Goal: Task Accomplishment & Management: Use online tool/utility

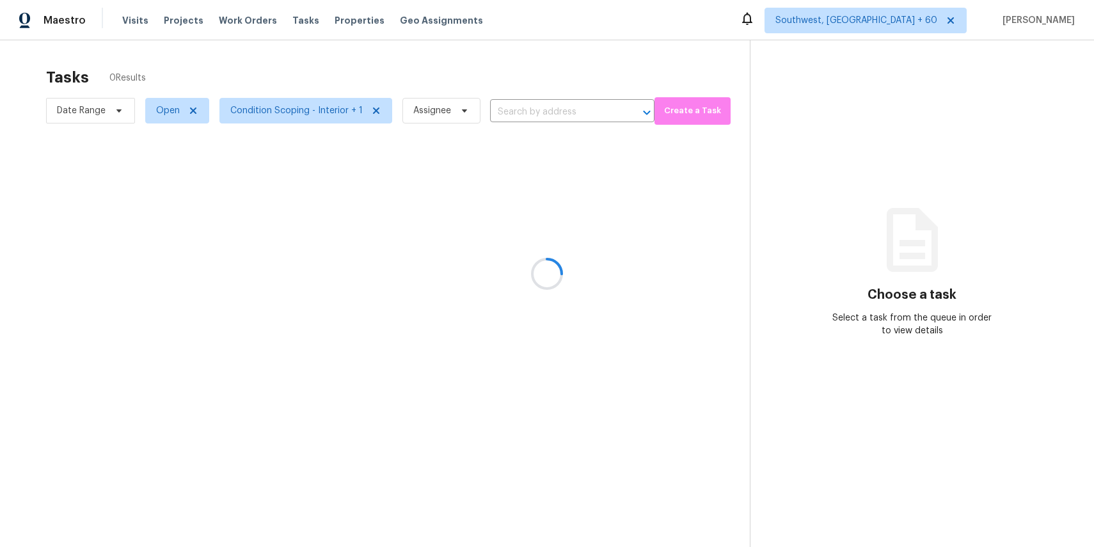
click at [530, 69] on div at bounding box center [547, 273] width 1094 height 547
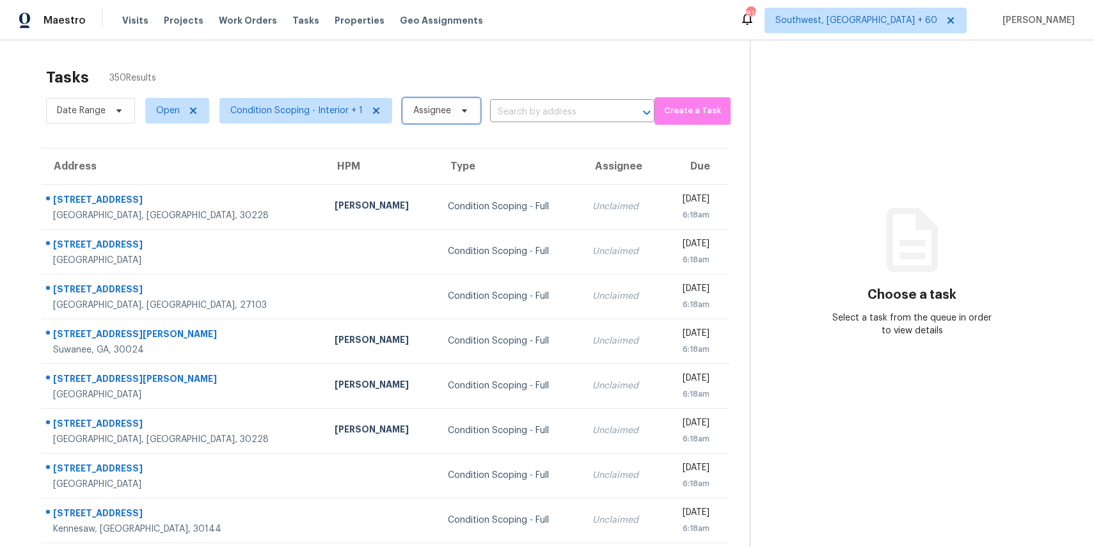
click at [440, 108] on span "Assignee" at bounding box center [432, 110] width 38 height 13
click at [117, 116] on span "Date Range" at bounding box center [90, 111] width 89 height 26
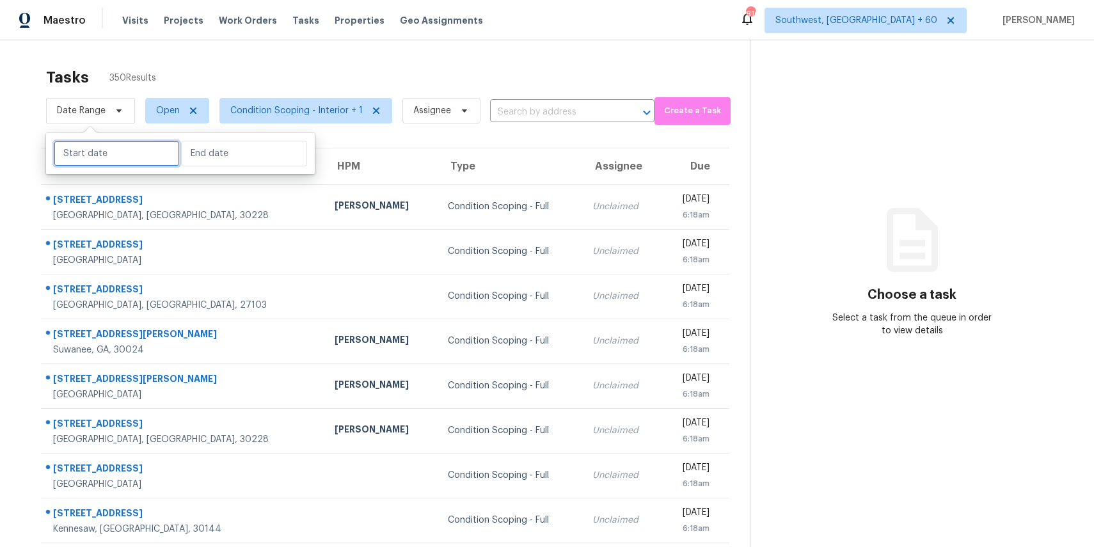
click at [111, 154] on input "text" at bounding box center [117, 154] width 126 height 26
select select "8"
select select "2025"
select select "9"
select select "2025"
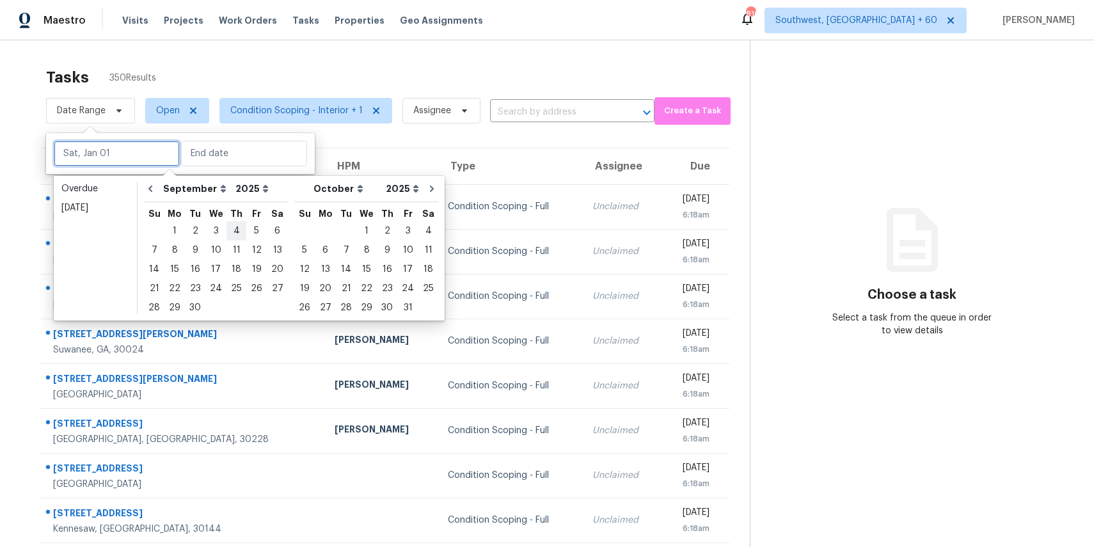
type input "[DATE]"
click at [333, 72] on div "Tasks 350 Results" at bounding box center [398, 77] width 704 height 33
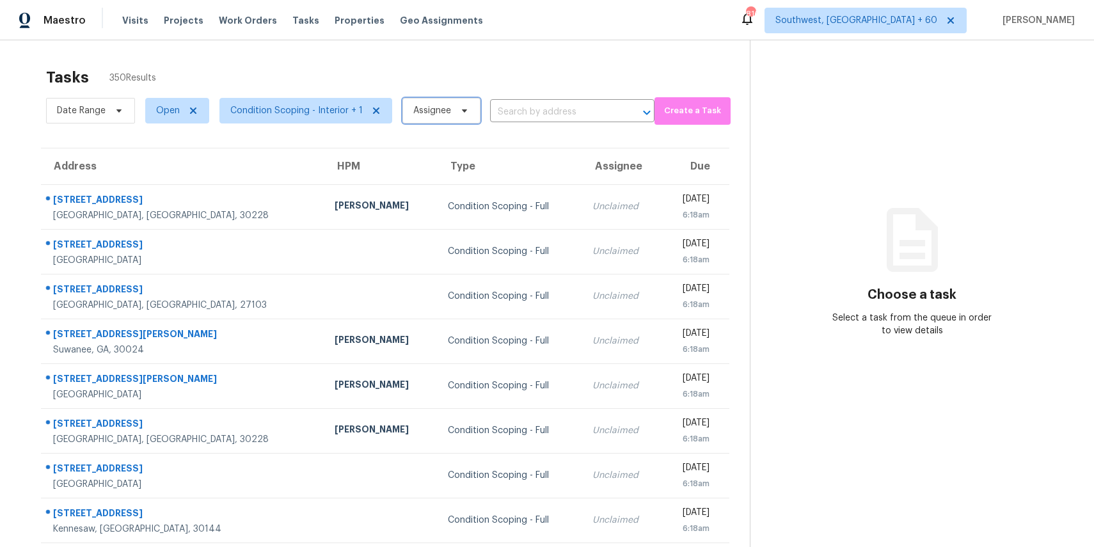
click at [414, 112] on span "Assignee" at bounding box center [432, 110] width 38 height 13
click at [449, 148] on input "search" at bounding box center [474, 151] width 136 height 26
click at [459, 62] on div "Tasks 350 Results" at bounding box center [398, 77] width 704 height 33
click at [324, 113] on span "Condition Scoping - Interior + 1" at bounding box center [296, 110] width 132 height 13
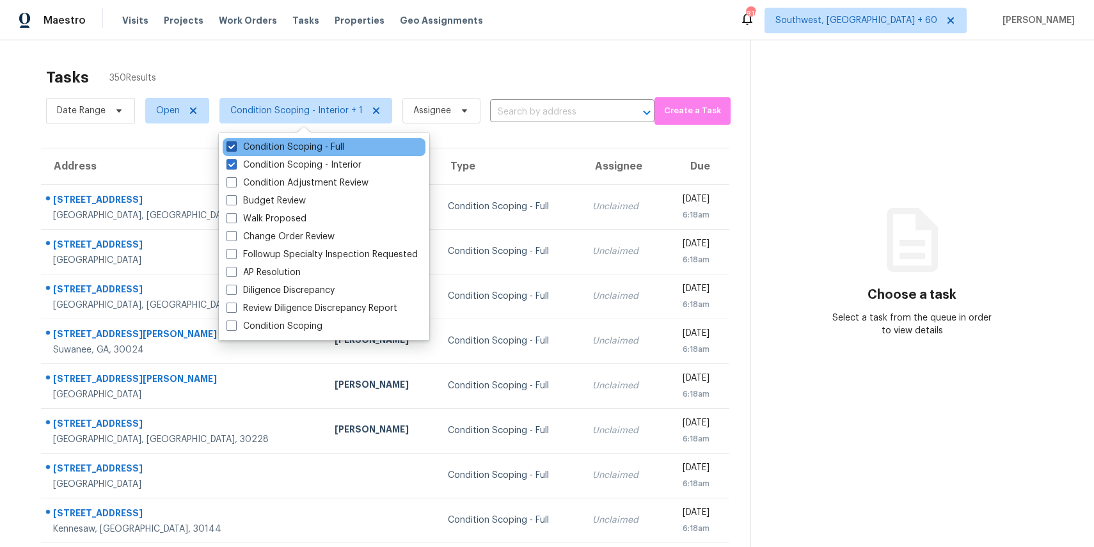
click at [333, 146] on label "Condition Scoping - Full" at bounding box center [285, 147] width 118 height 13
click at [235, 146] on input "Condition Scoping - Full" at bounding box center [230, 145] width 8 height 8
checkbox input "false"
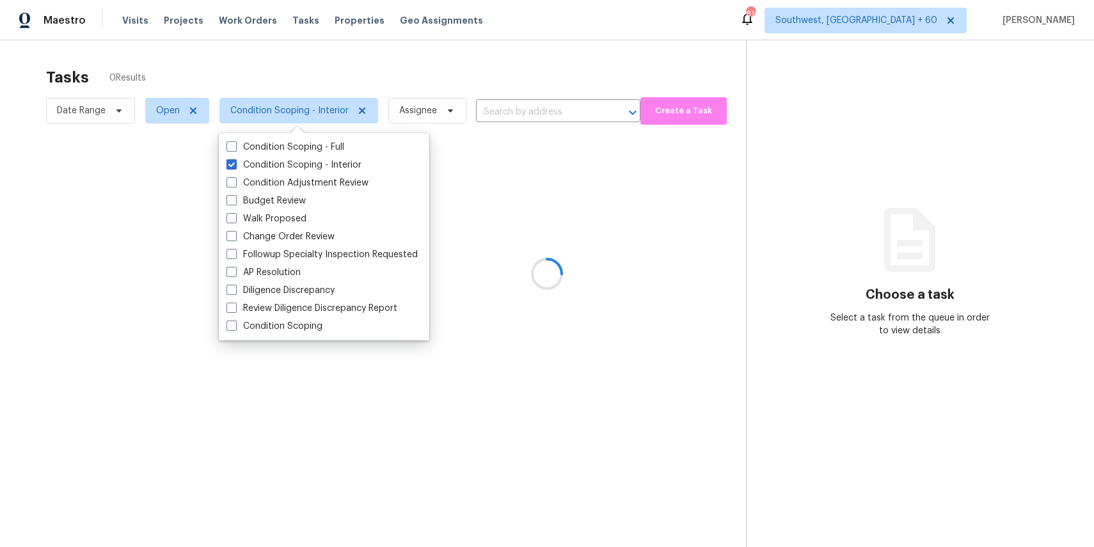
click at [333, 69] on div at bounding box center [547, 273] width 1094 height 547
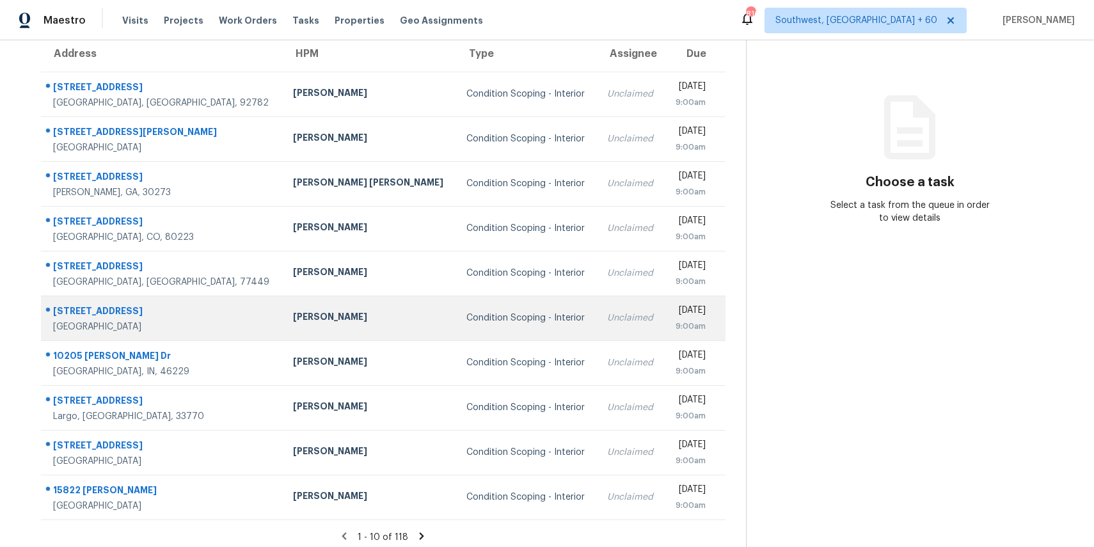
scroll to position [119, 0]
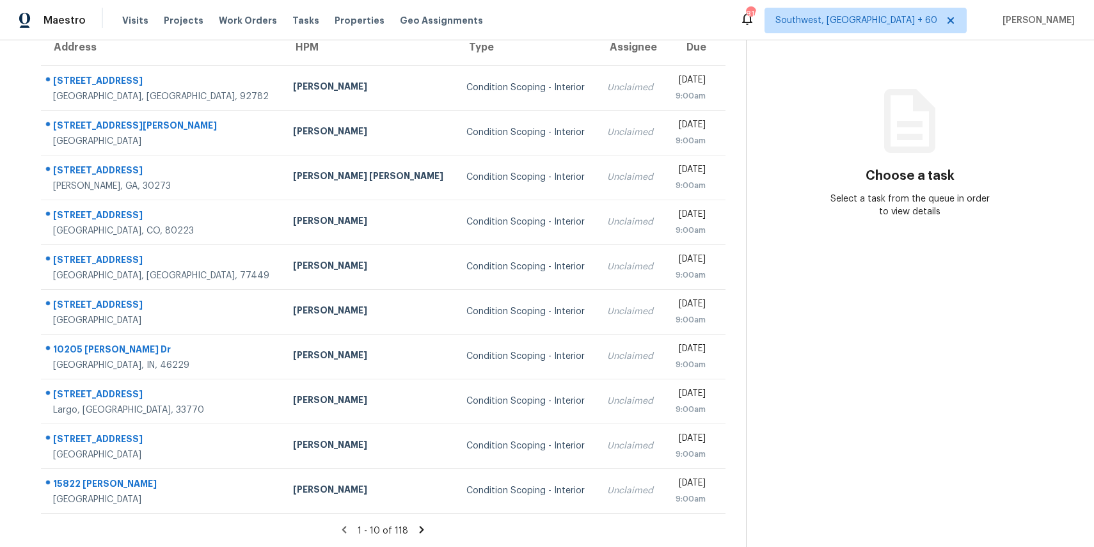
click at [422, 528] on icon at bounding box center [422, 530] width 12 height 12
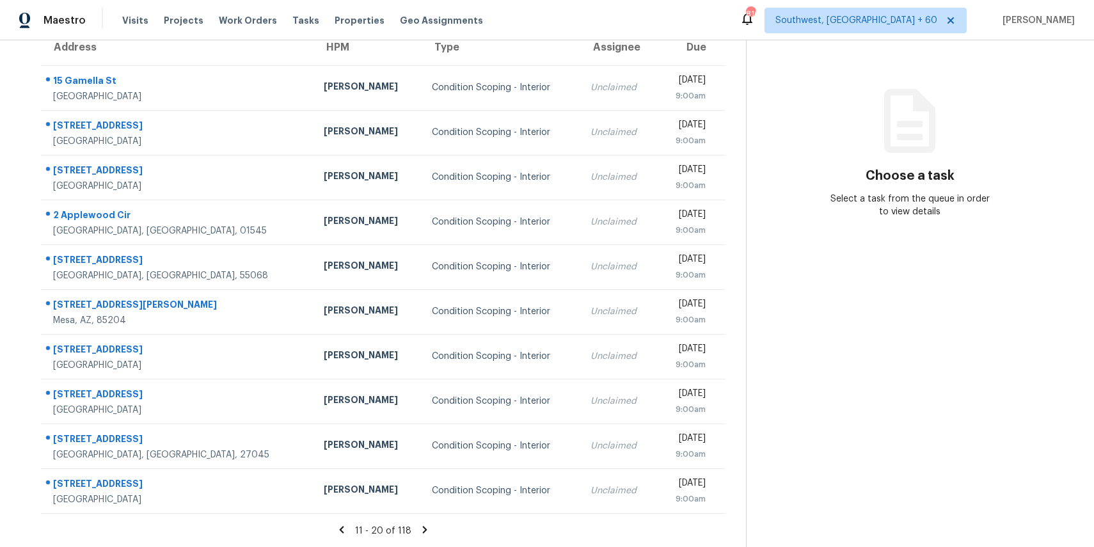
click at [419, 527] on icon at bounding box center [425, 530] width 12 height 12
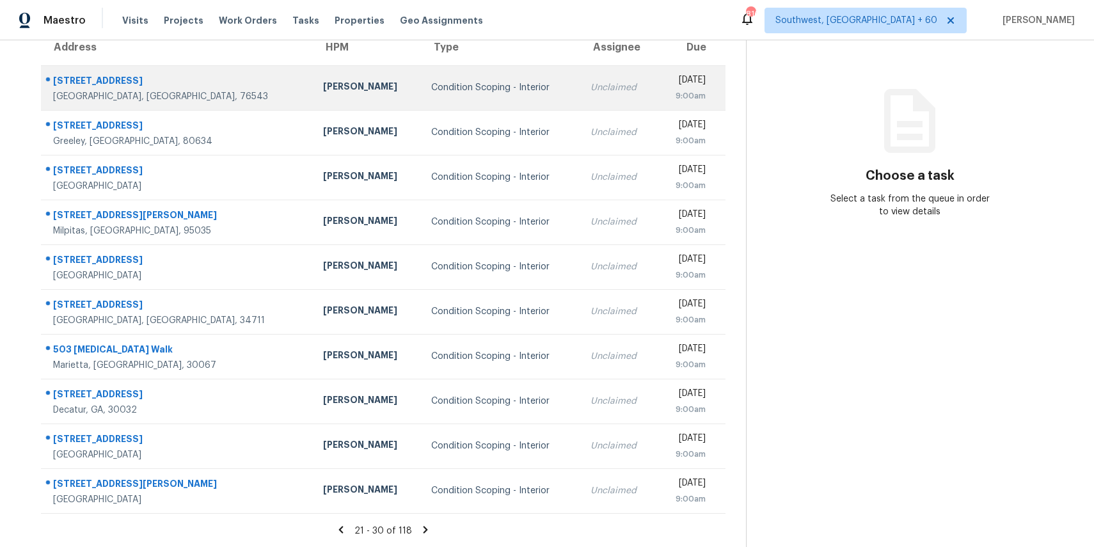
click at [485, 79] on td "Condition Scoping - Interior" at bounding box center [500, 87] width 159 height 45
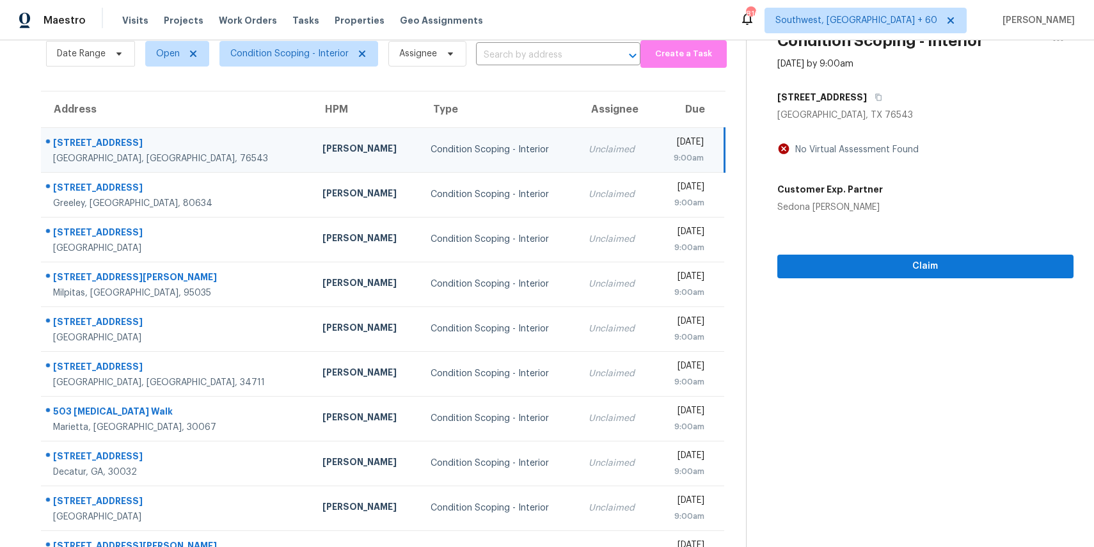
scroll to position [0, 0]
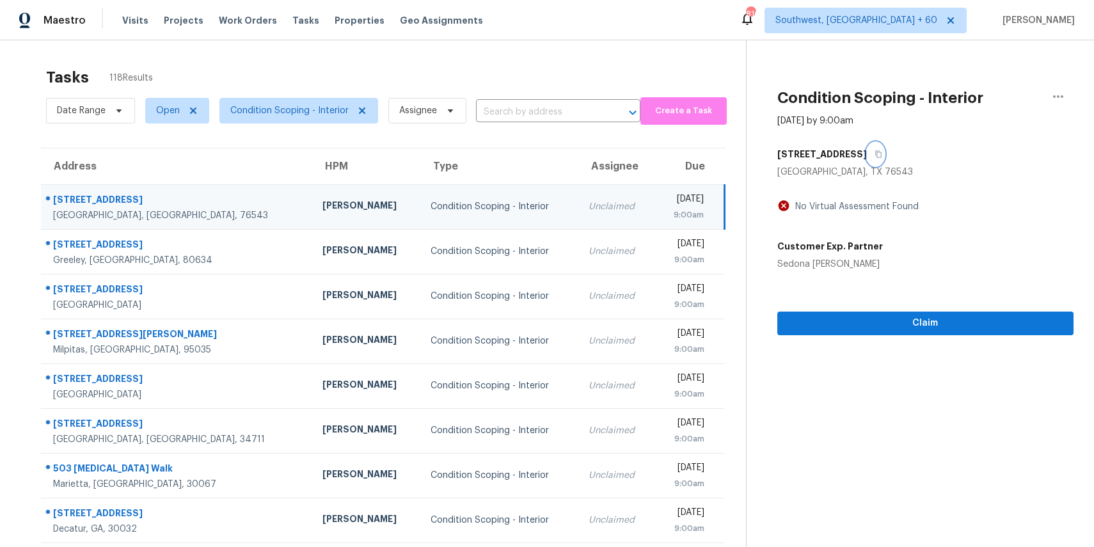
click at [874, 150] on icon "button" at bounding box center [878, 154] width 8 height 8
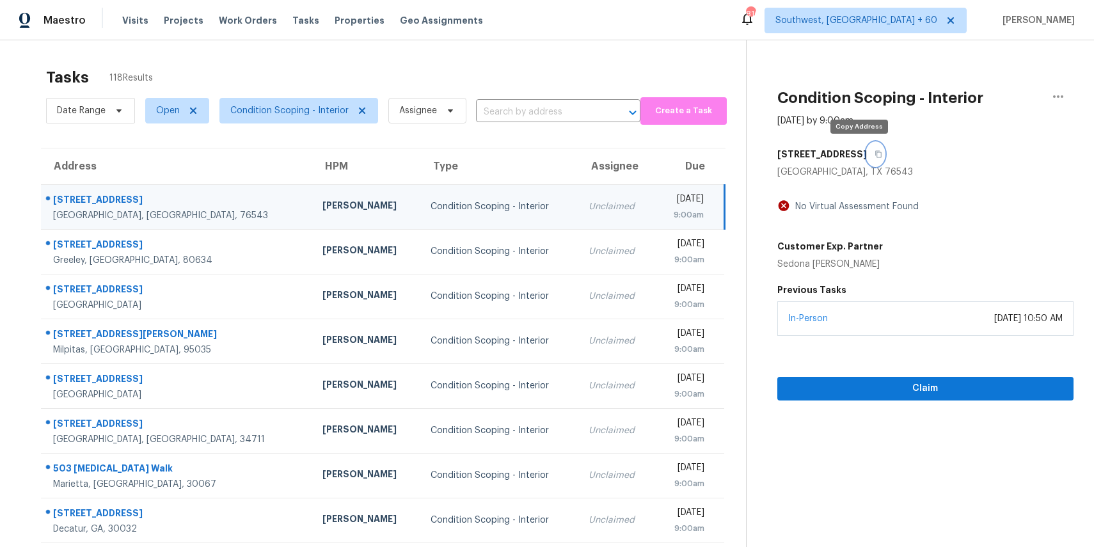
click at [874, 152] on icon "button" at bounding box center [878, 154] width 8 height 8
click at [875, 154] on icon "button" at bounding box center [878, 154] width 6 height 7
click at [874, 151] on icon "button" at bounding box center [878, 154] width 8 height 8
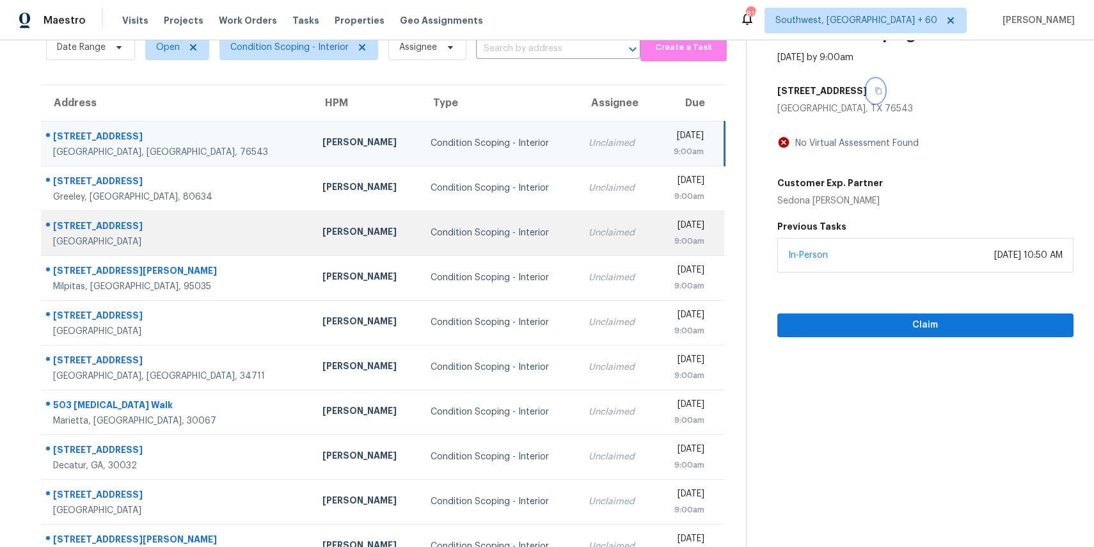
scroll to position [71, 0]
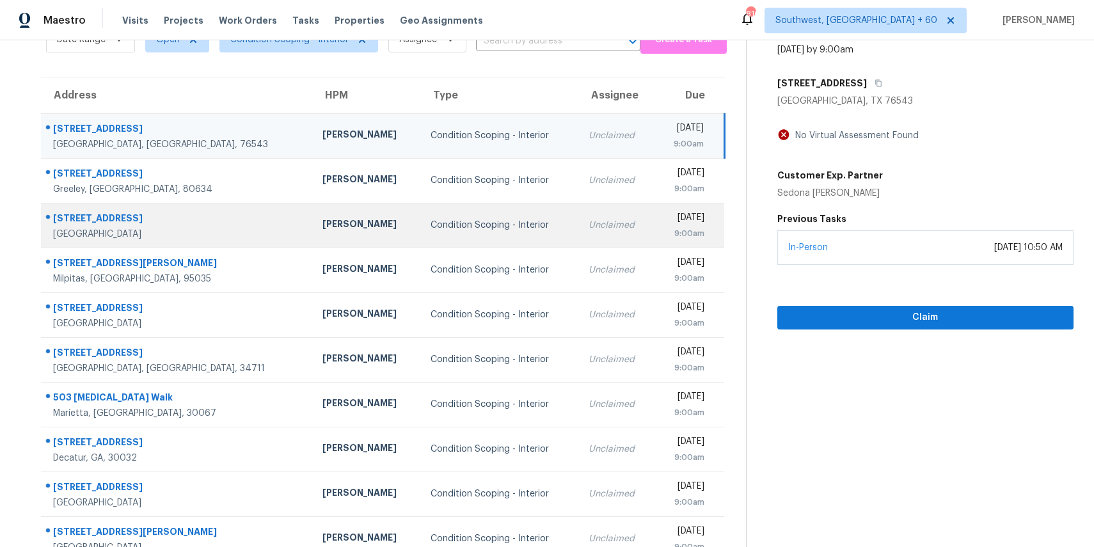
click at [578, 240] on td "Unclaimed" at bounding box center [616, 225] width 76 height 45
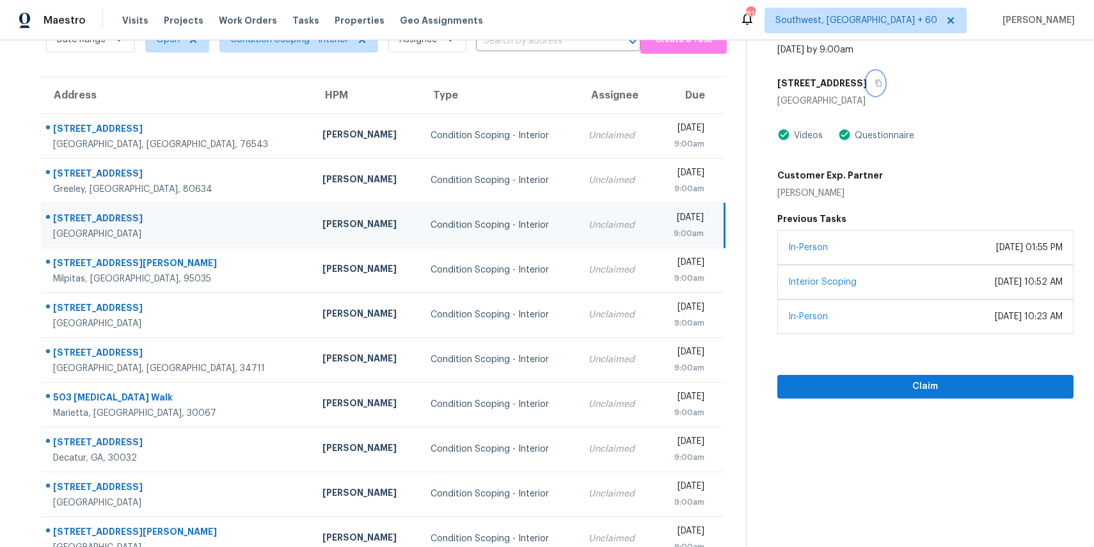
click at [875, 80] on icon "button" at bounding box center [878, 83] width 6 height 7
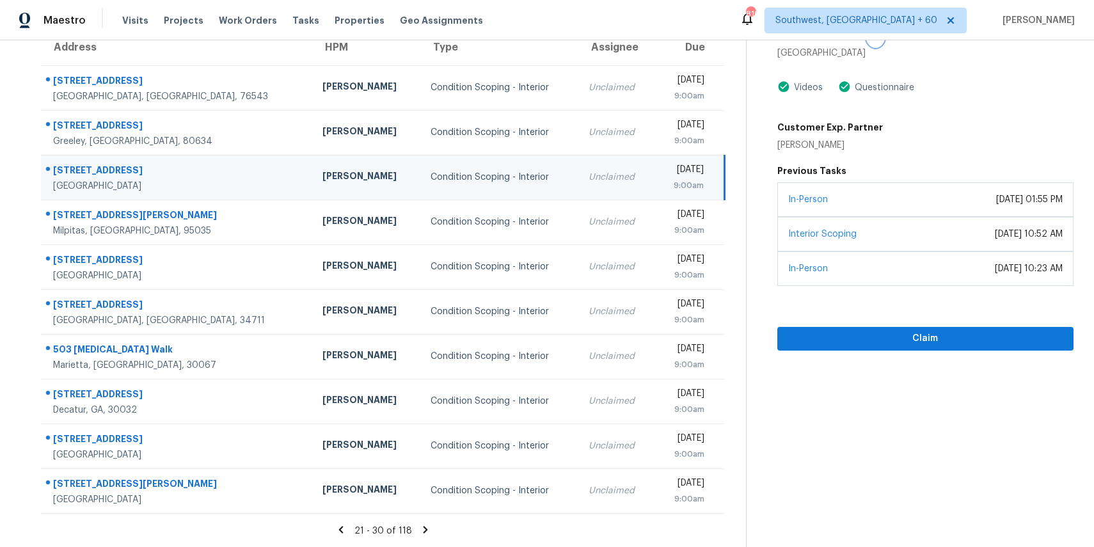
scroll to position [63, 0]
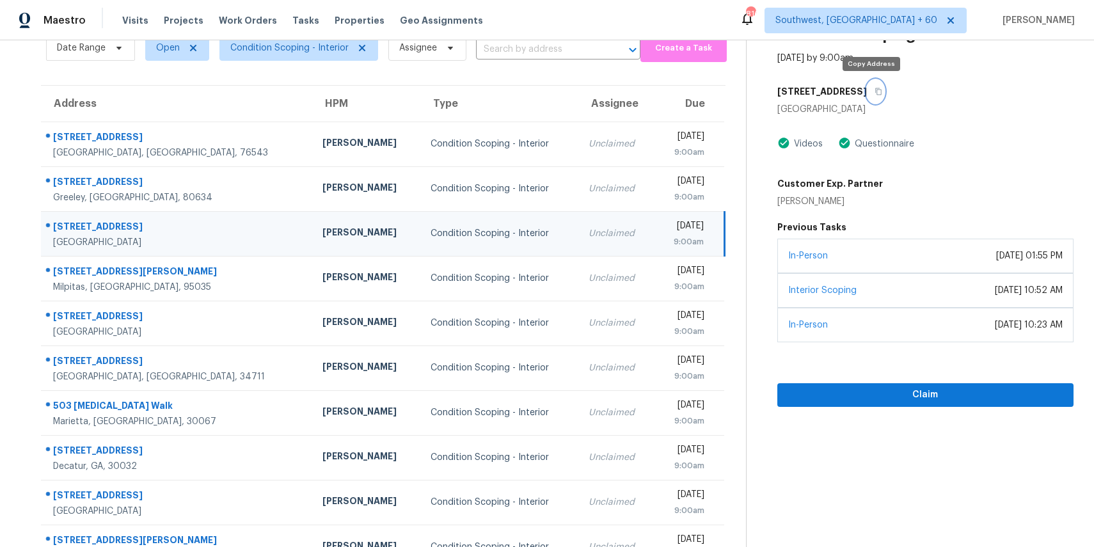
click at [867, 91] on button "button" at bounding box center [875, 91] width 17 height 23
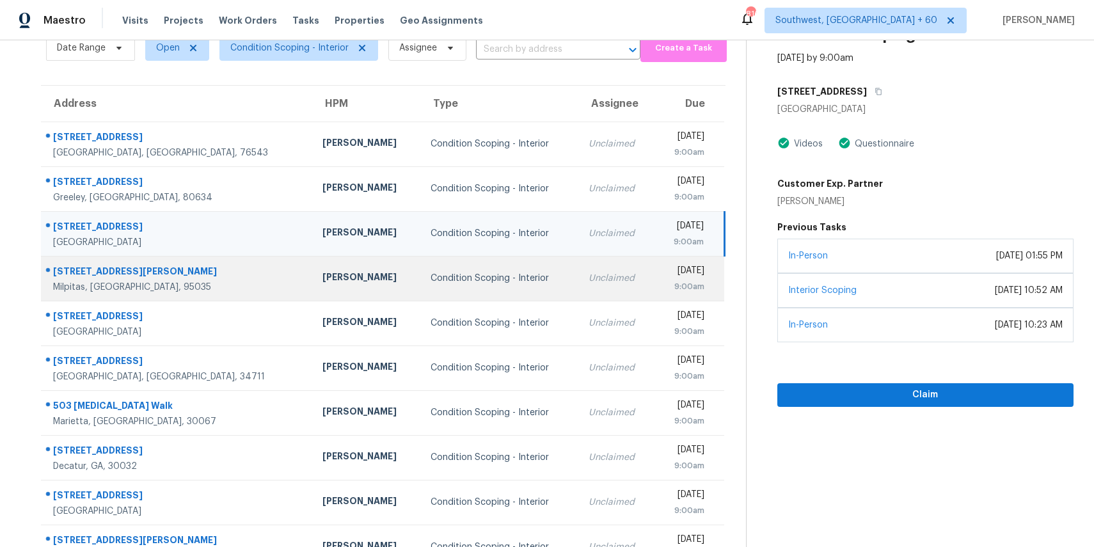
click at [578, 295] on td "Unclaimed" at bounding box center [616, 278] width 76 height 45
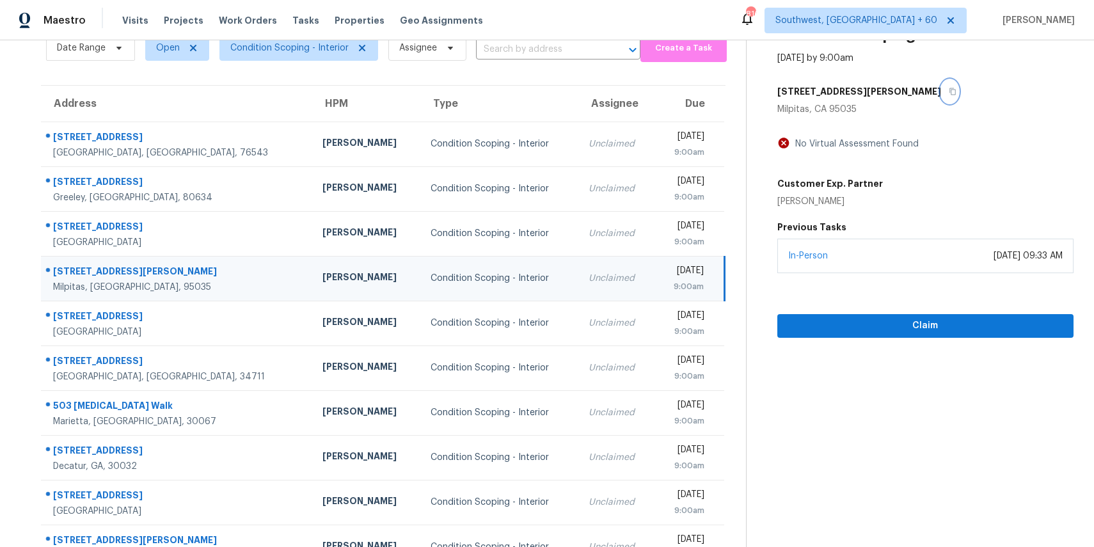
click at [949, 88] on icon "button" at bounding box center [953, 92] width 8 height 8
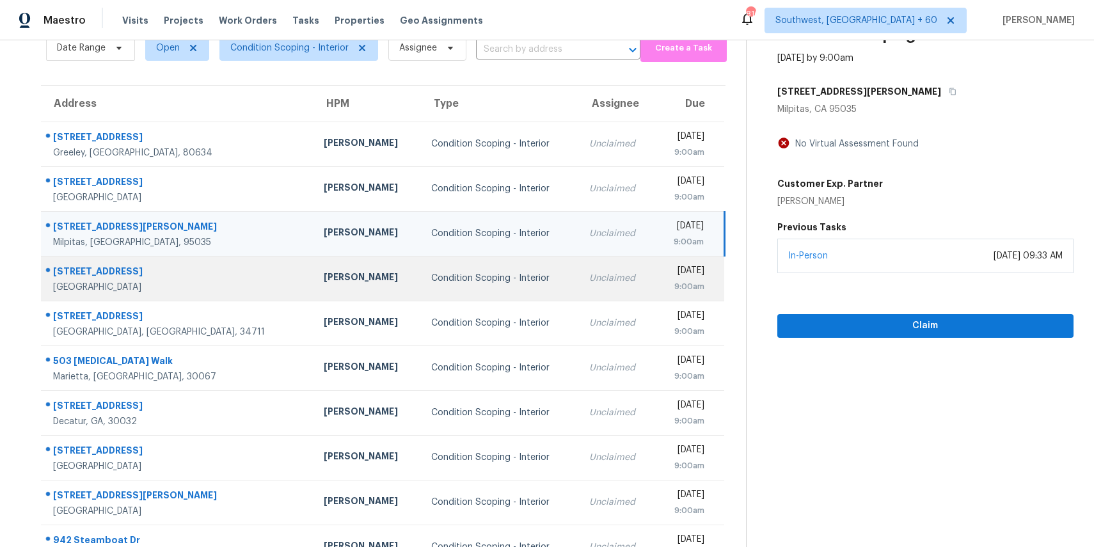
click at [470, 292] on td "Condition Scoping - Interior" at bounding box center [500, 278] width 158 height 45
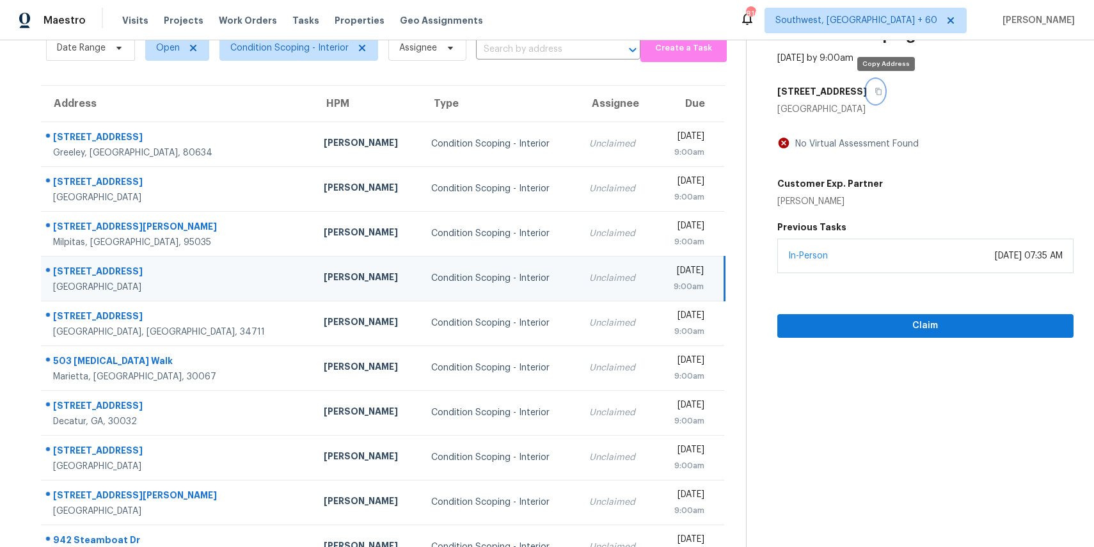
click at [882, 91] on icon "button" at bounding box center [878, 92] width 8 height 8
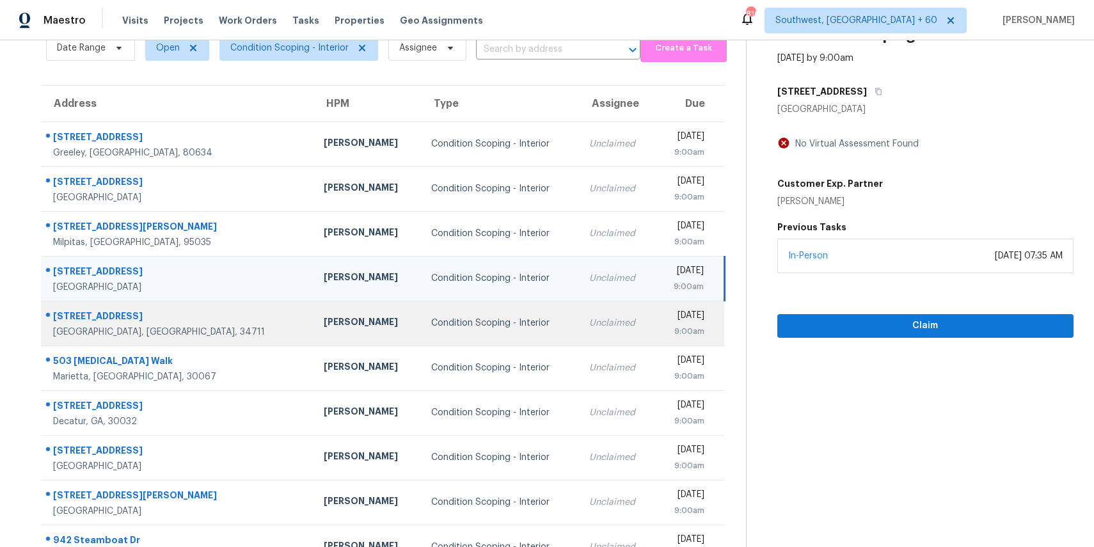
click at [579, 335] on td "Unclaimed" at bounding box center [616, 323] width 75 height 45
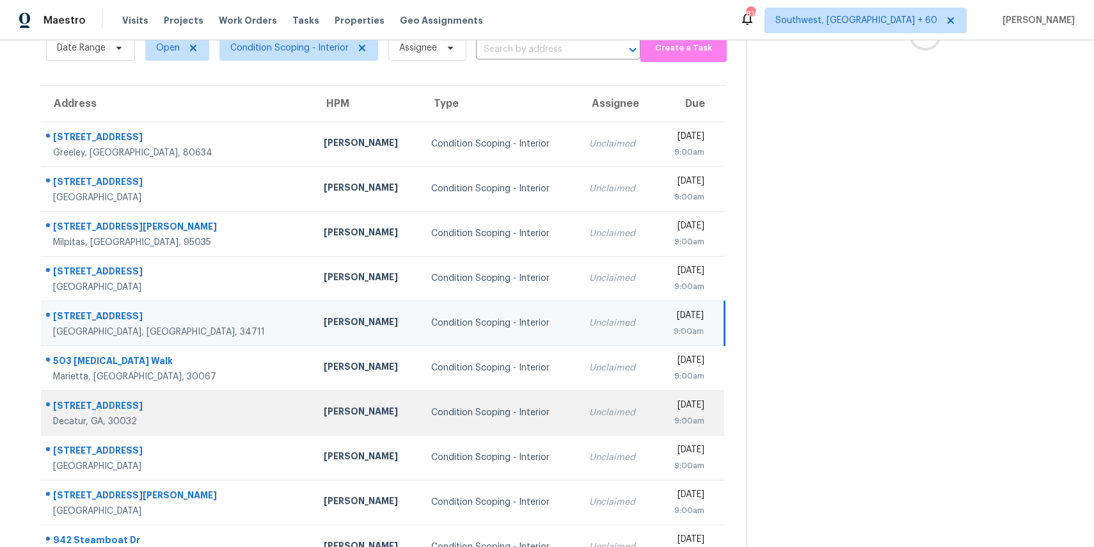
click at [579, 391] on td "Unclaimed" at bounding box center [616, 412] width 75 height 45
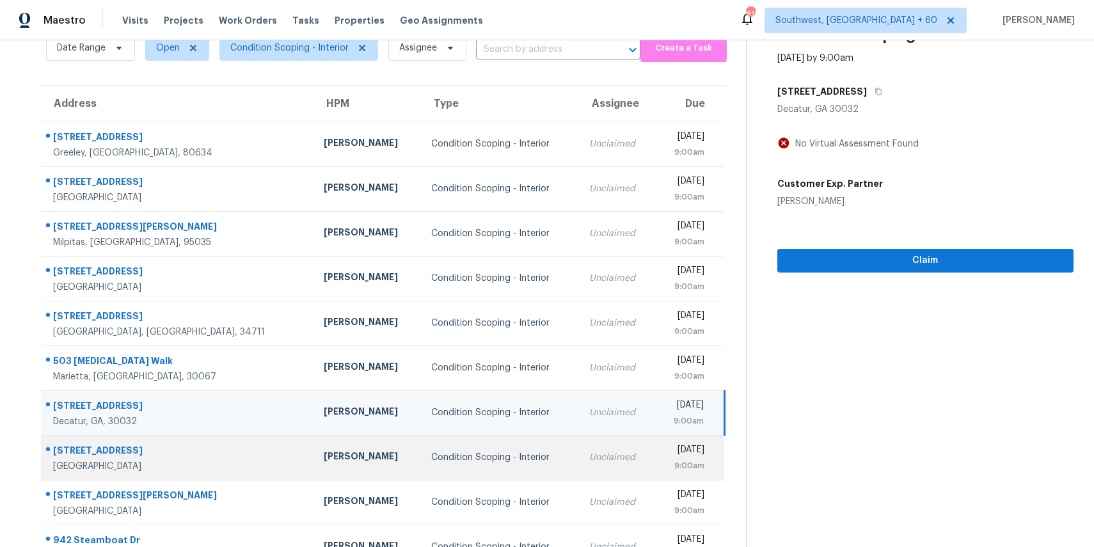
scroll to position [119, 0]
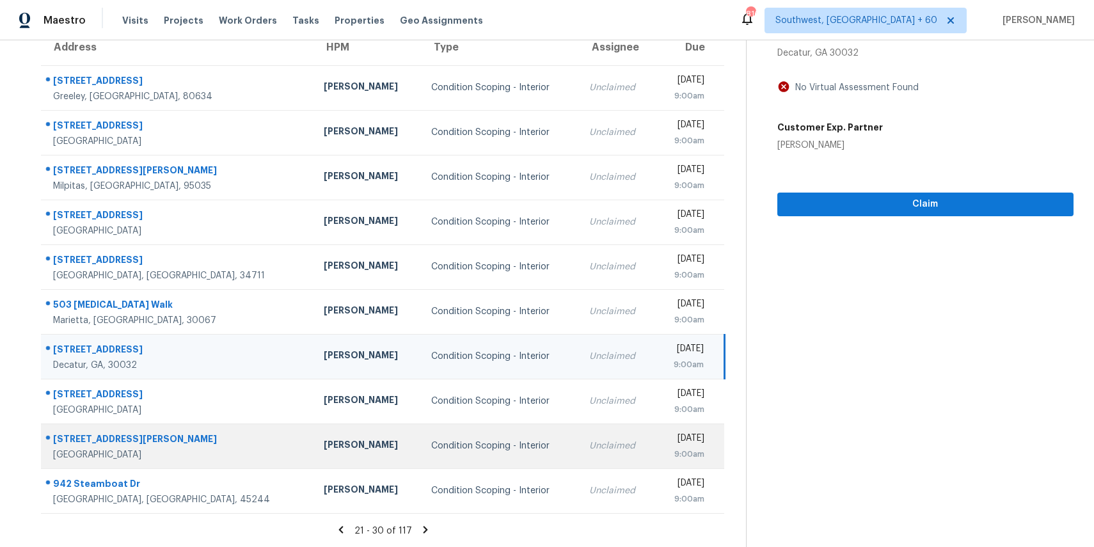
click at [579, 434] on td "Unclaimed" at bounding box center [616, 445] width 75 height 45
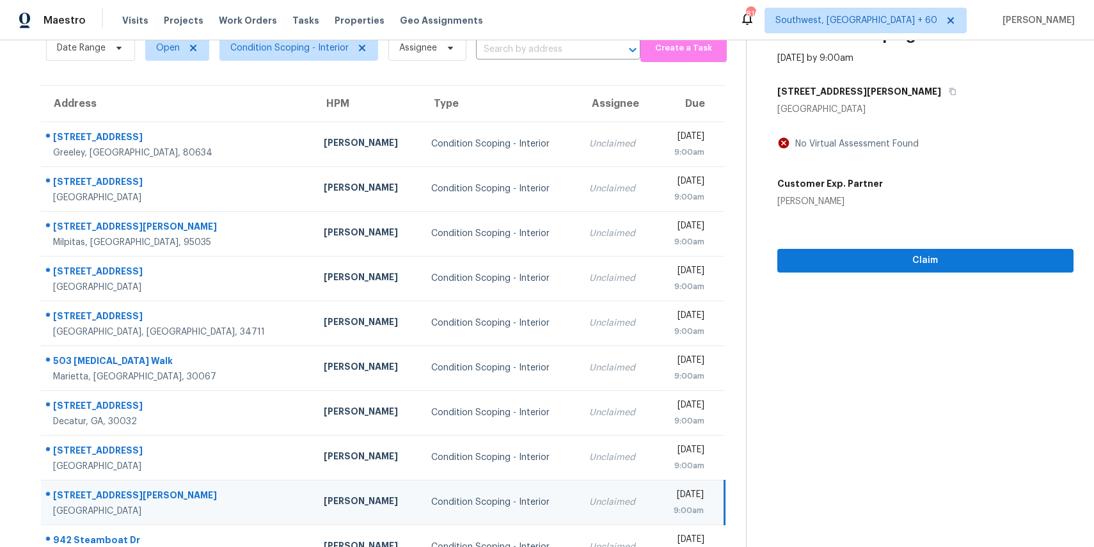
scroll to position [25, 0]
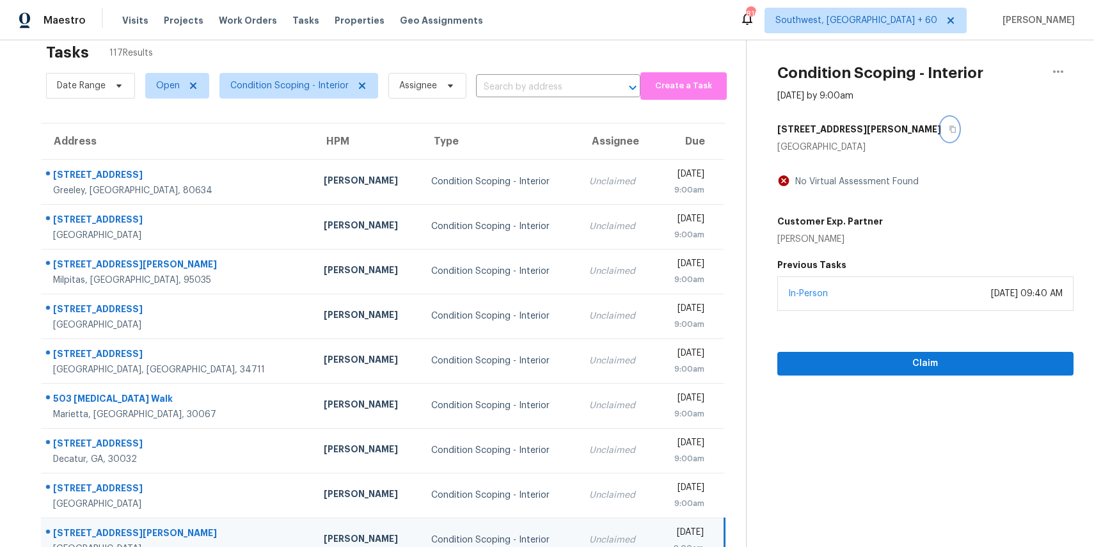
click at [941, 132] on button "button" at bounding box center [949, 129] width 17 height 23
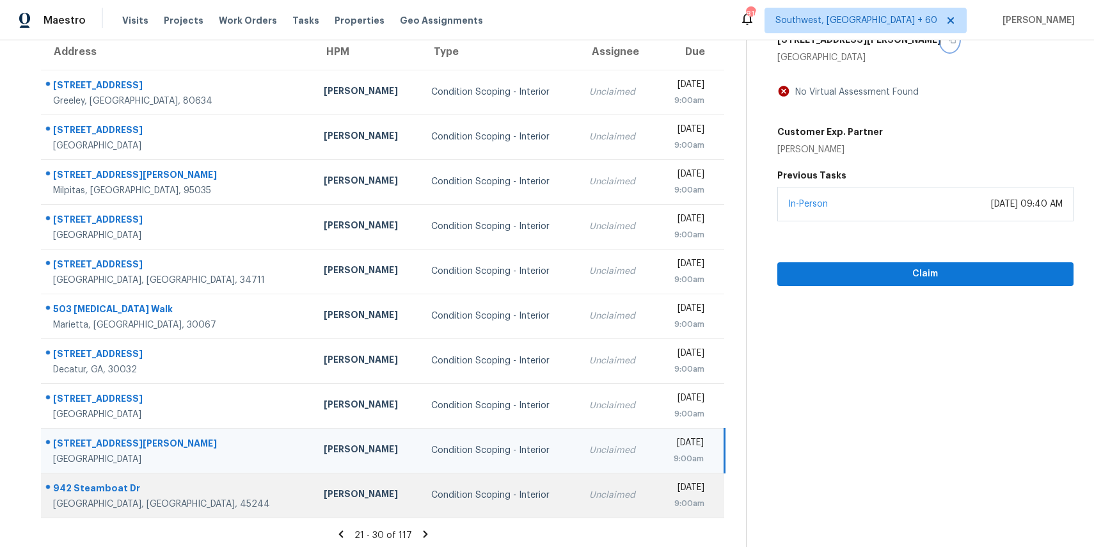
scroll to position [119, 0]
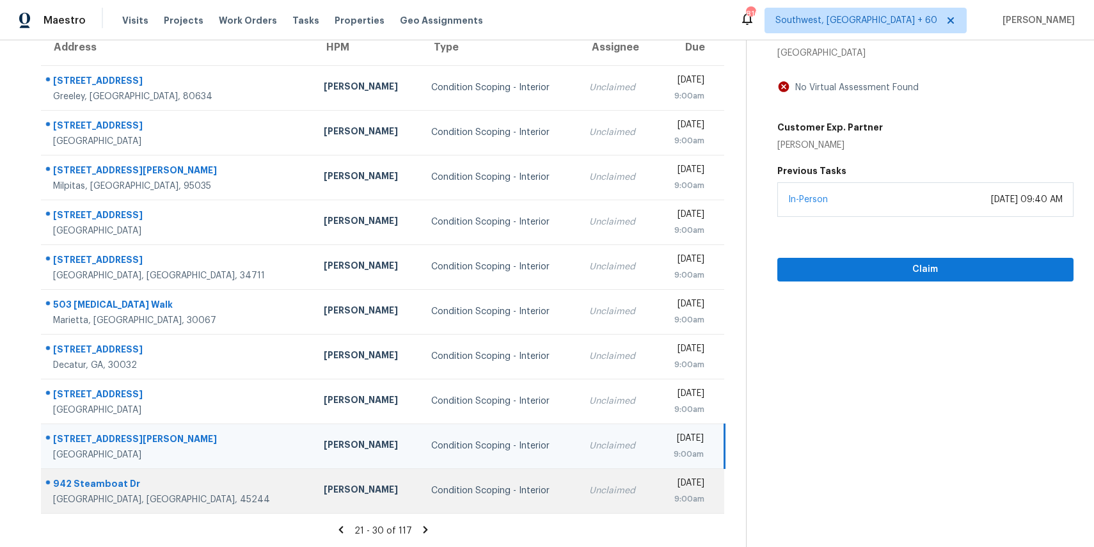
click at [589, 488] on div "Unclaimed" at bounding box center [616, 490] width 55 height 13
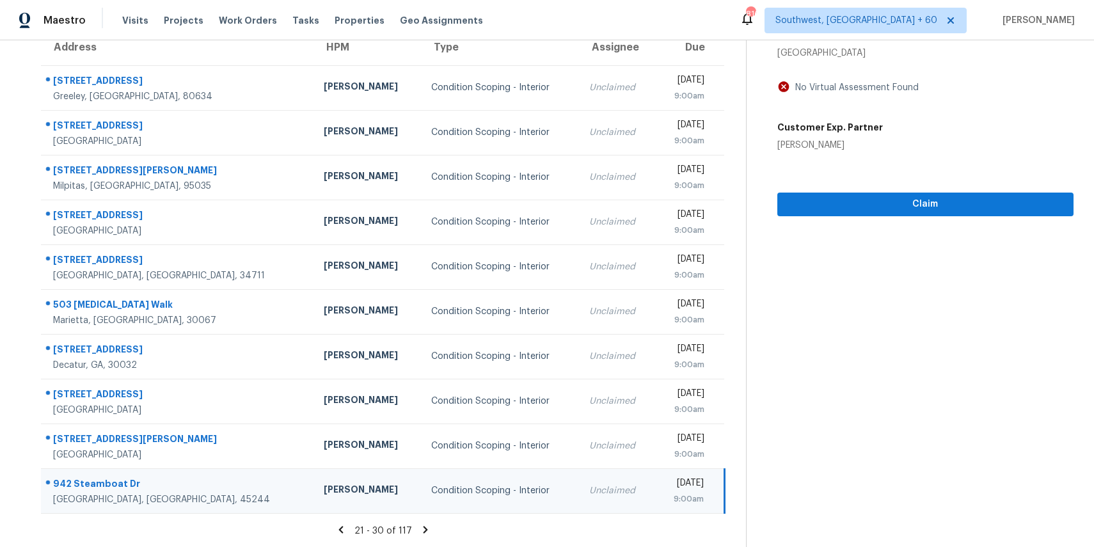
scroll to position [0, 0]
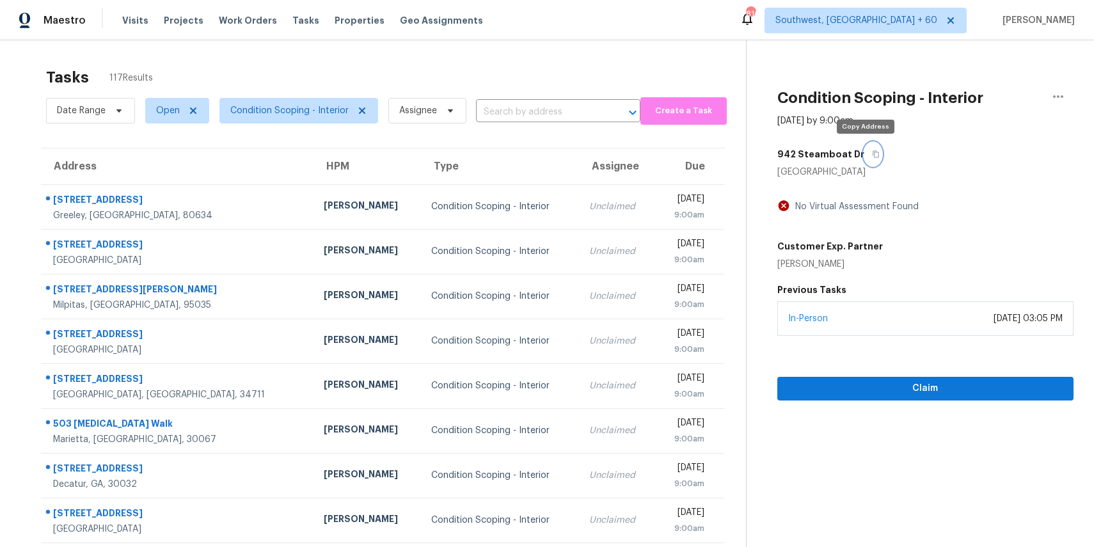
click at [864, 148] on button "button" at bounding box center [872, 154] width 17 height 23
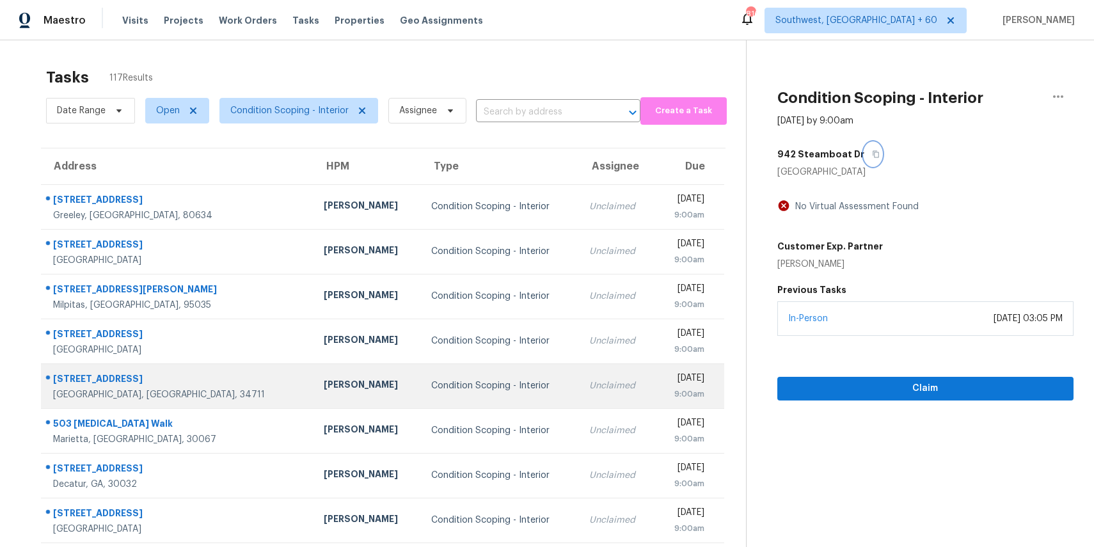
scroll to position [119, 0]
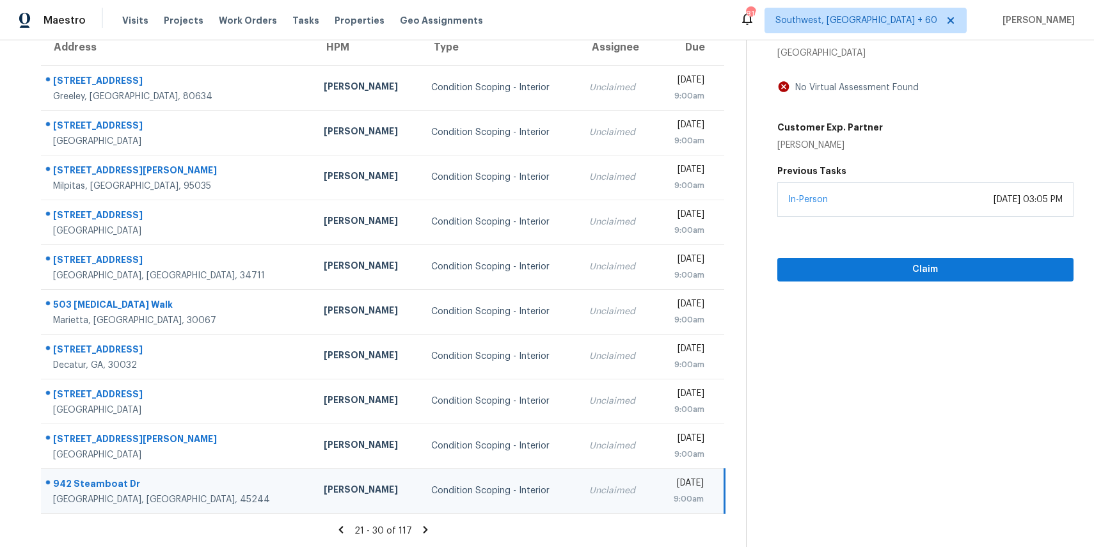
click at [423, 526] on icon at bounding box center [425, 529] width 4 height 7
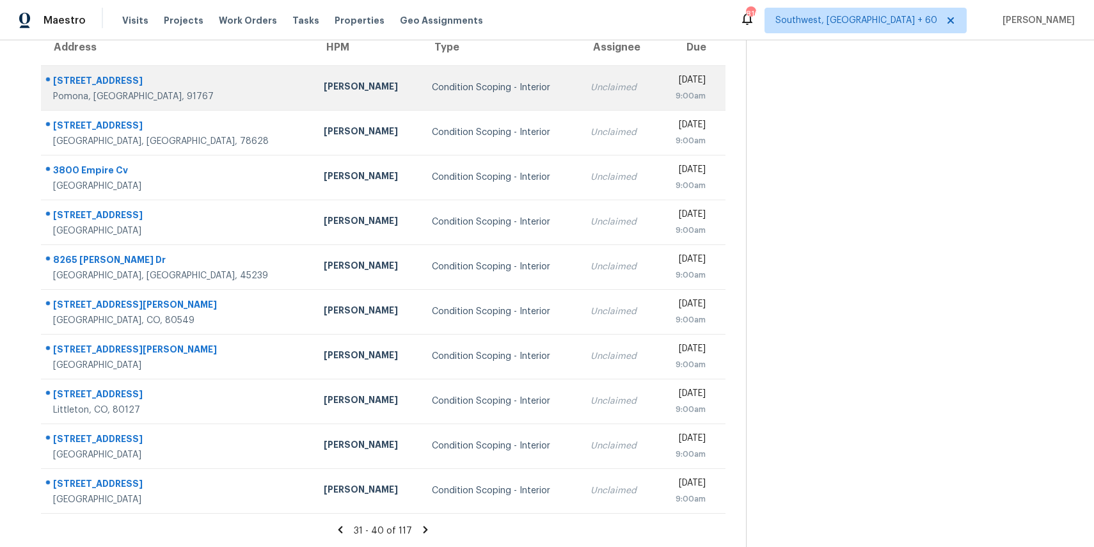
click at [500, 79] on td "Condition Scoping - Interior" at bounding box center [501, 87] width 159 height 45
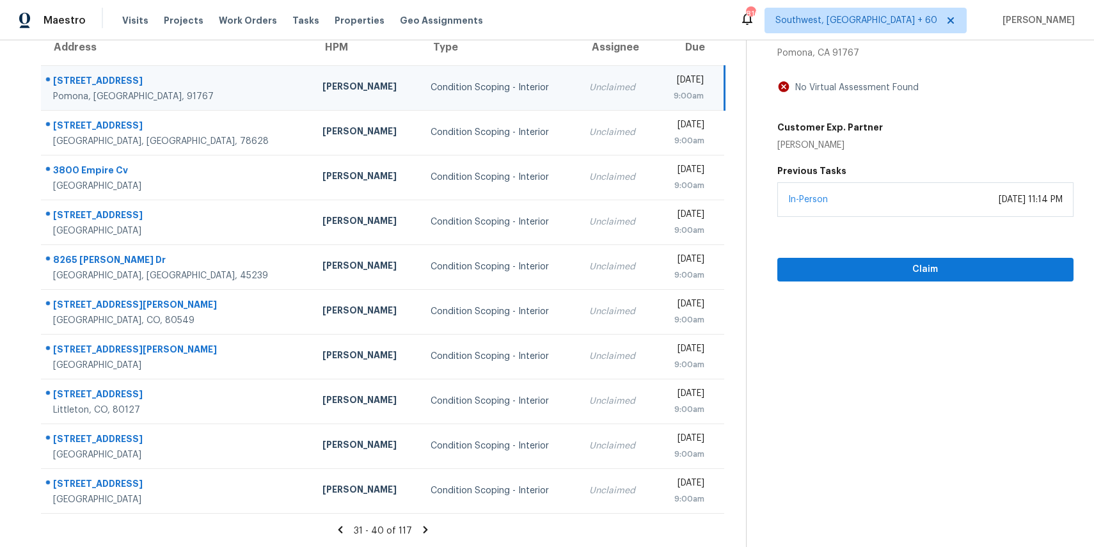
scroll to position [0, 0]
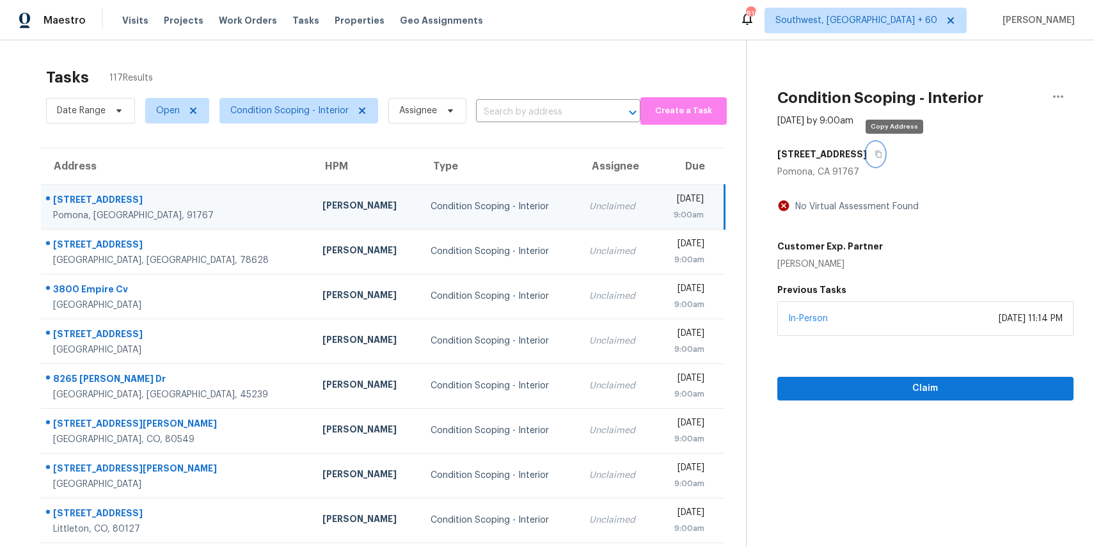
click at [884, 159] on button "button" at bounding box center [875, 154] width 17 height 23
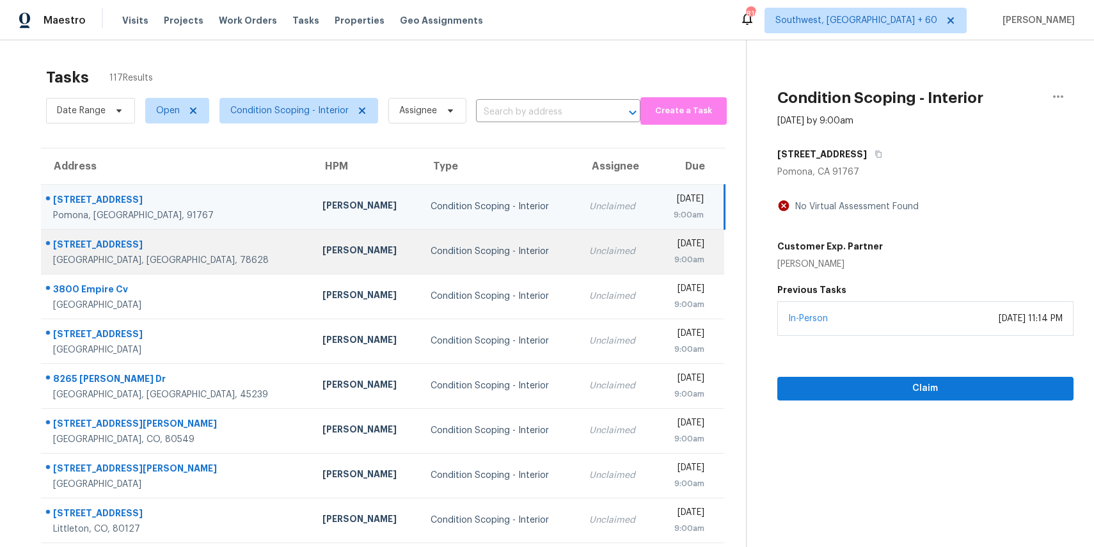
click at [579, 259] on td "Unclaimed" at bounding box center [617, 251] width 76 height 45
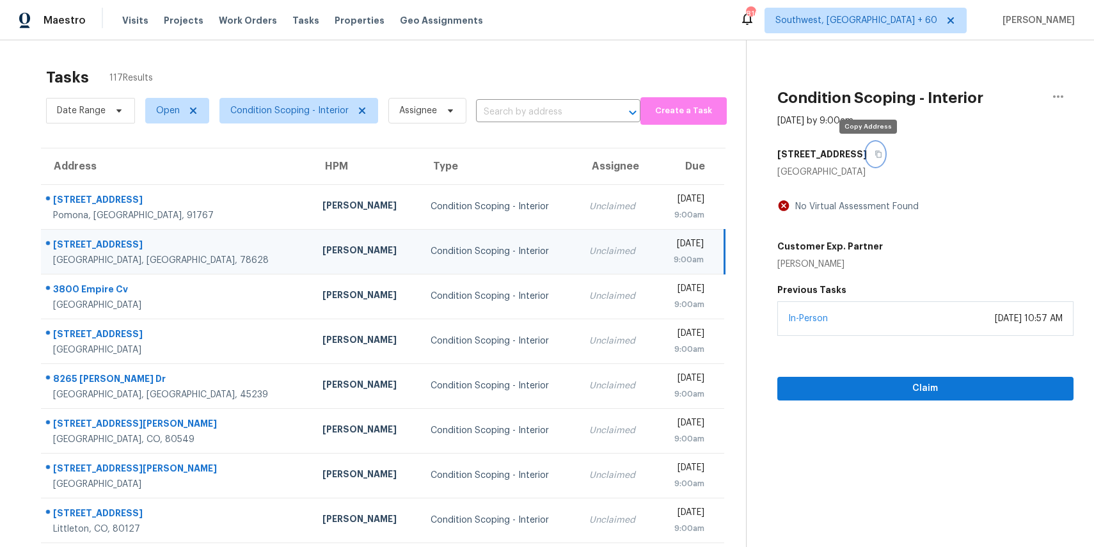
click at [867, 163] on button "button" at bounding box center [875, 154] width 17 height 23
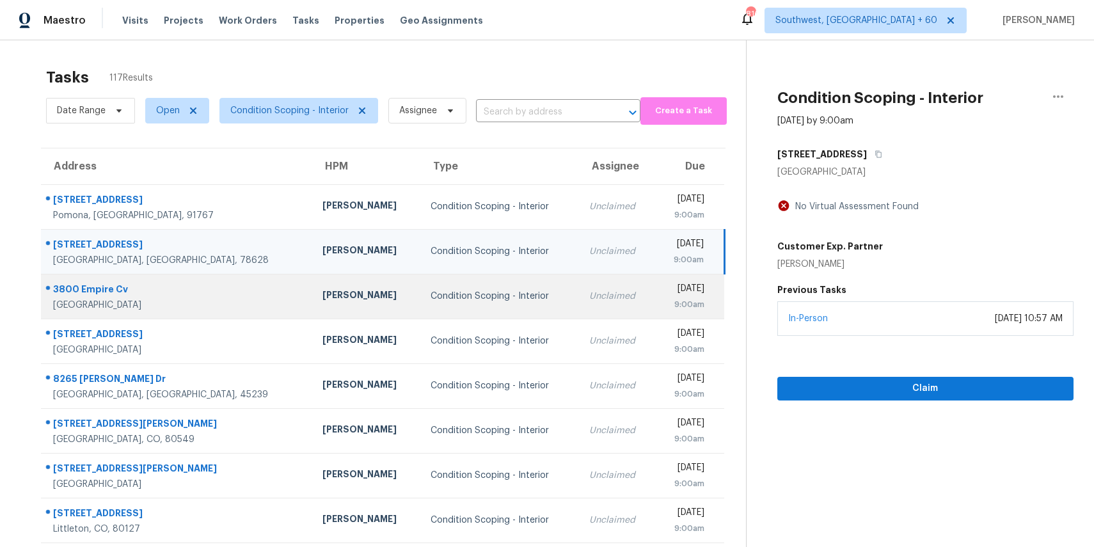
click at [579, 280] on td "Unclaimed" at bounding box center [617, 296] width 76 height 45
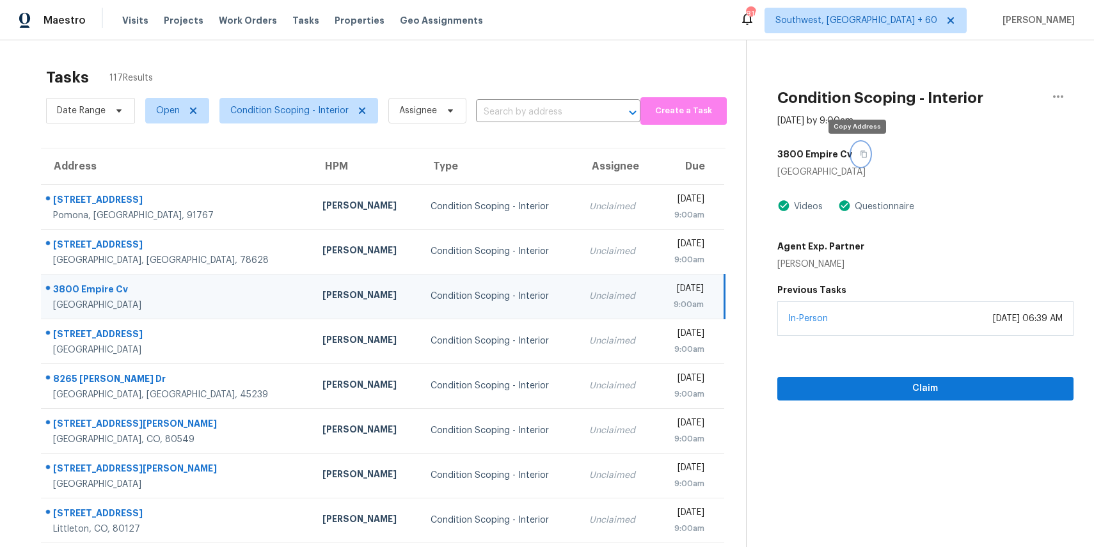
click at [862, 155] on icon "button" at bounding box center [864, 154] width 8 height 8
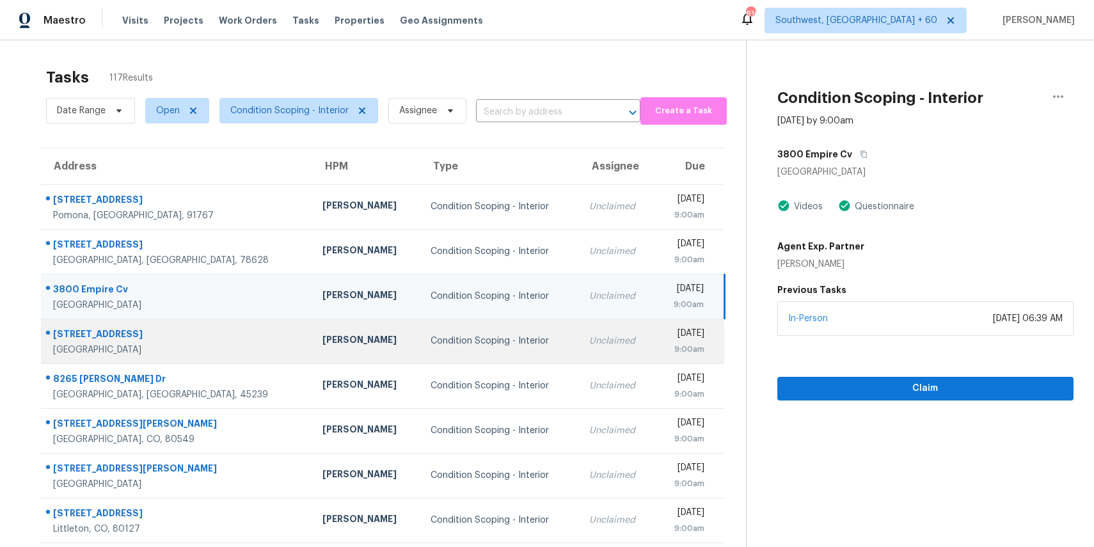
click at [589, 343] on div "Unclaimed" at bounding box center [617, 341] width 56 height 13
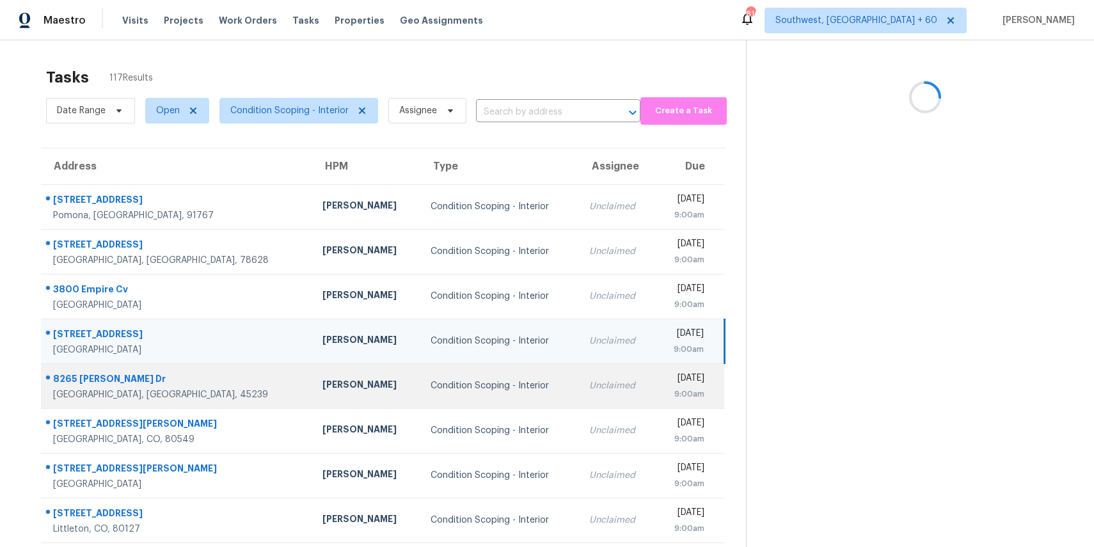
click at [589, 381] on div "Unclaimed" at bounding box center [617, 385] width 56 height 13
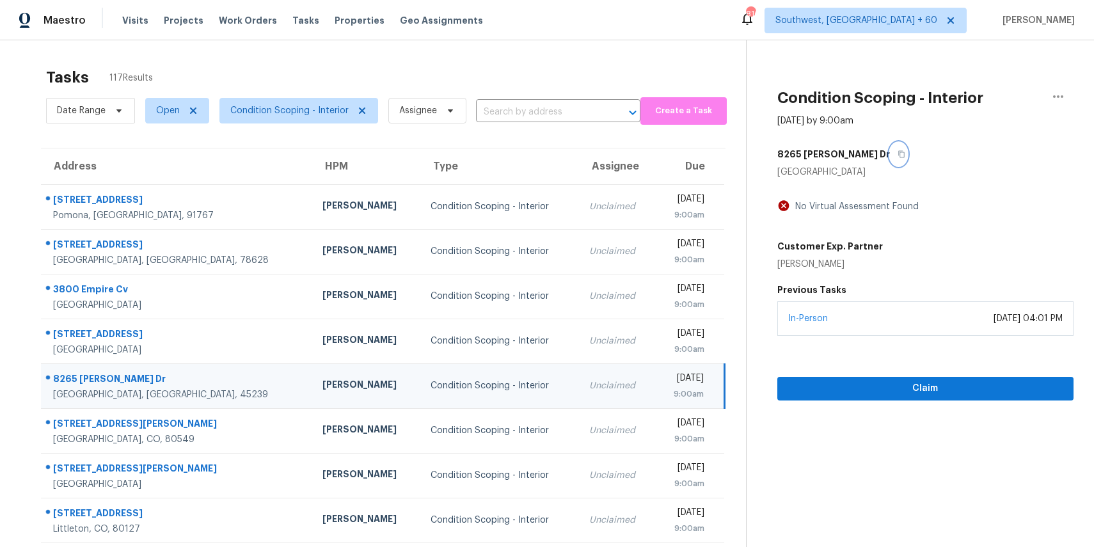
click at [890, 157] on button "button" at bounding box center [898, 154] width 17 height 23
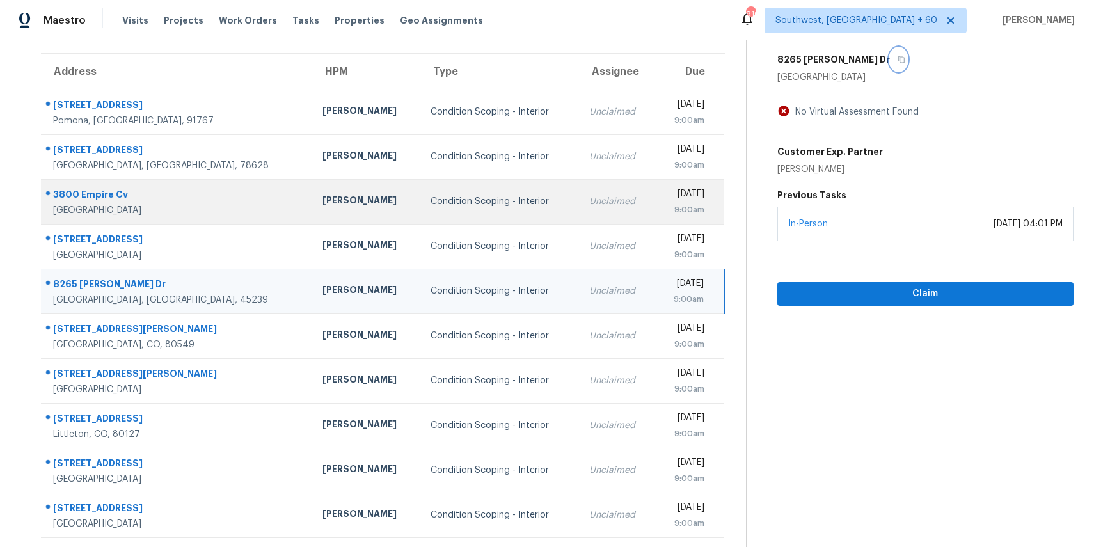
scroll to position [119, 0]
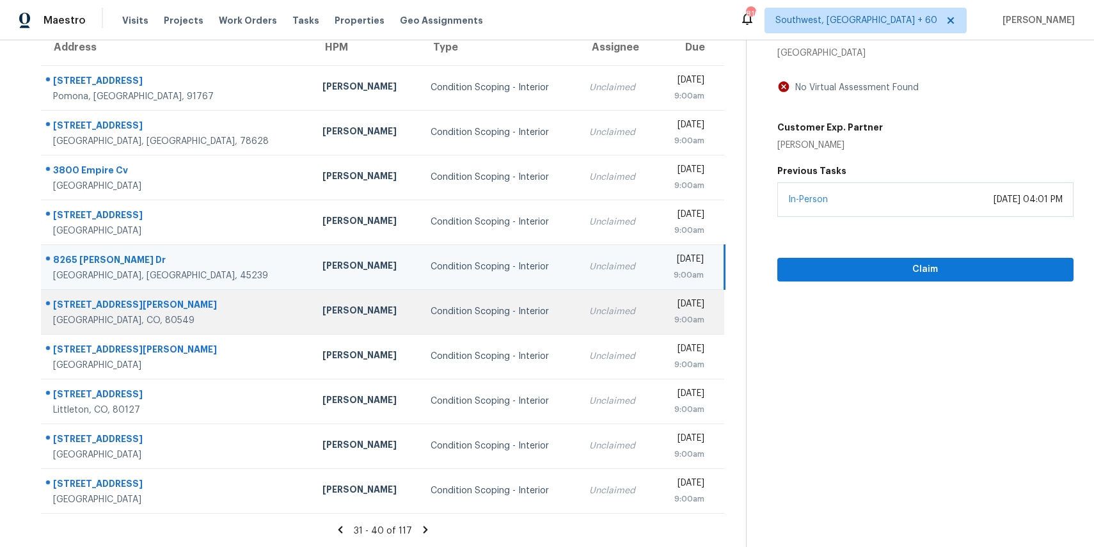
click at [579, 299] on td "Unclaimed" at bounding box center [617, 311] width 76 height 45
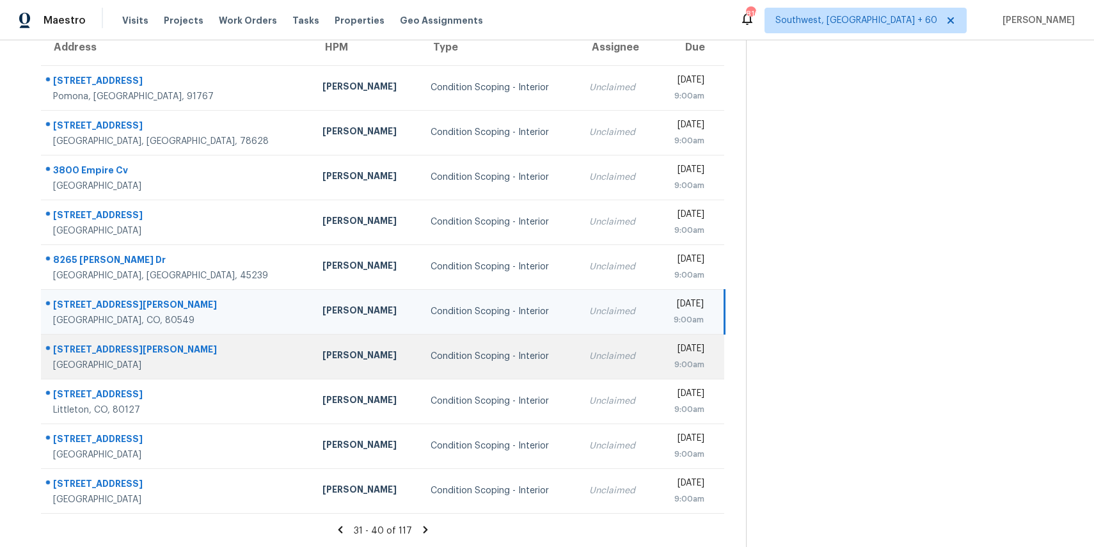
click at [579, 362] on td "Unclaimed" at bounding box center [617, 356] width 76 height 45
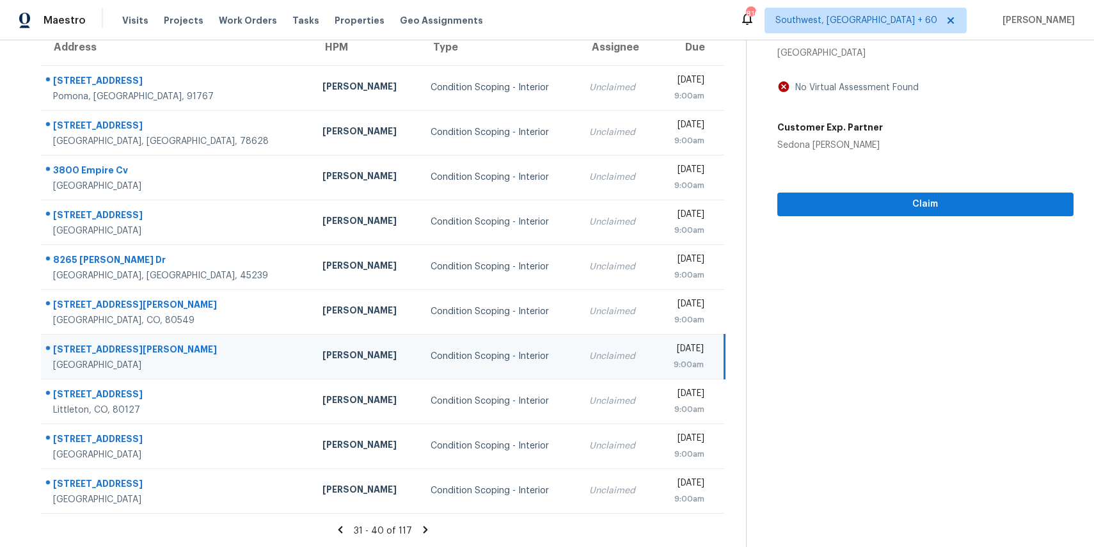
scroll to position [0, 0]
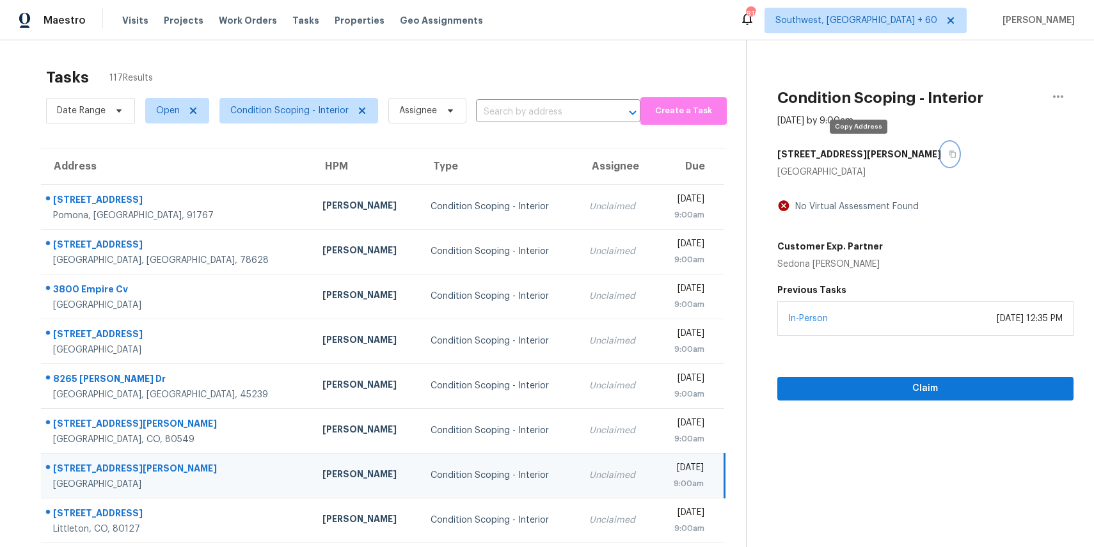
click at [941, 147] on button "button" at bounding box center [949, 154] width 17 height 23
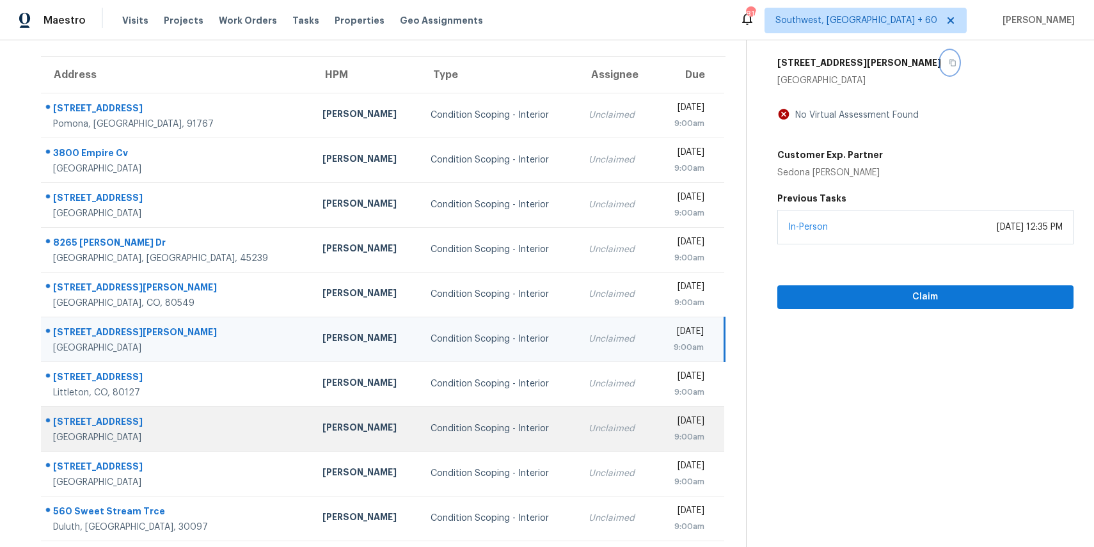
scroll to position [119, 0]
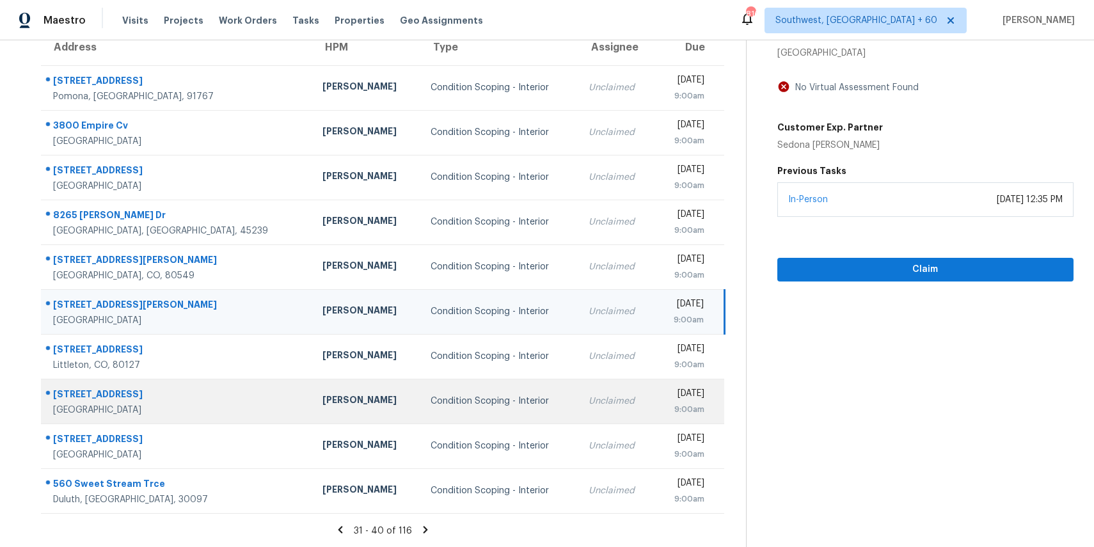
click at [578, 391] on td "Unclaimed" at bounding box center [616, 401] width 76 height 45
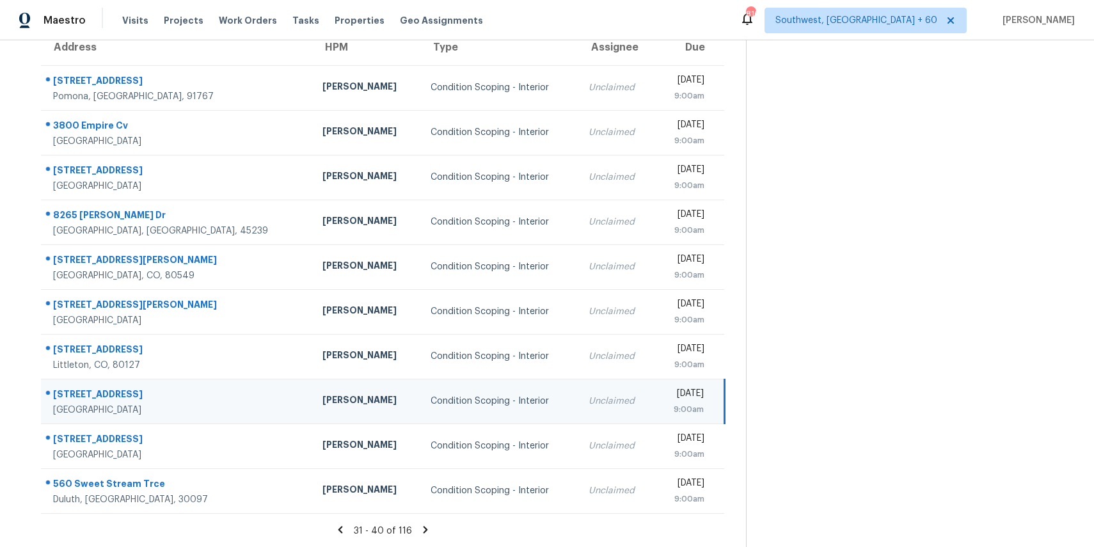
click at [578, 391] on td "Unclaimed" at bounding box center [616, 401] width 76 height 45
click at [665, 395] on div "[DATE]" at bounding box center [684, 395] width 39 height 16
click at [852, 381] on section at bounding box center [909, 234] width 327 height 626
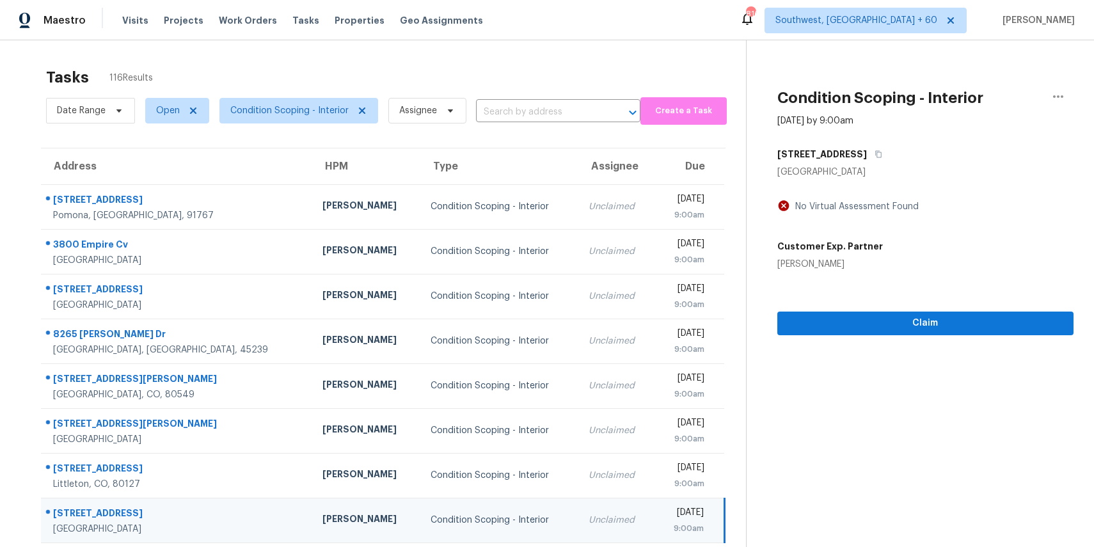
scroll to position [54, 0]
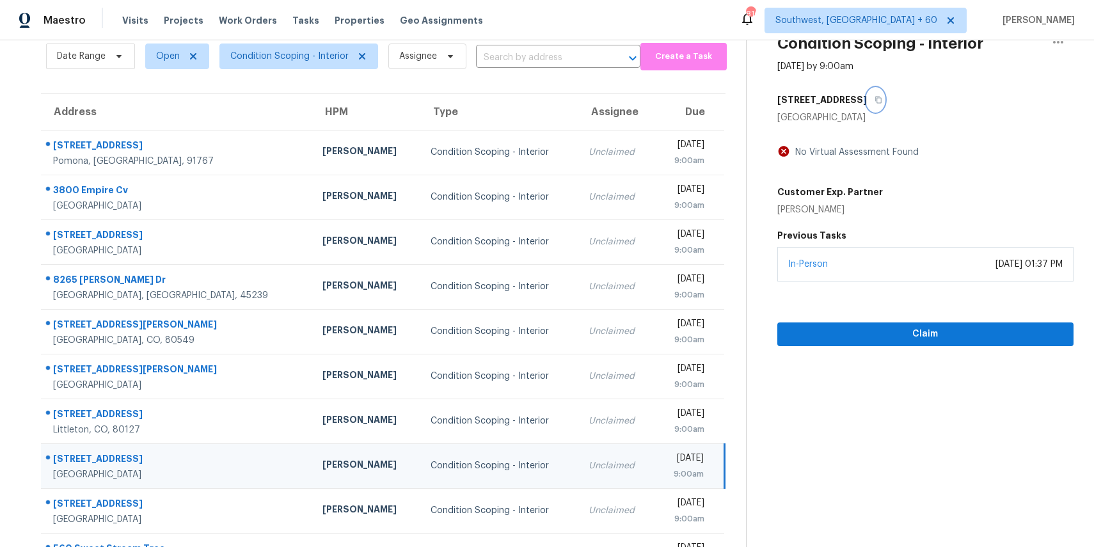
click at [884, 101] on button "button" at bounding box center [875, 99] width 17 height 23
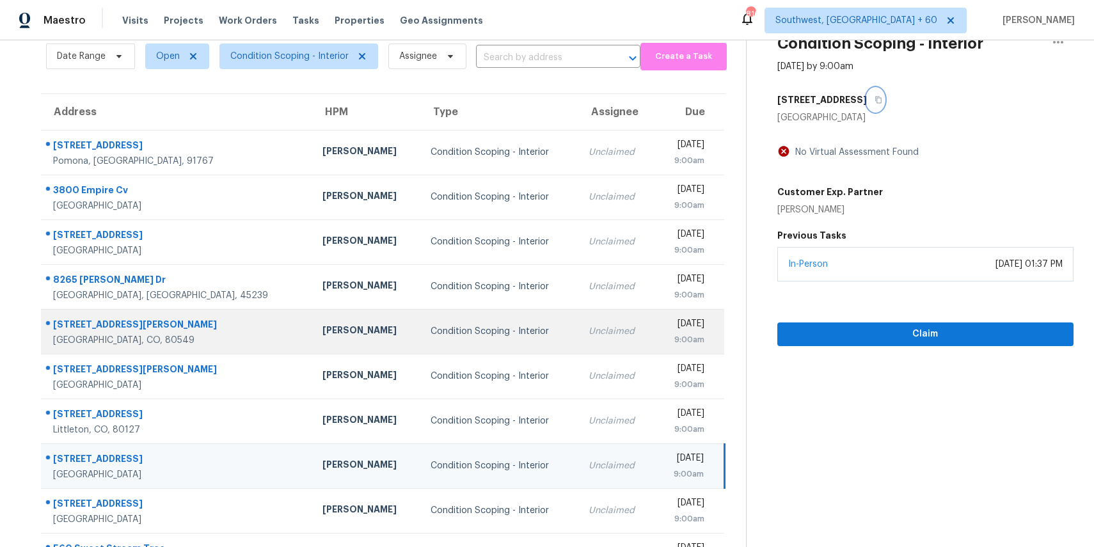
scroll to position [119, 0]
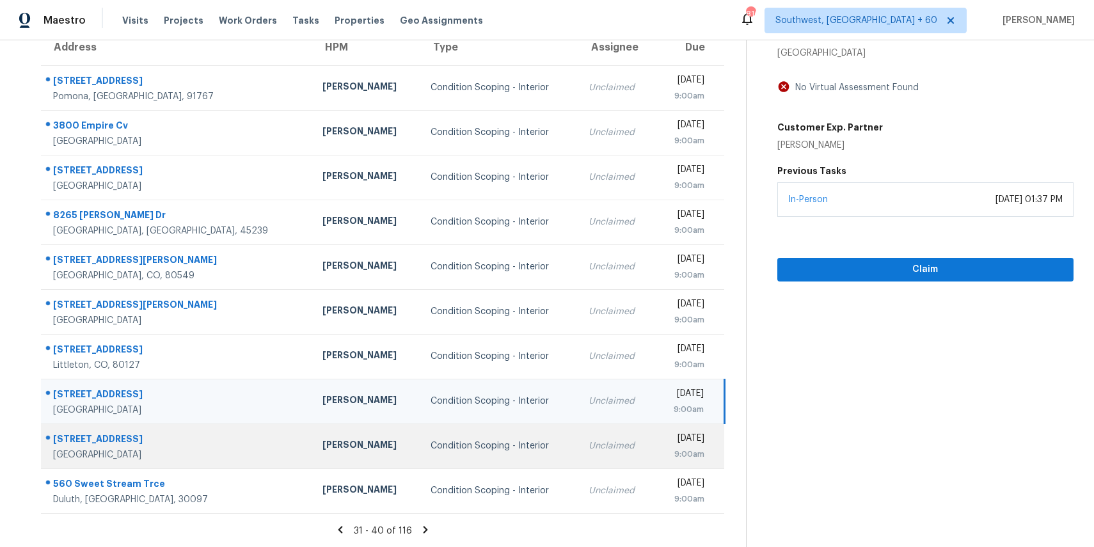
click at [588, 446] on div "Unclaimed" at bounding box center [616, 445] width 56 height 13
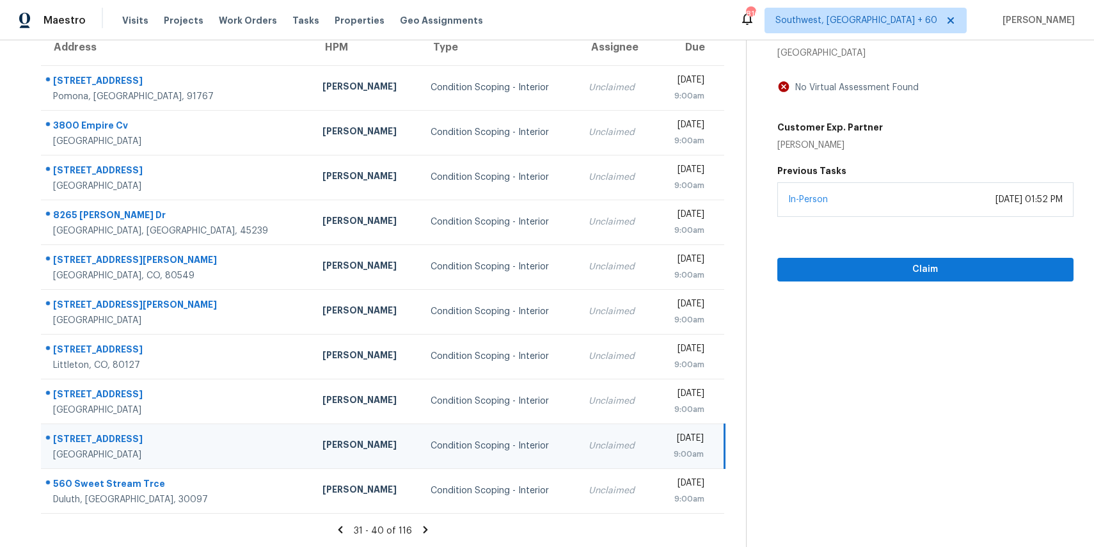
scroll to position [81, 0]
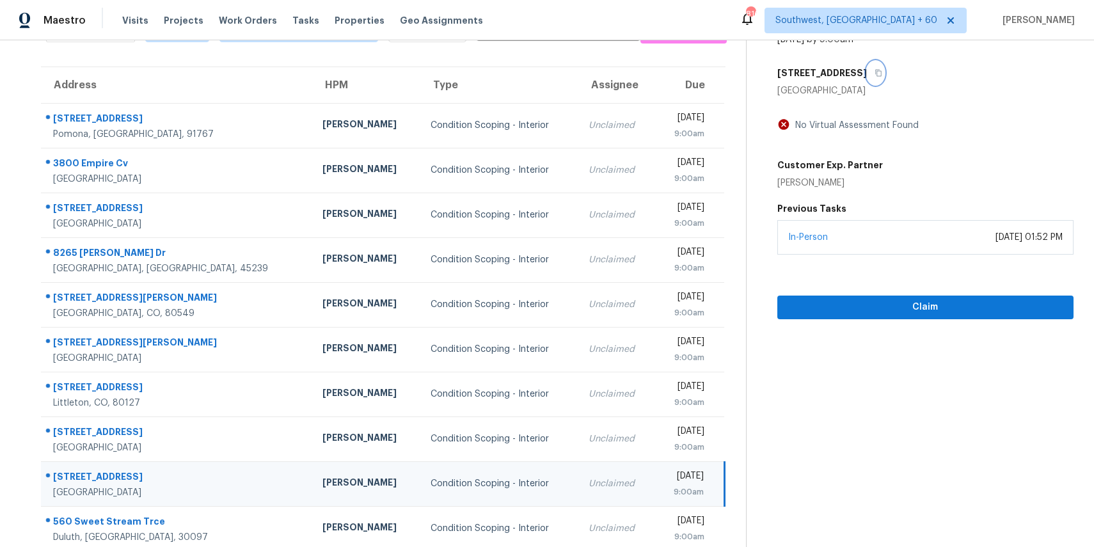
click at [882, 69] on icon "button" at bounding box center [878, 73] width 8 height 8
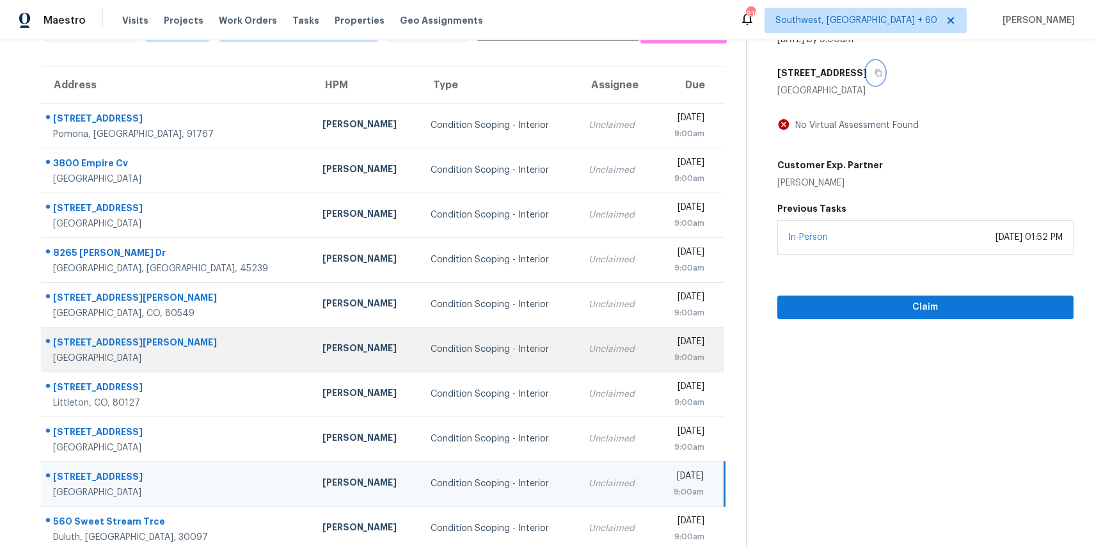
scroll to position [119, 0]
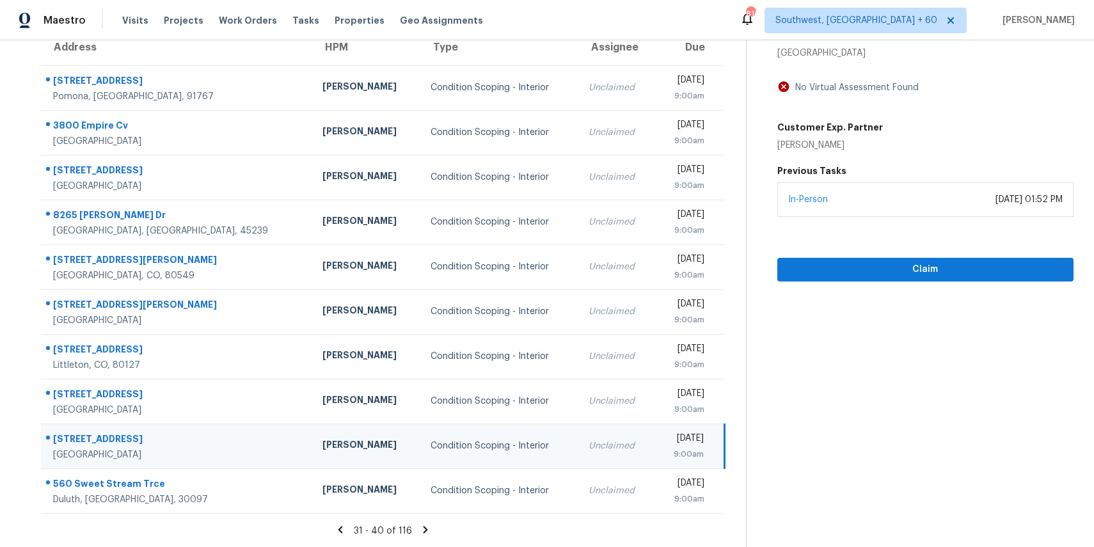
click at [416, 528] on div "31 - 40 of 116" at bounding box center [382, 530] width 725 height 13
click at [424, 528] on icon at bounding box center [425, 529] width 4 height 7
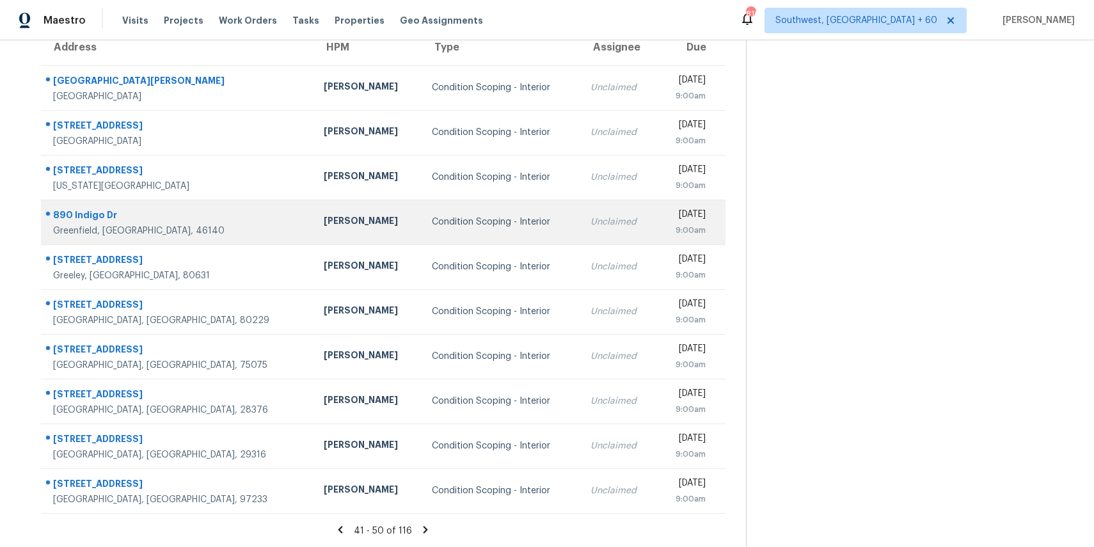
scroll to position [0, 0]
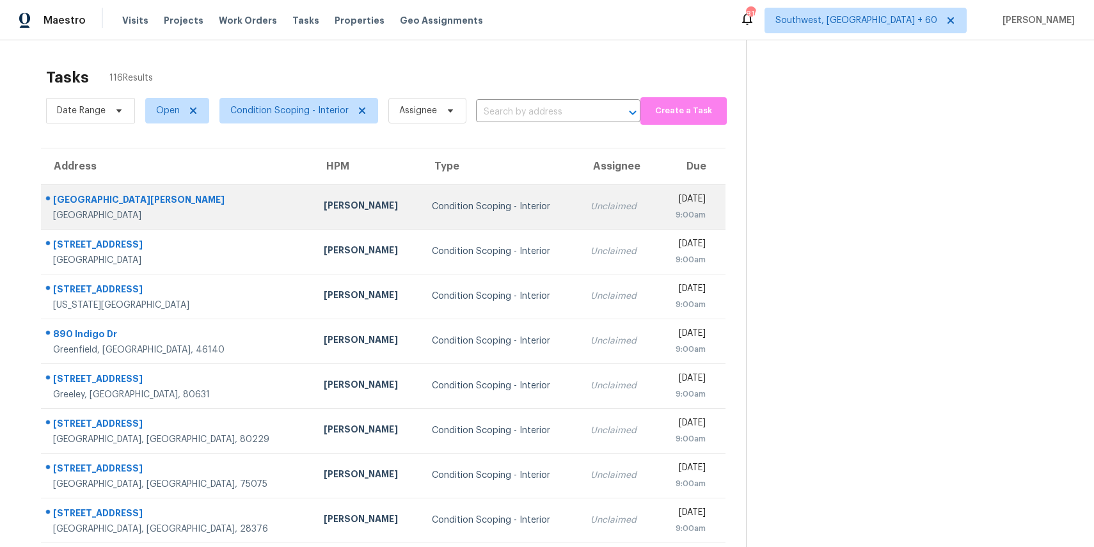
click at [590, 200] on div "Unclaimed" at bounding box center [618, 206] width 56 height 13
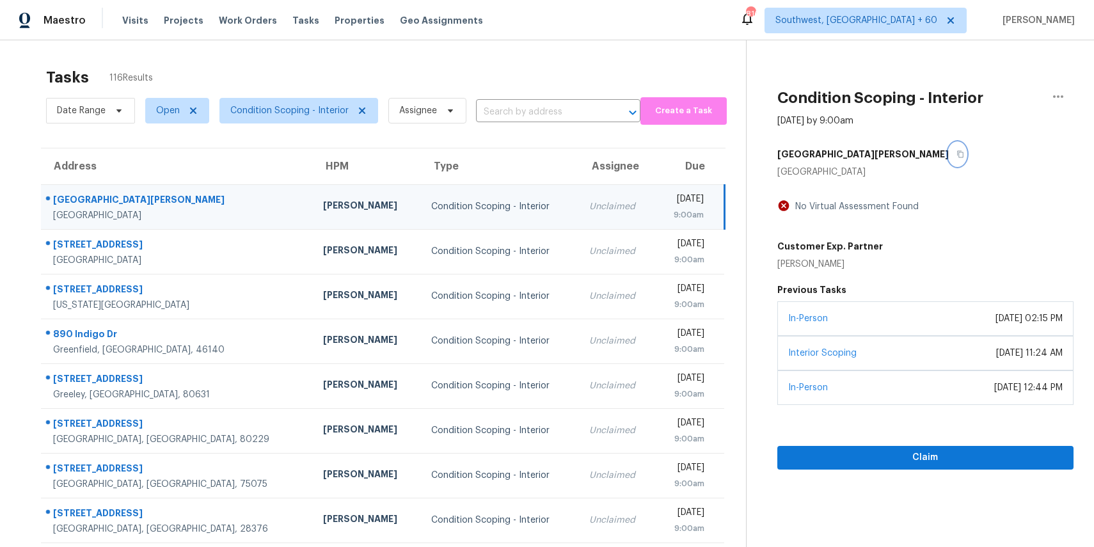
click at [949, 159] on button "button" at bounding box center [957, 154] width 17 height 23
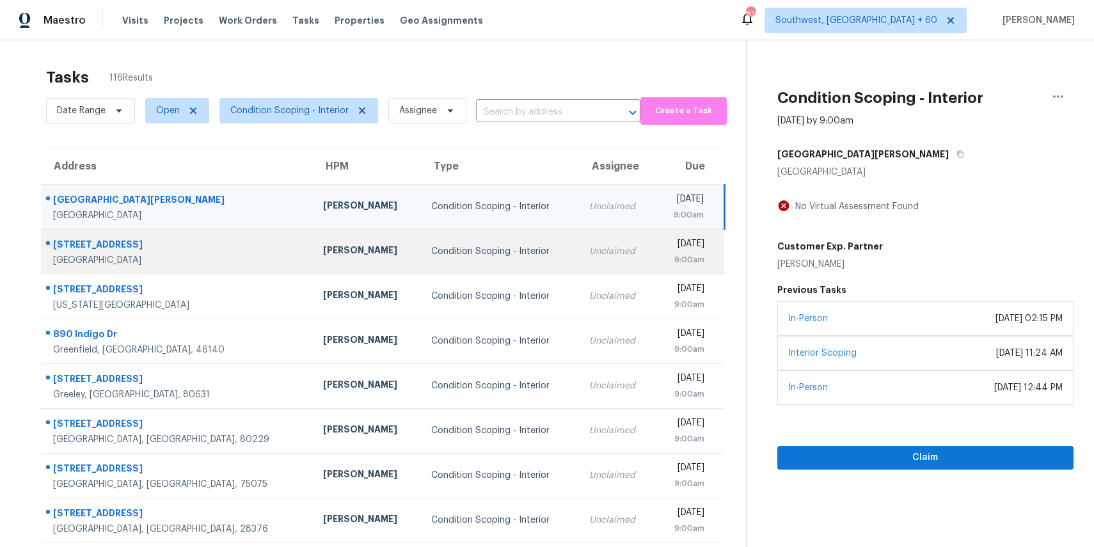
click at [579, 249] on td "Unclaimed" at bounding box center [617, 251] width 76 height 45
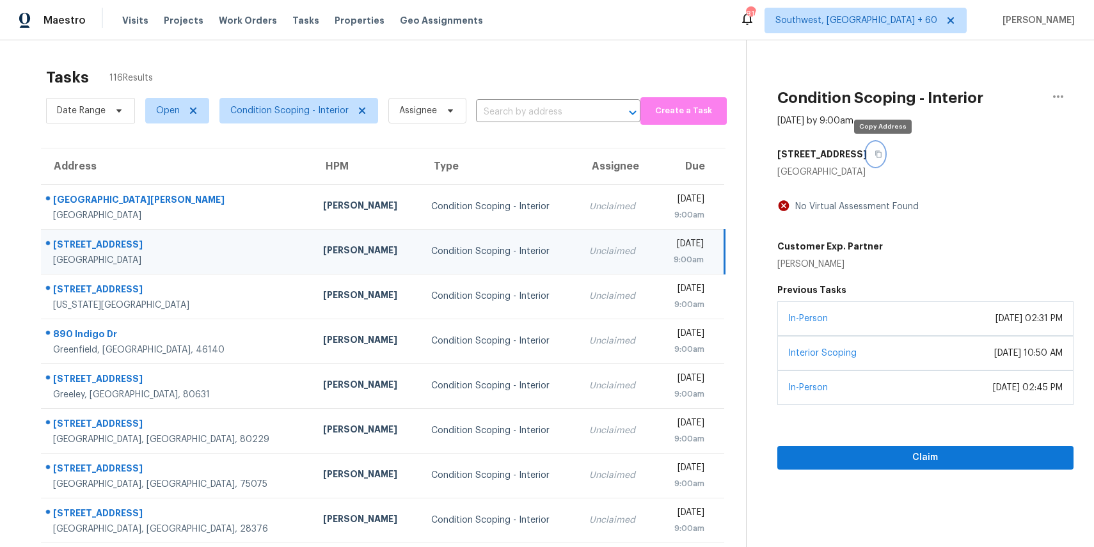
click at [884, 155] on button "button" at bounding box center [875, 154] width 17 height 23
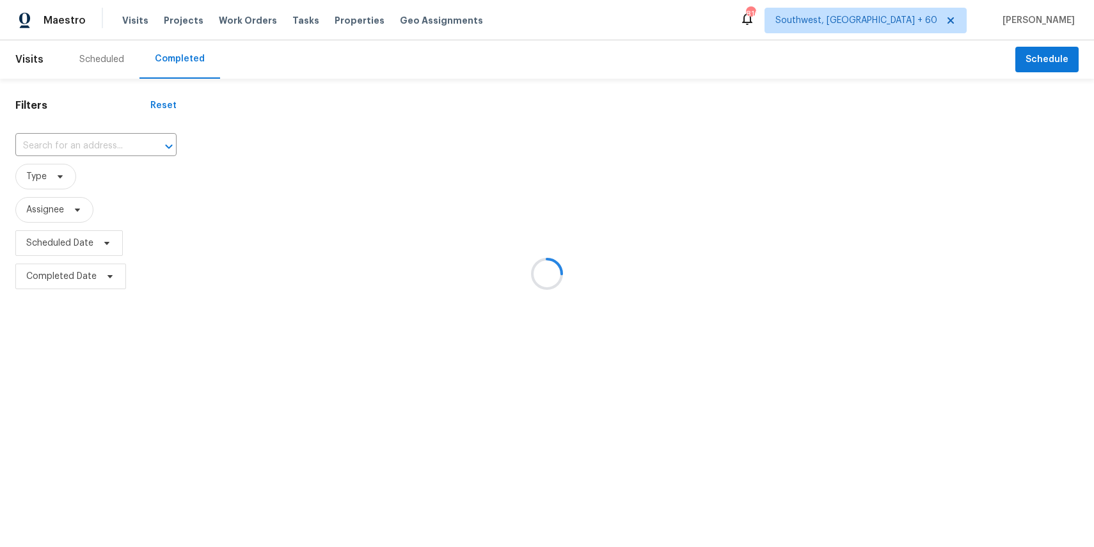
click at [92, 141] on div at bounding box center [547, 273] width 1094 height 547
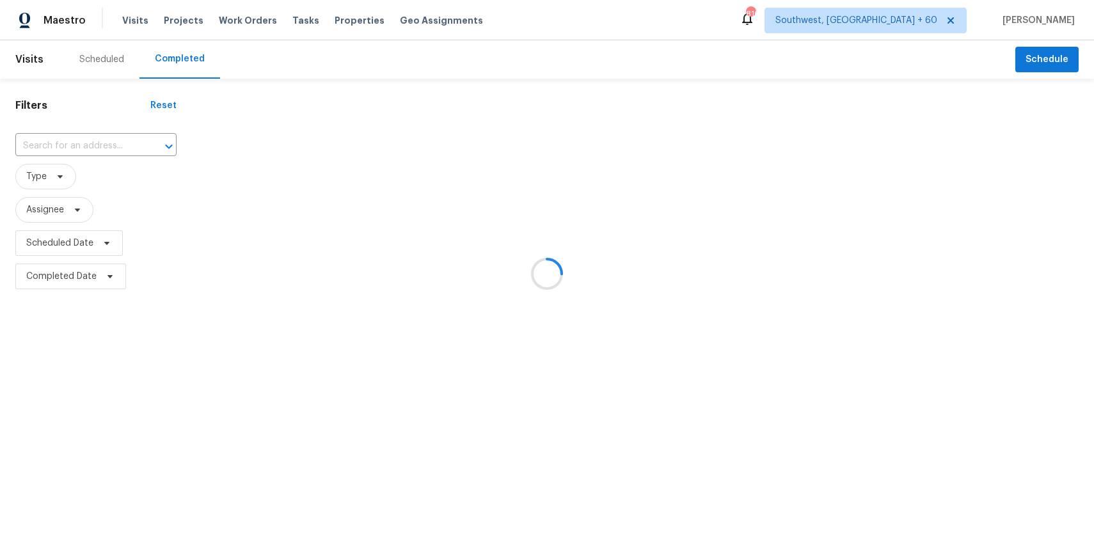
click at [92, 141] on div at bounding box center [547, 273] width 1094 height 547
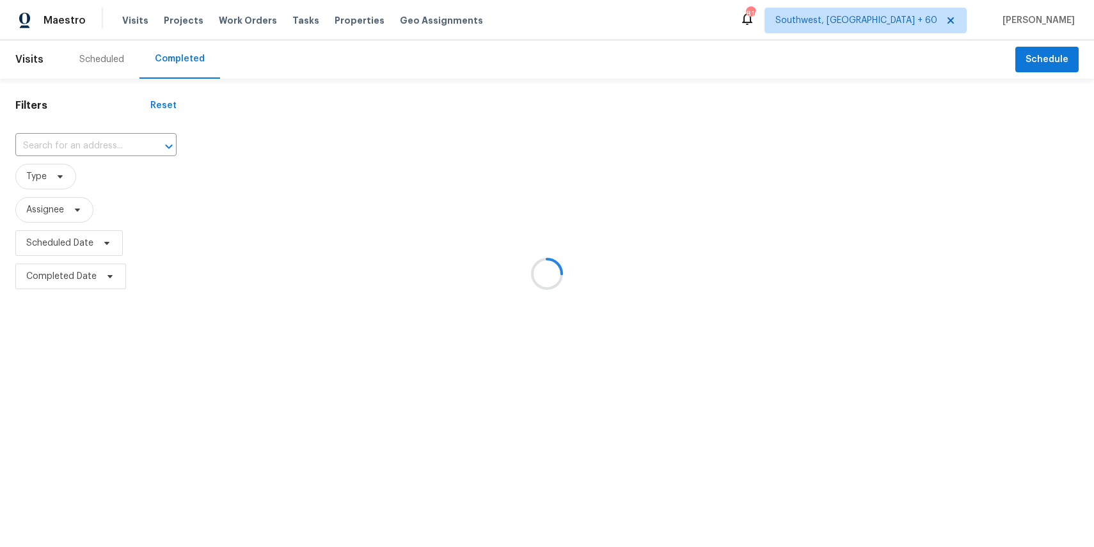
click at [118, 136] on div at bounding box center [547, 273] width 1094 height 547
click at [100, 143] on div at bounding box center [547, 273] width 1094 height 547
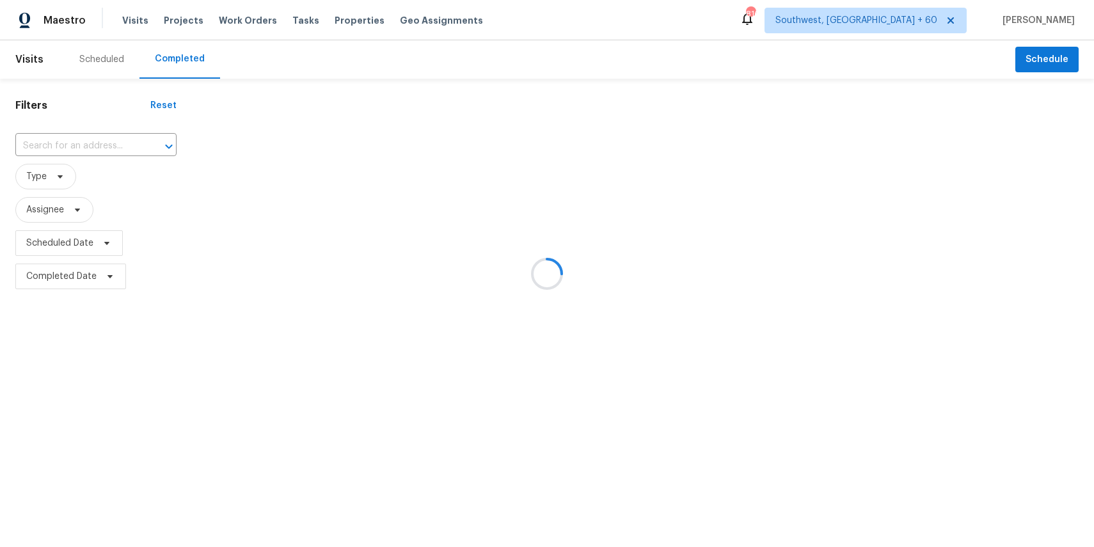
click at [100, 143] on div at bounding box center [547, 273] width 1094 height 547
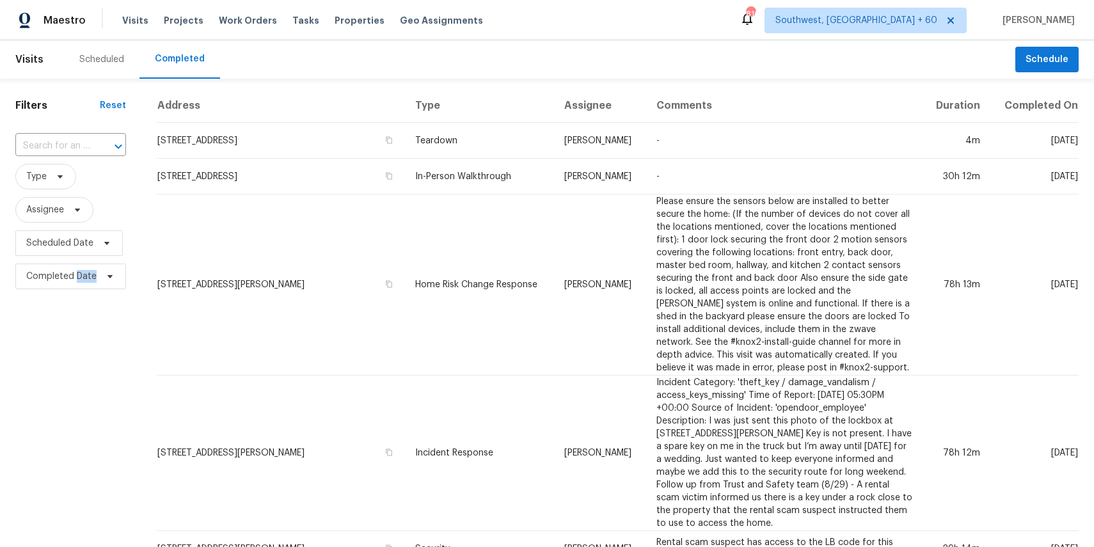
click at [29, 157] on div "​" at bounding box center [70, 146] width 111 height 28
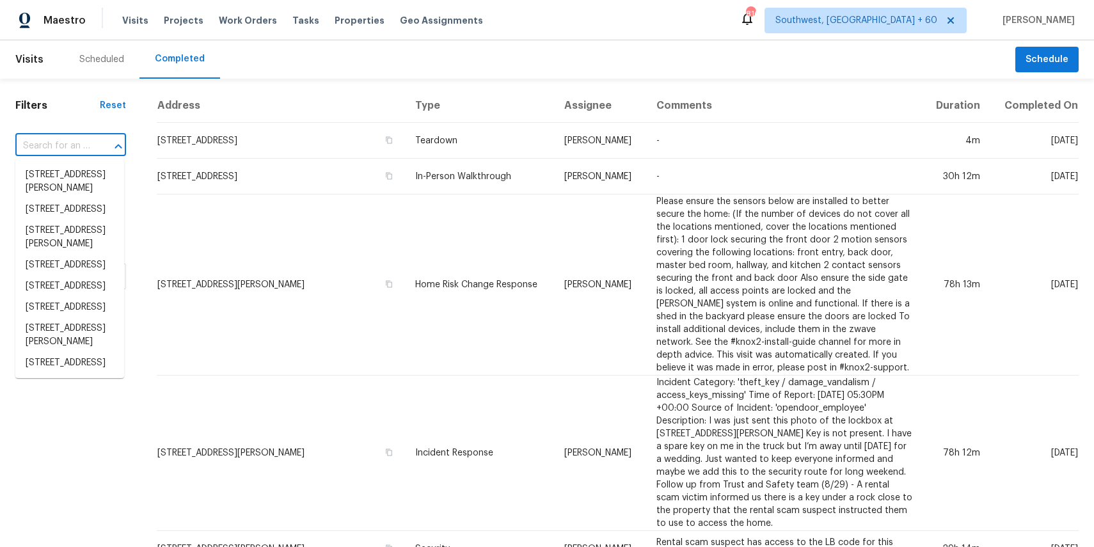
click at [37, 147] on input "text" at bounding box center [52, 146] width 75 height 20
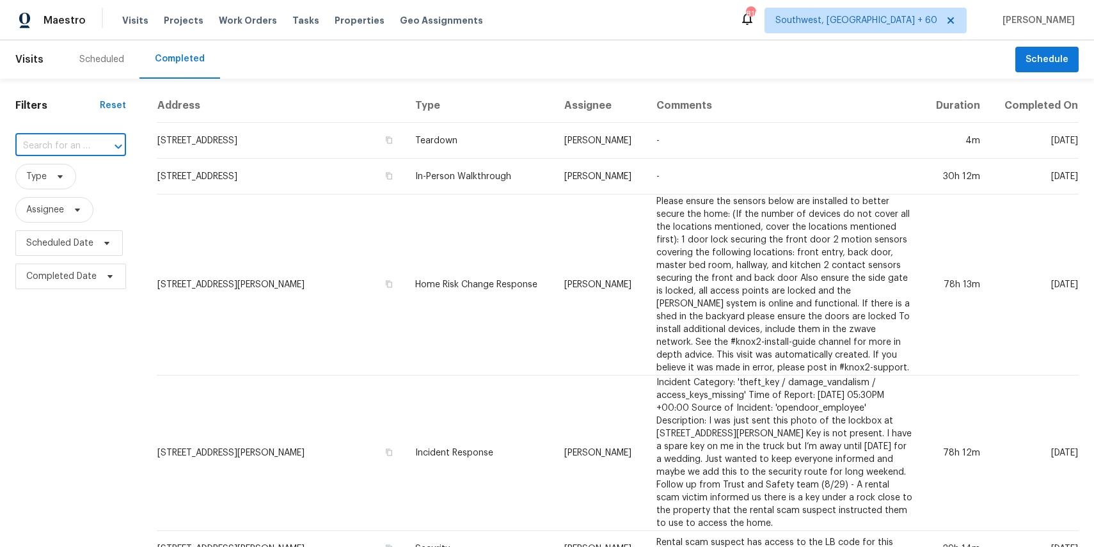
paste input "2909 Phoenix Dr, Killeen, TX 76543"
type input "2909 Phoenix Dr, Killeen, TX 76543"
click at [74, 185] on li "2909 Phoenix Dr, Killeen, TX 76543" at bounding box center [69, 174] width 109 height 21
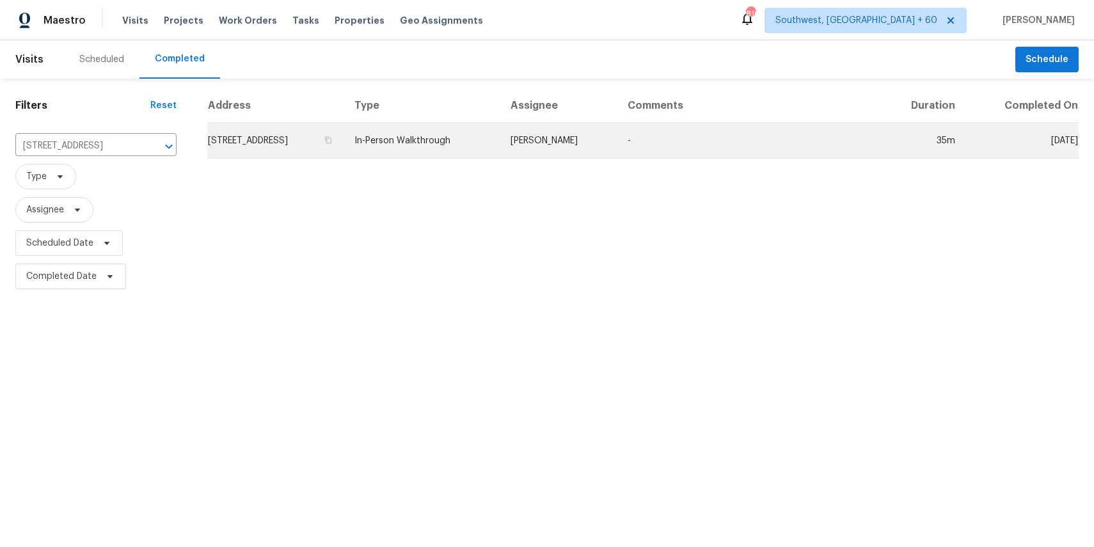
click at [617, 145] on td "[PERSON_NAME]" at bounding box center [558, 141] width 117 height 36
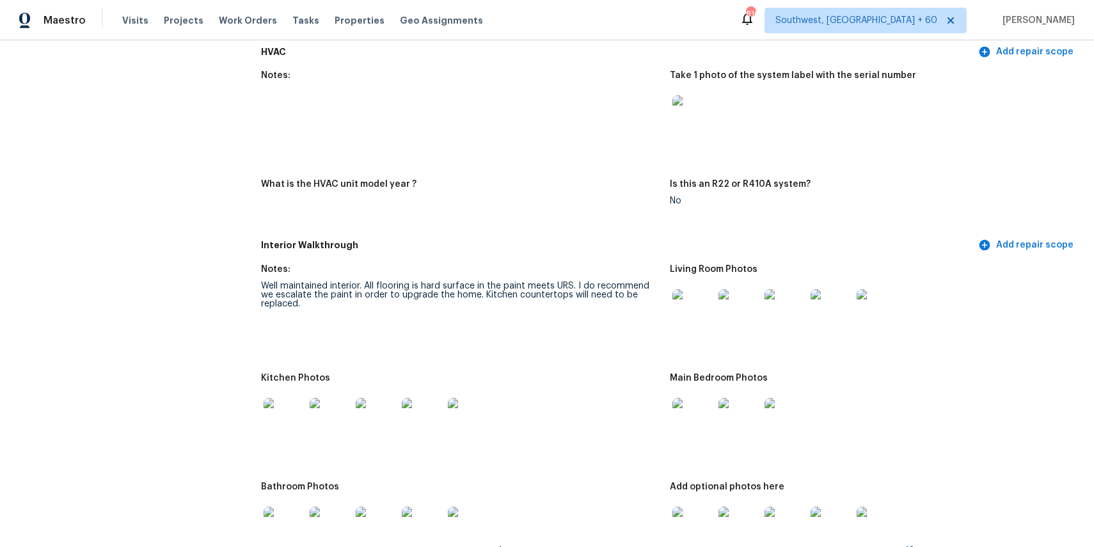
scroll to position [1185, 0]
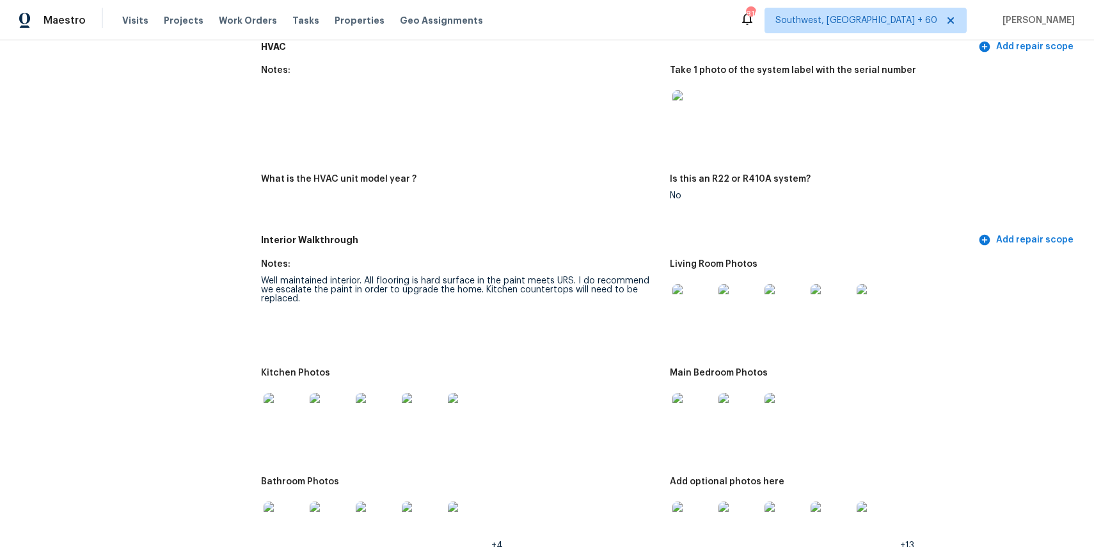
click at [677, 303] on img at bounding box center [692, 304] width 41 height 41
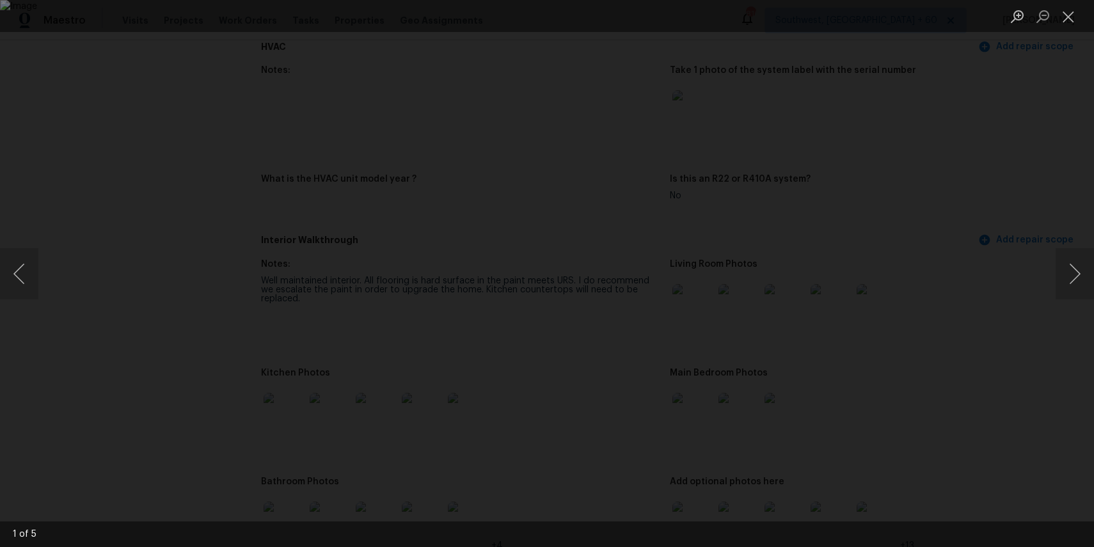
click at [1013, 210] on div "Lightbox" at bounding box center [547, 273] width 1094 height 547
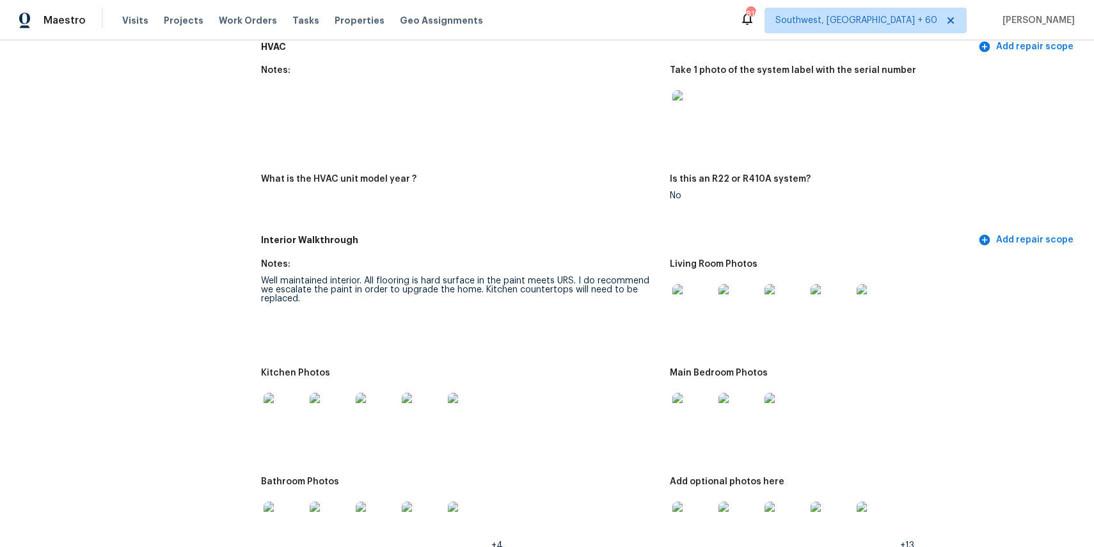
click at [682, 308] on img at bounding box center [692, 304] width 41 height 41
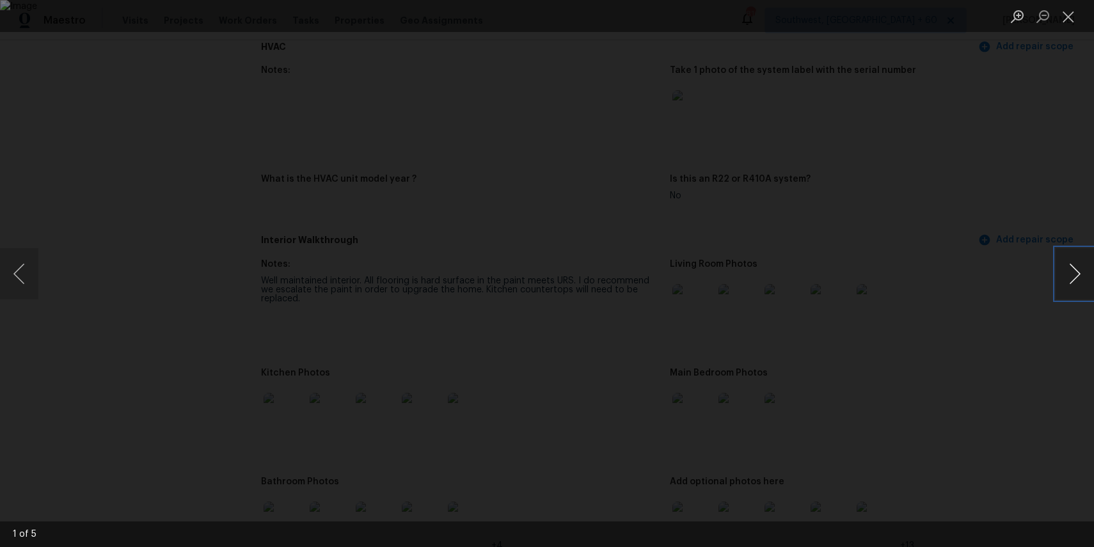
click at [1064, 283] on button "Next image" at bounding box center [1074, 273] width 38 height 51
click at [1047, 276] on div "Lightbox" at bounding box center [547, 273] width 1094 height 547
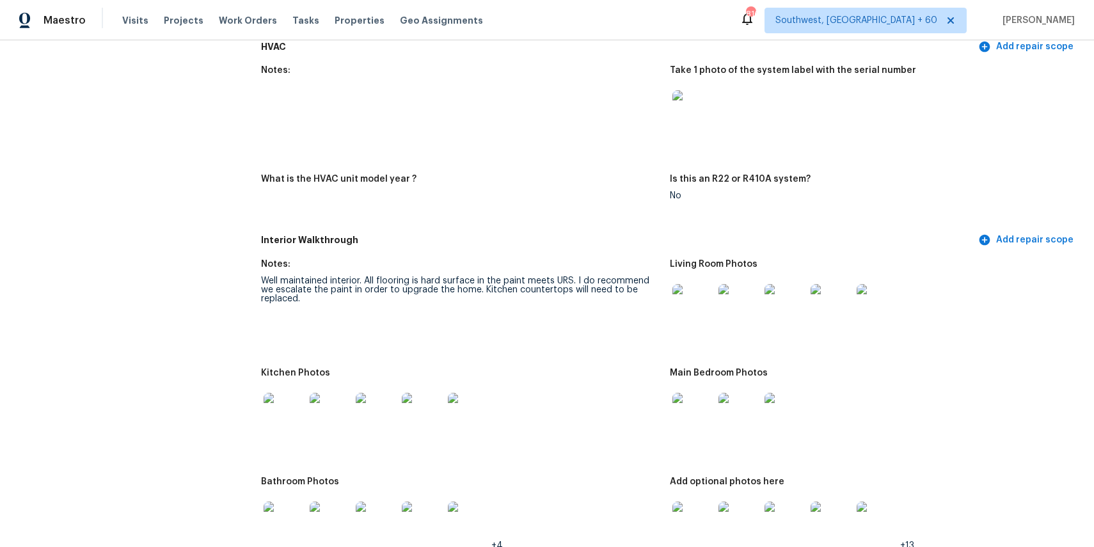
click at [784, 290] on img at bounding box center [784, 304] width 41 height 41
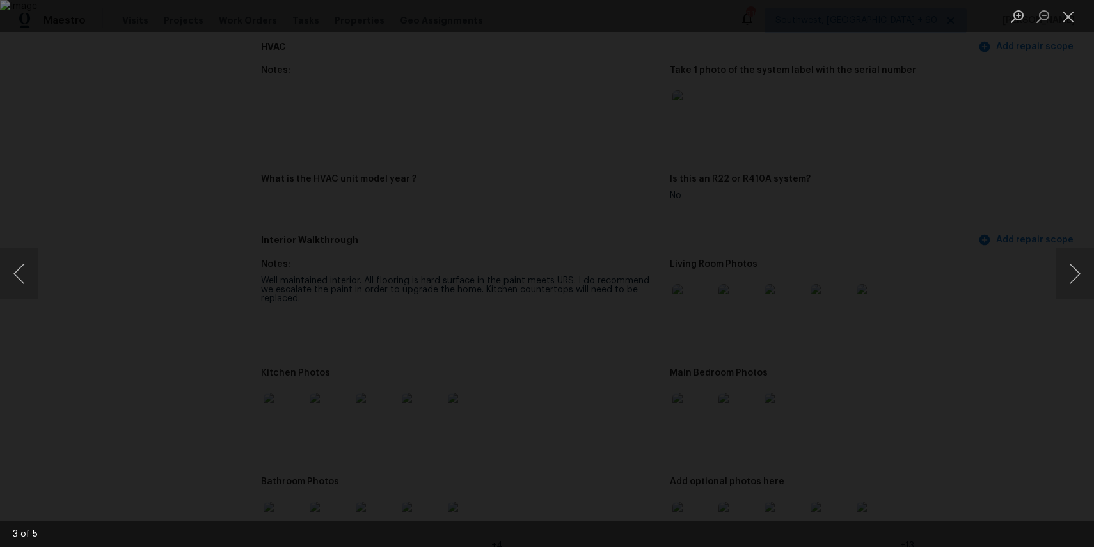
click at [784, 290] on img "Lightbox" at bounding box center [547, 273] width 1094 height 547
click at [1078, 274] on button "Next image" at bounding box center [1074, 273] width 38 height 51
click at [34, 265] on button "Previous image" at bounding box center [19, 273] width 38 height 51
click at [931, 215] on div "Lightbox" at bounding box center [547, 273] width 1094 height 547
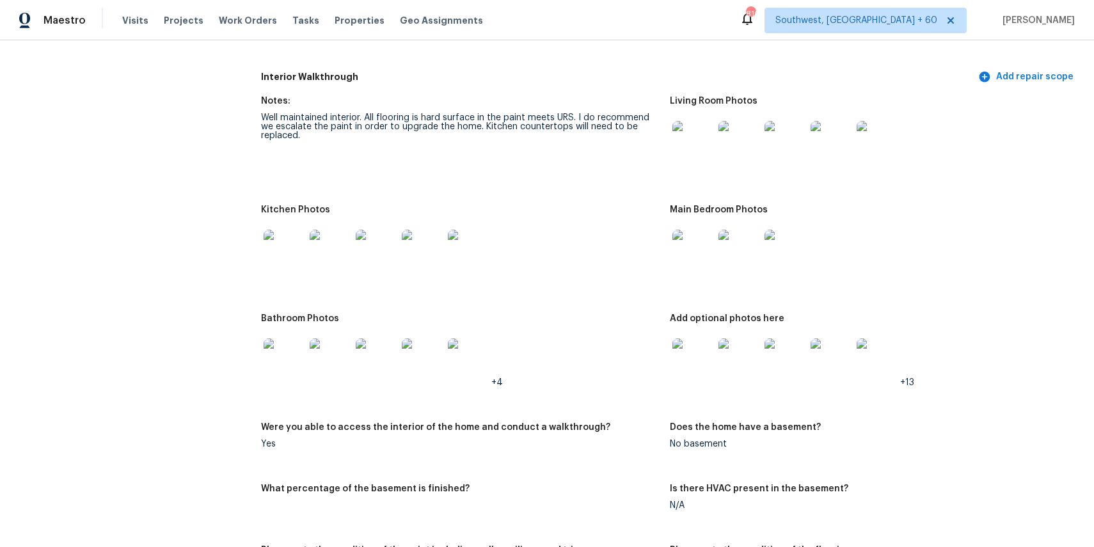
scroll to position [1387, 0]
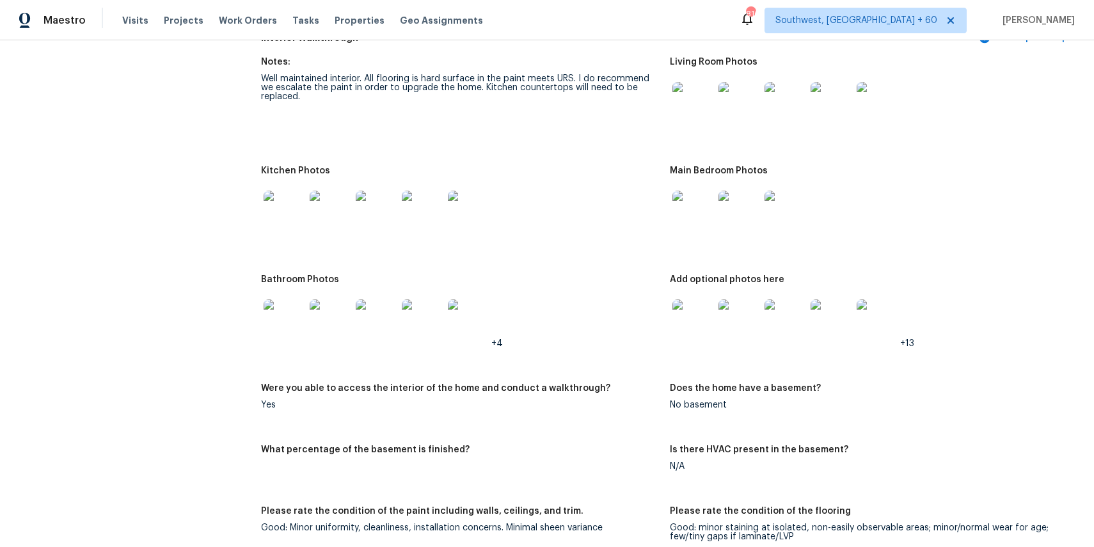
click at [292, 315] on img at bounding box center [284, 319] width 41 height 41
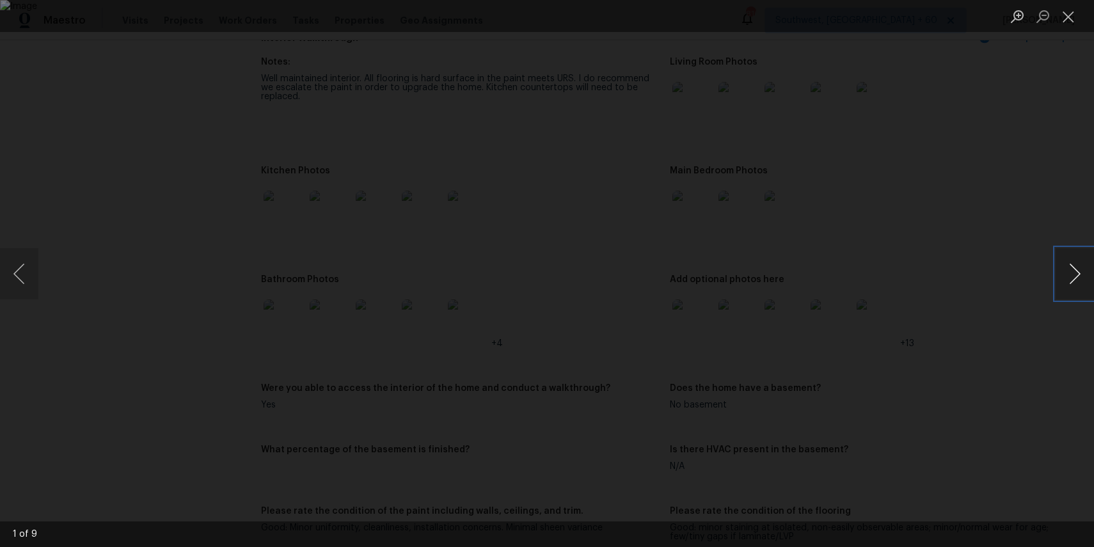
click at [1068, 284] on button "Next image" at bounding box center [1074, 273] width 38 height 51
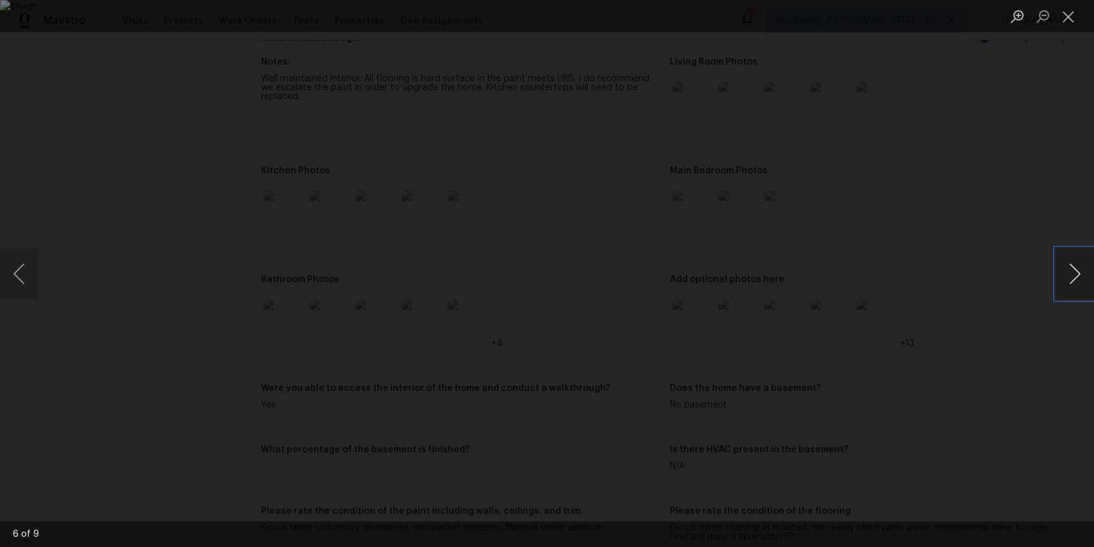
click at [1074, 269] on button "Next image" at bounding box center [1074, 273] width 38 height 51
click at [24, 267] on button "Previous image" at bounding box center [19, 273] width 38 height 51
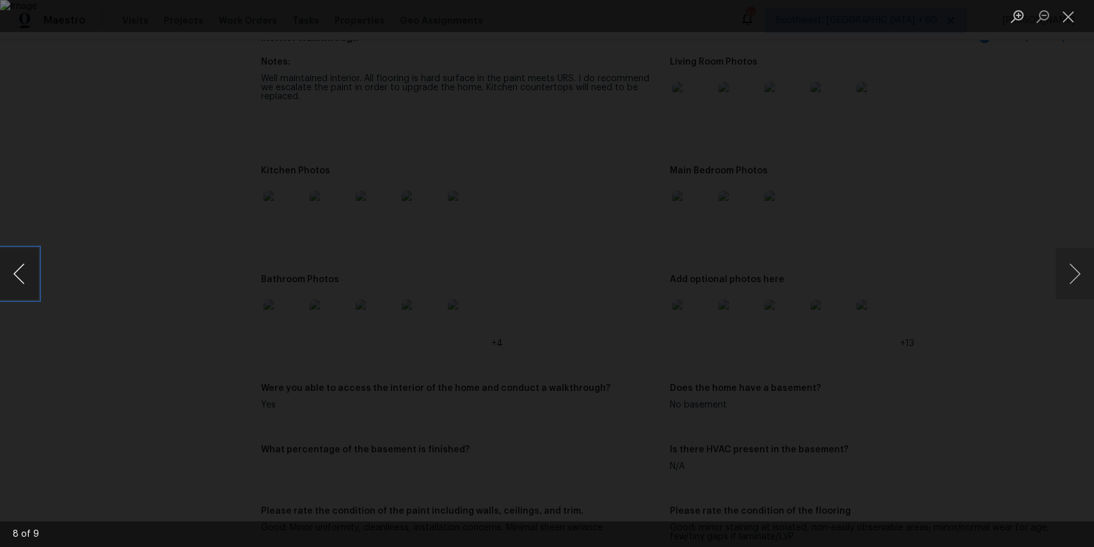
click at [24, 267] on button "Previous image" at bounding box center [19, 273] width 38 height 51
click at [1071, 270] on button "Next image" at bounding box center [1074, 273] width 38 height 51
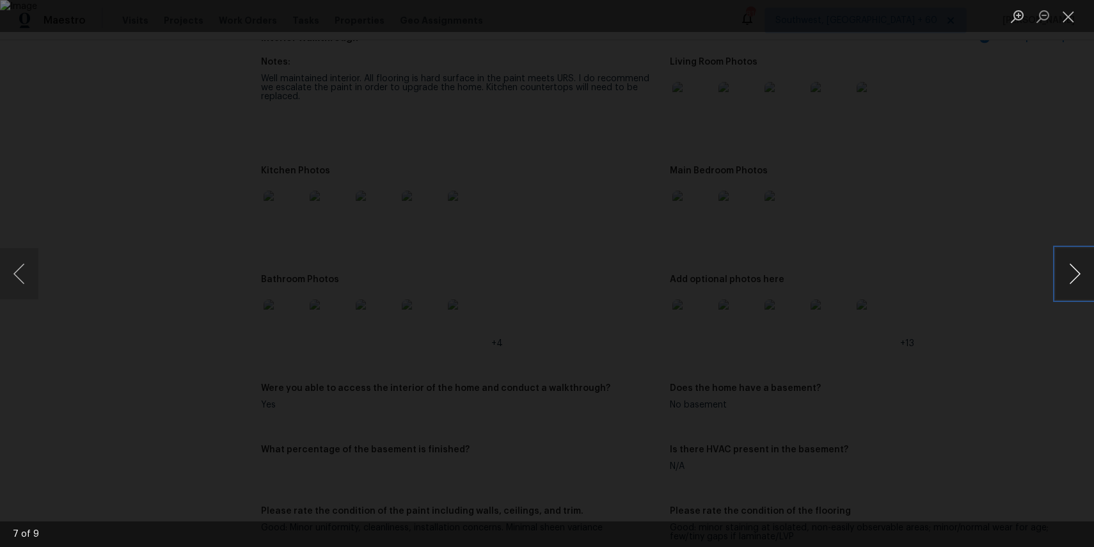
click at [1071, 270] on button "Next image" at bounding box center [1074, 273] width 38 height 51
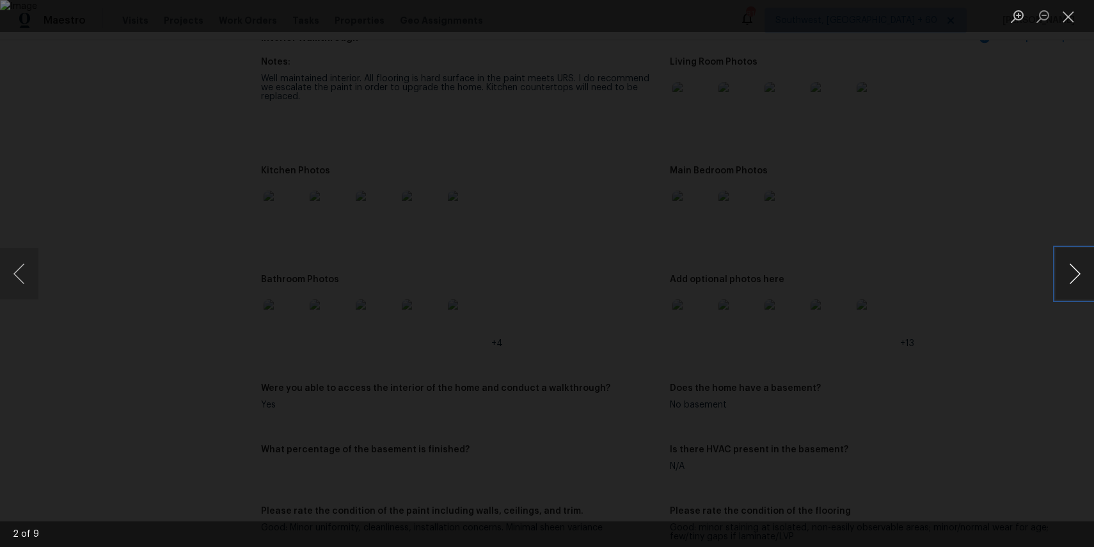
click at [1071, 270] on button "Next image" at bounding box center [1074, 273] width 38 height 51
click at [977, 251] on div "Lightbox" at bounding box center [547, 273] width 1094 height 547
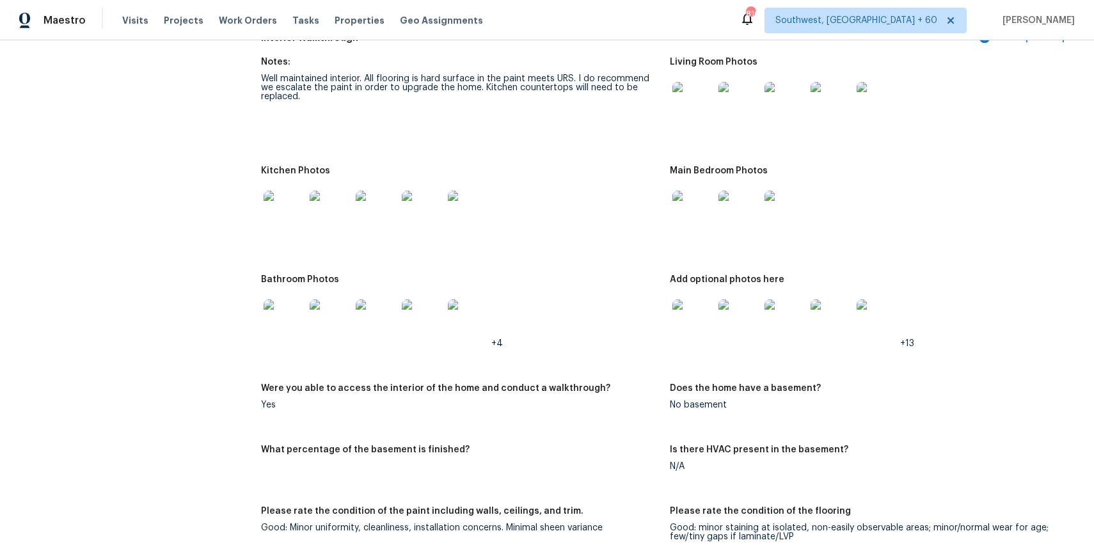
click at [275, 201] on img at bounding box center [284, 211] width 41 height 41
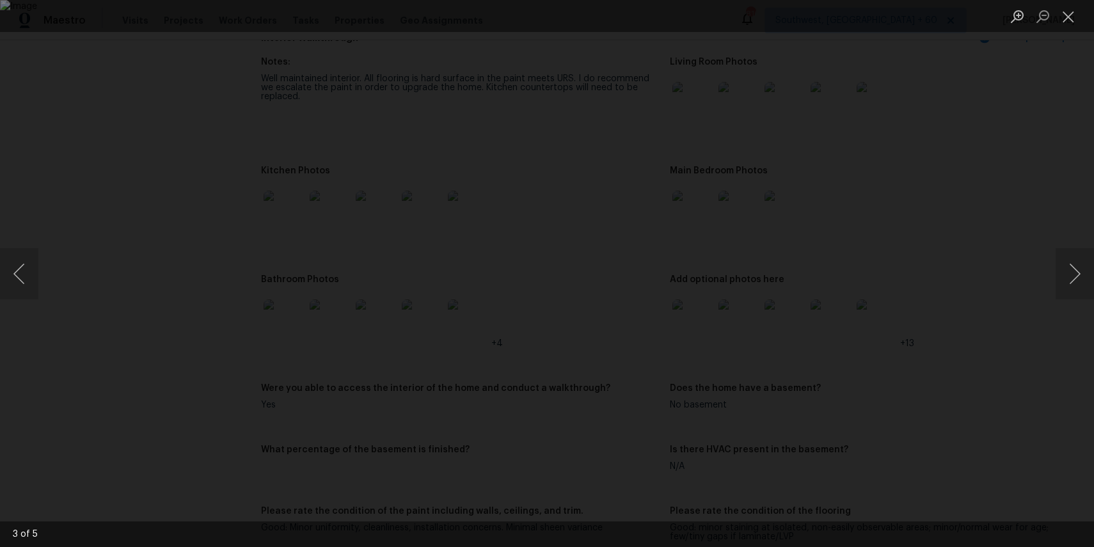
click at [953, 256] on div "Lightbox" at bounding box center [547, 273] width 1094 height 547
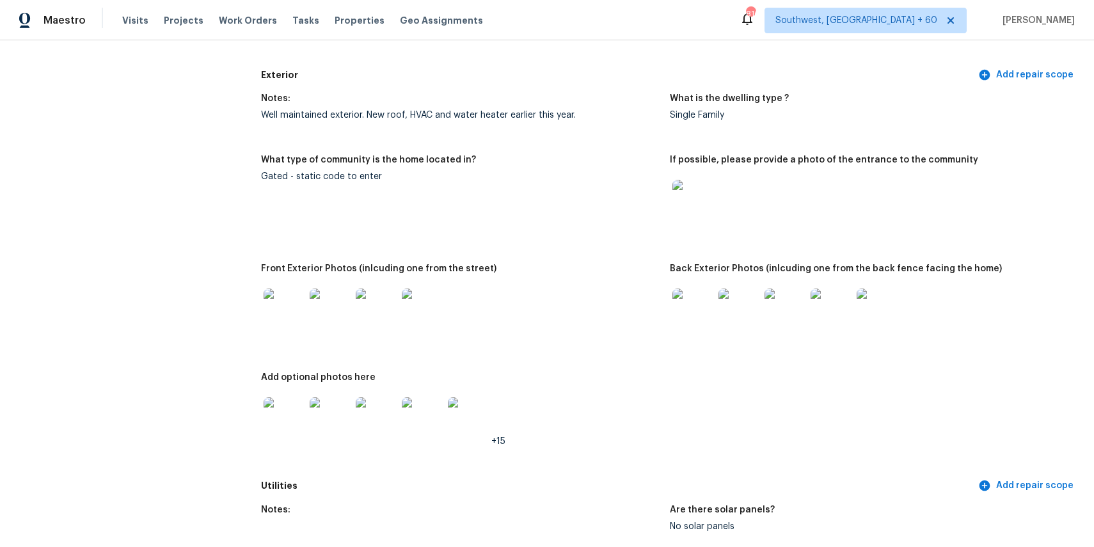
scroll to position [0, 0]
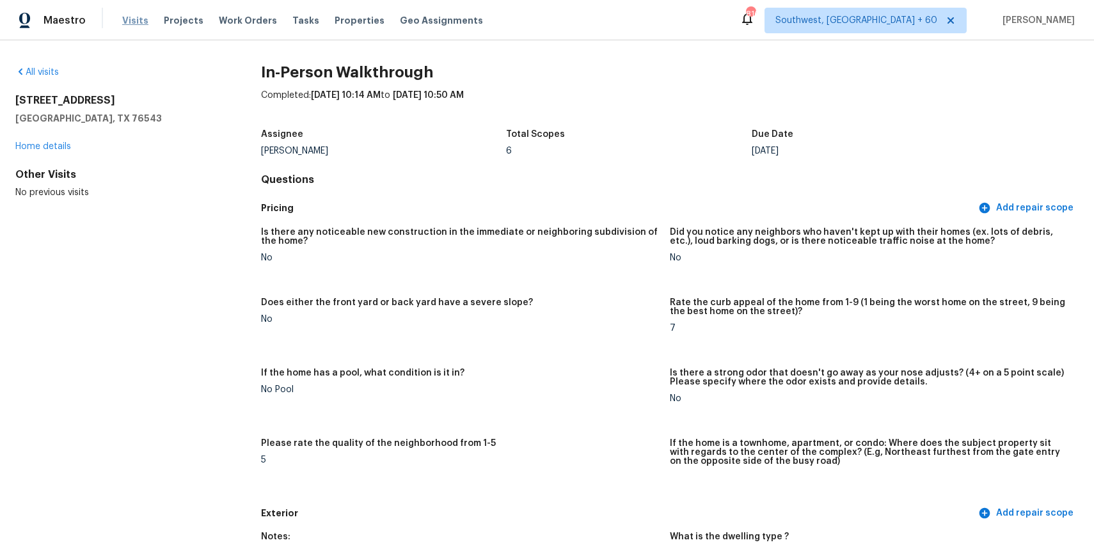
click at [130, 17] on span "Visits" at bounding box center [135, 20] width 26 height 13
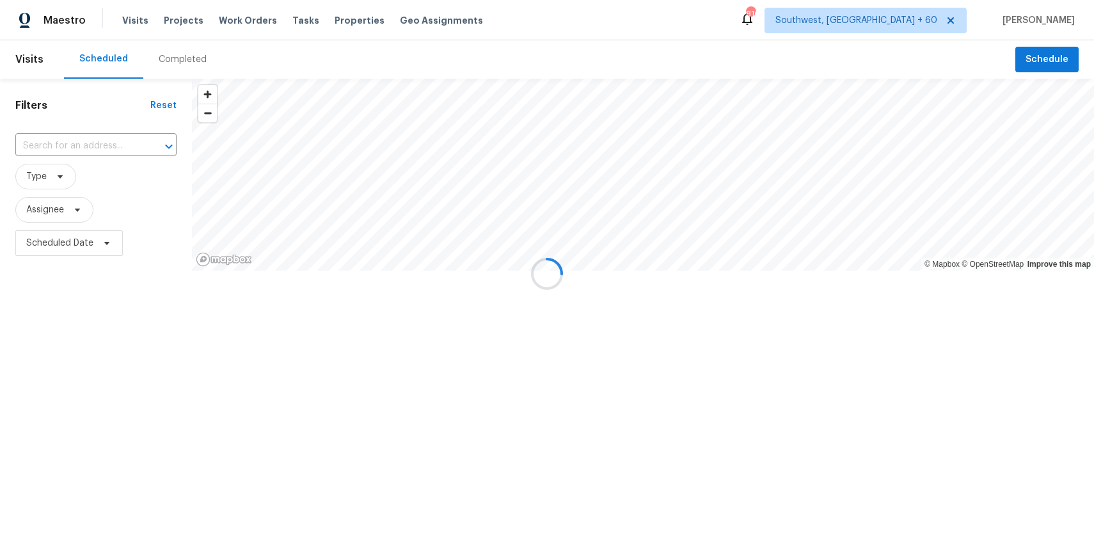
click at [169, 52] on div at bounding box center [547, 273] width 1094 height 547
click at [188, 65] on div at bounding box center [547, 273] width 1094 height 547
click at [182, 60] on div at bounding box center [547, 273] width 1094 height 547
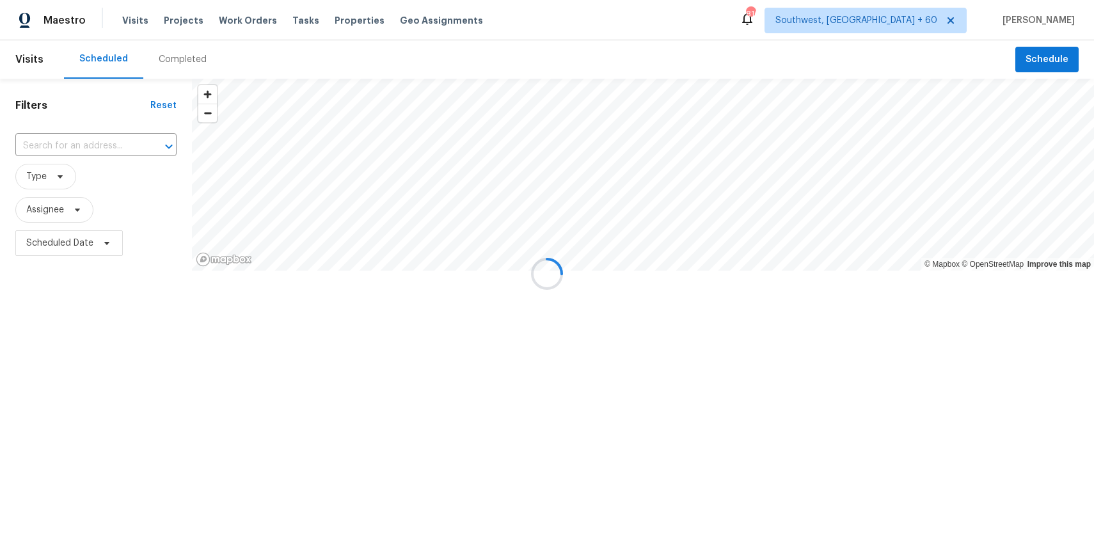
click at [182, 60] on div at bounding box center [547, 273] width 1094 height 547
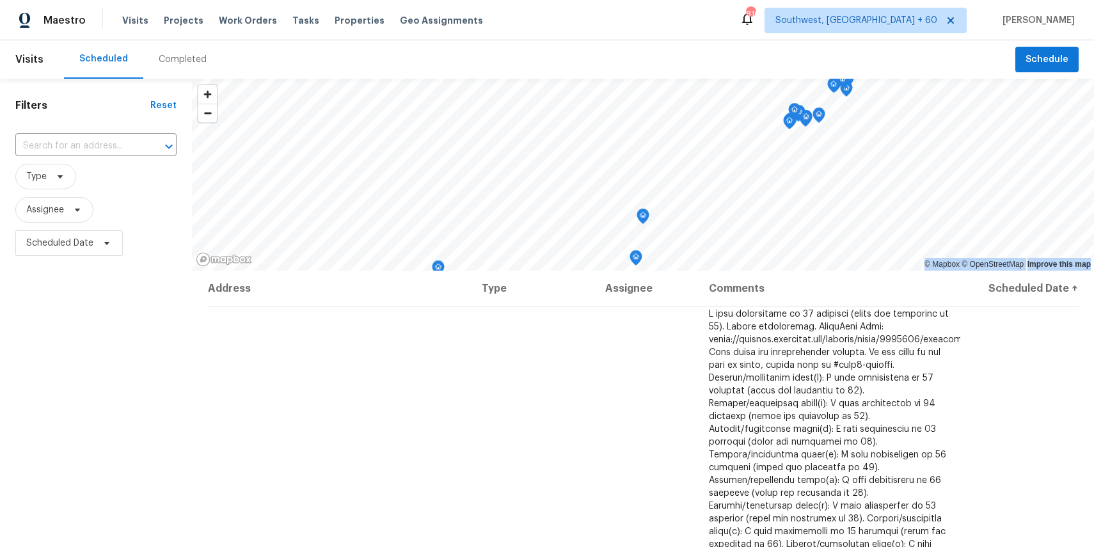
click at [182, 60] on div "Completed" at bounding box center [183, 59] width 48 height 13
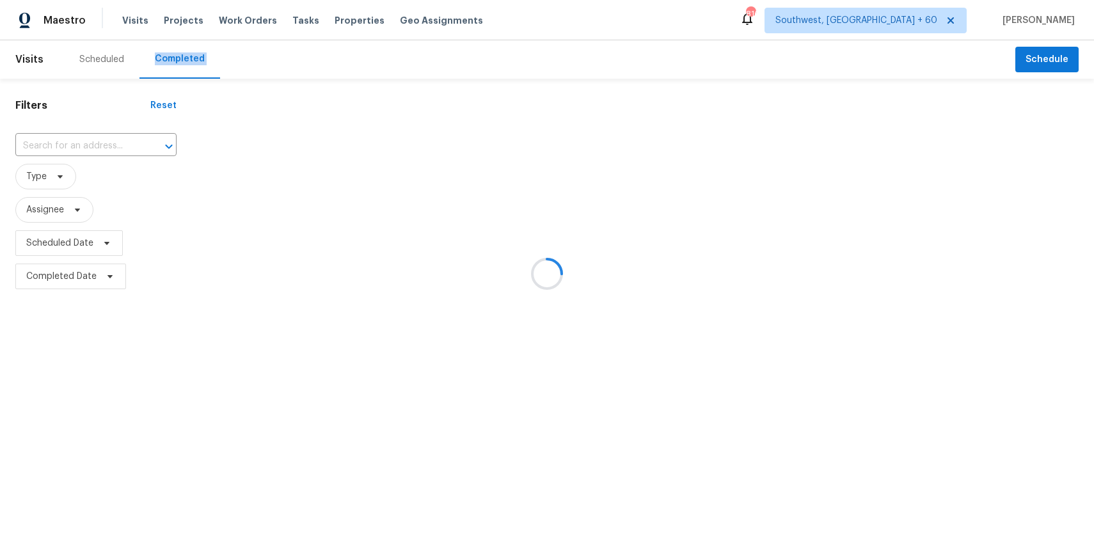
click at [182, 60] on div at bounding box center [547, 273] width 1094 height 547
click at [121, 152] on div at bounding box center [547, 273] width 1094 height 547
click at [112, 143] on div at bounding box center [547, 273] width 1094 height 547
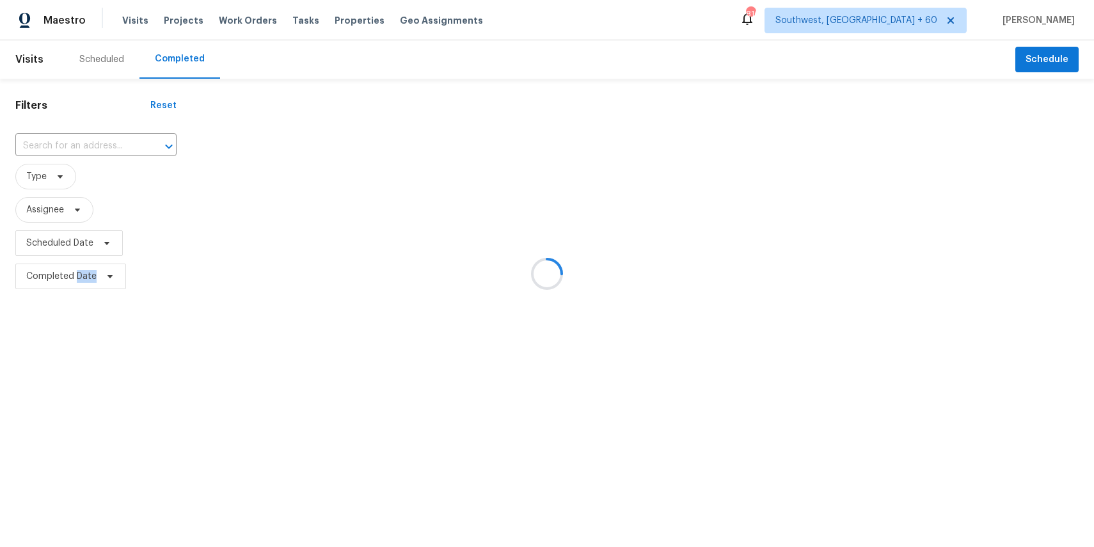
click at [112, 143] on div at bounding box center [547, 273] width 1094 height 547
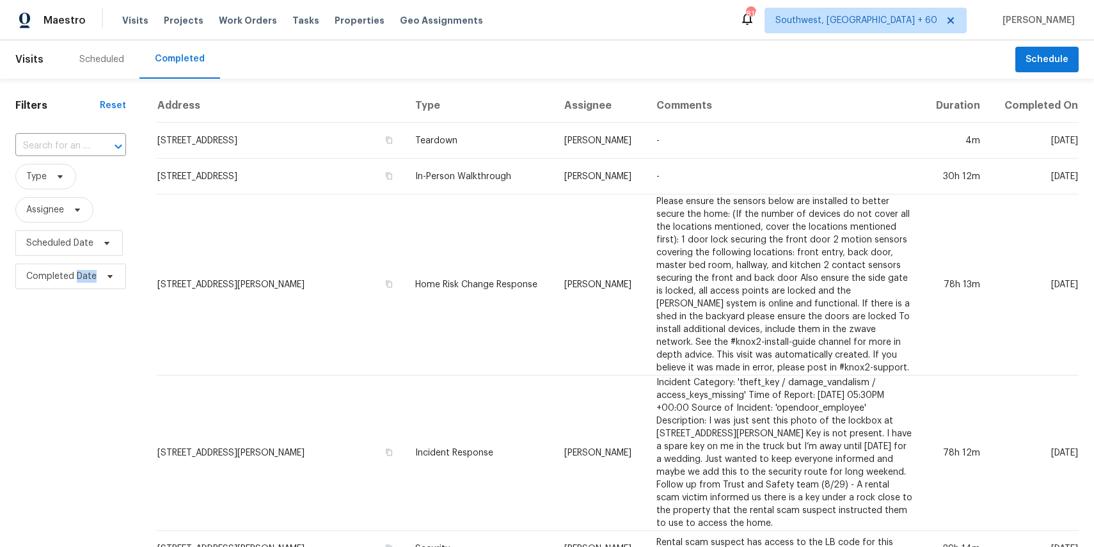
click at [112, 143] on icon "Open" at bounding box center [118, 146] width 15 height 15
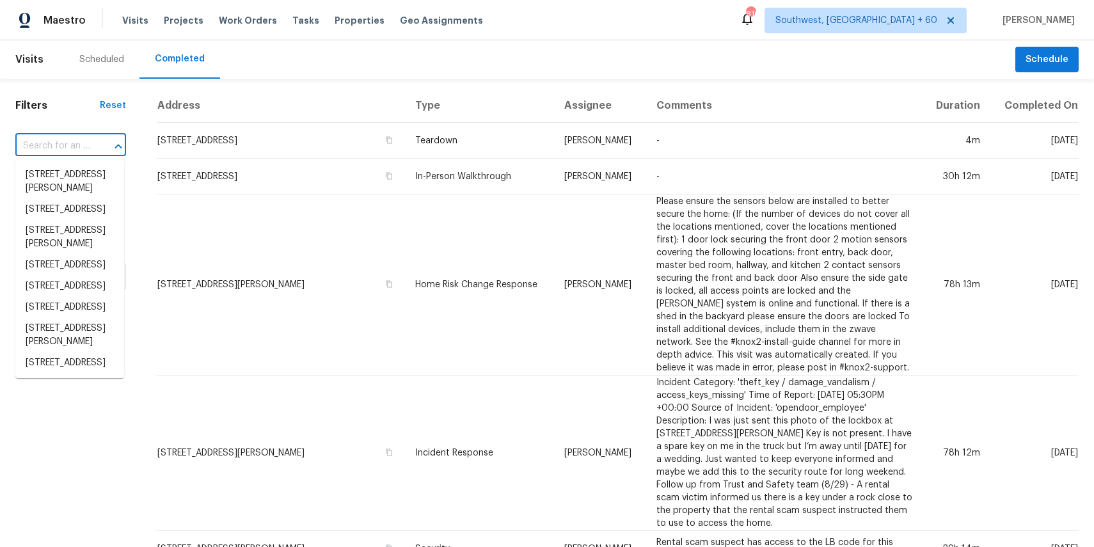
paste input "40940 Whitehall St, Lake Elsinore, CA 92532"
type input "40940 Whitehall St, Lake Elsinore, CA 92532"
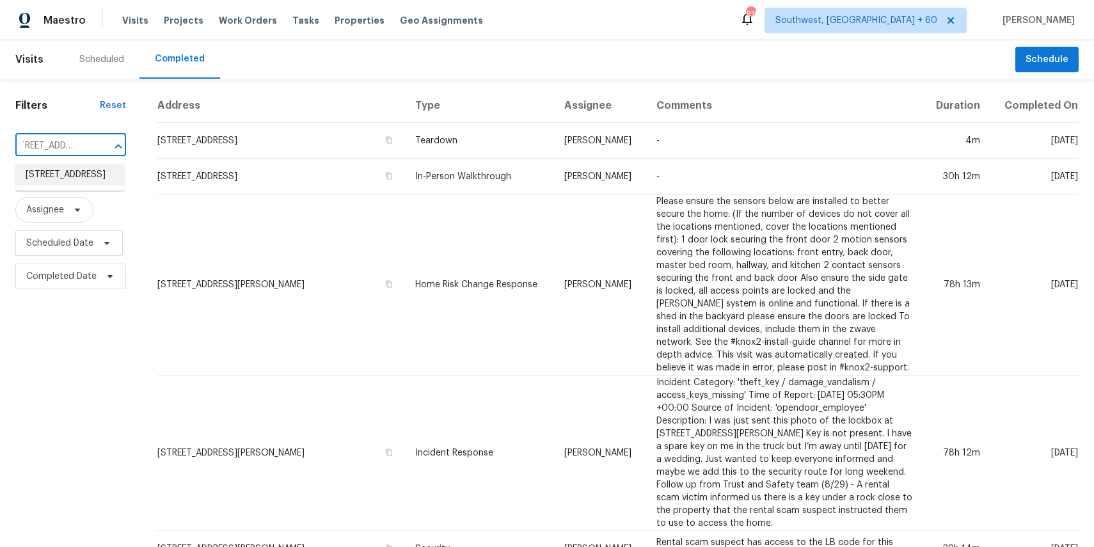
click at [58, 170] on li "40940 Whitehall St, Lake Elsinore, CA 92532" at bounding box center [69, 174] width 109 height 21
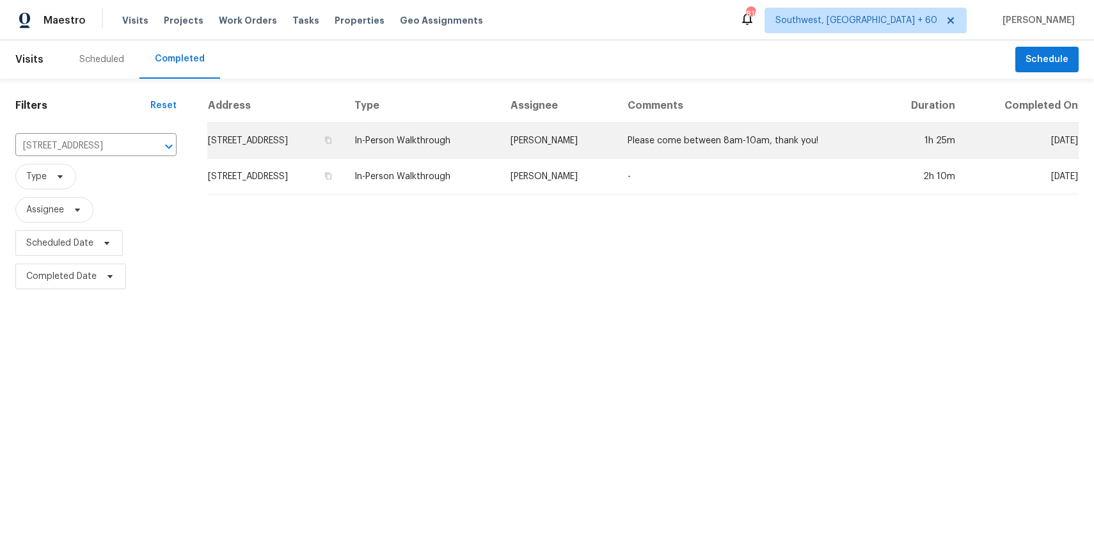
click at [668, 139] on td "Please come between 8am-10am, thank you!" at bounding box center [748, 141] width 262 height 36
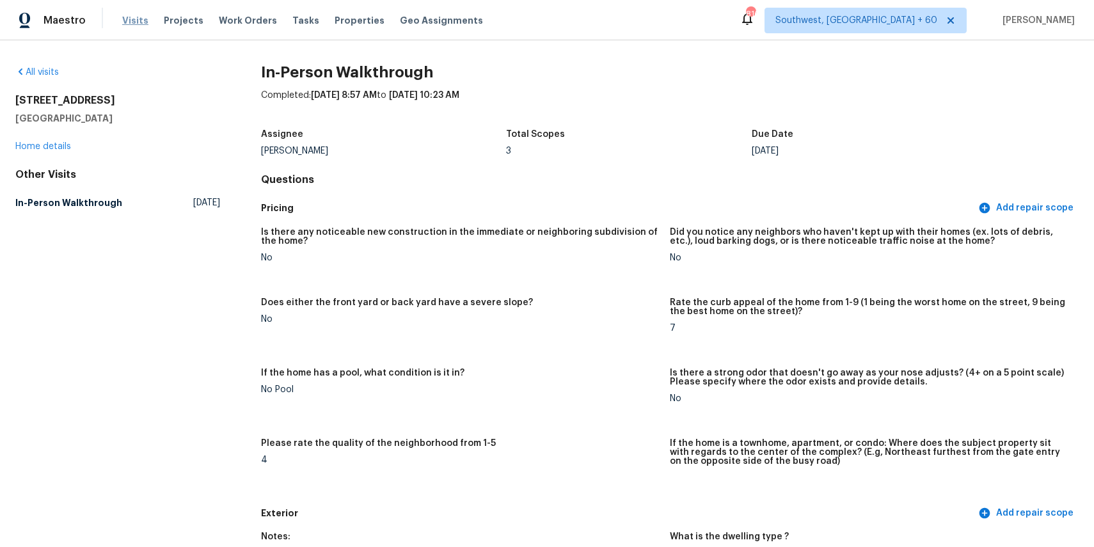
click at [132, 26] on span "Visits" at bounding box center [135, 20] width 26 height 13
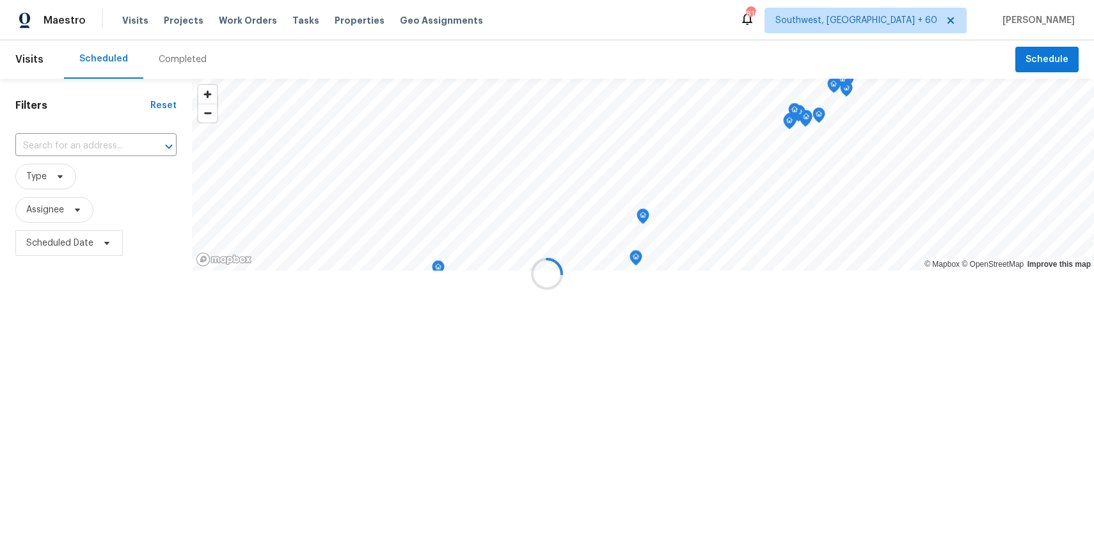
click at [172, 63] on div at bounding box center [547, 273] width 1094 height 547
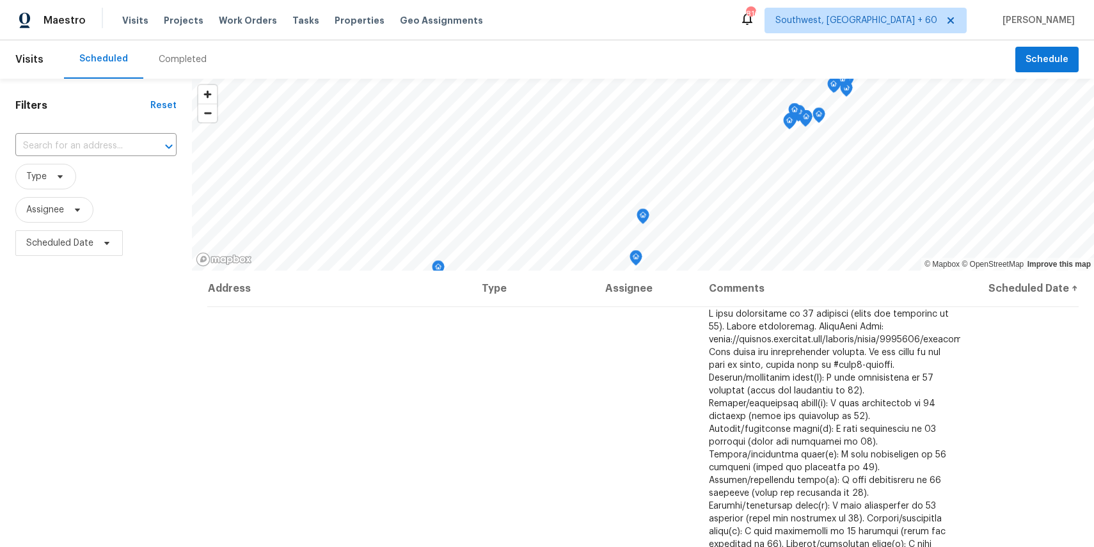
click at [191, 54] on div "Completed" at bounding box center [183, 59] width 48 height 13
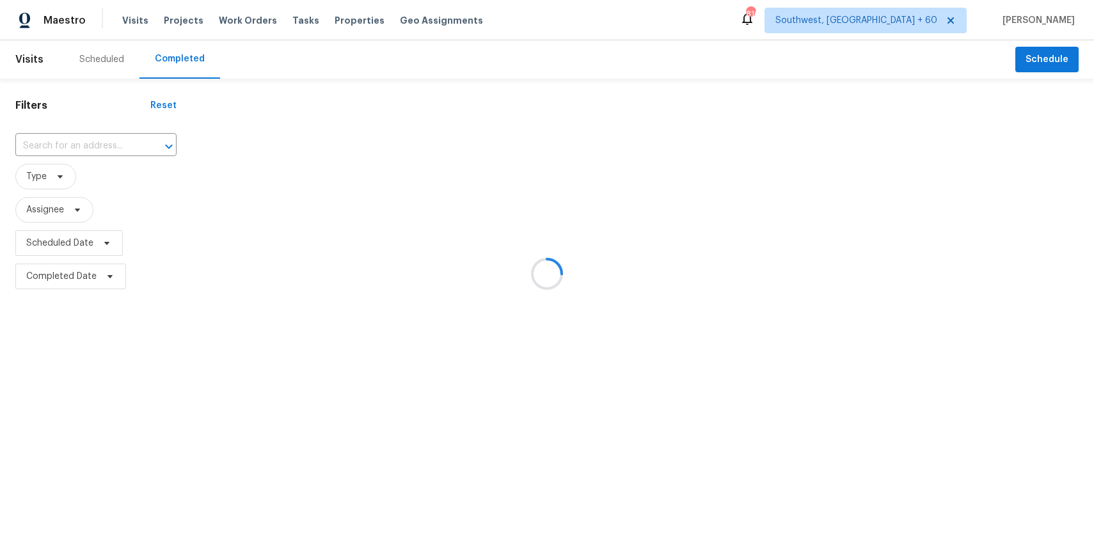
click at [191, 54] on div at bounding box center [547, 273] width 1094 height 547
click at [80, 149] on div at bounding box center [547, 273] width 1094 height 547
click at [87, 145] on div at bounding box center [547, 273] width 1094 height 547
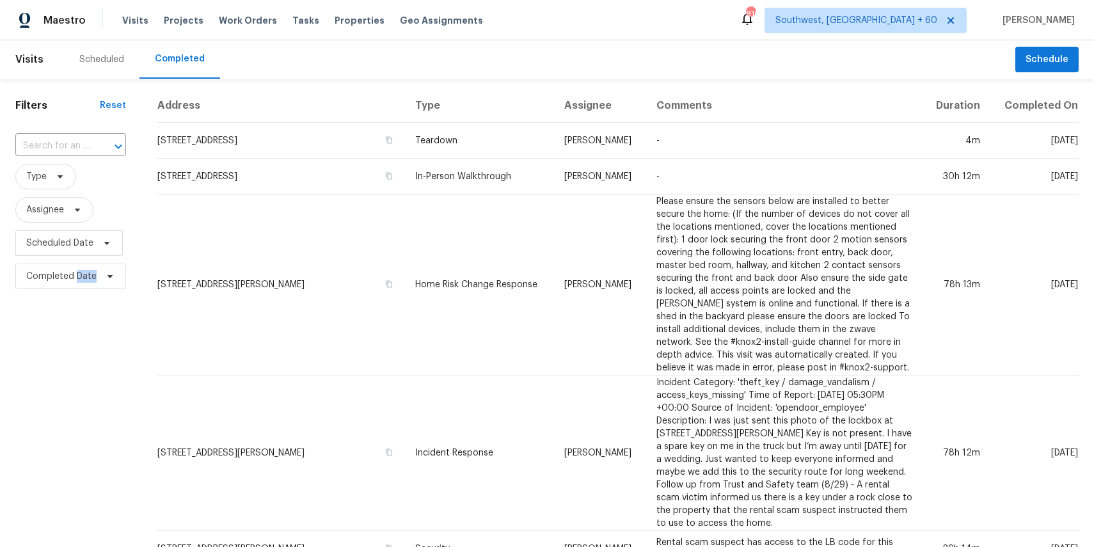
click at [87, 145] on input "text" at bounding box center [52, 146] width 75 height 20
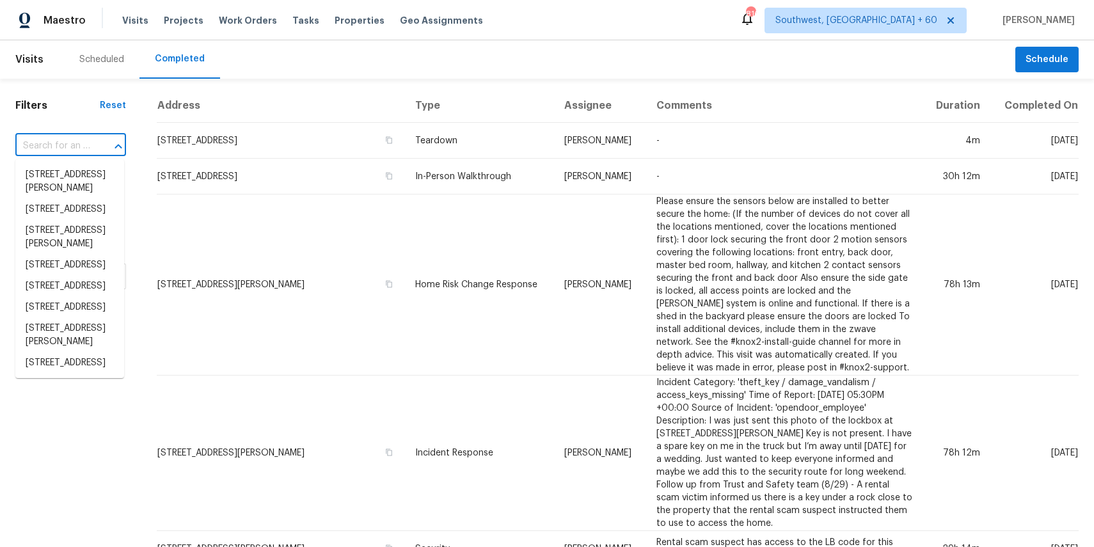
paste input "192 Currlin Cir, Milpitas, CA 95035"
type input "192 Currlin Cir, Milpitas, CA 95035"
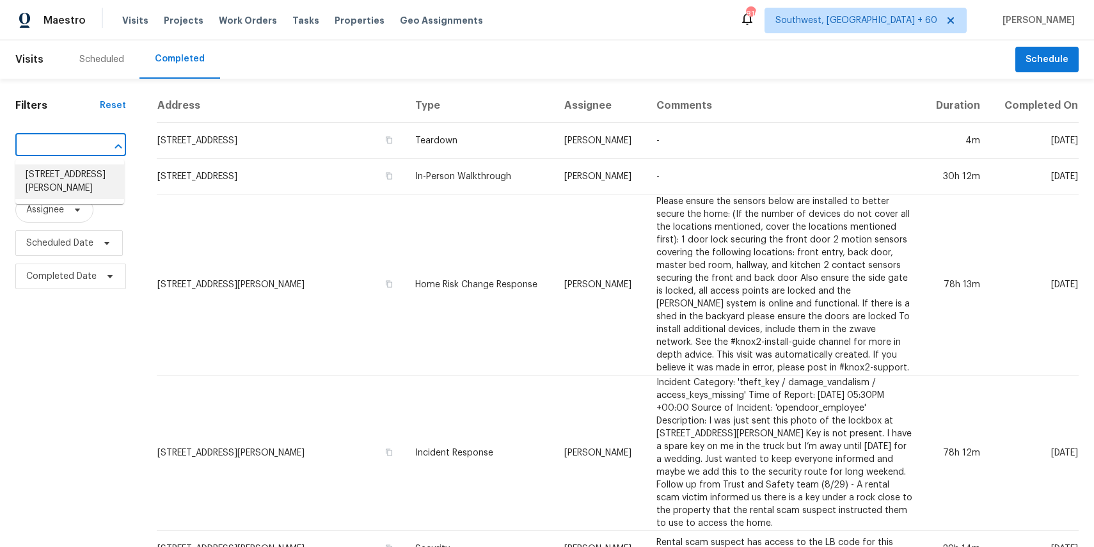
click at [92, 185] on li "192 Currlin Cir, Milpitas, CA 95035" at bounding box center [69, 181] width 109 height 35
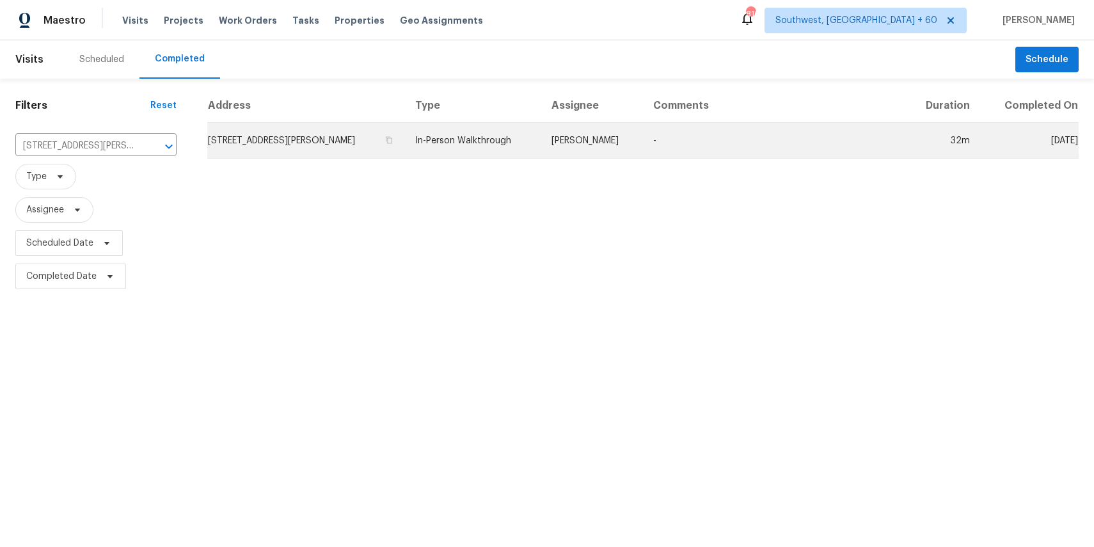
click at [643, 154] on td "-" at bounding box center [774, 141] width 262 height 36
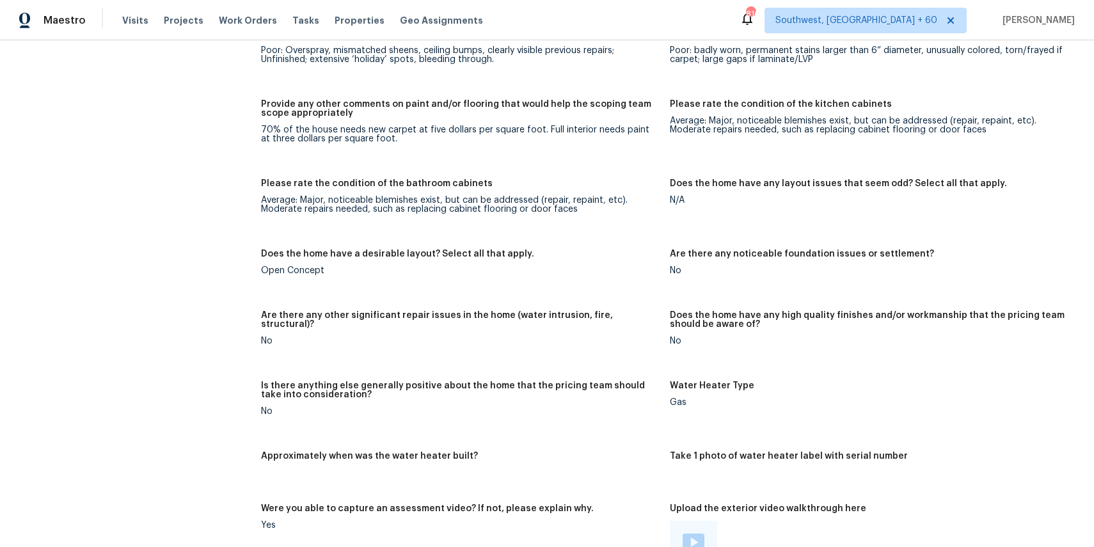
scroll to position [1581, 0]
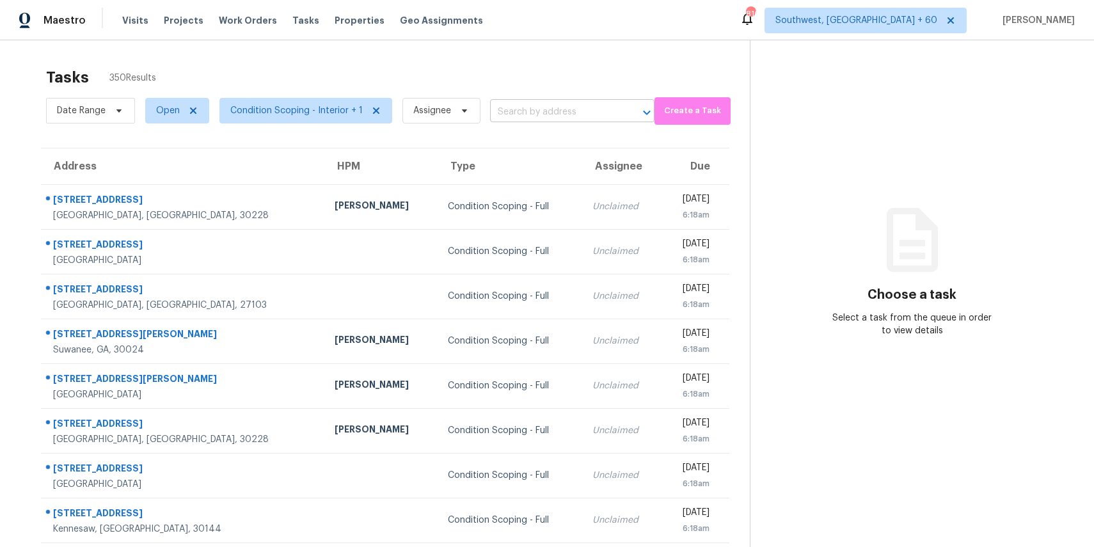
click at [503, 110] on input "text" at bounding box center [554, 112] width 129 height 20
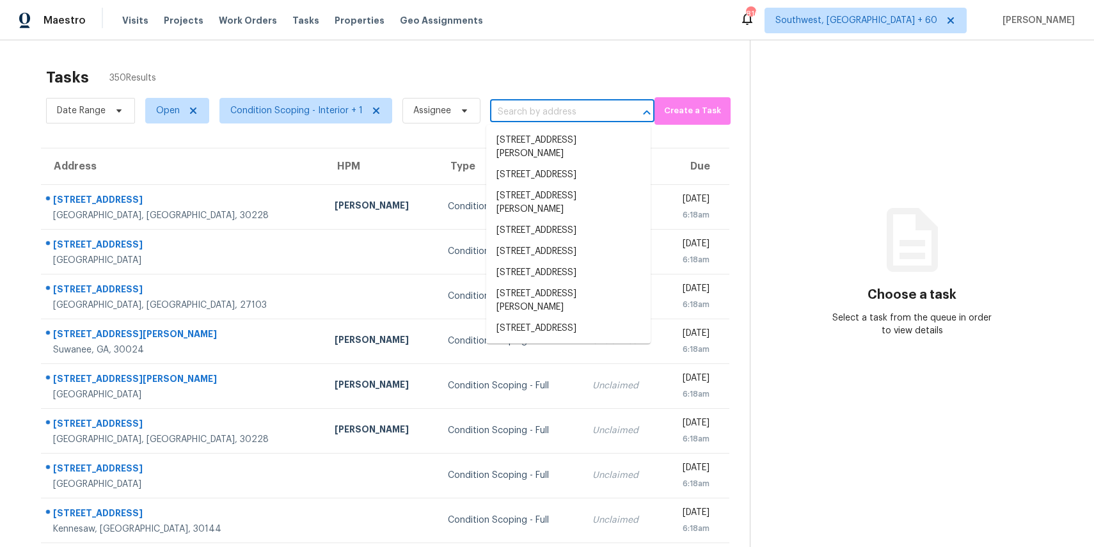
type input "v"
paste input "[STREET_ADDRESS]"
type input "[STREET_ADDRESS]"
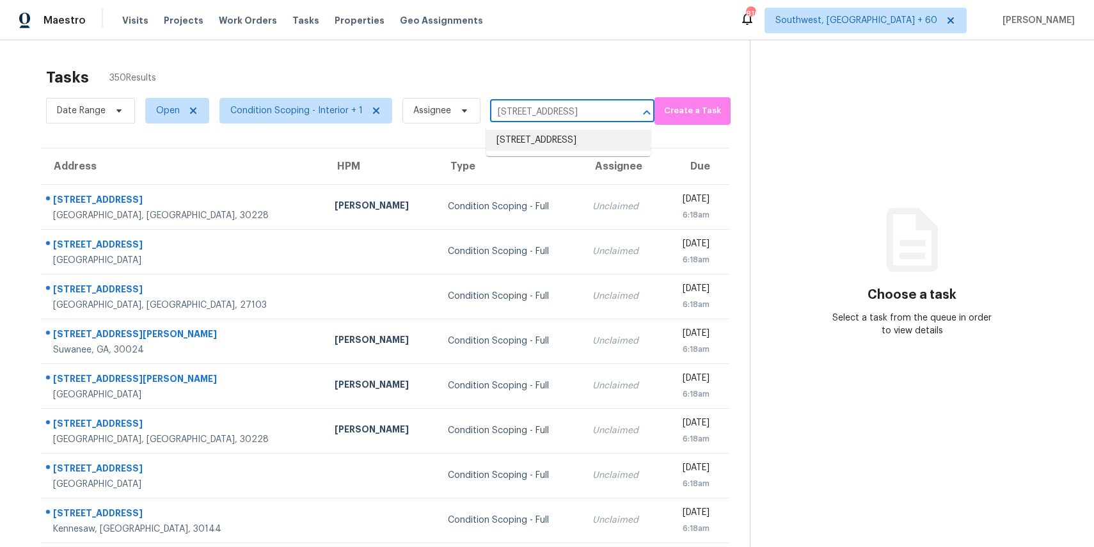
click at [546, 148] on li "[STREET_ADDRESS]" at bounding box center [568, 140] width 164 height 21
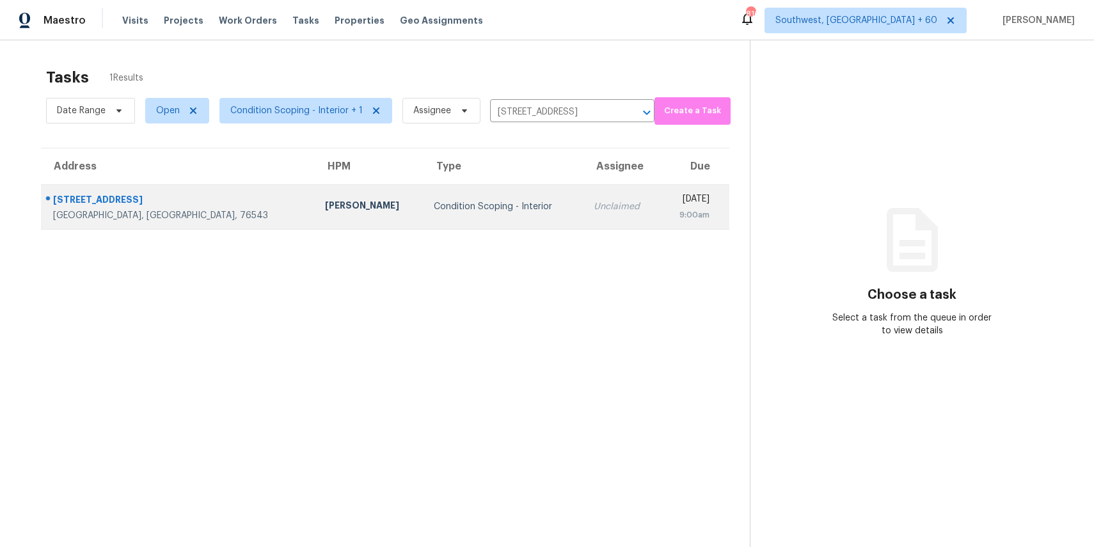
click at [583, 210] on td "Unclaimed" at bounding box center [621, 206] width 77 height 45
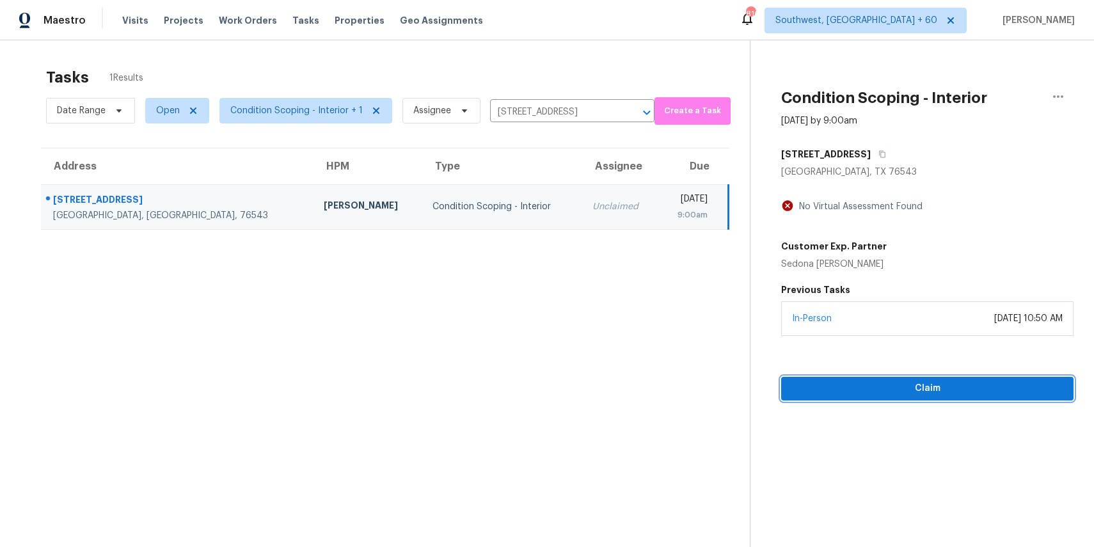
click at [950, 381] on span "Claim" at bounding box center [927, 389] width 272 height 16
click at [917, 400] on button "Start Assessment" at bounding box center [927, 389] width 292 height 24
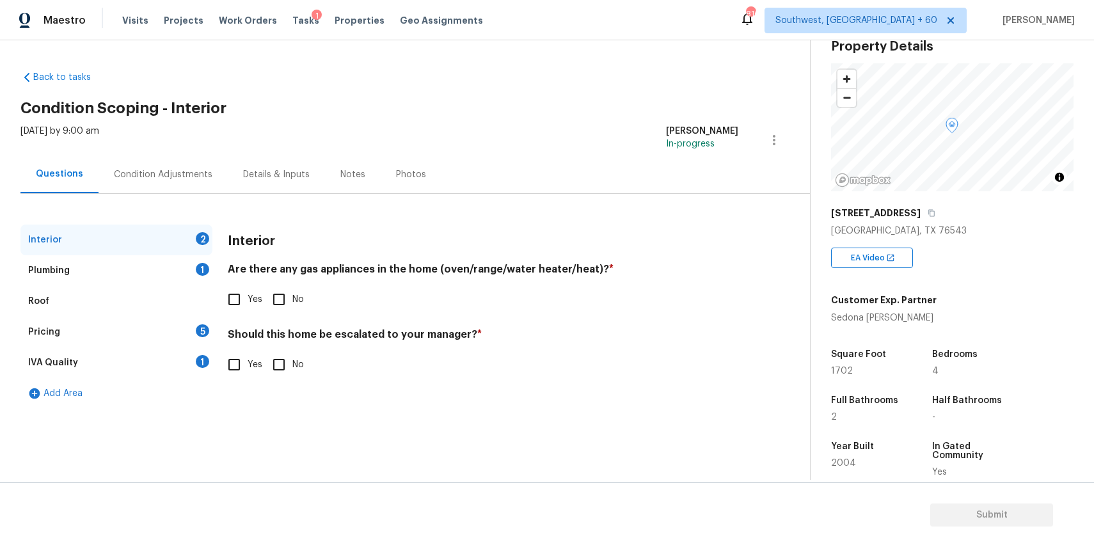
scroll to position [54, 0]
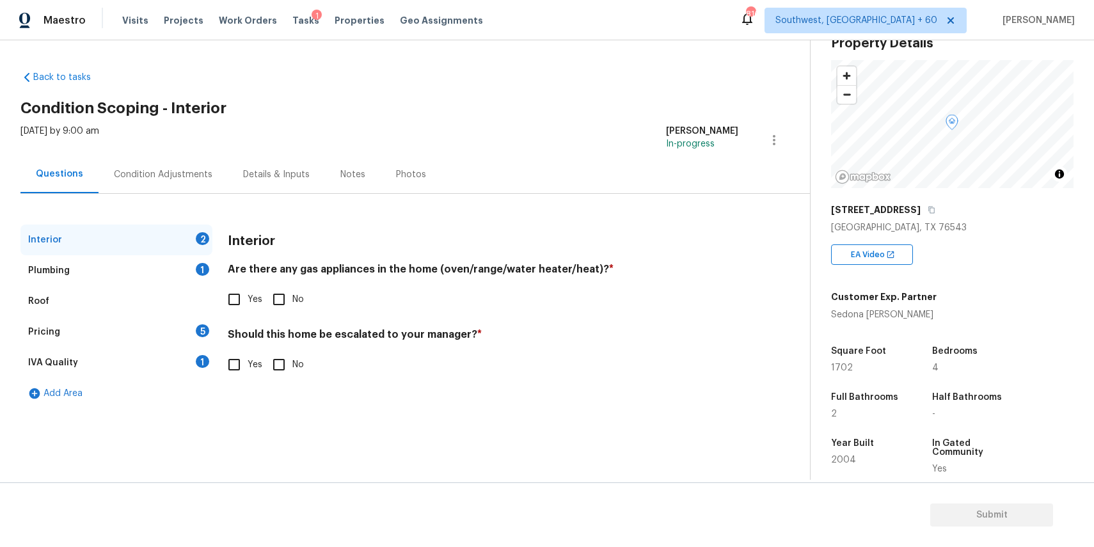
click at [272, 291] on input "No" at bounding box center [278, 299] width 27 height 27
checkbox input "true"
click at [276, 363] on input "No" at bounding box center [278, 365] width 27 height 27
checkbox input "true"
click at [155, 271] on div "Plumbing 1" at bounding box center [116, 270] width 192 height 31
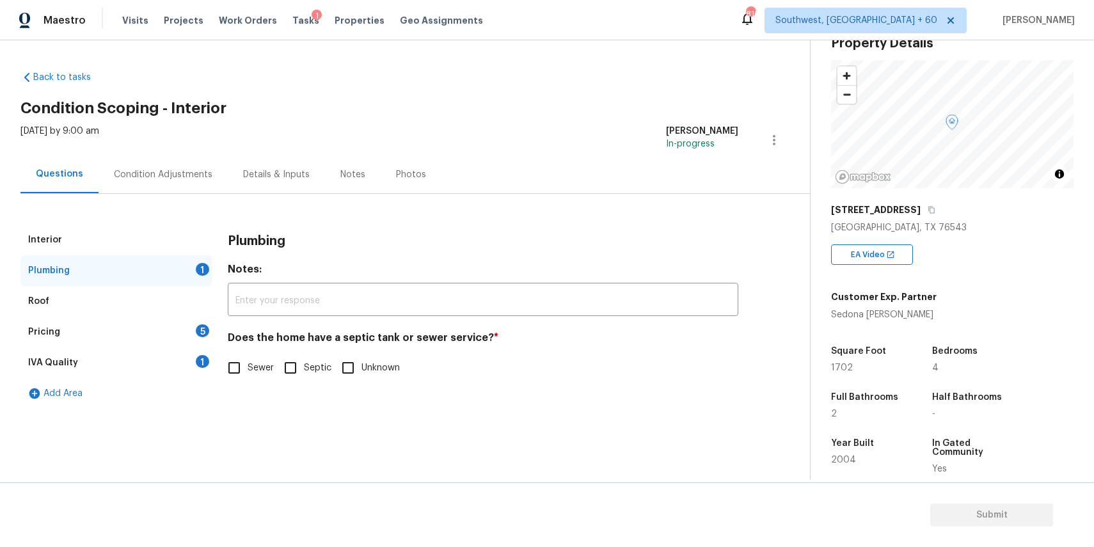
click at [256, 357] on label "Sewer" at bounding box center [247, 367] width 53 height 27
click at [248, 357] on input "Sewer" at bounding box center [234, 367] width 27 height 27
checkbox input "true"
click at [188, 353] on div "IVA Quality 1" at bounding box center [116, 362] width 192 height 31
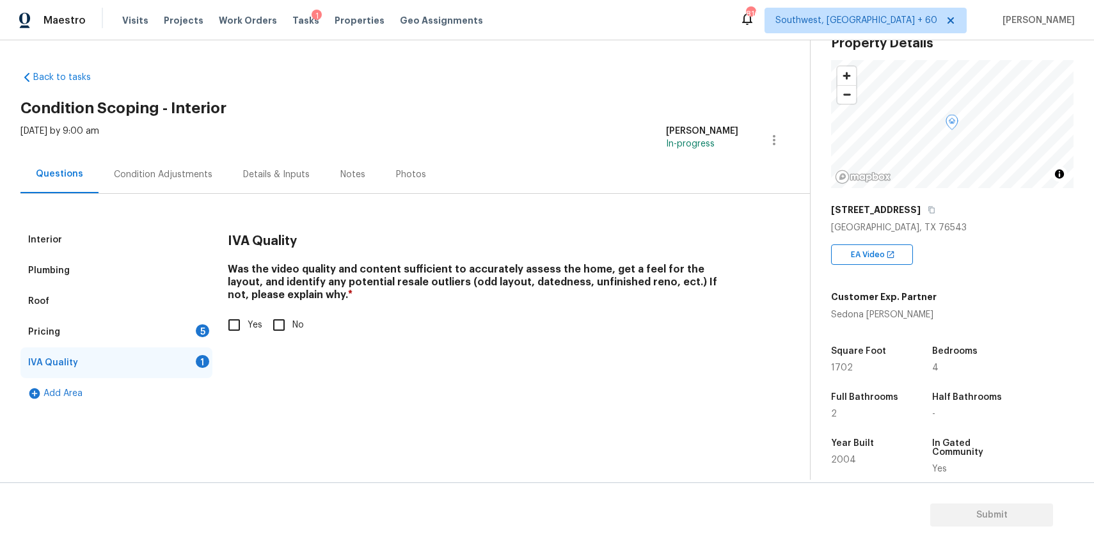
click at [205, 333] on div "5" at bounding box center [202, 330] width 13 height 13
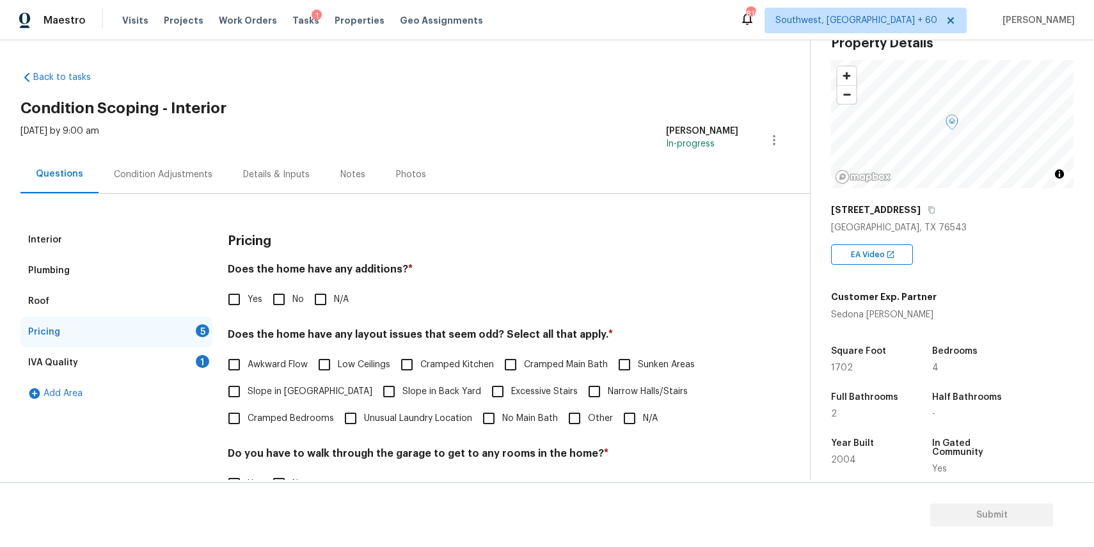
click at [313, 303] on input "N/A" at bounding box center [320, 299] width 27 height 27
checkbox input "true"
click at [619, 418] on input "N/A" at bounding box center [629, 418] width 27 height 27
checkbox input "true"
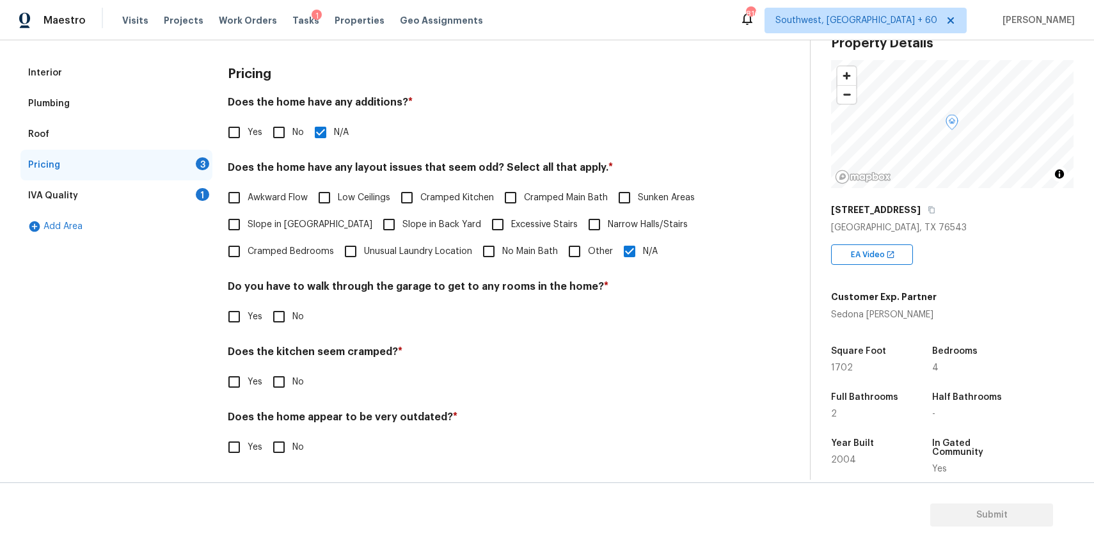
scroll to position [167, 0]
click at [283, 317] on input "No" at bounding box center [278, 316] width 27 height 27
checkbox input "true"
click at [285, 374] on input "No" at bounding box center [278, 383] width 27 height 27
checkbox input "true"
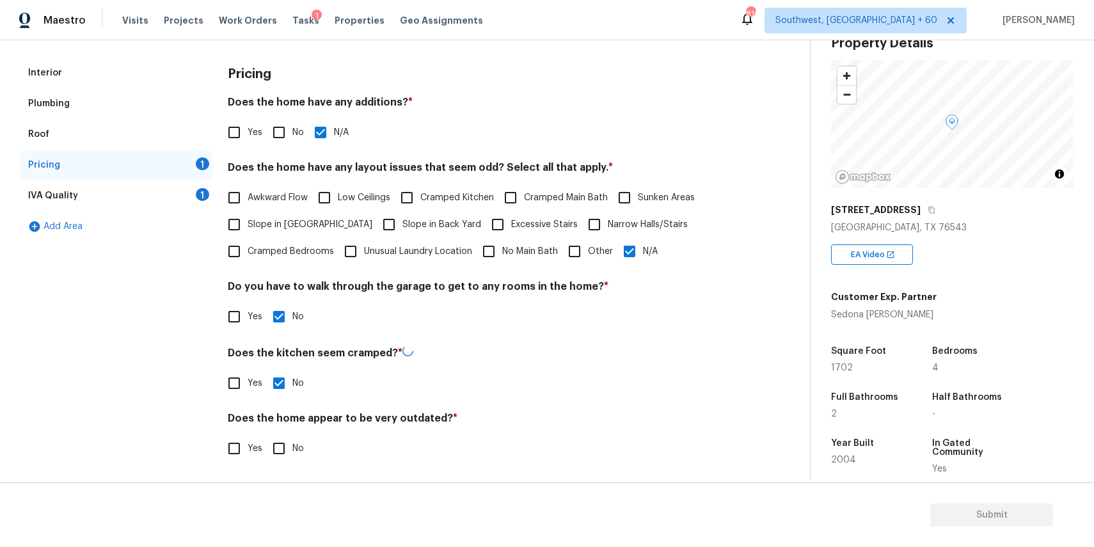
click at [290, 423] on h4 "Does the home appear to be very outdated? *" at bounding box center [483, 421] width 510 height 18
click at [278, 447] on input "No" at bounding box center [278, 447] width 27 height 27
checkbox input "true"
click at [193, 195] on div "IVA Quality 1" at bounding box center [116, 195] width 192 height 31
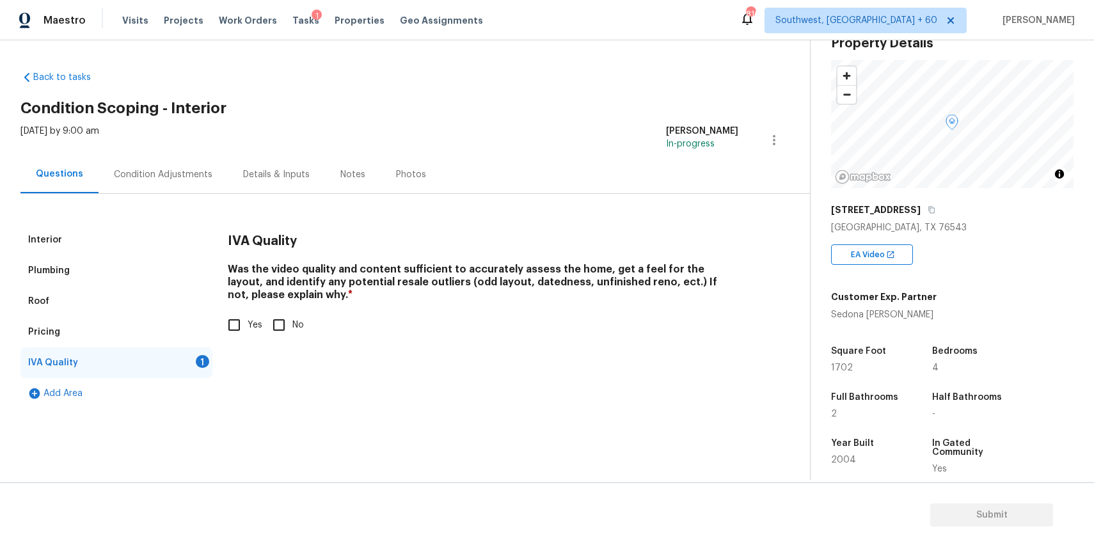
scroll to position [0, 0]
click at [233, 325] on input "Yes" at bounding box center [234, 325] width 27 height 27
checkbox input "true"
click at [185, 170] on div "Condition Adjustments" at bounding box center [163, 174] width 99 height 13
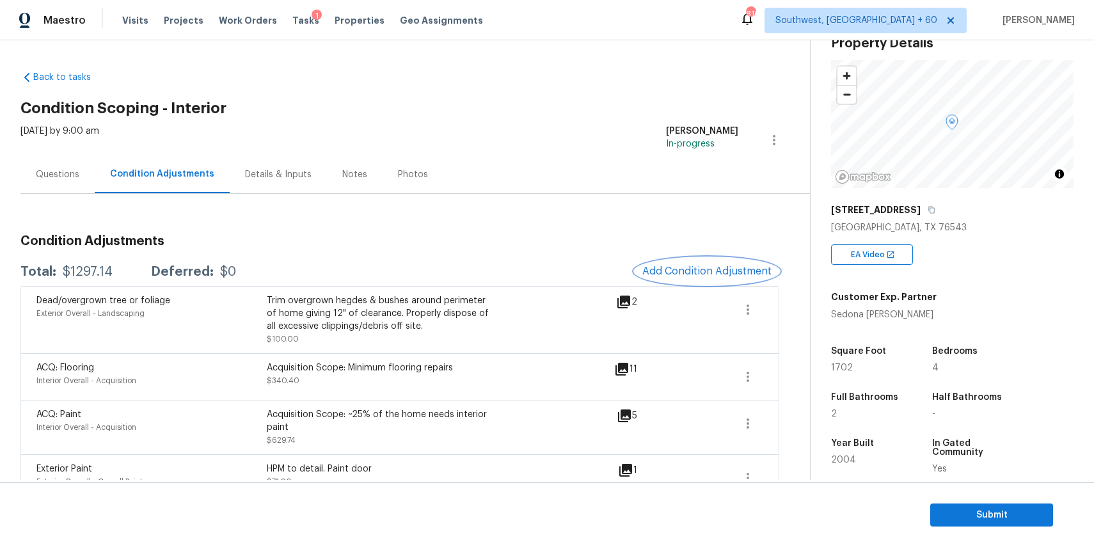
click at [692, 261] on button "Add Condition Adjustment" at bounding box center [707, 271] width 145 height 27
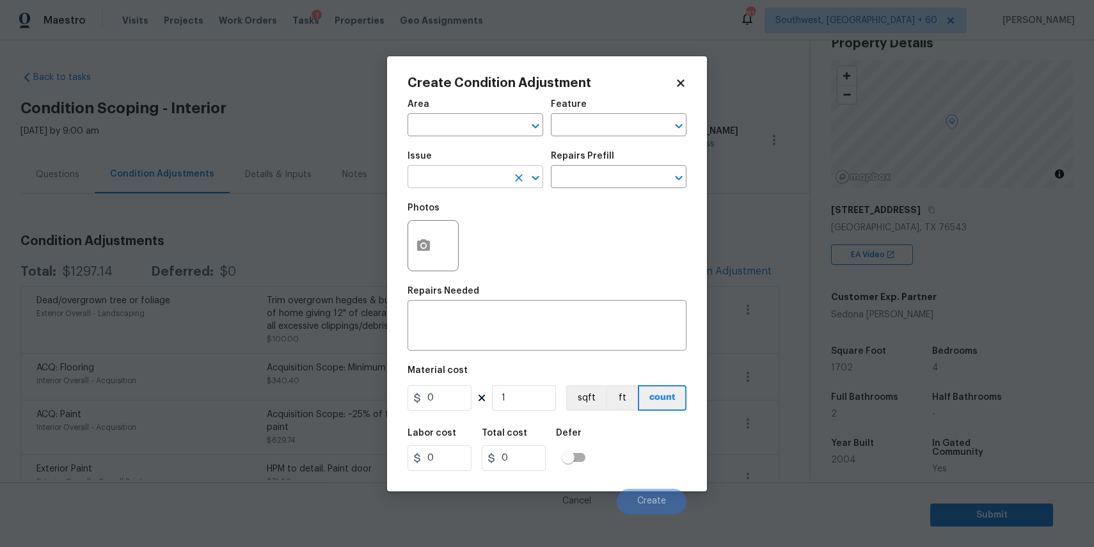
click at [484, 170] on input "text" at bounding box center [457, 178] width 100 height 20
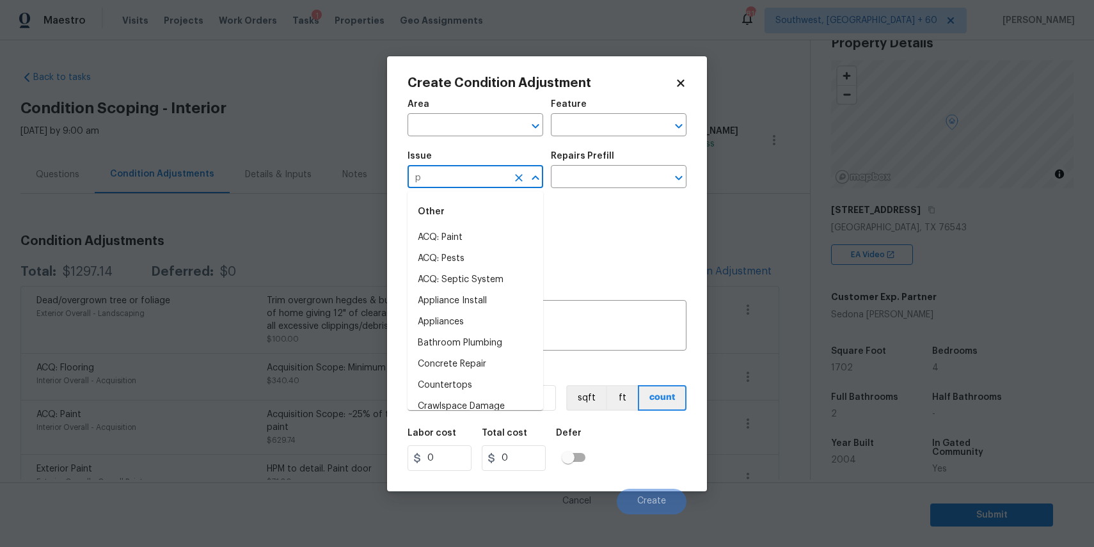
type input "pi"
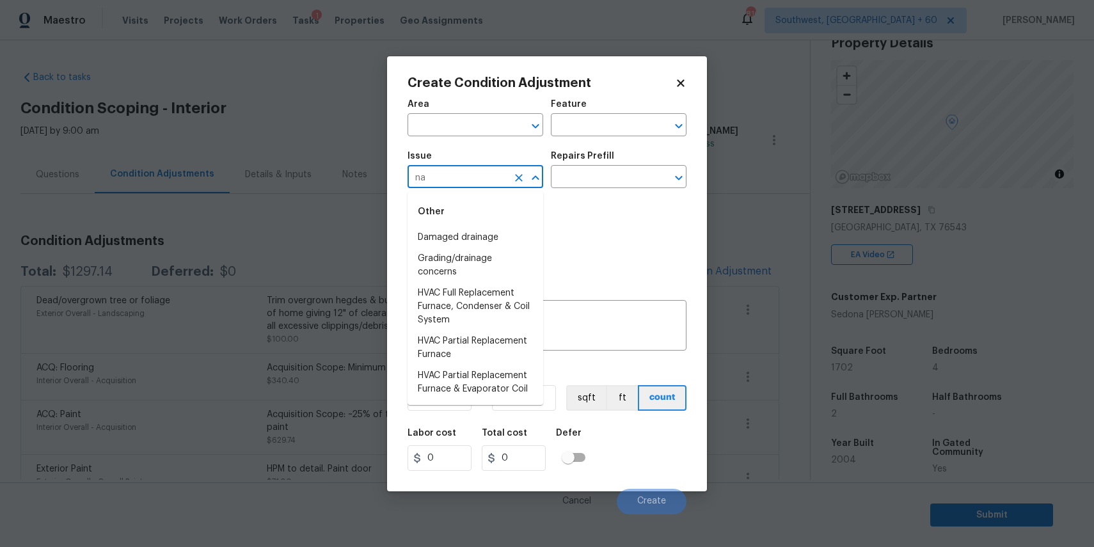
type input "n"
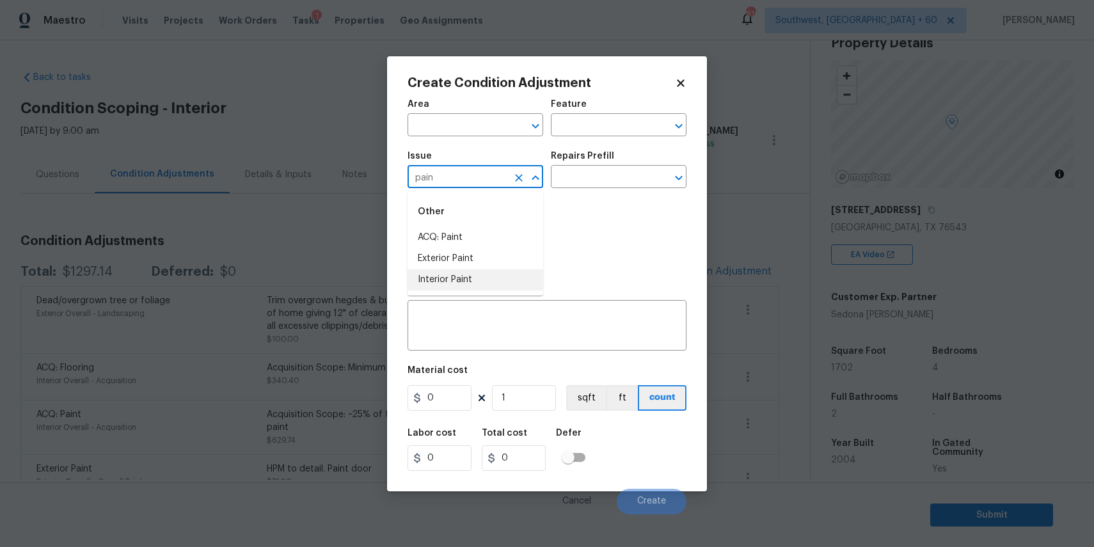
click at [497, 286] on li "Interior Paint" at bounding box center [475, 279] width 136 height 21
type input "Interior Paint"
click at [580, 178] on input "text" at bounding box center [601, 178] width 100 height 20
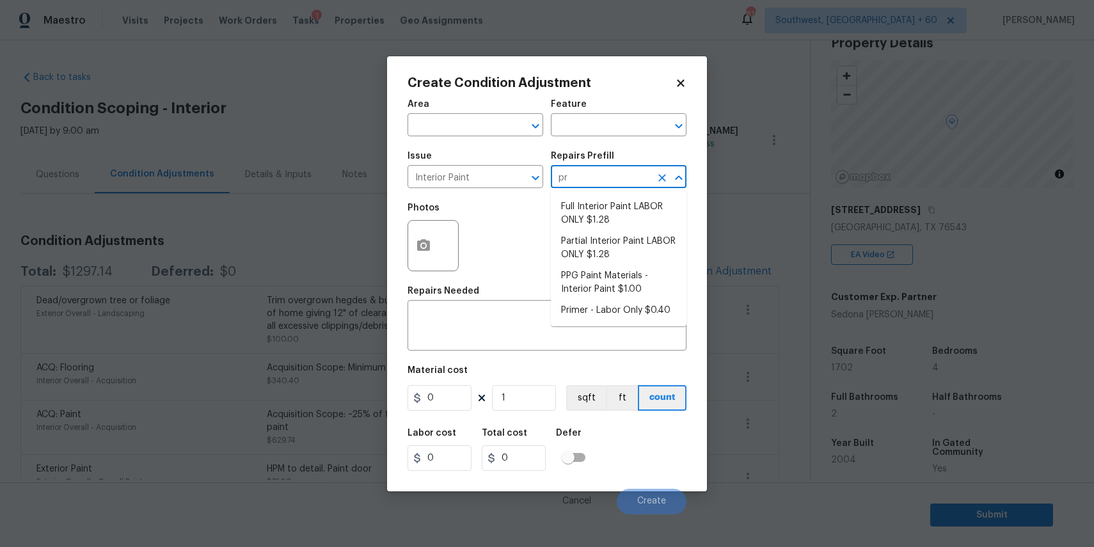
type input "pri"
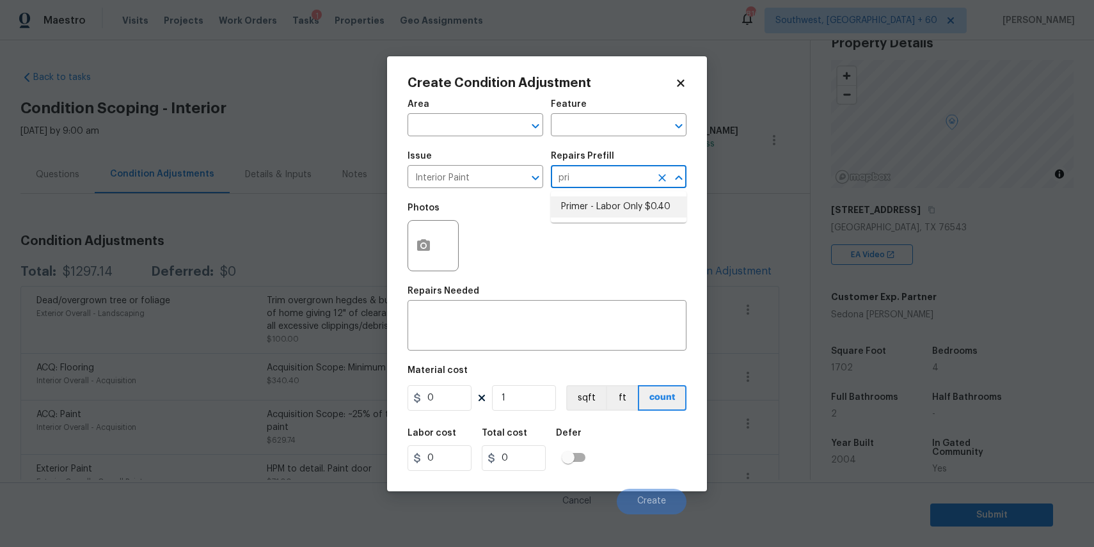
click at [638, 194] on ul "Primer - Labor Only $0.40" at bounding box center [619, 206] width 136 height 31
click at [646, 203] on li "Primer - Labor Only $0.40" at bounding box center [619, 206] width 136 height 21
type input "Overall Paint"
type textarea "Interior primer - PRIMER PROVIDED BY OPENDOOR - All nails, screws, drywall anch…"
type input "0.4"
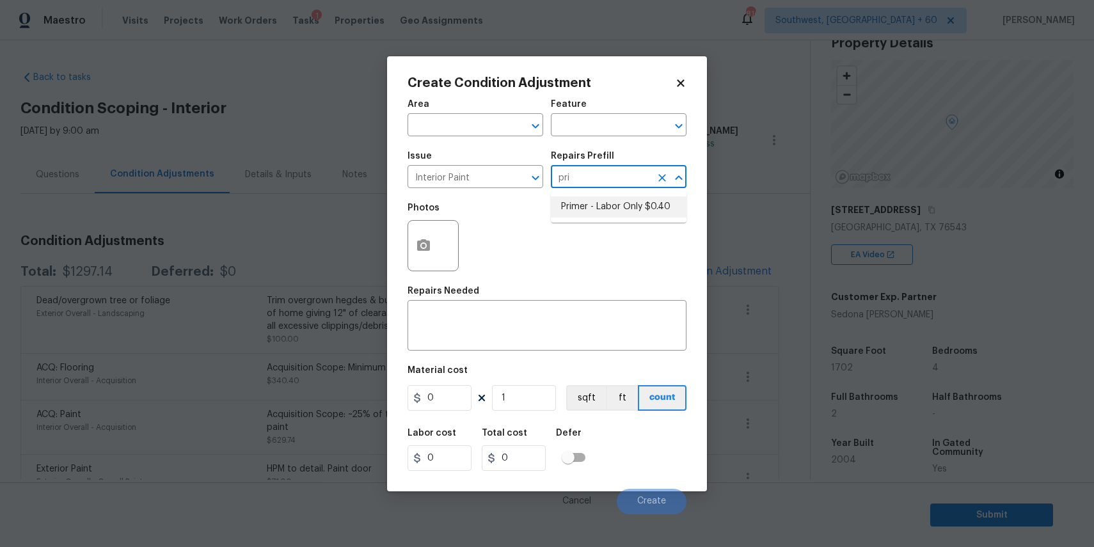
type input "0.4"
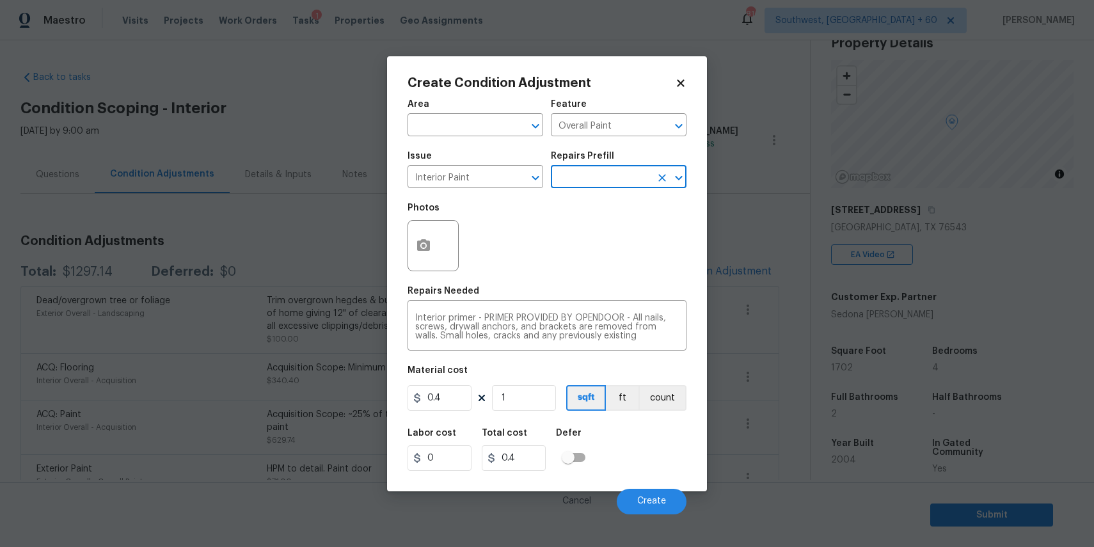
click at [646, 203] on div "Photos" at bounding box center [546, 237] width 279 height 83
click at [455, 400] on input "0.4" at bounding box center [439, 398] width 64 height 26
type input "200"
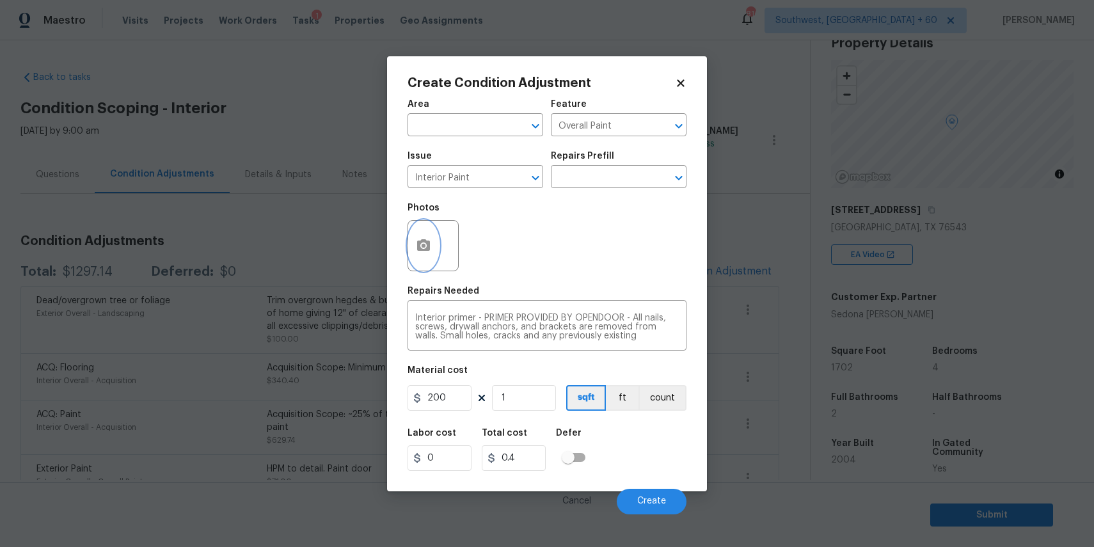
type input "200"
click at [428, 237] on button "button" at bounding box center [423, 246] width 31 height 50
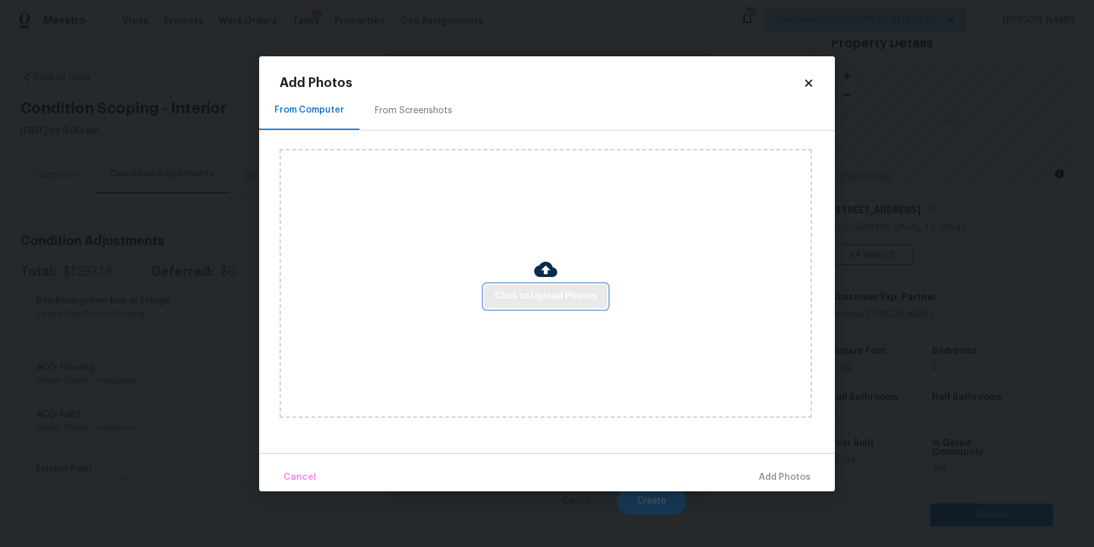
click at [535, 291] on span "Click to Upload Photos" at bounding box center [545, 296] width 102 height 16
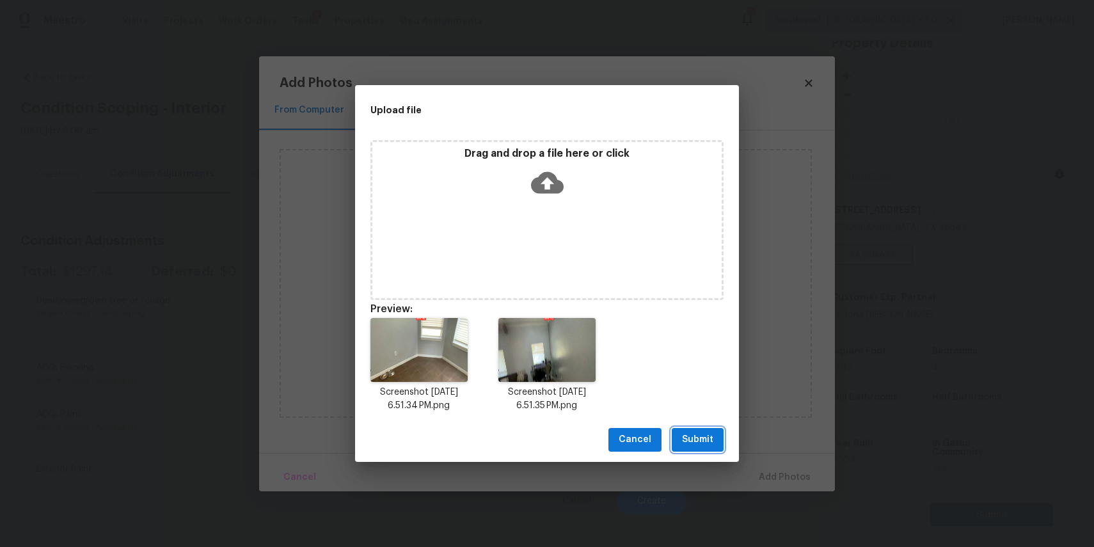
click at [709, 440] on span "Submit" at bounding box center [697, 440] width 31 height 16
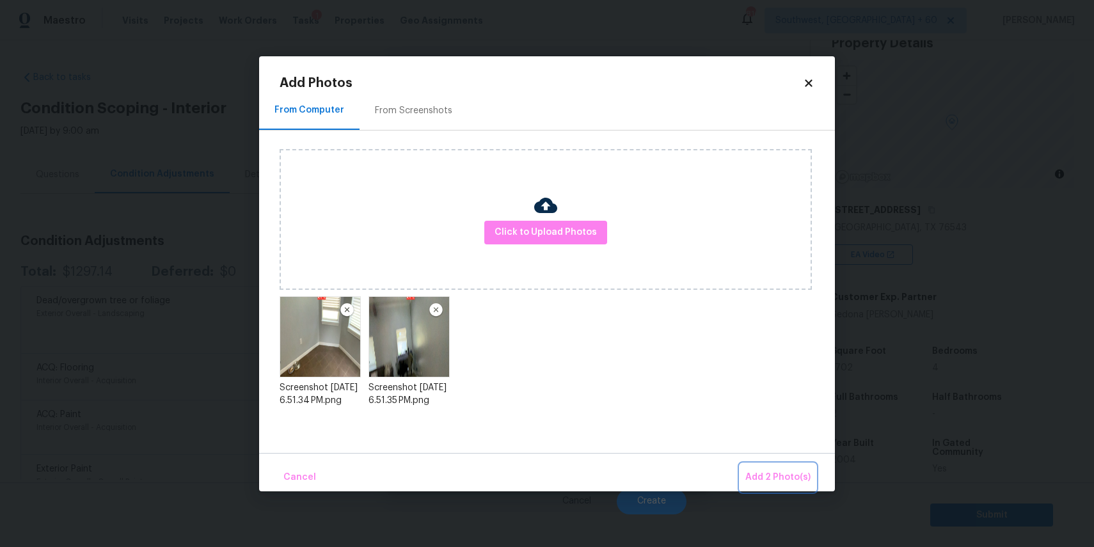
click at [765, 471] on span "Add 2 Photo(s)" at bounding box center [777, 477] width 65 height 16
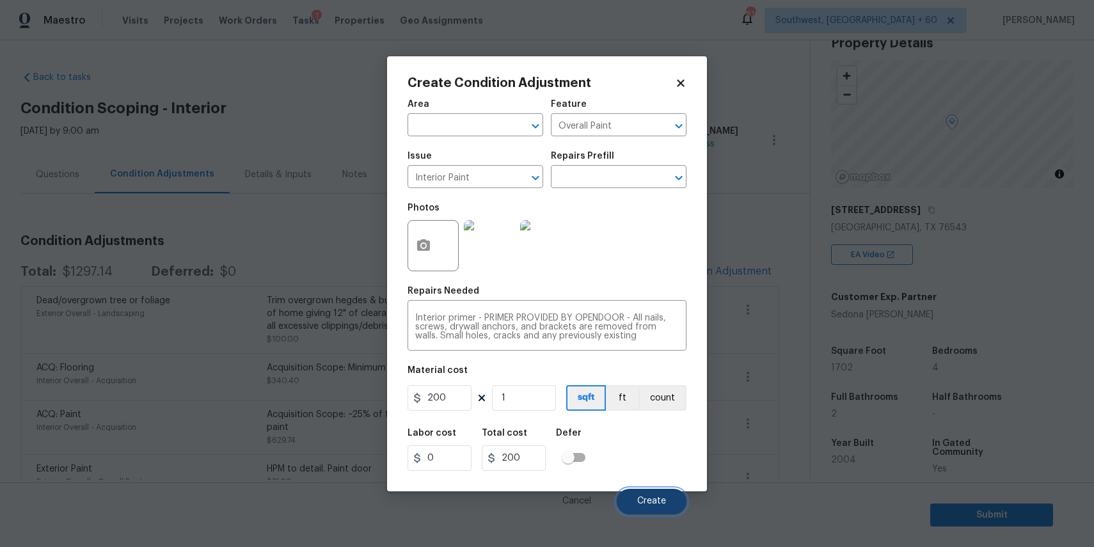
click at [656, 489] on button "Create" at bounding box center [652, 502] width 70 height 26
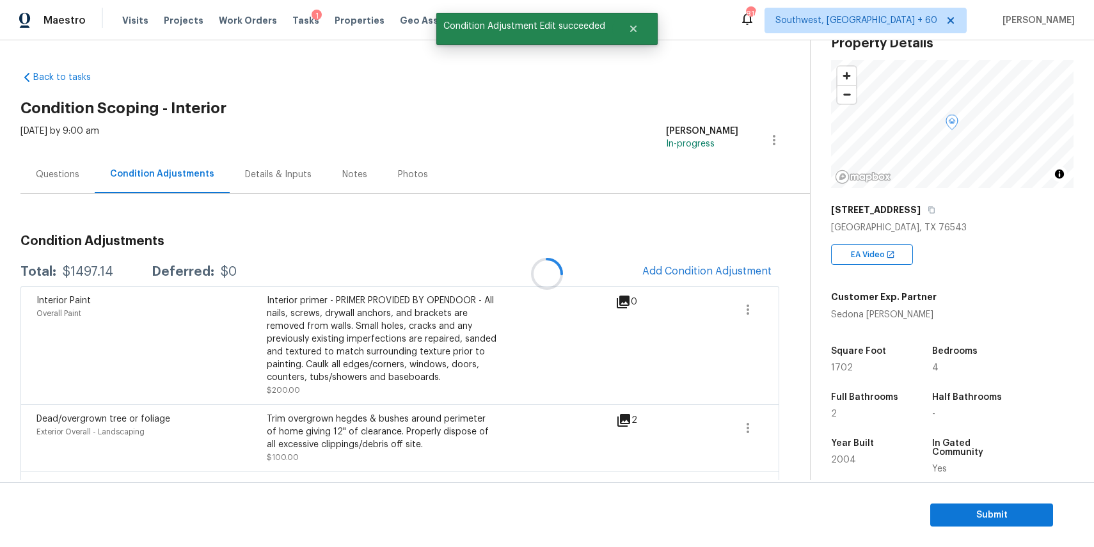
click at [749, 261] on div at bounding box center [547, 273] width 1094 height 547
click at [717, 258] on button "Add Condition Adjustment" at bounding box center [707, 271] width 145 height 27
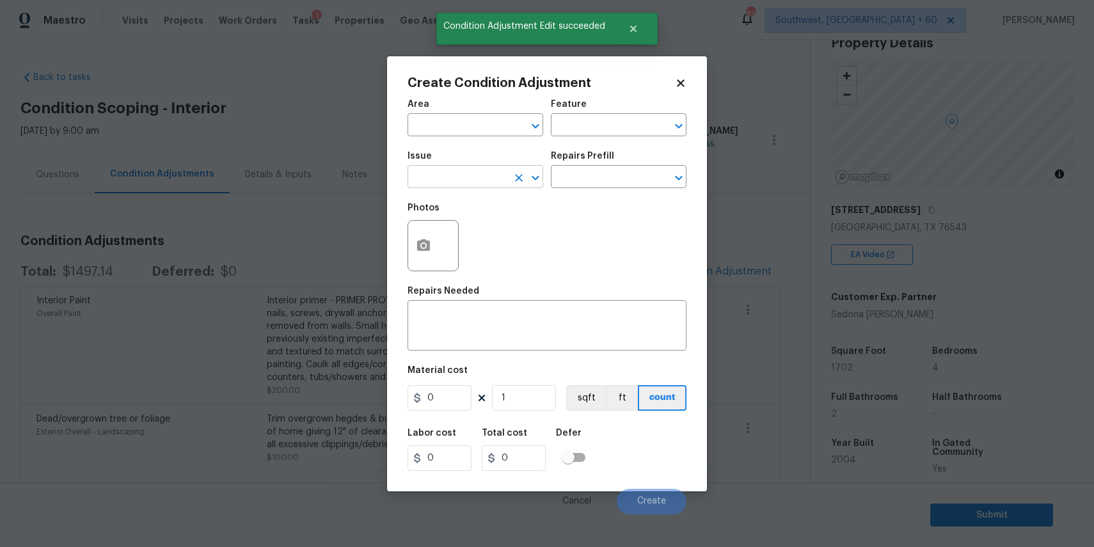
click at [452, 181] on input "text" at bounding box center [457, 178] width 100 height 20
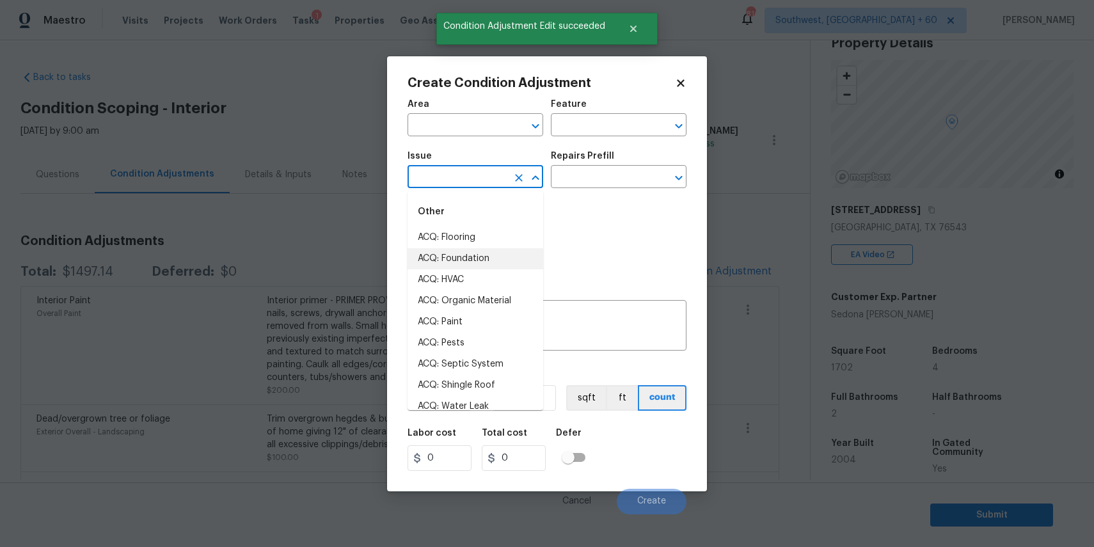
type input "f"
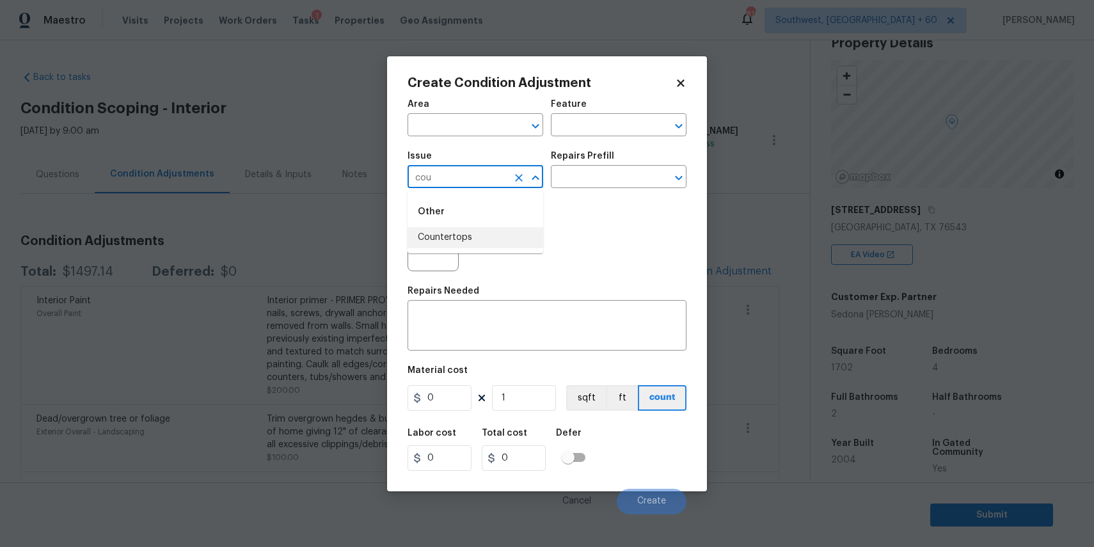
click at [493, 247] on li "Countertops" at bounding box center [475, 237] width 136 height 21
type input "Countertops"
click at [516, 312] on div "x ​" at bounding box center [546, 326] width 279 height 47
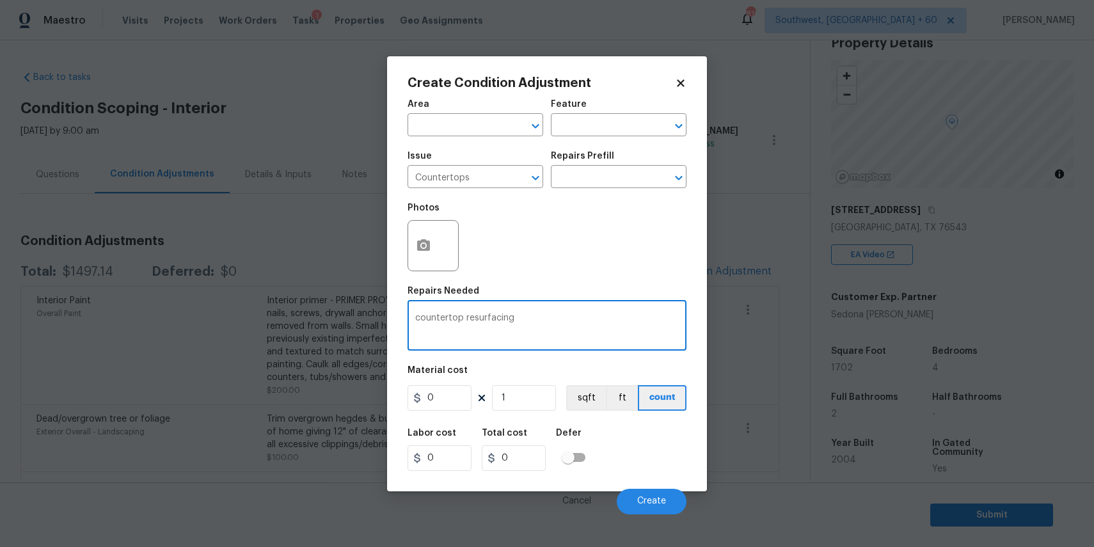
type textarea "countertop resurfacing"
click at [434, 397] on input "0" at bounding box center [439, 398] width 64 height 26
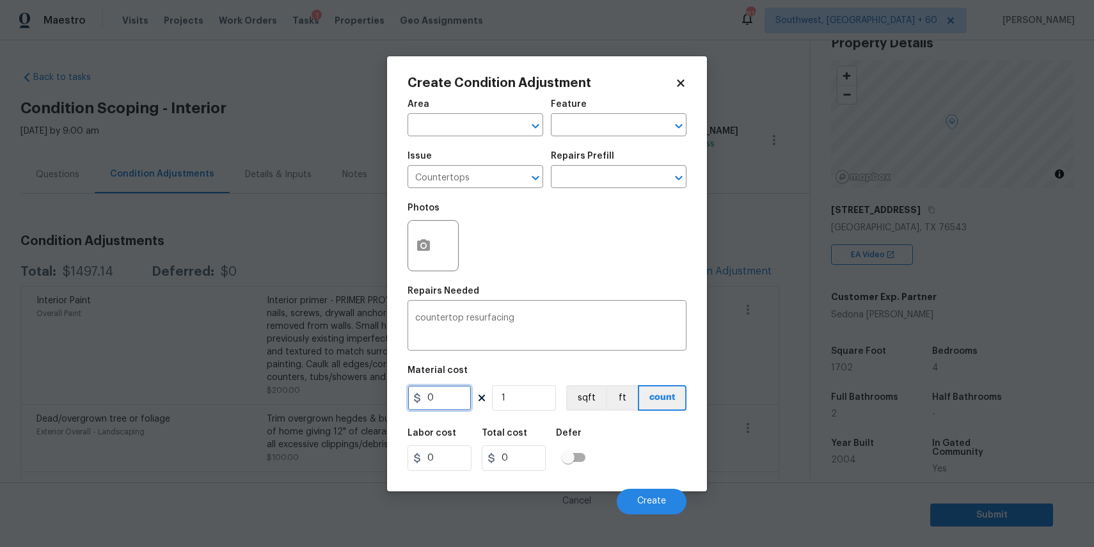
click at [434, 397] on input "0" at bounding box center [439, 398] width 64 height 26
type input "800"
click at [425, 250] on icon "button" at bounding box center [423, 245] width 13 height 12
type input "800"
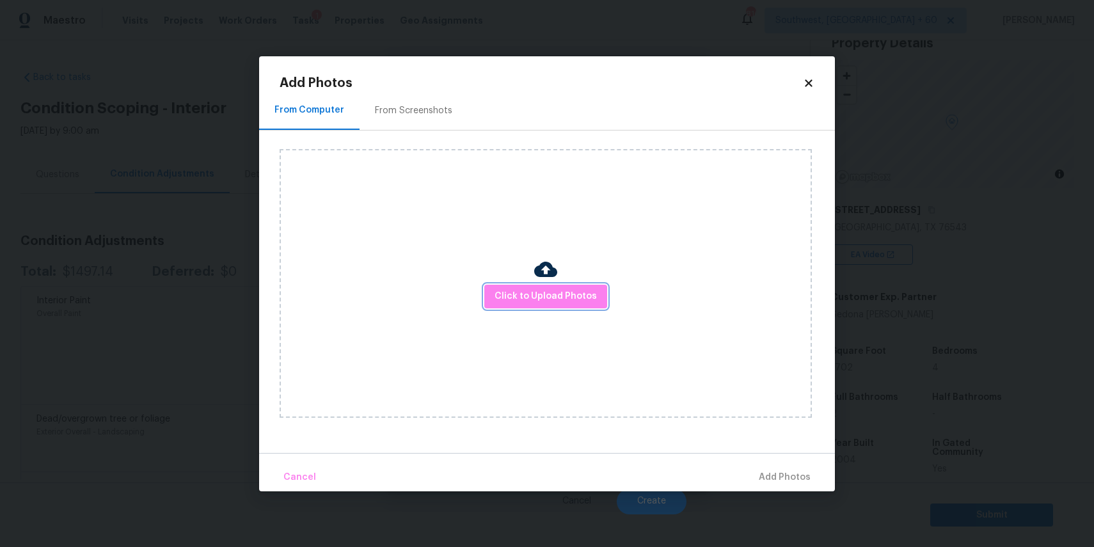
click at [528, 292] on span "Click to Upload Photos" at bounding box center [545, 296] width 102 height 16
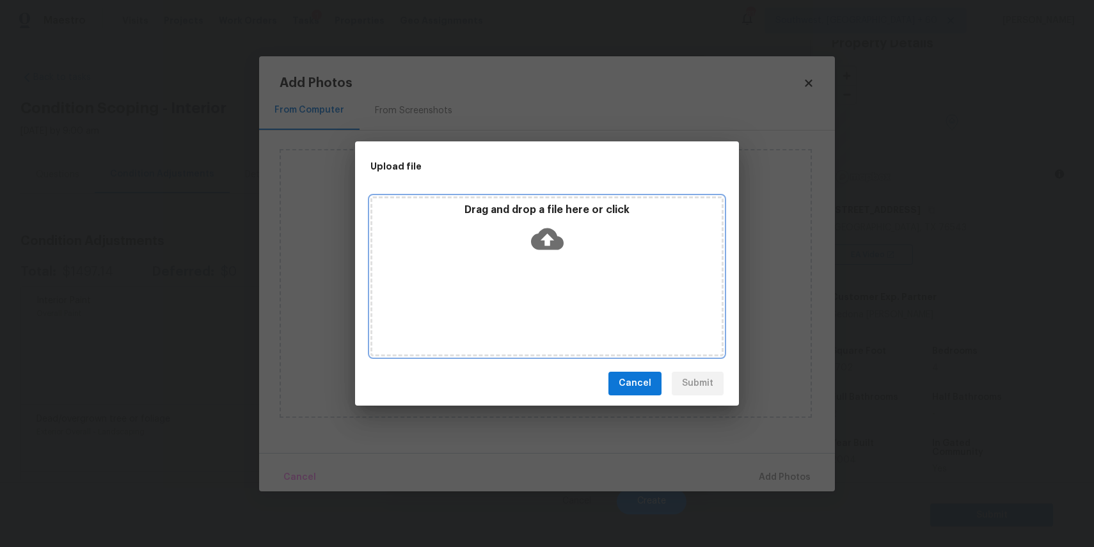
click at [528, 292] on div "Drag and drop a file here or click" at bounding box center [546, 276] width 353 height 160
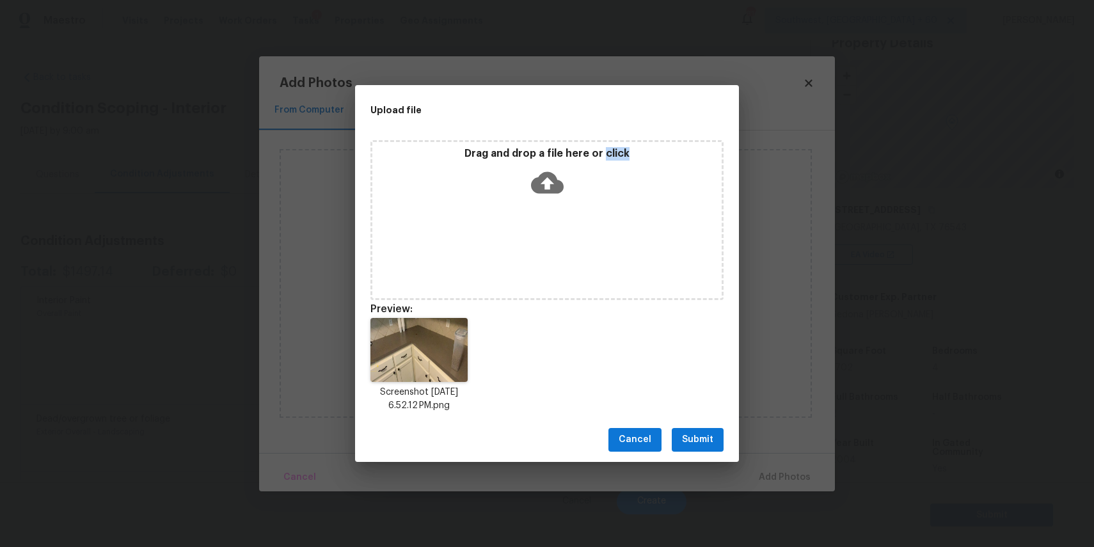
click at [701, 440] on span "Submit" at bounding box center [697, 440] width 31 height 16
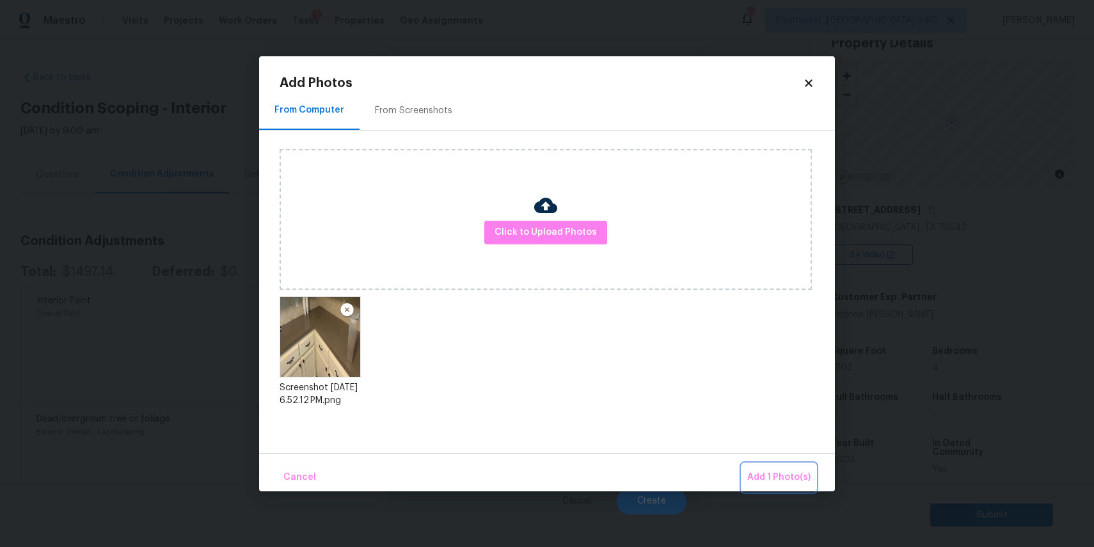
click at [793, 478] on span "Add 1 Photo(s)" at bounding box center [778, 477] width 63 height 16
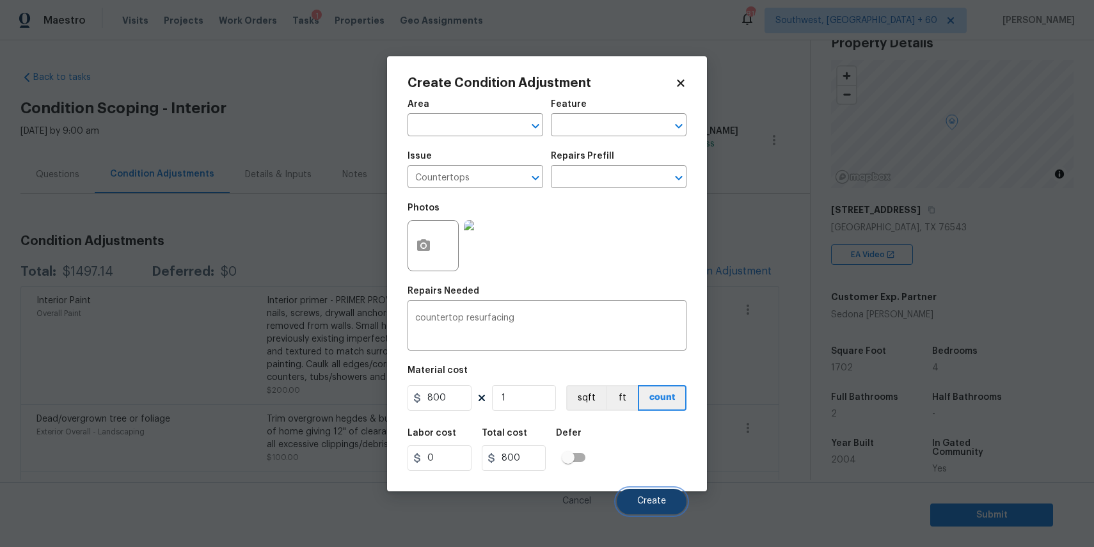
click at [661, 495] on button "Create" at bounding box center [652, 502] width 70 height 26
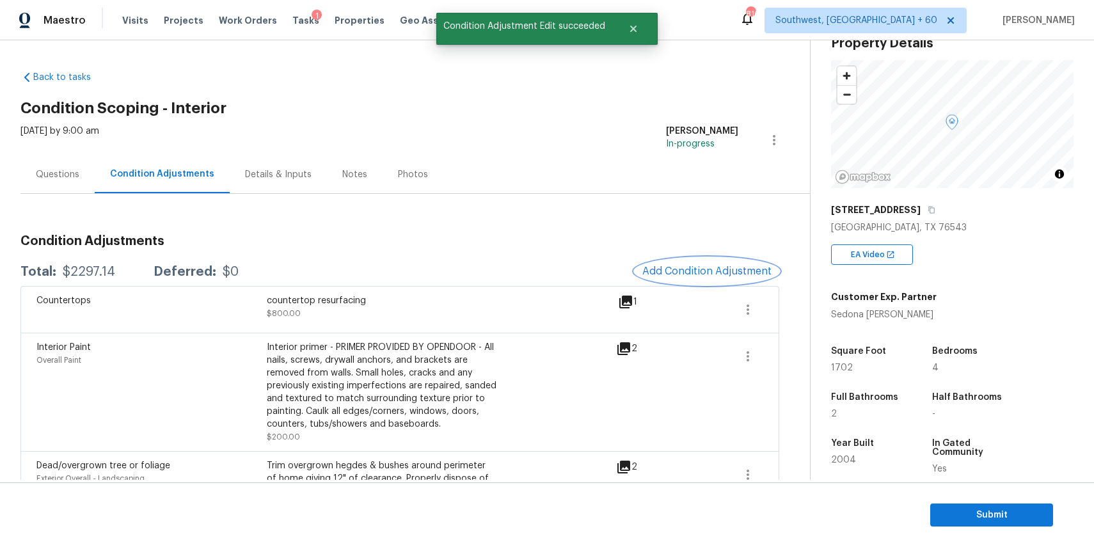
click at [689, 263] on button "Add Condition Adjustment" at bounding box center [707, 271] width 145 height 27
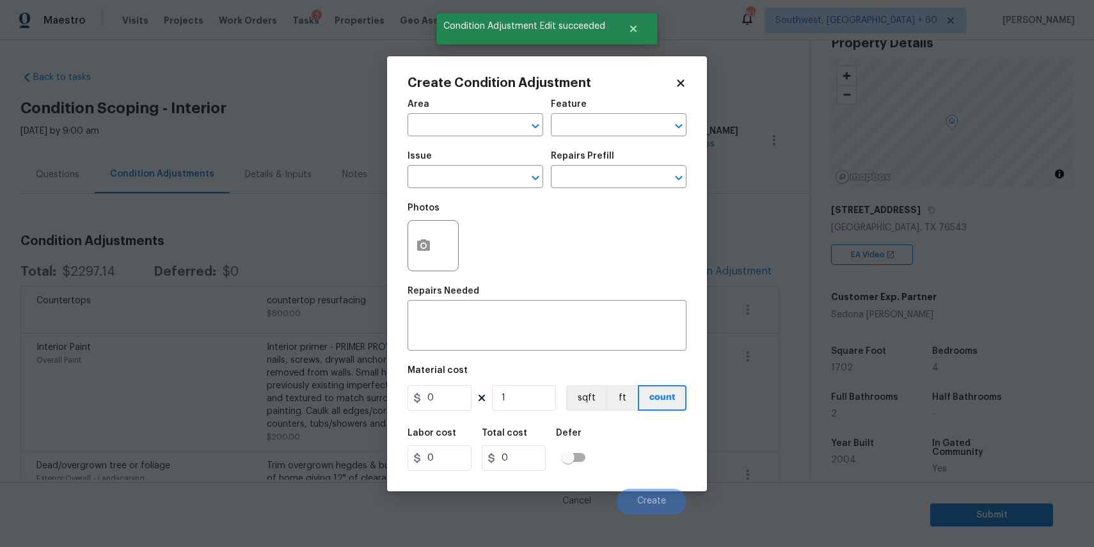
click at [280, 241] on body "Maestro Visits Projects Work Orders Tasks 1 Properties Geo Assignments 816 Sout…" at bounding box center [547, 273] width 1094 height 547
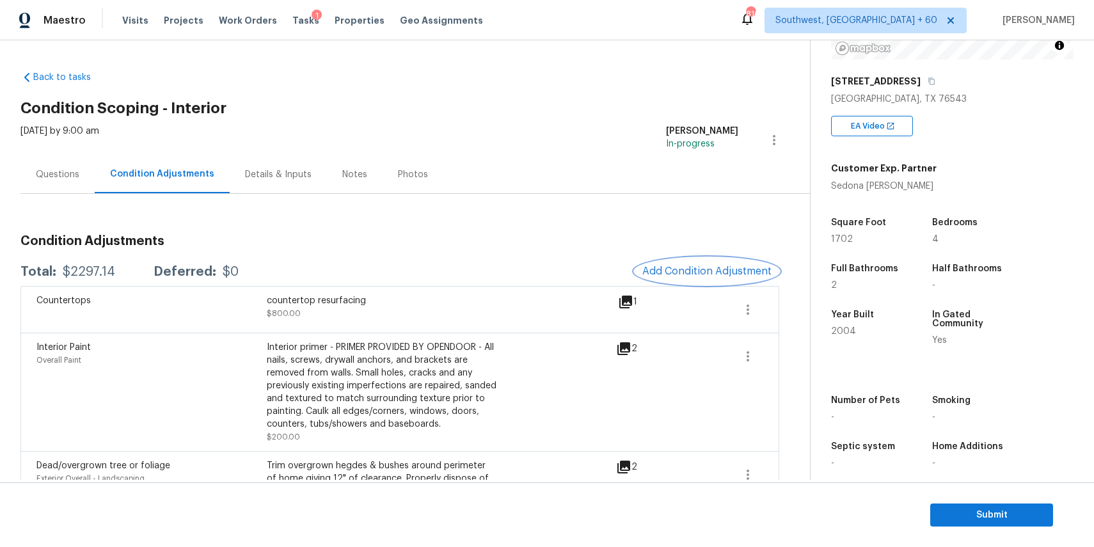
scroll to position [191, 0]
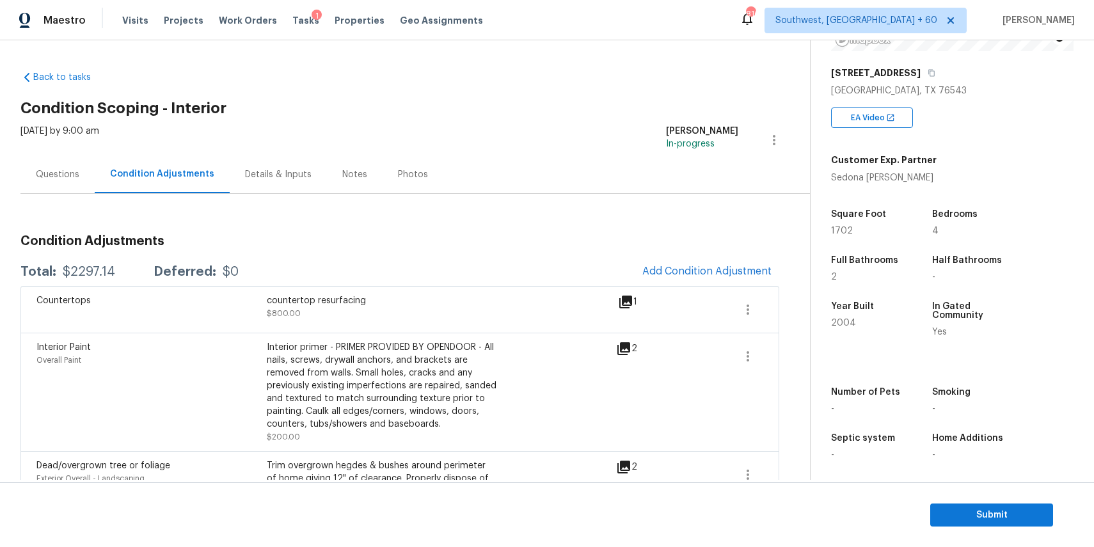
click at [91, 170] on div "Questions" at bounding box center [57, 174] width 74 height 38
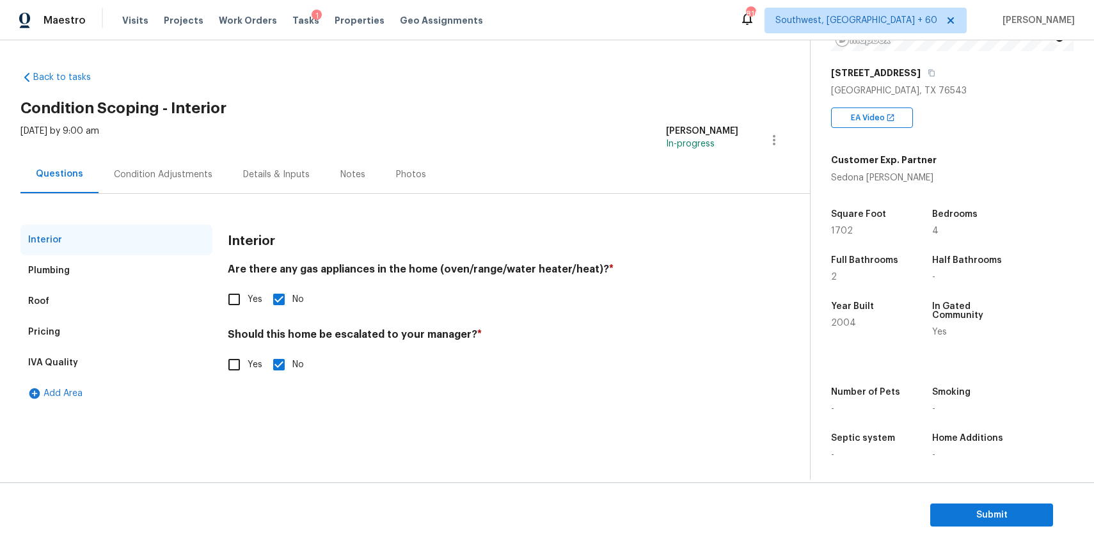
click at [178, 178] on div "Condition Adjustments" at bounding box center [163, 174] width 99 height 13
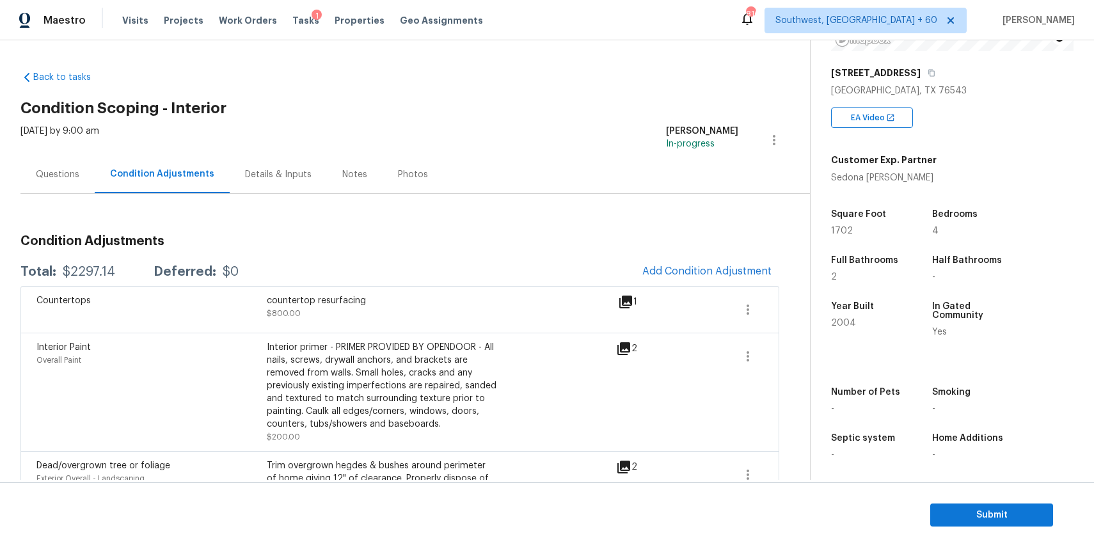
click at [96, 271] on div "$2297.14" at bounding box center [89, 271] width 52 height 13
copy div "$2297.14"
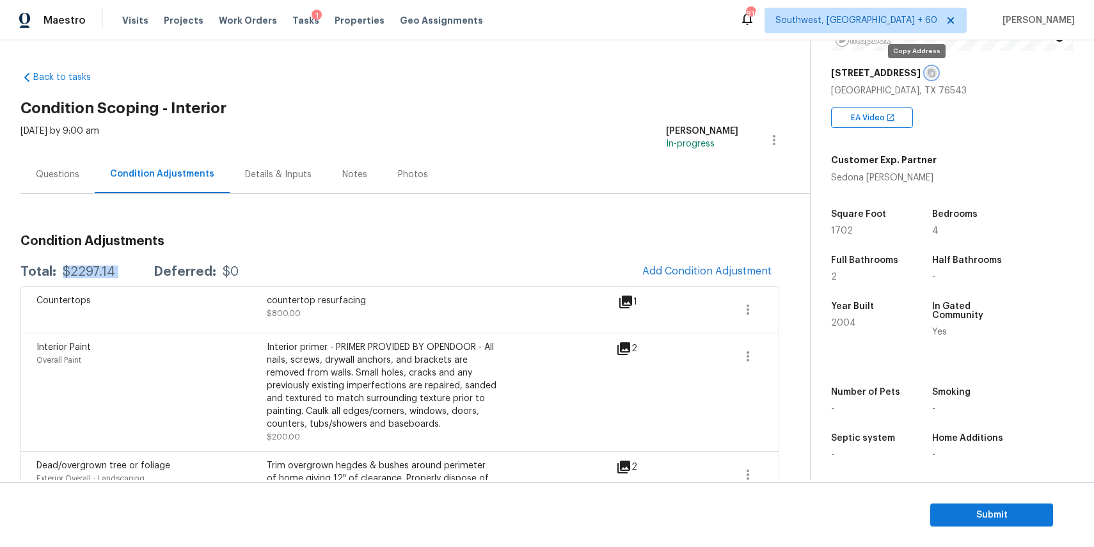
click at [929, 76] on icon "button" at bounding box center [932, 73] width 6 height 7
click at [910, 66] on div "2909 Phoenix Dr" at bounding box center [952, 72] width 242 height 23
click at [927, 71] on icon "button" at bounding box center [931, 73] width 8 height 8
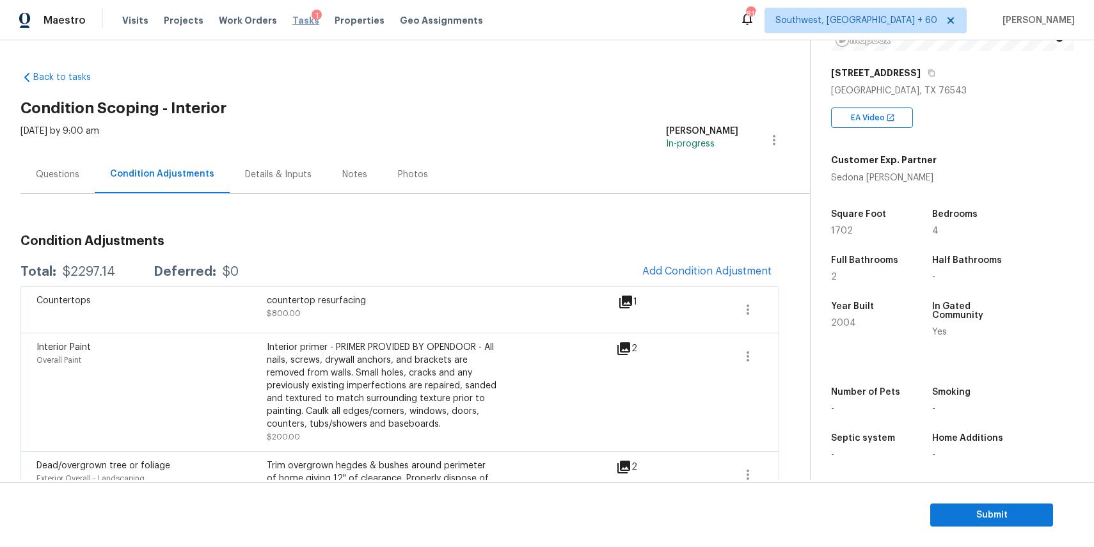
click at [292, 20] on span "Tasks" at bounding box center [305, 20] width 27 height 9
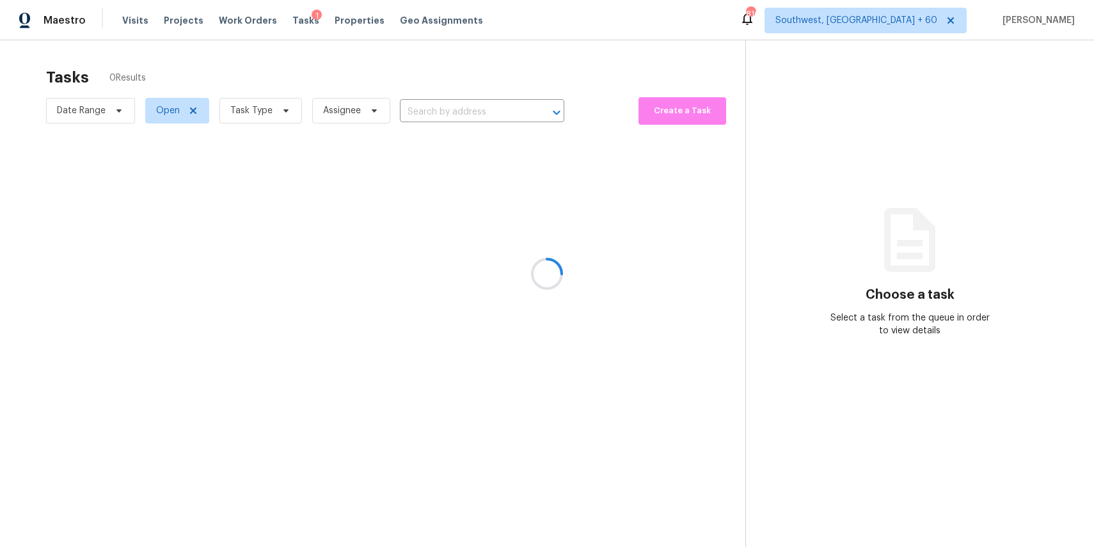
click at [456, 107] on div at bounding box center [547, 273] width 1094 height 547
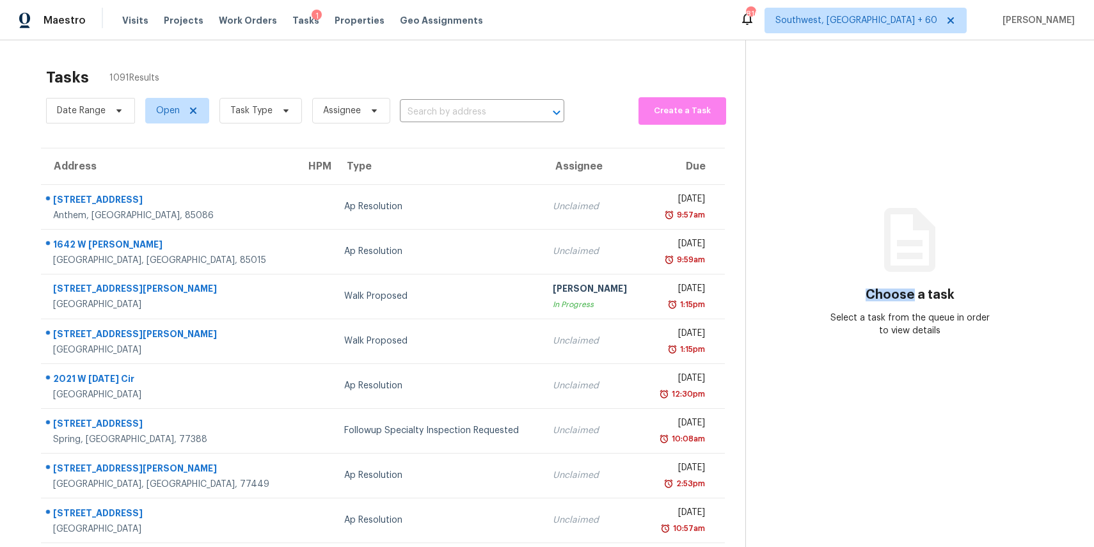
click at [456, 107] on input "text" at bounding box center [464, 112] width 129 height 20
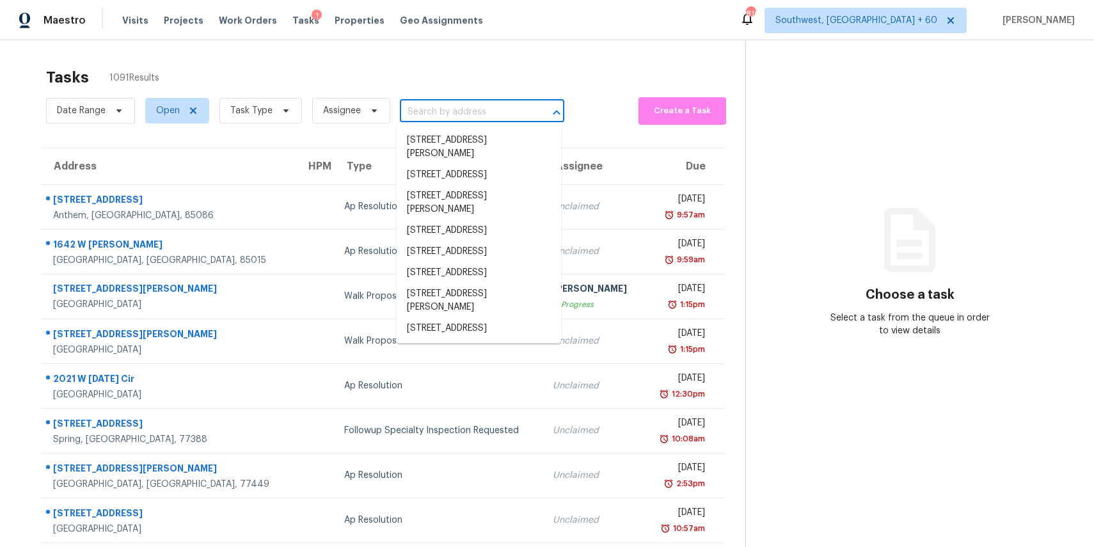
paste input "2909 Phoenix Dr, Killeen, TX 76543"
type input "2909 Phoenix Dr, Killeen, TX 76543"
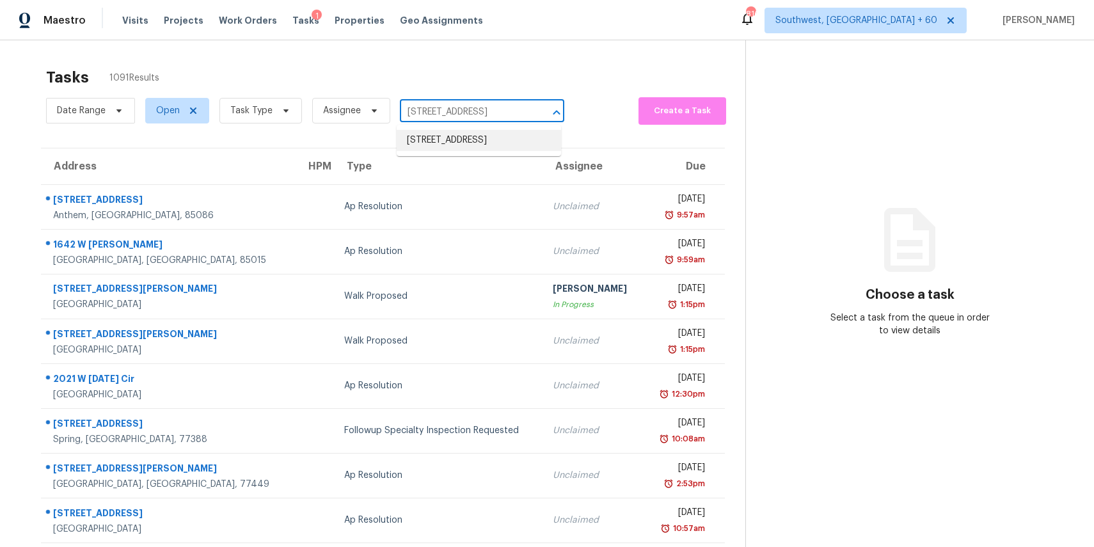
click at [470, 148] on li "2909 Phoenix Dr, Killeen, TX 76543" at bounding box center [479, 140] width 164 height 21
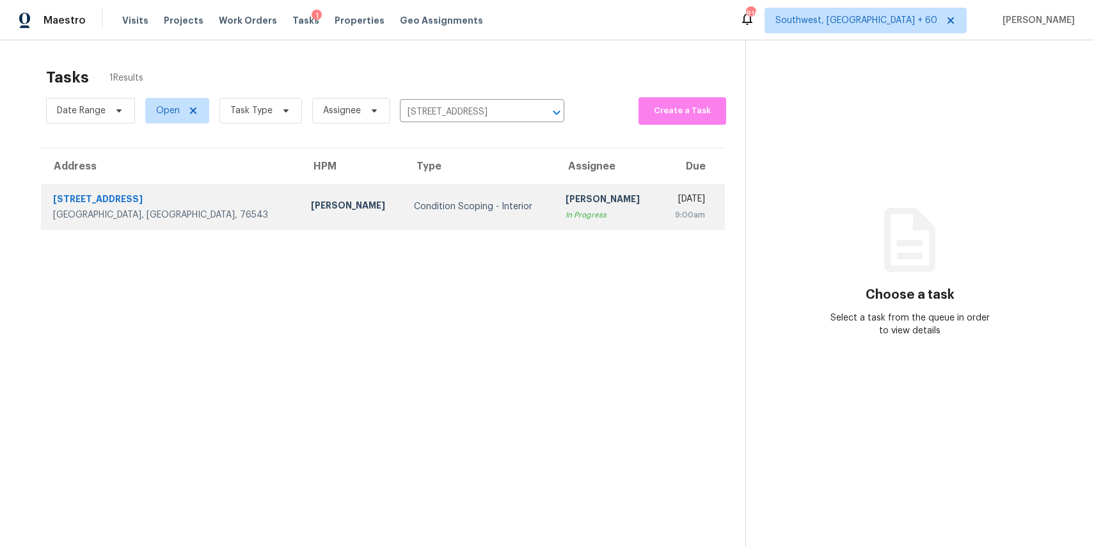
click at [446, 205] on div "Condition Scoping - Interior" at bounding box center [479, 206] width 131 height 13
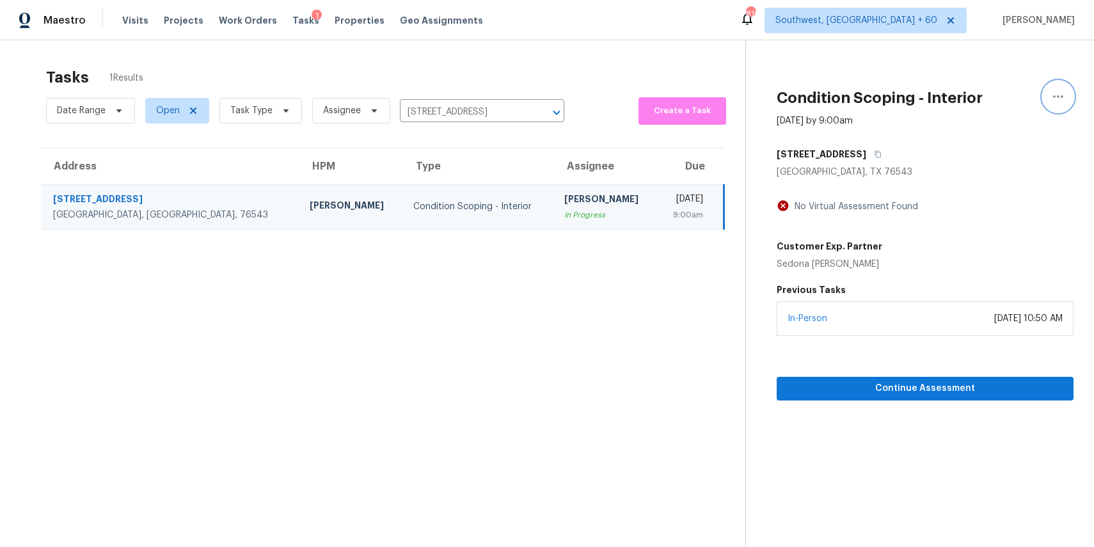
click at [1055, 96] on icon "button" at bounding box center [1057, 96] width 15 height 15
click at [1025, 102] on div "Mark as Blocked" at bounding box center [985, 99] width 100 height 13
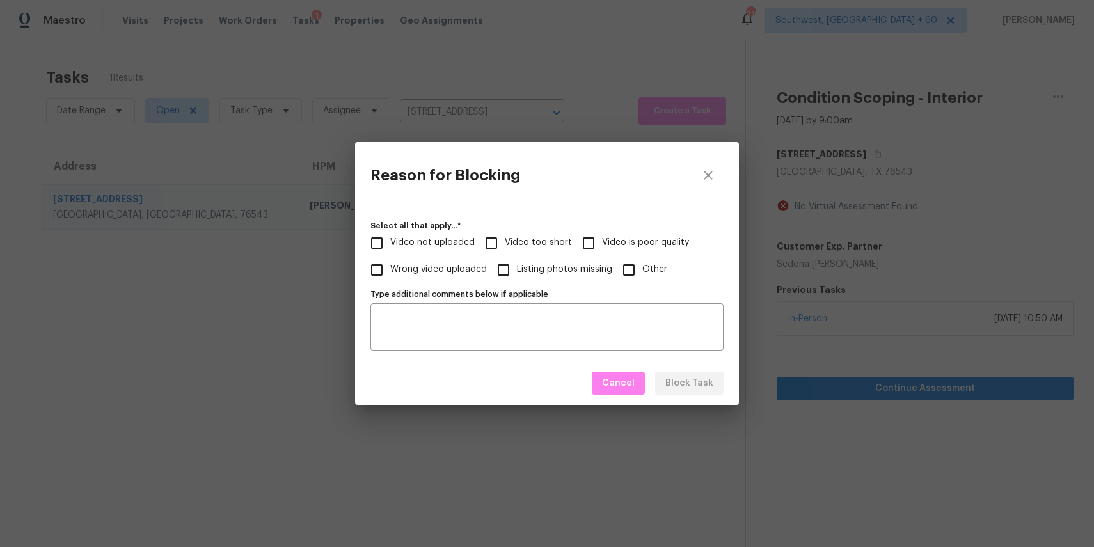
click at [535, 243] on span "Video too short" at bounding box center [538, 242] width 67 height 13
click at [505, 243] on input "Video too short" at bounding box center [491, 243] width 27 height 27
checkbox input "true"
click at [688, 379] on span "Block Task" at bounding box center [689, 383] width 48 height 16
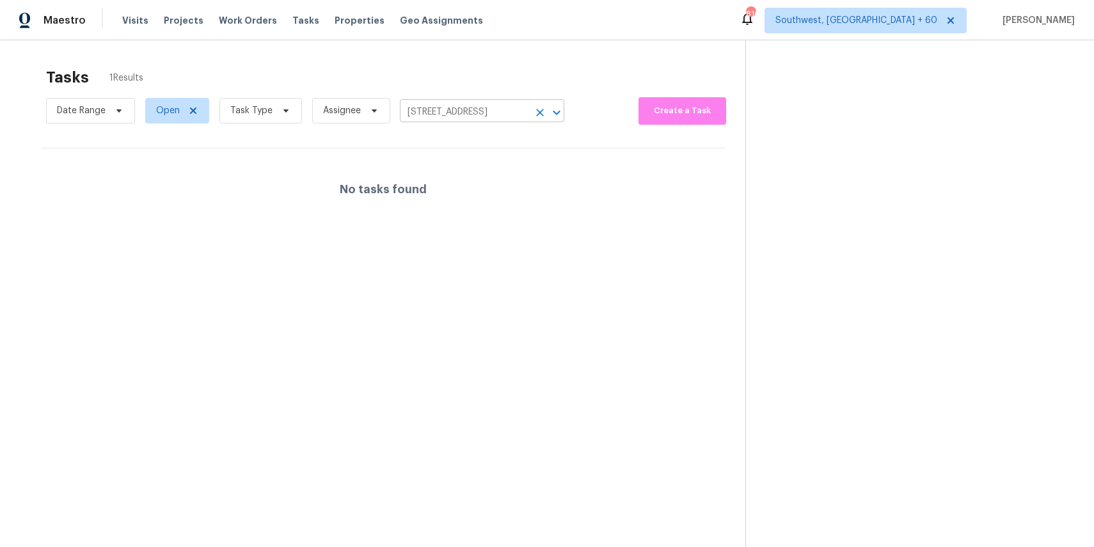
click at [477, 118] on input "2909 Phoenix Dr, Killeen, TX 76543" at bounding box center [464, 112] width 129 height 20
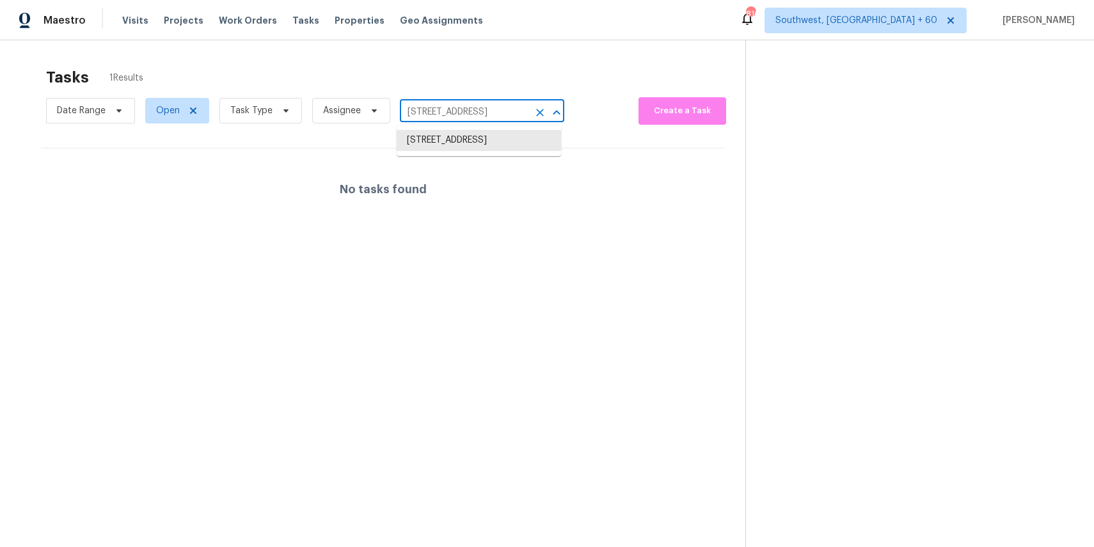
paste input "08 Montauk Loop, Georgetown, TX 78628"
type input "[STREET_ADDRESS]"
click at [484, 138] on li "[STREET_ADDRESS]" at bounding box center [479, 140] width 164 height 21
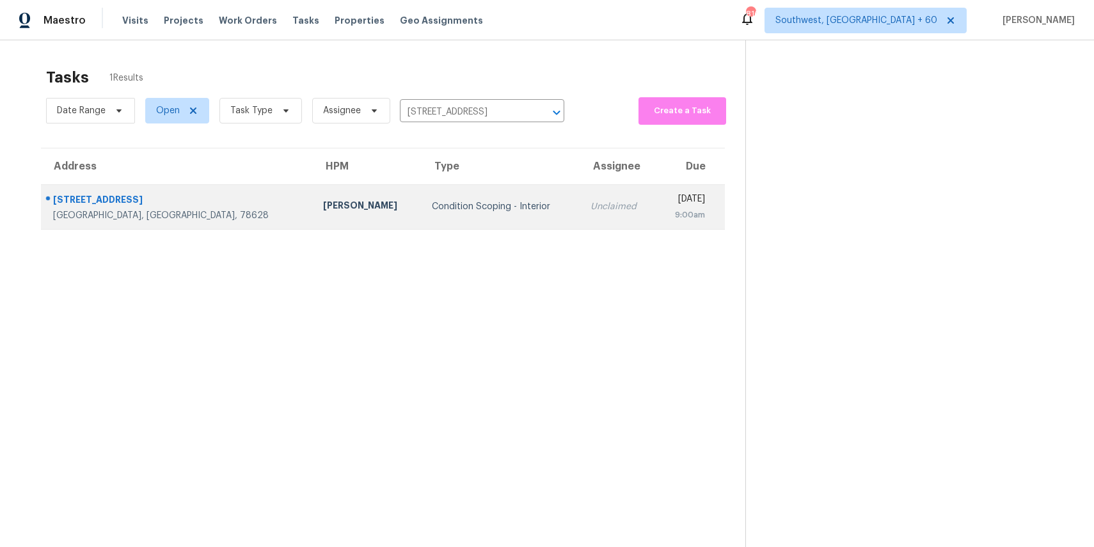
click at [475, 214] on td "Condition Scoping - Interior" at bounding box center [501, 206] width 159 height 45
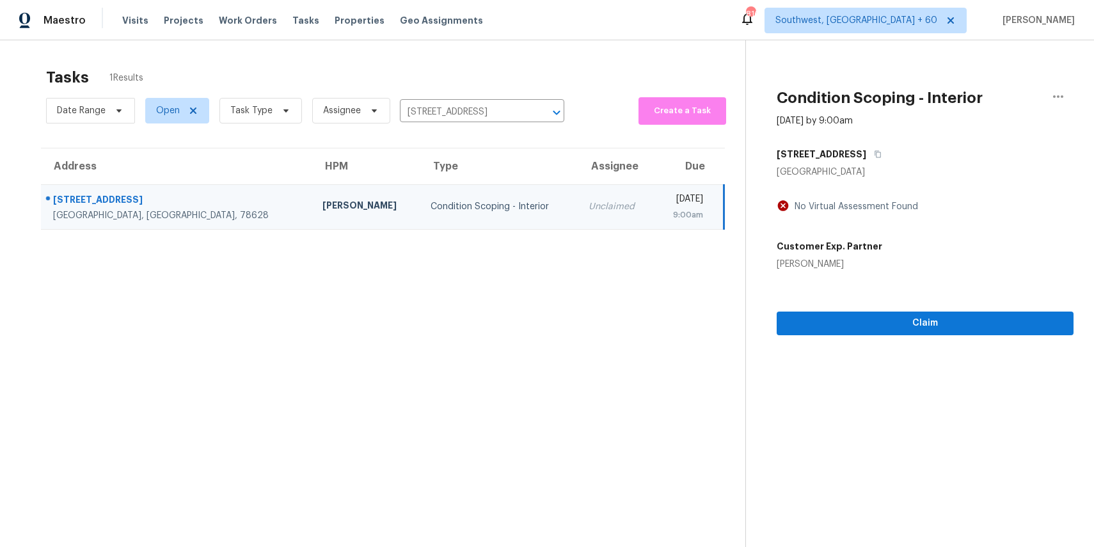
click at [943, 335] on div "Claim" at bounding box center [925, 303] width 297 height 65
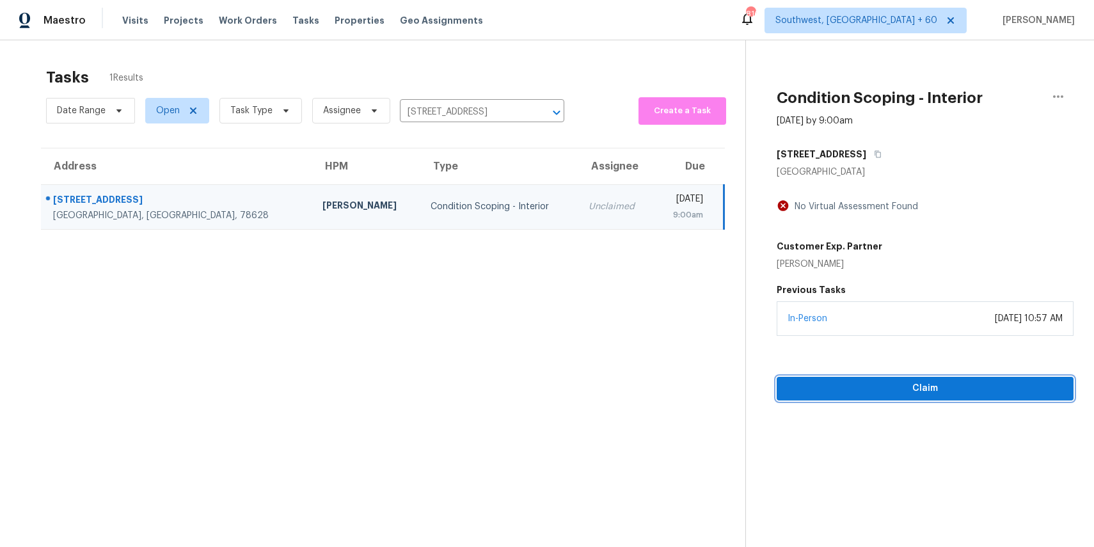
click at [955, 391] on span "Claim" at bounding box center [925, 389] width 276 height 16
click at [915, 384] on span "Start Assessment" at bounding box center [925, 389] width 276 height 16
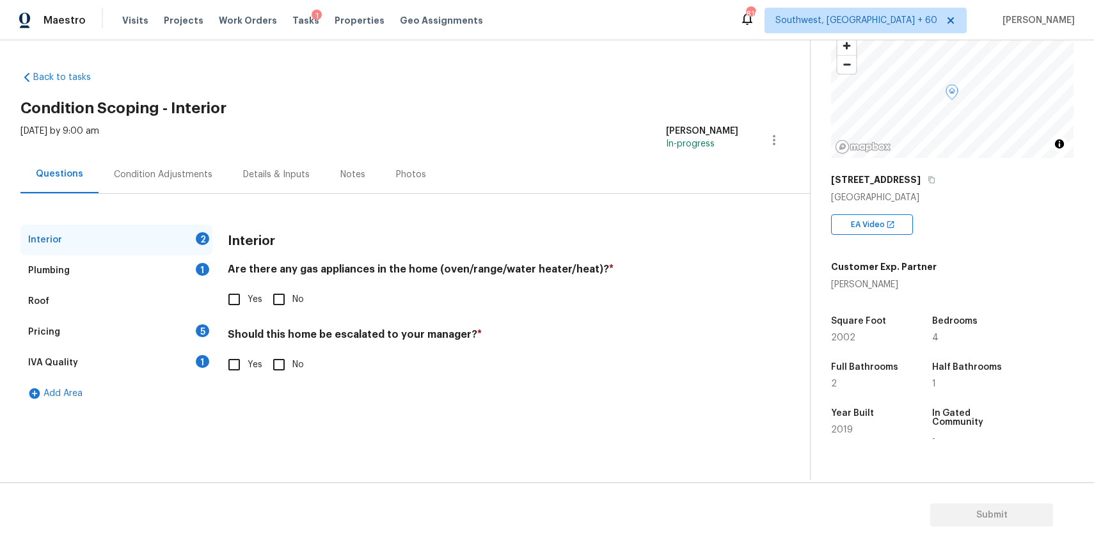
scroll to position [86, 0]
click at [263, 319] on div "Interior Are there any gas appliances in the home (oven/range/water heater/heat…" at bounding box center [483, 309] width 510 height 169
click at [281, 304] on input "No" at bounding box center [278, 299] width 27 height 27
checkbox input "true"
click at [279, 367] on input "No" at bounding box center [278, 365] width 27 height 27
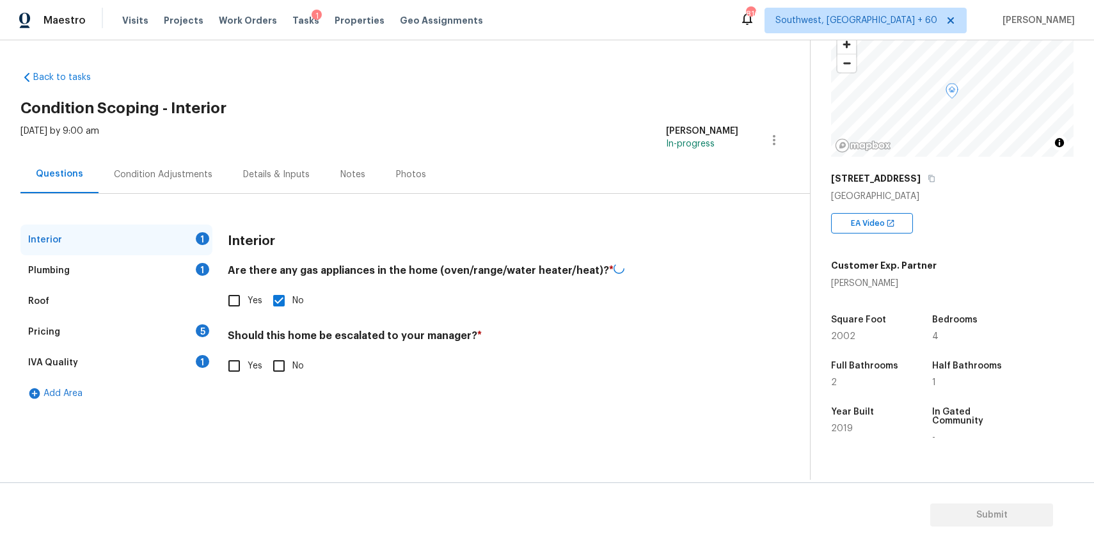
checkbox input "true"
click at [184, 259] on div "Plumbing 1" at bounding box center [116, 270] width 192 height 31
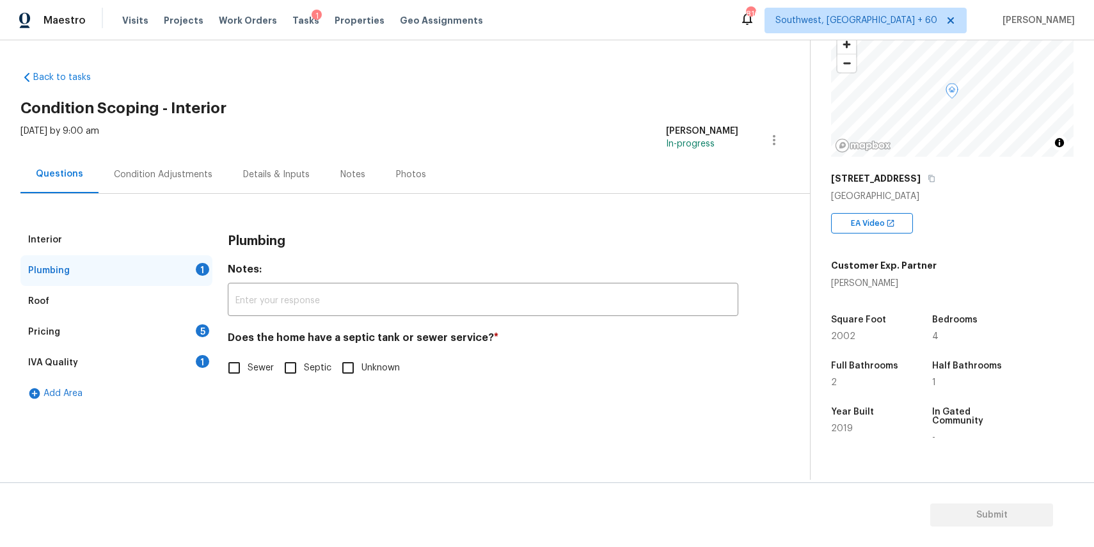
click at [279, 381] on input "Septic" at bounding box center [290, 367] width 27 height 27
checkbox input "true"
click at [258, 372] on span "Sewer" at bounding box center [261, 369] width 26 height 13
click at [248, 372] on input "Sewer" at bounding box center [234, 369] width 27 height 27
checkbox input "true"
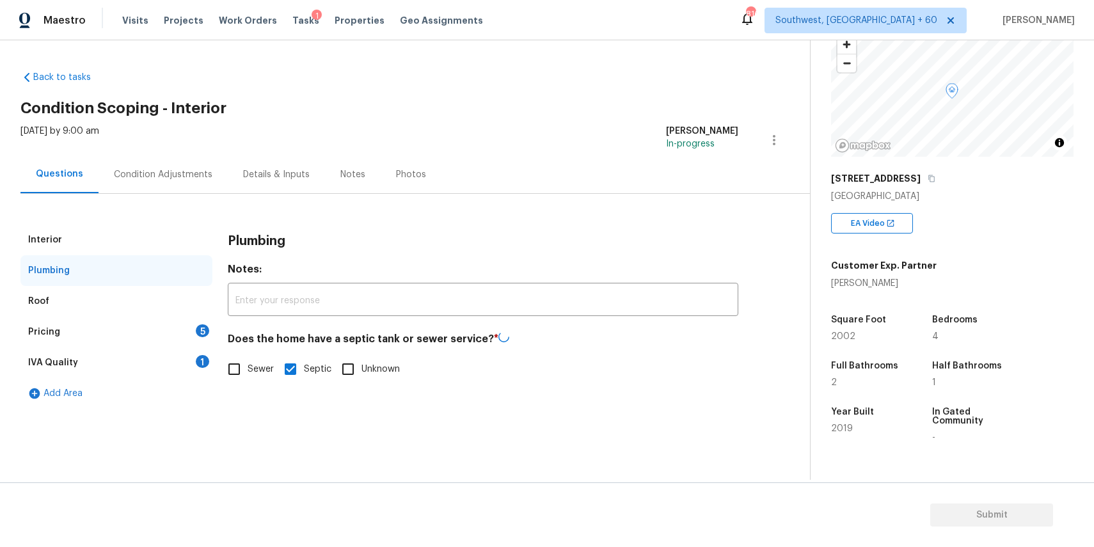
checkbox input "false"
click at [207, 340] on div "Pricing 5" at bounding box center [116, 332] width 192 height 31
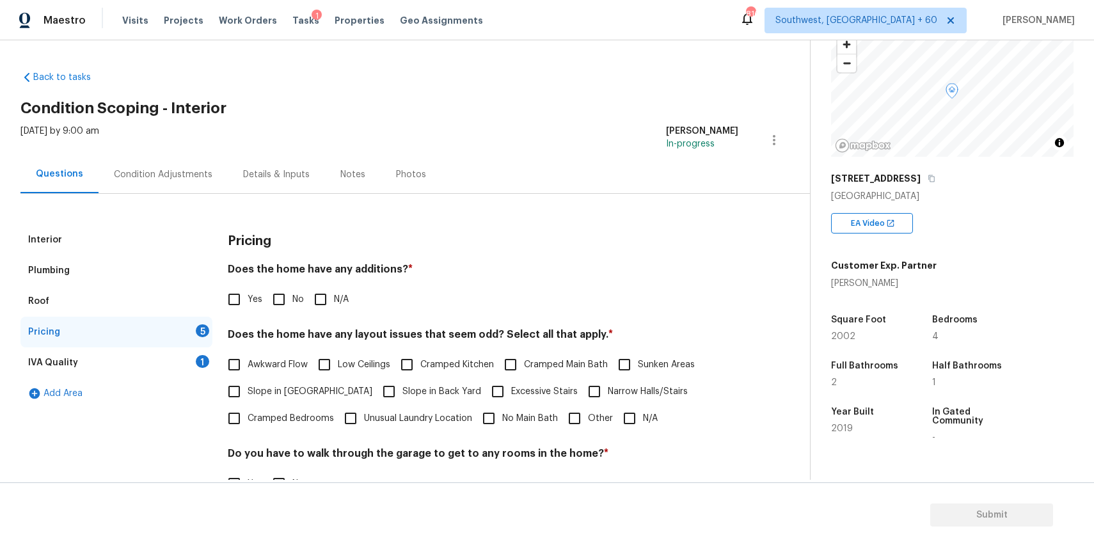
click at [329, 303] on input "N/A" at bounding box center [320, 299] width 27 height 27
checkbox input "true"
click at [654, 433] on div "Pricing Does the home have any additions? * Yes No N/A Does the home have any l…" at bounding box center [483, 434] width 510 height 418
click at [636, 422] on input "N/A" at bounding box center [629, 418] width 27 height 27
checkbox input "true"
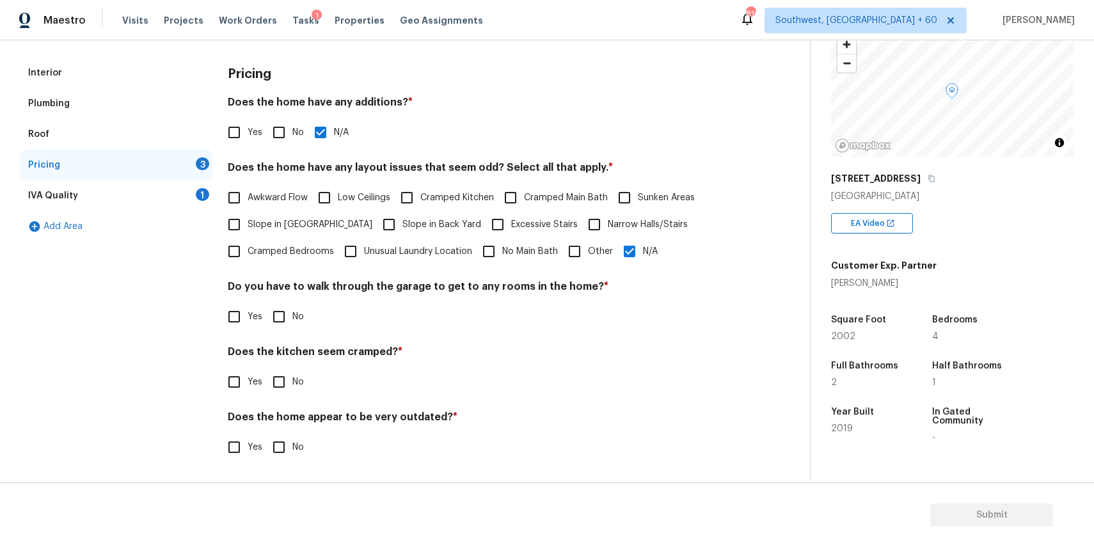
scroll to position [167, 0]
click at [283, 319] on input "No" at bounding box center [278, 316] width 27 height 27
checkbox input "true"
click at [281, 365] on div "Does the kitchen seem cramped? * Yes No" at bounding box center [483, 372] width 510 height 50
click at [282, 381] on input "No" at bounding box center [278, 383] width 27 height 27
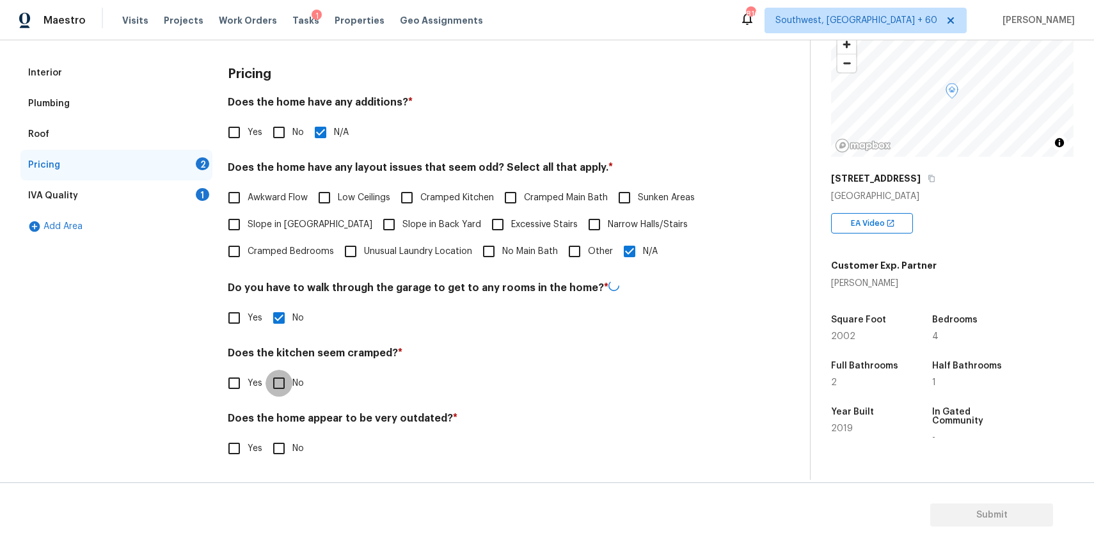
checkbox input "true"
click at [274, 441] on input "No" at bounding box center [278, 448] width 27 height 27
checkbox input "true"
click at [191, 194] on div "IVA Quality 1" at bounding box center [116, 195] width 192 height 31
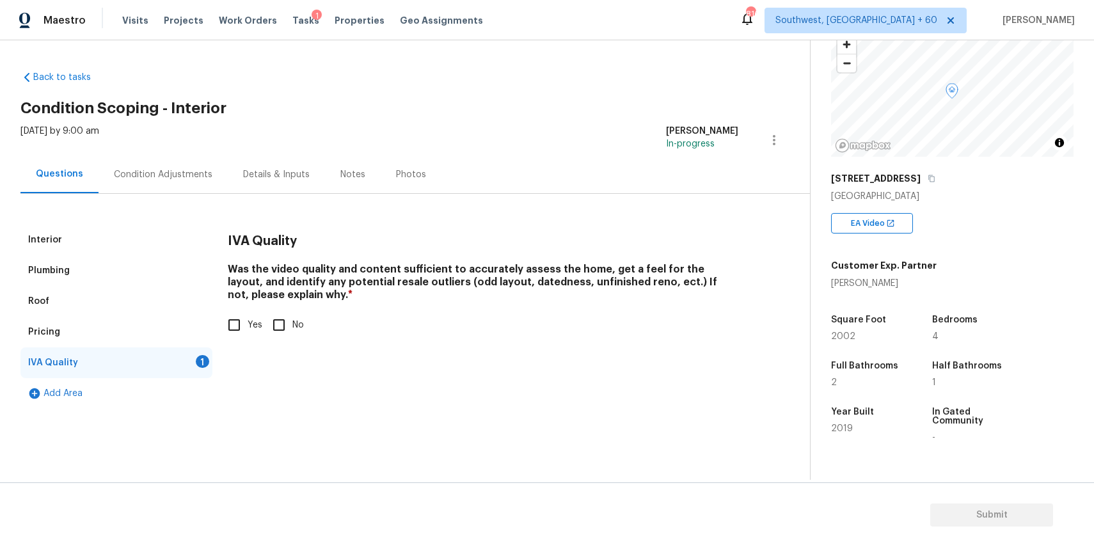
click at [233, 314] on input "Yes" at bounding box center [234, 325] width 27 height 27
checkbox input "true"
click at [198, 173] on div "Condition Adjustments" at bounding box center [163, 174] width 99 height 13
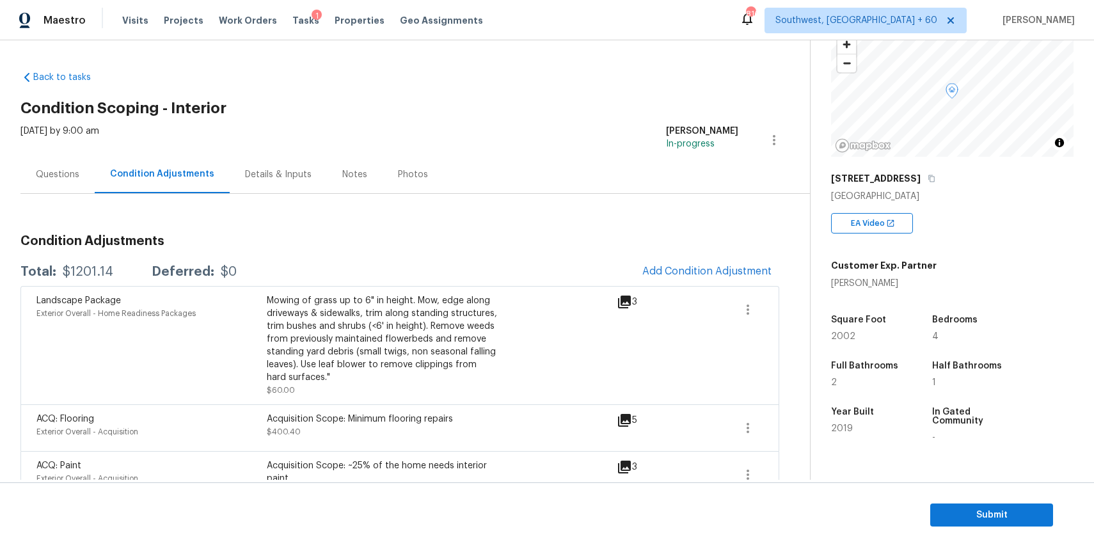
click at [80, 271] on div "$1201.14" at bounding box center [88, 271] width 51 height 13
copy div "$1201.14"
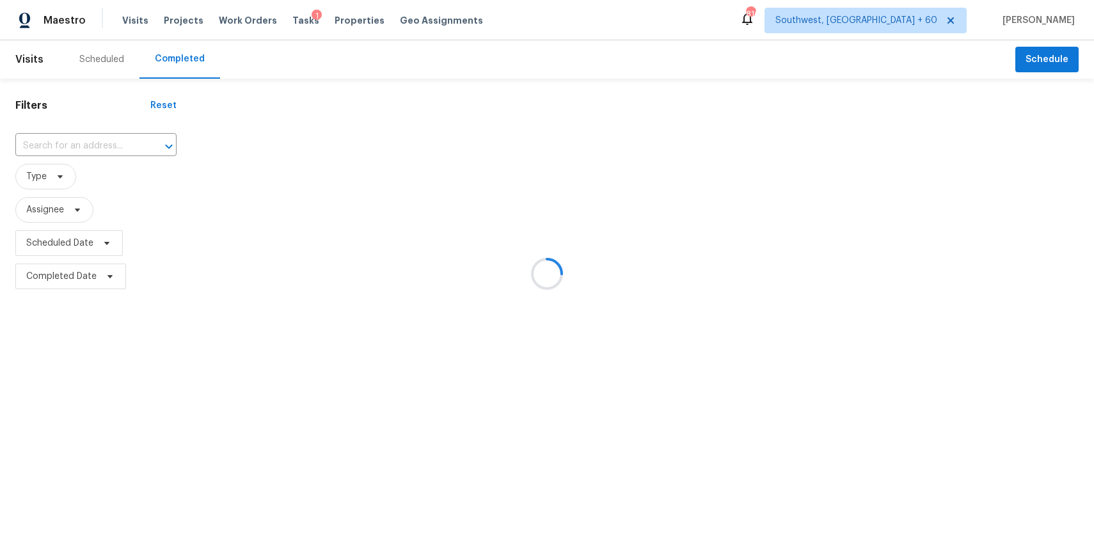
click at [109, 137] on div at bounding box center [547, 273] width 1094 height 547
click at [122, 151] on div at bounding box center [547, 273] width 1094 height 547
click at [106, 143] on div at bounding box center [547, 273] width 1094 height 547
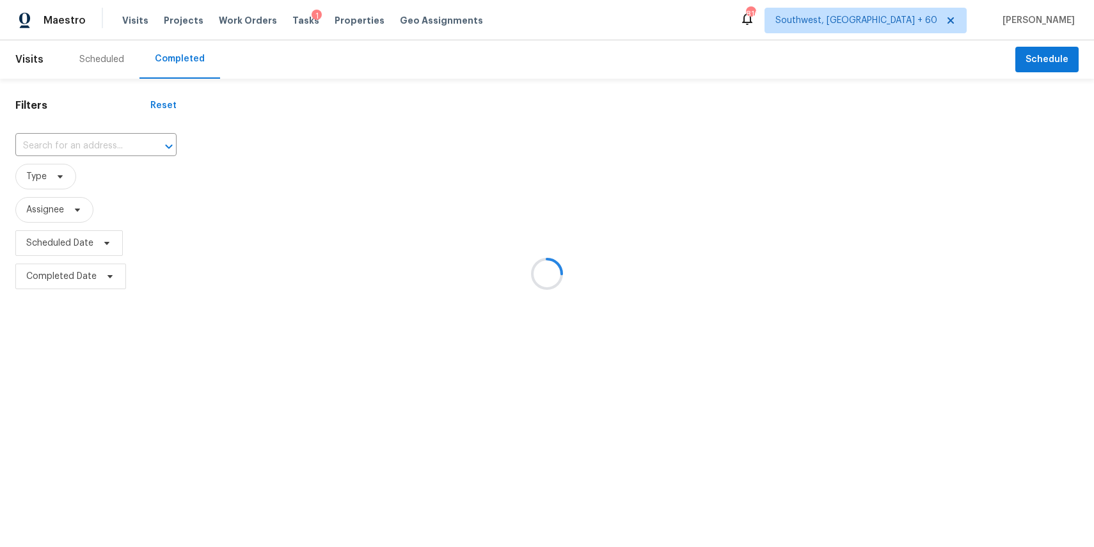
click at [106, 143] on div at bounding box center [547, 273] width 1094 height 547
click at [96, 139] on div at bounding box center [547, 273] width 1094 height 547
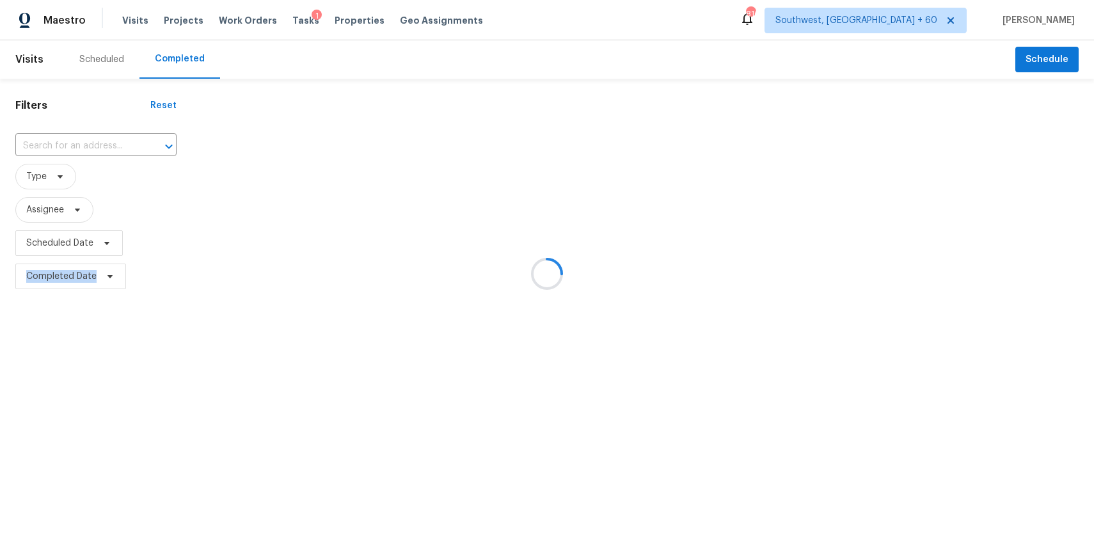
click at [96, 139] on div at bounding box center [547, 273] width 1094 height 547
click at [99, 143] on div at bounding box center [547, 273] width 1094 height 547
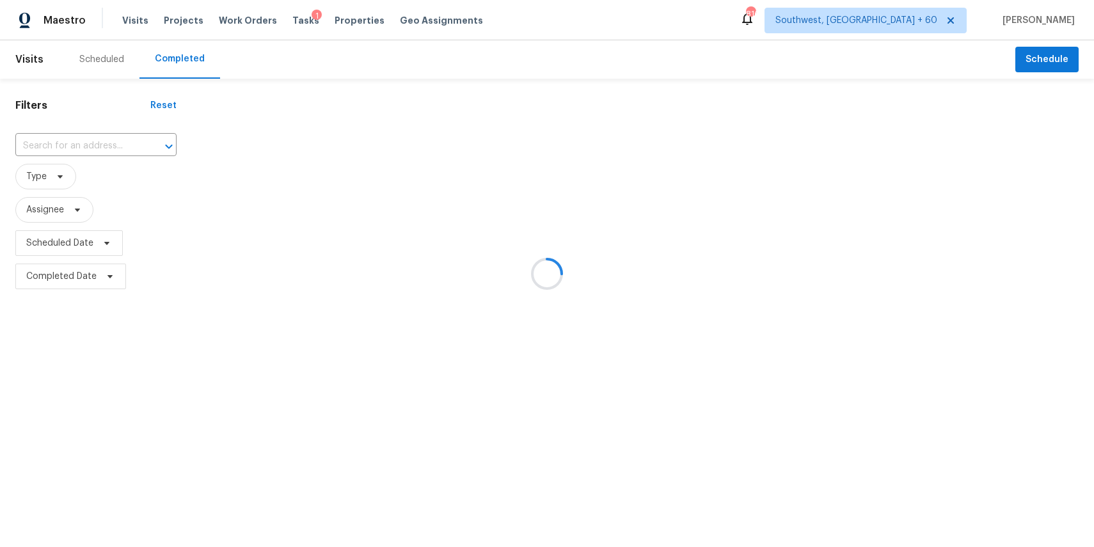
click at [99, 143] on div at bounding box center [547, 273] width 1094 height 547
click at [84, 141] on div at bounding box center [547, 273] width 1094 height 547
click at [74, 145] on div at bounding box center [547, 273] width 1094 height 547
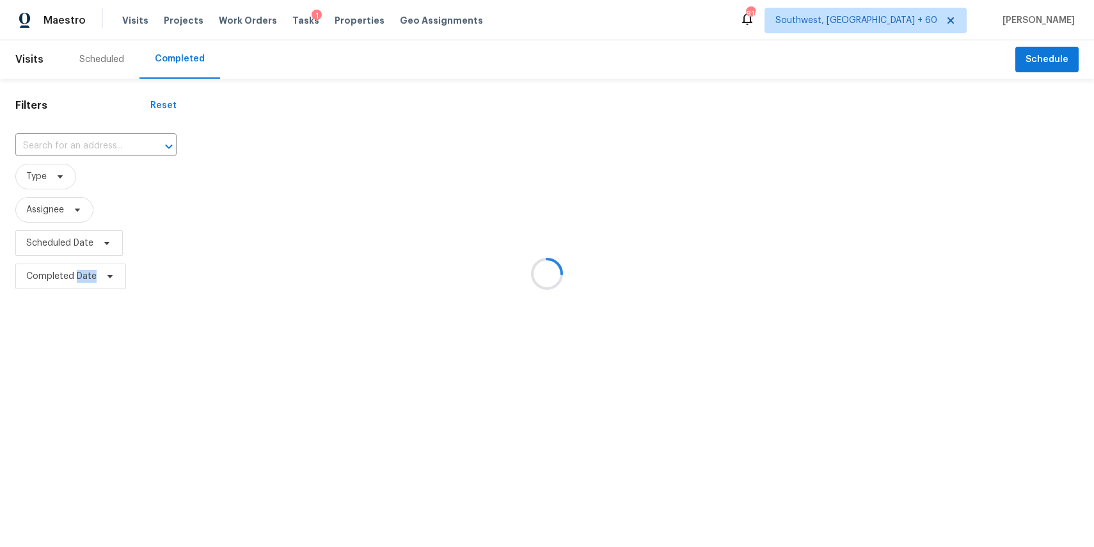
click at [74, 145] on div at bounding box center [547, 273] width 1094 height 547
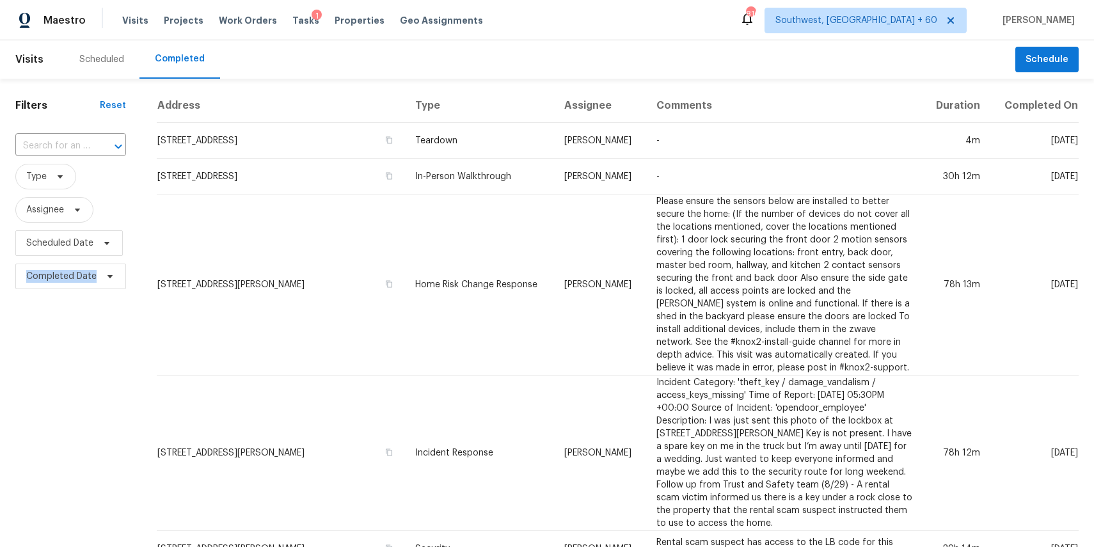
click at [95, 146] on div at bounding box center [109, 147] width 33 height 18
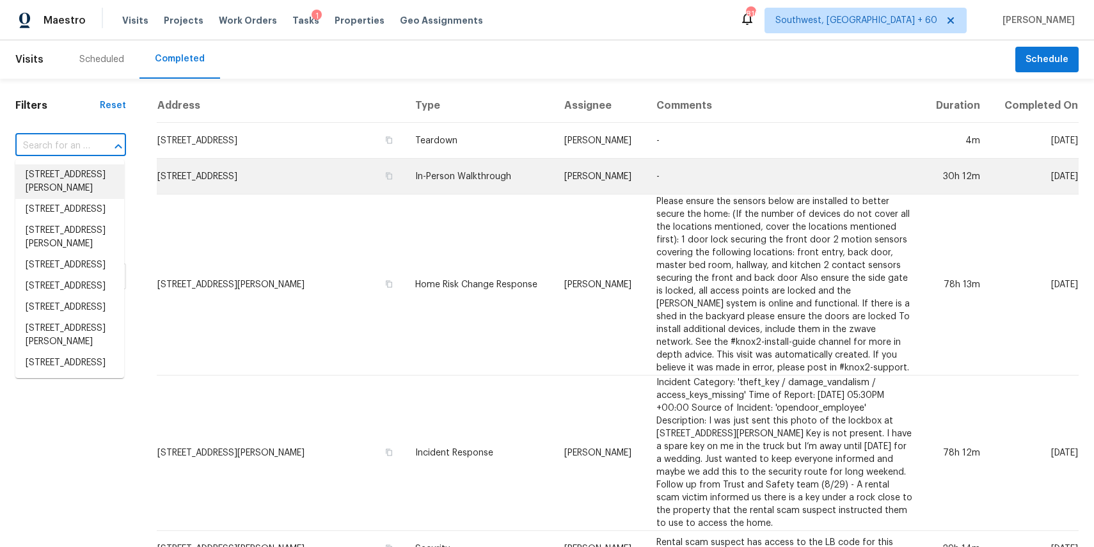
paste input "[STREET_ADDRESS]"
type input "[STREET_ADDRESS]"
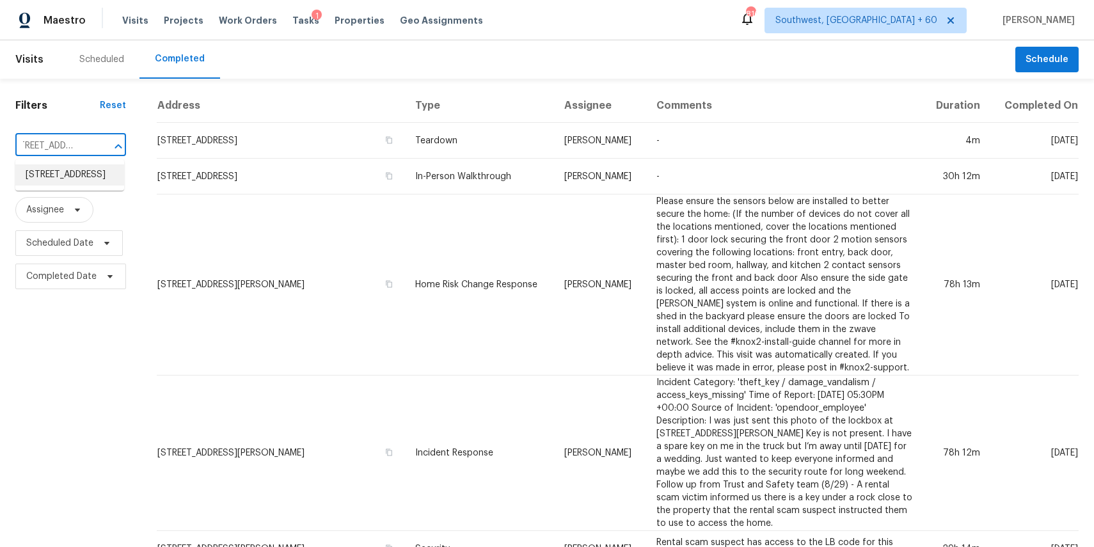
click at [72, 185] on li "[STREET_ADDRESS]" at bounding box center [69, 174] width 109 height 21
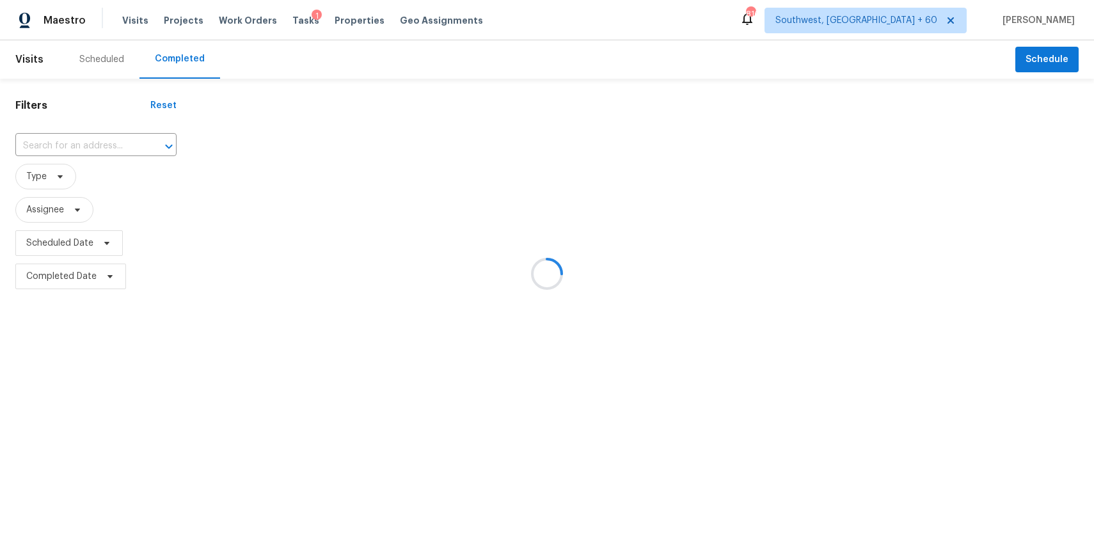
type input "[STREET_ADDRESS]"
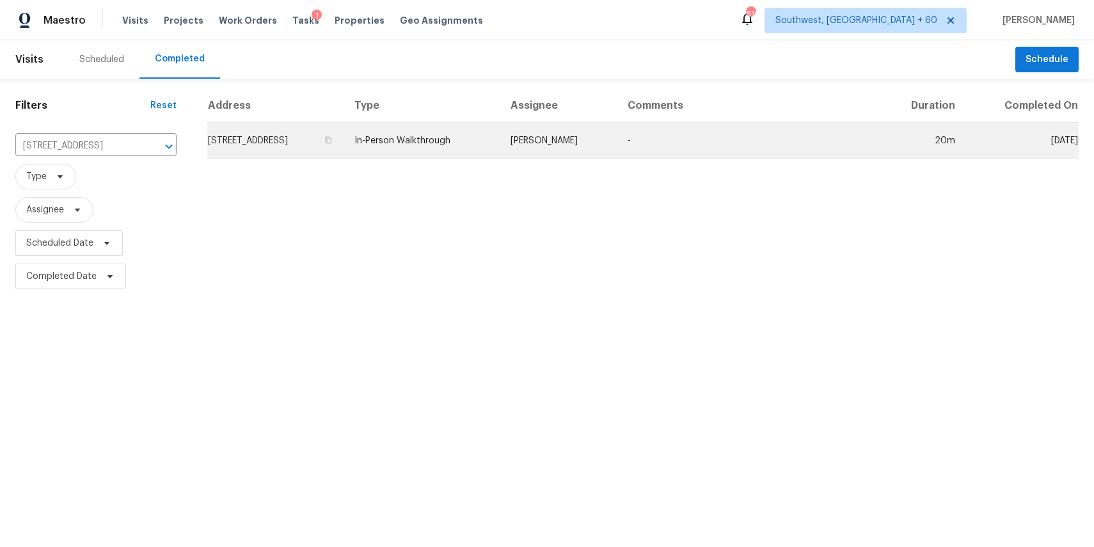
click at [734, 149] on td "-" at bounding box center [748, 141] width 262 height 36
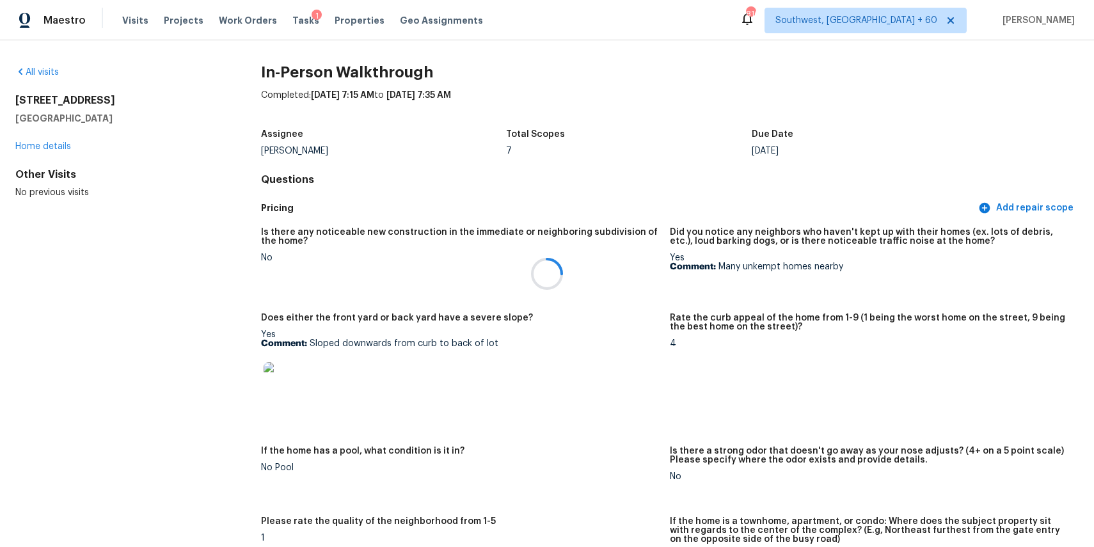
click at [676, 444] on div at bounding box center [547, 273] width 1094 height 547
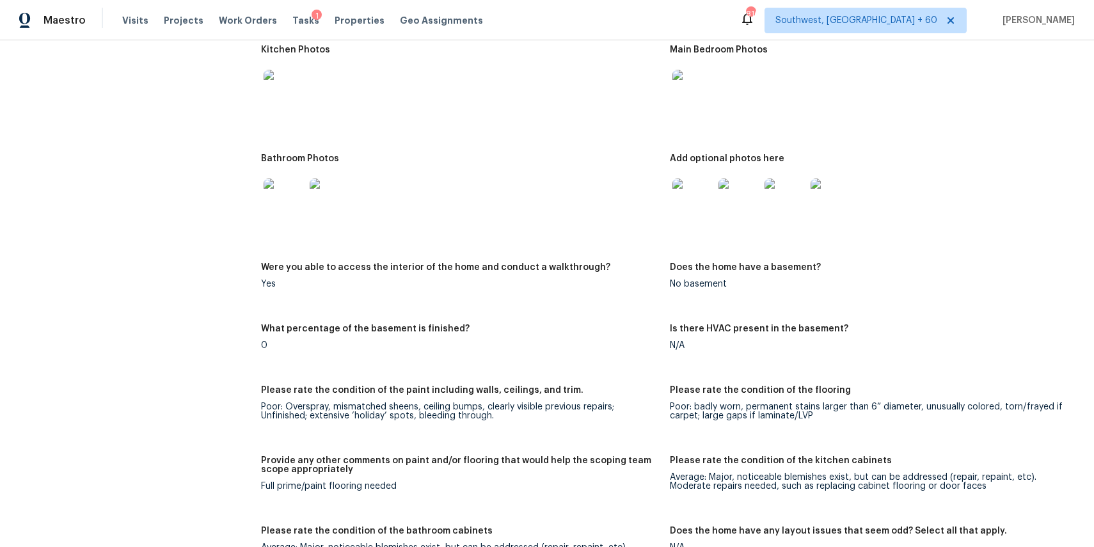
scroll to position [1610, 0]
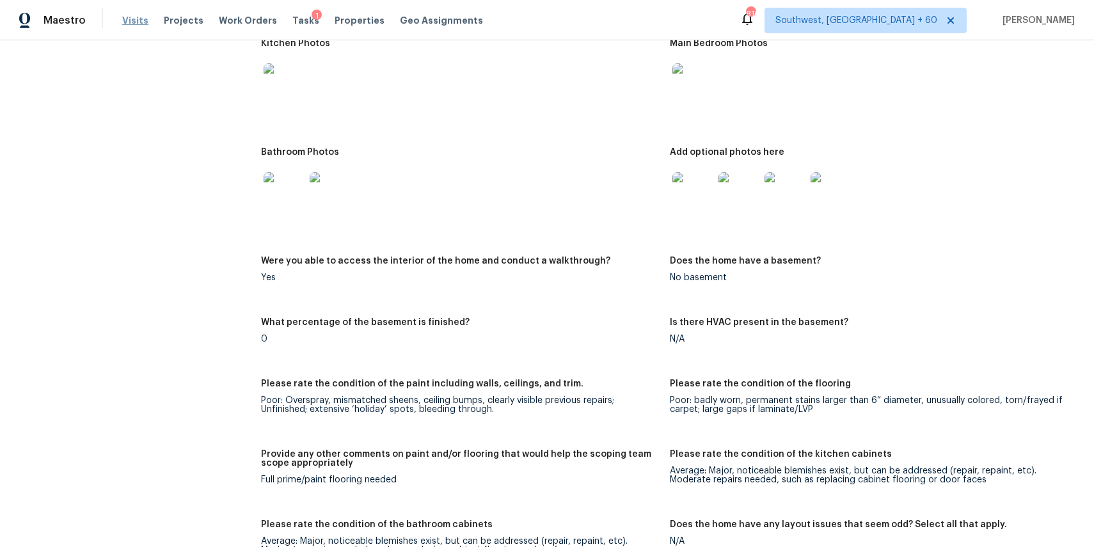
click at [132, 20] on span "Visits" at bounding box center [135, 20] width 26 height 13
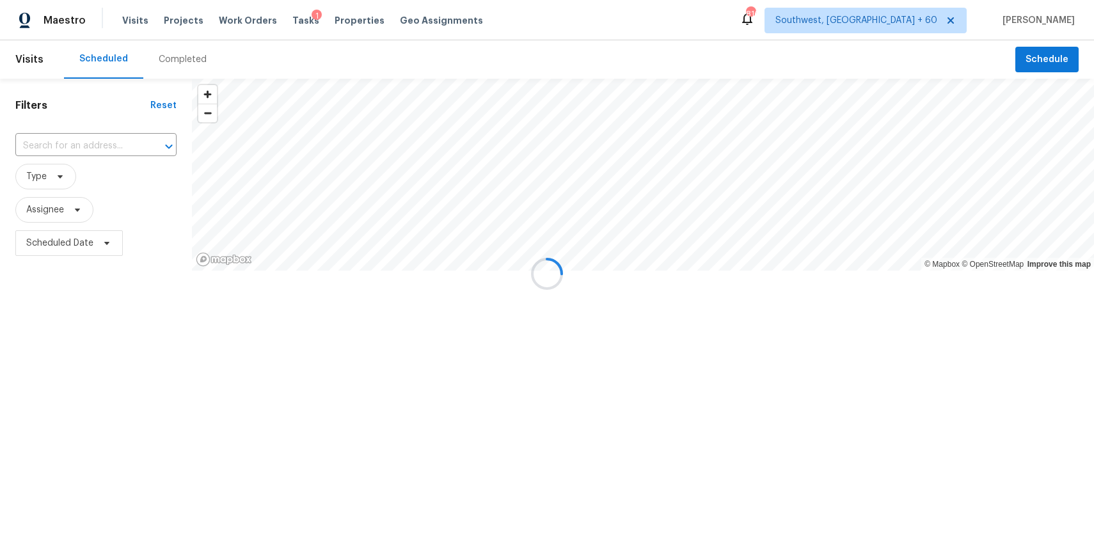
click at [169, 62] on div at bounding box center [547, 273] width 1094 height 547
click at [204, 60] on div at bounding box center [547, 273] width 1094 height 547
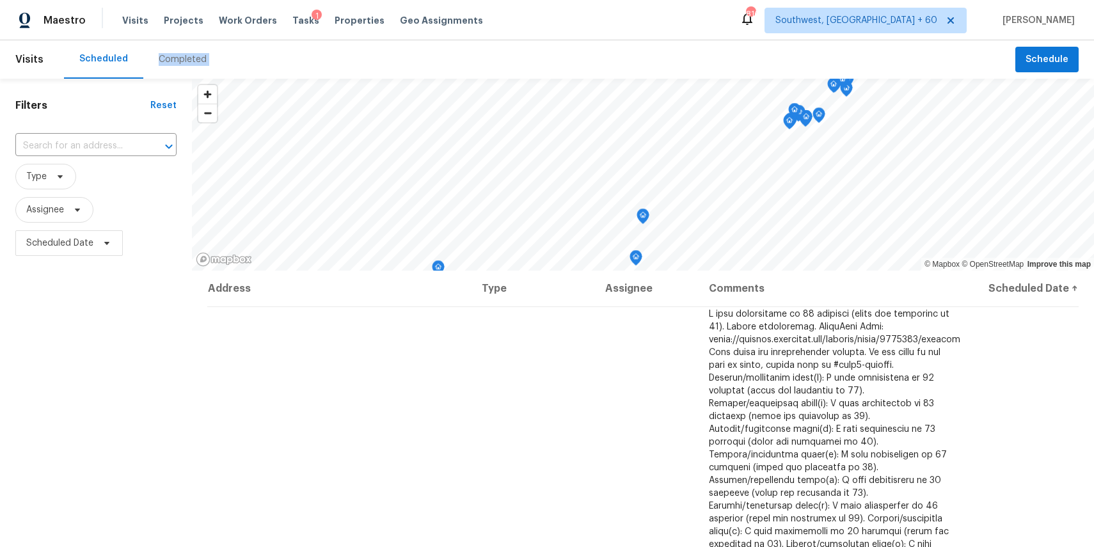
click at [204, 60] on div "Completed" at bounding box center [182, 59] width 79 height 38
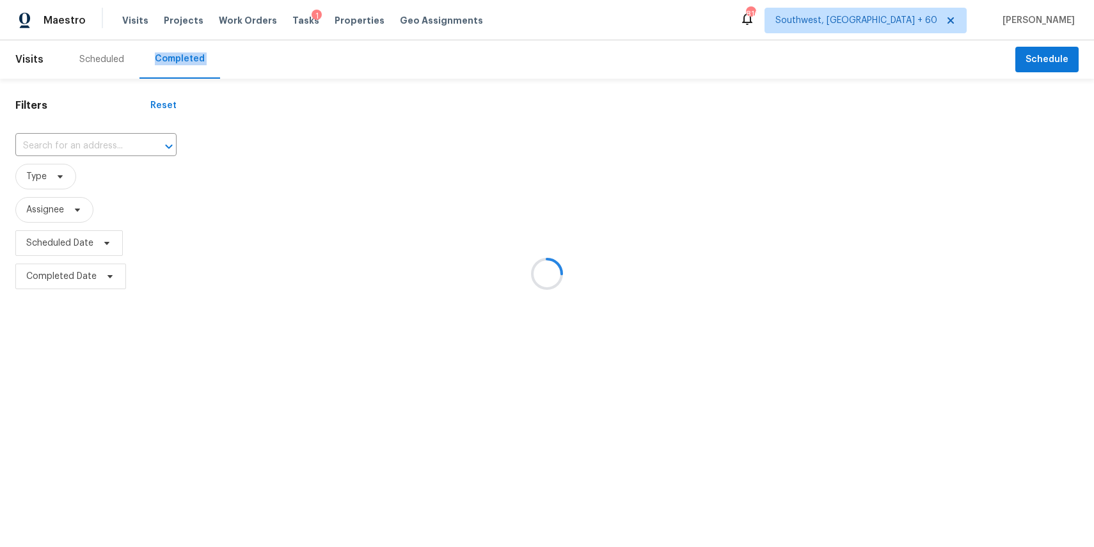
click at [189, 59] on div at bounding box center [547, 273] width 1094 height 547
click at [121, 141] on div at bounding box center [547, 273] width 1094 height 547
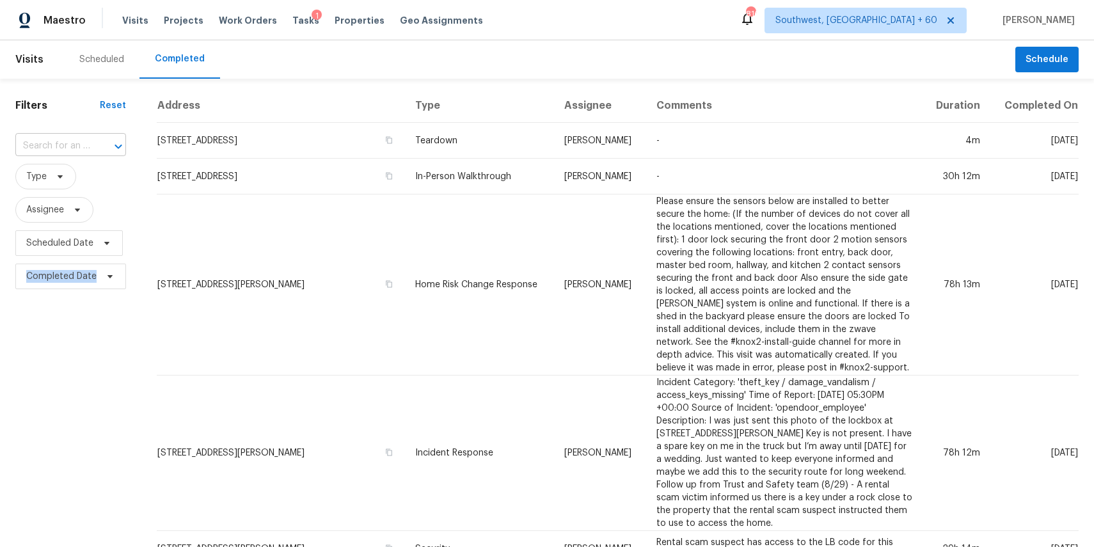
click at [86, 140] on input "text" at bounding box center [52, 146] width 75 height 20
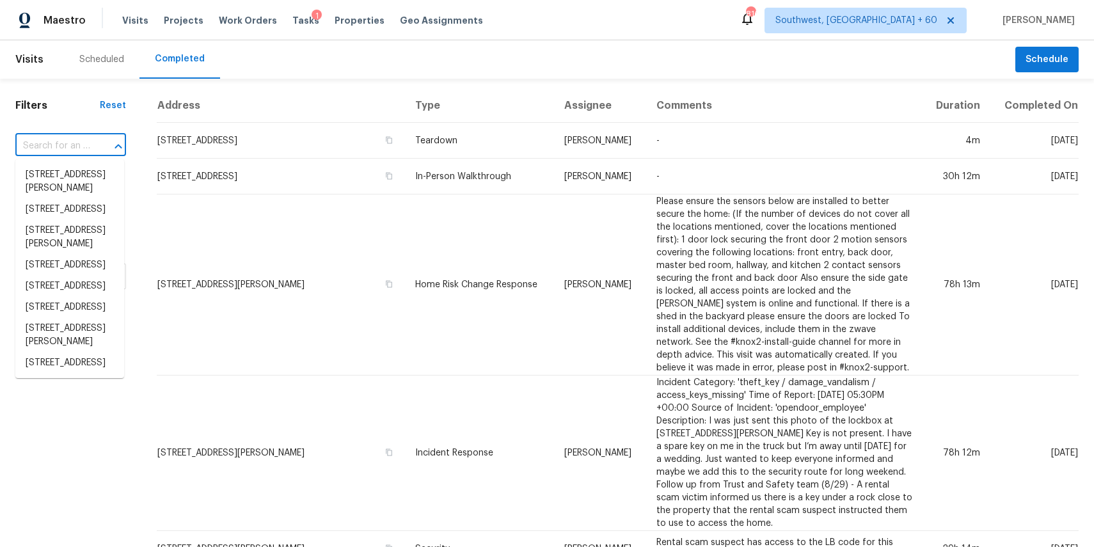
click at [86, 140] on input "text" at bounding box center [52, 146] width 75 height 20
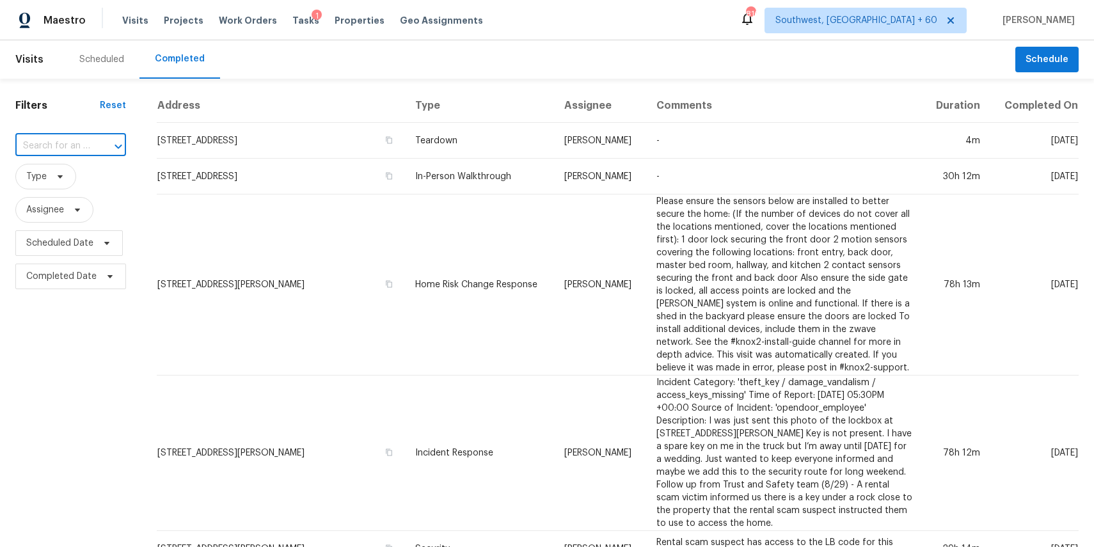
click at [86, 140] on input "text" at bounding box center [52, 146] width 75 height 20
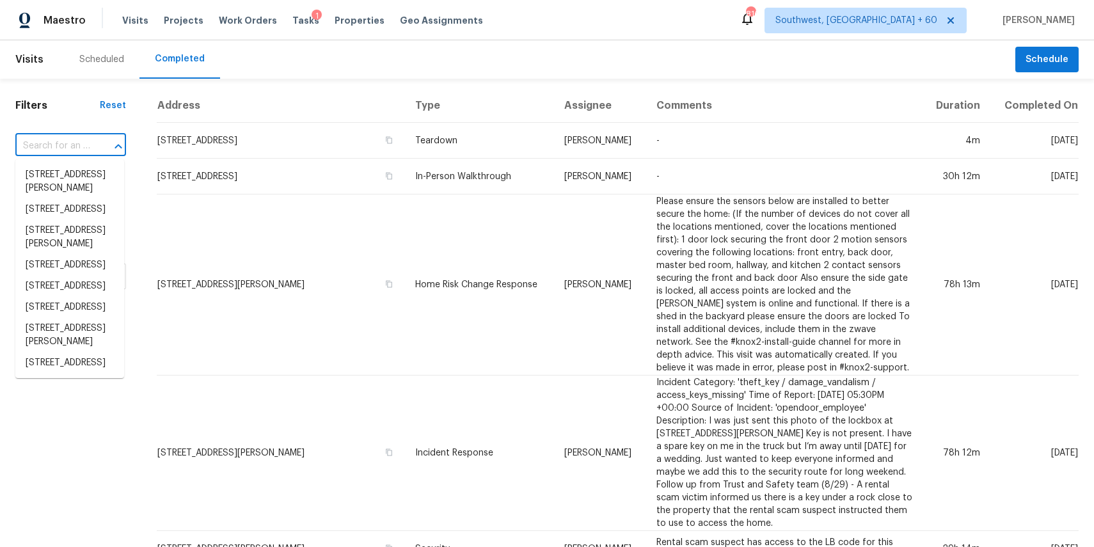
paste input "413 Doyle Ave, Redlands, CA 92374"
type input "413 Doyle Ave, Redlands, CA 92374"
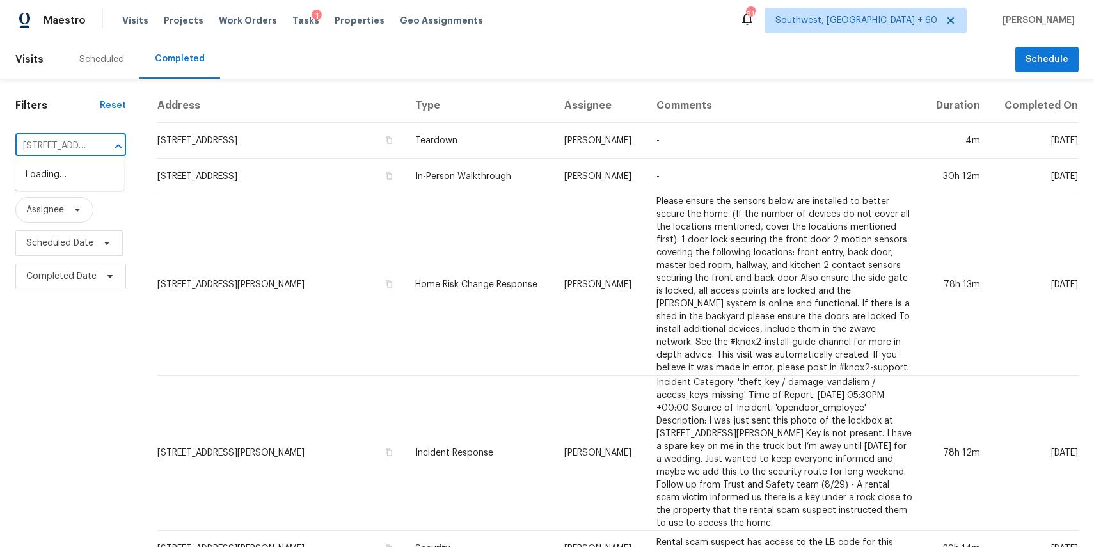
scroll to position [0, 81]
click at [99, 175] on li "413 Doyle Ave, Redlands, CA 92374" at bounding box center [69, 181] width 109 height 35
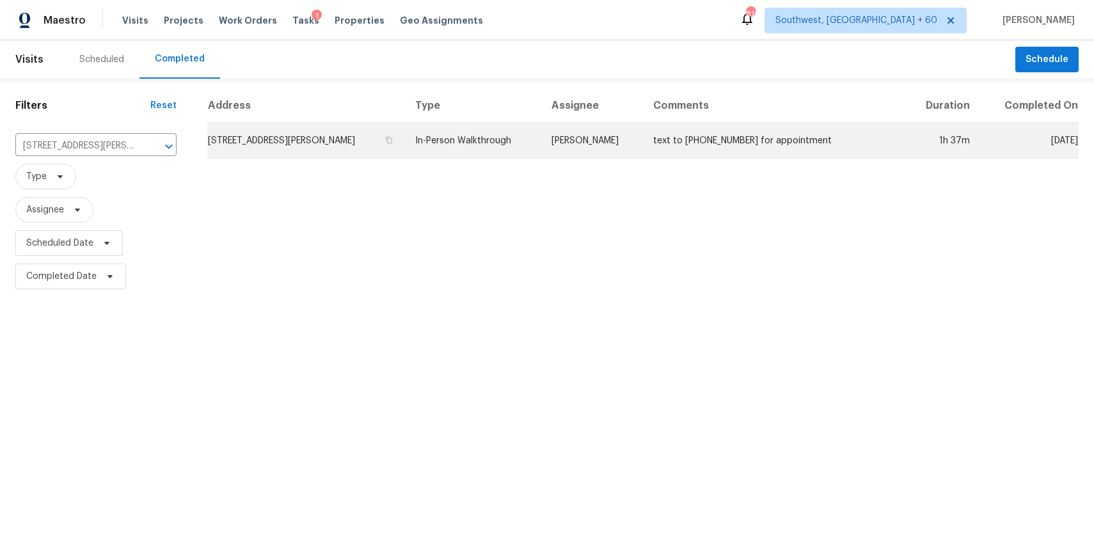
click at [628, 145] on td "Mike Chavez" at bounding box center [592, 141] width 102 height 36
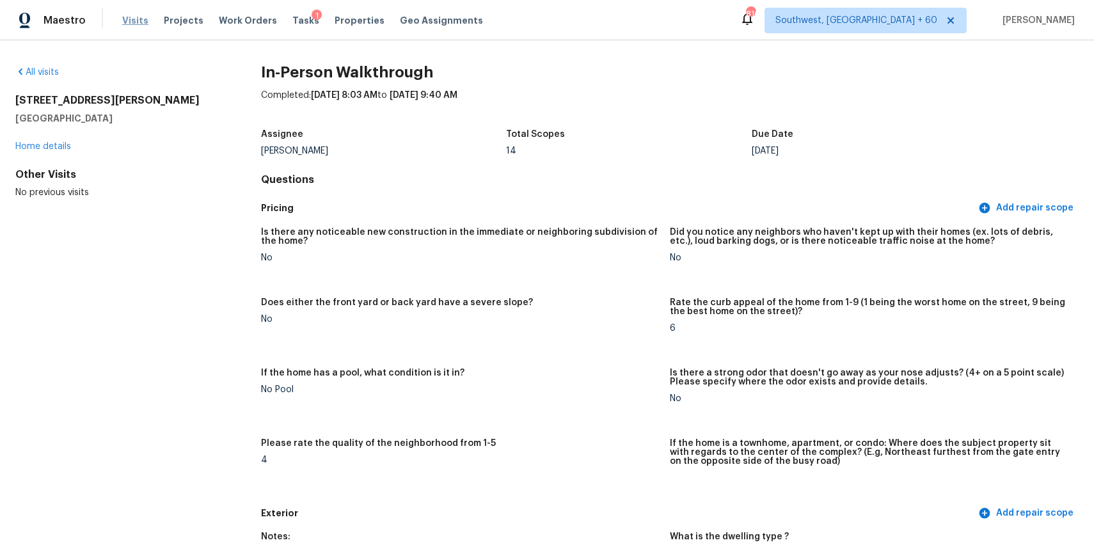
click at [142, 22] on span "Visits" at bounding box center [135, 20] width 26 height 13
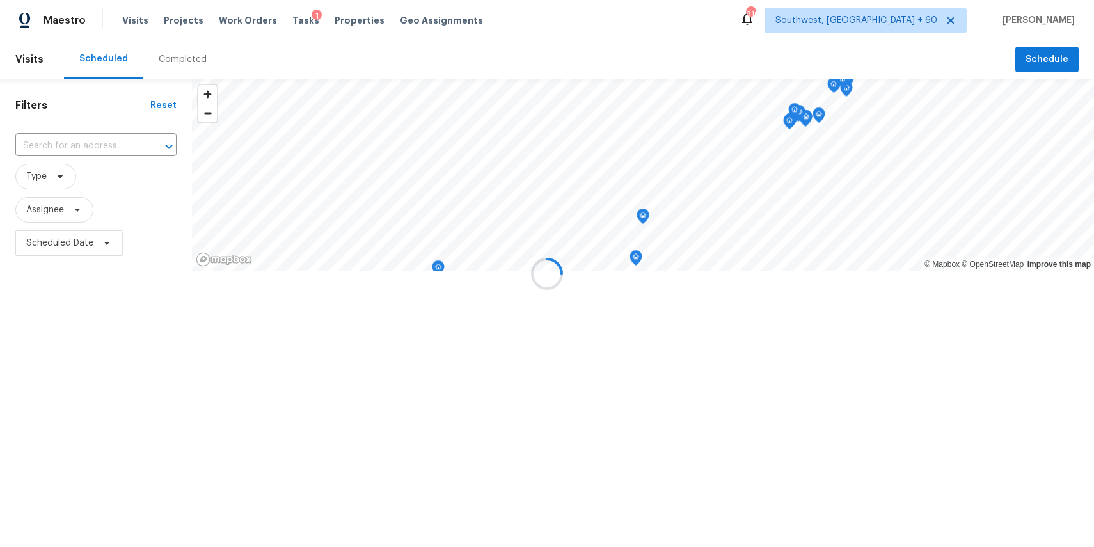
click at [186, 70] on div at bounding box center [547, 273] width 1094 height 547
click at [183, 53] on div "Completed" at bounding box center [183, 59] width 48 height 13
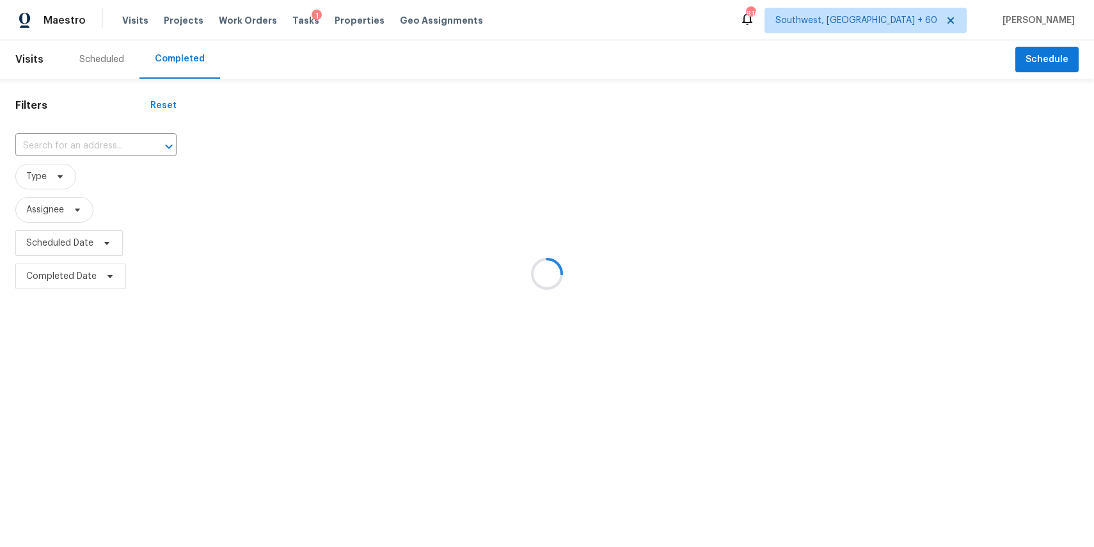
click at [183, 52] on div at bounding box center [547, 273] width 1094 height 547
click at [104, 151] on div at bounding box center [547, 273] width 1094 height 547
click at [99, 137] on div at bounding box center [547, 273] width 1094 height 547
click at [104, 142] on div at bounding box center [547, 273] width 1094 height 547
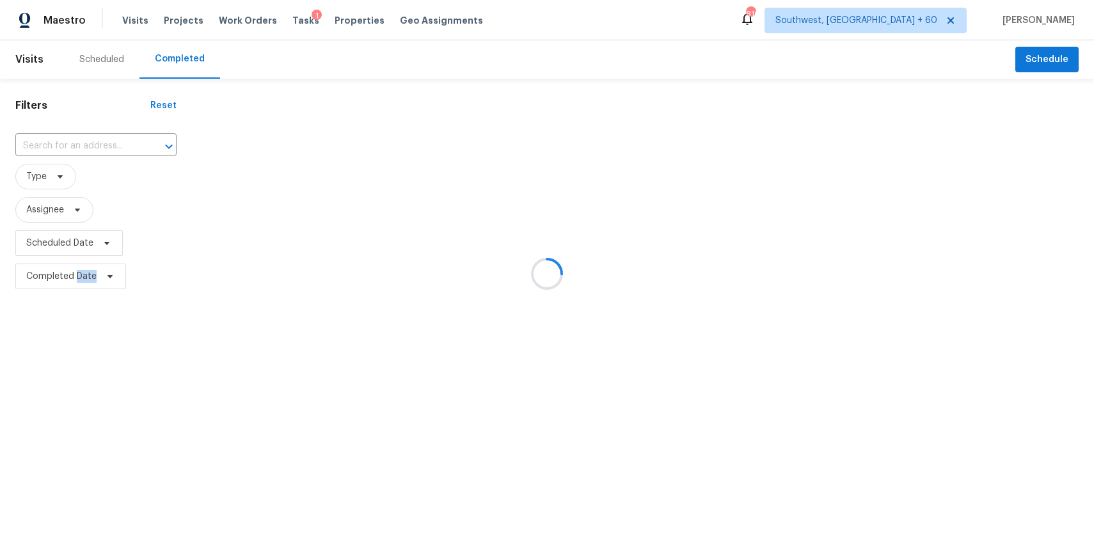
click at [104, 142] on div at bounding box center [547, 273] width 1094 height 547
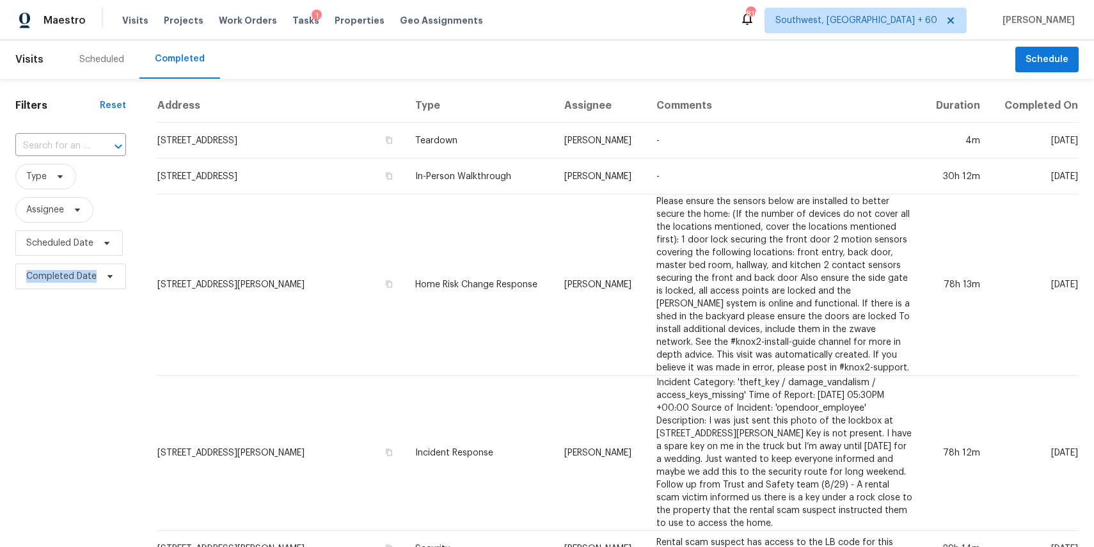
click at [104, 142] on div at bounding box center [109, 147] width 33 height 18
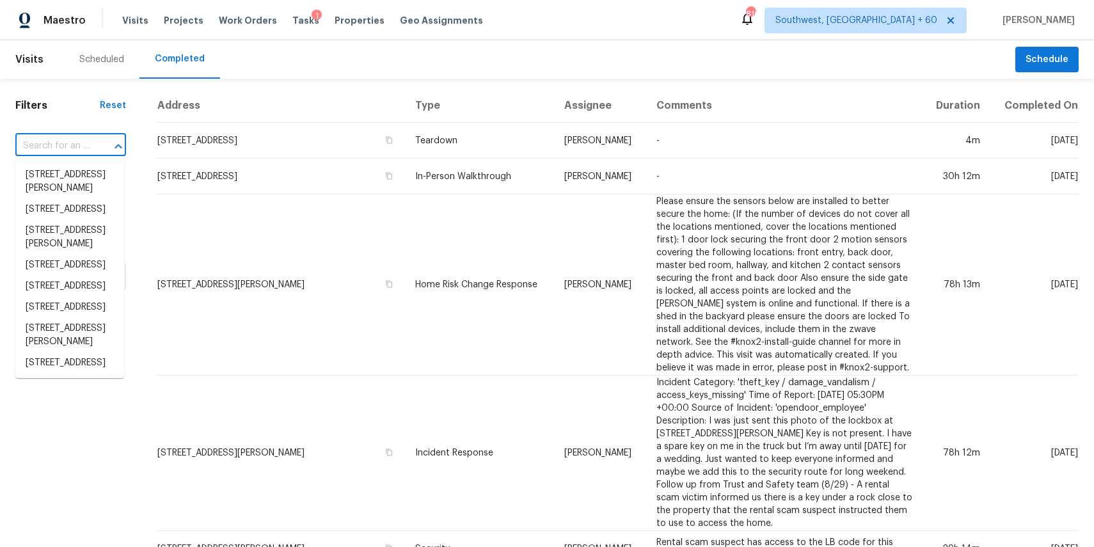
click at [104, 142] on div at bounding box center [109, 147] width 33 height 18
paste input "942 Steamboat Dr, Cincinnati, OH 45244"
type input "942 Steamboat Dr, Cincinnati, OH 45244"
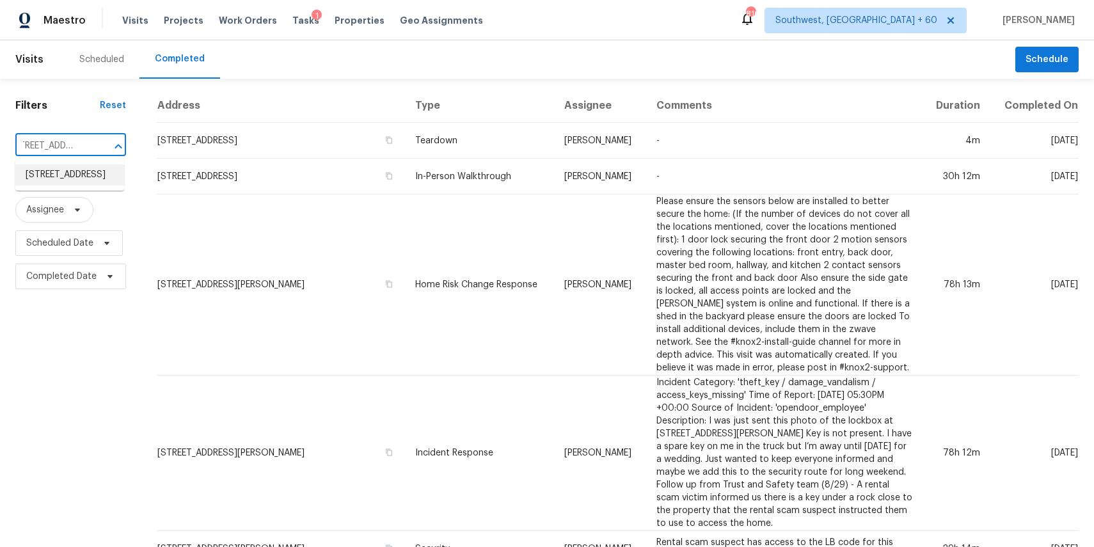
click at [70, 180] on li "942 Steamboat Dr, Cincinnati, OH 45244" at bounding box center [69, 174] width 109 height 21
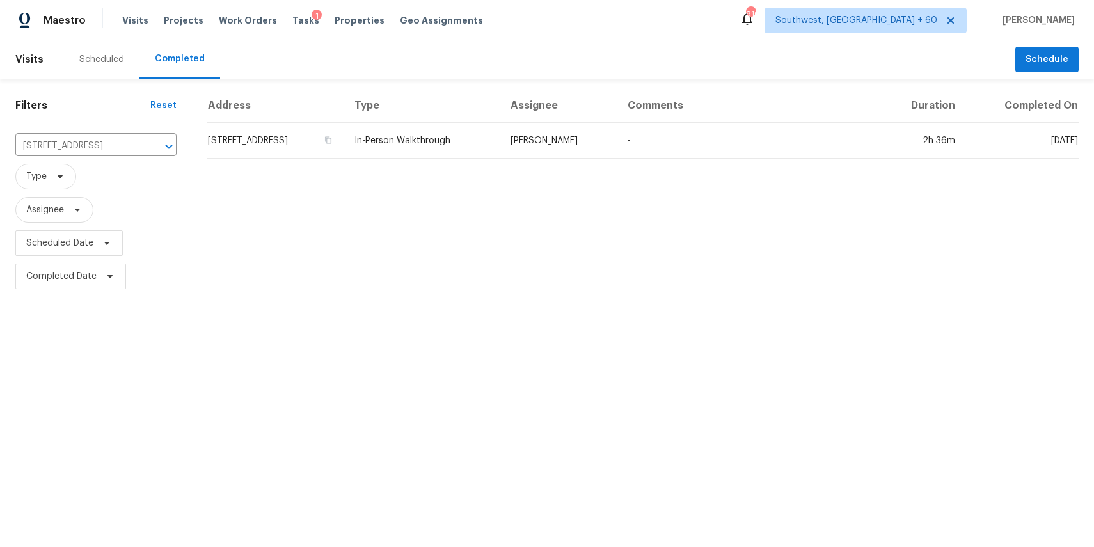
click at [643, 164] on div "Address Type Assignee Comments Duration Completed On 942 Steamboat Dr, Cincinna…" at bounding box center [643, 191] width 902 height 204
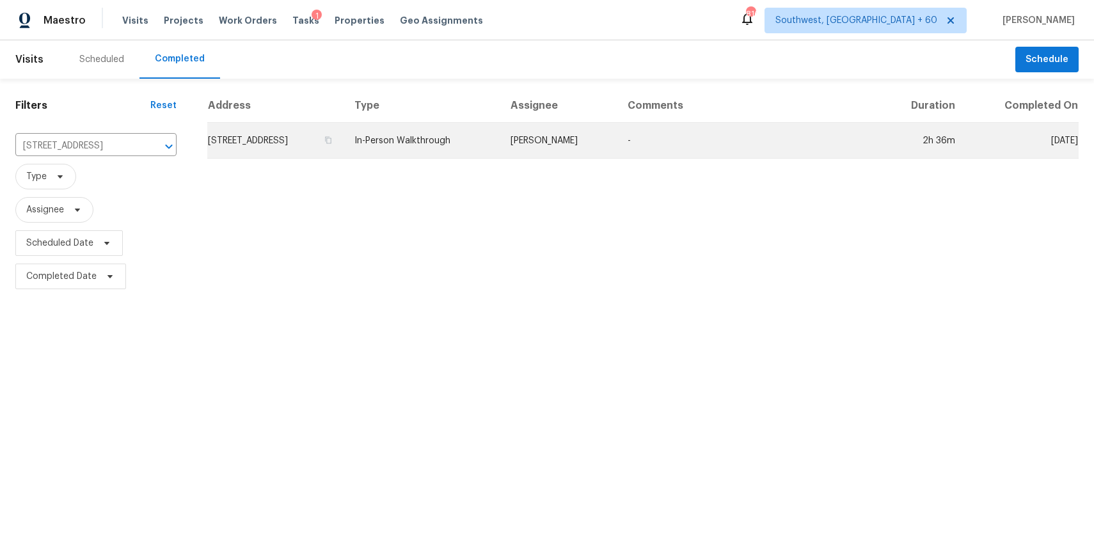
click at [716, 147] on td "-" at bounding box center [748, 141] width 262 height 36
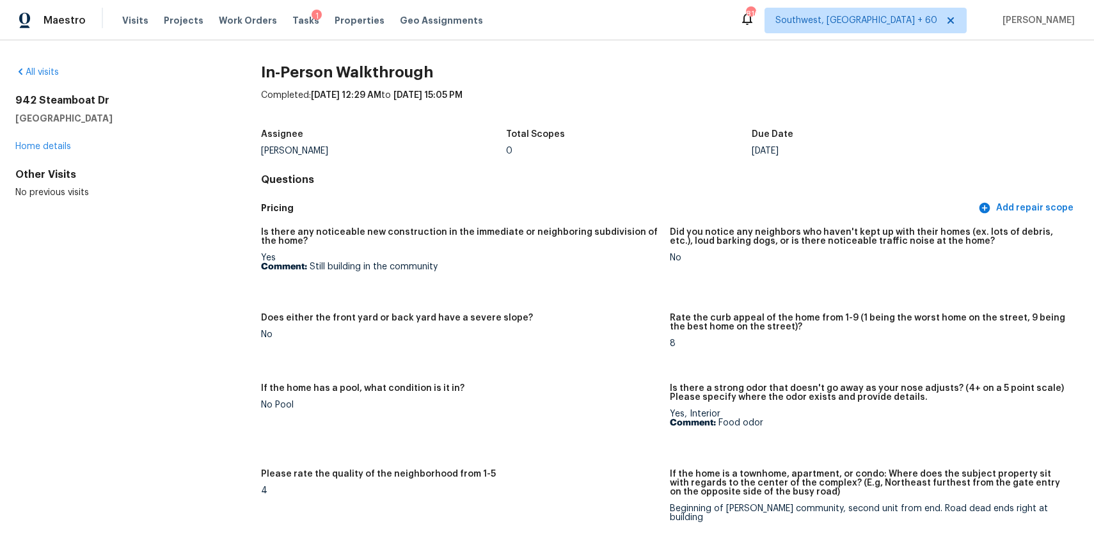
click at [127, 12] on div "Visits Projects Work Orders Tasks 1 Properties Geo Assignments" at bounding box center [310, 21] width 376 height 26
click at [134, 17] on span "Visits" at bounding box center [135, 20] width 26 height 13
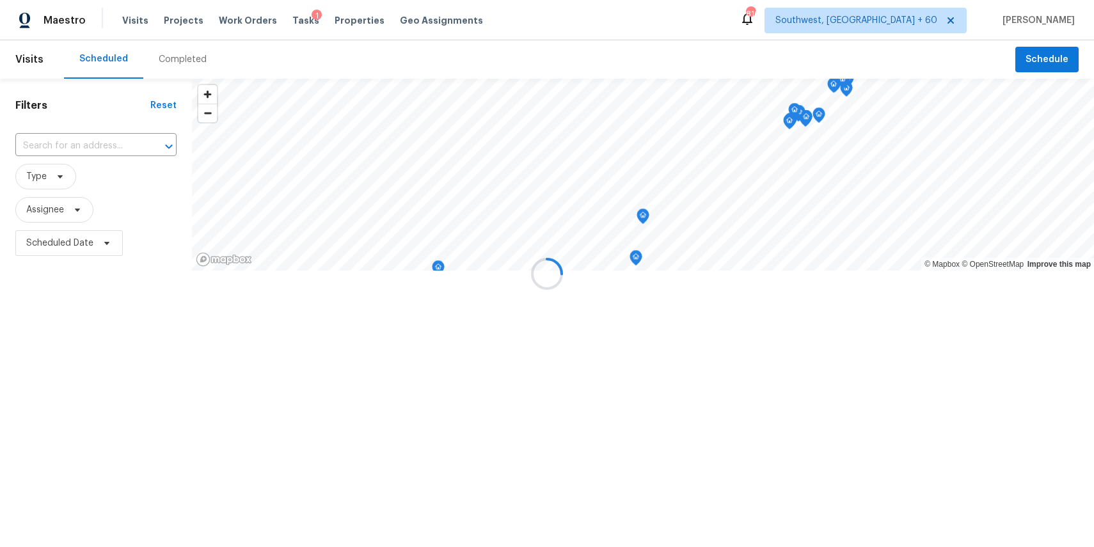
click at [177, 63] on div at bounding box center [547, 273] width 1094 height 547
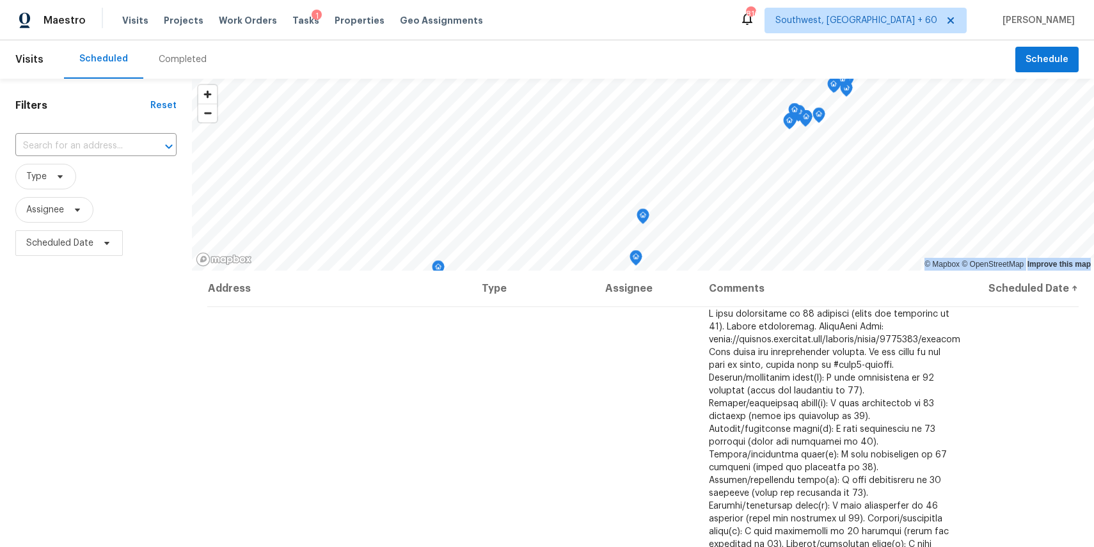
click at [176, 55] on div "Completed" at bounding box center [183, 59] width 48 height 13
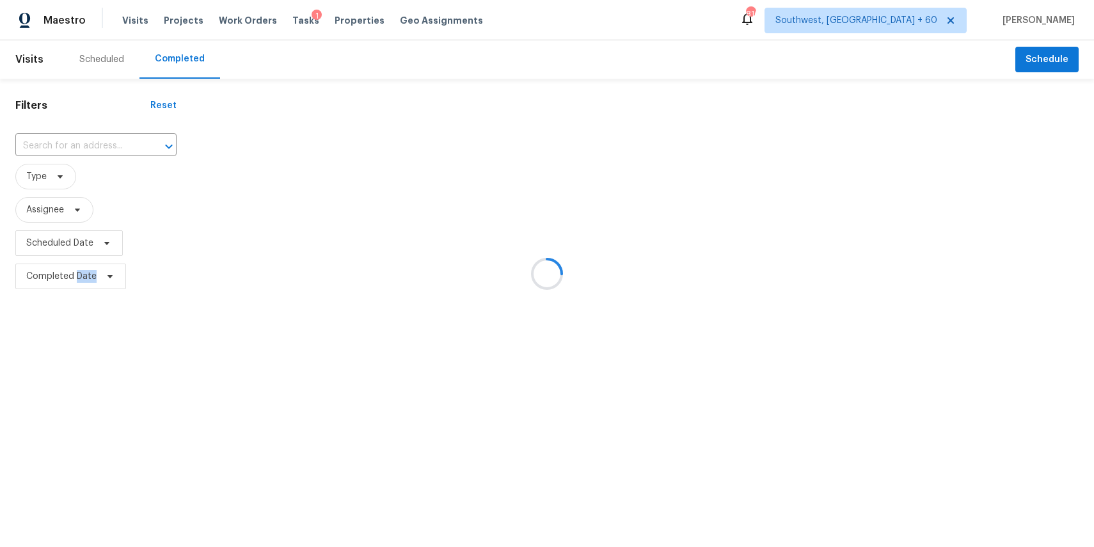
click at [176, 55] on div at bounding box center [547, 273] width 1094 height 547
click at [82, 139] on div at bounding box center [547, 273] width 1094 height 547
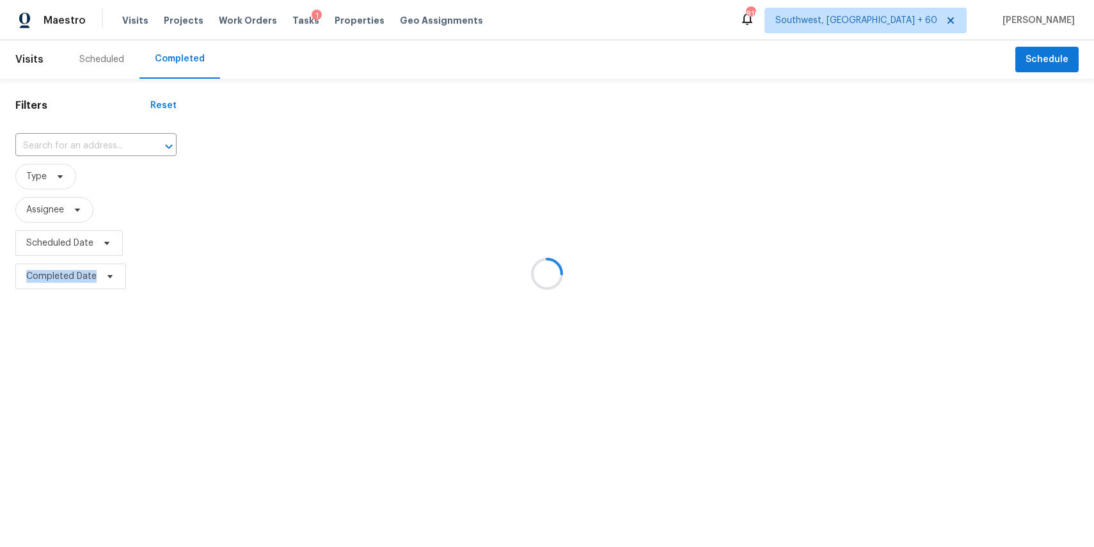
click at [82, 139] on div at bounding box center [547, 273] width 1094 height 547
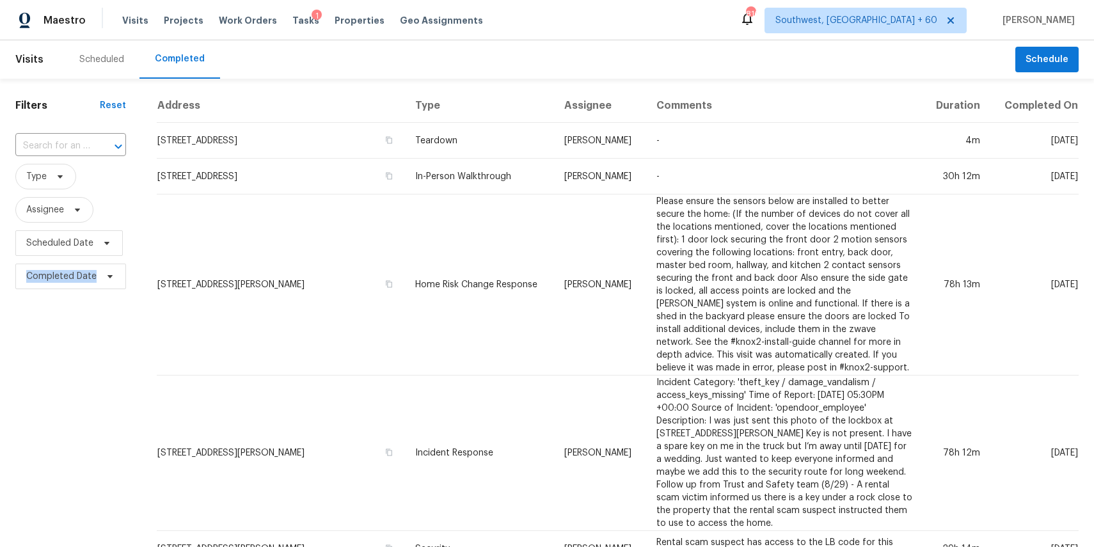
click at [82, 139] on input "text" at bounding box center [52, 146] width 75 height 20
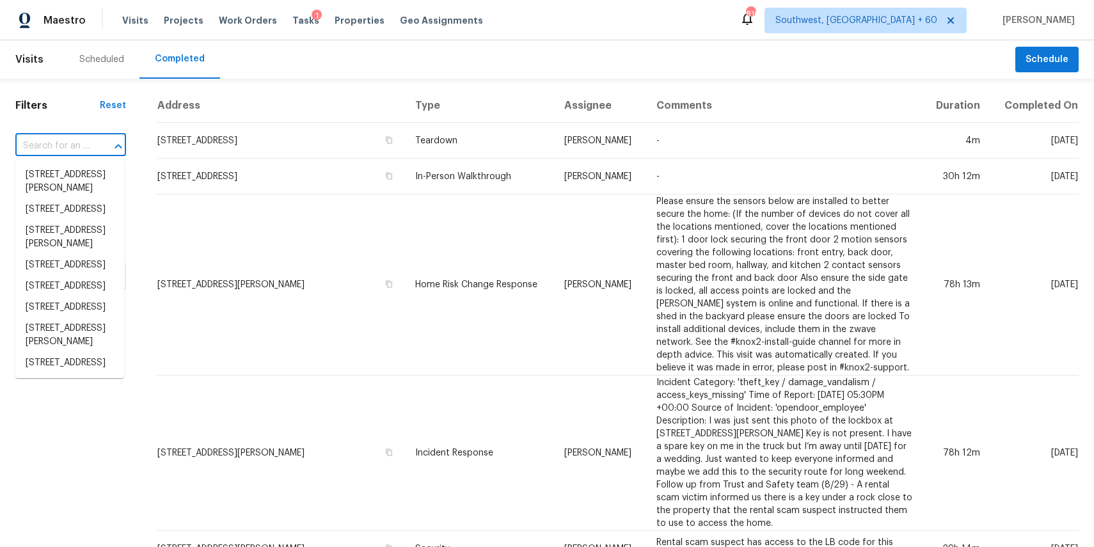
type input "v"
paste input "1022 San Bernardino Ave, Pomona, CA 91767"
type input "1022 San Bernardino Ave, Pomona, CA 91767"
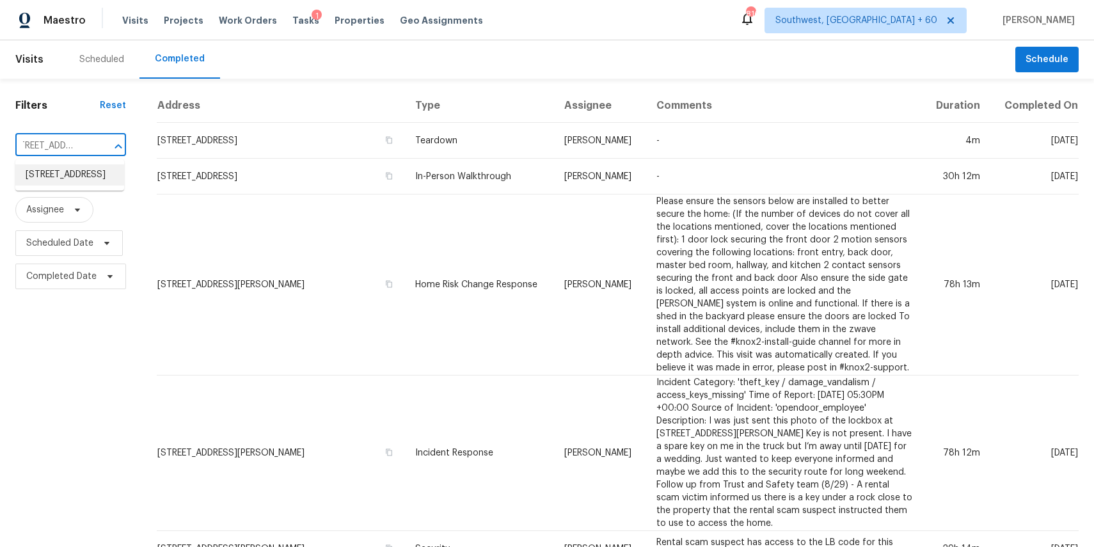
click at [78, 178] on li "1022 San Bernardino Ave, Pomona, CA 91767" at bounding box center [69, 174] width 109 height 21
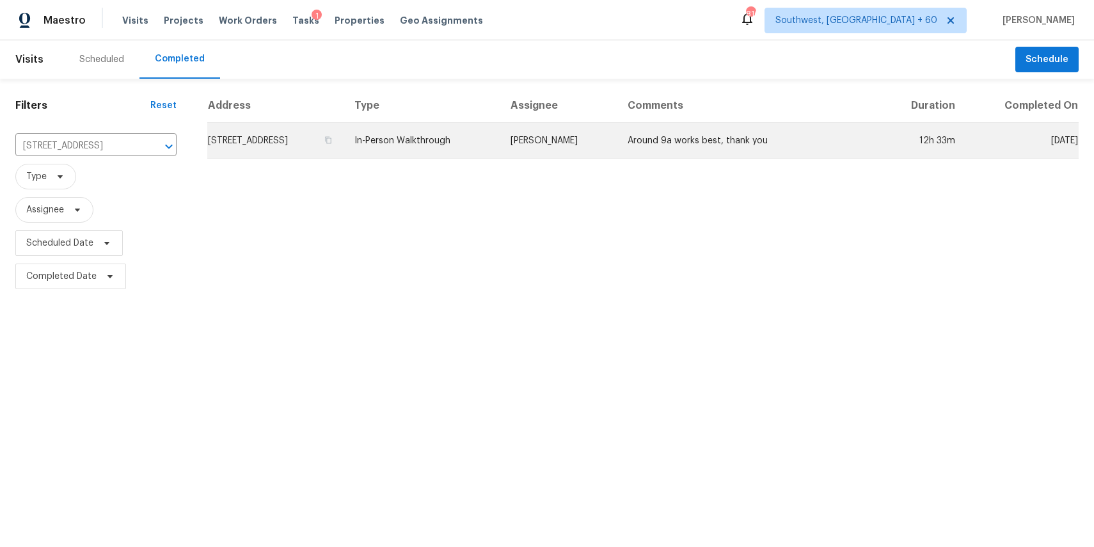
click at [617, 151] on td "Daniel Fomenko" at bounding box center [558, 141] width 117 height 36
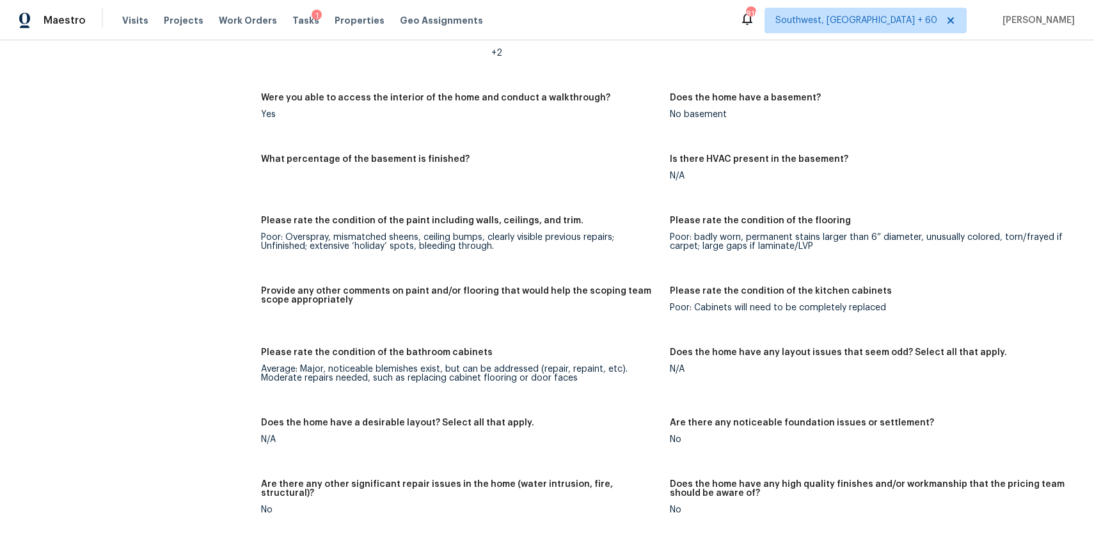
scroll to position [2005, 0]
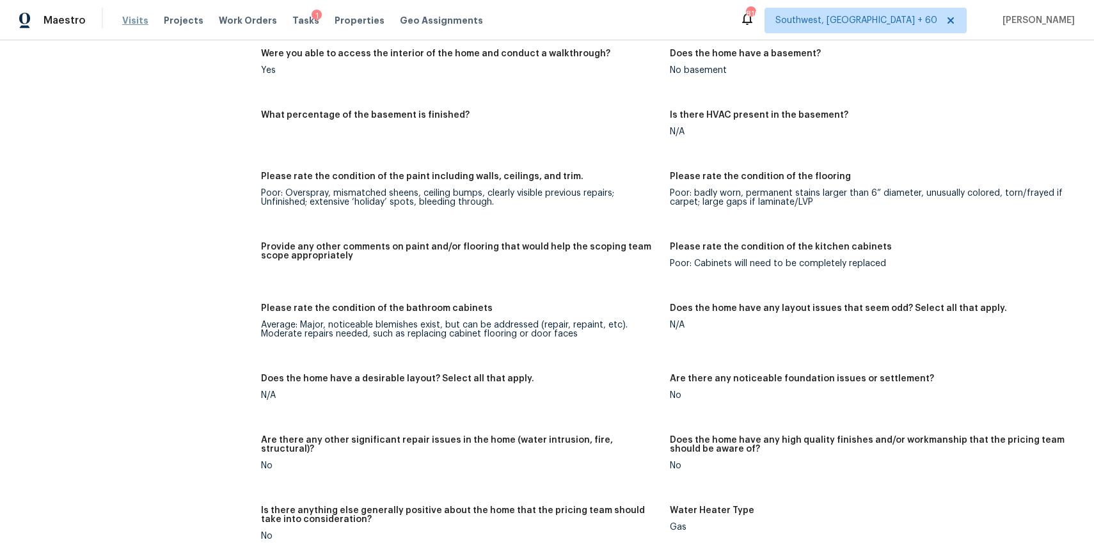
click at [123, 17] on span "Visits" at bounding box center [135, 20] width 26 height 13
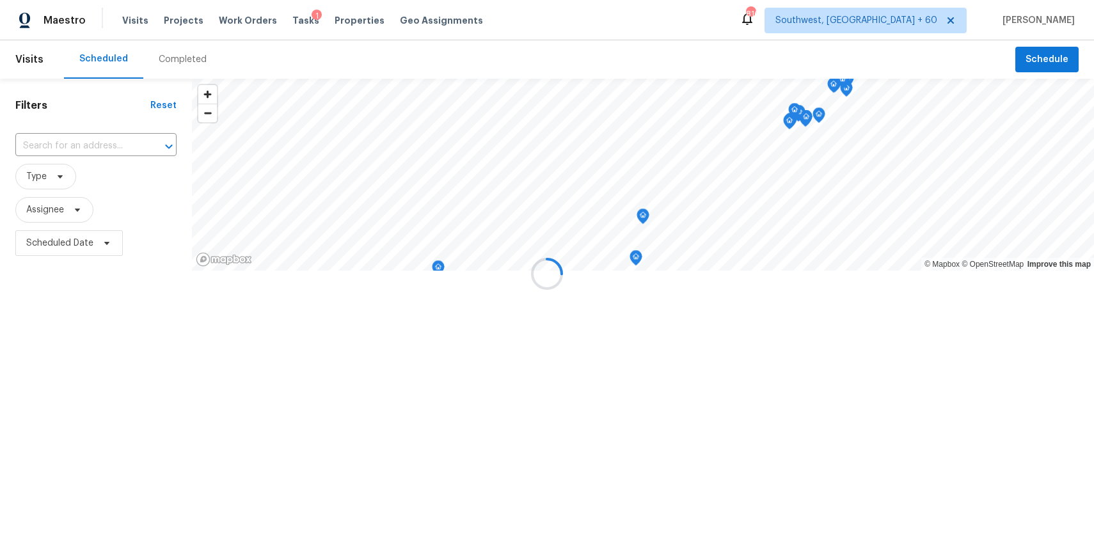
click at [167, 48] on div at bounding box center [547, 273] width 1094 height 547
click at [184, 61] on div "Completed" at bounding box center [183, 59] width 48 height 13
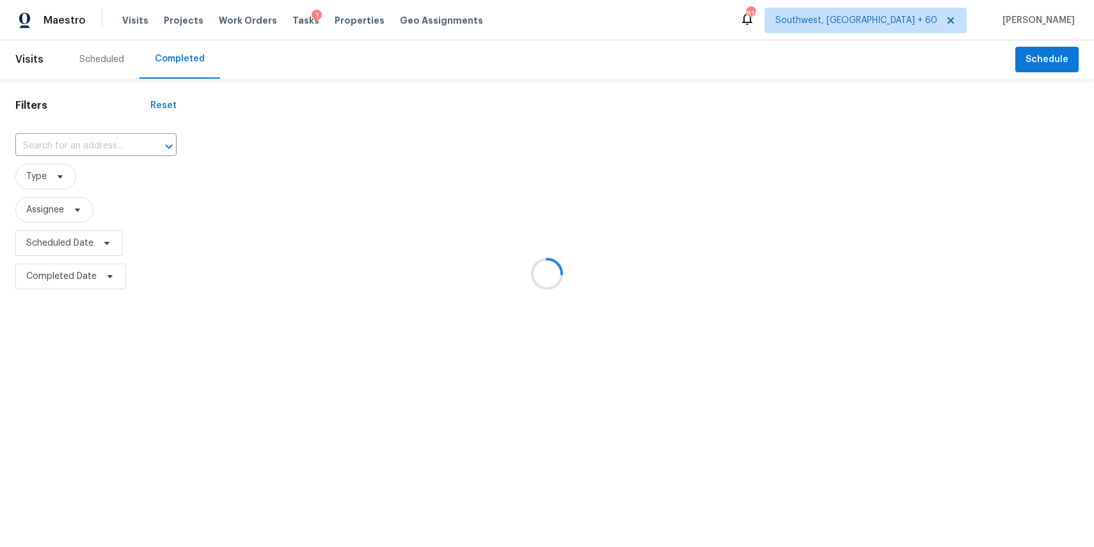
click at [184, 61] on div at bounding box center [547, 273] width 1094 height 547
click at [83, 146] on div at bounding box center [547, 273] width 1094 height 547
click at [82, 146] on div at bounding box center [547, 273] width 1094 height 547
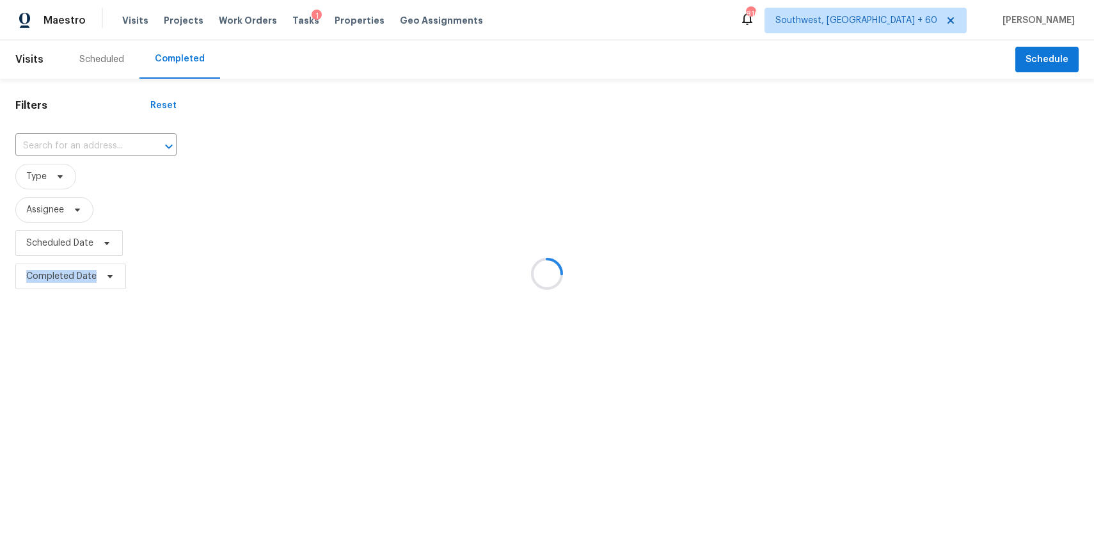
click at [82, 146] on div at bounding box center [547, 273] width 1094 height 547
click at [82, 144] on div at bounding box center [547, 273] width 1094 height 547
click at [82, 144] on input "text" at bounding box center [77, 146] width 125 height 20
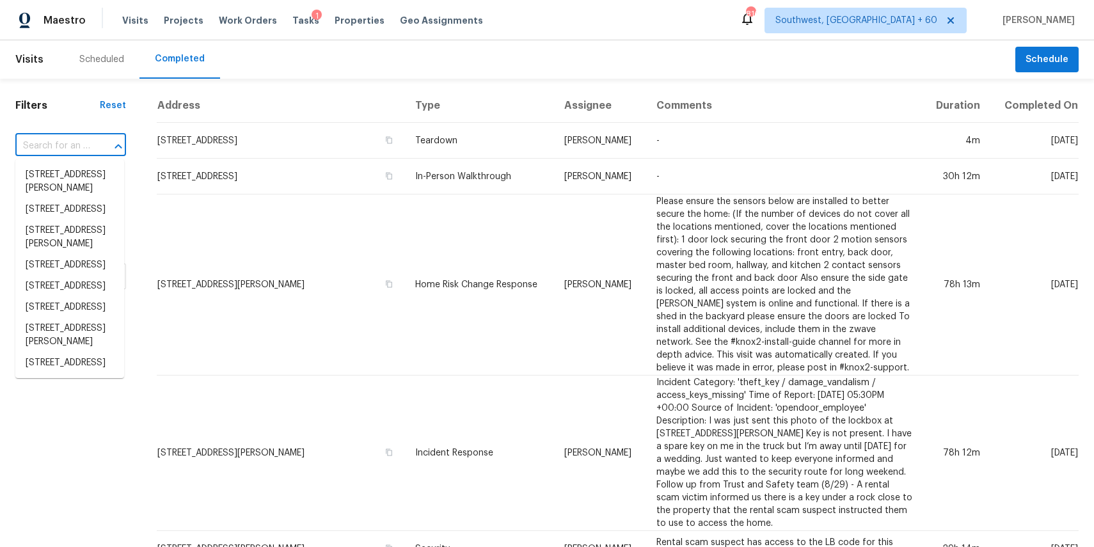
paste input "208 Montauk Loop, Georgetown, TX 78628"
type input "208 Montauk Loop, Georgetown, TX 78628"
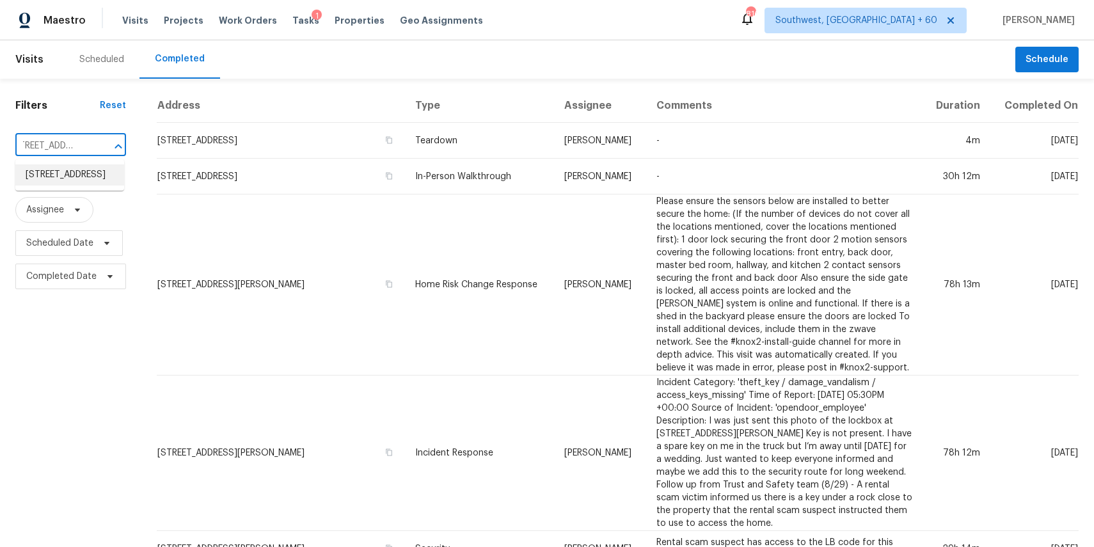
click at [55, 174] on li "208 Montauk Loop, Georgetown, TX 78628" at bounding box center [69, 174] width 109 height 21
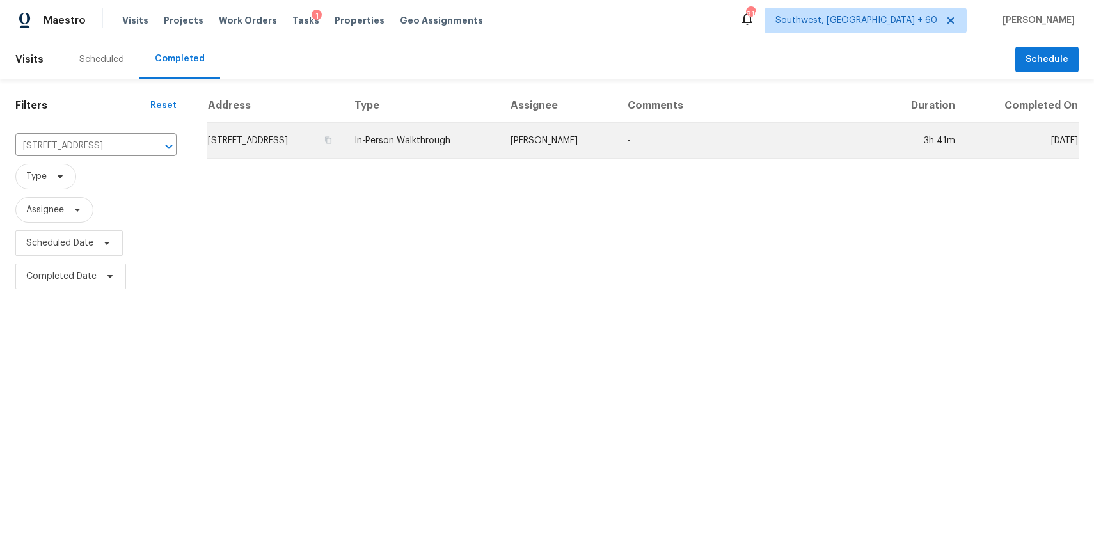
click at [500, 130] on td "In-Person Walkthrough" at bounding box center [422, 141] width 156 height 36
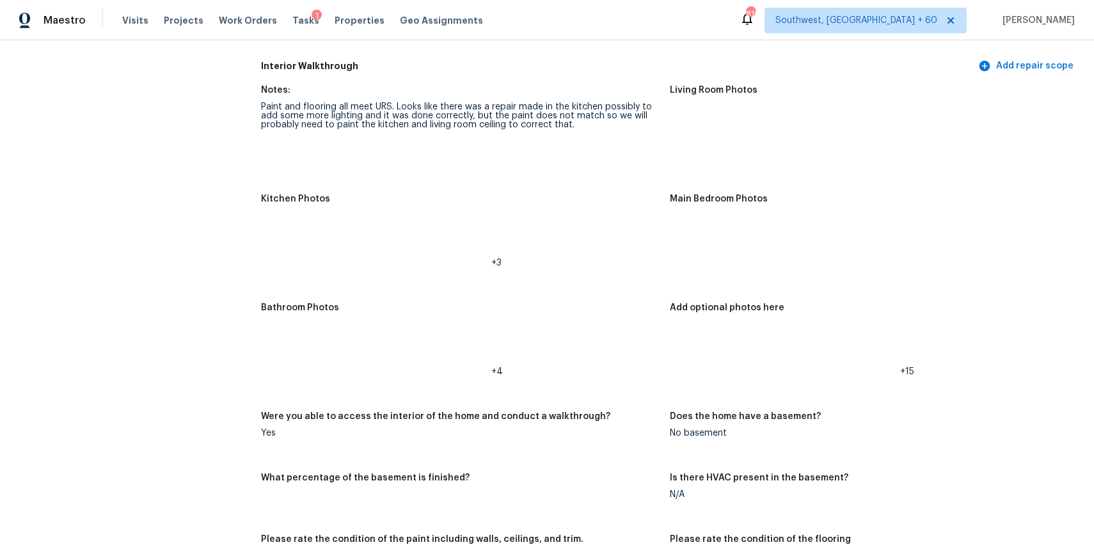
scroll to position [1774, 0]
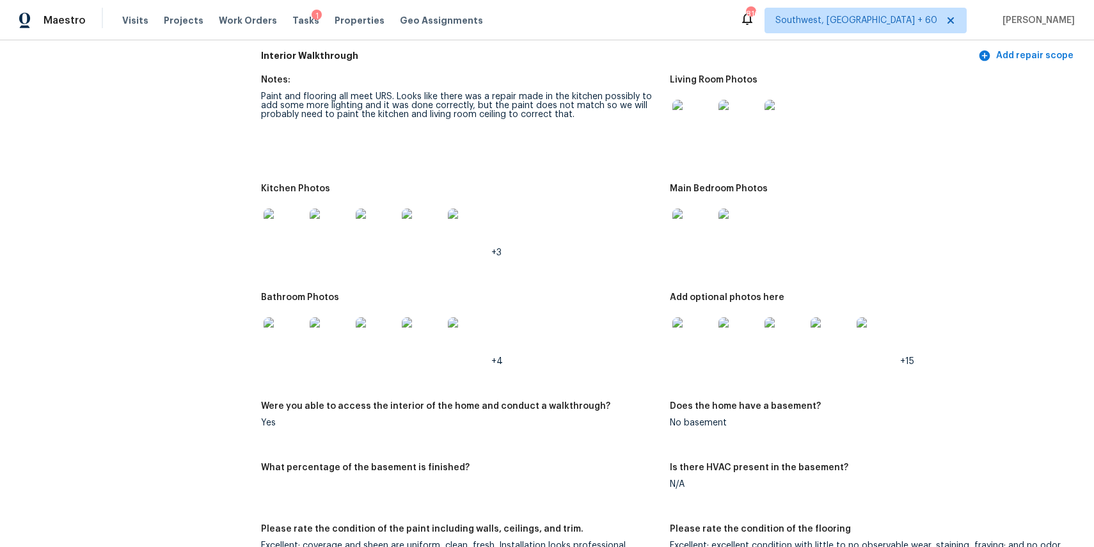
click at [288, 243] on img at bounding box center [284, 229] width 41 height 41
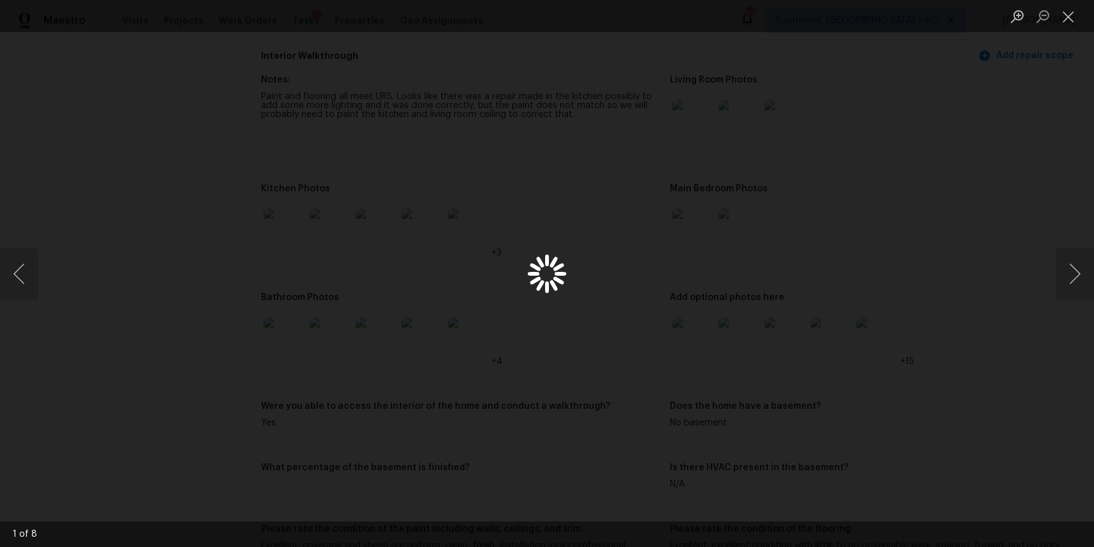
click at [288, 243] on div "Lightbox" at bounding box center [547, 273] width 1094 height 547
click at [1054, 269] on div "Lightbox" at bounding box center [547, 273] width 1094 height 547
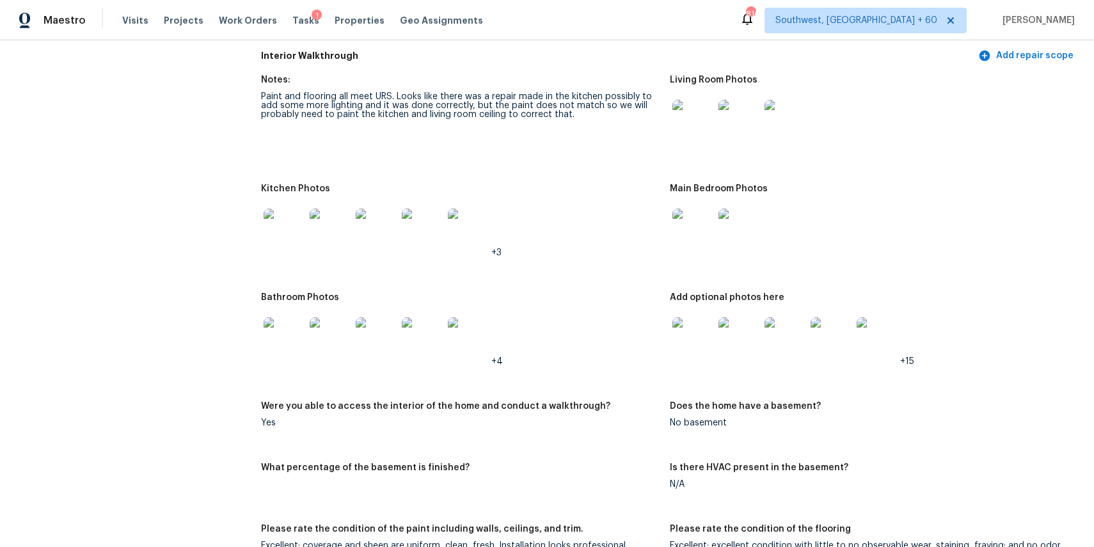
click at [317, 217] on img at bounding box center [330, 229] width 41 height 41
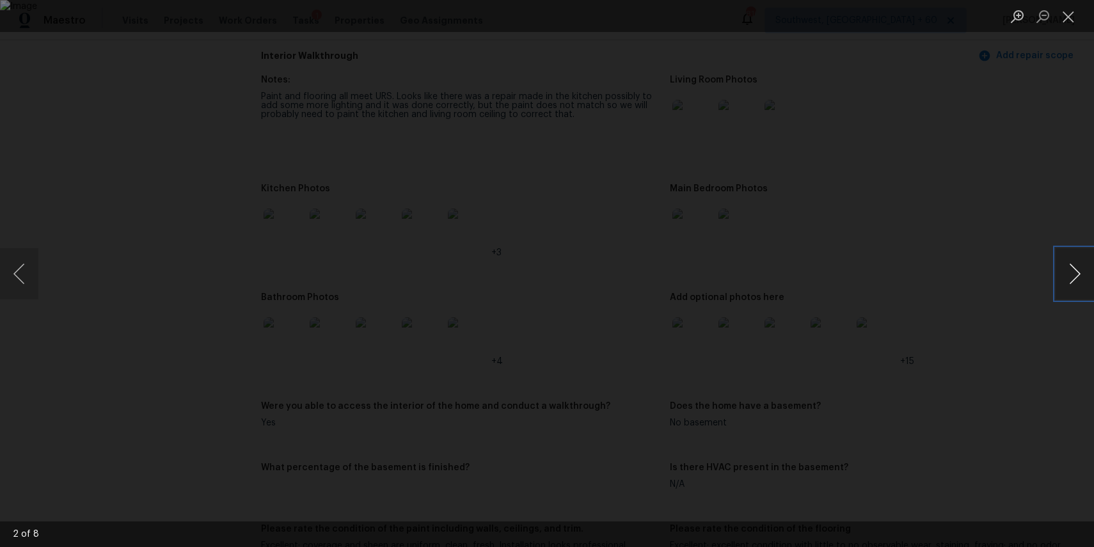
click at [1059, 270] on button "Next image" at bounding box center [1074, 273] width 38 height 51
click at [6, 272] on button "Previous image" at bounding box center [19, 273] width 38 height 51
click at [1022, 306] on div "Lightbox" at bounding box center [547, 273] width 1094 height 547
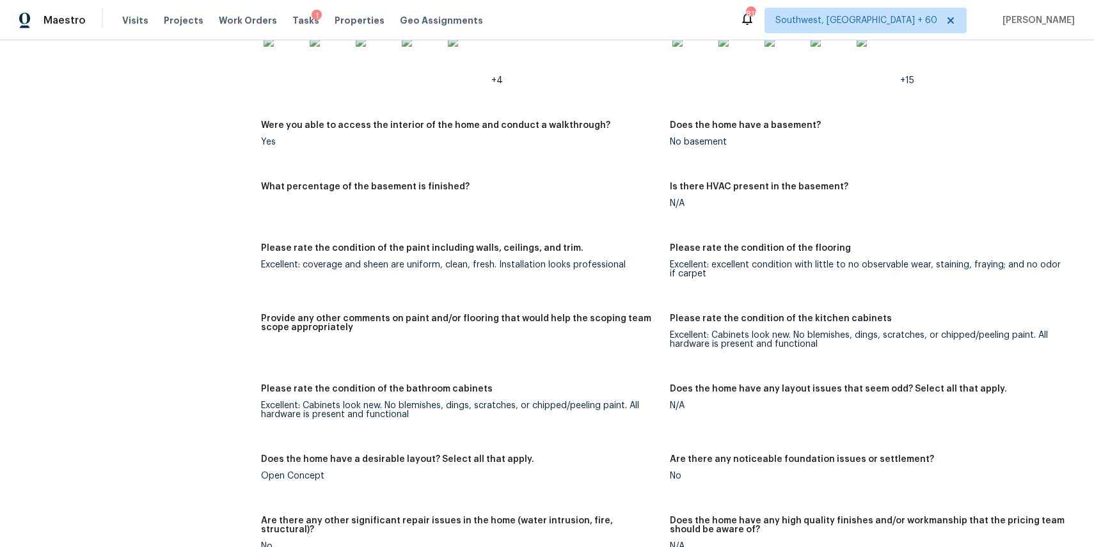
scroll to position [1953, 0]
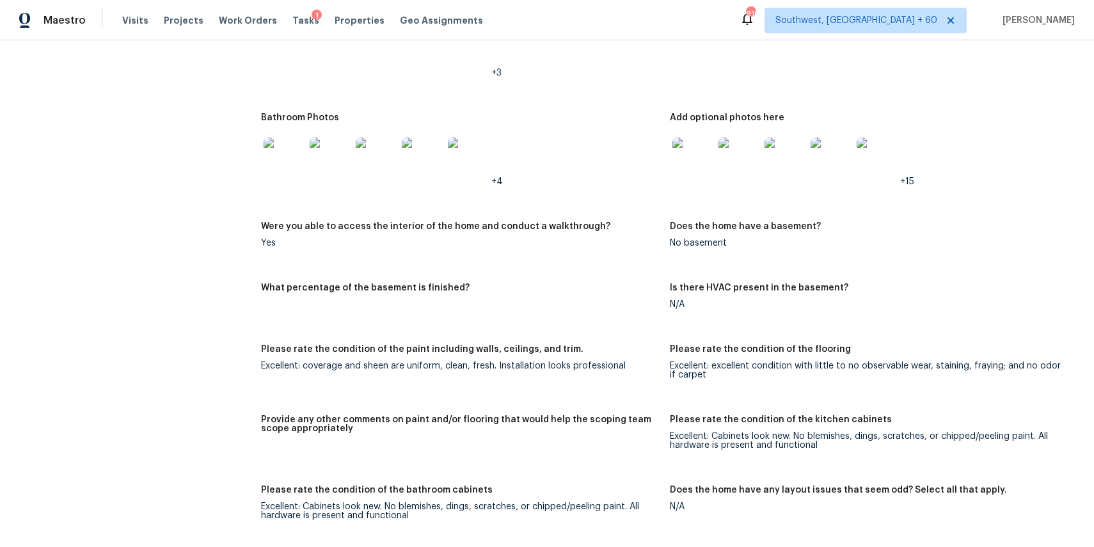
click at [285, 171] on img at bounding box center [284, 158] width 41 height 41
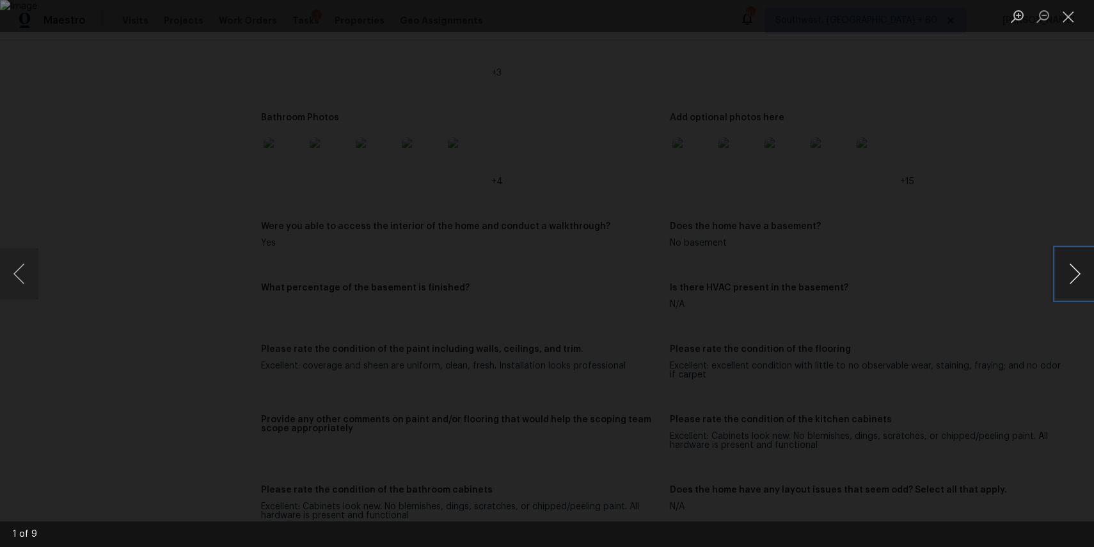
click at [1085, 276] on button "Next image" at bounding box center [1074, 273] width 38 height 51
click at [1002, 141] on div "Lightbox" at bounding box center [547, 273] width 1094 height 547
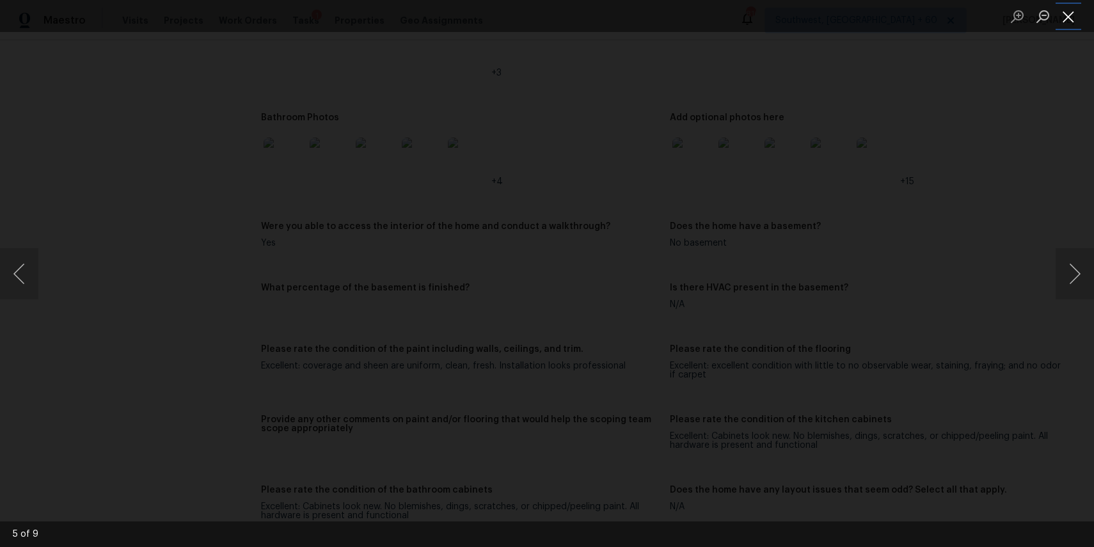
click at [1068, 19] on button "Close lightbox" at bounding box center [1068, 16] width 26 height 22
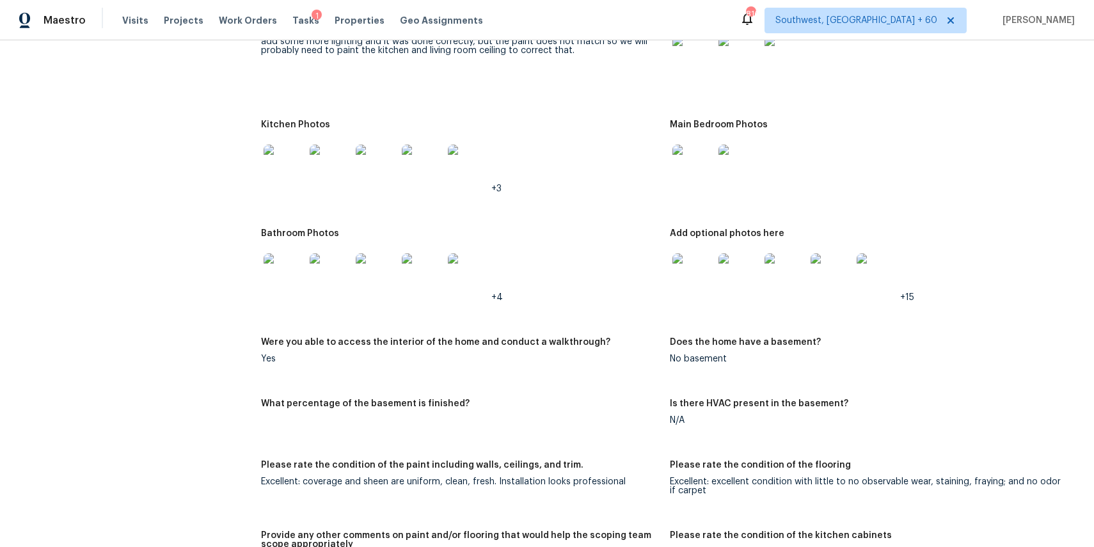
scroll to position [1664, 0]
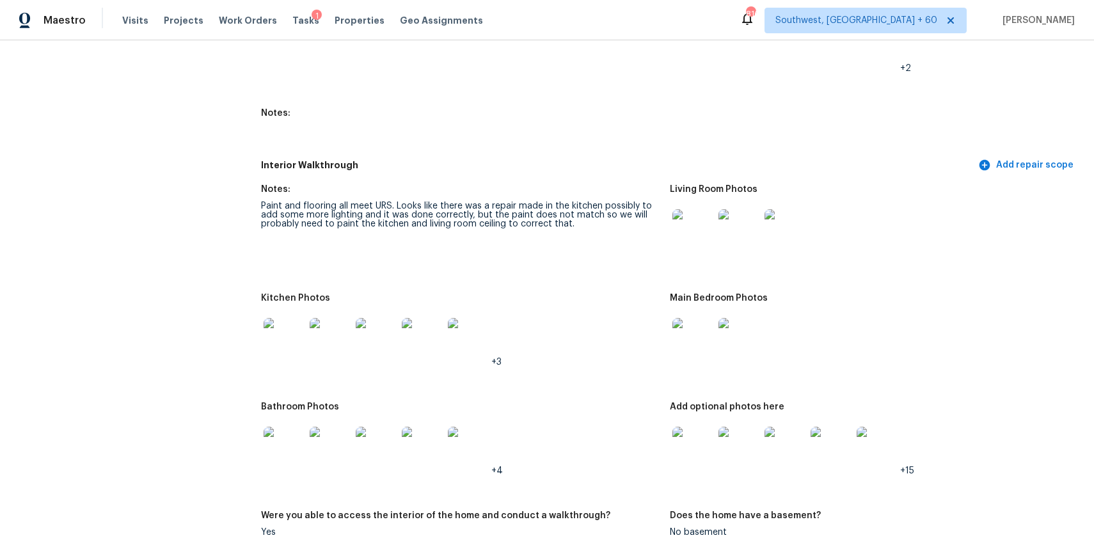
click at [279, 322] on img at bounding box center [284, 338] width 41 height 41
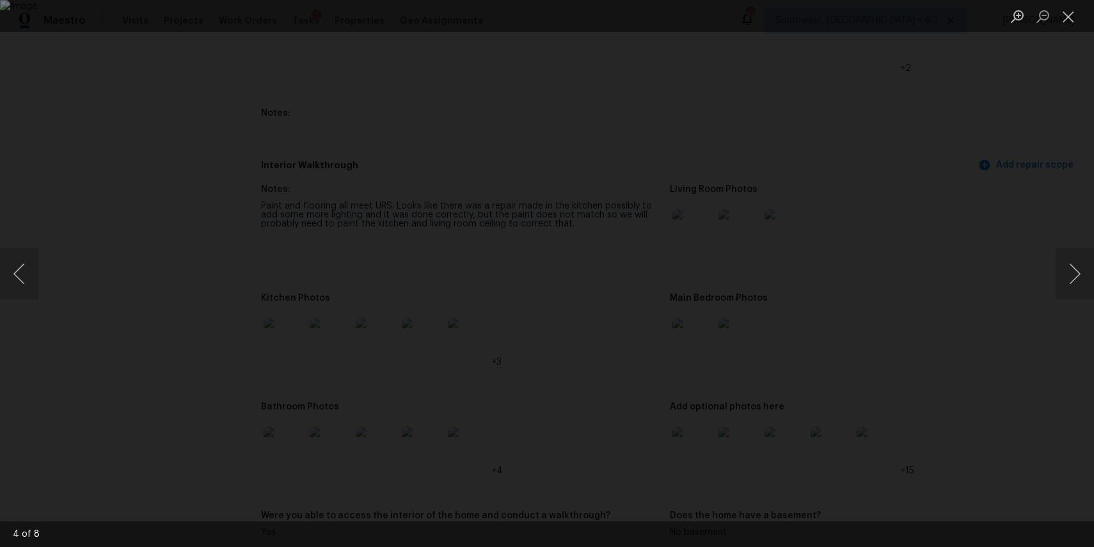
click at [1030, 297] on div "Lightbox" at bounding box center [547, 273] width 1094 height 547
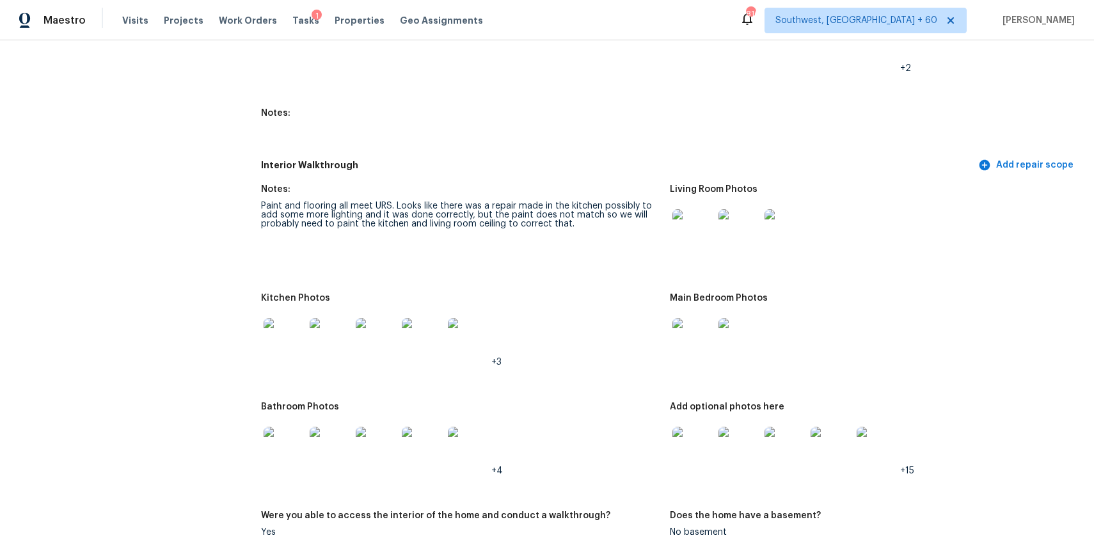
click at [717, 223] on div at bounding box center [739, 229] width 46 height 56
click at [690, 225] on img at bounding box center [692, 229] width 41 height 41
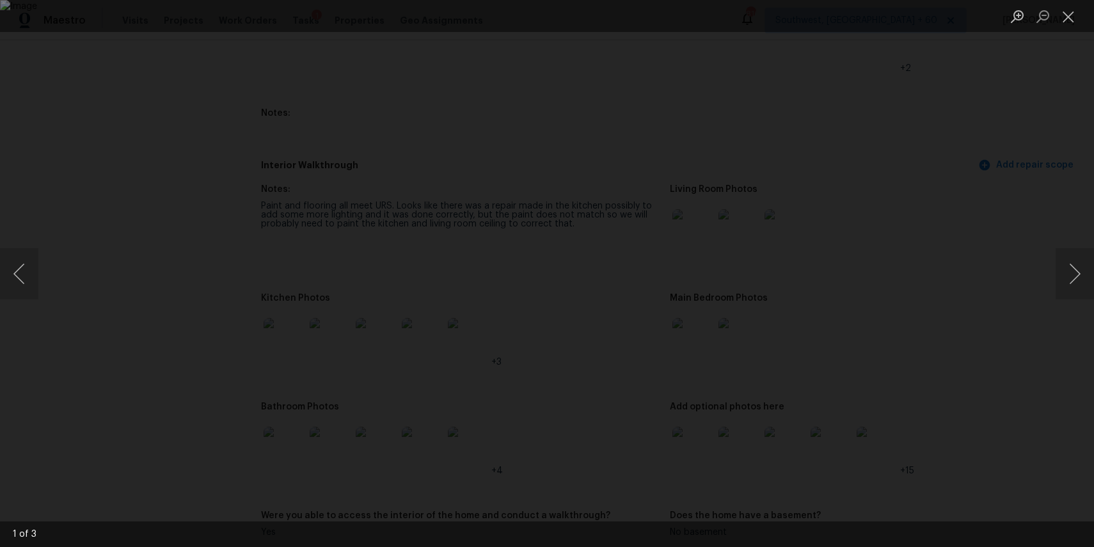
click at [933, 166] on div "Lightbox" at bounding box center [547, 273] width 1094 height 547
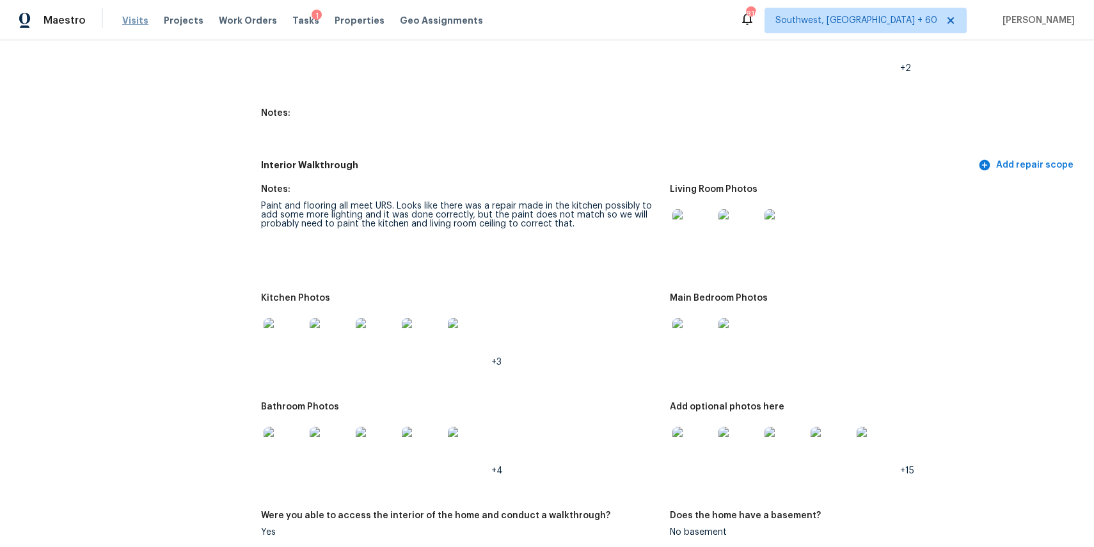
click at [132, 26] on span "Visits" at bounding box center [135, 20] width 26 height 13
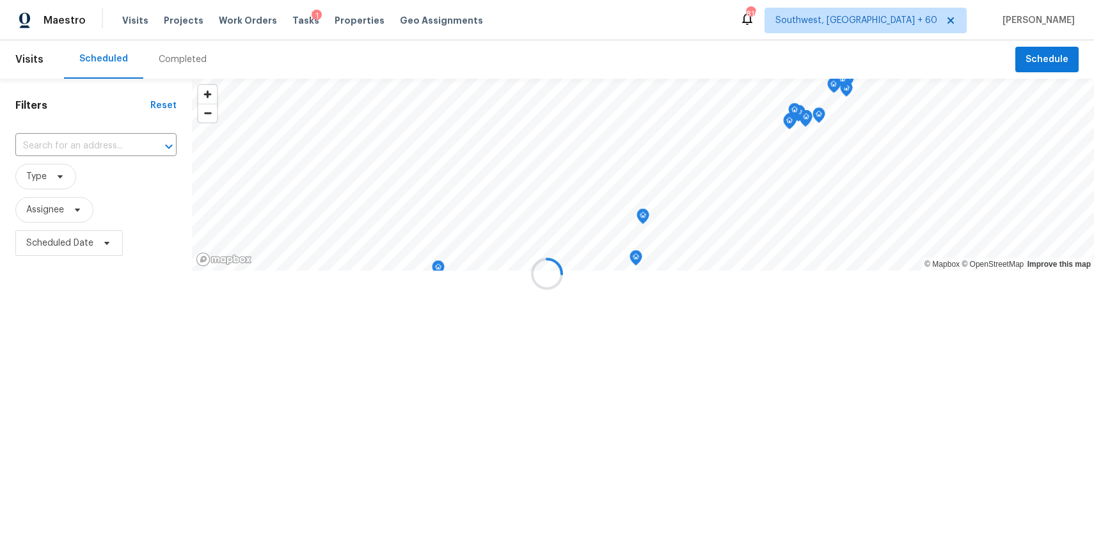
click at [195, 63] on div at bounding box center [547, 273] width 1094 height 547
click at [195, 63] on div "Completed" at bounding box center [183, 59] width 48 height 13
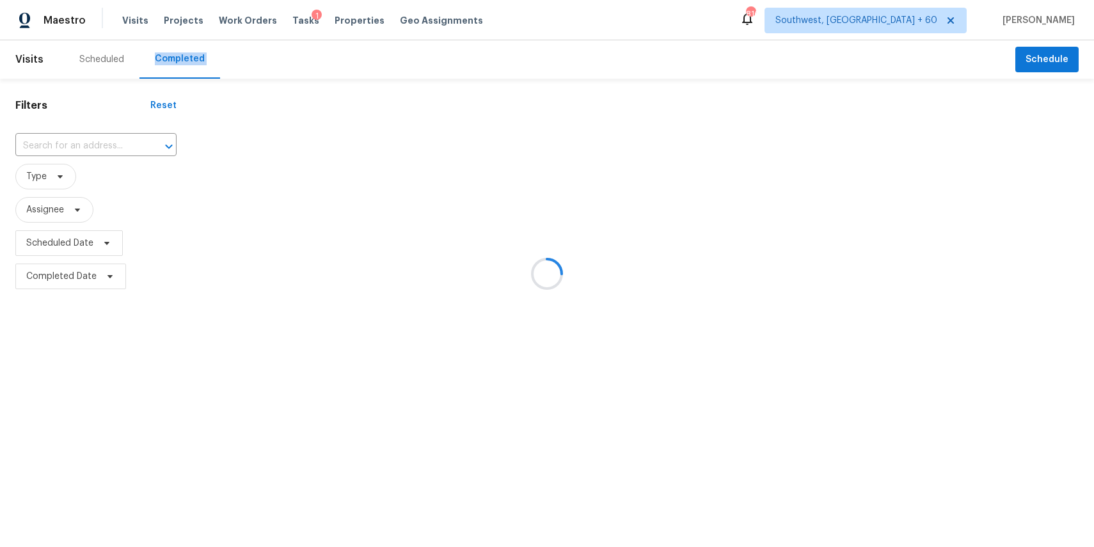
click at [195, 63] on div at bounding box center [547, 273] width 1094 height 547
click at [91, 143] on div at bounding box center [547, 273] width 1094 height 547
click at [81, 139] on input "text" at bounding box center [77, 146] width 125 height 20
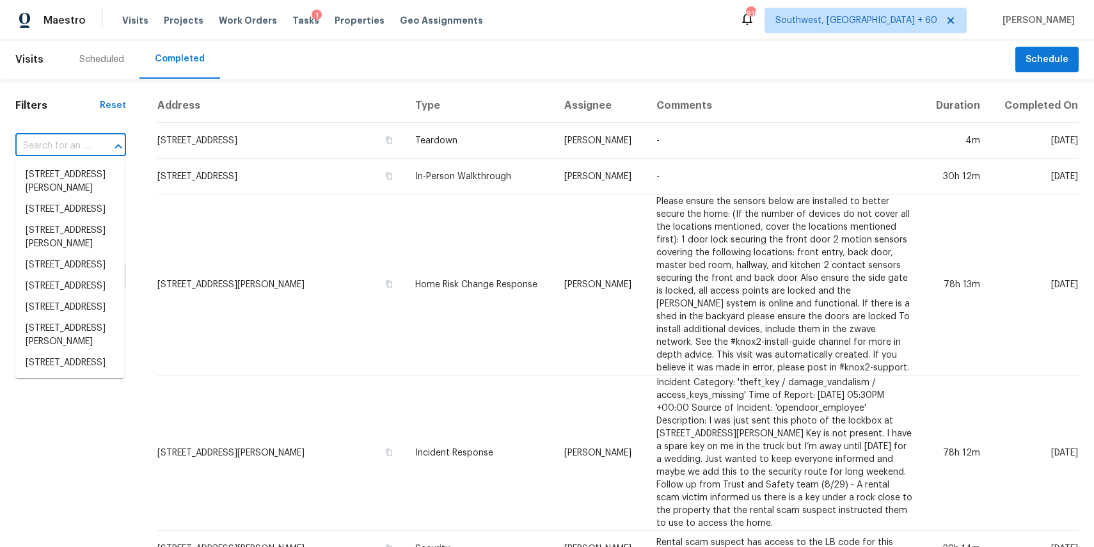
click at [83, 139] on input "text" at bounding box center [52, 146] width 75 height 20
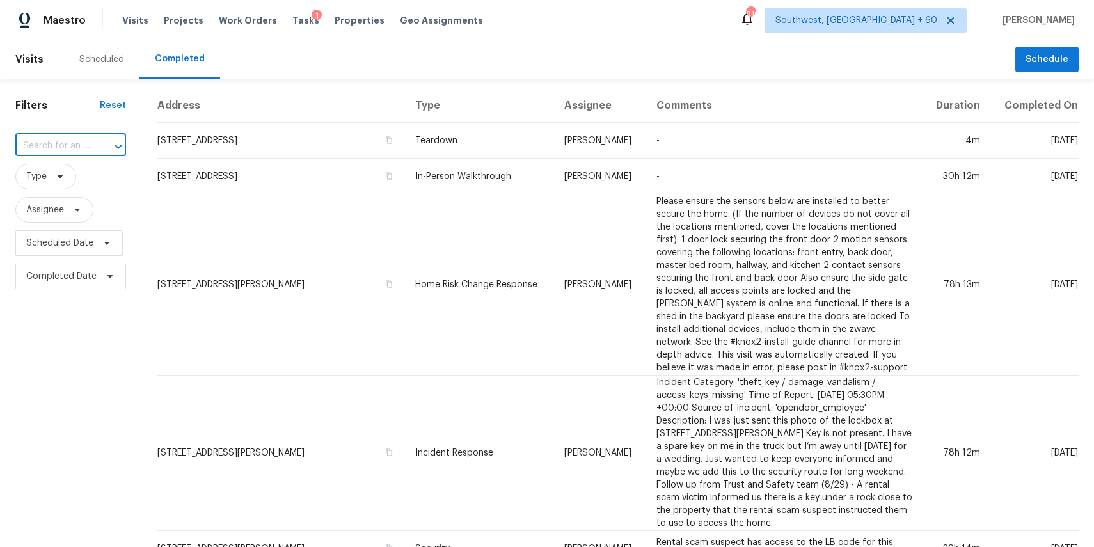
paste input "3800 Empire Cv, Leander, TX 78641"
type input "3800 Empire Cv, Leander, TX 78641"
click at [63, 184] on li "3800 Empire Cv, Leander, TX 78641" at bounding box center [69, 174] width 109 height 21
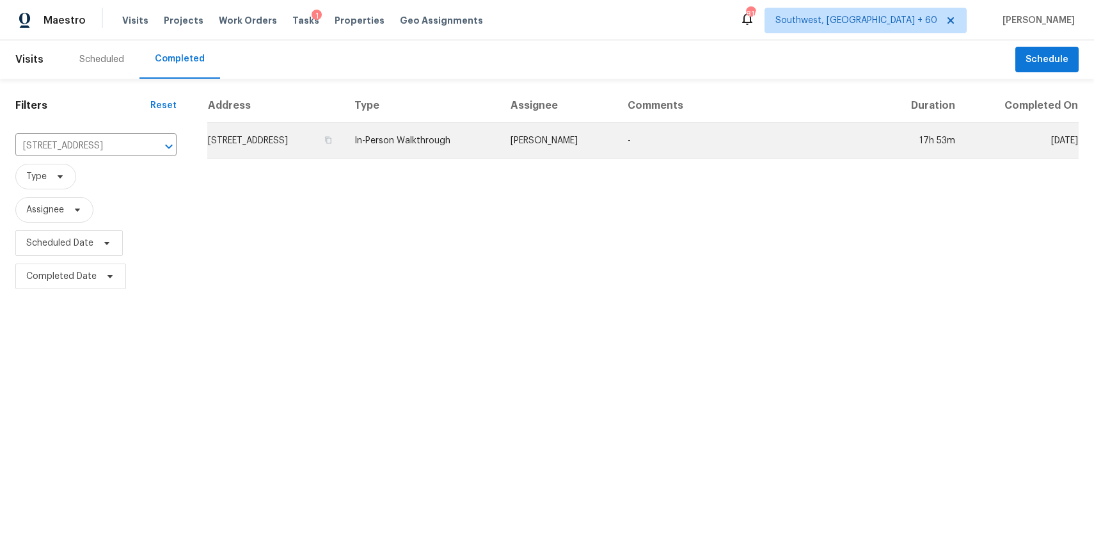
click at [617, 146] on td "Martin Chagolla" at bounding box center [558, 141] width 117 height 36
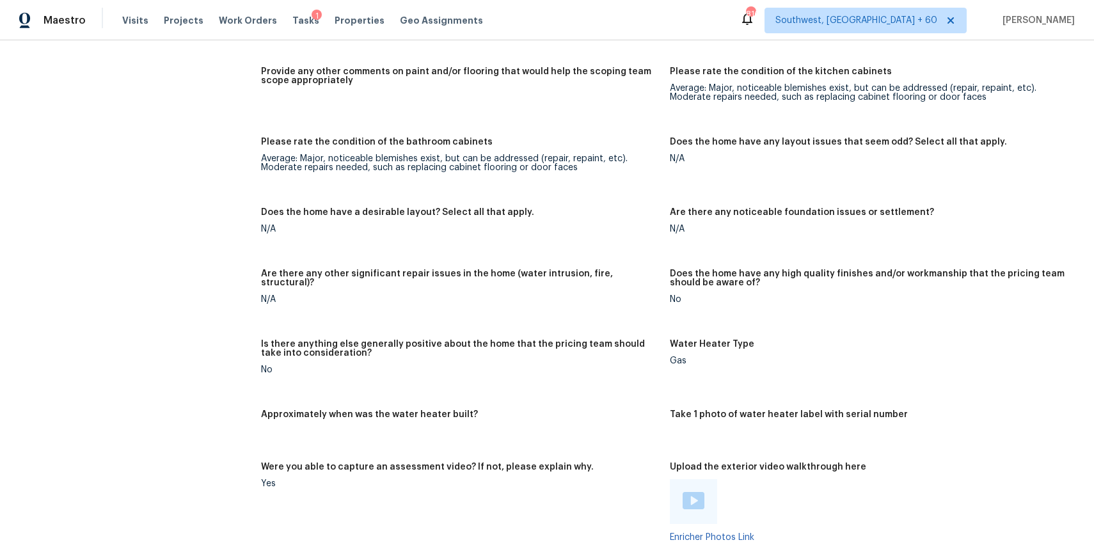
scroll to position [1981, 0]
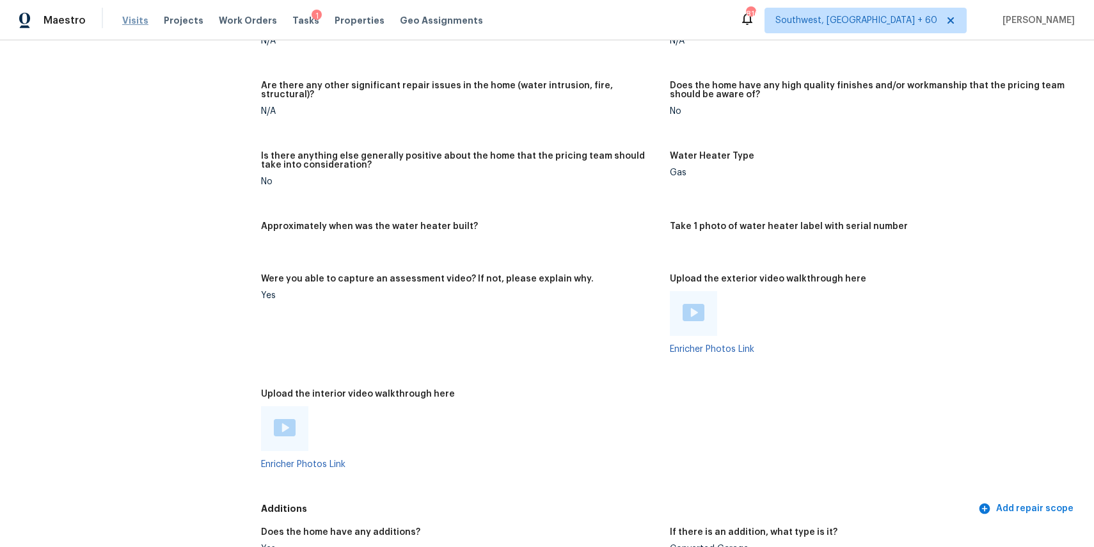
click at [139, 17] on span "Visits" at bounding box center [135, 20] width 26 height 13
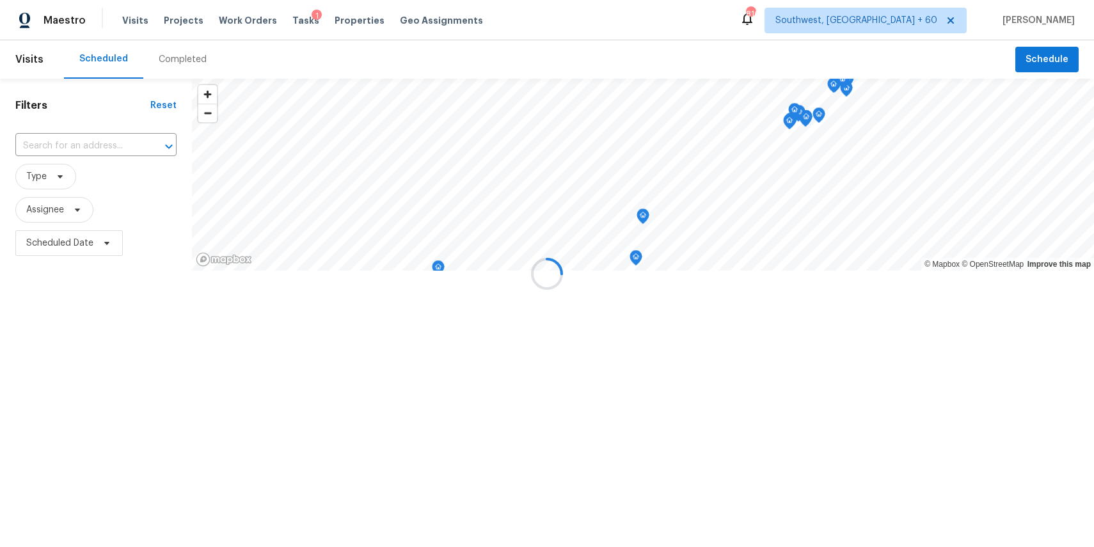
click at [184, 61] on div at bounding box center [547, 273] width 1094 height 547
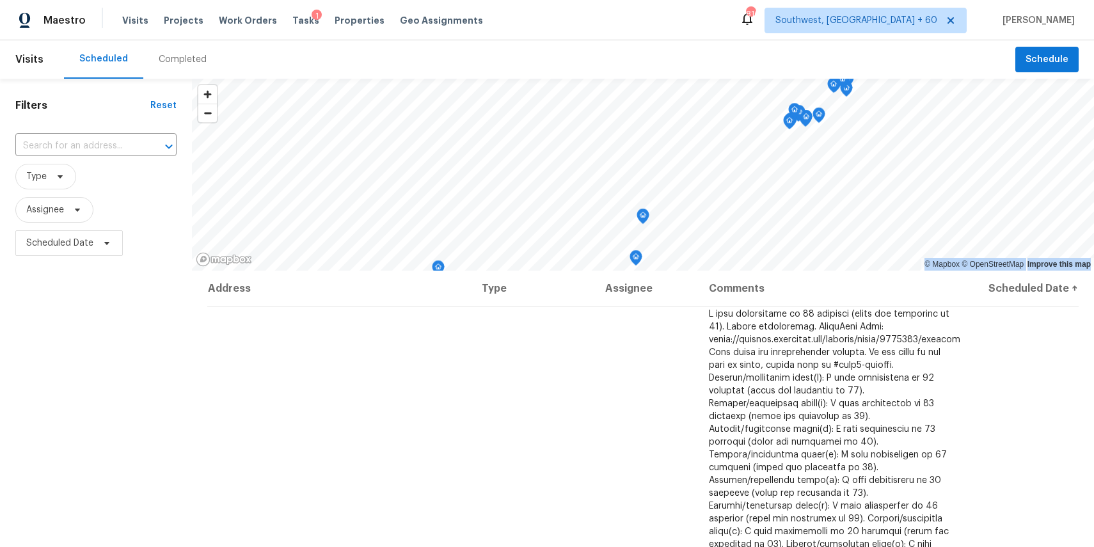
click at [184, 61] on div "Completed" at bounding box center [183, 59] width 48 height 13
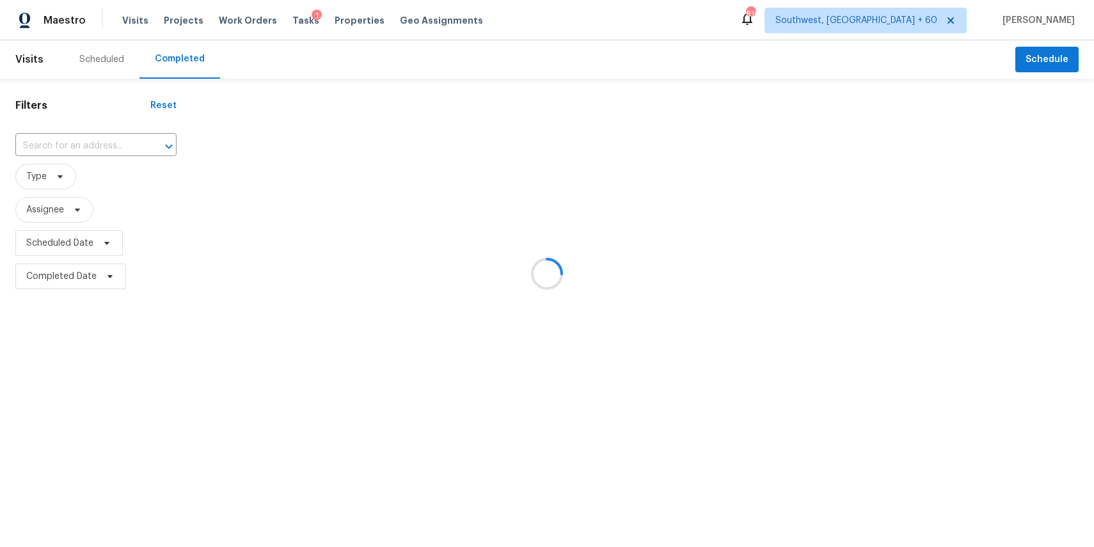
click at [103, 136] on div at bounding box center [547, 273] width 1094 height 547
click at [112, 149] on div at bounding box center [547, 273] width 1094 height 547
click at [90, 139] on div at bounding box center [547, 273] width 1094 height 547
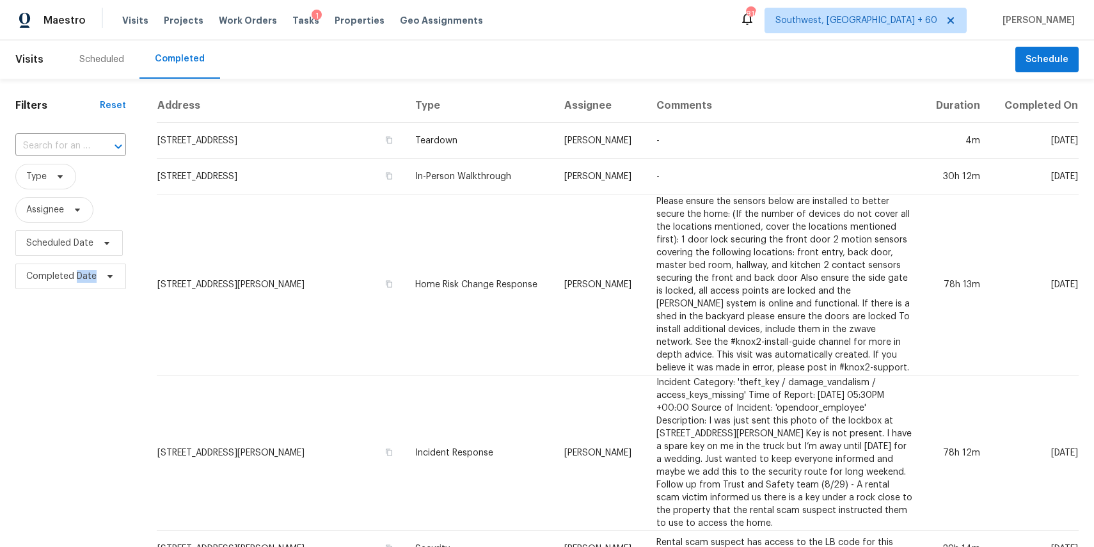
click at [90, 139] on div "​" at bounding box center [70, 146] width 111 height 20
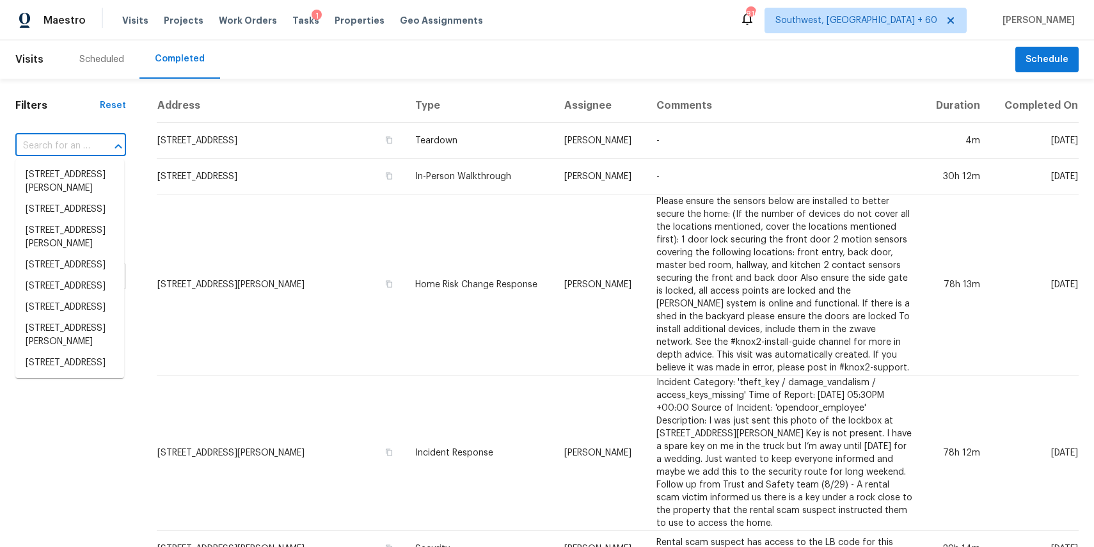
paste input "8265 Haskell Dr, Cincinnati, OH 45239"
type input "8265 Haskell Dr, Cincinnati, OH 45239"
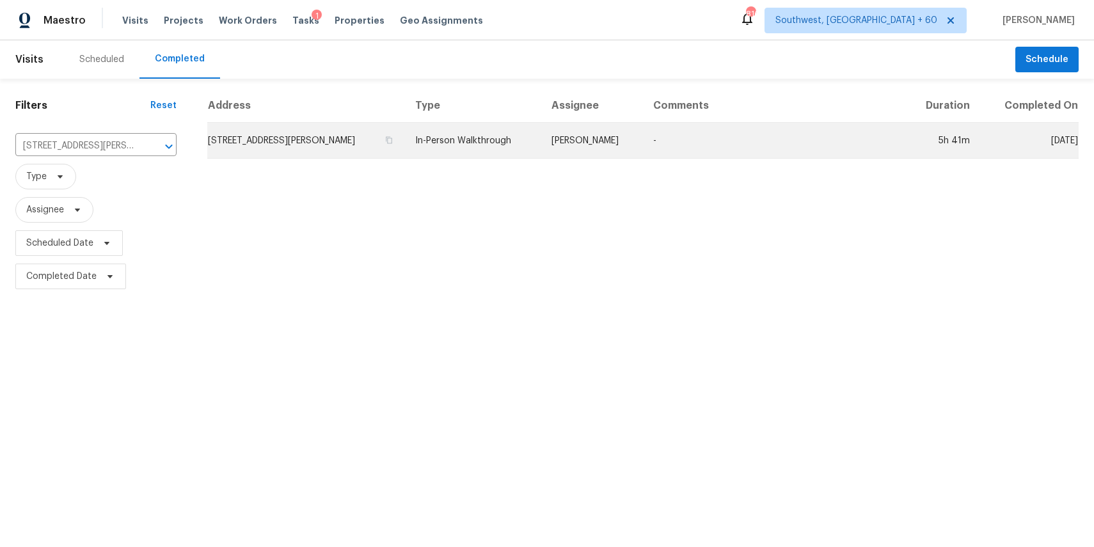
click at [604, 143] on td "Alison Brice" at bounding box center [592, 141] width 102 height 36
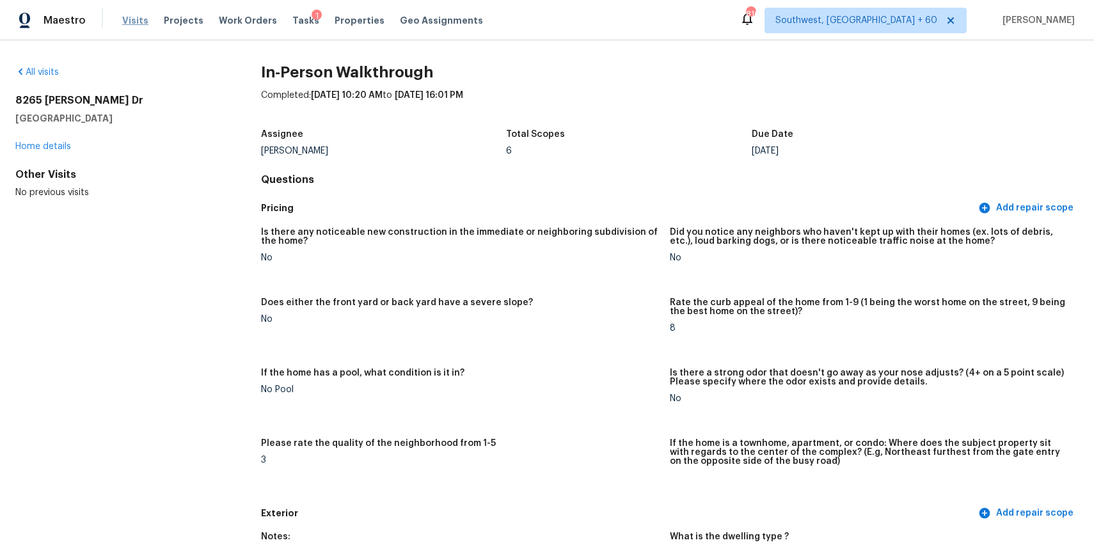
click at [135, 17] on span "Visits" at bounding box center [135, 20] width 26 height 13
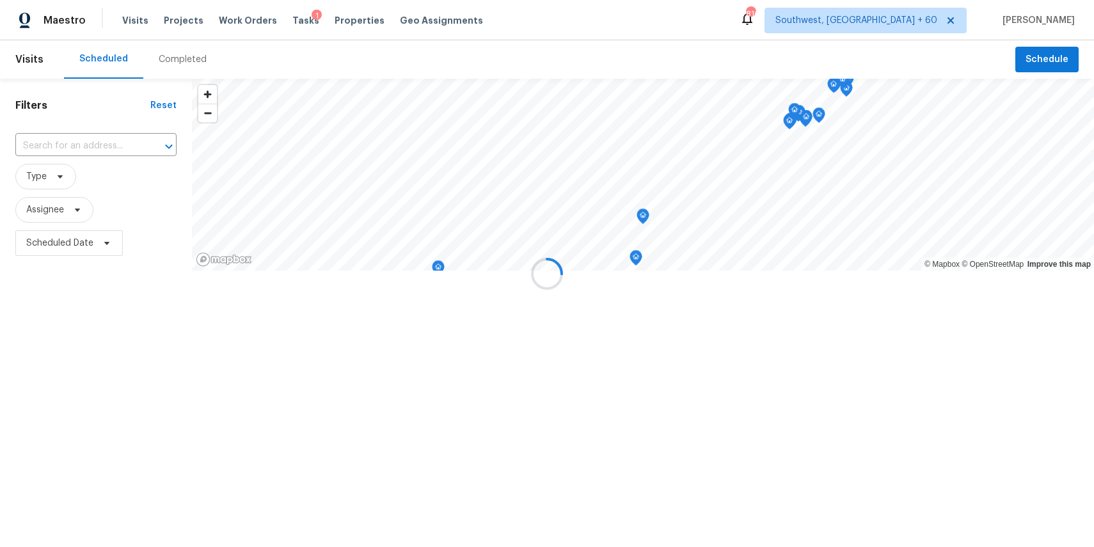
click at [175, 51] on div at bounding box center [547, 273] width 1094 height 547
click at [199, 65] on div at bounding box center [547, 273] width 1094 height 547
click at [184, 56] on div at bounding box center [547, 273] width 1094 height 547
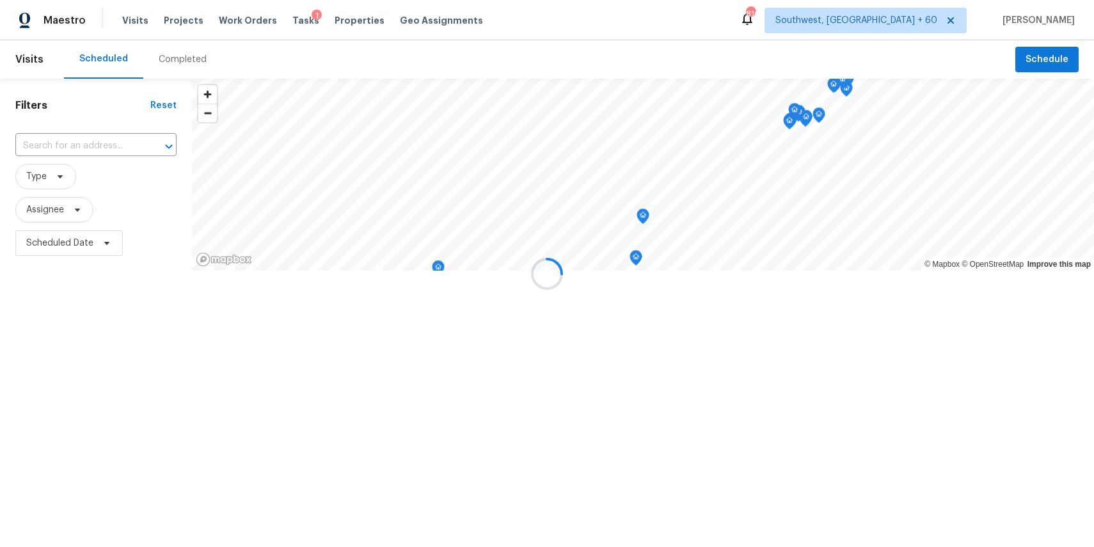
click at [184, 56] on div at bounding box center [547, 273] width 1094 height 547
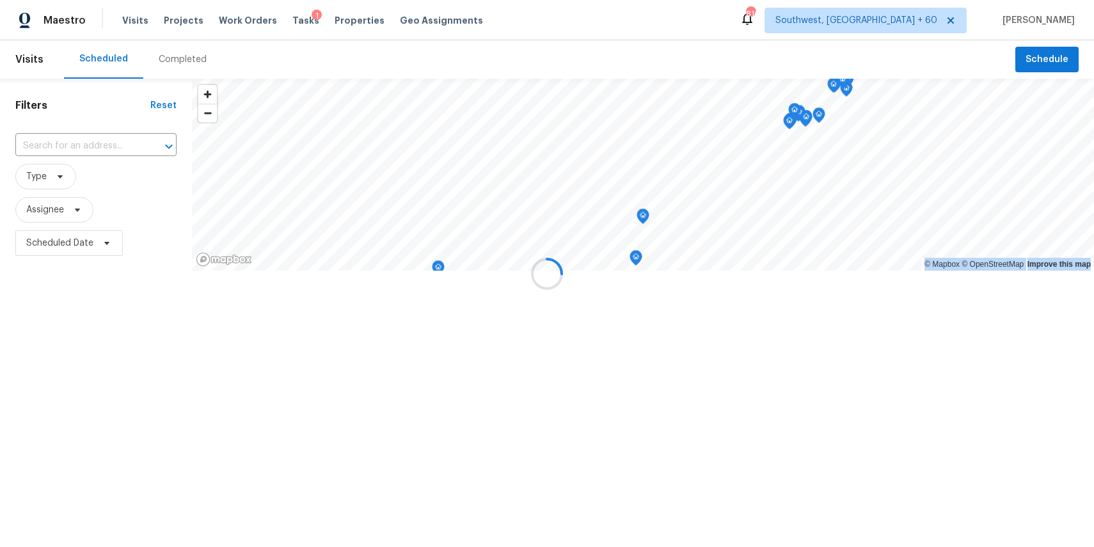
click at [191, 57] on div at bounding box center [547, 273] width 1094 height 547
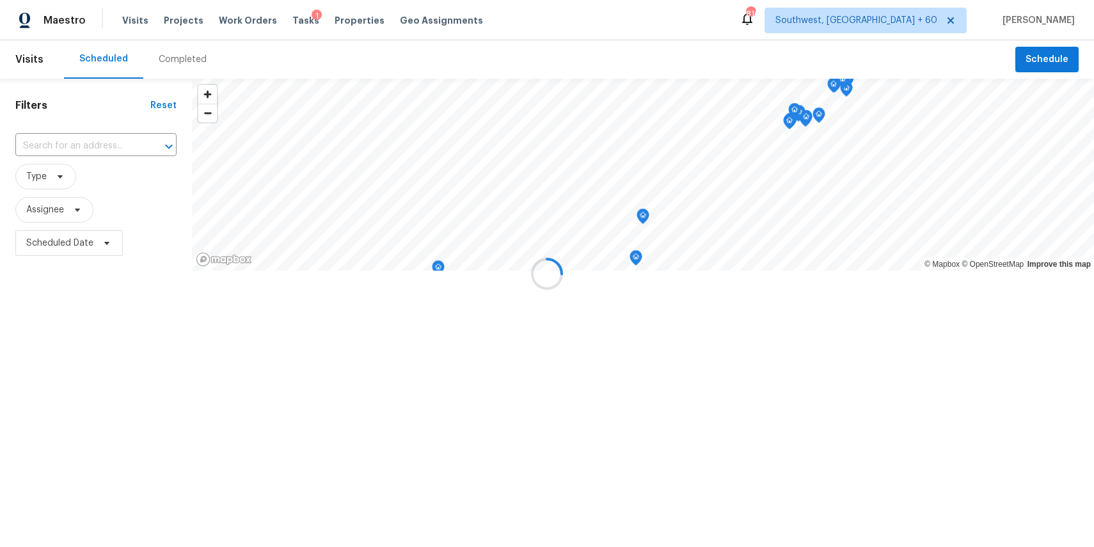
click at [191, 57] on div at bounding box center [547, 273] width 1094 height 547
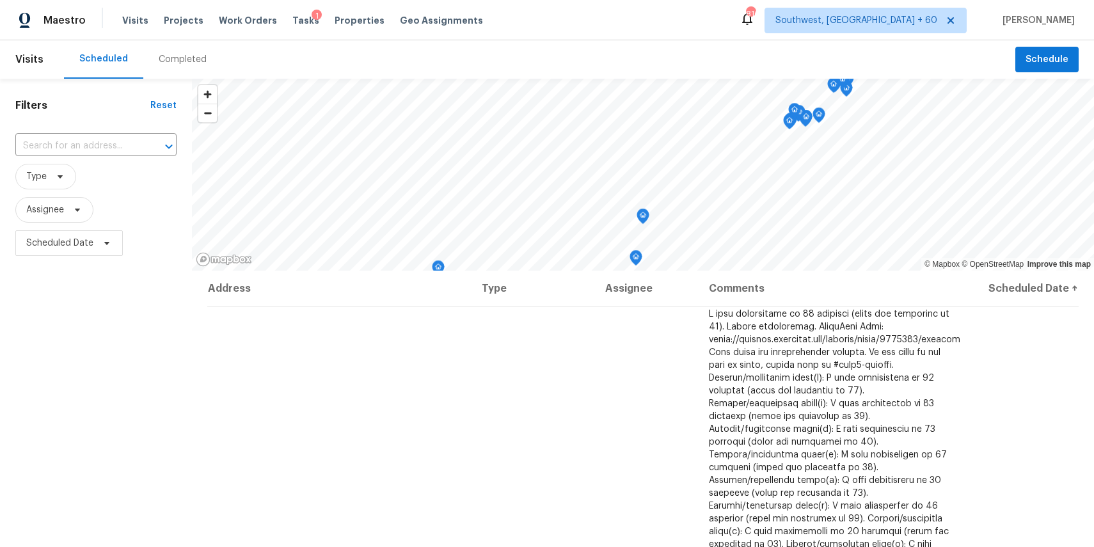
click at [191, 57] on div "Completed" at bounding box center [183, 59] width 48 height 13
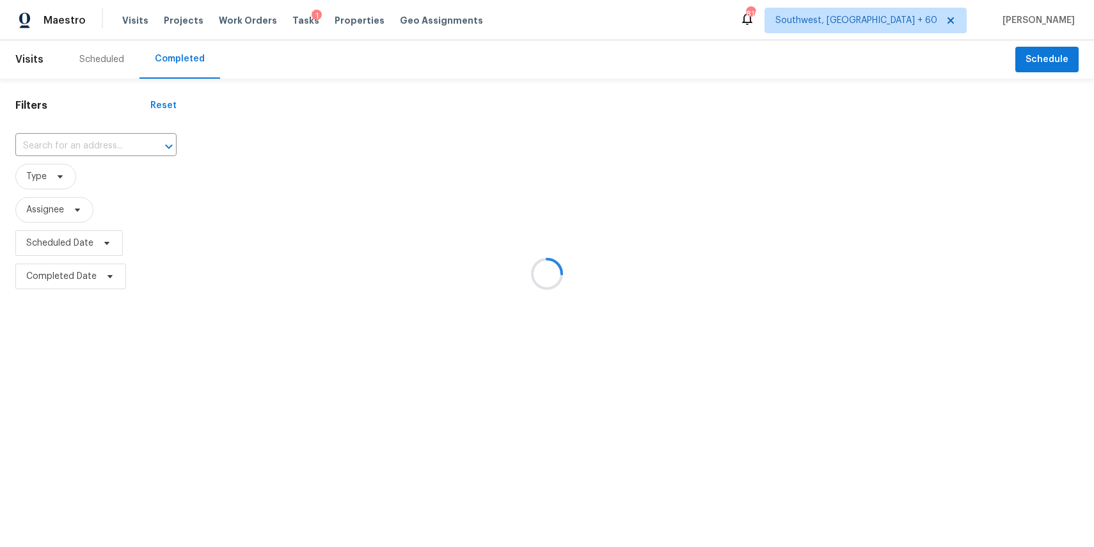
click at [75, 139] on div at bounding box center [547, 273] width 1094 height 547
click at [93, 144] on div at bounding box center [547, 273] width 1094 height 547
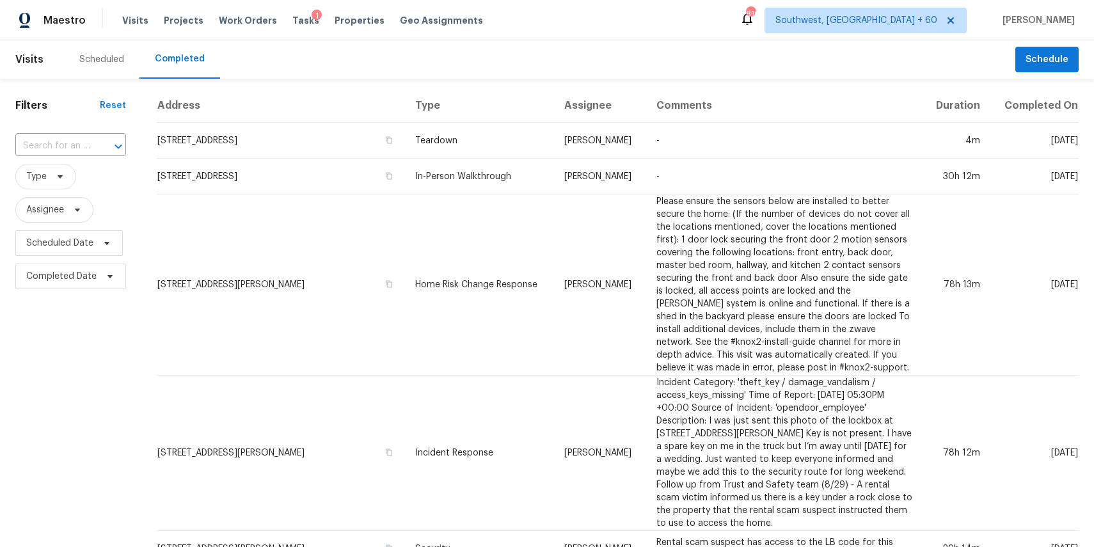
click at [93, 144] on div at bounding box center [109, 147] width 33 height 18
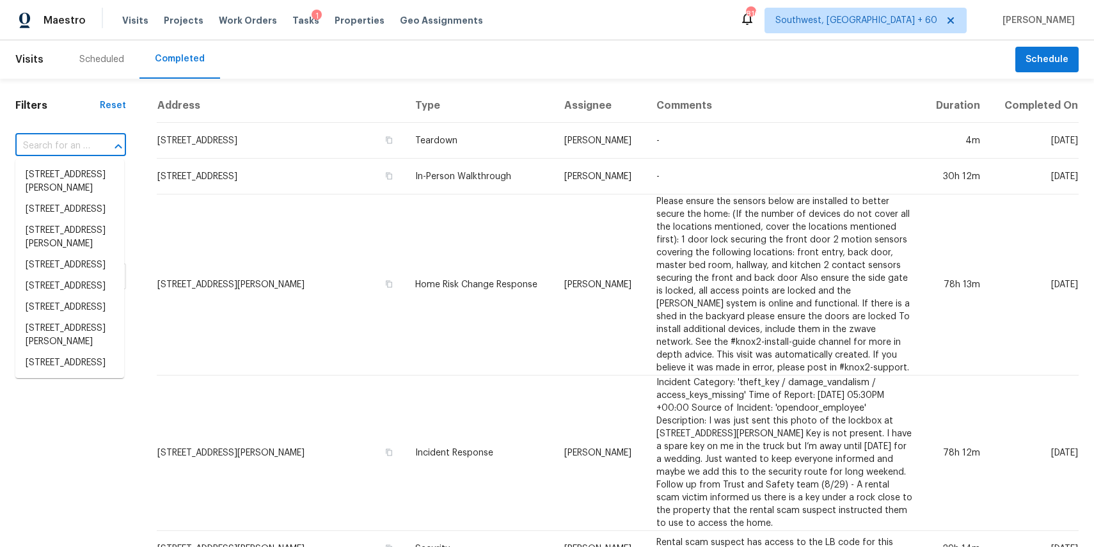
paste input "4103 McInnis Rd, San Antonio, TX 78222"
type input "4103 McInnis Rd, San Antonio, TX 78222"
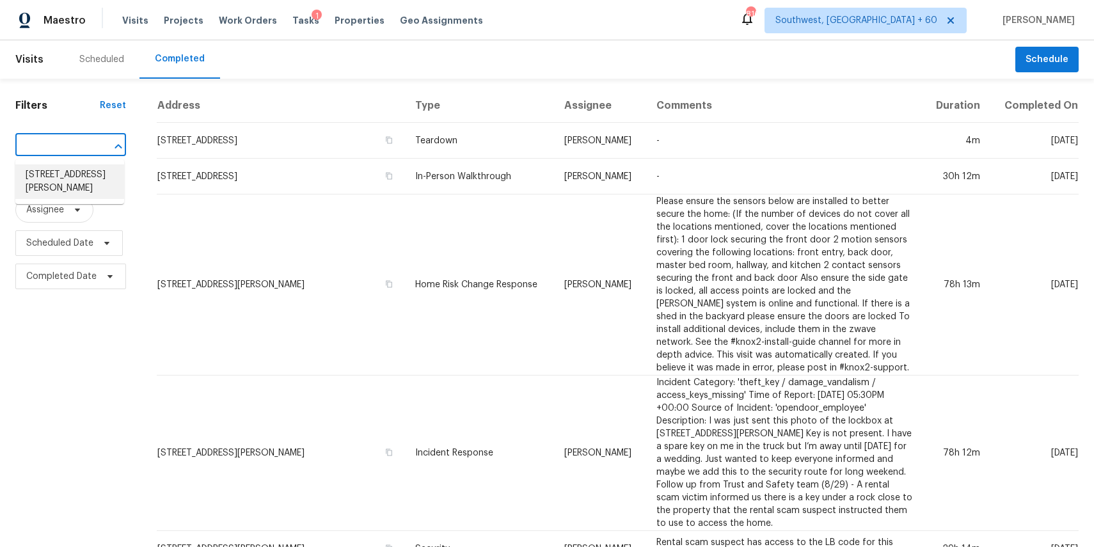
click at [78, 178] on li "4103 McInnis Rd, San Antonio, TX 78222" at bounding box center [69, 181] width 109 height 35
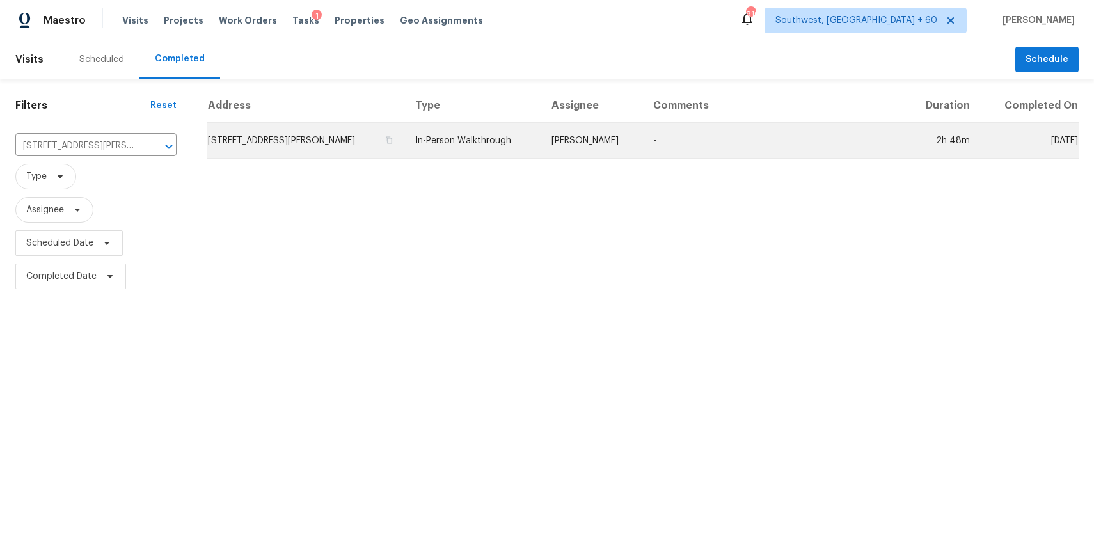
click at [752, 132] on td "-" at bounding box center [774, 141] width 262 height 36
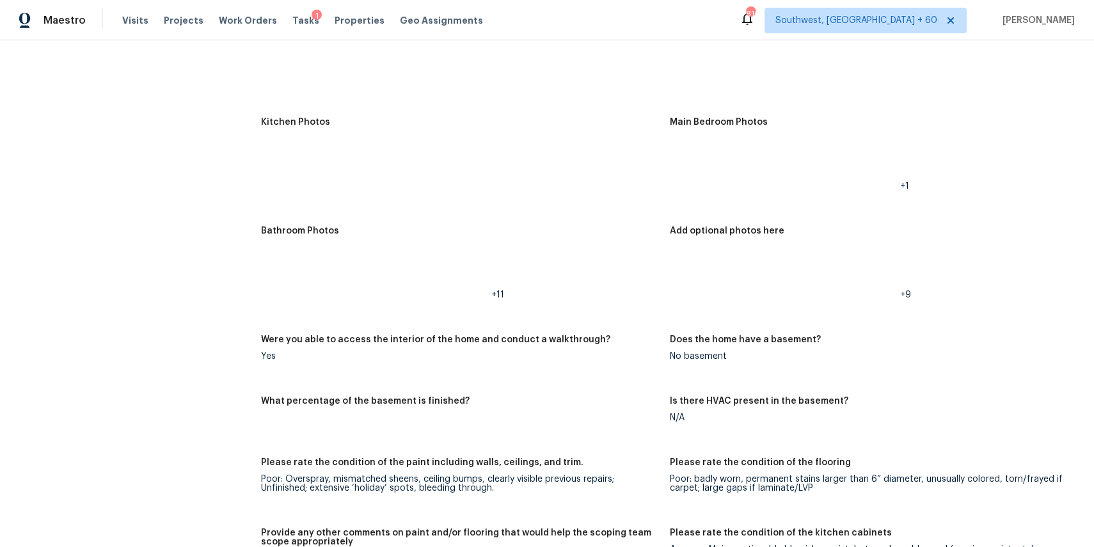
scroll to position [564, 0]
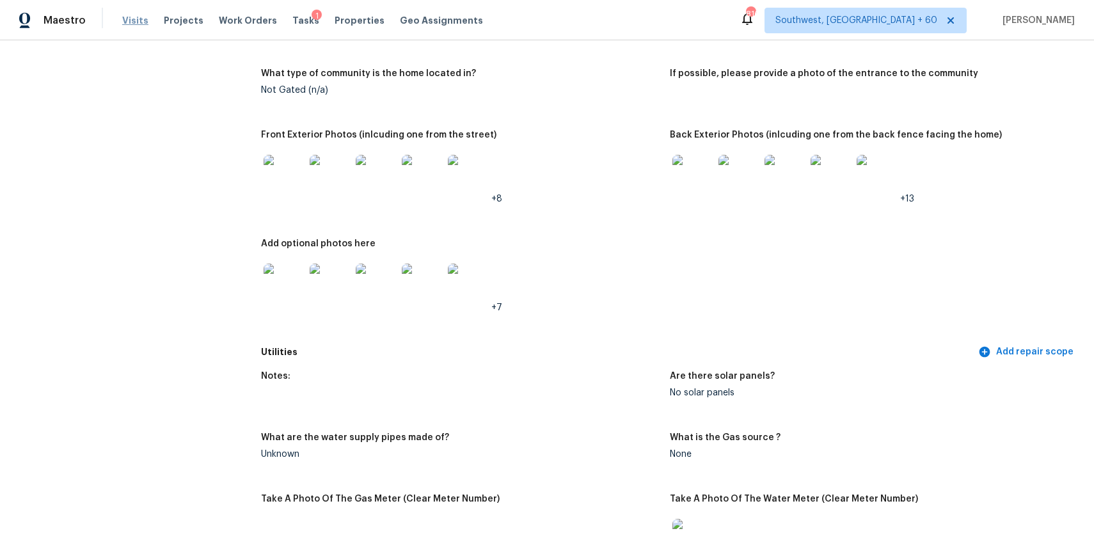
click at [126, 22] on span "Visits" at bounding box center [135, 20] width 26 height 13
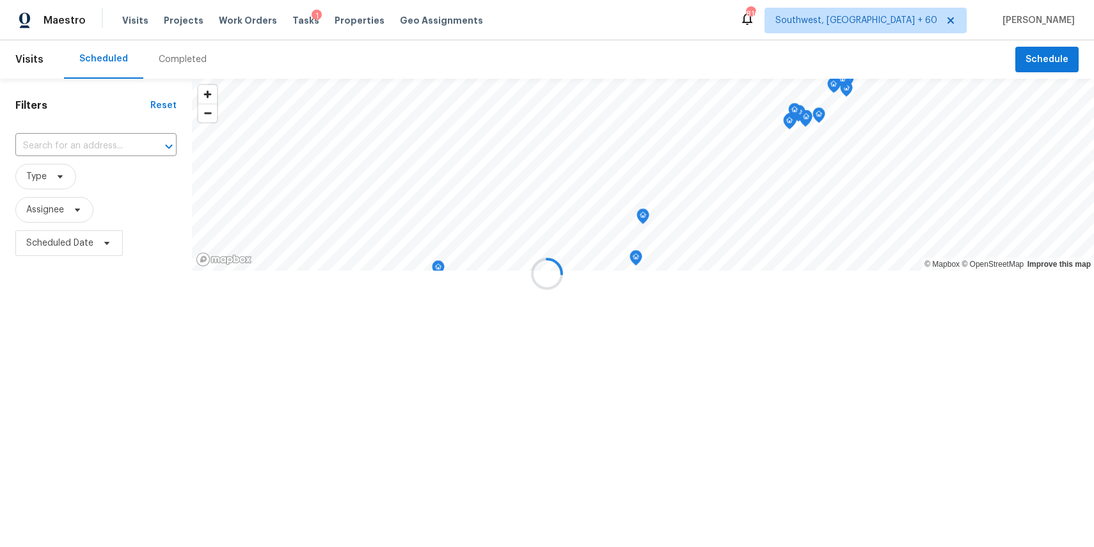
click at [196, 60] on div at bounding box center [547, 273] width 1094 height 547
click at [173, 53] on div at bounding box center [547, 273] width 1094 height 547
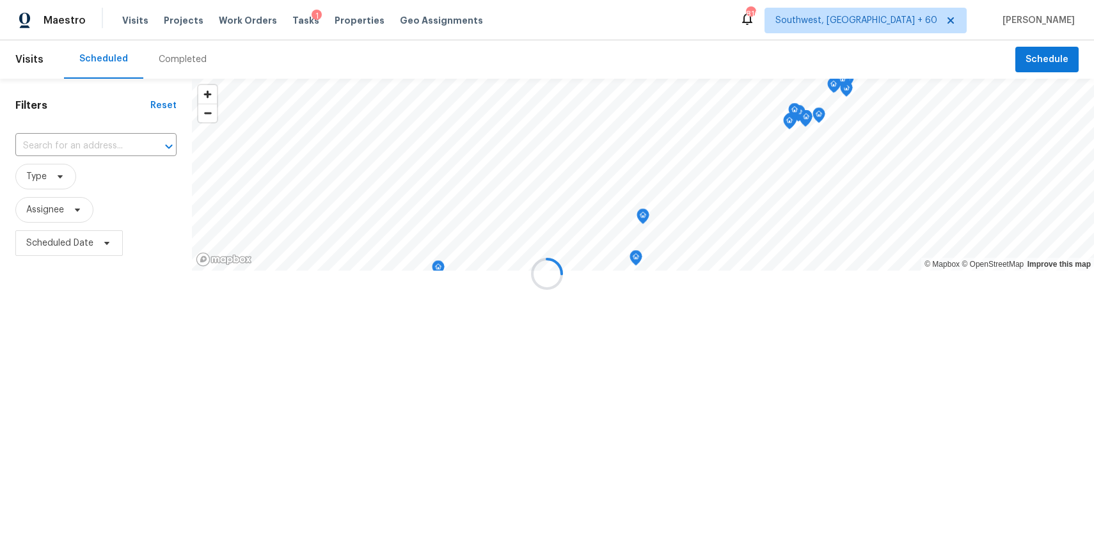
click at [192, 59] on div at bounding box center [547, 273] width 1094 height 547
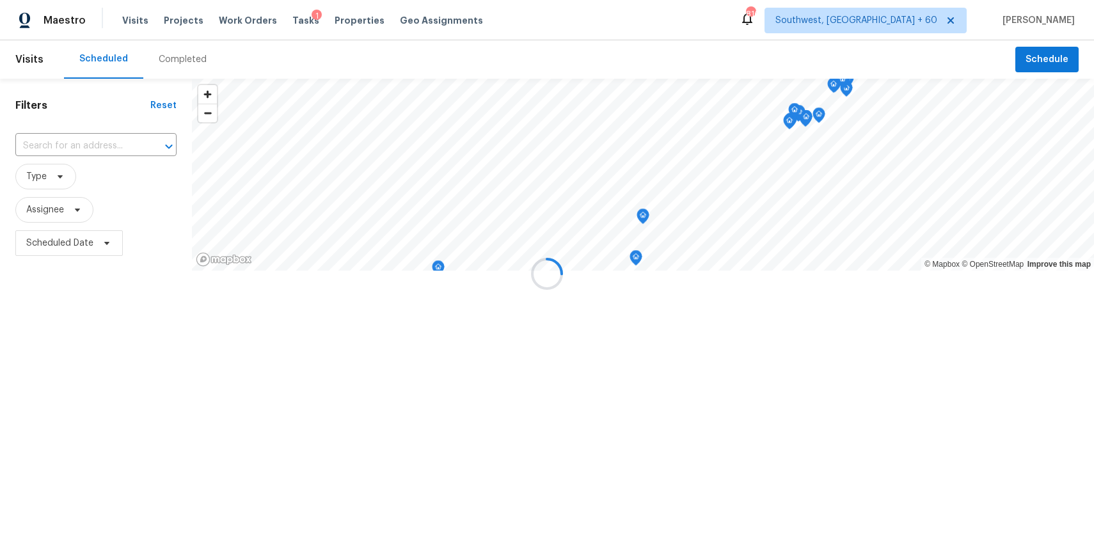
click at [192, 59] on div at bounding box center [547, 273] width 1094 height 547
click at [185, 56] on div at bounding box center [547, 273] width 1094 height 547
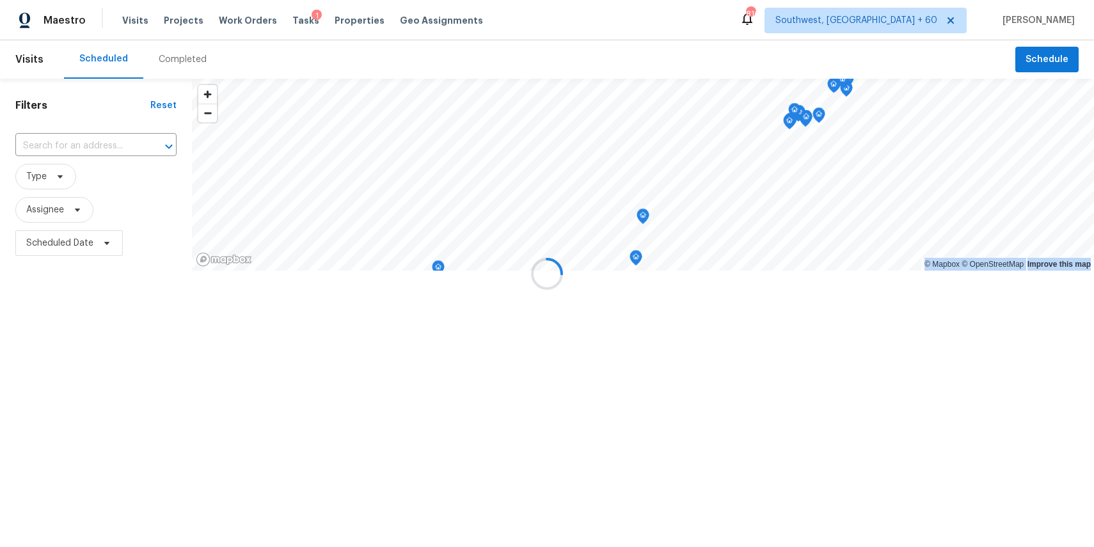
click at [185, 56] on div at bounding box center [547, 273] width 1094 height 547
click at [205, 59] on div at bounding box center [547, 273] width 1094 height 547
click at [175, 55] on div at bounding box center [547, 273] width 1094 height 547
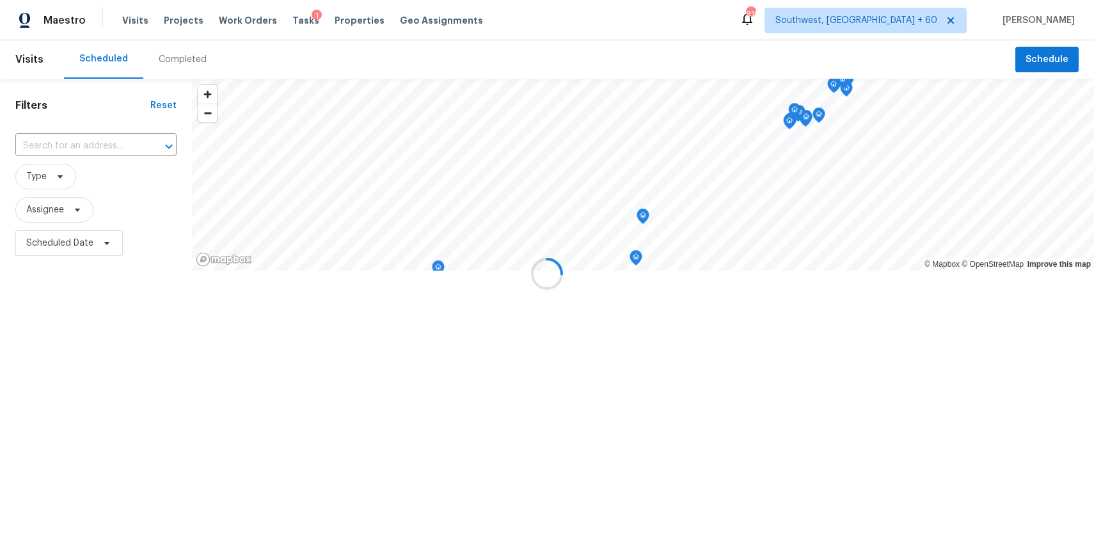
click at [175, 55] on div at bounding box center [547, 273] width 1094 height 547
click at [195, 59] on div at bounding box center [547, 273] width 1094 height 547
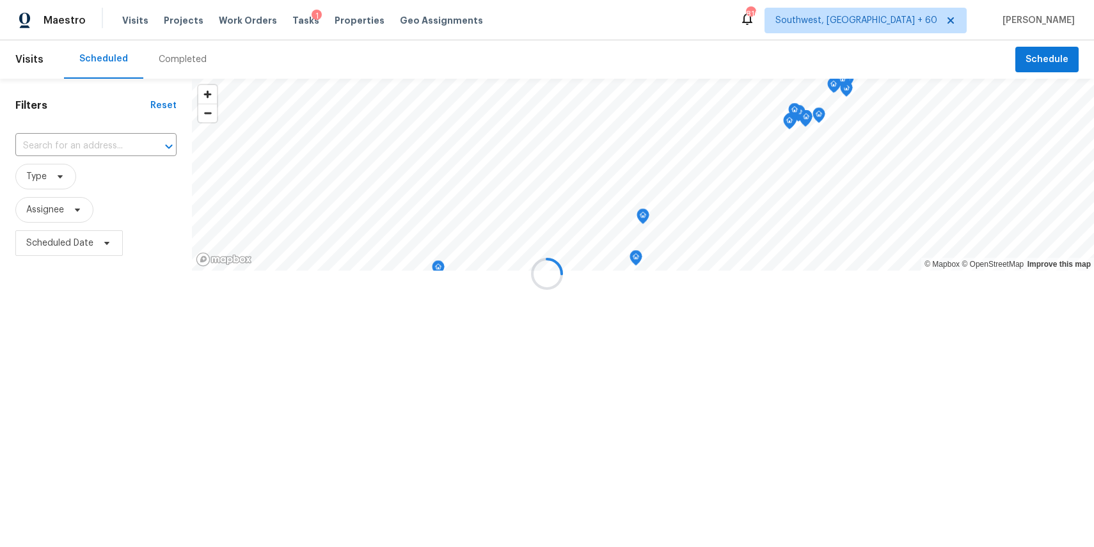
click at [195, 59] on div at bounding box center [547, 273] width 1094 height 547
click at [314, 56] on div at bounding box center [547, 273] width 1094 height 547
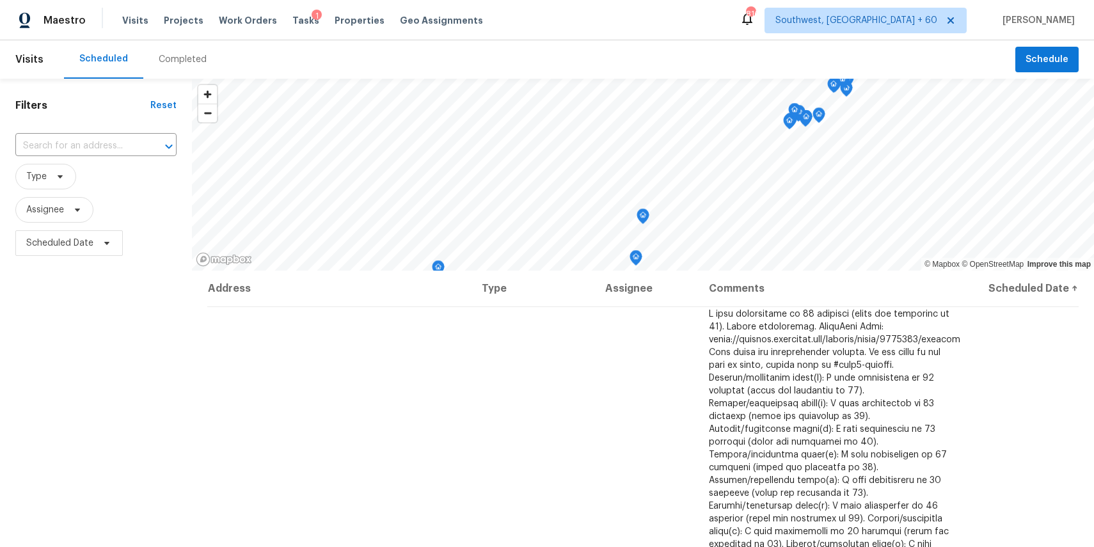
click at [200, 68] on div "Completed" at bounding box center [182, 59] width 79 height 38
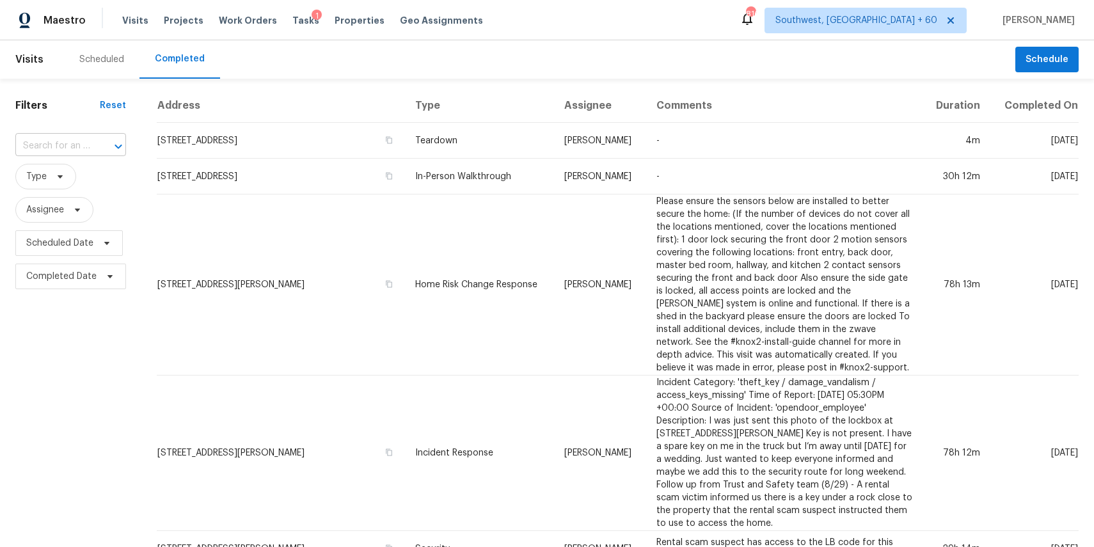
click at [48, 145] on input "text" at bounding box center [52, 146] width 75 height 20
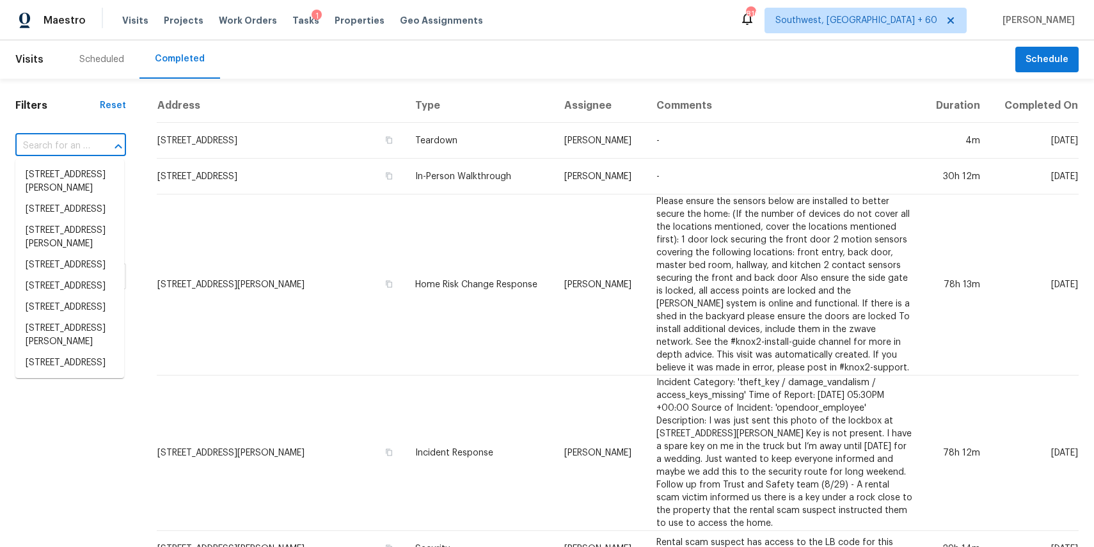
paste input "16629 Quail Country Ave, Chino Hills, CA 91709"
type input "16629 Quail Country Ave, Chino Hills, CA 91709"
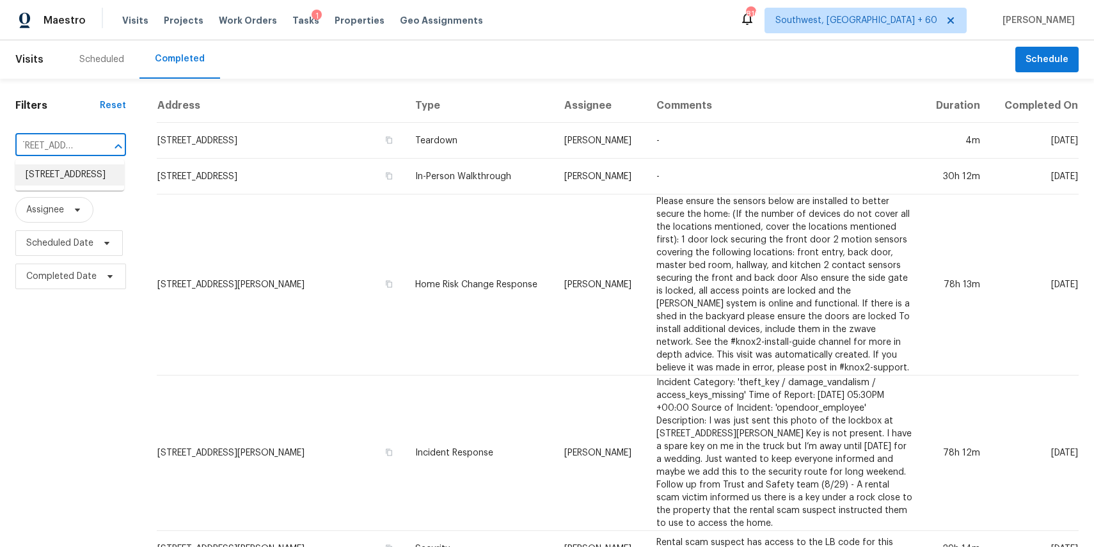
click at [100, 180] on li "16629 Quail Country Ave, Chino Hills, CA 91709" at bounding box center [69, 174] width 109 height 21
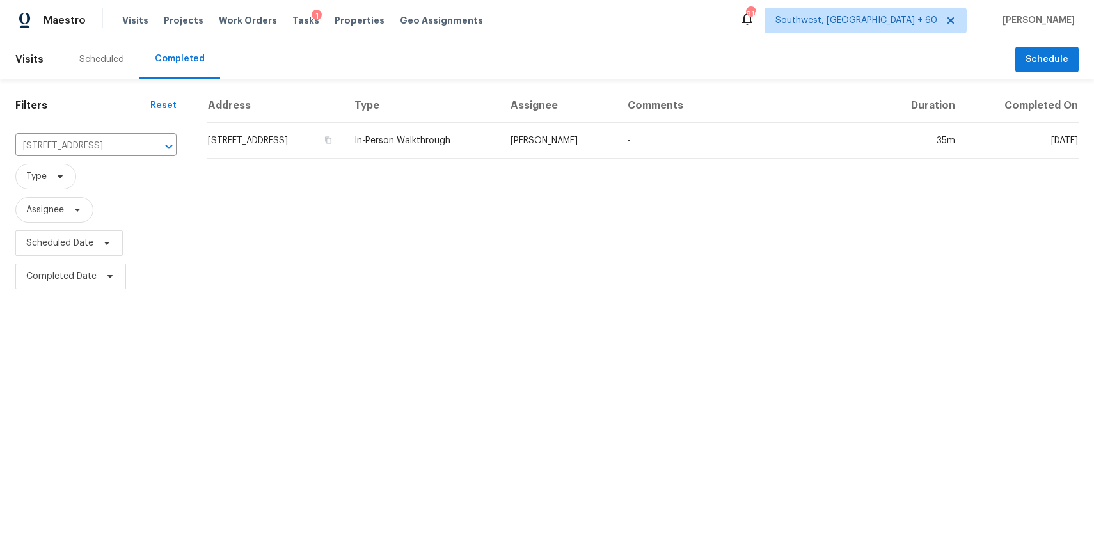
click at [617, 140] on td "Benjamin Reyes" at bounding box center [558, 141] width 117 height 36
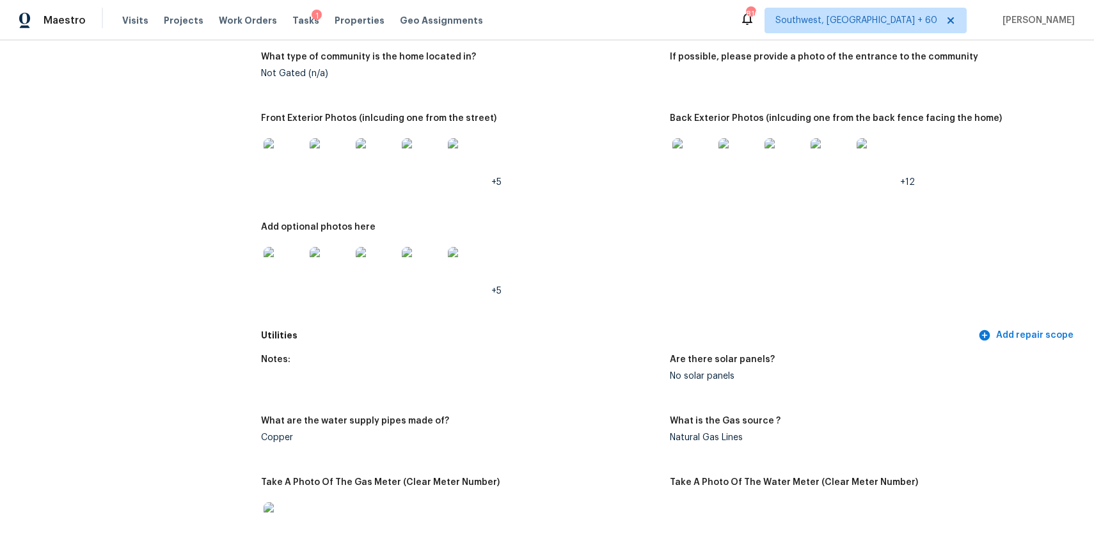
scroll to position [42, 0]
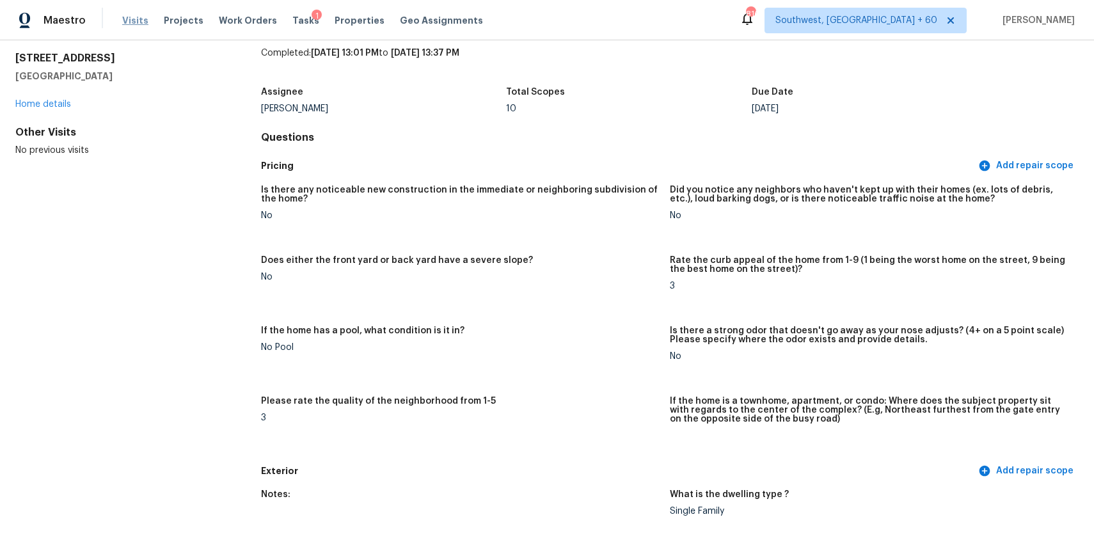
click at [139, 21] on span "Visits" at bounding box center [135, 20] width 26 height 13
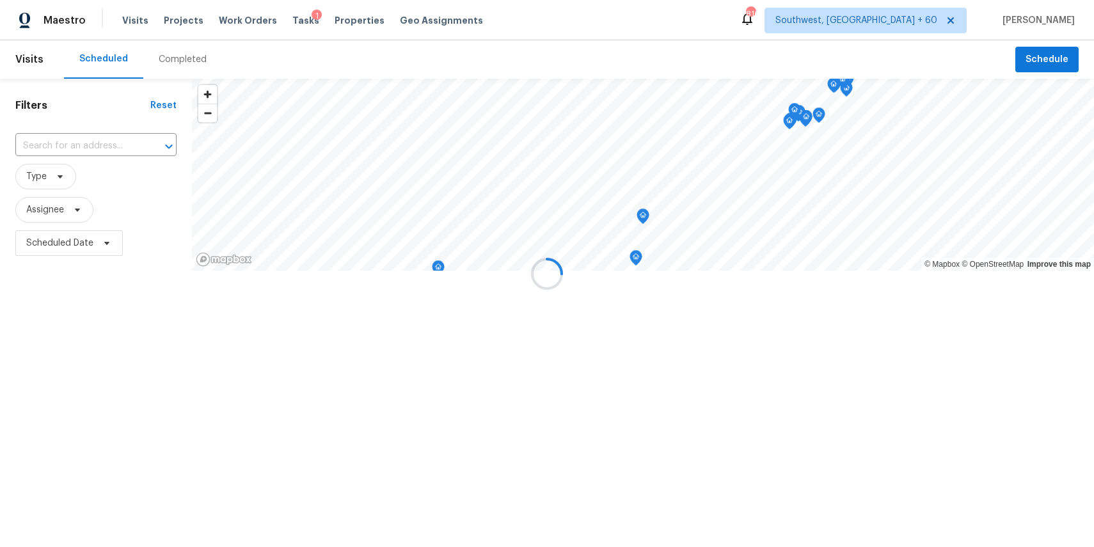
click at [183, 61] on div at bounding box center [547, 273] width 1094 height 547
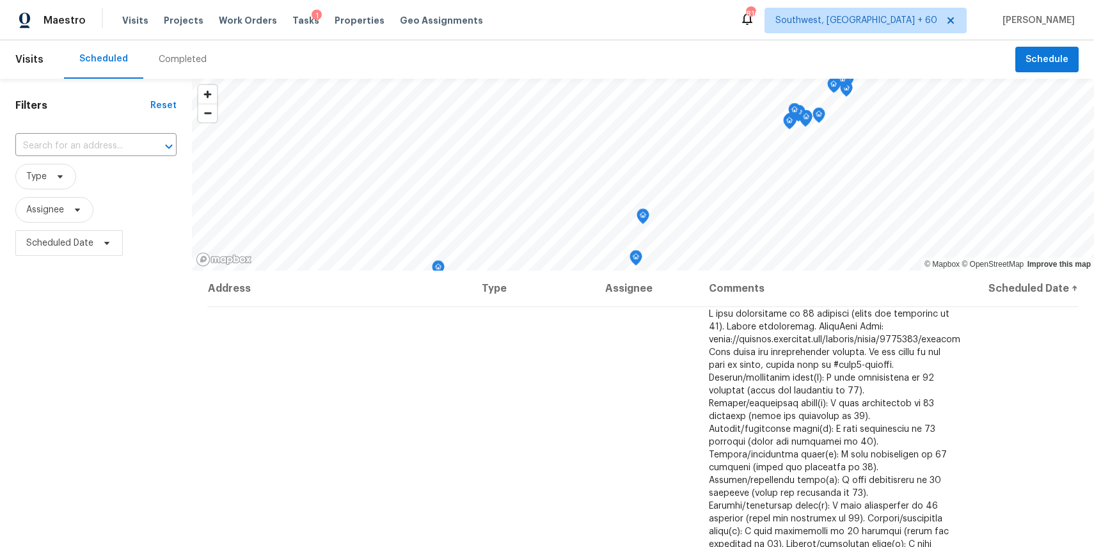
click at [183, 61] on div "Completed" at bounding box center [183, 59] width 48 height 13
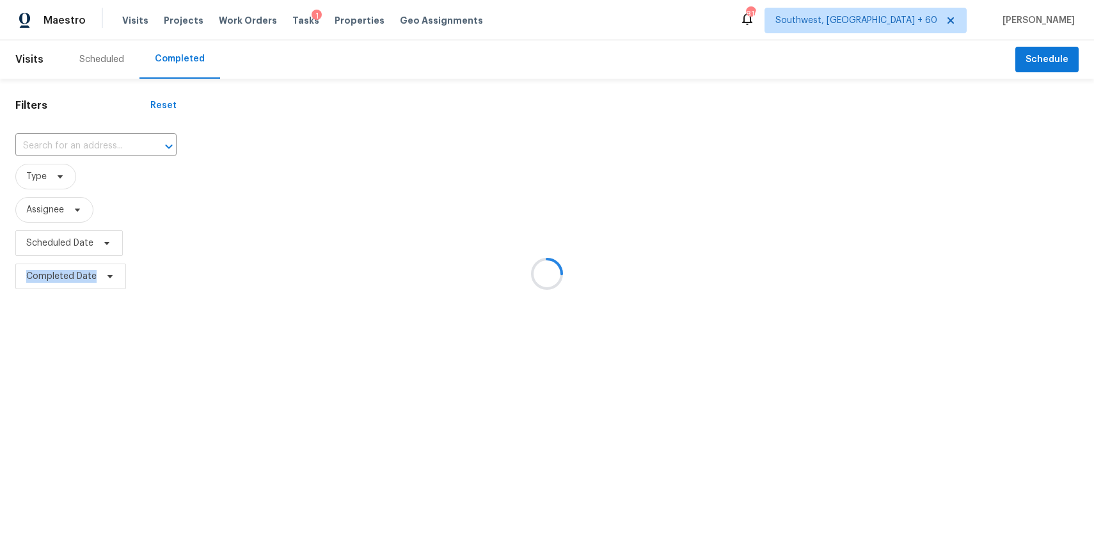
click at [101, 146] on div at bounding box center [547, 273] width 1094 height 547
click at [89, 139] on div at bounding box center [547, 273] width 1094 height 547
click at [108, 146] on div at bounding box center [547, 273] width 1094 height 547
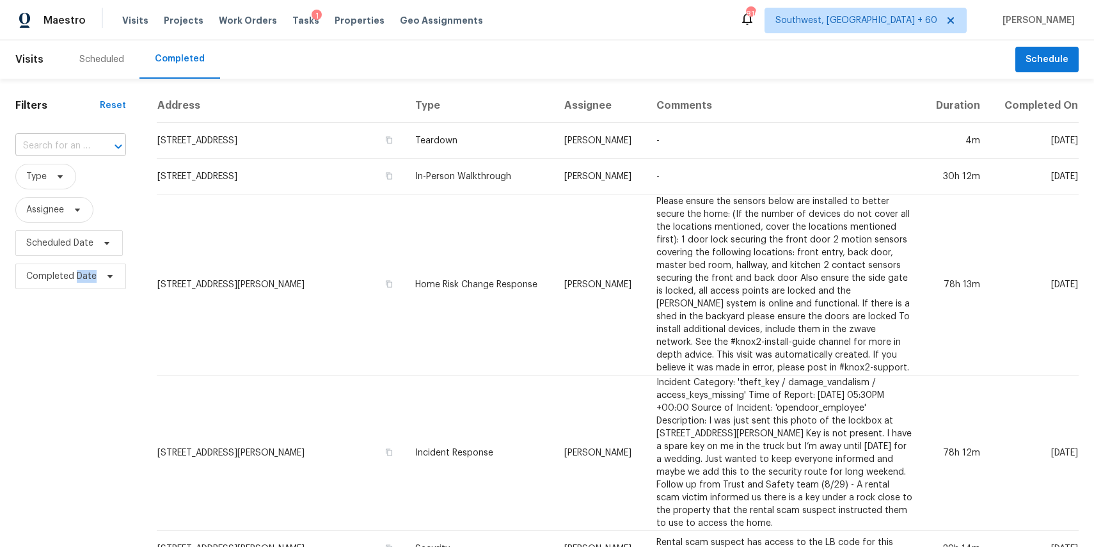
click at [93, 145] on div at bounding box center [109, 147] width 33 height 18
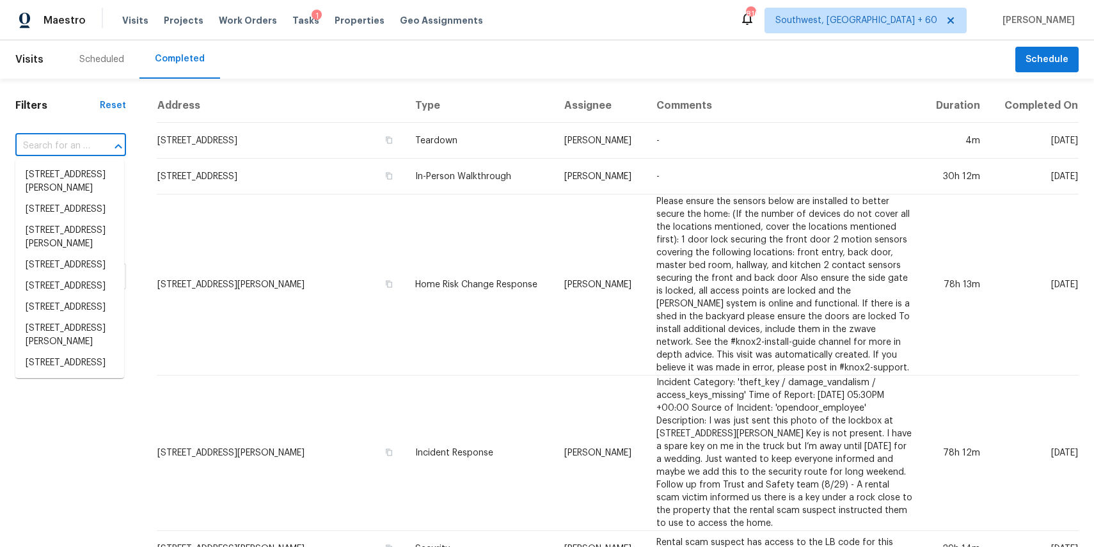
click at [93, 145] on div at bounding box center [109, 147] width 33 height 18
type input "v"
paste input "111 S Laguna Pointe Dr, League City, TX 77573"
type input "111 S Laguna Pointe Dr, League City, TX 77573"
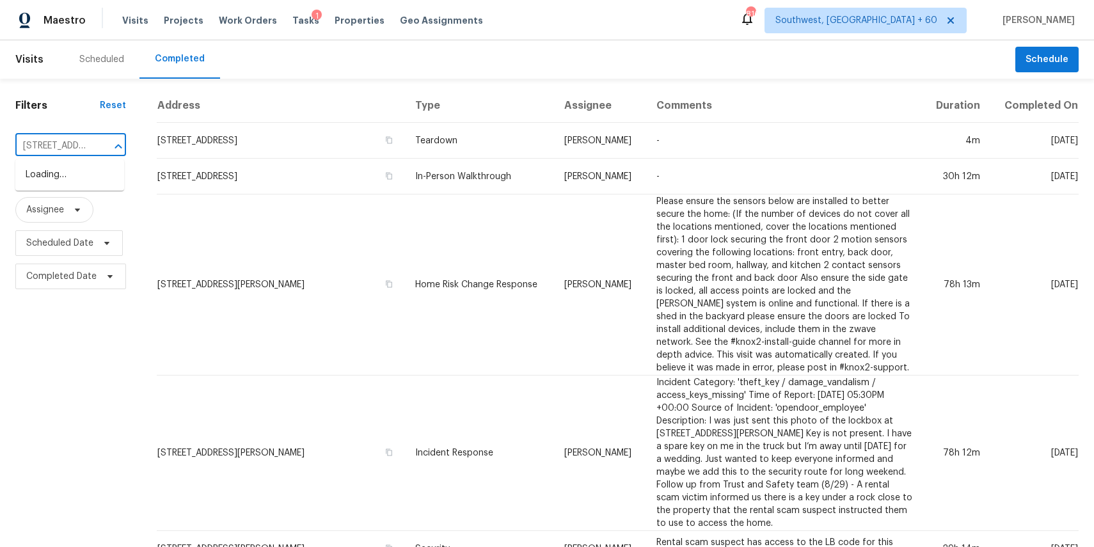
scroll to position [0, 123]
click at [74, 185] on li "111 S Laguna Pointe Dr, League City, TX 77573" at bounding box center [69, 174] width 109 height 21
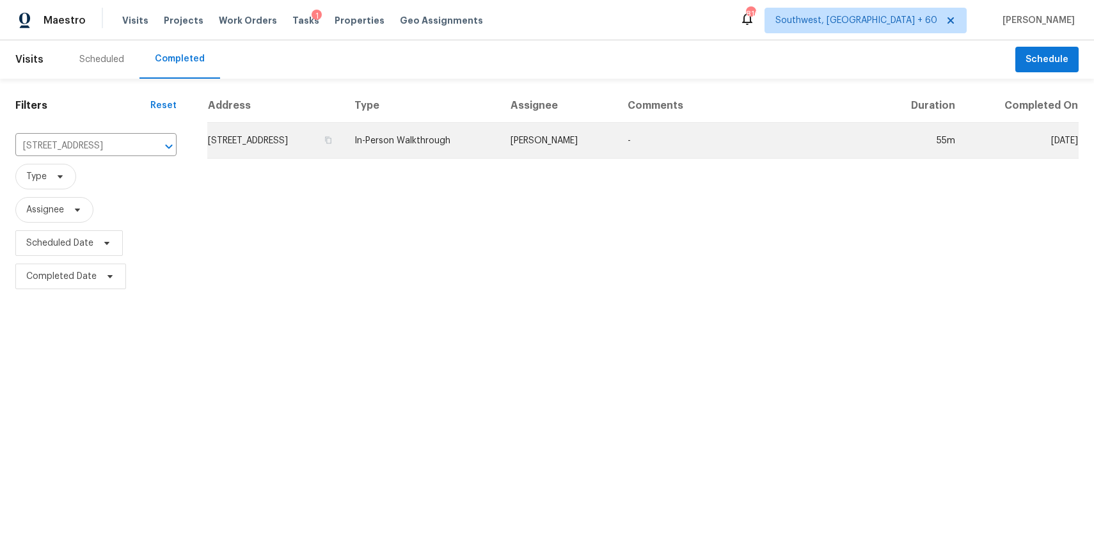
click at [653, 141] on td "-" at bounding box center [748, 141] width 262 height 36
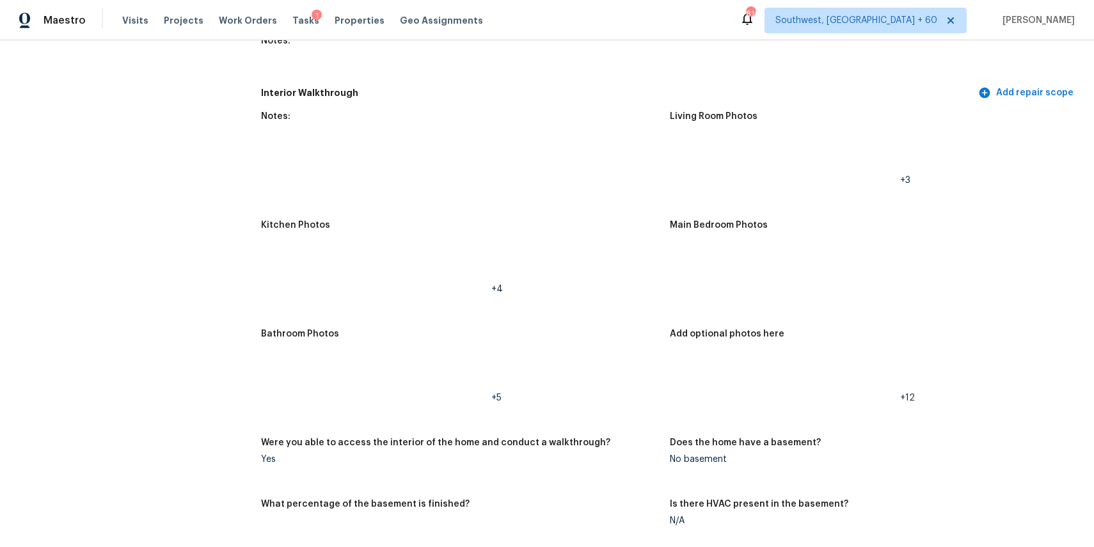
scroll to position [1636, 0]
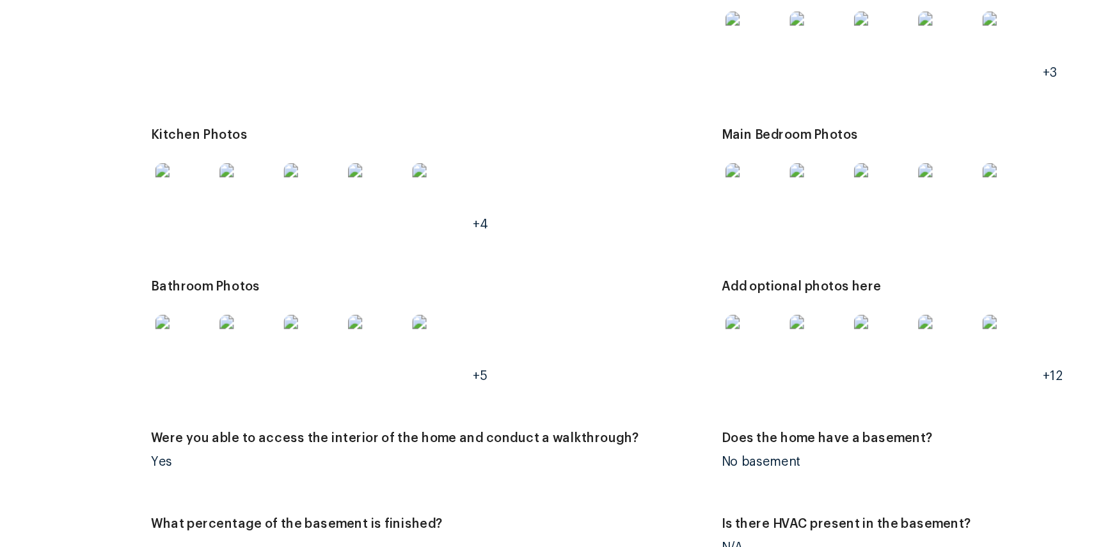
click at [373, 277] on div at bounding box center [376, 300] width 46 height 56
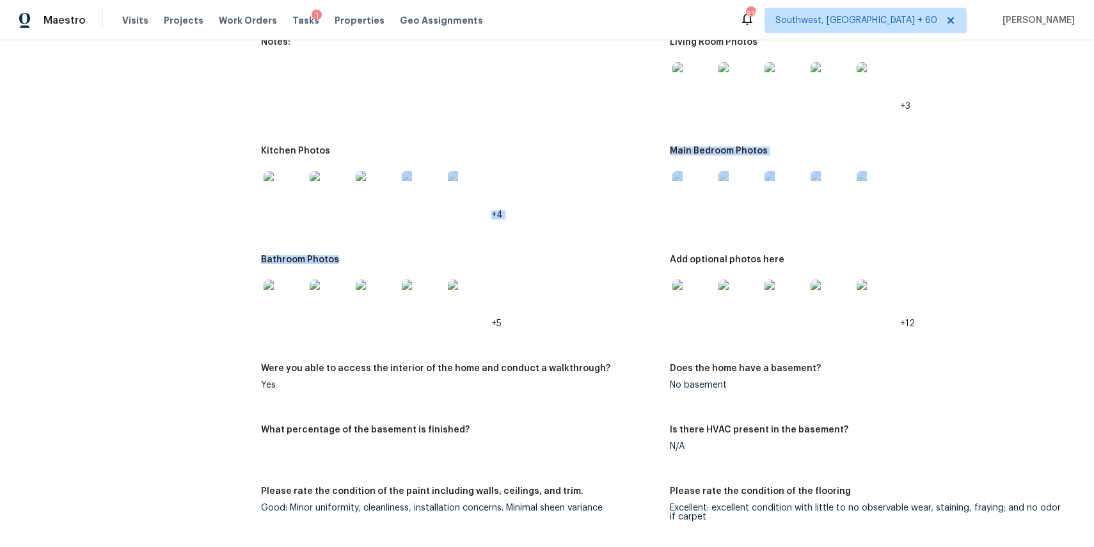
drag, startPoint x: 333, startPoint y: 260, endPoint x: 439, endPoint y: 235, distance: 108.9
click at [287, 299] on img at bounding box center [284, 300] width 41 height 41
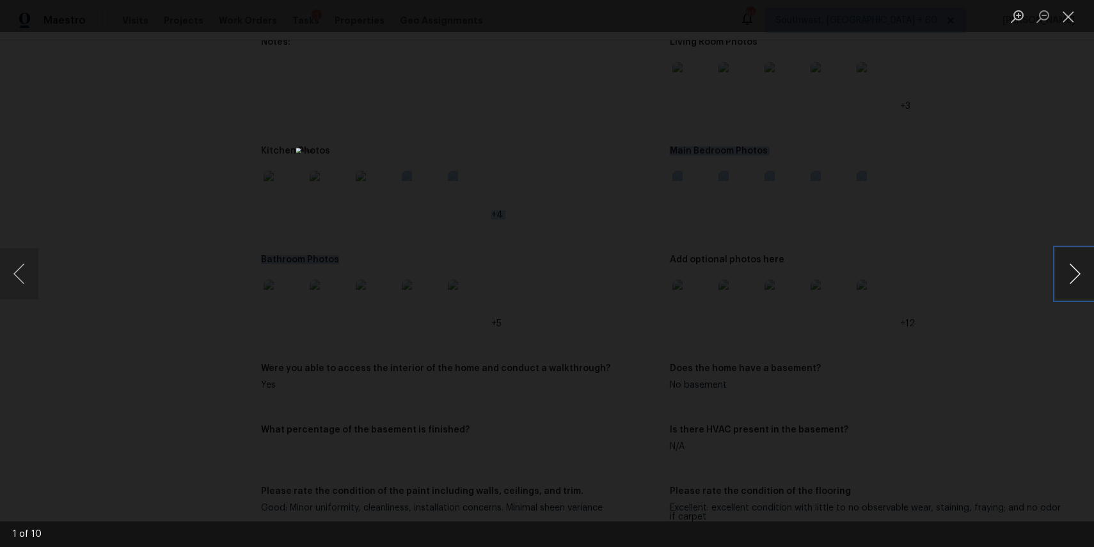
click at [1069, 267] on button "Next image" at bounding box center [1074, 273] width 38 height 51
click at [950, 236] on div "Lightbox" at bounding box center [547, 273] width 1094 height 547
click at [813, 368] on div "Lightbox" at bounding box center [547, 273] width 1094 height 547
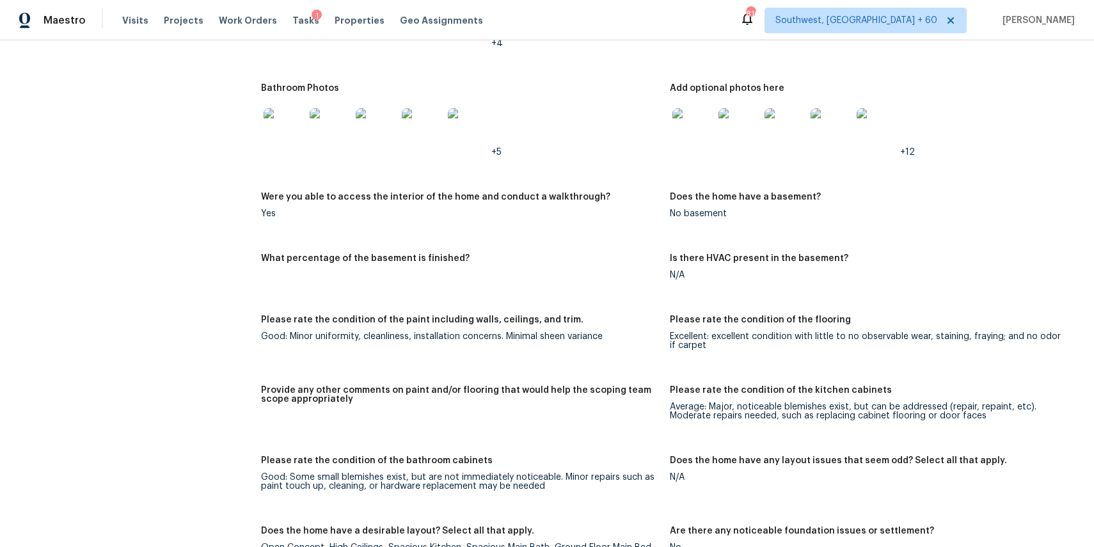
scroll to position [1738, 0]
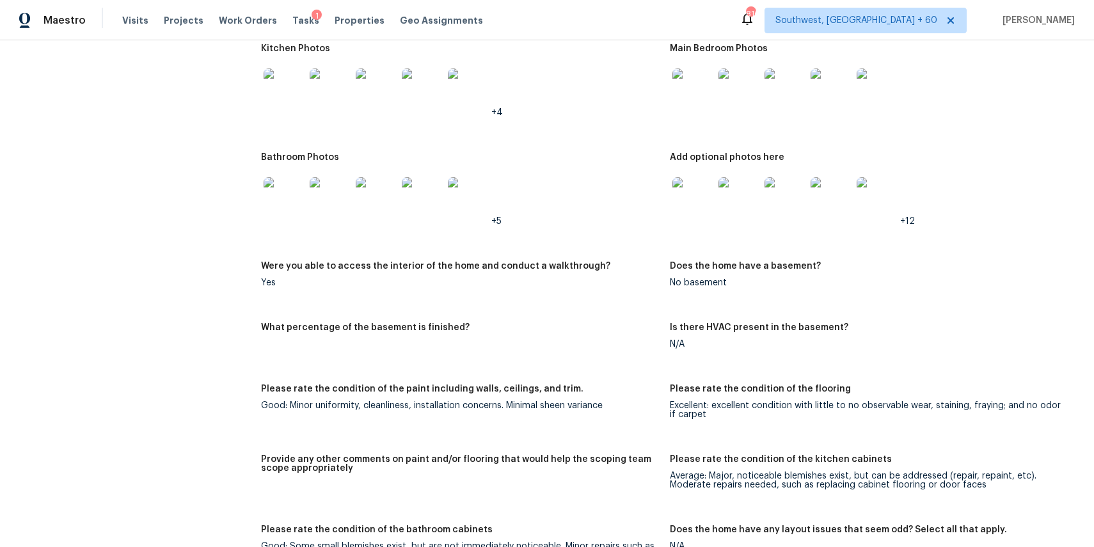
click at [300, 177] on div at bounding box center [284, 198] width 46 height 56
click at [283, 204] on img at bounding box center [284, 197] width 41 height 41
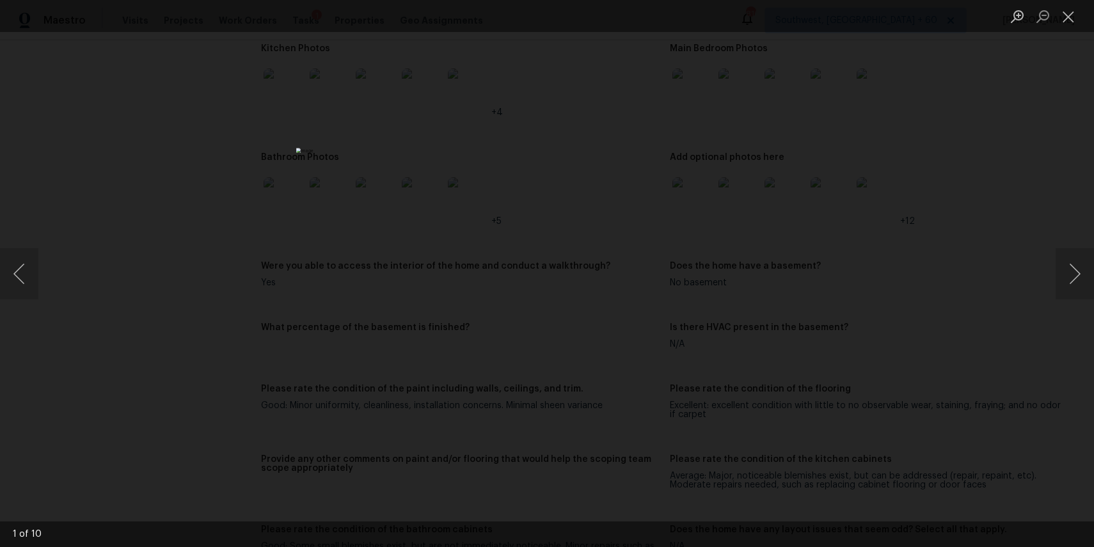
click at [941, 353] on div "Lightbox" at bounding box center [547, 273] width 1094 height 547
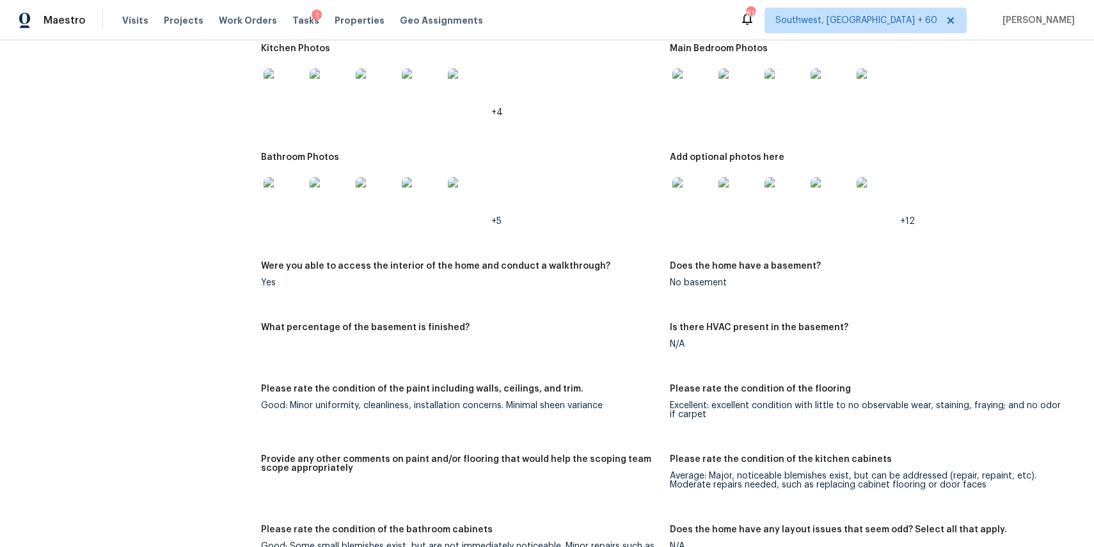
click at [941, 353] on div "Lightbox" at bounding box center [547, 273] width 1094 height 547
click at [700, 199] on img at bounding box center [692, 197] width 41 height 41
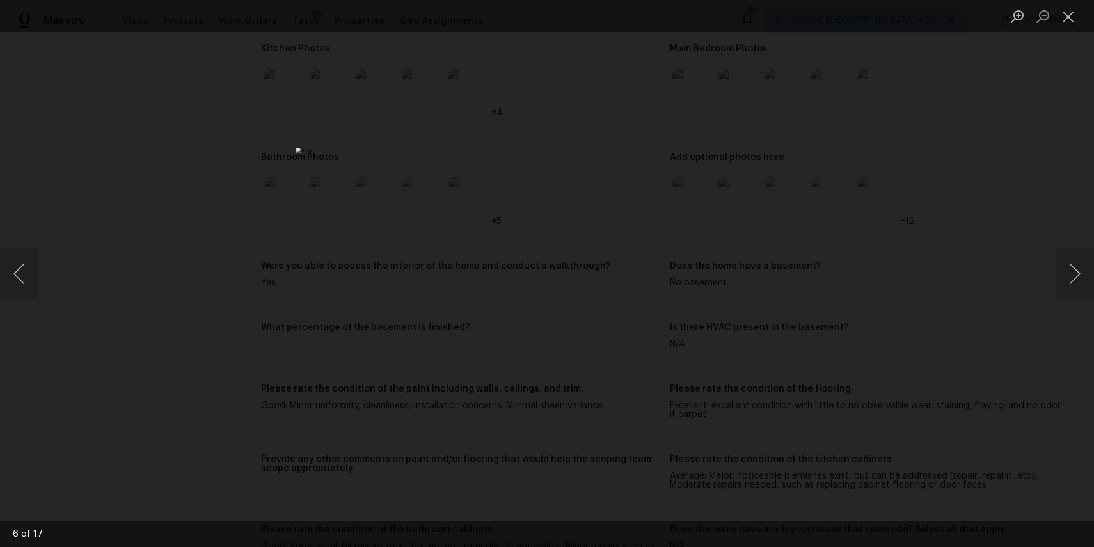
click at [1001, 304] on div "Lightbox" at bounding box center [547, 273] width 1094 height 547
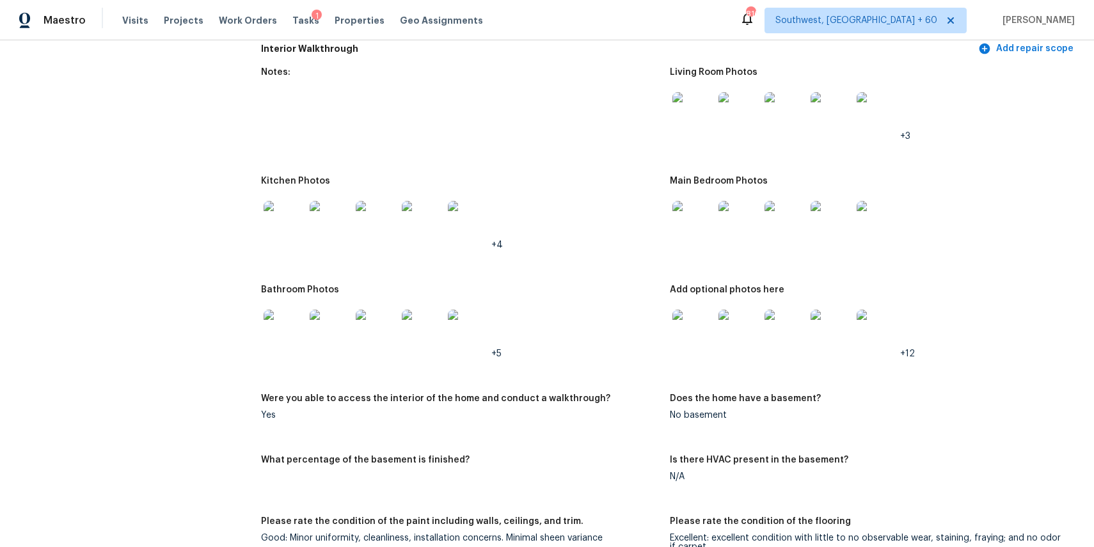
scroll to position [1488, 0]
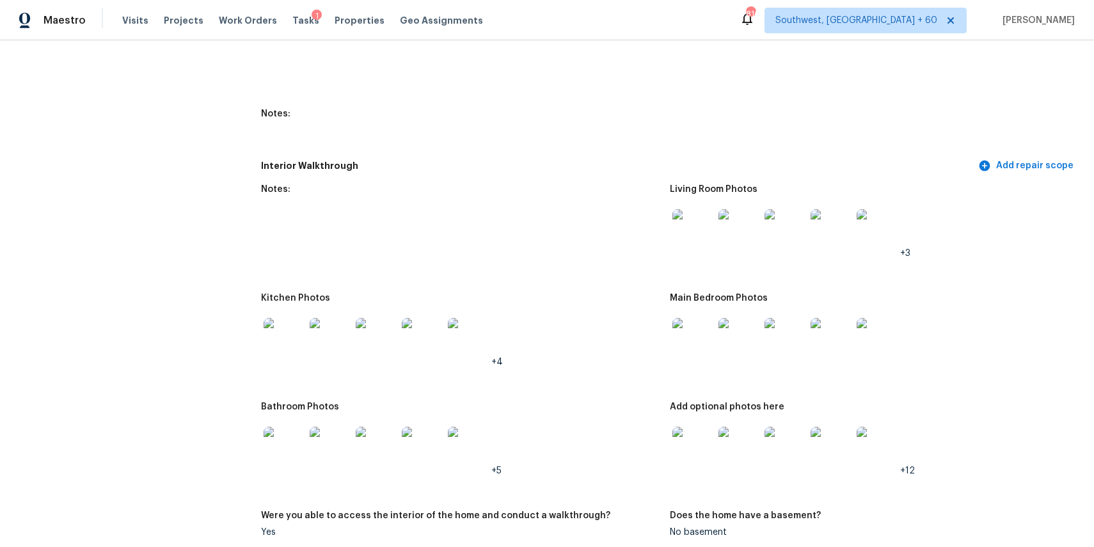
click at [292, 344] on img at bounding box center [284, 338] width 41 height 41
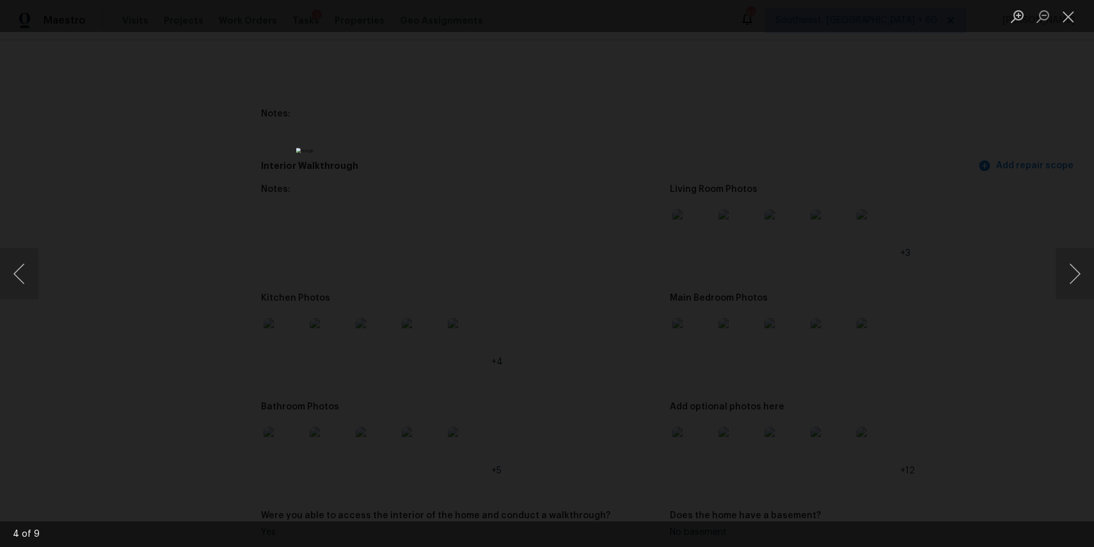
click at [830, 403] on div "Lightbox" at bounding box center [547, 273] width 1094 height 547
click at [944, 348] on div "Lightbox" at bounding box center [547, 273] width 1094 height 547
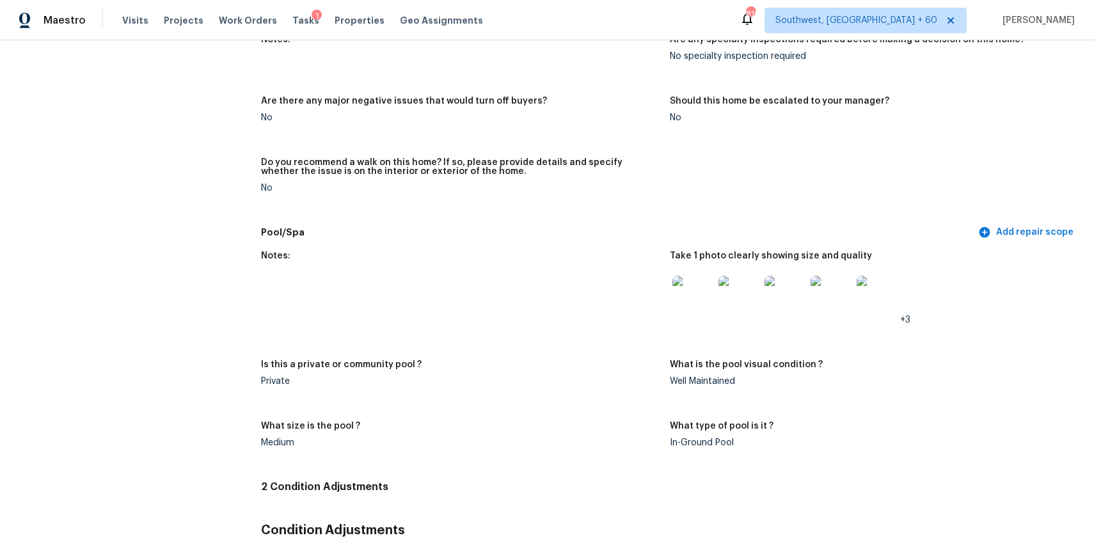
scroll to position [2972, 0]
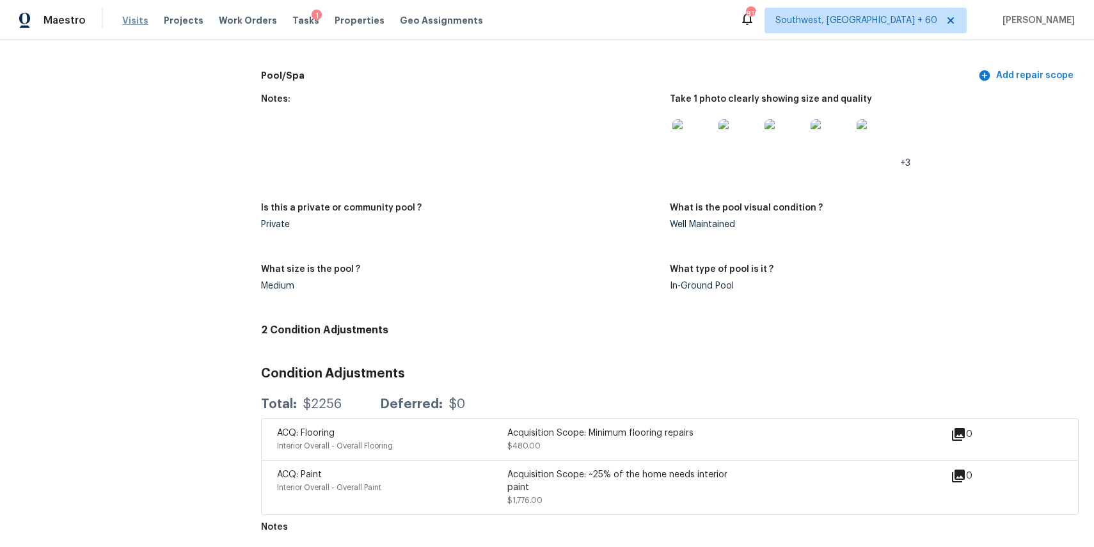
click at [130, 17] on span "Visits" at bounding box center [135, 20] width 26 height 13
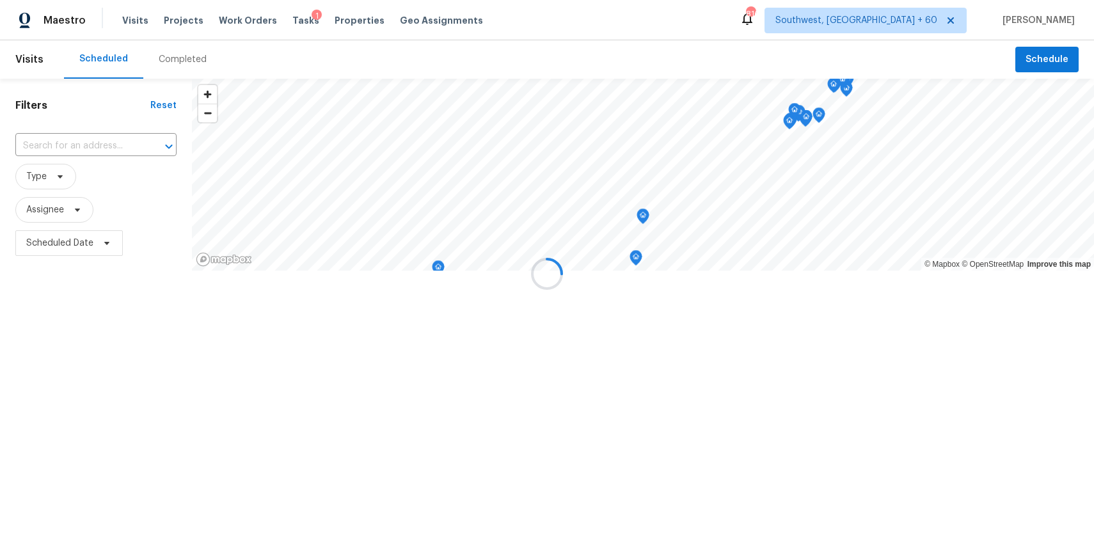
click at [178, 53] on div at bounding box center [547, 273] width 1094 height 547
click at [195, 60] on div "Completed" at bounding box center [183, 59] width 48 height 13
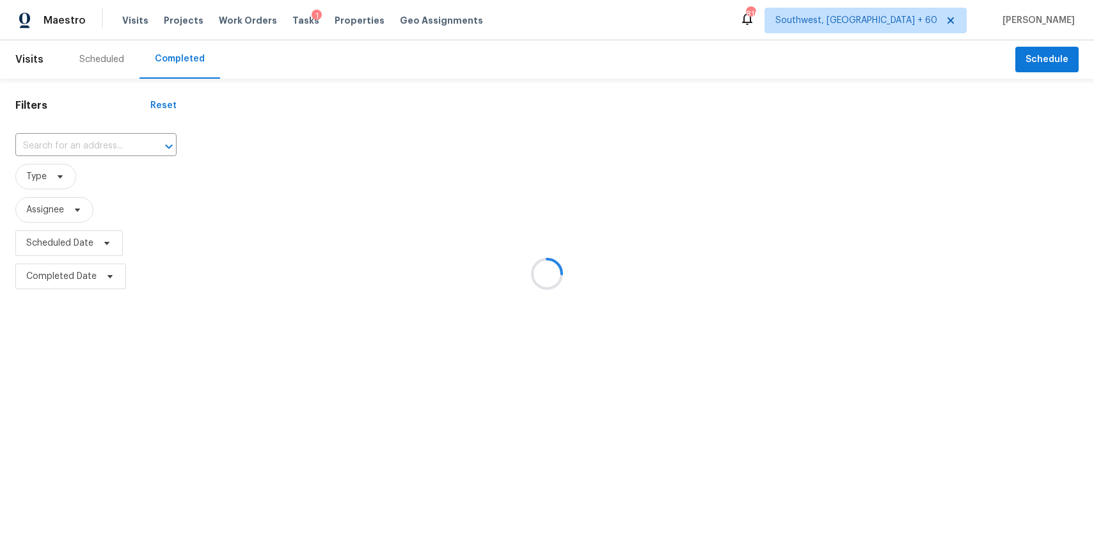
click at [195, 60] on div at bounding box center [547, 273] width 1094 height 547
click at [184, 59] on div at bounding box center [547, 273] width 1094 height 547
click at [102, 142] on div at bounding box center [547, 273] width 1094 height 547
click at [93, 138] on div at bounding box center [547, 273] width 1094 height 547
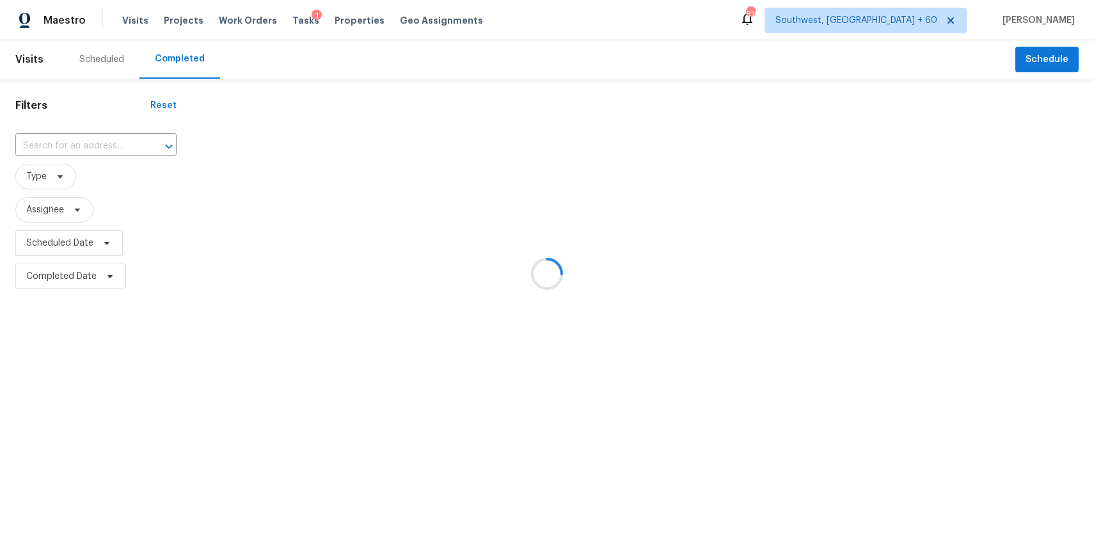
click at [93, 138] on div at bounding box center [547, 273] width 1094 height 547
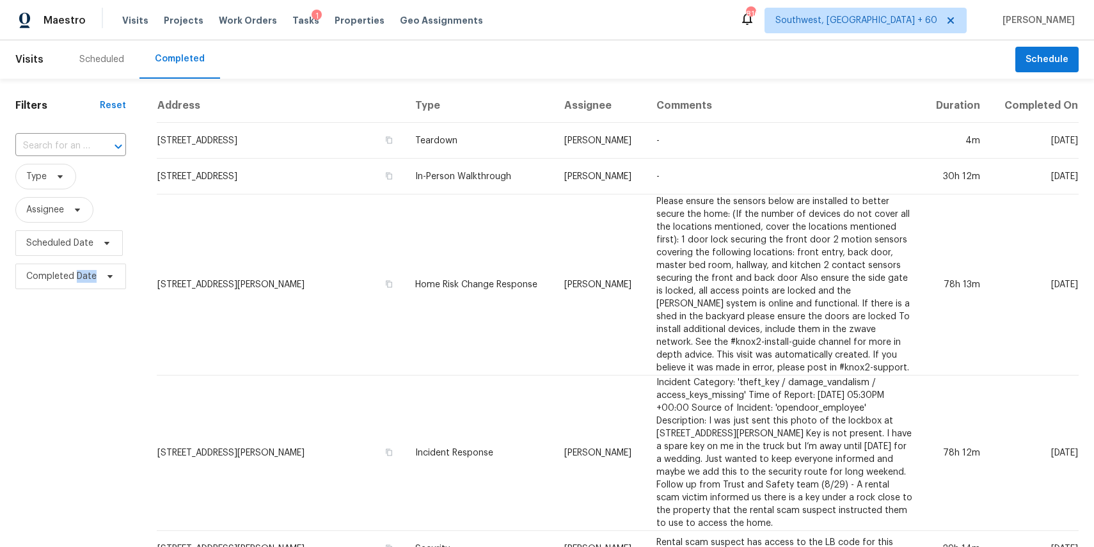
click at [93, 138] on div at bounding box center [109, 147] width 33 height 18
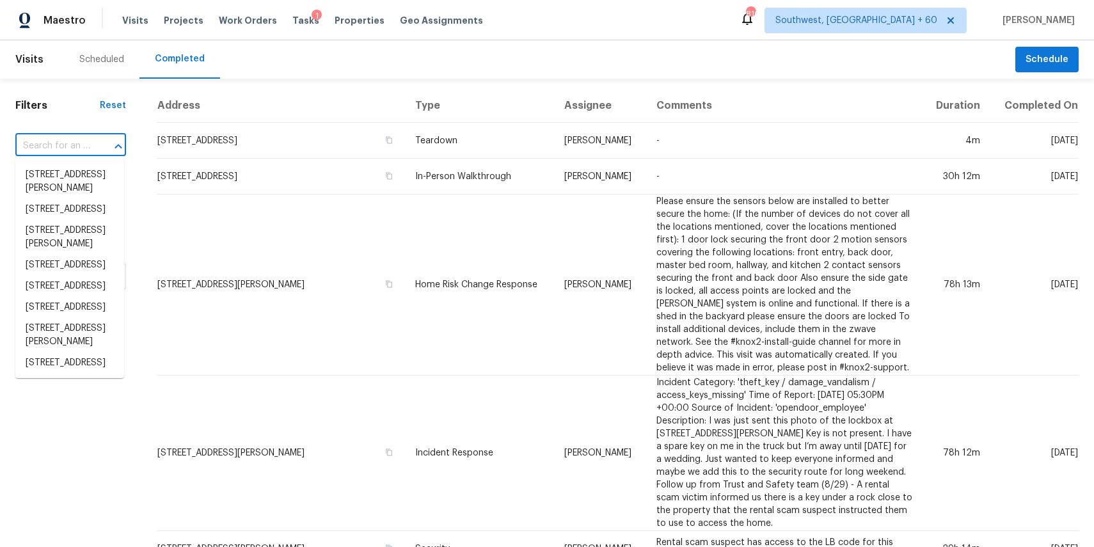
paste input "16007 Gino Park, San Antonio, TX 78247"
type input "16007 Gino Park, San Antonio, TX 78247"
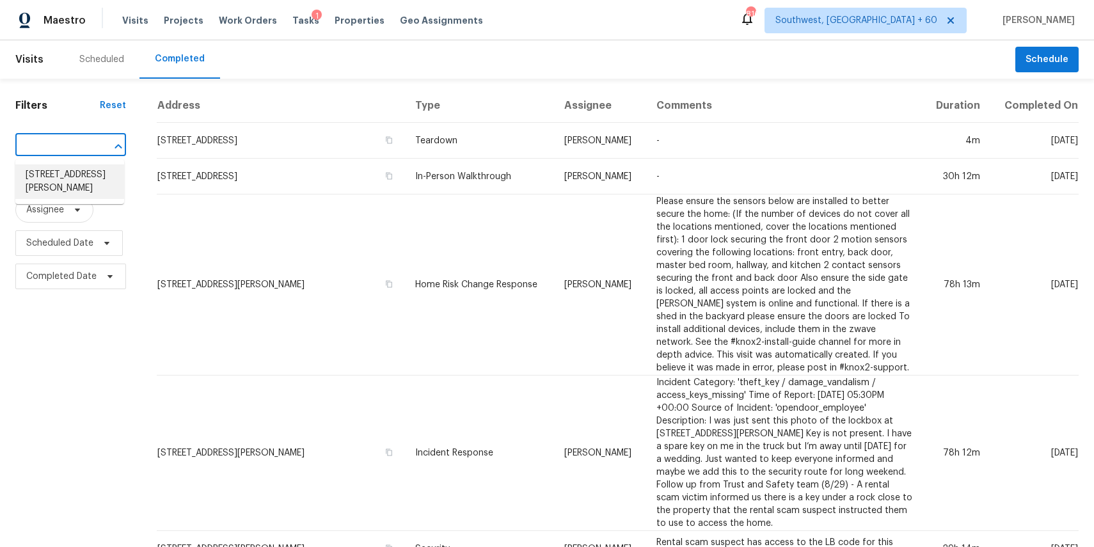
click at [80, 187] on li "16007 Gino Park, San Antonio, TX 78247" at bounding box center [69, 181] width 109 height 35
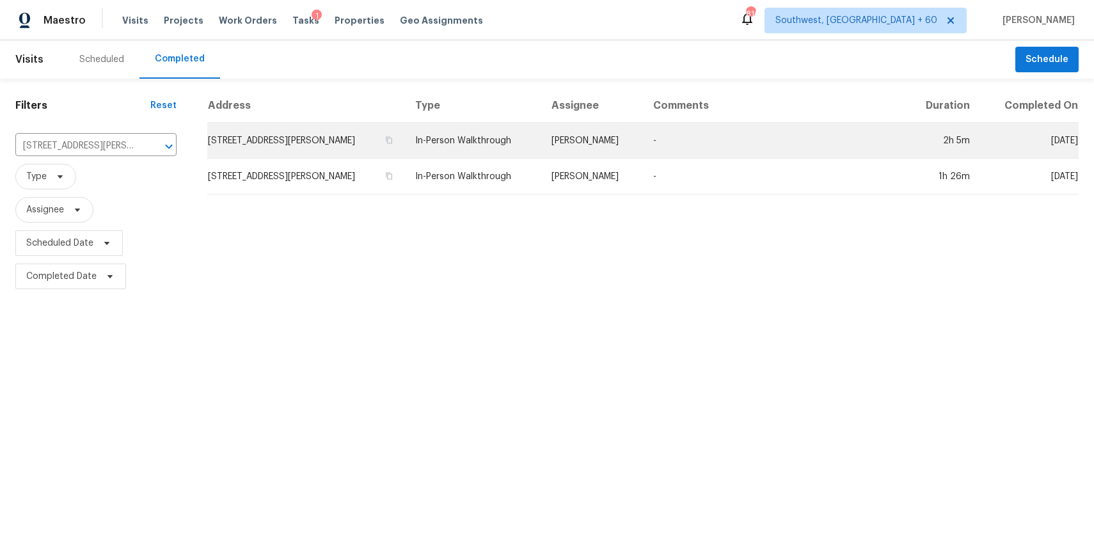
click at [630, 136] on td "Chris Fuentes" at bounding box center [592, 141] width 102 height 36
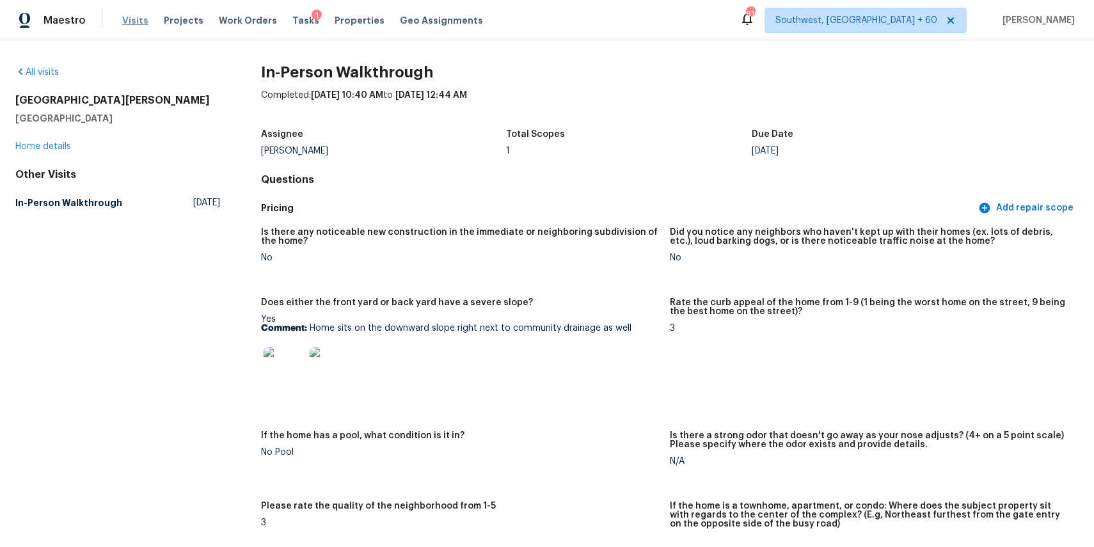
click at [137, 19] on span "Visits" at bounding box center [135, 20] width 26 height 13
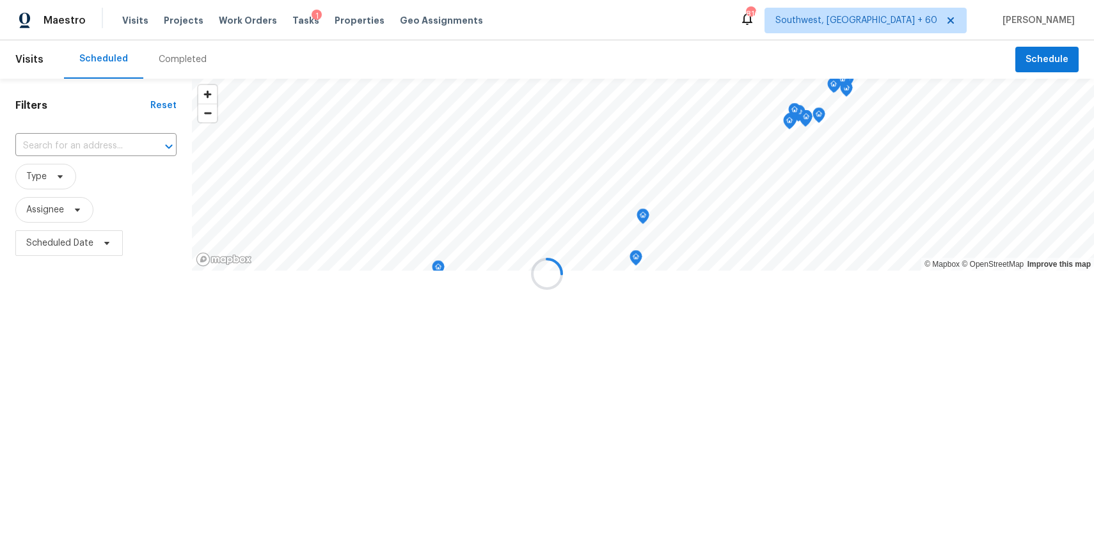
click at [185, 50] on div at bounding box center [547, 273] width 1094 height 547
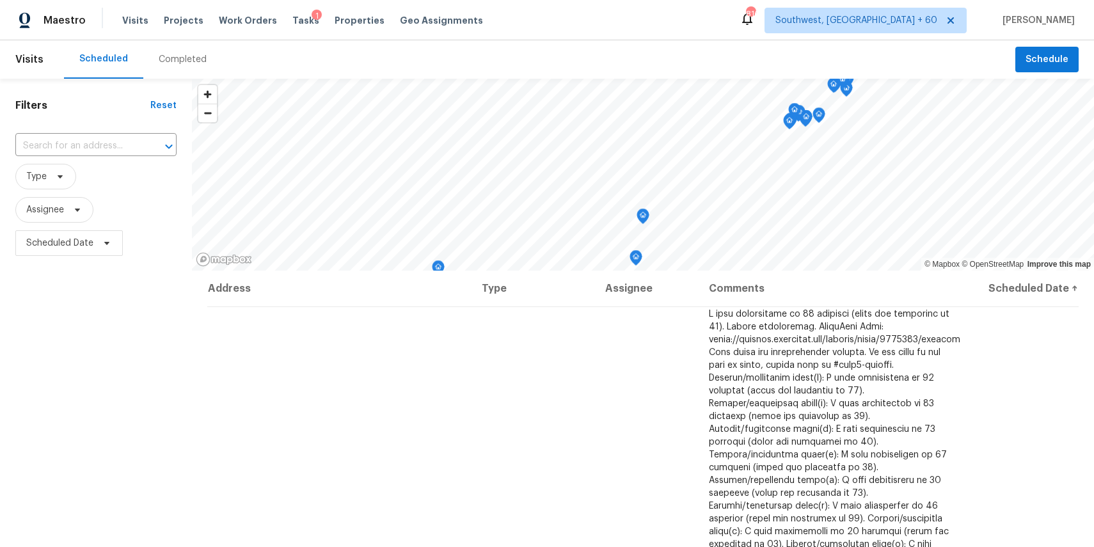
click at [185, 50] on div "Completed" at bounding box center [182, 59] width 79 height 38
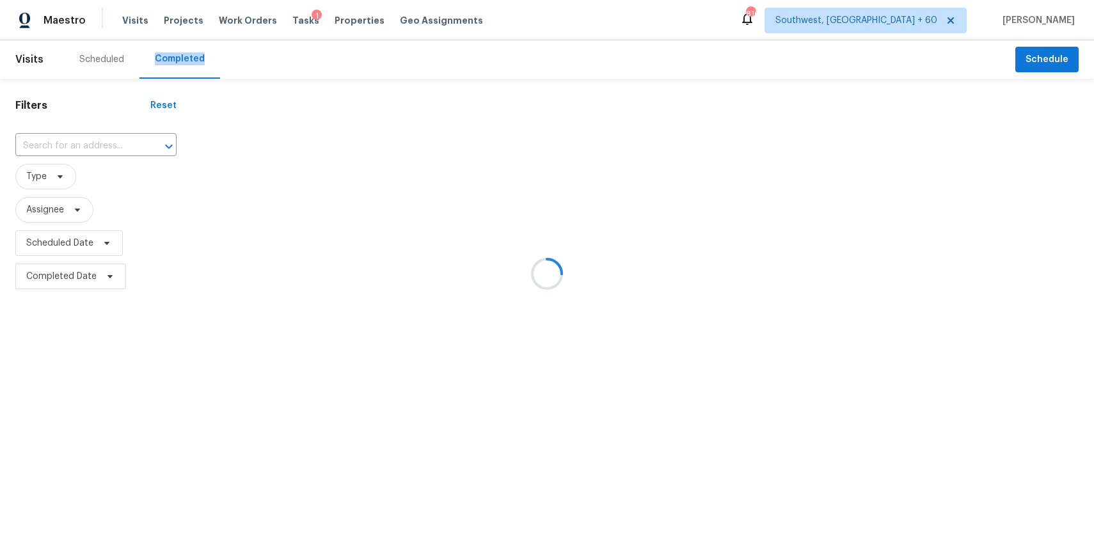
click at [185, 50] on div at bounding box center [547, 273] width 1094 height 547
click at [97, 139] on div at bounding box center [547, 273] width 1094 height 547
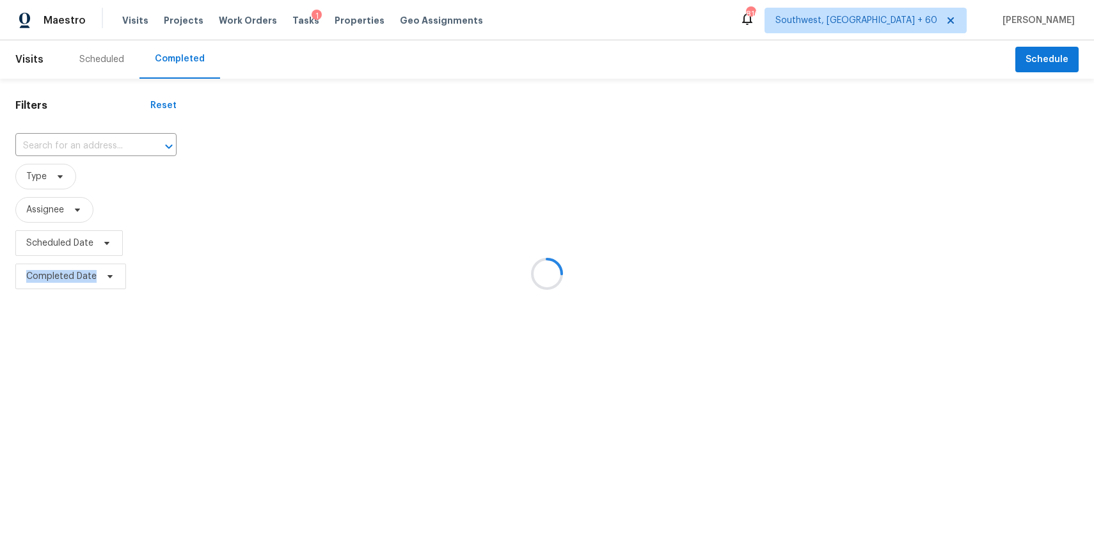
click at [97, 139] on div at bounding box center [547, 273] width 1094 height 547
click at [143, 139] on div at bounding box center [159, 147] width 33 height 18
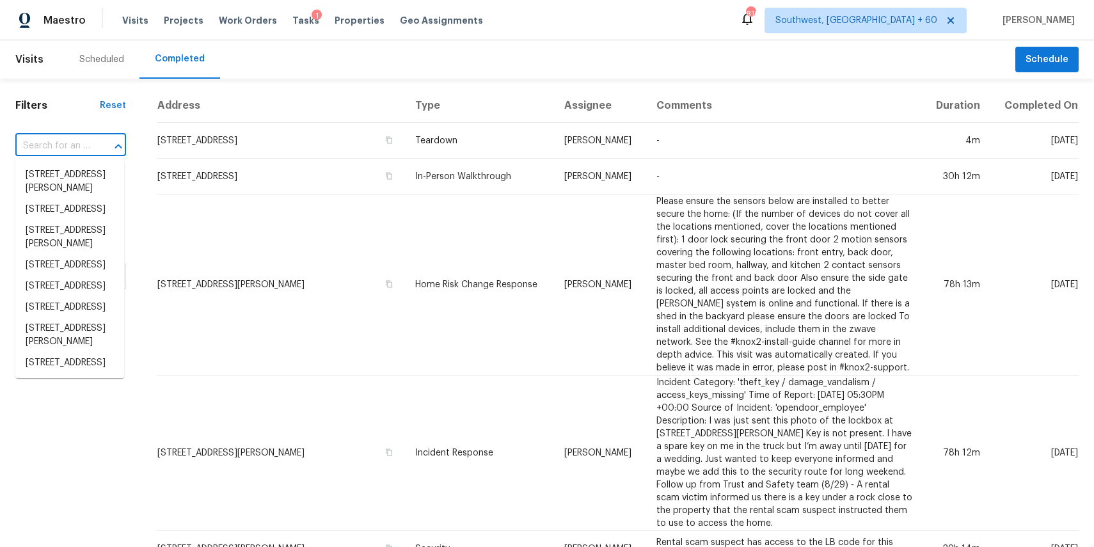
click at [97, 139] on div at bounding box center [109, 147] width 33 height 18
paste input "5424 Coral Creek Way, Elk Grove, CA 95758"
type input "5424 Coral Creek Way, Elk Grove, CA 95758"
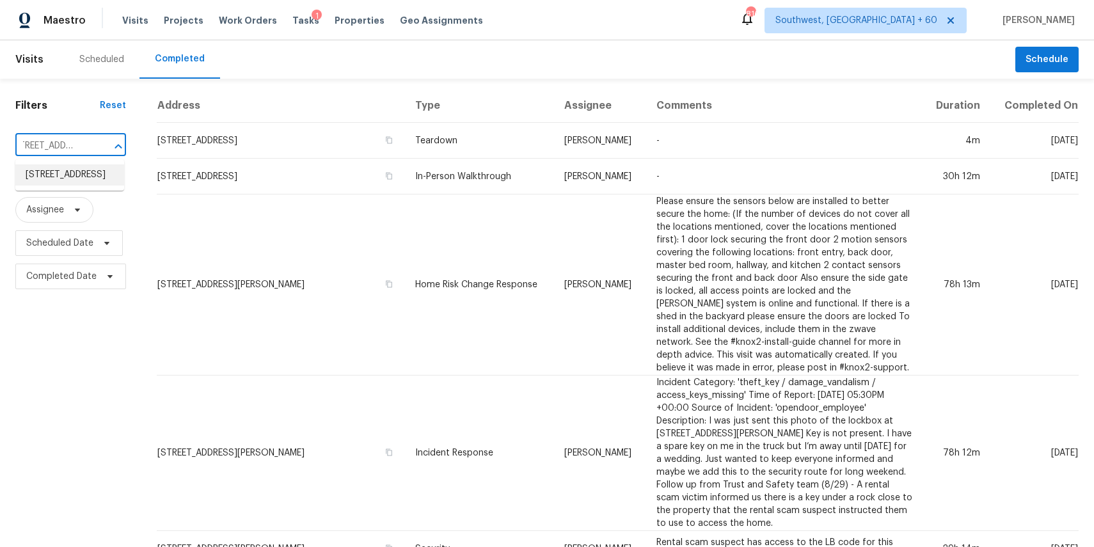
click at [76, 179] on li "5424 Coral Creek Way, Elk Grove, CA 95758" at bounding box center [69, 174] width 109 height 21
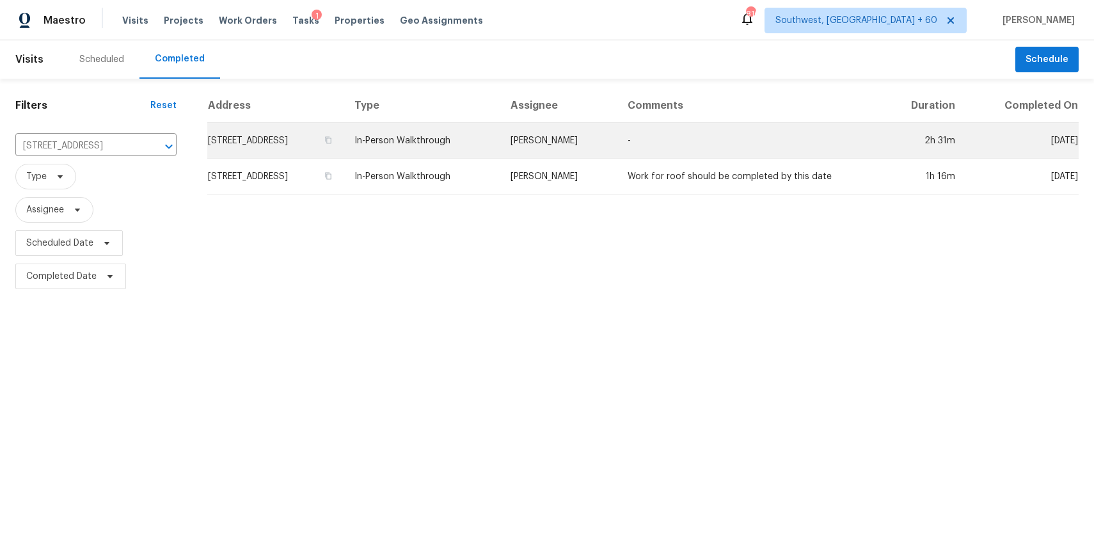
click at [594, 143] on td "Douglass Noblett" at bounding box center [558, 141] width 117 height 36
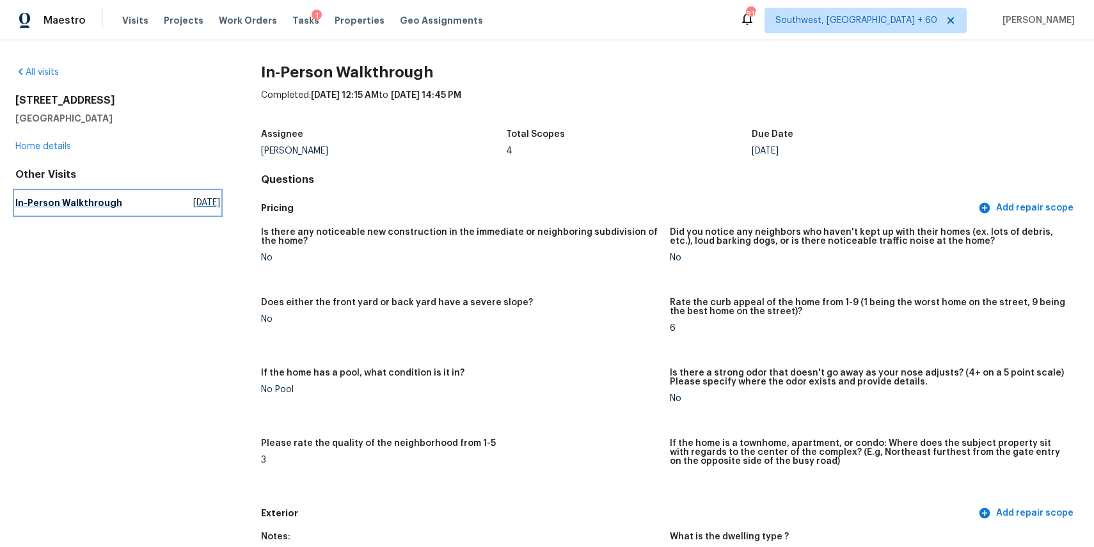
click at [193, 205] on span "Mon, Aug 04 2025" at bounding box center [206, 202] width 27 height 13
click at [193, 205] on span "Fri, Sep 05 2025" at bounding box center [206, 202] width 27 height 13
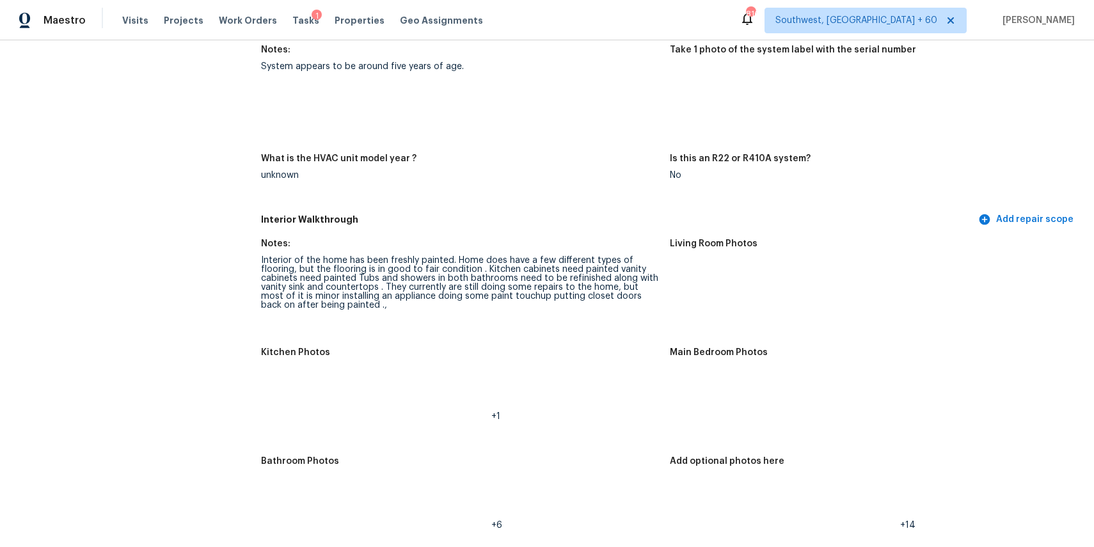
scroll to position [1243, 0]
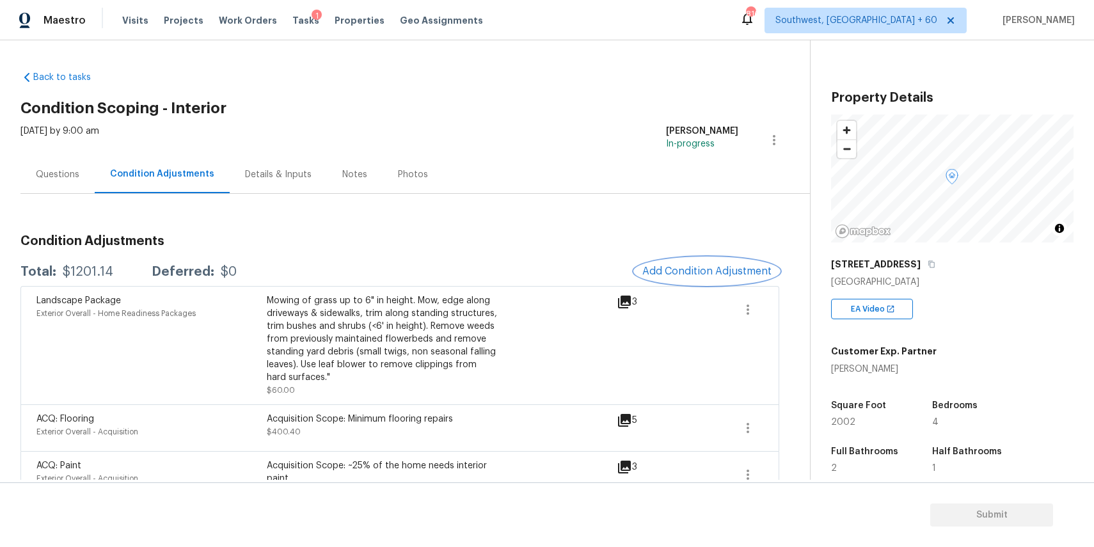
click at [729, 274] on span "Add Condition Adjustment" at bounding box center [706, 271] width 129 height 12
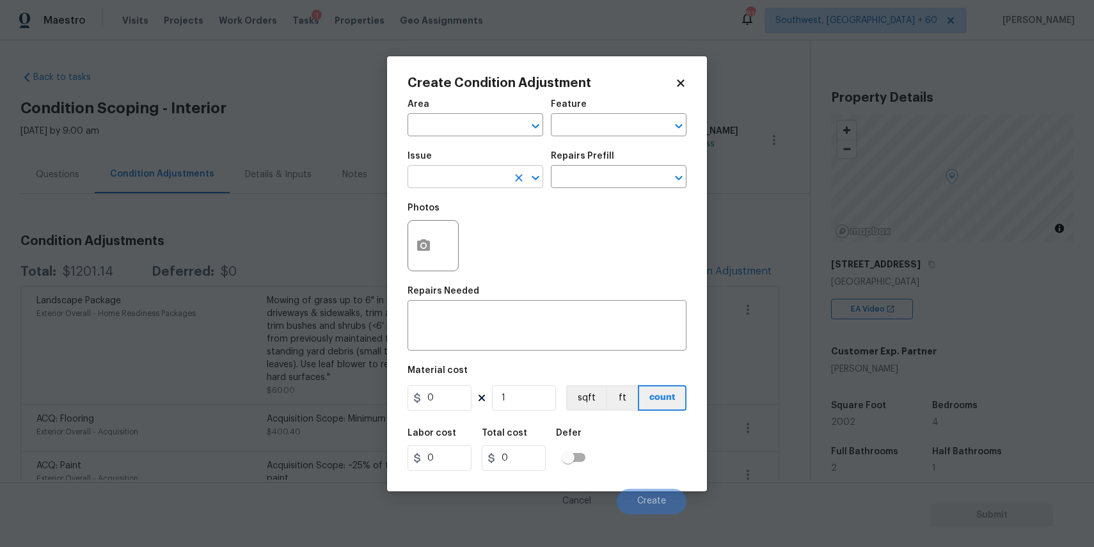
click at [464, 185] on input "text" at bounding box center [457, 178] width 100 height 20
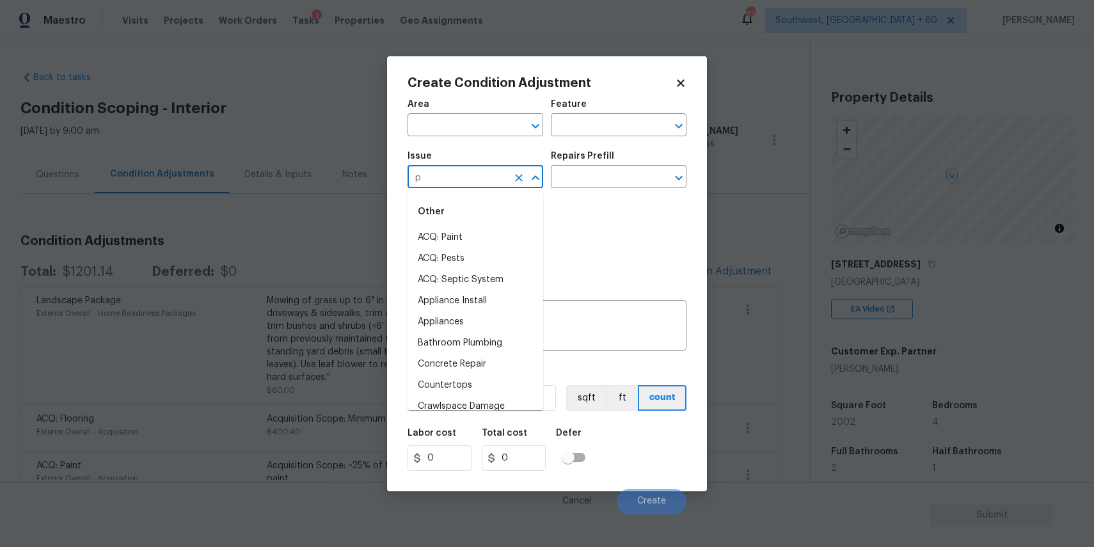
type input "pa"
type input "in"
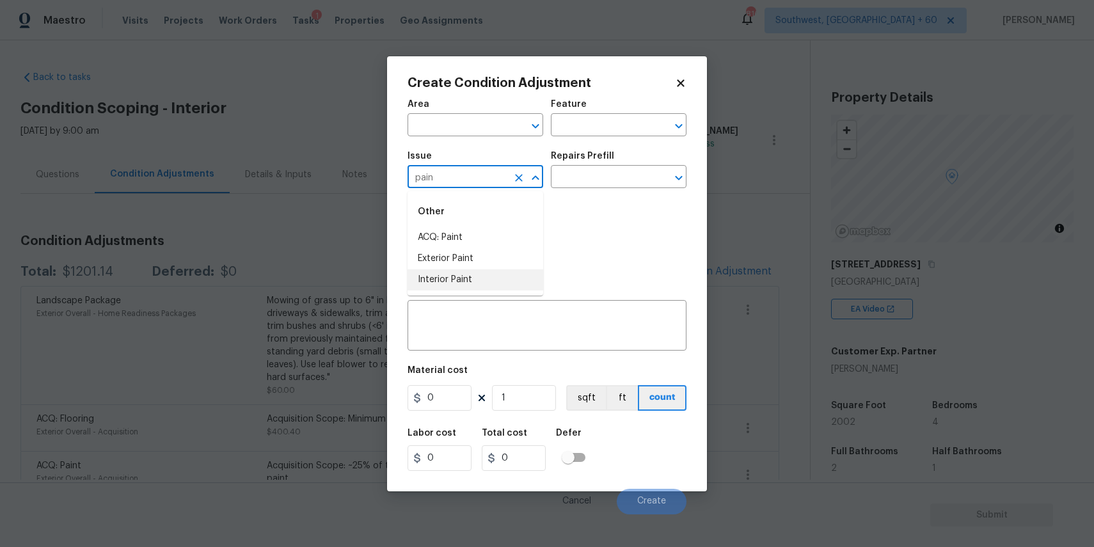
click at [508, 276] on li "Interior Paint" at bounding box center [475, 279] width 136 height 21
type input "Interior Paint"
click at [502, 333] on textarea at bounding box center [547, 326] width 264 height 27
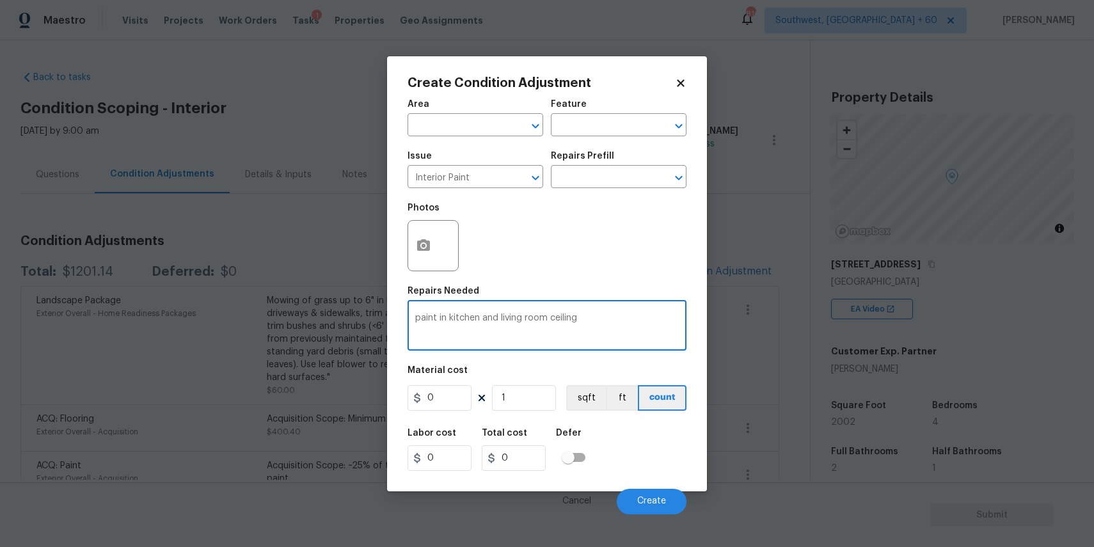
type textarea "paint in kitchen and living room ceiling"
click at [413, 418] on div "Area ​ Feature ​ Issue Interior Paint ​ Repairs Prefill ​ Photos Repairs Needed…" at bounding box center [546, 303] width 279 height 422
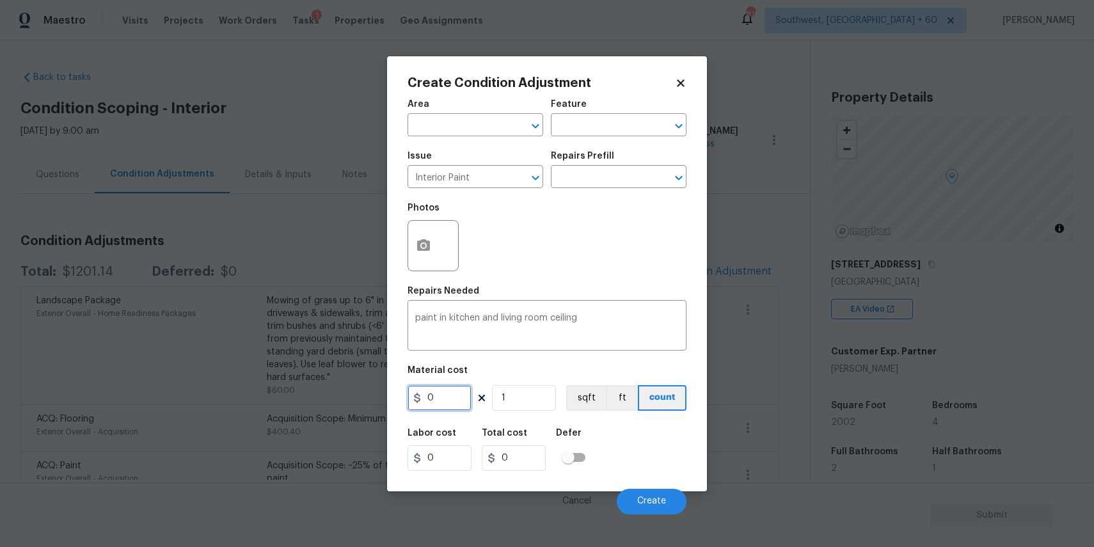
click at [427, 411] on input "0" at bounding box center [439, 398] width 64 height 26
type input "500"
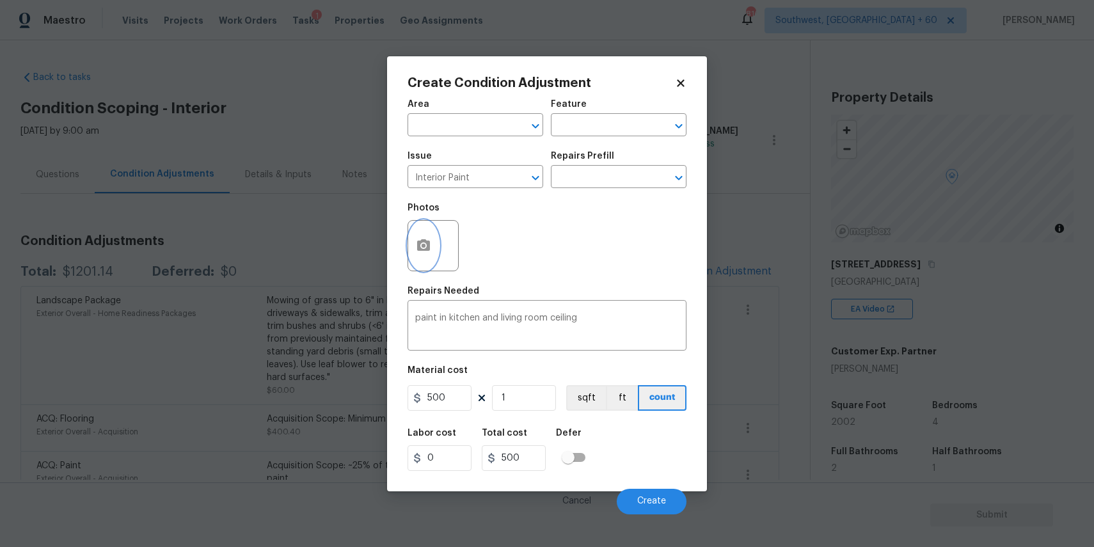
click at [425, 262] on button "button" at bounding box center [423, 246] width 31 height 50
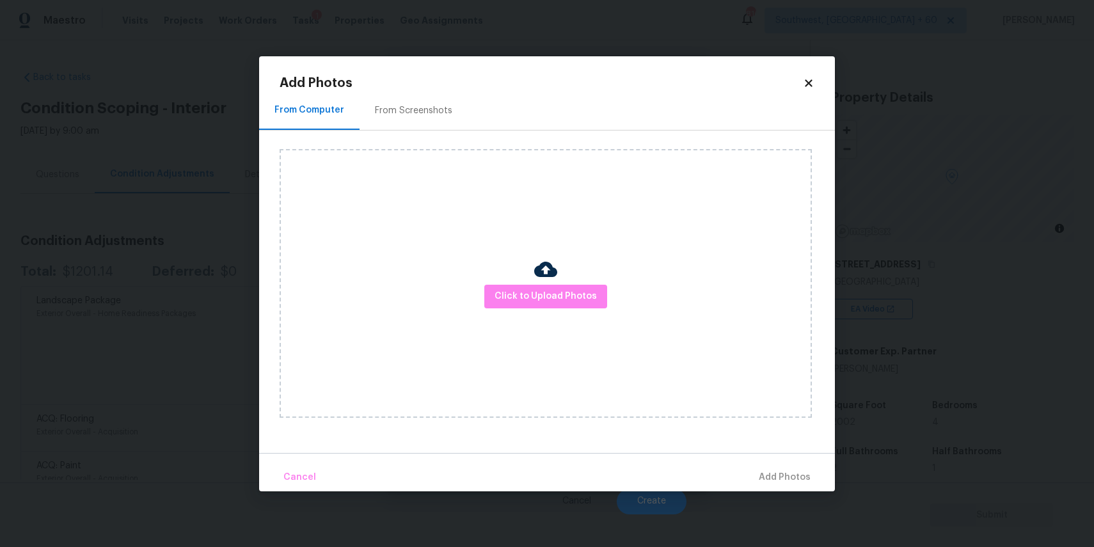
click at [511, 277] on div "Click to Upload Photos" at bounding box center [546, 283] width 532 height 269
click at [555, 297] on span "Click to Upload Photos" at bounding box center [545, 296] width 102 height 16
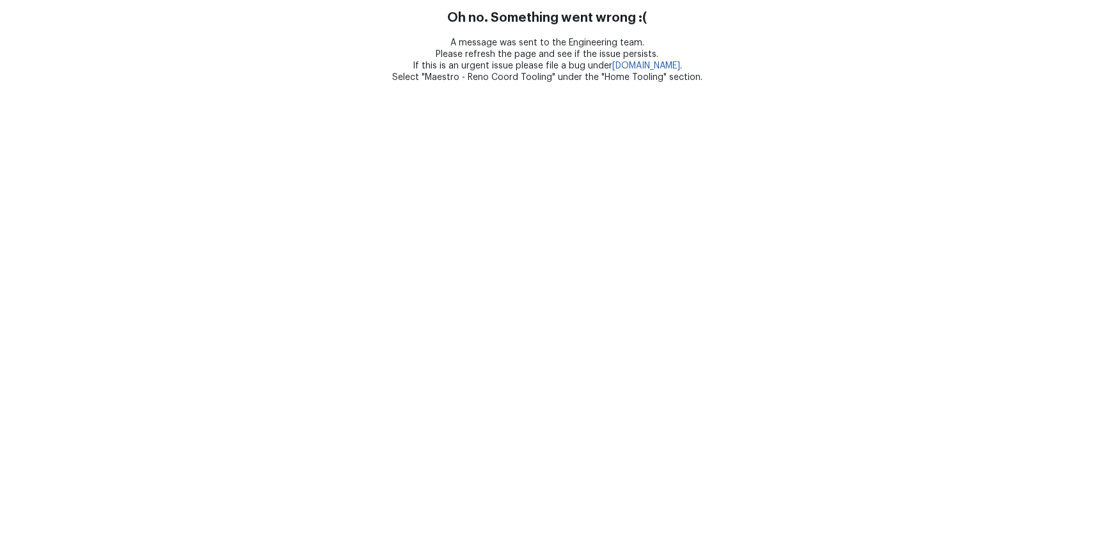
click at [927, 83] on html "Oh no. Something went wrong :( A message was sent to the Engineering team. Plea…" at bounding box center [547, 41] width 1094 height 83
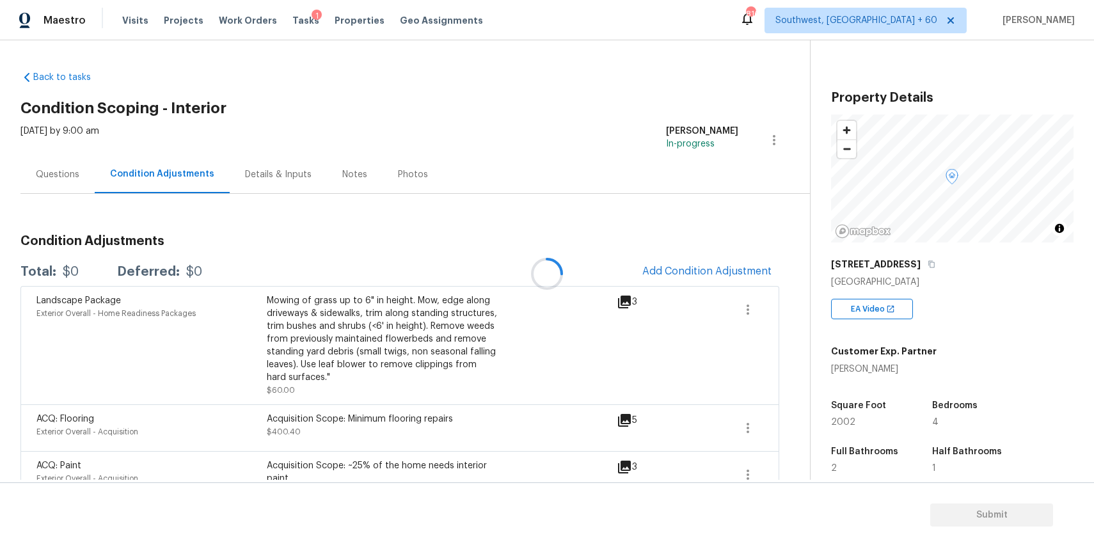
click at [694, 267] on div at bounding box center [547, 273] width 1094 height 547
click at [740, 261] on button "Add Condition Adjustment" at bounding box center [707, 271] width 145 height 27
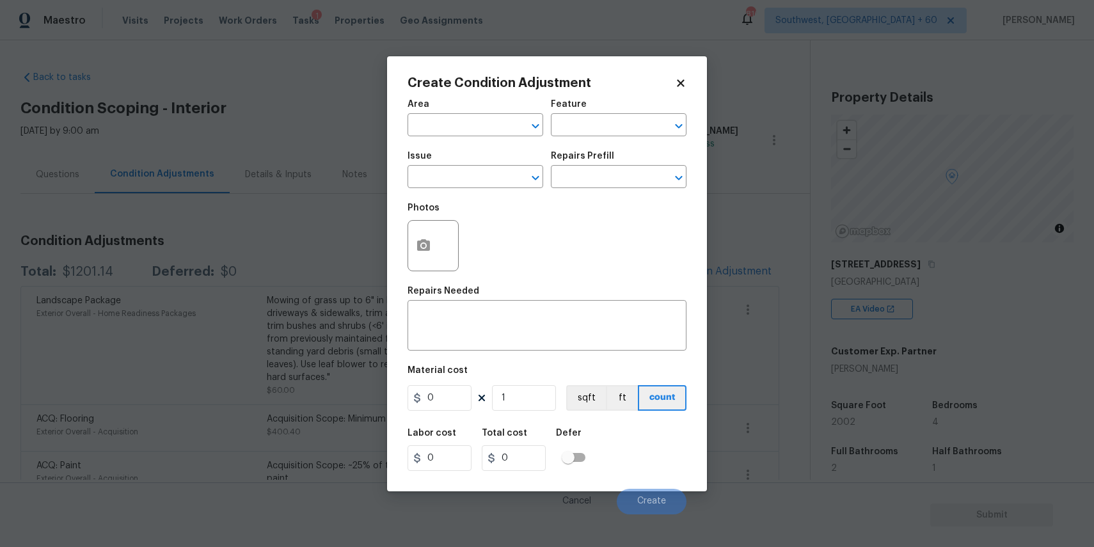
click at [769, 190] on body "Maestro Visits Projects Work Orders Tasks 1 Properties Geo Assignments 816 Sout…" at bounding box center [547, 273] width 1094 height 547
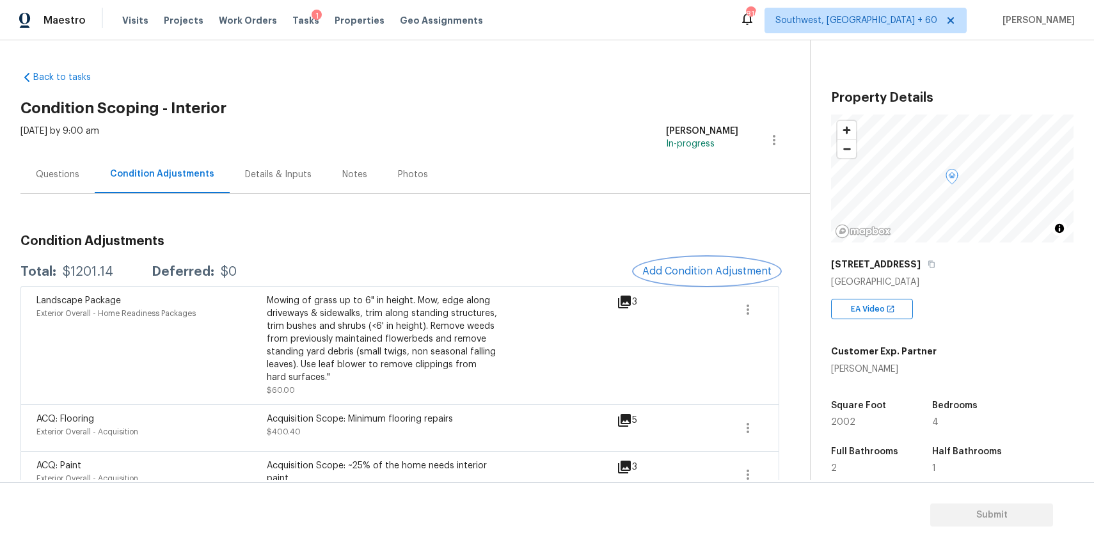
scroll to position [31, 0]
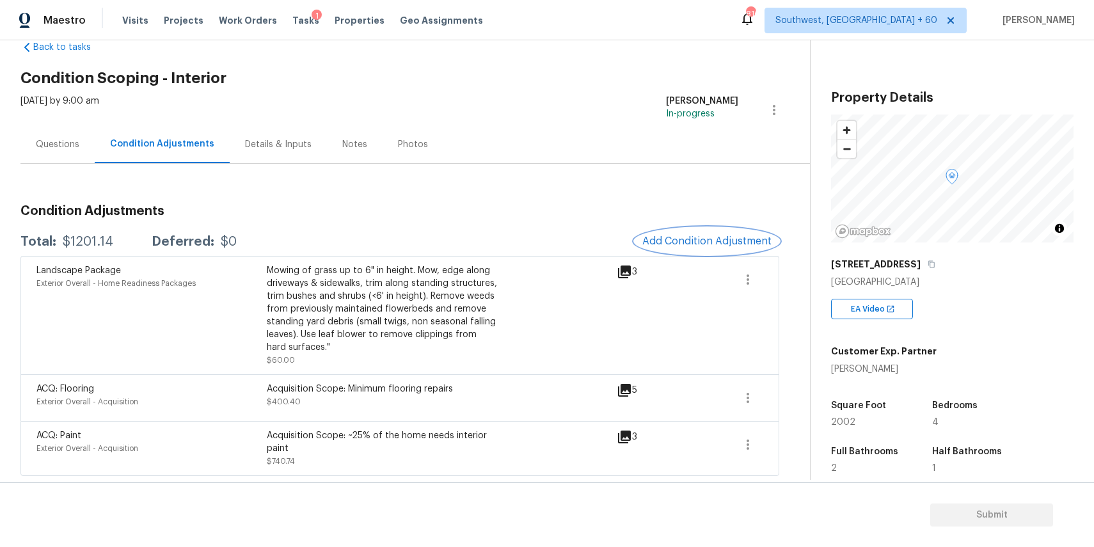
click at [713, 237] on span "Add Condition Adjustment" at bounding box center [706, 241] width 129 height 12
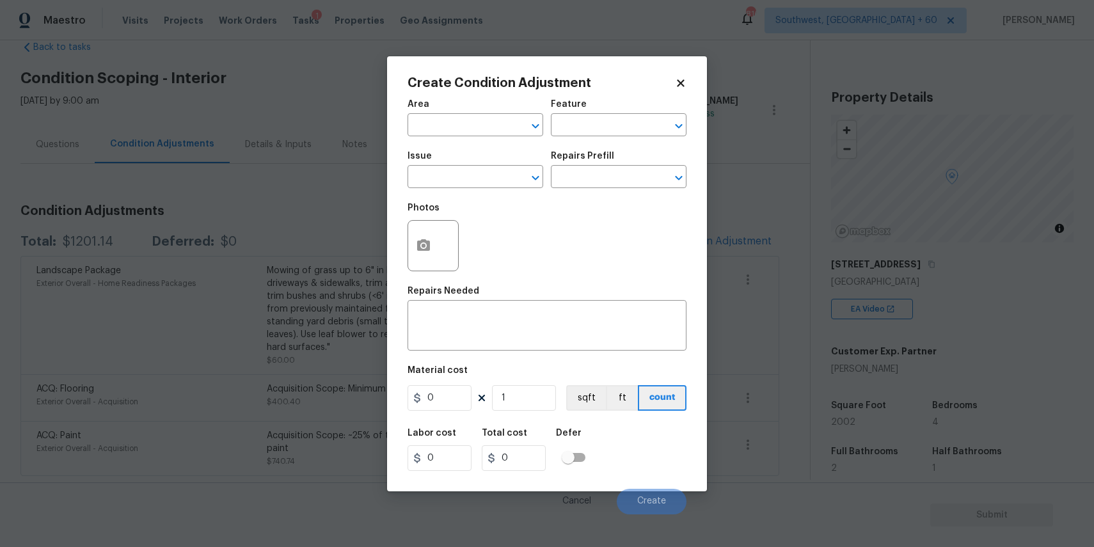
click at [462, 200] on div "Photos" at bounding box center [546, 237] width 279 height 83
click at [482, 186] on input "text" at bounding box center [457, 178] width 100 height 20
click at [466, 267] on li "Exterior Paint" at bounding box center [475, 258] width 136 height 21
type input "Exterior Paint"
click at [516, 175] on icon "Clear" at bounding box center [519, 178] width 8 height 8
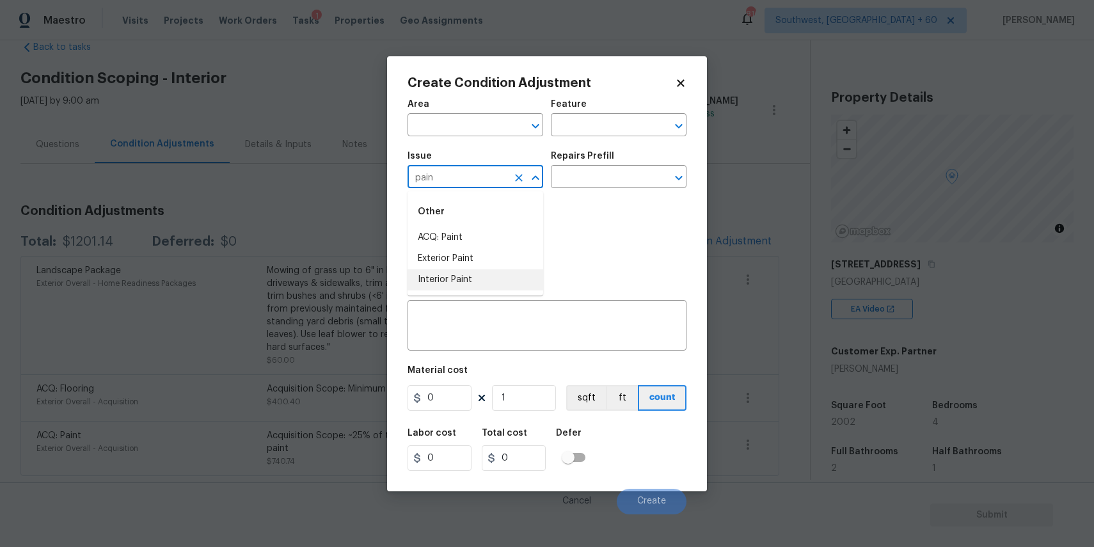
click at [512, 272] on li "Interior Paint" at bounding box center [475, 279] width 136 height 21
type input "Interior Paint"
click at [600, 186] on input "text" at bounding box center [601, 178] width 100 height 20
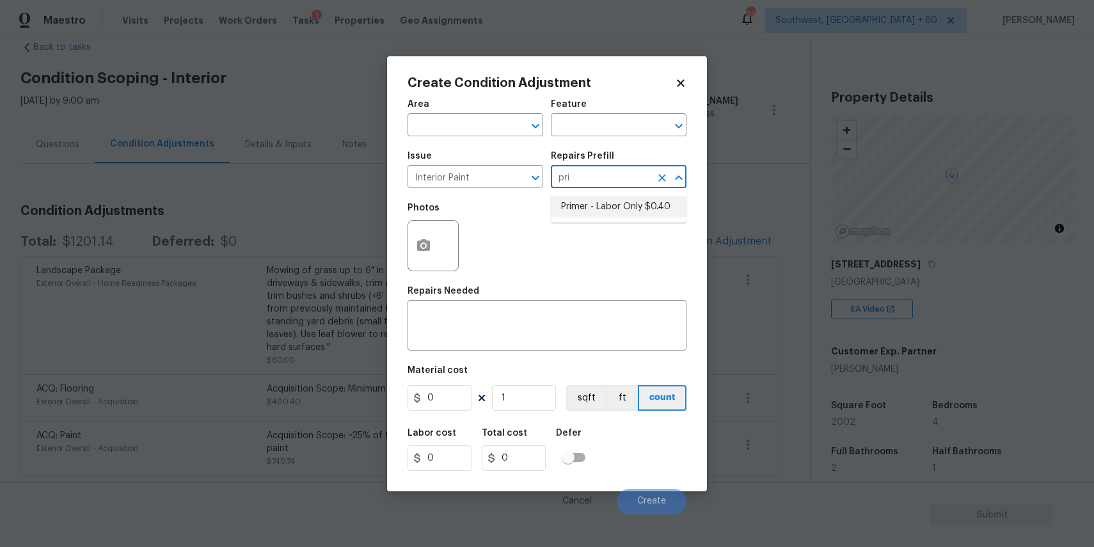
type input "pr"
click at [624, 196] on li "Primer - Labor Only $0.40" at bounding box center [619, 206] width 136 height 21
type input "Overall Paint"
type textarea "Interior primer - PRIMER PROVIDED BY OPENDOOR - All nails, screws, drywall anch…"
type input "0.4"
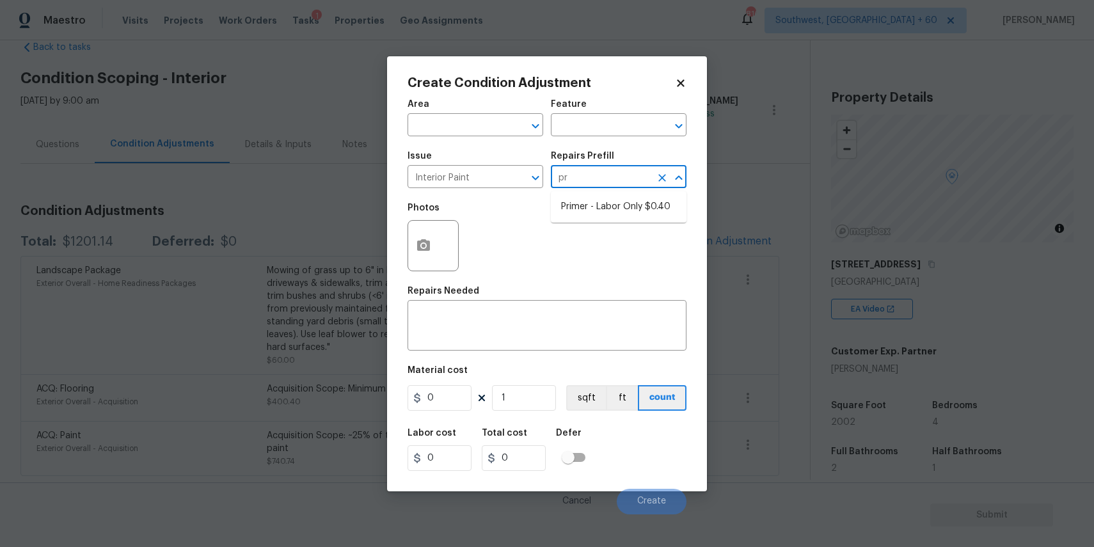
type input "0.4"
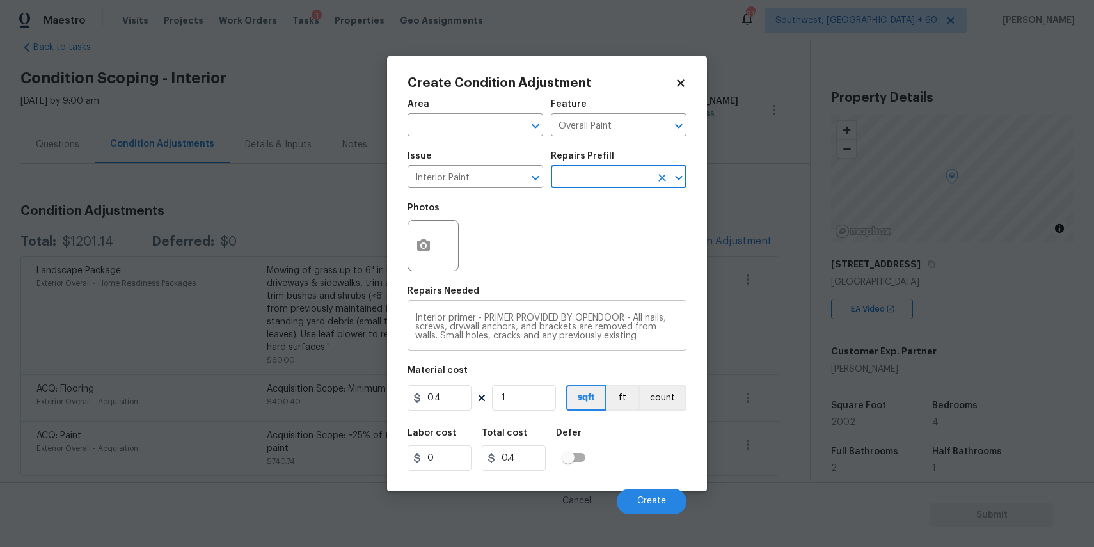
click at [537, 312] on div "Interior primer - PRIMER PROVIDED BY OPENDOOR - All nails, screws, drywall anch…" at bounding box center [546, 326] width 279 height 47
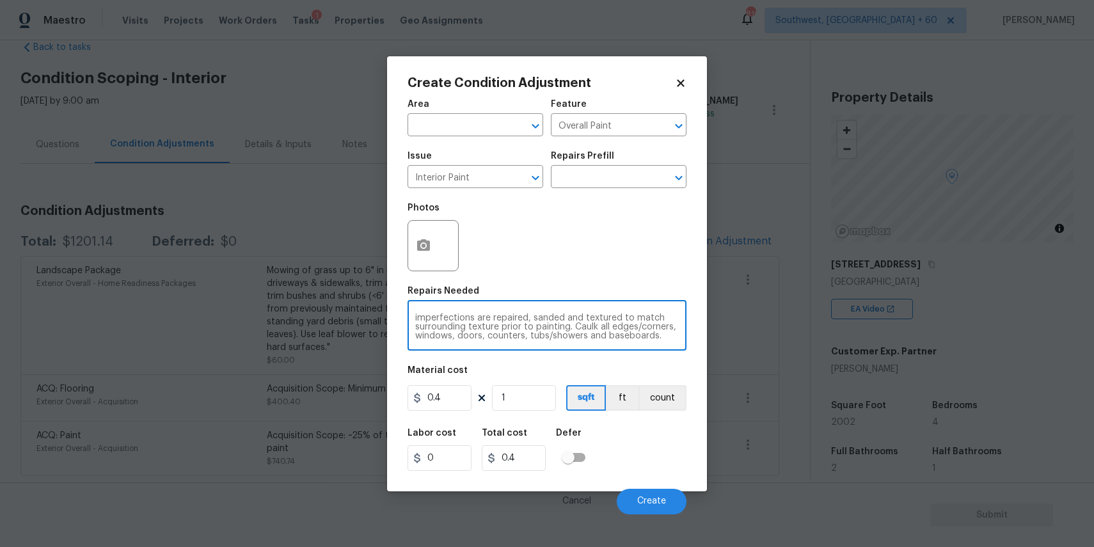
click at [537, 312] on div "Interior primer - PRIMER PROVIDED BY OPENDOOR - All nails, screws, drywall anch…" at bounding box center [546, 326] width 279 height 47
click at [535, 332] on textarea "Interior primer - PRIMER PROVIDED BY OPENDOOR - All nails, screws, drywall anch…" at bounding box center [547, 326] width 264 height 27
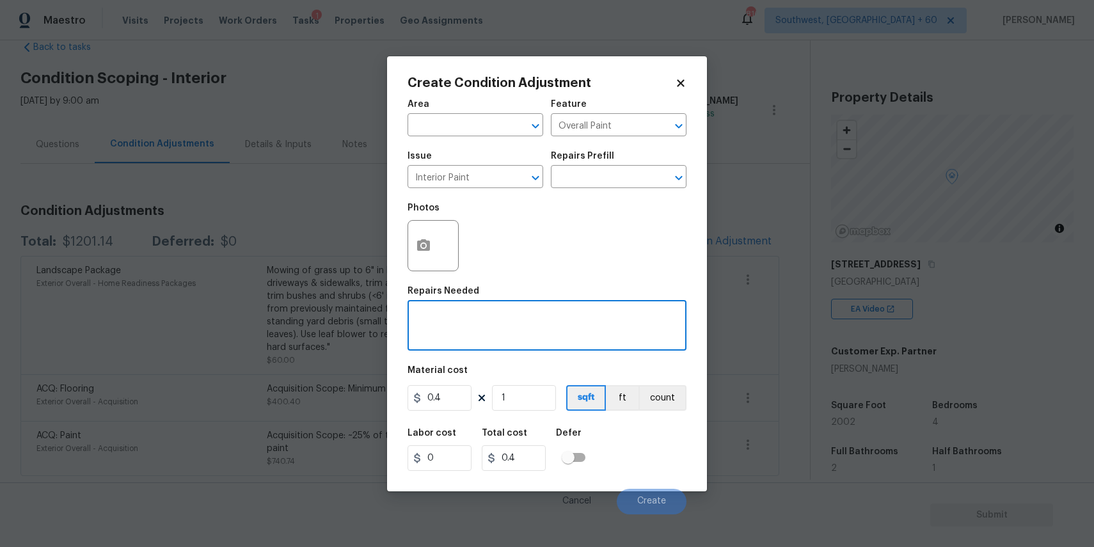
scroll to position [0, 0]
click at [553, 319] on textarea "painting in kitchen ceiling and lioving room" at bounding box center [547, 326] width 264 height 27
click at [619, 331] on textarea "painting in kitchen ceiling and living room" at bounding box center [547, 326] width 264 height 27
type textarea "painting in kitchen ceiling and living room ceiling"
click at [440, 416] on div "Area ​ Feature Overall Paint ​ Issue Interior Paint ​ Repairs Prefill ​ Photos …" at bounding box center [546, 303] width 279 height 422
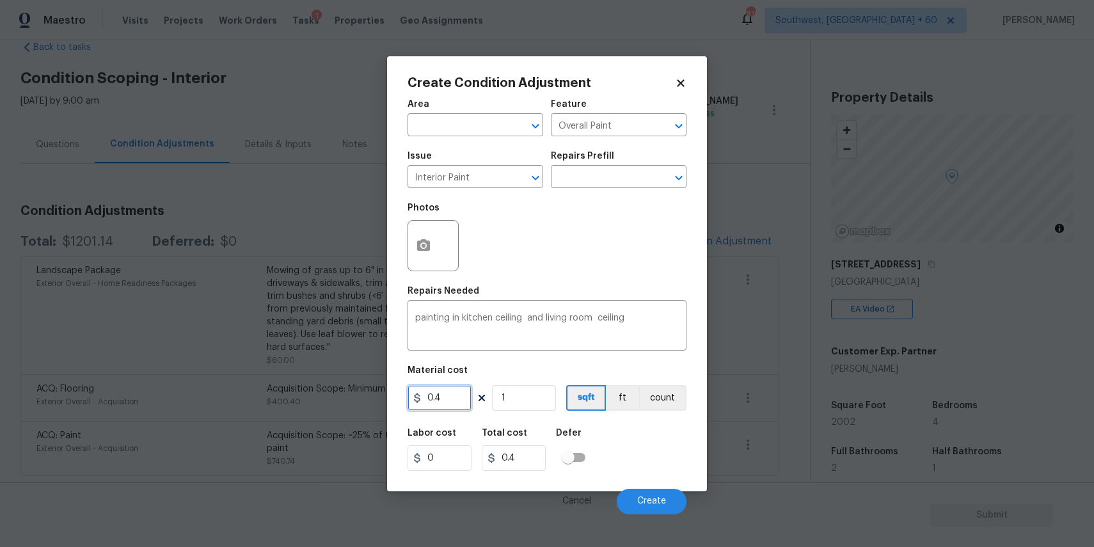
click at [447, 406] on input "0.4" at bounding box center [439, 398] width 64 height 26
type input "500"
click at [436, 244] on button "button" at bounding box center [423, 246] width 31 height 50
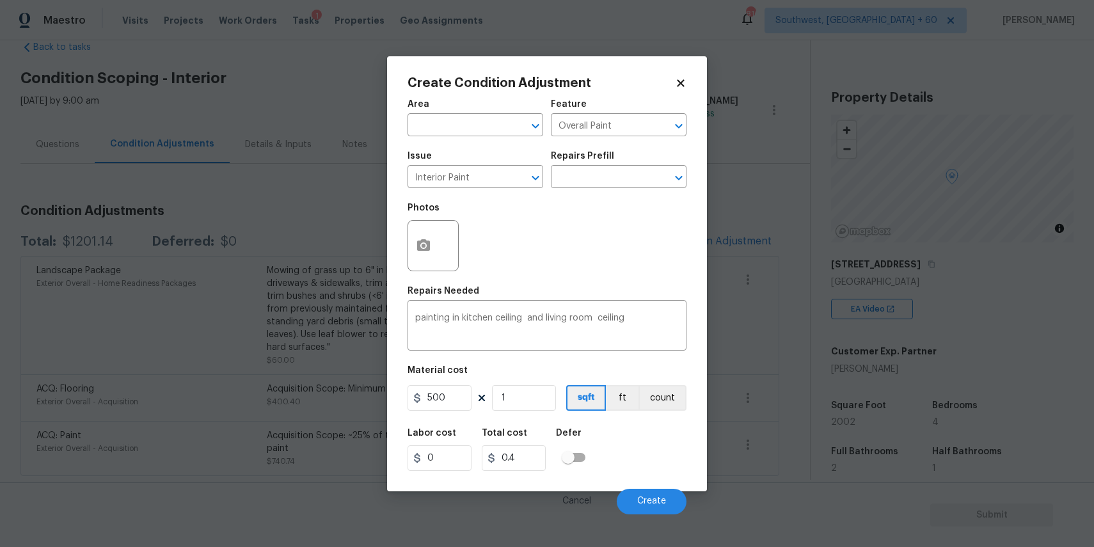
type input "500"
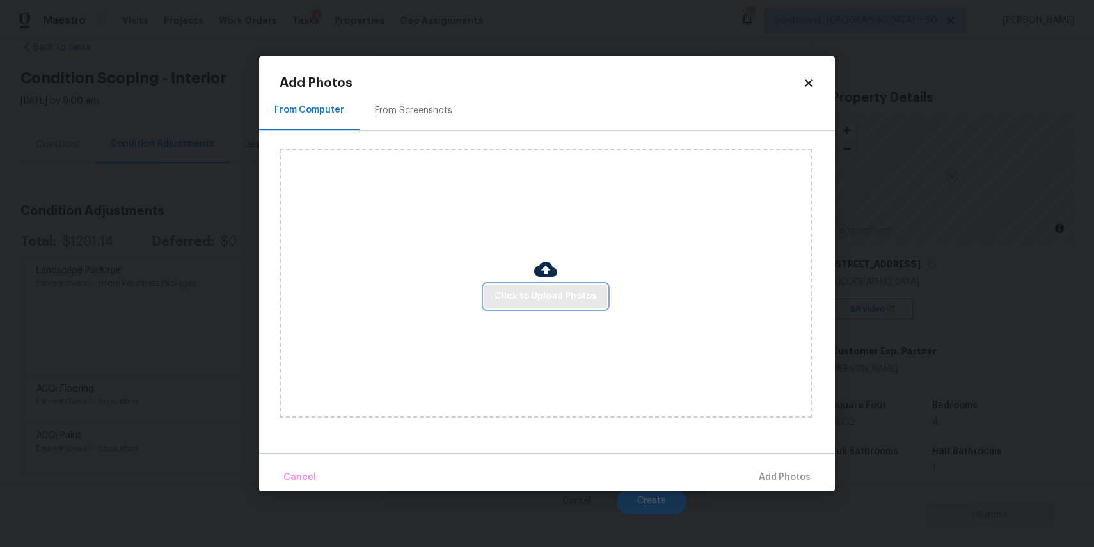
click at [570, 290] on span "Click to Upload Photos" at bounding box center [545, 296] width 102 height 16
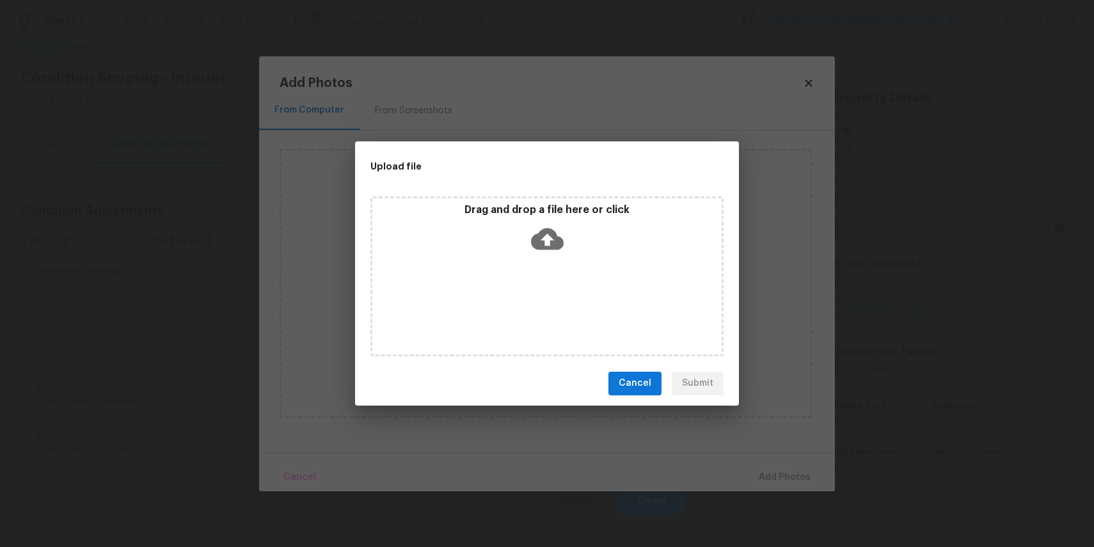
click at [570, 290] on div "Drag and drop a file here or click" at bounding box center [546, 276] width 353 height 160
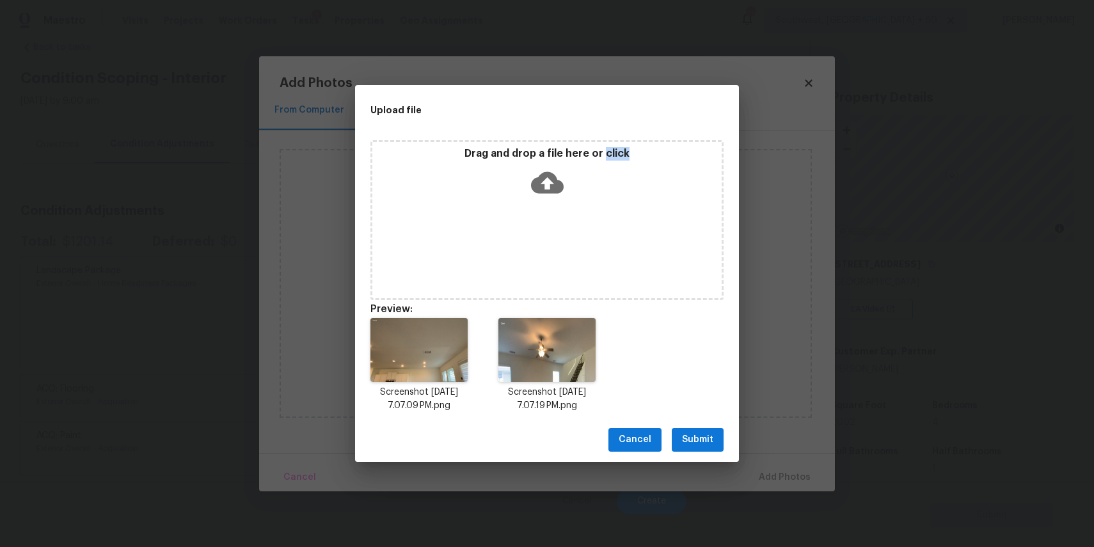
click at [705, 434] on span "Submit" at bounding box center [697, 440] width 31 height 16
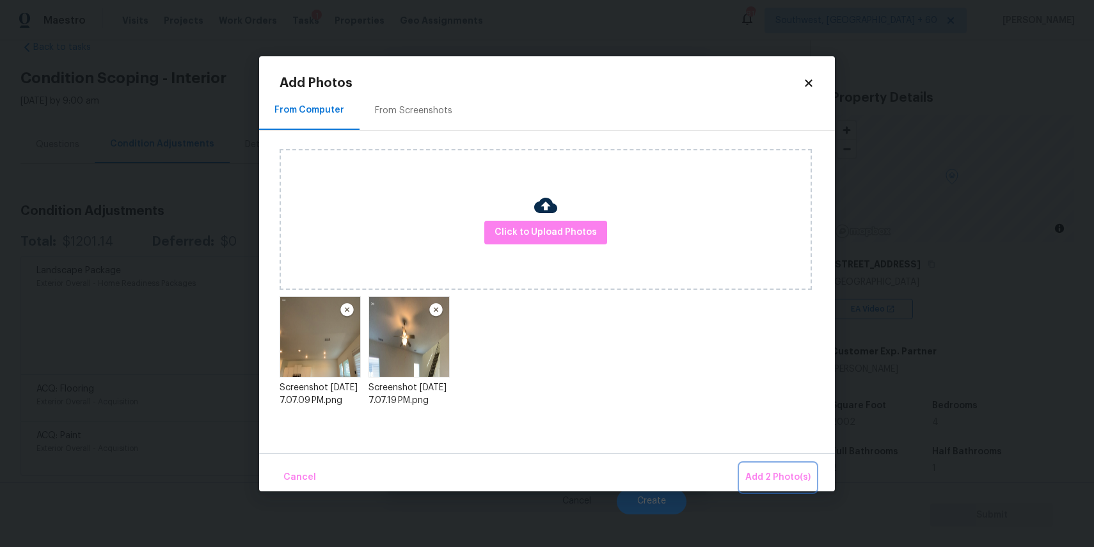
click at [791, 470] on span "Add 2 Photo(s)" at bounding box center [777, 477] width 65 height 16
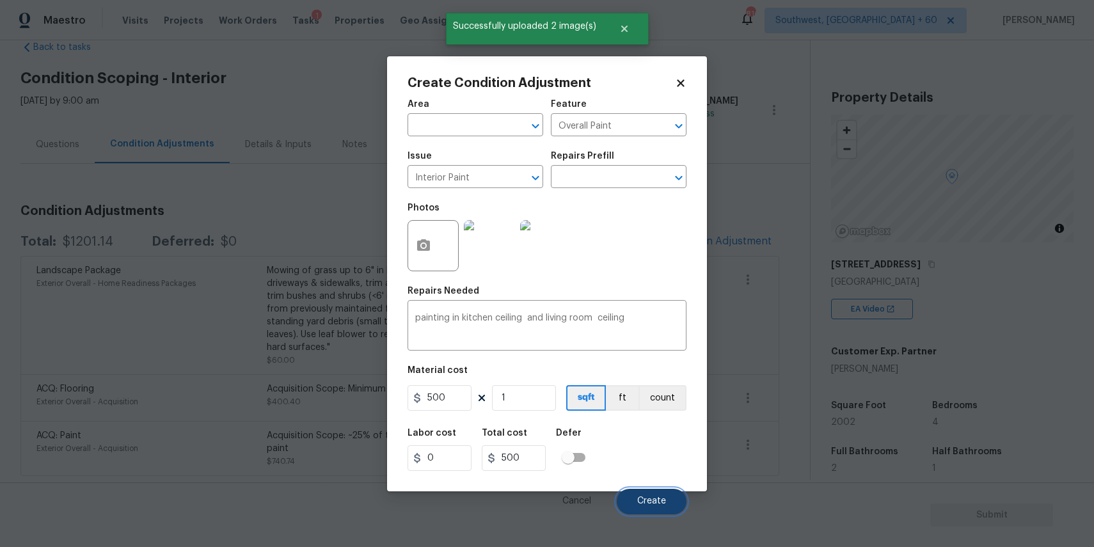
click at [652, 501] on span "Create" at bounding box center [651, 501] width 29 height 10
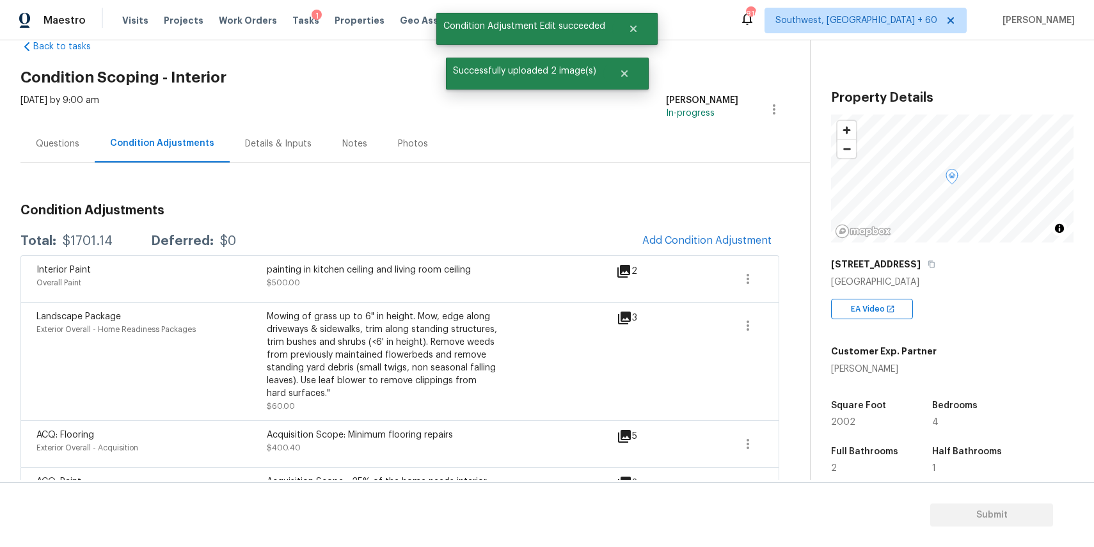
click at [86, 241] on div "$1701.14" at bounding box center [88, 241] width 50 height 13
copy div "$1701.14"
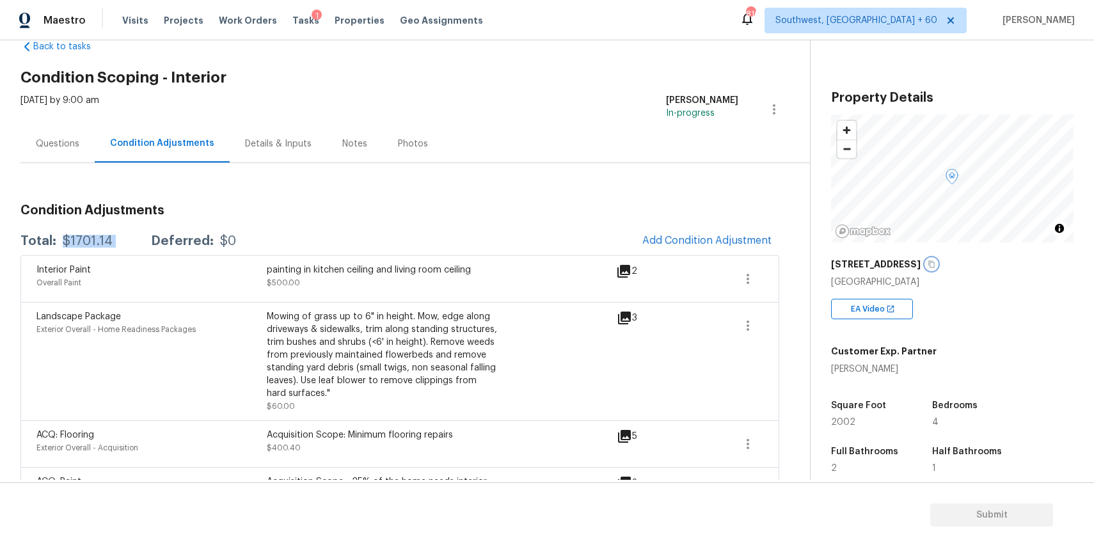
click at [927, 264] on icon "button" at bounding box center [931, 264] width 8 height 8
click at [305, 88] on div "Back to tasks Condition Scoping - Interior Mon, Sep 08 2025 by 9:00 am Ranjith …" at bounding box center [414, 278] width 789 height 496
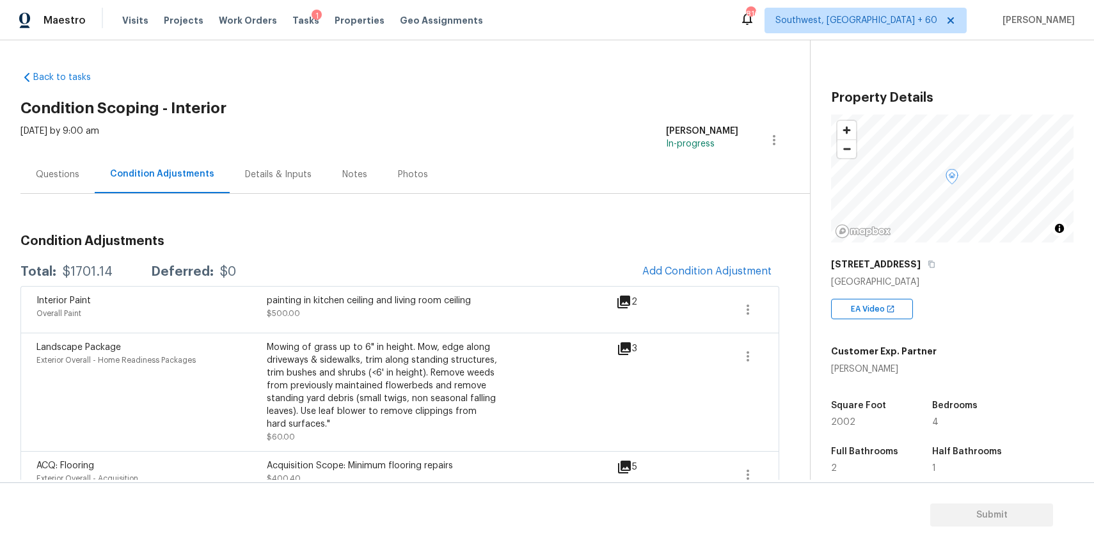
click at [292, 15] on div "Tasks 1" at bounding box center [305, 20] width 27 height 13
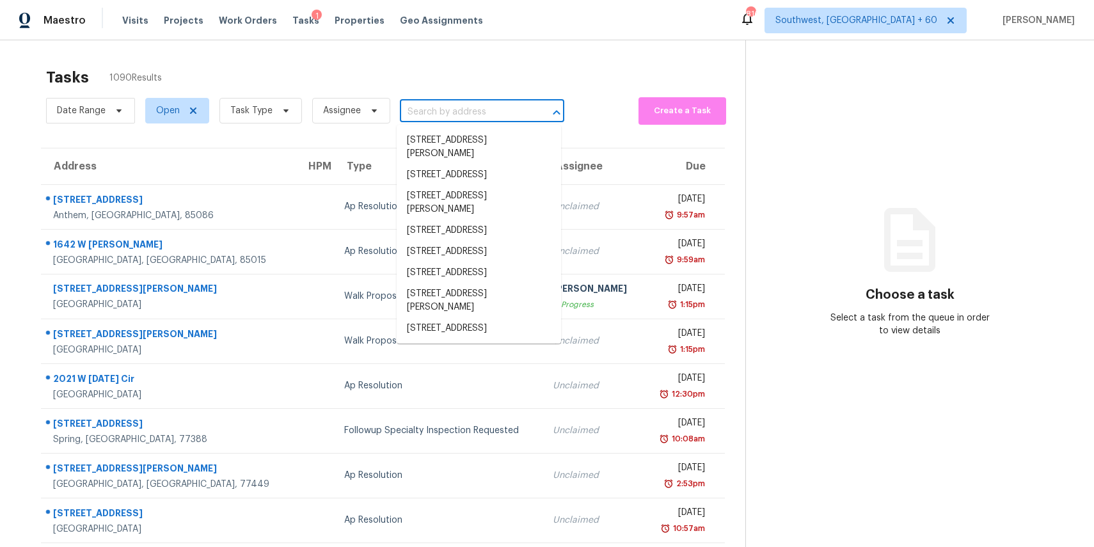
click at [451, 102] on input "text" at bounding box center [464, 112] width 129 height 20
paste input "https://maestro.ops.opendoor.com/tasks/40760de2-ca83-4eb0-b6ba-ba3a0fa62883?mar…"
type input "https://maestro.ops.opendoor.com/tasks/40760de2-ca83-4eb0-b6ba-ba3a0fa62883?mar…"
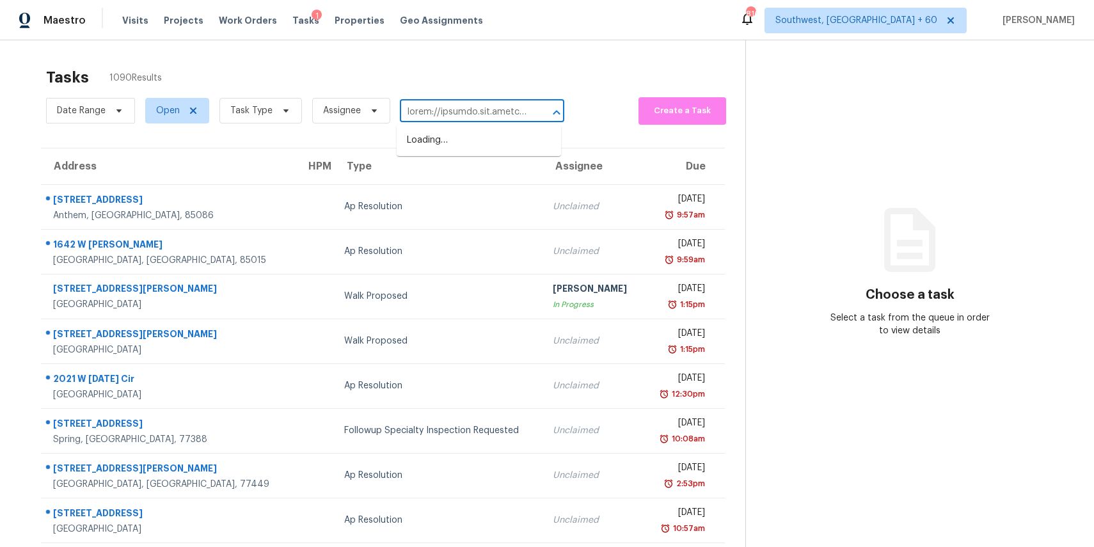
scroll to position [0, 6279]
click at [454, 114] on input "text" at bounding box center [464, 112] width 129 height 20
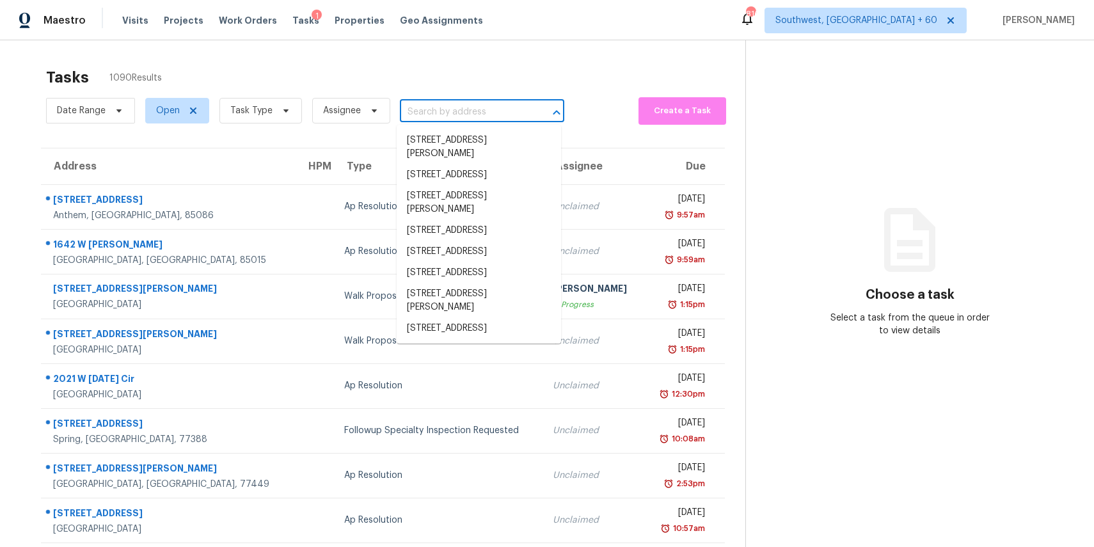
paste input "208 Montauk Loop, Georgetown, TX 78628"
type input "208 Montauk Loop, Georgetown, TX 78628"
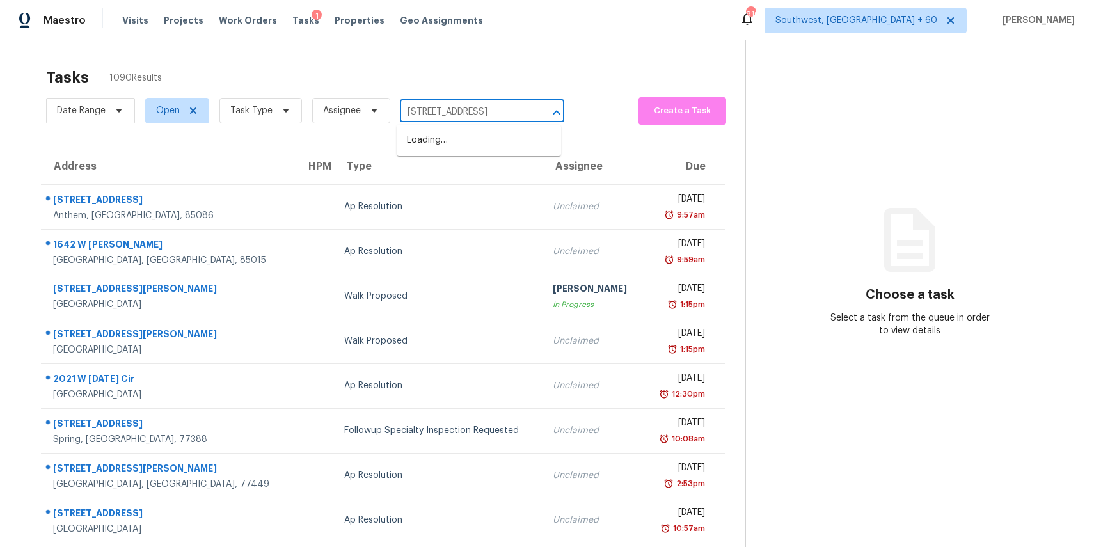
scroll to position [0, 59]
click at [479, 139] on li "208 Montauk Loop, Georgetown, TX 78628" at bounding box center [479, 140] width 164 height 21
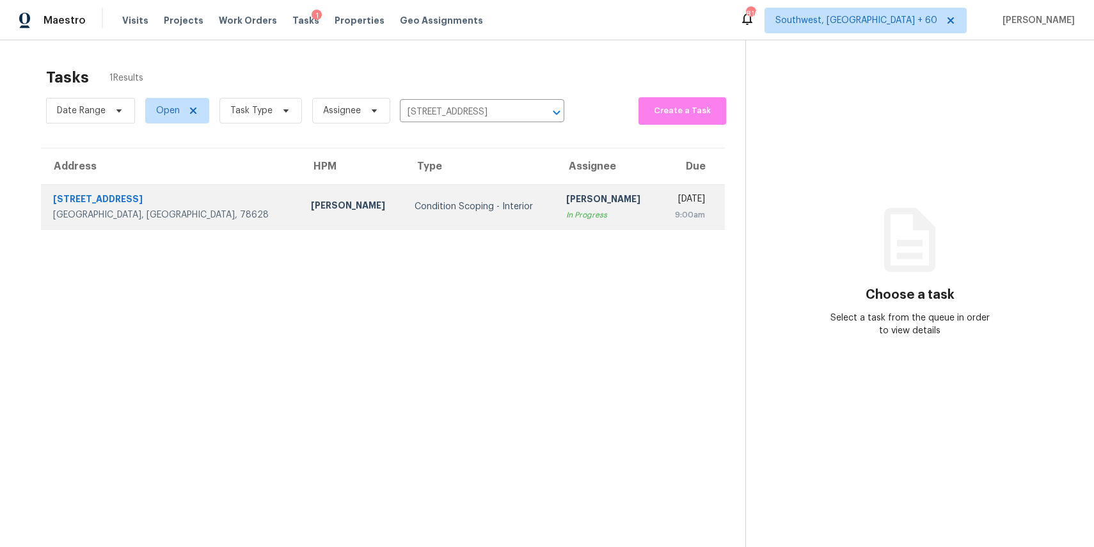
click at [583, 221] on td "Ranjith Kumar P In Progress" at bounding box center [608, 206] width 104 height 45
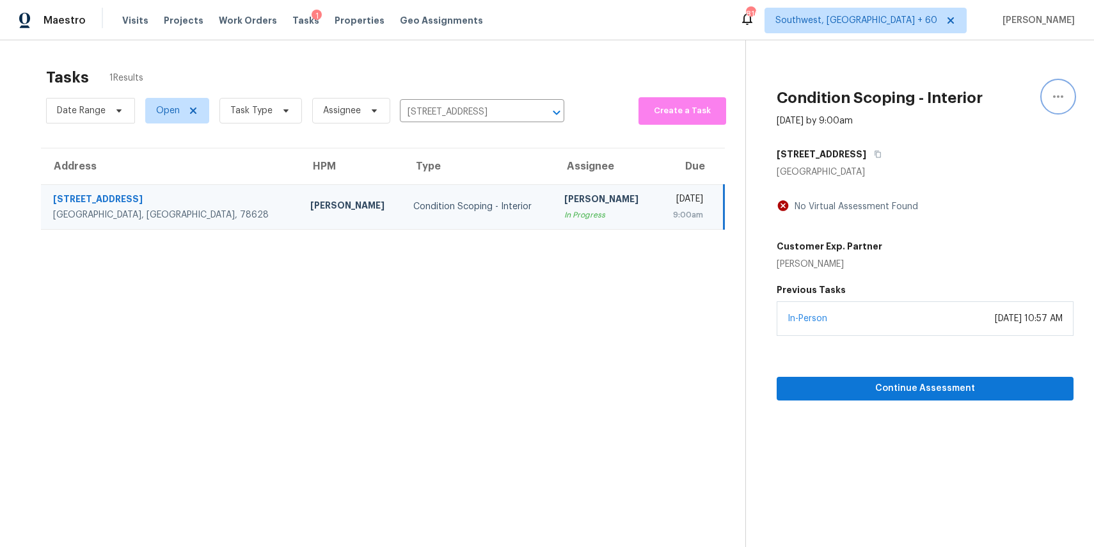
click at [1059, 90] on icon "button" at bounding box center [1057, 96] width 15 height 15
click at [1006, 94] on div "Mark as Blocked" at bounding box center [985, 99] width 100 height 13
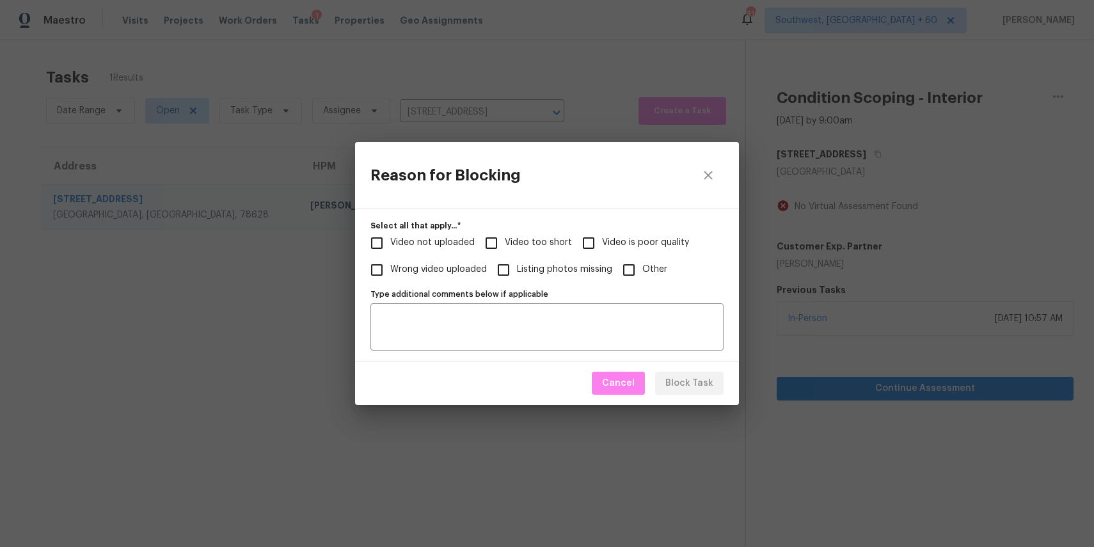
click at [485, 243] on input "Video too short" at bounding box center [491, 243] width 27 height 27
checkbox input "true"
click at [697, 379] on span "Block Task" at bounding box center [689, 383] width 48 height 16
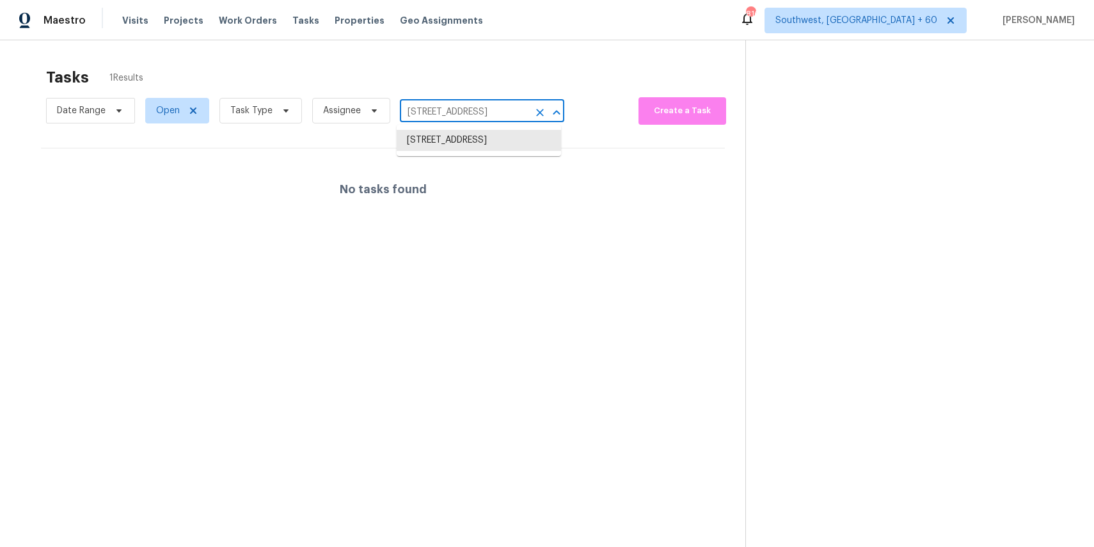
click at [430, 109] on input "208 Montauk Loop, Georgetown, TX 78628" at bounding box center [464, 112] width 129 height 20
paste input "[STREET_ADDRESS]"
type input "[STREET_ADDRESS]"
click at [485, 142] on li "[STREET_ADDRESS]" at bounding box center [479, 140] width 164 height 21
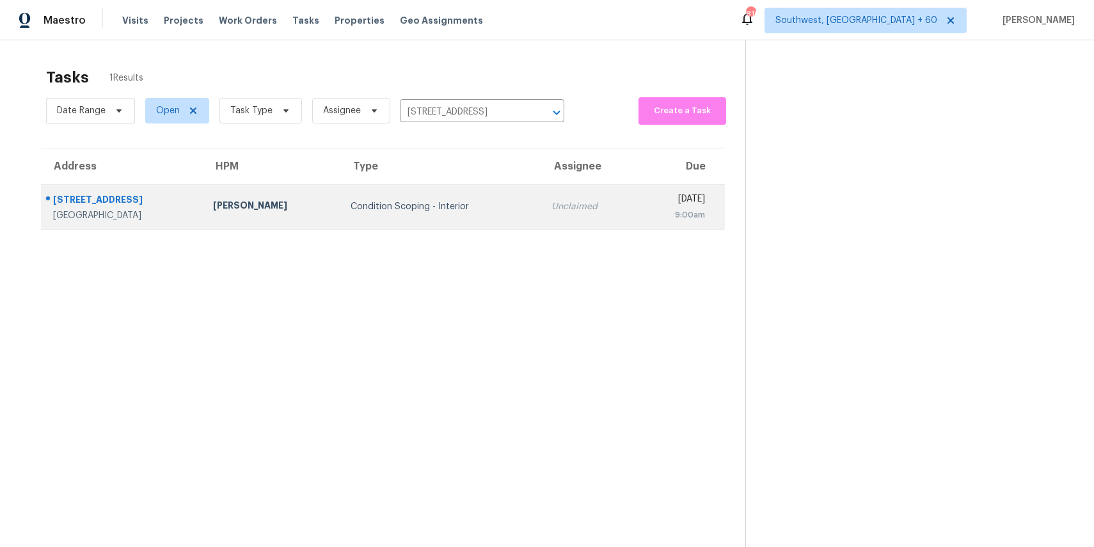
click at [559, 223] on td "Unclaimed" at bounding box center [589, 206] width 97 height 45
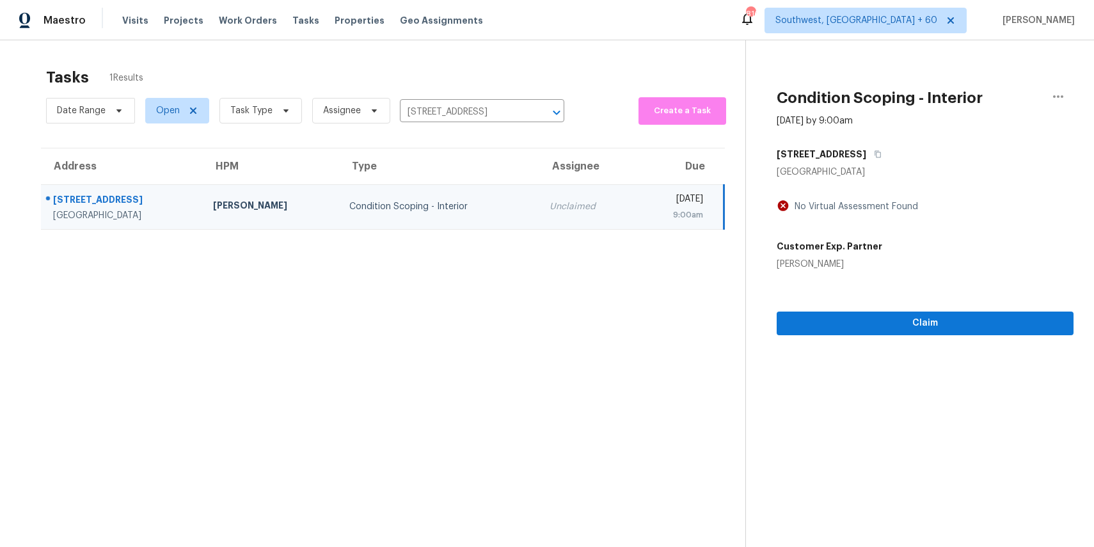
click at [1016, 336] on section "Condition Scoping - Interior Sep 8th 2025 by 9:00am 111 S Laguna Pointe Dr Leag…" at bounding box center [909, 313] width 328 height 547
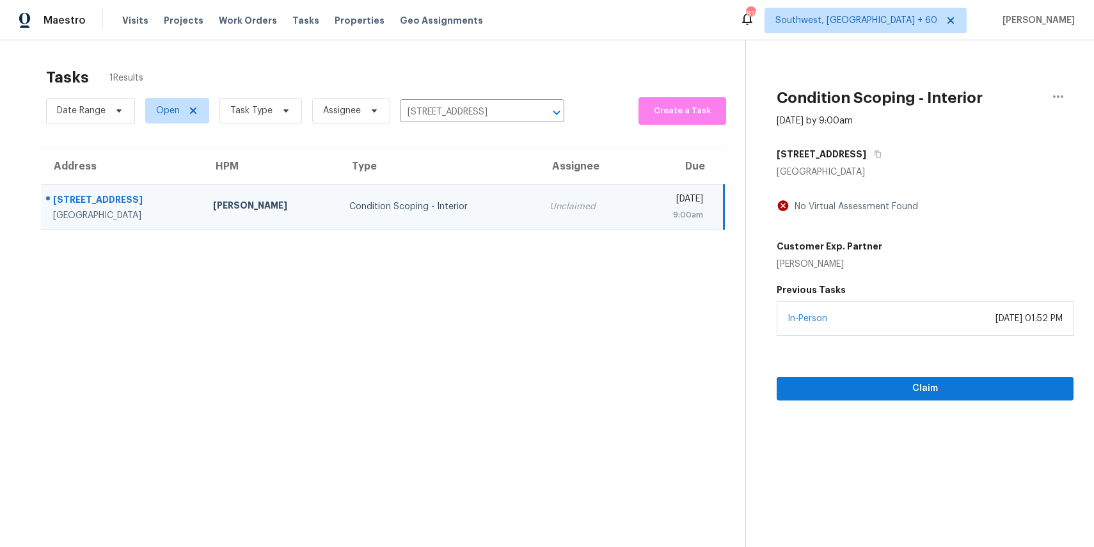
click at [1009, 330] on div "In-Person September 05, 2025 at 01:52 PM" at bounding box center [925, 318] width 297 height 35
click at [1010, 381] on span "Claim" at bounding box center [925, 389] width 276 height 16
click at [940, 373] on div "Claim" at bounding box center [925, 368] width 297 height 65
click at [931, 387] on span "Claim" at bounding box center [925, 389] width 276 height 16
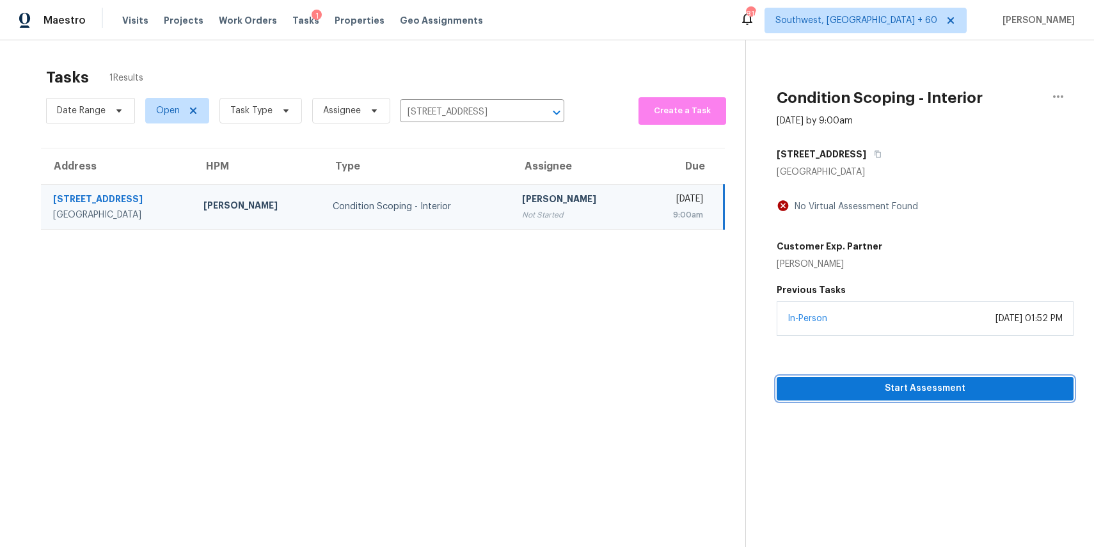
click at [968, 398] on button "Start Assessment" at bounding box center [925, 389] width 297 height 24
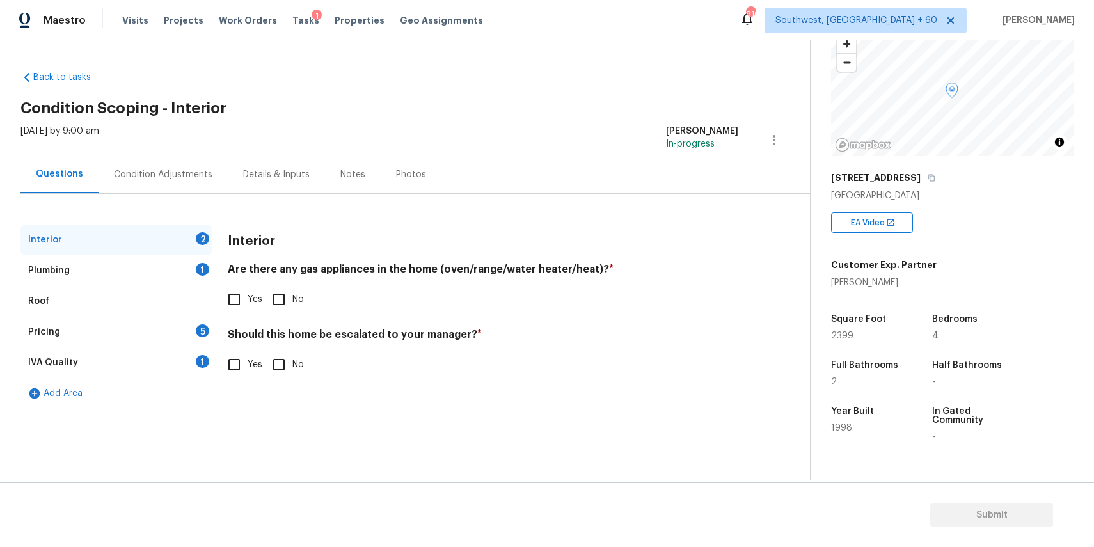
scroll to position [101, 0]
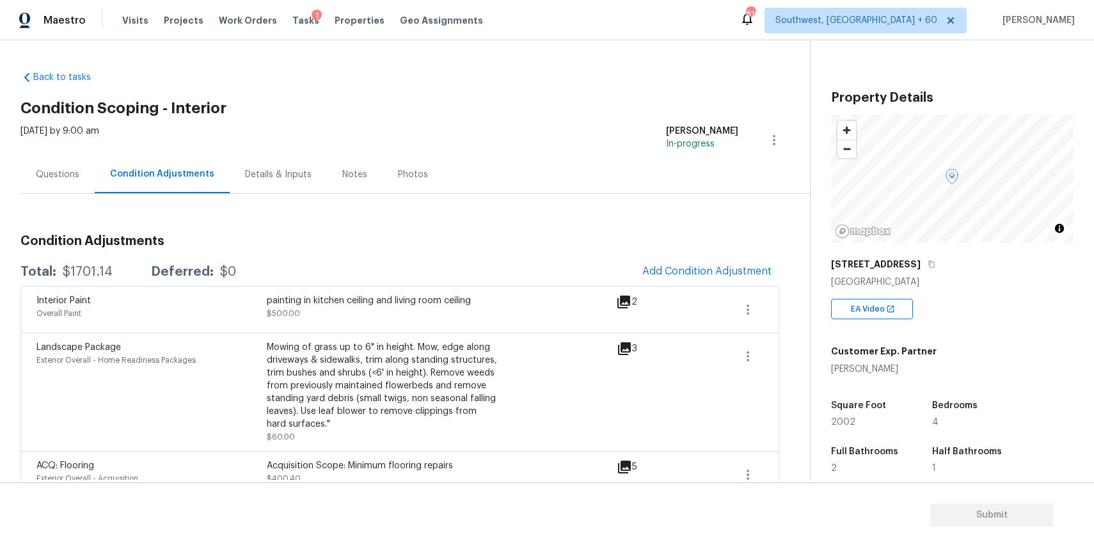
click at [81, 183] on div "Questions" at bounding box center [57, 174] width 74 height 38
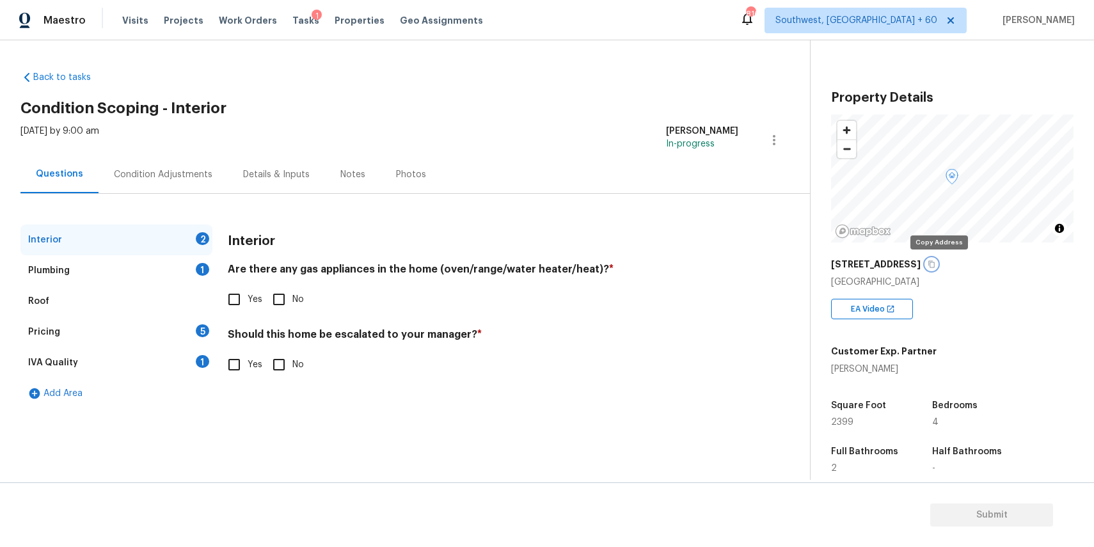
click at [933, 259] on button "button" at bounding box center [932, 264] width 12 height 12
click at [164, 327] on div "Pricing 5" at bounding box center [116, 332] width 192 height 31
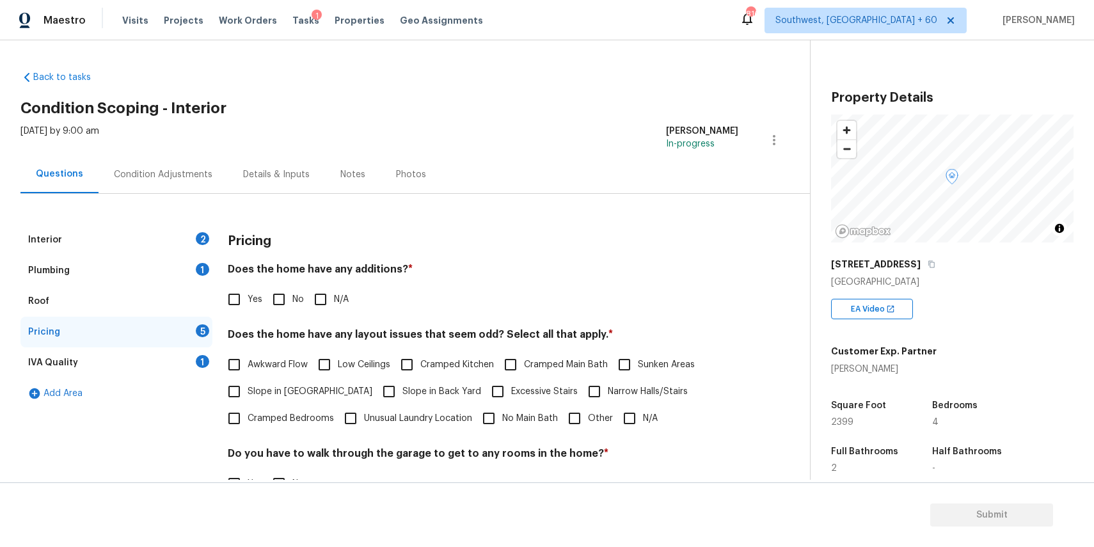
scroll to position [83, 0]
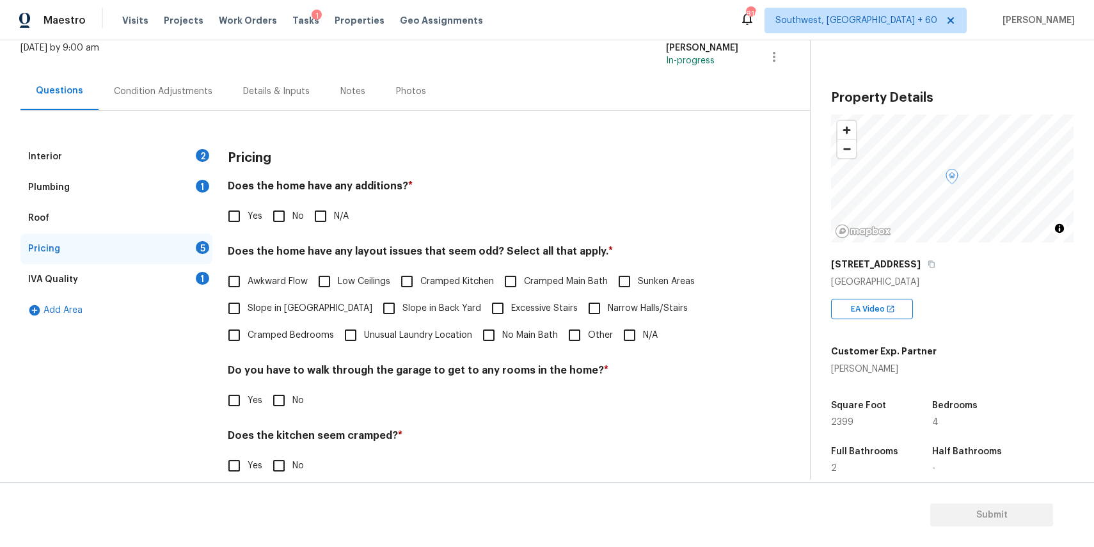
click at [567, 343] on input "Other" at bounding box center [574, 335] width 27 height 27
checkbox input "true"
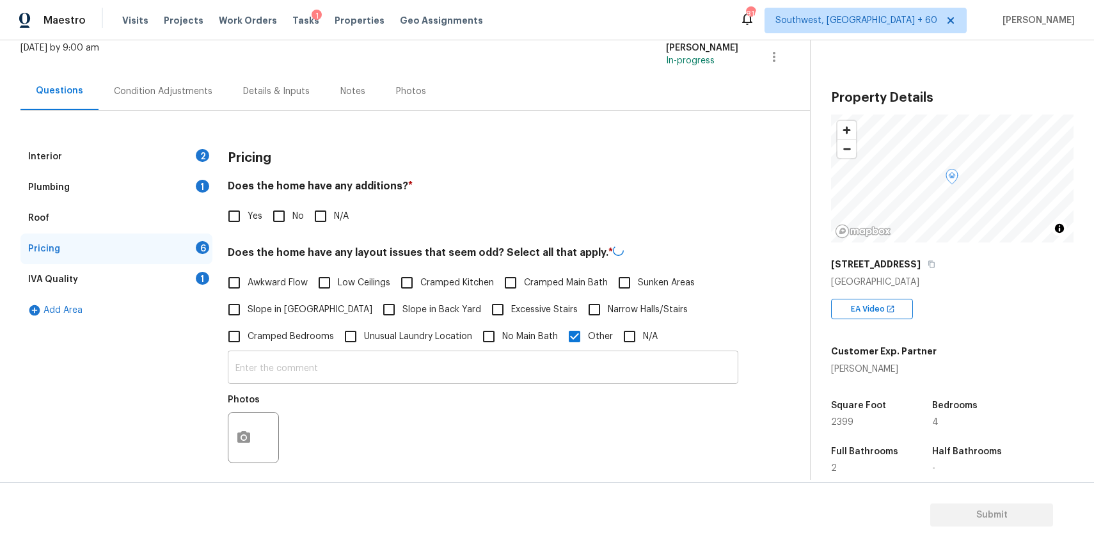
click at [514, 360] on input "text" at bounding box center [483, 369] width 510 height 30
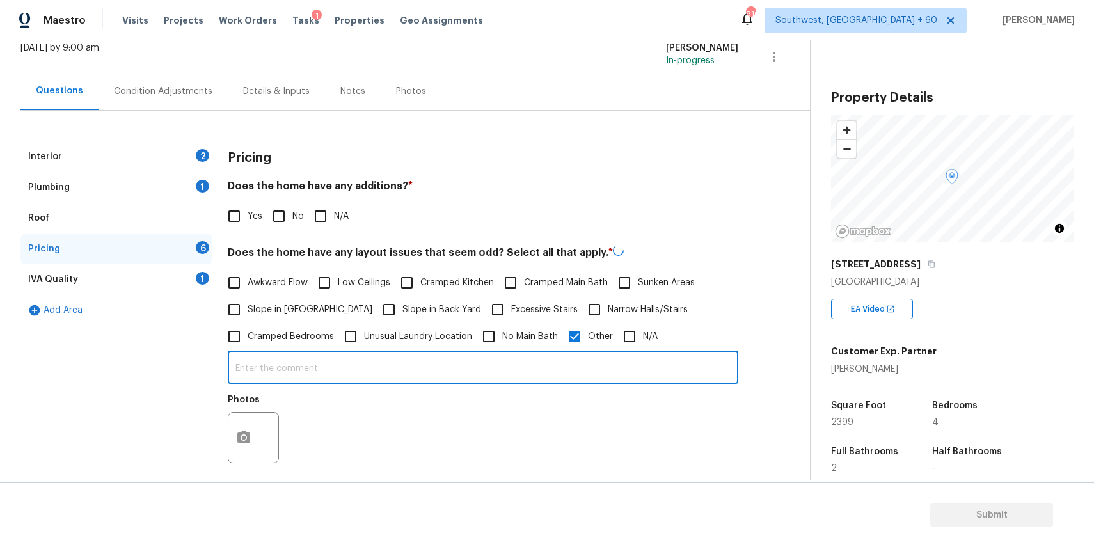
click at [523, 400] on div "Photos" at bounding box center [483, 429] width 510 height 83
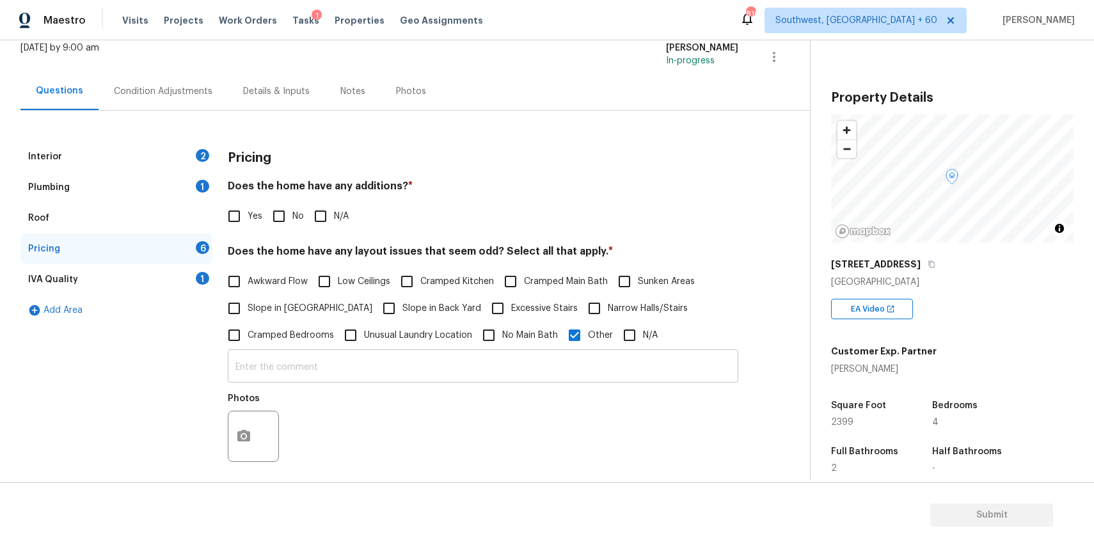
click at [473, 373] on input "text" at bounding box center [483, 367] width 510 height 30
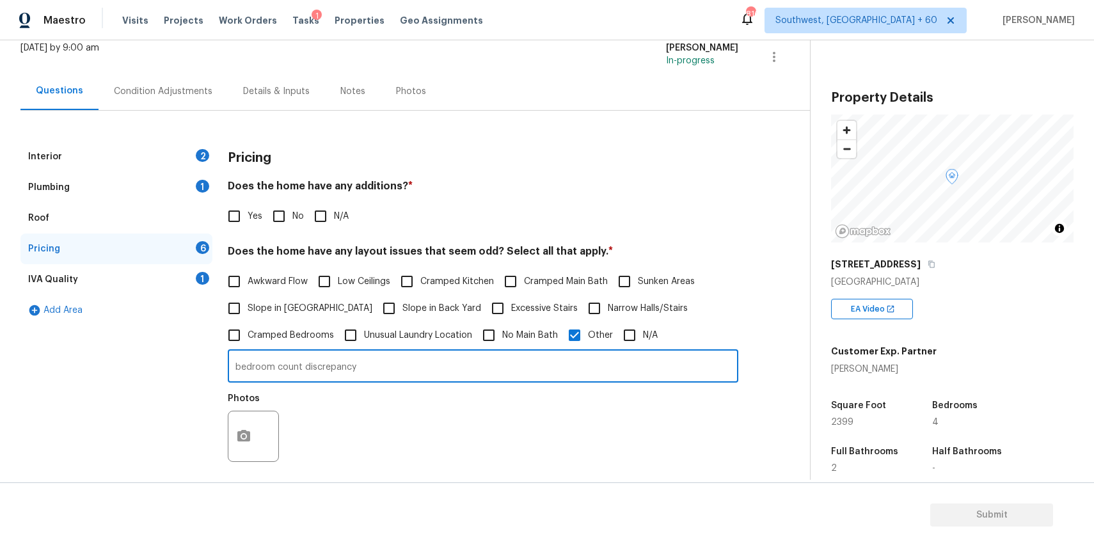
type input "bedroom count discrepancy"
click at [258, 432] on button "button" at bounding box center [243, 436] width 31 height 50
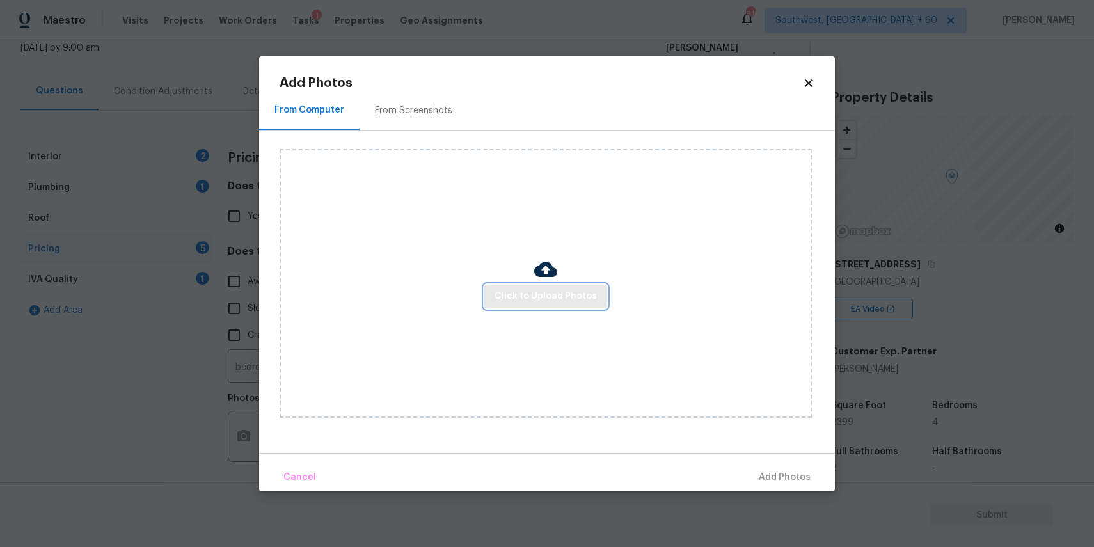
click at [507, 292] on span "Click to Upload Photos" at bounding box center [545, 296] width 102 height 16
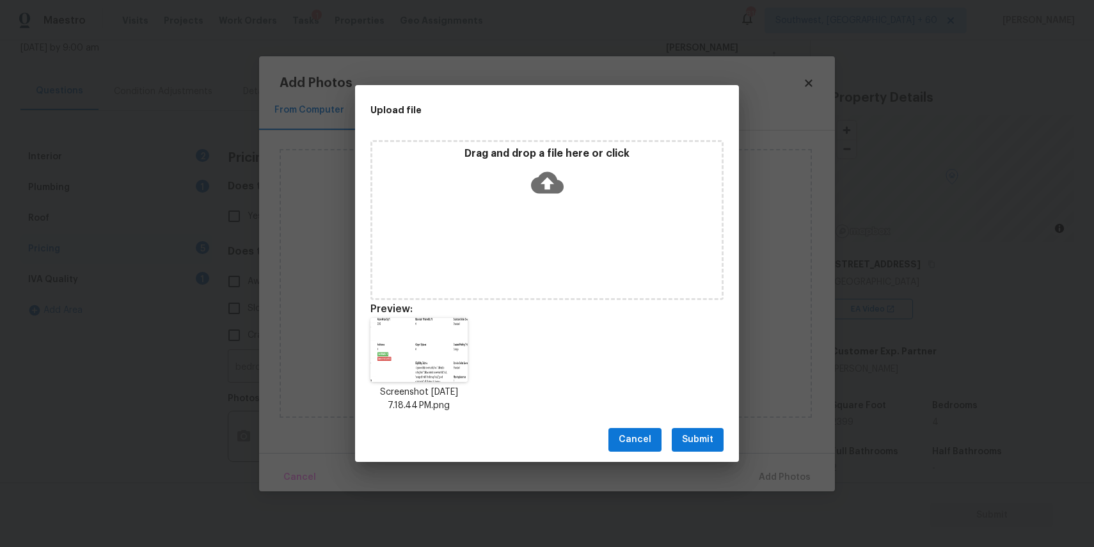
click at [710, 441] on span "Submit" at bounding box center [697, 440] width 31 height 16
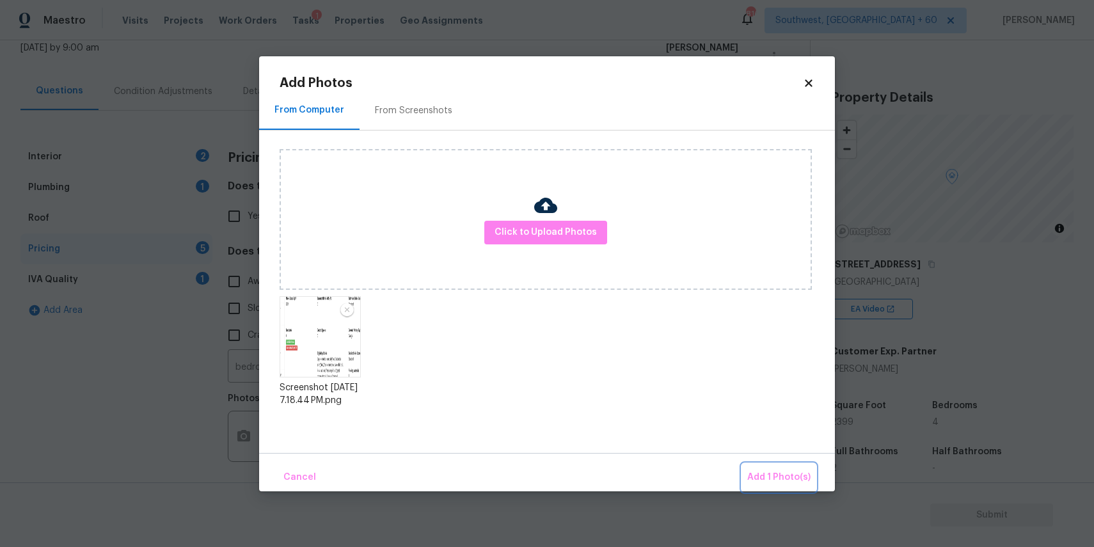
click at [784, 471] on span "Add 1 Photo(s)" at bounding box center [778, 477] width 63 height 16
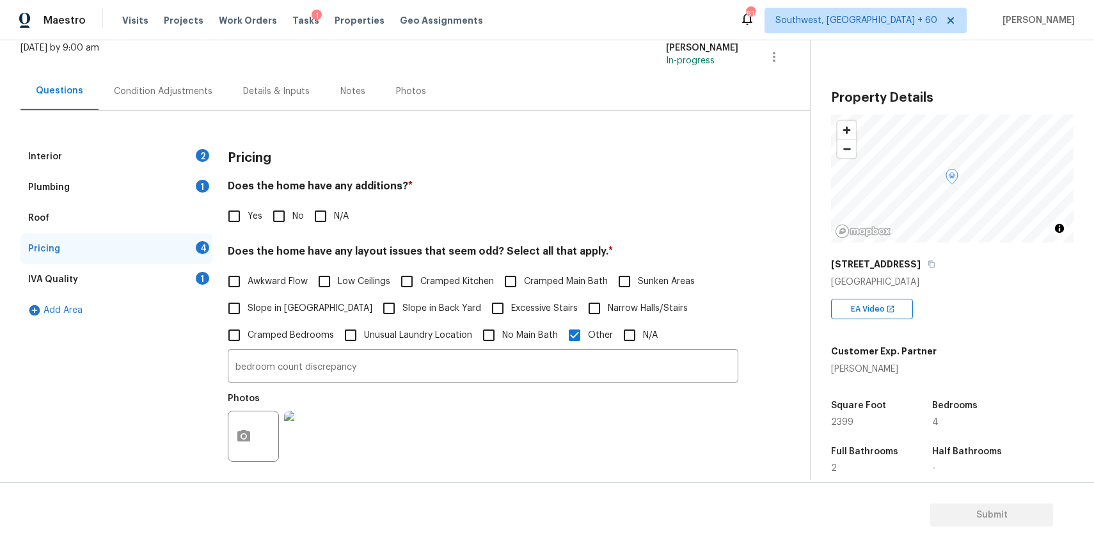
click at [197, 159] on div "Interior 2" at bounding box center [116, 156] width 192 height 31
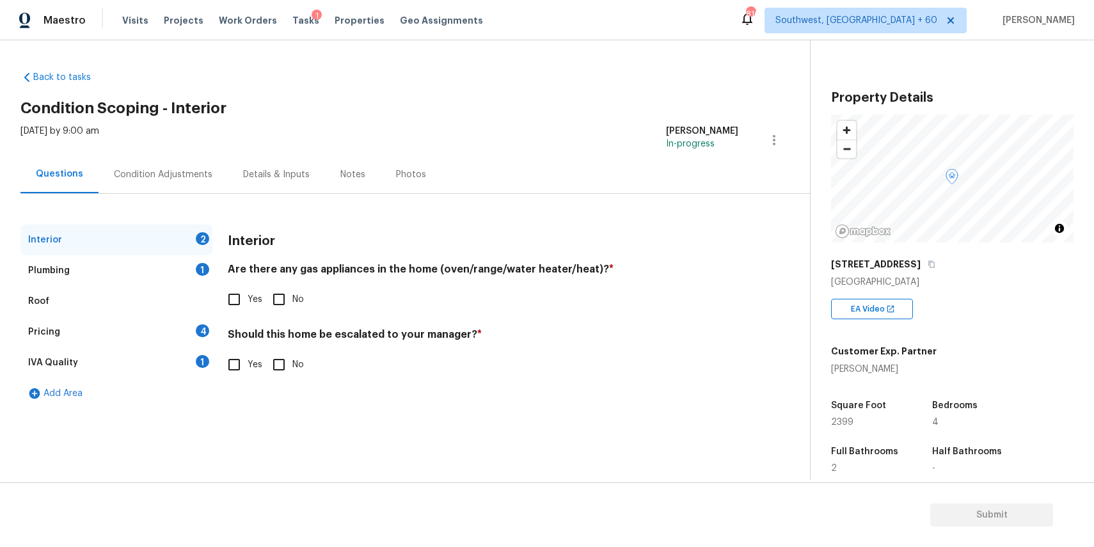
scroll to position [0, 0]
click at [256, 293] on span "Yes" at bounding box center [255, 299] width 15 height 13
click at [248, 293] on input "Yes" at bounding box center [234, 299] width 27 height 27
checkbox input "true"
click at [275, 372] on input "No" at bounding box center [278, 364] width 27 height 27
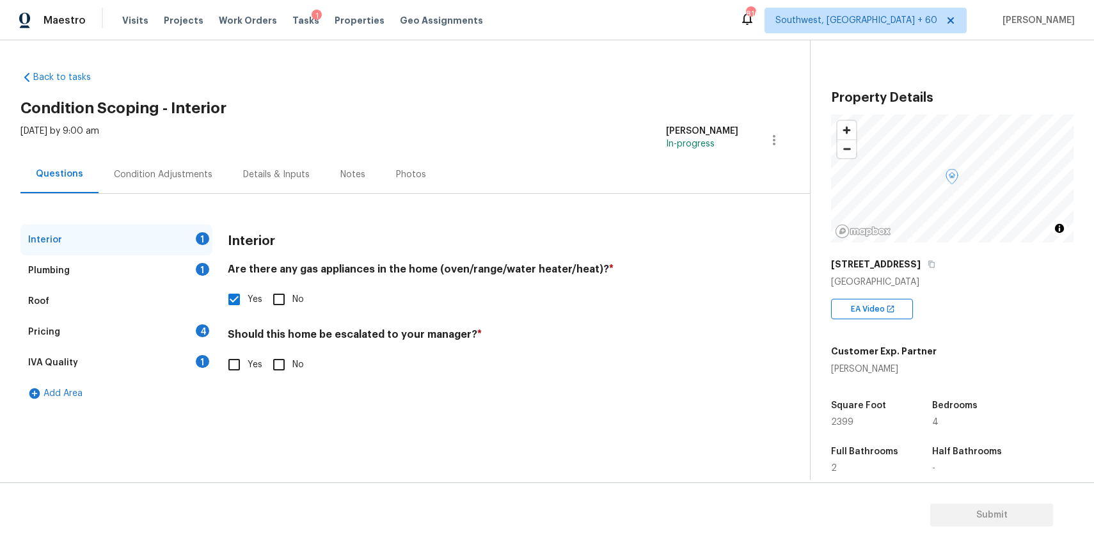
checkbox input "true"
click at [169, 268] on div "Plumbing 1" at bounding box center [116, 270] width 192 height 31
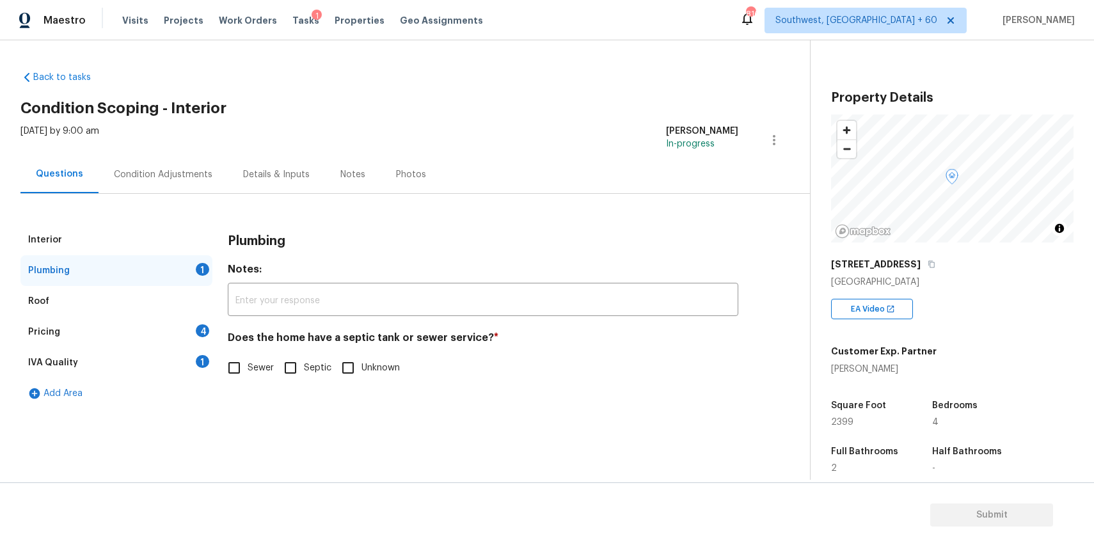
click at [252, 374] on span "Sewer" at bounding box center [261, 367] width 26 height 13
click at [248, 374] on input "Sewer" at bounding box center [234, 367] width 27 height 27
checkbox input "true"
click at [183, 333] on div "Pricing 4" at bounding box center [116, 332] width 192 height 31
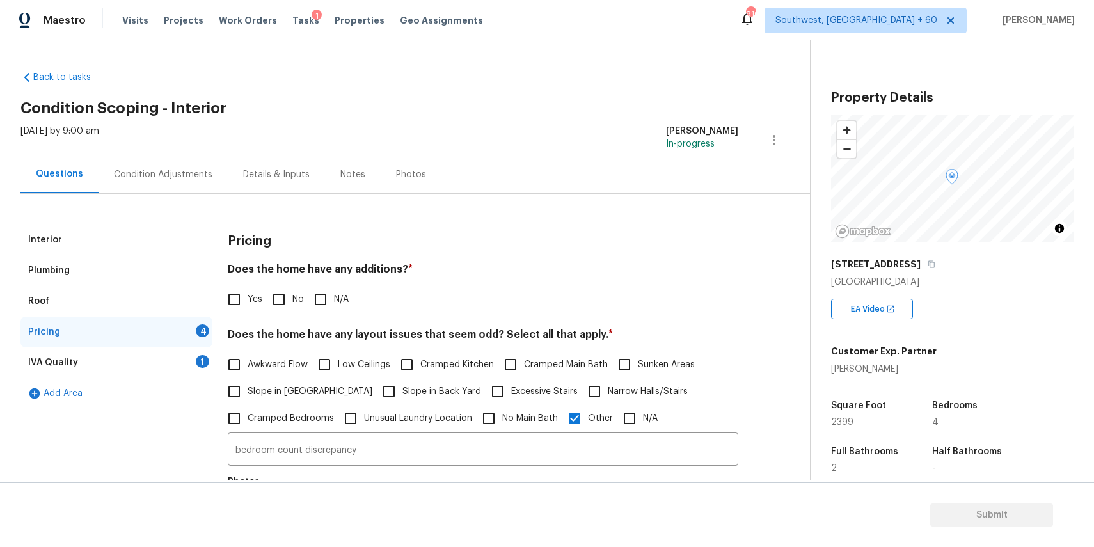
click at [333, 297] on input "N/A" at bounding box center [320, 299] width 27 height 27
checkbox input "true"
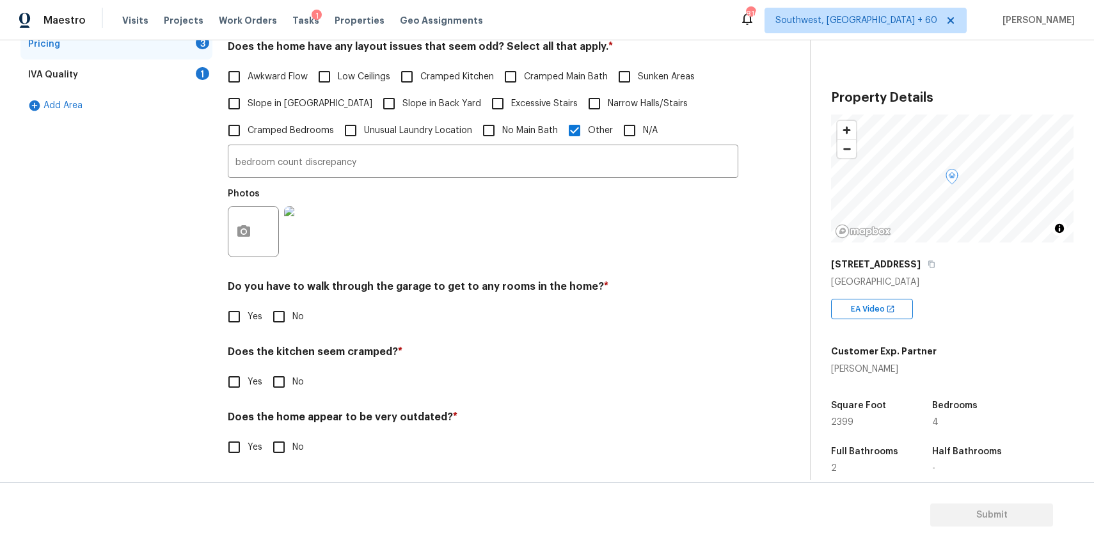
click at [284, 316] on input "No" at bounding box center [278, 316] width 27 height 27
checkbox input "true"
click at [283, 391] on input "No" at bounding box center [278, 381] width 27 height 27
checkbox input "true"
click at [285, 459] on input "No" at bounding box center [278, 448] width 27 height 27
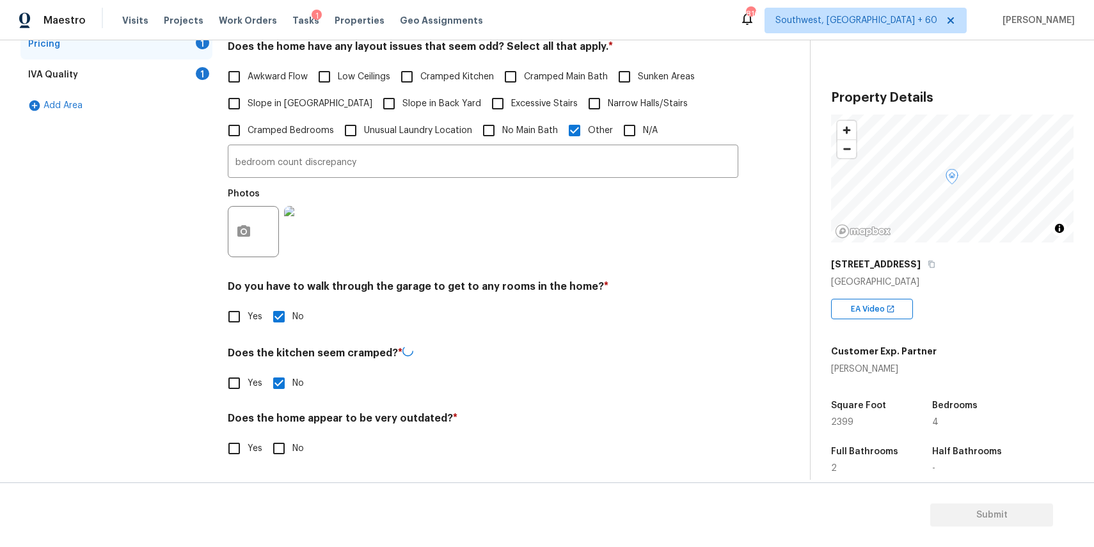
checkbox input "true"
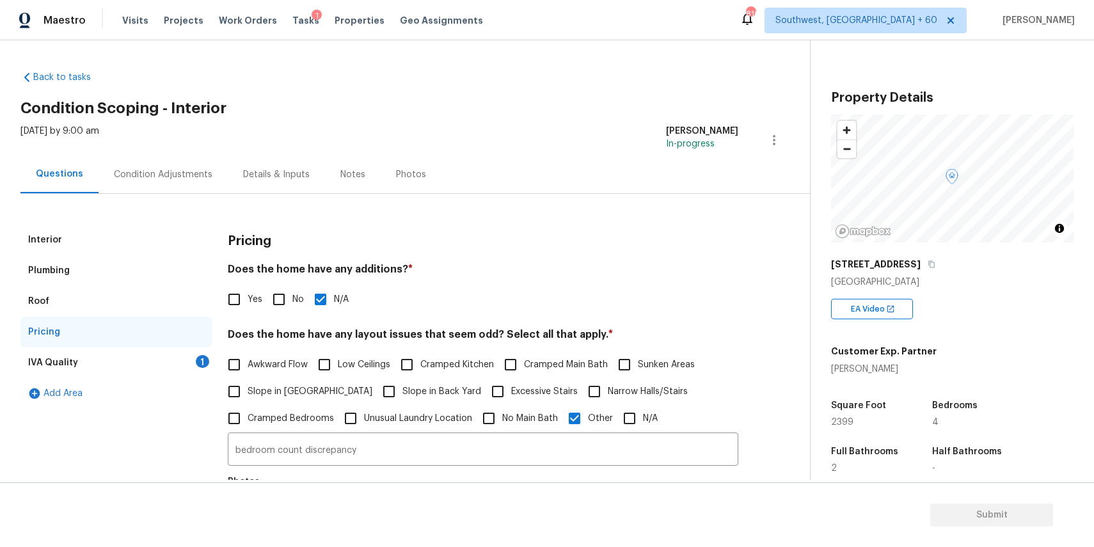
click at [182, 363] on div "IVA Quality 1" at bounding box center [116, 362] width 192 height 31
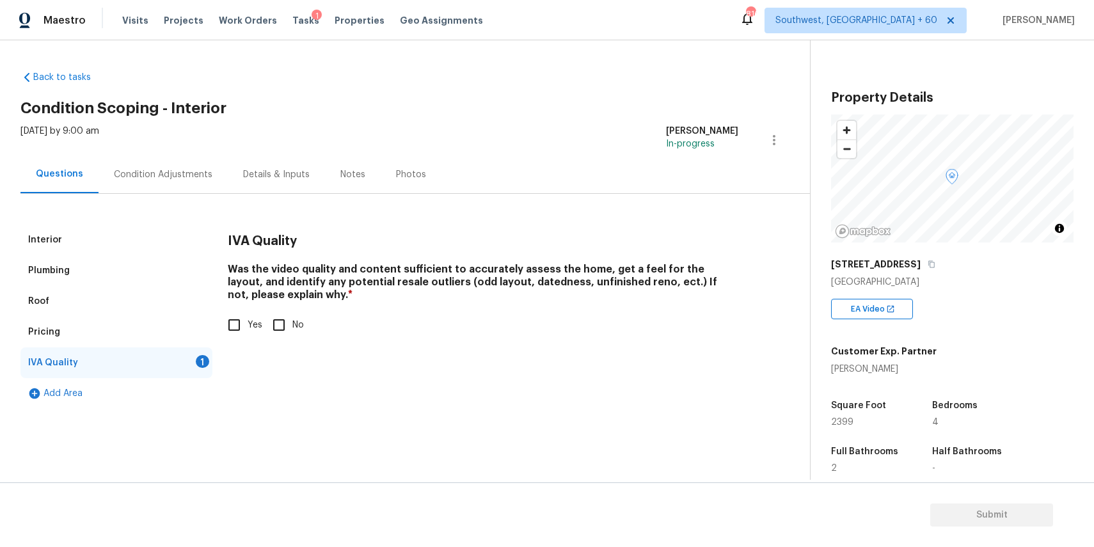
click at [235, 322] on input "Yes" at bounding box center [234, 325] width 27 height 27
checkbox input "true"
click at [183, 177] on div "Condition Adjustments" at bounding box center [163, 174] width 99 height 13
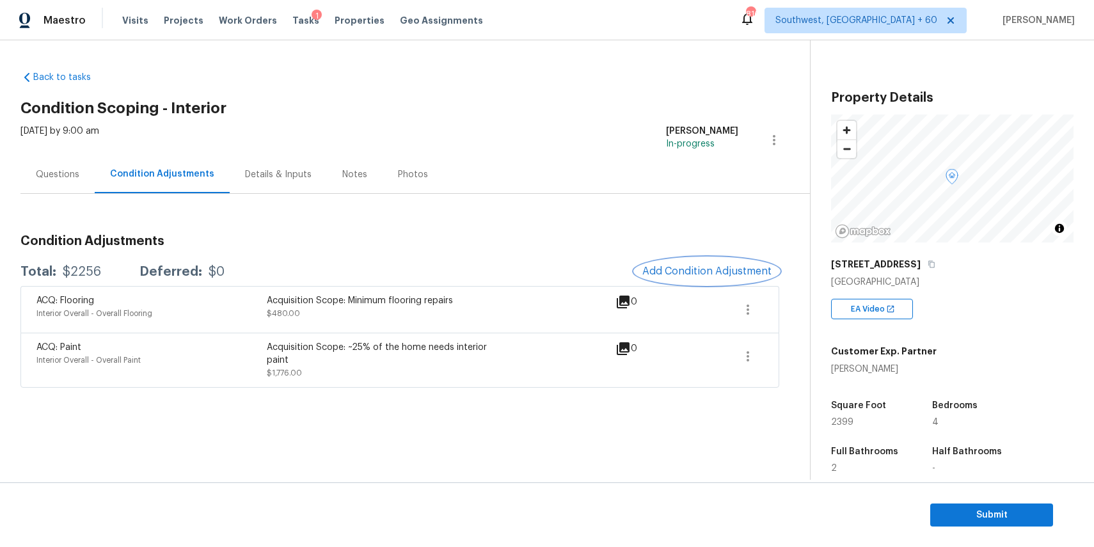
click at [691, 267] on span "Add Condition Adjustment" at bounding box center [706, 271] width 129 height 12
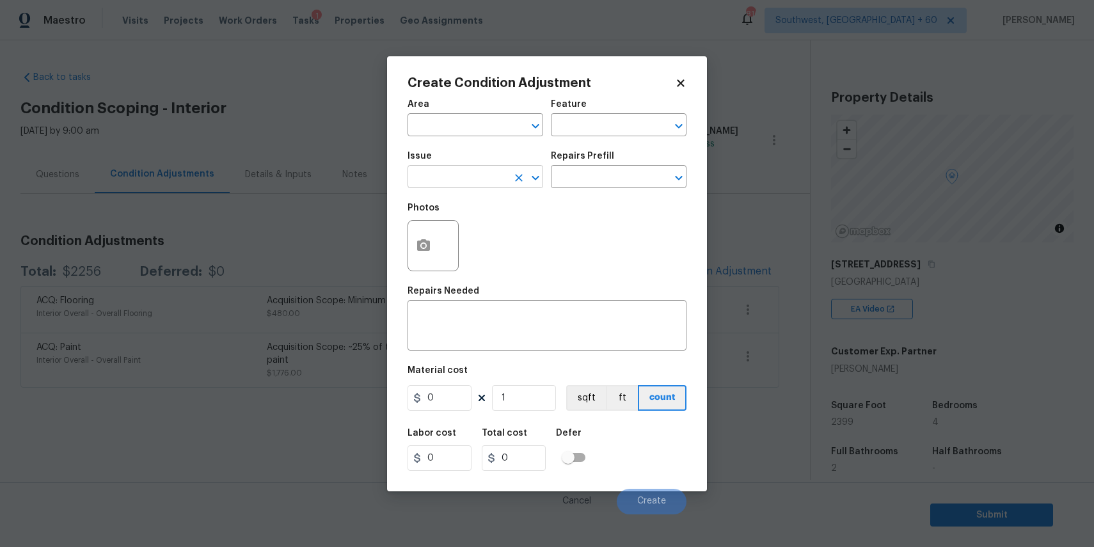
click at [448, 175] on input "text" at bounding box center [457, 178] width 100 height 20
type input "n"
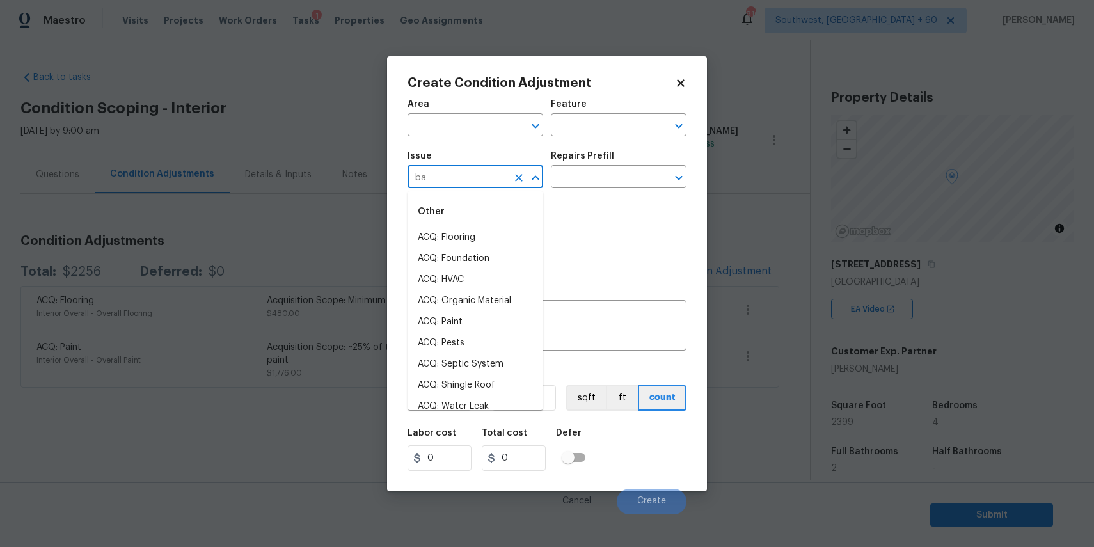
type input "bat"
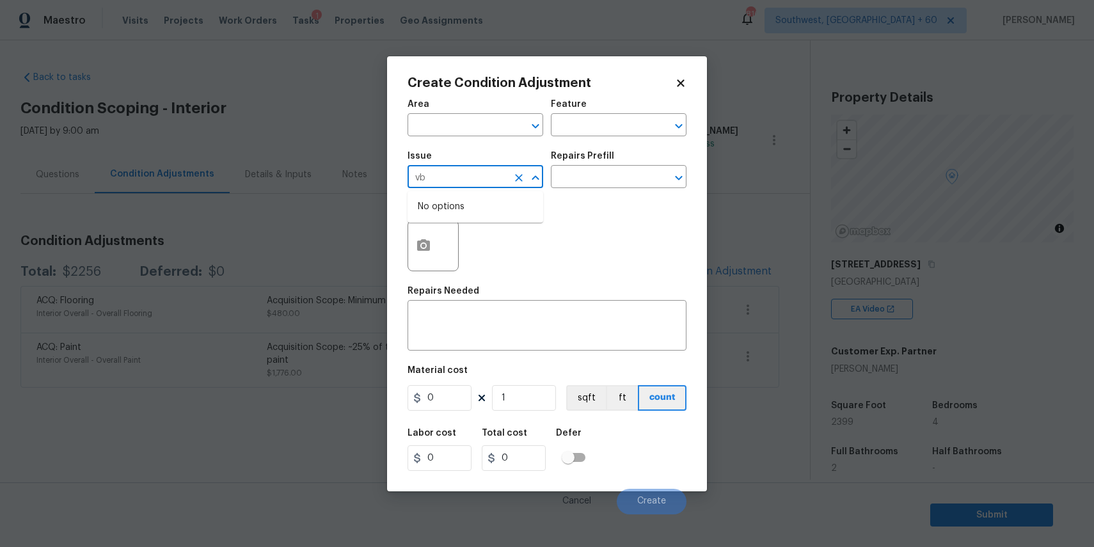
type input "v"
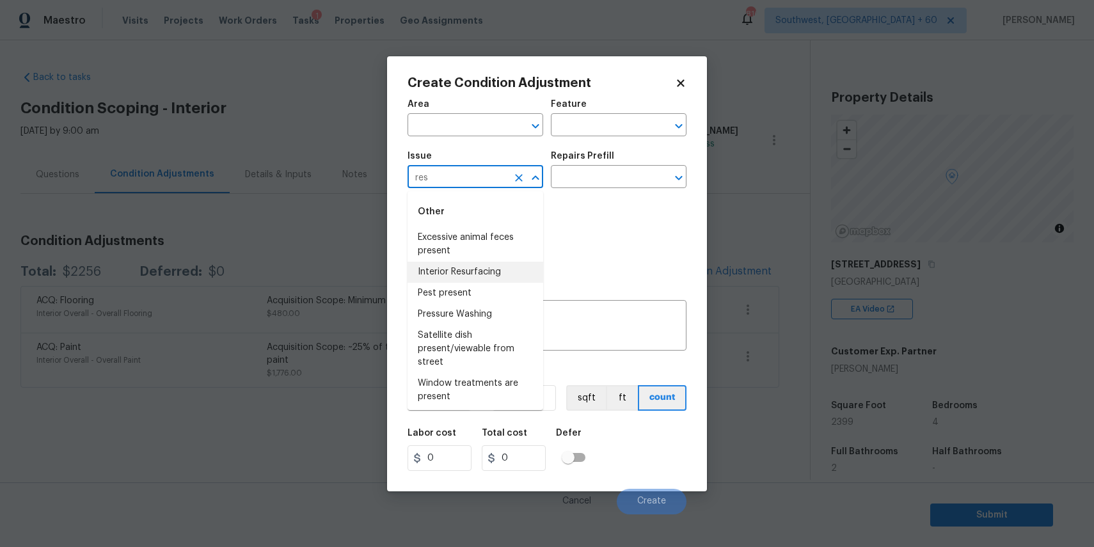
click at [493, 267] on li "Interior Resurfacing" at bounding box center [475, 272] width 136 height 21
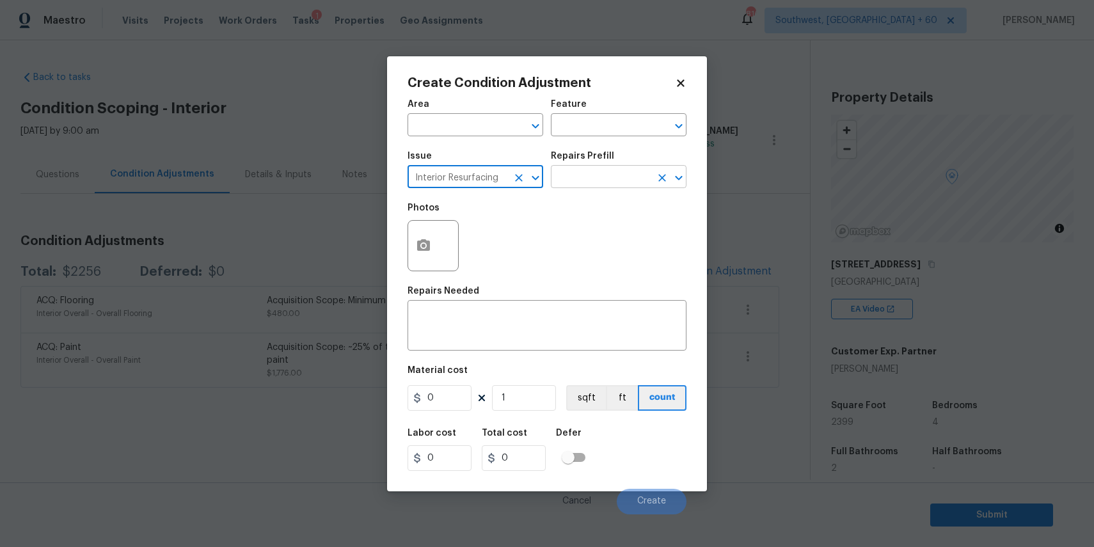
type input "Interior Resurfacing"
click at [606, 174] on input "text" at bounding box center [601, 178] width 100 height 20
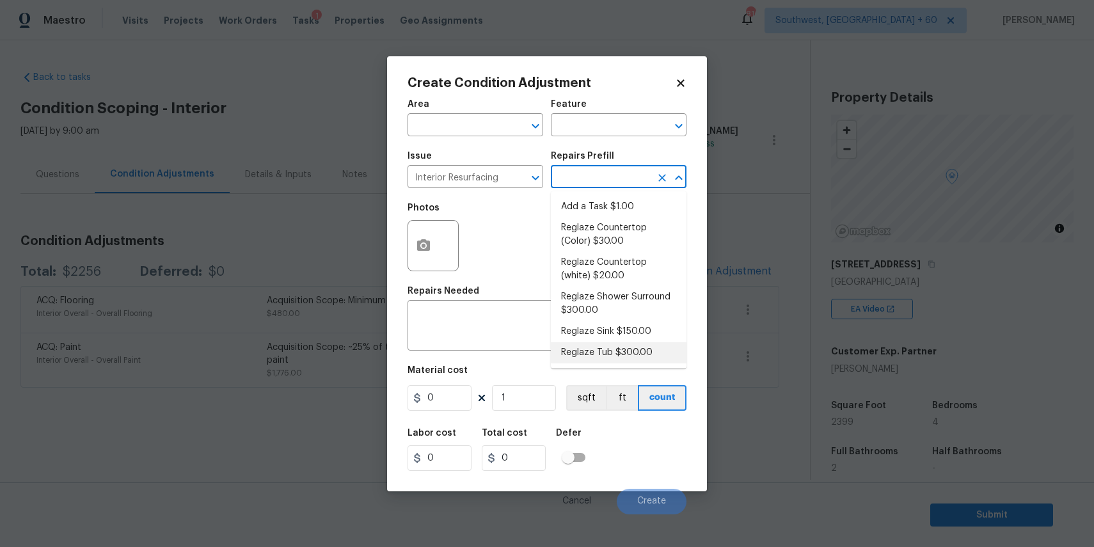
click at [646, 350] on li "Reglaze Tub $300.00" at bounding box center [619, 352] width 136 height 21
type textarea "Prep, mask, clean and reglaze the tub (white) both on the in and outer sides. H…"
type input "300"
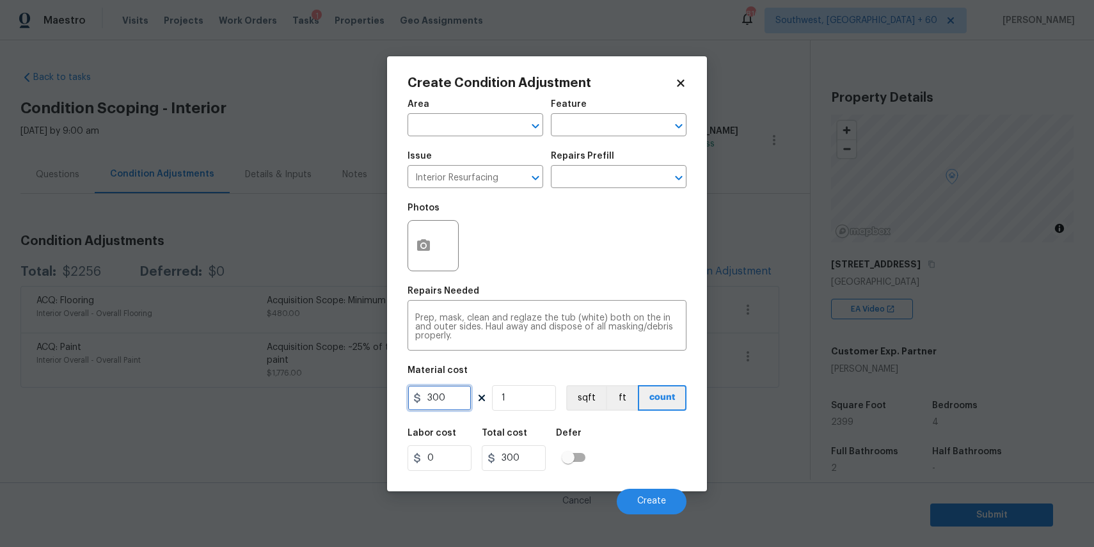
click at [457, 400] on input "300" at bounding box center [439, 398] width 64 height 26
click at [521, 410] on input "1" at bounding box center [524, 398] width 64 height 26
type input "2"
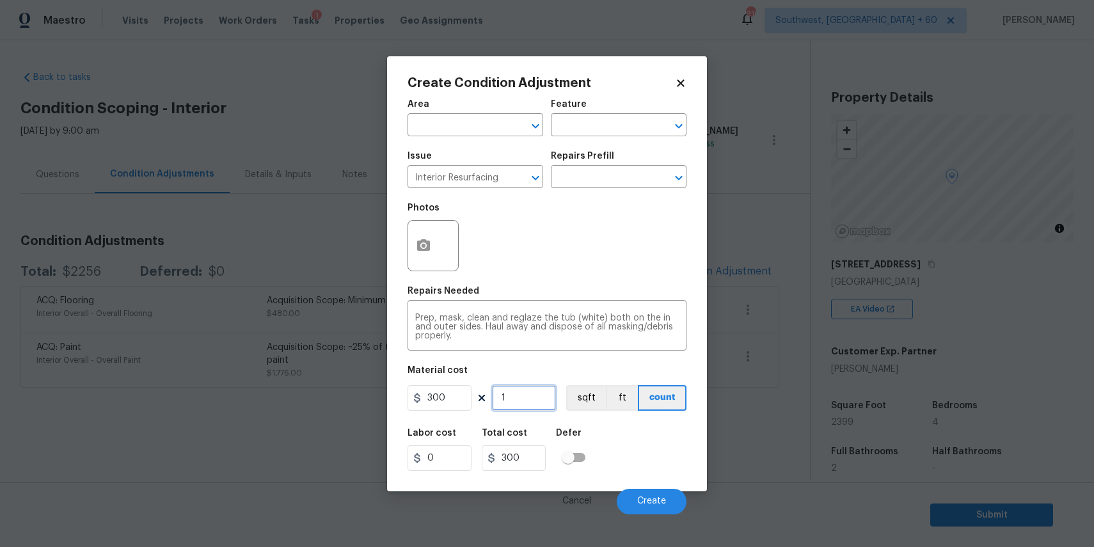
type input "600"
type input "2"
click at [434, 256] on button "button" at bounding box center [423, 246] width 31 height 50
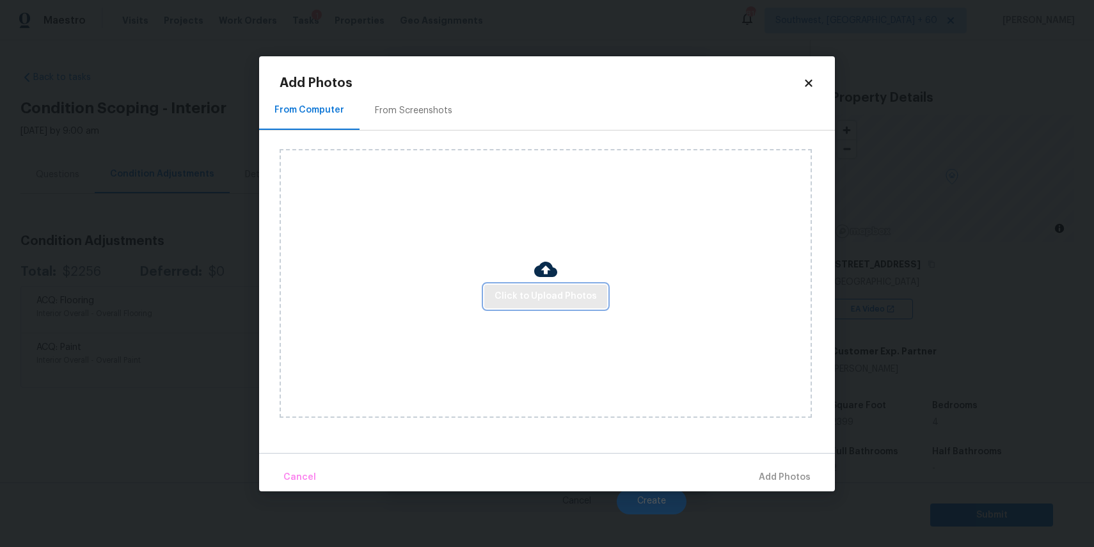
click at [539, 304] on button "Click to Upload Photos" at bounding box center [545, 297] width 123 height 24
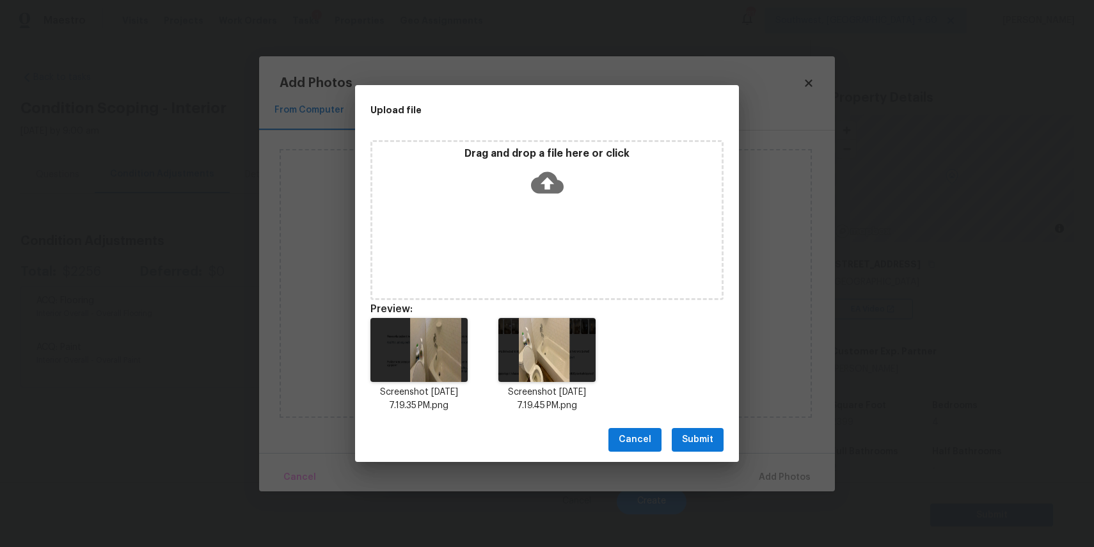
click at [679, 417] on div "Screenshot 2025-09-06 at 7.19.35 PM.png Screenshot 2025-09-06 at 7.19.45 PM.png" at bounding box center [547, 365] width 384 height 125
click at [700, 430] on button "Submit" at bounding box center [698, 440] width 52 height 24
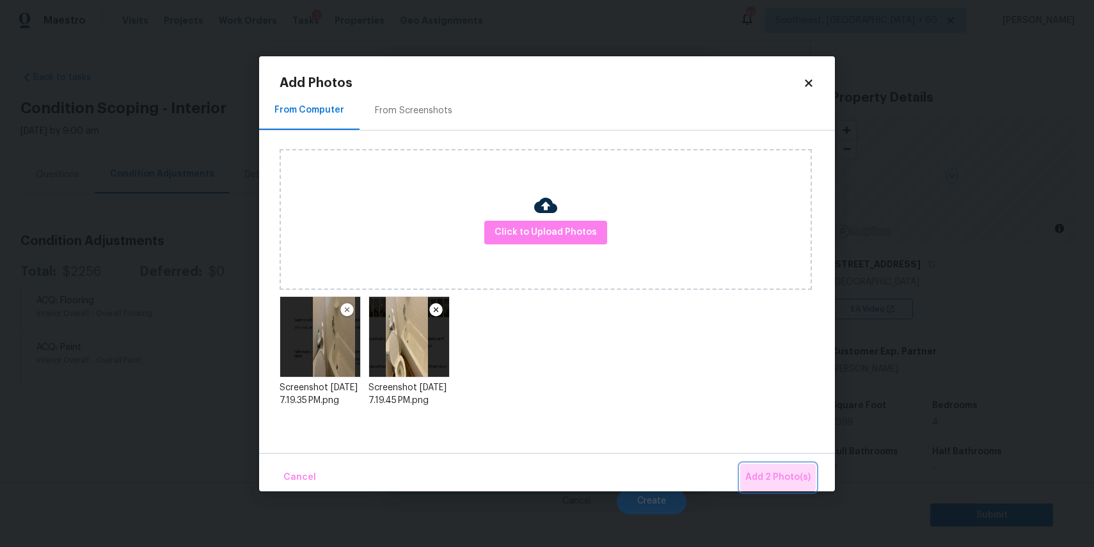
click at [777, 469] on span "Add 2 Photo(s)" at bounding box center [777, 477] width 65 height 16
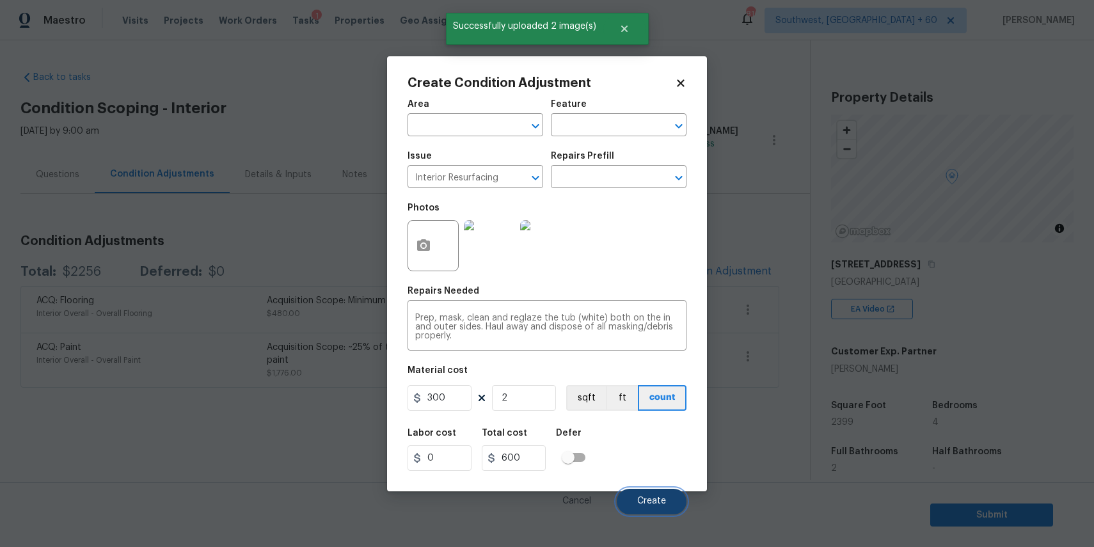
click at [647, 493] on button "Create" at bounding box center [652, 502] width 70 height 26
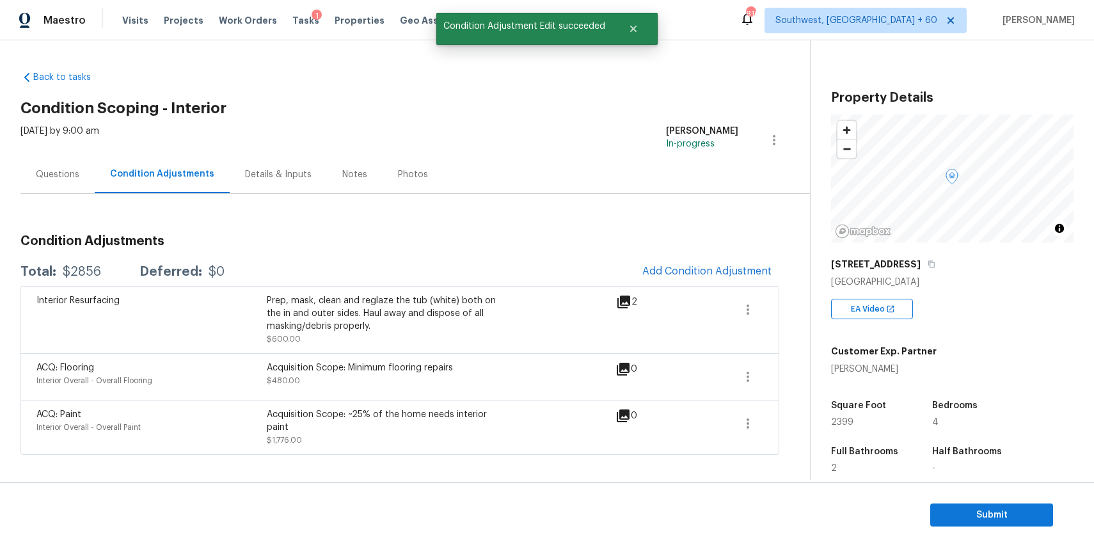
click at [62, 172] on div "Questions" at bounding box center [57, 174] width 43 height 13
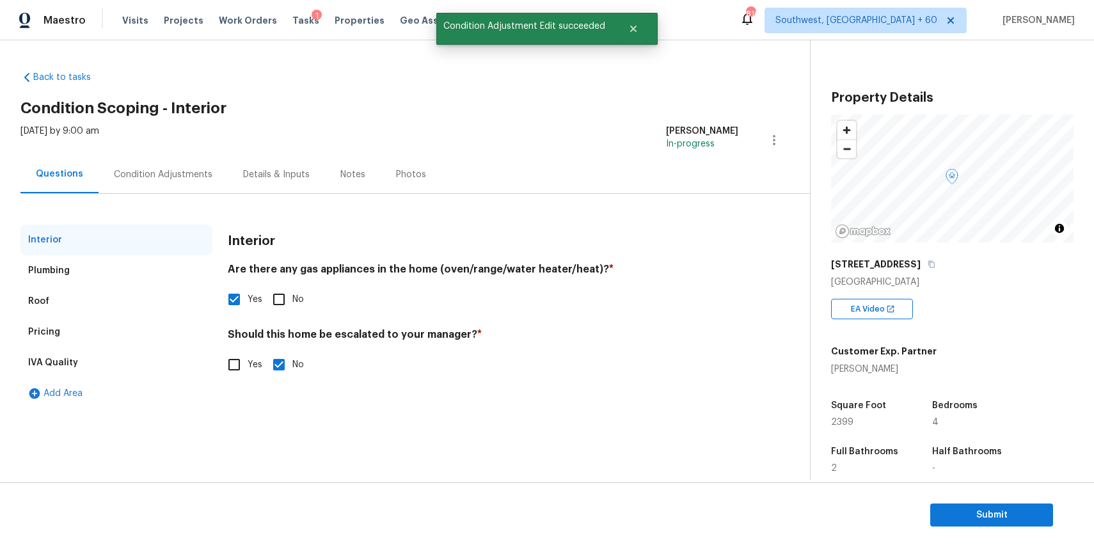
click at [164, 173] on div "Condition Adjustments" at bounding box center [163, 174] width 99 height 13
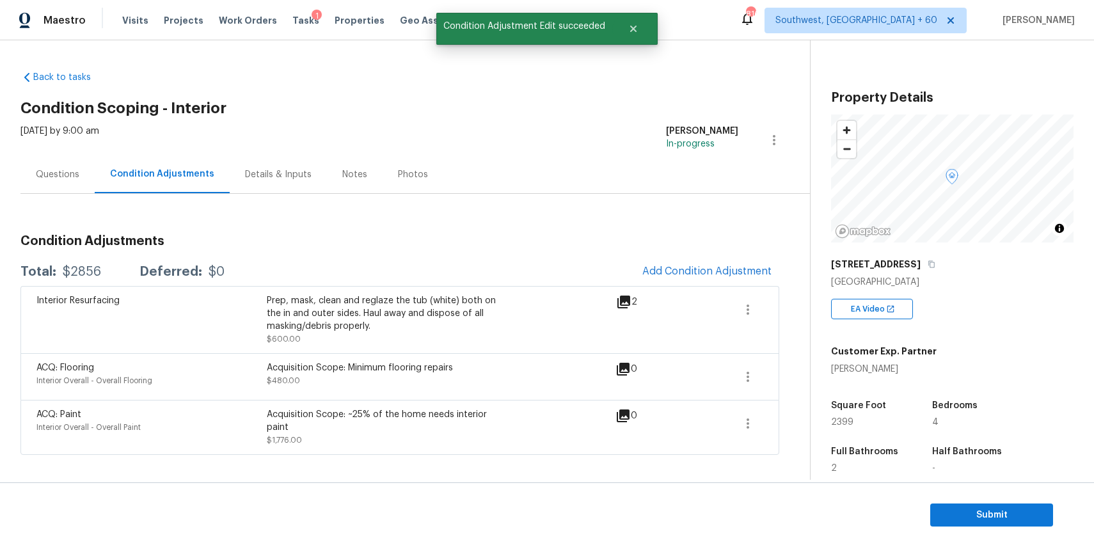
click at [91, 273] on div "$2856" at bounding box center [82, 271] width 38 height 13
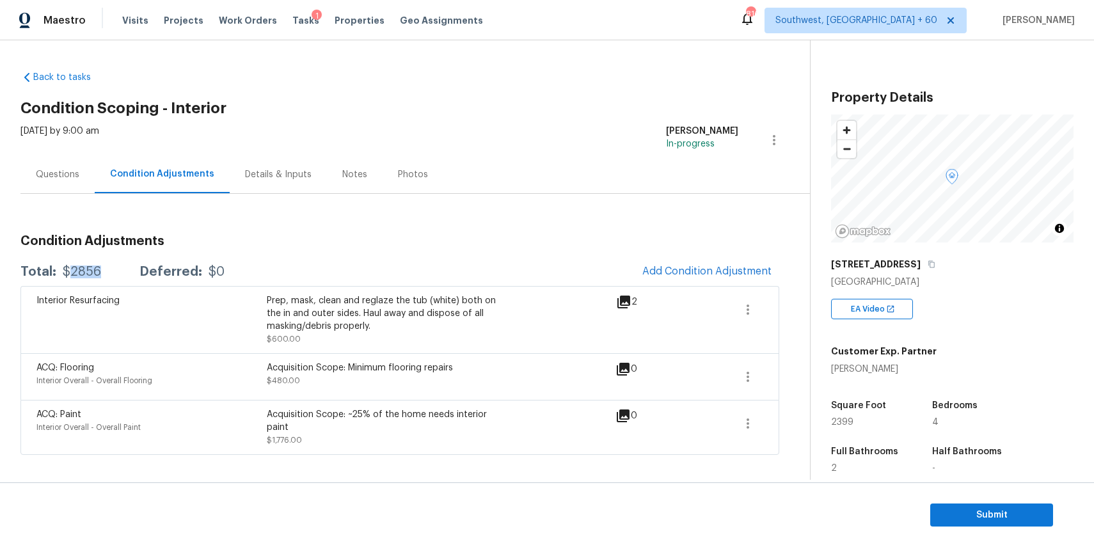
copy div "2856"
click at [79, 173] on div "Questions" at bounding box center [57, 174] width 74 height 38
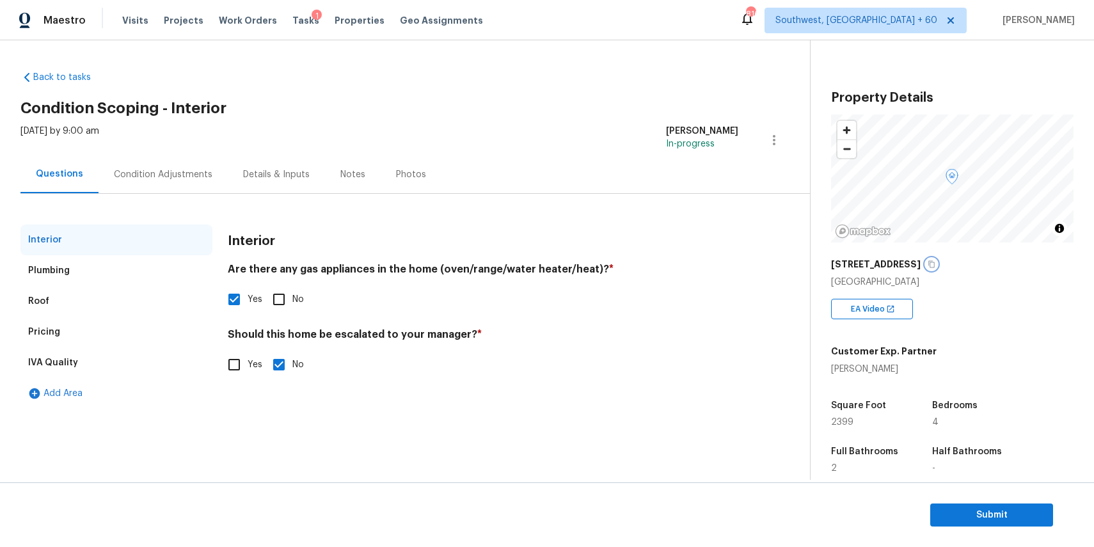
click at [937, 265] on button "button" at bounding box center [932, 264] width 12 height 12
click at [297, 31] on div "Visits Projects Work Orders Tasks 1 Properties Geo Assignments" at bounding box center [310, 21] width 376 height 26
click at [293, 26] on div "Tasks 1" at bounding box center [305, 20] width 27 height 13
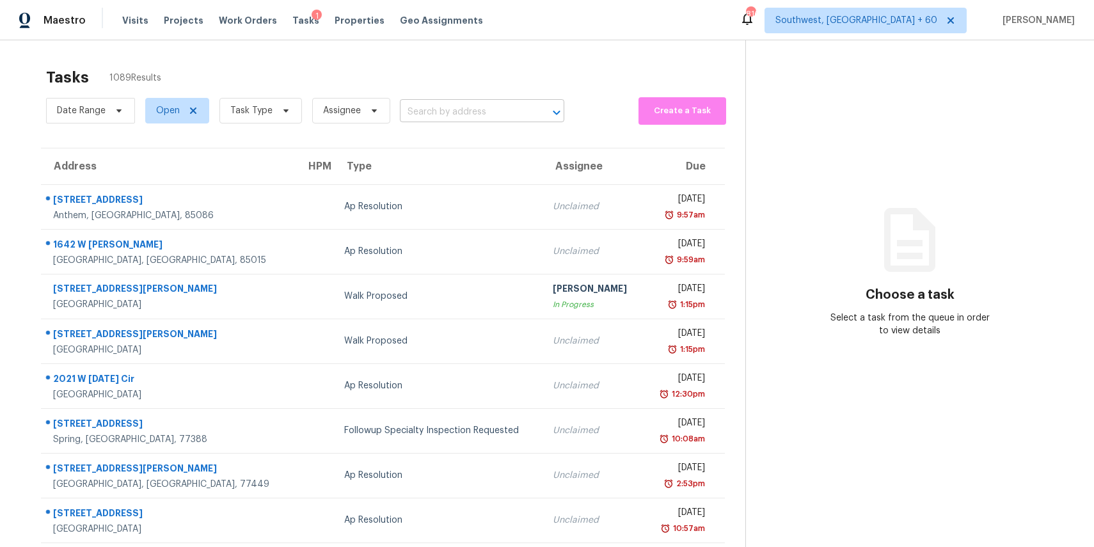
click at [503, 112] on input "text" at bounding box center [464, 112] width 129 height 20
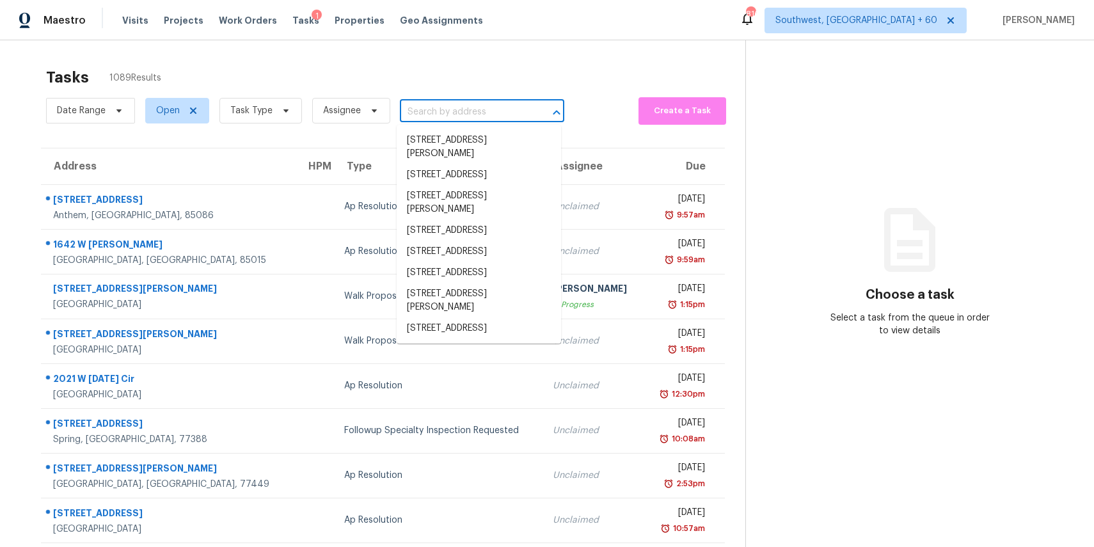
paste input "111 S Laguna Pointe Dr, League City, TX 77573"
type input "111 S Laguna Pointe Dr, League City, TX 77573"
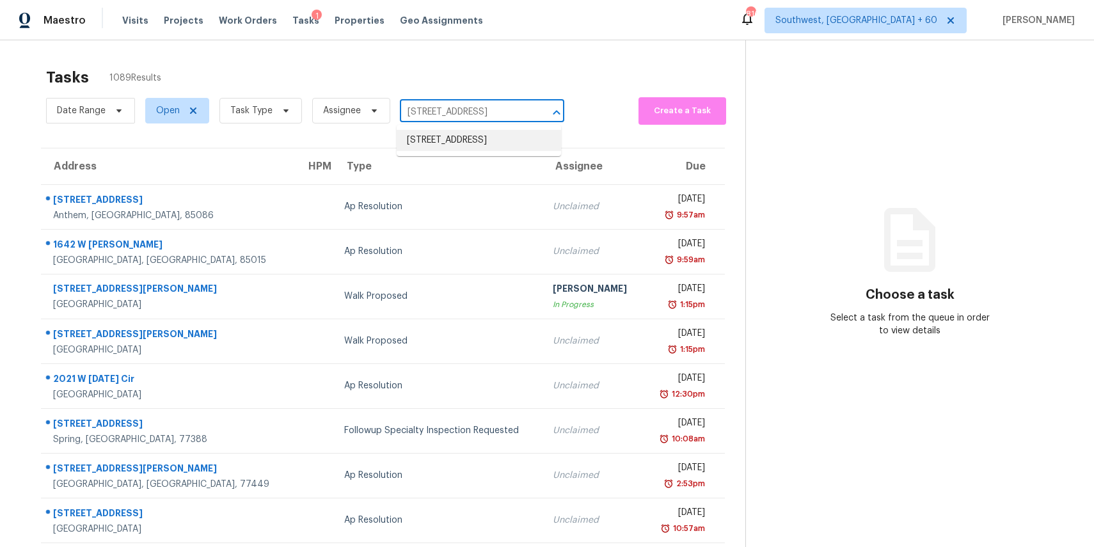
click at [469, 145] on li "111 S Laguna Pointe Dr, League City, TX 77573" at bounding box center [479, 140] width 164 height 21
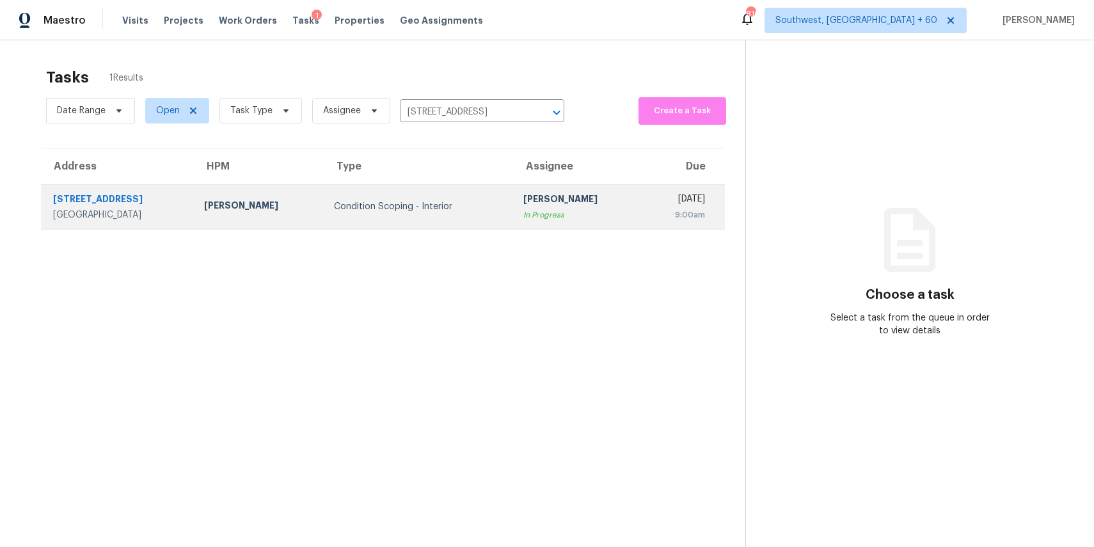
click at [523, 198] on div "[PERSON_NAME]" at bounding box center [577, 201] width 109 height 16
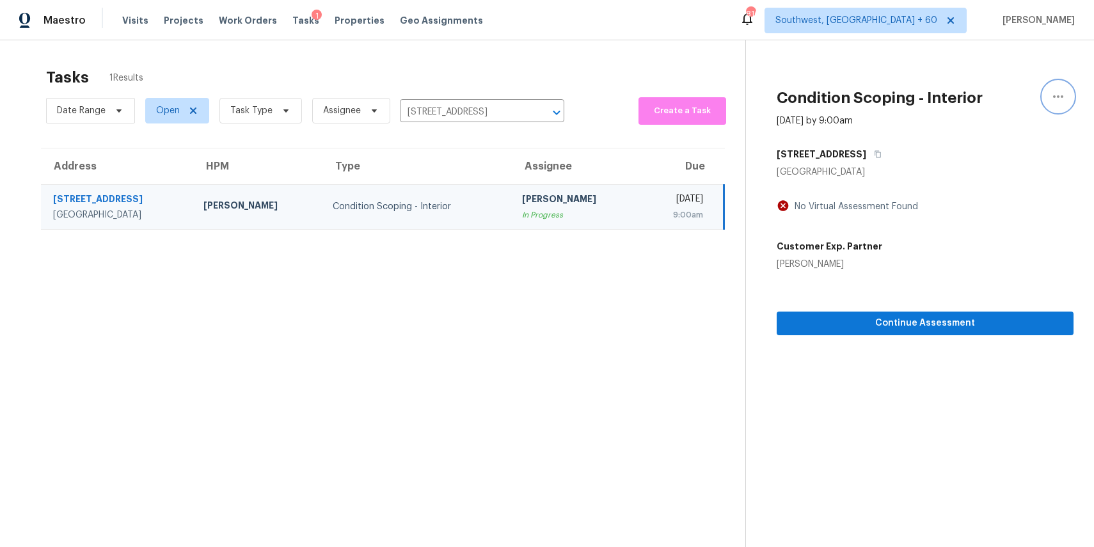
click at [1053, 100] on icon "button" at bounding box center [1057, 96] width 15 height 15
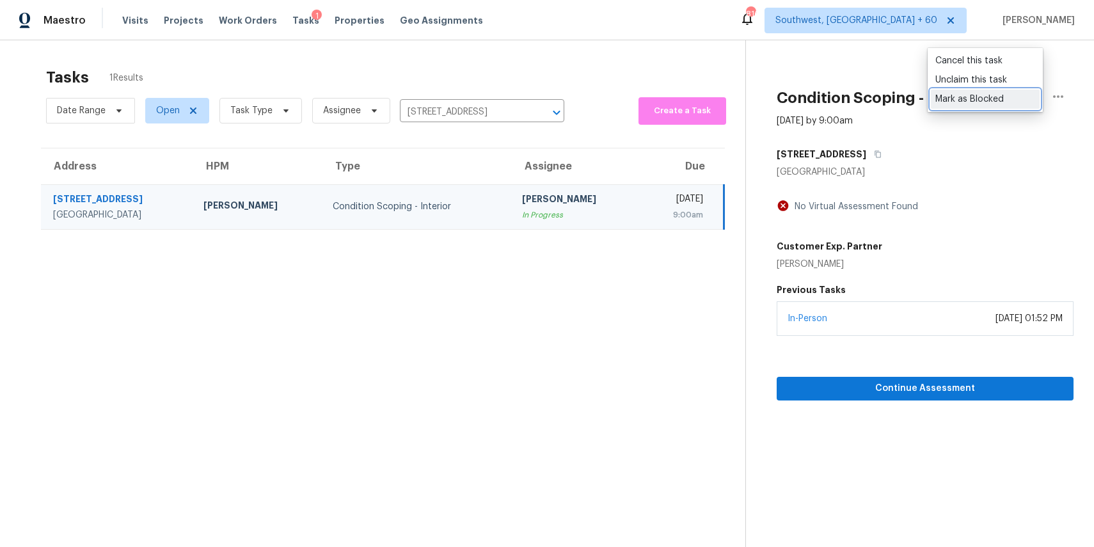
click at [1007, 99] on div "Mark as Blocked" at bounding box center [985, 99] width 100 height 13
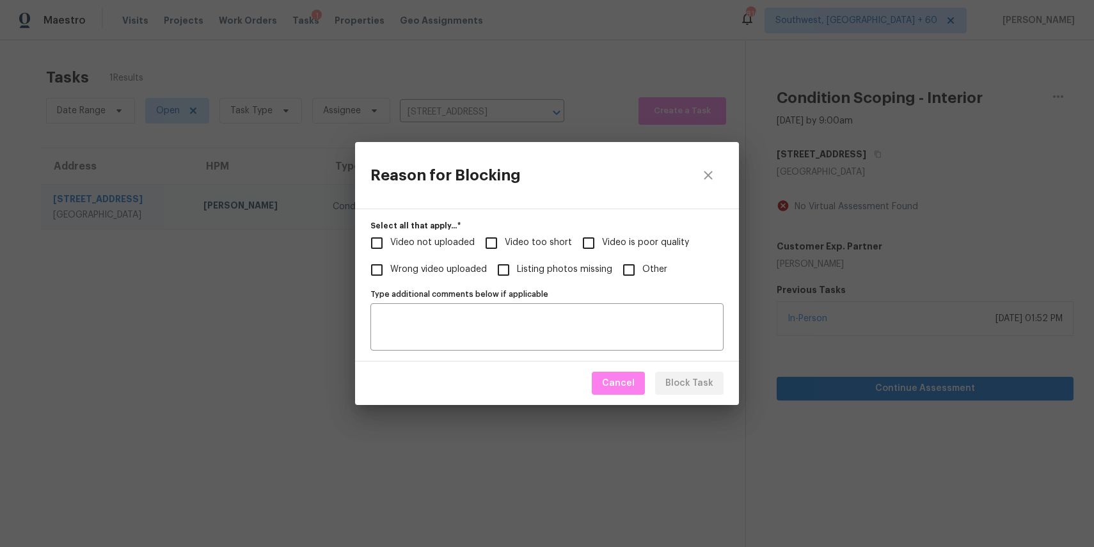
click at [500, 238] on input "Video too short" at bounding box center [491, 243] width 27 height 27
checkbox input "true"
click at [703, 387] on span "Block Task" at bounding box center [689, 383] width 48 height 16
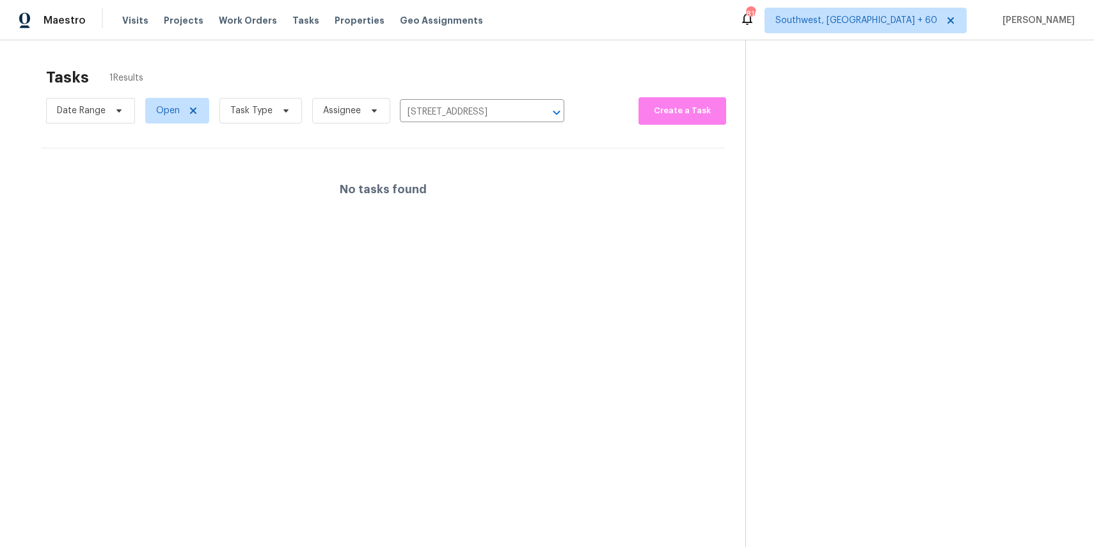
click at [452, 100] on div "Date Range Open Task Type Assignee 111 S Laguna Pointe Dr, League City, TX 7757…" at bounding box center [305, 110] width 518 height 33
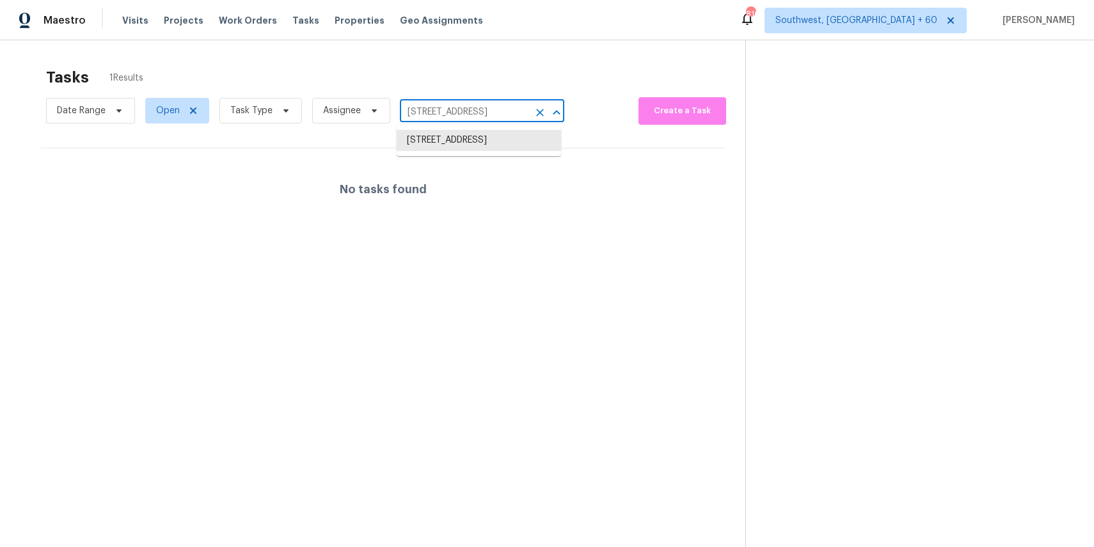
click at [471, 116] on input "111 S Laguna Pointe Dr, League City, TX 77573" at bounding box center [464, 112] width 129 height 20
paste input "5424 Coral Creek Way, Elk Grove, CA 95758"
type input "5424 Coral Creek Way, Elk Grove, CA 95758"
click at [473, 151] on li "5424 Coral Creek Way, Elk Grove, CA 95758" at bounding box center [479, 140] width 164 height 21
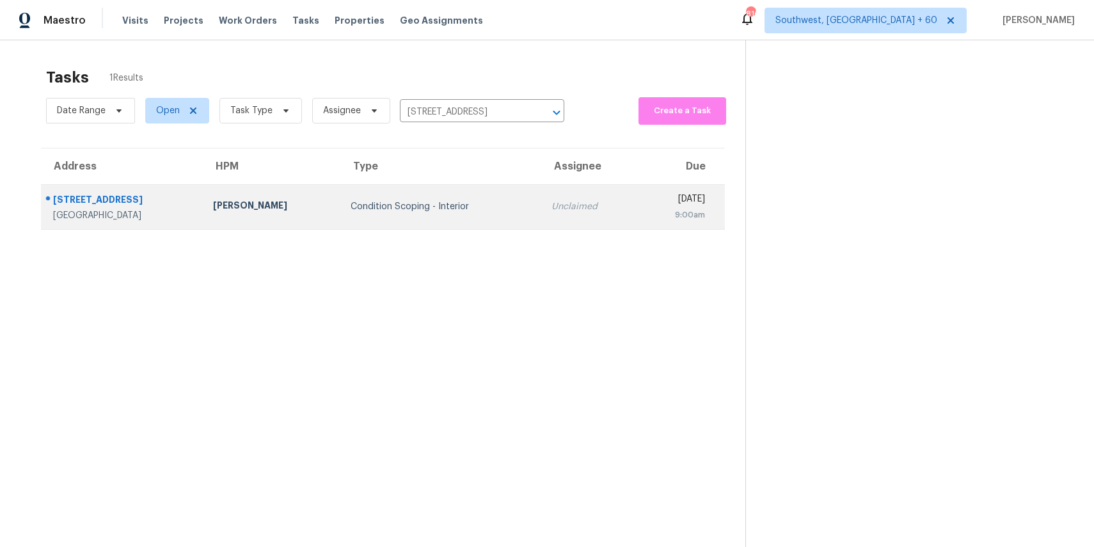
click at [553, 205] on div "Unclaimed" at bounding box center [589, 206] width 76 height 13
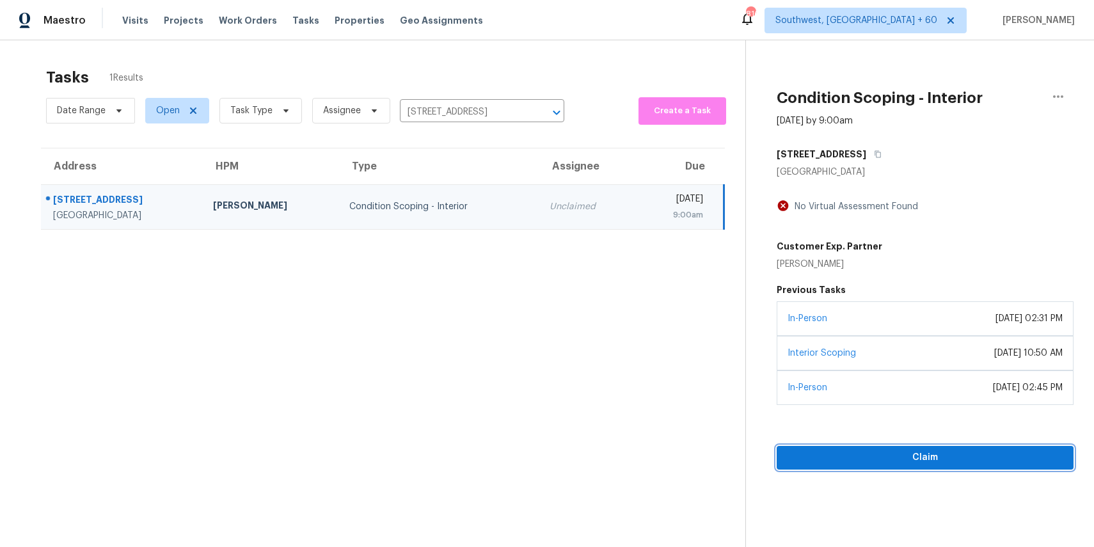
click at [993, 451] on span "Claim" at bounding box center [925, 458] width 276 height 16
click at [945, 455] on span "Start Assessment" at bounding box center [925, 458] width 276 height 16
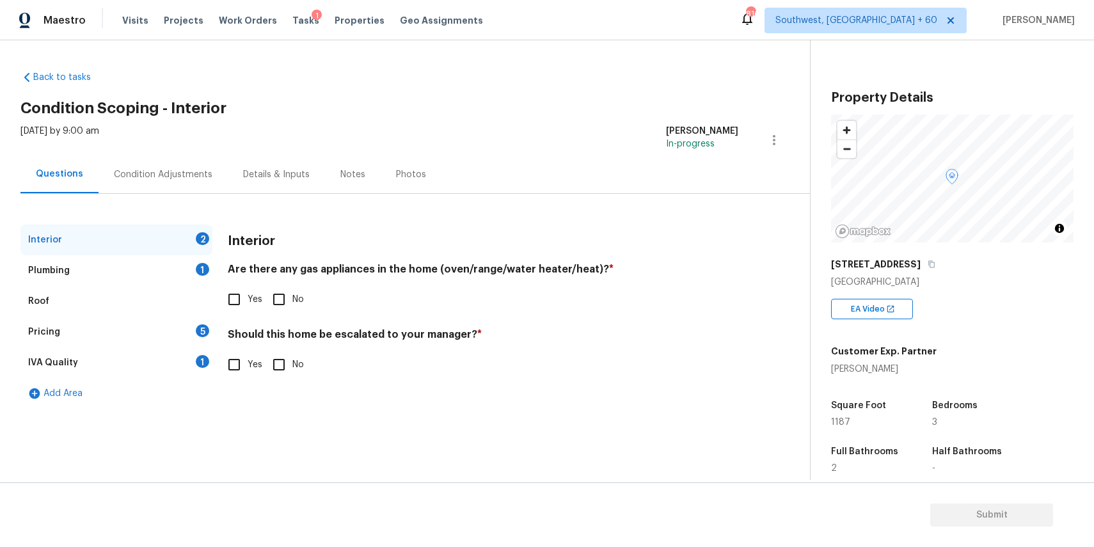
click at [169, 184] on div "Condition Adjustments" at bounding box center [163, 174] width 129 height 38
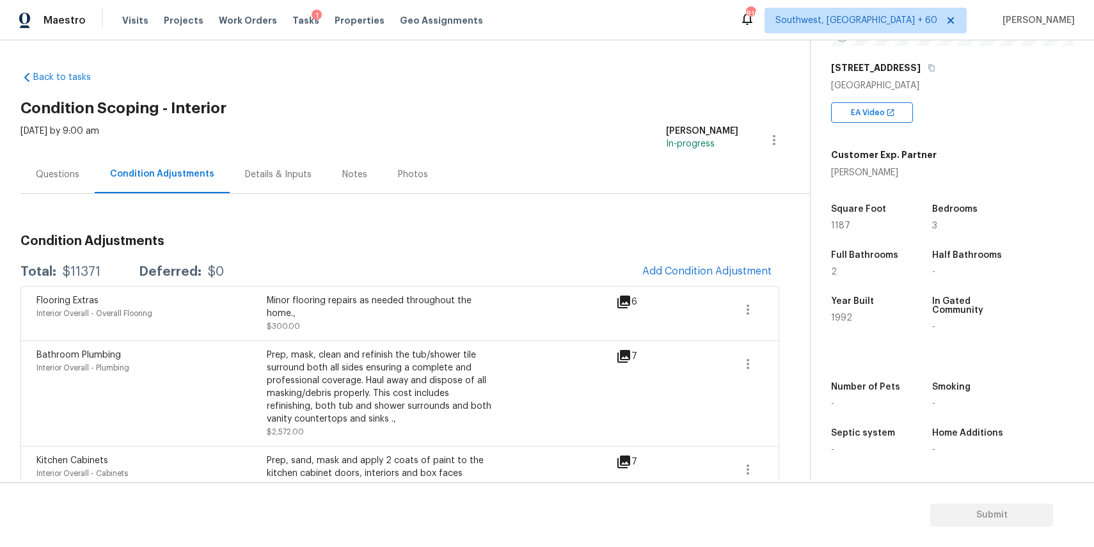
click at [40, 173] on div "Questions" at bounding box center [57, 174] width 43 height 13
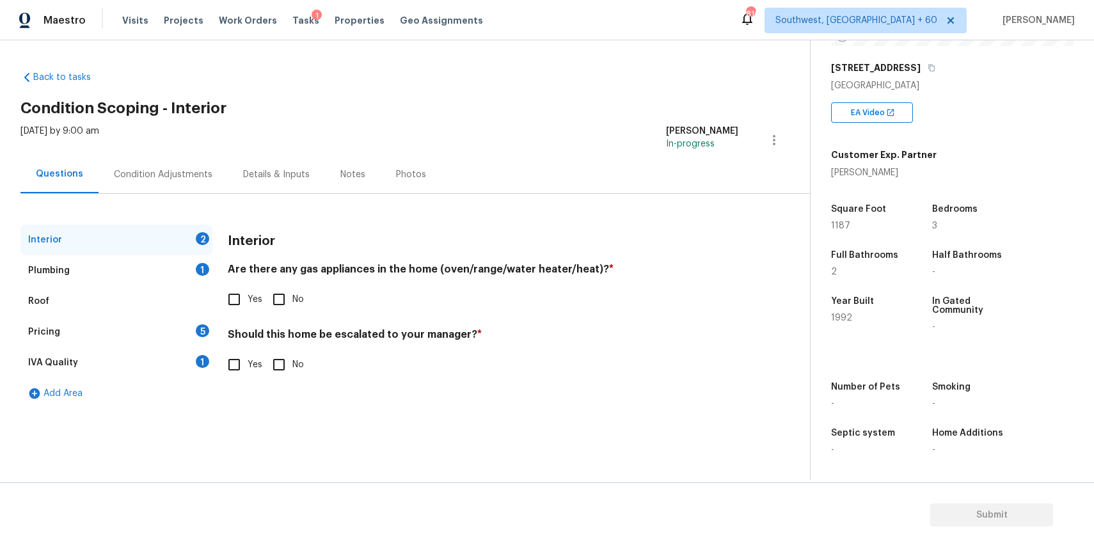
click at [246, 297] on input "Yes" at bounding box center [234, 299] width 27 height 27
checkbox input "true"
click at [265, 347] on div "Should this home be escalated to your manager? * Yes No" at bounding box center [483, 354] width 510 height 50
click at [279, 363] on input "No" at bounding box center [278, 365] width 27 height 27
checkbox input "true"
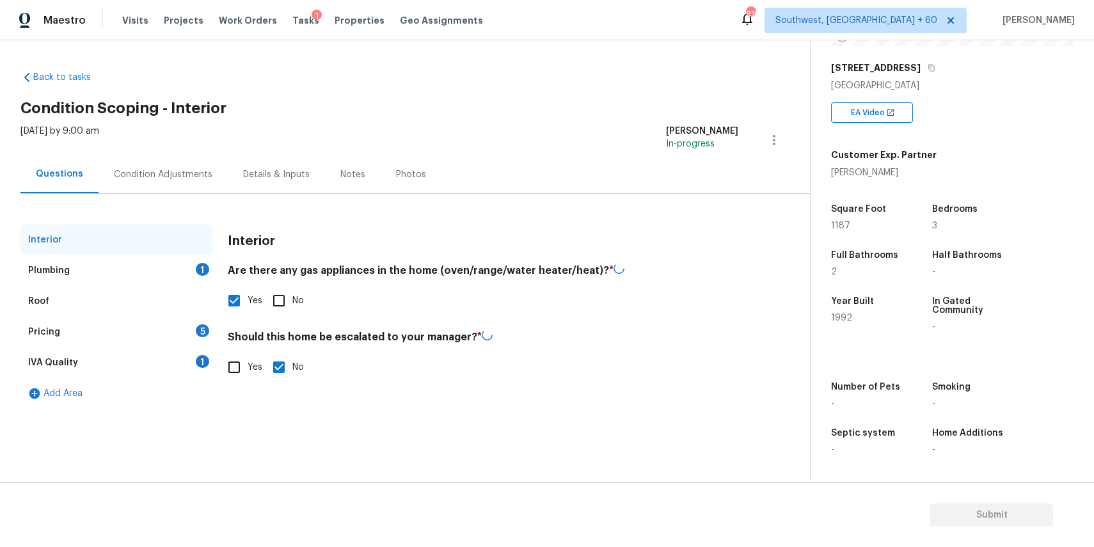
click at [186, 228] on div "Interior" at bounding box center [116, 240] width 192 height 31
click at [188, 251] on div "Interior" at bounding box center [116, 240] width 192 height 31
click at [183, 267] on div "Plumbing 1" at bounding box center [116, 270] width 192 height 31
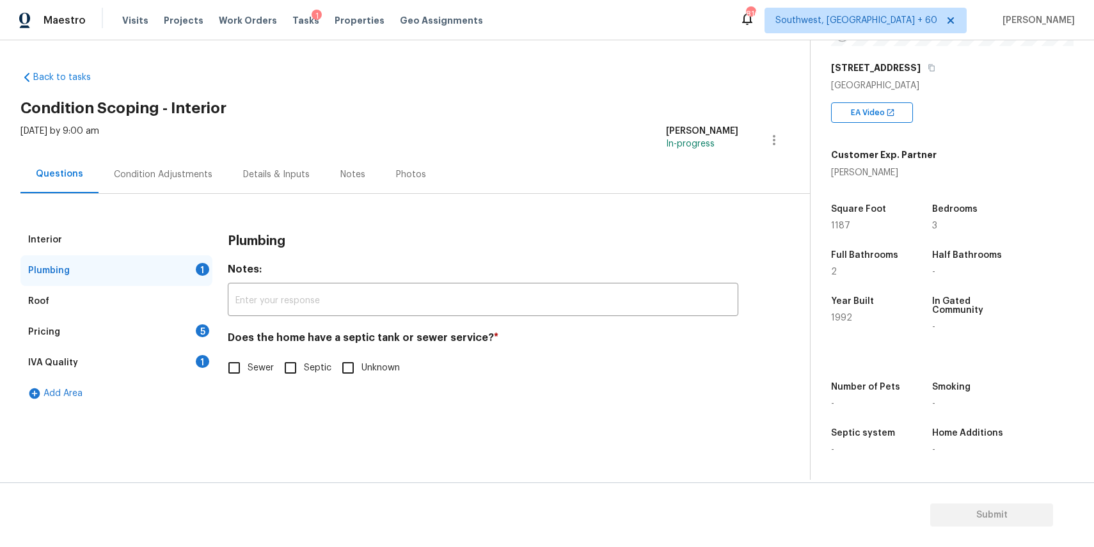
click at [247, 367] on input "Sewer" at bounding box center [234, 367] width 27 height 27
checkbox input "true"
click at [199, 336] on div "Pricing 5" at bounding box center [116, 332] width 192 height 31
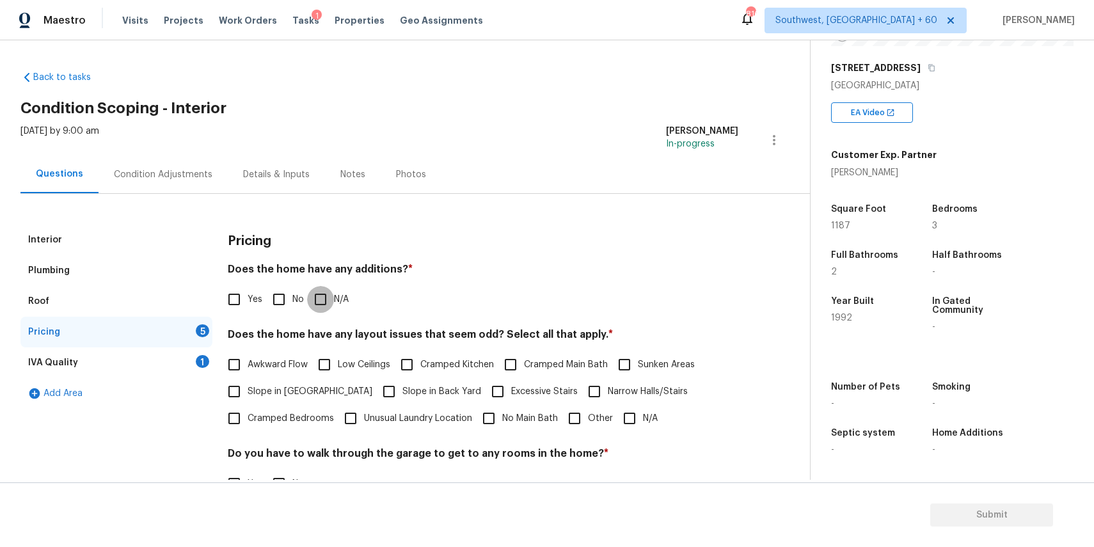
click at [319, 301] on input "N/A" at bounding box center [320, 299] width 27 height 27
checkbox input "true"
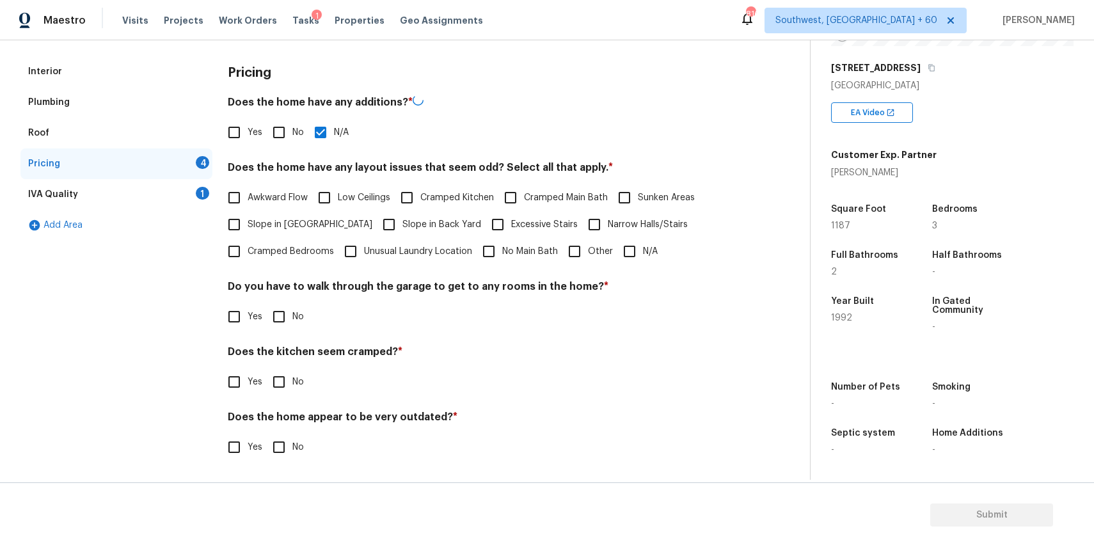
scroll to position [167, 0]
click at [631, 246] on input "N/A" at bounding box center [629, 251] width 27 height 27
checkbox input "true"
click at [258, 313] on span "Yes" at bounding box center [255, 318] width 15 height 13
click at [248, 313] on input "Yes" at bounding box center [234, 317] width 27 height 27
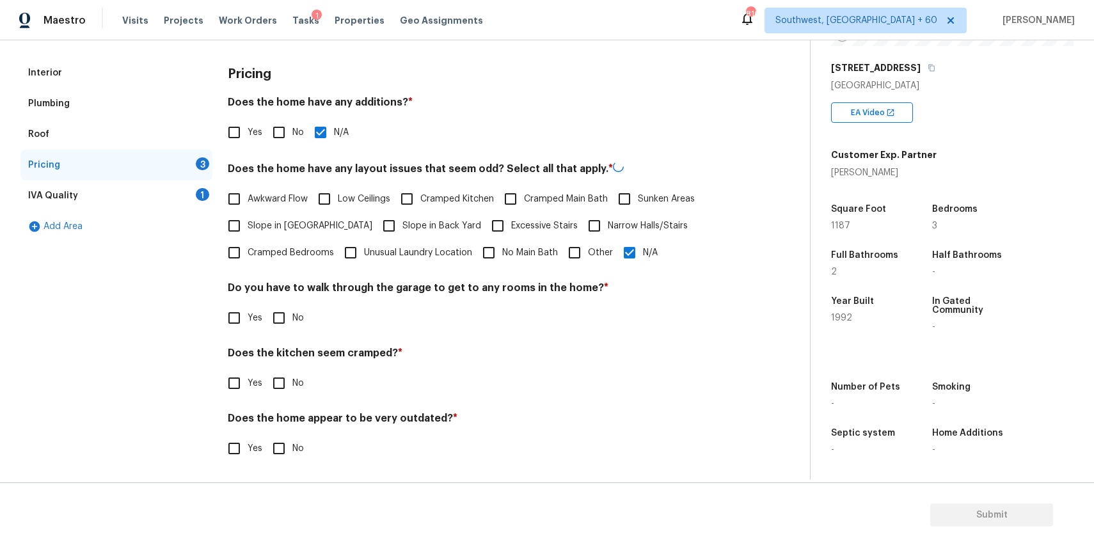
checkbox input "true"
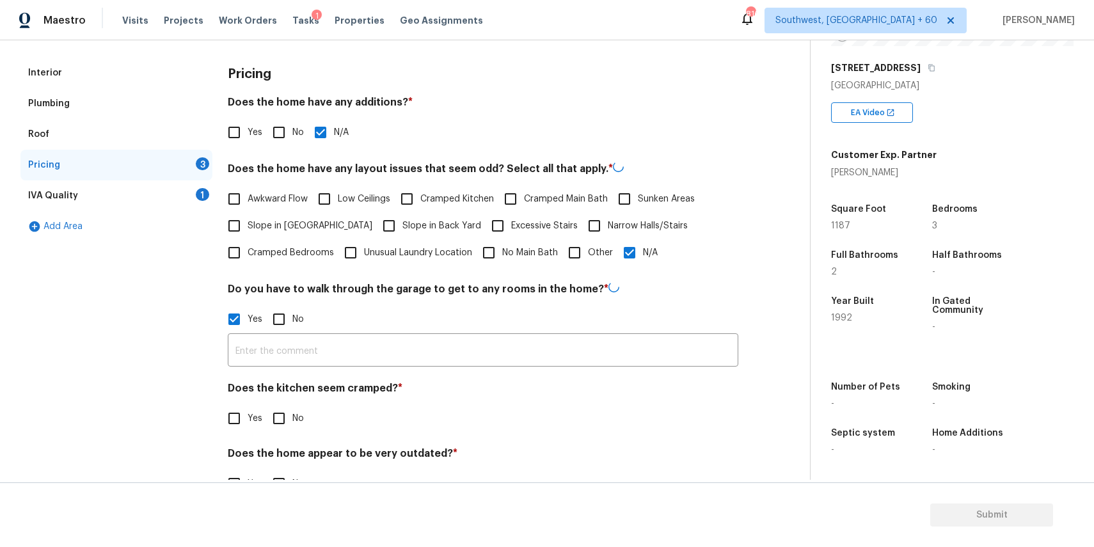
click at [279, 318] on input "No" at bounding box center [278, 319] width 27 height 27
checkbox input "true"
checkbox input "false"
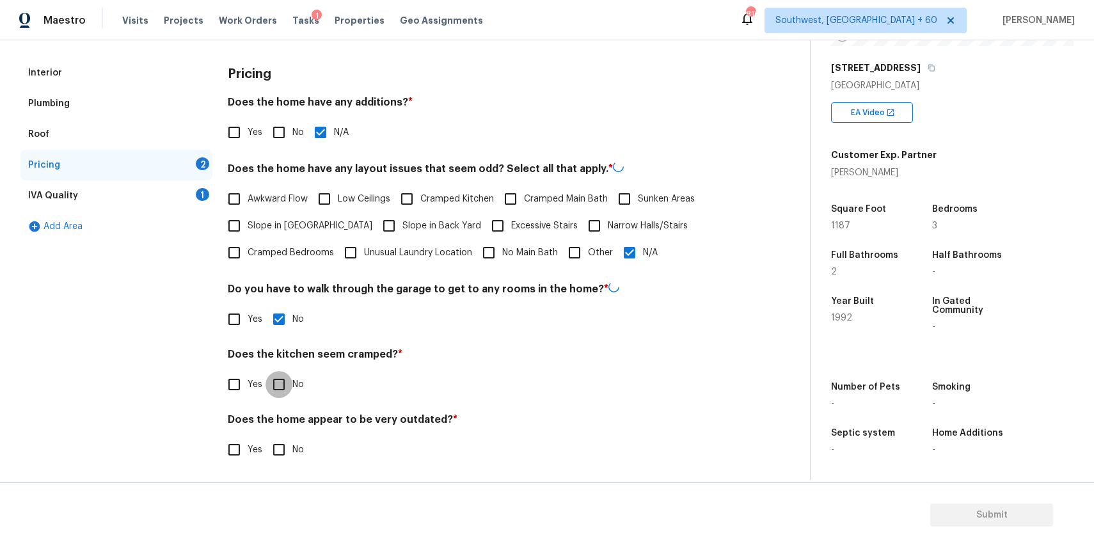
click at [276, 391] on input "No" at bounding box center [278, 384] width 27 height 27
checkbox input "true"
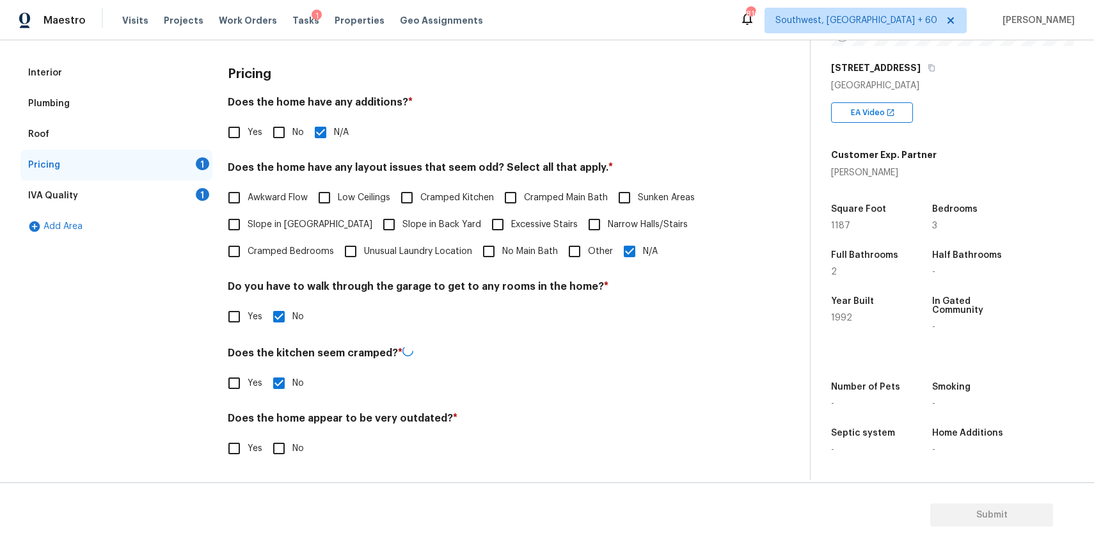
click at [280, 458] on input "No" at bounding box center [278, 448] width 27 height 27
checkbox input "true"
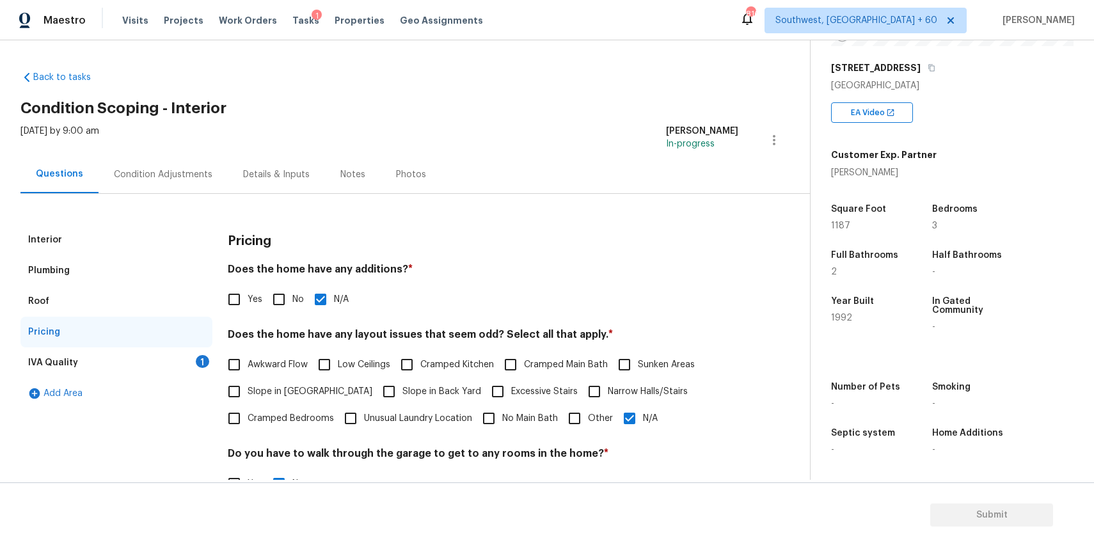
click at [221, 370] on input "Awkward Flow" at bounding box center [234, 364] width 27 height 27
checkbox input "true"
click at [196, 360] on div "1" at bounding box center [202, 361] width 13 height 13
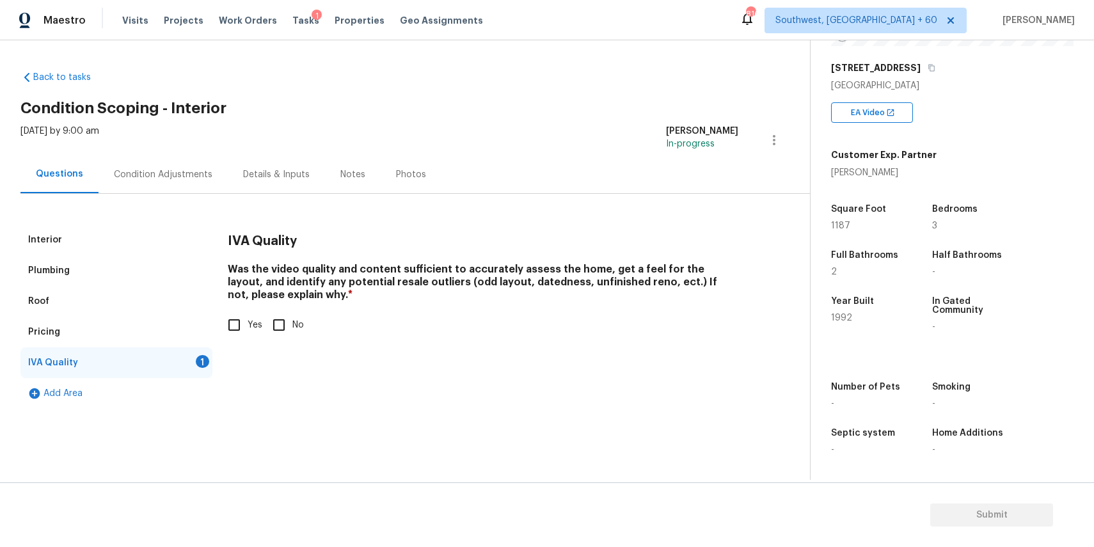
click at [148, 312] on div "Roof" at bounding box center [116, 301] width 192 height 31
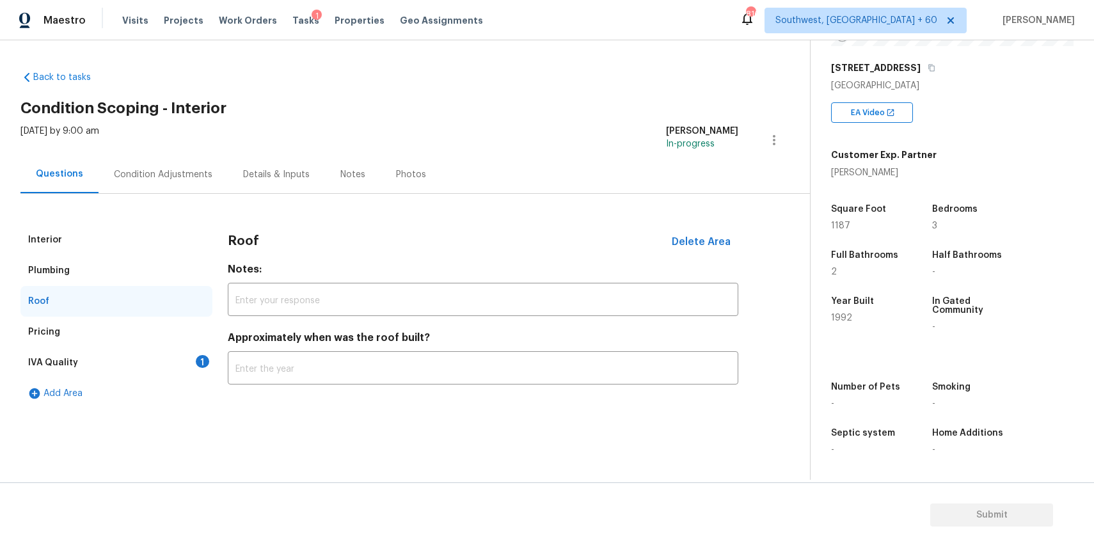
click at [159, 323] on div "Pricing" at bounding box center [116, 332] width 192 height 31
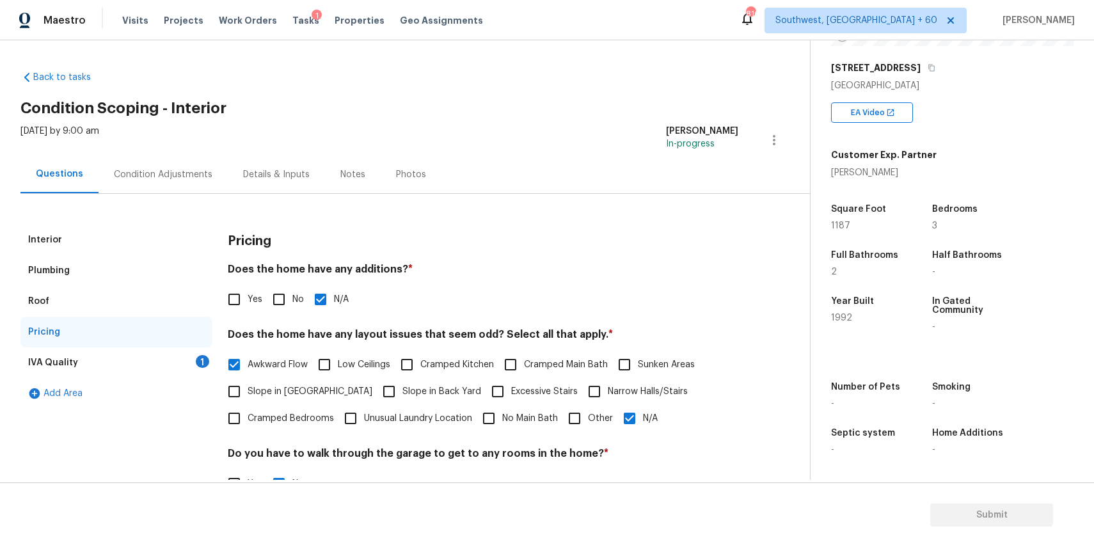
click at [267, 358] on span "Awkward Flow" at bounding box center [278, 364] width 60 height 13
click at [248, 358] on input "Awkward Flow" at bounding box center [234, 364] width 27 height 27
checkbox input "false"
click at [128, 361] on div "IVA Quality 1" at bounding box center [116, 362] width 192 height 31
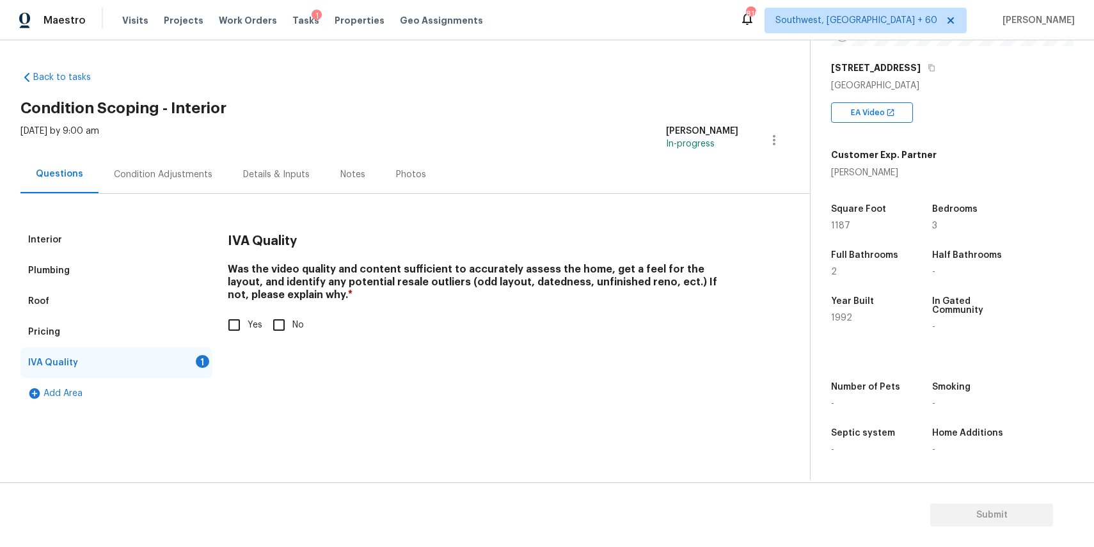
click at [244, 325] on input "Yes" at bounding box center [234, 325] width 27 height 27
checkbox input "true"
click at [196, 180] on div "Condition Adjustments" at bounding box center [163, 174] width 129 height 38
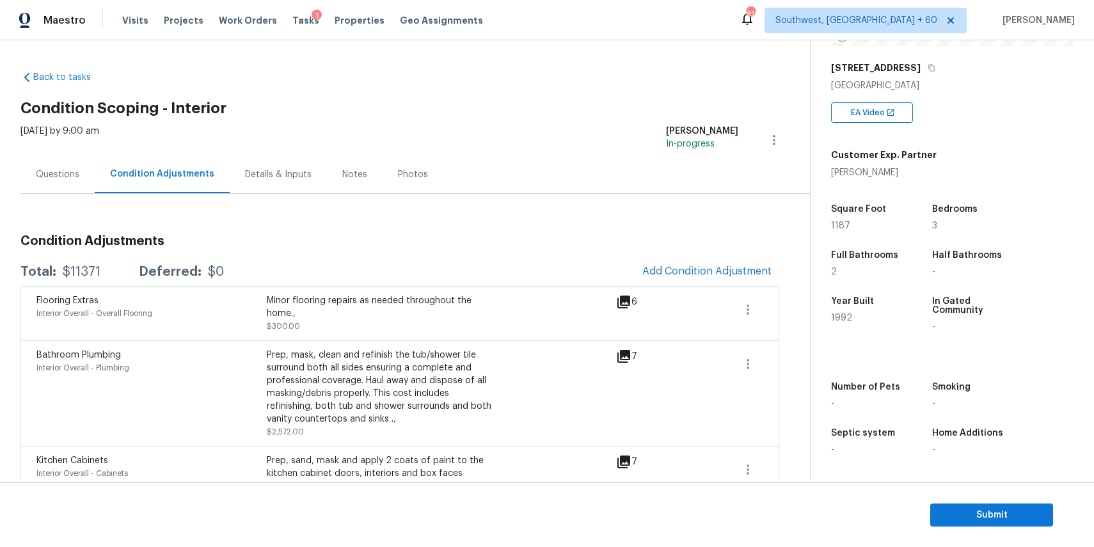
click at [81, 264] on div "Total: $11371 Deferred: $0 Add Condition Adjustment" at bounding box center [399, 272] width 759 height 28
copy div "$11371"
click at [294, 17] on span "Tasks" at bounding box center [305, 20] width 27 height 9
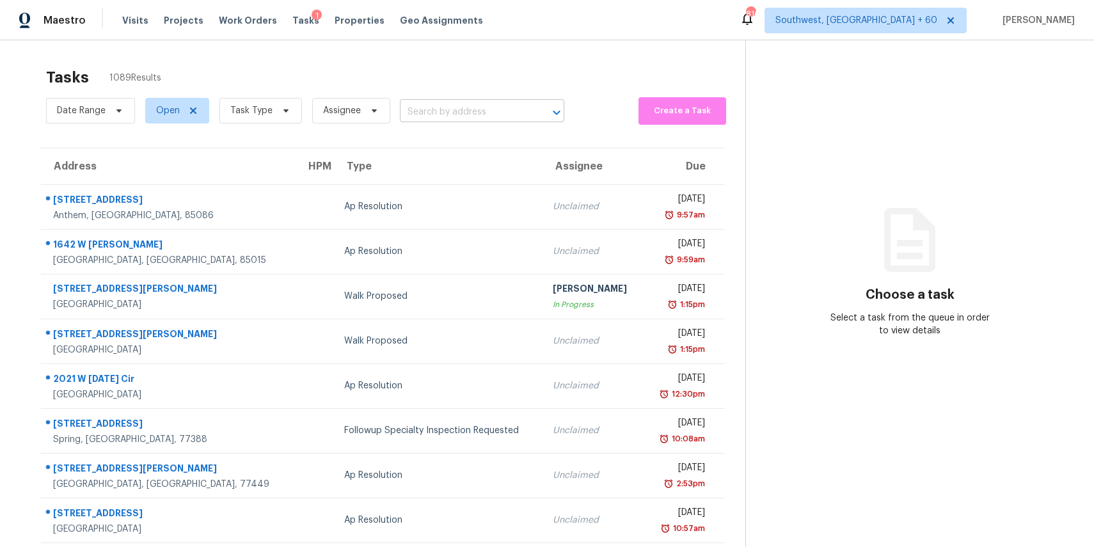
click at [494, 115] on input "text" at bounding box center [464, 112] width 129 height 20
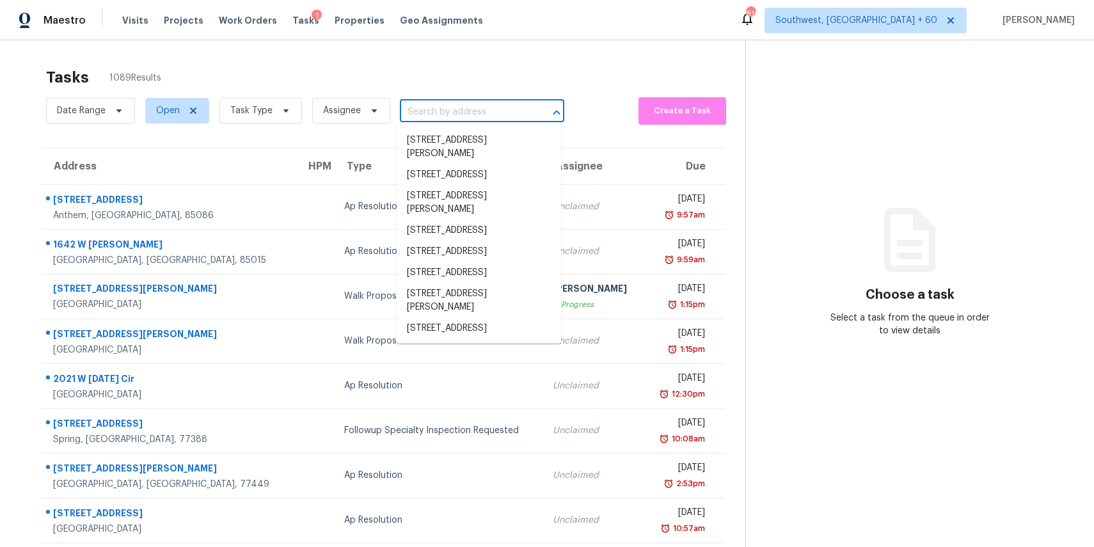
paste input "5424 Coral Creek Way, Elk Grove, CA 95758"
type input "5424 Coral Creek Way, Elk Grove, CA 95758"
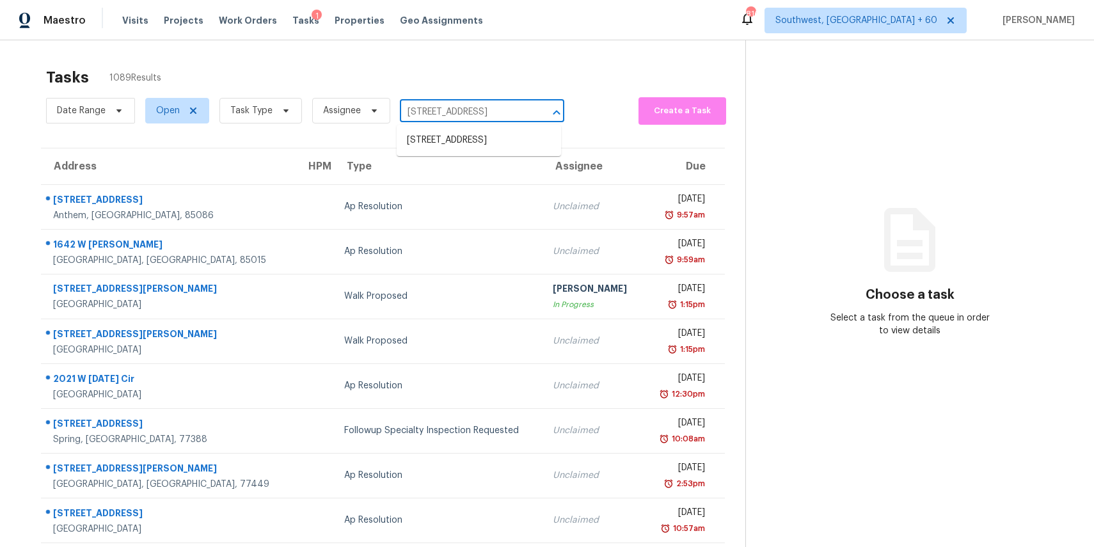
scroll to position [0, 61]
click at [488, 151] on li "5424 Coral Creek Way, Elk Grove, CA 95758" at bounding box center [479, 140] width 164 height 21
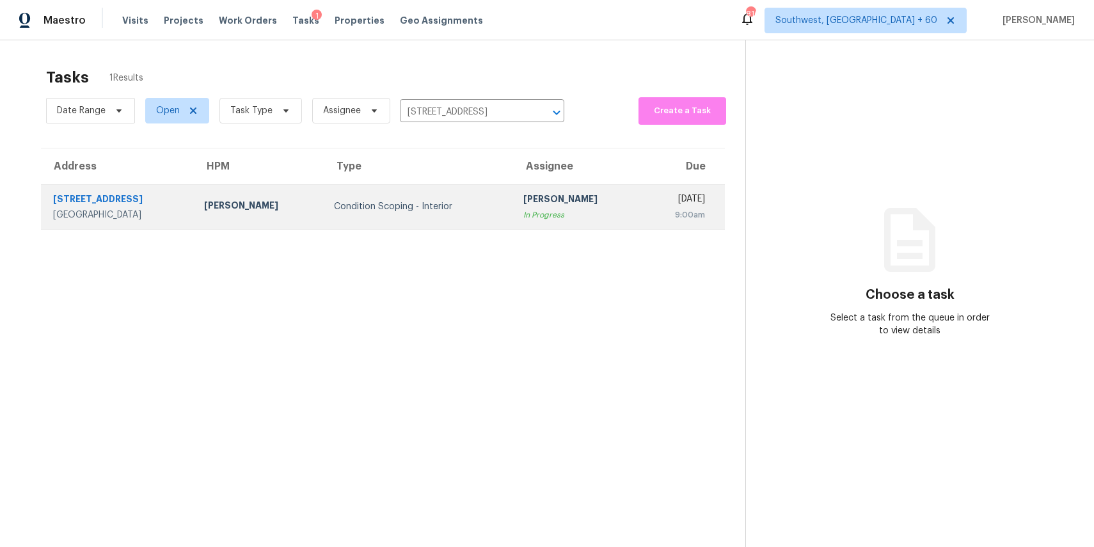
click at [523, 197] on div "[PERSON_NAME]" at bounding box center [577, 201] width 109 height 16
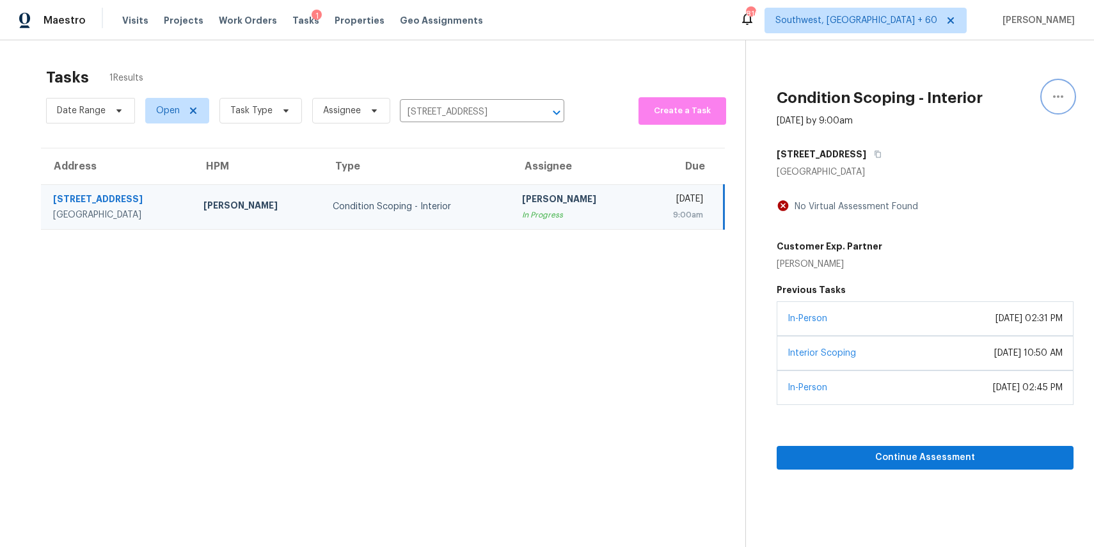
click at [1049, 107] on button "button" at bounding box center [1058, 96] width 31 height 31
click at [986, 100] on div "Mark as Blocked" at bounding box center [985, 99] width 100 height 13
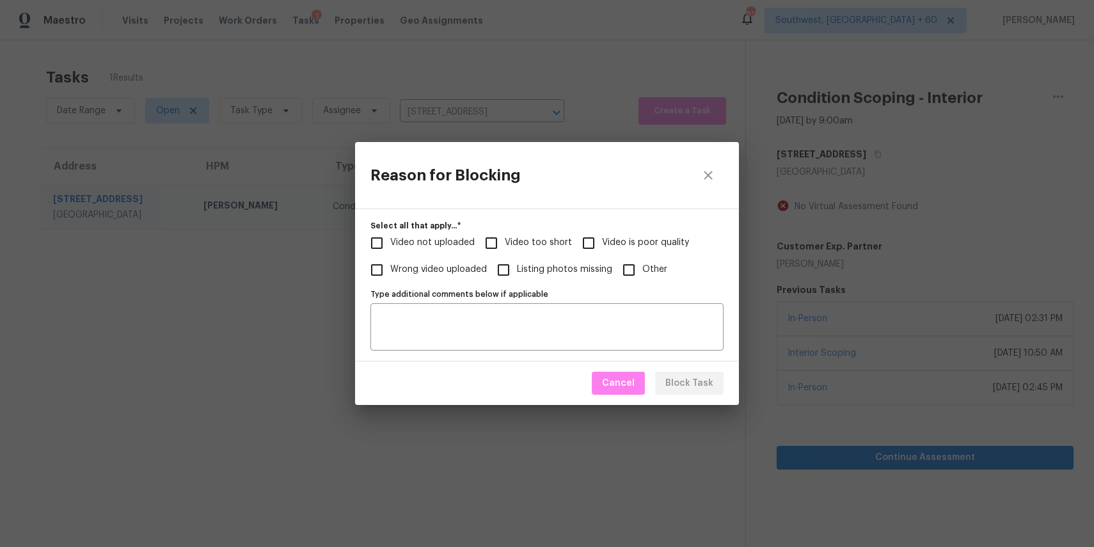
click at [528, 235] on label "Video too short" at bounding box center [525, 243] width 94 height 27
click at [505, 235] on input "Video too short" at bounding box center [491, 243] width 27 height 27
checkbox input "true"
click at [703, 381] on span "Block Task" at bounding box center [689, 383] width 48 height 16
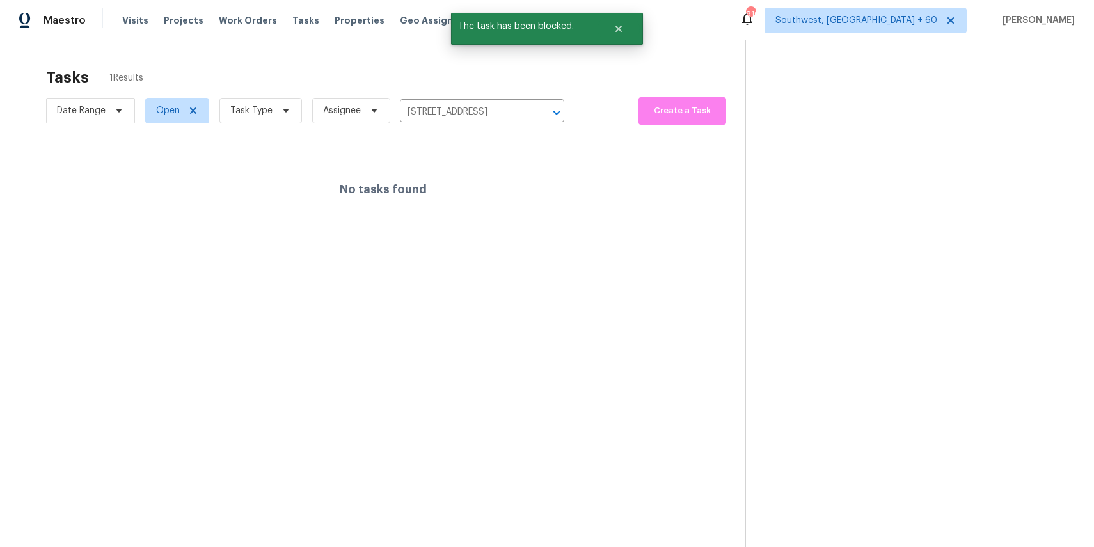
click at [590, 76] on div "Tasks 1 Results" at bounding box center [395, 77] width 699 height 33
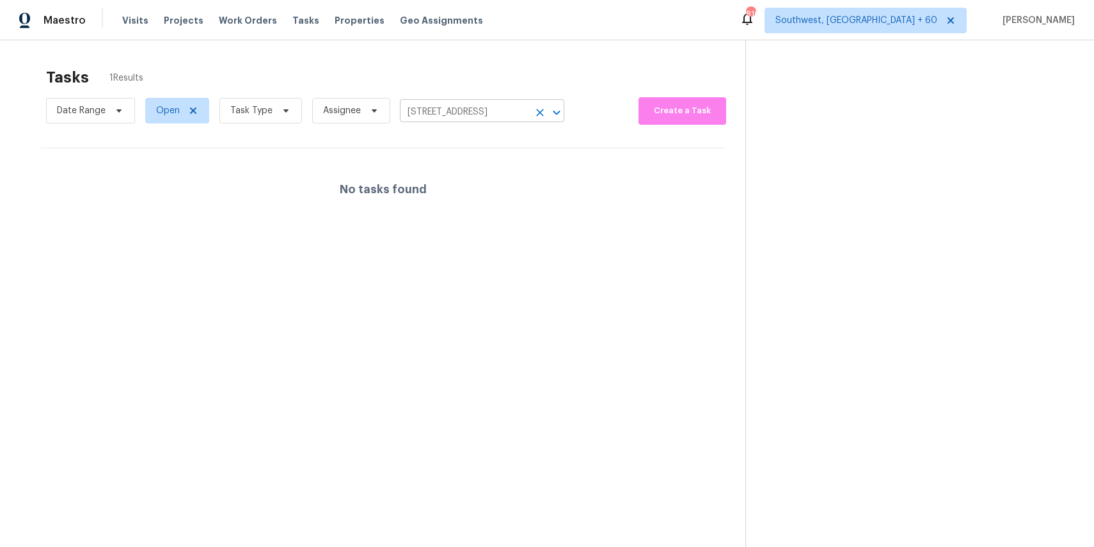
click at [533, 109] on icon "Clear" at bounding box center [539, 112] width 13 height 13
click at [542, 76] on div at bounding box center [547, 273] width 1094 height 547
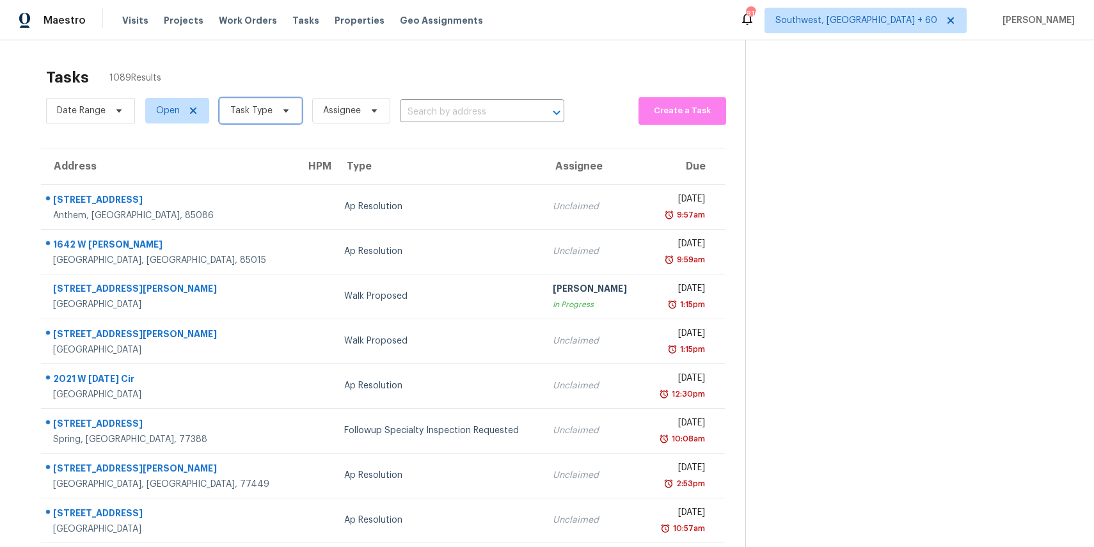
click at [273, 116] on span "Task Type" at bounding box center [260, 111] width 83 height 26
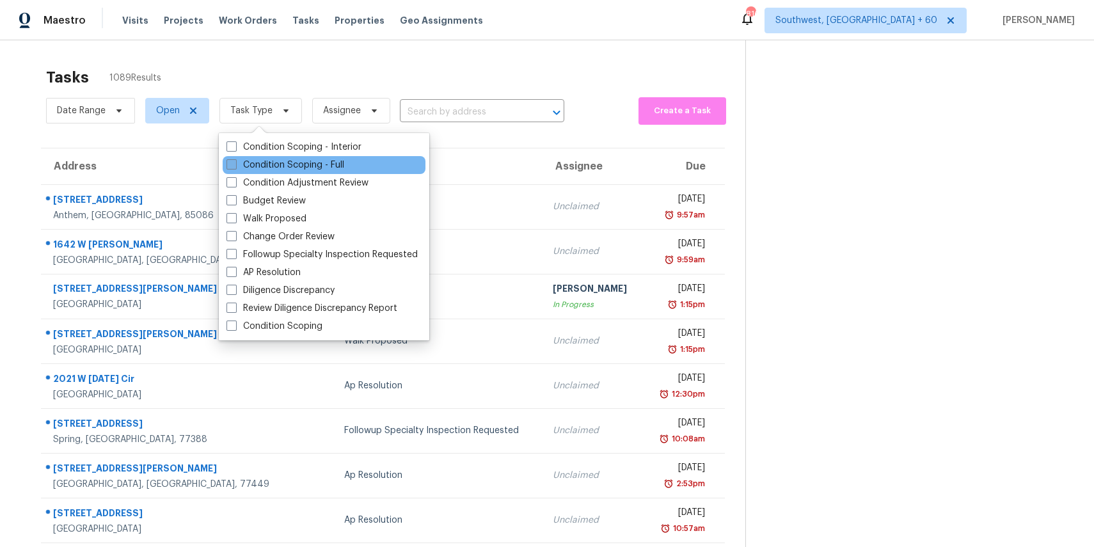
click at [338, 159] on label "Condition Scoping - Full" at bounding box center [285, 165] width 118 height 13
click at [235, 159] on input "Condition Scoping - Full" at bounding box center [230, 163] width 8 height 8
checkbox input "true"
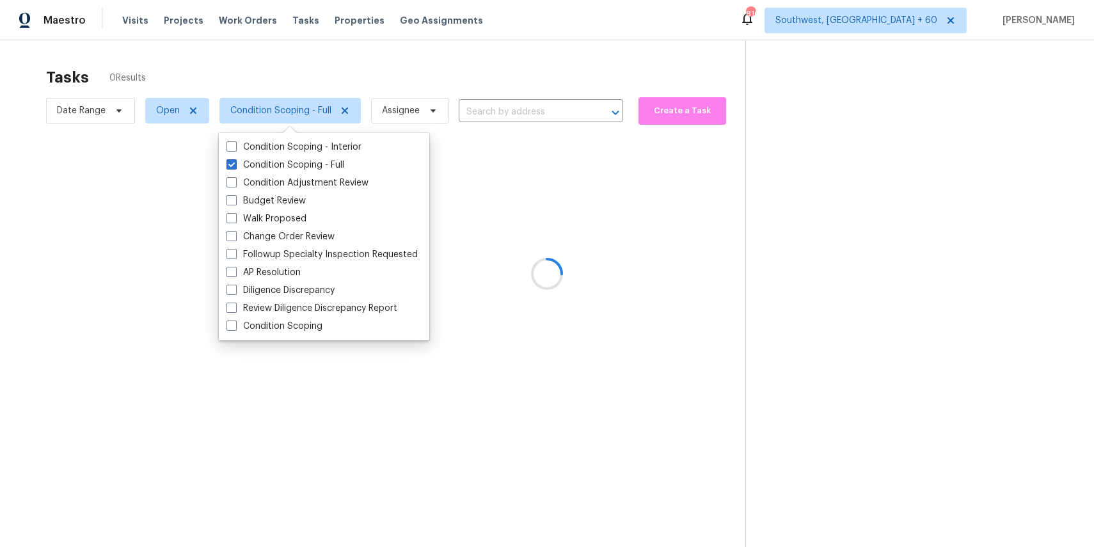
click at [386, 47] on div at bounding box center [547, 273] width 1094 height 547
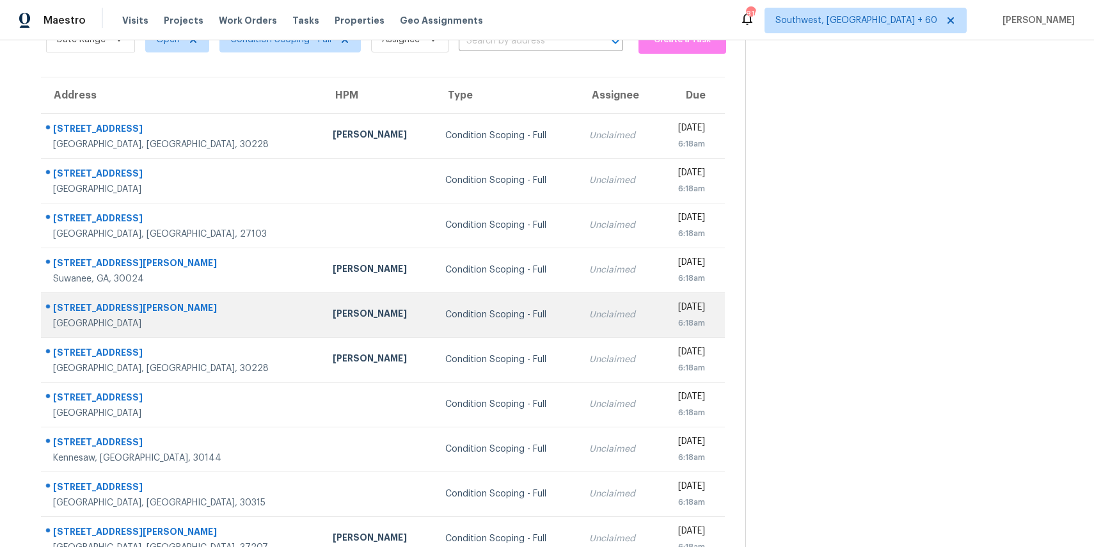
scroll to position [119, 0]
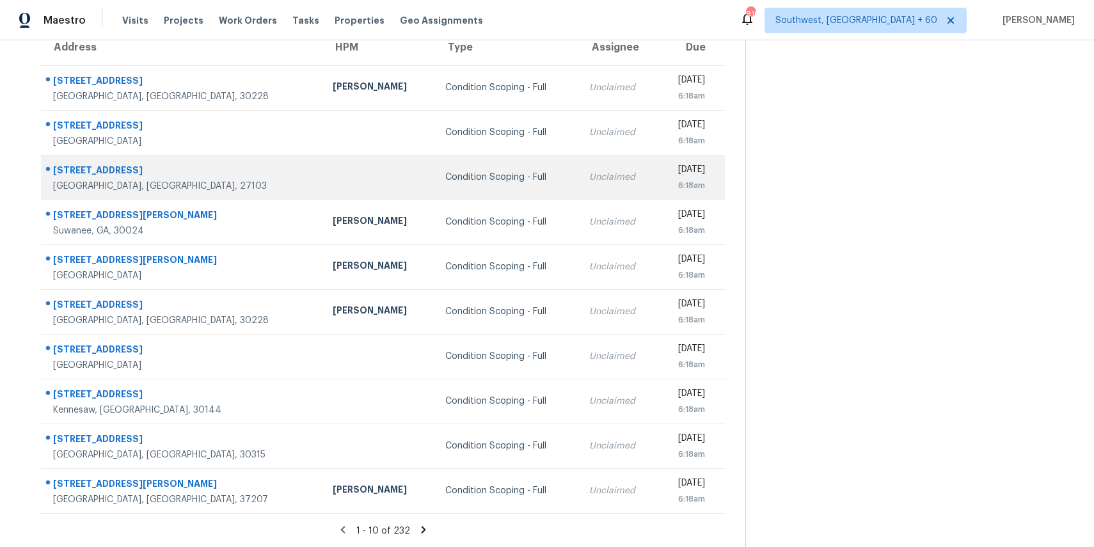
click at [445, 179] on div "Condition Scoping - Full" at bounding box center [506, 177] width 123 height 13
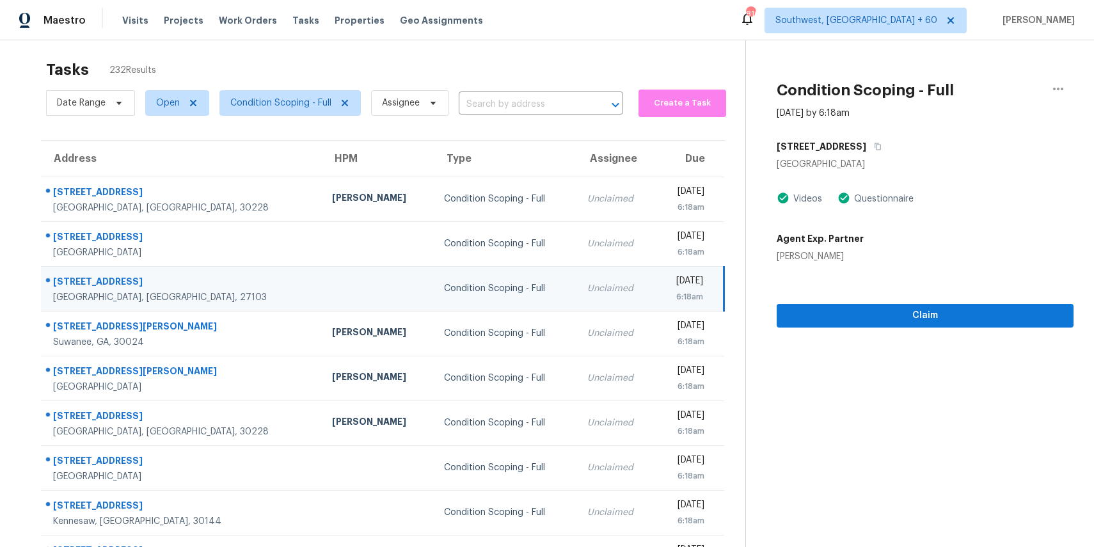
scroll to position [0, 0]
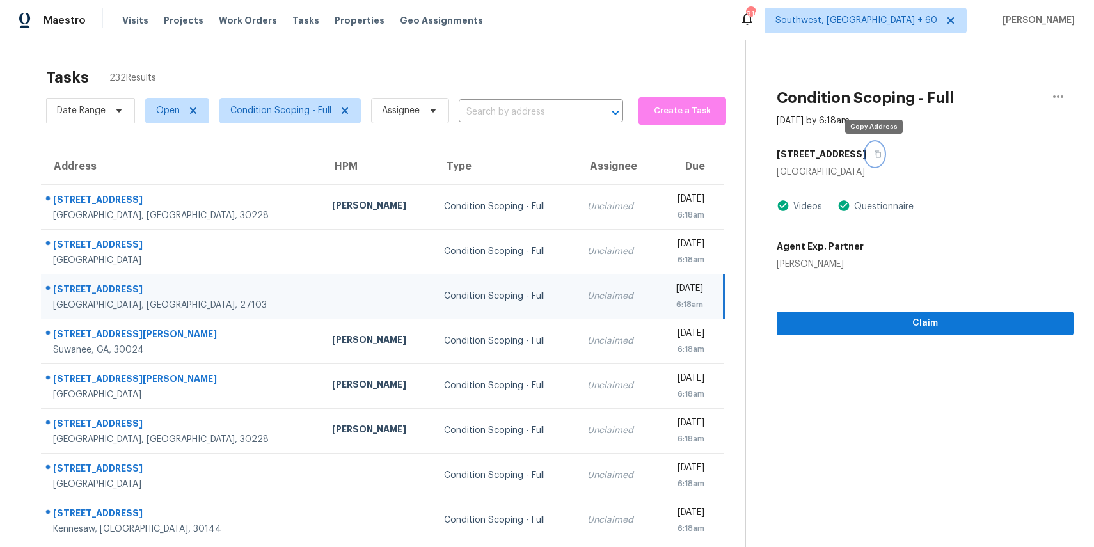
click at [876, 155] on icon "button" at bounding box center [878, 154] width 8 height 8
click at [874, 153] on icon "button" at bounding box center [878, 154] width 8 height 8
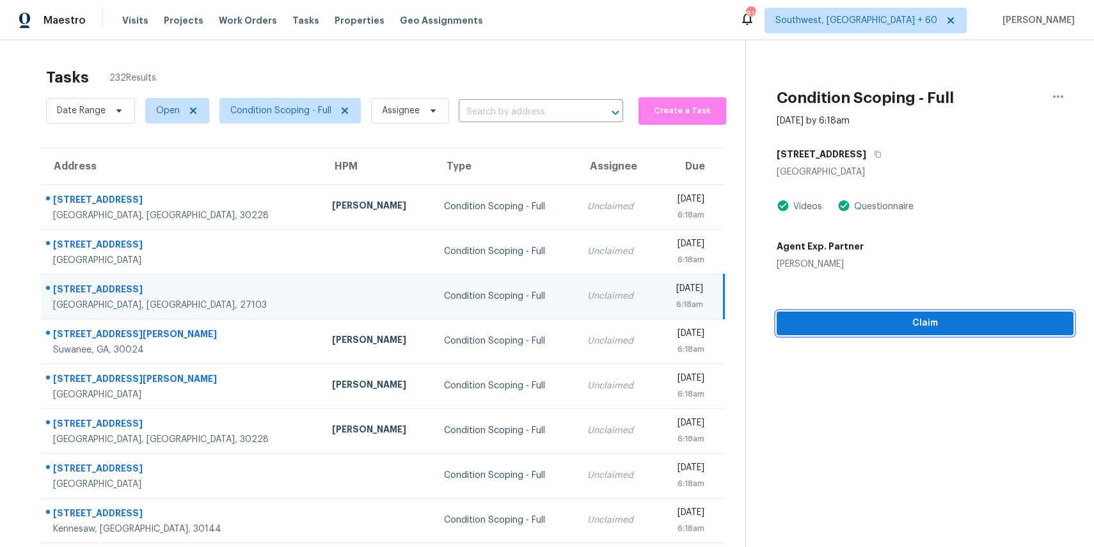
click at [920, 324] on span "Claim" at bounding box center [925, 323] width 276 height 16
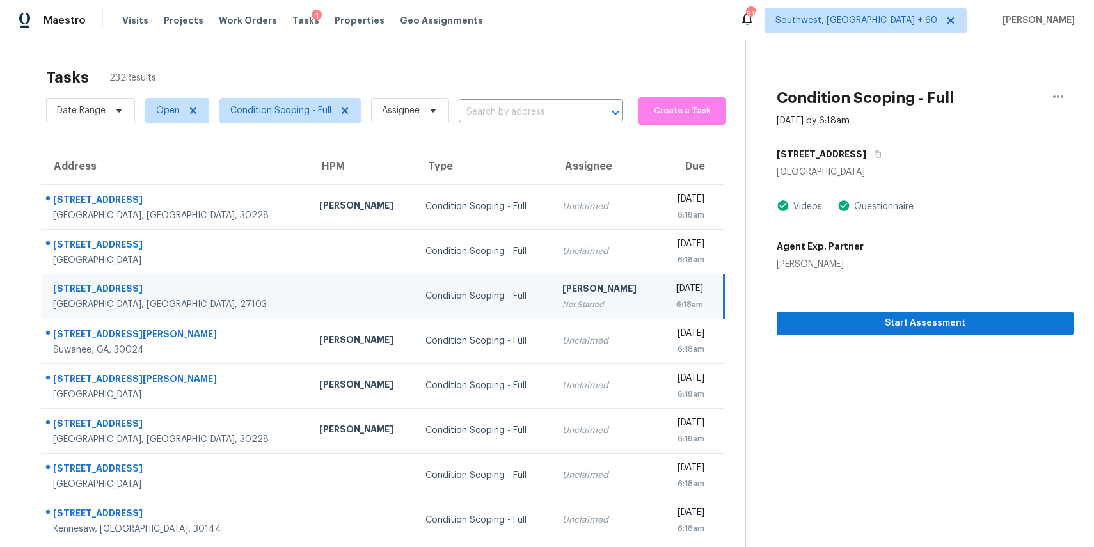
click at [938, 337] on section "Condition Scoping - Full Sep 8th 2025 by 6:18am 4742 Tatton Park Cir Winston Sa…" at bounding box center [909, 353] width 328 height 626
click at [874, 153] on icon "button" at bounding box center [877, 154] width 6 height 7
click at [887, 319] on span "Start Assessment" at bounding box center [925, 323] width 276 height 16
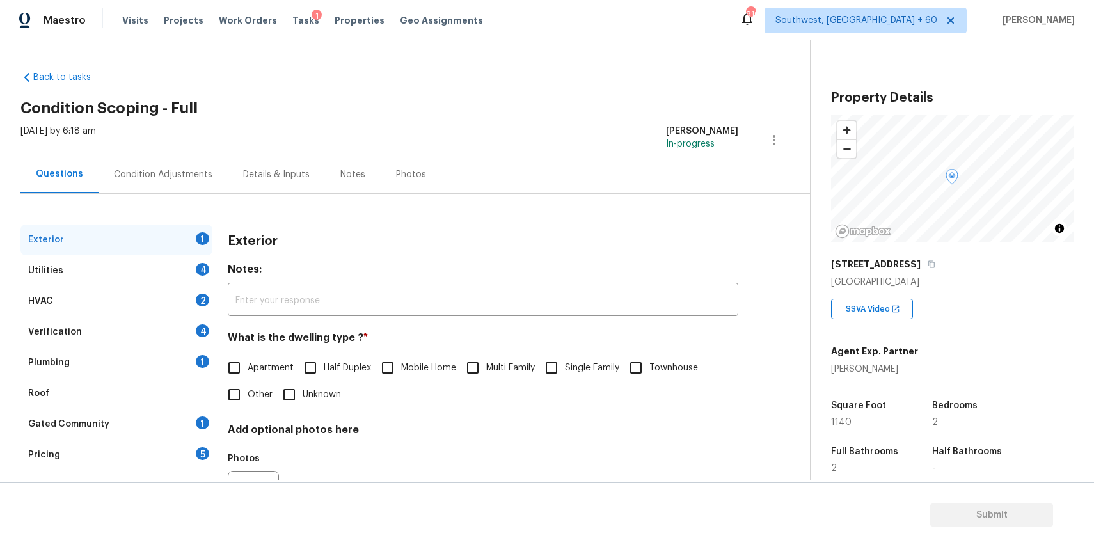
scroll to position [69, 0]
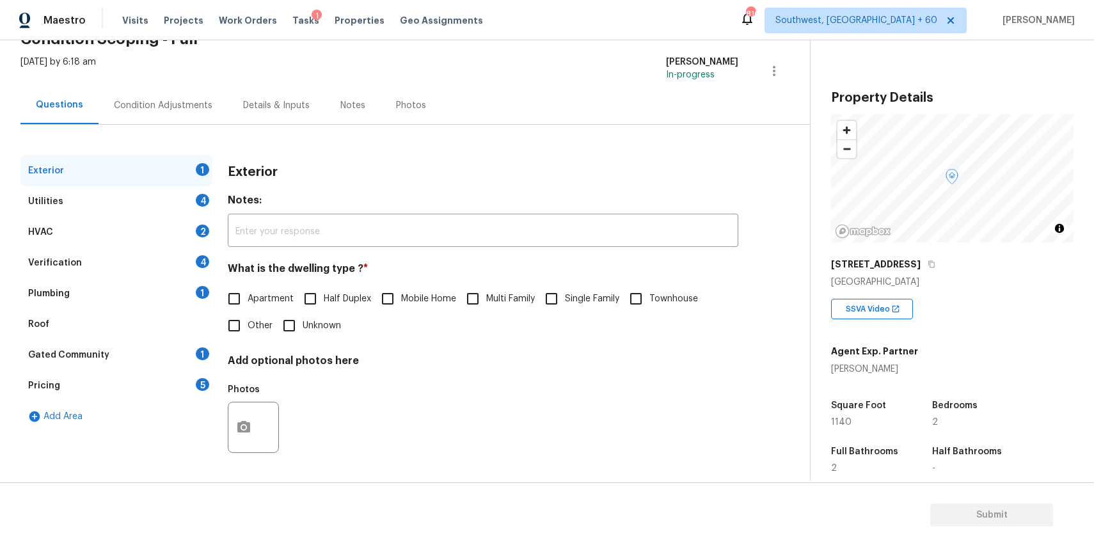
click at [301, 288] on input "Half Duplex" at bounding box center [310, 298] width 27 height 27
checkbox input "true"
click at [267, 297] on span "Apartment" at bounding box center [271, 300] width 46 height 13
click at [248, 297] on input "Apartment" at bounding box center [234, 300] width 27 height 27
checkbox input "true"
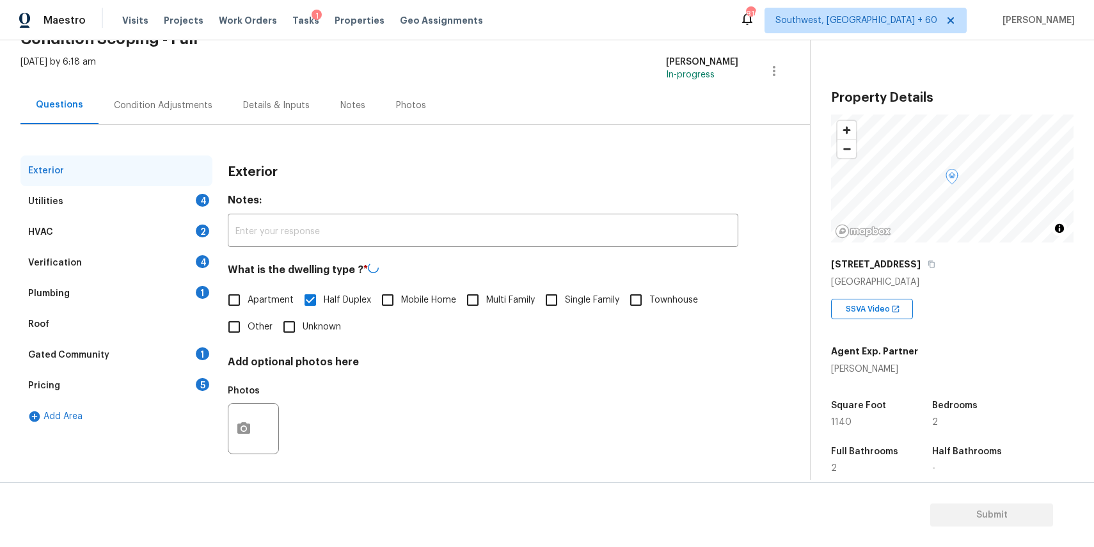
checkbox input "false"
click at [194, 209] on div "Utilities 4" at bounding box center [116, 201] width 192 height 31
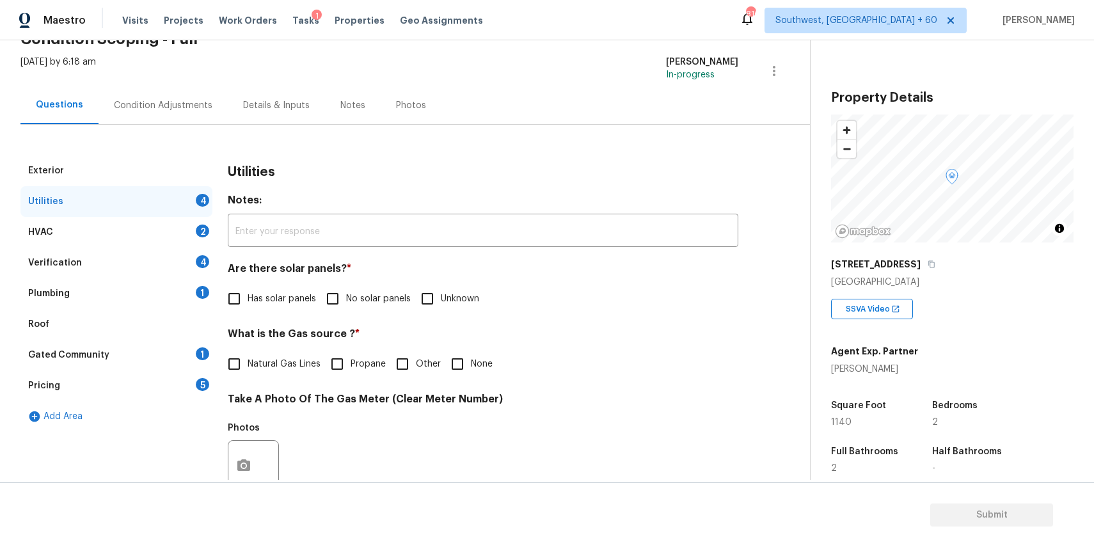
click at [374, 306] on label "No solar panels" at bounding box center [364, 298] width 91 height 27
click at [346, 306] on input "No solar panels" at bounding box center [332, 298] width 27 height 27
checkbox input "true"
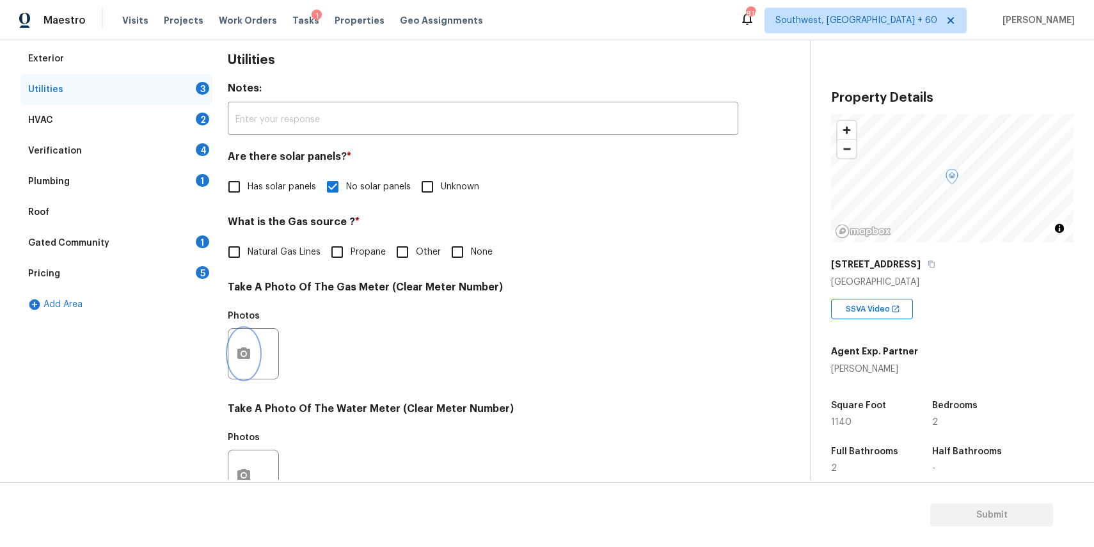
click at [244, 350] on icon "button" at bounding box center [243, 353] width 13 height 12
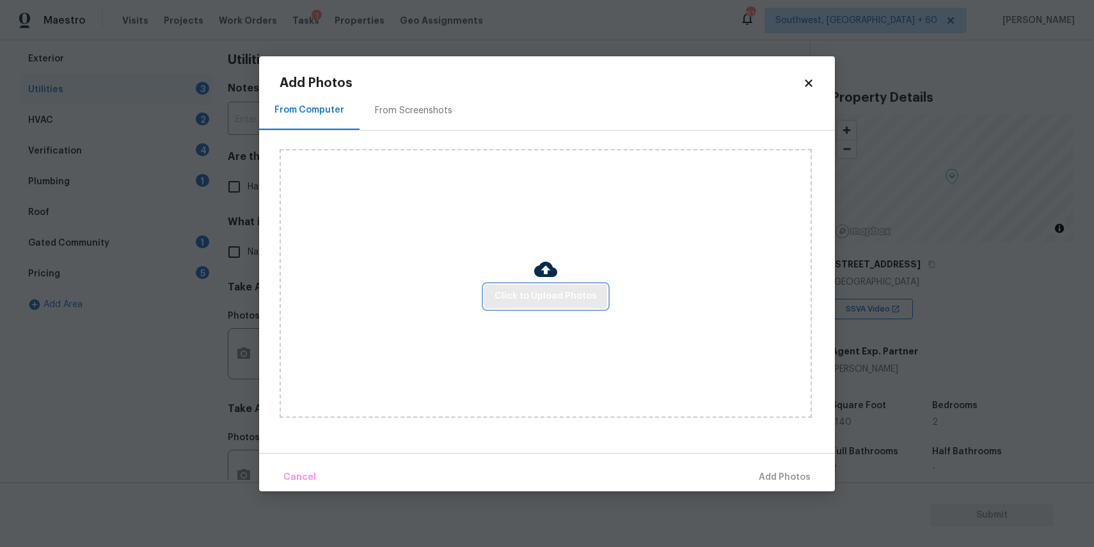
click at [553, 296] on span "Click to Upload Photos" at bounding box center [545, 296] width 102 height 16
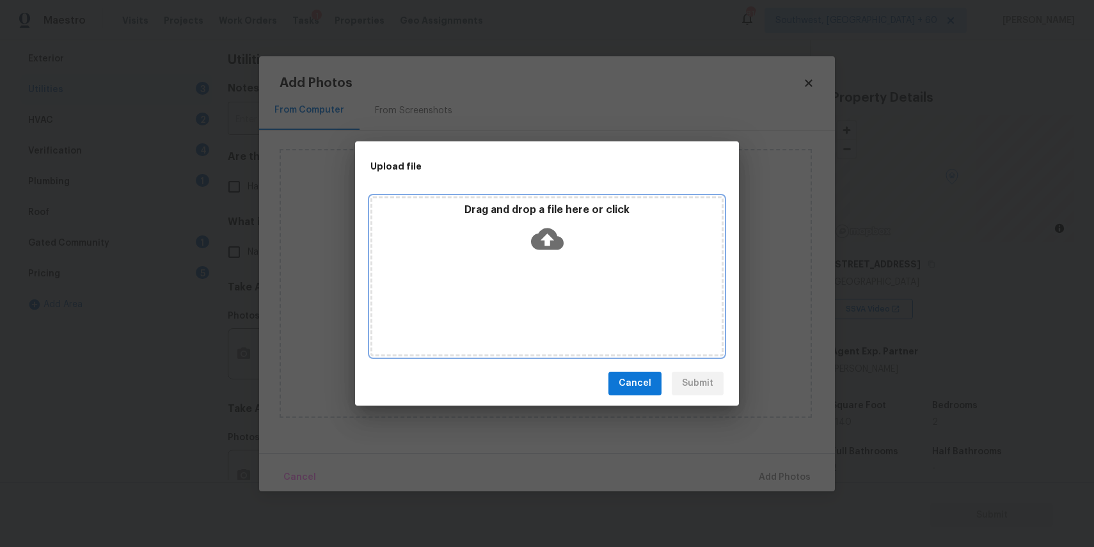
click at [543, 276] on div "Drag and drop a file here or click" at bounding box center [546, 276] width 353 height 160
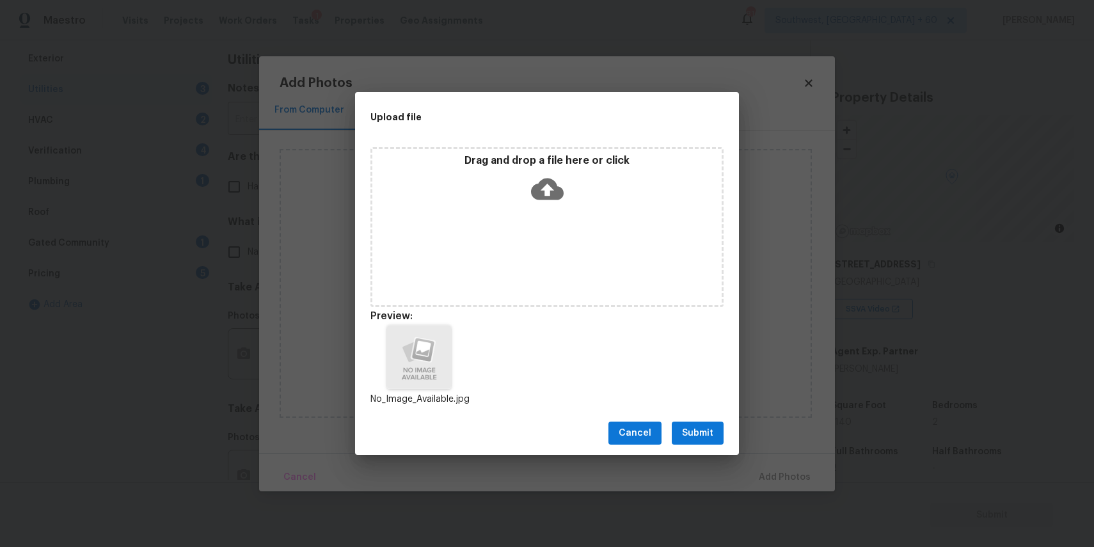
click at [707, 434] on span "Submit" at bounding box center [697, 433] width 31 height 16
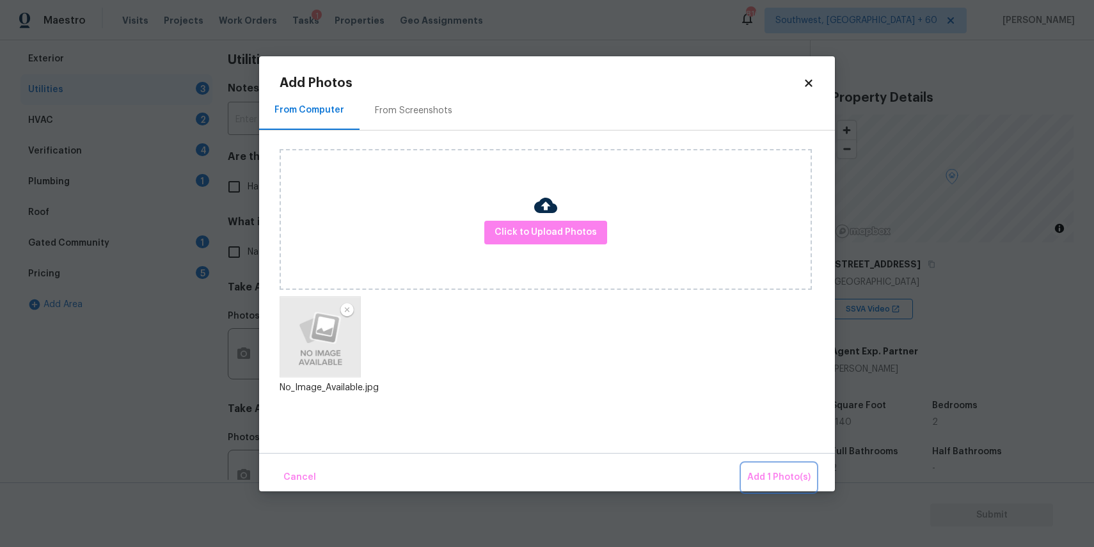
click at [780, 477] on span "Add 1 Photo(s)" at bounding box center [778, 477] width 63 height 16
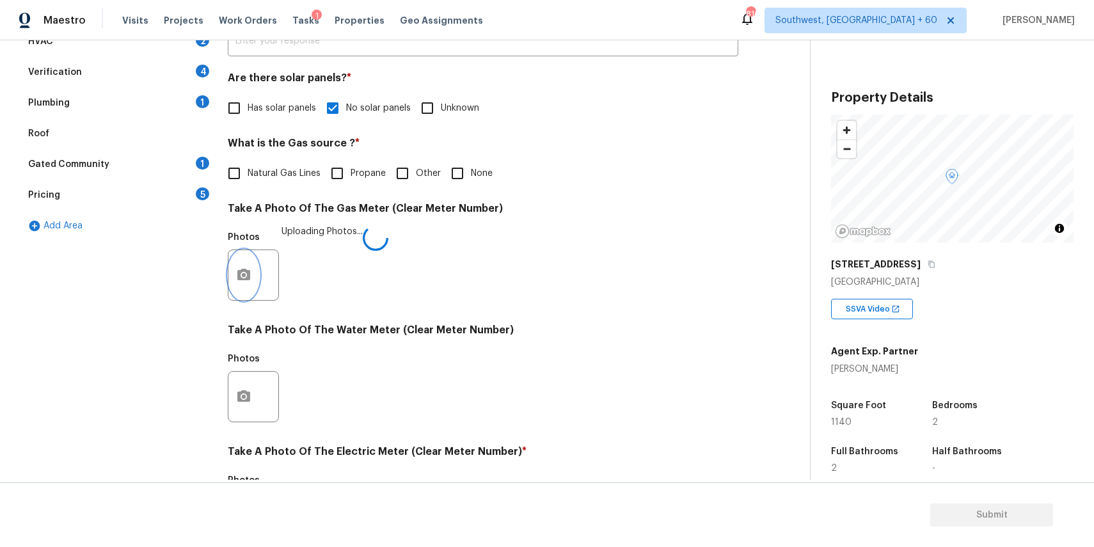
scroll to position [400, 0]
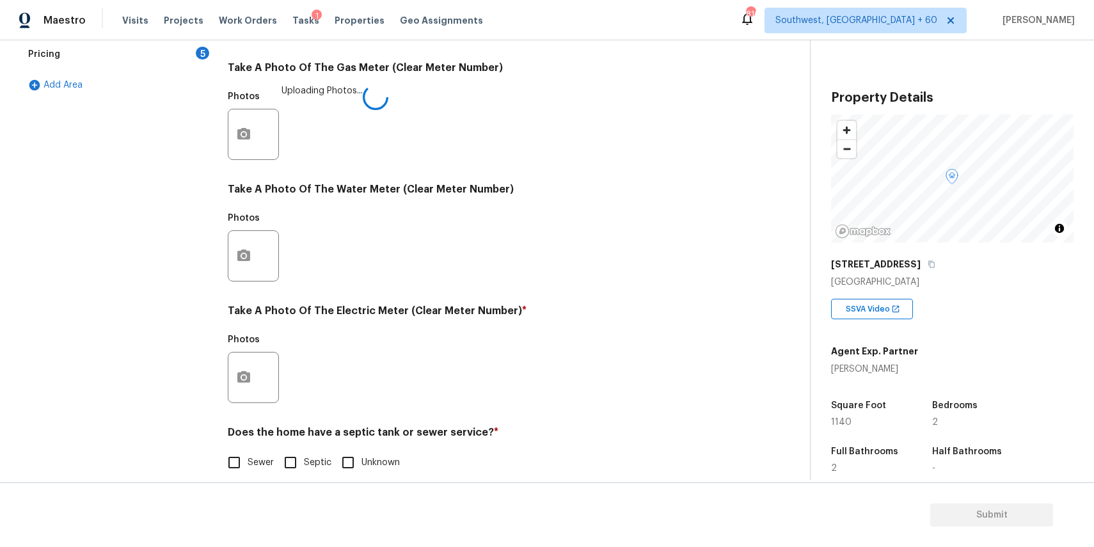
click at [235, 227] on div "Photos" at bounding box center [255, 222] width 54 height 17
click at [246, 248] on icon "button" at bounding box center [243, 255] width 15 height 15
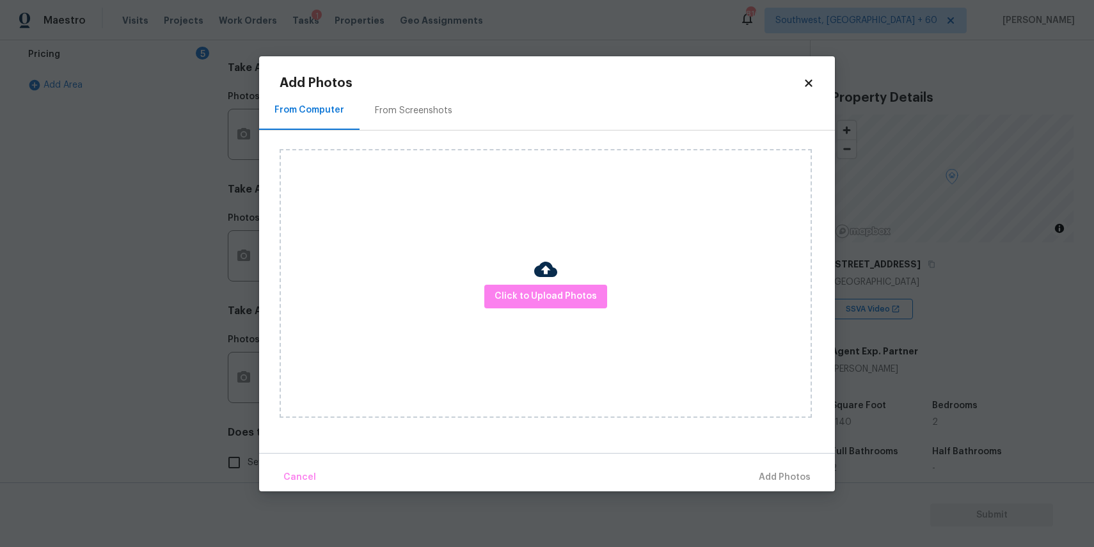
click at [532, 280] on div "Click to Upload Photos" at bounding box center [546, 283] width 532 height 269
click at [546, 301] on span "Click to Upload Photos" at bounding box center [545, 296] width 102 height 16
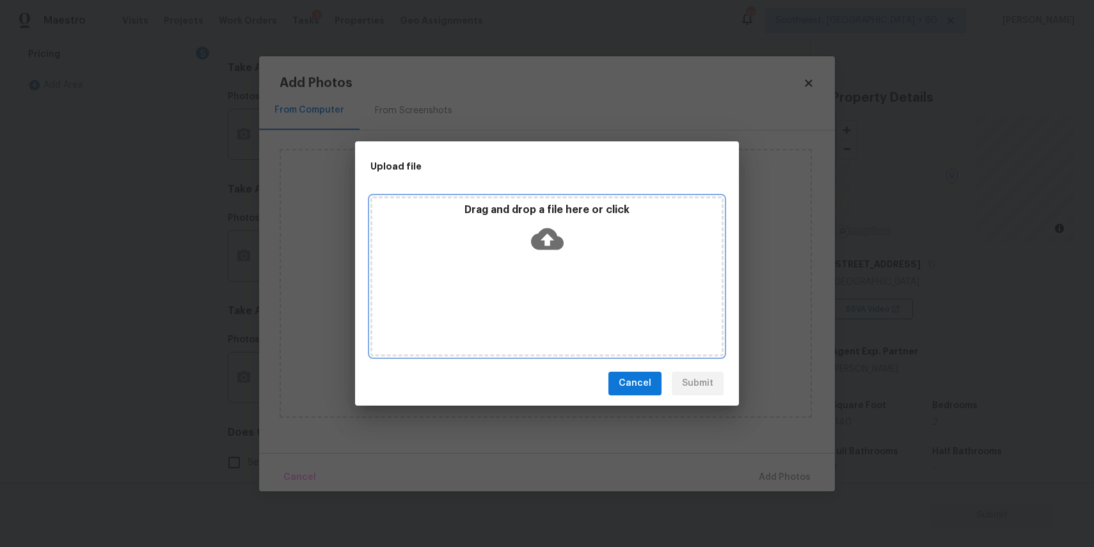
click at [542, 283] on div "Drag and drop a file here or click" at bounding box center [546, 276] width 353 height 160
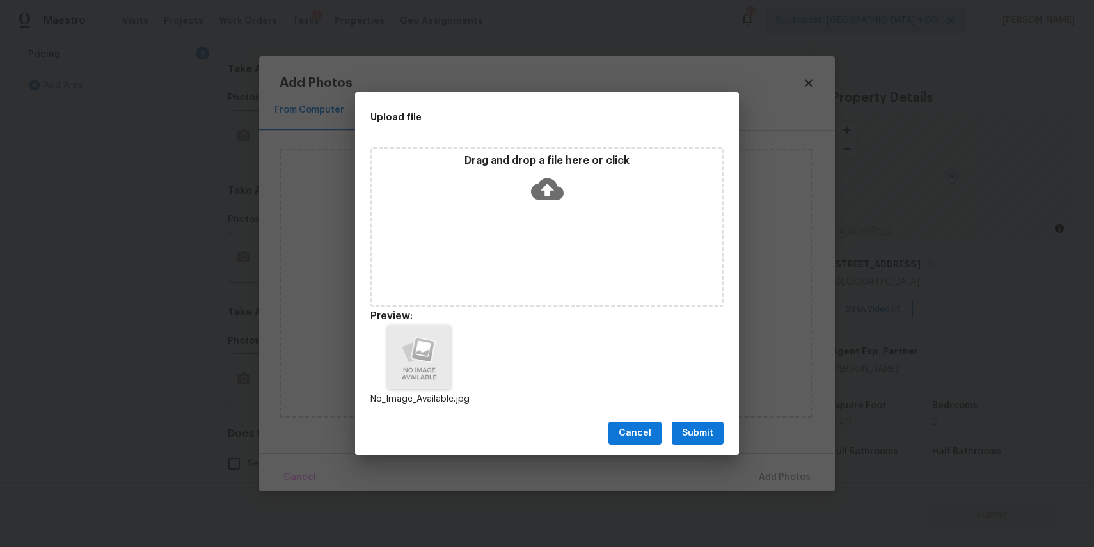
click at [691, 427] on span "Submit" at bounding box center [697, 433] width 31 height 16
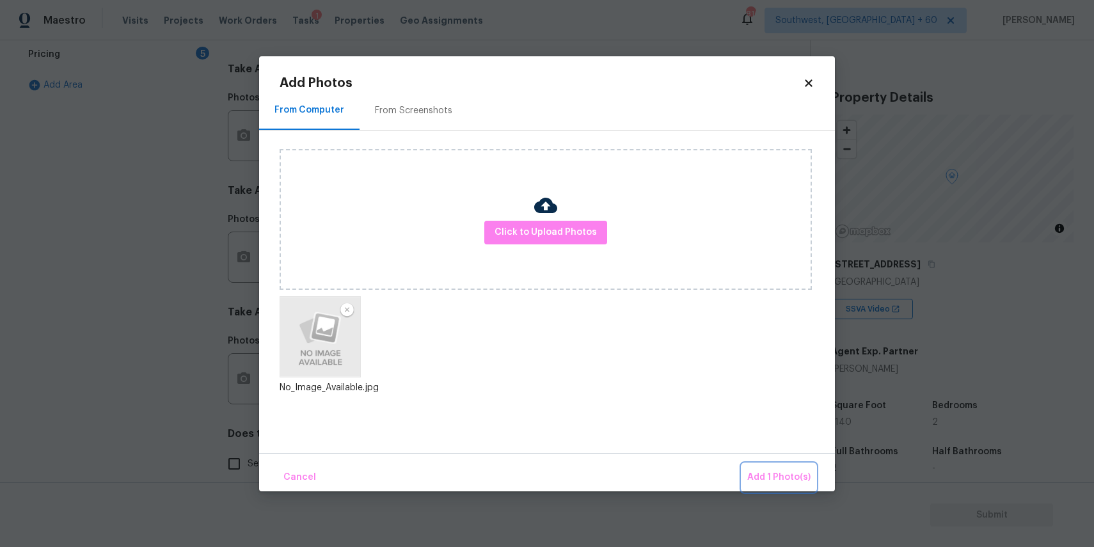
click at [794, 466] on button "Add 1 Photo(s)" at bounding box center [779, 478] width 74 height 28
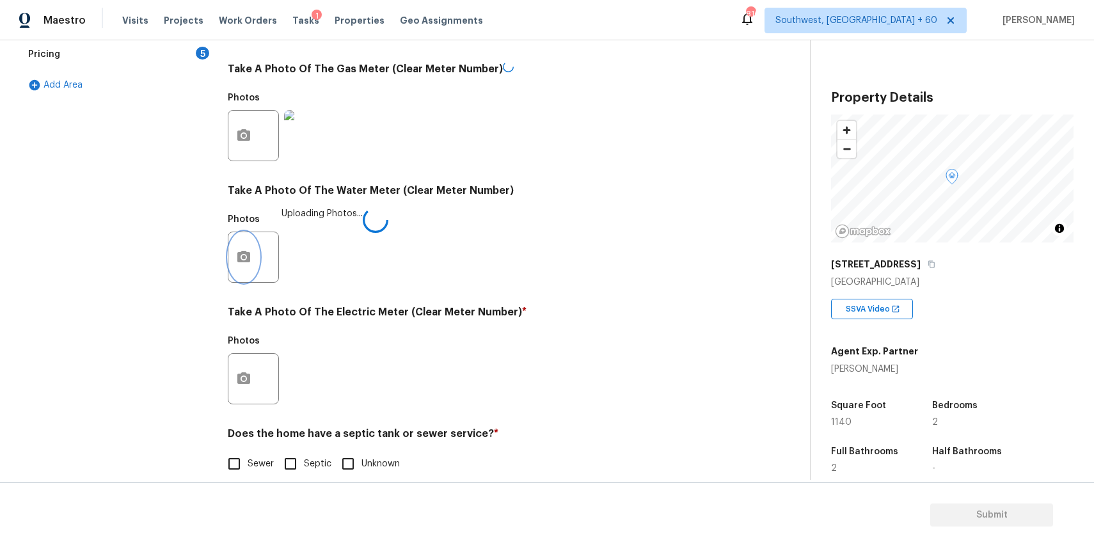
scroll to position [416, 0]
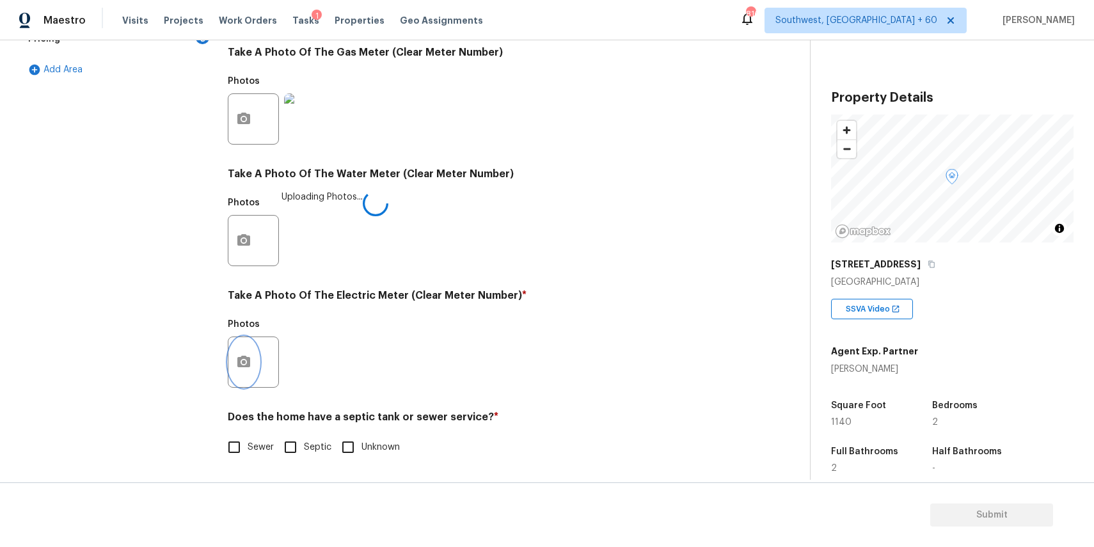
click at [256, 353] on button "button" at bounding box center [243, 362] width 31 height 50
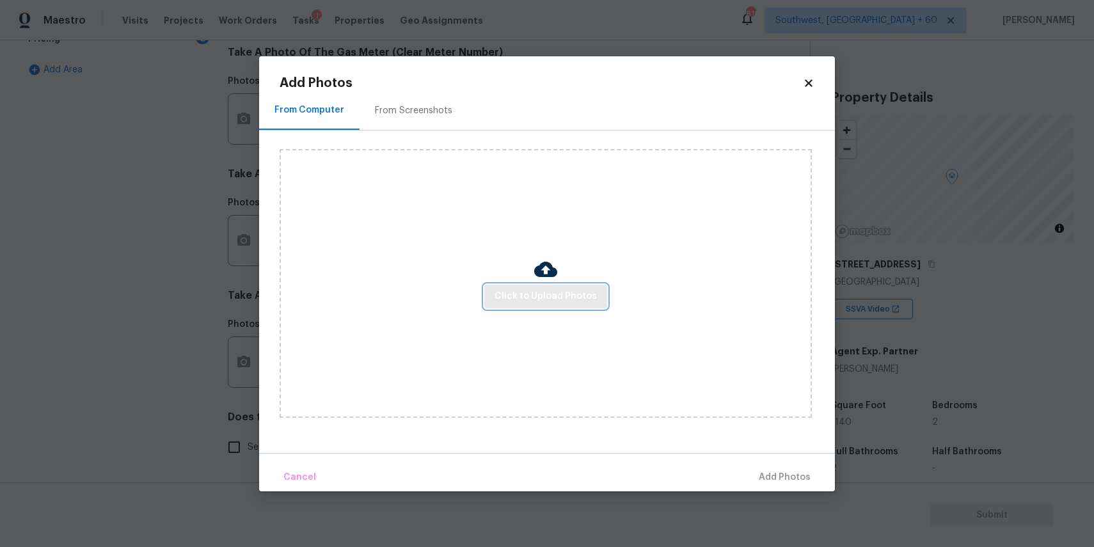
click at [530, 289] on span "Click to Upload Photos" at bounding box center [545, 296] width 102 height 16
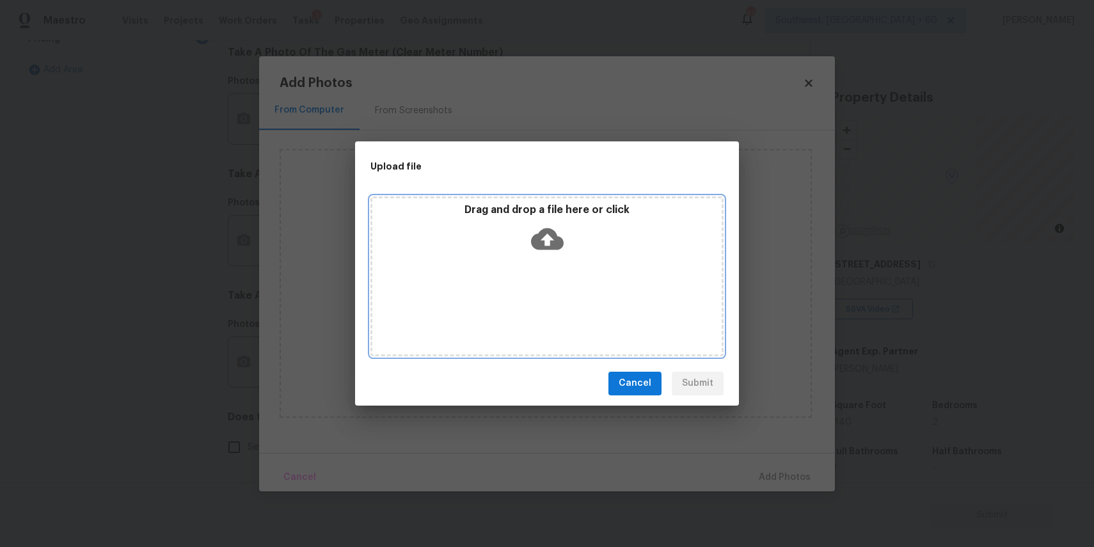
click at [530, 286] on div "Drag and drop a file here or click" at bounding box center [546, 276] width 353 height 160
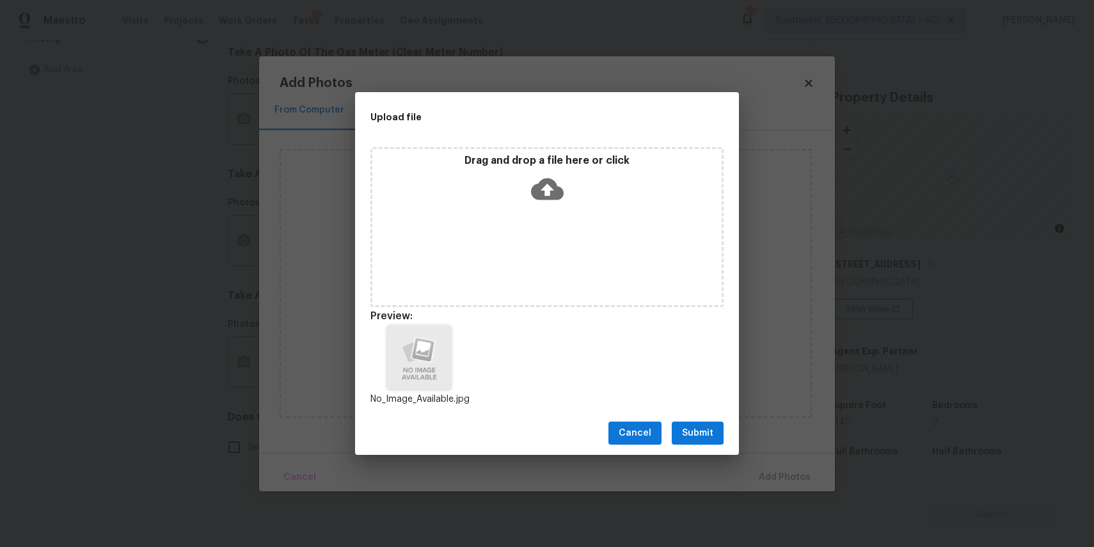
click at [702, 439] on span "Submit" at bounding box center [697, 433] width 31 height 16
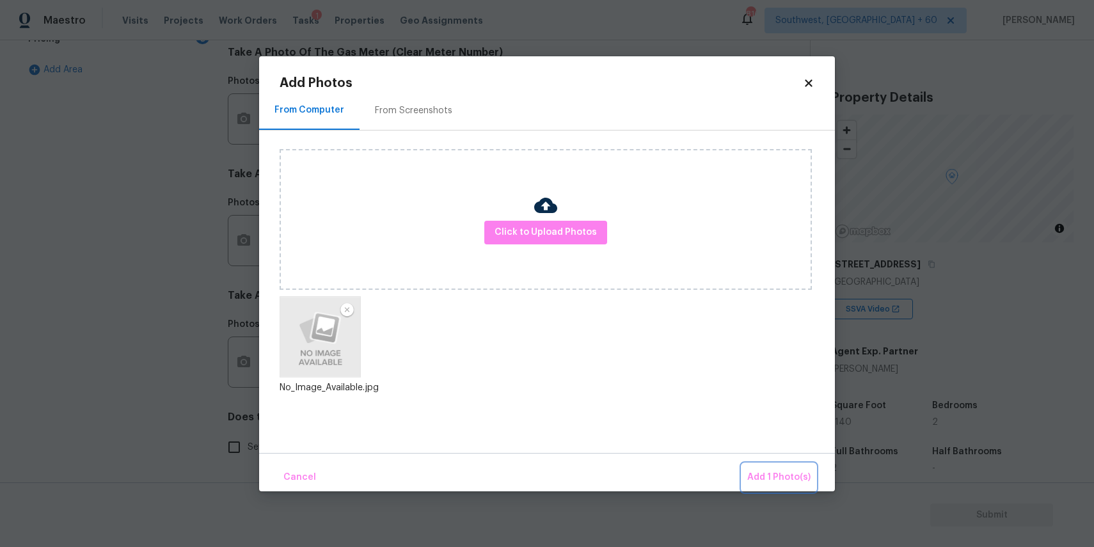
click at [773, 468] on button "Add 1 Photo(s)" at bounding box center [779, 478] width 74 height 28
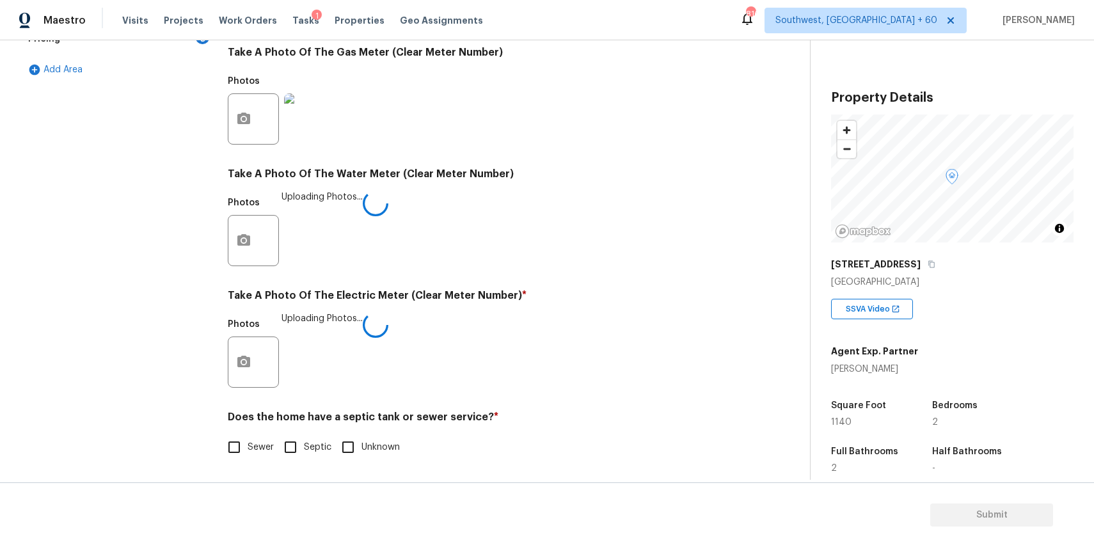
click at [251, 438] on label "Sewer" at bounding box center [247, 447] width 53 height 27
click at [248, 438] on input "Sewer" at bounding box center [234, 447] width 27 height 27
click at [255, 450] on span "Sewer" at bounding box center [261, 448] width 26 height 13
click at [248, 450] on input "Sewer" at bounding box center [234, 448] width 27 height 27
click at [235, 448] on input "Sewer" at bounding box center [234, 447] width 27 height 27
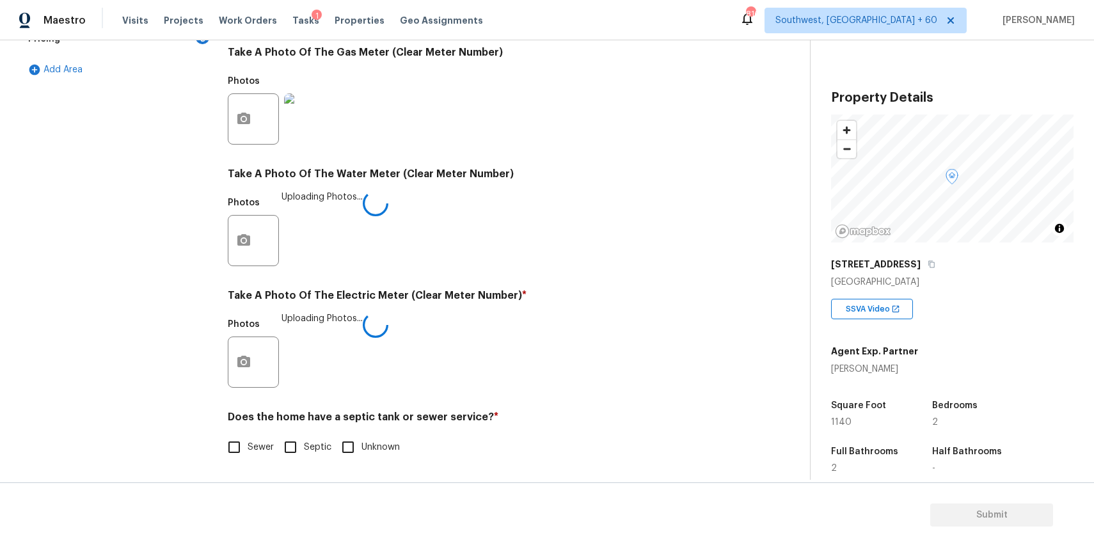
checkbox input "true"
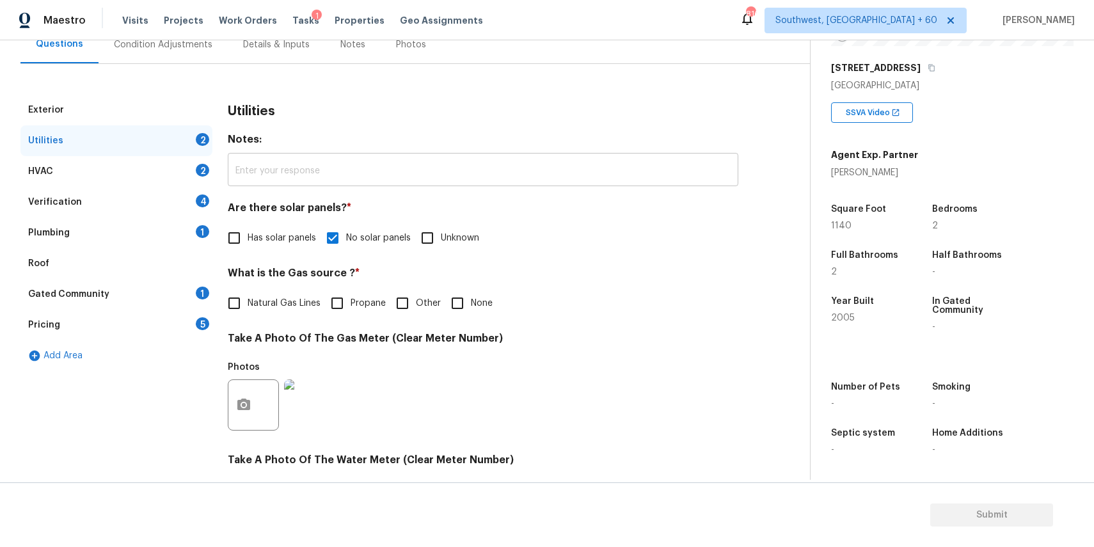
scroll to position [14, 0]
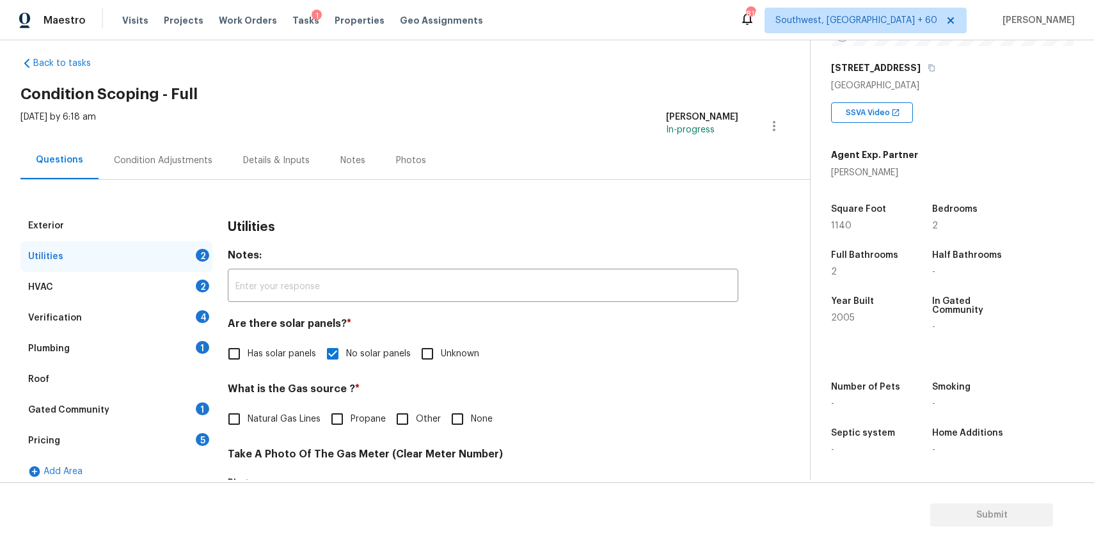
click at [155, 263] on div "Utilities 2" at bounding box center [116, 256] width 192 height 31
click at [170, 290] on div "HVAC 2" at bounding box center [116, 287] width 192 height 31
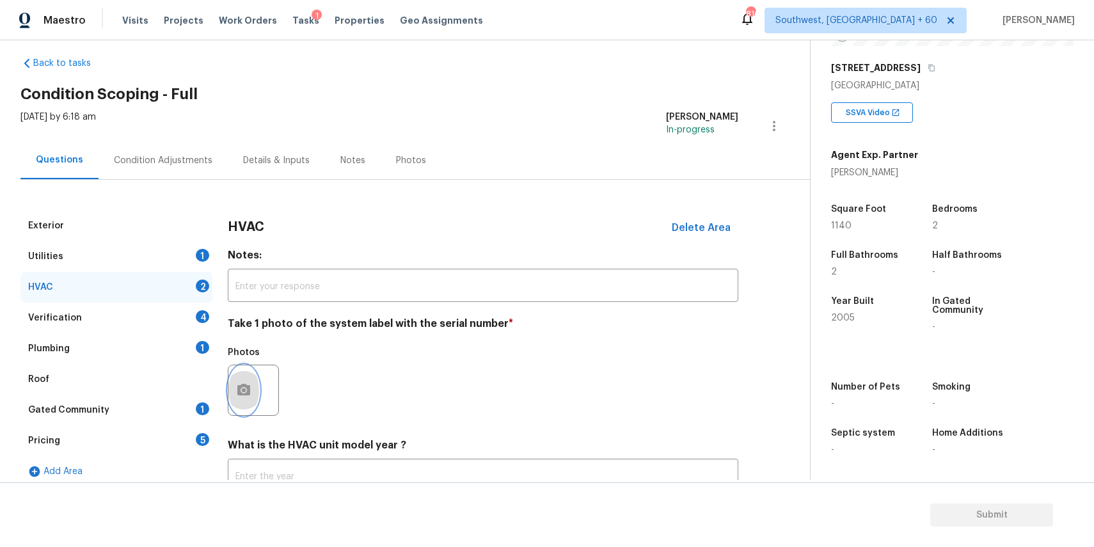
click at [257, 391] on button "button" at bounding box center [243, 390] width 31 height 50
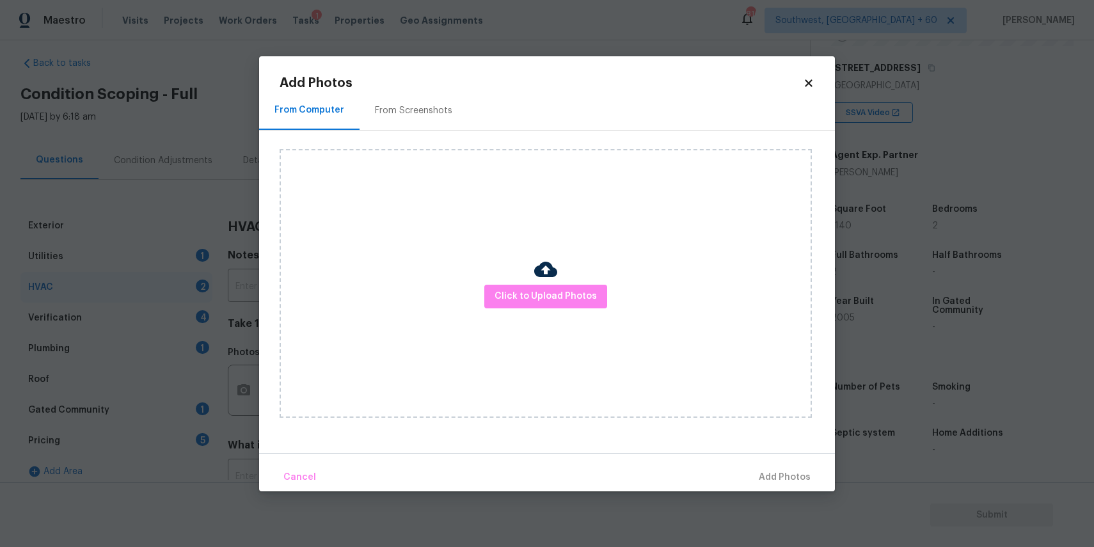
click at [562, 308] on div "Click to Upload Photos" at bounding box center [546, 283] width 532 height 269
click at [565, 296] on span "Click to Upload Photos" at bounding box center [545, 296] width 102 height 16
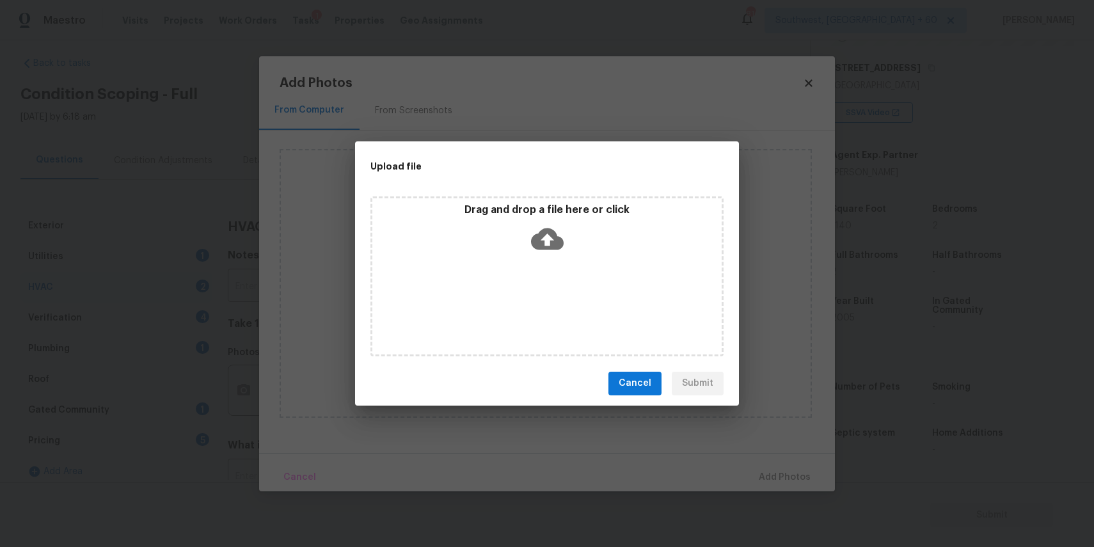
click at [519, 253] on div "Drag and drop a file here or click" at bounding box center [546, 230] width 349 height 55
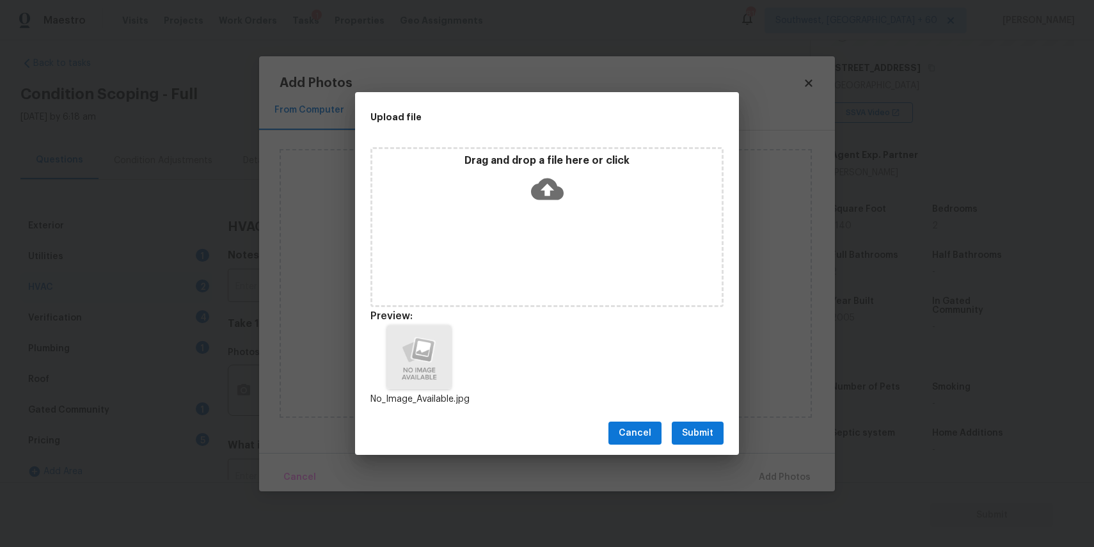
click at [707, 425] on span "Submit" at bounding box center [697, 433] width 31 height 16
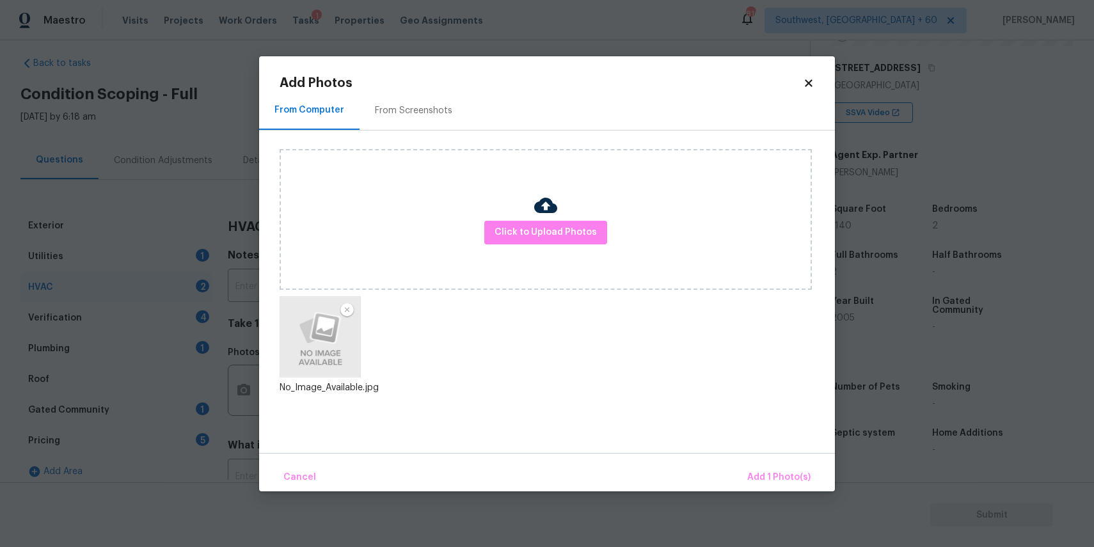
click at [768, 456] on div "Cancel Add 1 Photo(s)" at bounding box center [547, 472] width 576 height 38
click at [774, 470] on span "Add 1 Photo(s)" at bounding box center [778, 477] width 63 height 16
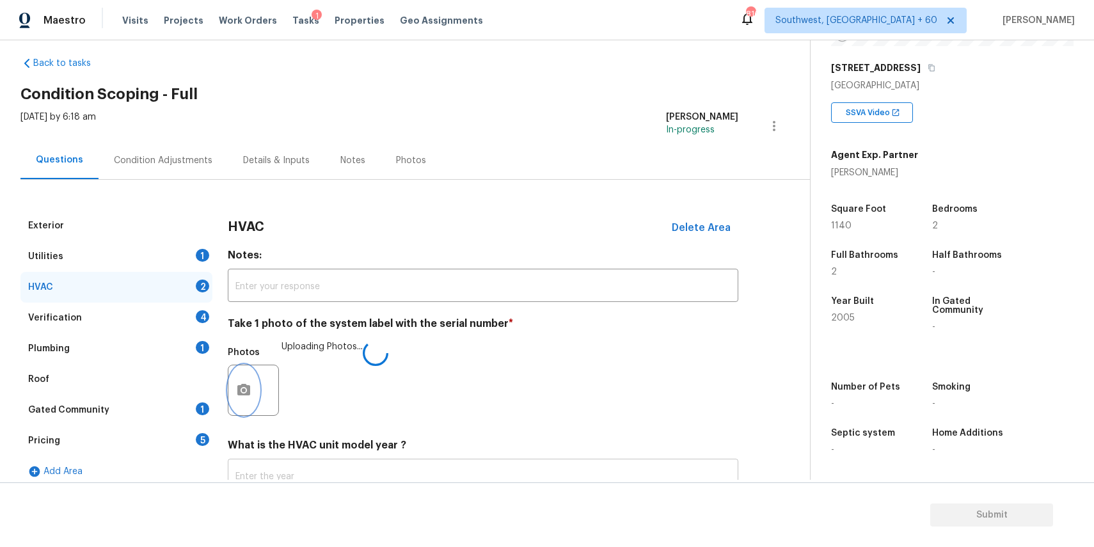
scroll to position [111, 0]
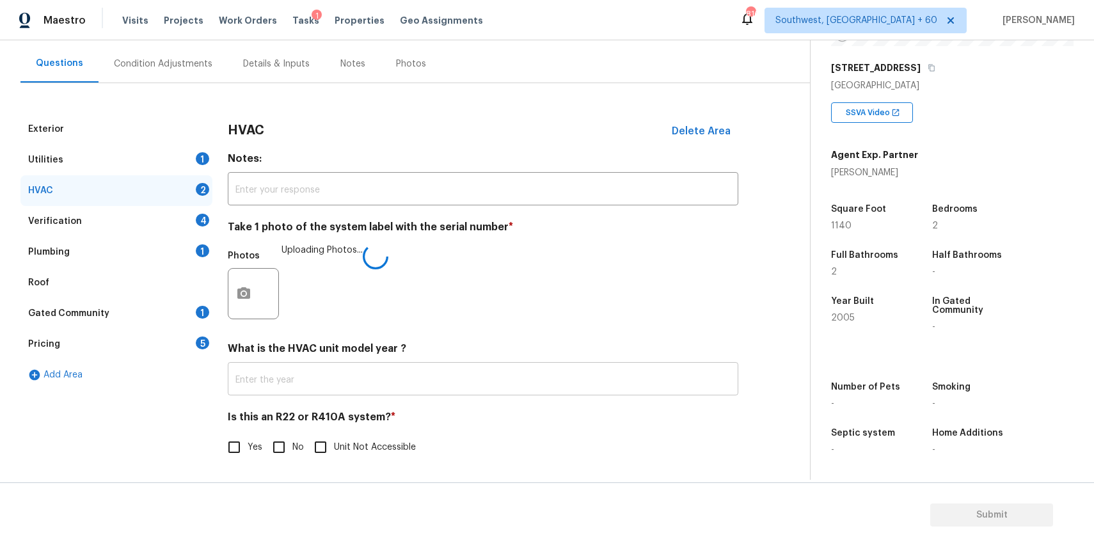
click at [407, 387] on input "text" at bounding box center [483, 380] width 510 height 30
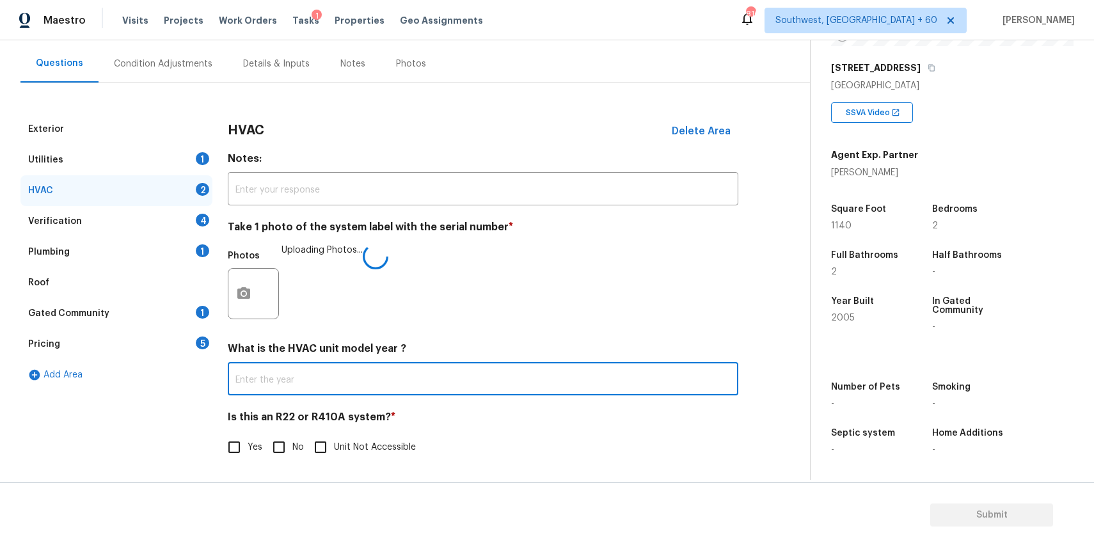
click at [250, 441] on label "Yes" at bounding box center [242, 447] width 42 height 27
click at [248, 441] on input "Yes" at bounding box center [234, 447] width 27 height 27
checkbox input "true"
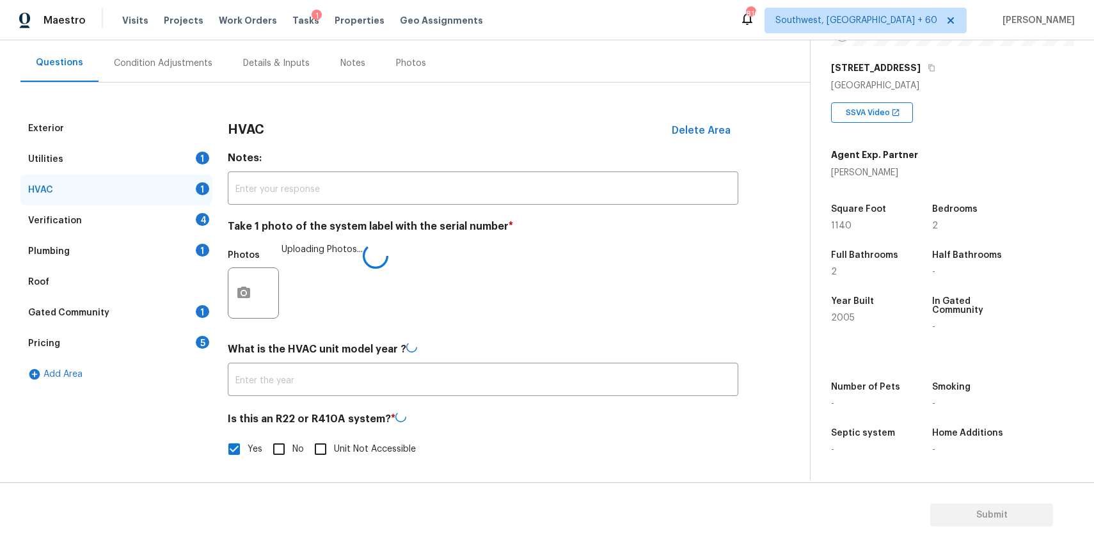
click at [285, 439] on input "No" at bounding box center [278, 449] width 27 height 27
checkbox input "true"
checkbox input "false"
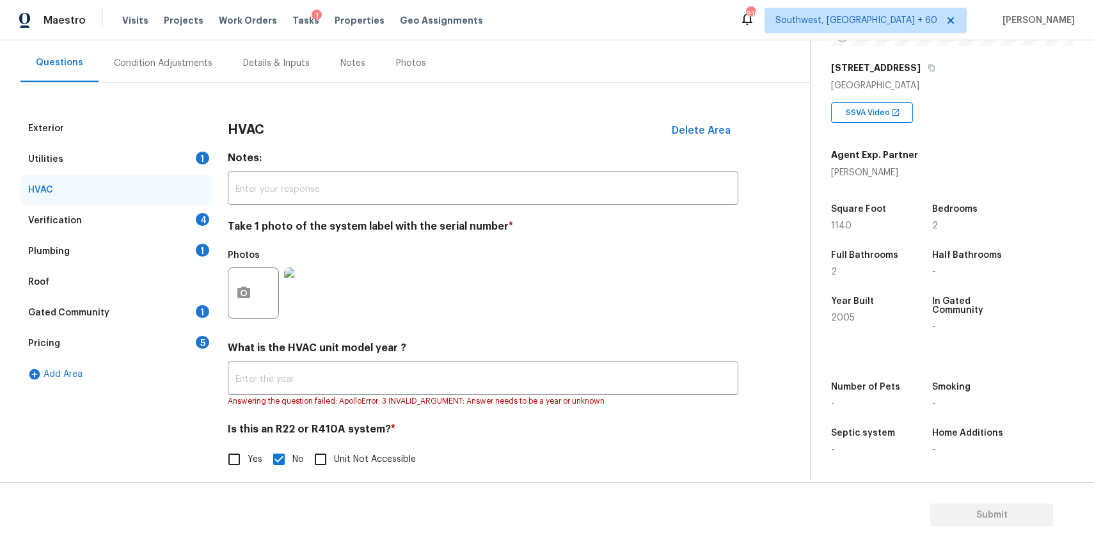
click at [175, 220] on div "Verification 4" at bounding box center [116, 220] width 192 height 31
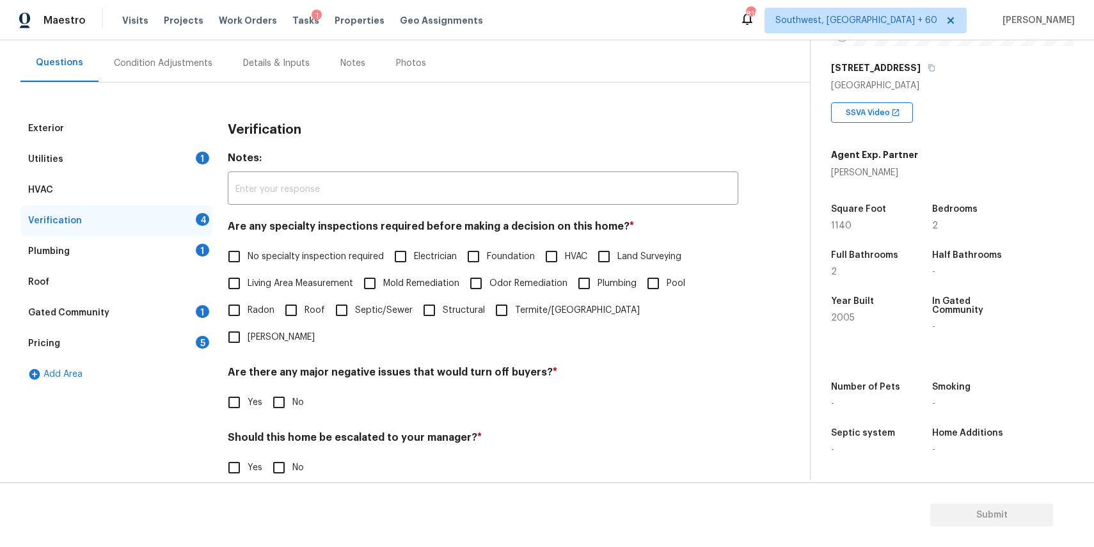
click at [297, 250] on span "No specialty inspection required" at bounding box center [316, 256] width 136 height 13
click at [248, 249] on input "No specialty inspection required" at bounding box center [234, 256] width 27 height 27
checkbox input "true"
click at [290, 367] on div "Are there any major negative issues that would turn off buyers? * Yes No" at bounding box center [483, 392] width 510 height 50
click at [287, 389] on input "No" at bounding box center [278, 402] width 27 height 27
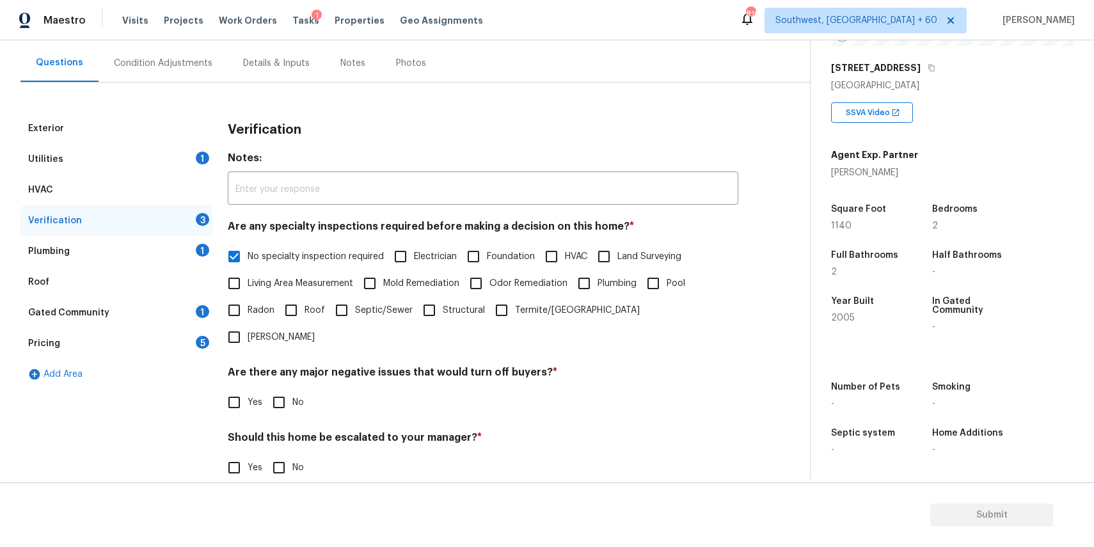
checkbox input "true"
click at [278, 455] on input "No" at bounding box center [278, 468] width 27 height 27
checkbox input "true"
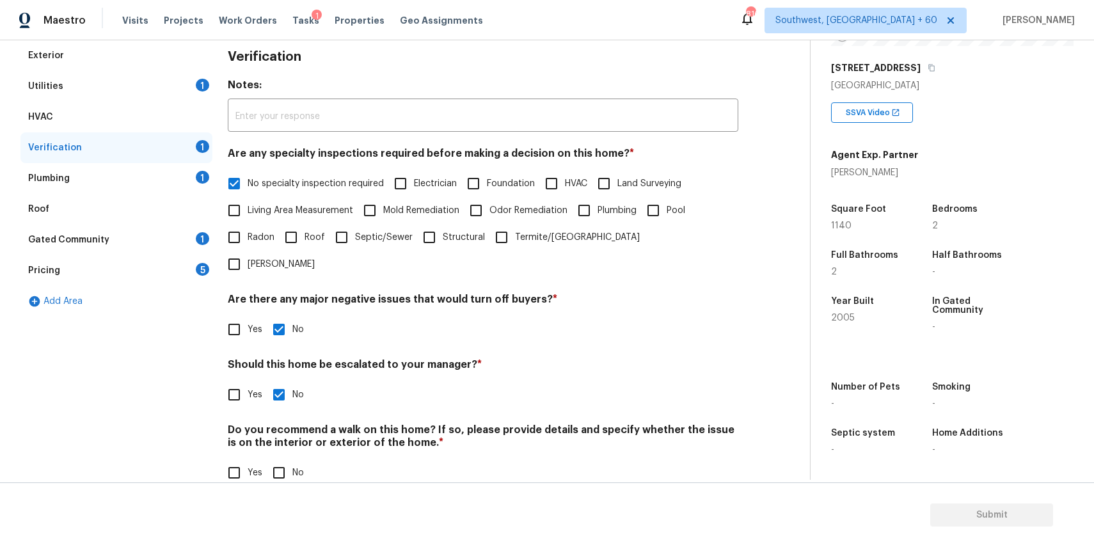
scroll to position [183, 0]
click at [275, 461] on input "No" at bounding box center [278, 474] width 27 height 27
checkbox input "true"
click at [182, 184] on div "Plumbing 1" at bounding box center [116, 179] width 192 height 31
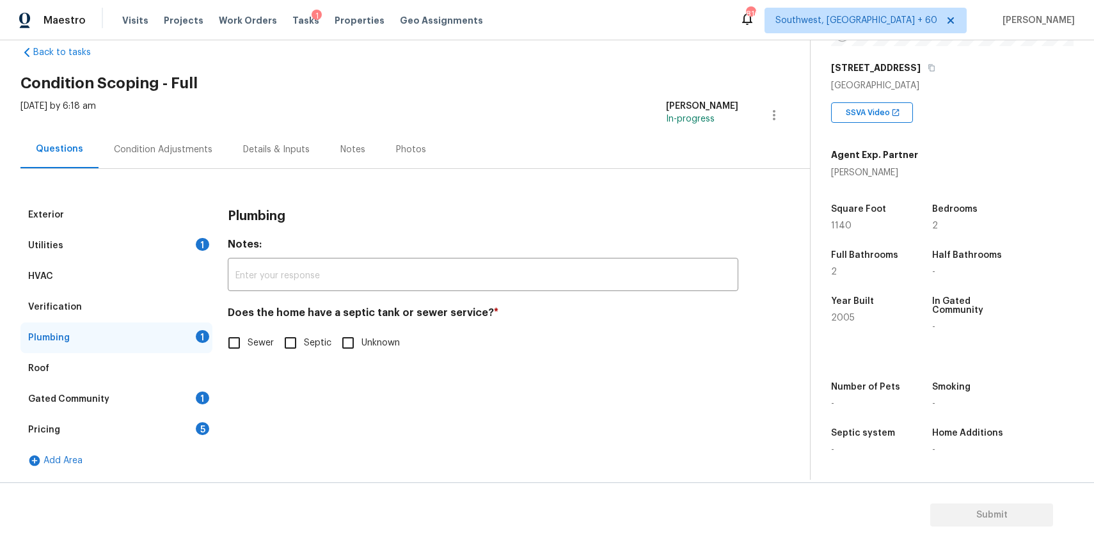
scroll to position [25, 0]
click at [245, 340] on input "Sewer" at bounding box center [234, 342] width 27 height 27
checkbox input "true"
click at [164, 381] on div "Roof" at bounding box center [116, 368] width 192 height 31
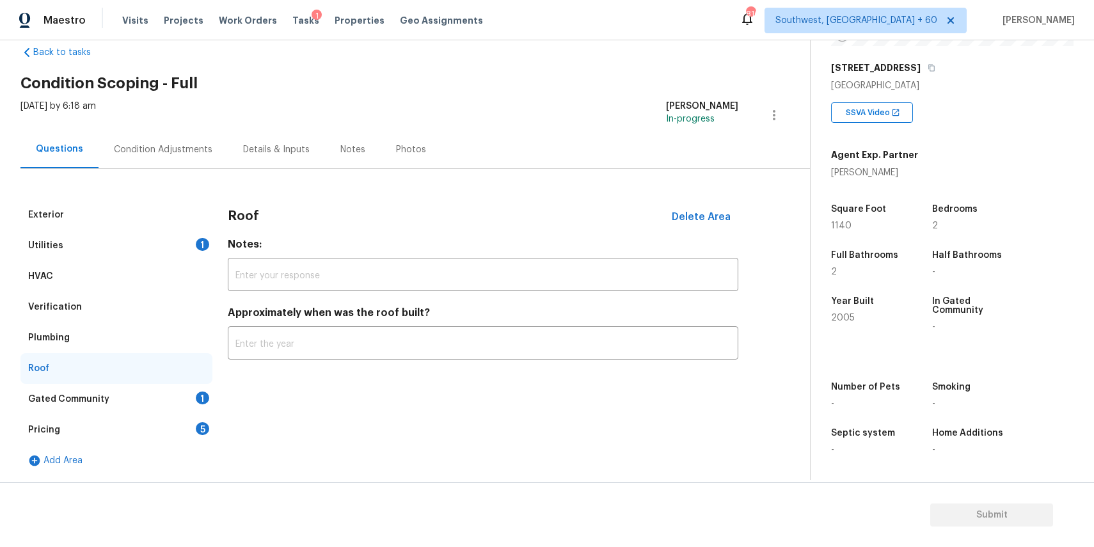
click at [187, 391] on div "Gated Community 1" at bounding box center [116, 399] width 192 height 31
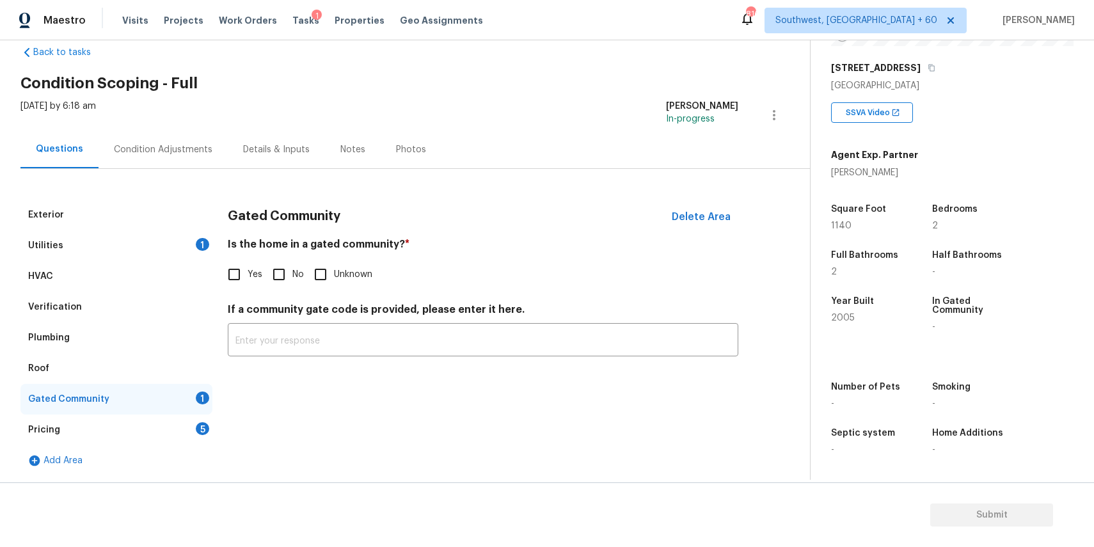
click at [265, 267] on input "No" at bounding box center [278, 274] width 27 height 27
checkbox input "true"
click at [141, 436] on div "Pricing 5" at bounding box center [116, 429] width 192 height 31
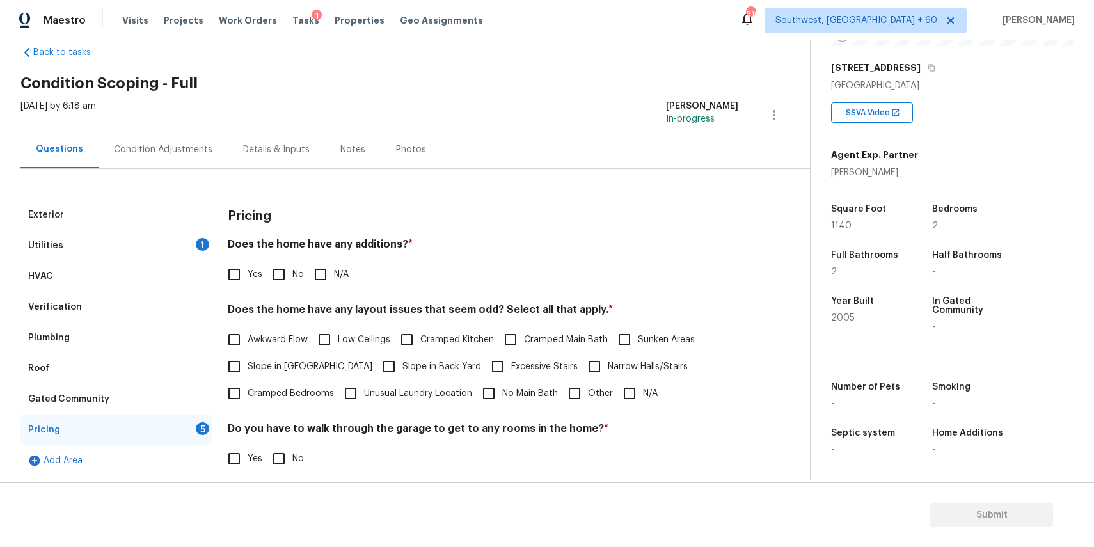
click at [323, 272] on input "N/A" at bounding box center [320, 274] width 27 height 27
checkbox input "true"
click at [642, 404] on label "N/A" at bounding box center [637, 393] width 42 height 27
click at [642, 404] on input "N/A" at bounding box center [629, 393] width 27 height 27
checkbox input "true"
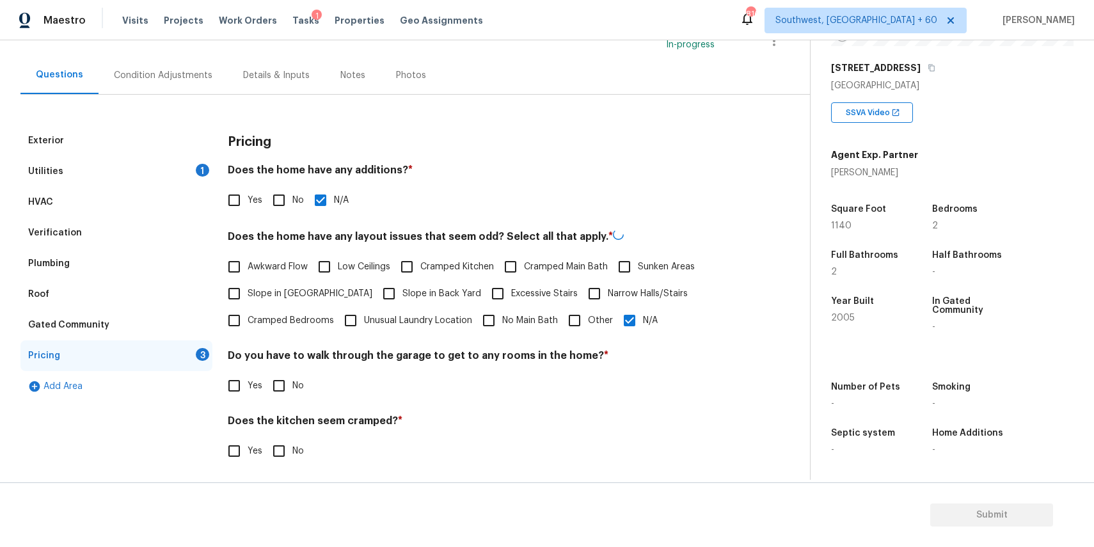
scroll to position [159, 0]
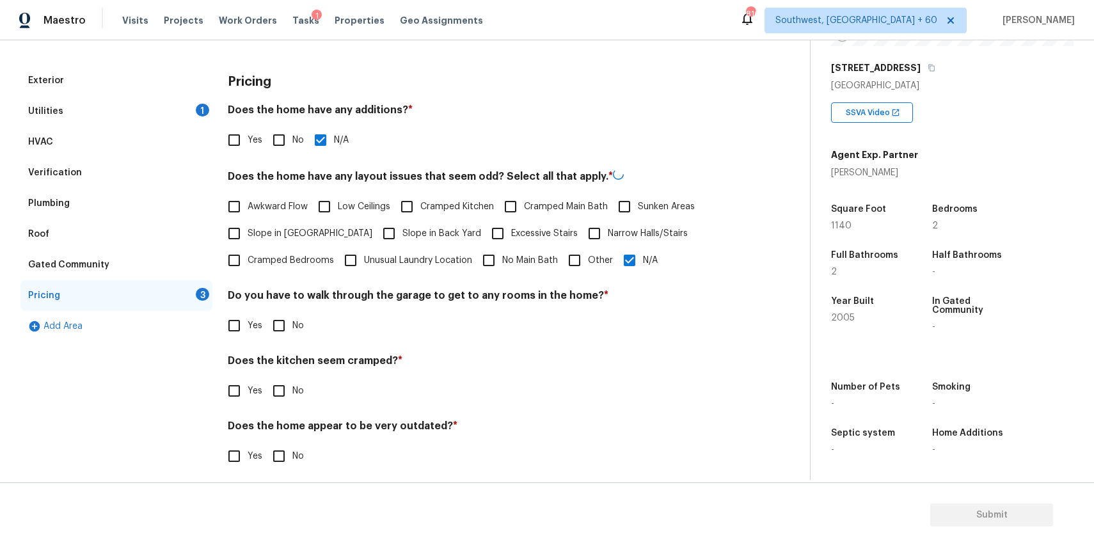
click at [297, 333] on label "No" at bounding box center [284, 325] width 38 height 27
click at [292, 333] on input "No" at bounding box center [278, 325] width 27 height 27
checkbox input "true"
click at [286, 361] on h4 "Does the kitchen seem cramped? *" at bounding box center [483, 363] width 510 height 18
click at [289, 420] on h4 "Does the home appear to be very outdated? *" at bounding box center [483, 429] width 510 height 18
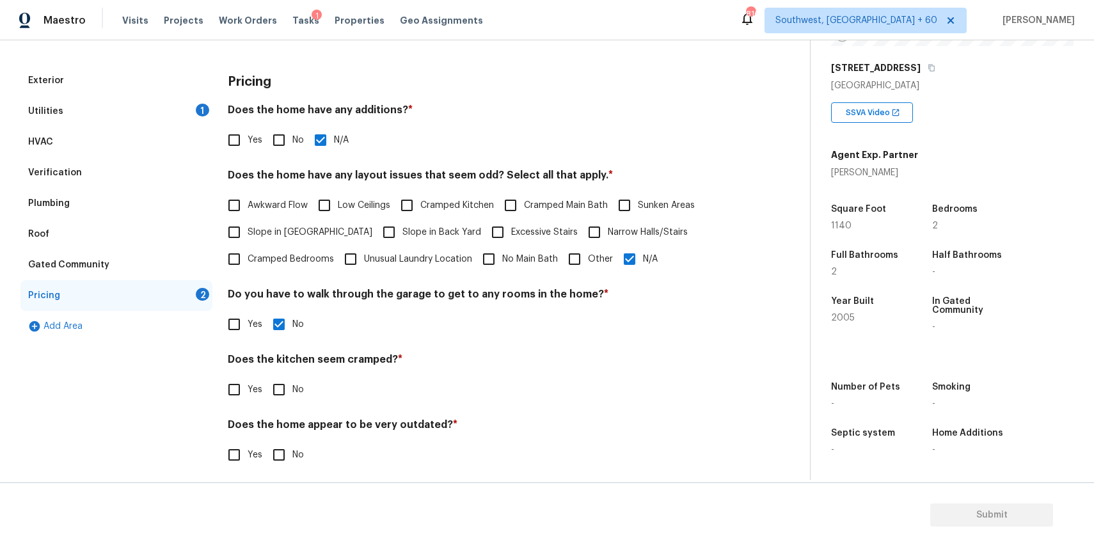
click at [297, 403] on div "Pricing Does the home have any additions? * Yes No N/A Does the home have any l…" at bounding box center [483, 274] width 510 height 418
click at [297, 388] on span "No" at bounding box center [298, 389] width 12 height 13
click at [292, 388] on input "No" at bounding box center [278, 389] width 27 height 27
checkbox input "true"
click at [297, 433] on h4 "Does the home appear to be very outdated? *" at bounding box center [483, 429] width 510 height 18
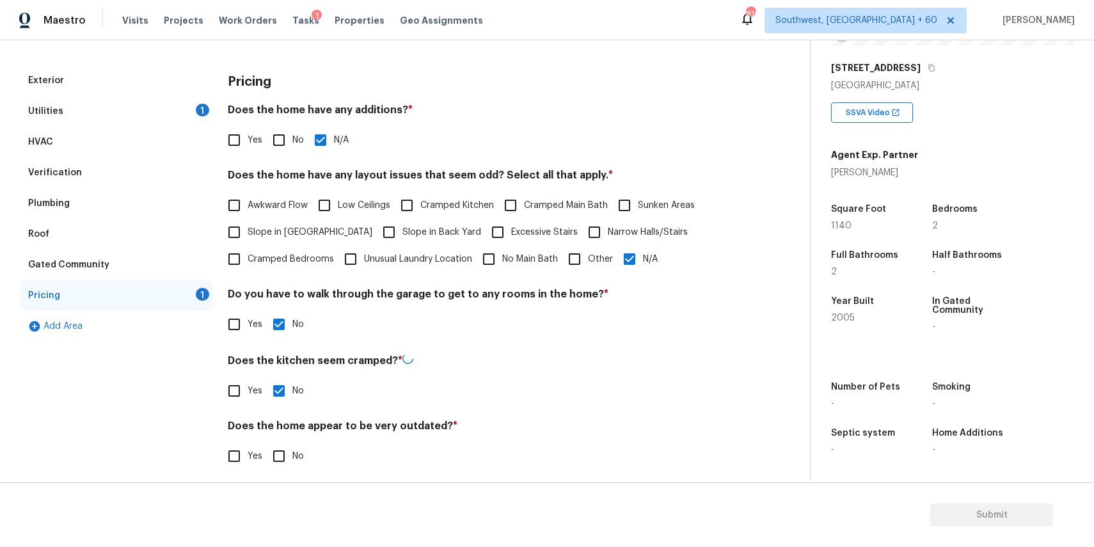
click at [297, 452] on span "No" at bounding box center [298, 456] width 12 height 13
click at [292, 452] on input "No" at bounding box center [278, 456] width 27 height 27
checkbox input "true"
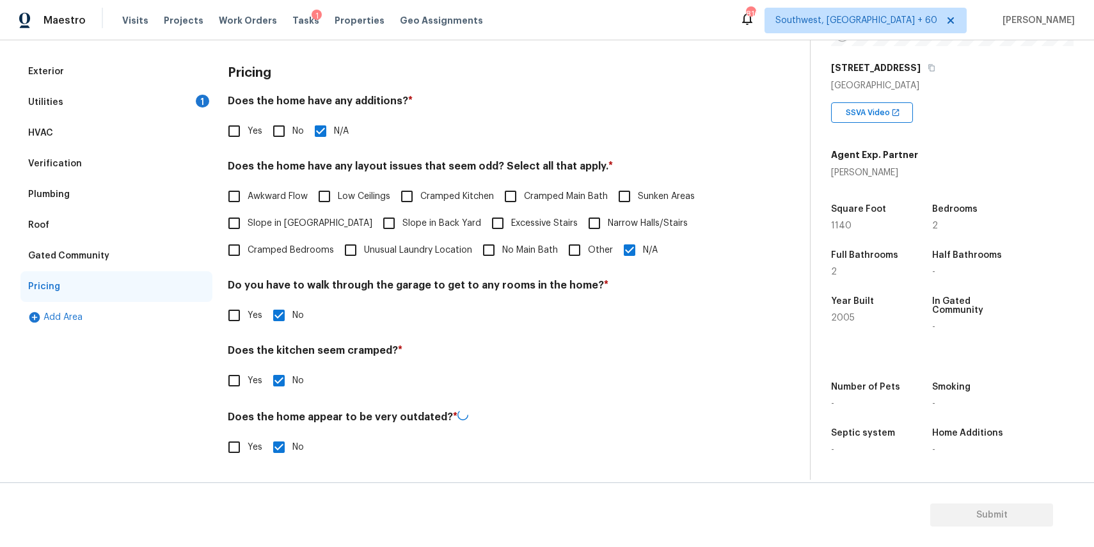
scroll to position [0, 0]
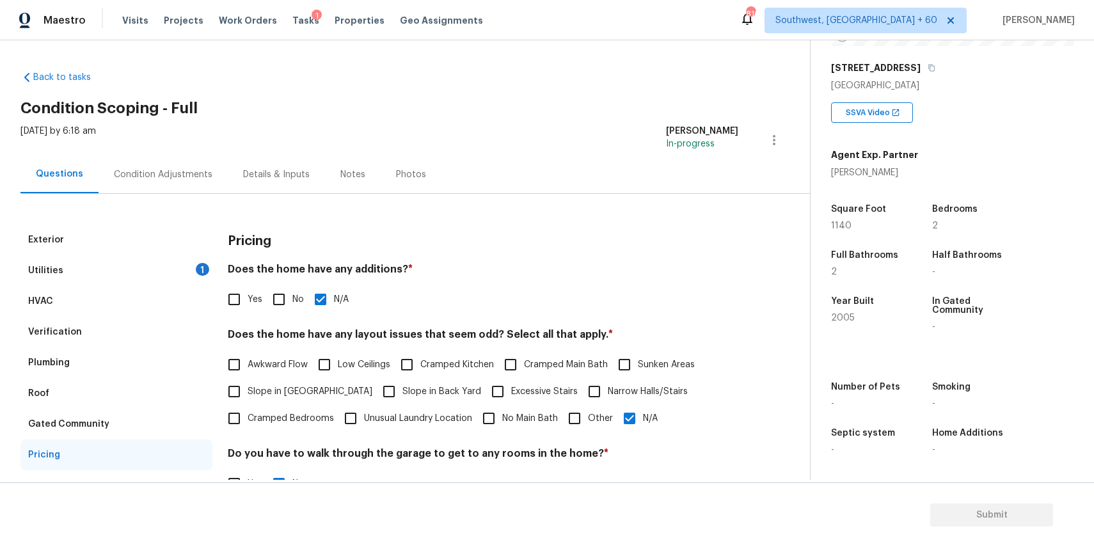
click at [136, 170] on div "Condition Adjustments" at bounding box center [163, 174] width 99 height 13
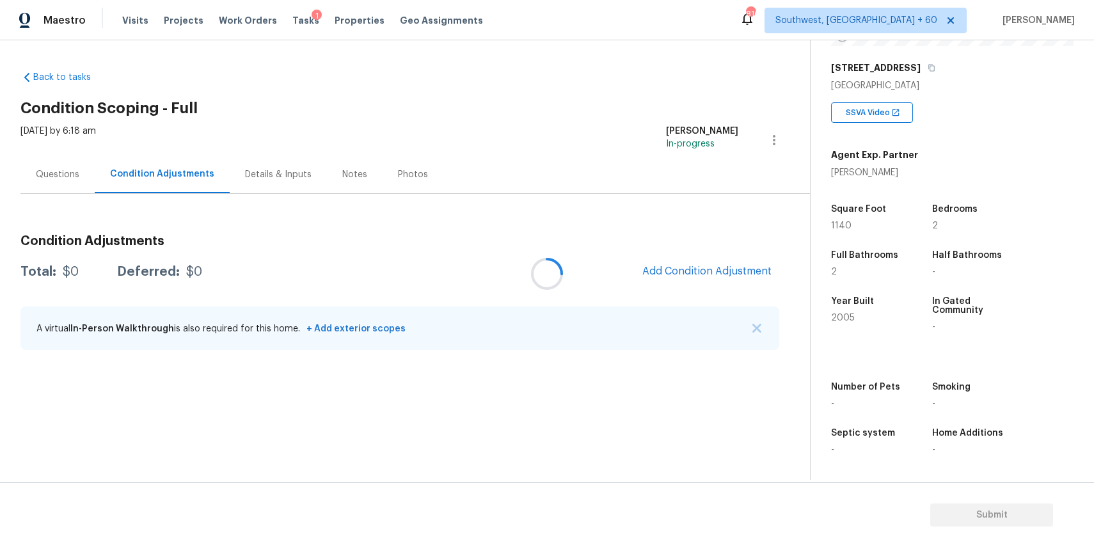
click at [767, 317] on div at bounding box center [547, 273] width 1094 height 547
click at [752, 327] on div at bounding box center [547, 273] width 1094 height 547
click at [707, 273] on span "Add Condition Adjustment" at bounding box center [706, 271] width 129 height 12
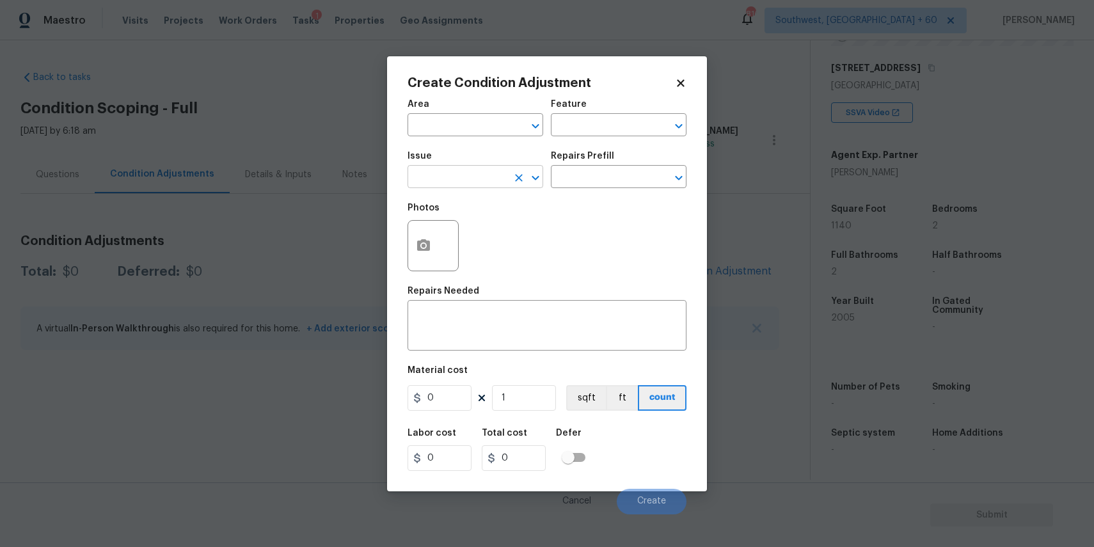
click at [447, 182] on input "text" at bounding box center [457, 178] width 100 height 20
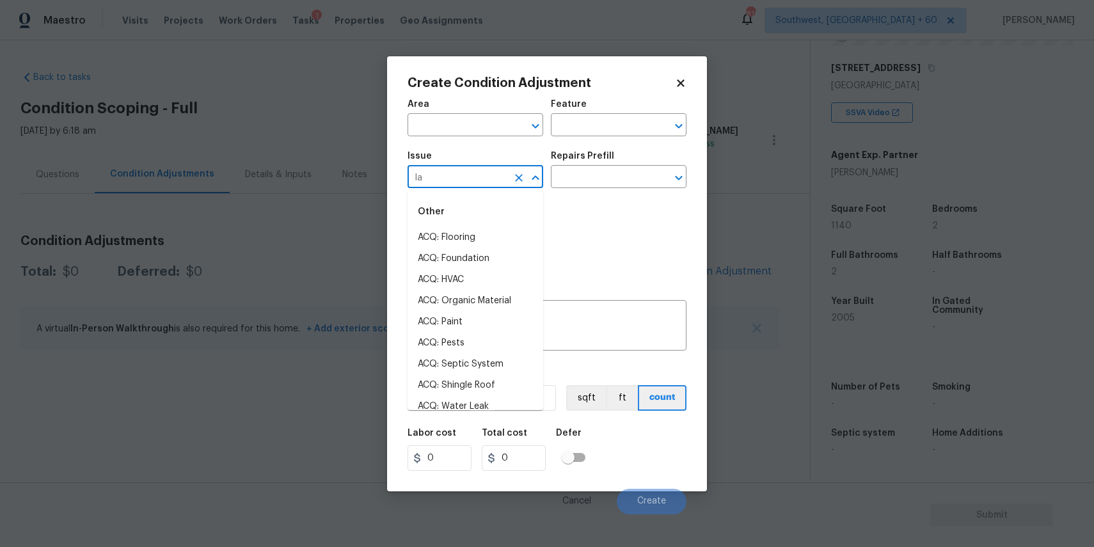
type input "lan"
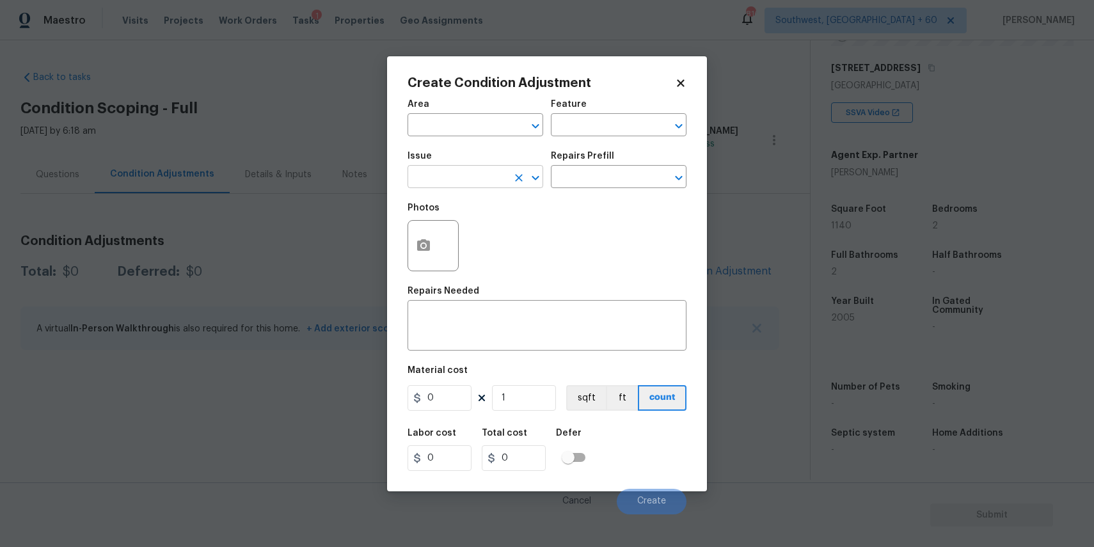
click at [493, 186] on input "text" at bounding box center [457, 178] width 100 height 20
click at [505, 230] on li "Landscape Package" at bounding box center [475, 237] width 136 height 21
type input "Landscape Package"
click at [637, 155] on div "Repairs Prefill" at bounding box center [619, 160] width 136 height 17
click at [636, 182] on input "text" at bounding box center [601, 178] width 100 height 20
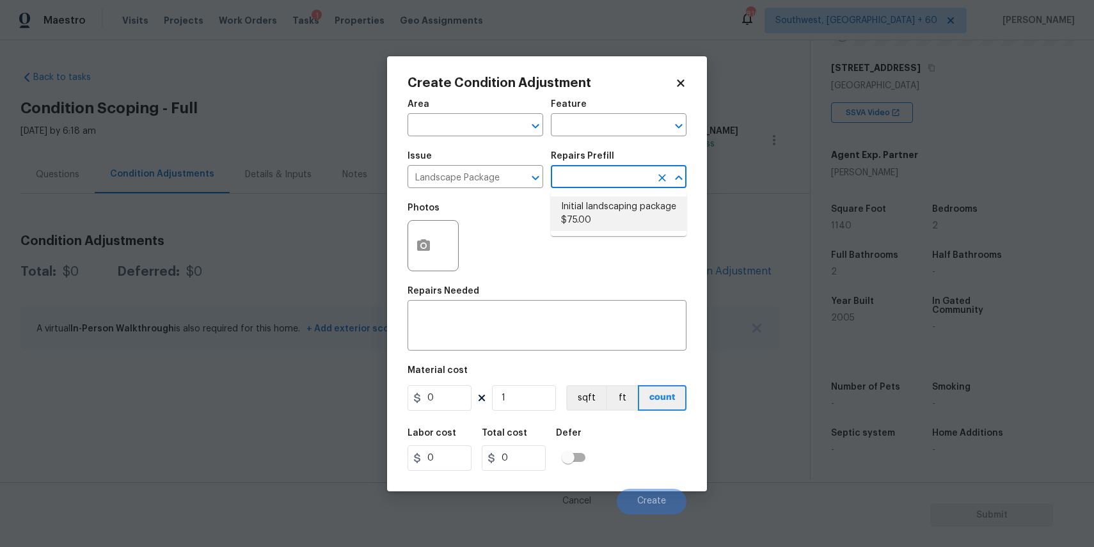
click at [596, 204] on li "Initial landscaping package $75.00" at bounding box center [619, 213] width 136 height 35
type input "Home Readiness Packages"
type textarea "Mowing of grass up to 6" in height. Mow, edge along driveways & sidewalks, trim…"
type input "75"
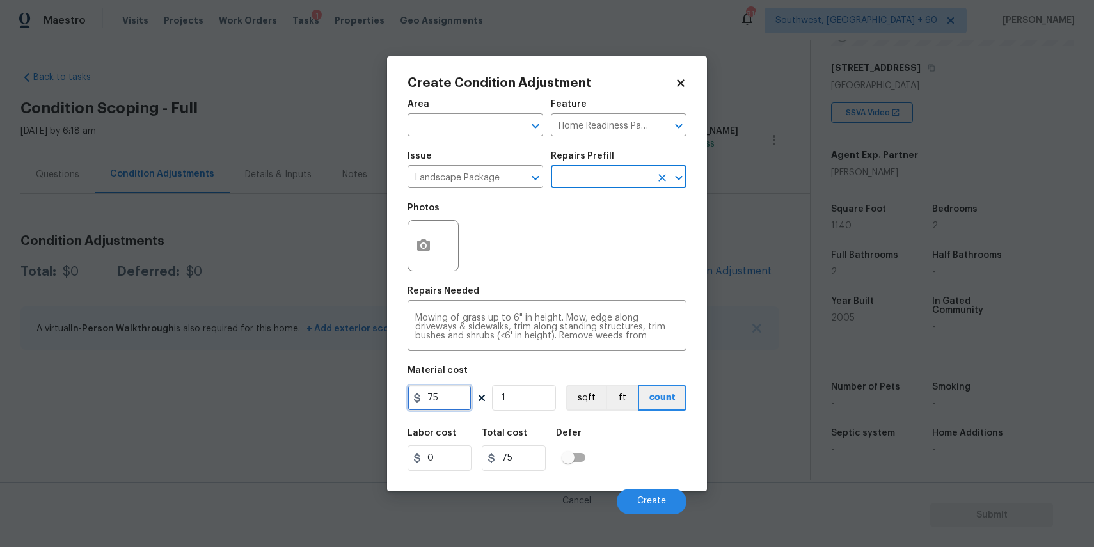
click at [452, 406] on input "75" at bounding box center [439, 398] width 64 height 26
type input "300"
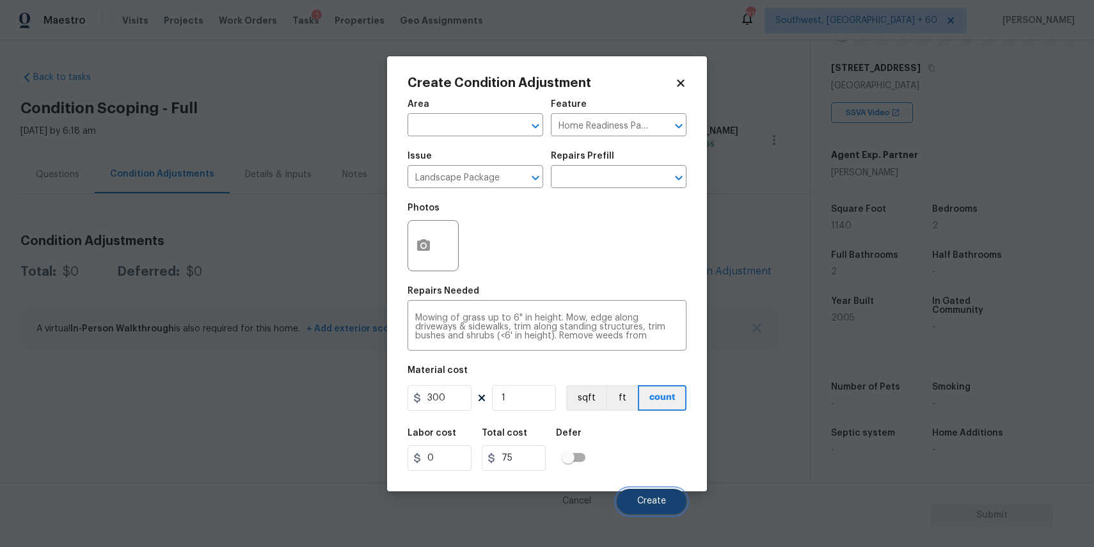
click at [645, 502] on span "Create" at bounding box center [651, 501] width 29 height 10
type input "300"
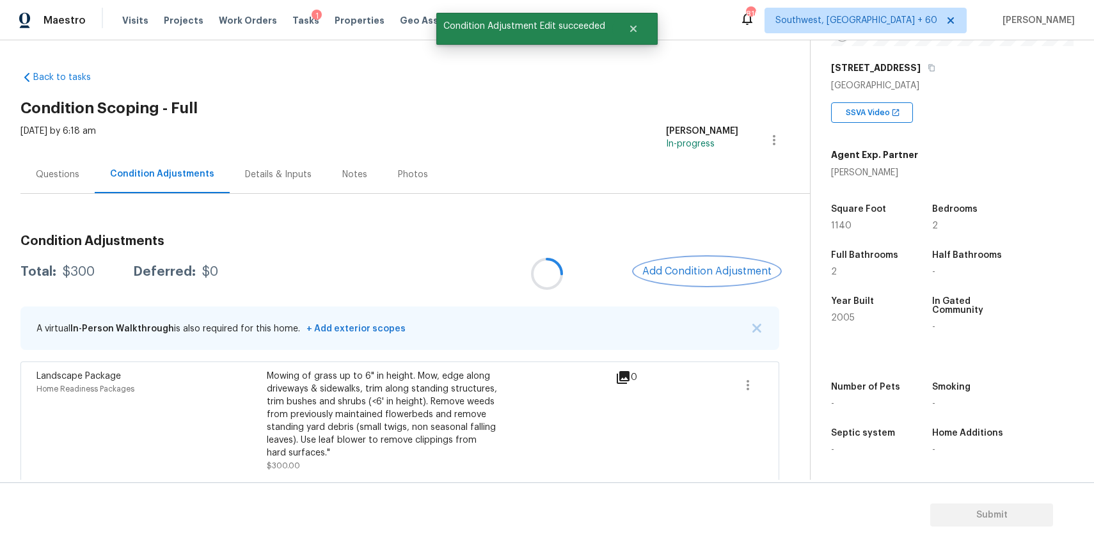
click at [676, 274] on span "Add Condition Adjustment" at bounding box center [706, 271] width 129 height 12
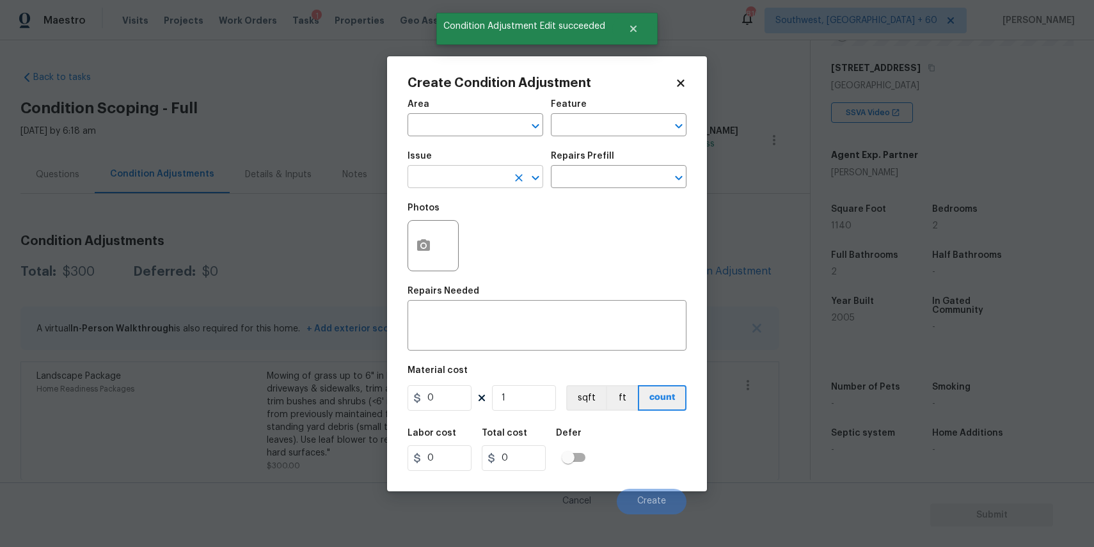
click at [475, 182] on input "text" at bounding box center [457, 178] width 100 height 20
click at [480, 234] on li "Pressure Washing" at bounding box center [475, 237] width 136 height 21
type input "Pressure Washing"
click at [586, 170] on input "text" at bounding box center [601, 178] width 100 height 20
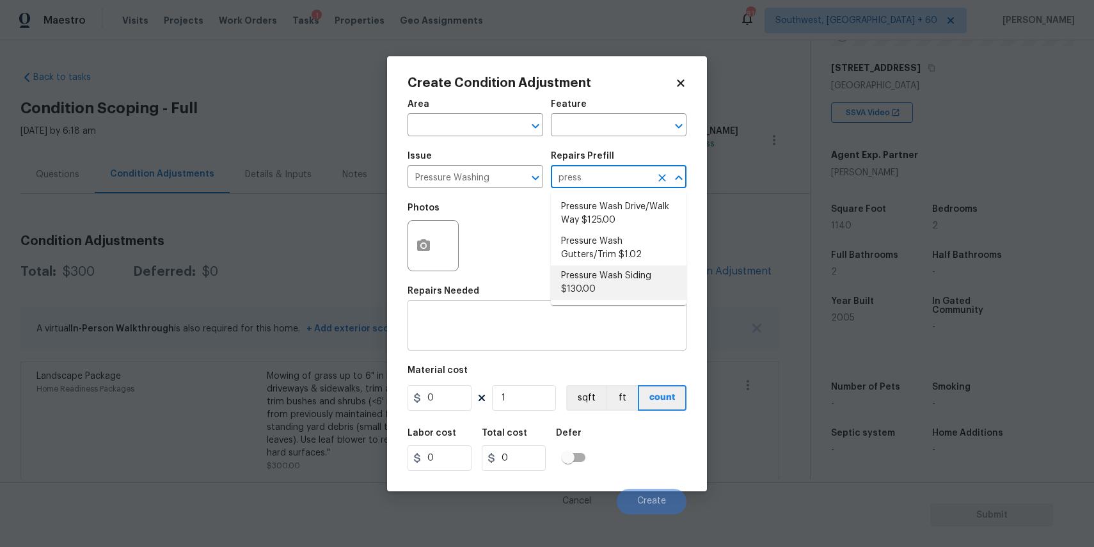
type input "press"
click at [550, 313] on div "x ​" at bounding box center [546, 326] width 279 height 47
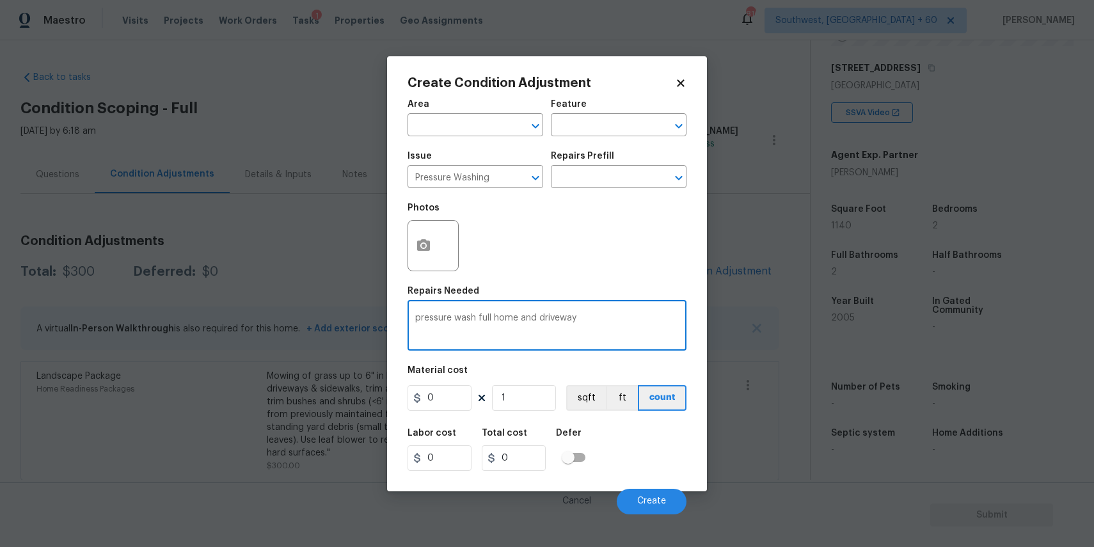
type textarea "pressure wash full home and driveway"
click at [690, 272] on div "Create Condition Adjustment Area ​ Feature ​ Issue Pressure Washing ​ Repairs P…" at bounding box center [547, 273] width 320 height 435
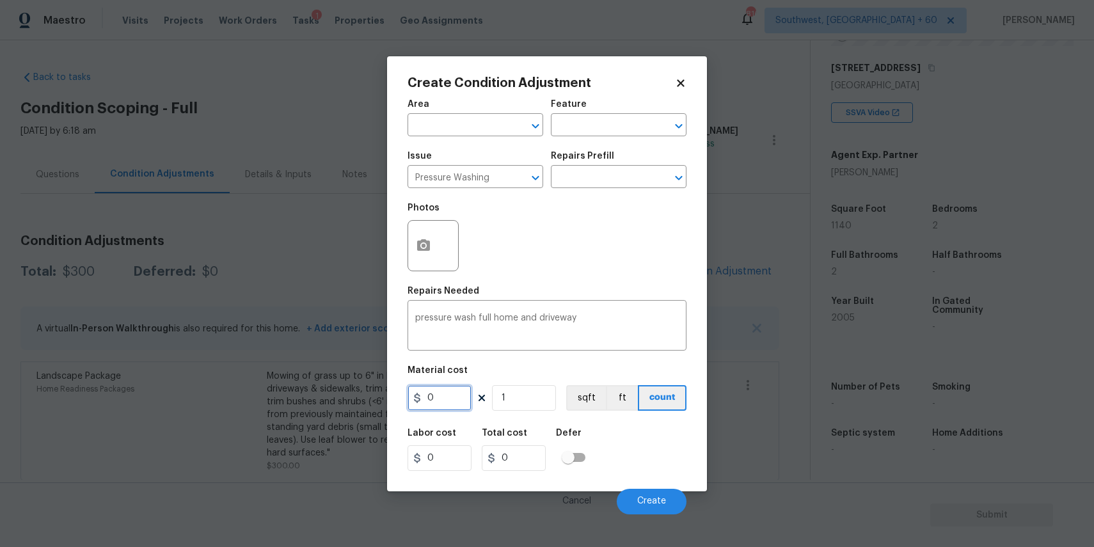
click at [413, 409] on input "0" at bounding box center [439, 398] width 64 height 26
click at [451, 397] on input "0" at bounding box center [439, 398] width 64 height 26
type input "300"
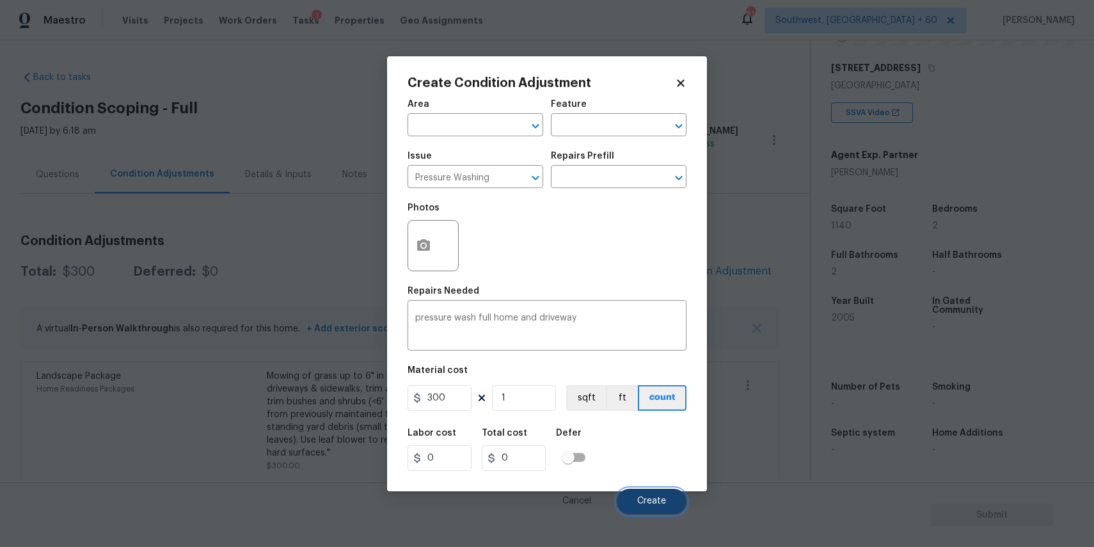
type input "300"
click at [659, 495] on button "Create" at bounding box center [652, 502] width 70 height 26
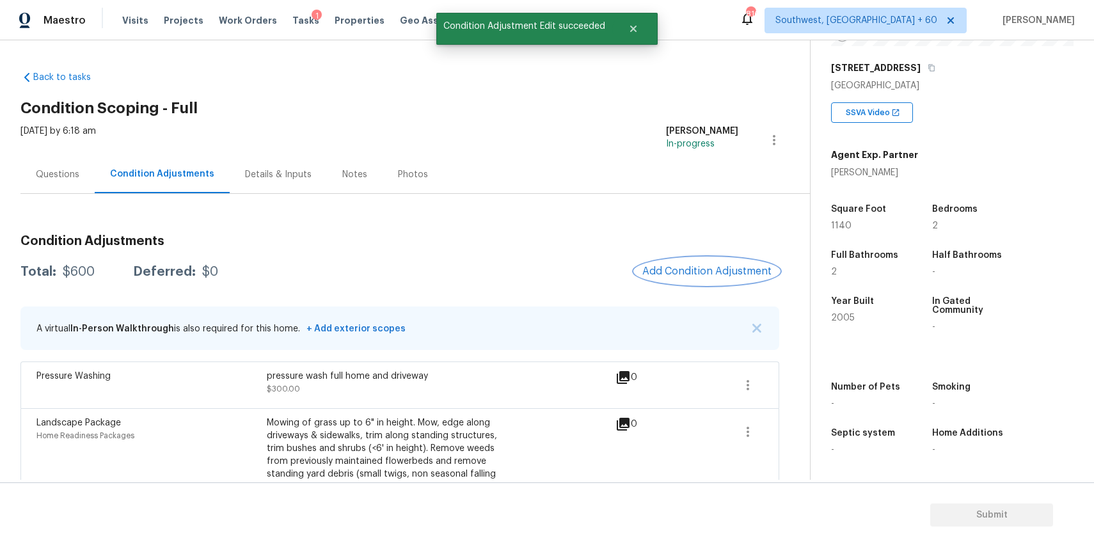
scroll to position [51, 0]
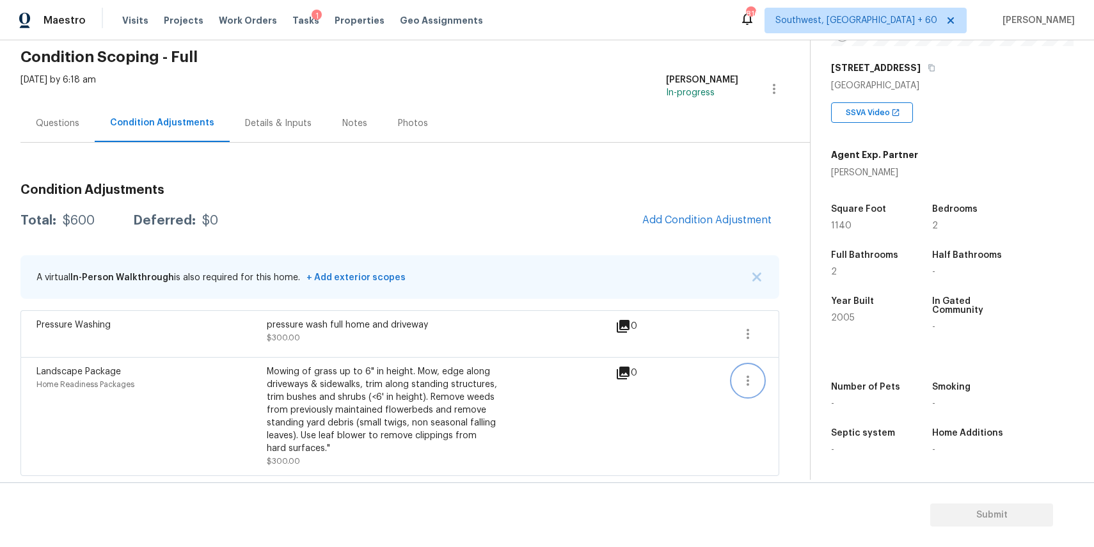
click at [746, 378] on icon "button" at bounding box center [747, 380] width 15 height 15
click at [784, 377] on div "Edit" at bounding box center [821, 378] width 100 height 13
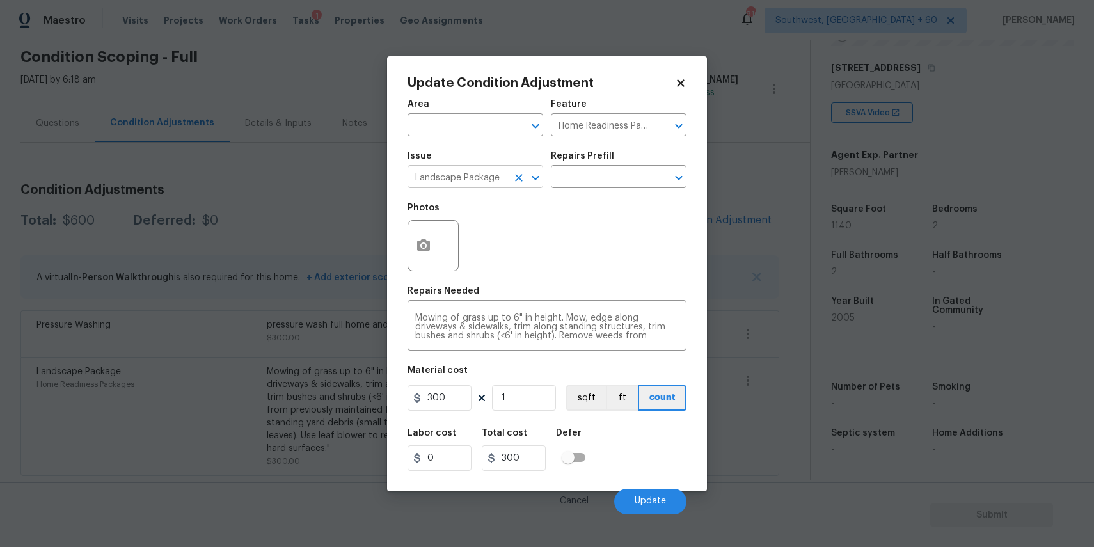
click at [500, 173] on input "Landscape Package" at bounding box center [457, 178] width 100 height 20
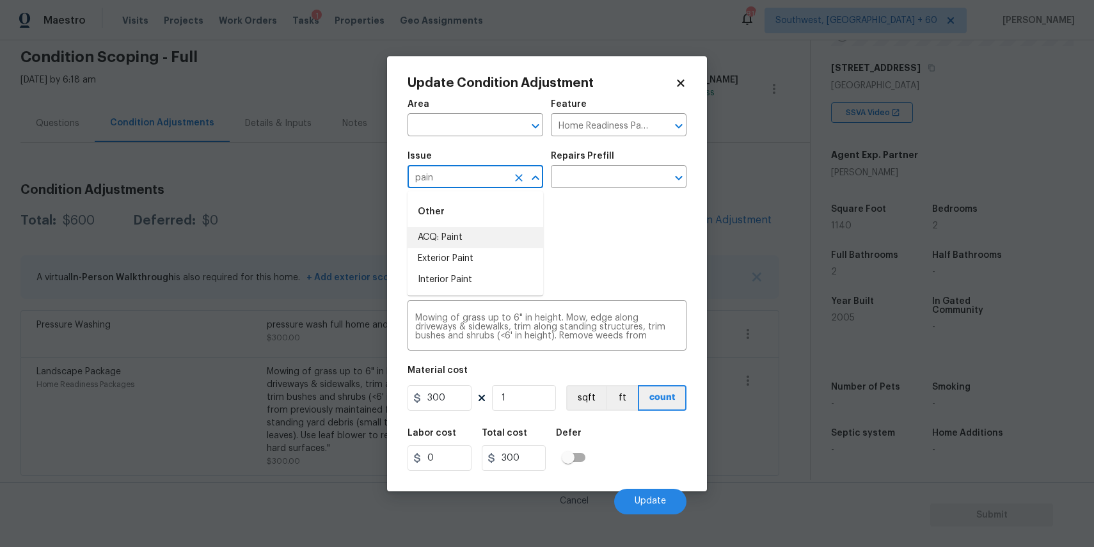
click at [492, 235] on li "ACQ: Paint" at bounding box center [475, 237] width 136 height 21
type input "ACQ: Paint"
click at [574, 190] on div "Issue ACQ: Paint ​ Repairs Prefill ​" at bounding box center [546, 170] width 279 height 52
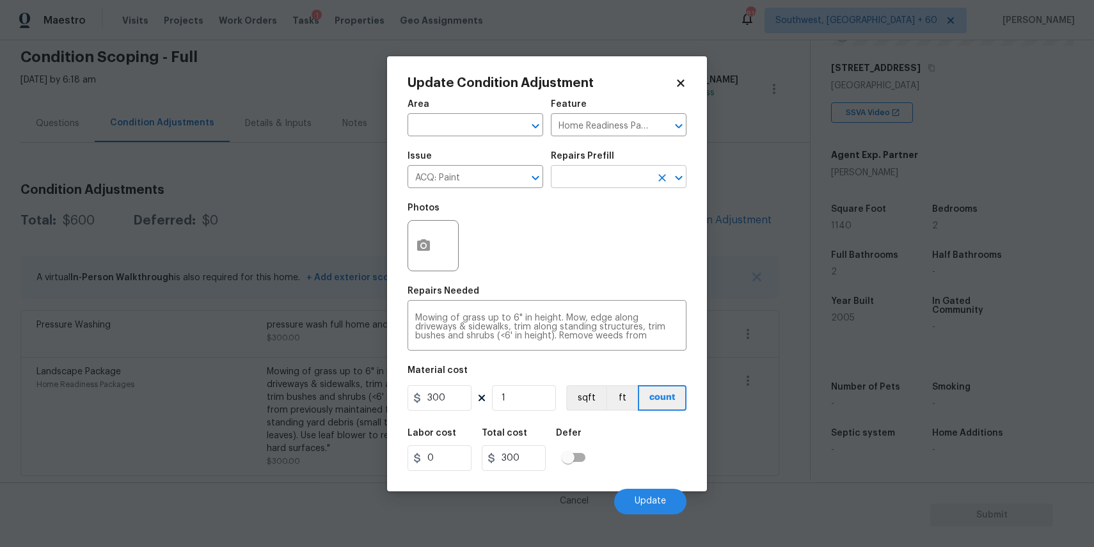
click at [611, 176] on input "text" at bounding box center [601, 178] width 100 height 20
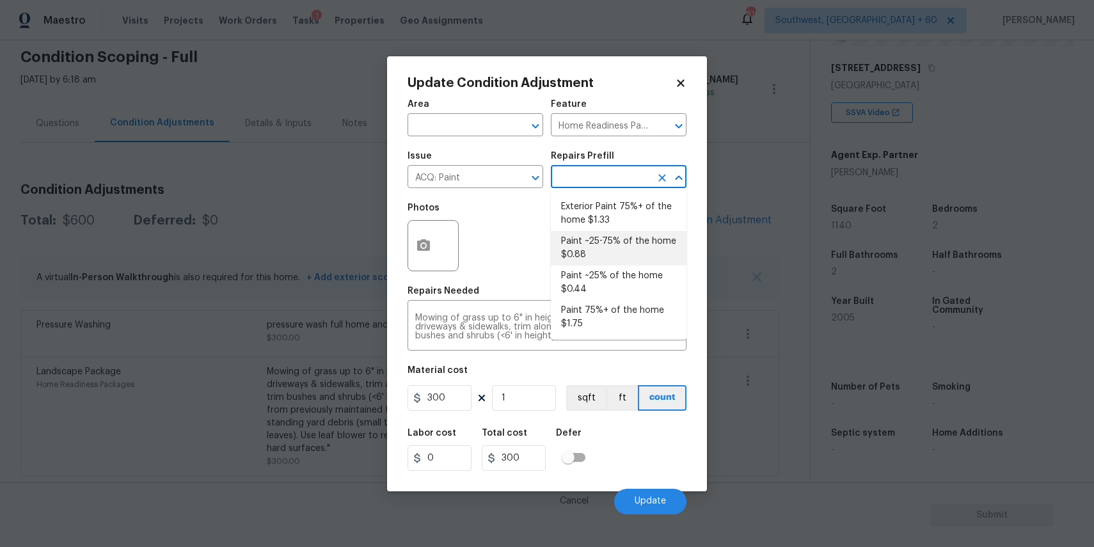
click at [631, 254] on li "Paint ~25-75% of the home $0.88" at bounding box center [619, 248] width 136 height 35
type input "Acquisition"
type textarea "Acquisition Scope: ~25 - 75% of the home needs interior paint"
type input "0.88"
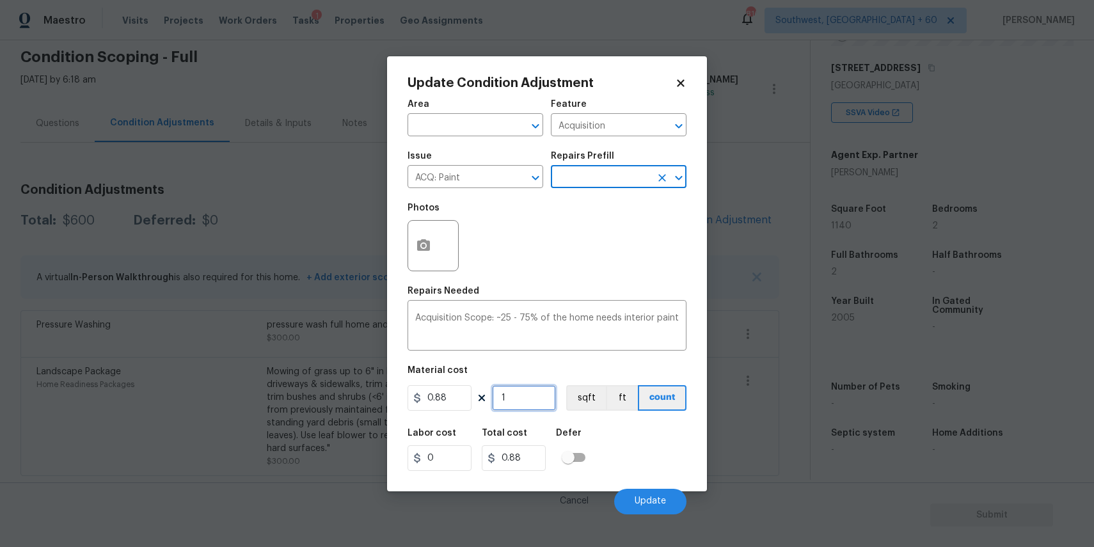
click at [525, 402] on input "1" at bounding box center [524, 398] width 64 height 26
type input "0"
type input "1"
type input "0.88"
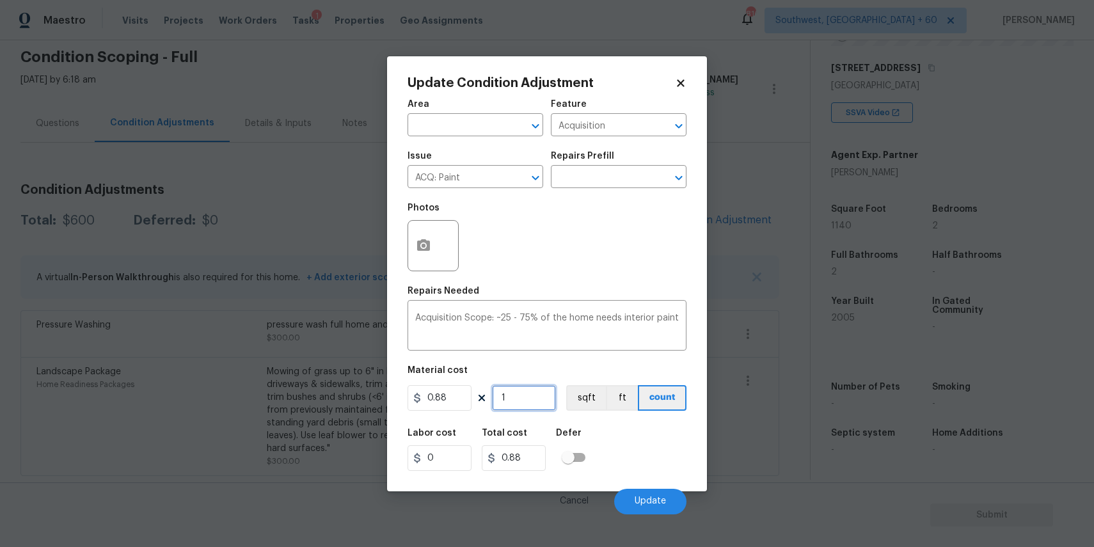
type input "11"
type input "9.68"
type input "114"
type input "100.32"
type input "1140"
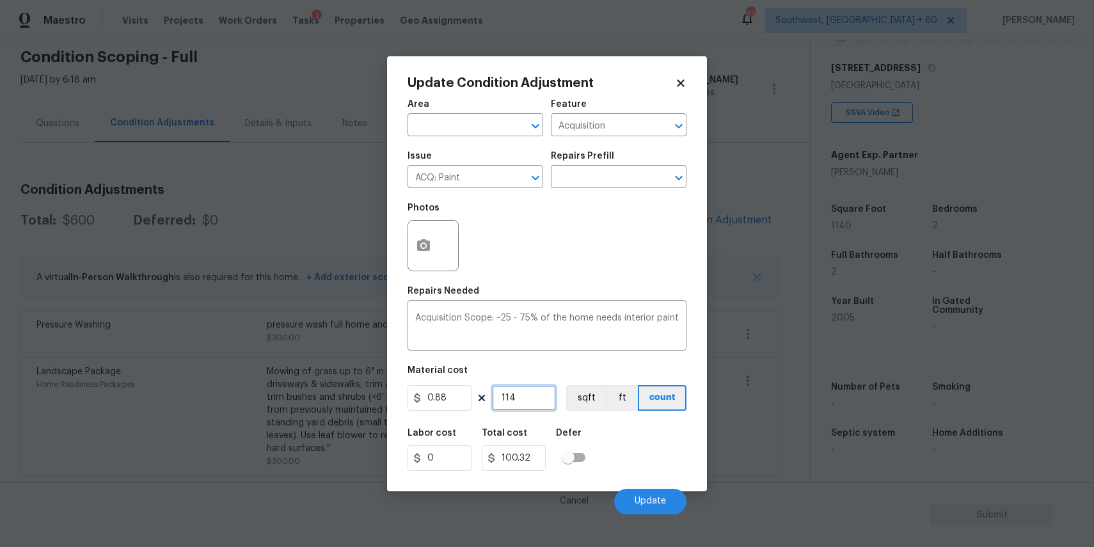
type input "1003.2"
type input "1140"
click at [655, 501] on span "Update" at bounding box center [650, 501] width 31 height 10
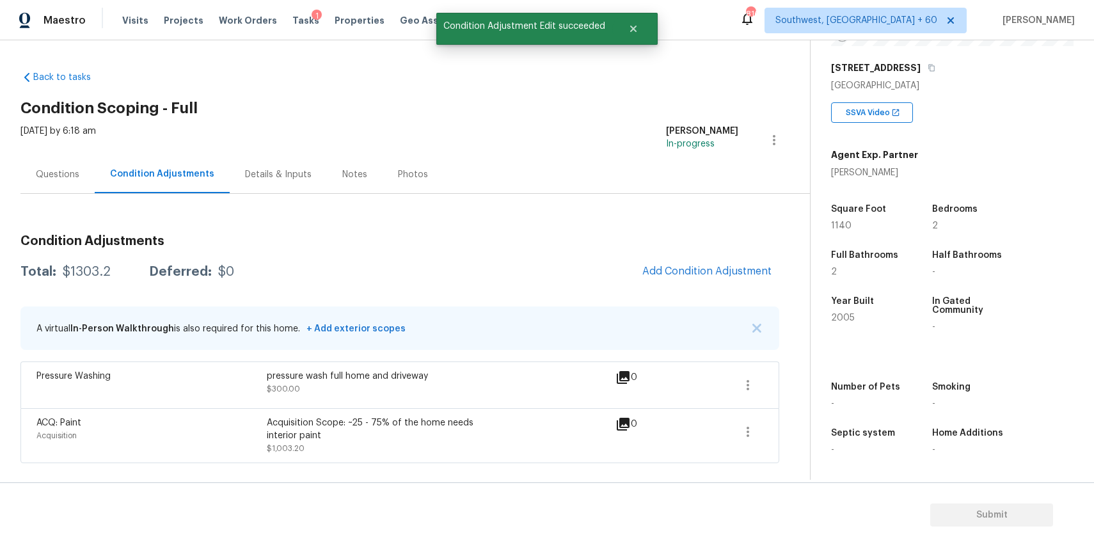
scroll to position [0, 0]
click at [759, 267] on span "Add Condition Adjustment" at bounding box center [706, 271] width 129 height 12
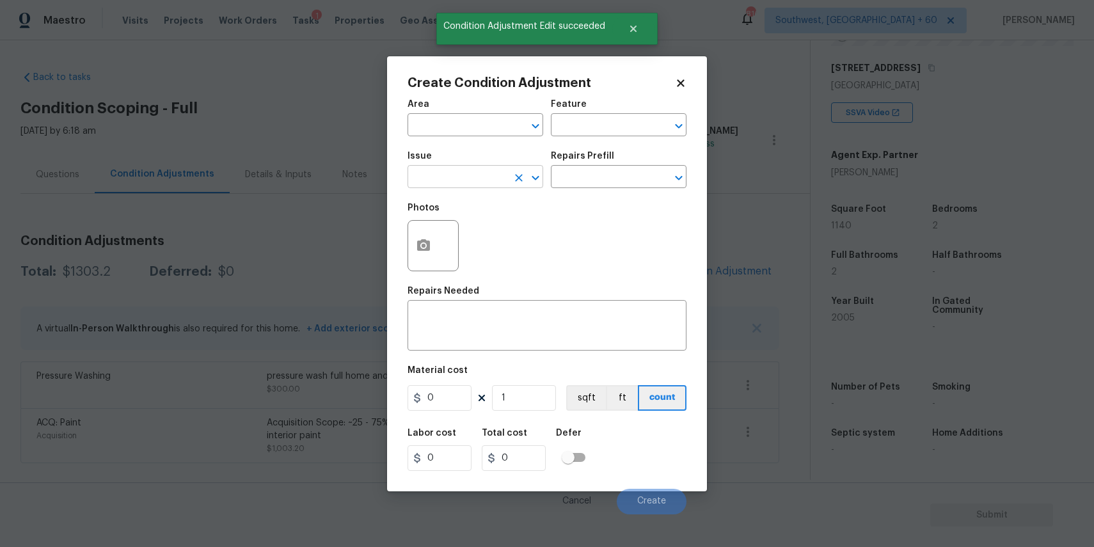
click at [481, 173] on input "text" at bounding box center [457, 178] width 100 height 20
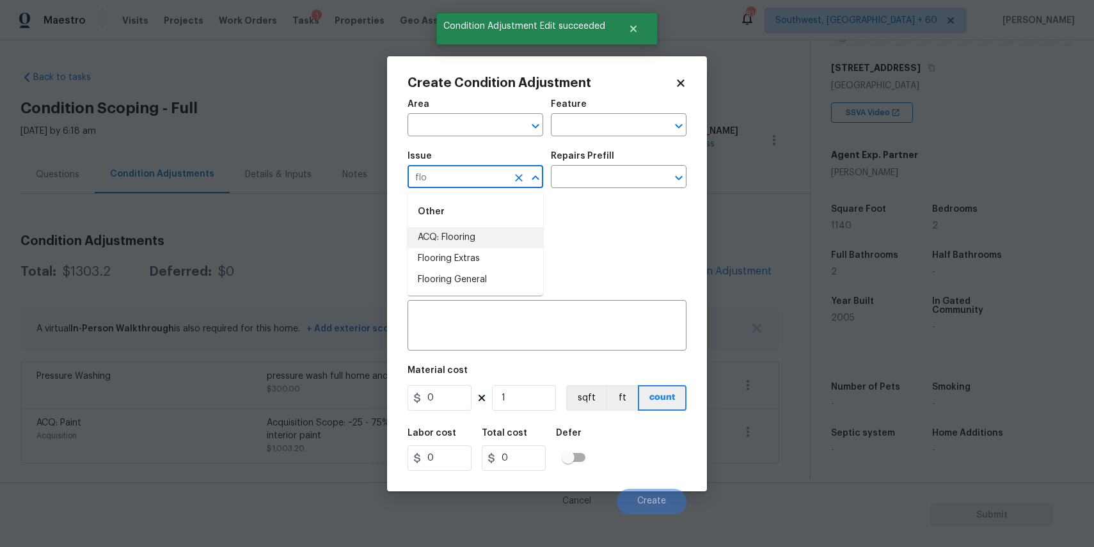
click at [499, 230] on li "ACQ: Flooring" at bounding box center [475, 237] width 136 height 21
type input "ACQ: Flooring"
click at [553, 170] on input "text" at bounding box center [601, 178] width 100 height 20
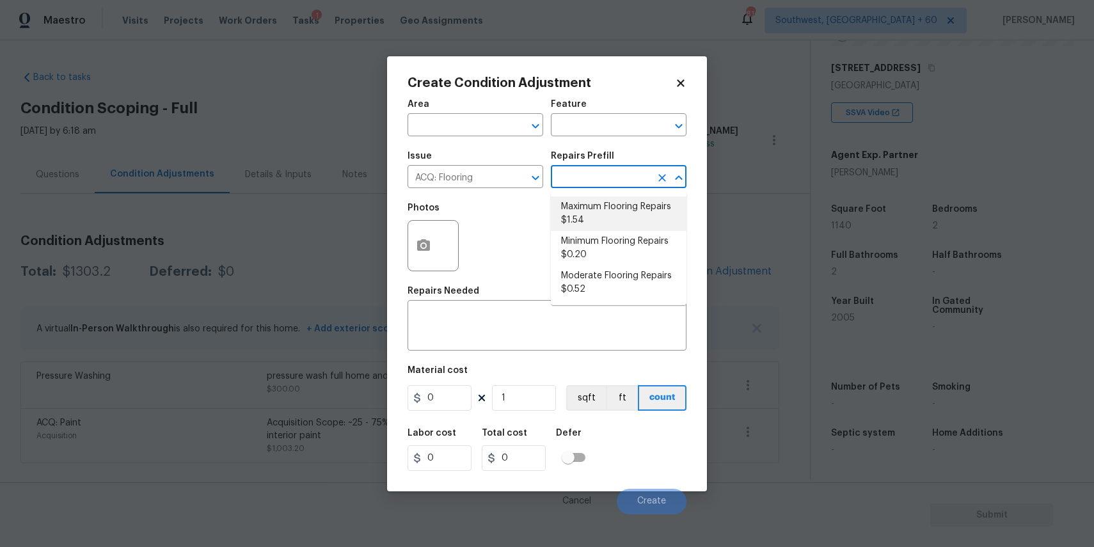
click at [620, 215] on li "Maximum Flooring Repairs $1.54" at bounding box center [619, 213] width 136 height 35
type input "Acquisition"
type textarea "Acquisition Scope: Maximum flooring repairs"
type input "1.54"
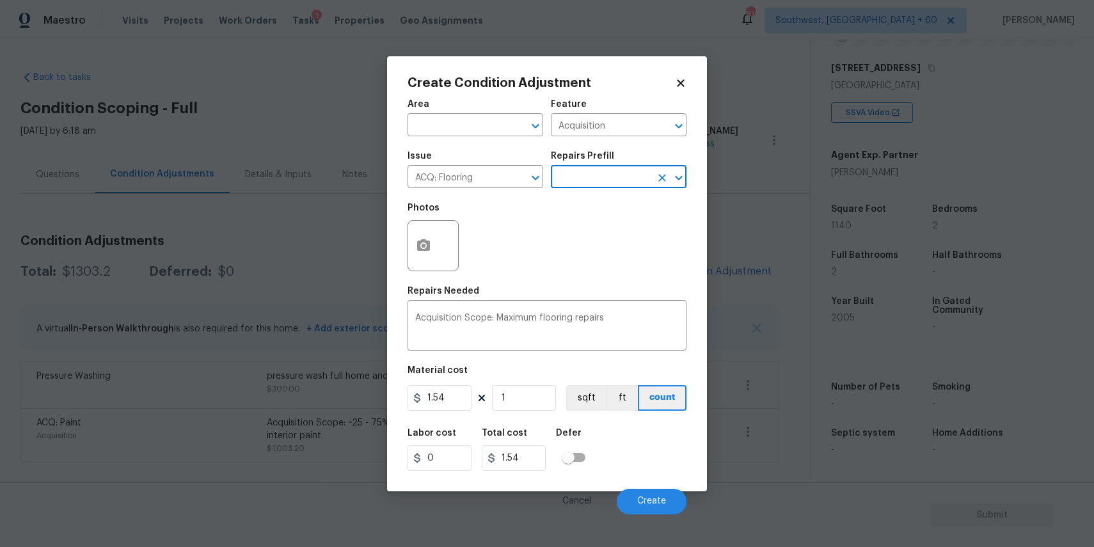
click at [528, 417] on div "Area ​ Feature Acquisition ​ Issue ACQ: Flooring ​ Repairs Prefill ​ Photos Rep…" at bounding box center [546, 303] width 279 height 422
click at [536, 404] on input "1" at bounding box center [524, 398] width 64 height 26
type input "11"
type input "16.94"
type input "114"
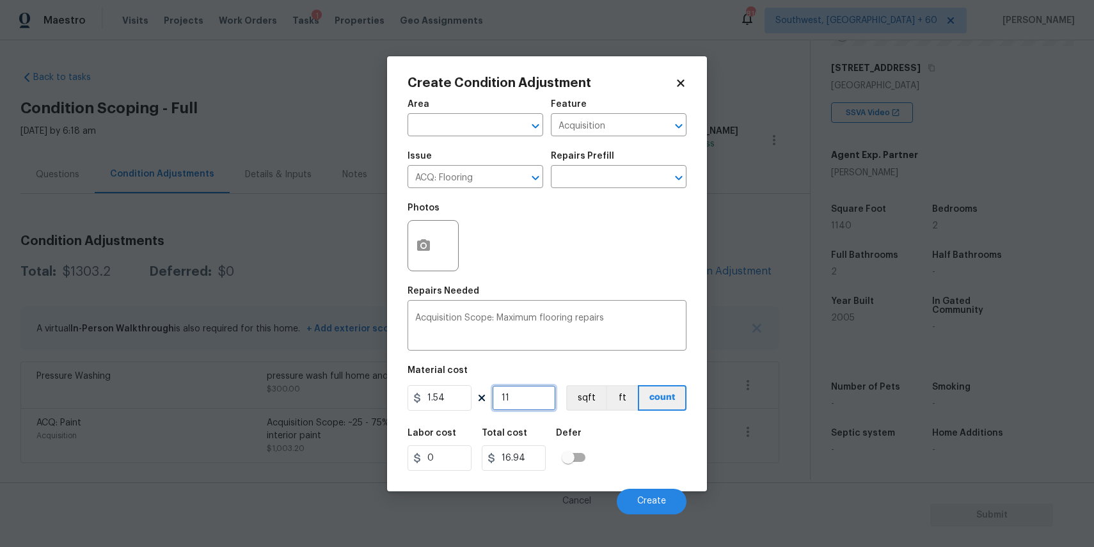
type input "175.56"
type input "1149"
type input "1769.46"
type input "114"
type input "175.56"
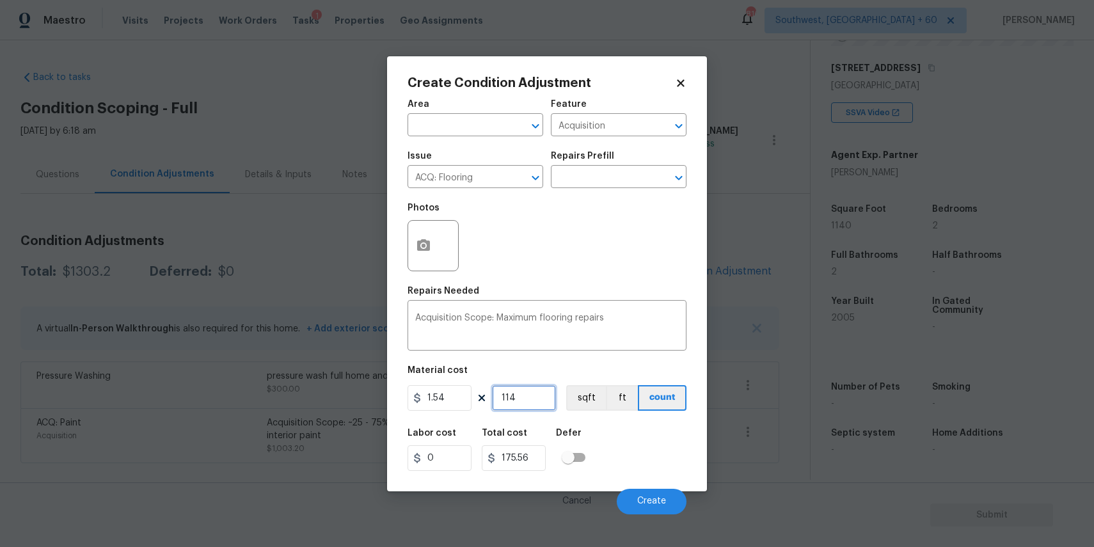
type input "1140"
type input "1755.6"
type input "1140"
click at [651, 512] on button "Create" at bounding box center [652, 502] width 70 height 26
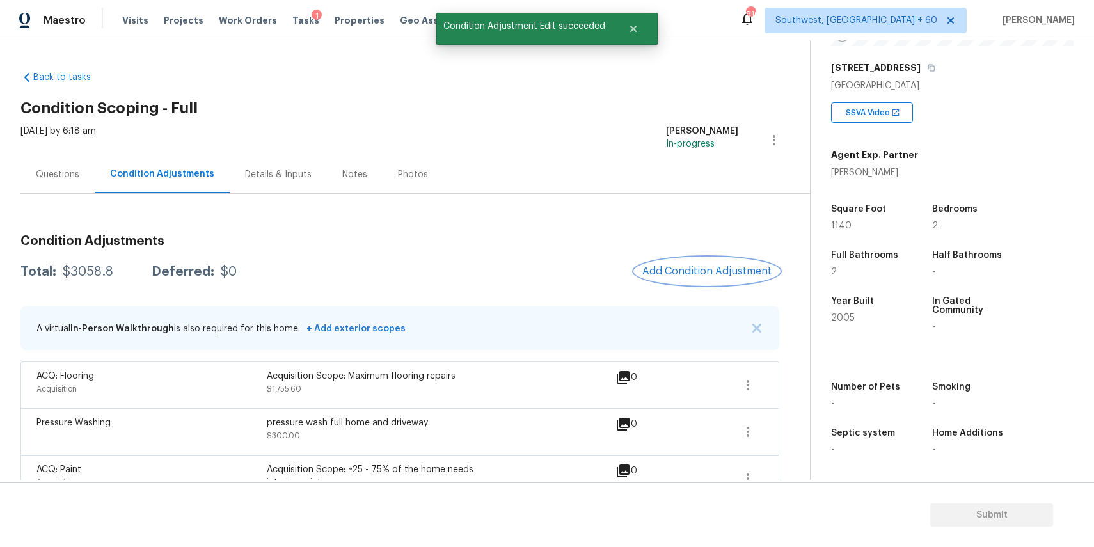
scroll to position [34, 0]
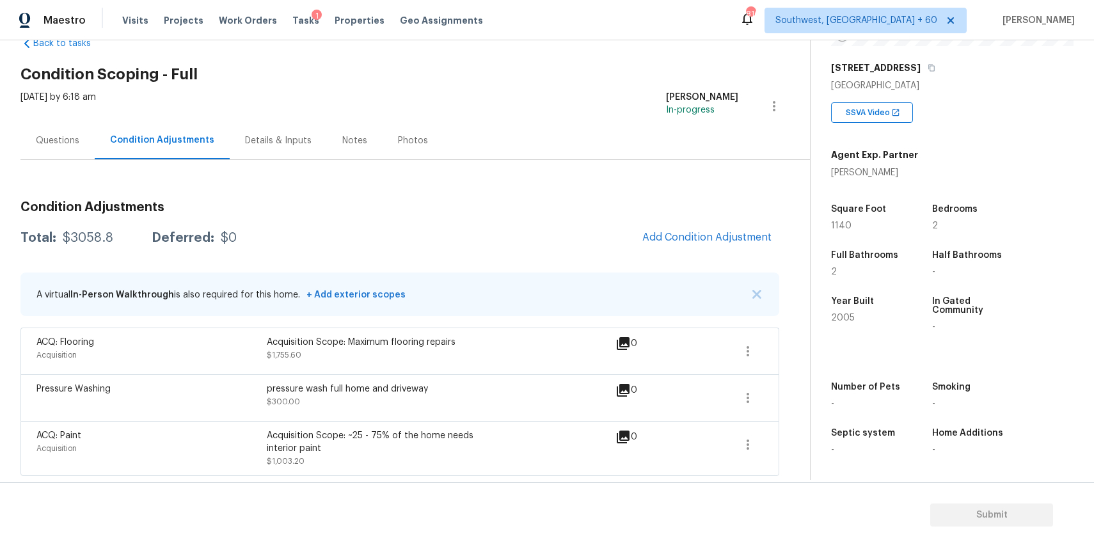
click at [770, 349] on div "ACQ: Flooring Acquisition Acquisition Scope: Maximum flooring repairs $1,755.60…" at bounding box center [399, 350] width 759 height 47
click at [744, 347] on icon "button" at bounding box center [747, 350] width 15 height 15
click at [787, 340] on link "Edit" at bounding box center [820, 348] width 109 height 19
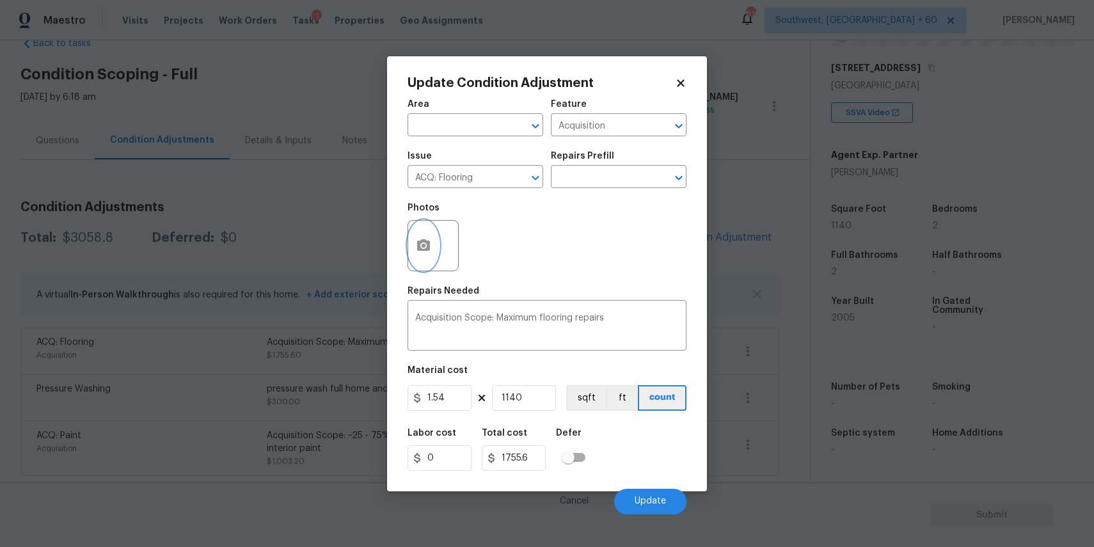
click at [433, 238] on button "button" at bounding box center [423, 246] width 31 height 50
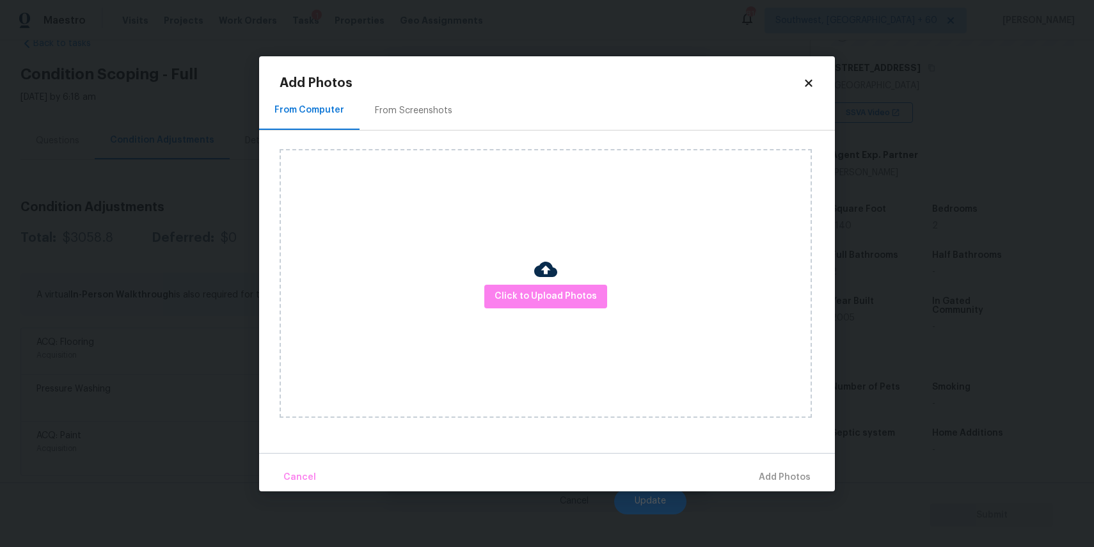
click at [515, 280] on div "Click to Upload Photos" at bounding box center [546, 283] width 532 height 269
click at [522, 292] on span "Click to Upload Photos" at bounding box center [545, 296] width 102 height 16
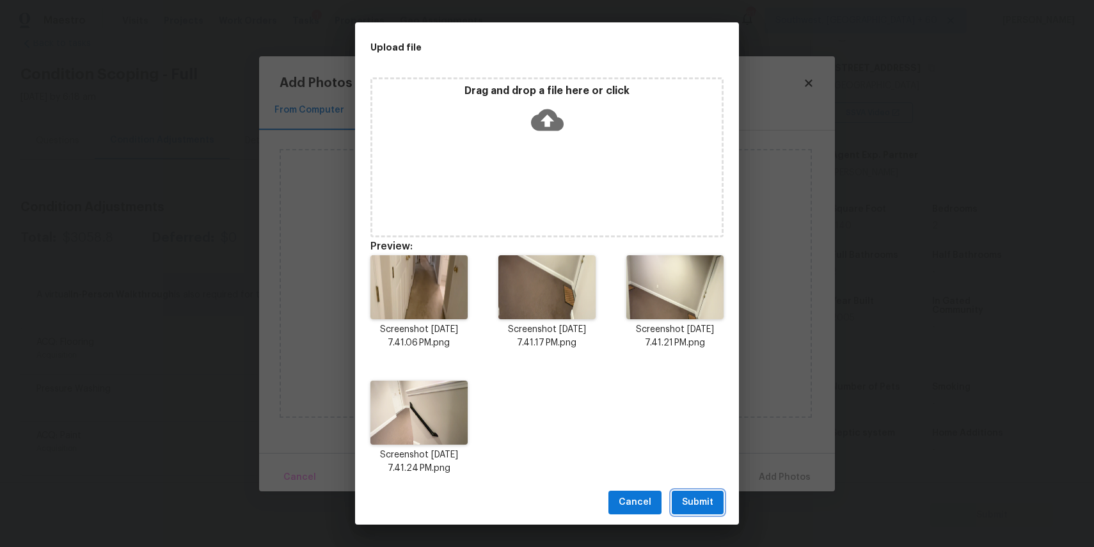
click at [702, 507] on span "Submit" at bounding box center [697, 502] width 31 height 16
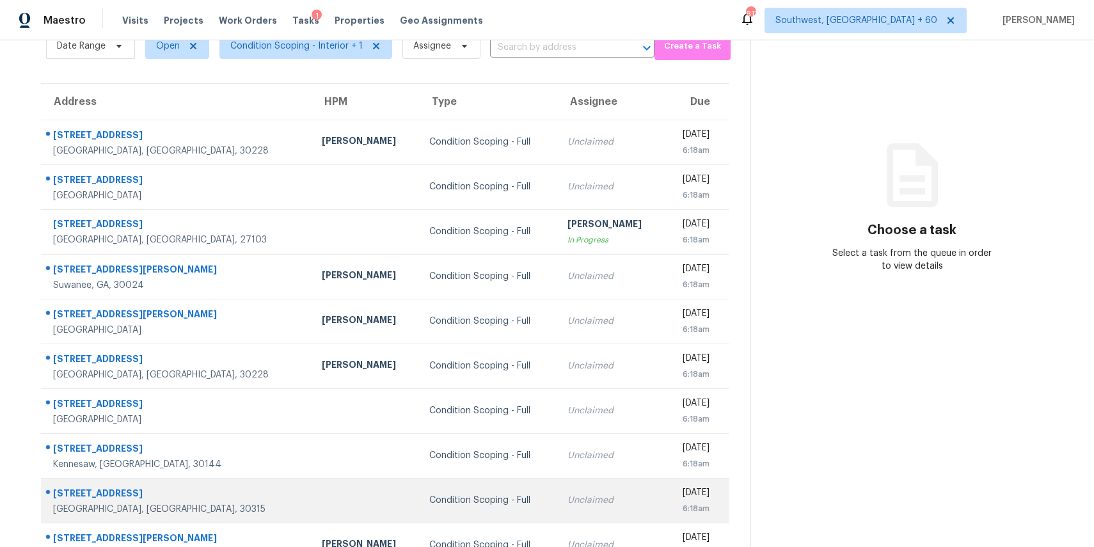
scroll to position [119, 0]
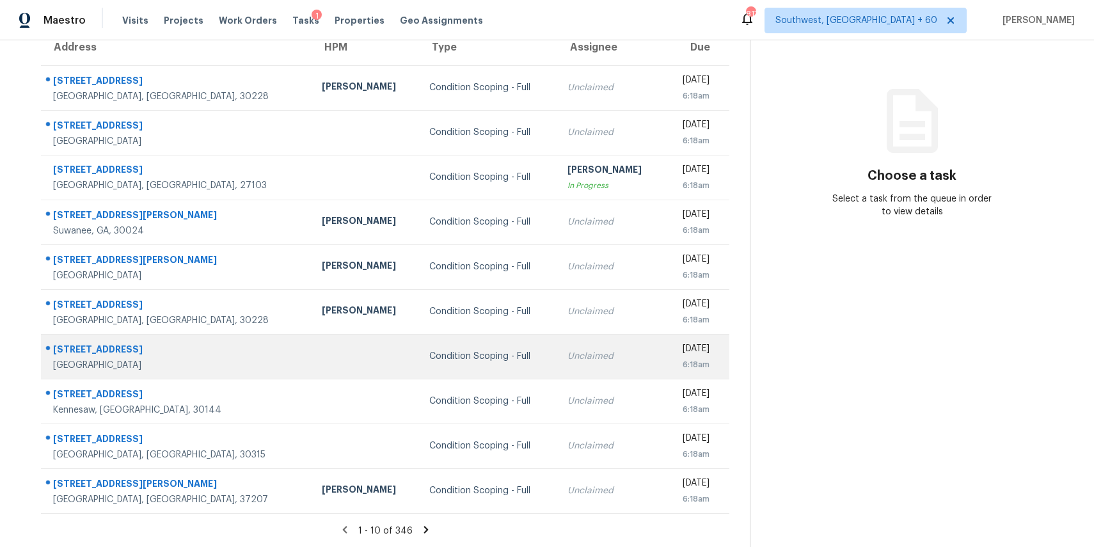
click at [472, 343] on td "Condition Scoping - Full" at bounding box center [488, 356] width 138 height 45
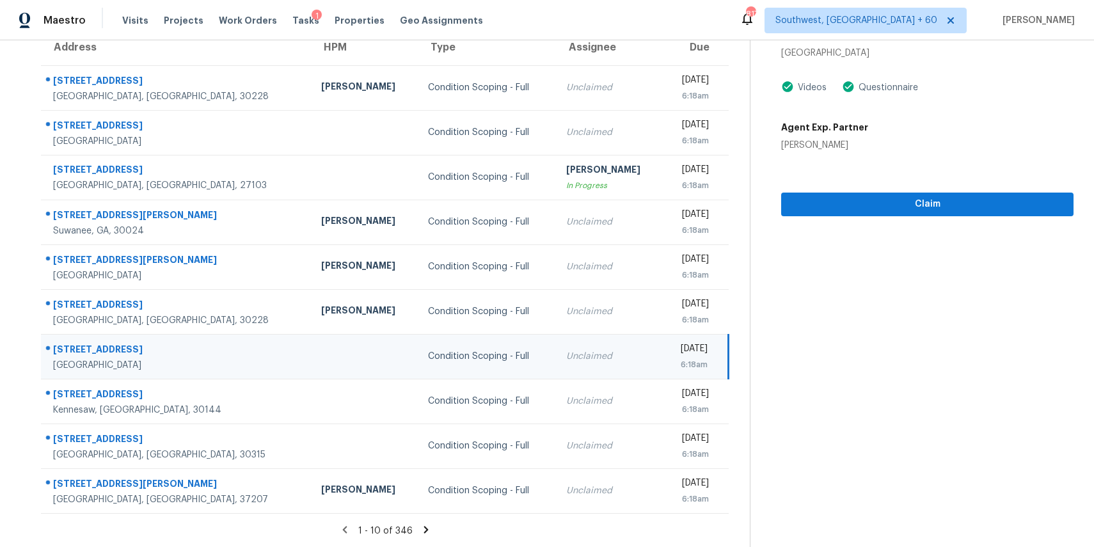
scroll to position [0, 0]
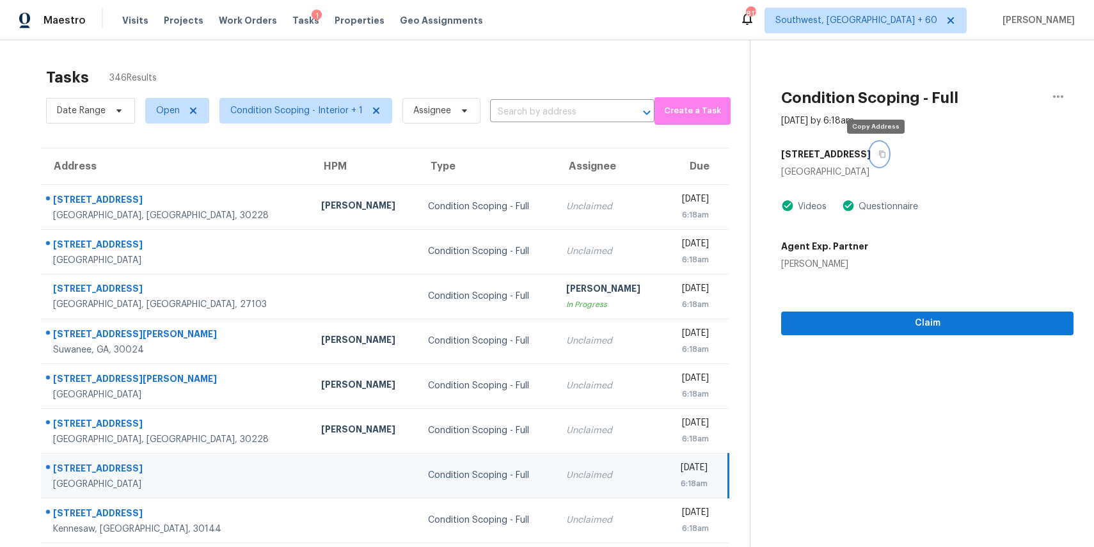
click at [879, 157] on icon "button" at bounding box center [882, 154] width 6 height 7
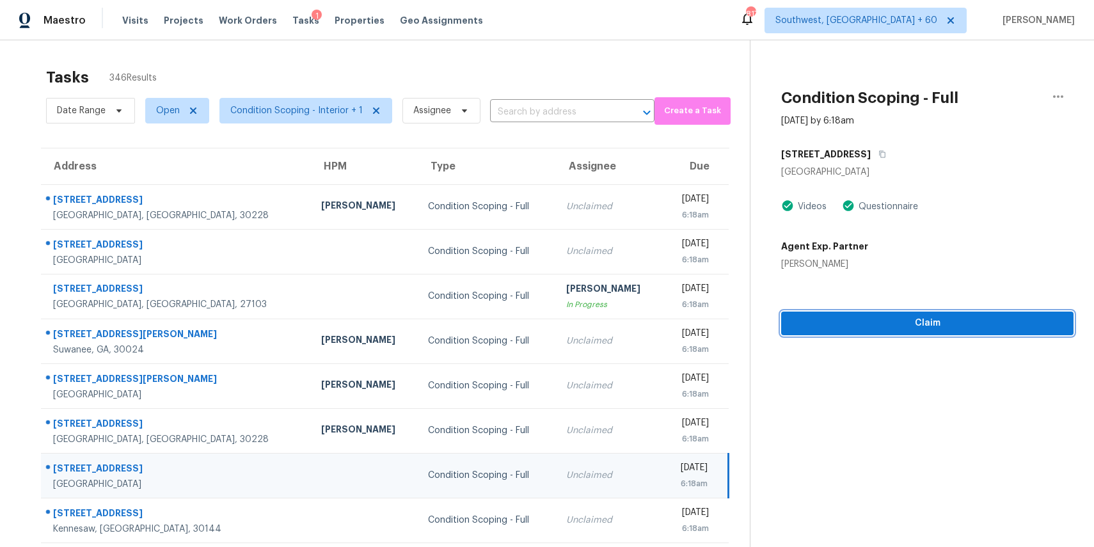
click at [926, 321] on span "Claim" at bounding box center [927, 323] width 272 height 16
click at [964, 317] on span "Start Assessment" at bounding box center [927, 323] width 272 height 16
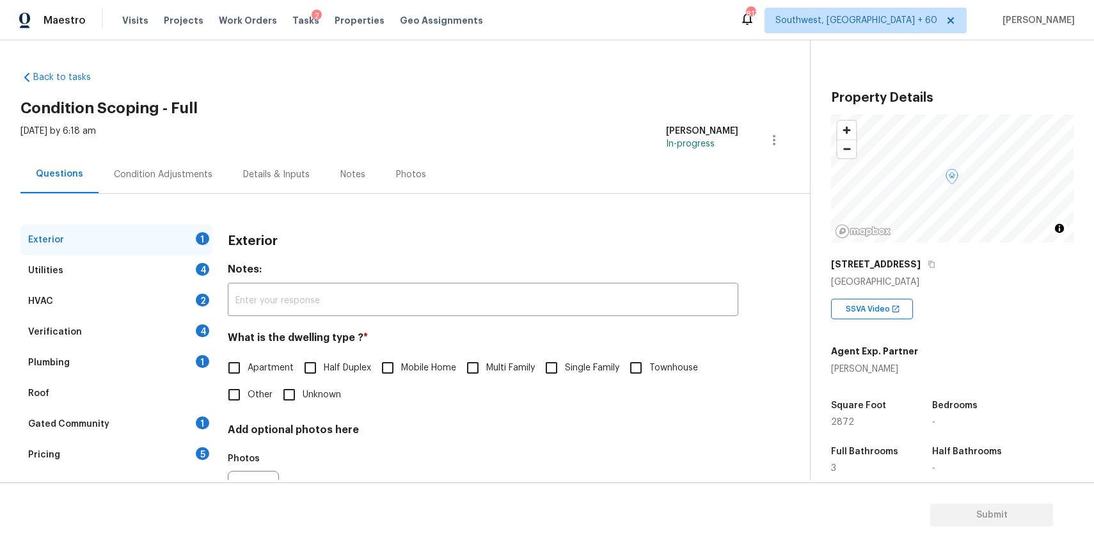
scroll to position [69, 0]
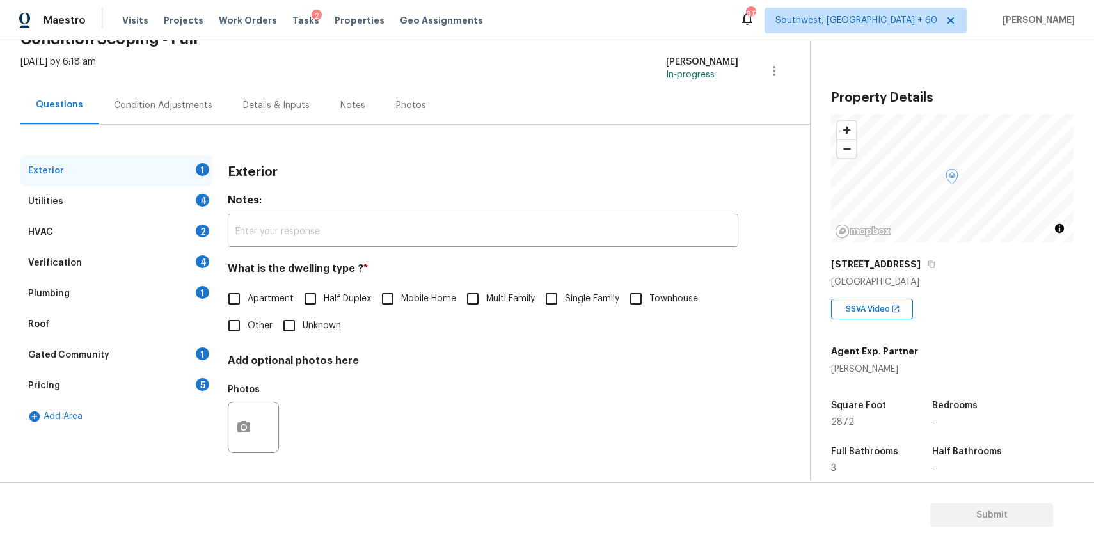
click at [565, 310] on input "Single Family" at bounding box center [551, 298] width 27 height 27
checkbox input "true"
click at [178, 188] on div "Utilities 4" at bounding box center [116, 201] width 192 height 31
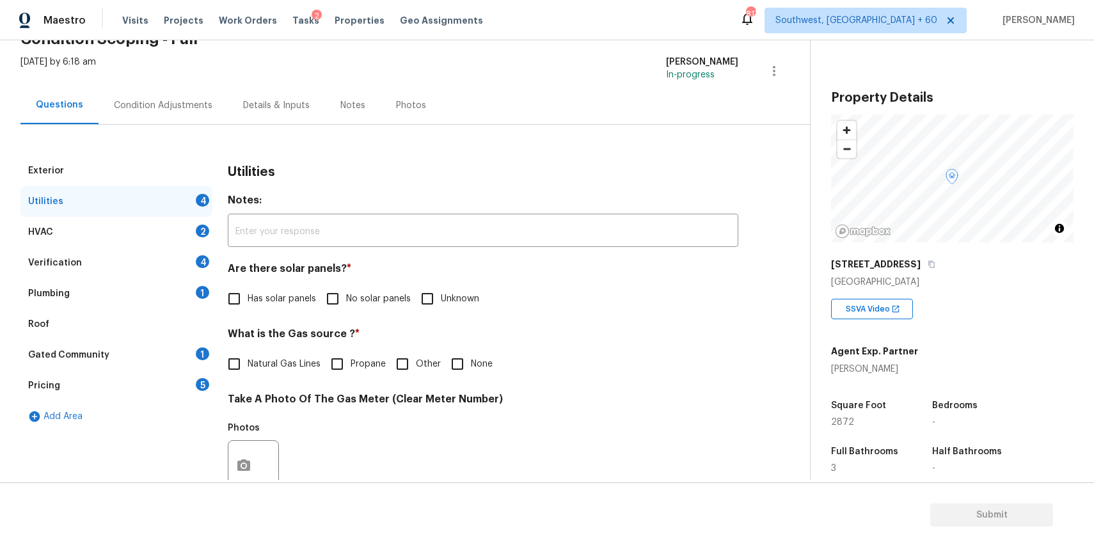
click at [323, 297] on input "No solar panels" at bounding box center [332, 298] width 27 height 27
checkbox input "true"
click at [472, 363] on span "None" at bounding box center [482, 365] width 22 height 13
click at [471, 363] on input "None" at bounding box center [457, 365] width 27 height 27
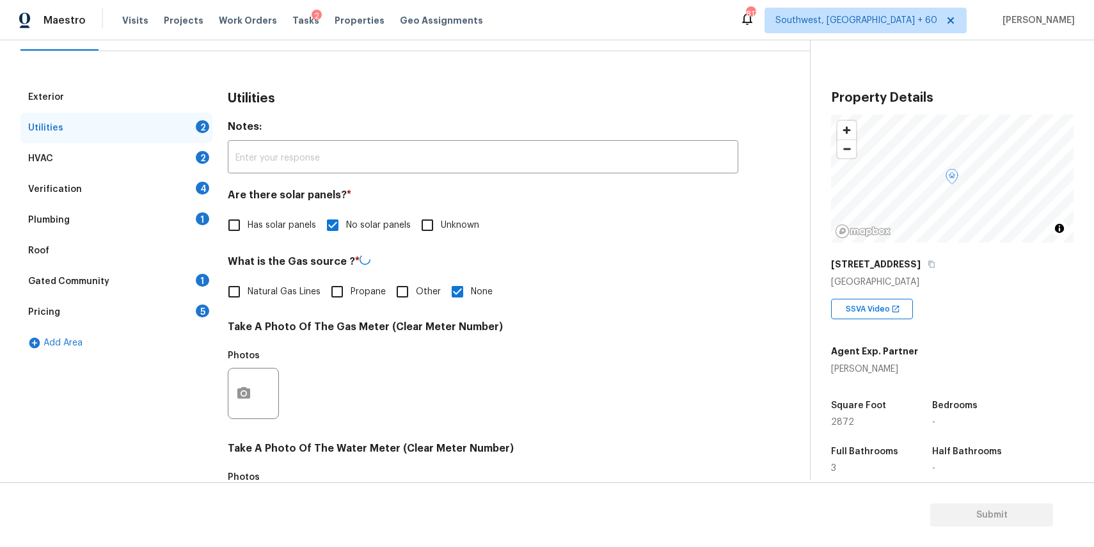
click at [456, 300] on input "None" at bounding box center [457, 291] width 27 height 27
checkbox input "false"
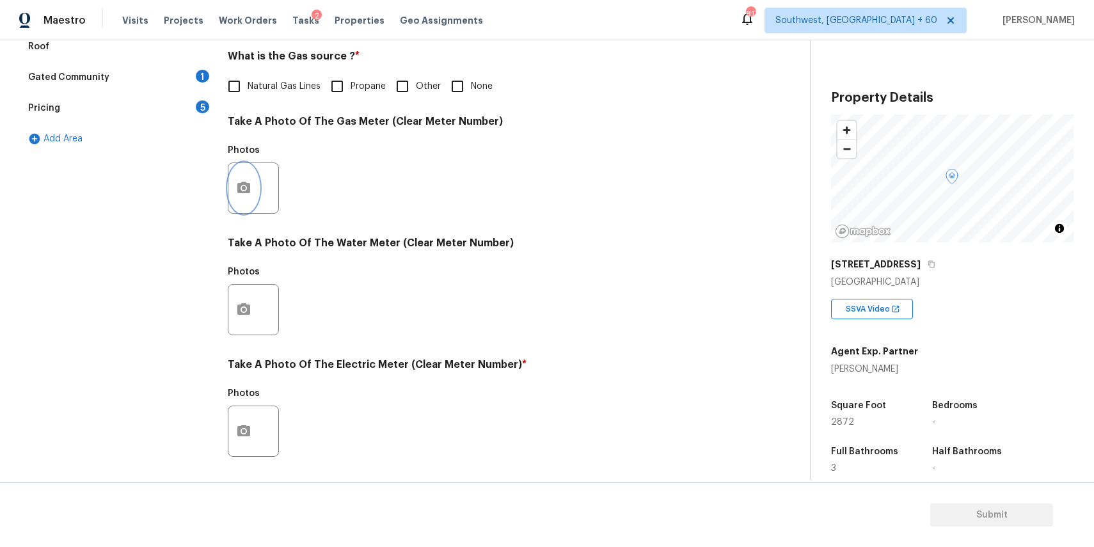
click at [244, 198] on button "button" at bounding box center [243, 188] width 31 height 50
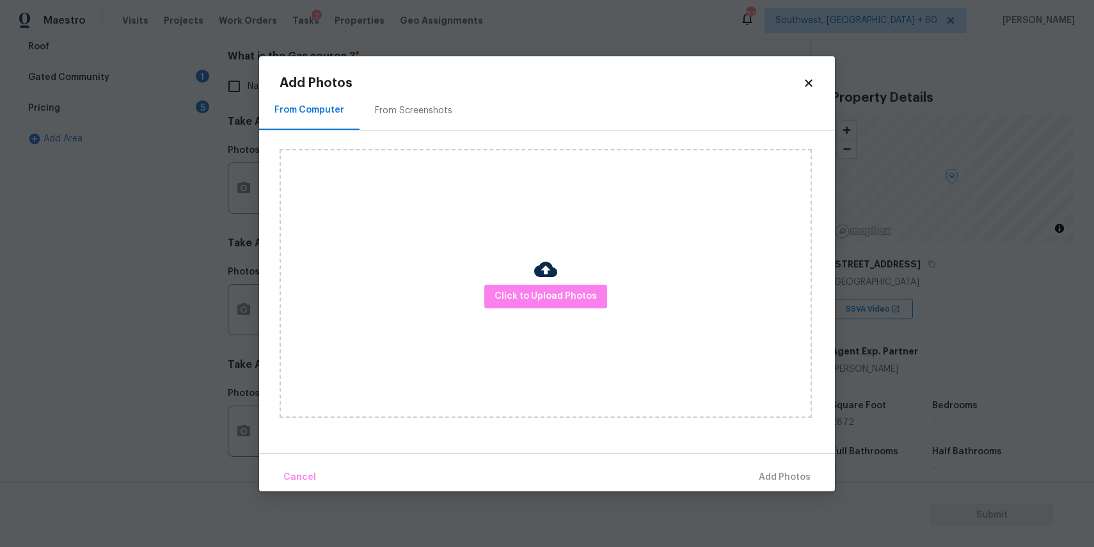
click at [482, 292] on div "Click to Upload Photos" at bounding box center [546, 283] width 532 height 269
click at [537, 306] on button "Click to Upload Photos" at bounding box center [545, 297] width 123 height 24
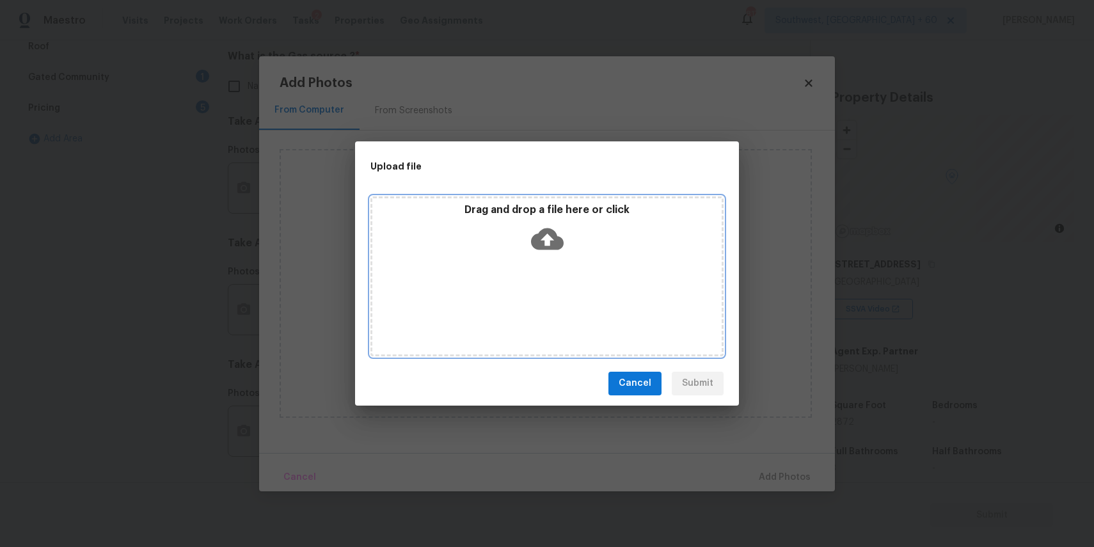
click at [535, 274] on div "Drag and drop a file here or click" at bounding box center [546, 276] width 353 height 160
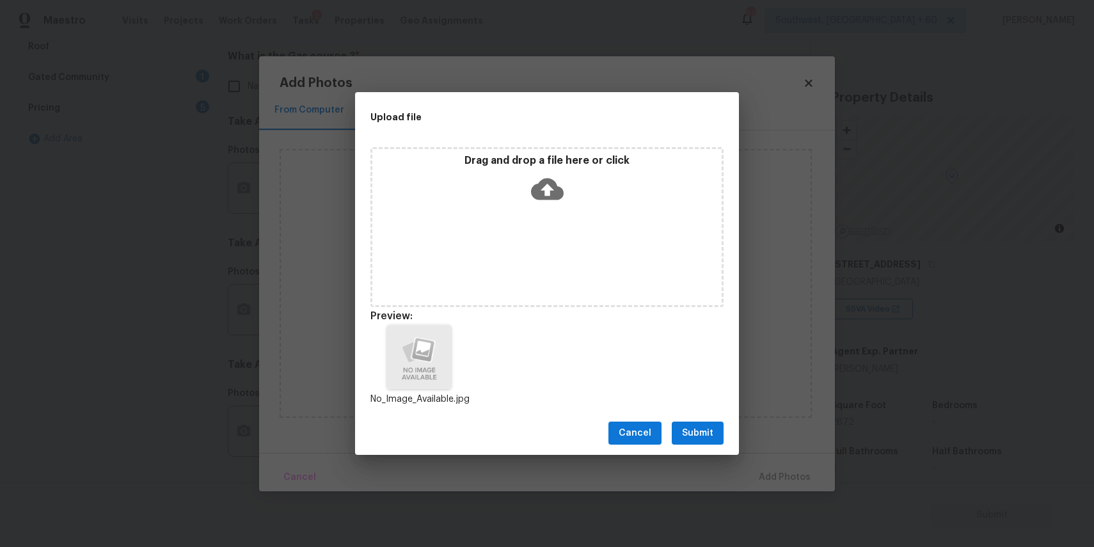
click at [697, 416] on div "Cancel Submit" at bounding box center [547, 433] width 384 height 44
click at [700, 422] on button "Submit" at bounding box center [698, 434] width 52 height 24
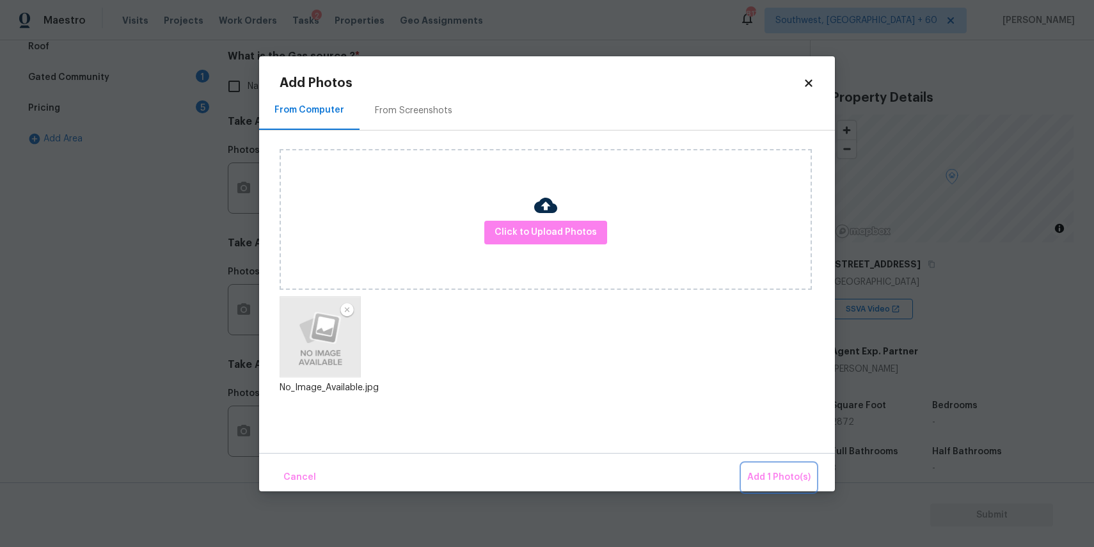
click at [772, 465] on button "Add 1 Photo(s)" at bounding box center [779, 478] width 74 height 28
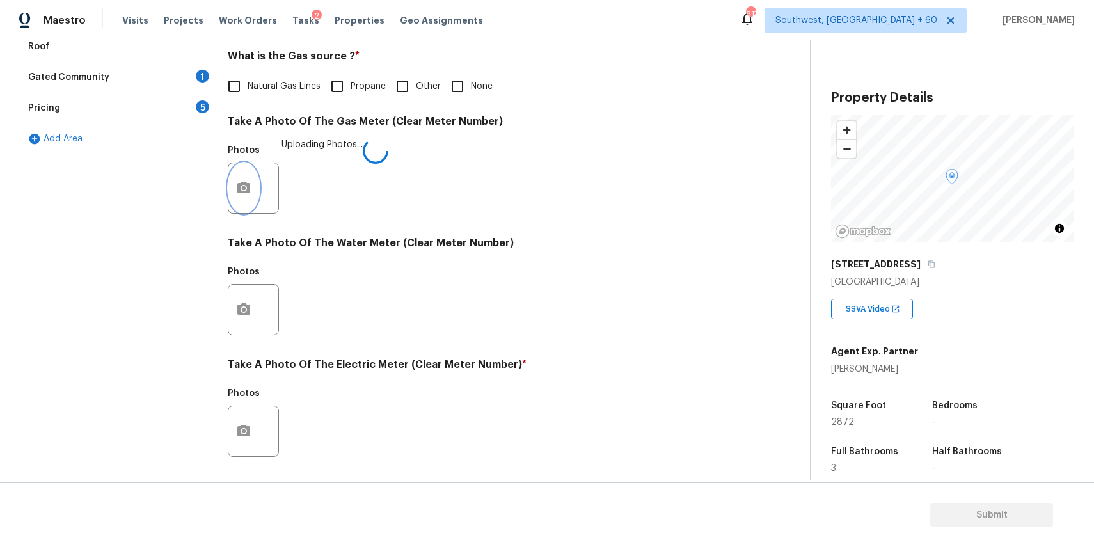
scroll to position [416, 0]
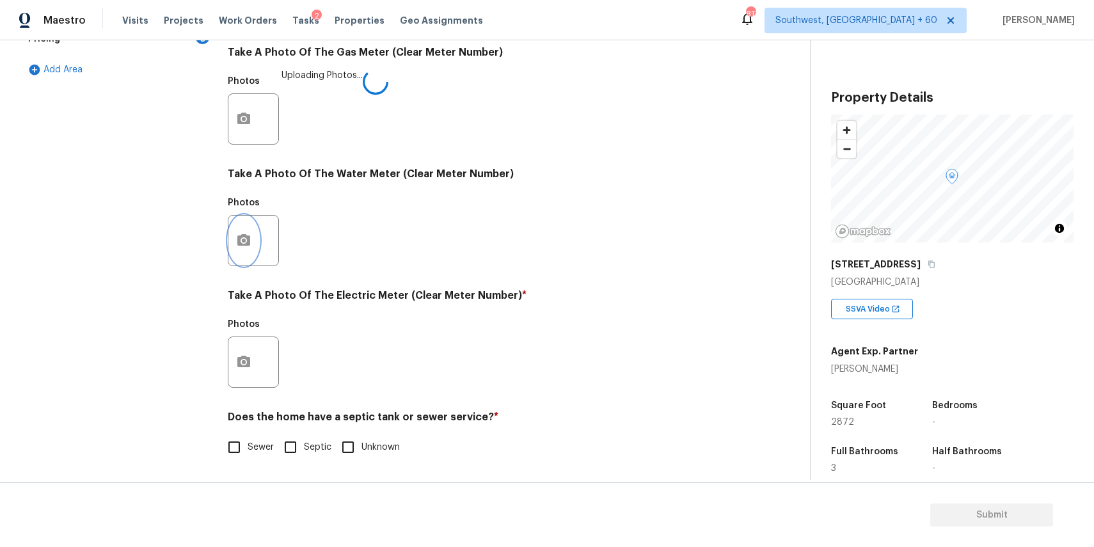
click at [249, 225] on button "button" at bounding box center [243, 241] width 31 height 50
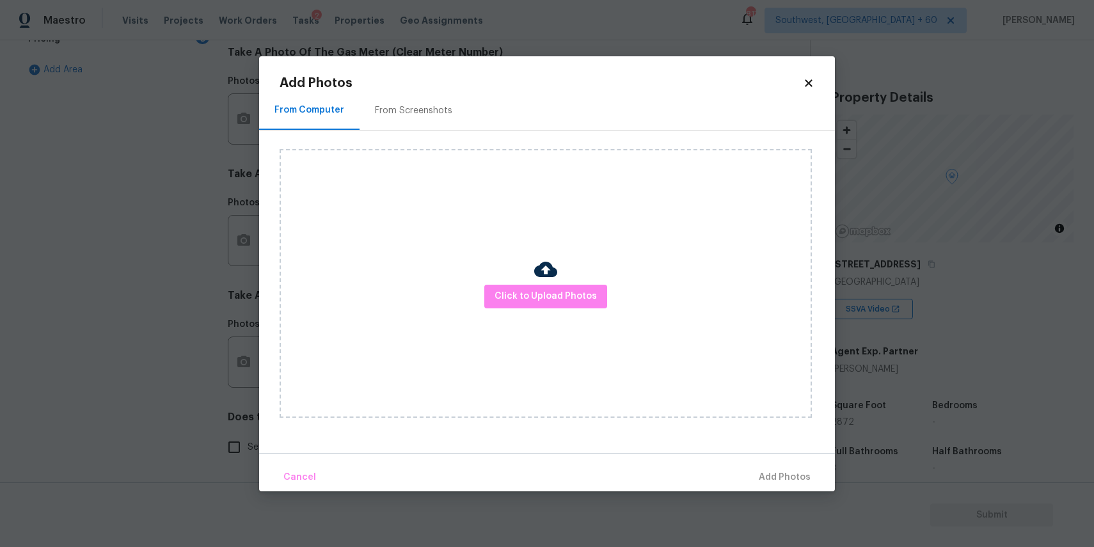
click at [556, 308] on div "Click to Upload Photos" at bounding box center [546, 283] width 532 height 269
click at [548, 263] on img at bounding box center [545, 269] width 23 height 23
click at [551, 280] on img at bounding box center [545, 269] width 23 height 23
click at [557, 292] on span "Click to Upload Photos" at bounding box center [545, 296] width 102 height 16
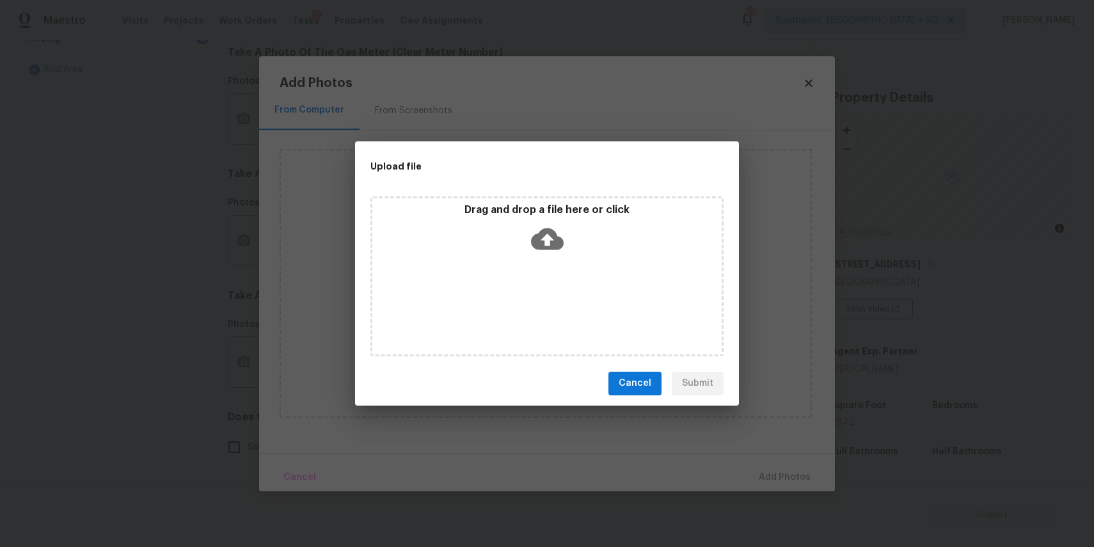
click at [549, 250] on icon at bounding box center [547, 239] width 33 height 33
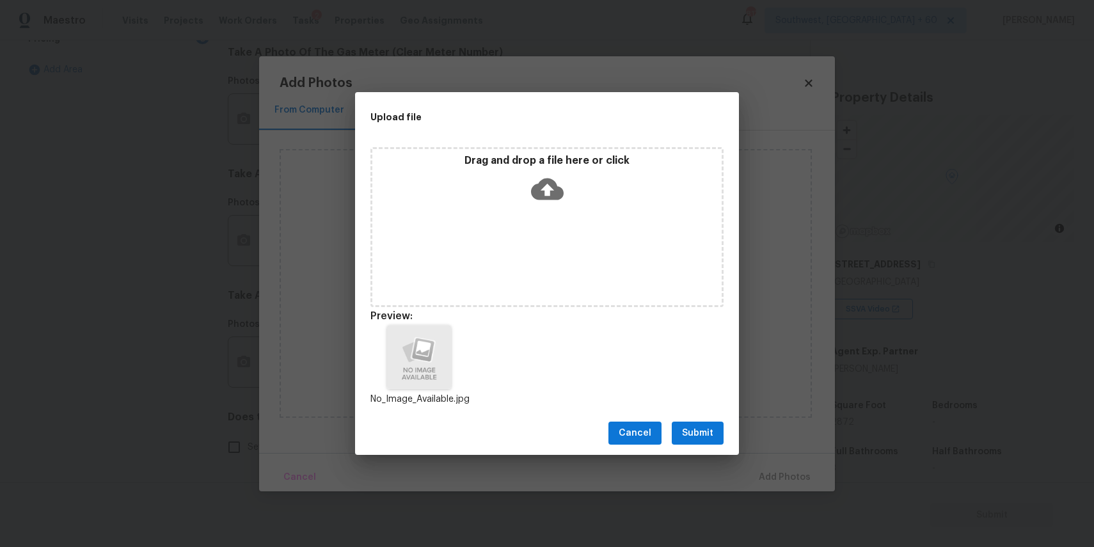
click at [695, 442] on button "Submit" at bounding box center [698, 434] width 52 height 24
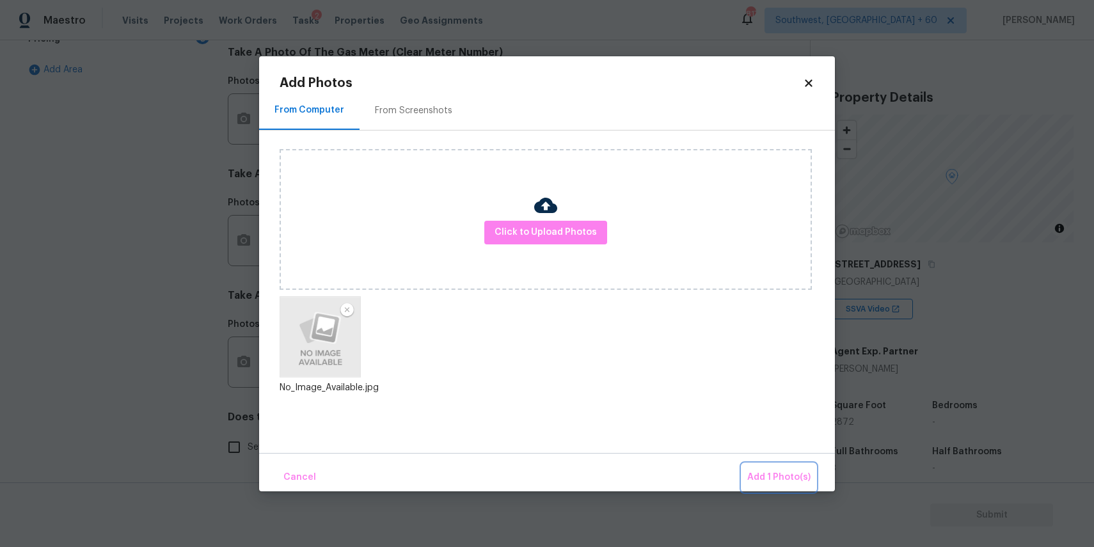
click at [745, 466] on button "Add 1 Photo(s)" at bounding box center [779, 478] width 74 height 28
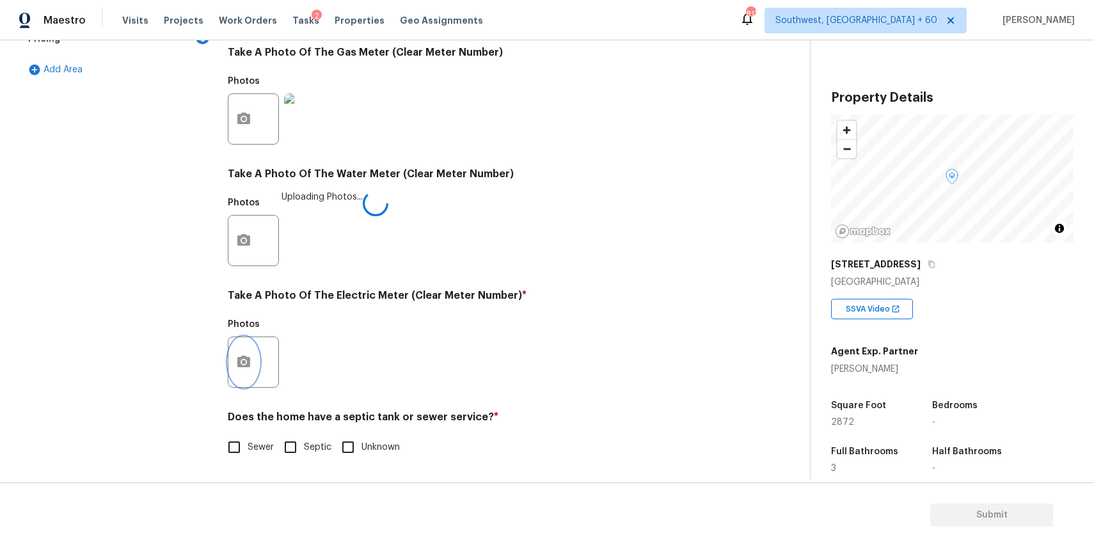
click at [252, 346] on button "button" at bounding box center [243, 362] width 31 height 50
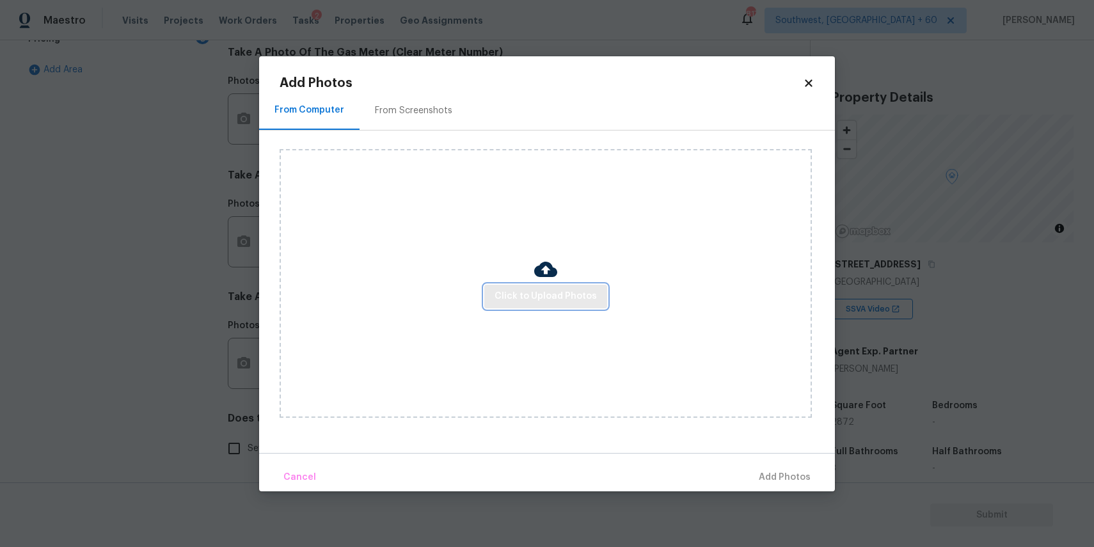
click at [585, 286] on button "Click to Upload Photos" at bounding box center [545, 297] width 123 height 24
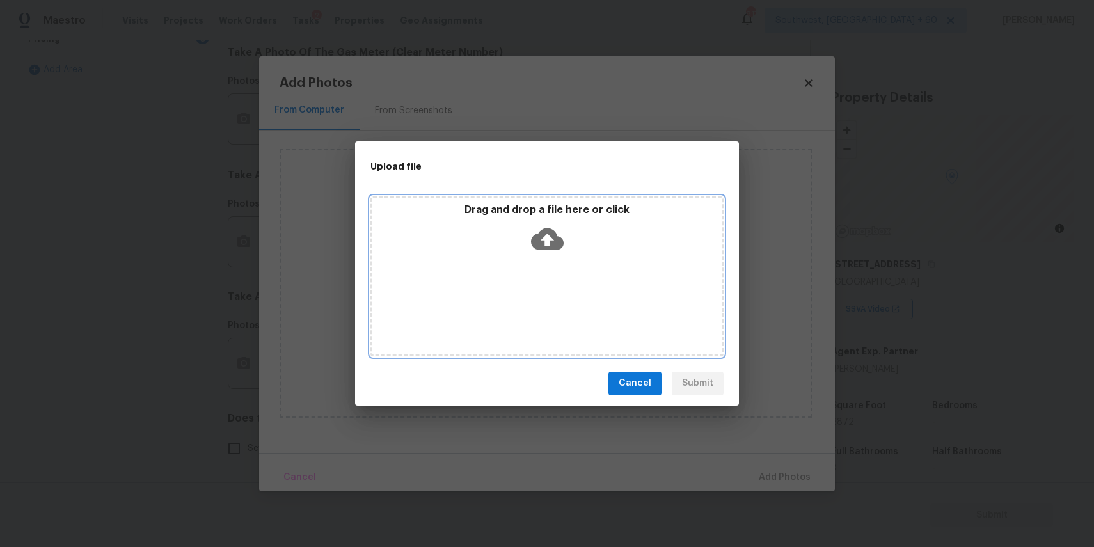
click at [561, 272] on div "Drag and drop a file here or click" at bounding box center [546, 276] width 353 height 160
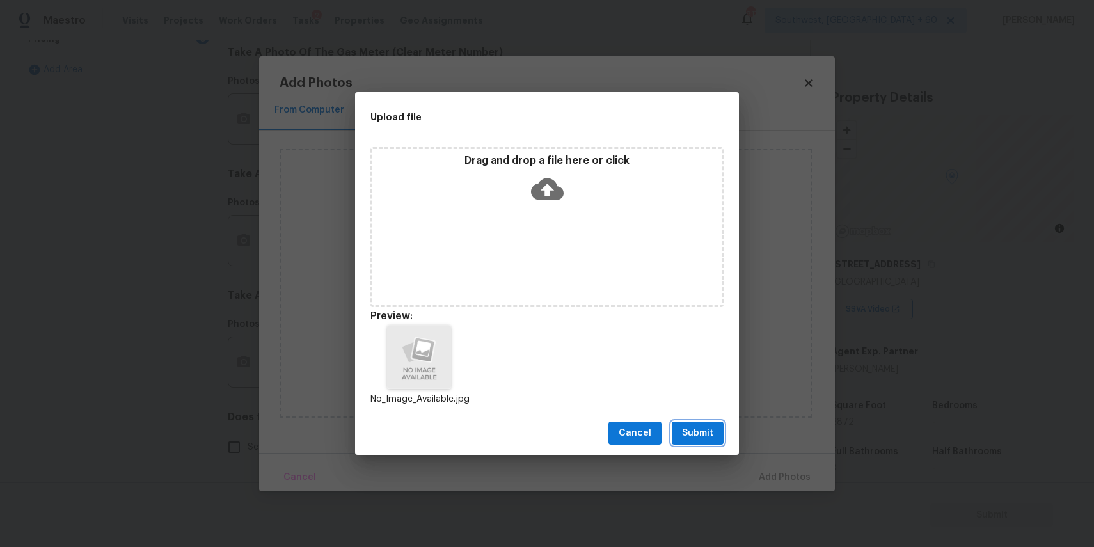
click at [703, 423] on button "Submit" at bounding box center [698, 434] width 52 height 24
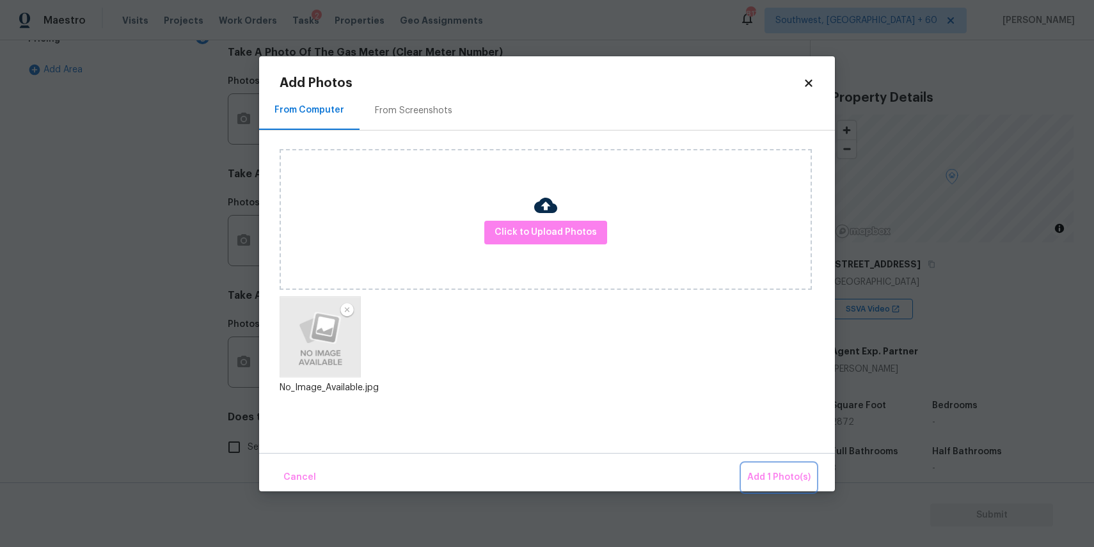
click at [779, 468] on button "Add 1 Photo(s)" at bounding box center [779, 478] width 74 height 28
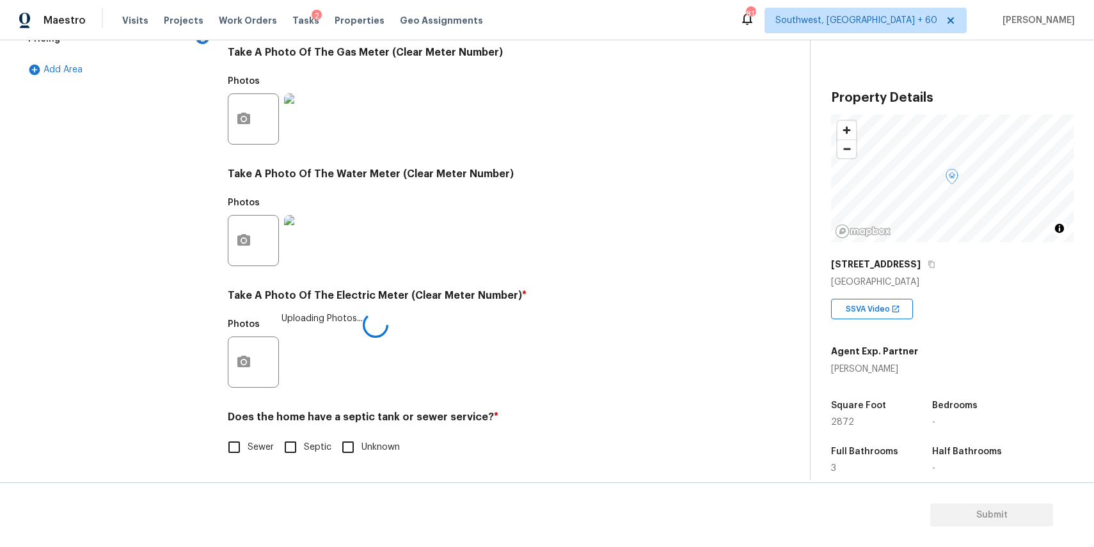
click at [255, 451] on span "Sewer" at bounding box center [261, 447] width 26 height 13
click at [248, 451] on input "Sewer" at bounding box center [234, 447] width 27 height 27
checkbox input "true"
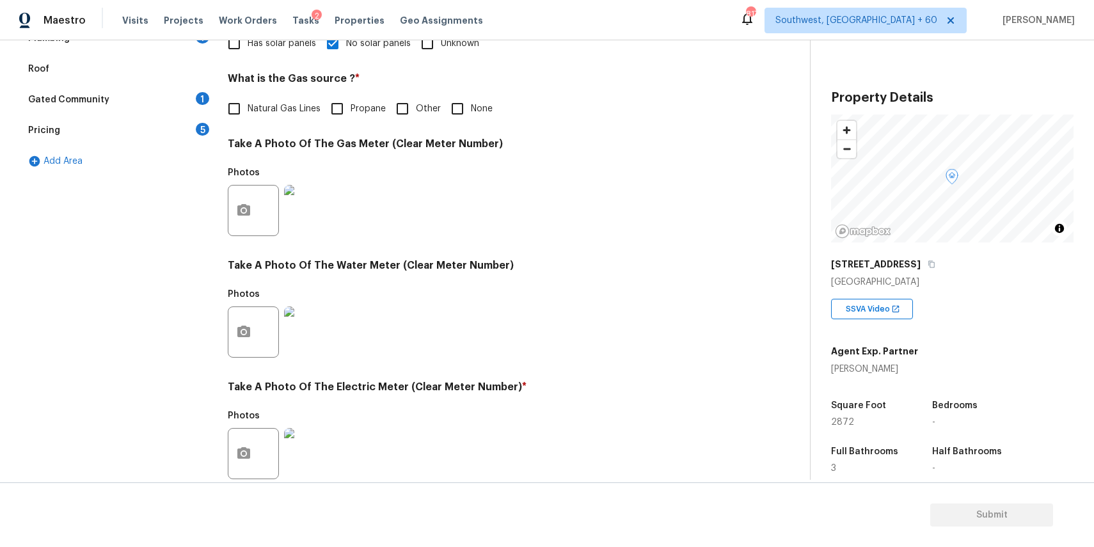
scroll to position [303, 0]
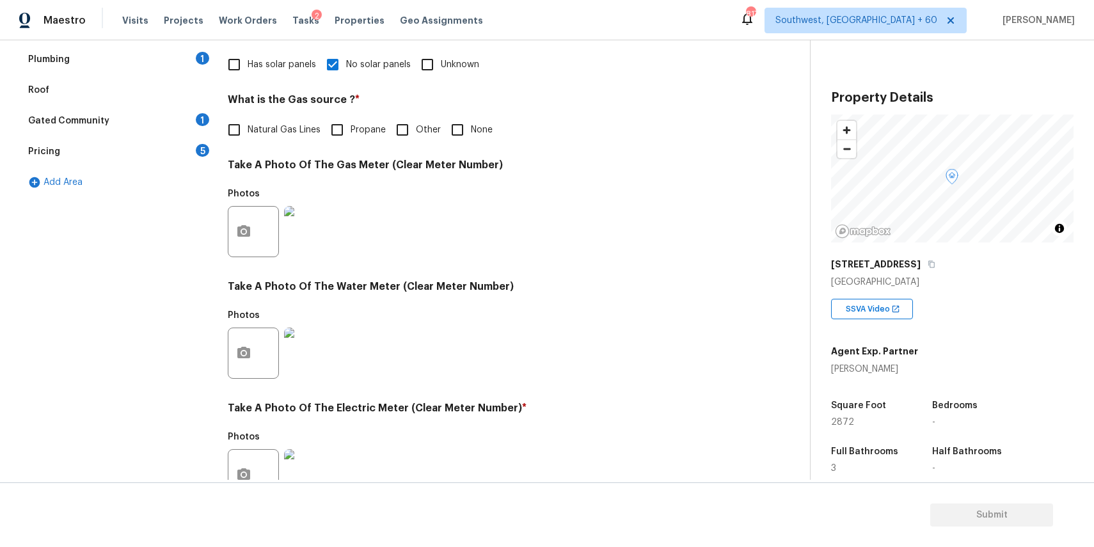
click at [92, 123] on div "Gated Community" at bounding box center [68, 120] width 81 height 13
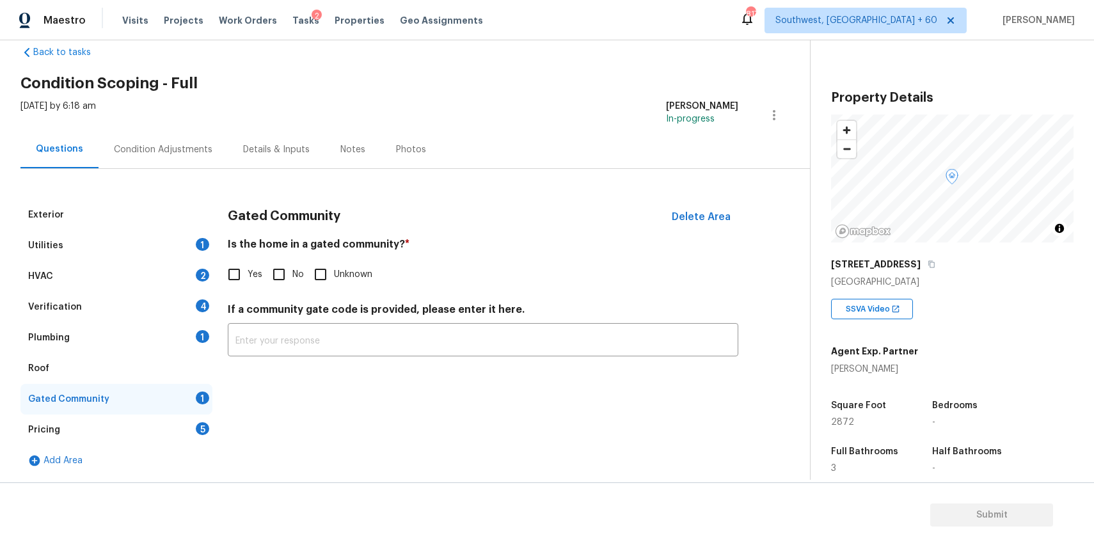
click at [102, 304] on div "Verification 4" at bounding box center [116, 307] width 192 height 31
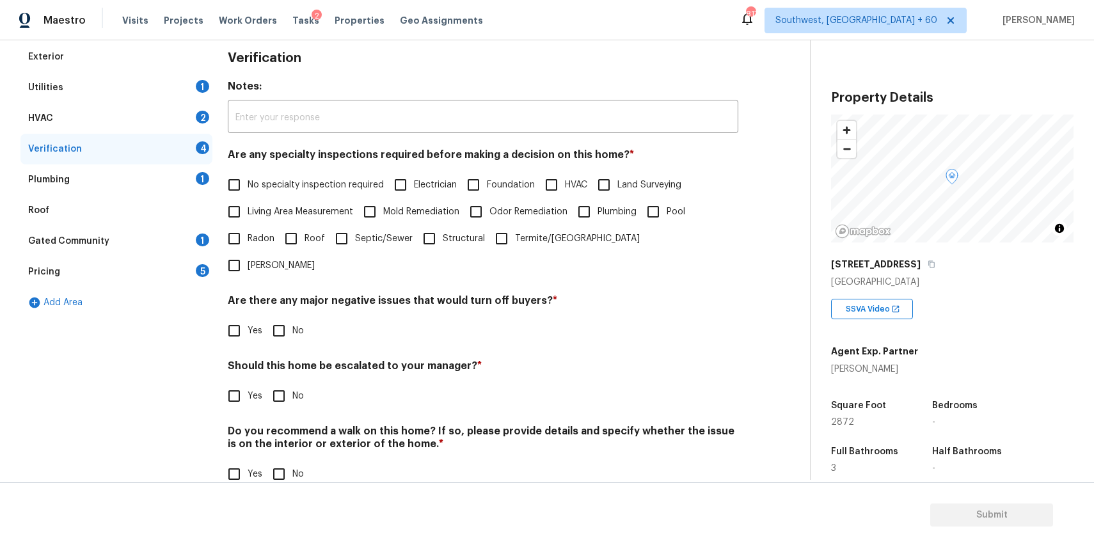
click at [165, 265] on div "Pricing 5" at bounding box center [116, 271] width 192 height 31
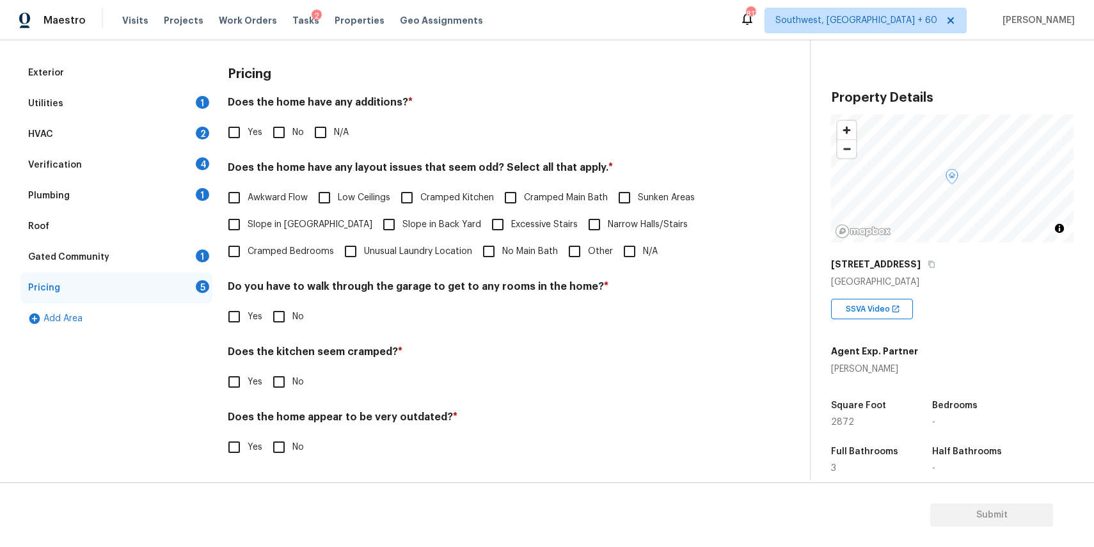
scroll to position [167, 0]
click at [562, 248] on input "Other" at bounding box center [574, 251] width 27 height 27
checkbox input "true"
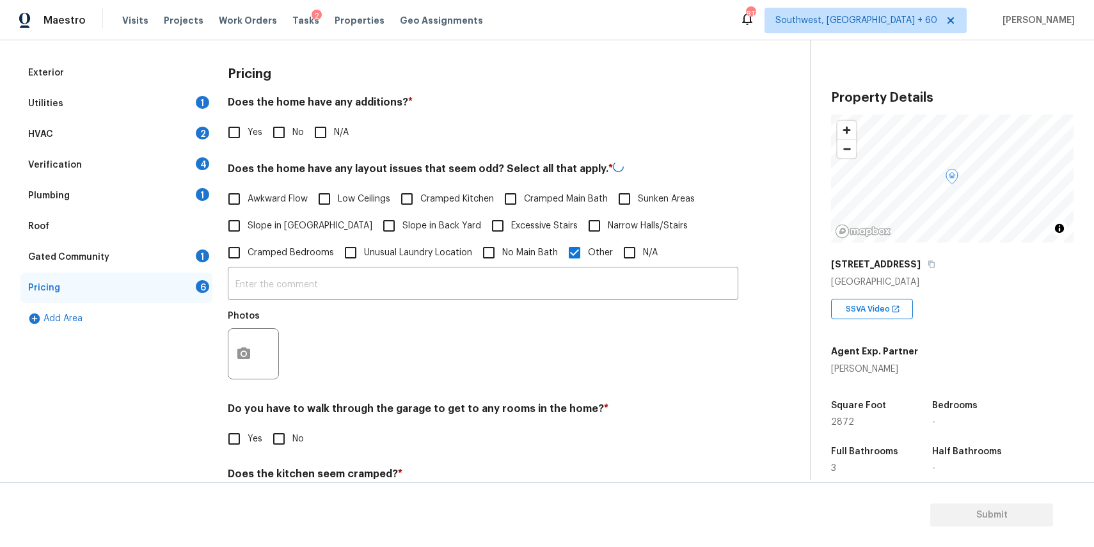
click at [564, 277] on input "text" at bounding box center [483, 285] width 510 height 30
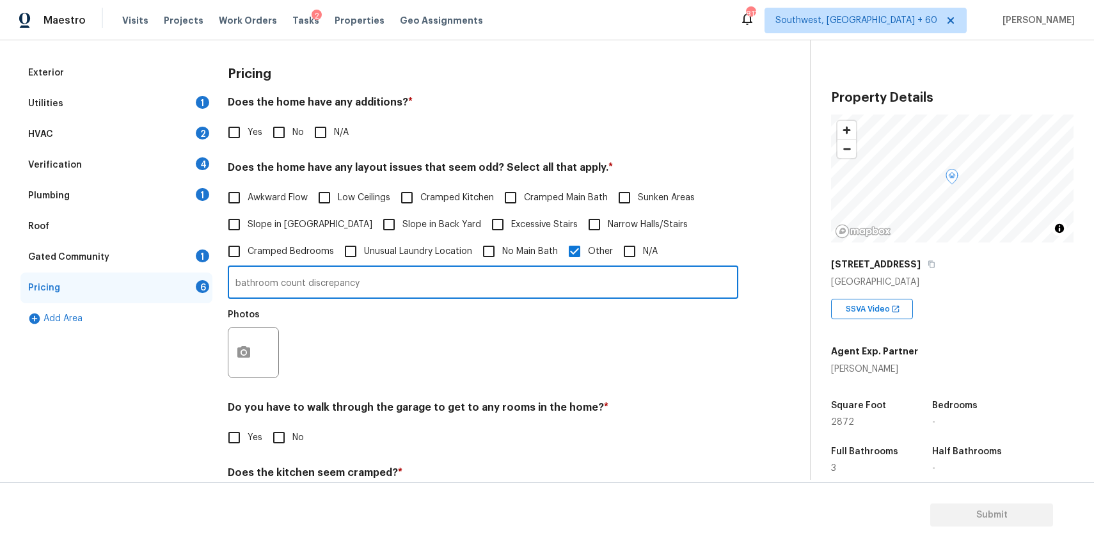
type input "bathroom count discrepancy"
click at [232, 345] on button "button" at bounding box center [243, 352] width 31 height 50
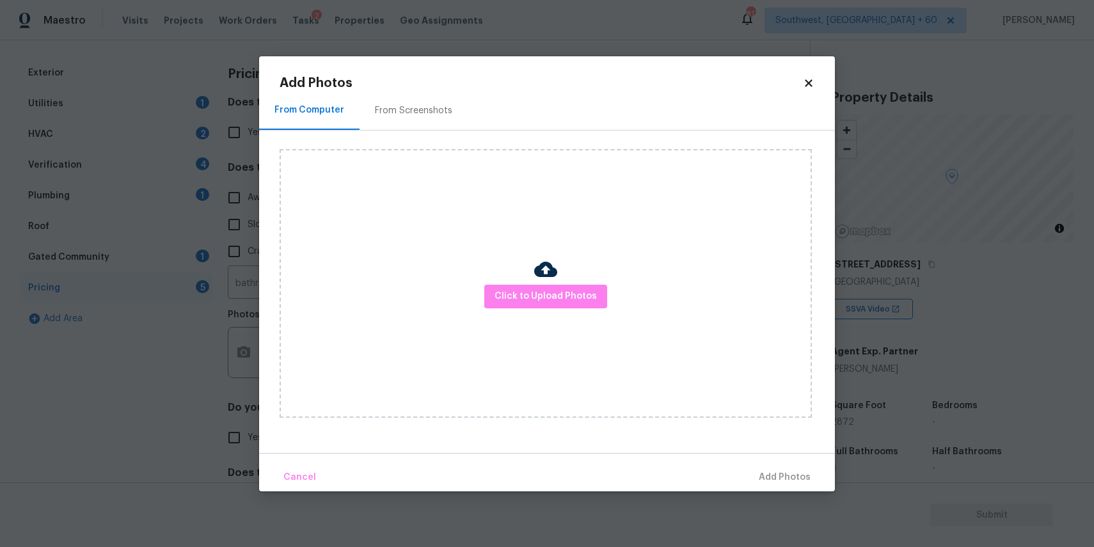
click at [527, 322] on div "Click to Upload Photos" at bounding box center [546, 283] width 532 height 269
click at [544, 306] on button "Click to Upload Photos" at bounding box center [545, 297] width 123 height 24
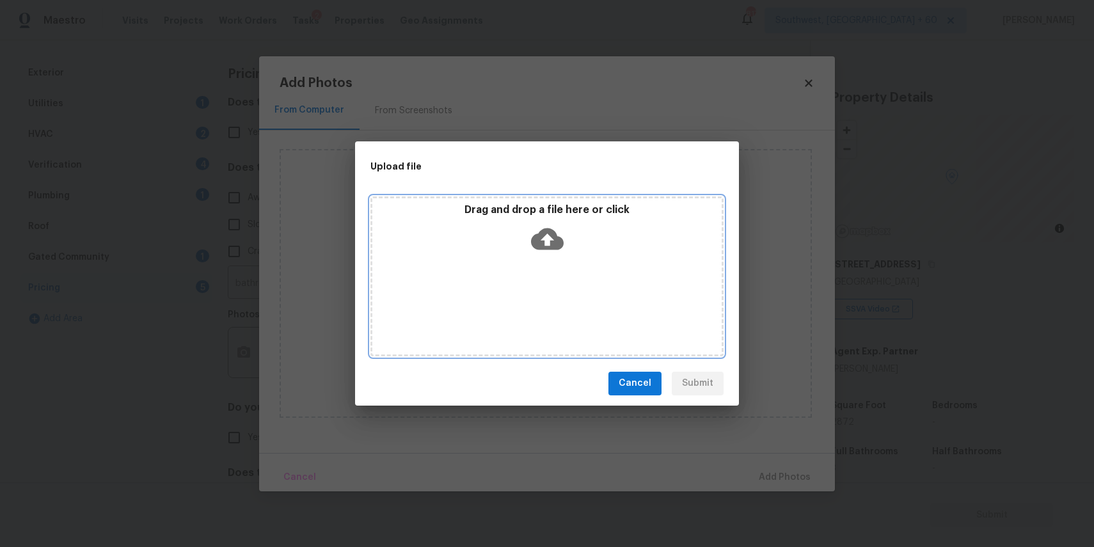
click at [545, 280] on div "Drag and drop a file here or click" at bounding box center [546, 276] width 353 height 160
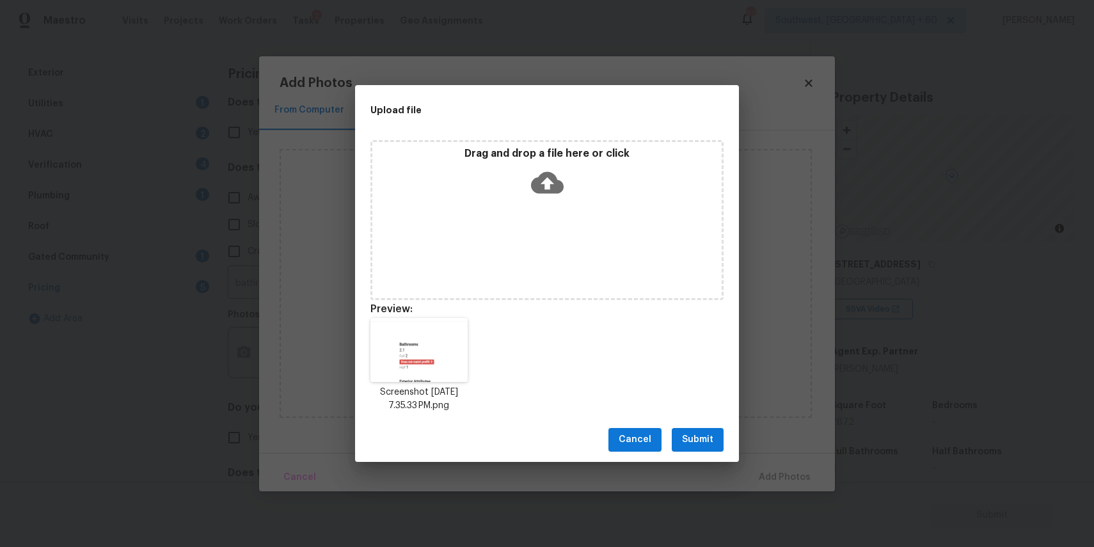
click at [686, 420] on div "Cancel Submit" at bounding box center [547, 440] width 384 height 44
click at [700, 430] on button "Submit" at bounding box center [698, 440] width 52 height 24
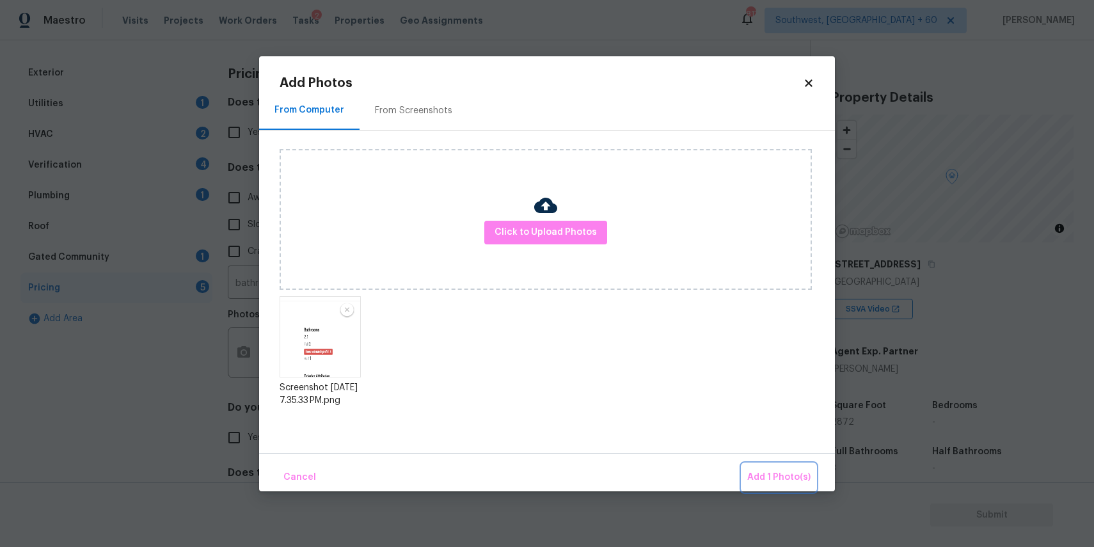
click at [795, 477] on span "Add 1 Photo(s)" at bounding box center [778, 477] width 63 height 16
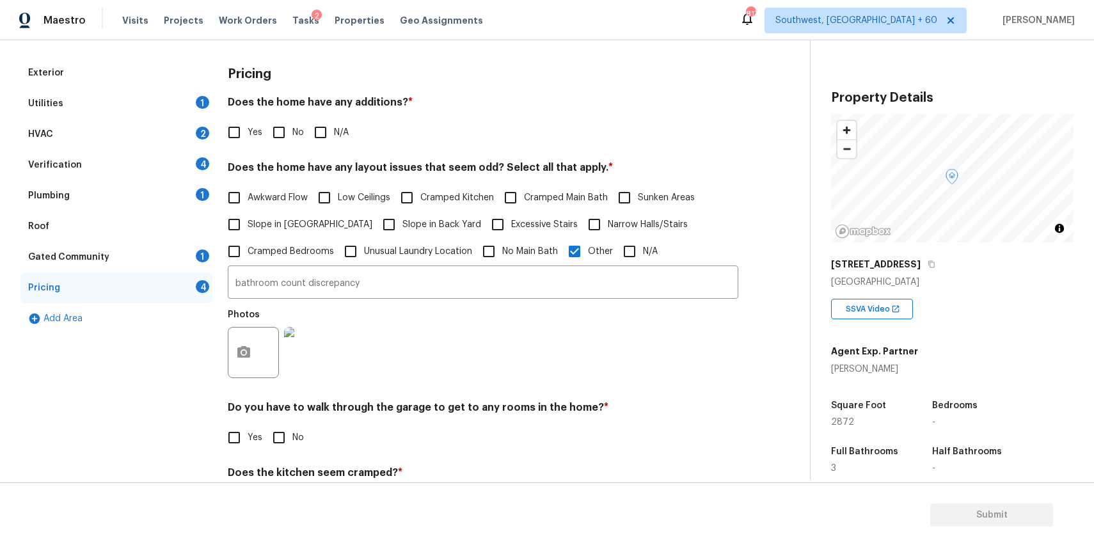
click at [148, 103] on div "Utilities 1" at bounding box center [116, 103] width 192 height 31
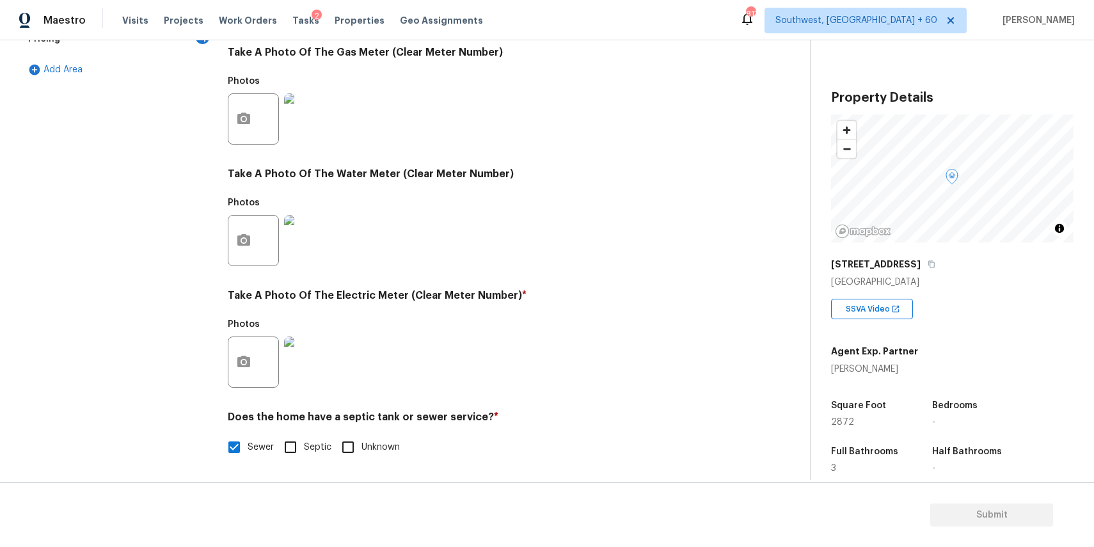
scroll to position [0, 0]
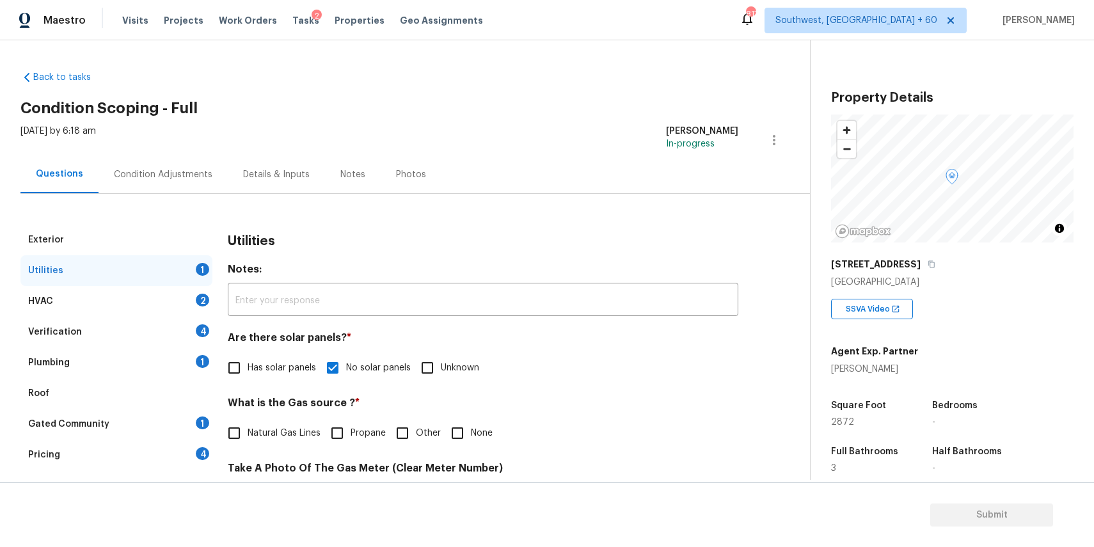
click at [167, 300] on div "HVAC 2" at bounding box center [116, 301] width 192 height 31
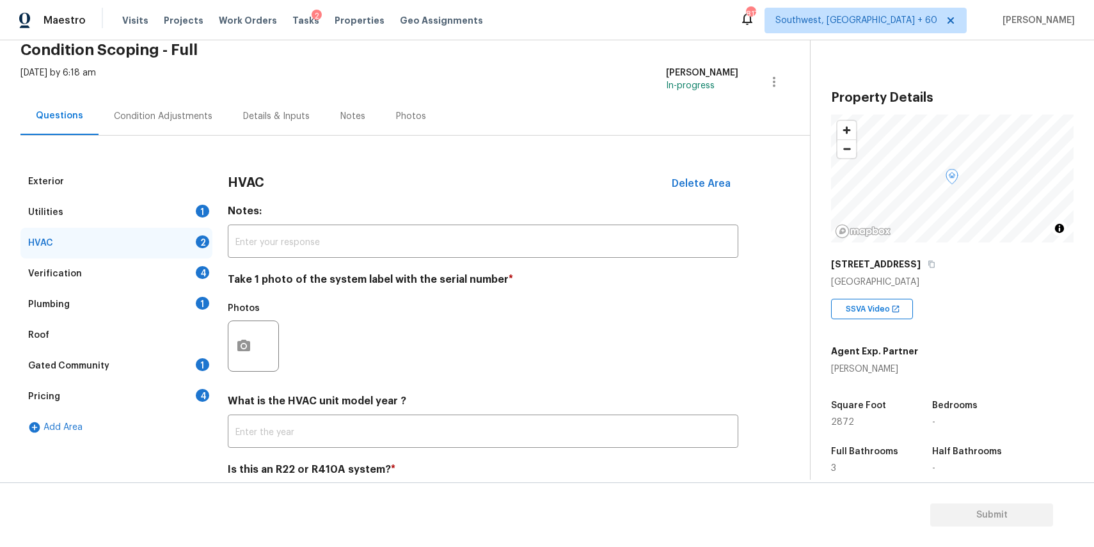
scroll to position [96, 0]
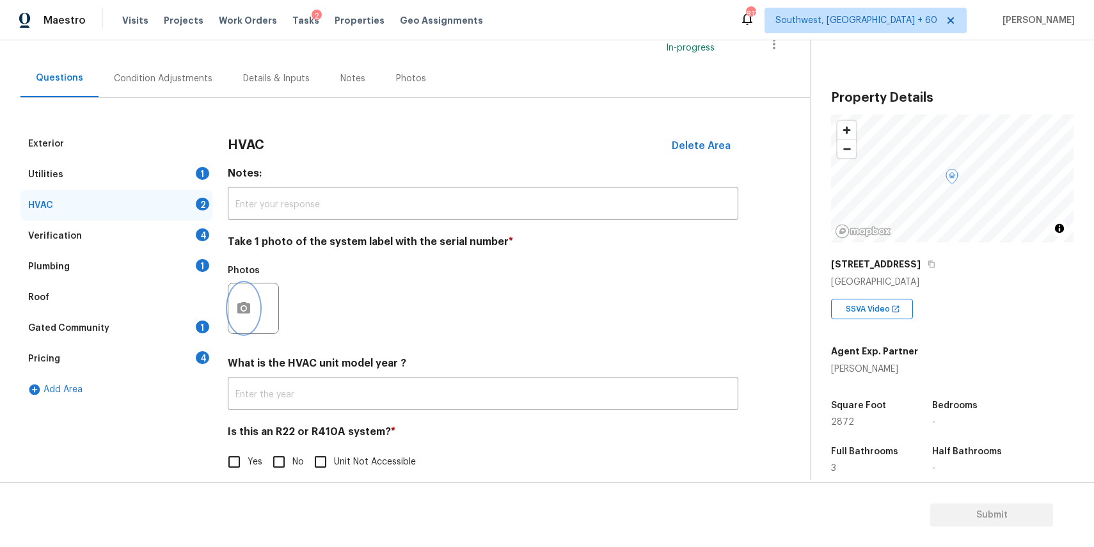
click at [237, 303] on icon "button" at bounding box center [243, 308] width 15 height 15
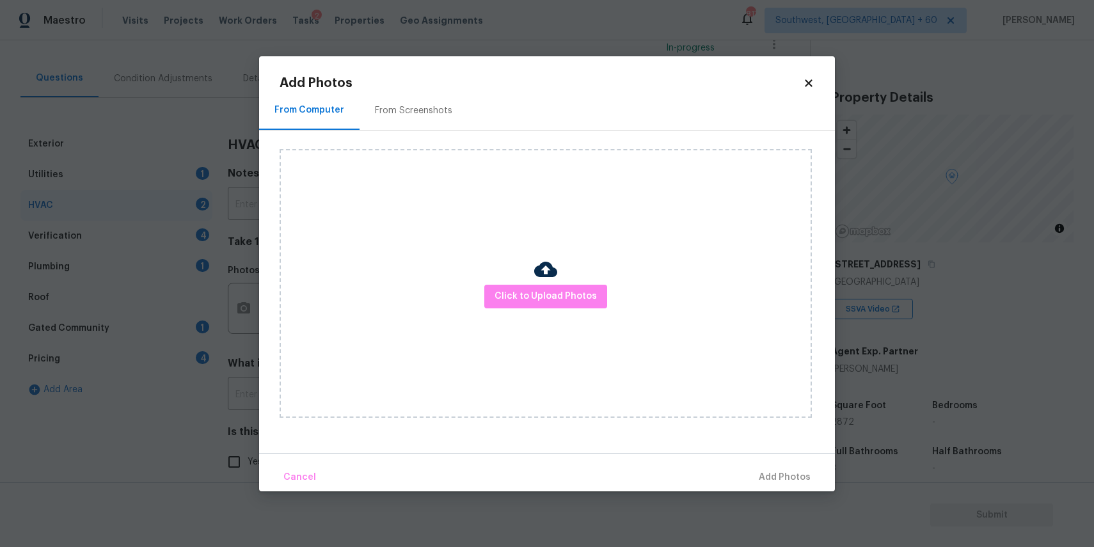
click at [514, 322] on div "Click to Upload Photos" at bounding box center [546, 283] width 532 height 269
click at [554, 280] on img at bounding box center [545, 269] width 23 height 23
click at [559, 302] on span "Click to Upload Photos" at bounding box center [545, 296] width 102 height 16
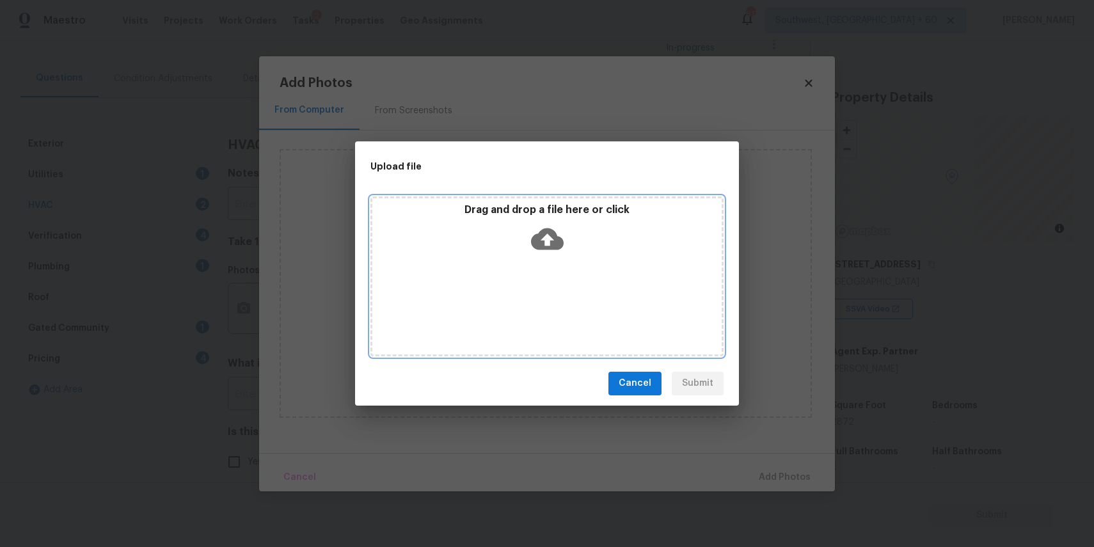
click at [559, 276] on div "Drag and drop a file here or click" at bounding box center [546, 276] width 353 height 160
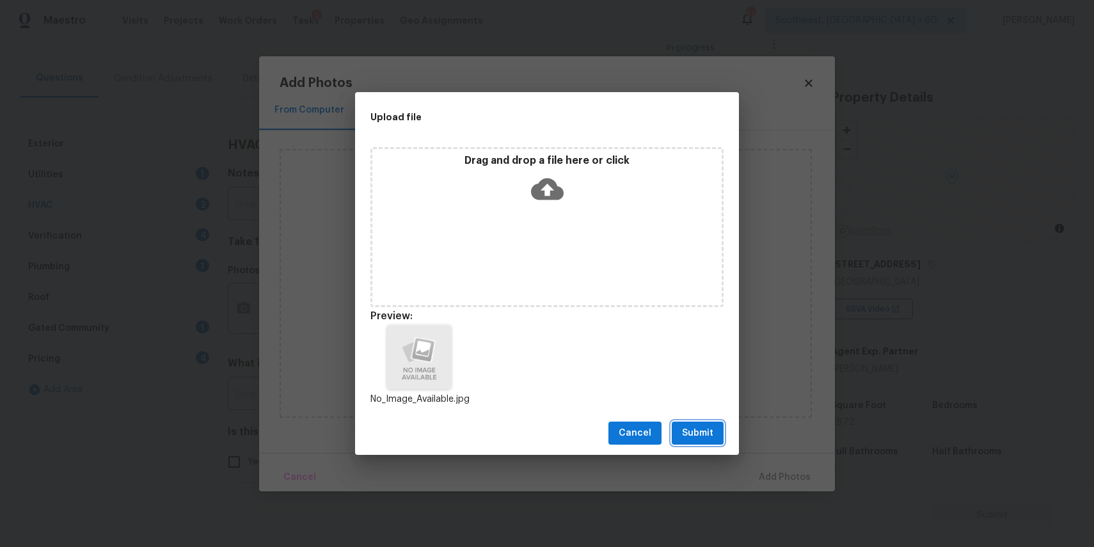
click at [714, 437] on button "Submit" at bounding box center [698, 434] width 52 height 24
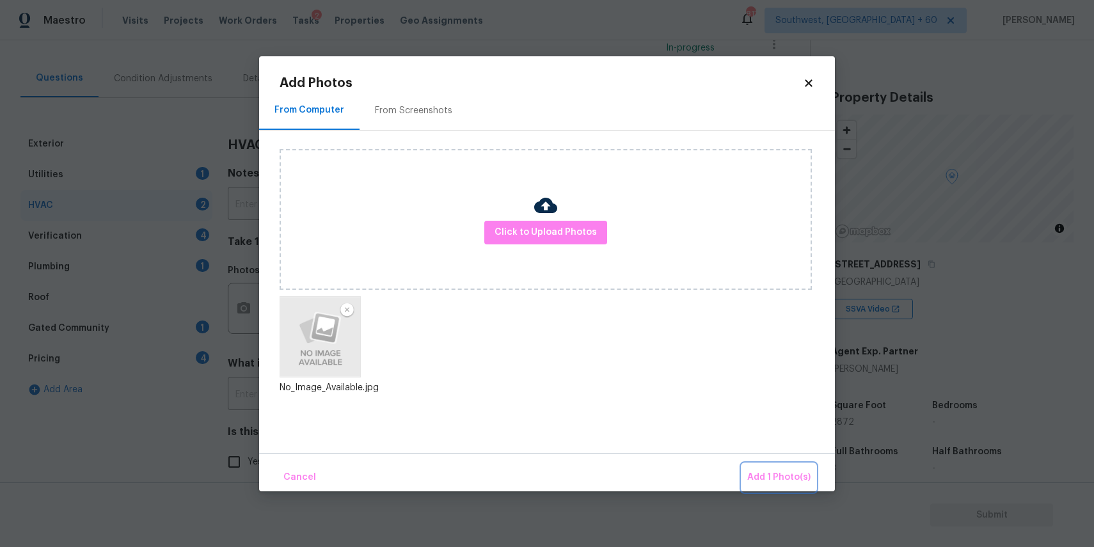
click at [777, 475] on span "Add 1 Photo(s)" at bounding box center [778, 477] width 63 height 16
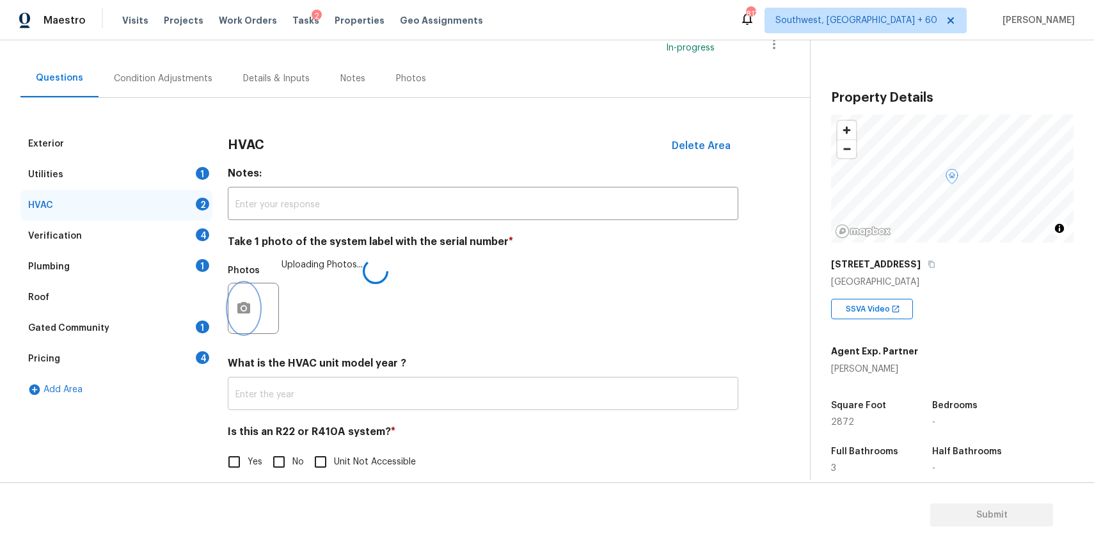
scroll to position [111, 0]
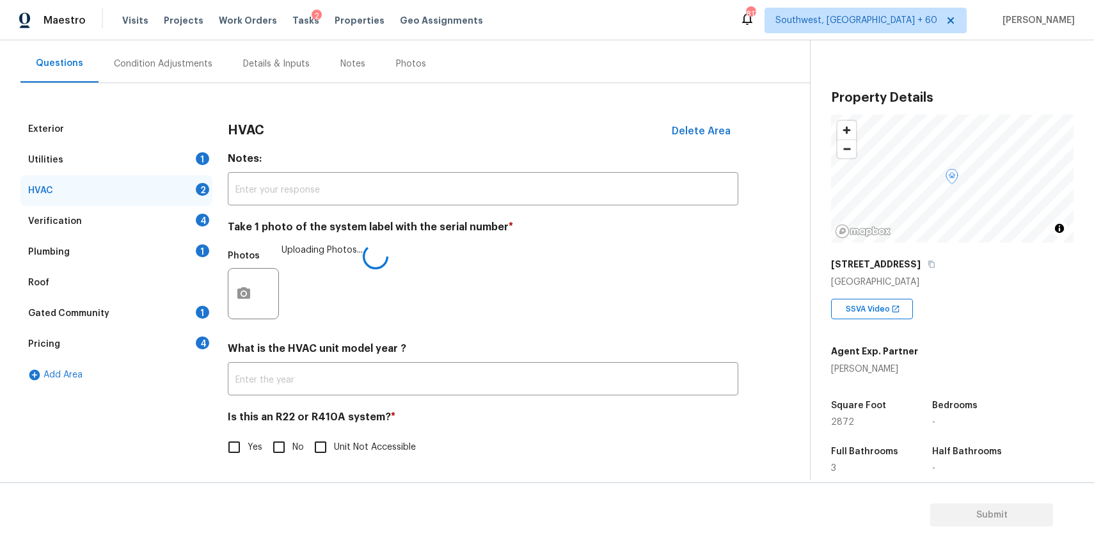
click at [274, 445] on input "No" at bounding box center [278, 447] width 27 height 27
checkbox input "true"
click at [150, 212] on div "Verification 4" at bounding box center [116, 220] width 192 height 31
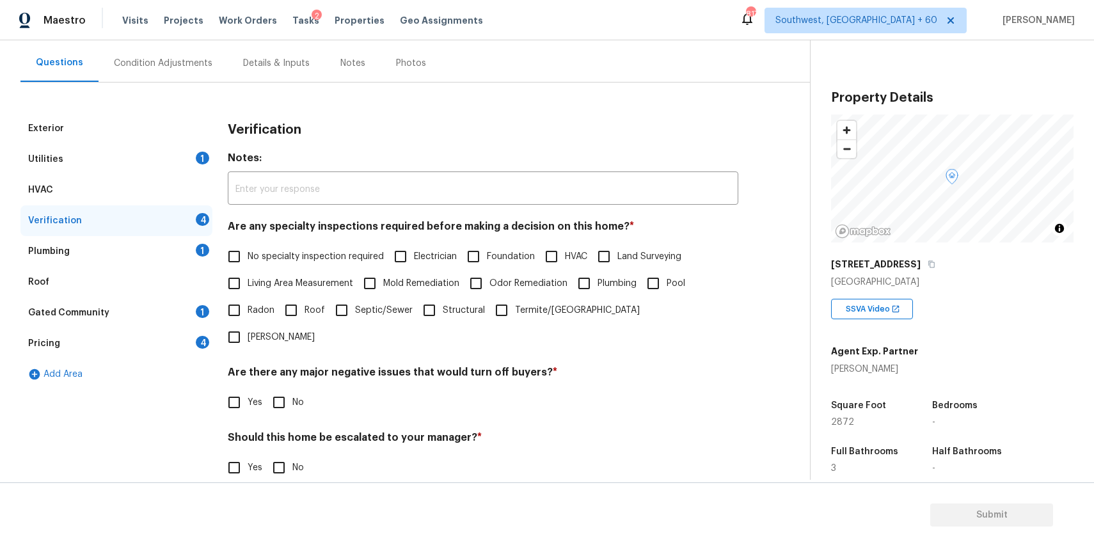
click at [304, 251] on span "No specialty inspection required" at bounding box center [316, 256] width 136 height 13
click at [248, 251] on input "No specialty inspection required" at bounding box center [234, 256] width 27 height 27
checkbox input "true"
click at [269, 389] on input "No" at bounding box center [278, 402] width 27 height 27
checkbox input "true"
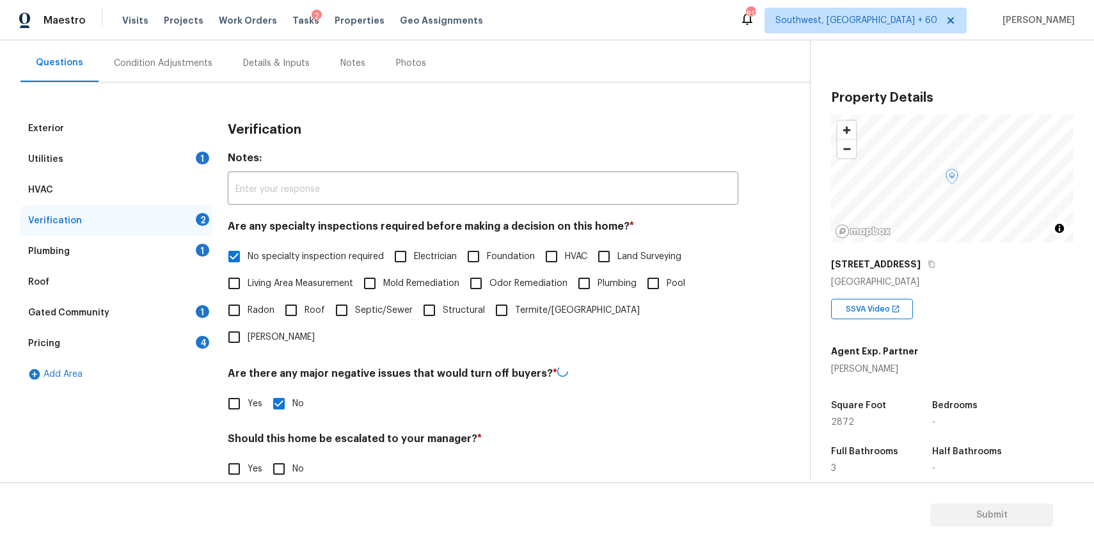
click at [278, 455] on input "No" at bounding box center [278, 468] width 27 height 27
checkbox input "true"
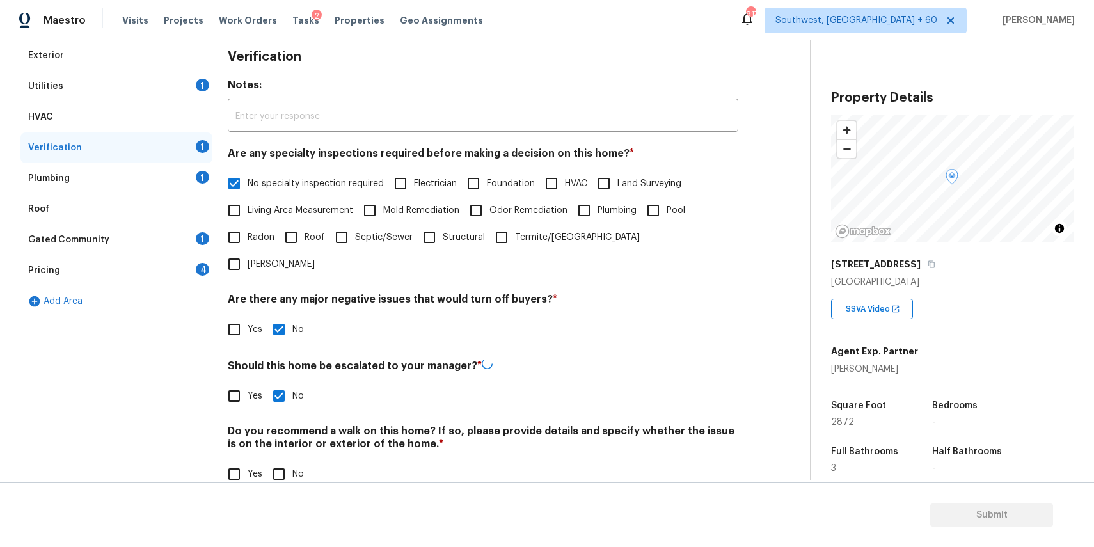
scroll to position [183, 0]
click at [301, 468] on span "No" at bounding box center [298, 474] width 12 height 13
click at [292, 461] on input "No" at bounding box center [278, 474] width 27 height 27
checkbox input "true"
click at [184, 185] on div "Plumbing 1" at bounding box center [116, 179] width 192 height 31
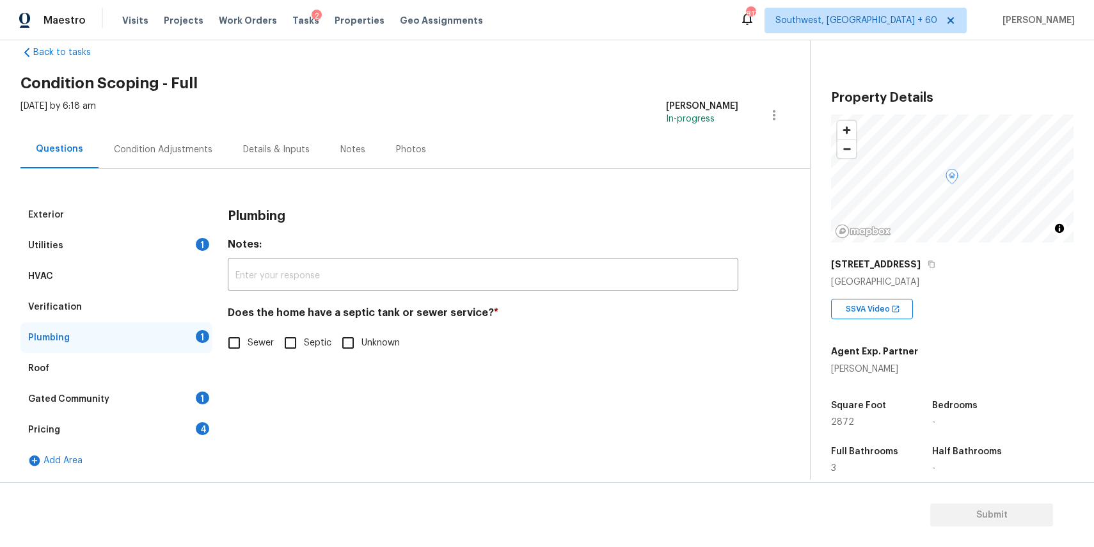
scroll to position [25, 0]
click at [235, 333] on input "Sewer" at bounding box center [234, 342] width 27 height 27
checkbox input "true"
click at [179, 395] on div "Gated Community 1" at bounding box center [116, 399] width 192 height 31
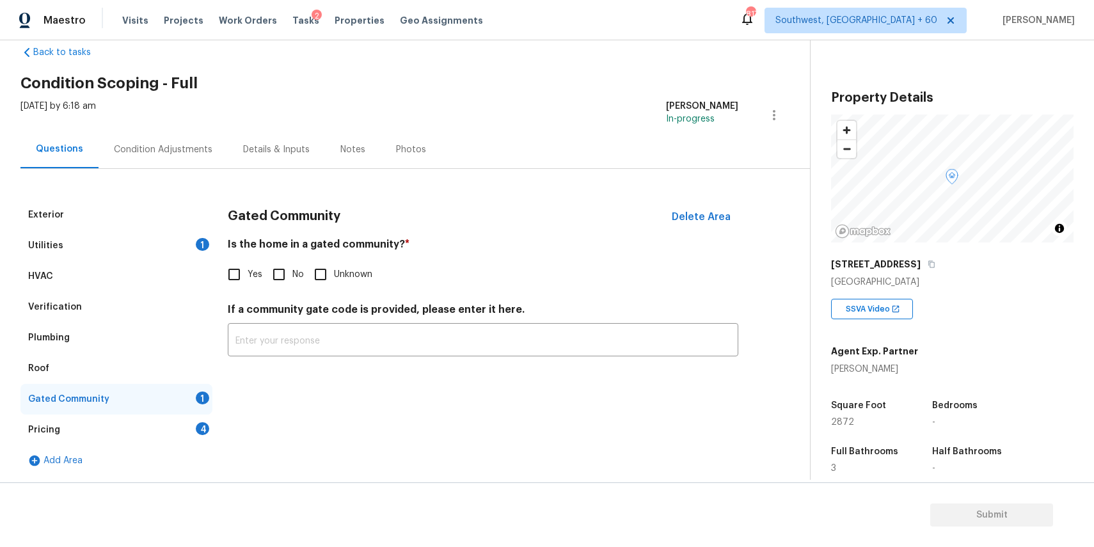
click at [277, 268] on input "No" at bounding box center [278, 274] width 27 height 27
checkbox input "true"
click at [183, 414] on div "Pricing 4" at bounding box center [116, 429] width 192 height 31
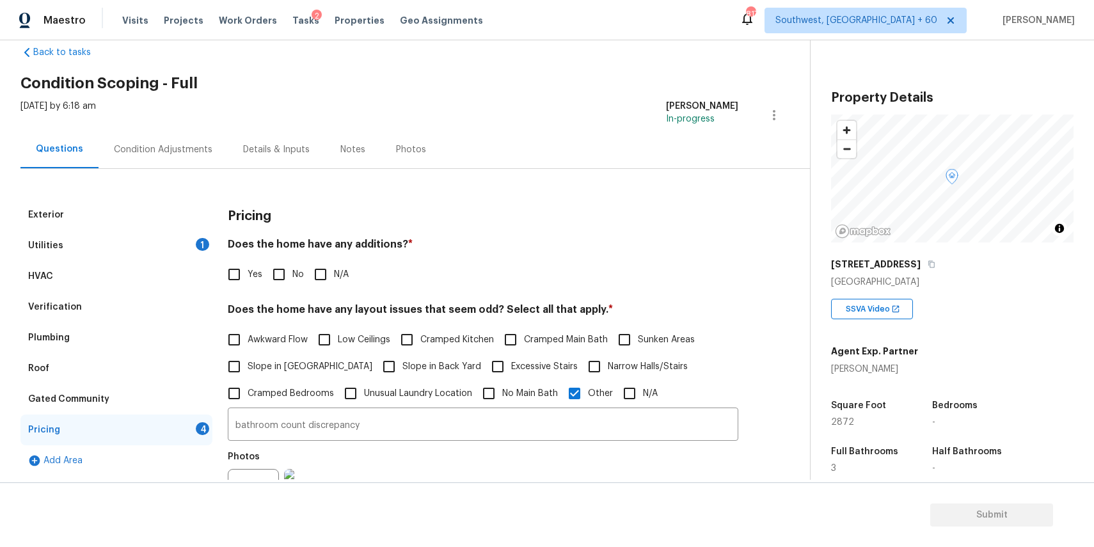
click at [326, 288] on div "Pricing Does the home have any additions? * Yes No N/A Does the home have any l…" at bounding box center [483, 469] width 510 height 539
click at [327, 260] on div "Does the home have any additions? * Yes No N/A" at bounding box center [483, 263] width 510 height 50
click at [338, 274] on span "N/A" at bounding box center [341, 274] width 15 height 13
click at [334, 274] on input "N/A" at bounding box center [320, 274] width 27 height 27
checkbox input "true"
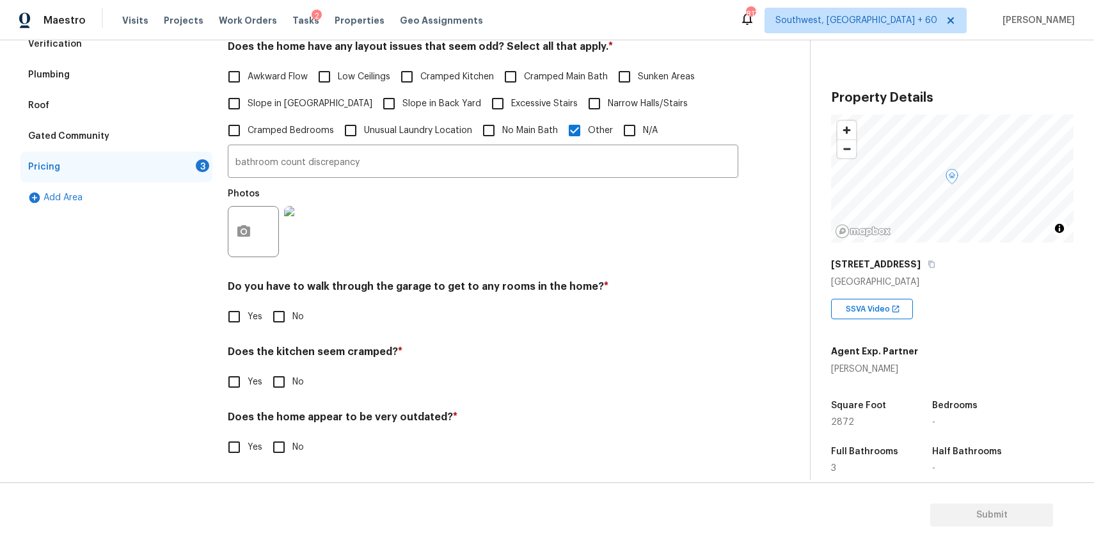
scroll to position [288, 0]
click at [272, 327] on input "No" at bounding box center [278, 316] width 27 height 27
checkbox input "true"
click at [279, 370] on input "No" at bounding box center [278, 383] width 27 height 27
click at [281, 391] on input "No" at bounding box center [278, 383] width 27 height 27
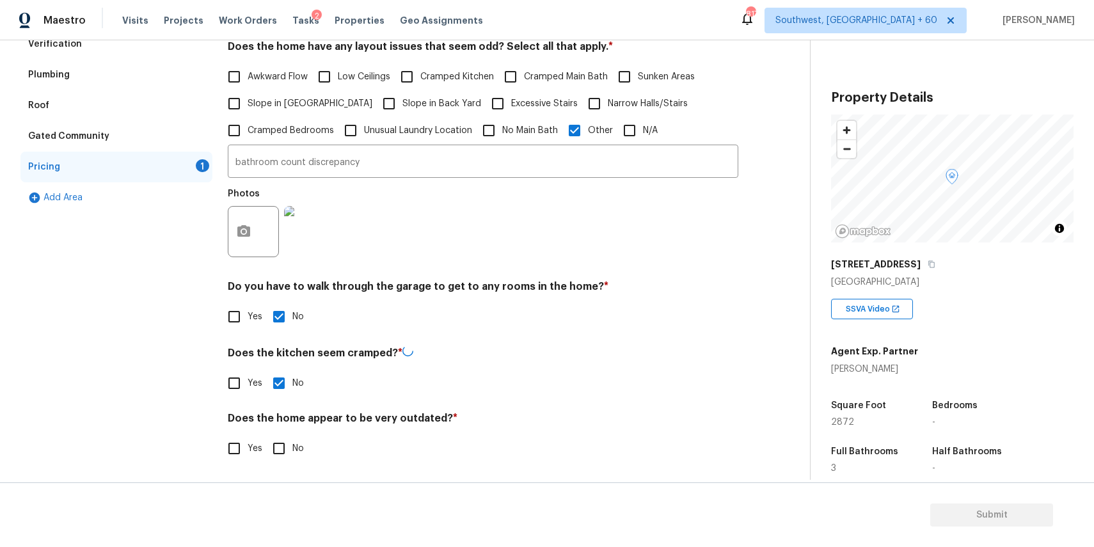
checkbox input "false"
click at [278, 448] on input "No" at bounding box center [278, 447] width 27 height 27
checkbox input "true"
click at [282, 378] on input "No" at bounding box center [278, 381] width 27 height 27
click at [282, 378] on input "No" at bounding box center [278, 383] width 27 height 27
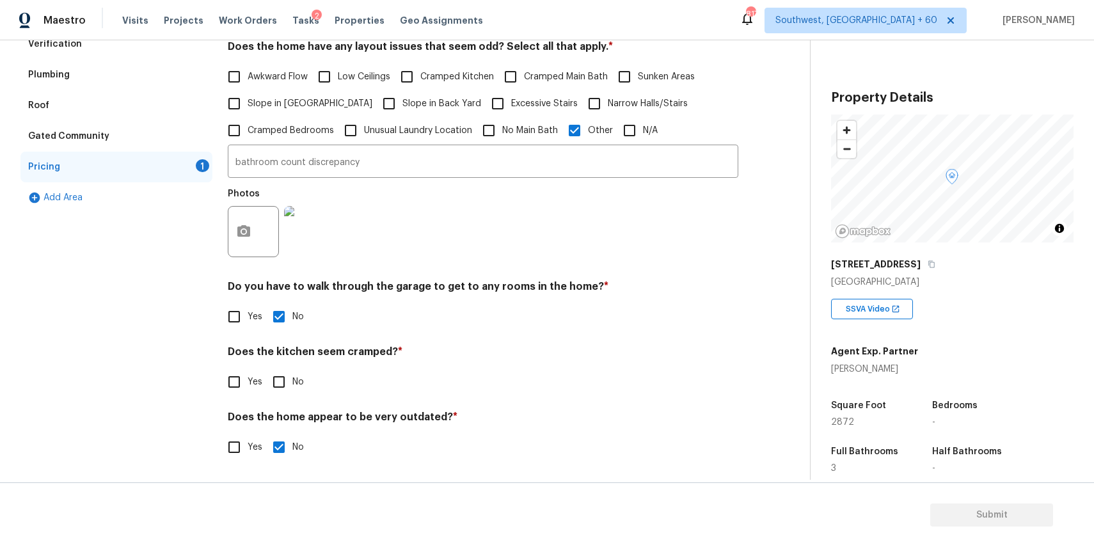
click at [307, 374] on div "Yes No" at bounding box center [483, 381] width 510 height 27
click at [294, 381] on span "No" at bounding box center [298, 381] width 12 height 13
click at [292, 381] on input "No" at bounding box center [278, 381] width 27 height 27
checkbox input "true"
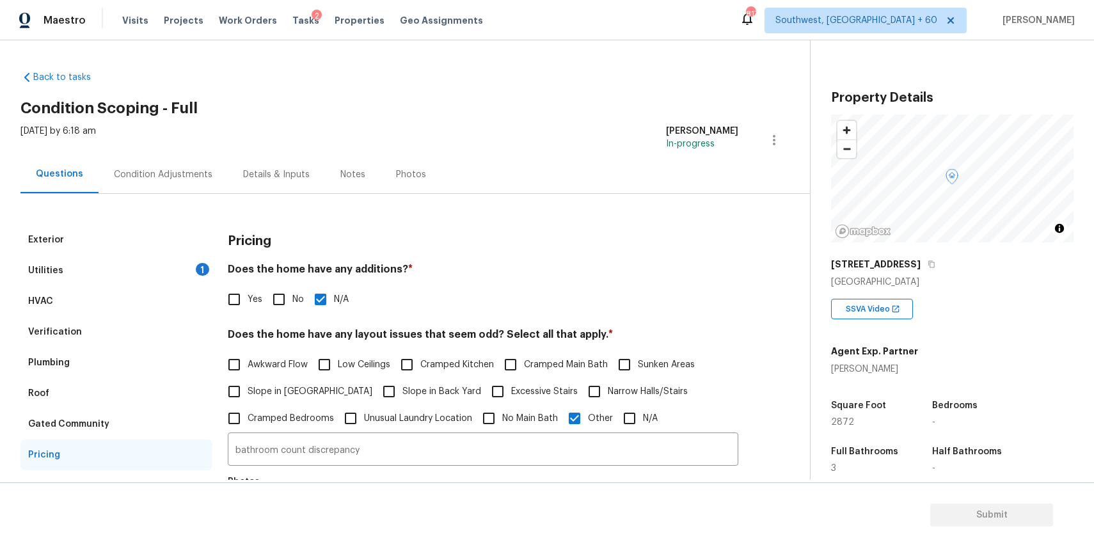
click at [182, 176] on div "Condition Adjustments" at bounding box center [163, 174] width 99 height 13
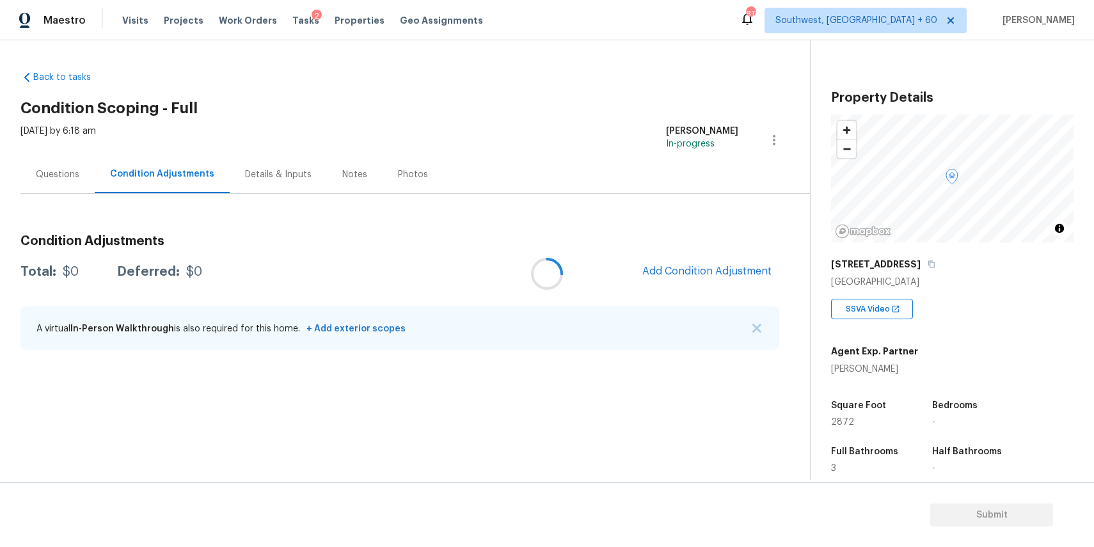
click at [725, 273] on div at bounding box center [547, 273] width 1094 height 547
click at [731, 274] on div at bounding box center [547, 273] width 1094 height 547
click at [734, 265] on div at bounding box center [547, 273] width 1094 height 547
click at [759, 327] on div at bounding box center [547, 273] width 1094 height 547
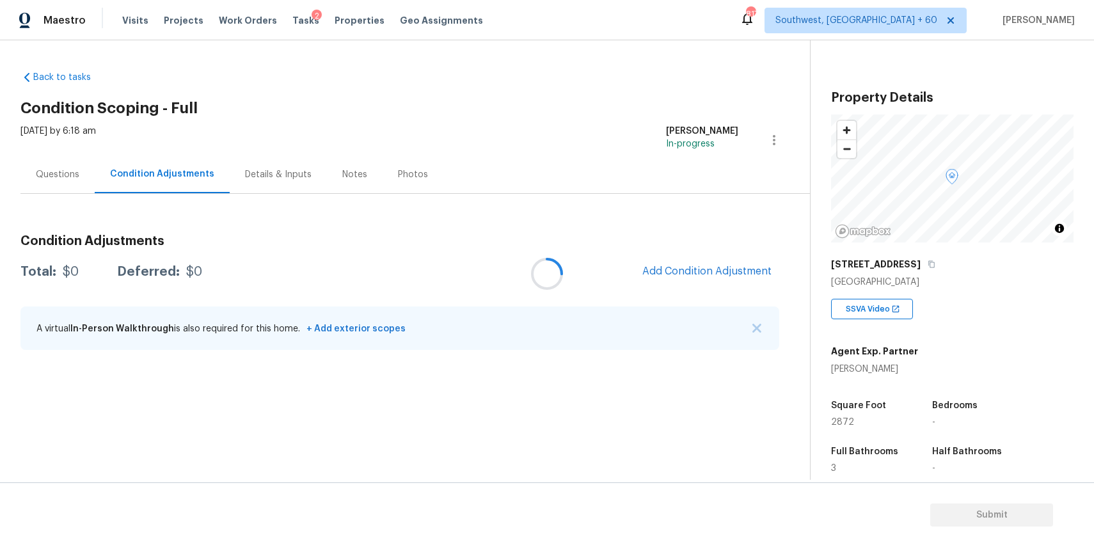
click at [759, 327] on div at bounding box center [547, 273] width 1094 height 547
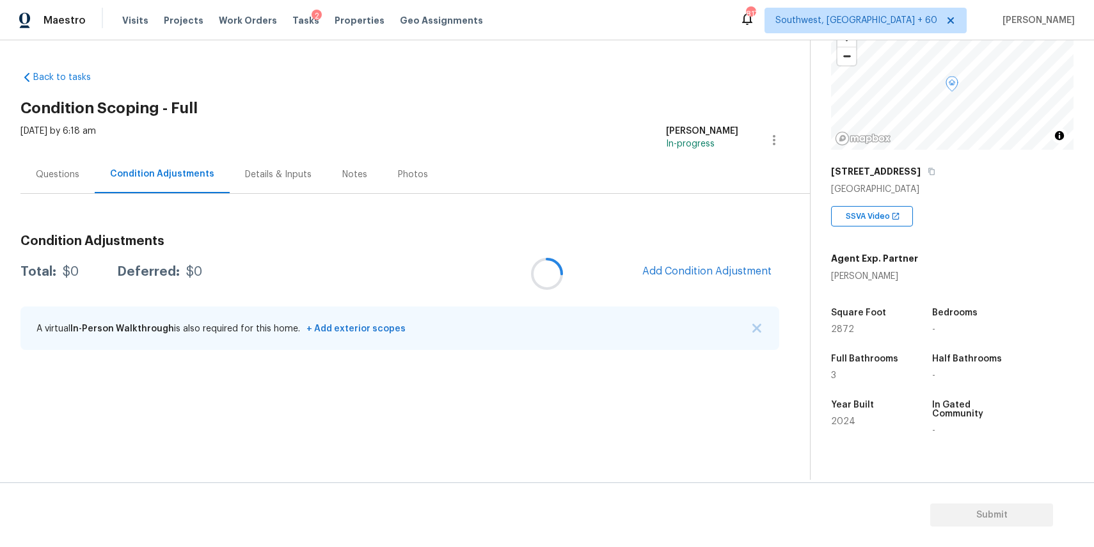
scroll to position [196, 0]
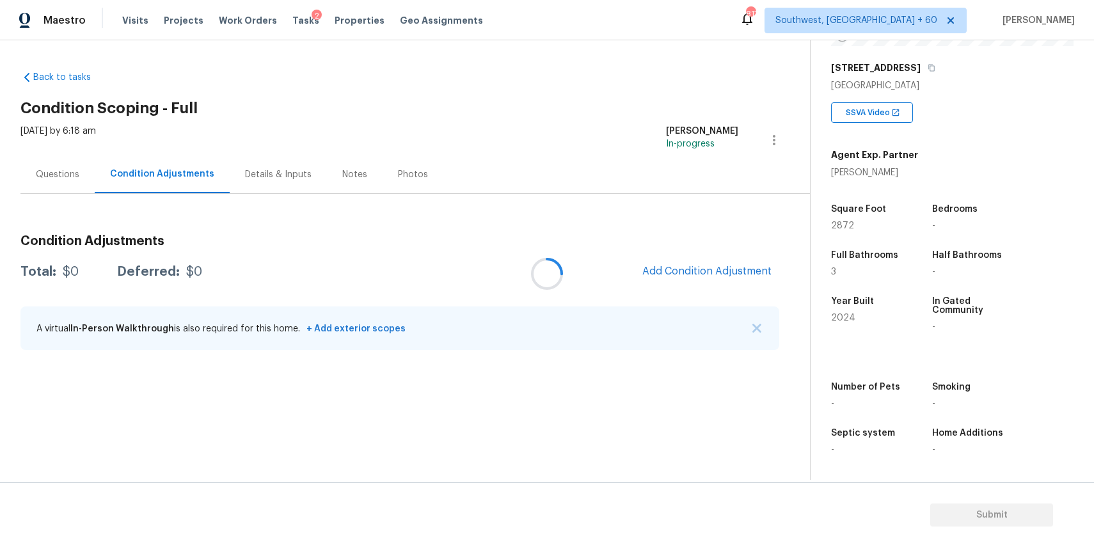
click at [746, 332] on div at bounding box center [547, 273] width 1094 height 547
click at [750, 323] on div at bounding box center [547, 273] width 1094 height 547
click at [721, 276] on span "Add Condition Adjustment" at bounding box center [706, 271] width 129 height 12
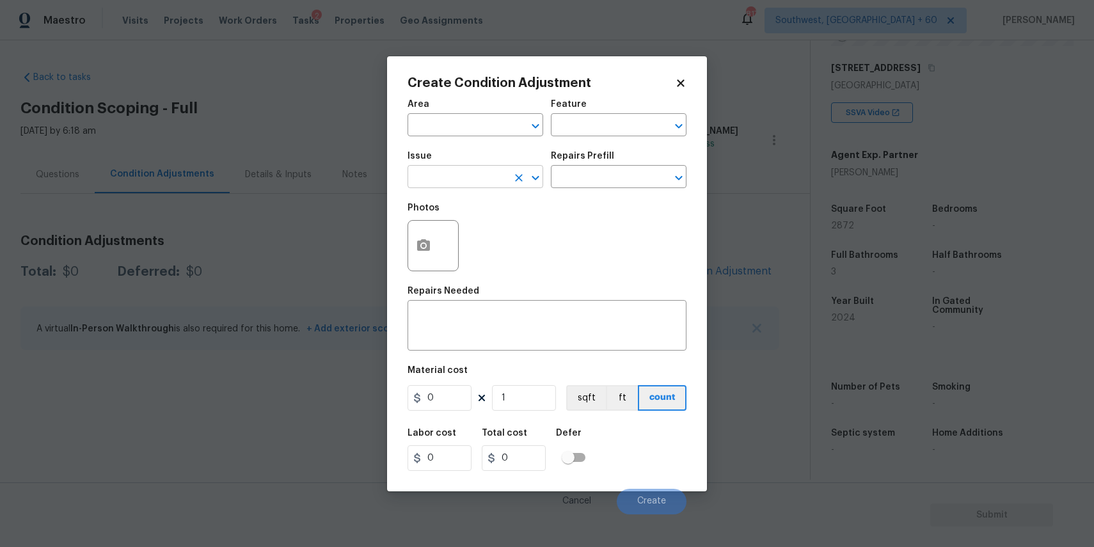
click at [466, 184] on input "text" at bounding box center [457, 178] width 100 height 20
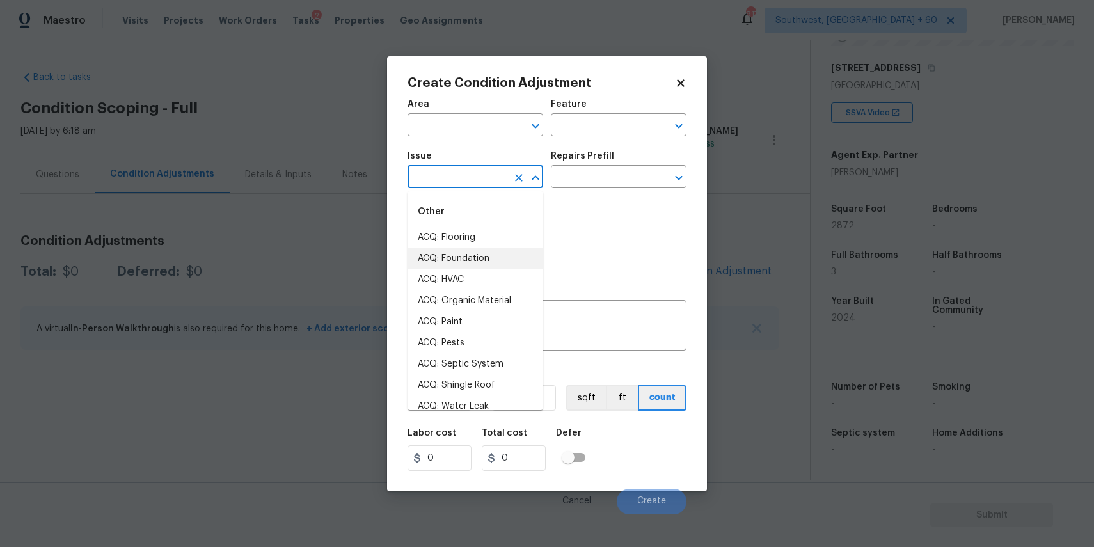
type input "o"
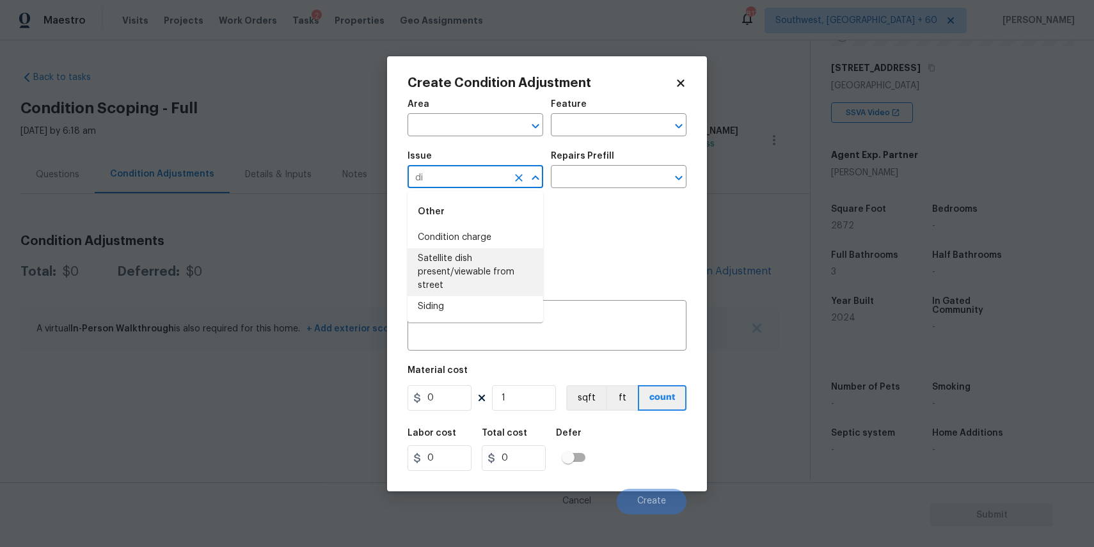
type input "d"
type input "p"
click at [482, 239] on li "Light Pet Odor" at bounding box center [475, 237] width 136 height 21
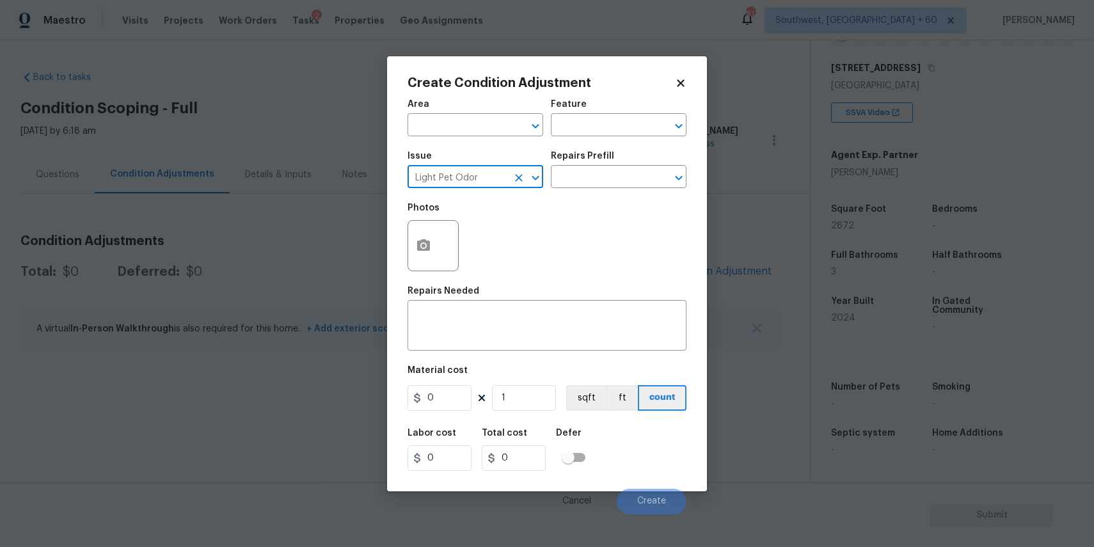
type input "Light Pet Odor"
click at [585, 193] on div "Issue Light Pet Odor ​ Repairs Prefill ​" at bounding box center [546, 170] width 279 height 52
click at [603, 182] on input "text" at bounding box center [601, 178] width 100 height 20
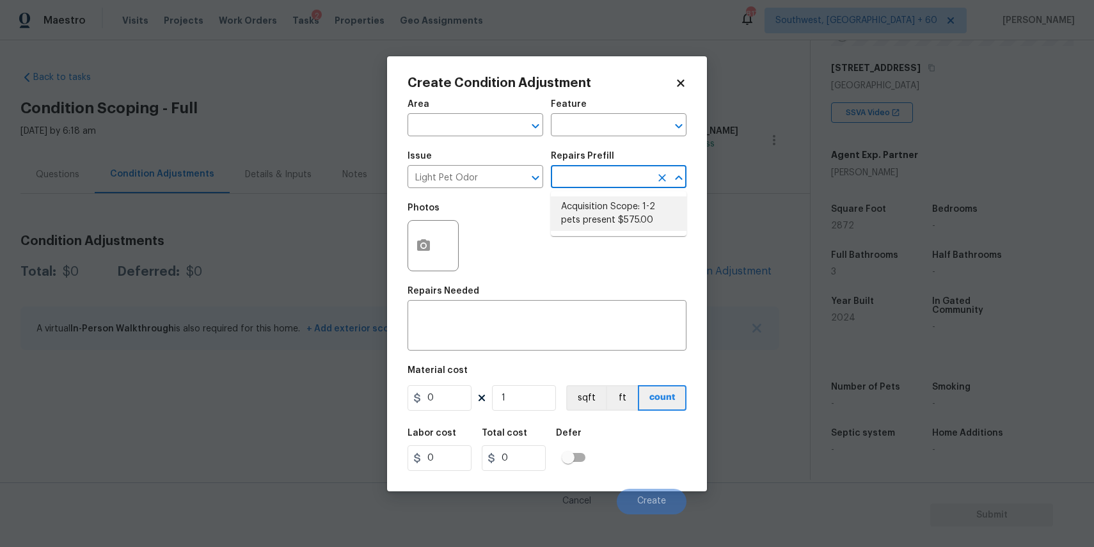
click at [607, 203] on li "Acquisition Scope: 1-2 pets present $575.00" at bounding box center [619, 213] width 136 height 35
type textarea "Acquisition Scope: 1-2 pets present"
type input "575"
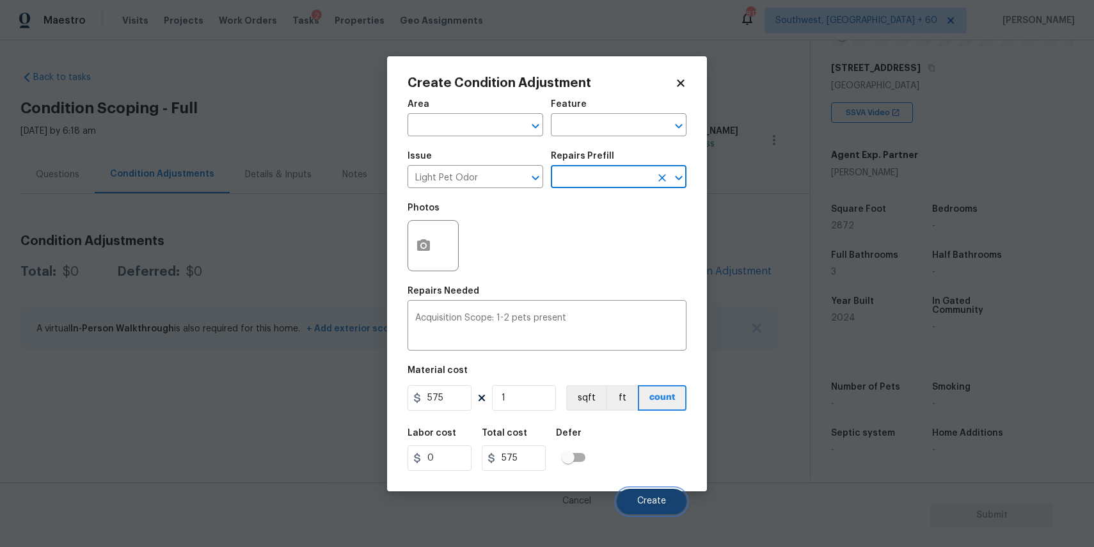
click at [640, 492] on button "Create" at bounding box center [652, 502] width 70 height 26
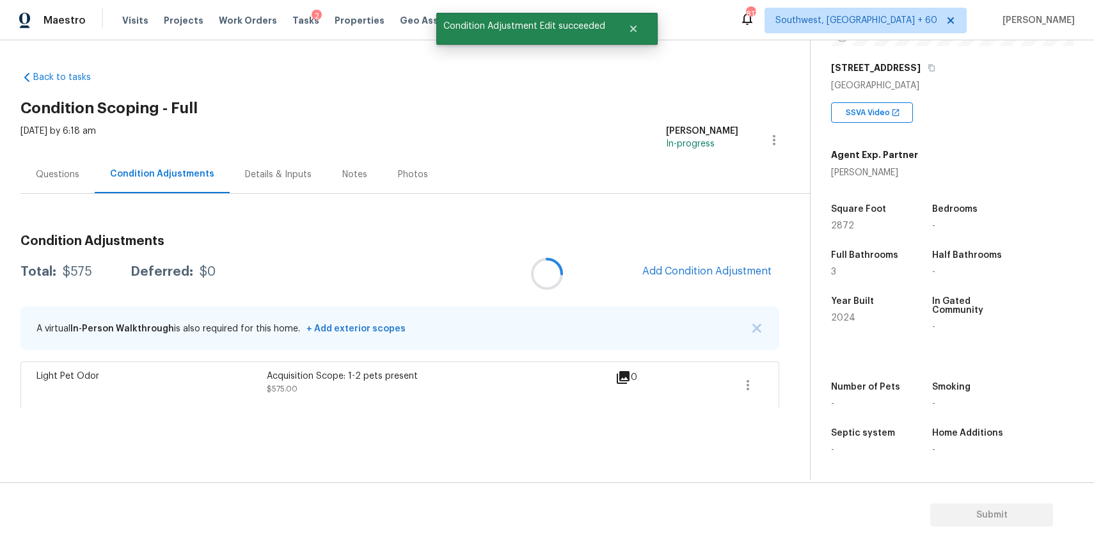
click at [713, 266] on div at bounding box center [547, 273] width 1094 height 547
click at [697, 264] on button "Add Condition Adjustment" at bounding box center [707, 271] width 145 height 27
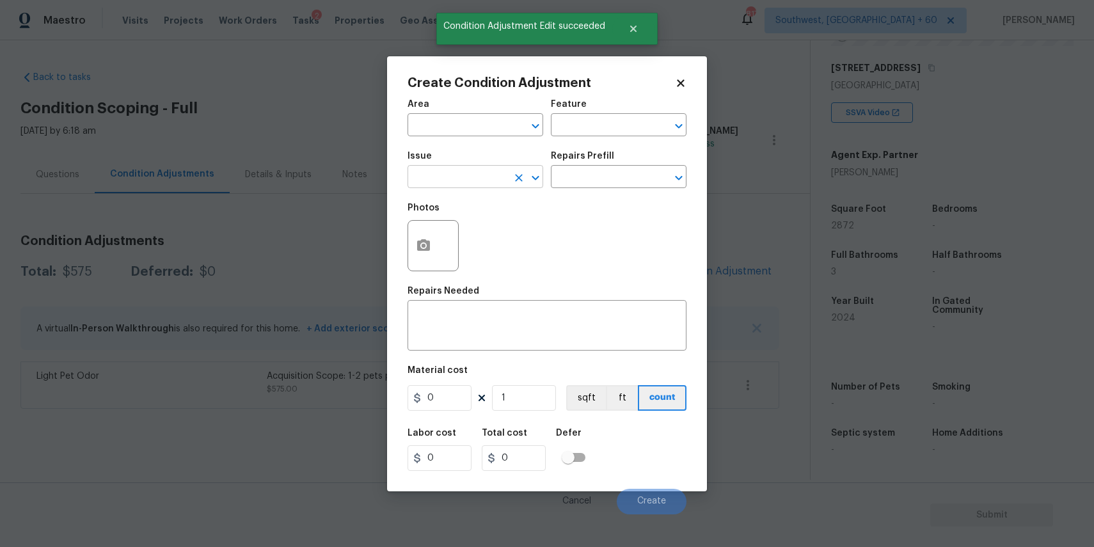
click at [455, 178] on input "text" at bounding box center [457, 178] width 100 height 20
click at [457, 228] on li "Landscape Package" at bounding box center [475, 237] width 136 height 21
type input "Landscape Package"
click at [603, 181] on input "text" at bounding box center [601, 178] width 100 height 20
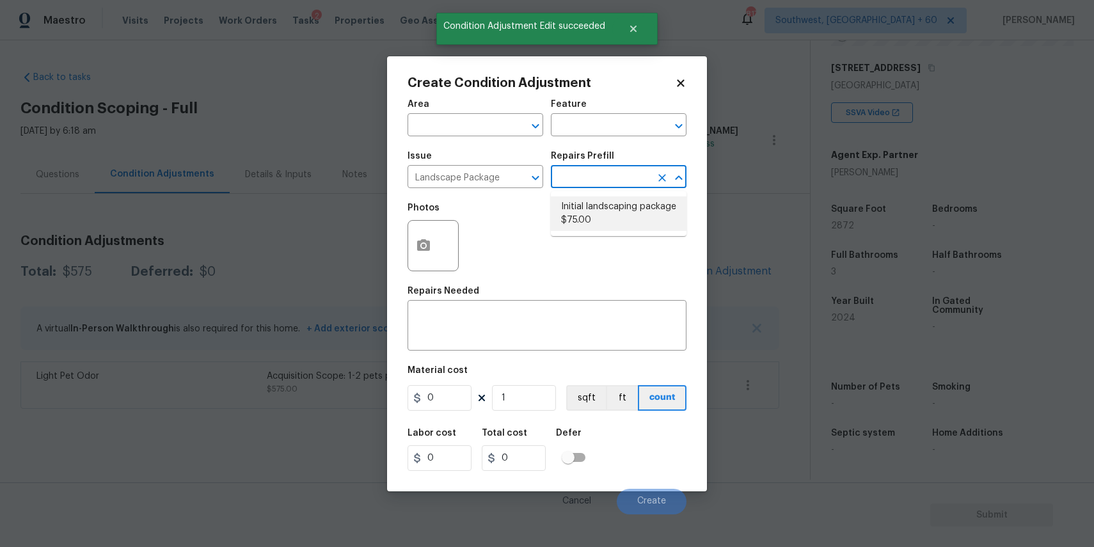
click at [609, 202] on li "Initial landscaping package $75.00" at bounding box center [619, 213] width 136 height 35
type input "Home Readiness Packages"
type textarea "Mowing of grass up to 6" in height. Mow, edge along driveways & sidewalks, trim…"
type input "75"
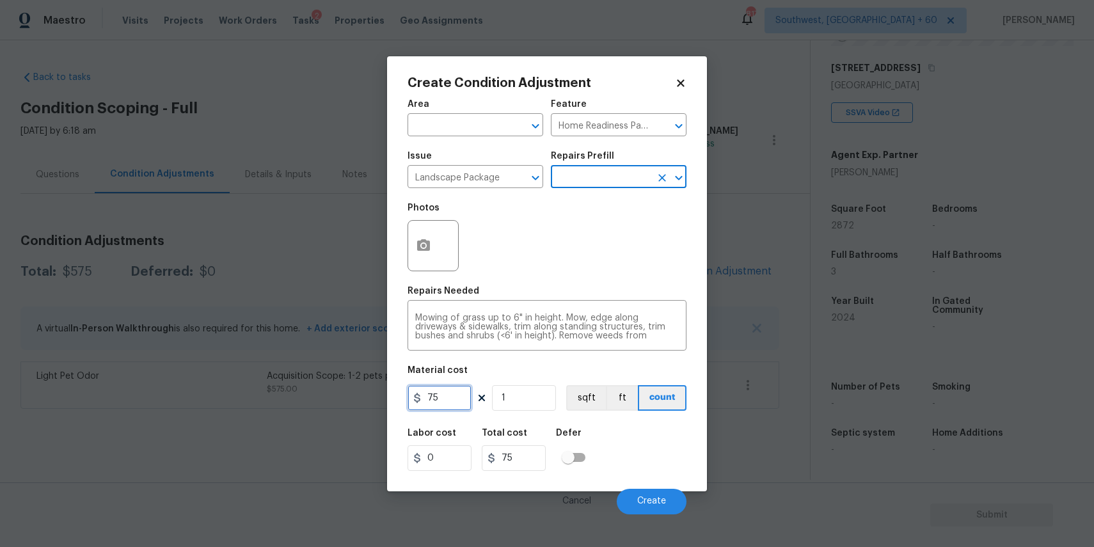
click at [435, 402] on input "75" at bounding box center [439, 398] width 64 height 26
type input "300"
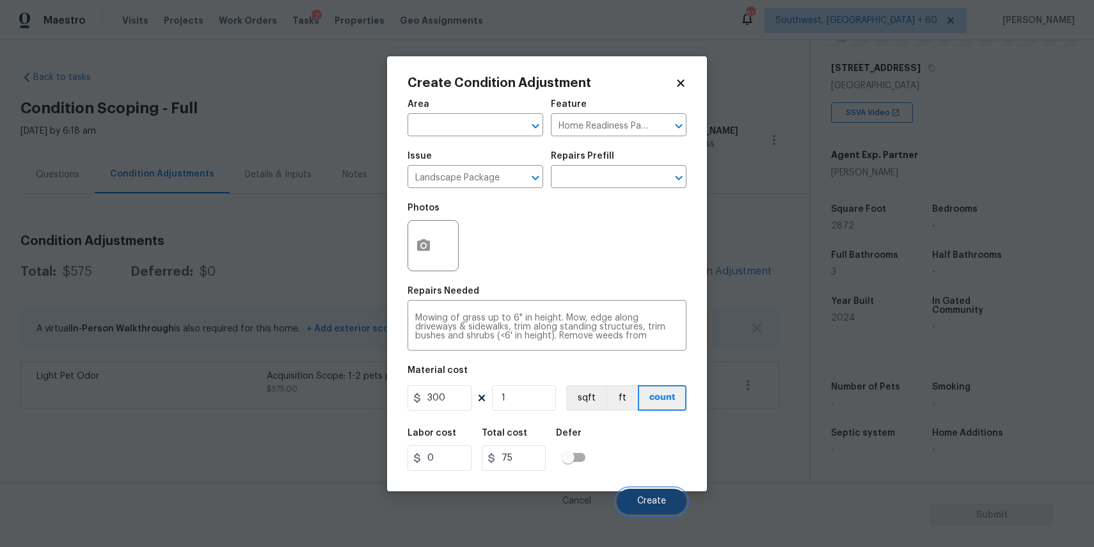
click at [677, 494] on button "Create" at bounding box center [652, 502] width 70 height 26
type input "300"
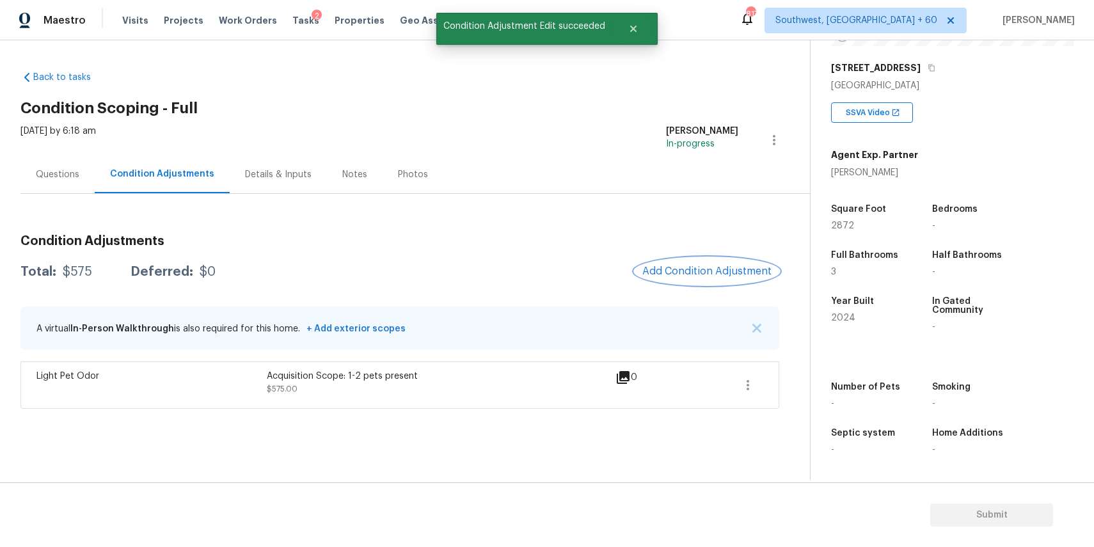
click at [699, 269] on span "Add Condition Adjustment" at bounding box center [706, 271] width 129 height 12
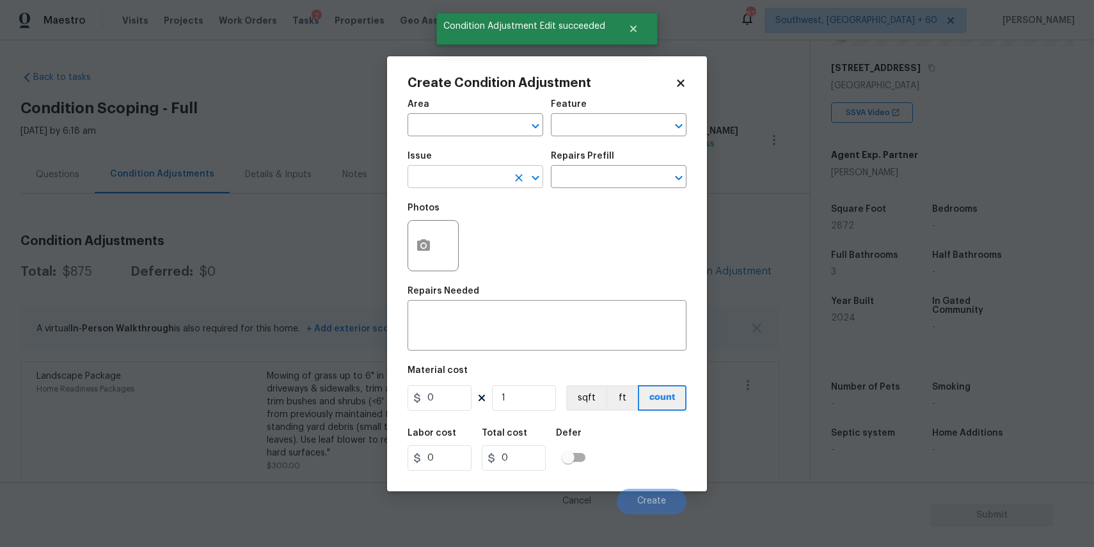
click at [445, 172] on input "text" at bounding box center [457, 178] width 100 height 20
click at [496, 228] on li "Pressure Washing" at bounding box center [475, 237] width 136 height 21
type input "Pressure Washing"
click at [587, 177] on input "text" at bounding box center [601, 178] width 100 height 20
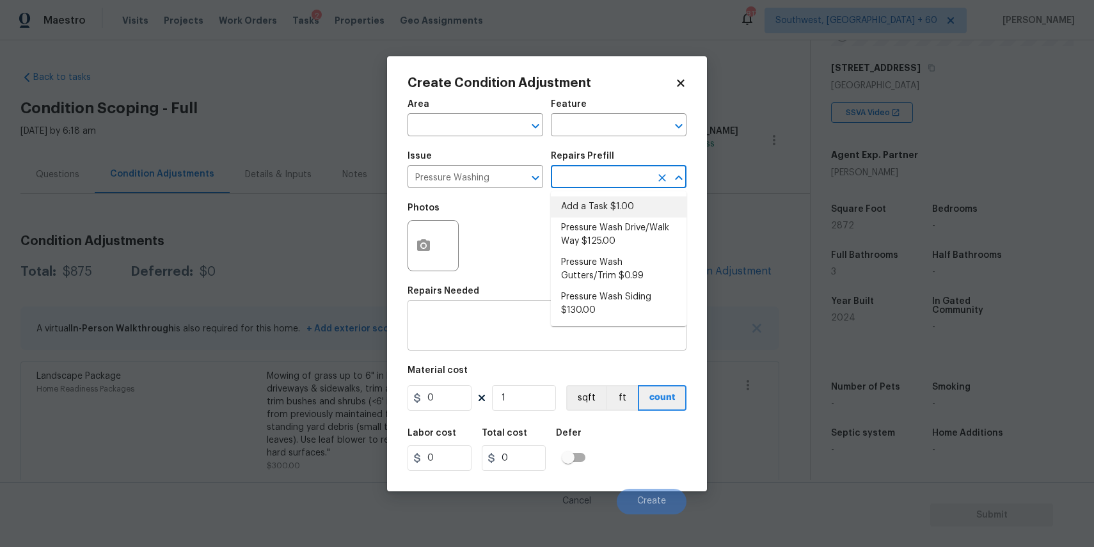
click at [502, 328] on textarea at bounding box center [547, 326] width 264 height 27
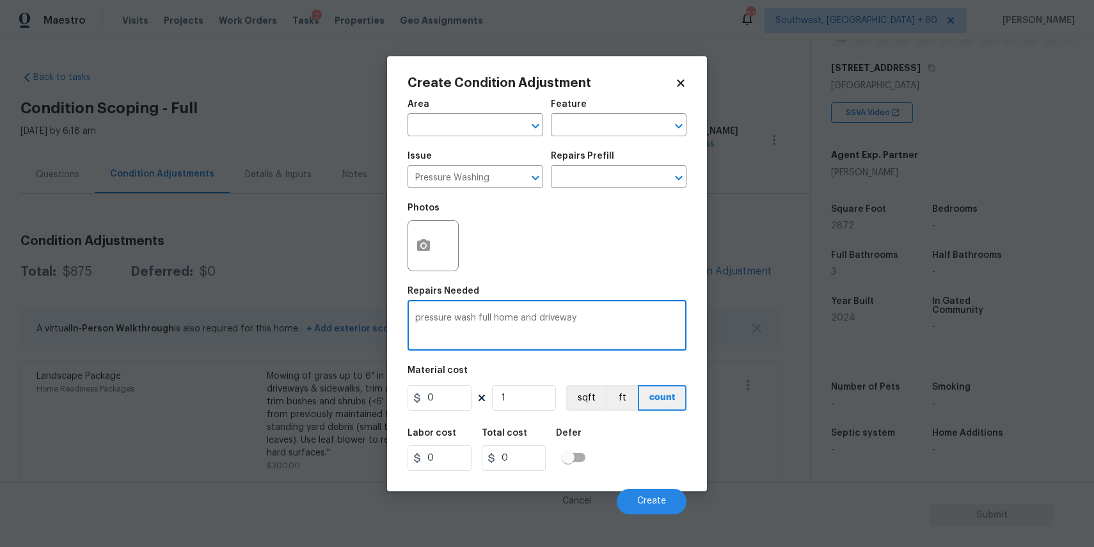
type textarea "pressure wash full home and driveway"
click at [414, 419] on div "Area ​ Feature ​ Issue Pressure Washing ​ Repairs Prefill ​ Photos Repairs Need…" at bounding box center [546, 303] width 279 height 422
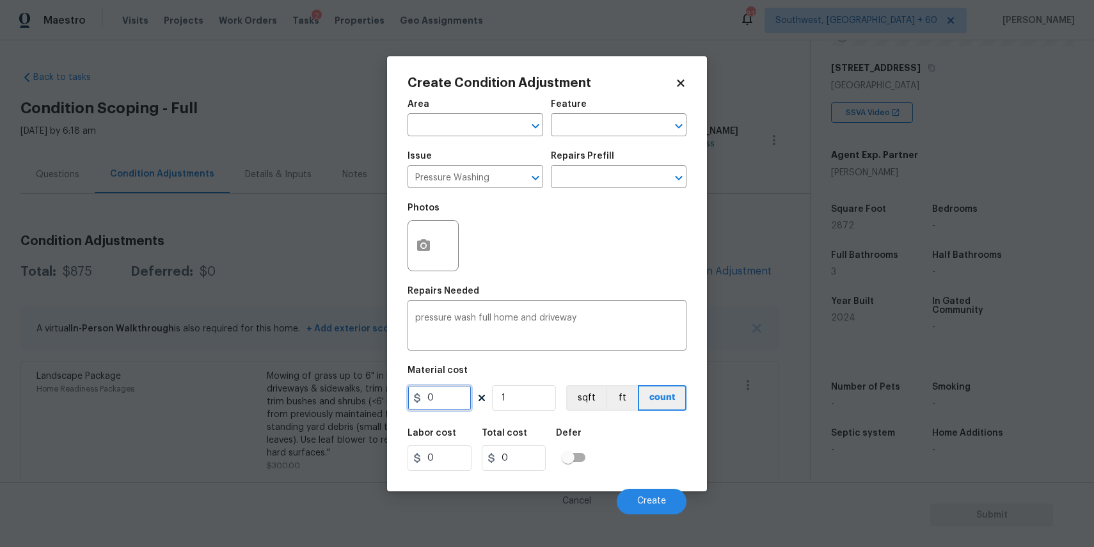
click at [443, 409] on input "0" at bounding box center [439, 398] width 64 height 26
type input "300"
click at [684, 500] on button "Create" at bounding box center [652, 502] width 70 height 26
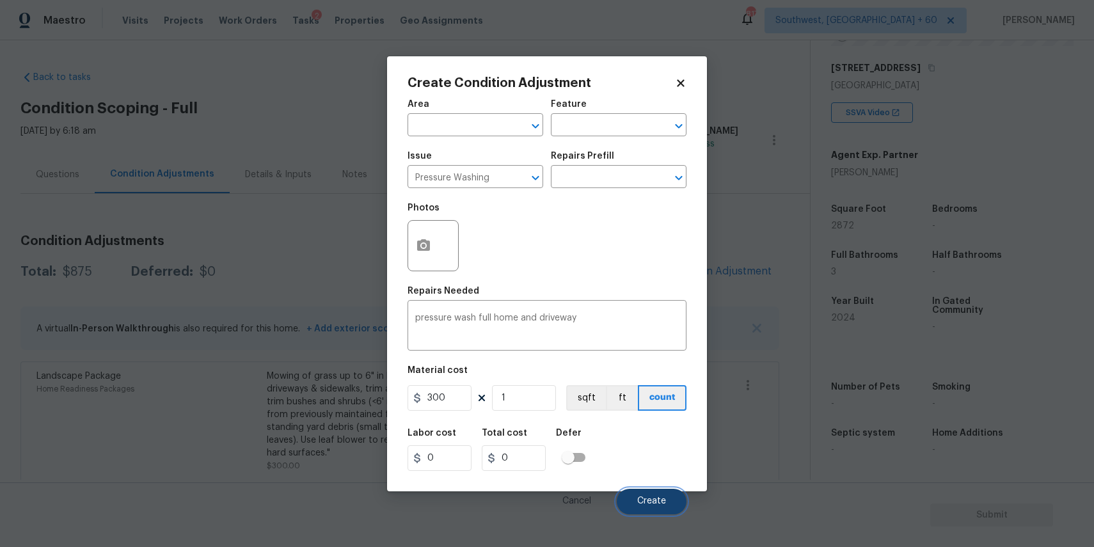
type input "300"
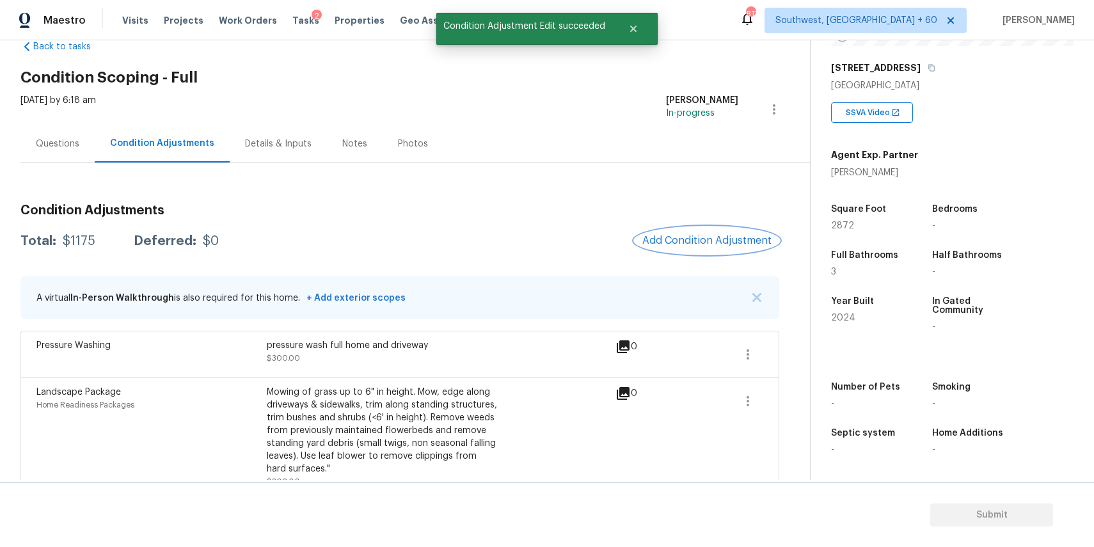
scroll to position [56, 0]
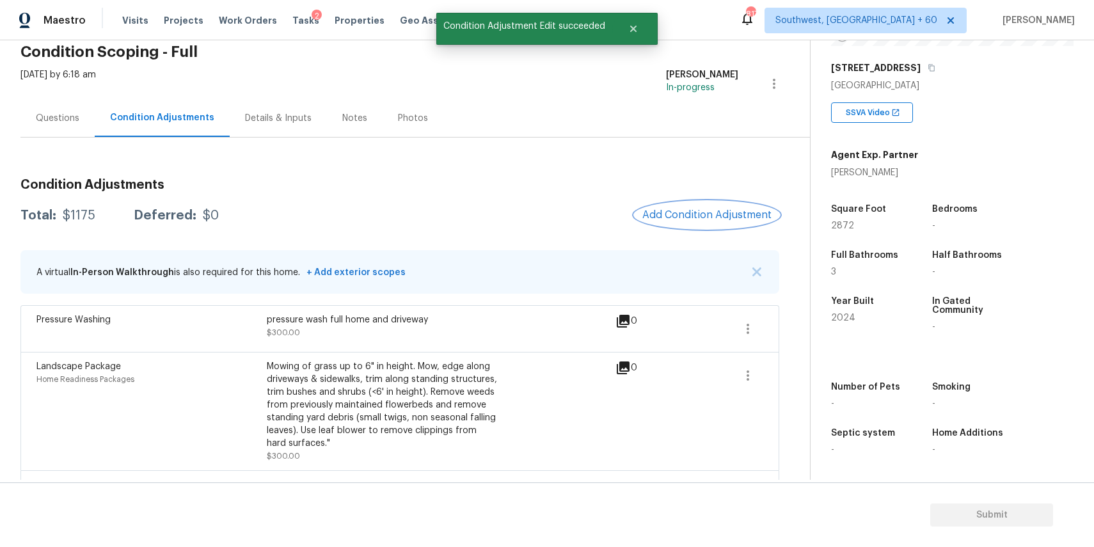
click at [704, 214] on span "Add Condition Adjustment" at bounding box center [706, 215] width 129 height 12
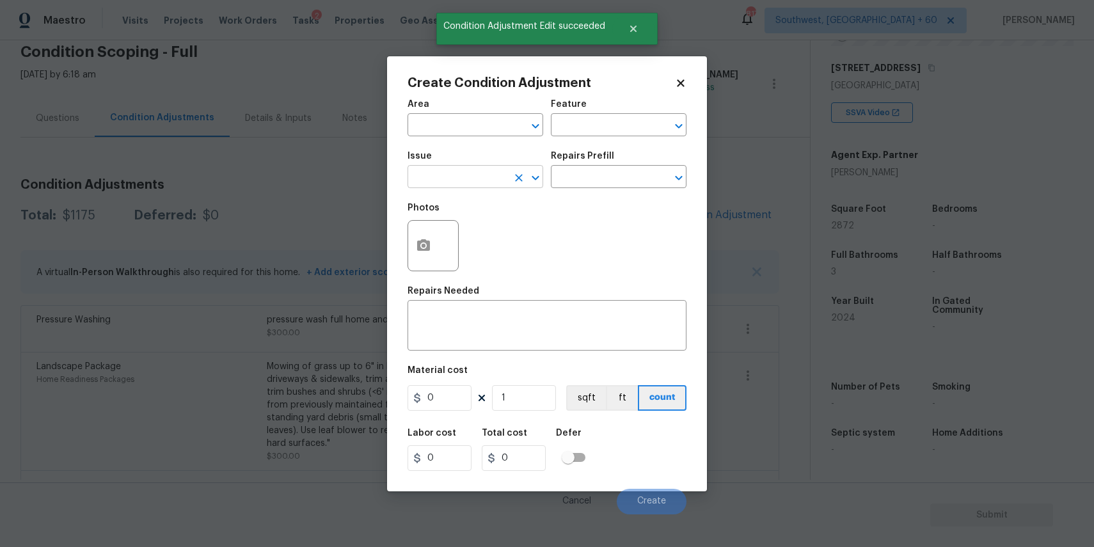
click at [491, 171] on input "text" at bounding box center [457, 178] width 100 height 20
click at [505, 237] on li "ACQ: Paint" at bounding box center [475, 237] width 136 height 21
type input "ACQ: Paint"
click at [583, 174] on input "text" at bounding box center [601, 178] width 100 height 20
click at [590, 174] on input "text" at bounding box center [601, 178] width 100 height 20
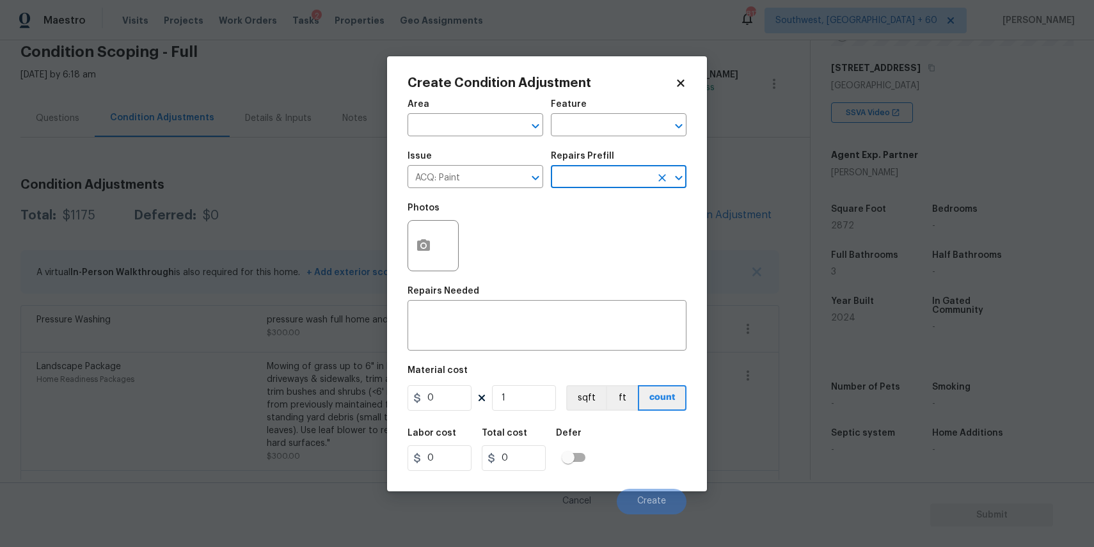
click at [606, 177] on input "text" at bounding box center [601, 178] width 100 height 20
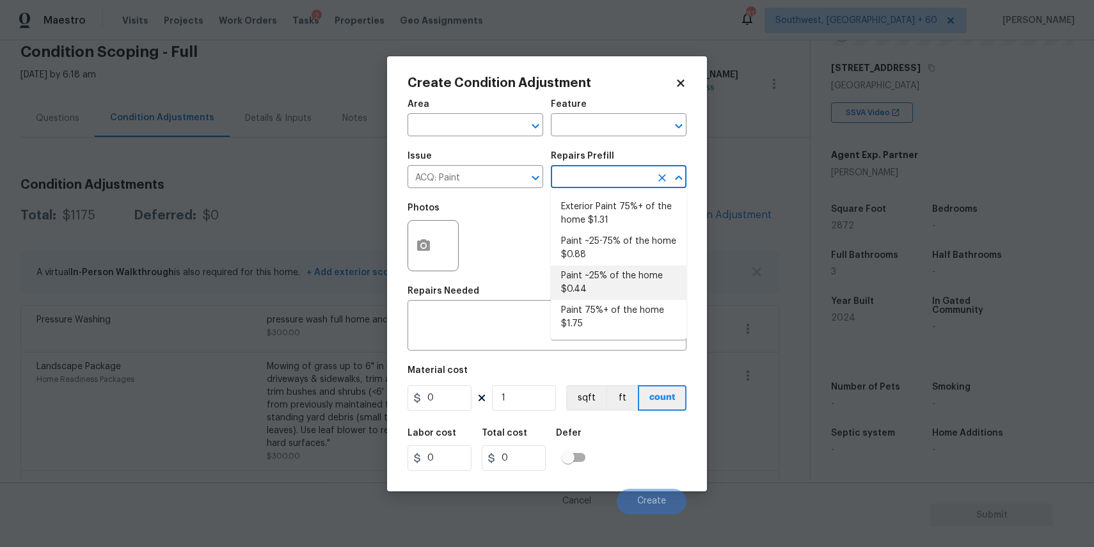
click at [606, 272] on li "Paint ~25% of the home $0.44" at bounding box center [619, 282] width 136 height 35
type input "Acquisition"
type textarea "Acquisition Scope: ~25% of the home needs interior paint"
type input "0.44"
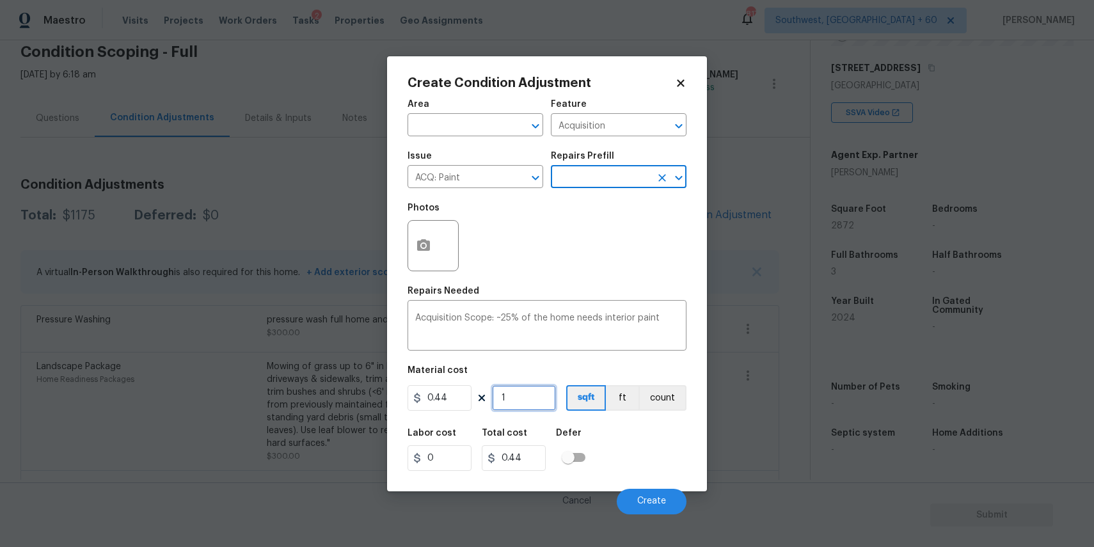
click at [530, 402] on input "1" at bounding box center [524, 398] width 64 height 26
type input "12"
type input "5.28"
type input "125"
type input "55"
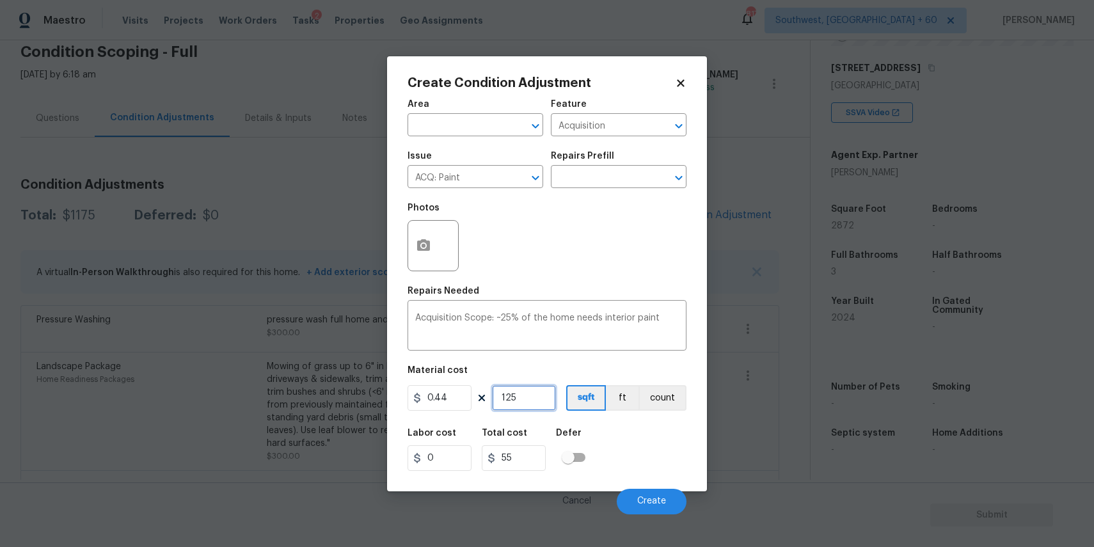
type input "12"
type input "5.28"
type input "1"
type input "0.44"
type input "0"
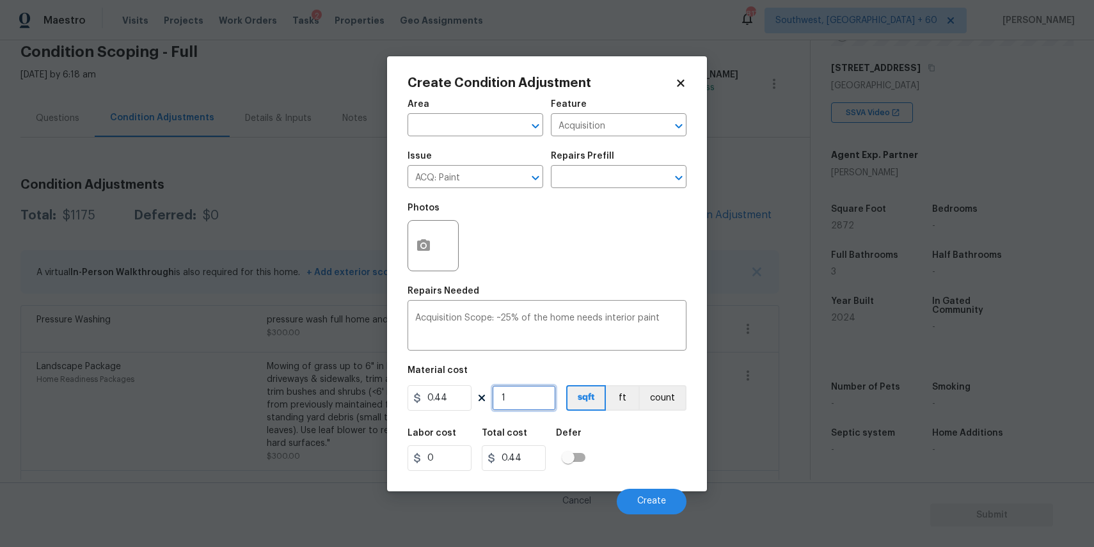
type input "0"
type input "2"
type input "0.88"
type input "28"
type input "12.32"
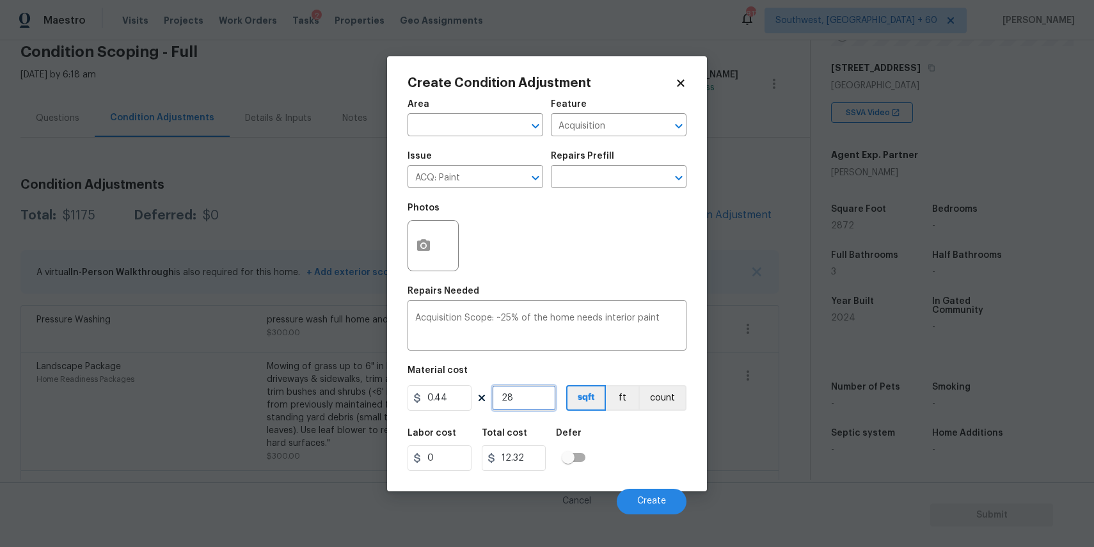
type input "287"
type input "126.28"
type input "2872"
type input "1263.68"
type input "2872"
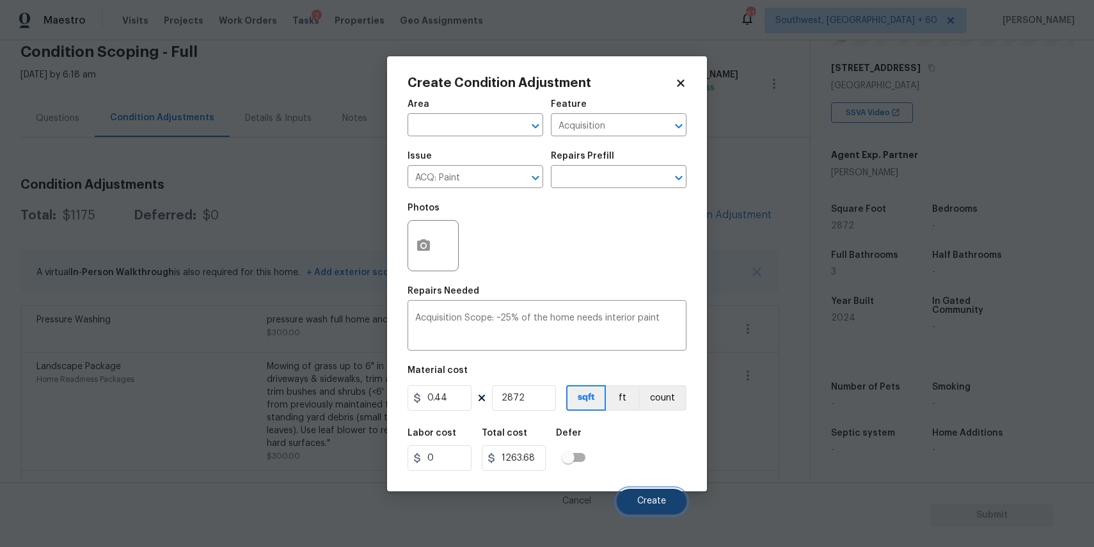
click at [661, 501] on span "Create" at bounding box center [651, 501] width 29 height 10
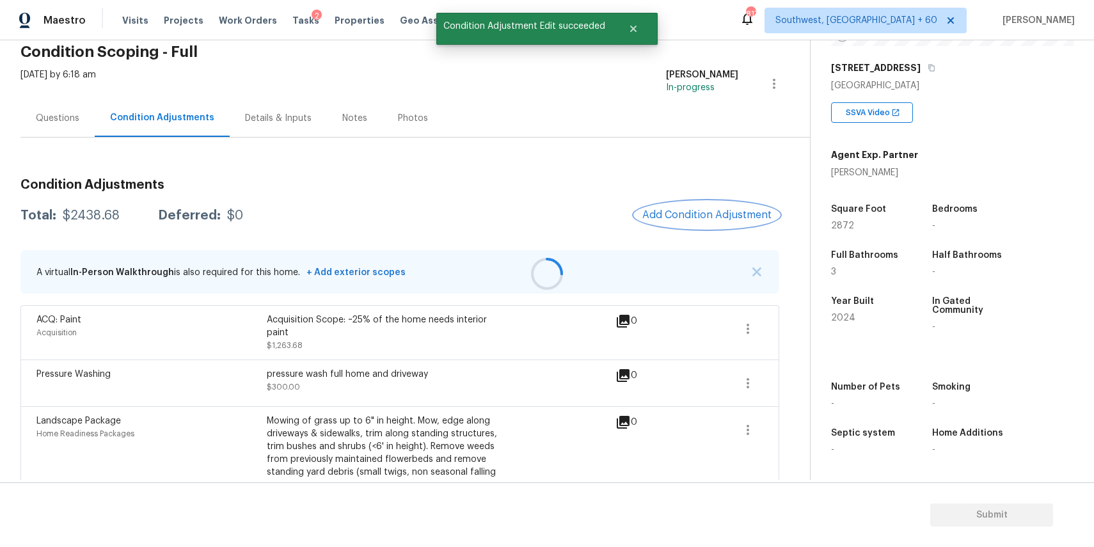
click at [718, 209] on span "Add Condition Adjustment" at bounding box center [706, 215] width 129 height 12
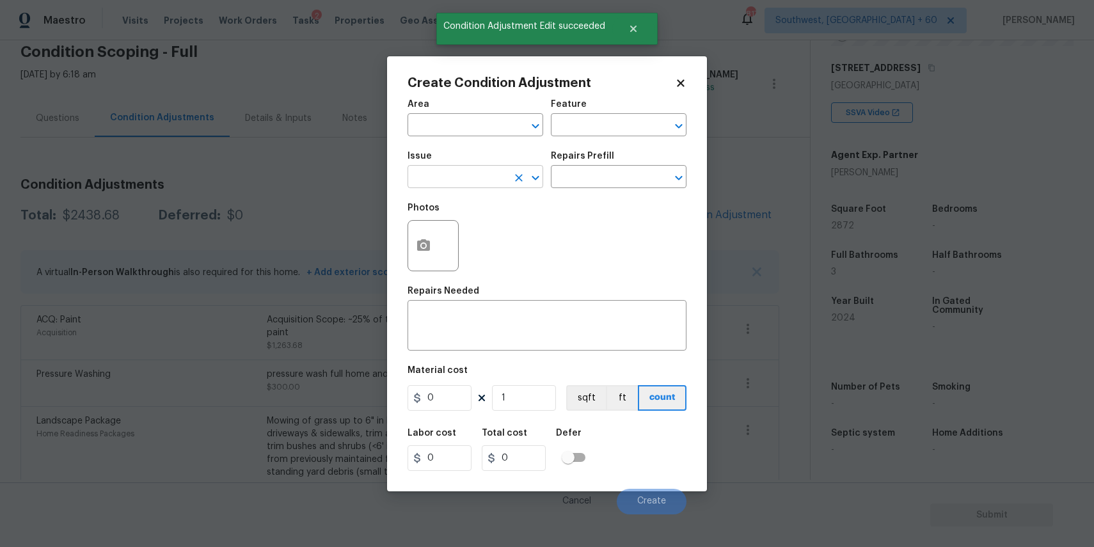
click at [464, 180] on input "text" at bounding box center [457, 178] width 100 height 20
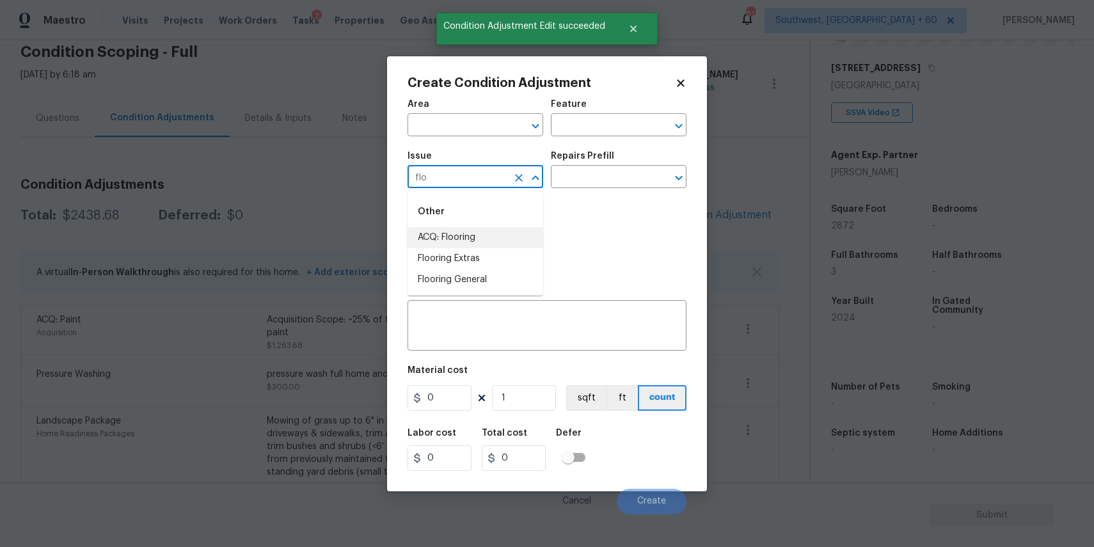
click at [469, 237] on li "ACQ: Flooring" at bounding box center [475, 237] width 136 height 21
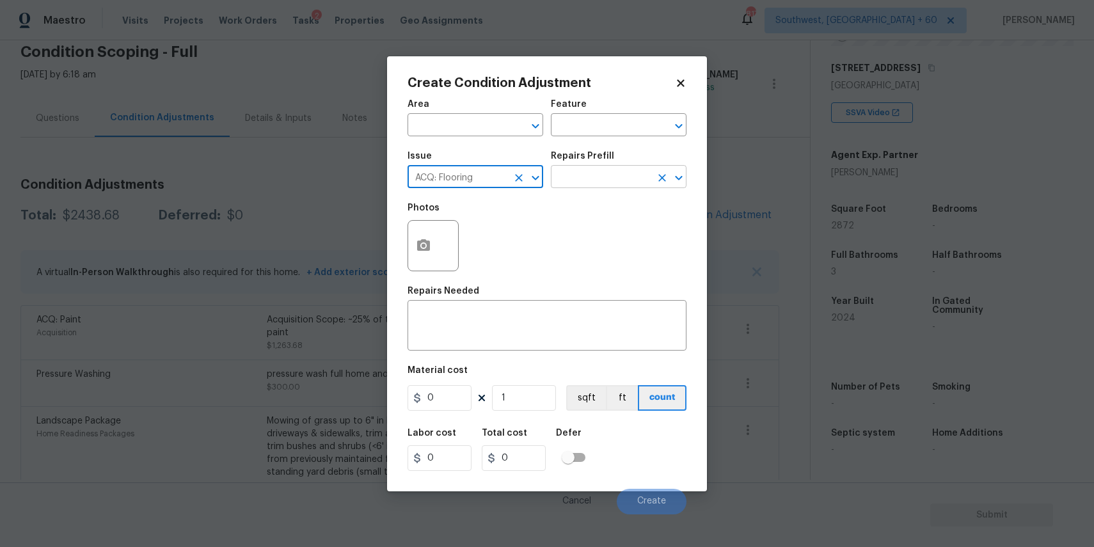
type input "ACQ: Flooring"
click at [557, 184] on input "text" at bounding box center [601, 178] width 100 height 20
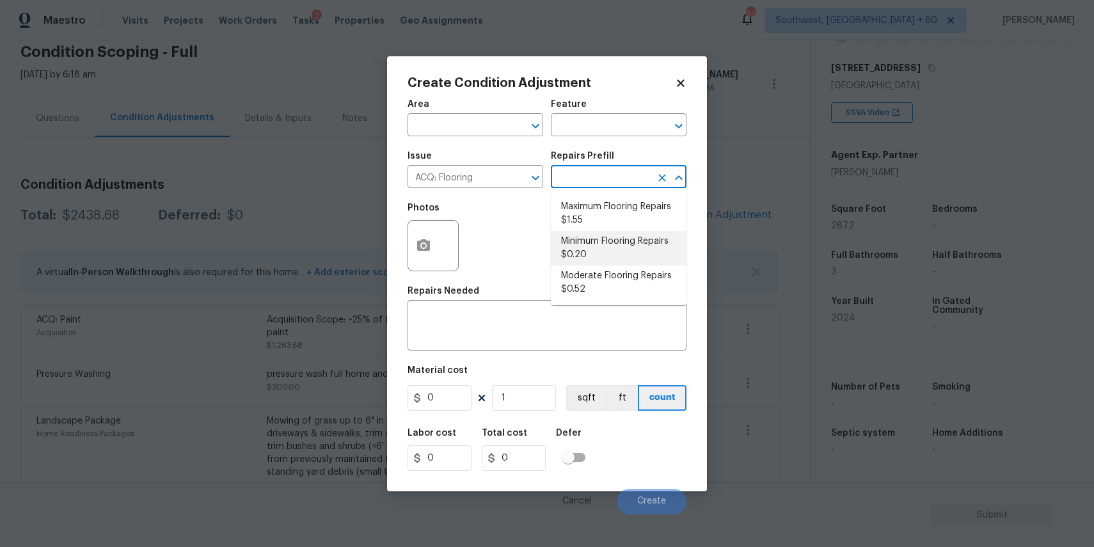
click at [640, 242] on li "Minimum Flooring Repairs $0.20" at bounding box center [619, 248] width 136 height 35
type input "Acquisition"
type textarea "Acquisition Scope: Minimum flooring repairs"
type input "0.2"
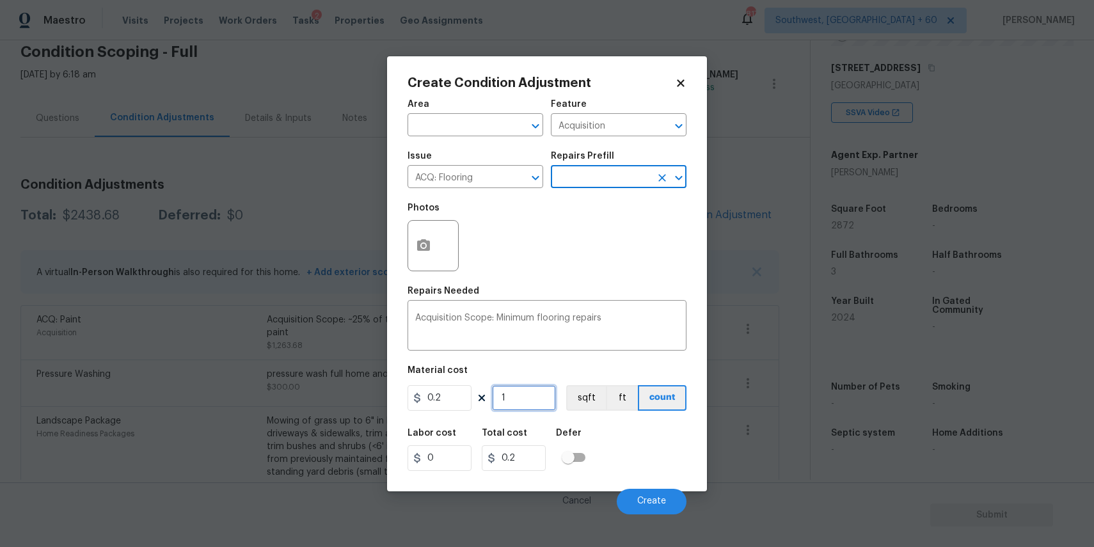
click at [523, 404] on input "1" at bounding box center [524, 398] width 64 height 26
type input "2"
type input "0.4"
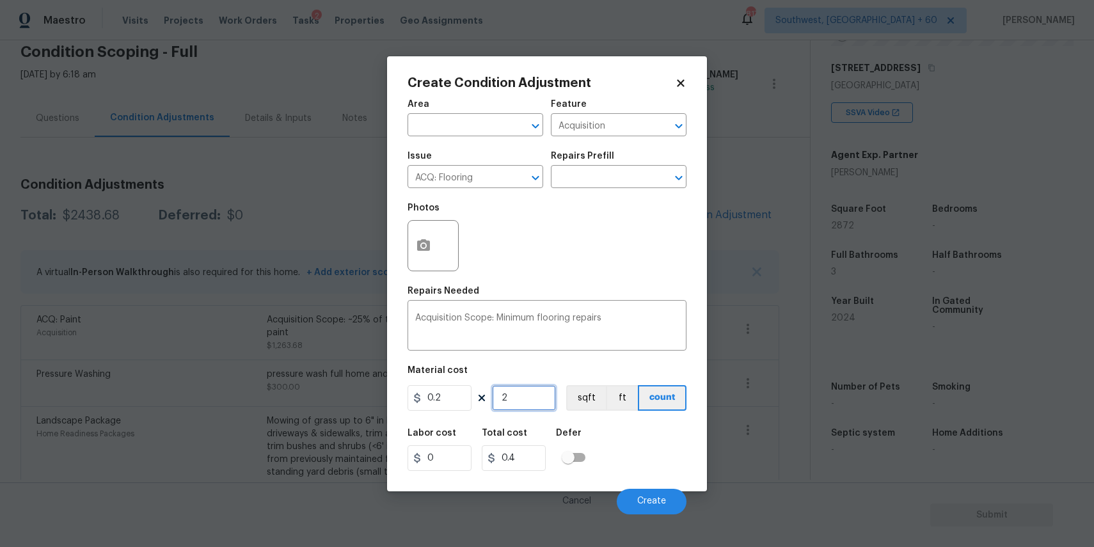
type input "28"
type input "5.6"
type input "287"
type input "57.4"
type input "2871"
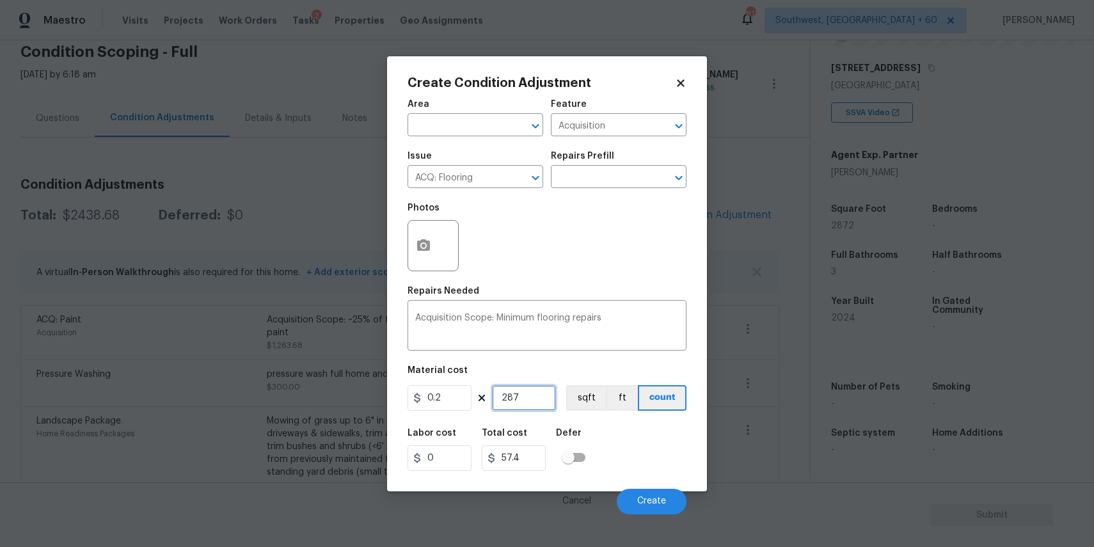
type input "574.2"
type input "287"
type input "57.4"
type input "2872"
type input "574.4"
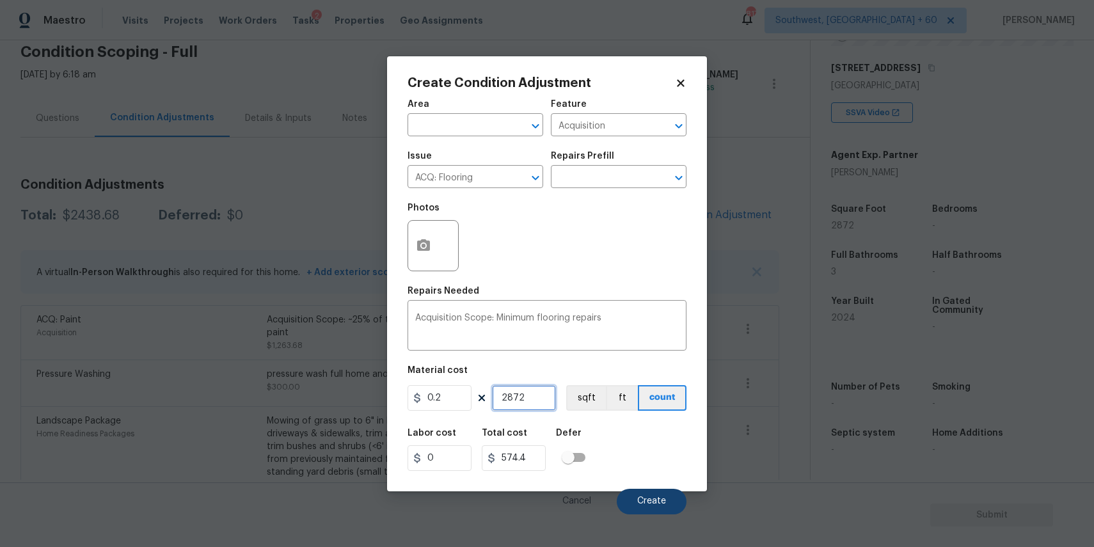
type input "2872"
click at [649, 496] on button "Create" at bounding box center [652, 502] width 70 height 26
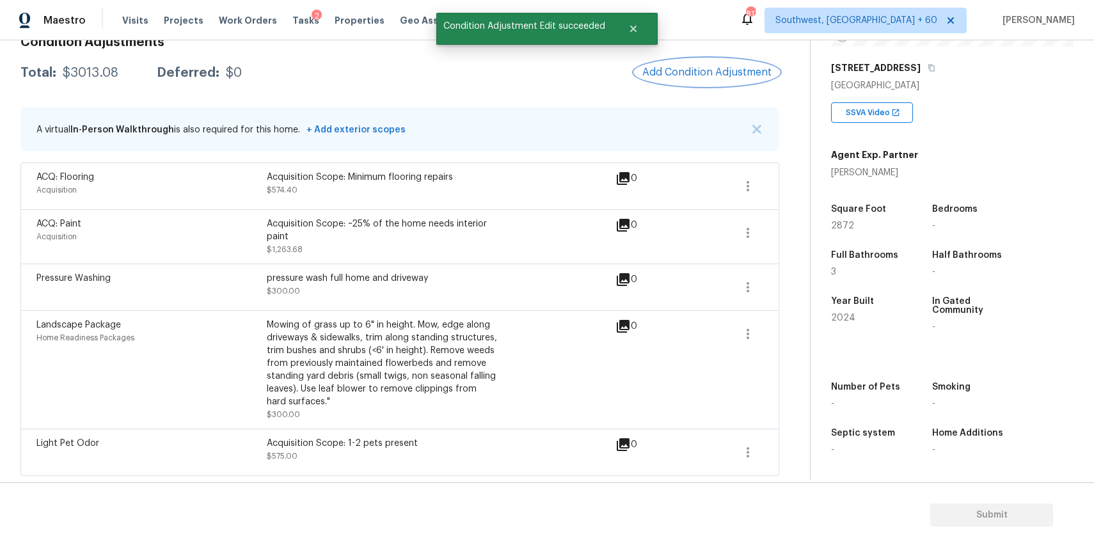
scroll to position [0, 0]
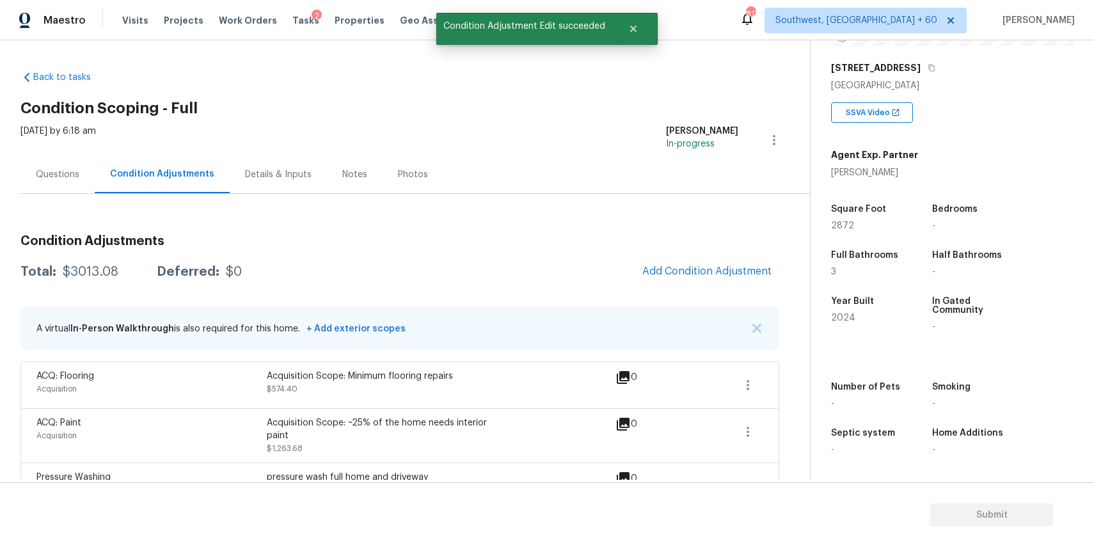
click at [61, 185] on div "Questions" at bounding box center [57, 174] width 74 height 38
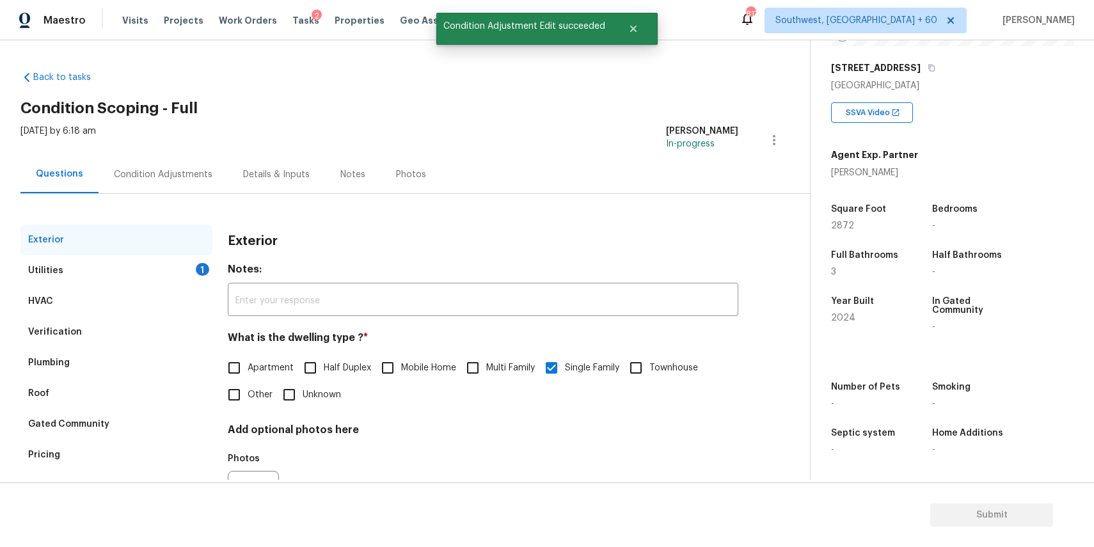
click at [139, 249] on div "Exterior" at bounding box center [116, 240] width 192 height 31
click at [156, 257] on div "Utilities 1" at bounding box center [116, 270] width 192 height 31
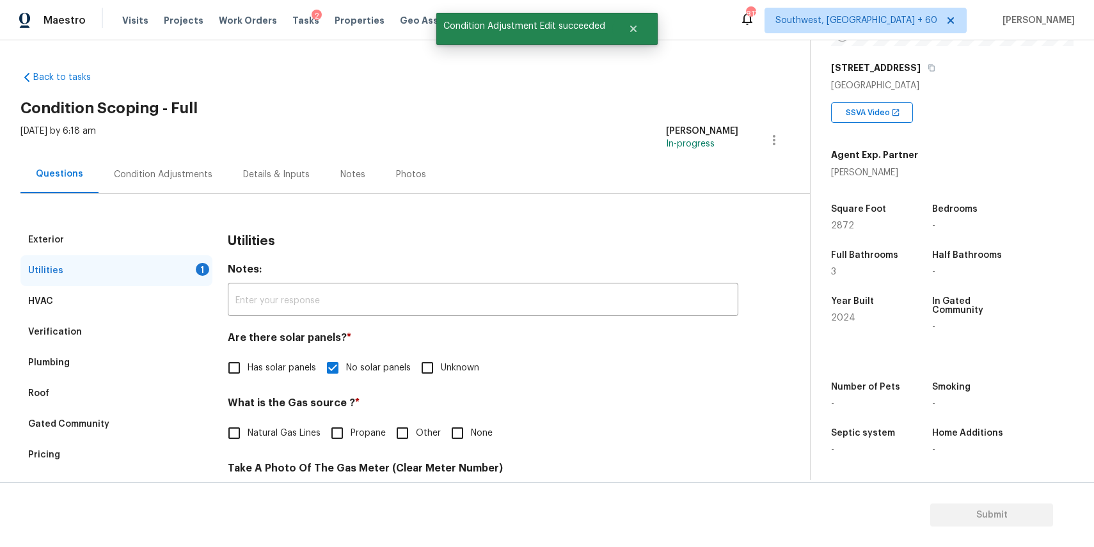
click at [292, 429] on span "Natural Gas Lines" at bounding box center [284, 433] width 73 height 13
click at [248, 429] on input "Natural Gas Lines" at bounding box center [234, 433] width 27 height 27
checkbox input "true"
click at [180, 175] on div "Condition Adjustments" at bounding box center [163, 174] width 99 height 13
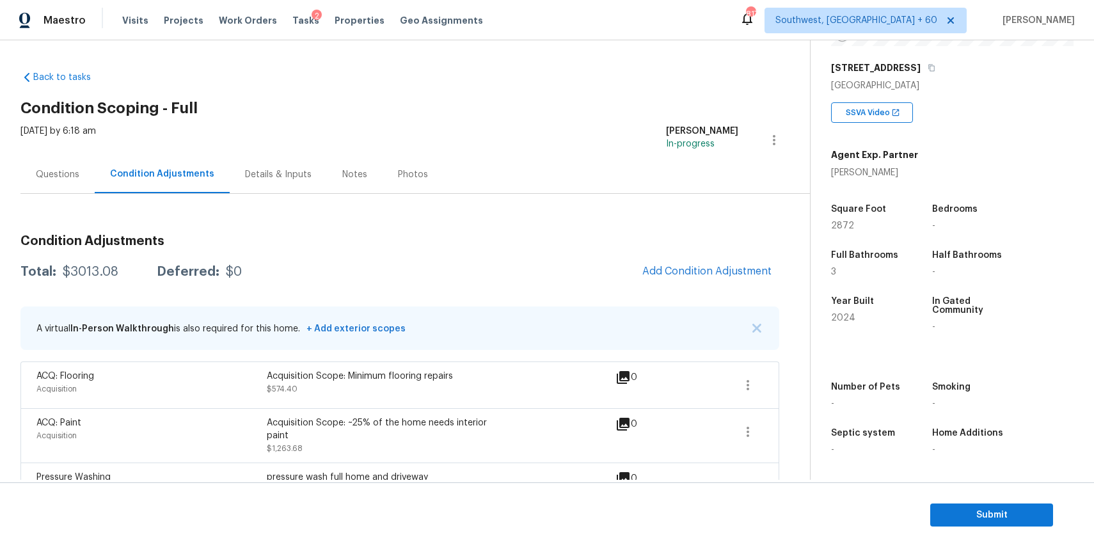
click at [130, 261] on div "Total: $3013.08 Deferred: $0 Add Condition Adjustment" at bounding box center [399, 272] width 759 height 28
click at [123, 260] on div "Total: $3013.08 Deferred: $0 Add Condition Adjustment" at bounding box center [399, 272] width 759 height 28
copy div "$3013.08"
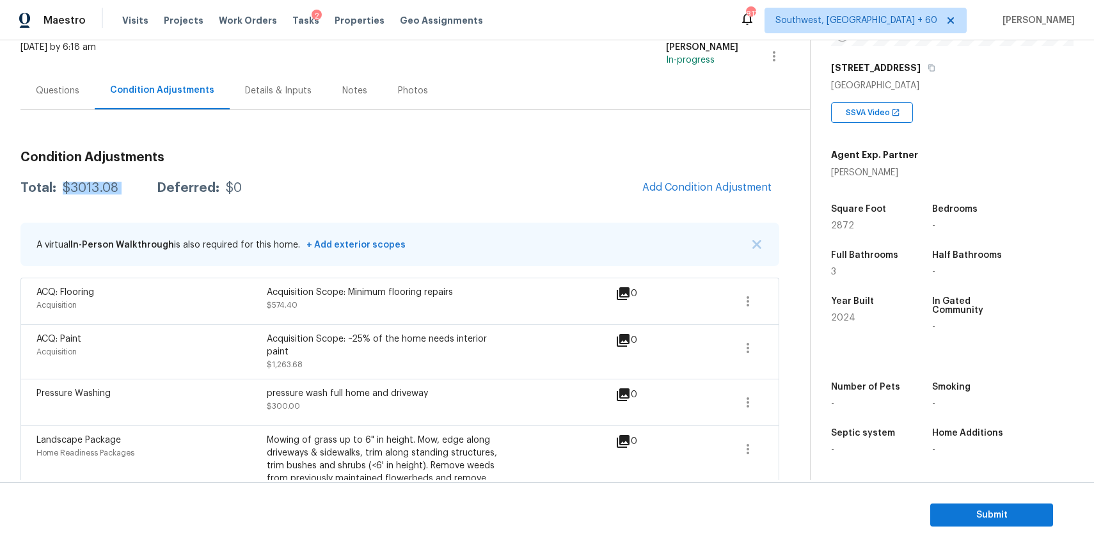
scroll to position [40, 0]
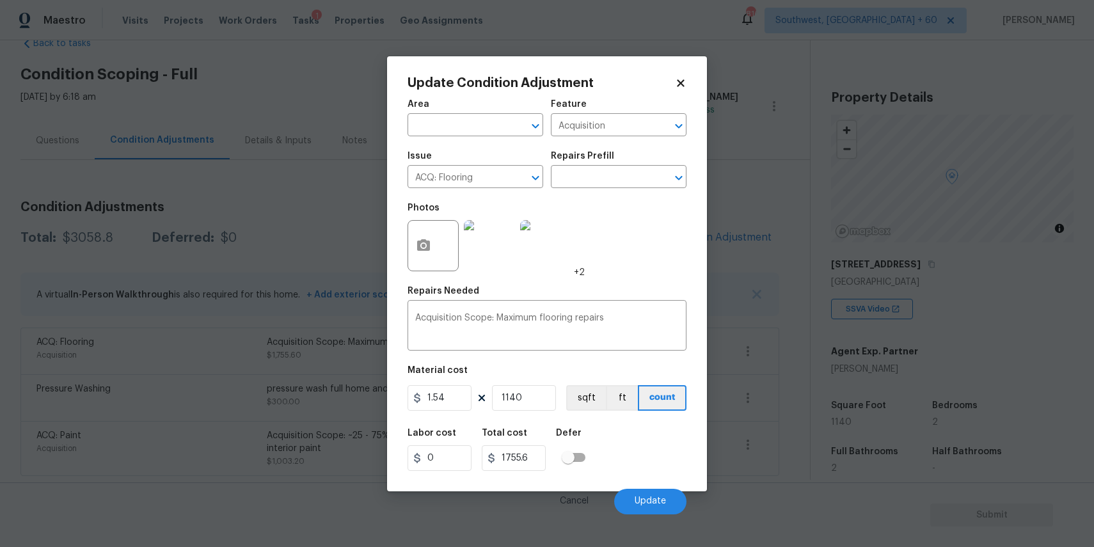
scroll to position [196, 0]
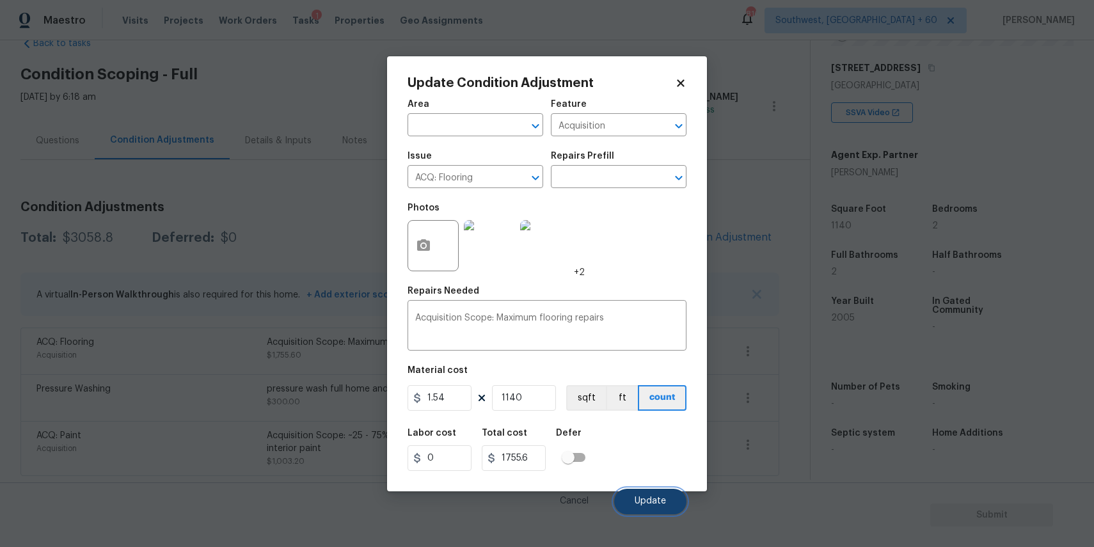
click at [652, 498] on span "Update" at bounding box center [650, 501] width 31 height 10
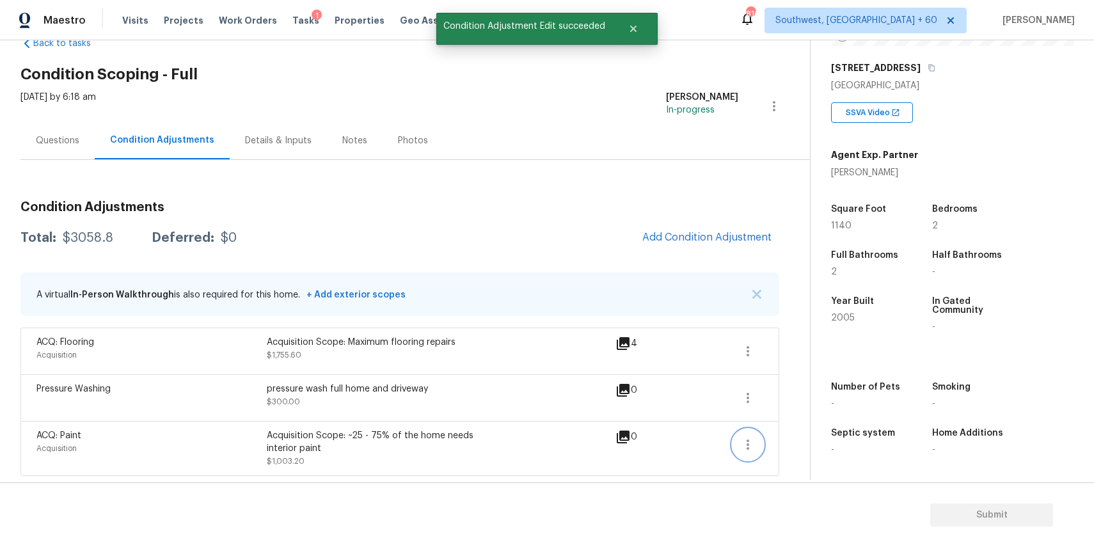
click at [741, 442] on icon "button" at bounding box center [747, 444] width 15 height 15
click at [795, 439] on div "Edit" at bounding box center [821, 442] width 100 height 13
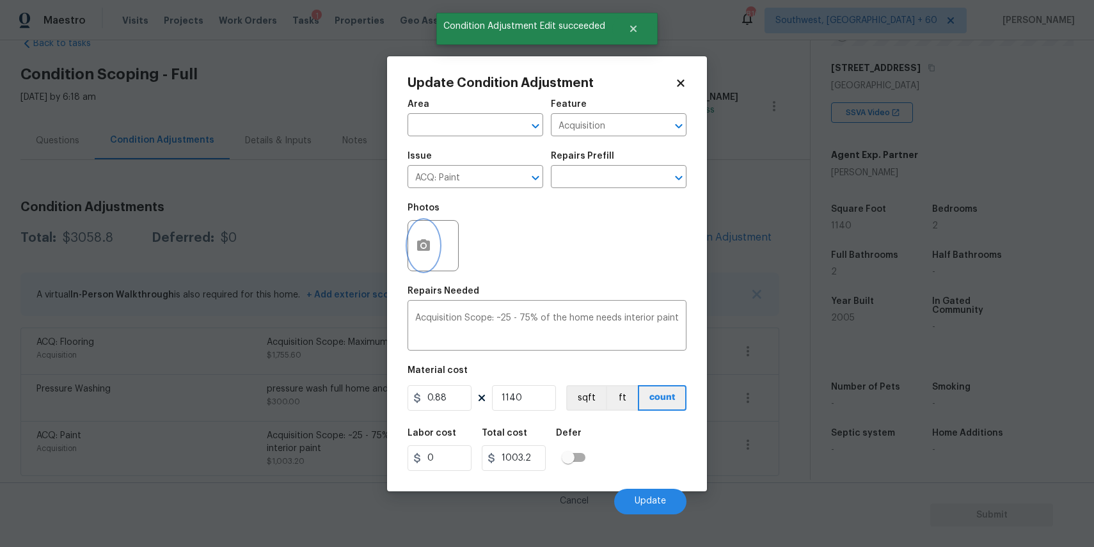
click at [432, 249] on button "button" at bounding box center [423, 246] width 31 height 50
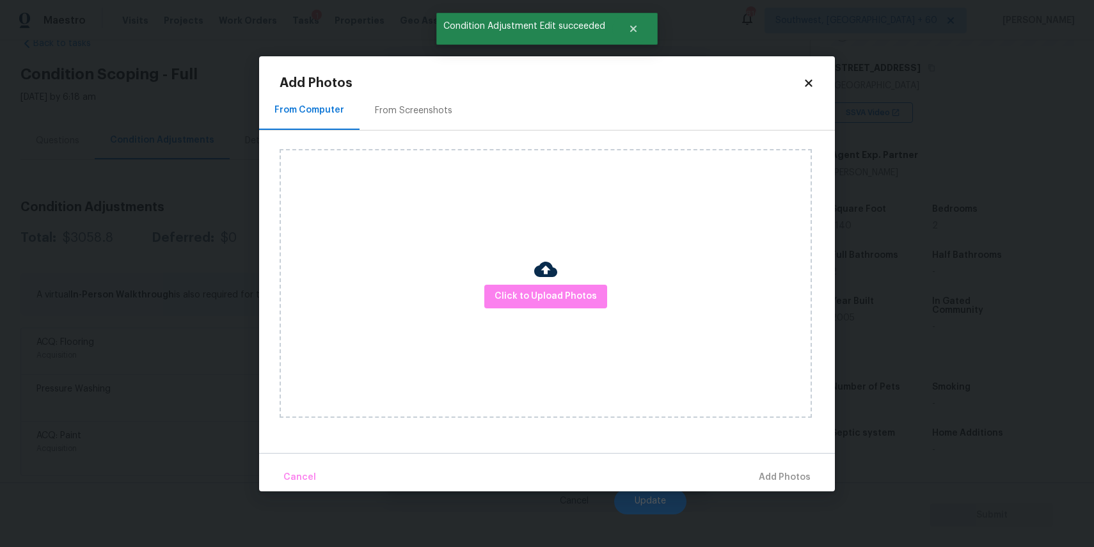
click at [533, 308] on div "Click to Upload Photos" at bounding box center [546, 283] width 532 height 269
click at [538, 299] on span "Click to Upload Photos" at bounding box center [545, 296] width 102 height 16
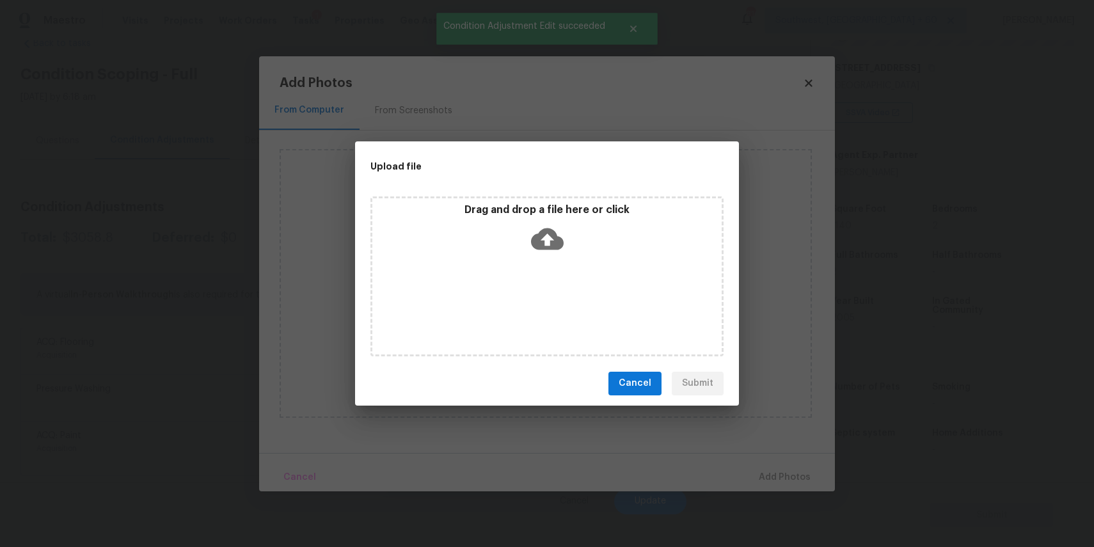
click at [538, 299] on div "Drag and drop a file here or click" at bounding box center [546, 276] width 353 height 160
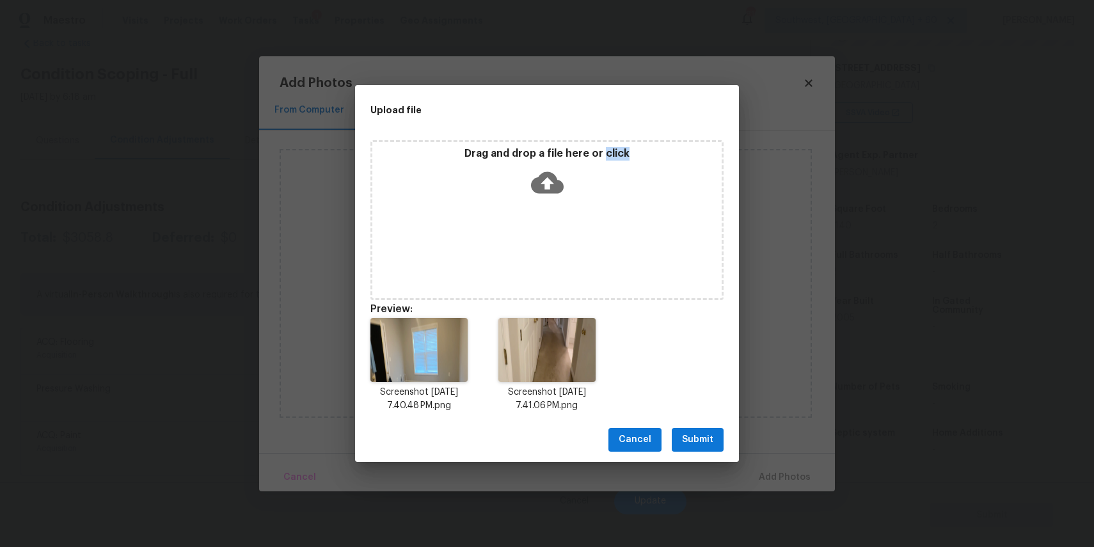
click at [705, 437] on span "Submit" at bounding box center [697, 440] width 31 height 16
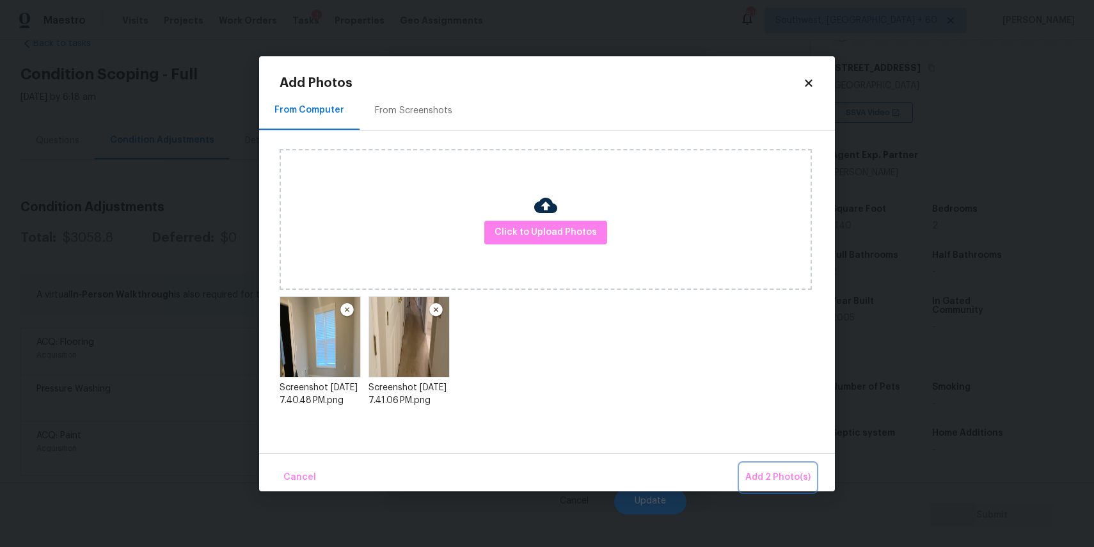
click at [770, 475] on span "Add 2 Photo(s)" at bounding box center [777, 477] width 65 height 16
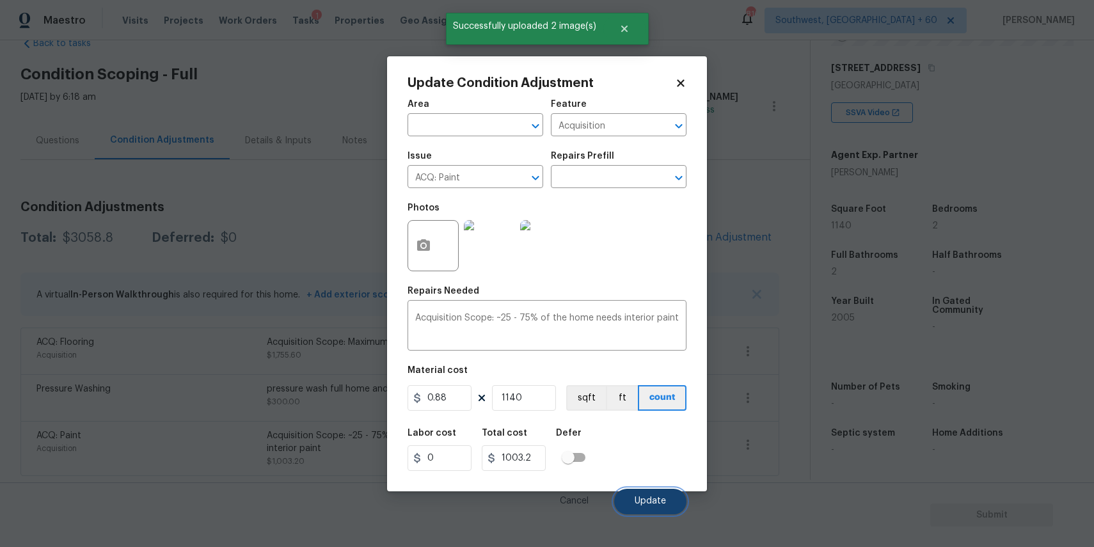
click at [653, 509] on button "Update" at bounding box center [650, 502] width 72 height 26
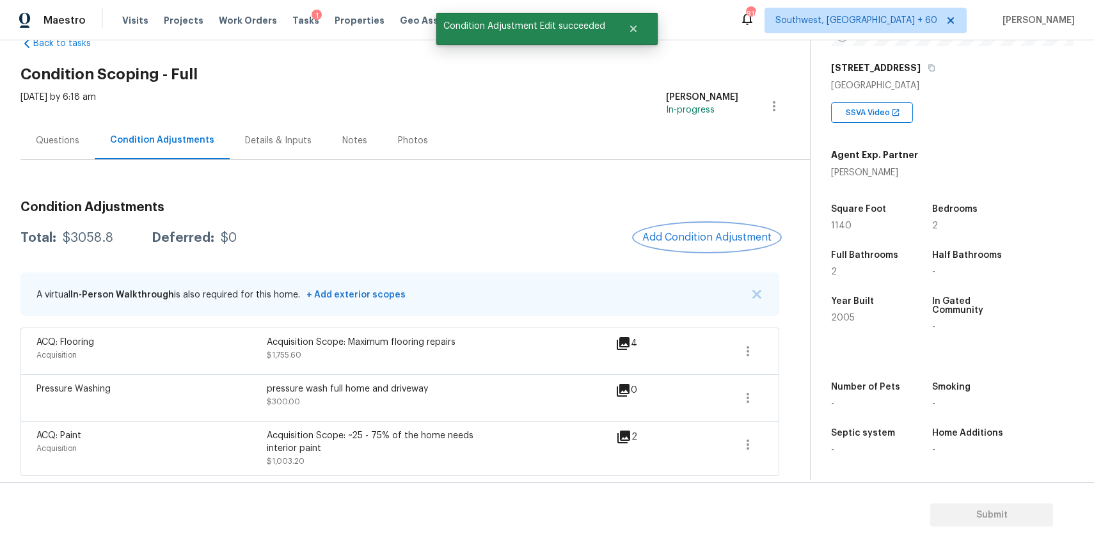
click at [725, 237] on span "Add Condition Adjustment" at bounding box center [706, 238] width 129 height 12
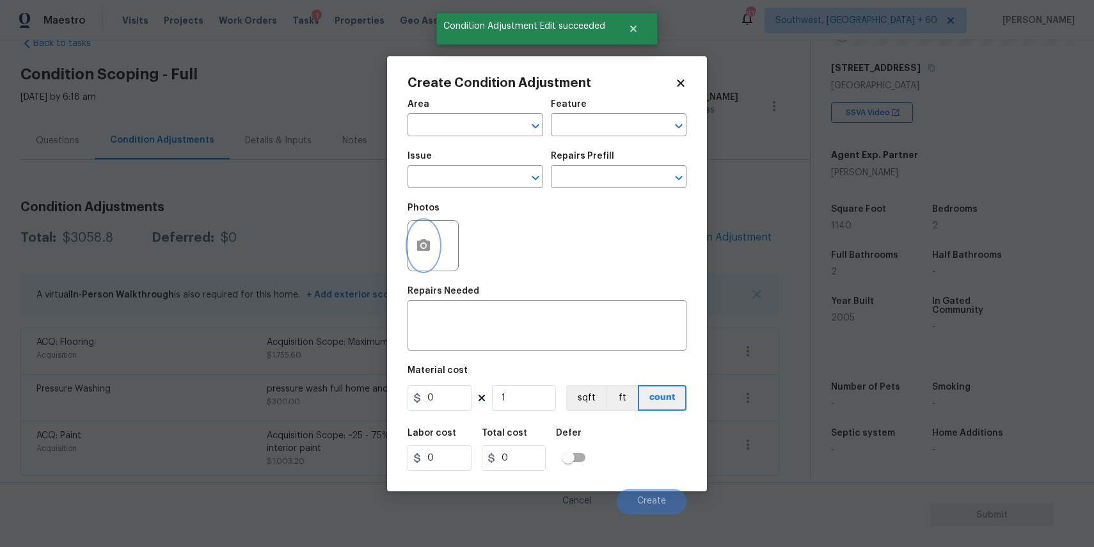
click at [424, 253] on icon "button" at bounding box center [423, 245] width 15 height 15
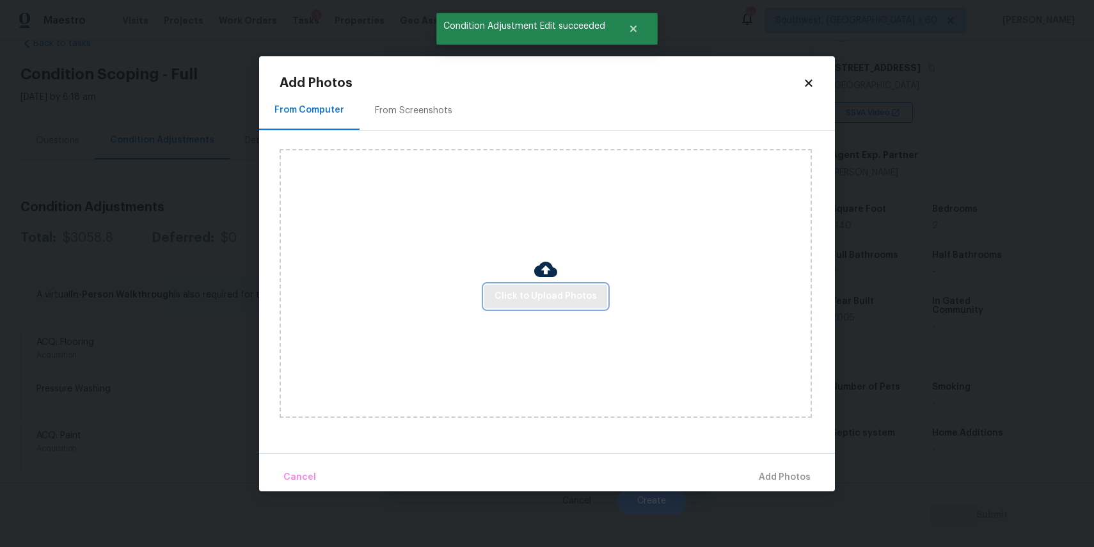
click at [564, 304] on button "Click to Upload Photos" at bounding box center [545, 297] width 123 height 24
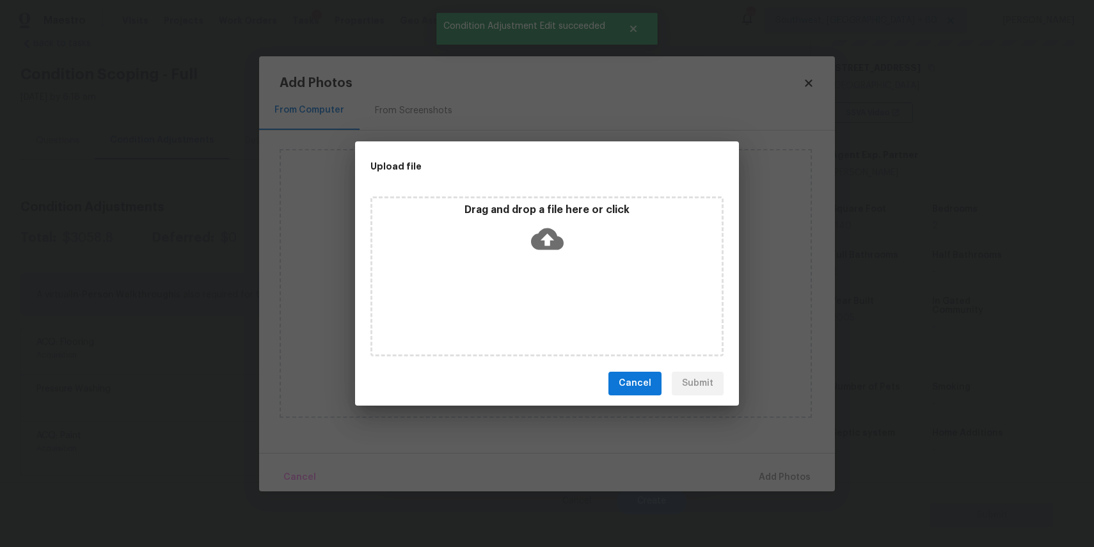
click at [560, 296] on div "Drag and drop a file here or click" at bounding box center [546, 276] width 353 height 160
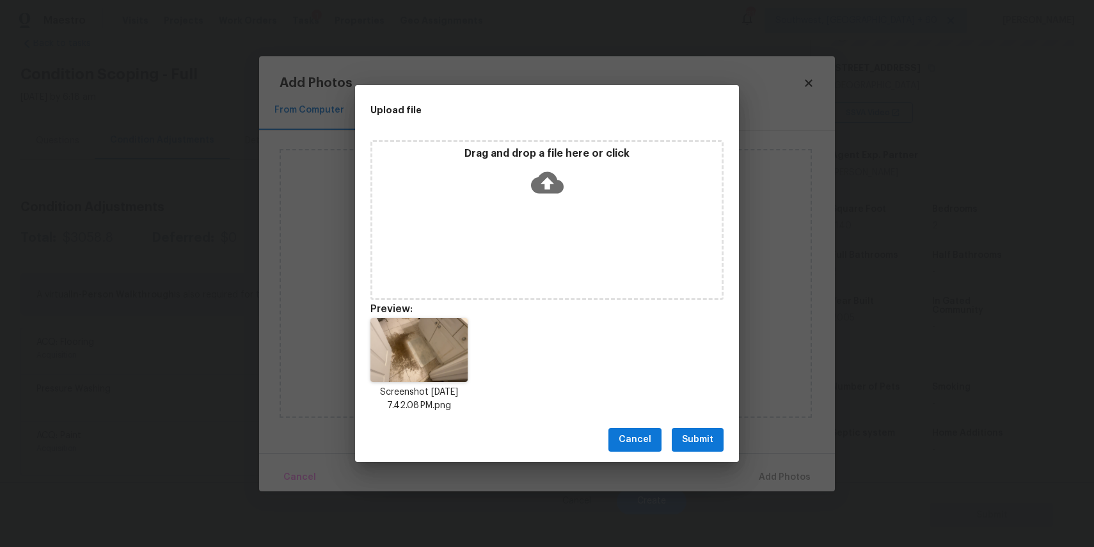
click at [707, 446] on span "Submit" at bounding box center [697, 440] width 31 height 16
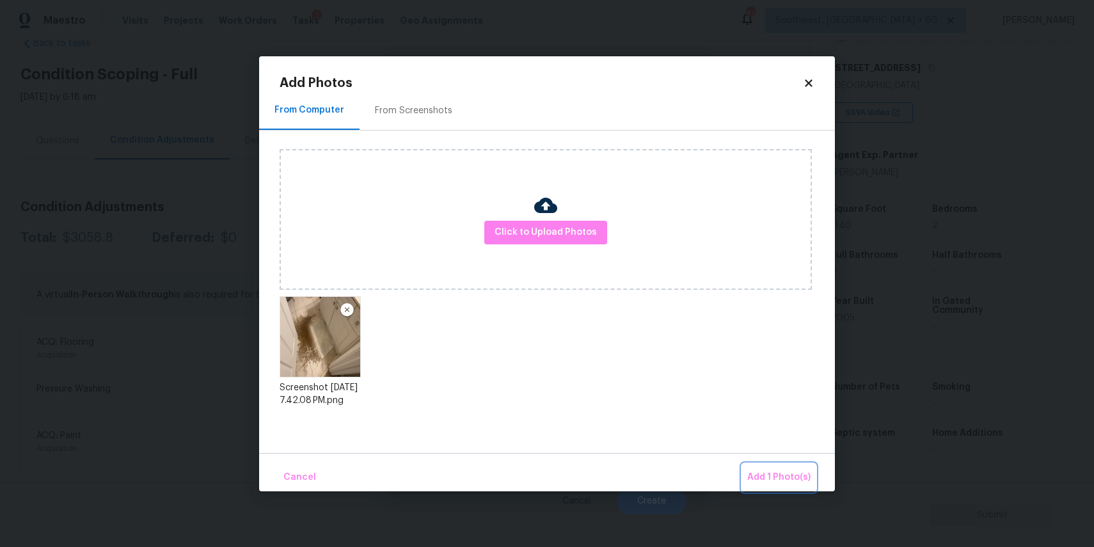
click at [800, 482] on span "Add 1 Photo(s)" at bounding box center [778, 477] width 63 height 16
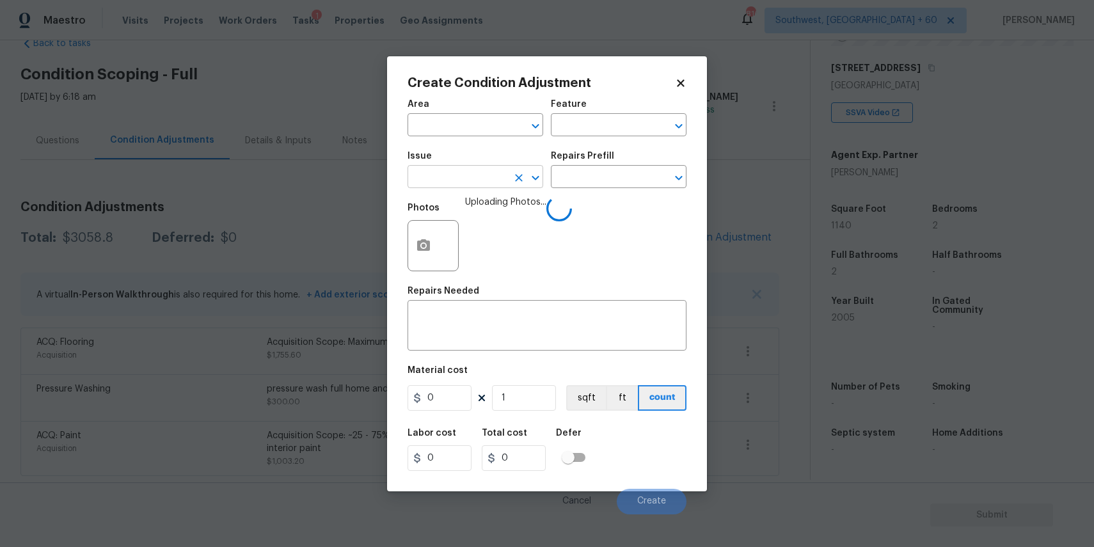
click at [478, 185] on input "text" at bounding box center [457, 178] width 100 height 20
click at [478, 242] on li "Tile and Grout" at bounding box center [475, 237] width 136 height 21
type input "Tile and Grout"
click at [423, 249] on icon "button" at bounding box center [423, 245] width 13 height 12
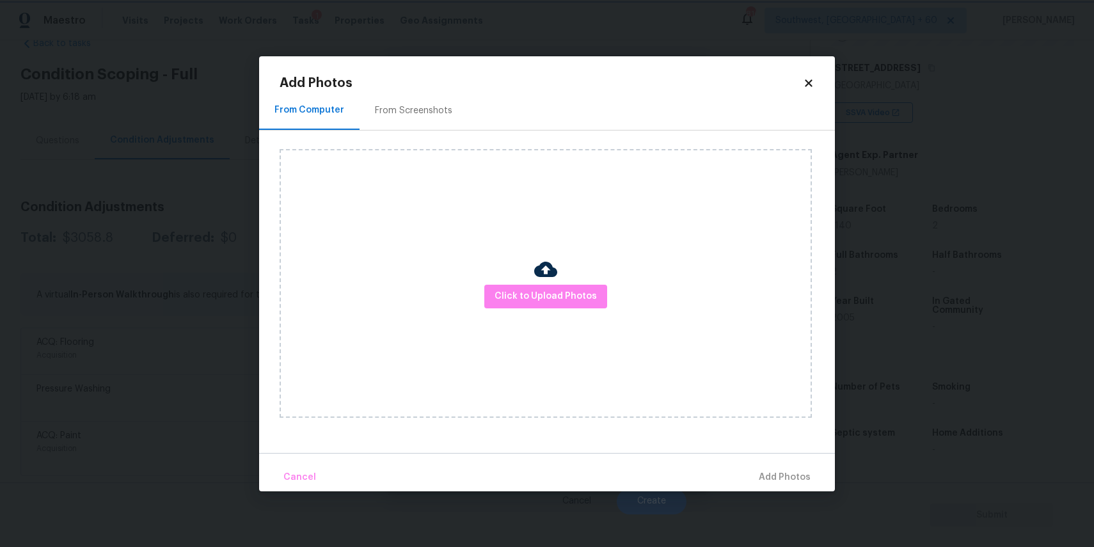
click at [902, 318] on body "Maestro Visits Projects Work Orders Tasks 1 Properties Geo Assignments 816 Sout…" at bounding box center [547, 273] width 1094 height 547
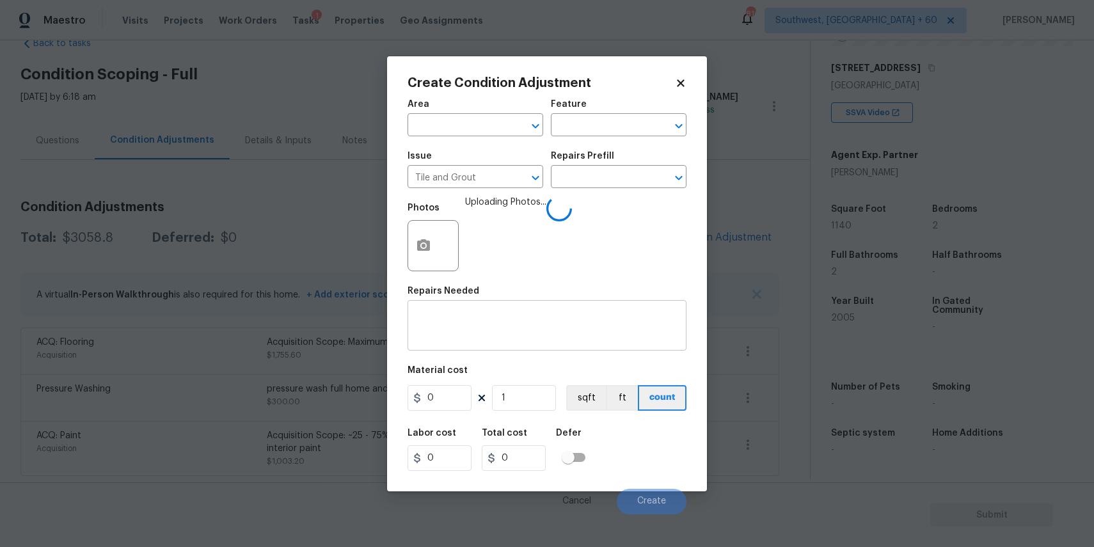
click at [590, 319] on textarea at bounding box center [547, 326] width 264 height 27
type textarea "t"
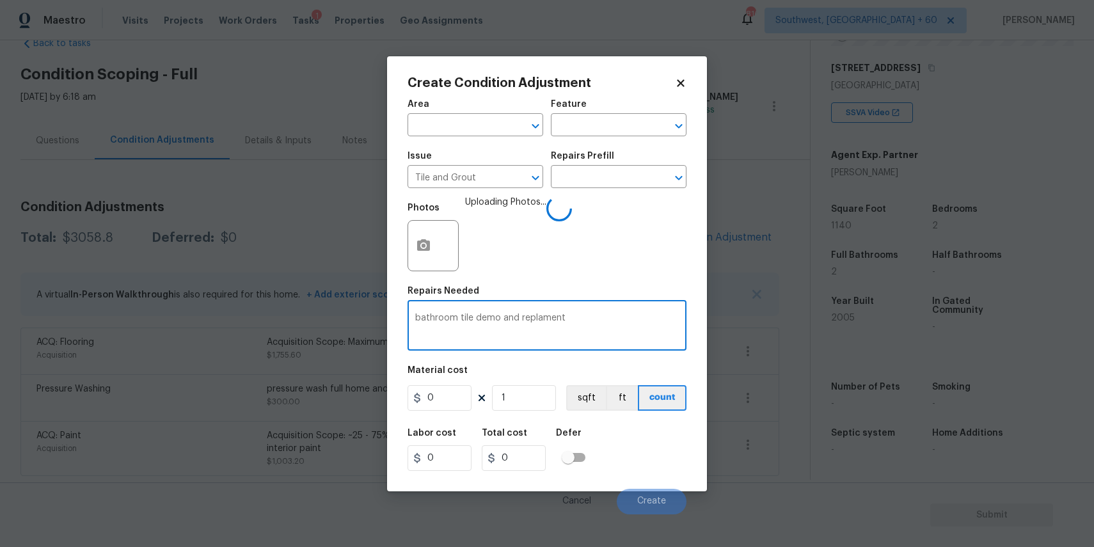
type textarea "bathroom tile demo and replament"
click at [452, 407] on input "0" at bounding box center [439, 398] width 64 height 26
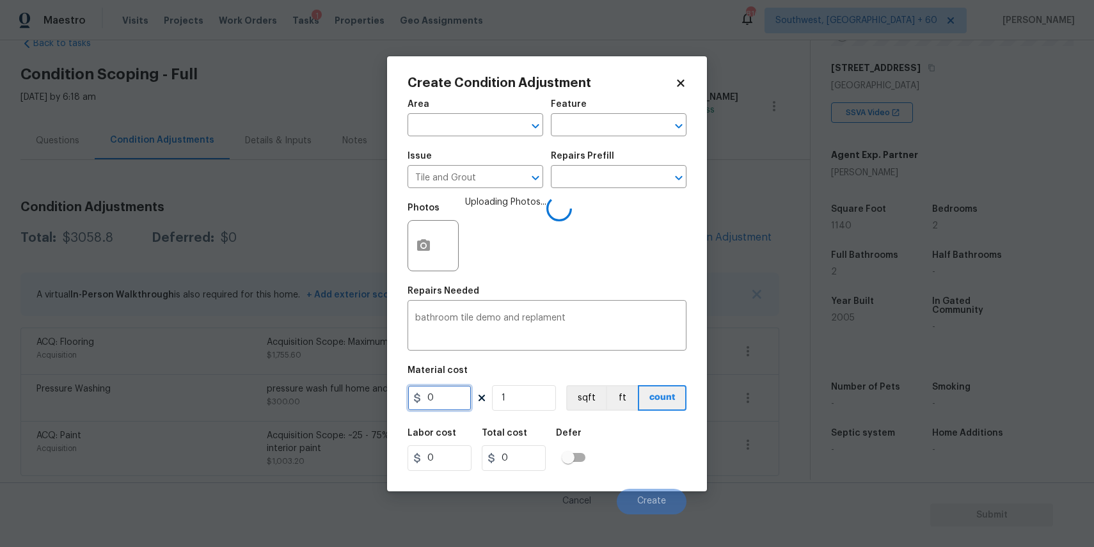
click at [452, 407] on input "0" at bounding box center [439, 398] width 64 height 26
type input "600"
click at [656, 494] on button "Create" at bounding box center [652, 502] width 70 height 26
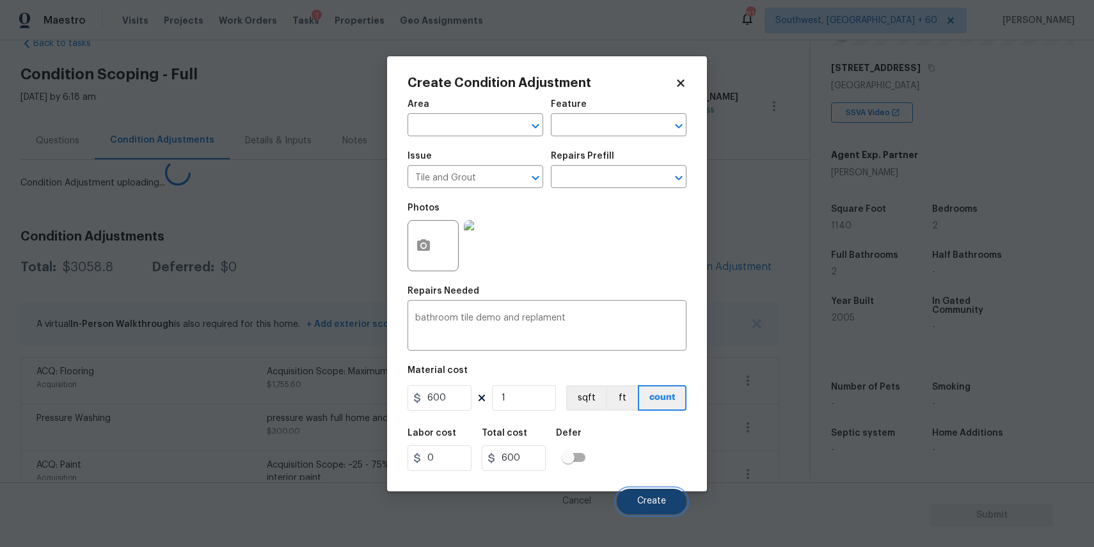
click at [640, 494] on button "Create" at bounding box center [652, 502] width 70 height 26
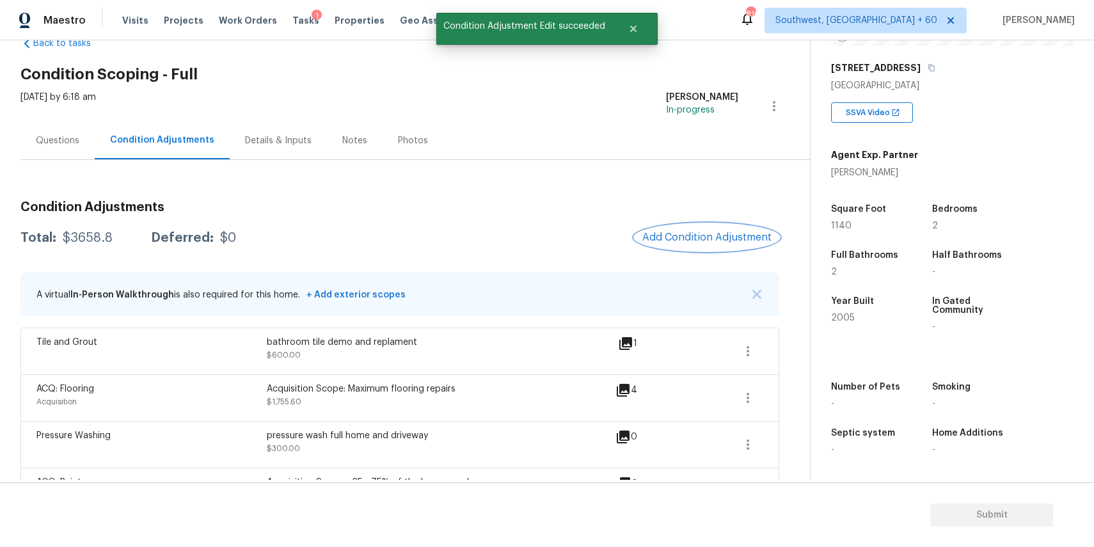
click at [710, 226] on button "Add Condition Adjustment" at bounding box center [707, 237] width 145 height 27
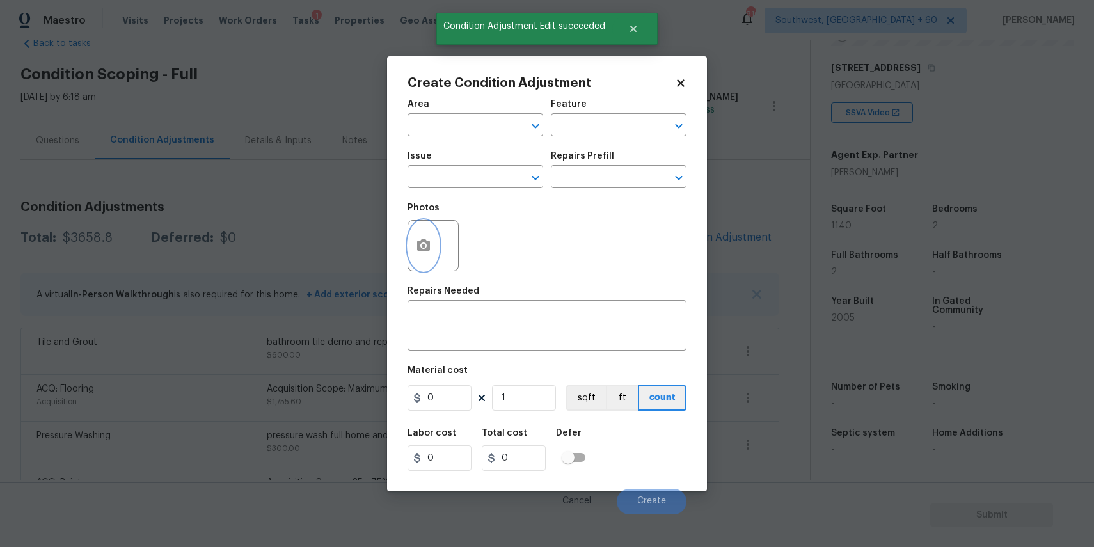
click at [423, 232] on button "button" at bounding box center [423, 246] width 31 height 50
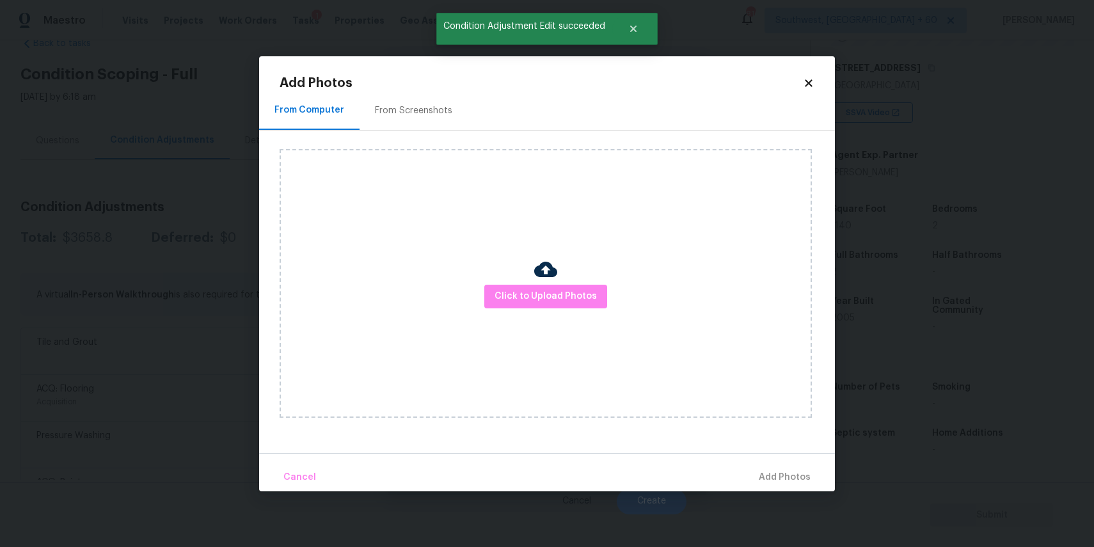
click at [510, 279] on div "Click to Upload Photos" at bounding box center [546, 283] width 532 height 269
click at [530, 301] on span "Click to Upload Photos" at bounding box center [545, 296] width 102 height 16
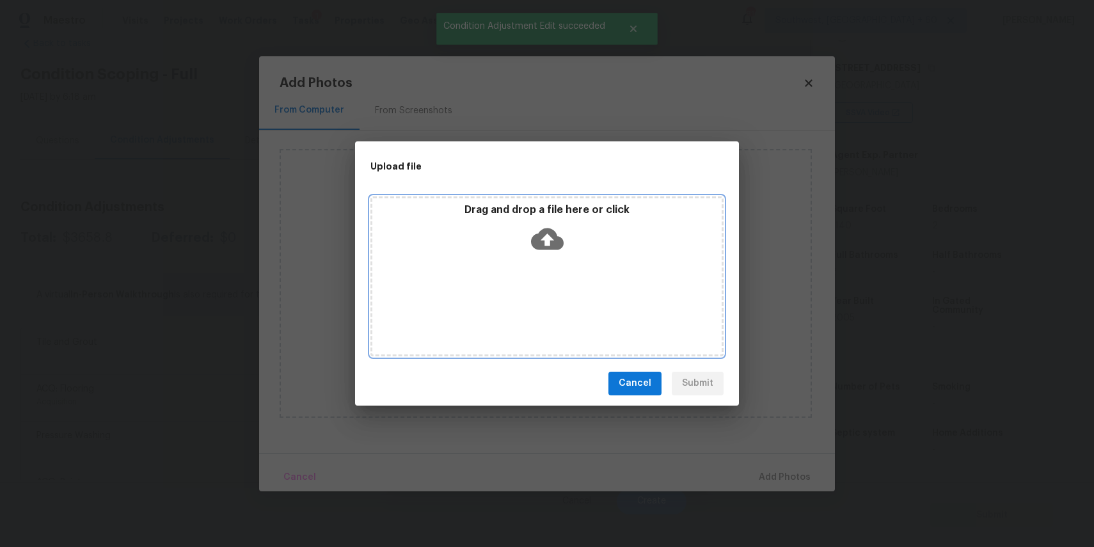
click at [530, 301] on div "Drag and drop a file here or click" at bounding box center [546, 276] width 353 height 160
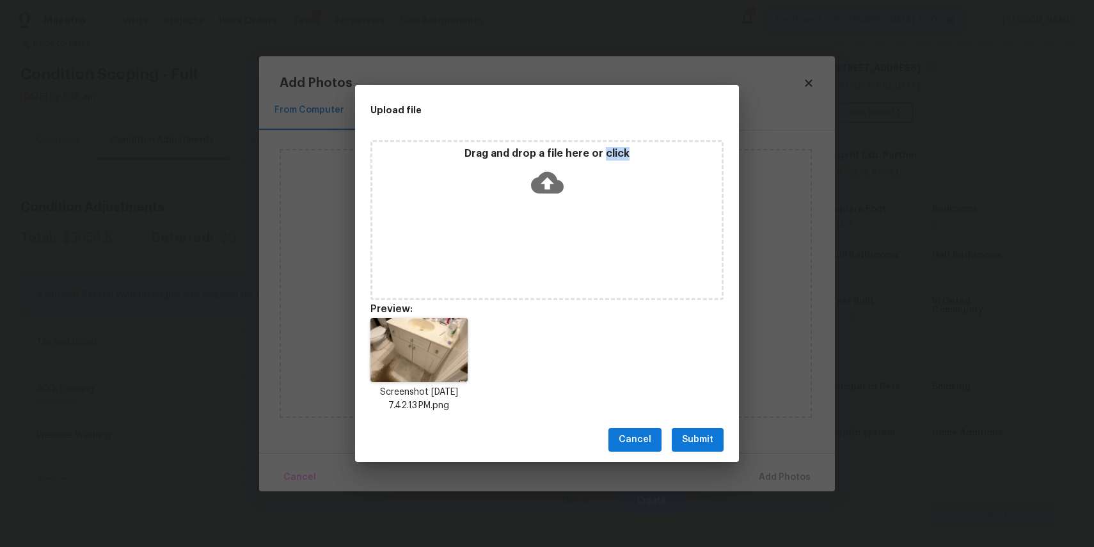
click at [706, 443] on span "Submit" at bounding box center [697, 440] width 31 height 16
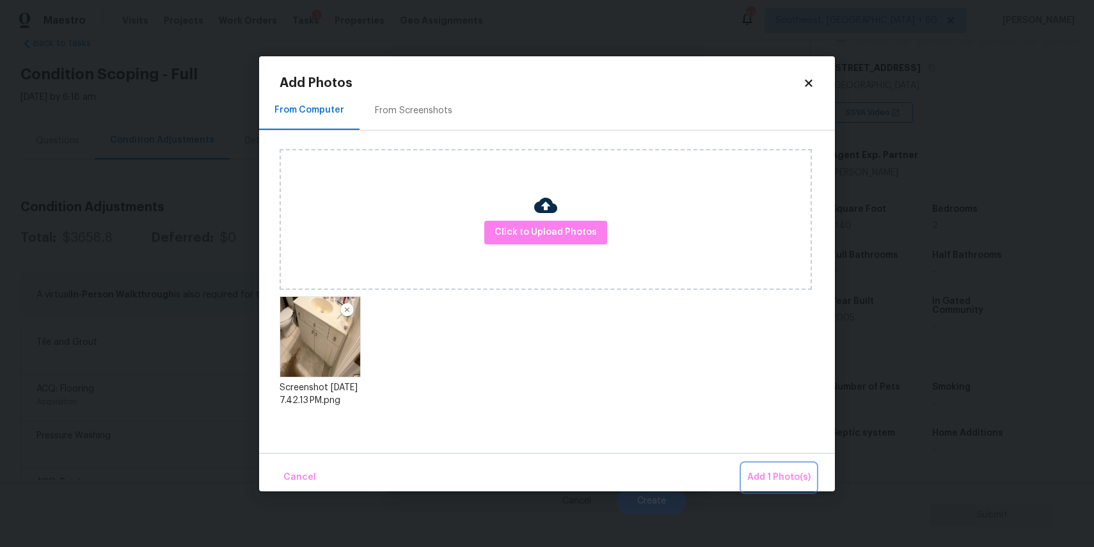
click at [771, 473] on span "Add 1 Photo(s)" at bounding box center [778, 477] width 63 height 16
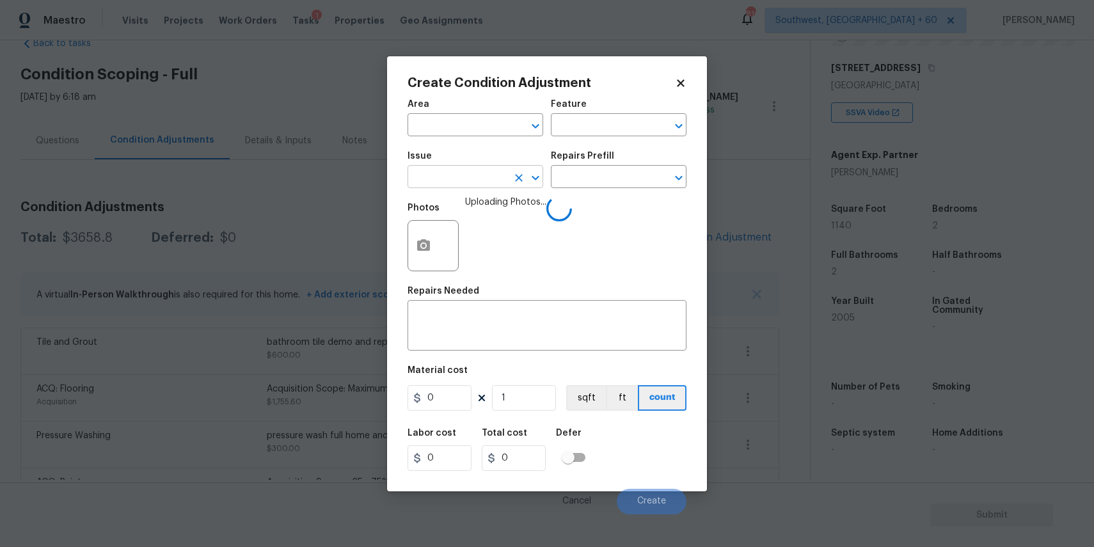
click at [499, 187] on input "text" at bounding box center [457, 178] width 100 height 20
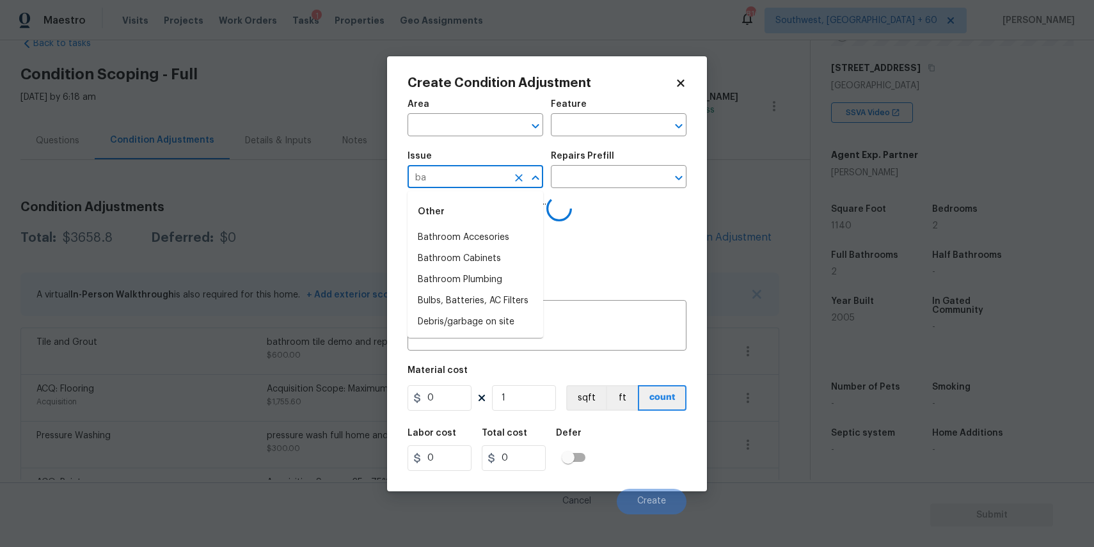
type input "b"
type input "c"
click at [504, 239] on li "Bathroom Cabinets" at bounding box center [475, 237] width 136 height 21
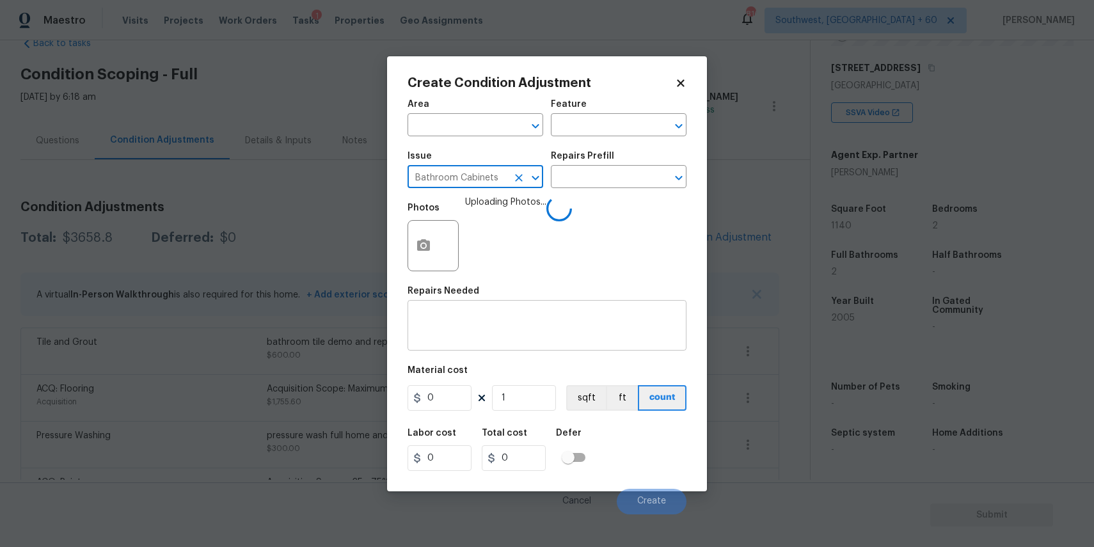
type input "Bathroom Cabinets"
click at [482, 335] on textarea at bounding box center [547, 326] width 264 height 27
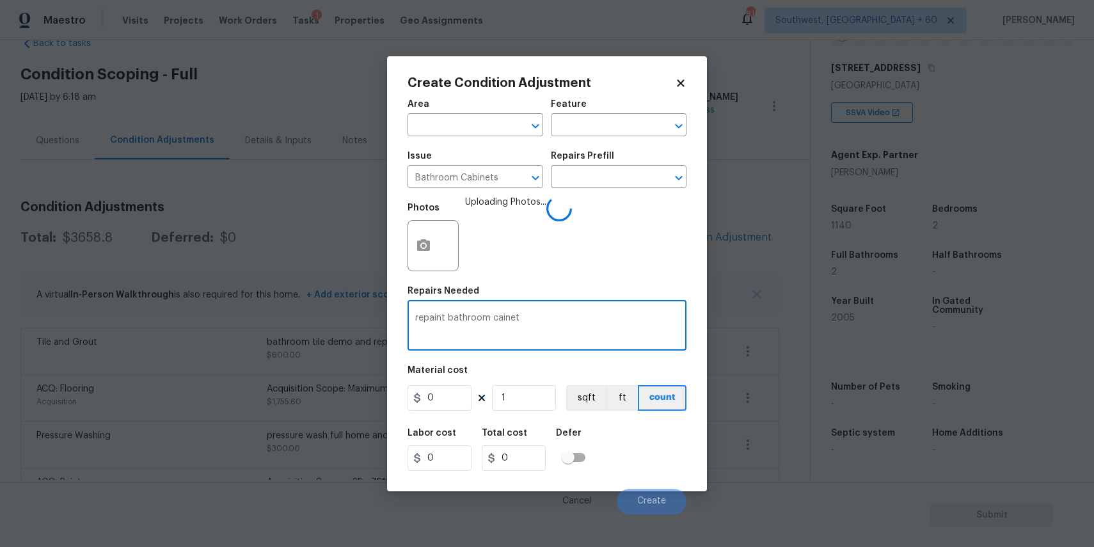
type textarea "repaint bathroom cainet"
click at [466, 386] on input "0" at bounding box center [439, 398] width 64 height 26
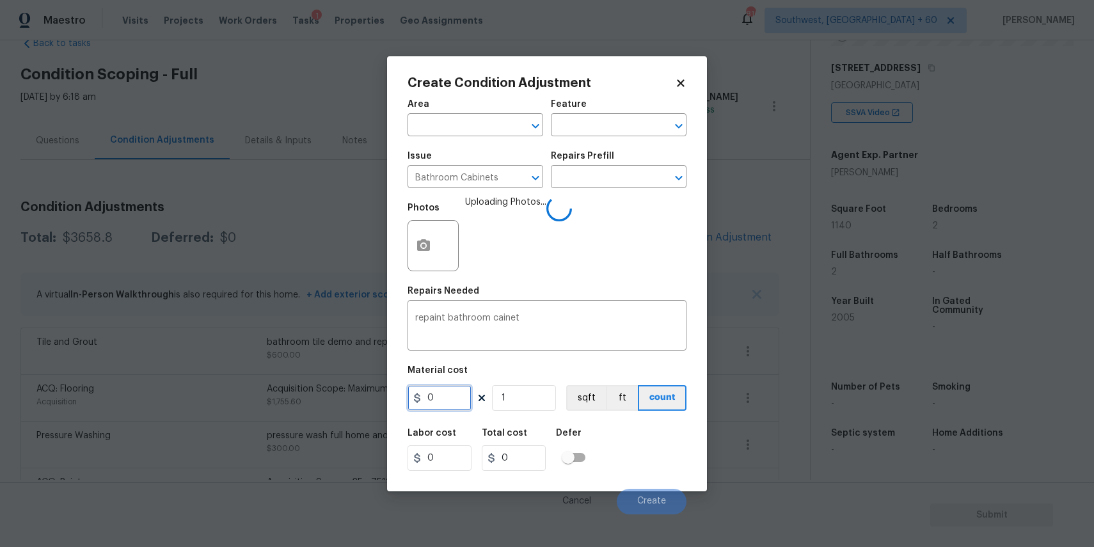
click at [466, 386] on input "0" at bounding box center [439, 398] width 64 height 26
click at [467, 388] on input "0" at bounding box center [439, 398] width 64 height 26
type input "800"
click at [658, 503] on span "Create" at bounding box center [651, 501] width 29 height 10
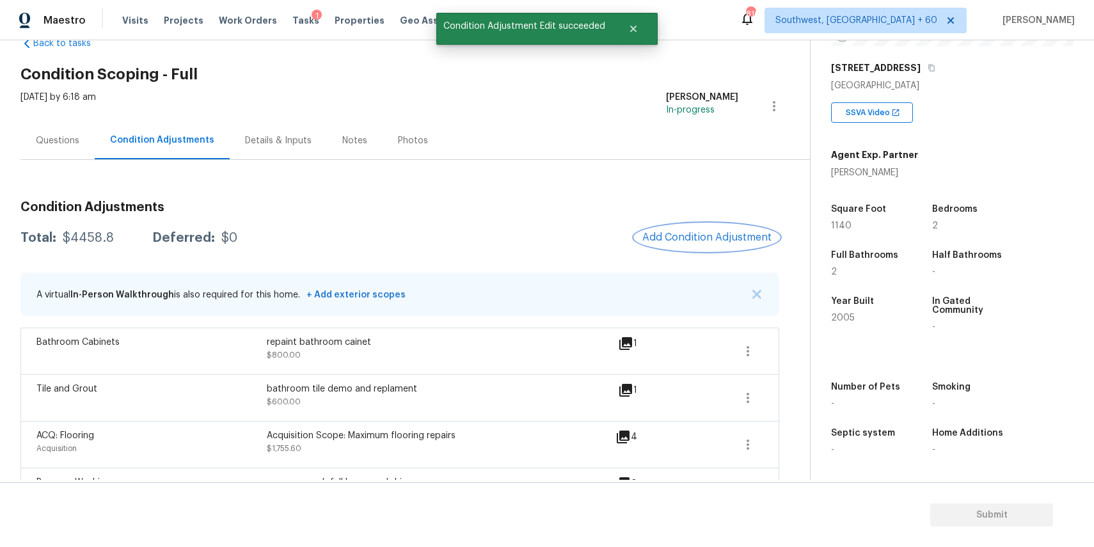
click at [731, 228] on button "Add Condition Adjustment" at bounding box center [707, 237] width 145 height 27
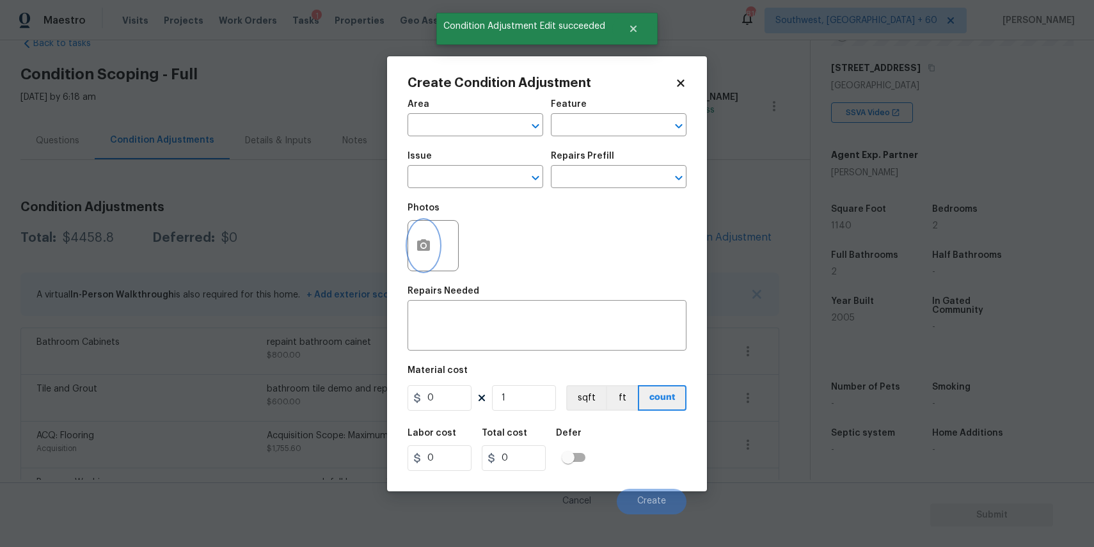
click at [430, 246] on icon "button" at bounding box center [423, 245] width 15 height 15
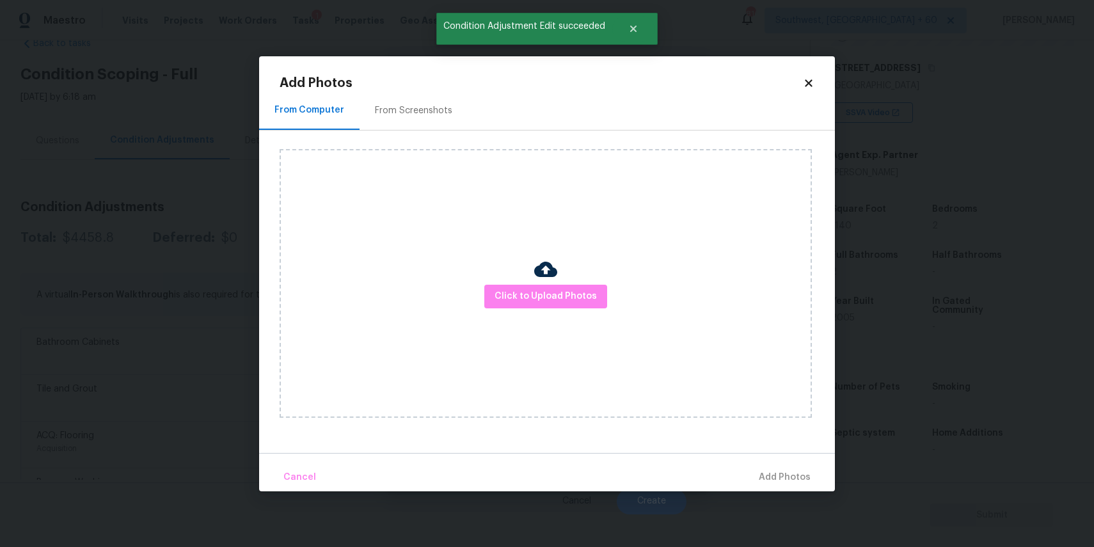
click at [550, 315] on div "Click to Upload Photos" at bounding box center [546, 283] width 532 height 269
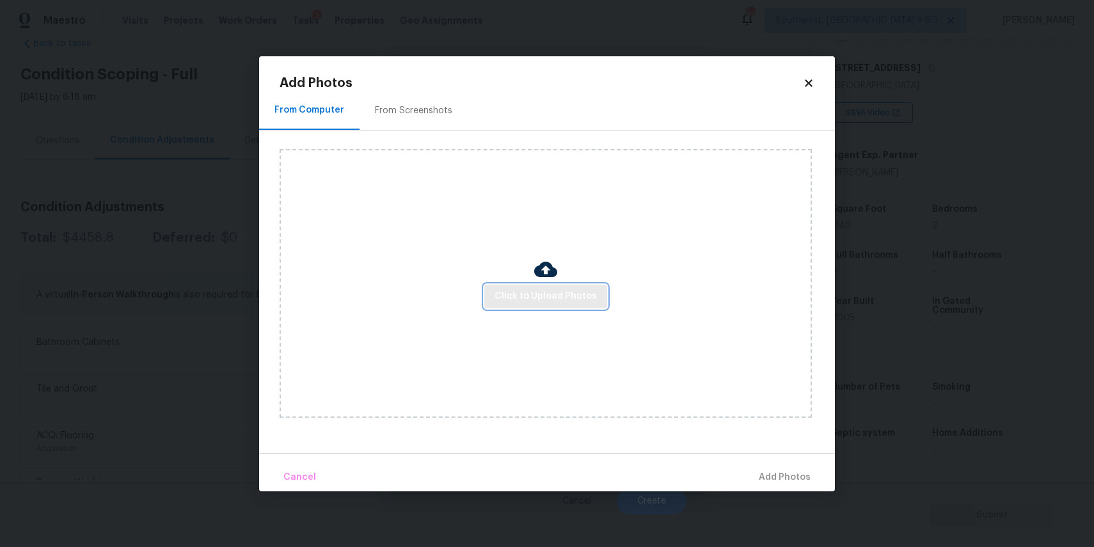
click at [558, 288] on span "Click to Upload Photos" at bounding box center [545, 296] width 102 height 16
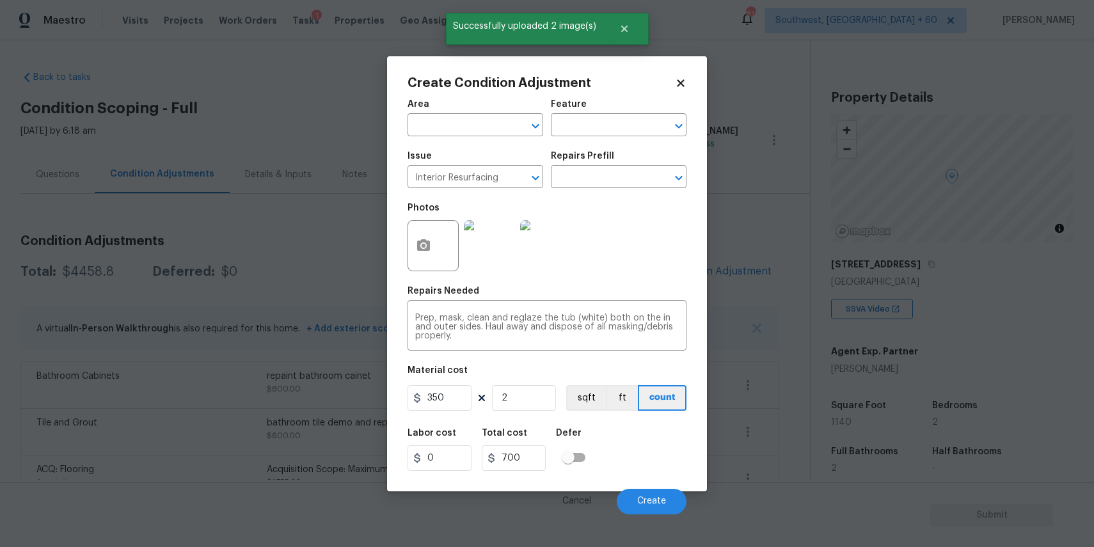
scroll to position [196, 0]
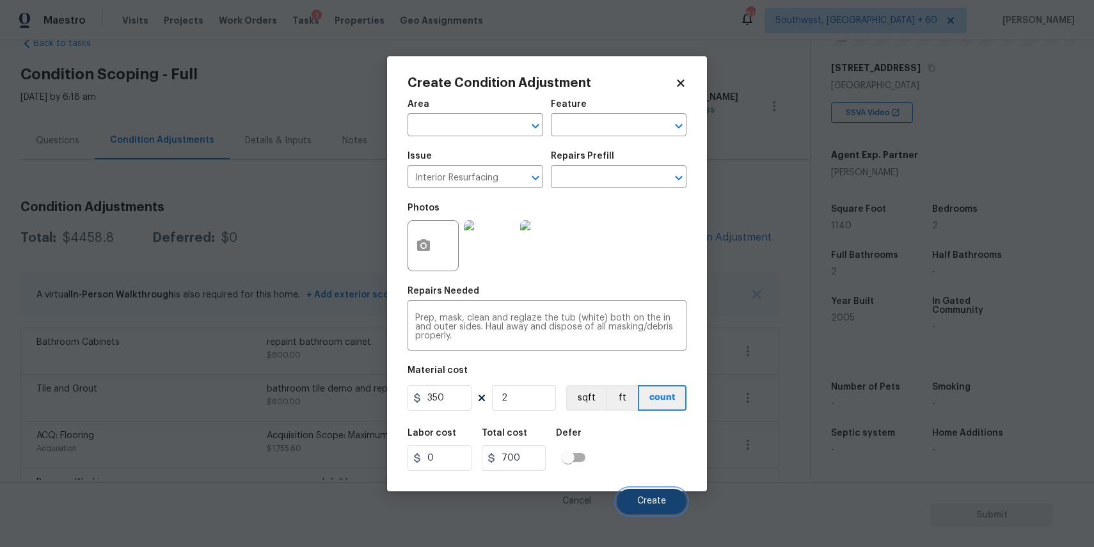
click at [656, 501] on span "Create" at bounding box center [651, 501] width 29 height 10
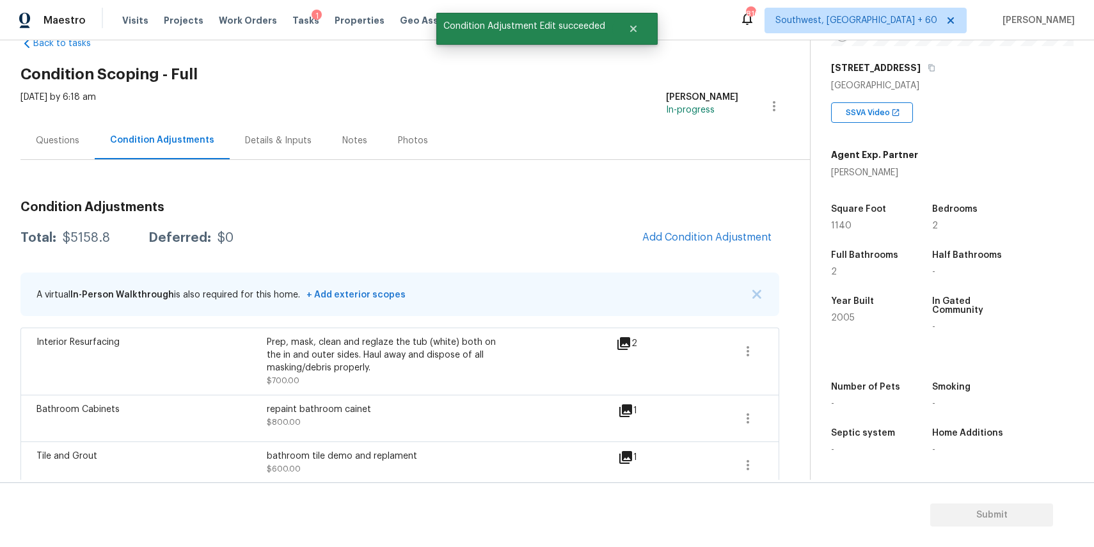
click at [58, 139] on div "Questions" at bounding box center [57, 140] width 43 height 13
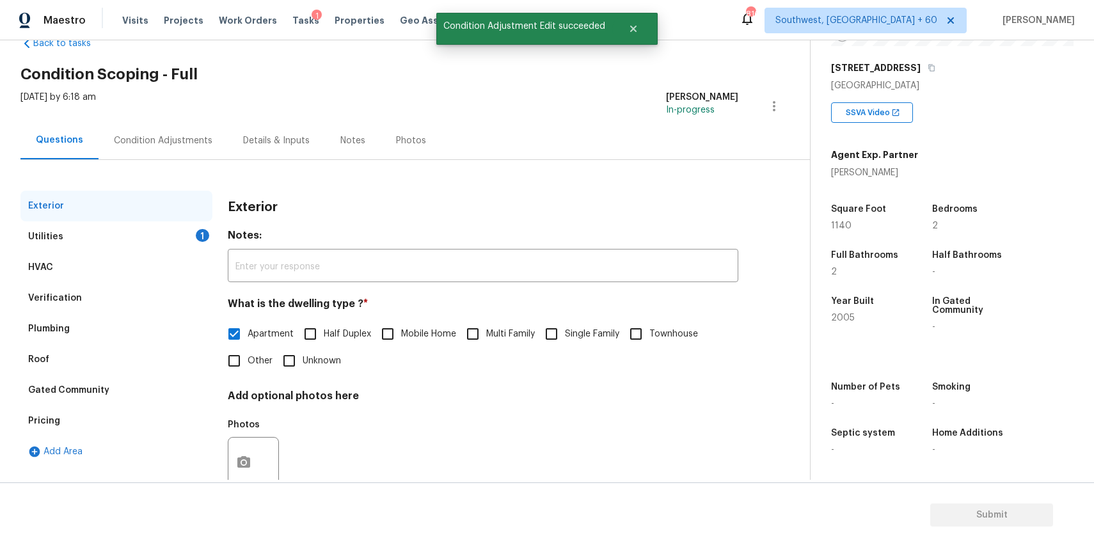
click at [157, 144] on div "Condition Adjustments" at bounding box center [163, 140] width 99 height 13
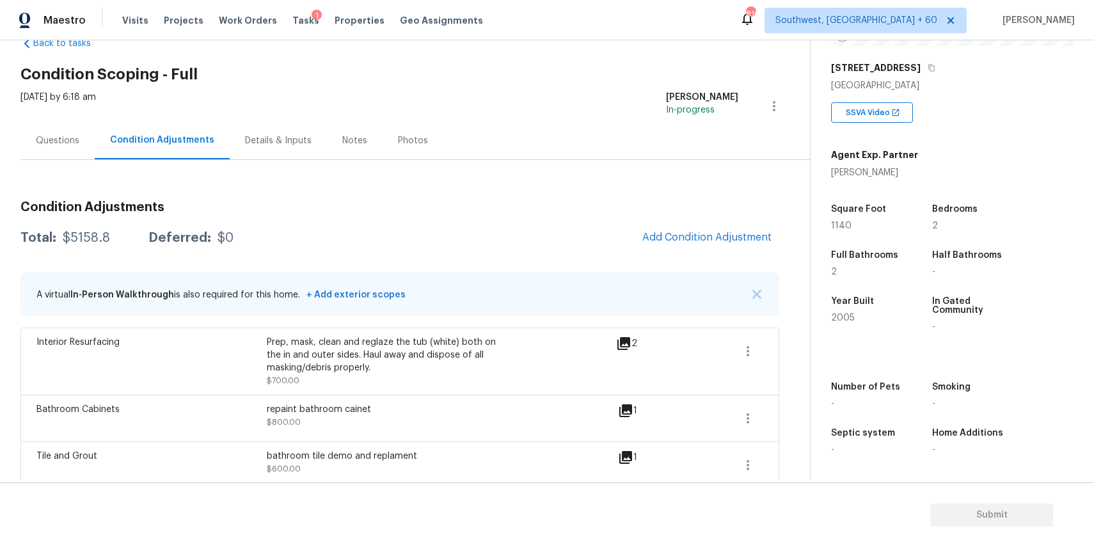
click at [70, 147] on div "Questions" at bounding box center [57, 141] width 74 height 38
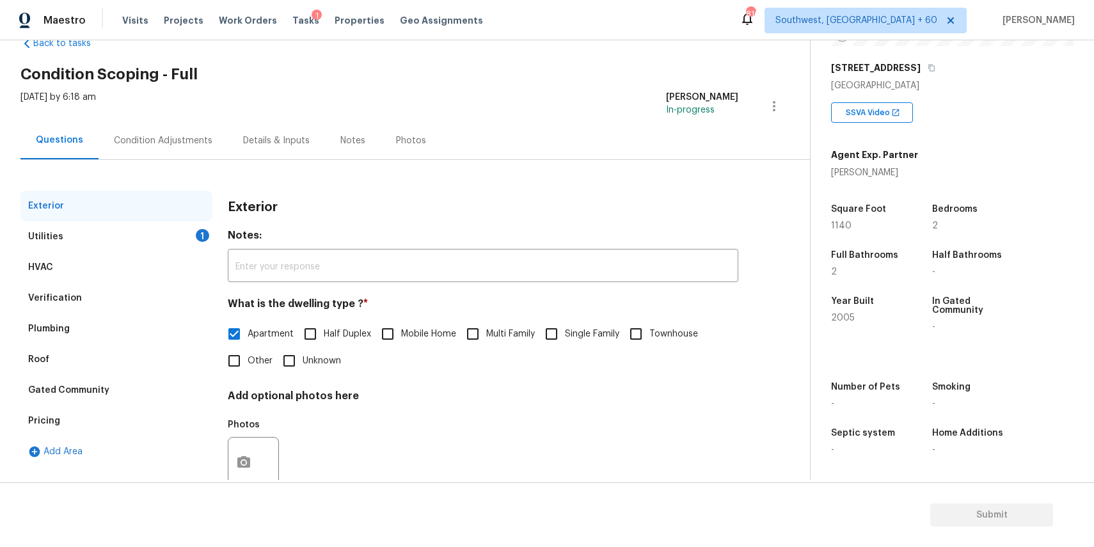
scroll to position [34, 0]
click at [184, 231] on div "Utilities 1" at bounding box center [116, 236] width 192 height 31
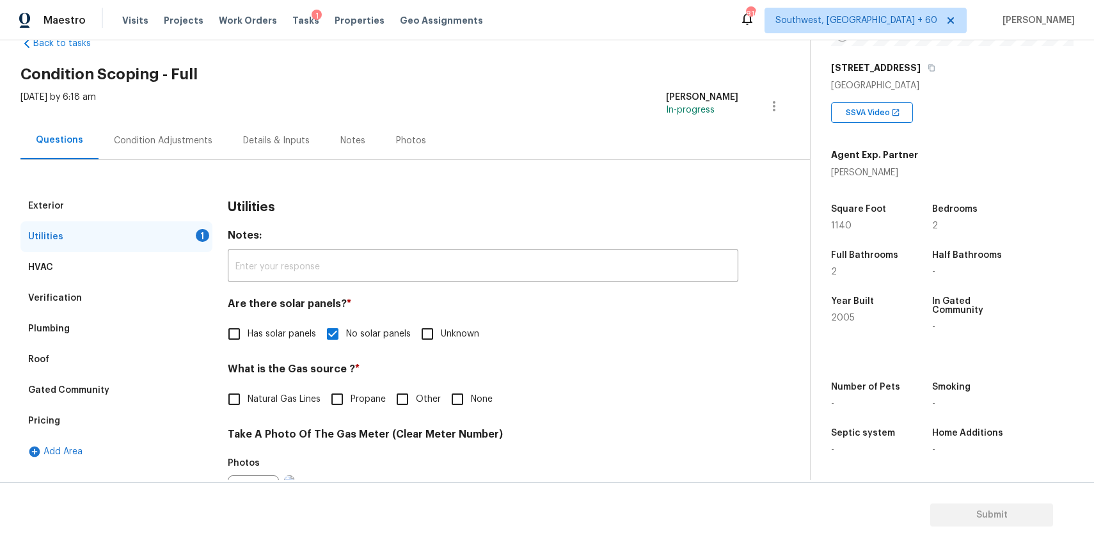
click at [459, 398] on input "None" at bounding box center [457, 399] width 27 height 27
checkbox input "true"
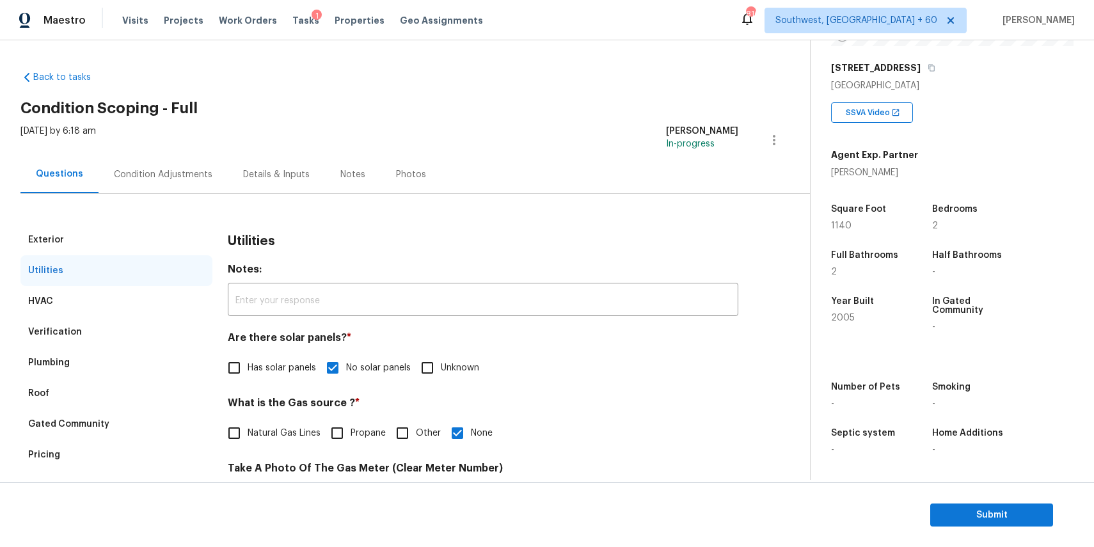
click at [185, 200] on div "Exterior Utilities HVAC Verification Plumbing Roof Gated Community Pricing Add …" at bounding box center [399, 543] width 759 height 698
click at [191, 167] on div "Condition Adjustments" at bounding box center [163, 174] width 129 height 38
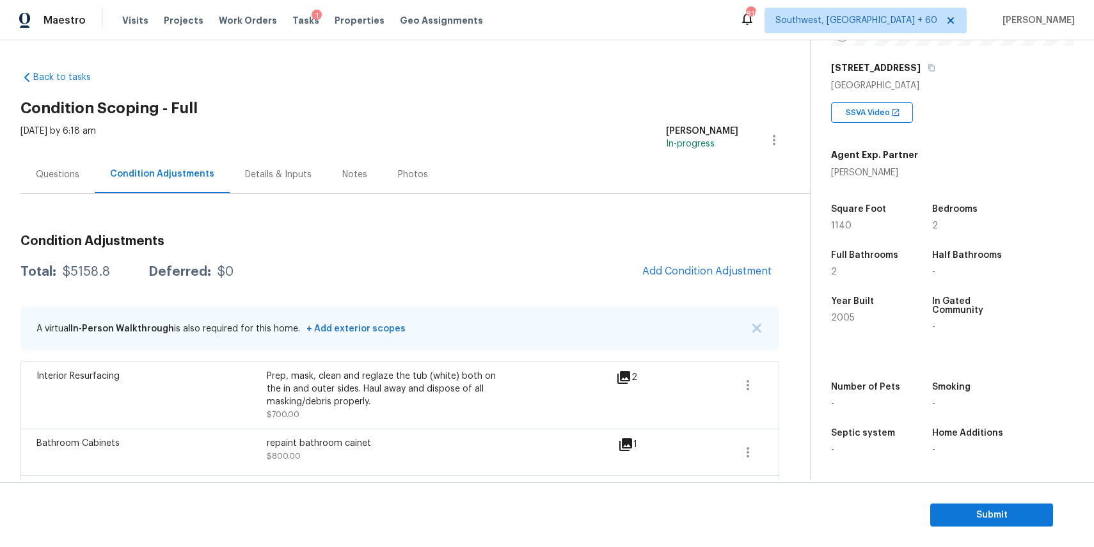
click at [95, 277] on div "$5158.8" at bounding box center [86, 271] width 47 height 13
copy div "$5158.8"
click at [74, 180] on div "Questions" at bounding box center [57, 174] width 43 height 13
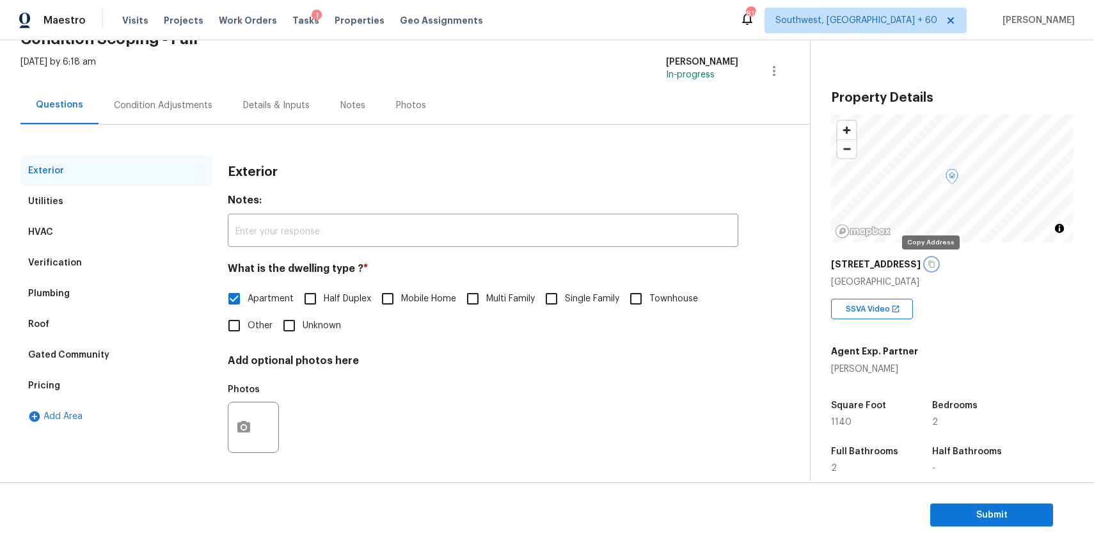
click at [929, 259] on button "button" at bounding box center [932, 264] width 12 height 12
click at [294, 20] on span "Tasks" at bounding box center [305, 20] width 27 height 9
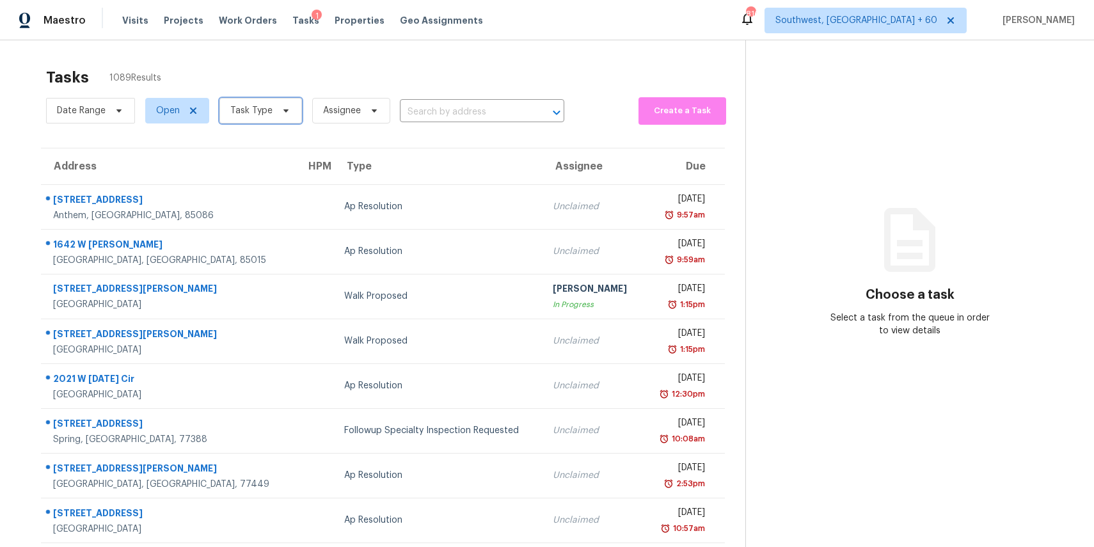
click at [281, 107] on icon at bounding box center [286, 111] width 10 height 10
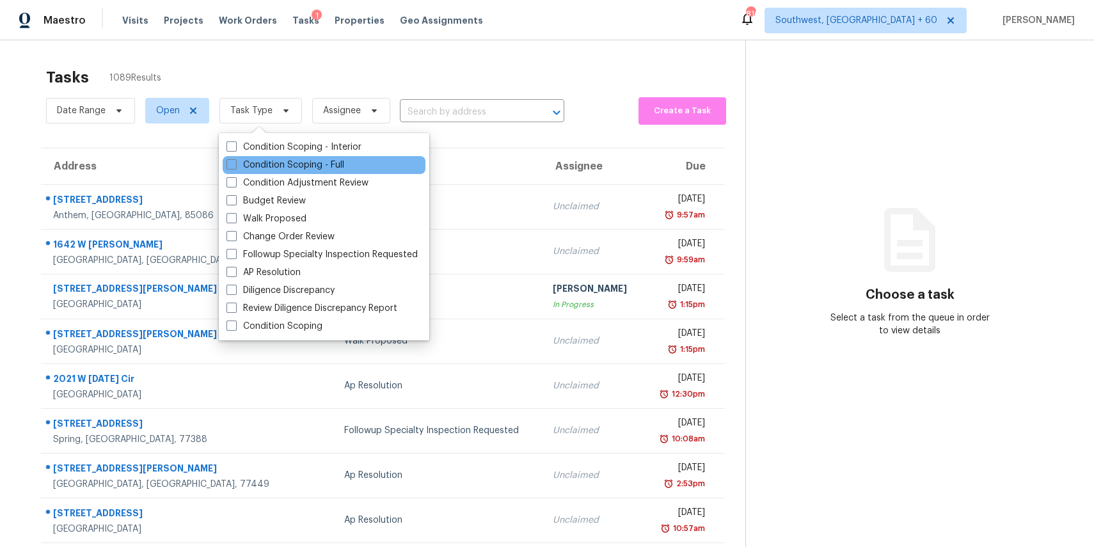
click at [301, 172] on div "Condition Scoping - Full" at bounding box center [324, 165] width 203 height 18
click at [297, 159] on label "Condition Scoping - Full" at bounding box center [285, 165] width 118 height 13
click at [235, 159] on input "Condition Scoping - Full" at bounding box center [230, 163] width 8 height 8
checkbox input "true"
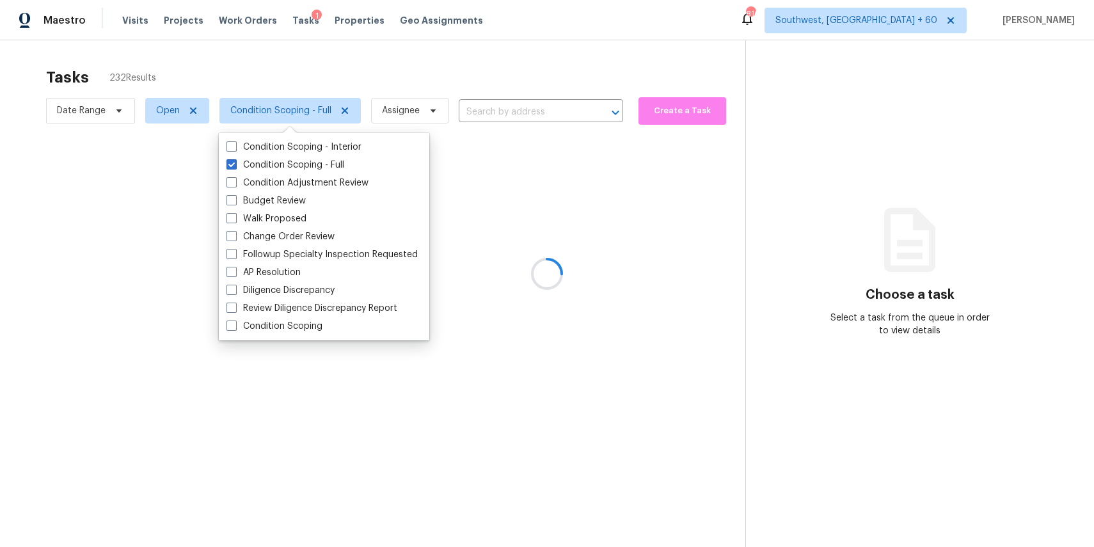
click at [314, 66] on div at bounding box center [547, 273] width 1094 height 547
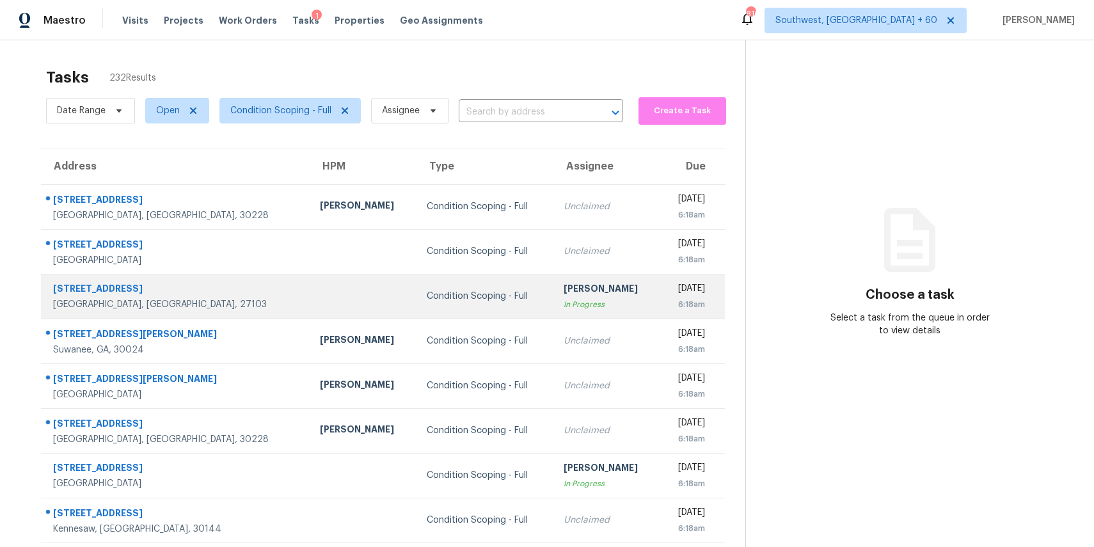
click at [564, 296] on div "[PERSON_NAME]" at bounding box center [607, 290] width 86 height 16
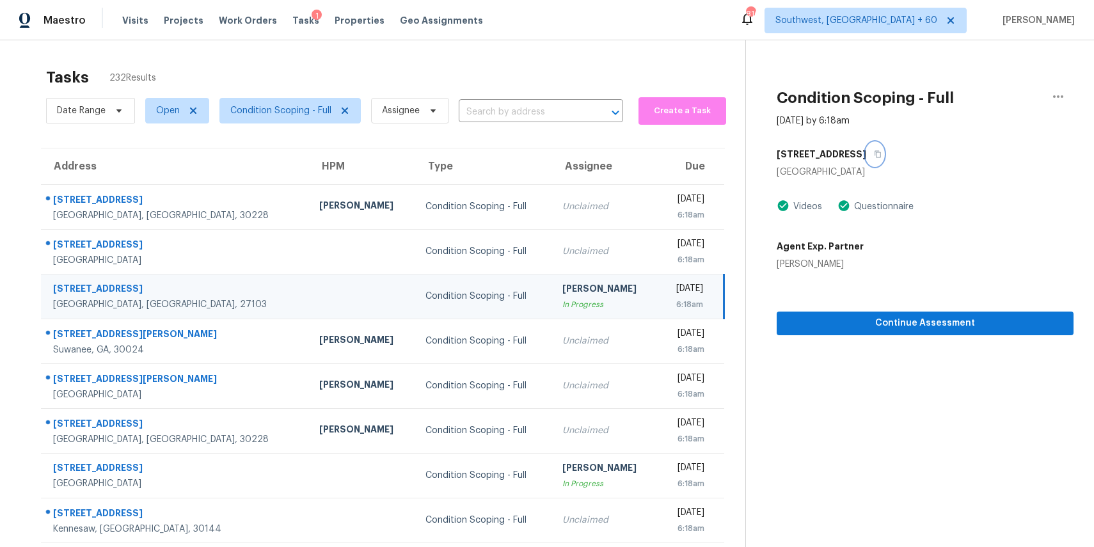
click at [878, 158] on button "button" at bounding box center [874, 154] width 17 height 23
click at [1053, 97] on icon "button" at bounding box center [1057, 96] width 15 height 15
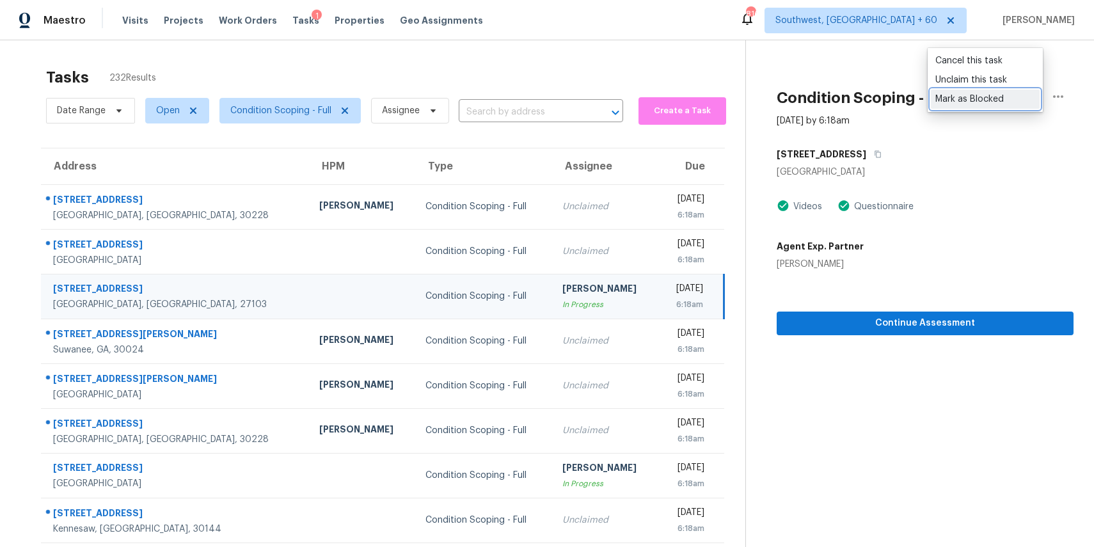
click at [990, 96] on div "Mark as Blocked" at bounding box center [985, 99] width 100 height 13
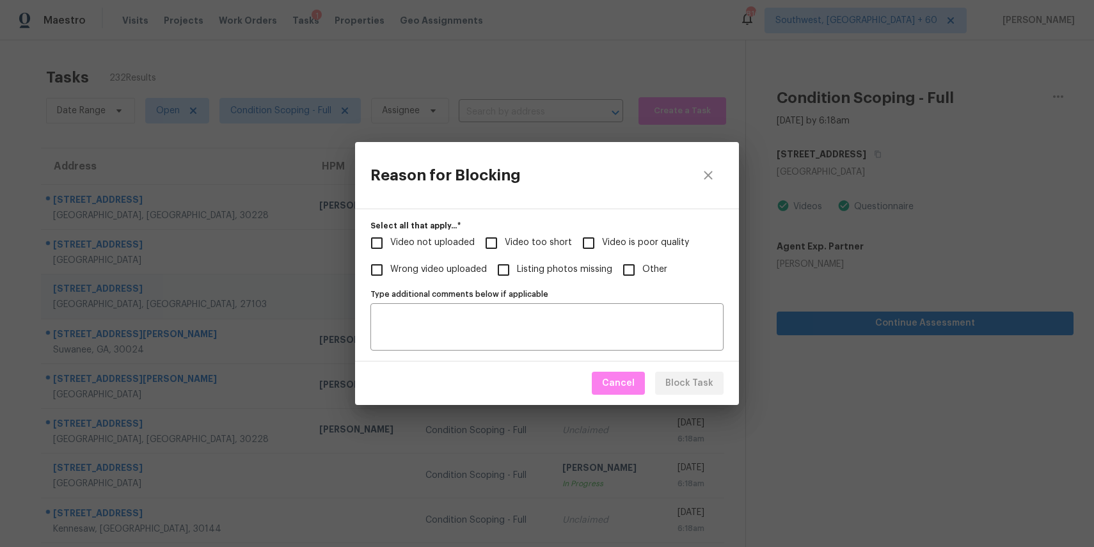
click at [544, 241] on span "Video too short" at bounding box center [538, 242] width 67 height 13
click at [505, 241] on input "Video too short" at bounding box center [491, 243] width 27 height 27
checkbox input "true"
click at [700, 376] on span "Block Task" at bounding box center [689, 383] width 48 height 16
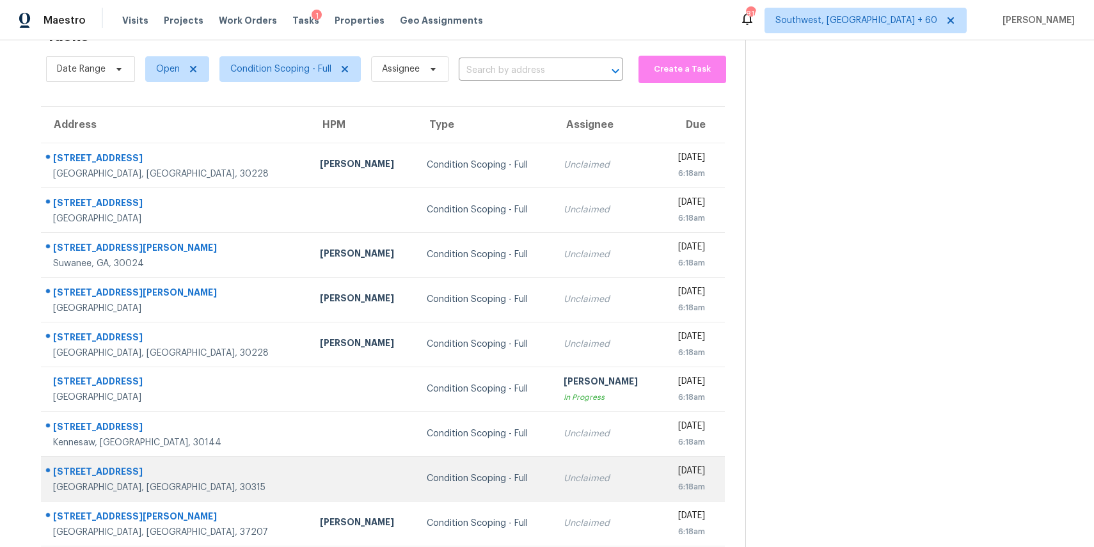
scroll to position [79, 0]
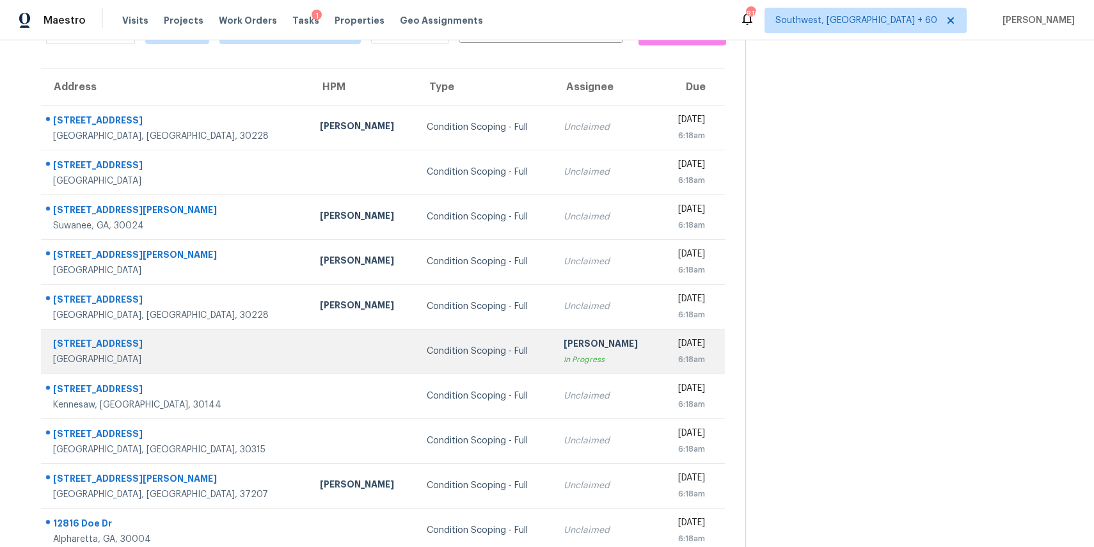
click at [570, 354] on div "In Progress" at bounding box center [607, 359] width 86 height 13
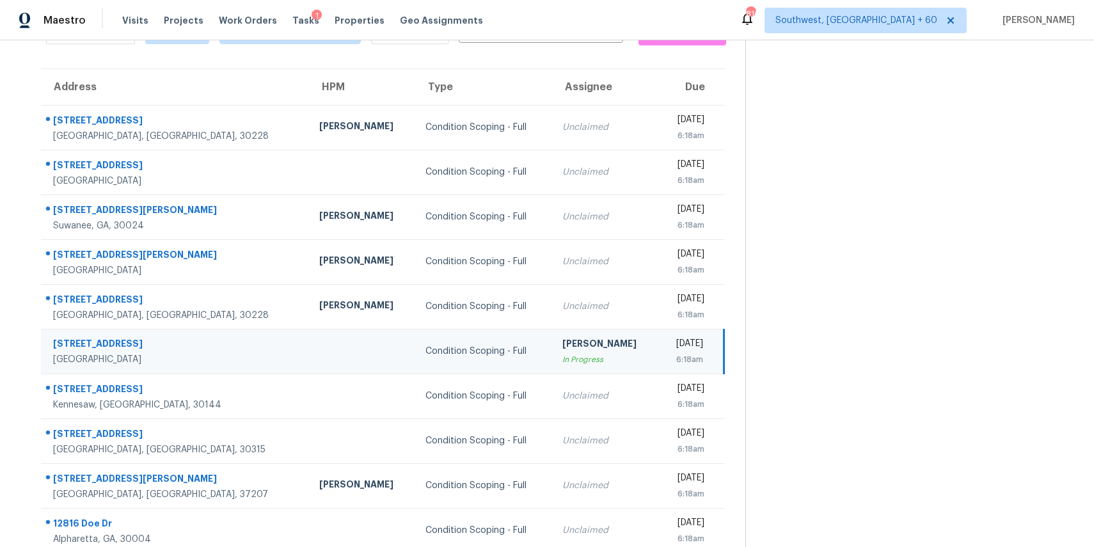
click at [570, 354] on div "In Progress" at bounding box center [605, 359] width 86 height 13
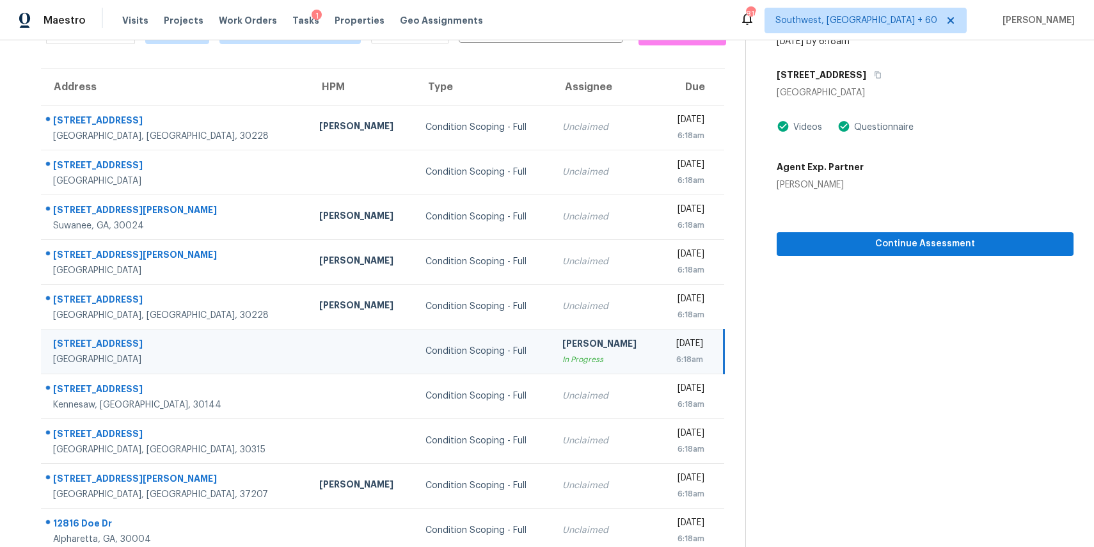
scroll to position [0, 0]
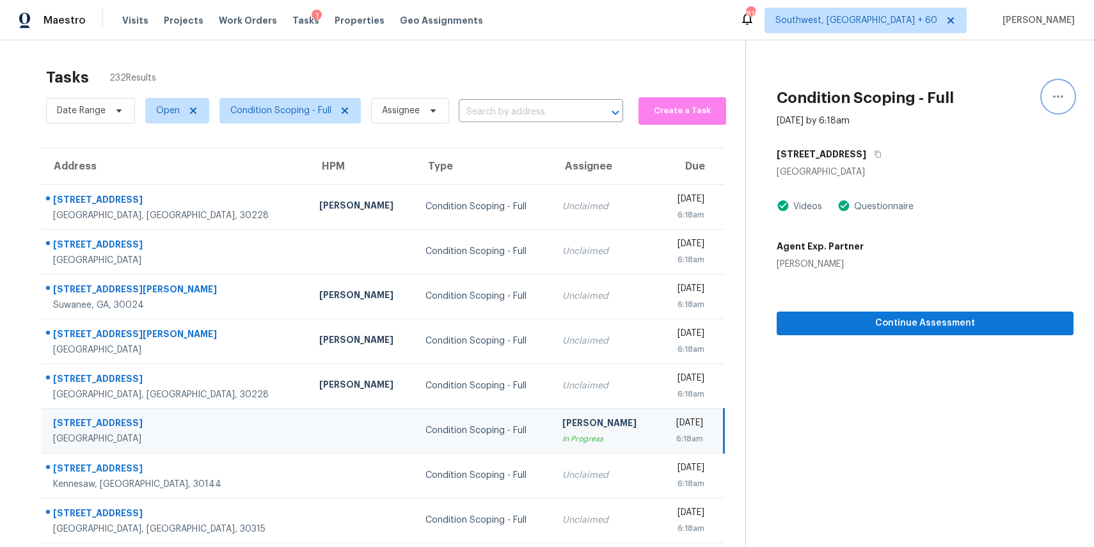
click at [1061, 95] on icon "button" at bounding box center [1057, 96] width 15 height 15
click at [961, 97] on div "Mark as Blocked" at bounding box center [985, 99] width 100 height 13
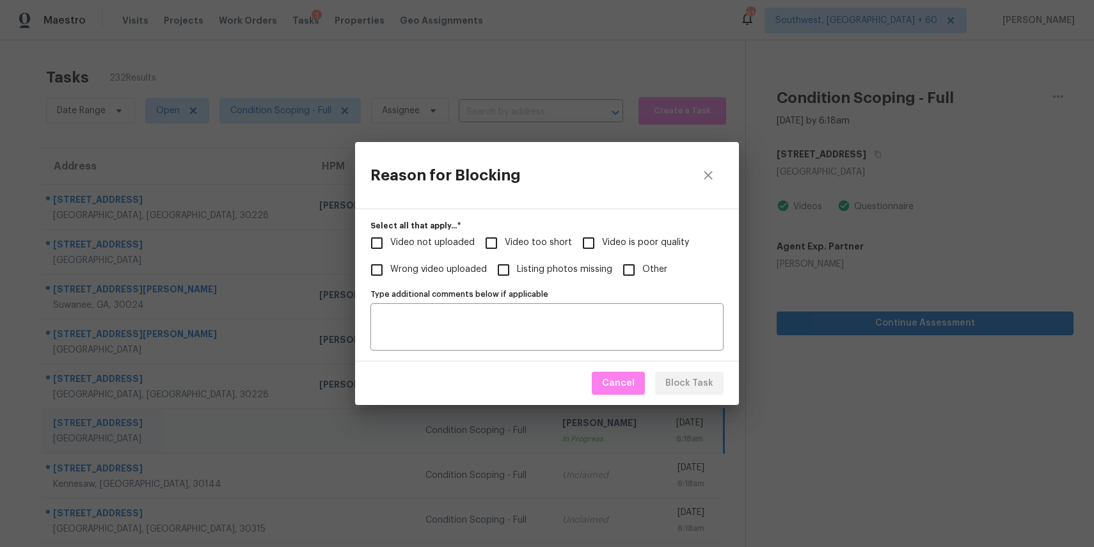
click at [528, 242] on span "Video too short" at bounding box center [538, 242] width 67 height 13
click at [505, 242] on input "Video too short" at bounding box center [491, 243] width 27 height 27
checkbox input "true"
click at [688, 375] on span "Block Task" at bounding box center [689, 383] width 48 height 16
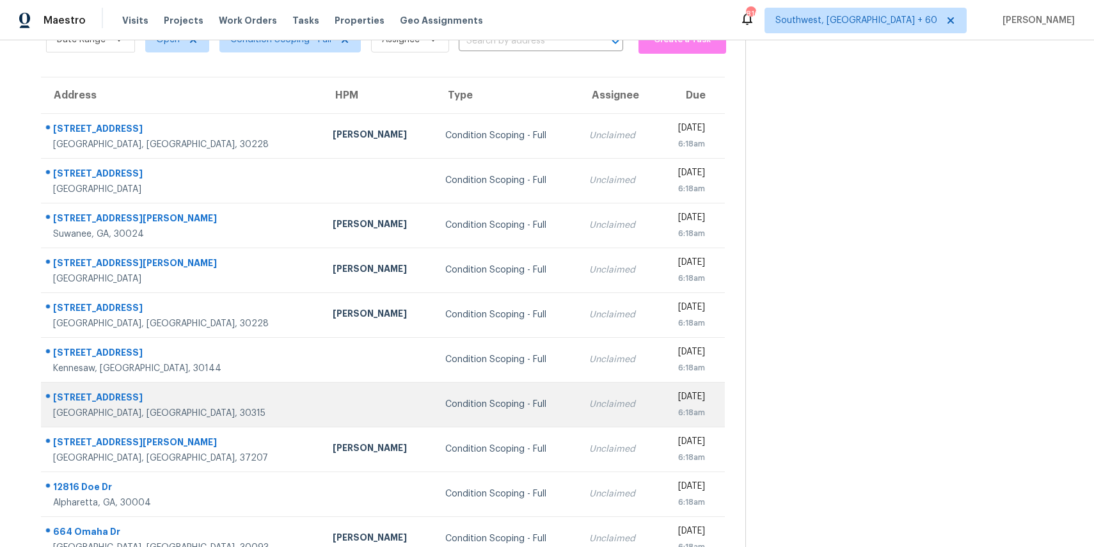
scroll to position [119, 0]
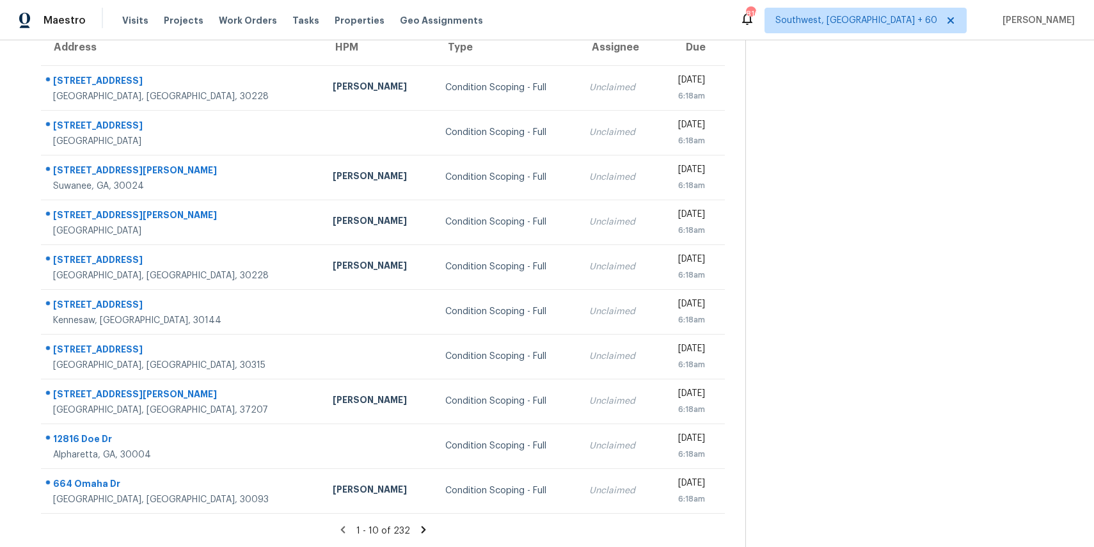
click at [422, 529] on icon at bounding box center [423, 529] width 4 height 7
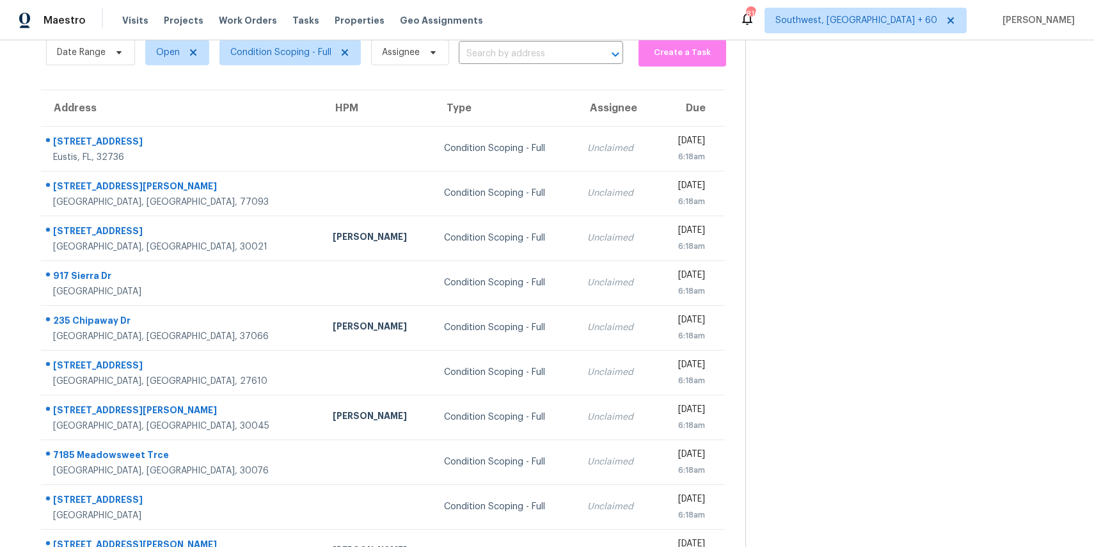
scroll to position [39, 0]
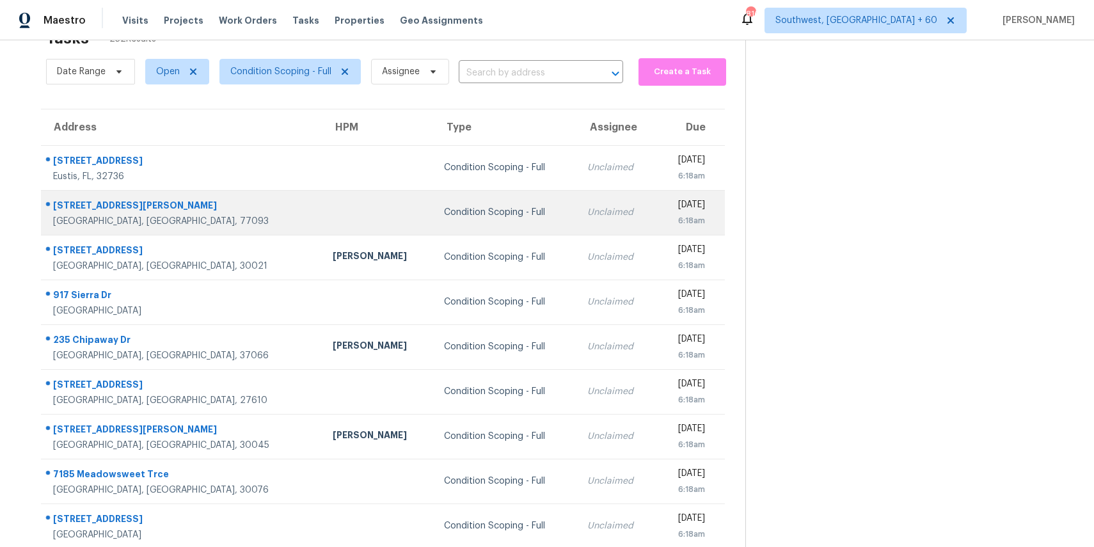
click at [577, 219] on td "Unclaimed" at bounding box center [616, 212] width 79 height 45
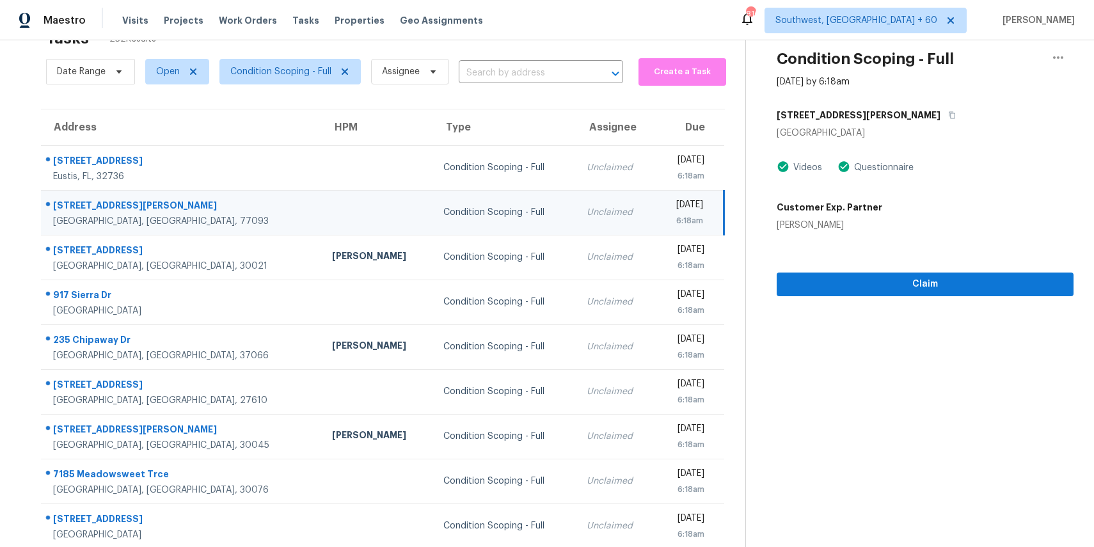
scroll to position [0, 0]
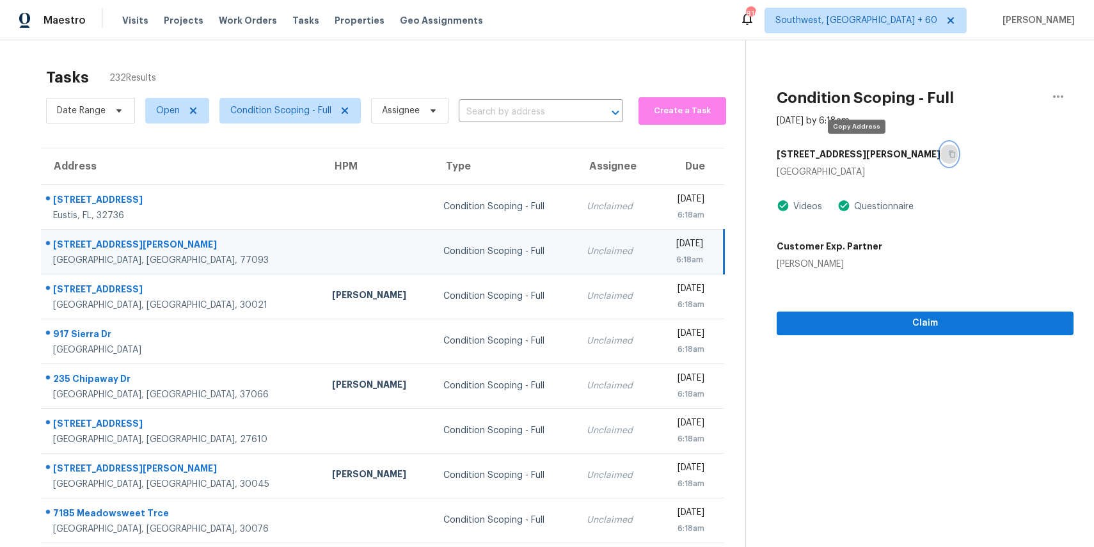
click at [940, 159] on button "button" at bounding box center [948, 154] width 17 height 23
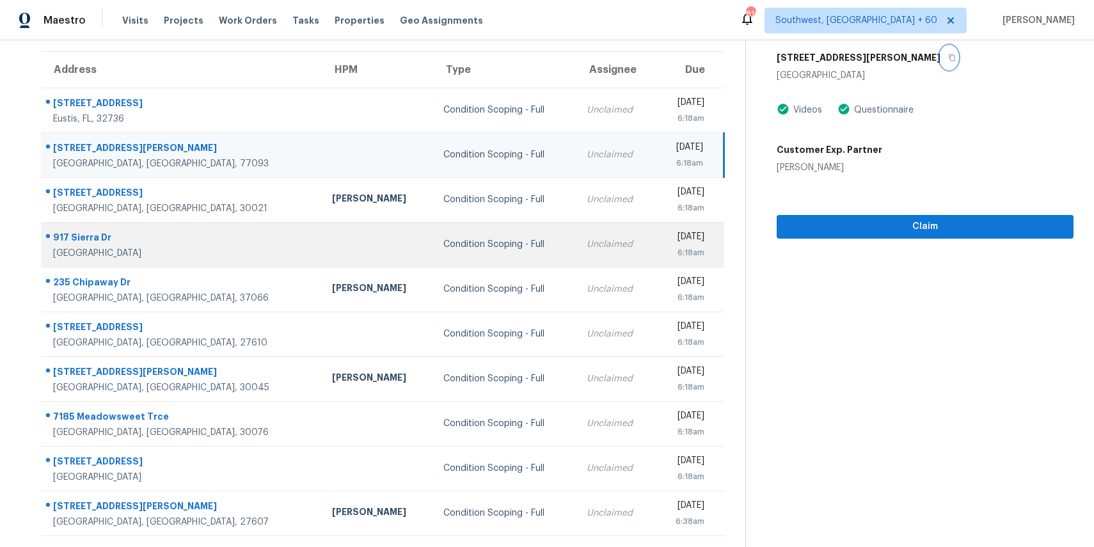
scroll to position [114, 0]
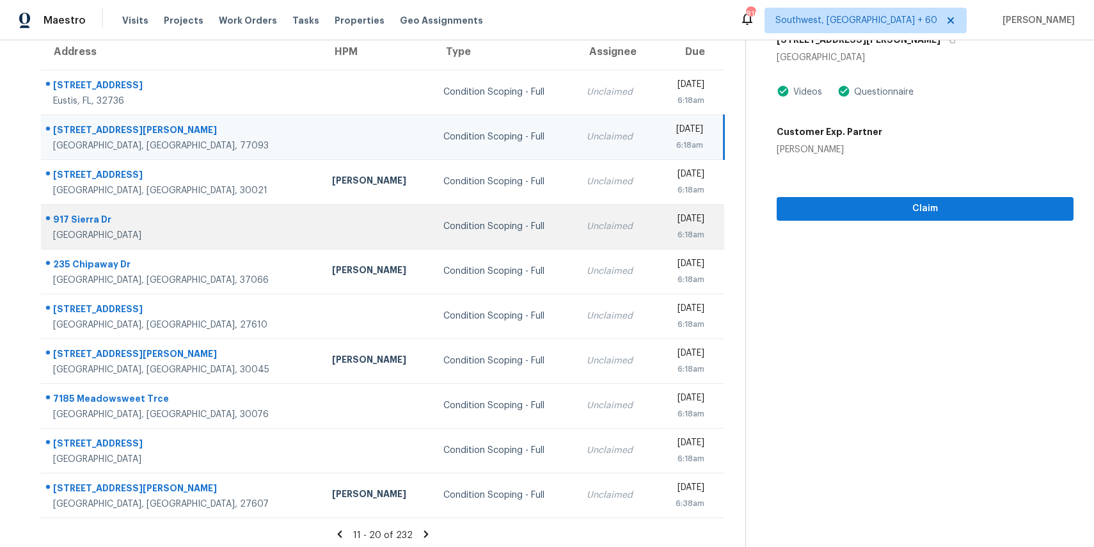
click at [466, 247] on td "Condition Scoping - Full" at bounding box center [504, 226] width 143 height 45
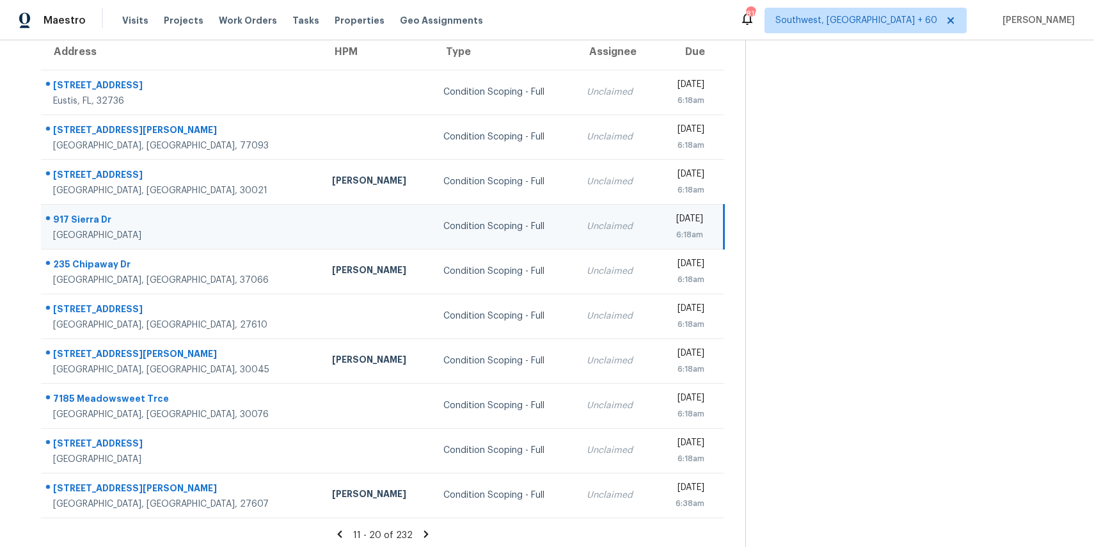
scroll to position [0, 0]
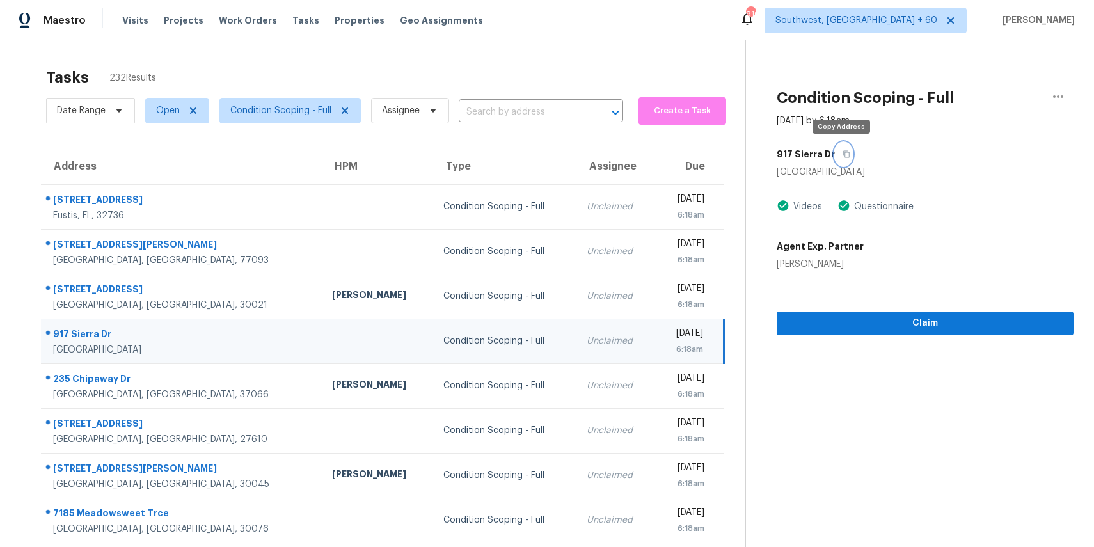
click at [842, 152] on icon "button" at bounding box center [846, 154] width 8 height 8
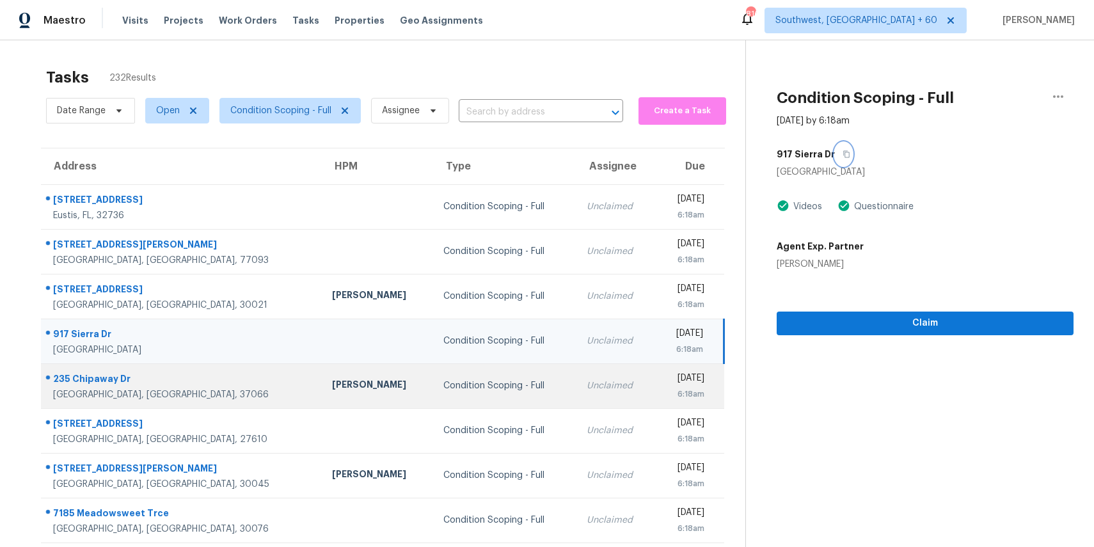
scroll to position [63, 0]
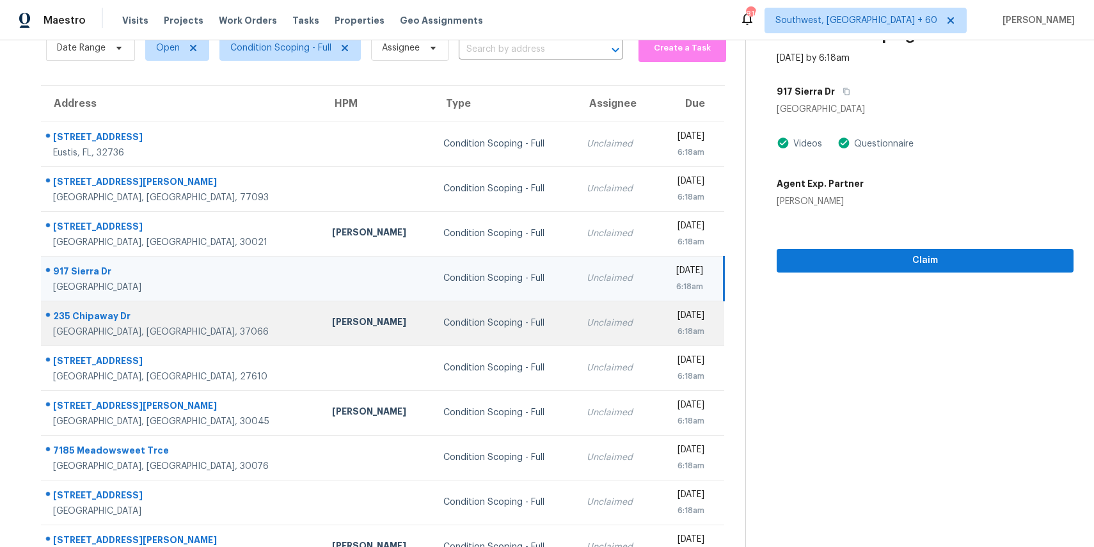
click at [498, 324] on td "Condition Scoping - Full" at bounding box center [504, 323] width 143 height 45
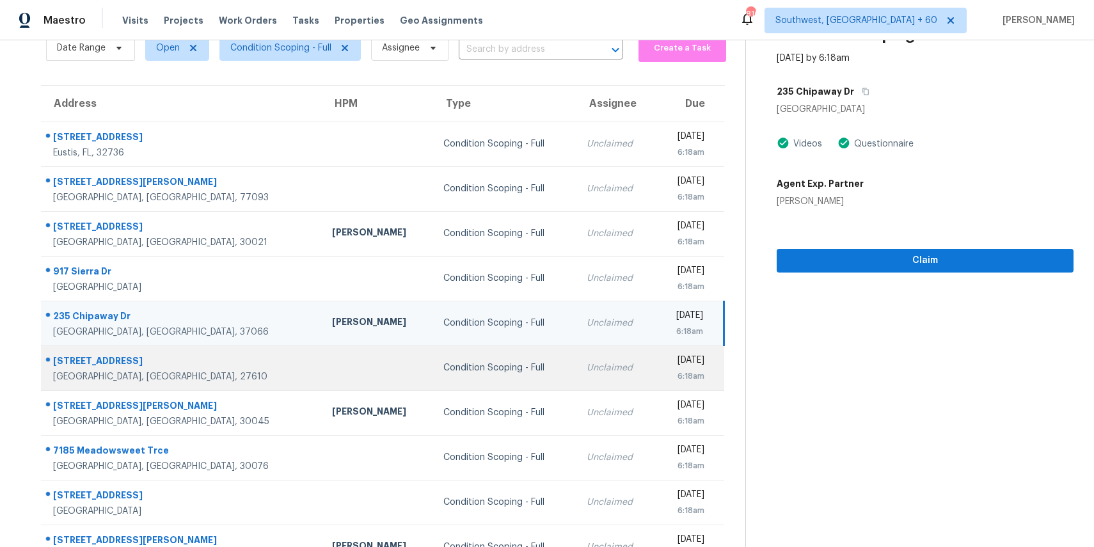
click at [587, 365] on div "Unclaimed" at bounding box center [616, 367] width 58 height 13
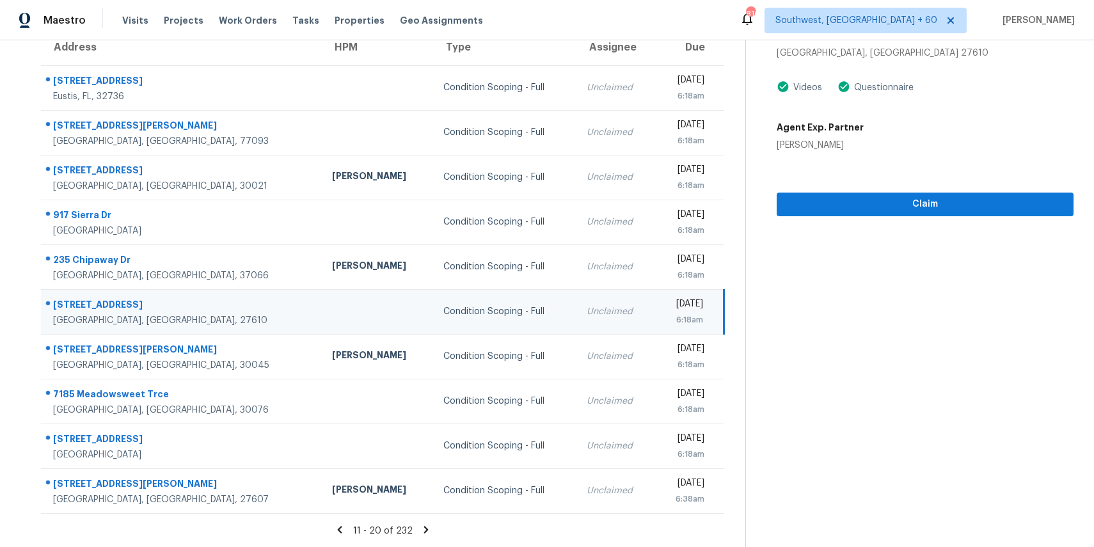
scroll to position [0, 0]
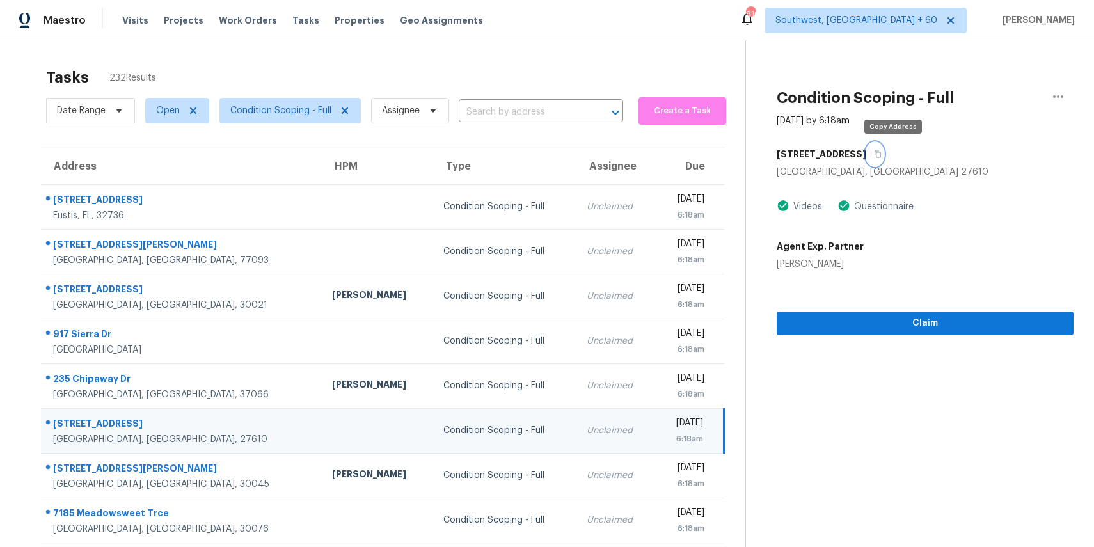
click at [883, 158] on button "button" at bounding box center [874, 154] width 17 height 23
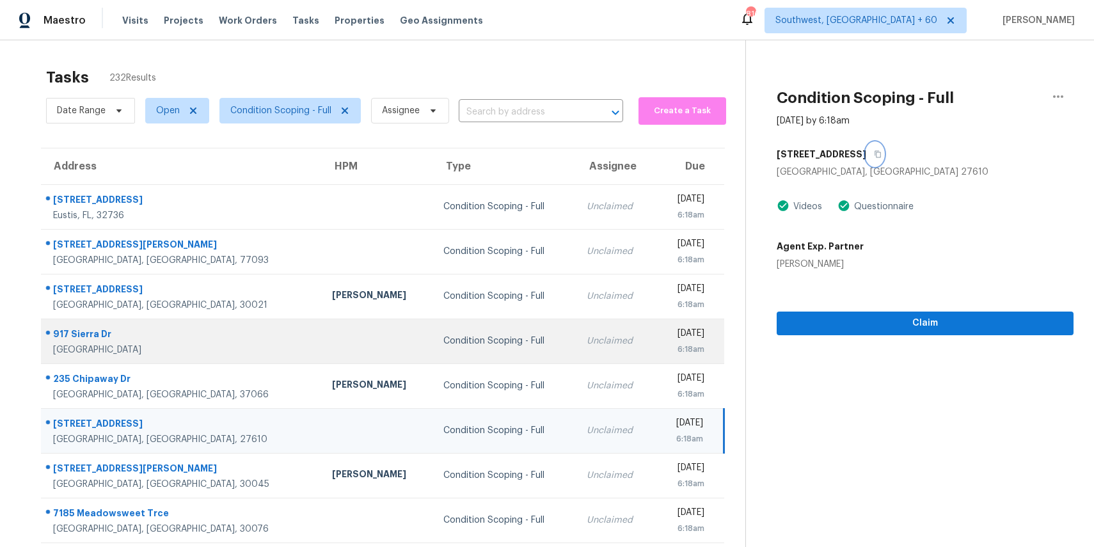
scroll to position [119, 0]
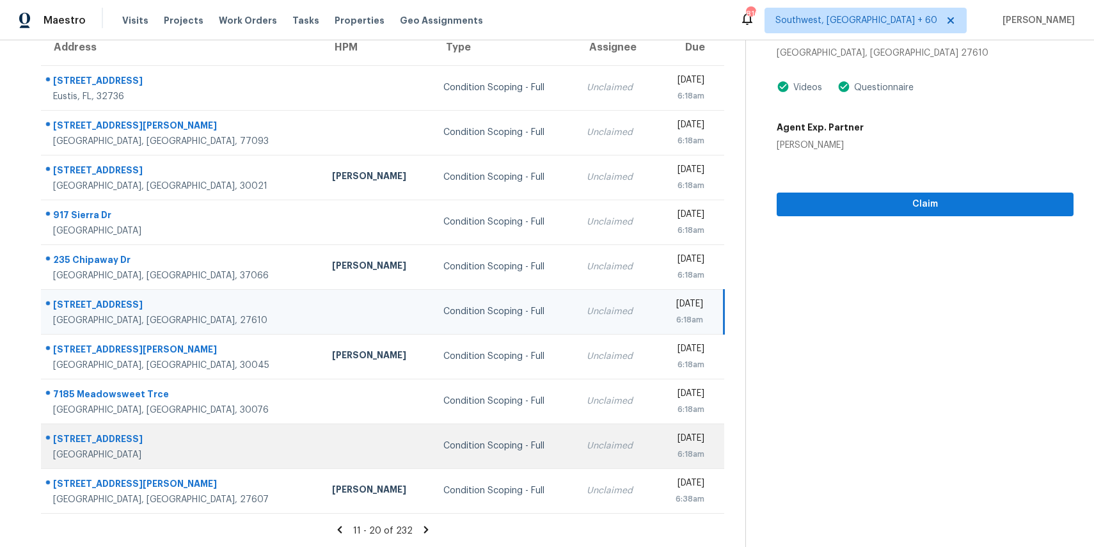
click at [443, 445] on div "Condition Scoping - Full" at bounding box center [504, 445] width 123 height 13
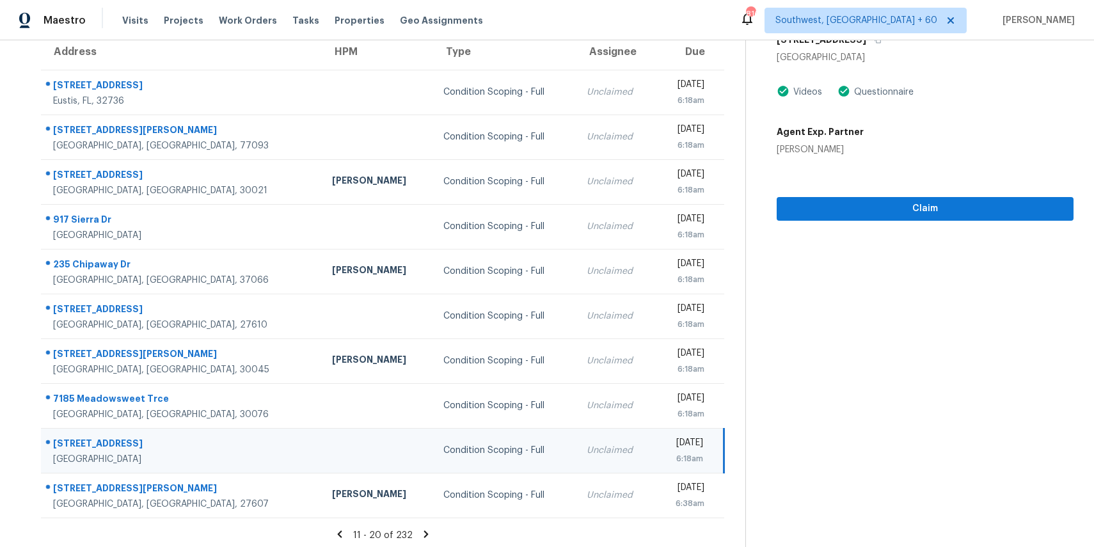
scroll to position [73, 0]
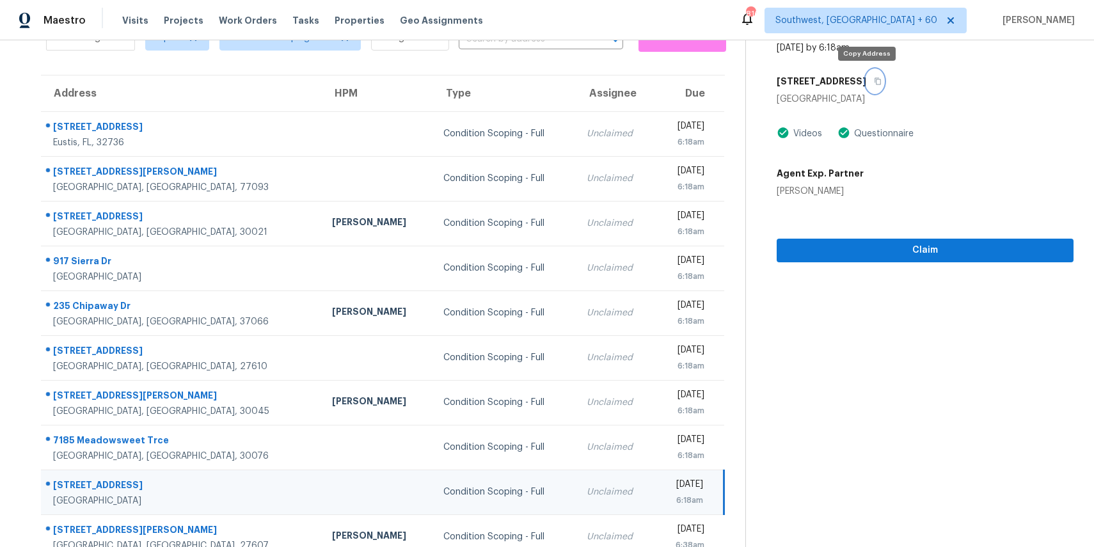
click at [874, 82] on icon "button" at bounding box center [878, 81] width 8 height 8
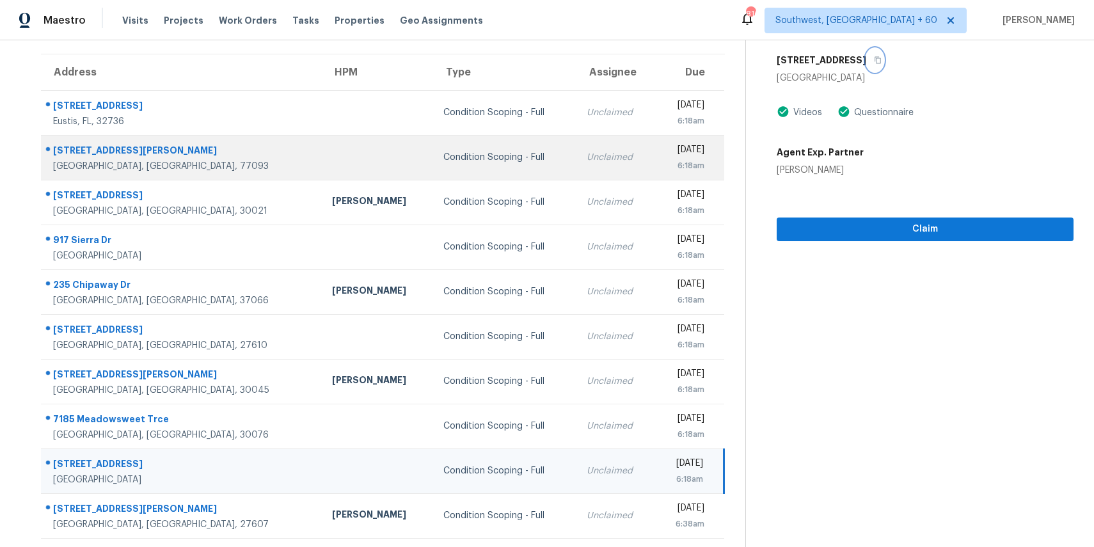
scroll to position [93, 0]
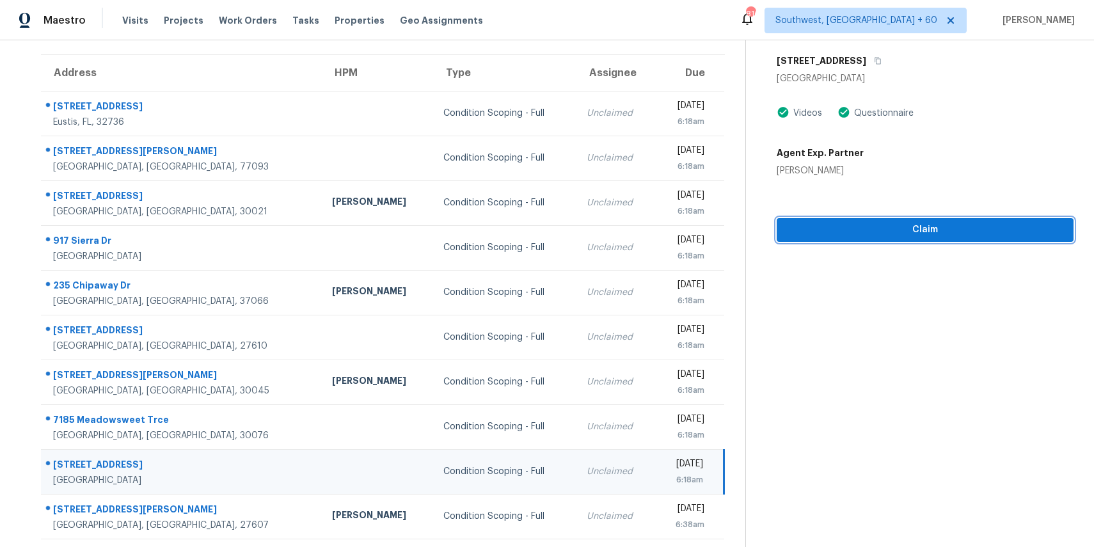
click at [865, 233] on span "Claim" at bounding box center [925, 230] width 276 height 16
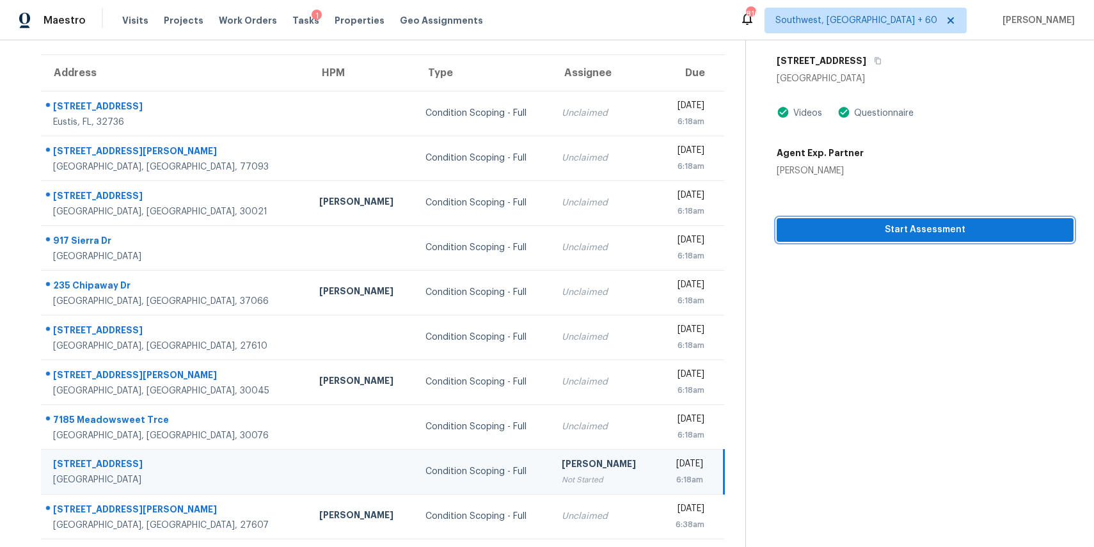
click at [910, 225] on span "Start Assessment" at bounding box center [925, 230] width 276 height 16
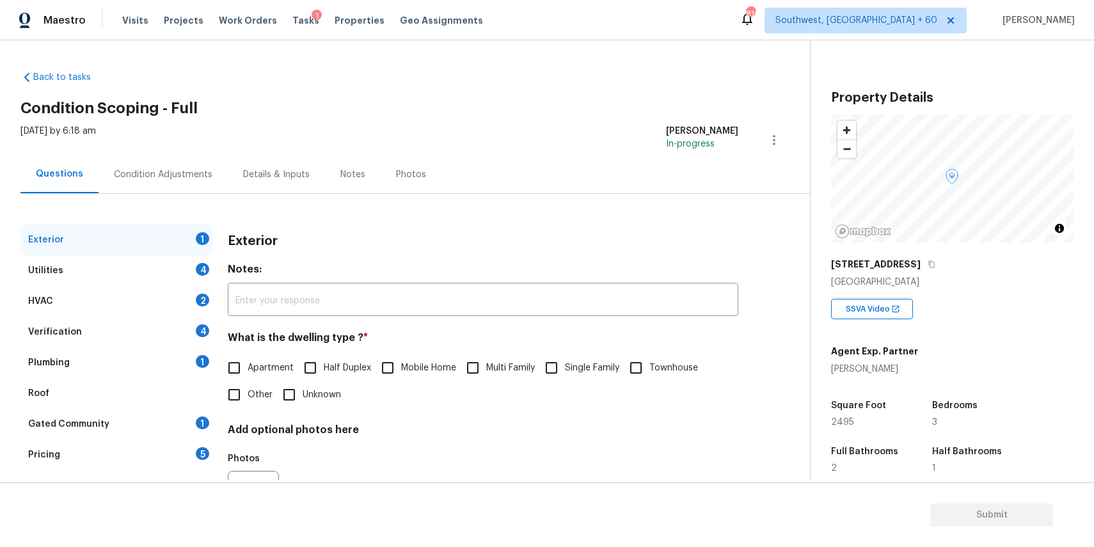
click at [592, 362] on span "Single Family" at bounding box center [592, 367] width 54 height 13
click at [565, 362] on input "Single Family" at bounding box center [551, 367] width 27 height 27
checkbox input "true"
click at [175, 270] on div "Utilities 4" at bounding box center [116, 270] width 192 height 31
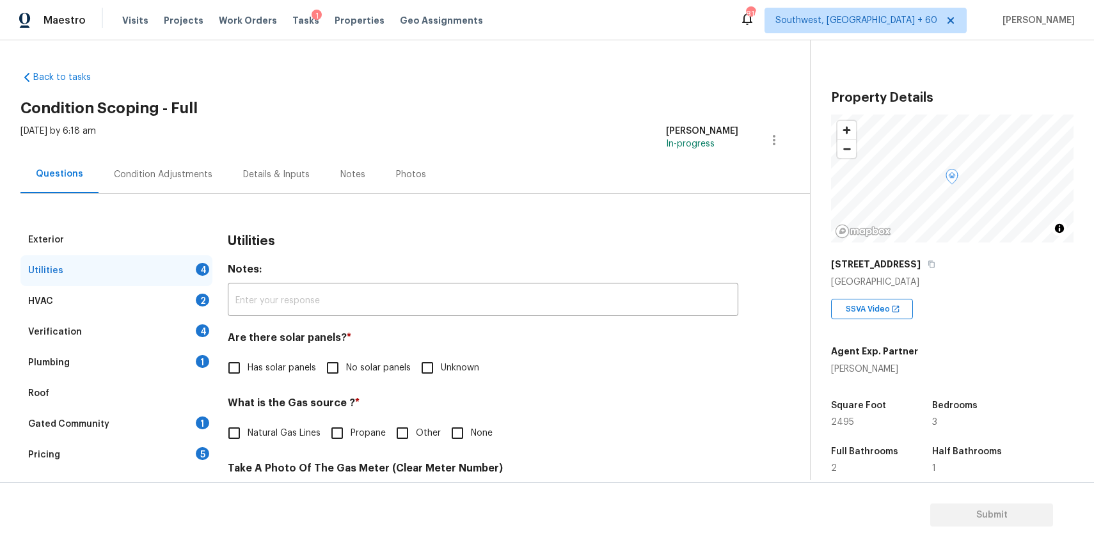
scroll to position [34, 0]
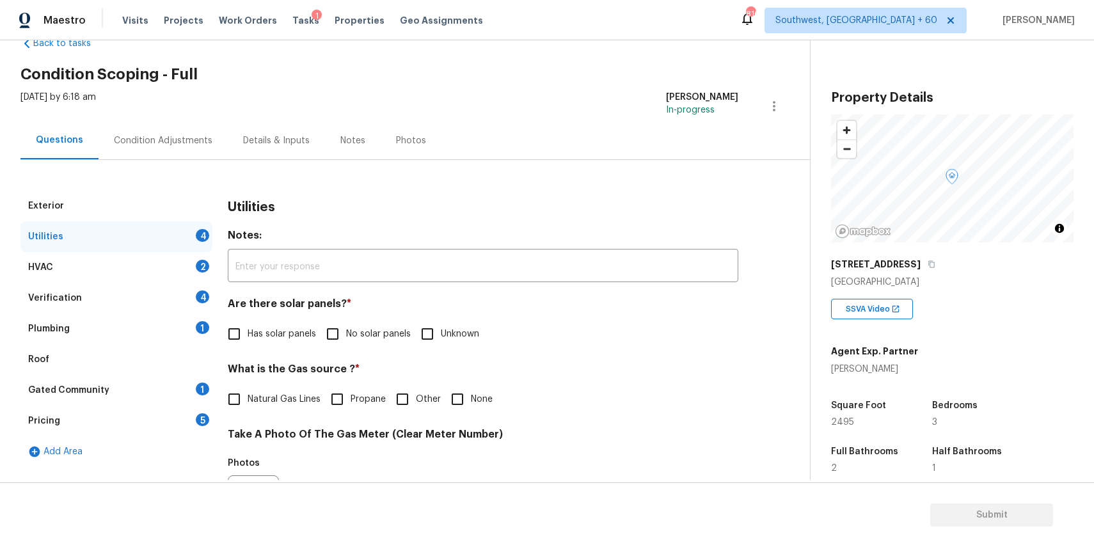
click at [352, 338] on span "No solar panels" at bounding box center [378, 333] width 65 height 13
click at [346, 338] on input "No solar panels" at bounding box center [332, 333] width 27 height 27
checkbox input "true"
click at [259, 382] on div "What is the Gas source ? * Natural Gas Lines Propane Other None" at bounding box center [483, 389] width 510 height 50
click at [290, 401] on span "Natural Gas Lines" at bounding box center [284, 399] width 73 height 13
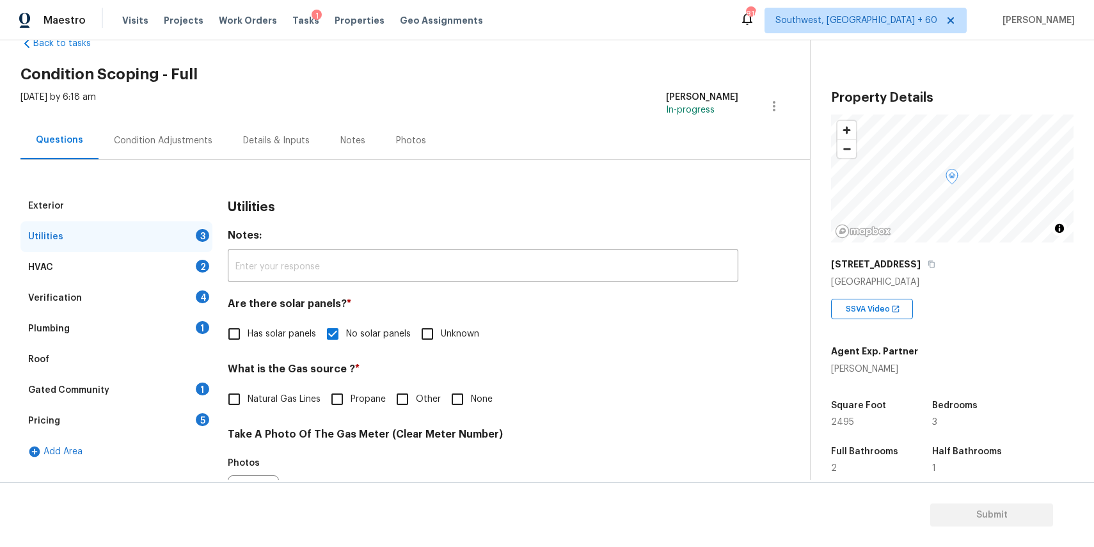
click at [248, 401] on input "Natural Gas Lines" at bounding box center [234, 399] width 27 height 27
checkbox input "true"
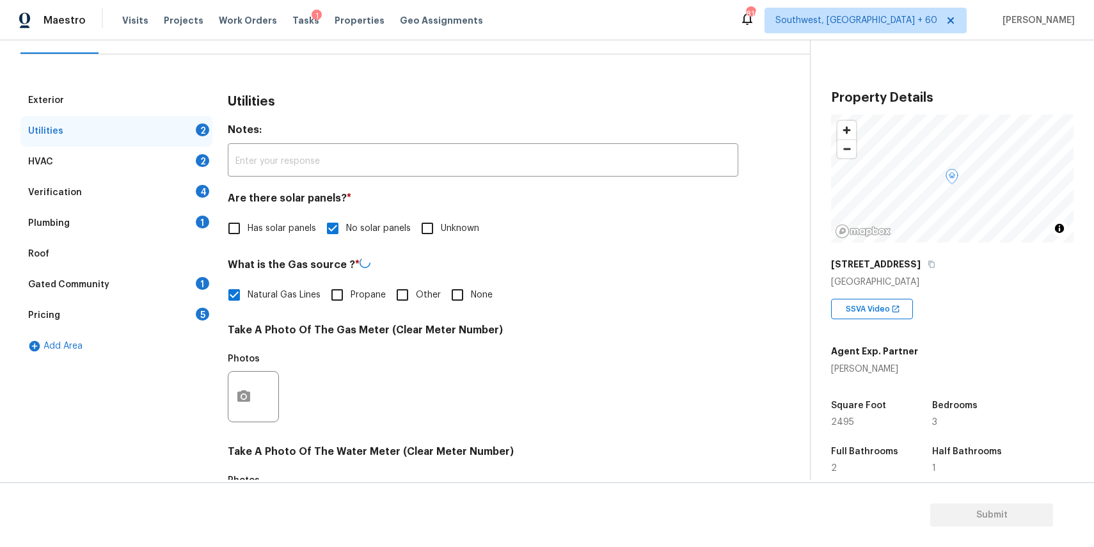
scroll to position [239, 0]
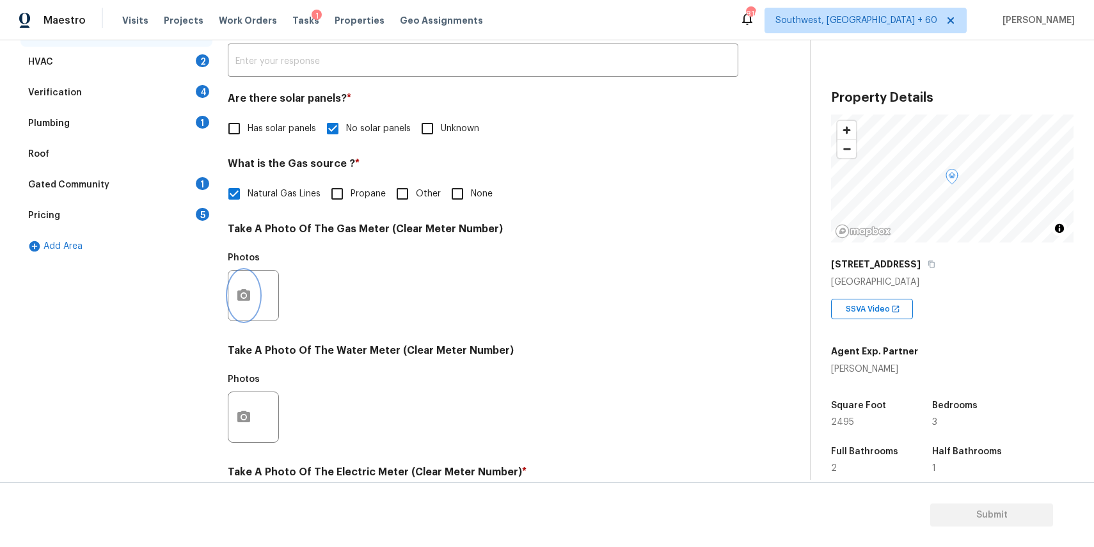
click at [248, 282] on button "button" at bounding box center [243, 296] width 31 height 50
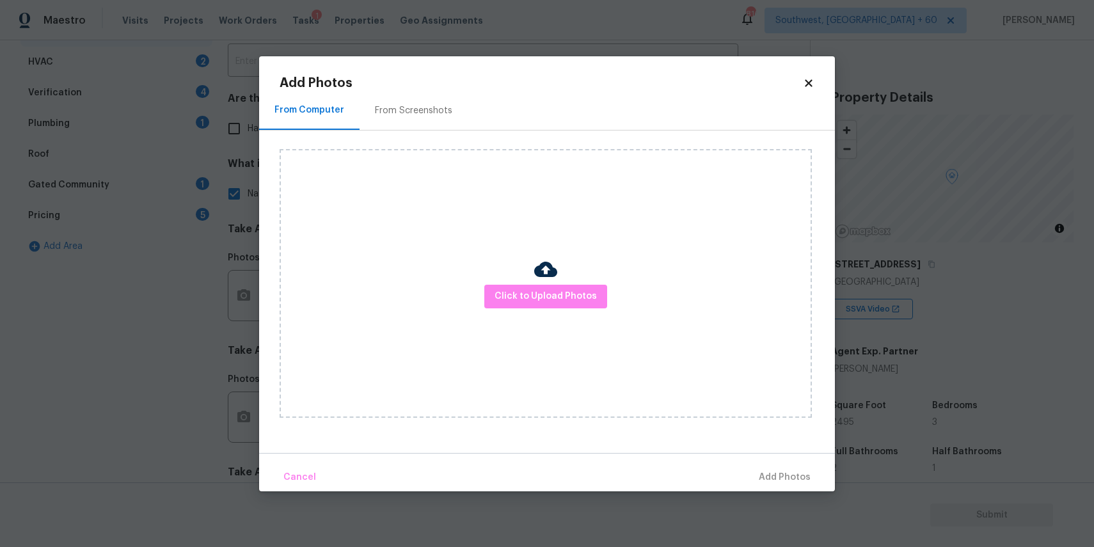
click at [528, 318] on div "Click to Upload Photos" at bounding box center [546, 283] width 532 height 269
click at [548, 297] on span "Click to Upload Photos" at bounding box center [545, 296] width 102 height 16
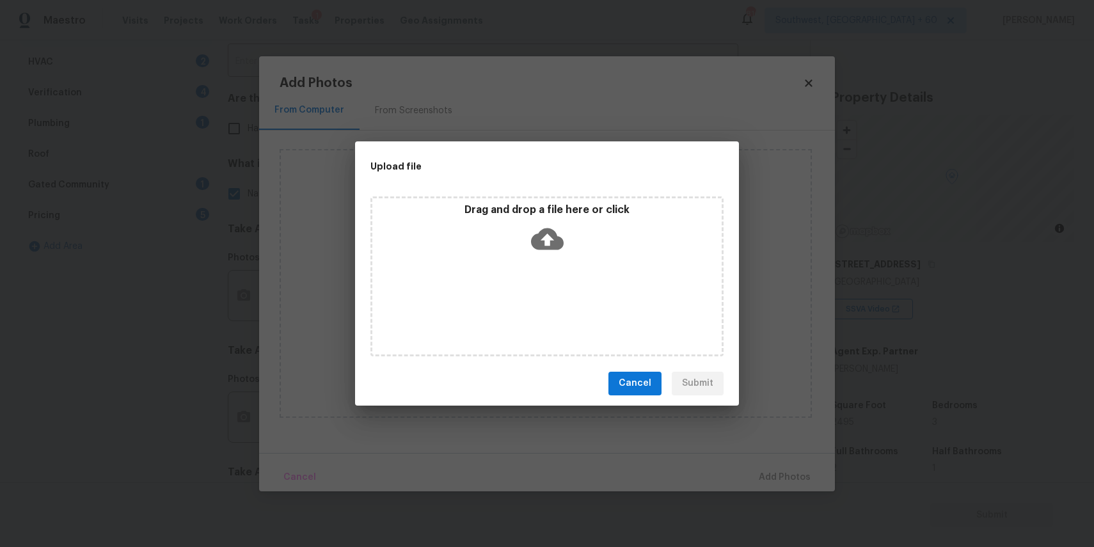
click at [548, 297] on div "Drag and drop a file here or click" at bounding box center [546, 276] width 353 height 160
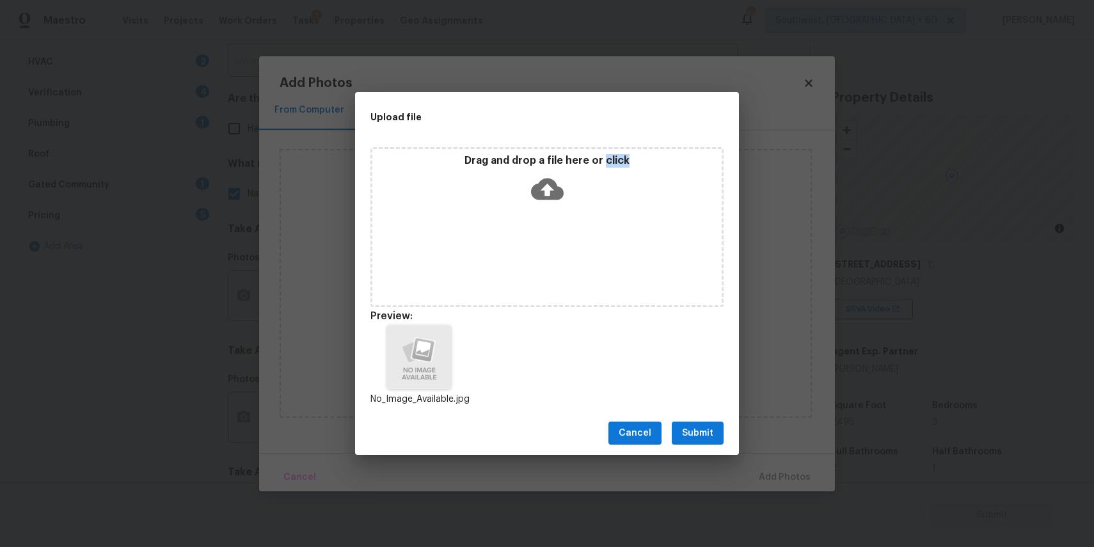
click at [704, 427] on span "Submit" at bounding box center [697, 433] width 31 height 16
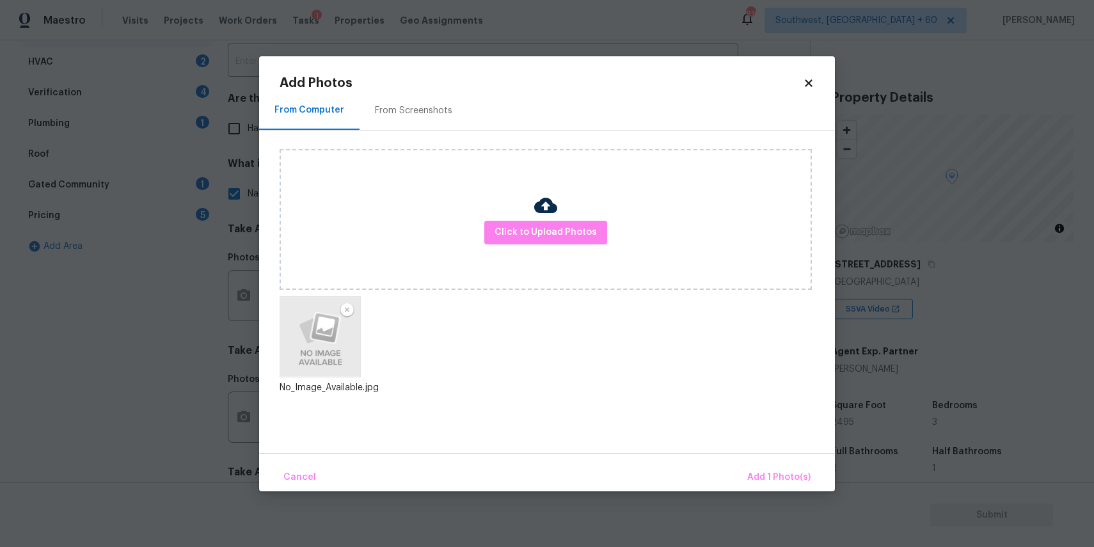
click at [752, 462] on div "Cancel Add 1 Photo(s)" at bounding box center [547, 472] width 576 height 38
click at [764, 471] on span "Add 1 Photo(s)" at bounding box center [778, 477] width 63 height 16
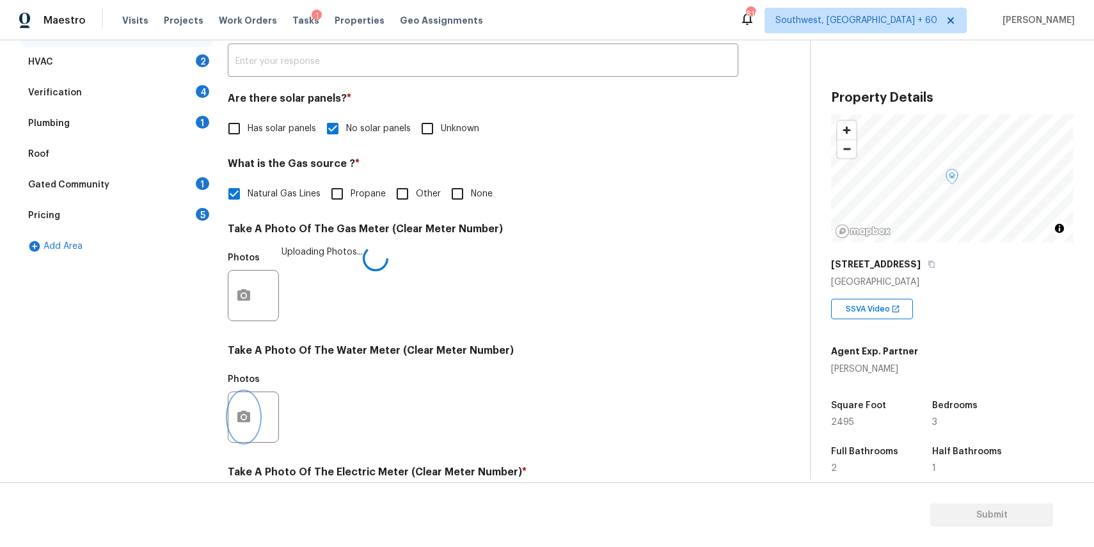
click at [241, 401] on button "button" at bounding box center [243, 417] width 31 height 50
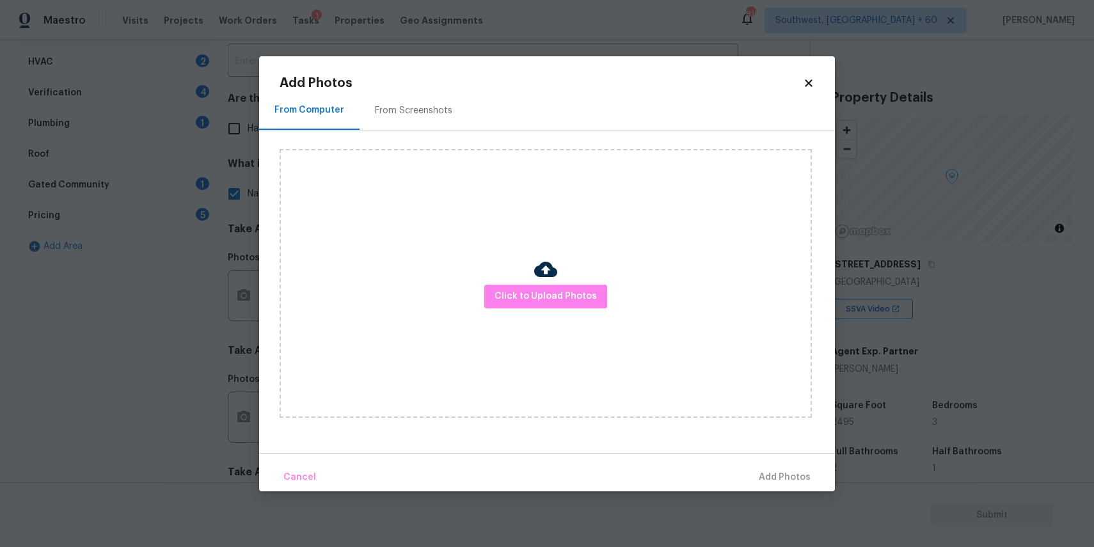
click at [553, 308] on div "Click to Upload Photos" at bounding box center [546, 283] width 532 height 269
click at [558, 290] on span "Click to Upload Photos" at bounding box center [545, 296] width 102 height 16
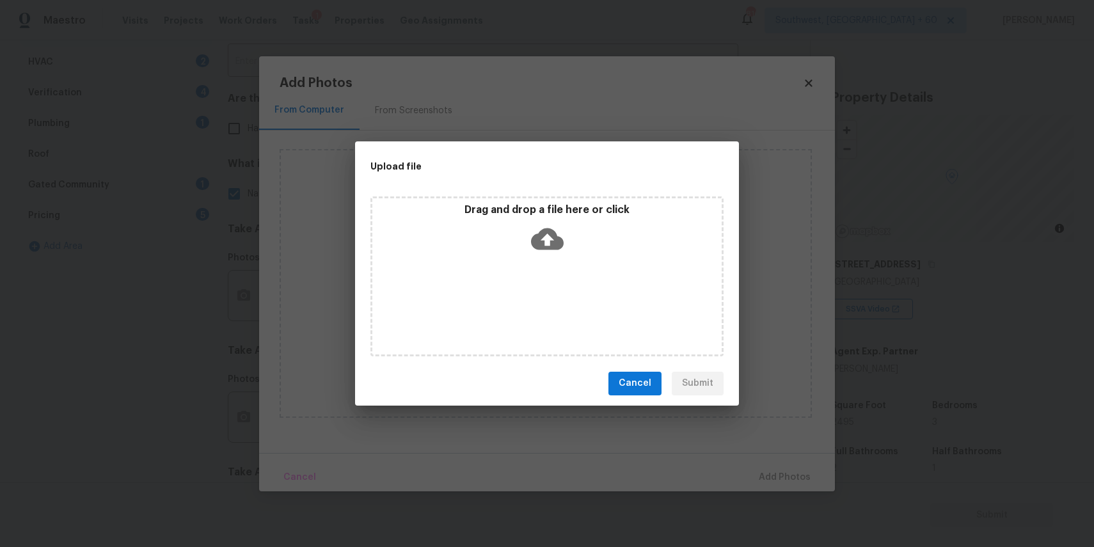
click at [558, 283] on div "Drag and drop a file here or click" at bounding box center [546, 276] width 353 height 160
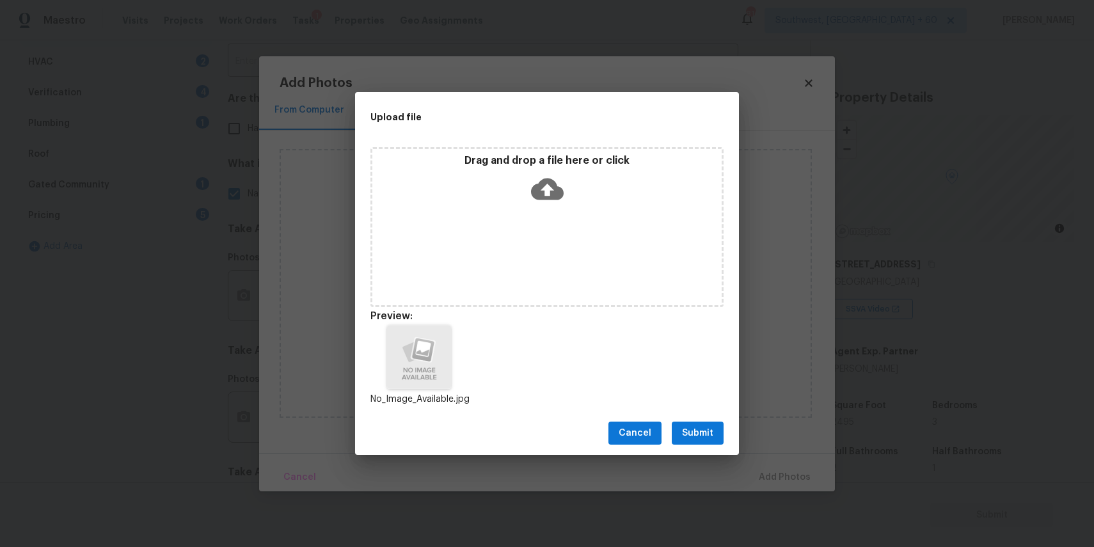
click at [696, 430] on span "Submit" at bounding box center [697, 433] width 31 height 16
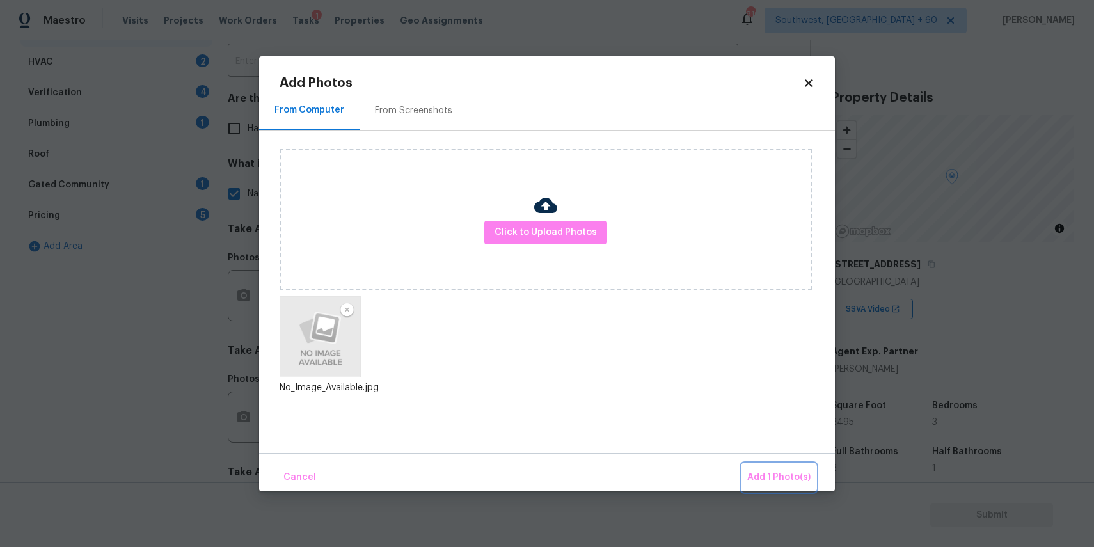
click at [777, 478] on span "Add 1 Photo(s)" at bounding box center [778, 477] width 63 height 16
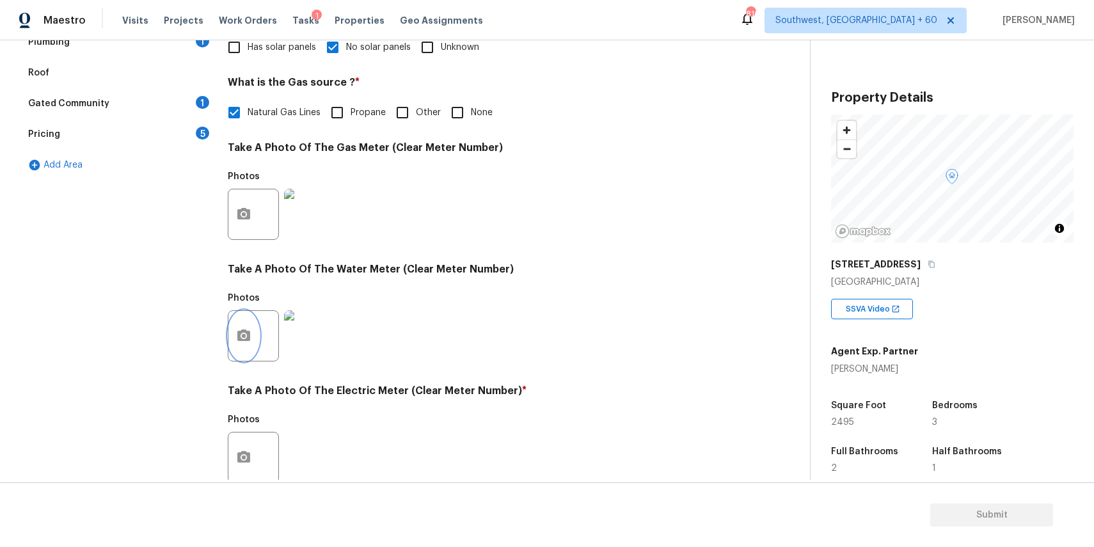
scroll to position [416, 0]
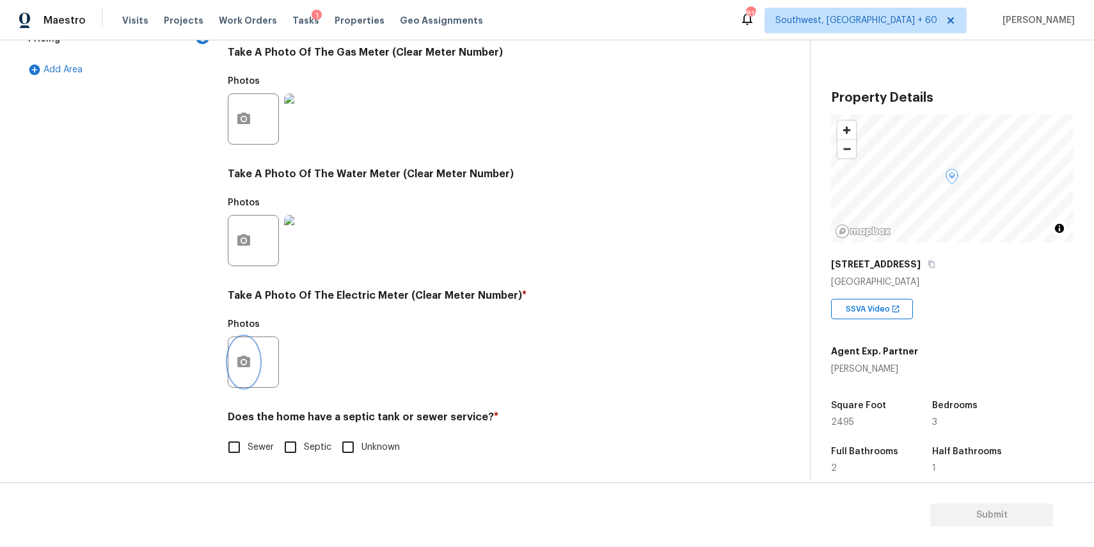
click at [241, 370] on button "button" at bounding box center [243, 362] width 31 height 50
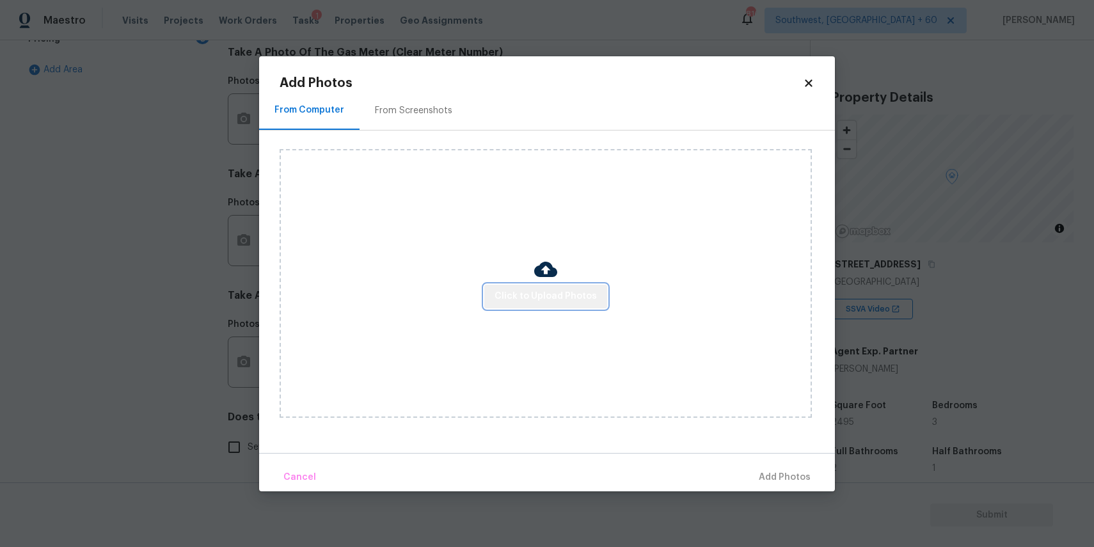
click at [569, 301] on span "Click to Upload Photos" at bounding box center [545, 296] width 102 height 16
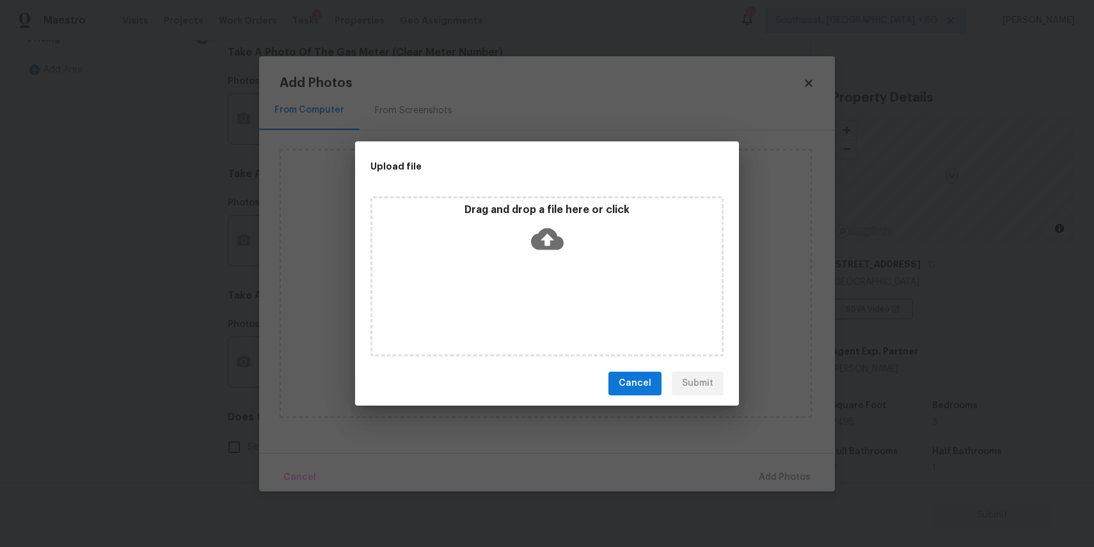
click at [555, 272] on div "Drag and drop a file here or click" at bounding box center [546, 276] width 353 height 160
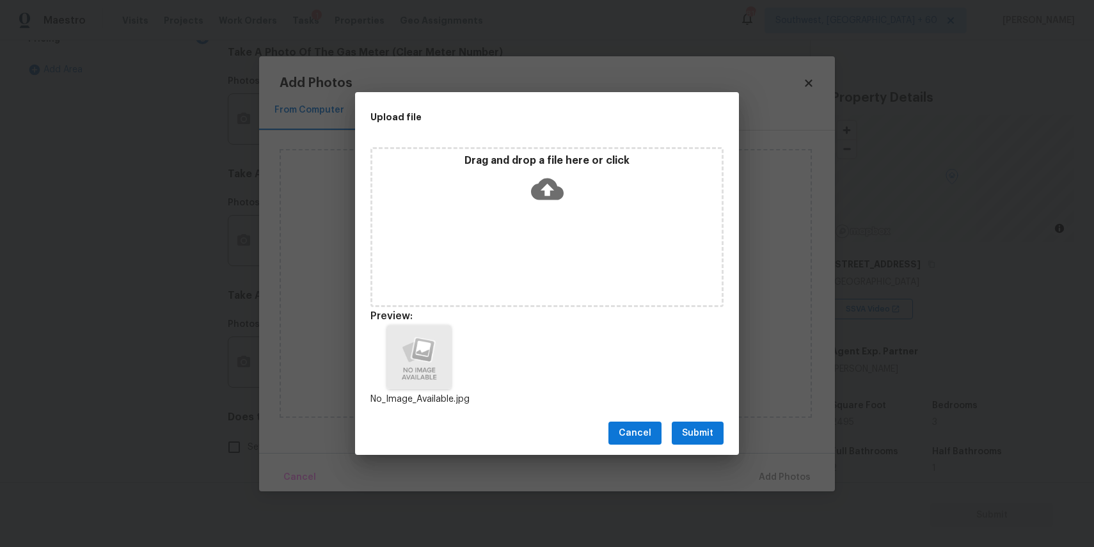
click at [710, 434] on span "Submit" at bounding box center [697, 433] width 31 height 16
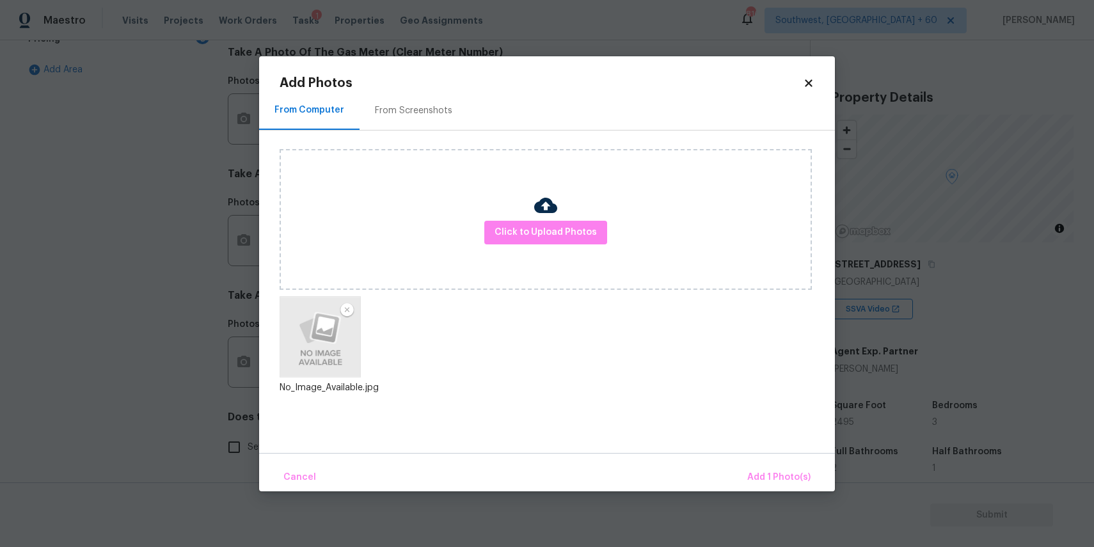
click at [803, 461] on div "Cancel Add 1 Photo(s)" at bounding box center [547, 472] width 576 height 38
click at [785, 473] on span "Add 1 Photo(s)" at bounding box center [778, 477] width 63 height 16
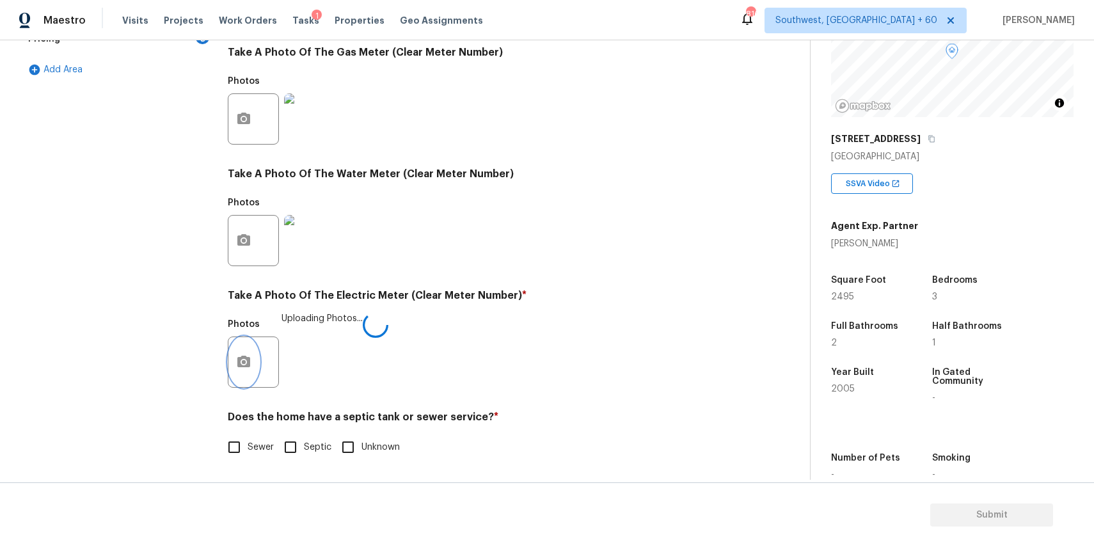
scroll to position [196, 0]
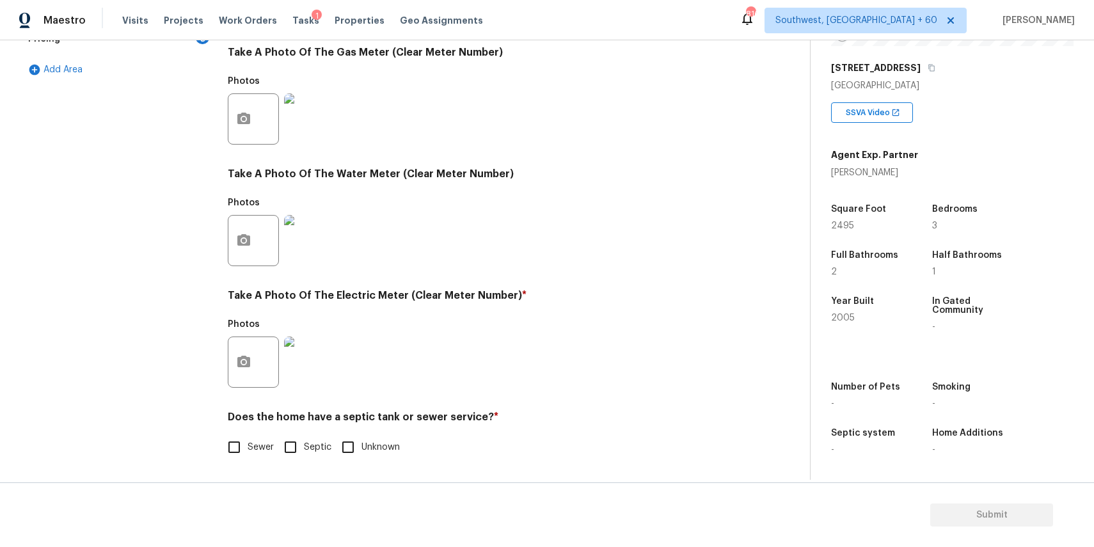
click at [246, 442] on input "Sewer" at bounding box center [234, 447] width 27 height 27
checkbox input "true"
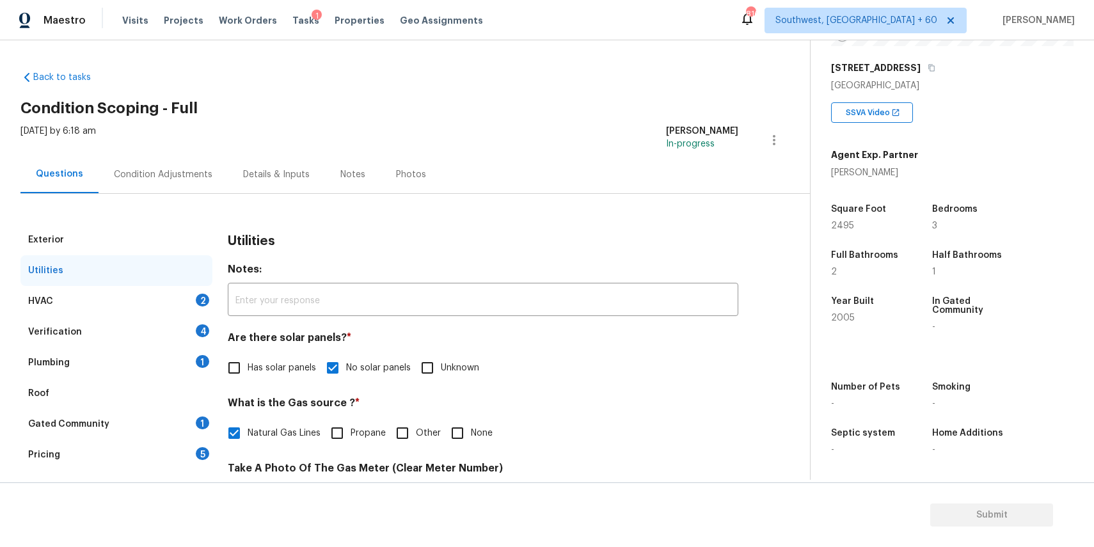
click at [171, 303] on div "HVAC 2" at bounding box center [116, 301] width 192 height 31
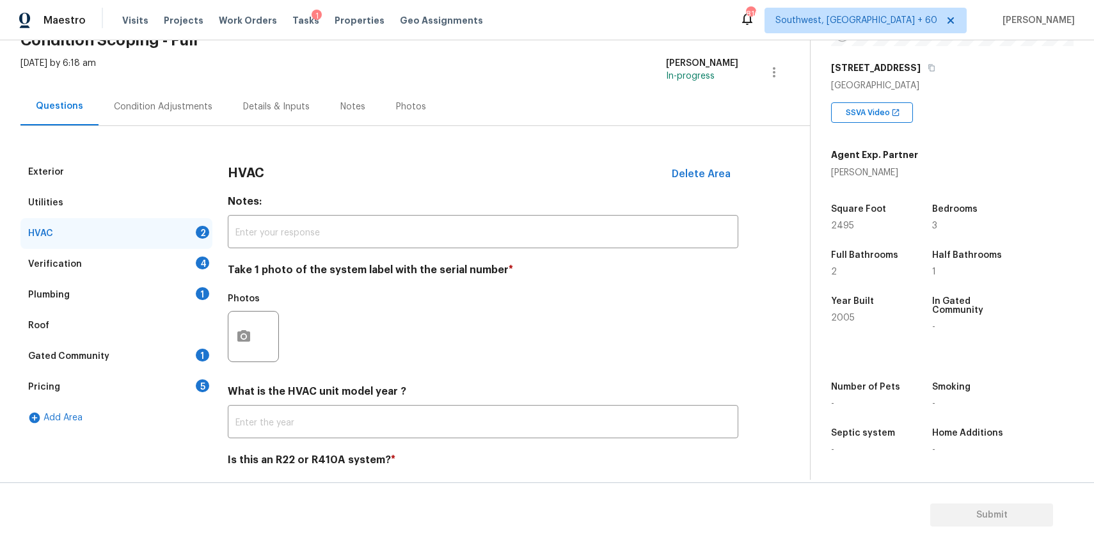
scroll to position [111, 0]
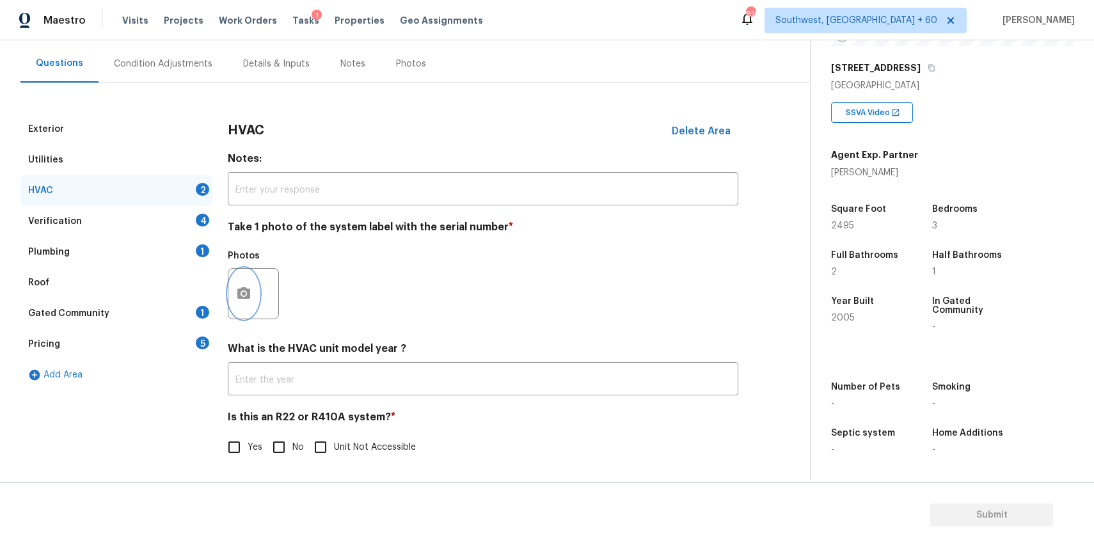
click at [253, 298] on button "button" at bounding box center [243, 294] width 31 height 50
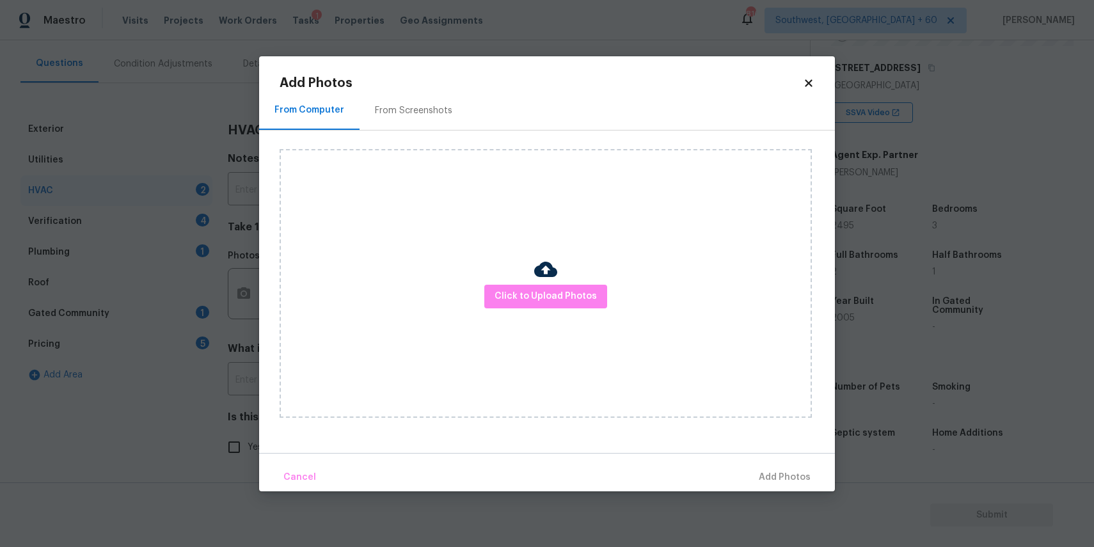
click at [570, 283] on div "Click to Upload Photos" at bounding box center [546, 283] width 532 height 269
click at [566, 269] on div "Click to Upload Photos" at bounding box center [546, 283] width 532 height 269
click at [567, 302] on span "Click to Upload Photos" at bounding box center [545, 296] width 102 height 16
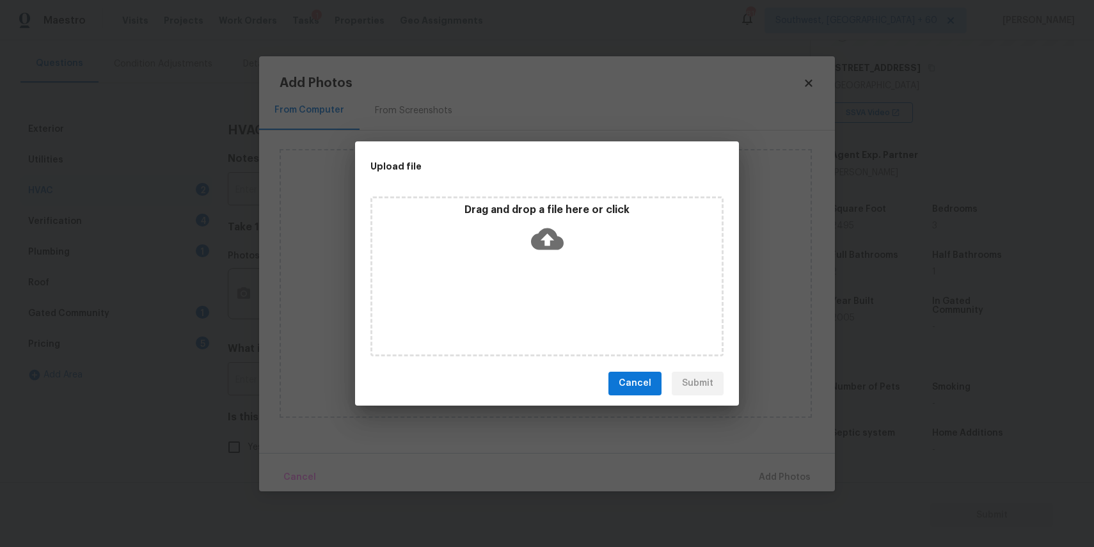
click at [550, 253] on icon at bounding box center [547, 239] width 33 height 33
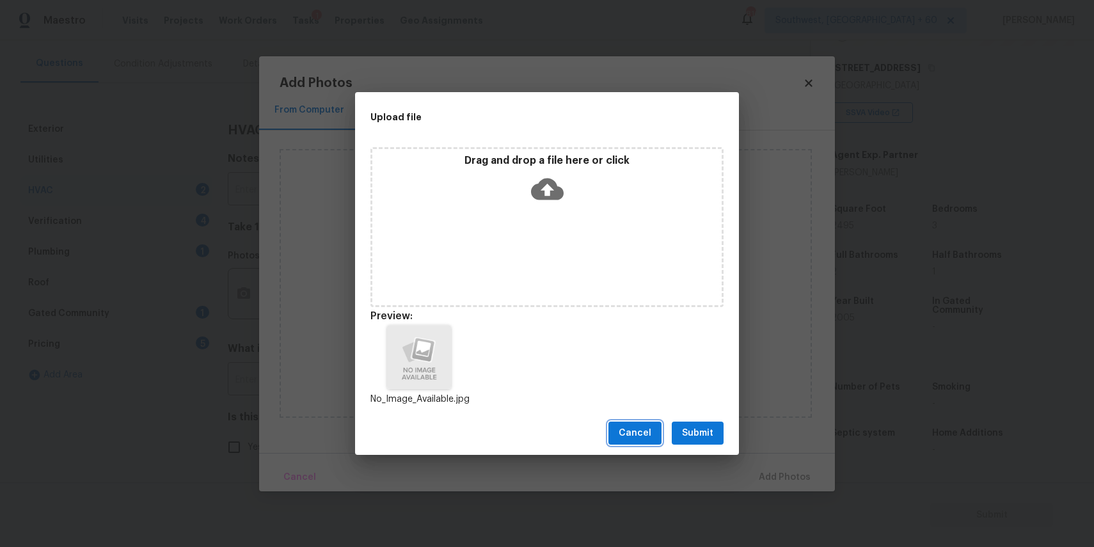
click at [617, 425] on button "Cancel" at bounding box center [634, 434] width 53 height 24
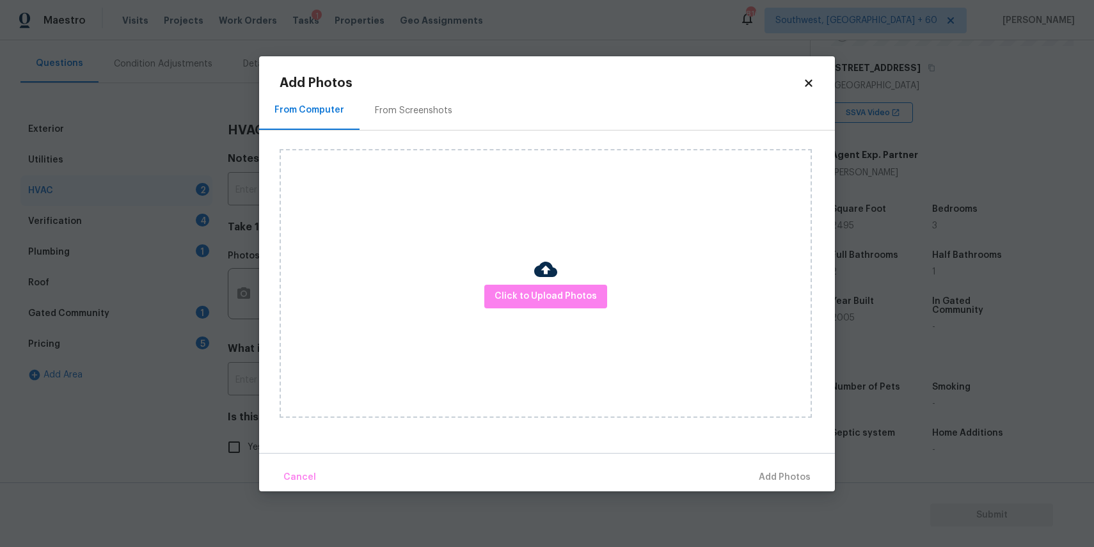
click at [572, 319] on div "Click to Upload Photos" at bounding box center [546, 283] width 532 height 269
click at [578, 306] on button "Click to Upload Photos" at bounding box center [545, 297] width 123 height 24
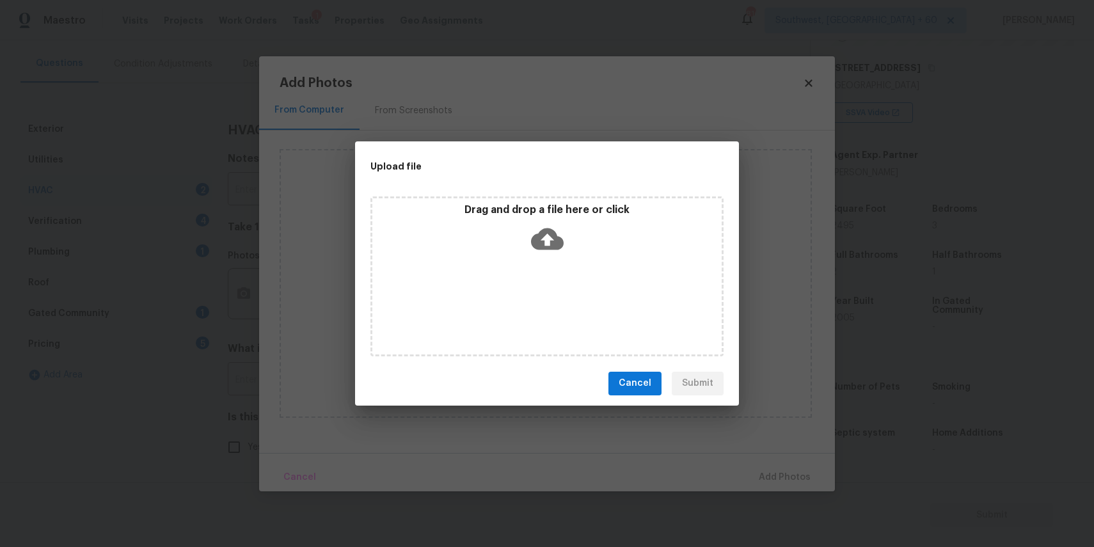
click at [578, 302] on div "Drag and drop a file here or click" at bounding box center [546, 276] width 353 height 160
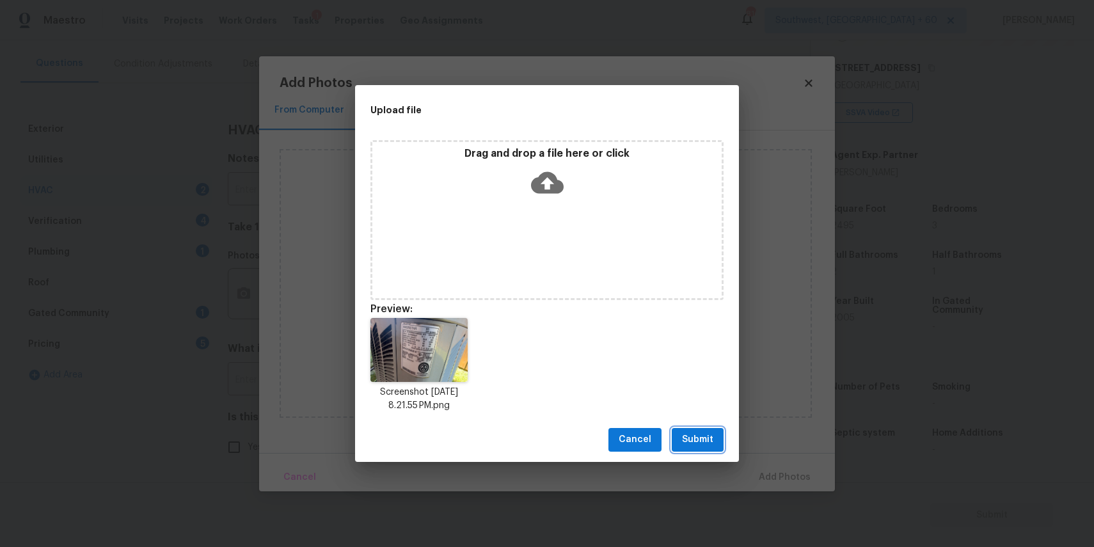
click at [689, 441] on span "Submit" at bounding box center [697, 440] width 31 height 16
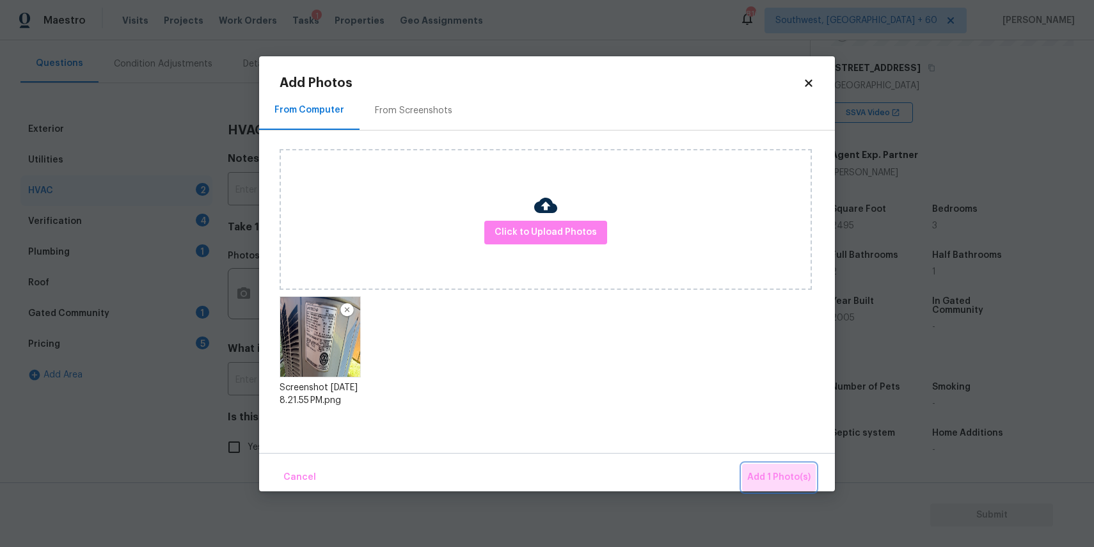
click at [782, 475] on span "Add 1 Photo(s)" at bounding box center [778, 477] width 63 height 16
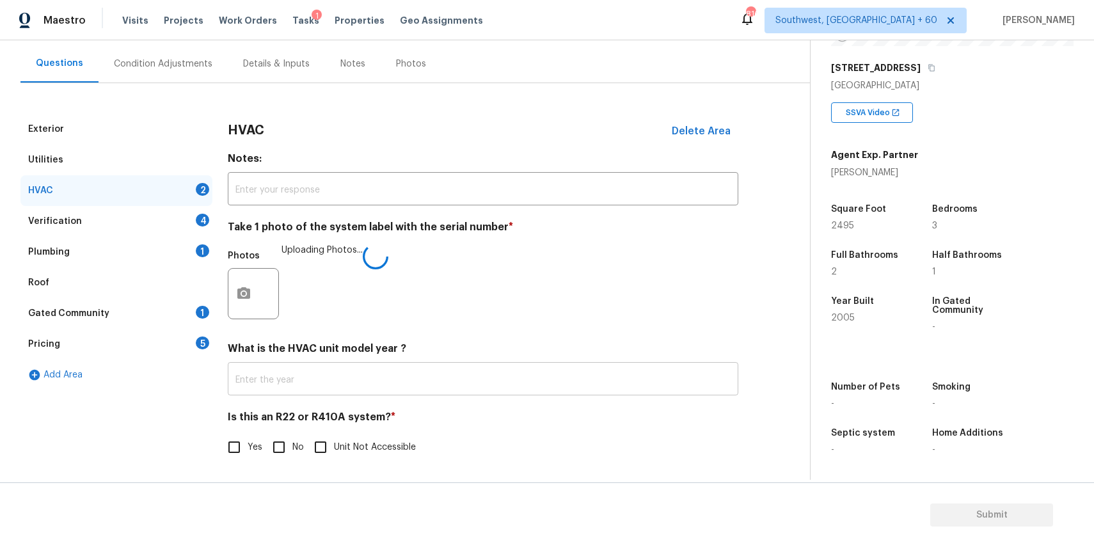
click at [386, 381] on input "text" at bounding box center [483, 380] width 510 height 30
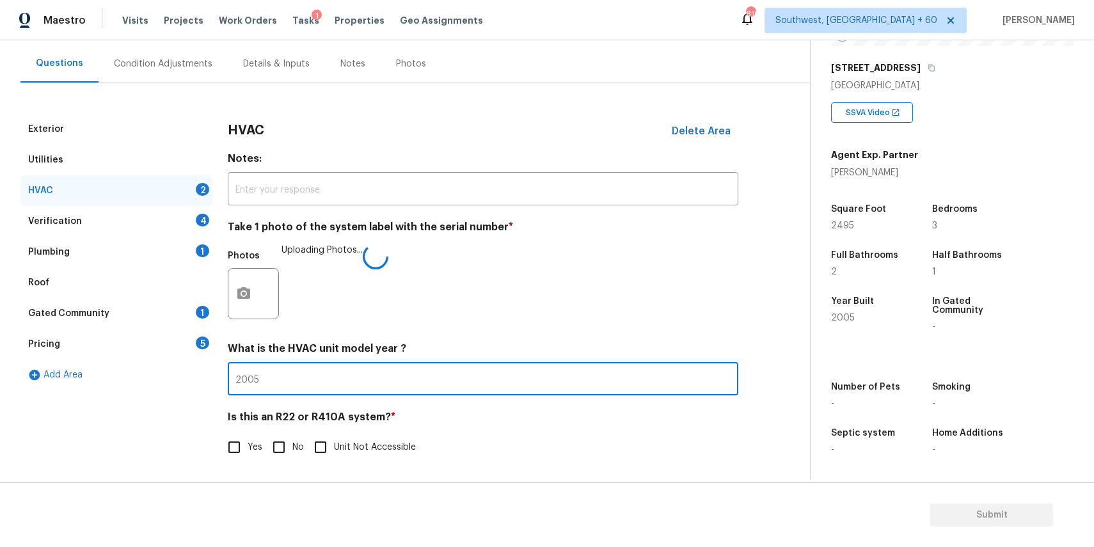
type input "2005"
click at [259, 456] on label "Yes" at bounding box center [242, 447] width 42 height 27
click at [248, 456] on input "Yes" at bounding box center [234, 447] width 27 height 27
checkbox input "true"
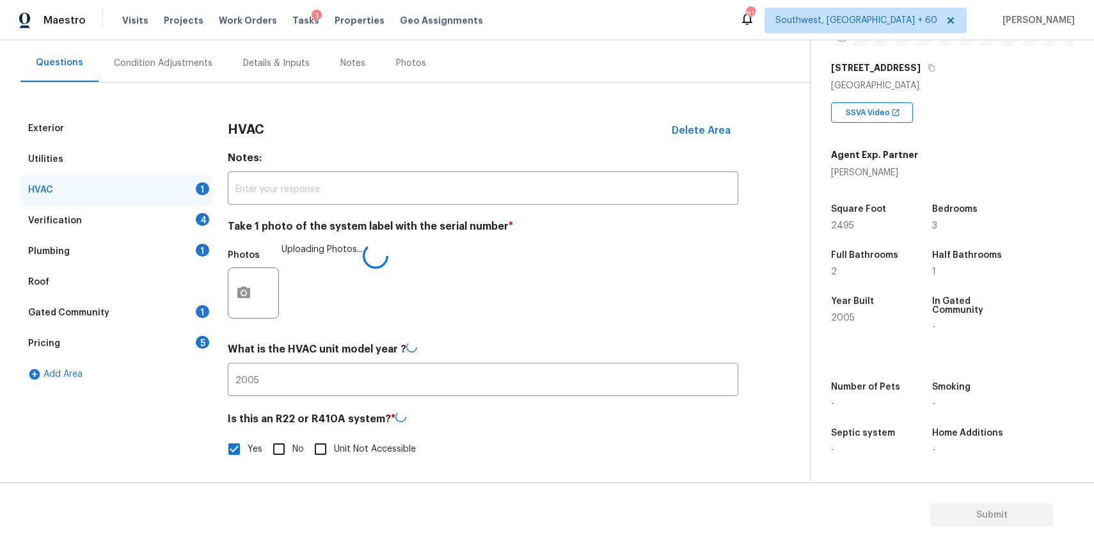
click at [290, 444] on input "No" at bounding box center [278, 449] width 27 height 27
checkbox input "true"
checkbox input "false"
click at [156, 237] on div "Plumbing 1" at bounding box center [116, 252] width 192 height 31
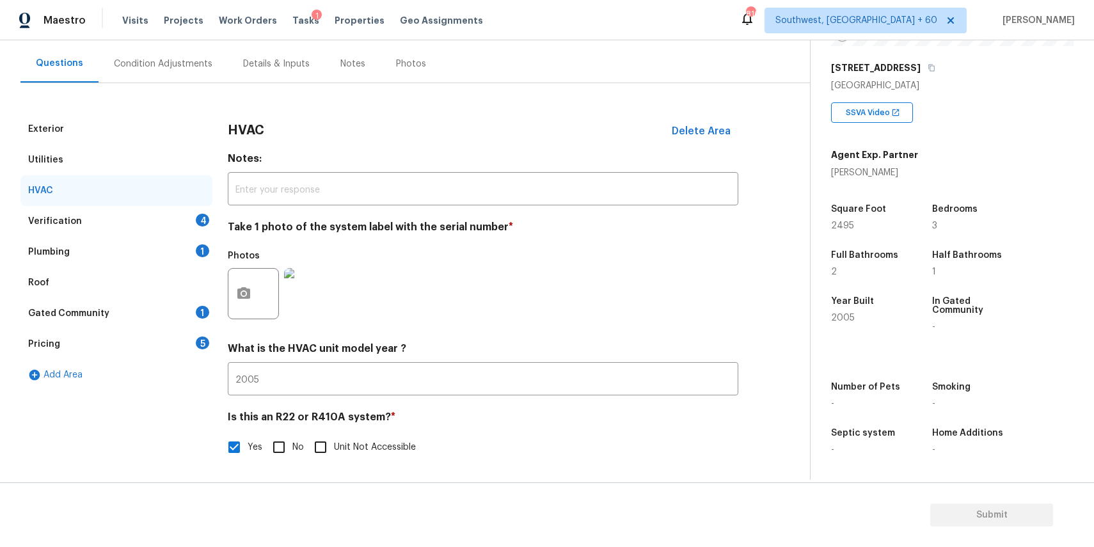
scroll to position [25, 0]
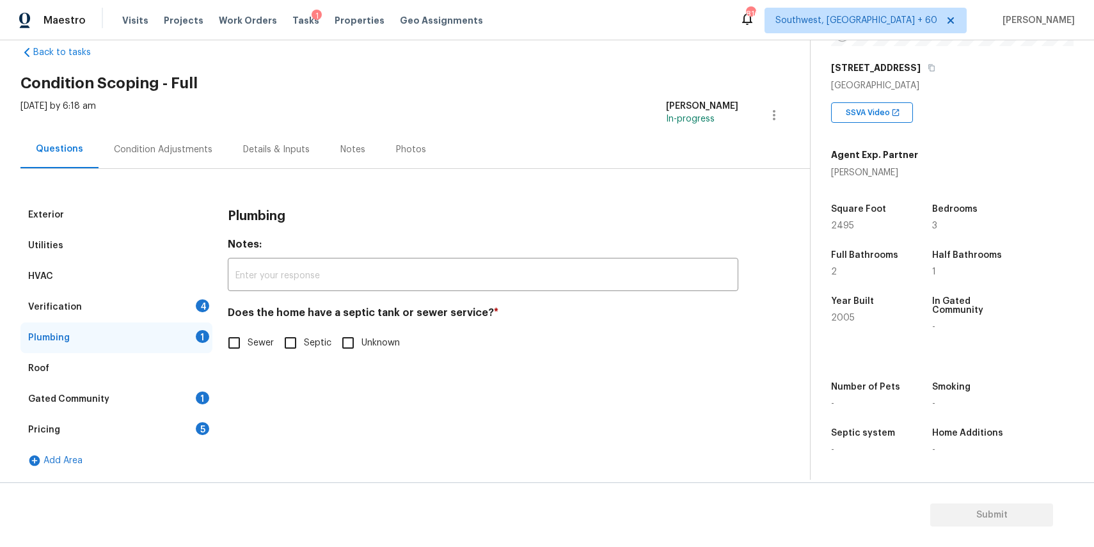
click at [239, 347] on input "Sewer" at bounding box center [234, 342] width 27 height 27
checkbox input "true"
click at [194, 313] on div "Verification 4" at bounding box center [116, 307] width 192 height 31
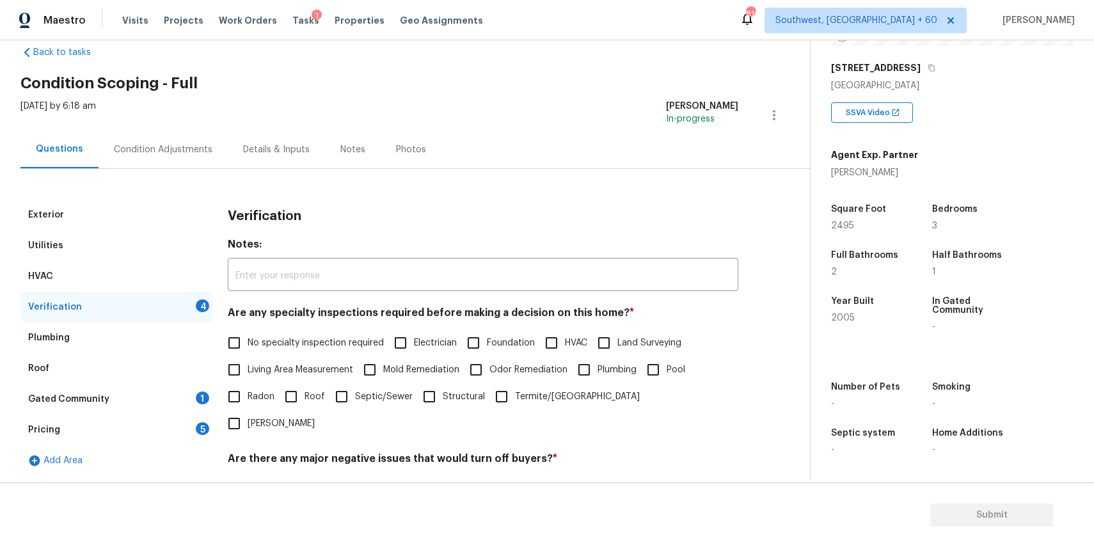
scroll to position [183, 0]
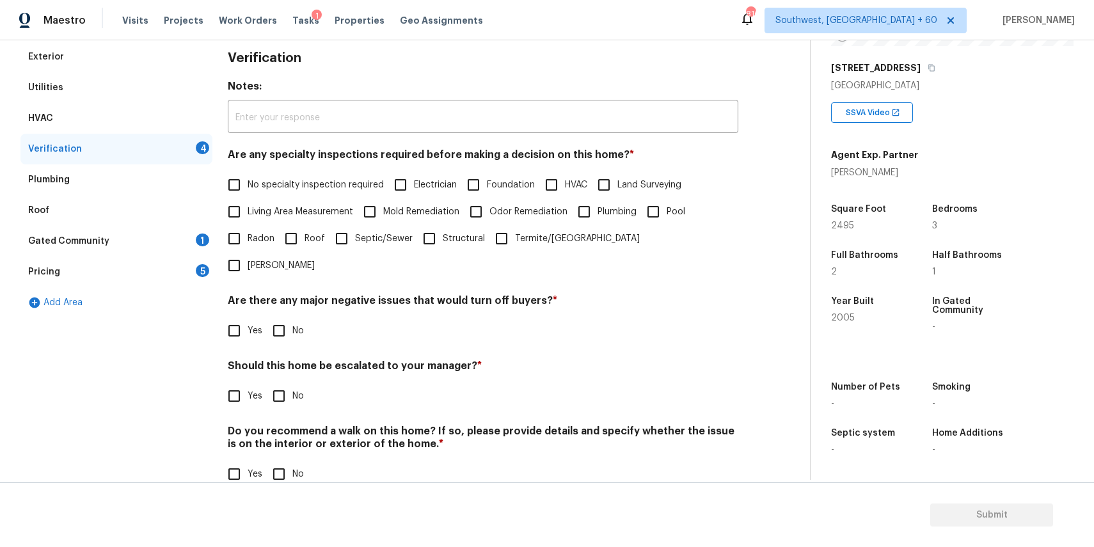
click at [325, 200] on label "Living Area Measurement" at bounding box center [287, 211] width 132 height 27
click at [248, 200] on input "Living Area Measurement" at bounding box center [234, 211] width 27 height 27
checkbox input "true"
click at [338, 184] on span "No specialty inspection required" at bounding box center [316, 186] width 136 height 13
click at [248, 184] on input "No specialty inspection required" at bounding box center [234, 186] width 27 height 27
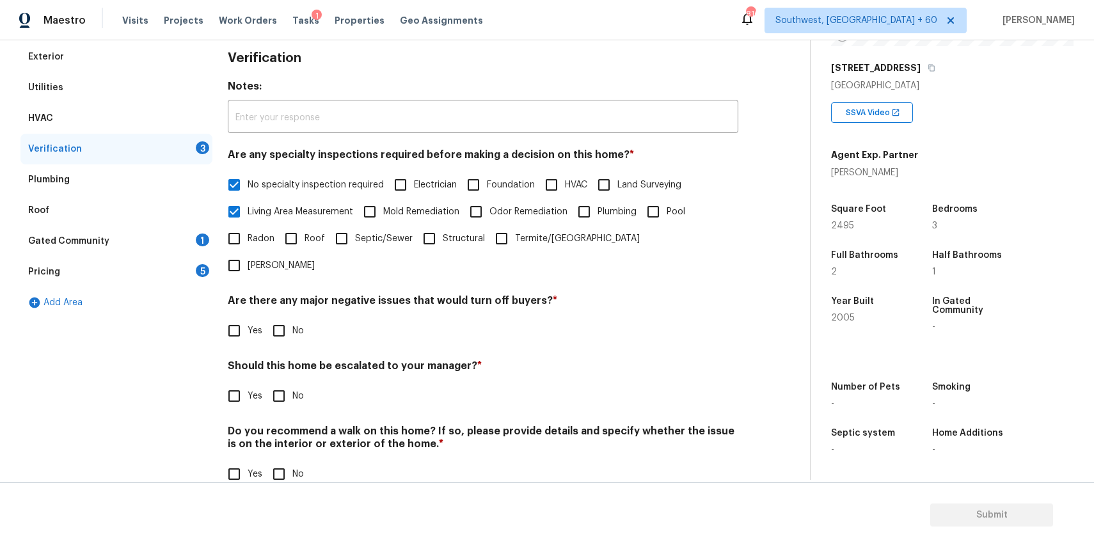
click at [284, 182] on span "No specialty inspection required" at bounding box center [316, 184] width 136 height 13
click at [248, 182] on input "No specialty inspection required" at bounding box center [234, 184] width 27 height 27
checkbox input "false"
click at [291, 209] on span "Living Area Measurement" at bounding box center [301, 213] width 106 height 13
click at [248, 209] on input "Living Area Measurement" at bounding box center [234, 213] width 27 height 27
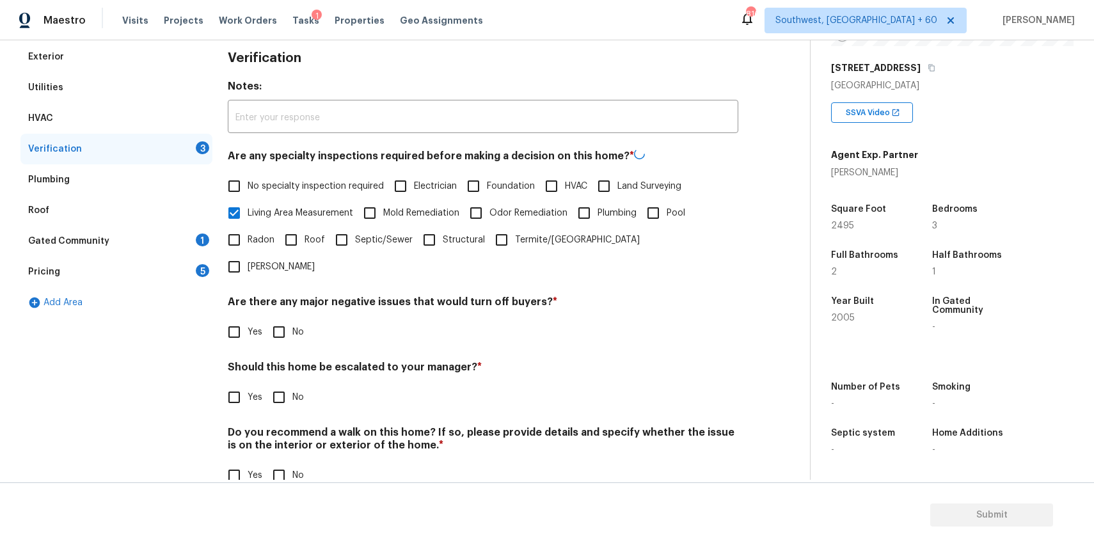
checkbox input "false"
click at [301, 170] on div "Are any specialty inspections required before making a decision on this home? *…" at bounding box center [483, 214] width 510 height 132
click at [303, 182] on span "No specialty inspection required" at bounding box center [316, 186] width 136 height 13
click at [248, 182] on input "No specialty inspection required" at bounding box center [234, 186] width 27 height 27
checkbox input "true"
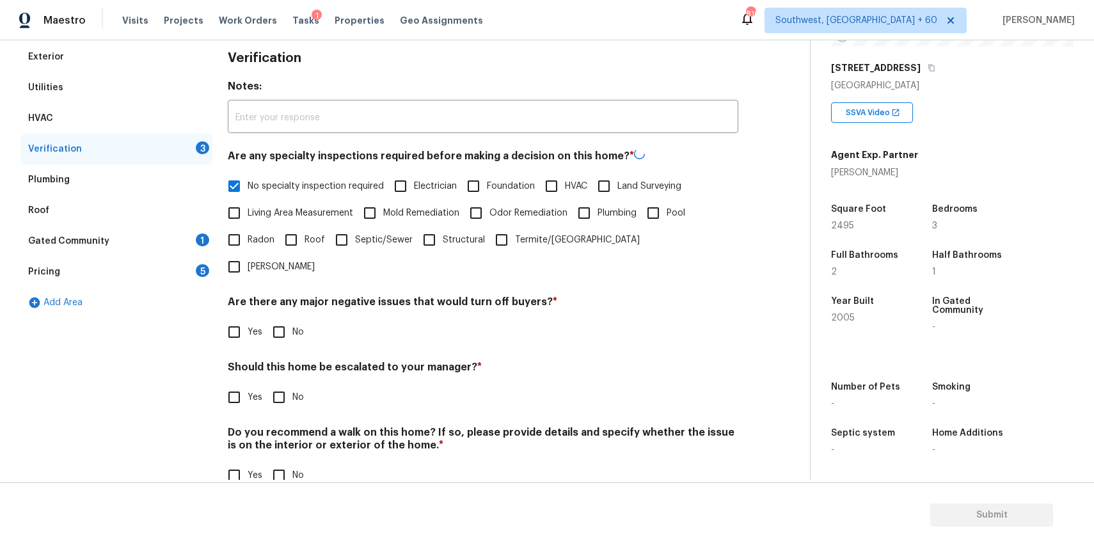
click at [268, 319] on input "No" at bounding box center [278, 332] width 27 height 27
checkbox input "true"
click at [278, 384] on input "No" at bounding box center [278, 397] width 27 height 27
checkbox input "true"
click at [281, 461] on input "No" at bounding box center [278, 474] width 27 height 27
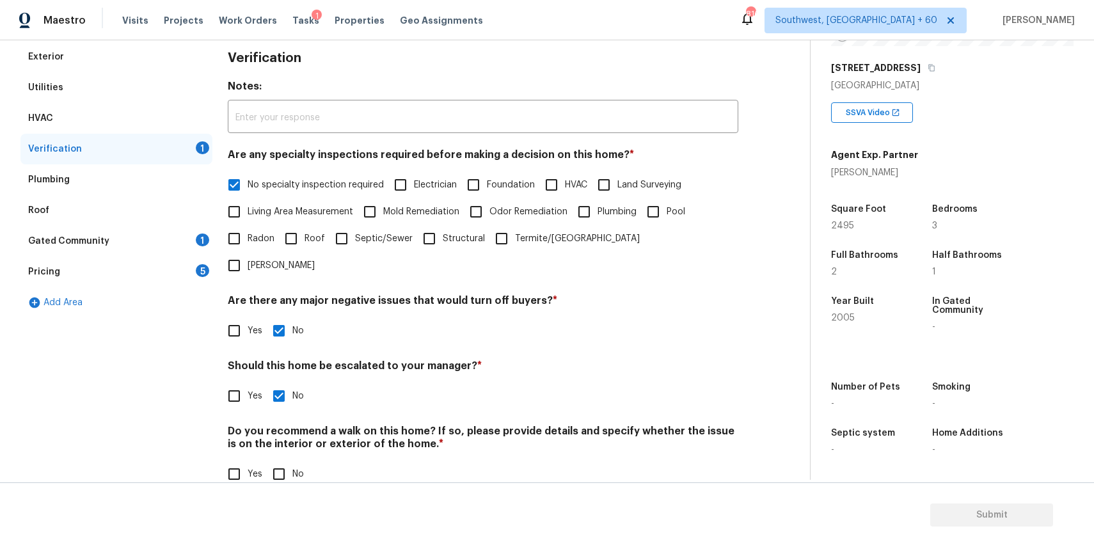
checkbox input "true"
click at [163, 237] on div "Gated Community 1" at bounding box center [116, 241] width 192 height 31
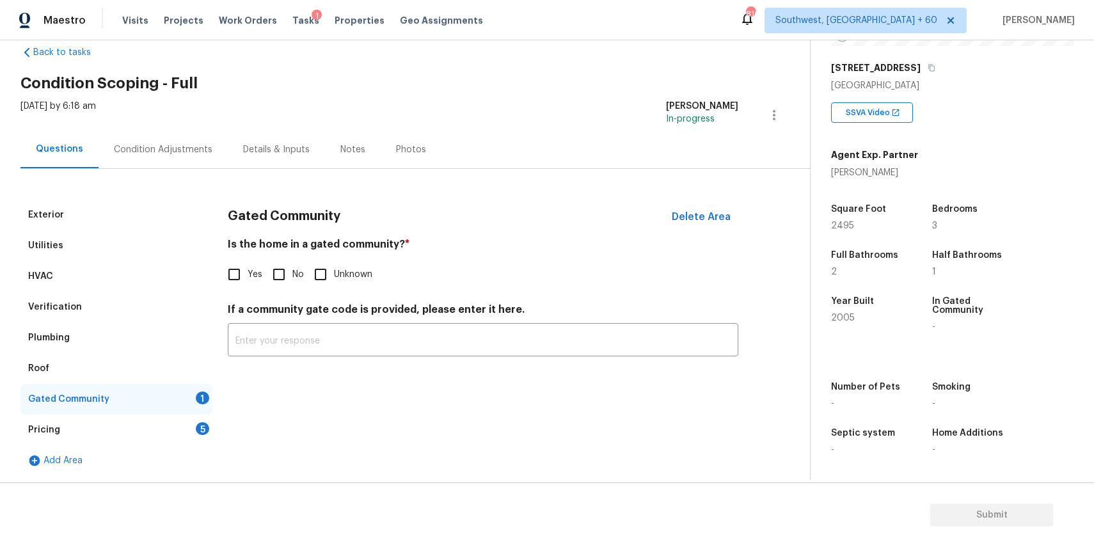
scroll to position [25, 0]
click at [280, 272] on input "No" at bounding box center [278, 274] width 27 height 27
checkbox input "true"
click at [132, 439] on div "Pricing 5" at bounding box center [116, 429] width 192 height 31
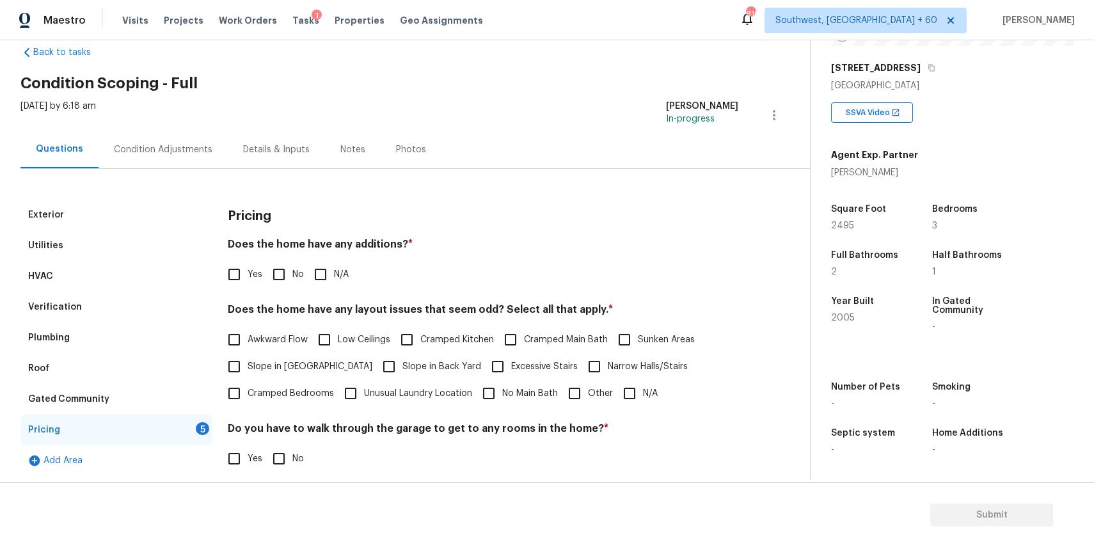
click at [324, 261] on input "N/A" at bounding box center [320, 274] width 27 height 27
checkbox input "true"
click at [638, 388] on input "N/A" at bounding box center [629, 393] width 27 height 27
checkbox input "true"
click at [278, 459] on input "No" at bounding box center [278, 458] width 27 height 27
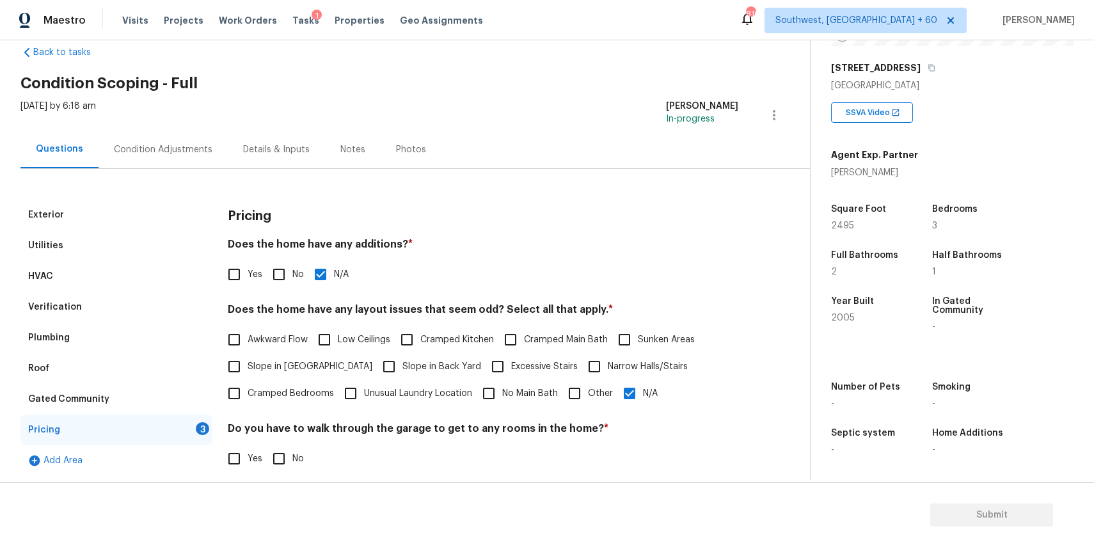
checkbox input "true"
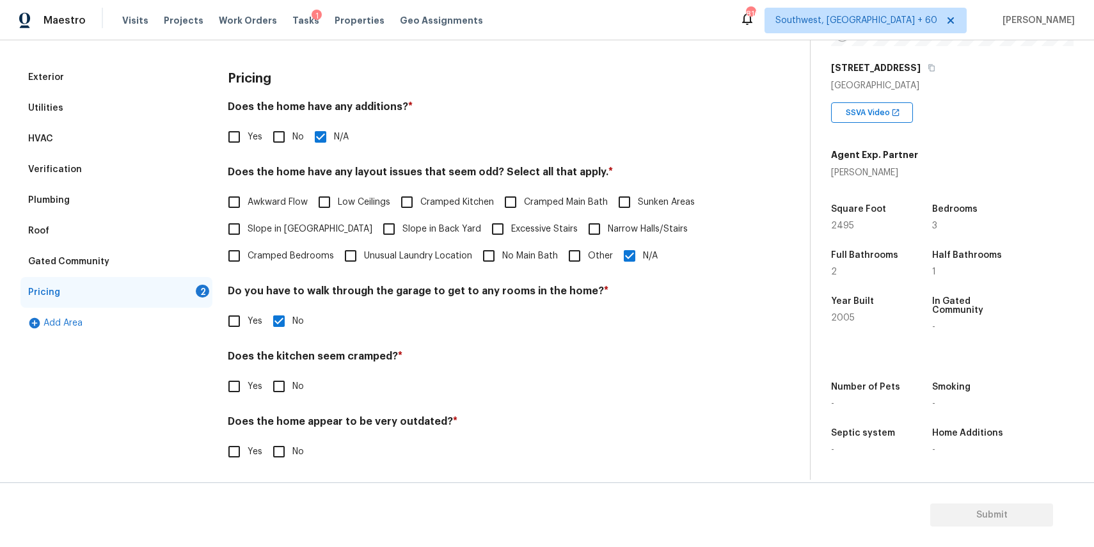
scroll to position [167, 0]
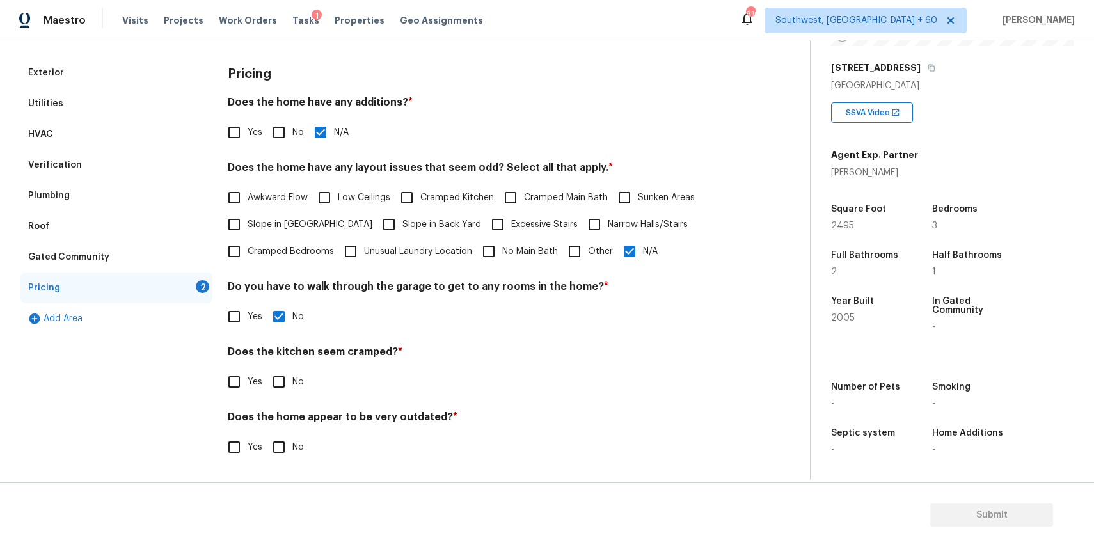
click at [296, 389] on label "No" at bounding box center [284, 381] width 38 height 27
click at [292, 389] on input "No" at bounding box center [278, 381] width 27 height 27
checkbox input "true"
click at [287, 451] on input "No" at bounding box center [278, 447] width 27 height 27
checkbox input "true"
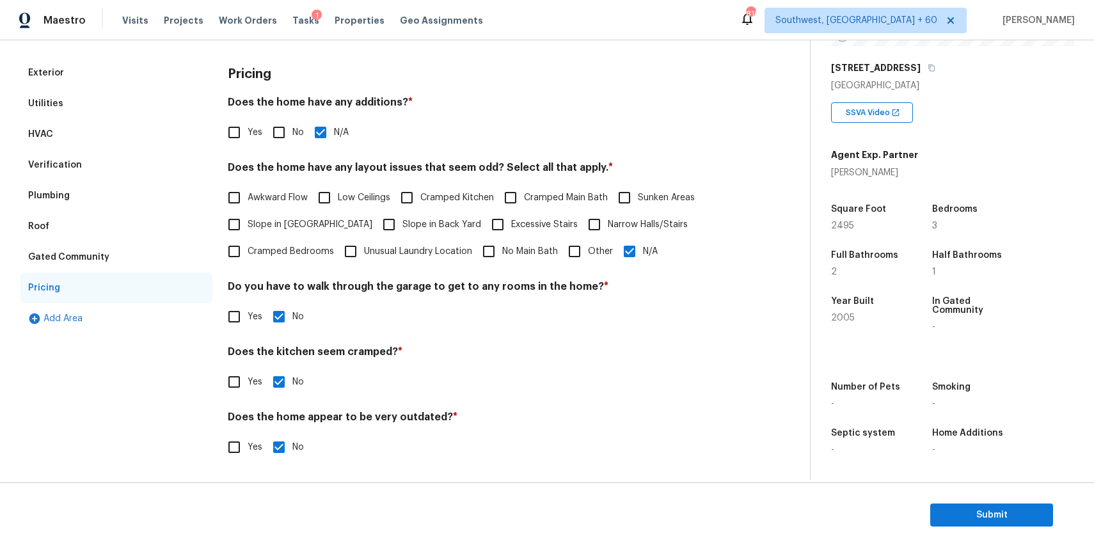
scroll to position [0, 0]
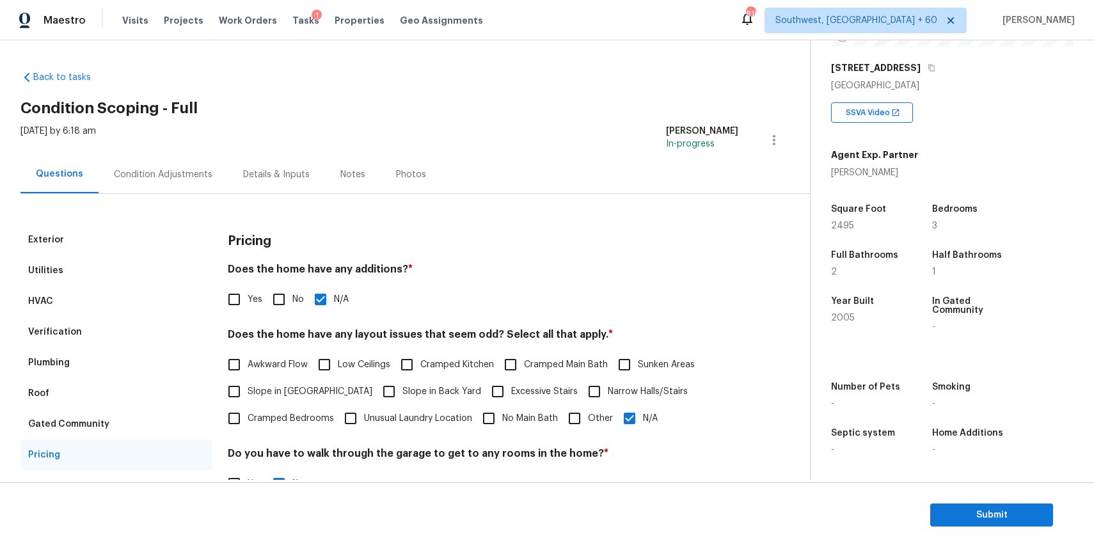
click at [180, 181] on div "Condition Adjustments" at bounding box center [163, 174] width 129 height 38
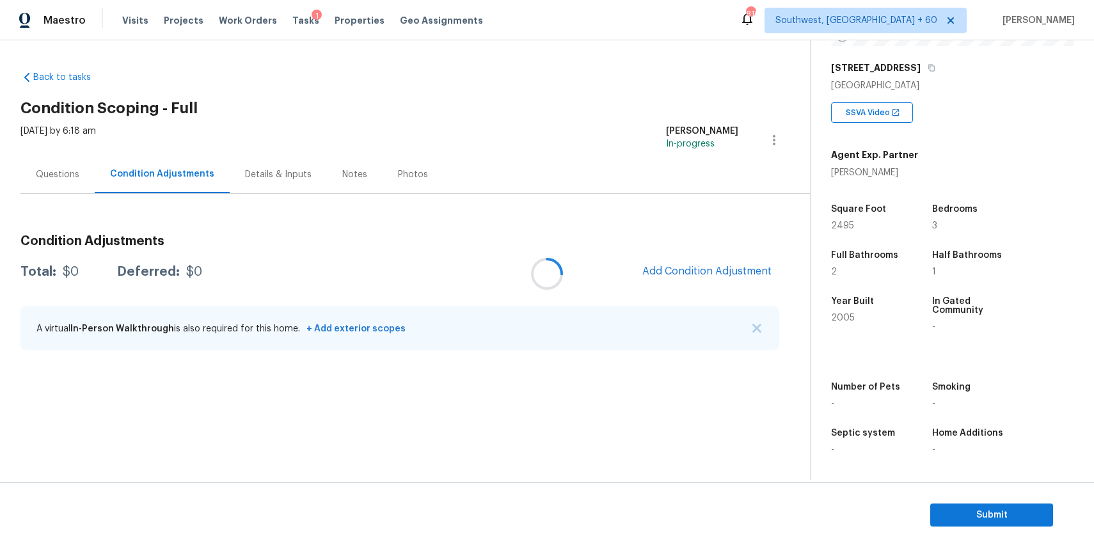
click at [720, 266] on div at bounding box center [547, 273] width 1094 height 547
click at [733, 261] on div at bounding box center [547, 273] width 1094 height 547
click at [677, 276] on span "Add Condition Adjustment" at bounding box center [706, 271] width 129 height 12
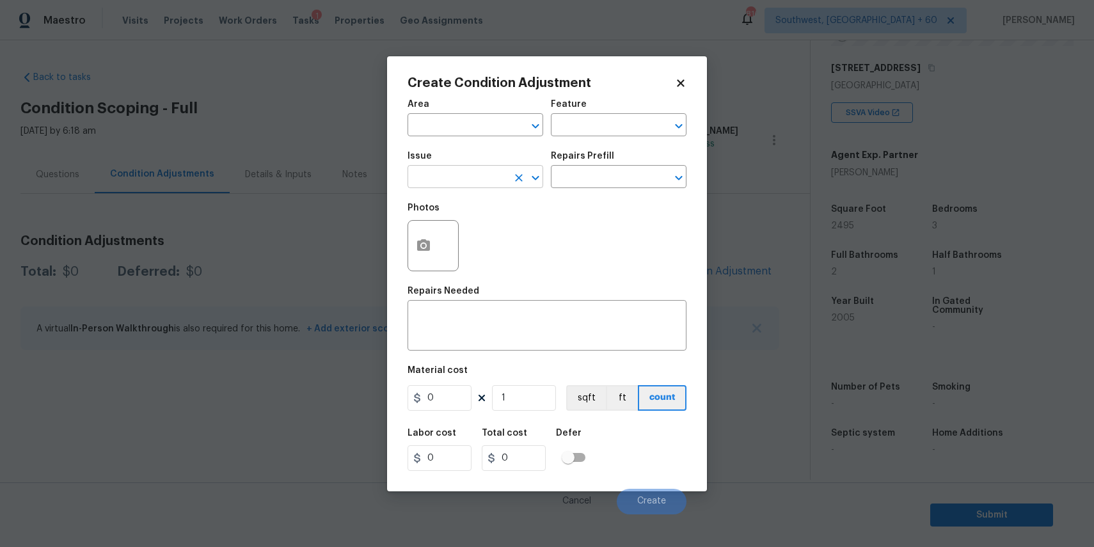
click at [490, 181] on input "text" at bounding box center [457, 178] width 100 height 20
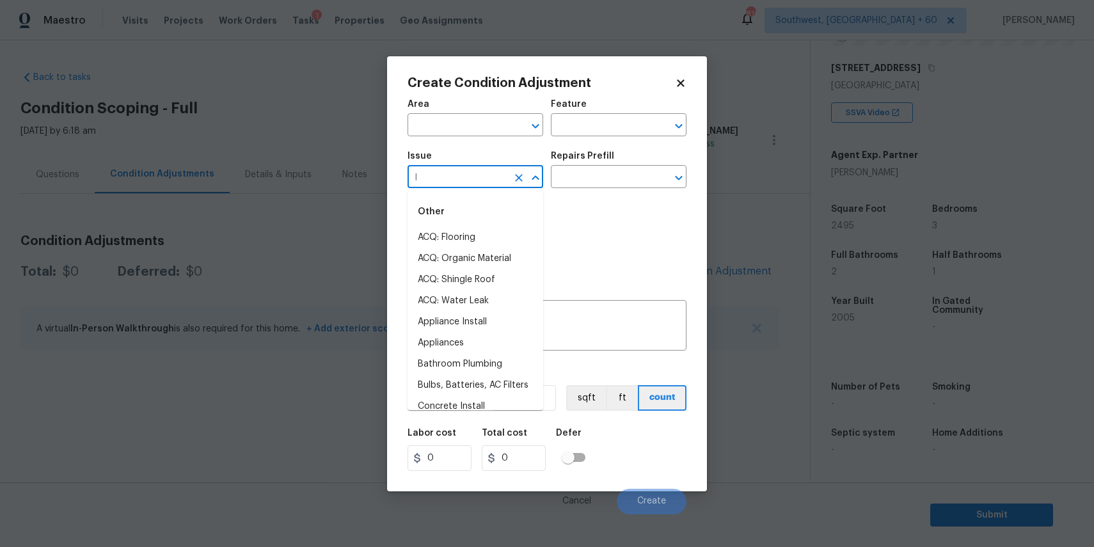
type input "l"
type input "a"
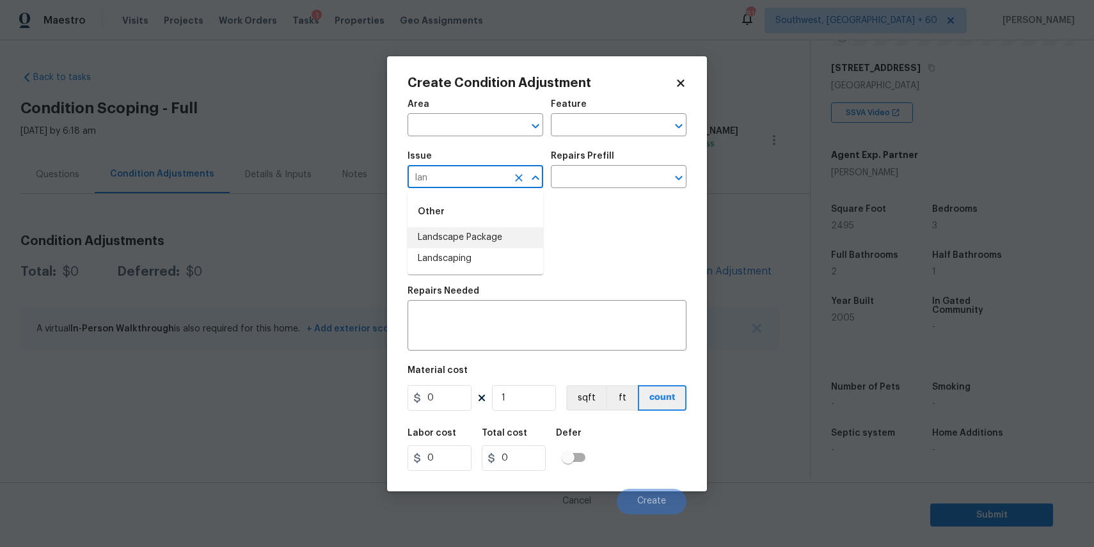
click at [515, 235] on li "Landscape Package" at bounding box center [475, 237] width 136 height 21
type input "Landscape Package"
click at [618, 168] on div "Repairs Prefill" at bounding box center [619, 160] width 136 height 17
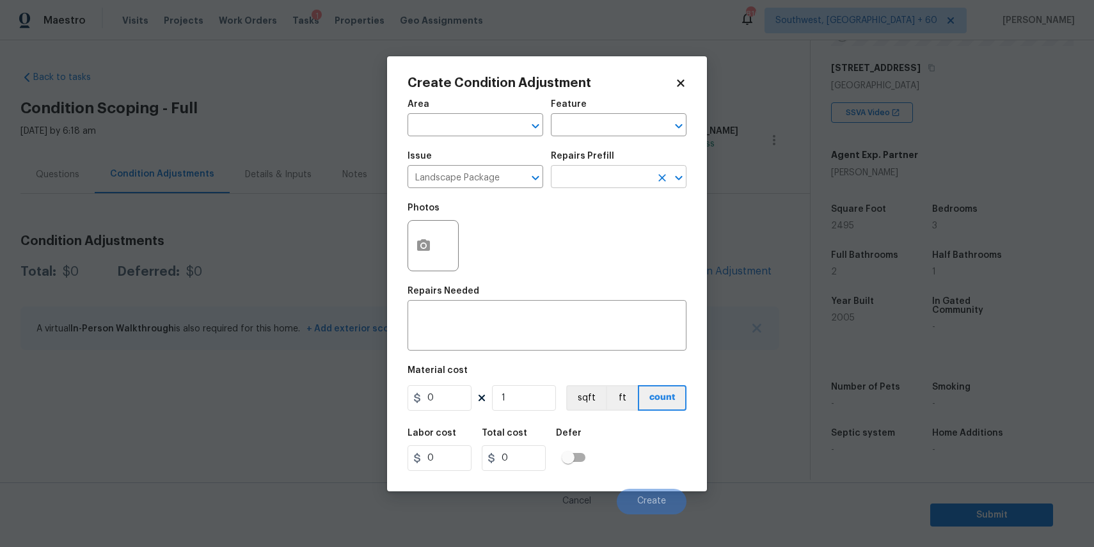
click at [640, 183] on input "text" at bounding box center [601, 178] width 100 height 20
click at [629, 210] on li "Initial landscaping package $60.00" at bounding box center [619, 213] width 136 height 35
type input "Home Readiness Packages"
type textarea "Mowing of grass up to 6" in height. Mow, edge along driveways & sidewalks, trim…"
type input "60"
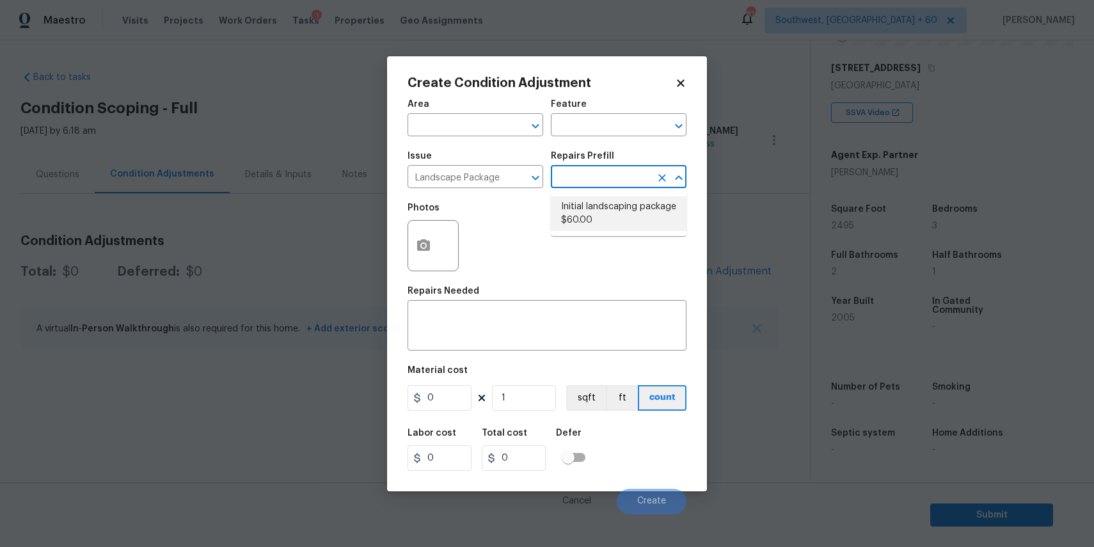
type input "60"
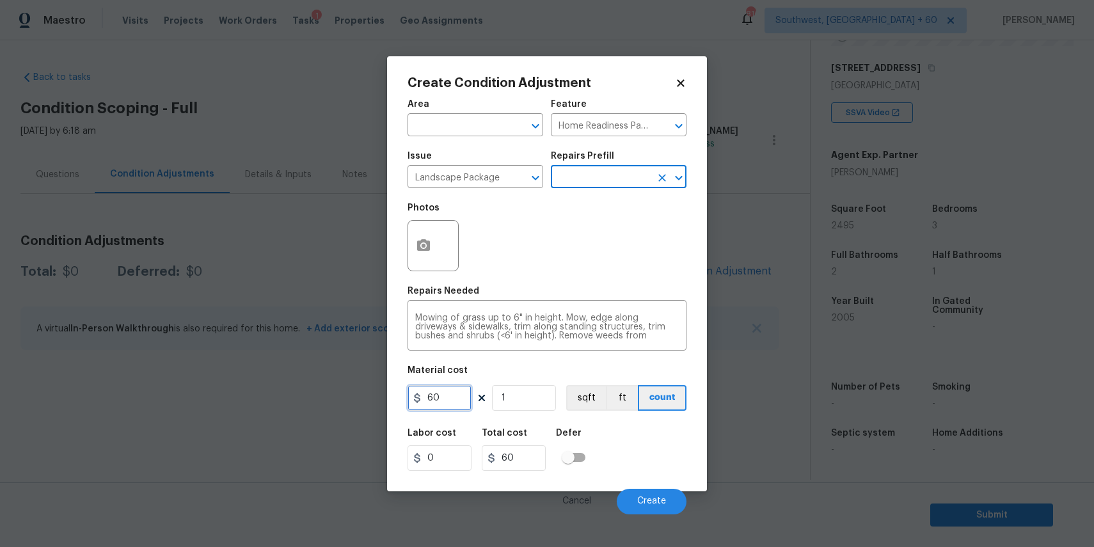
click at [447, 402] on input "60" at bounding box center [439, 398] width 64 height 26
type input "300"
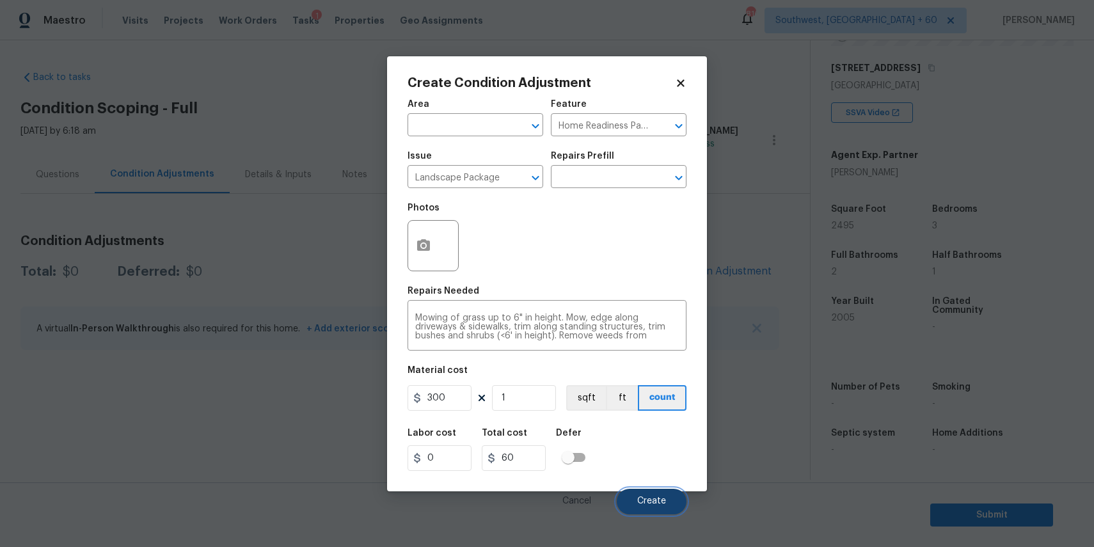
type input "300"
click at [659, 507] on button "Create" at bounding box center [652, 502] width 70 height 26
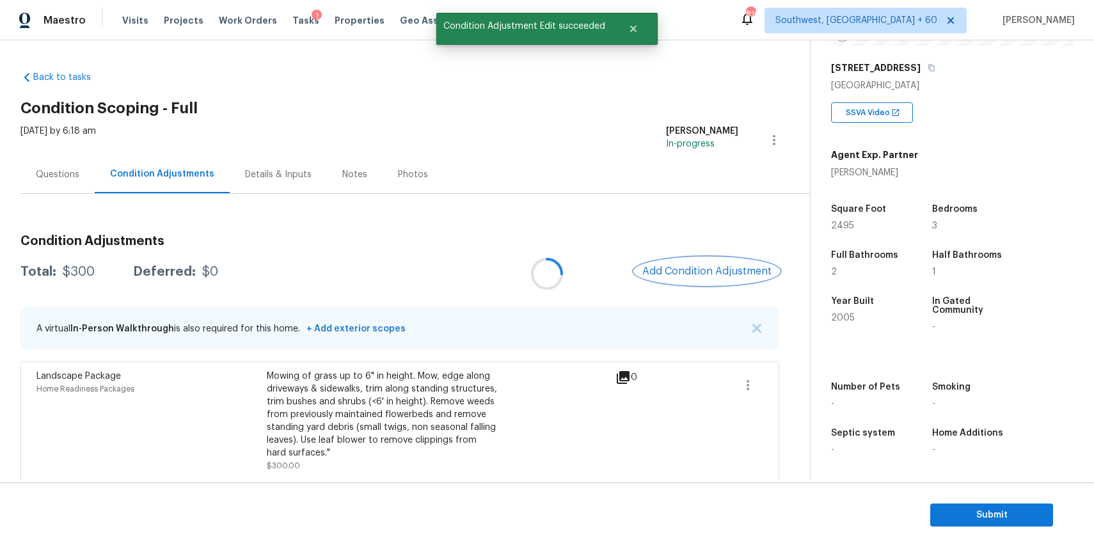
click at [727, 262] on button "Add Condition Adjustment" at bounding box center [707, 271] width 145 height 27
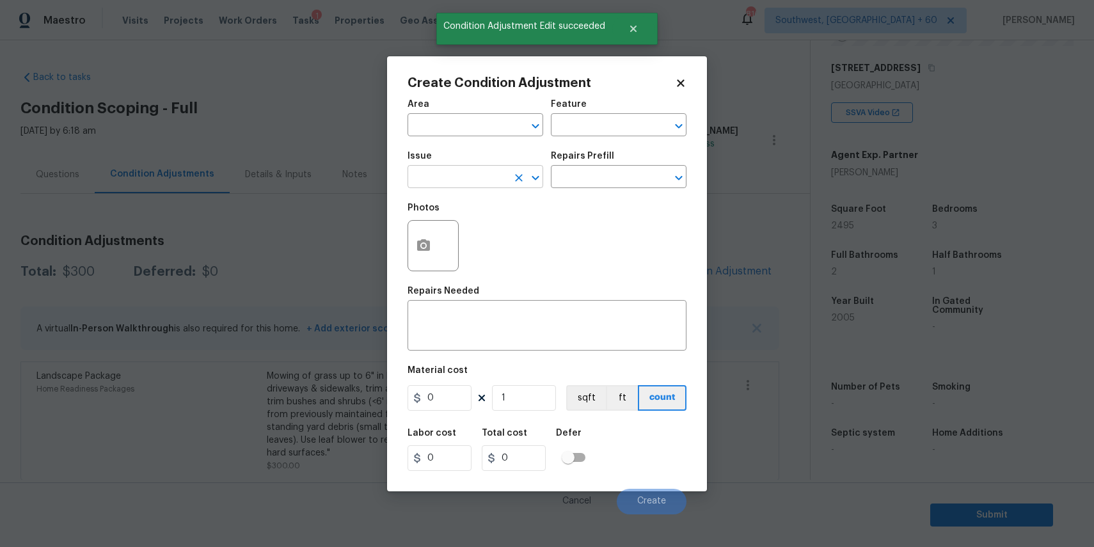
click at [496, 178] on input "text" at bounding box center [457, 178] width 100 height 20
click at [486, 233] on li "Pressure Washing" at bounding box center [475, 237] width 136 height 21
type input "Pressure Washing"
click at [595, 189] on div "Issue Pressure Washing ​ Repairs Prefill ​" at bounding box center [546, 170] width 279 height 52
click at [617, 178] on input "text" at bounding box center [601, 178] width 100 height 20
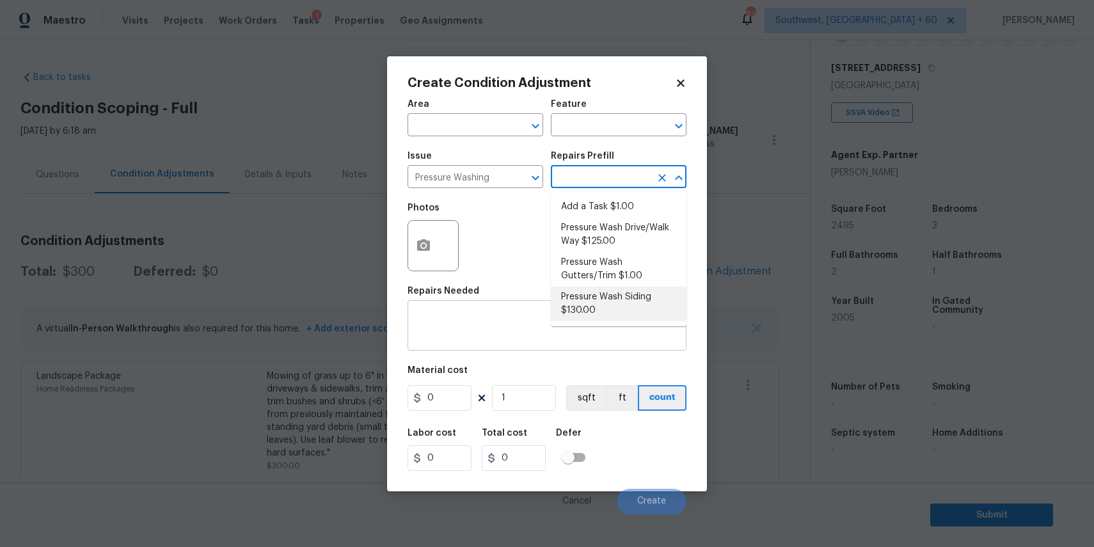
click at [535, 347] on div "x ​" at bounding box center [546, 326] width 279 height 47
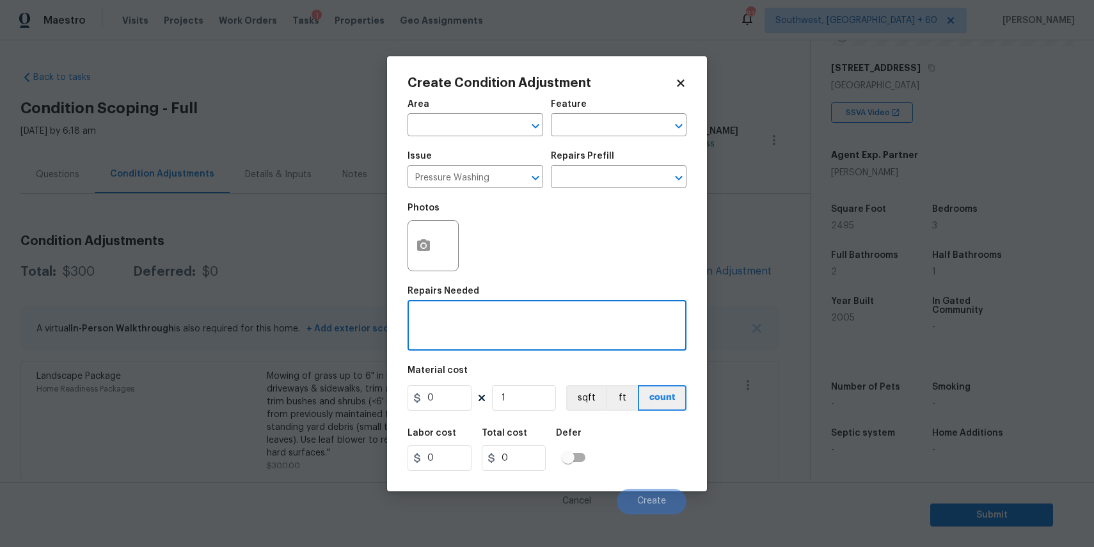
click at [535, 347] on div "x ​" at bounding box center [546, 326] width 279 height 47
type textarea "pressure full home and driveway"
click at [448, 400] on input "0" at bounding box center [439, 398] width 64 height 26
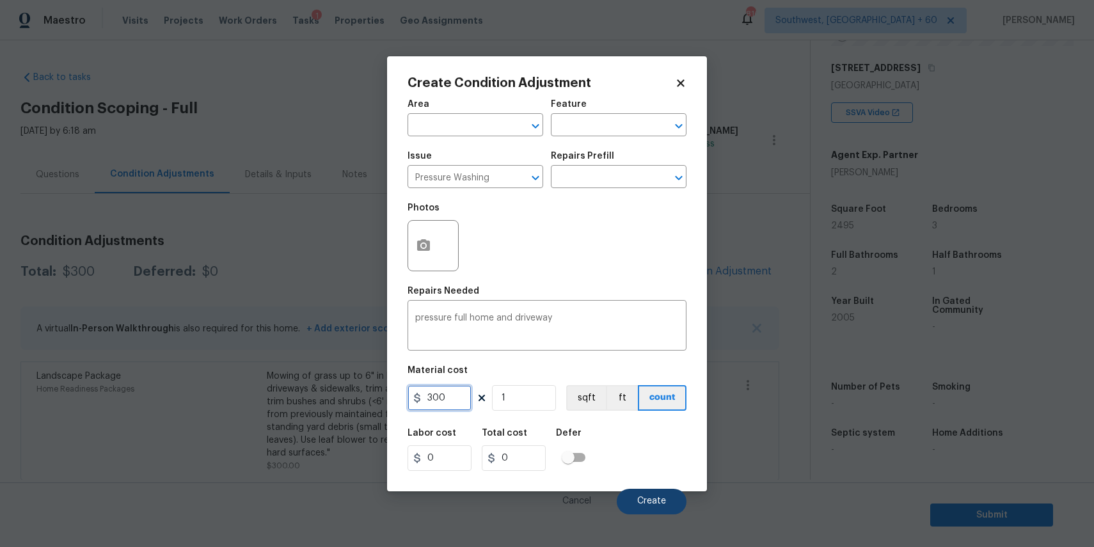
type input "300"
click at [649, 494] on button "Create" at bounding box center [652, 502] width 70 height 26
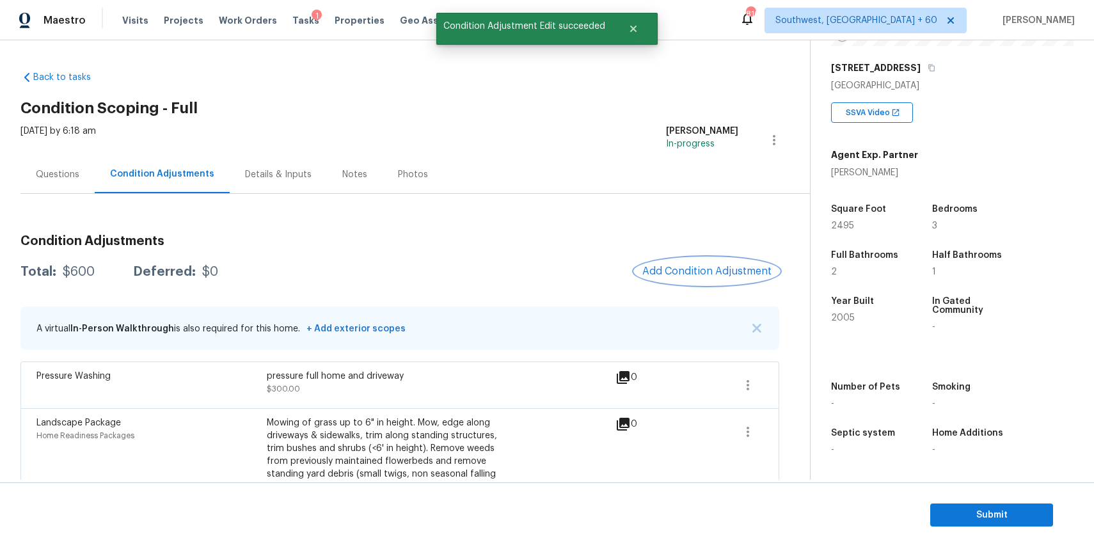
click at [736, 267] on span "Add Condition Adjustment" at bounding box center [706, 271] width 129 height 12
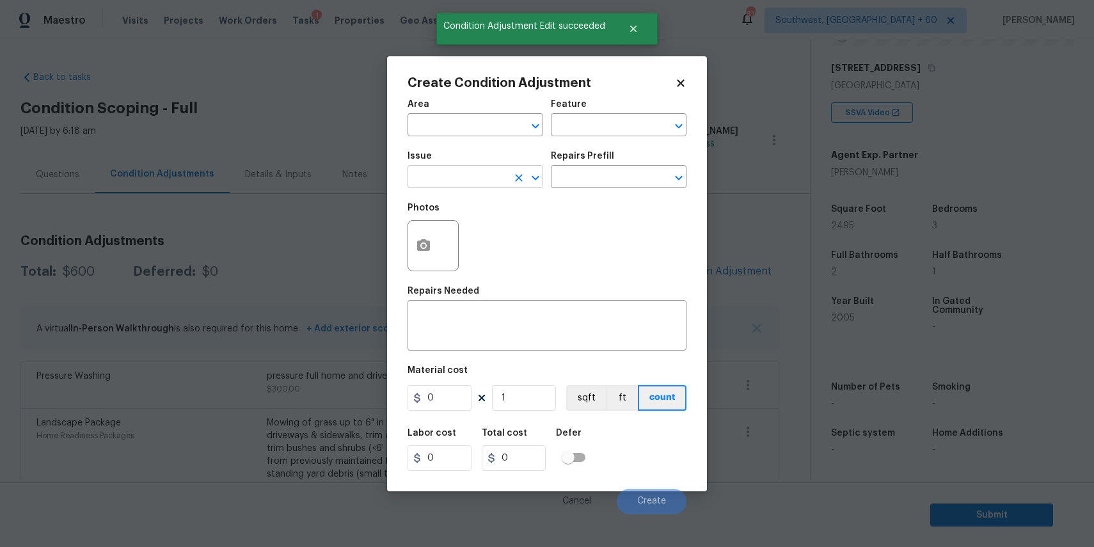
click at [481, 187] on input "text" at bounding box center [457, 178] width 100 height 20
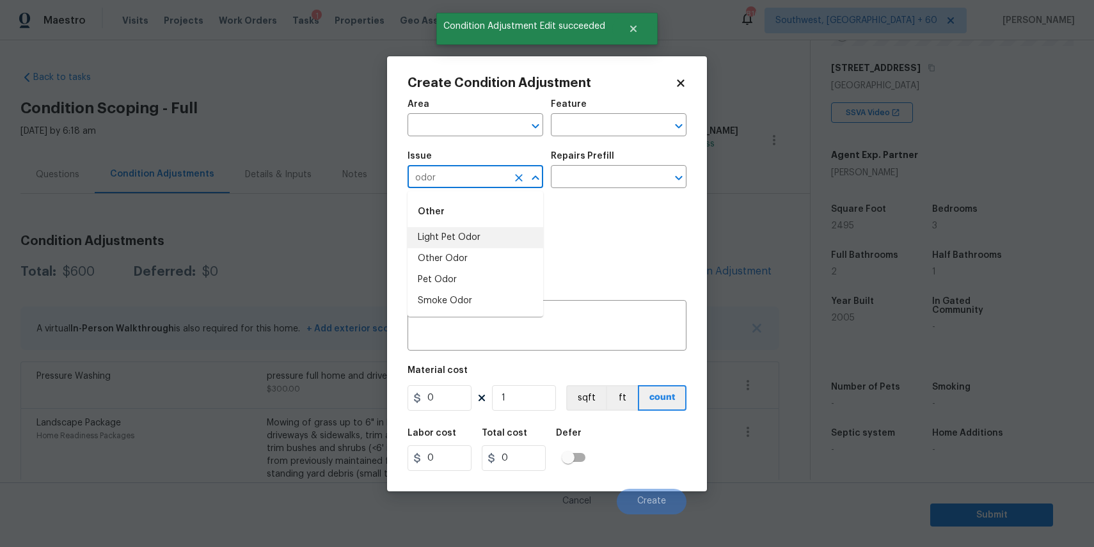
click at [486, 232] on li "Light Pet Odor" at bounding box center [475, 237] width 136 height 21
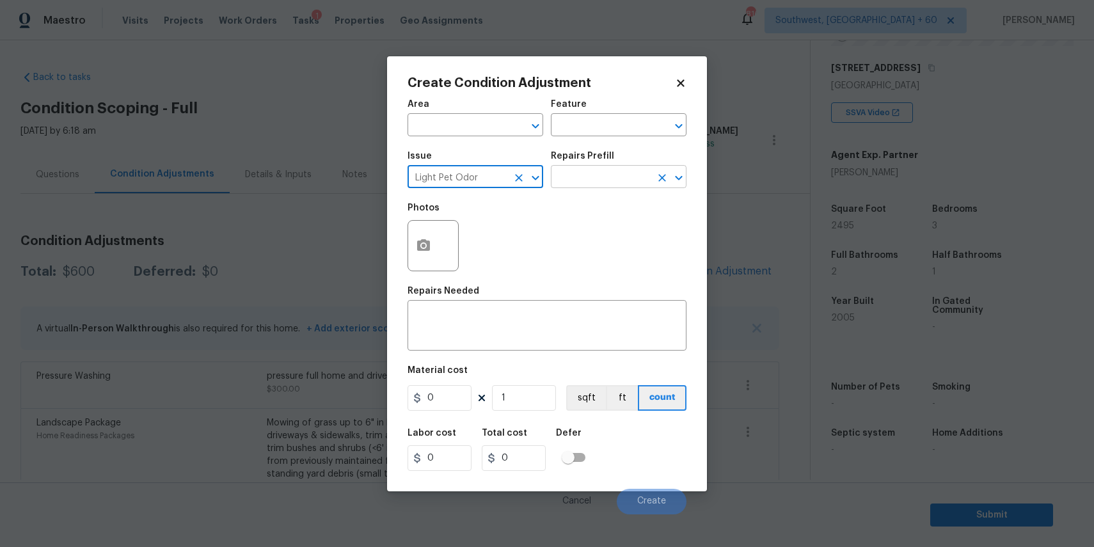
type input "Light Pet Odor"
click at [586, 184] on input "text" at bounding box center [601, 178] width 100 height 20
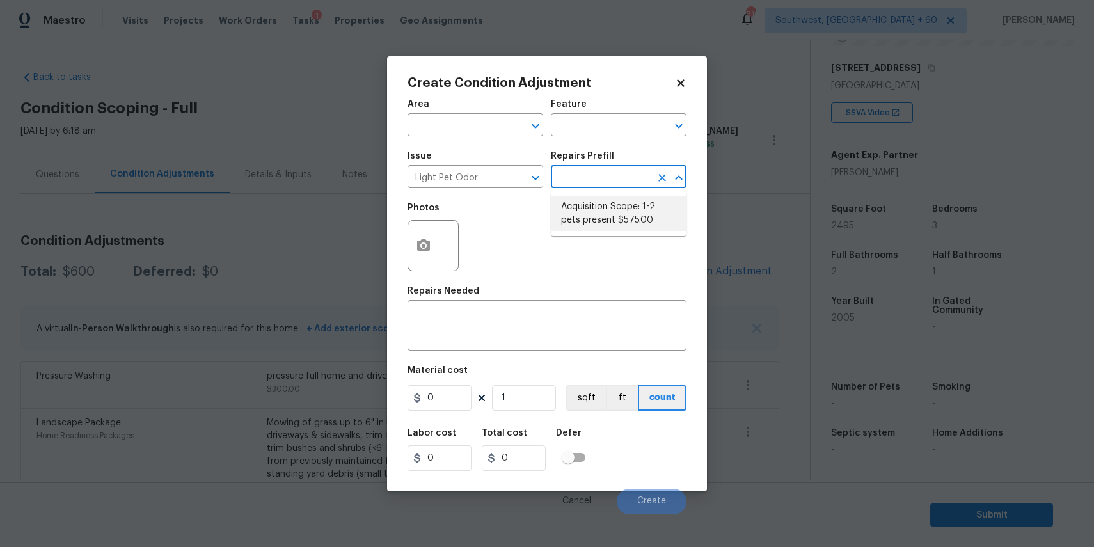
click at [588, 196] on li "Acquisition Scope: 1-2 pets present $575.00" at bounding box center [619, 213] width 136 height 35
type textarea "Acquisition Scope: 1-2 pets present"
type input "575"
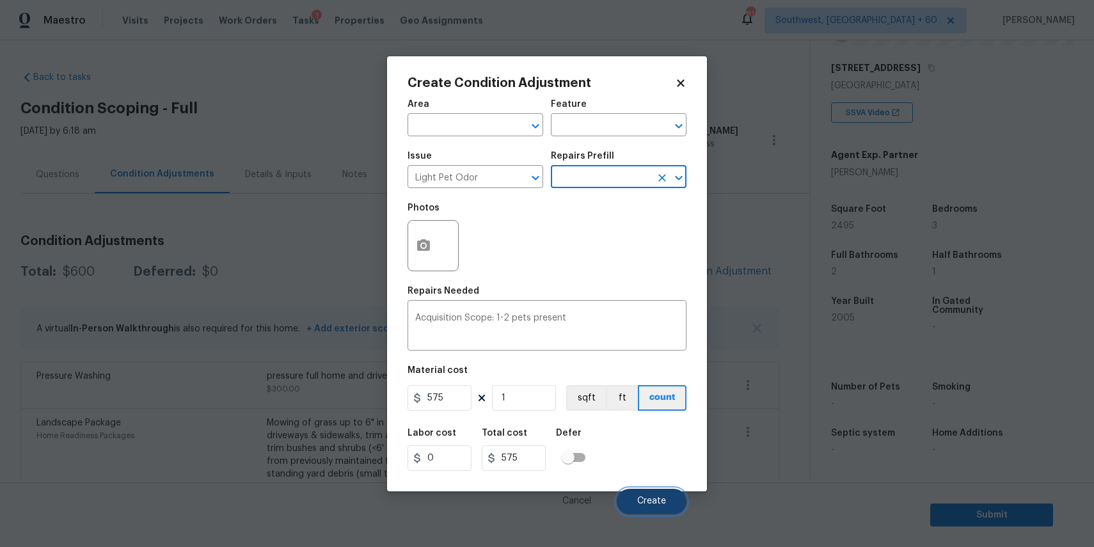
click at [659, 503] on span "Create" at bounding box center [651, 501] width 29 height 10
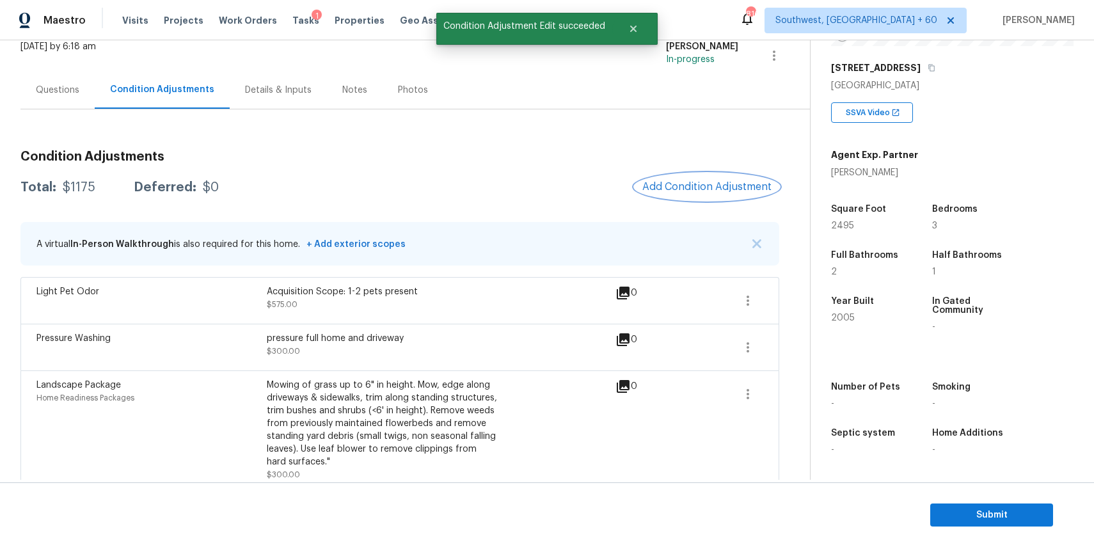
scroll to position [98, 0]
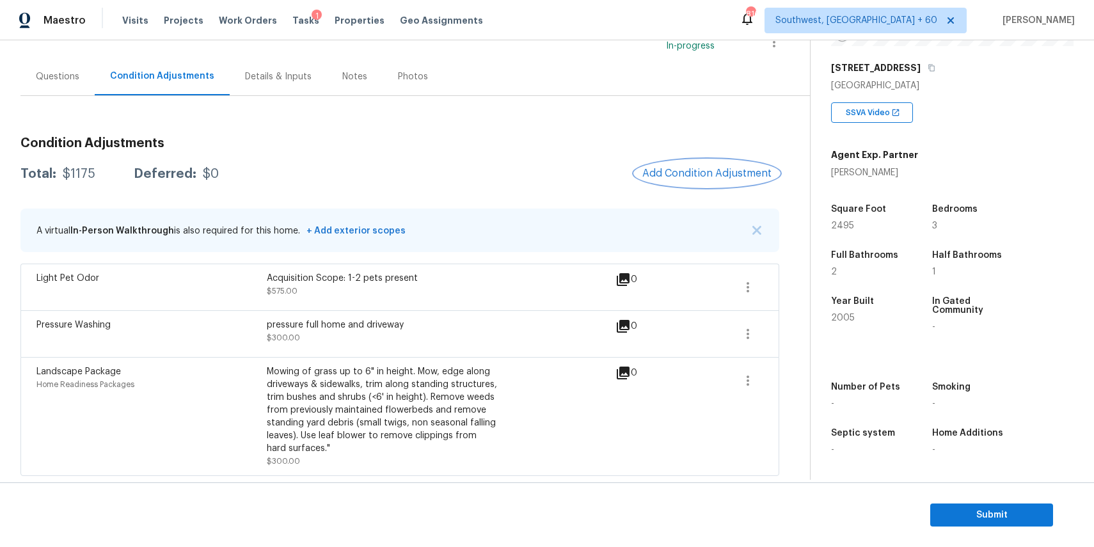
click at [700, 165] on button "Add Condition Adjustment" at bounding box center [707, 173] width 145 height 27
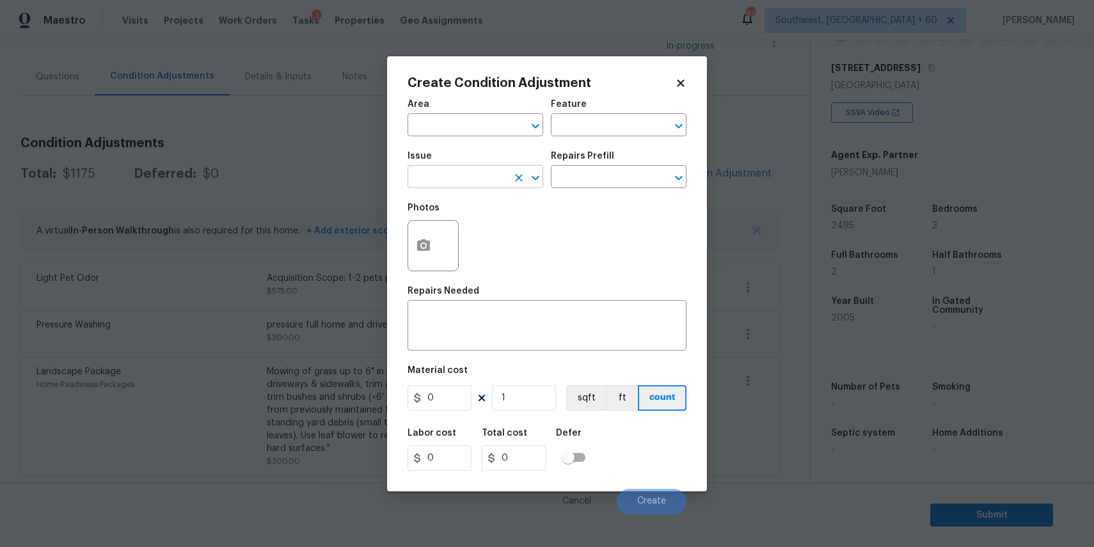
click at [474, 179] on input "text" at bounding box center [457, 178] width 100 height 20
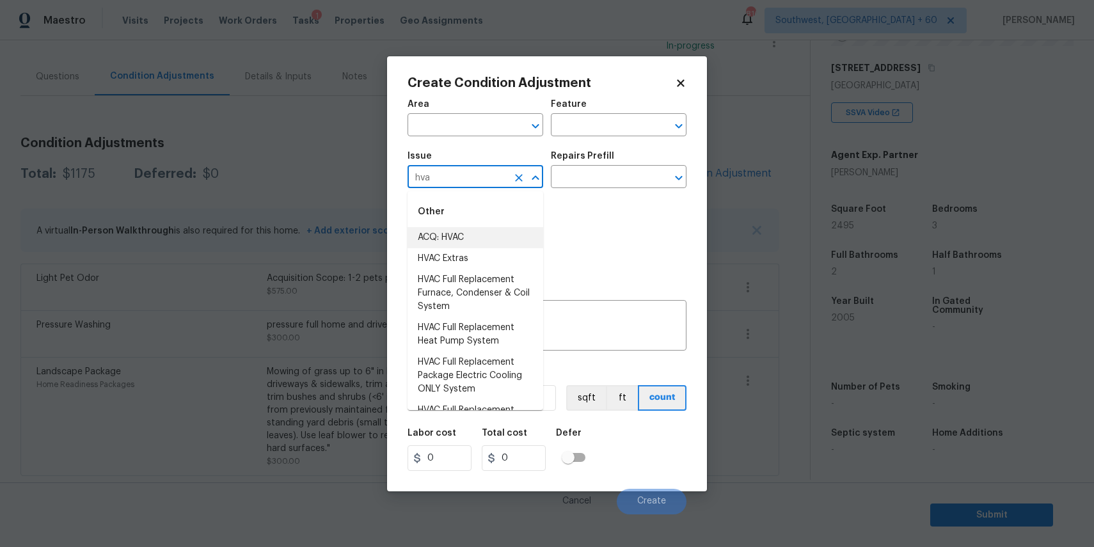
click at [496, 239] on li "ACQ: HVAC" at bounding box center [475, 237] width 136 height 21
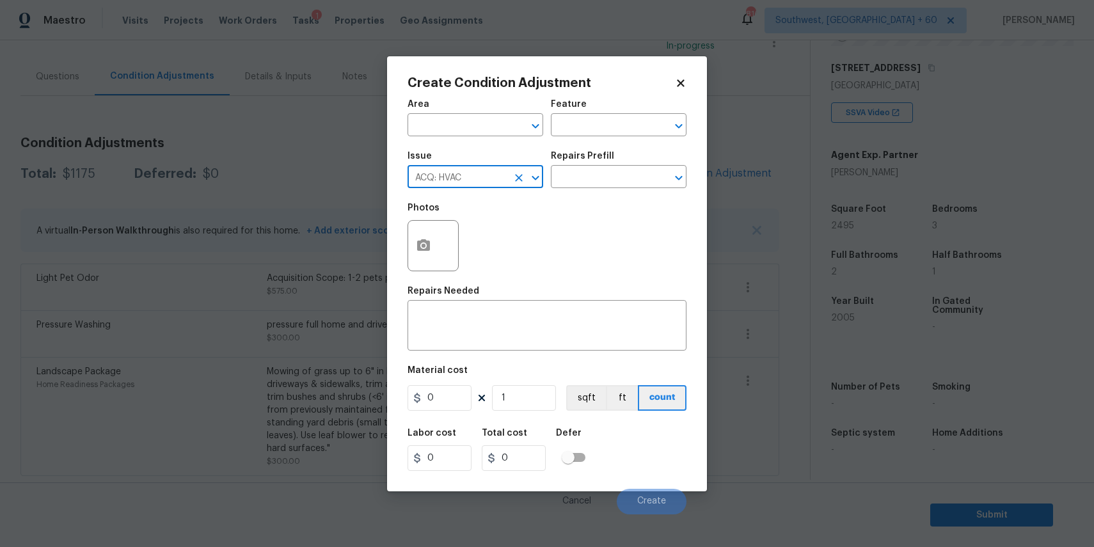
type input "ACQ: HVAC"
click at [560, 194] on div "Issue ACQ: HVAC ​ Repairs Prefill ​" at bounding box center [546, 170] width 279 height 52
click at [580, 182] on input "text" at bounding box center [601, 178] width 100 height 20
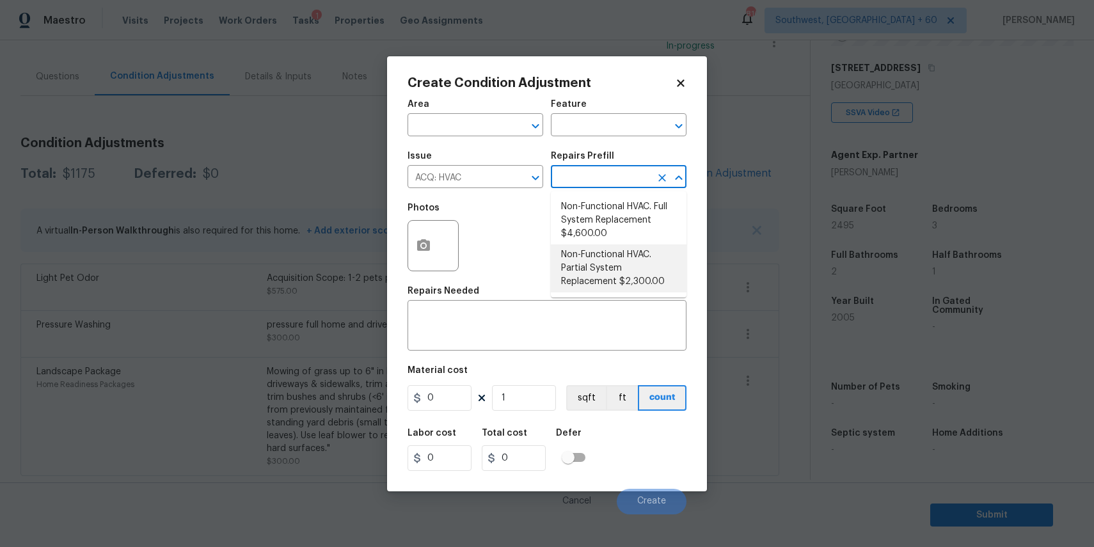
click at [645, 265] on li "Non-Functional HVAC. Partial System Replacement $2,300.00" at bounding box center [619, 268] width 136 height 48
type input "Acquisition"
type textarea "Acquisition Scope: Partial System Replacement"
type input "2300"
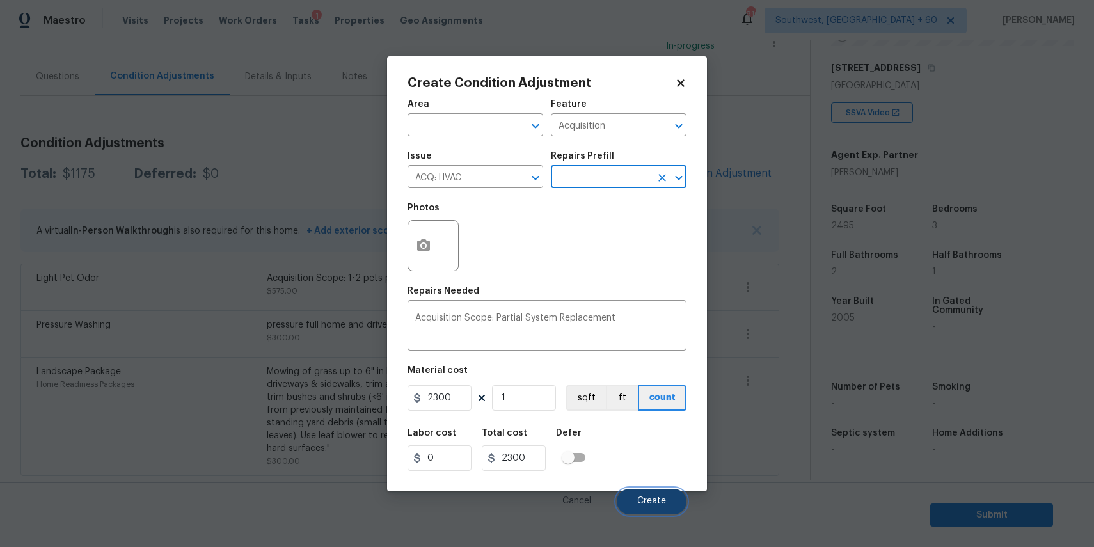
click at [659, 502] on span "Create" at bounding box center [651, 501] width 29 height 10
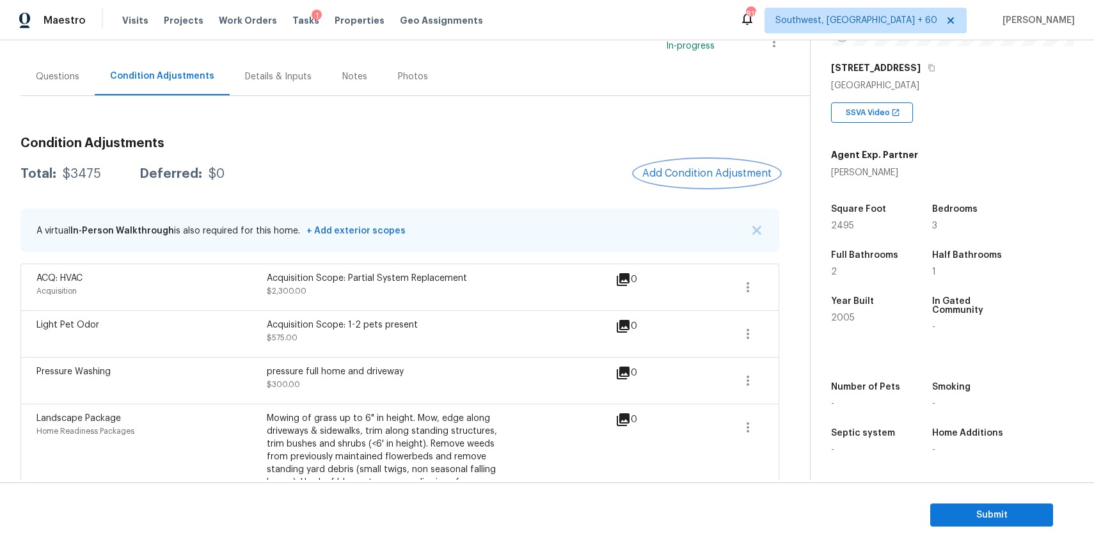
click at [698, 170] on span "Add Condition Adjustment" at bounding box center [706, 174] width 129 height 12
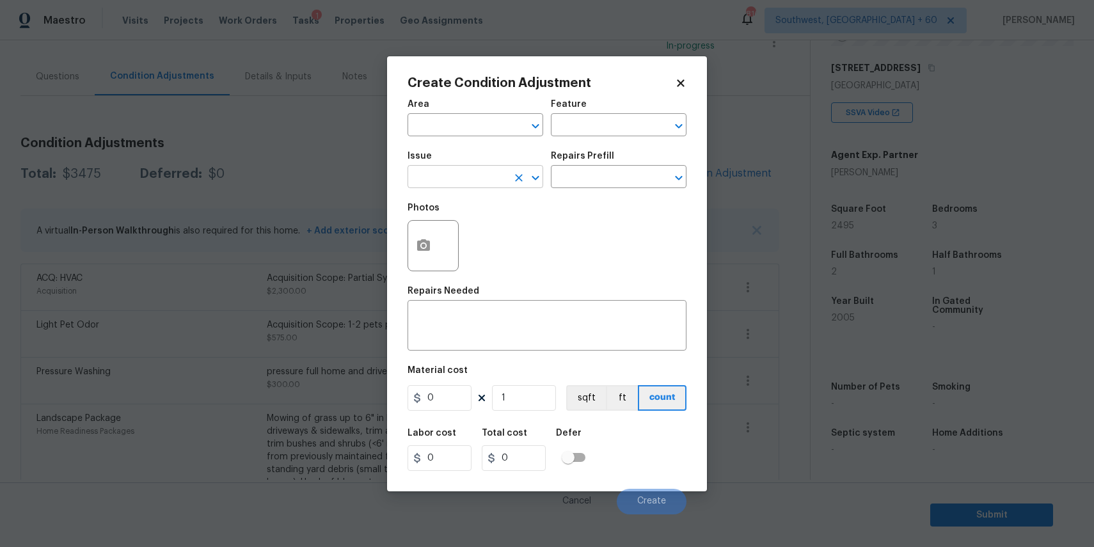
click at [472, 179] on input "text" at bounding box center [457, 178] width 100 height 20
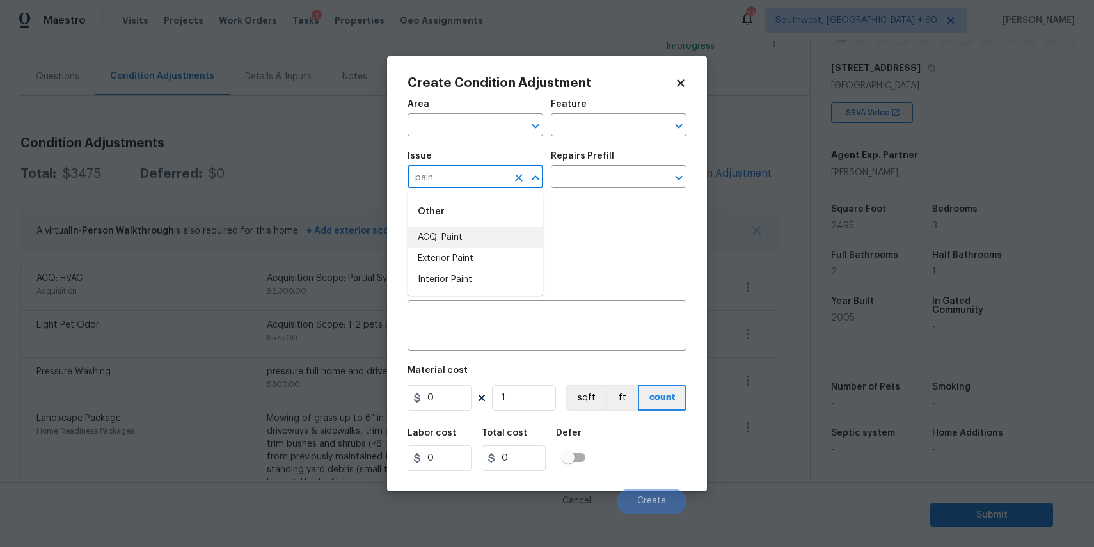
click at [520, 244] on li "ACQ: Paint" at bounding box center [475, 237] width 136 height 21
type input "ACQ: Paint"
click at [520, 244] on div "Photos" at bounding box center [546, 237] width 279 height 83
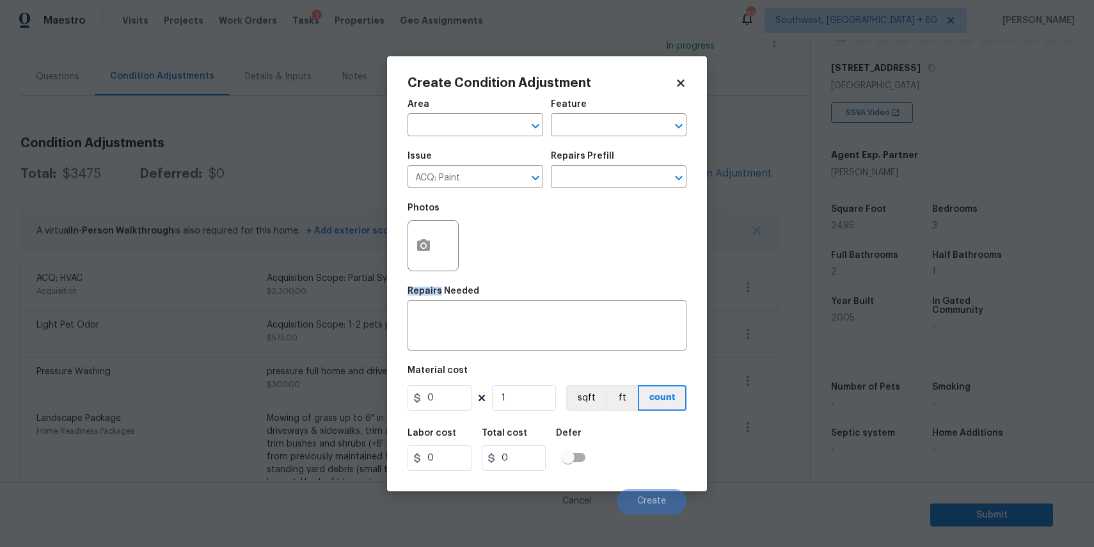
click at [576, 201] on div "Photos" at bounding box center [546, 237] width 279 height 83
click at [613, 169] on input "text" at bounding box center [601, 178] width 100 height 20
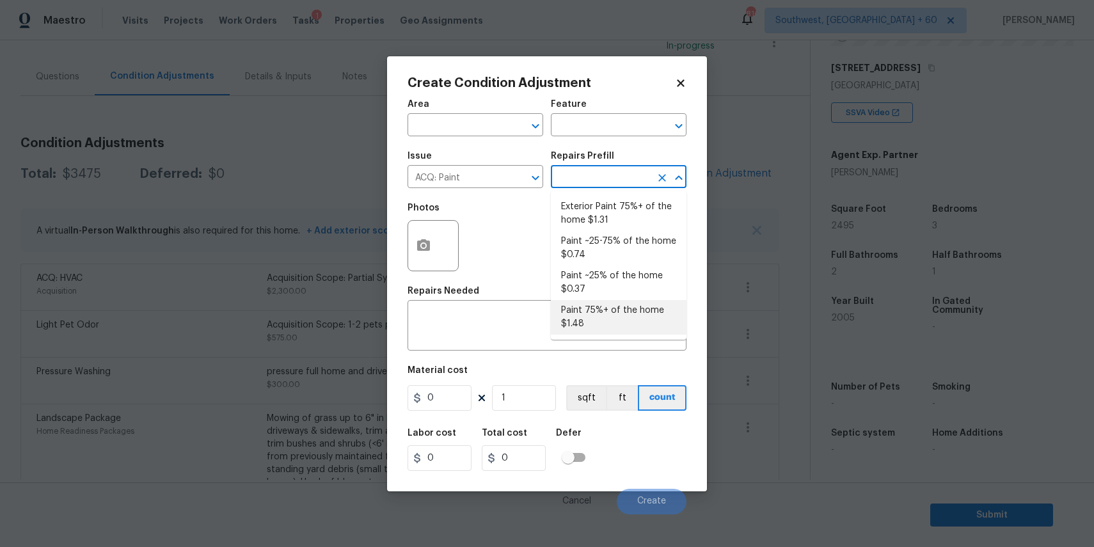
click at [645, 308] on li "Paint 75%+ of the home $1.48" at bounding box center [619, 317] width 136 height 35
type input "Acquisition"
type textarea "Acquisition Scope: 75%+ of the home will likely require interior paint"
type input "1.48"
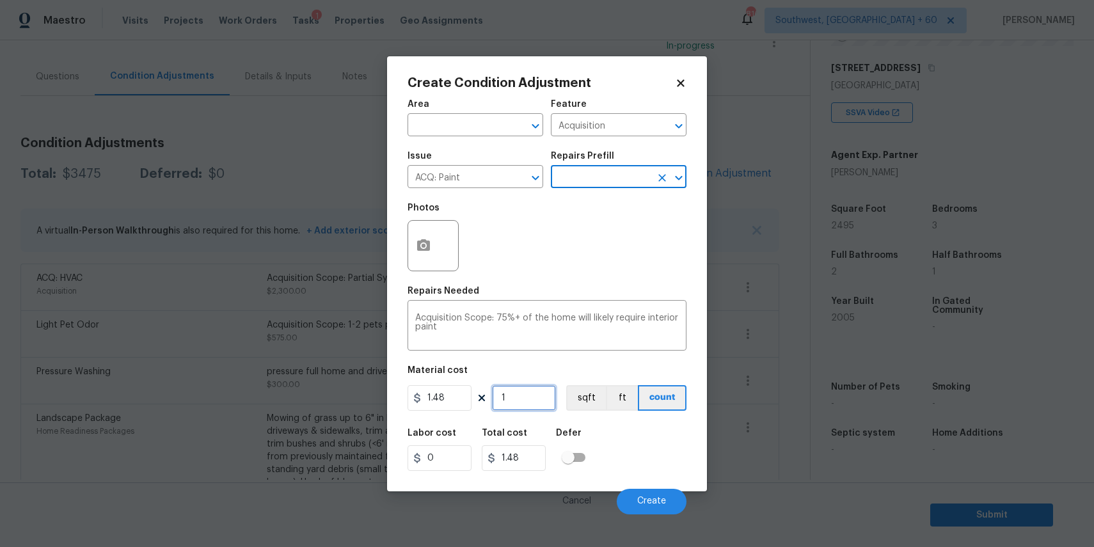
click at [534, 404] on input "1" at bounding box center [524, 398] width 64 height 26
type input "0"
type input "2"
type input "2.96"
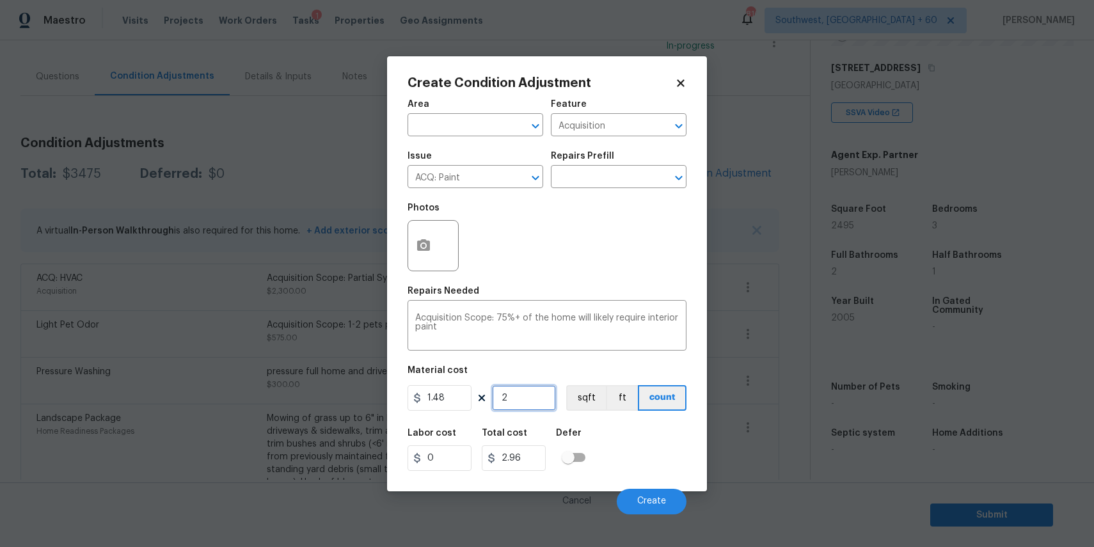
type input "24"
type input "35.52"
type input "248"
type input "367.04"
type input "2489"
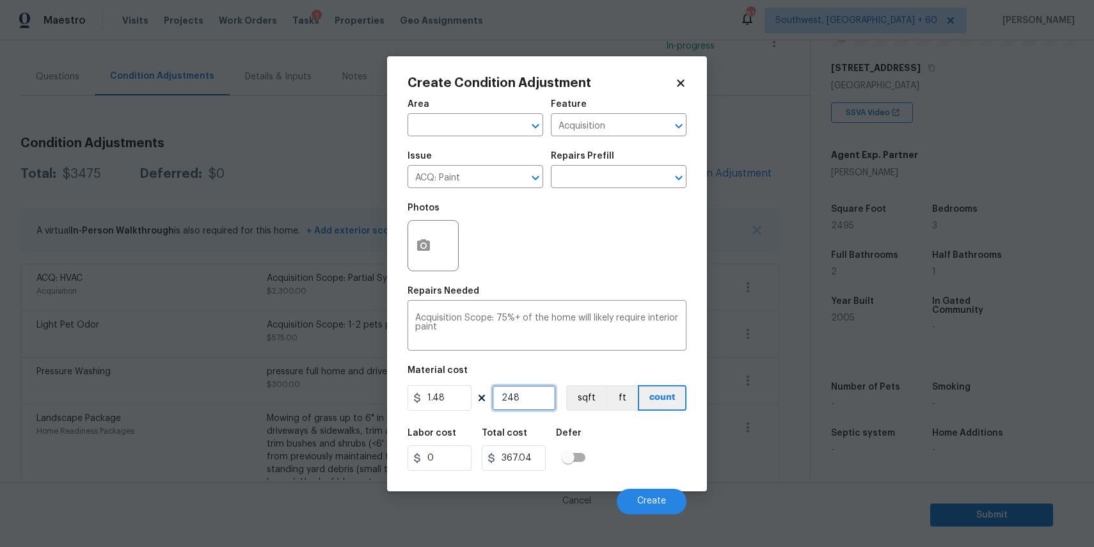
type input "3683.72"
type input "248"
type input "367.04"
type input "24"
type input "35.52"
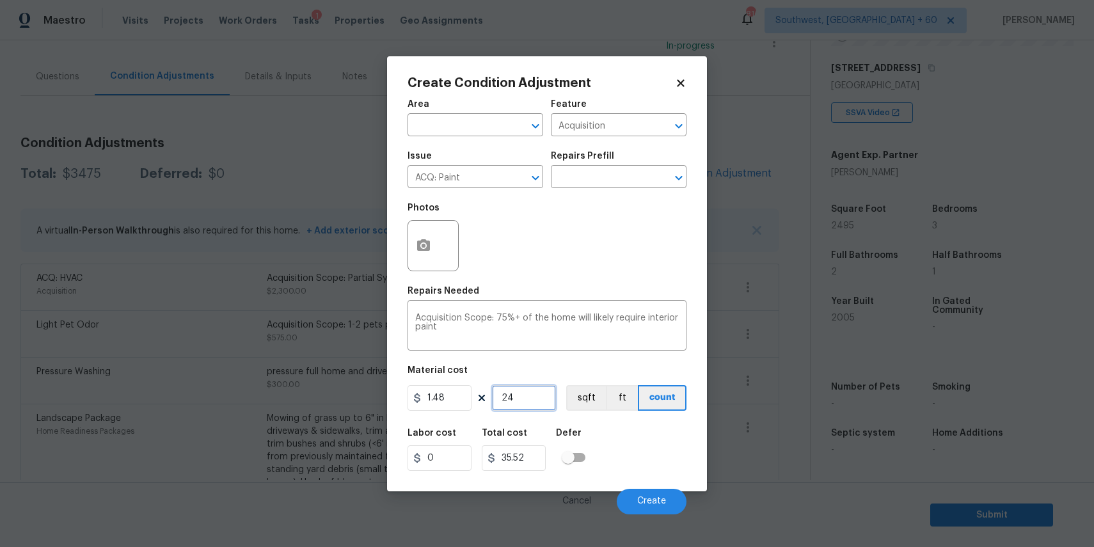
type input "249"
type input "368.52"
type input "2495"
type input "3692.6"
type input "2495"
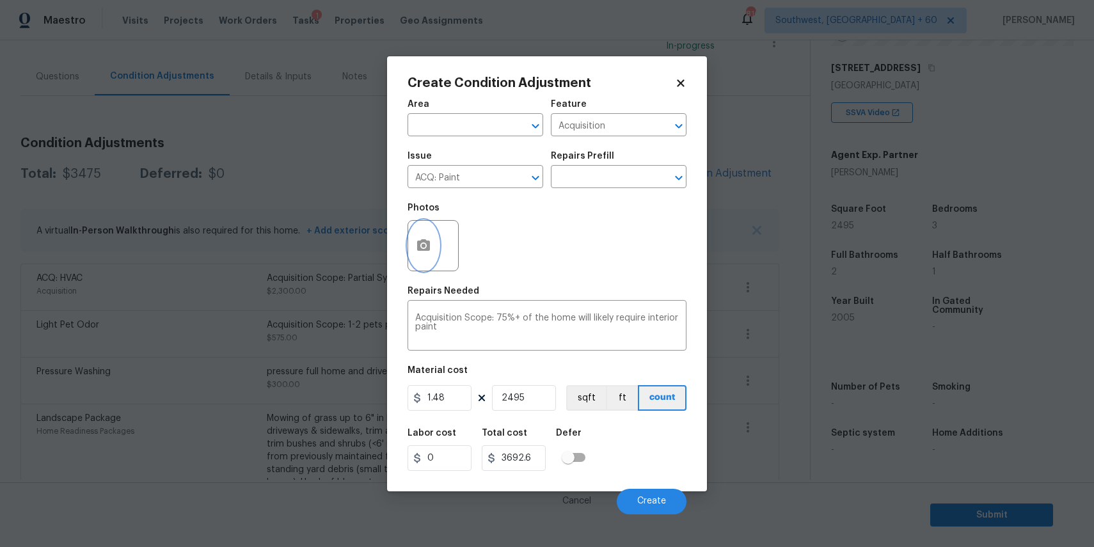
click at [432, 244] on button "button" at bounding box center [423, 246] width 31 height 50
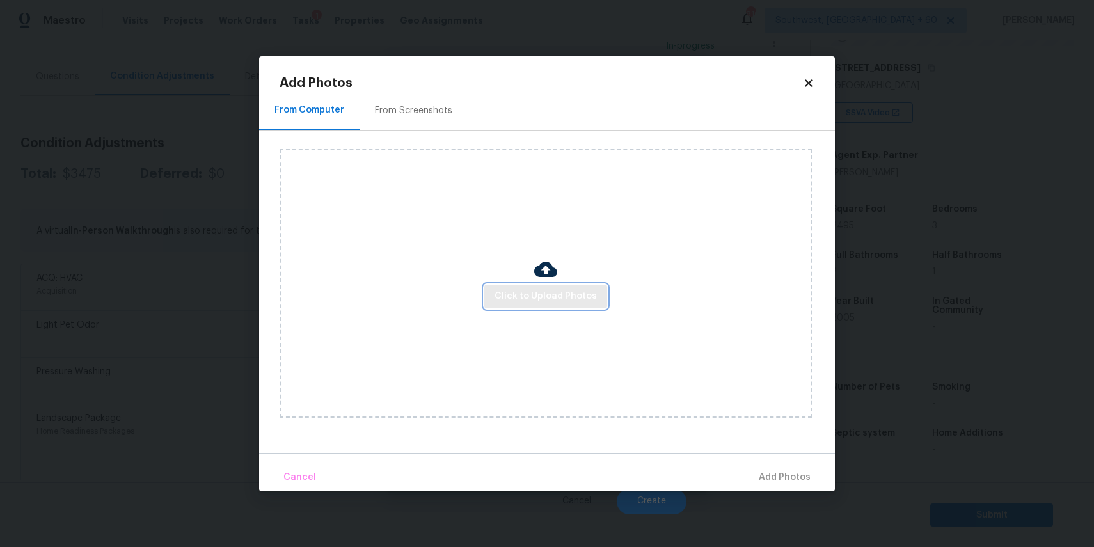
click at [560, 294] on span "Click to Upload Photos" at bounding box center [545, 296] width 102 height 16
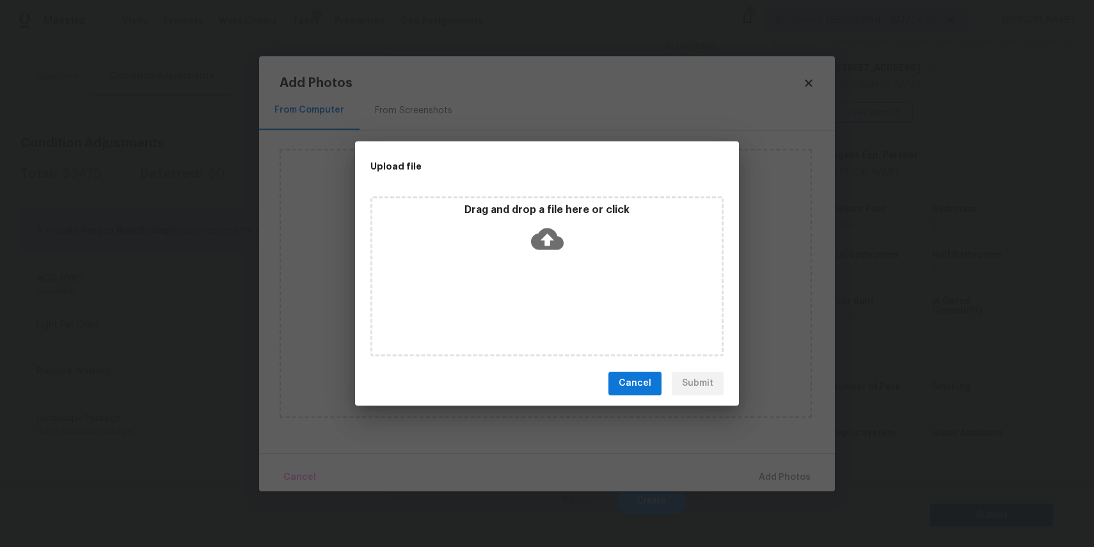
click at [560, 294] on div "Drag and drop a file here or click" at bounding box center [546, 276] width 353 height 160
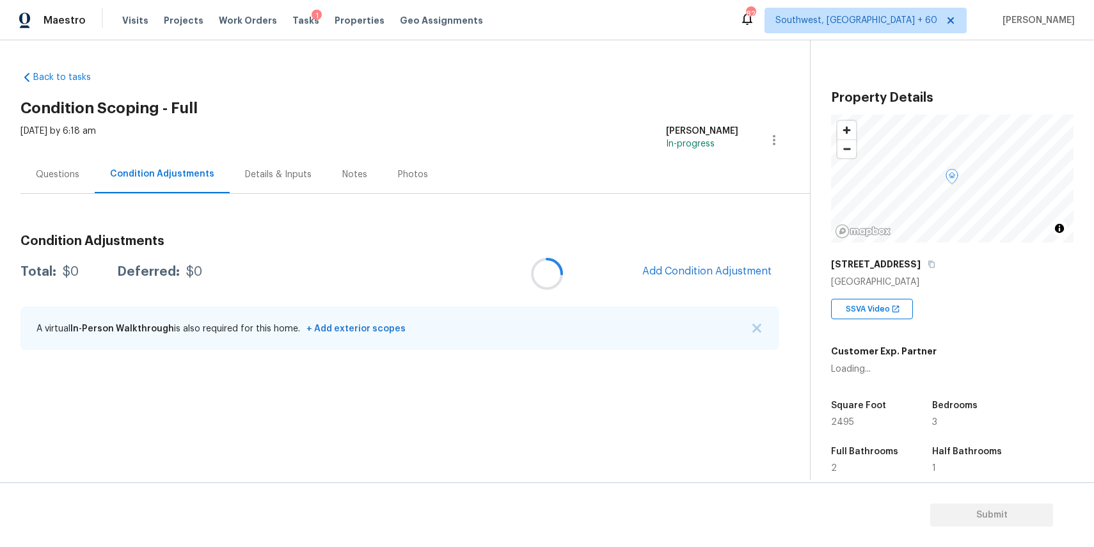
click at [732, 266] on div at bounding box center [547, 273] width 1094 height 547
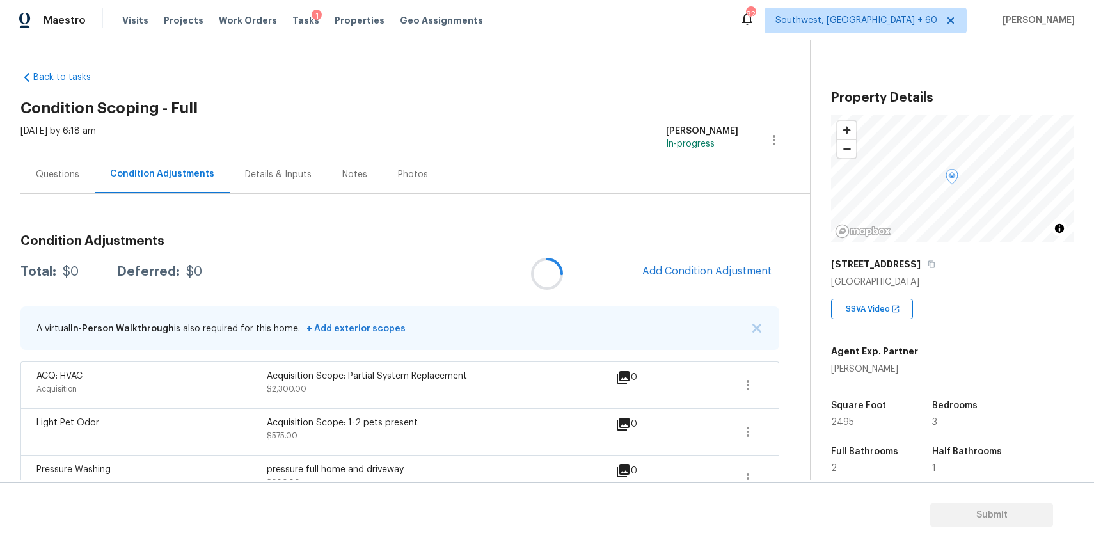
click at [743, 267] on div at bounding box center [547, 273] width 1094 height 547
click at [722, 269] on div at bounding box center [547, 273] width 1094 height 547
click at [762, 269] on div at bounding box center [547, 273] width 1094 height 547
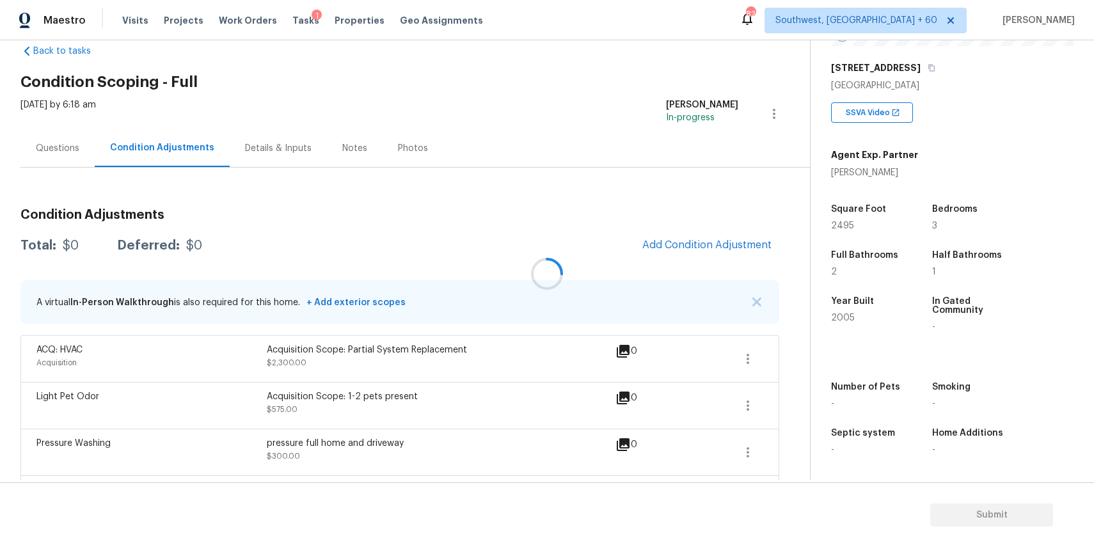
scroll to position [47, 0]
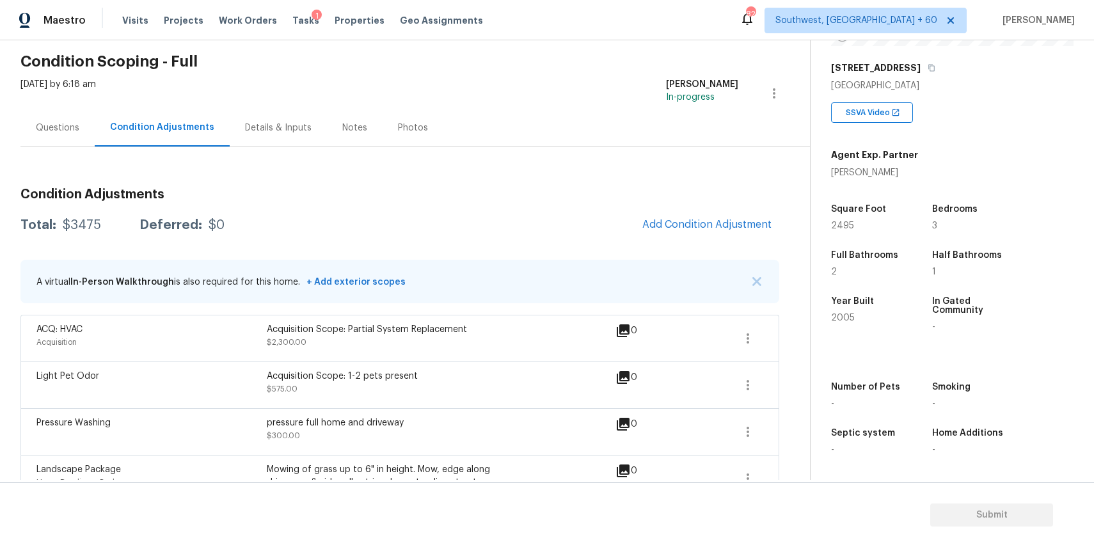
click at [688, 199] on h3 "Condition Adjustments" at bounding box center [399, 194] width 759 height 13
click at [711, 219] on span "Add Condition Adjustment" at bounding box center [706, 225] width 129 height 12
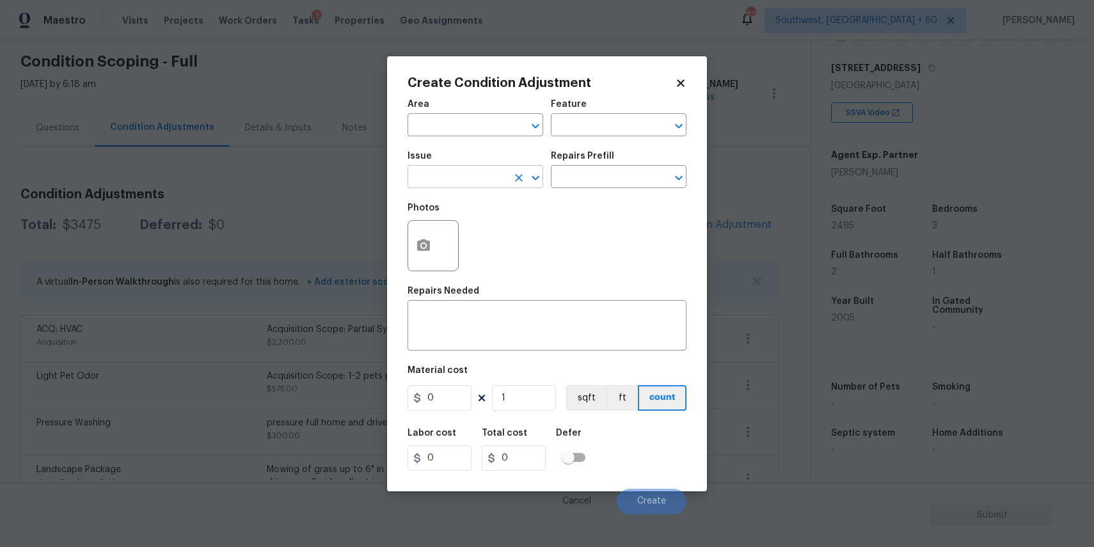
click at [480, 174] on input "text" at bounding box center [457, 178] width 100 height 20
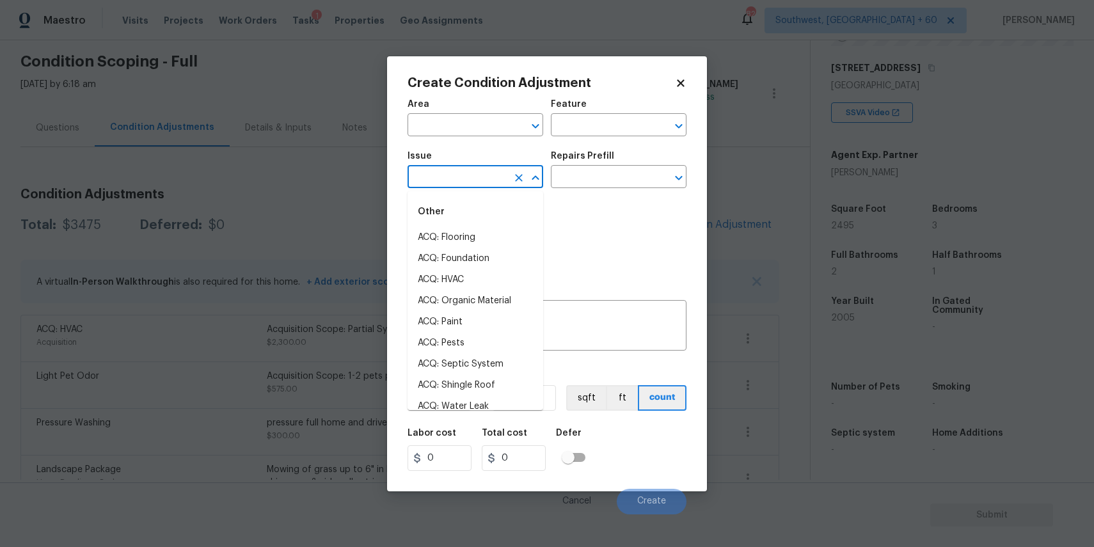
type input "p"
type input "ai"
type input "n"
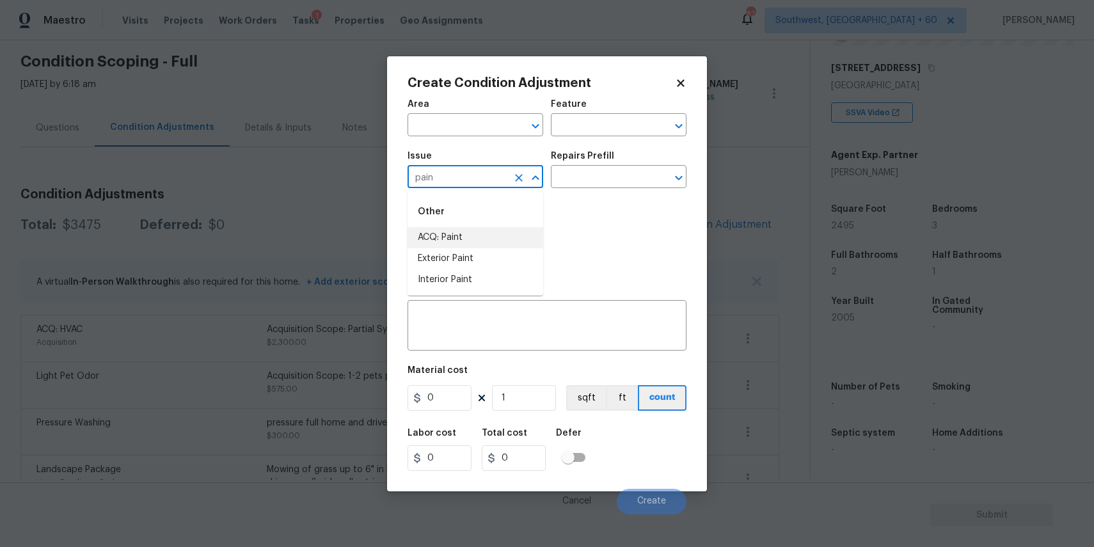
click at [496, 244] on li "ACQ: Paint" at bounding box center [475, 237] width 136 height 21
type input "ACQ: Paint"
click at [622, 147] on div "Issue ACQ: Paint ​ Repairs Prefill ​" at bounding box center [546, 170] width 279 height 52
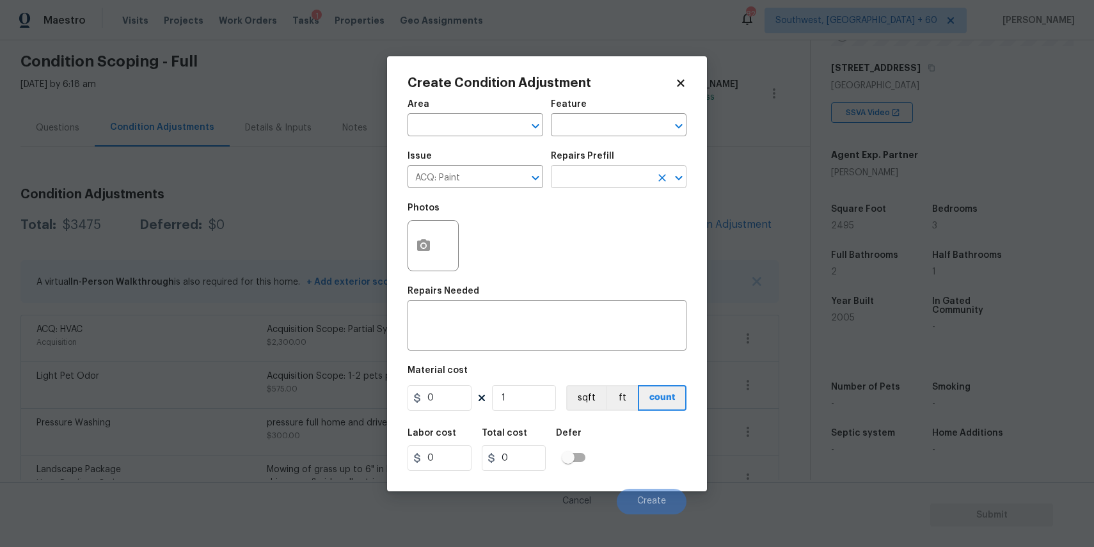
click at [625, 168] on input "text" at bounding box center [601, 178] width 100 height 20
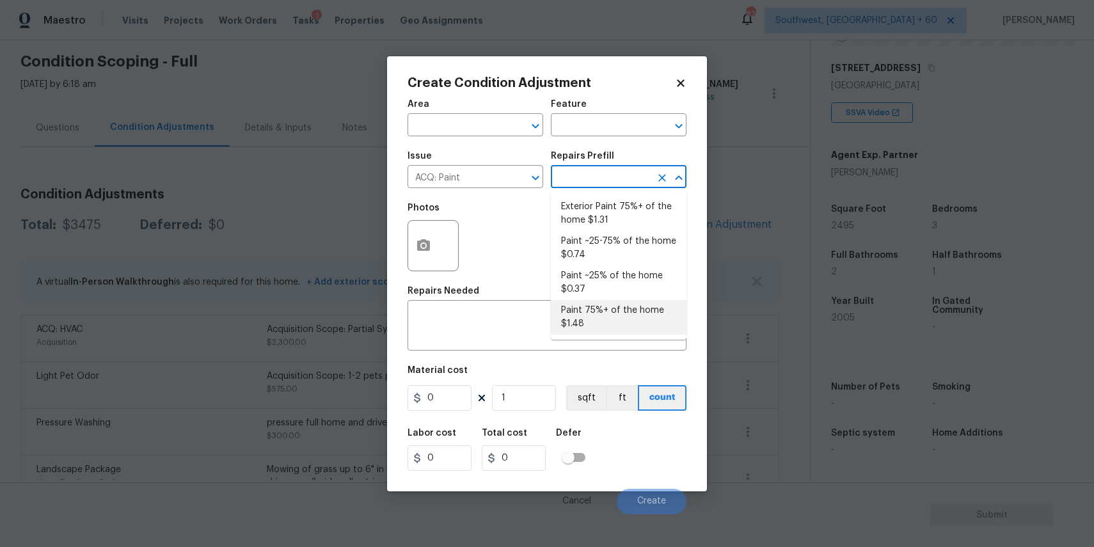
click at [607, 321] on li "Paint 75%+ of the home $1.48" at bounding box center [619, 317] width 136 height 35
type input "Acquisition"
type textarea "Acquisition Scope: 75%+ of the home will likely require interior paint"
type input "1.48"
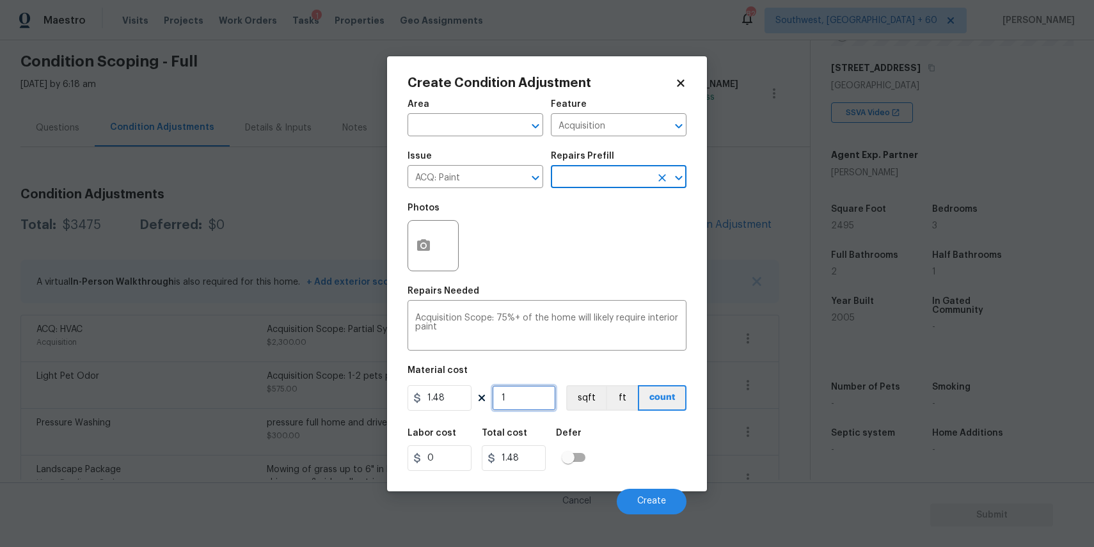
click at [523, 404] on input "1" at bounding box center [524, 398] width 64 height 26
type input "0"
type input "2"
type input "2.96"
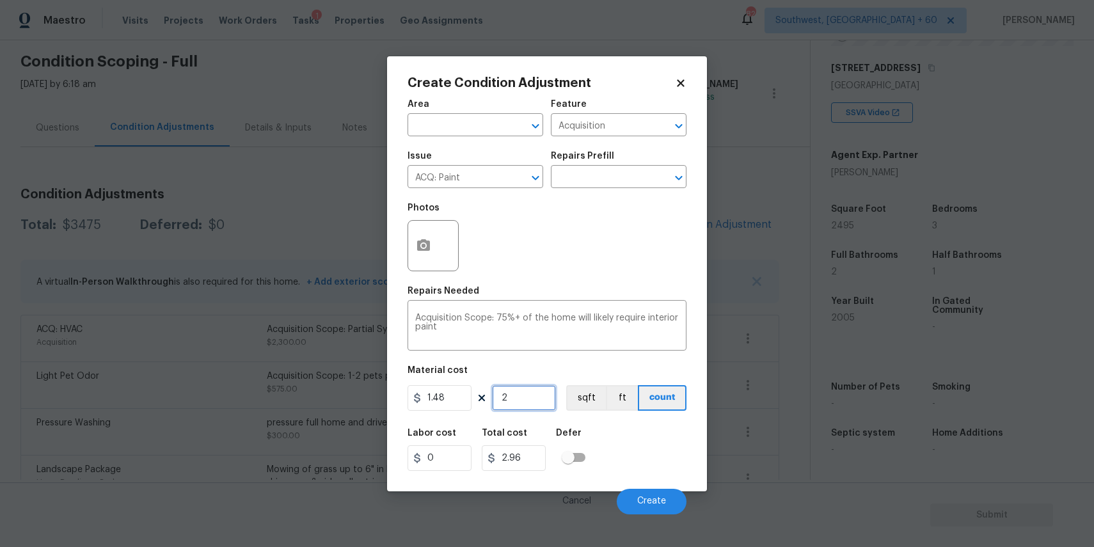
type input "24"
type input "35.52"
type input "249"
type input "368.52"
type input "2496"
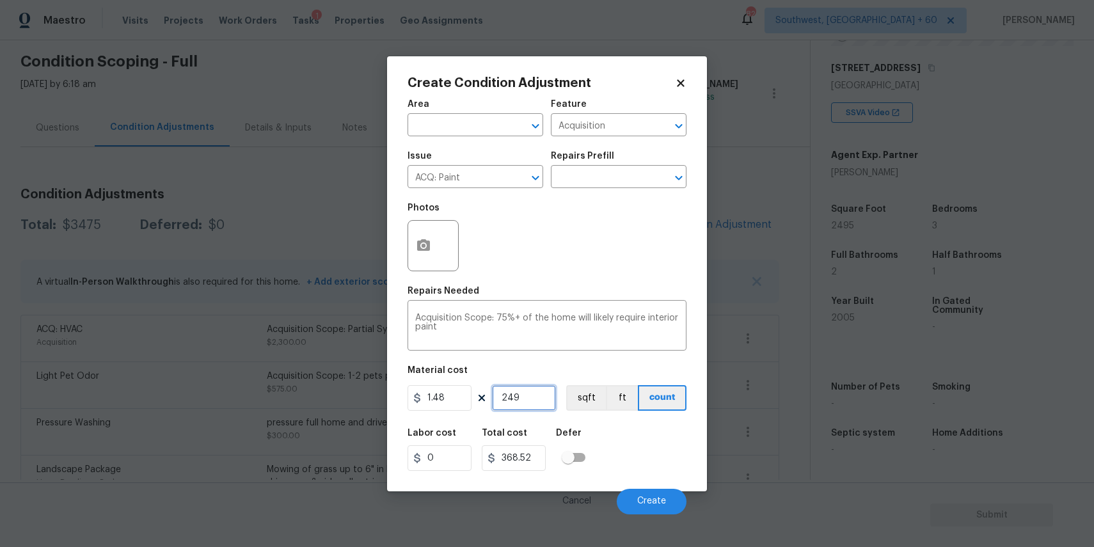
type input "3694.08"
type input "249"
type input "368.52"
type input "2495"
type input "3692.6"
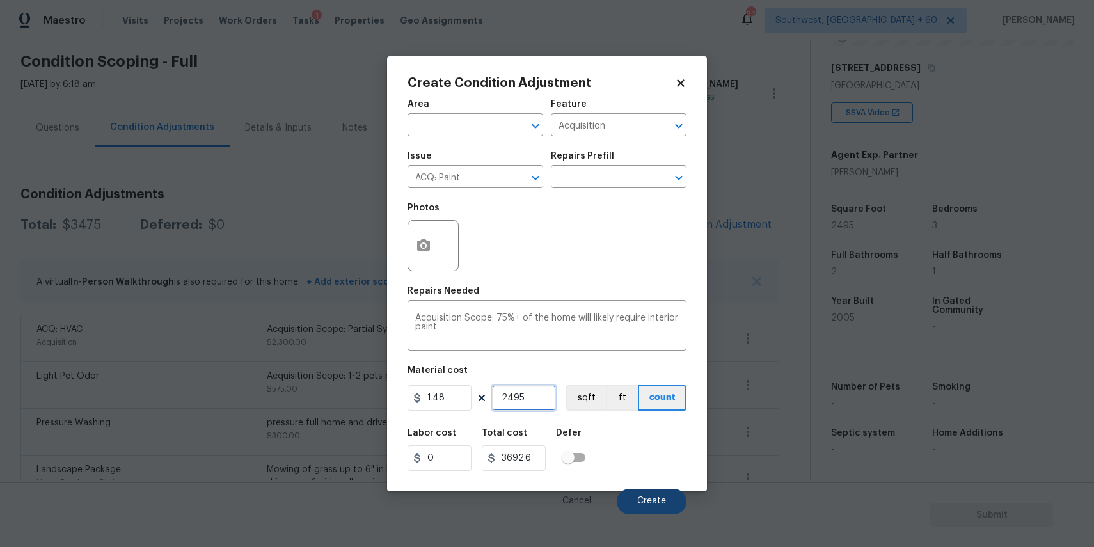
type input "2495"
click at [666, 502] on button "Create" at bounding box center [652, 502] width 70 height 26
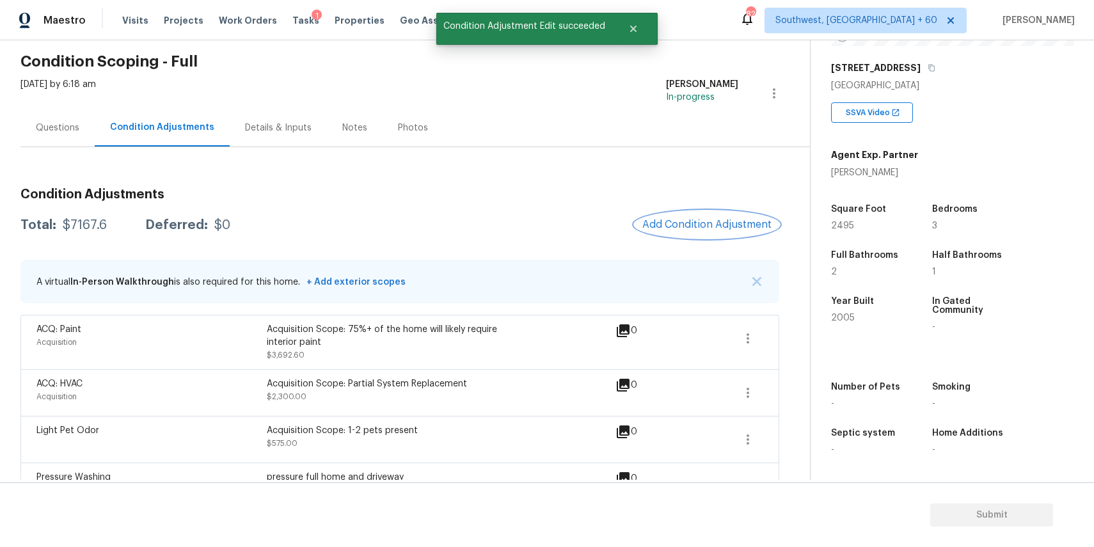
click at [753, 219] on span "Add Condition Adjustment" at bounding box center [706, 225] width 129 height 12
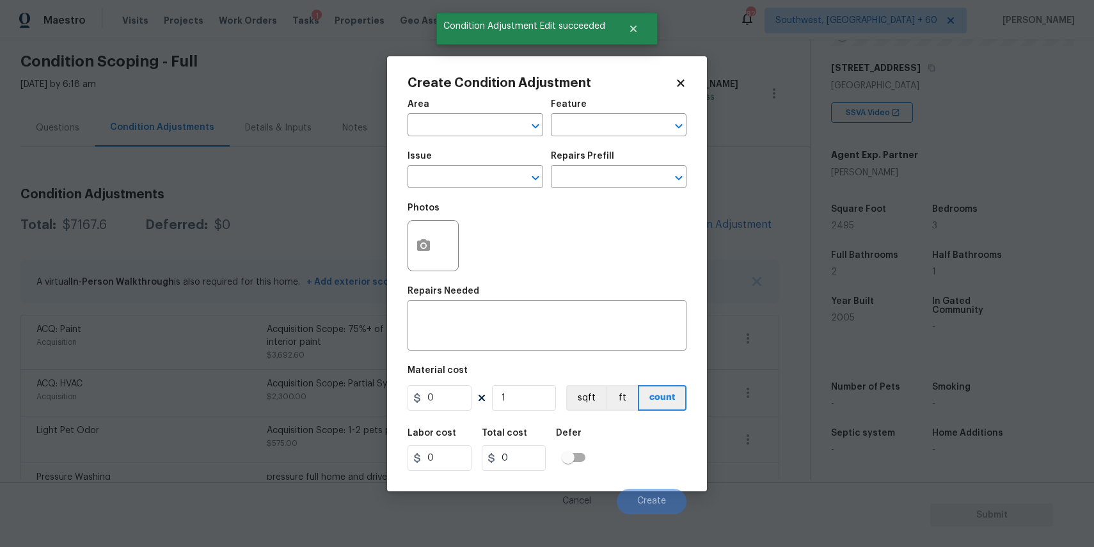
click at [438, 162] on div "Issue" at bounding box center [475, 160] width 136 height 17
click at [455, 172] on input "text" at bounding box center [457, 178] width 100 height 20
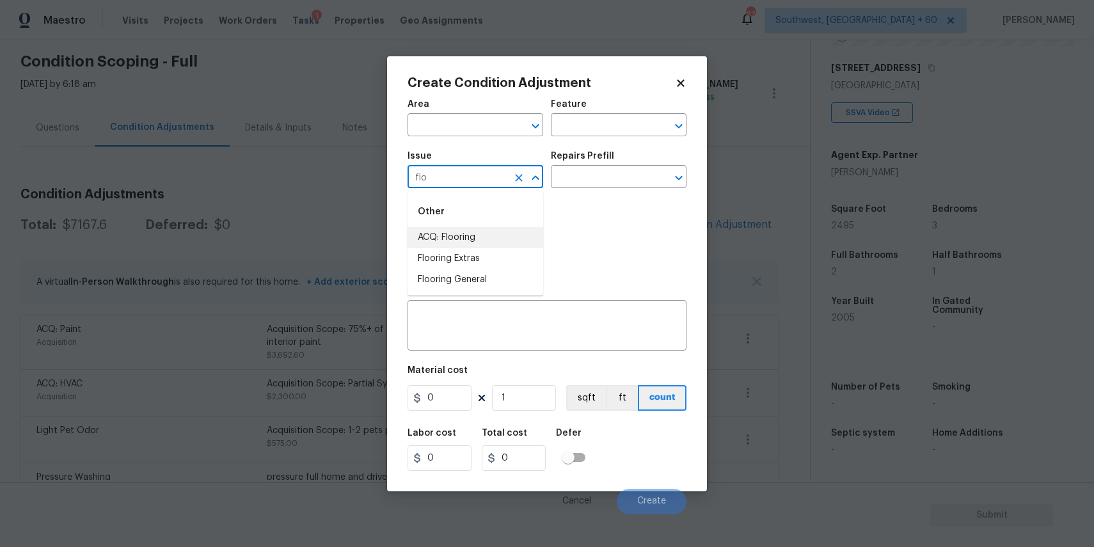
click at [480, 243] on li "ACQ: Flooring" at bounding box center [475, 237] width 136 height 21
type input "ACQ: Flooring"
click at [578, 190] on div "Issue ACQ: Flooring ​ Repairs Prefill ​" at bounding box center [546, 170] width 279 height 52
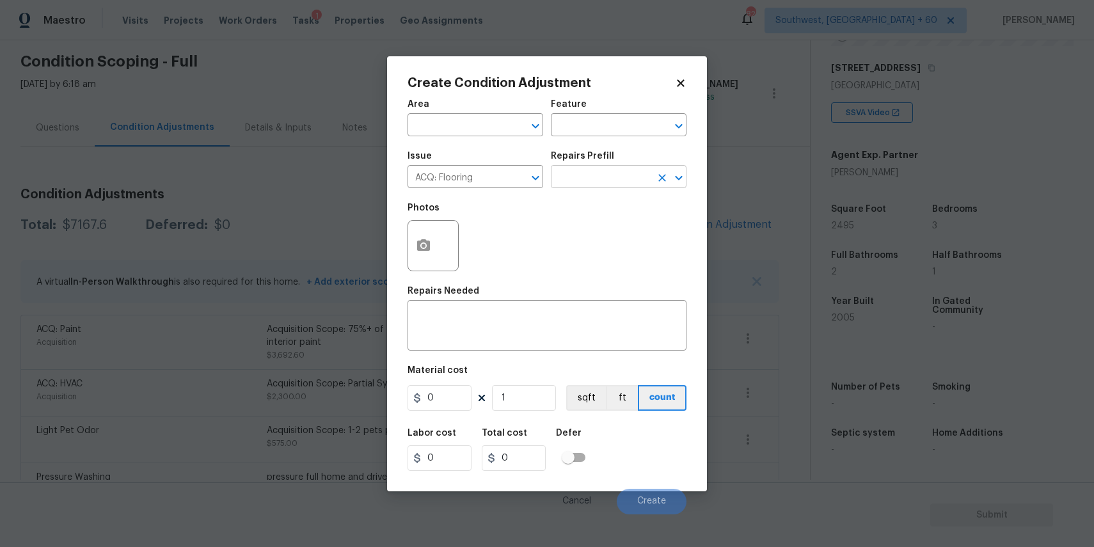
click at [601, 180] on input "text" at bounding box center [601, 178] width 100 height 20
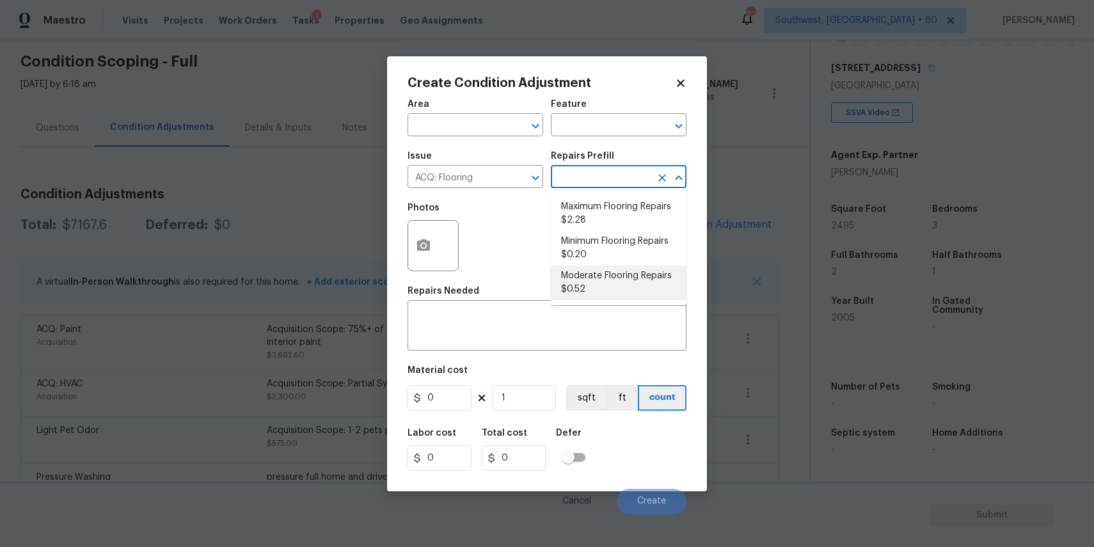
click at [620, 282] on li "Moderate Flooring Repairs $0.52" at bounding box center [619, 282] width 136 height 35
type input "Acquisition"
type textarea "Acquisition Scope: Moderate flooring repairs"
type input "0.52"
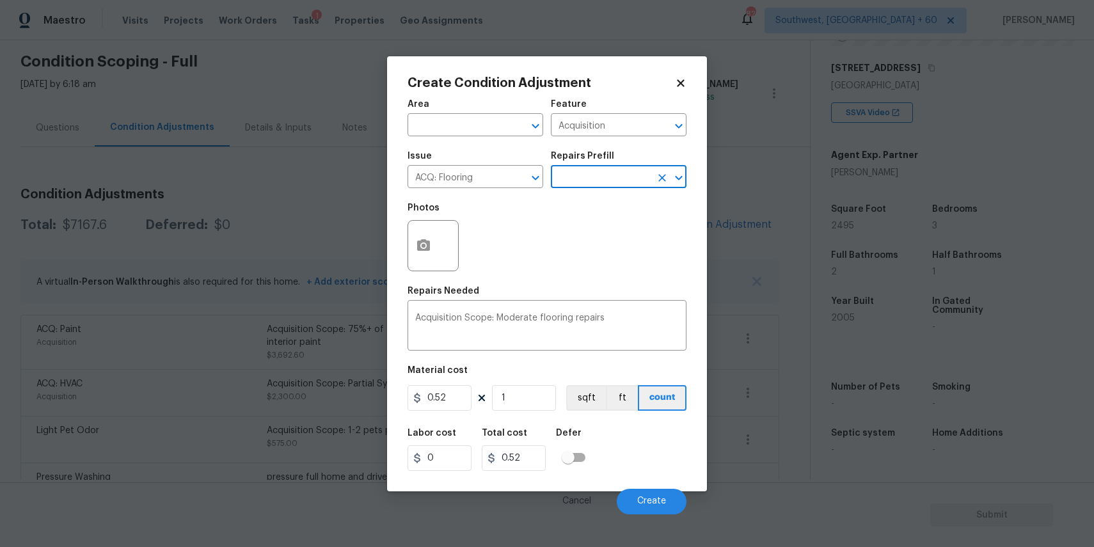
click at [627, 180] on input "text" at bounding box center [601, 178] width 100 height 20
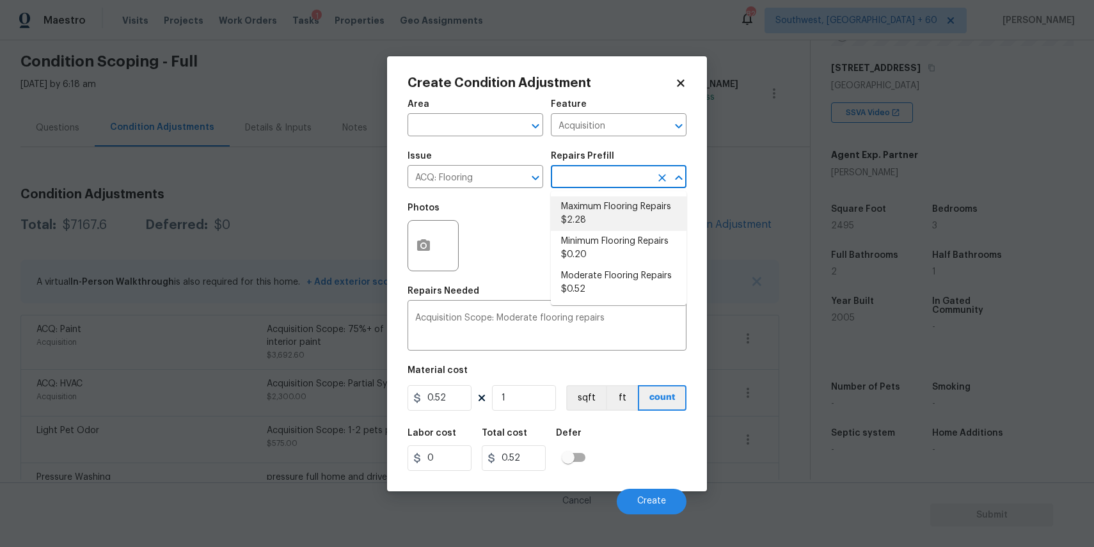
click at [601, 214] on li "Maximum Flooring Repairs $2.28" at bounding box center [619, 213] width 136 height 35
type textarea "Acquisition Scope: Maximum flooring repairs"
type input "2.28"
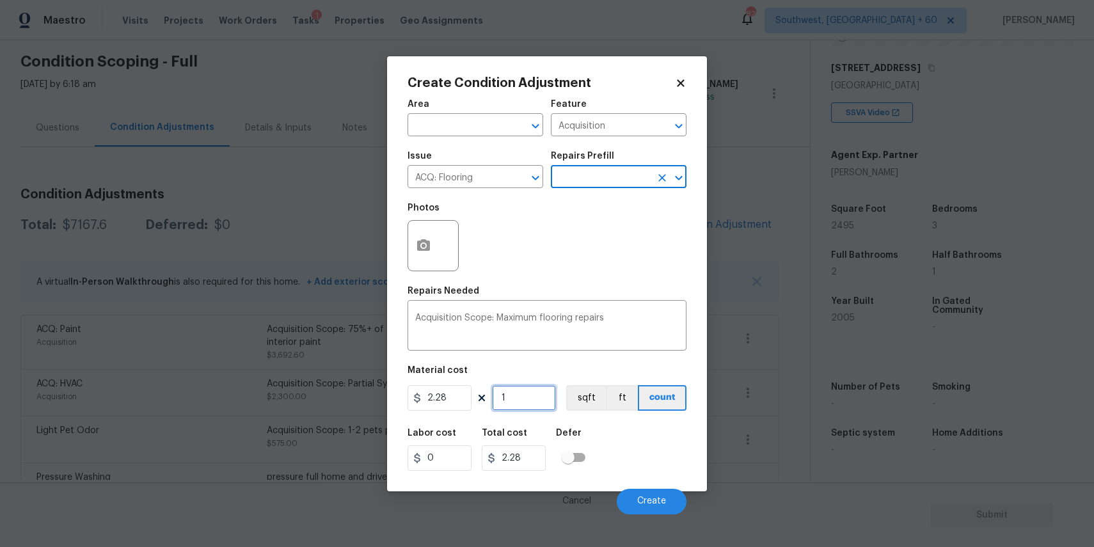
click at [509, 387] on input "1" at bounding box center [524, 398] width 64 height 26
type input "2"
type input "4.56"
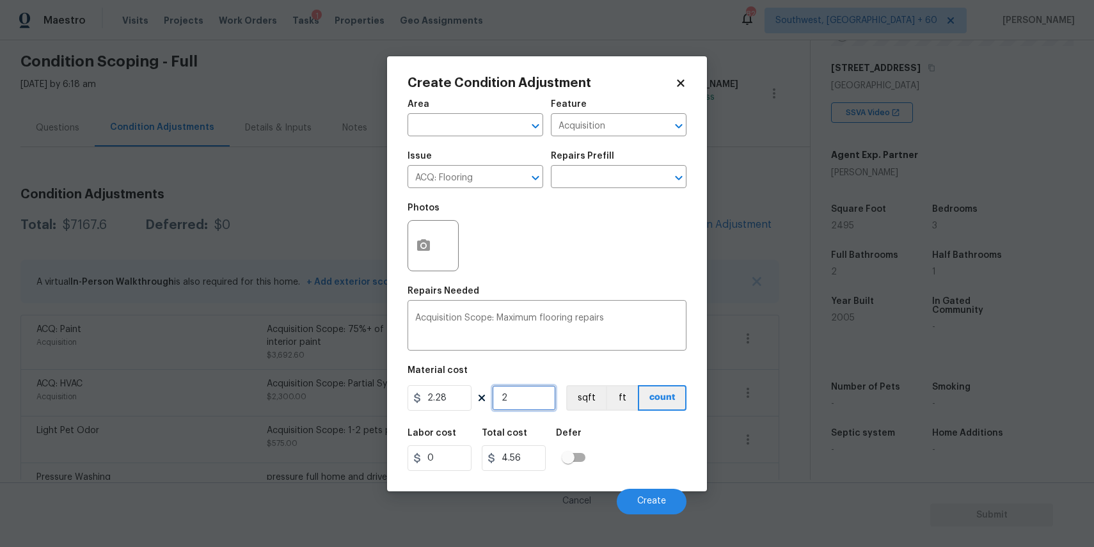
type input "24"
type input "54.72"
type input "249"
type input "567.72"
type input "2495"
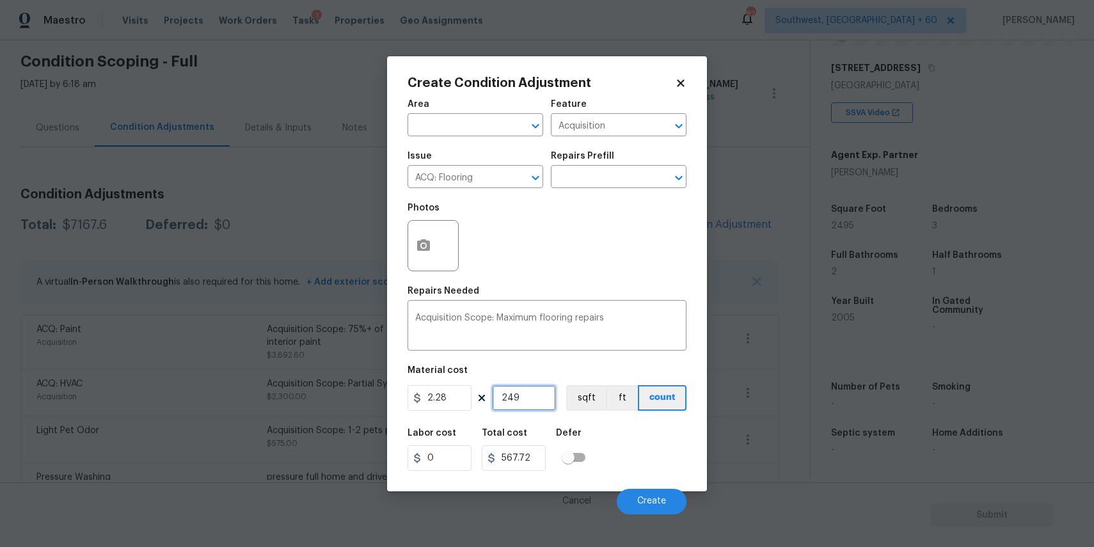
type input "5688.6"
type input "2495"
click at [643, 507] on button "Create" at bounding box center [652, 502] width 70 height 26
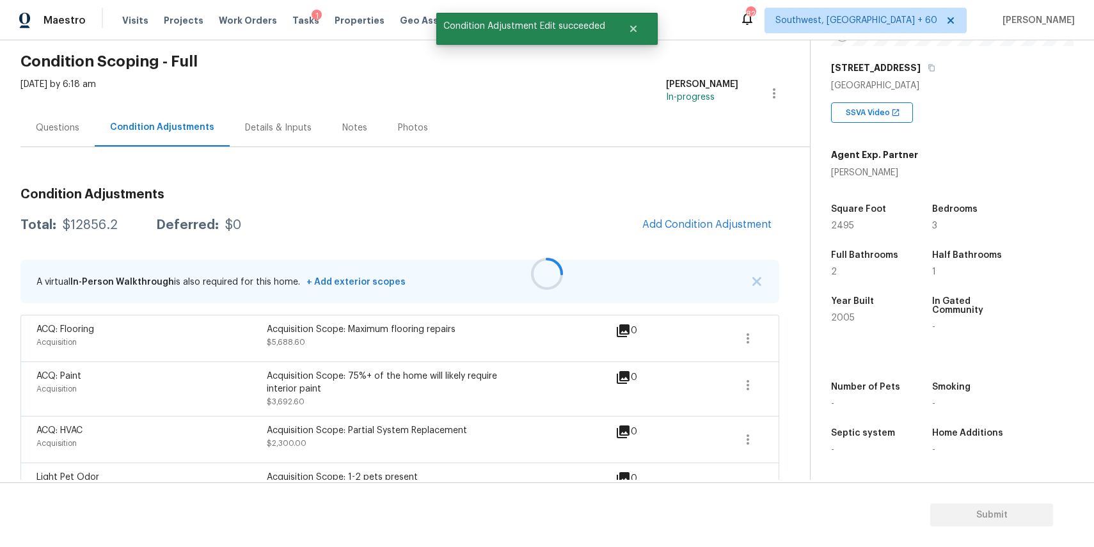
click at [700, 218] on div at bounding box center [547, 273] width 1094 height 547
click at [697, 225] on div at bounding box center [547, 273] width 1094 height 547
click at [742, 338] on icon "button" at bounding box center [747, 338] width 15 height 15
click at [806, 335] on div "Edit" at bounding box center [821, 335] width 100 height 13
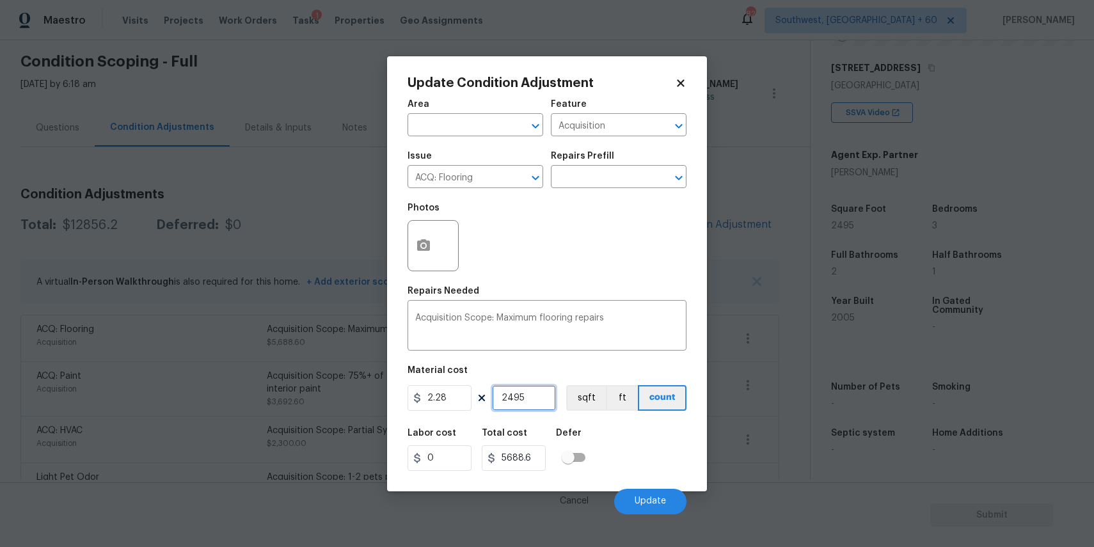
click at [520, 397] on input "2495" at bounding box center [524, 398] width 64 height 26
type input "1"
type input "2.28"
type input "15"
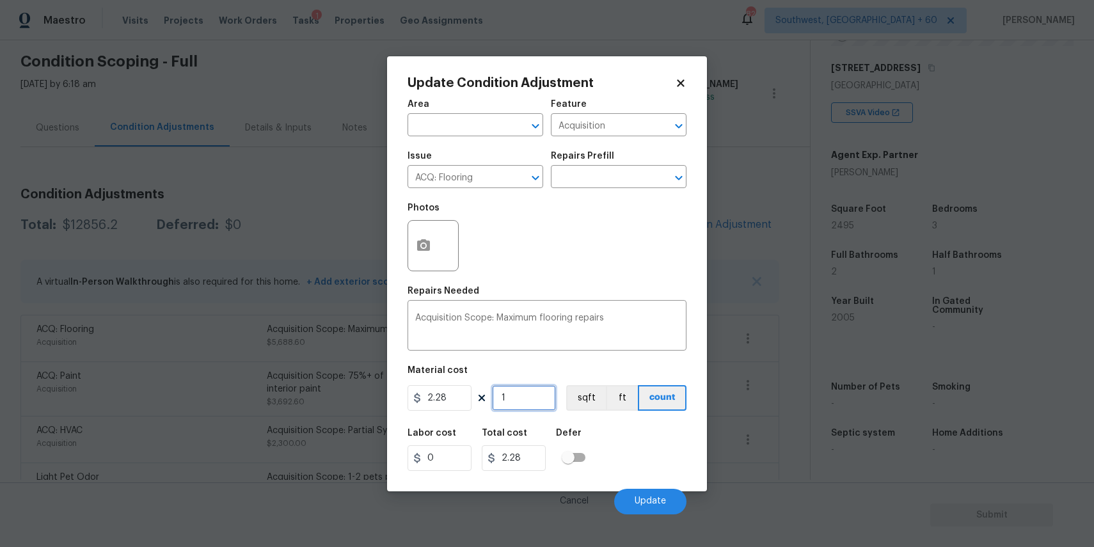
type input "34.2"
type input "150"
type input "342"
type input "1500"
type input "3420"
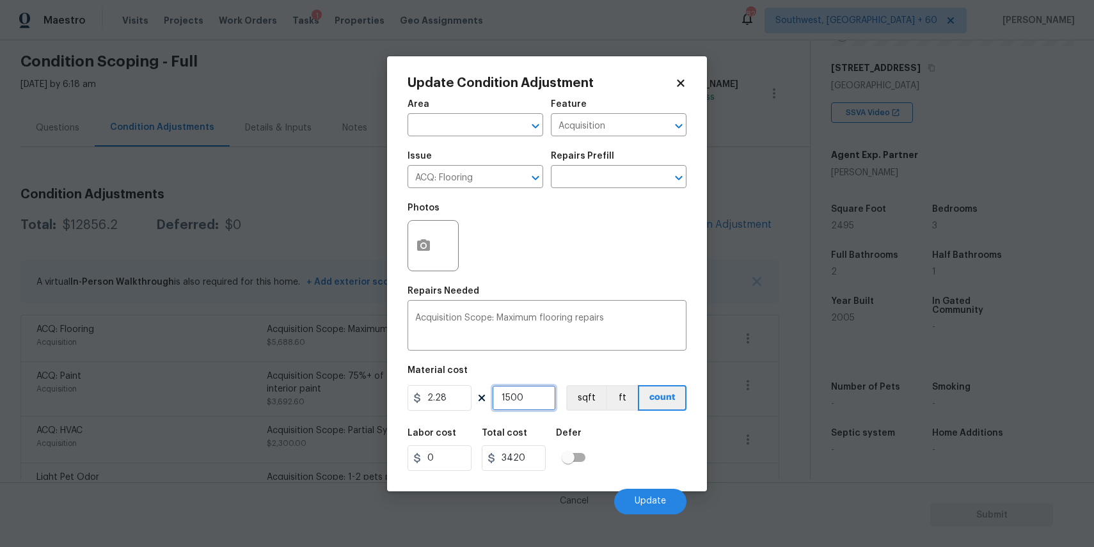
type input "1500"
click at [446, 397] on input "2.28" at bounding box center [439, 398] width 64 height 26
type input "4.5"
type input "6750"
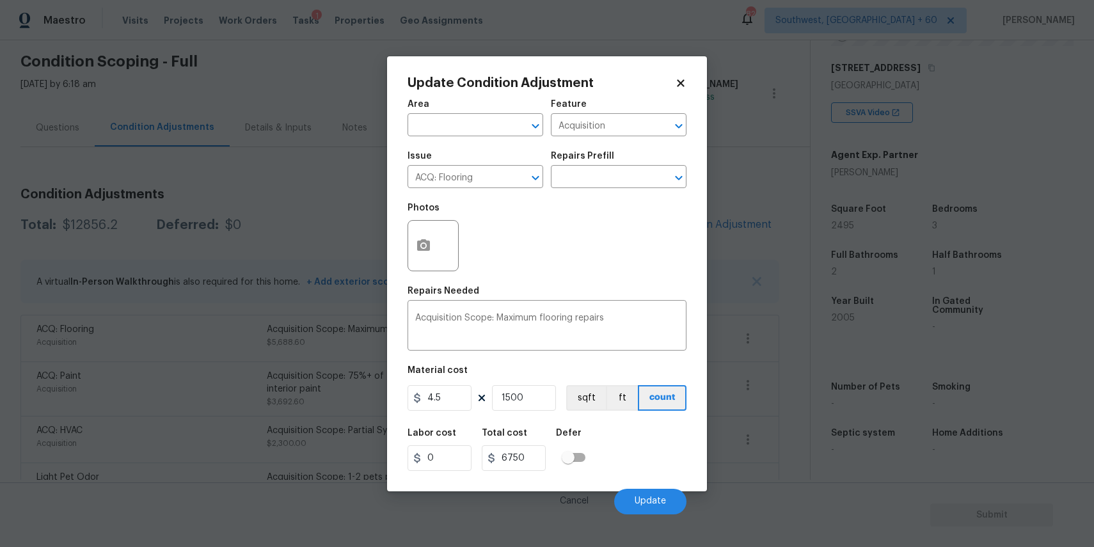
click at [548, 372] on div "Material cost" at bounding box center [546, 374] width 279 height 17
click at [546, 398] on input "1500" at bounding box center [524, 398] width 64 height 26
type input "1"
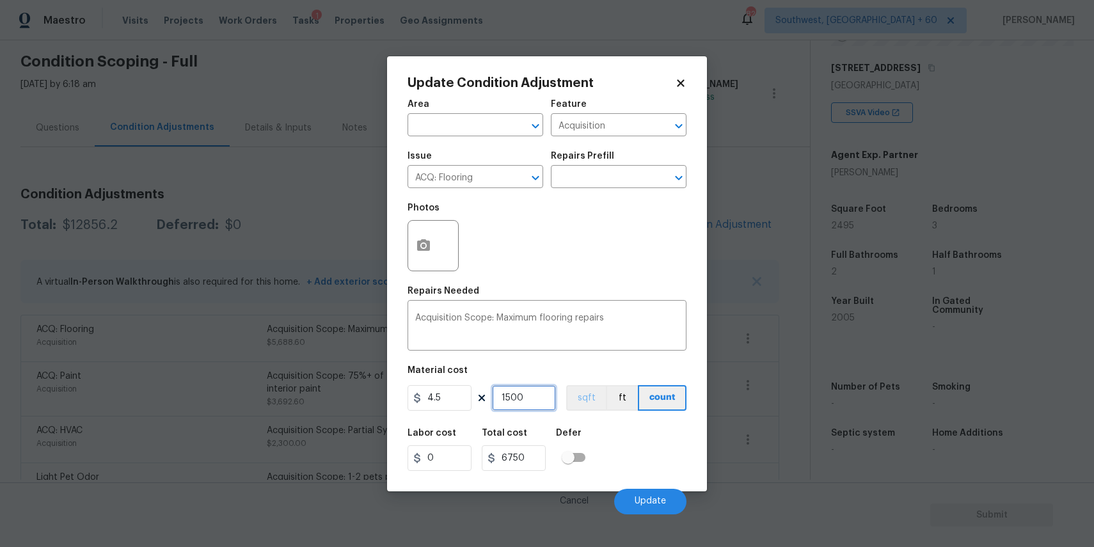
type input "4.5"
type input "13"
type input "58.5"
type input "130"
type input "585"
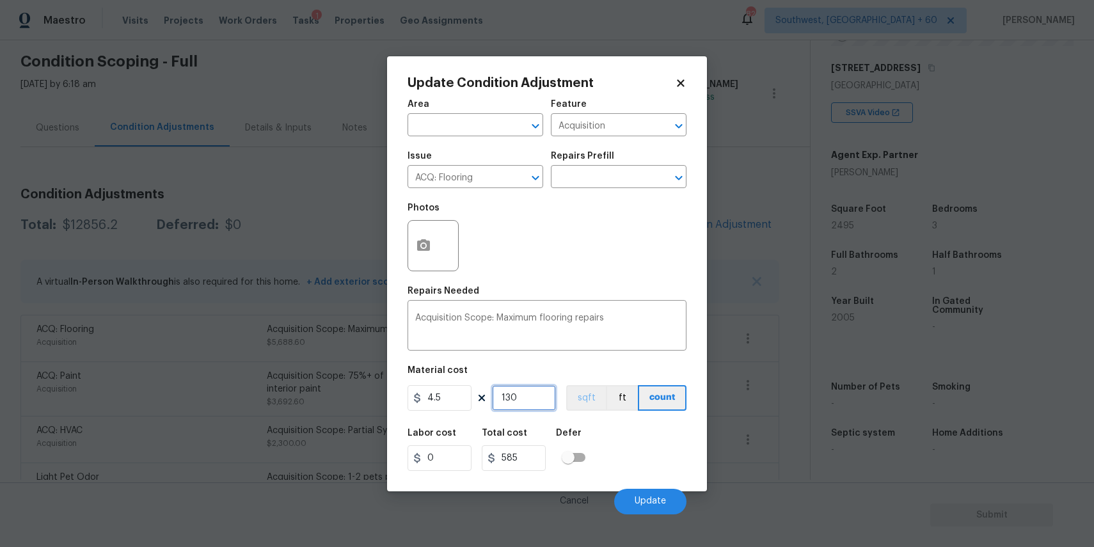
type input "1300"
type input "5850"
click at [610, 438] on div "Labor cost 0 Total cost 5850 Defer" at bounding box center [546, 450] width 279 height 58
click at [544, 407] on input "1300" at bounding box center [524, 398] width 64 height 26
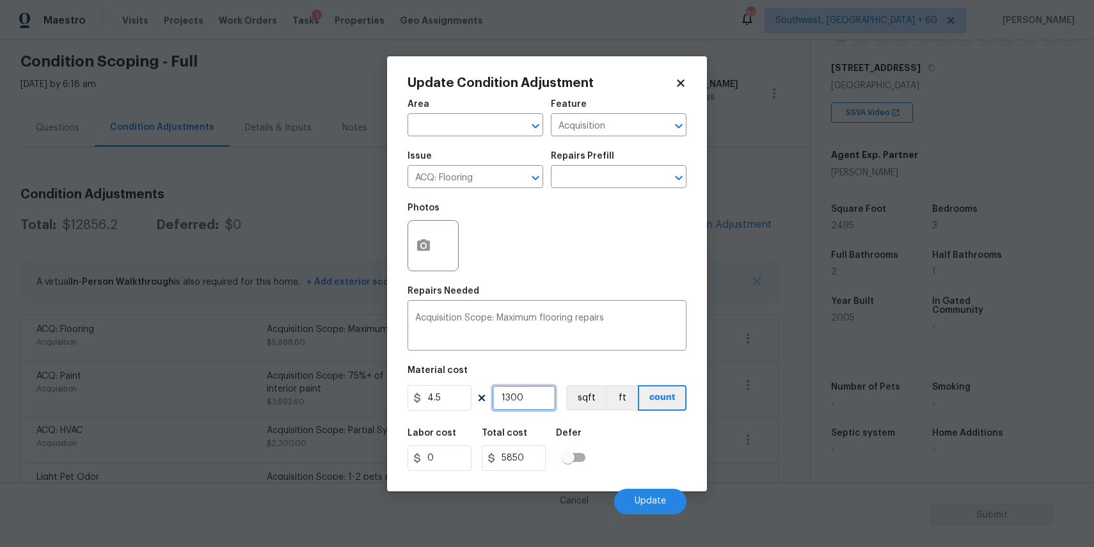
click at [544, 407] on input "1300" at bounding box center [524, 398] width 64 height 26
type input "1"
type input "4.5"
type input "12"
type input "54"
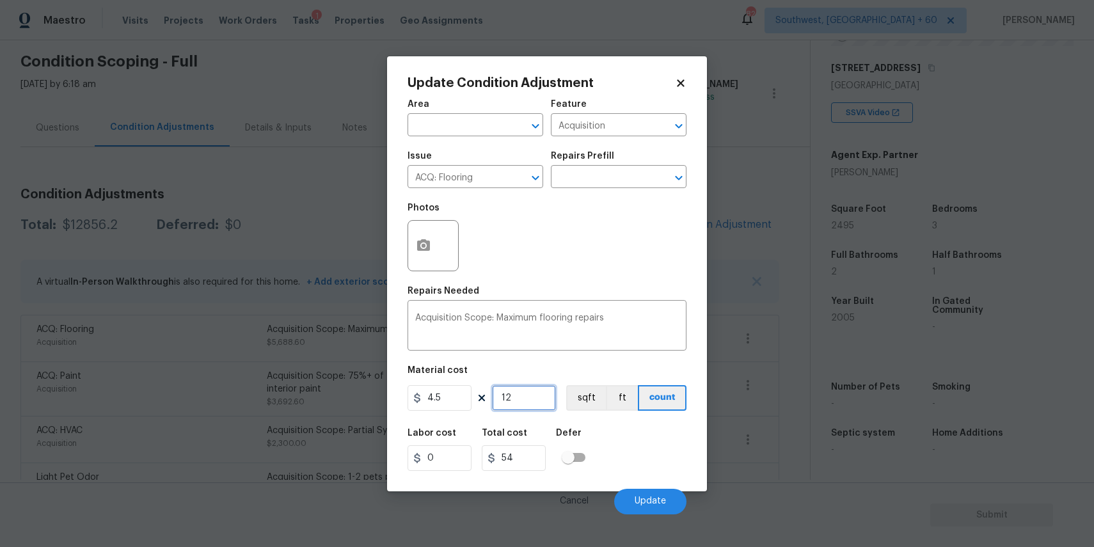
type input "125"
type input "562.5"
type input "1250"
type input "5625"
type input "1250"
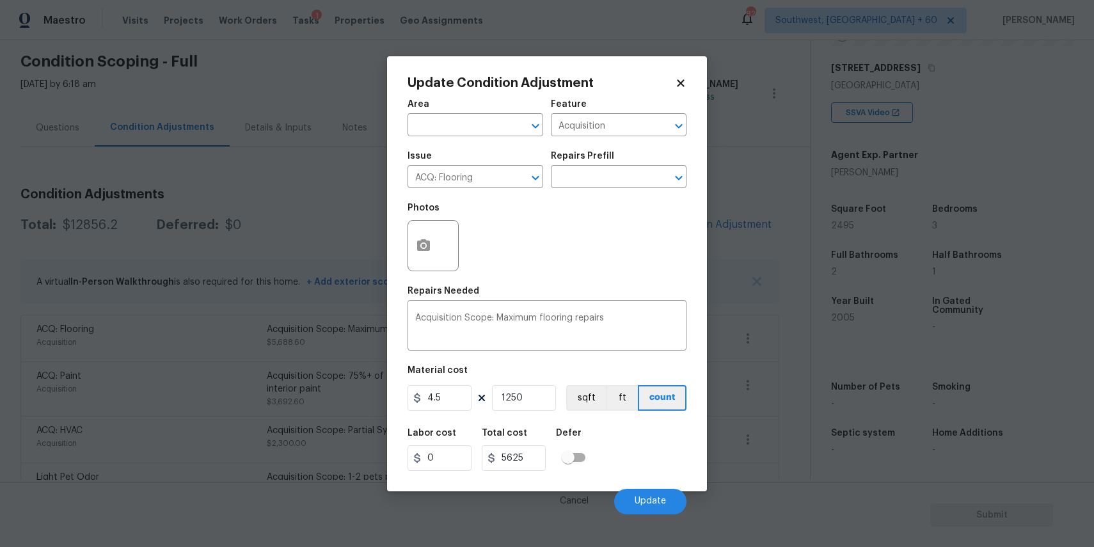
click at [601, 362] on div "Area ​ Feature Acquisition ​ Issue ACQ: Flooring ​ Repairs Prefill ​ Photos Rep…" at bounding box center [546, 303] width 279 height 422
click at [665, 498] on span "Update" at bounding box center [650, 501] width 31 height 10
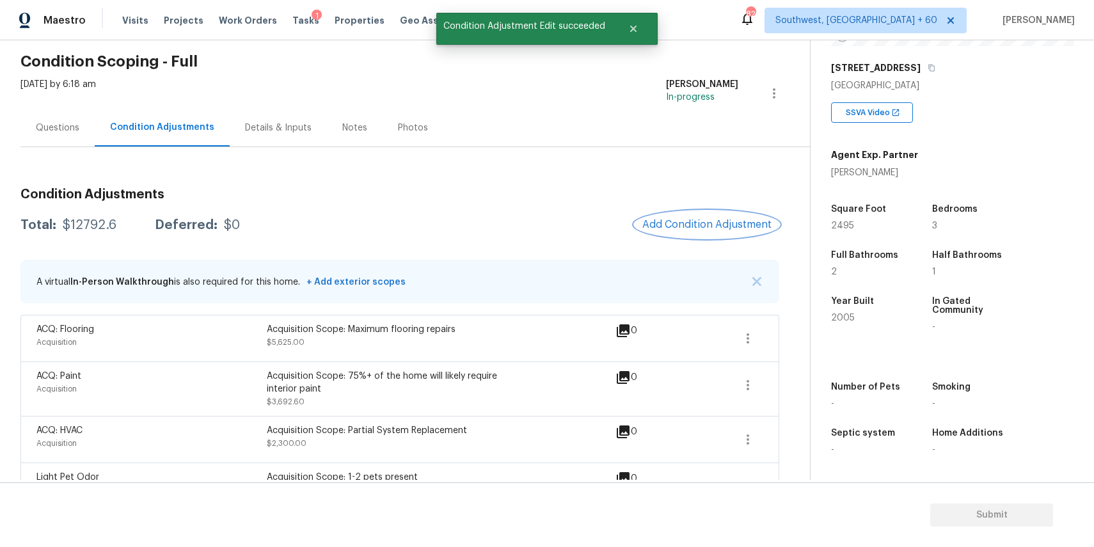
click at [707, 216] on button "Add Condition Adjustment" at bounding box center [707, 224] width 145 height 27
click at [707, 216] on body "Maestro Visits Projects Work Orders Tasks 1 Properties Geo Assignments 821 Sout…" at bounding box center [547, 273] width 1094 height 547
click at [697, 221] on span "Add Condition Adjustment" at bounding box center [706, 225] width 129 height 12
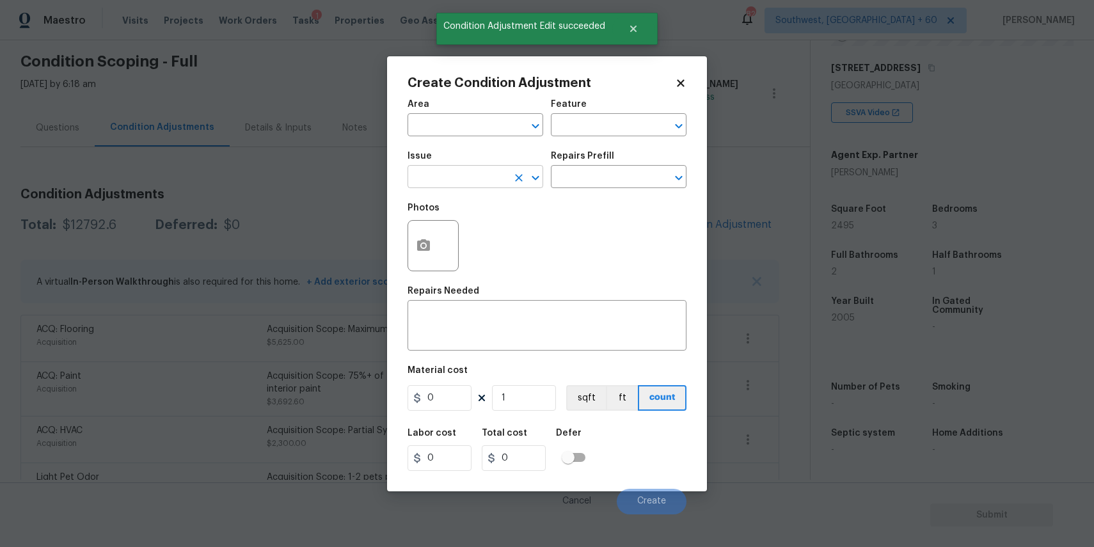
click at [488, 180] on input "text" at bounding box center [457, 178] width 100 height 20
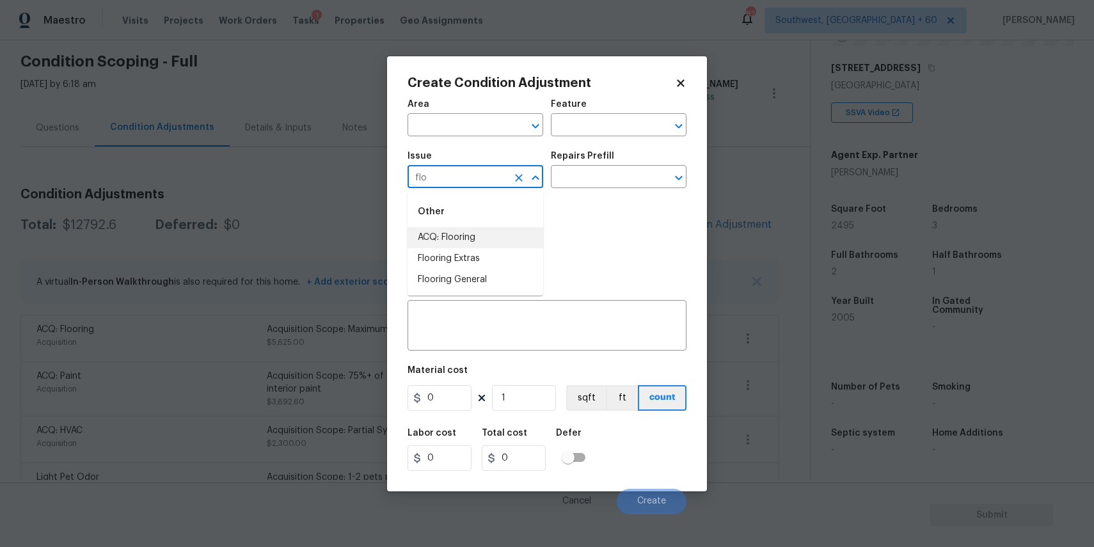
click at [510, 241] on li "ACQ: Flooring" at bounding box center [475, 237] width 136 height 21
type input "ACQ: Flooring"
click at [596, 173] on input "text" at bounding box center [601, 178] width 100 height 20
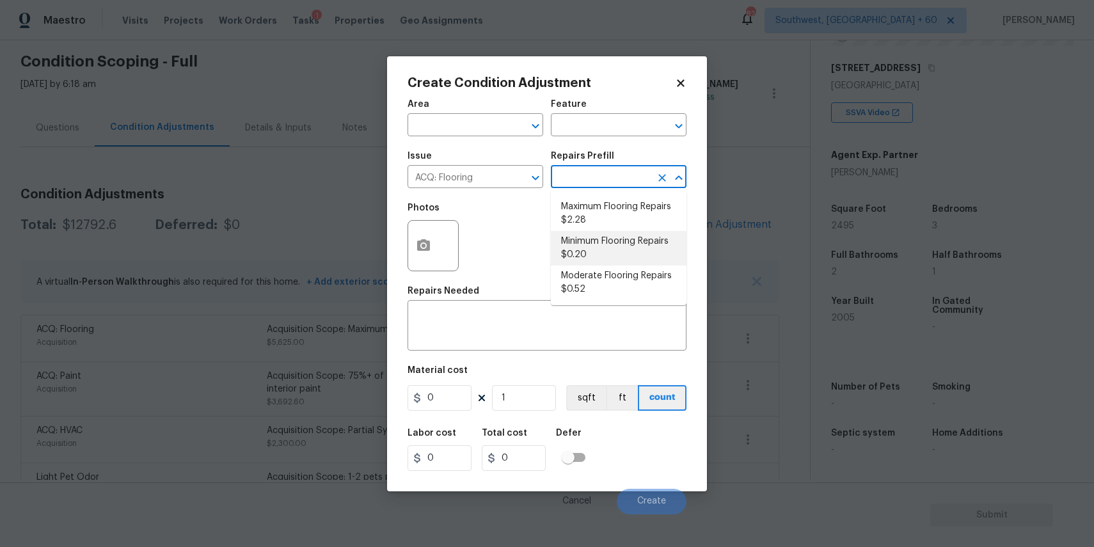
click at [636, 248] on li "Minimum Flooring Repairs $0.20" at bounding box center [619, 248] width 136 height 35
type input "Acquisition"
type textarea "Acquisition Scope: Minimum flooring repairs"
type input "0.2"
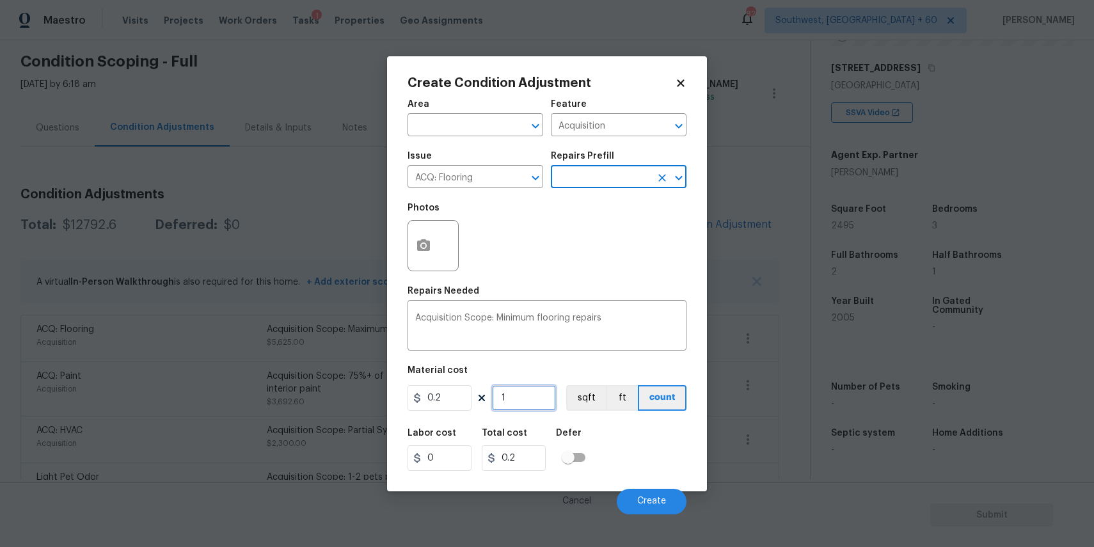
click at [523, 395] on input "1" at bounding box center [524, 398] width 64 height 26
type input "0"
type input "1"
type input "0.2"
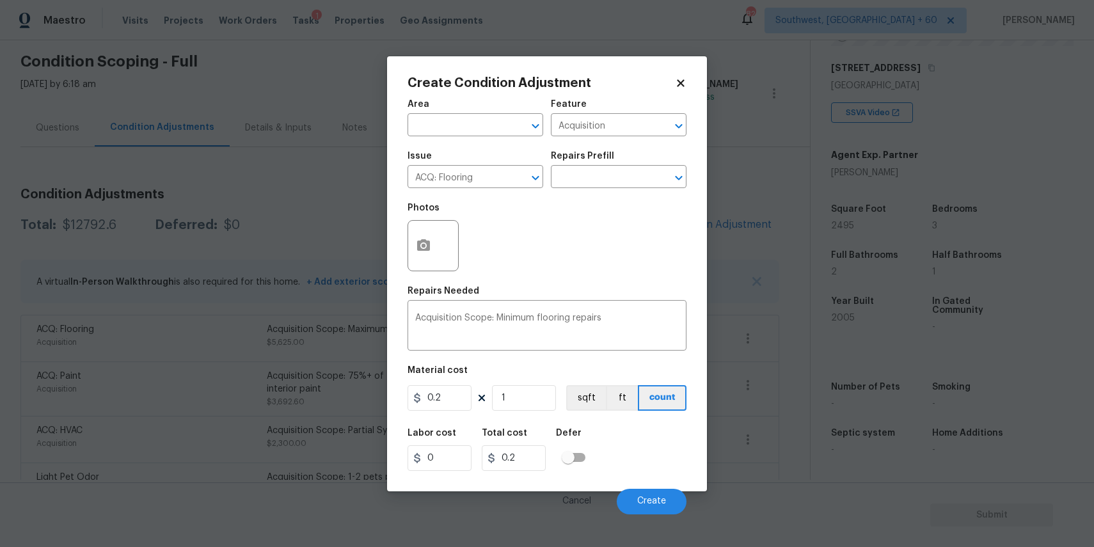
click at [223, 232] on body "Maestro Visits Projects Work Orders Tasks 1 Properties Geo Assignments 821 Sout…" at bounding box center [547, 273] width 1094 height 547
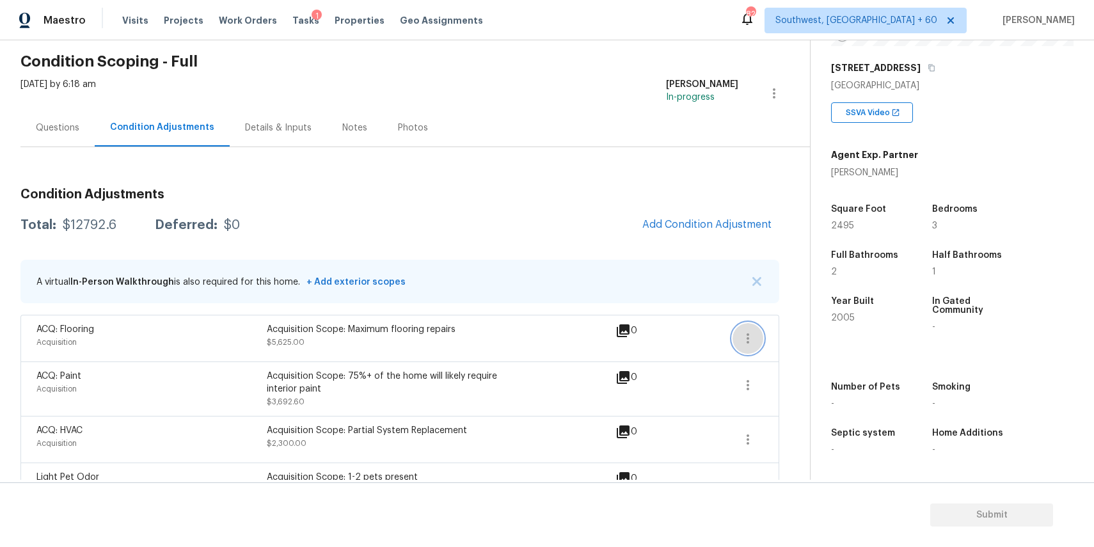
click at [748, 338] on icon "button" at bounding box center [747, 338] width 3 height 10
click at [821, 326] on ul "Edit" at bounding box center [820, 336] width 115 height 26
click at [791, 334] on div "Edit" at bounding box center [821, 335] width 100 height 13
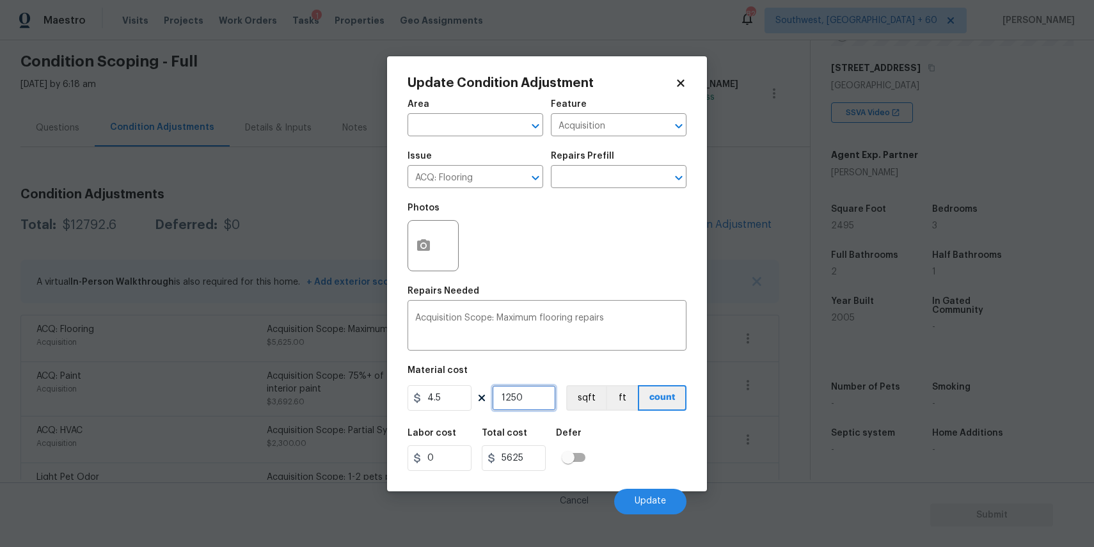
click at [519, 398] on input "1250" at bounding box center [524, 398] width 64 height 26
type input "1"
type input "4.5"
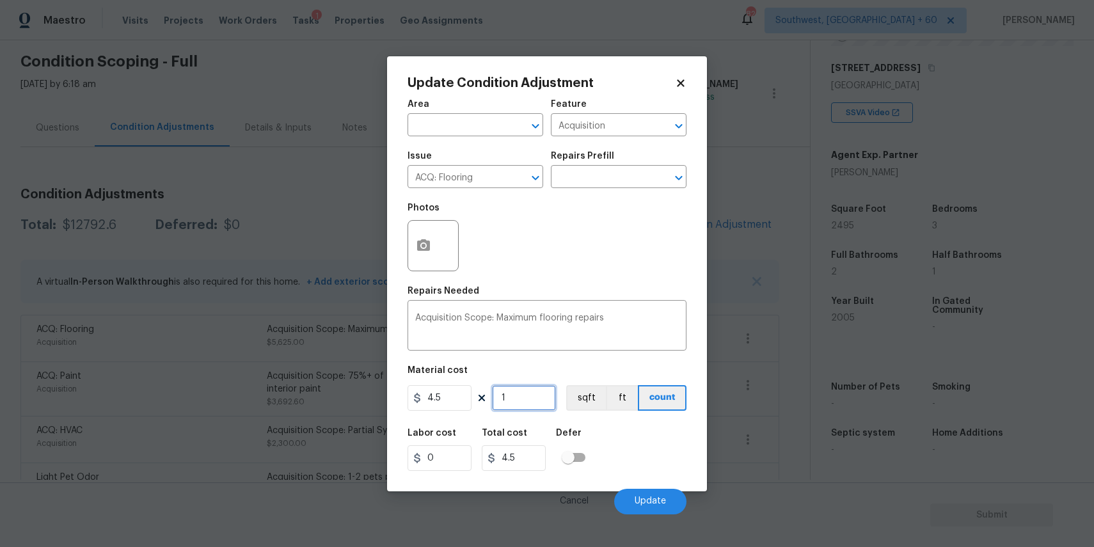
type input "10"
type input "45"
type input "100"
type input "450"
type input "1000"
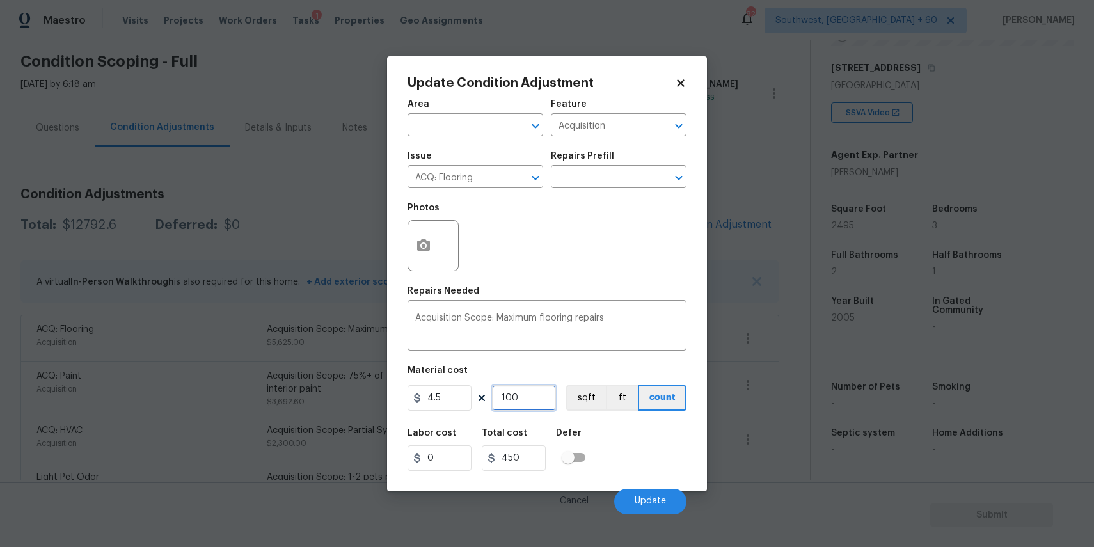
type input "4500"
type input "1000"
click at [651, 494] on button "Update" at bounding box center [650, 502] width 72 height 26
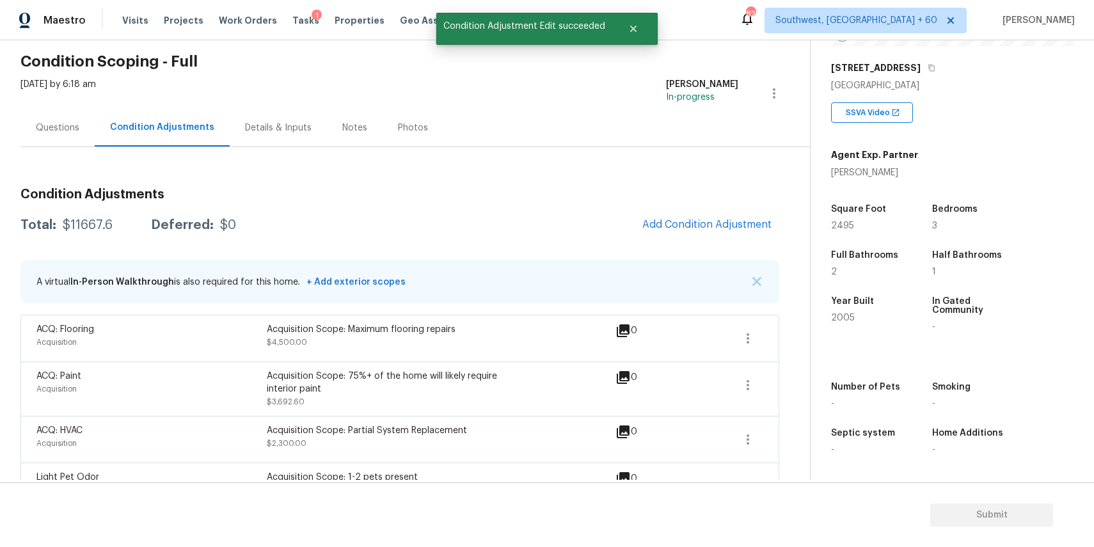
click at [722, 239] on div "Condition Adjustments Total: $11667.6 Deferred: $0 Add Condition Adjustment A v…" at bounding box center [399, 426] width 759 height 497
click at [722, 217] on button "Add Condition Adjustment" at bounding box center [707, 224] width 145 height 27
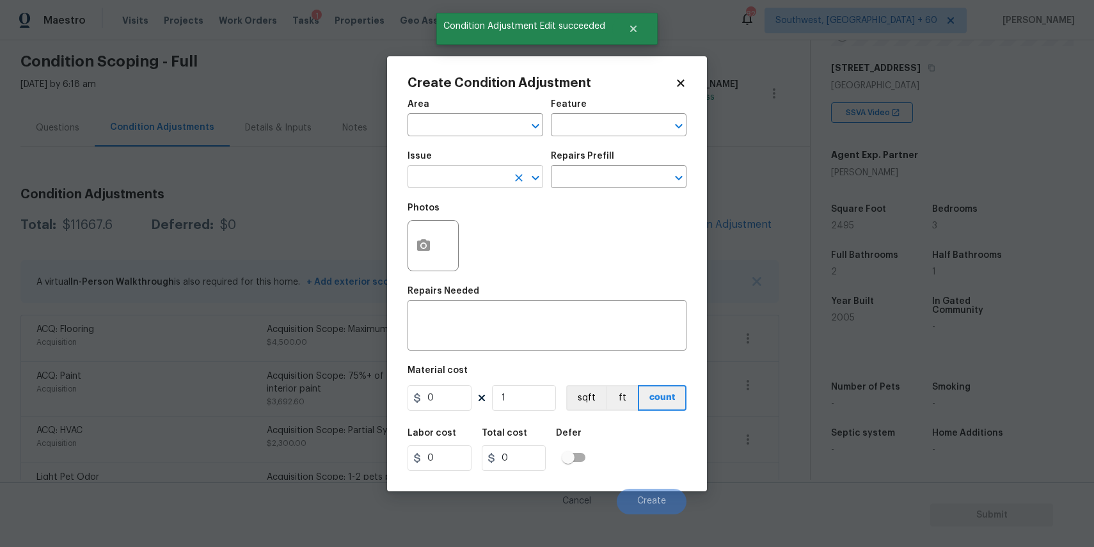
click at [477, 174] on input "text" at bounding box center [457, 178] width 100 height 20
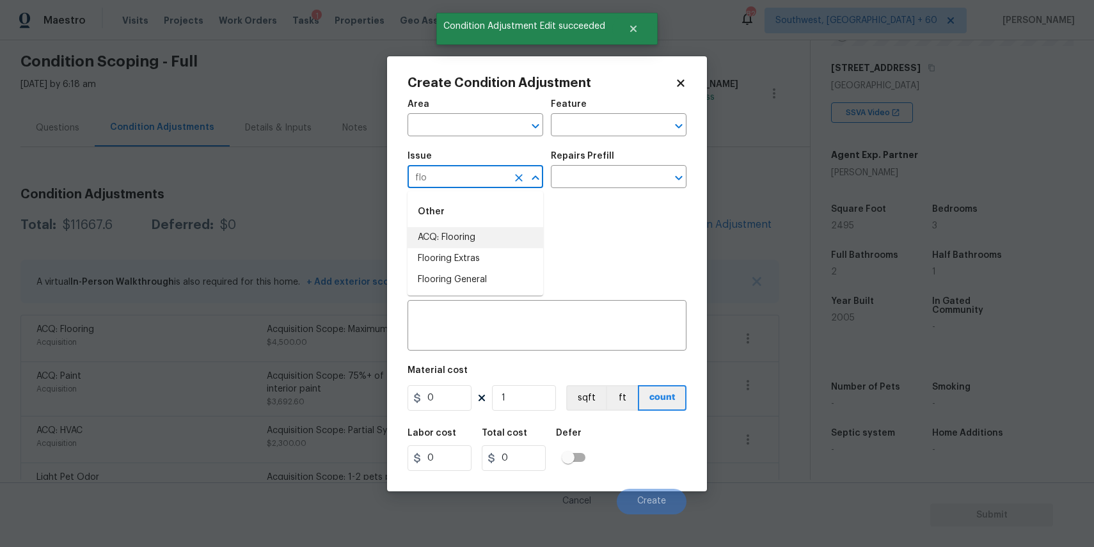
click at [469, 238] on li "ACQ: Flooring" at bounding box center [475, 237] width 136 height 21
type input "ACQ: Flooring"
click at [594, 173] on input "text" at bounding box center [601, 178] width 100 height 20
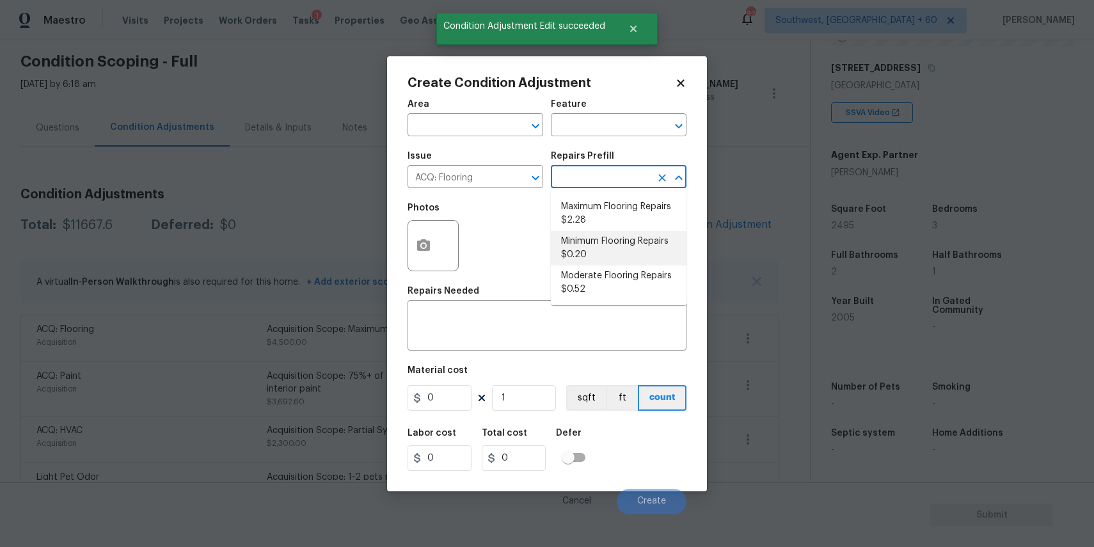
click at [599, 256] on li "Minimum Flooring Repairs $0.20" at bounding box center [619, 248] width 136 height 35
type input "Acquisition"
type textarea "Acquisition Scope: Minimum flooring repairs"
type input "0.2"
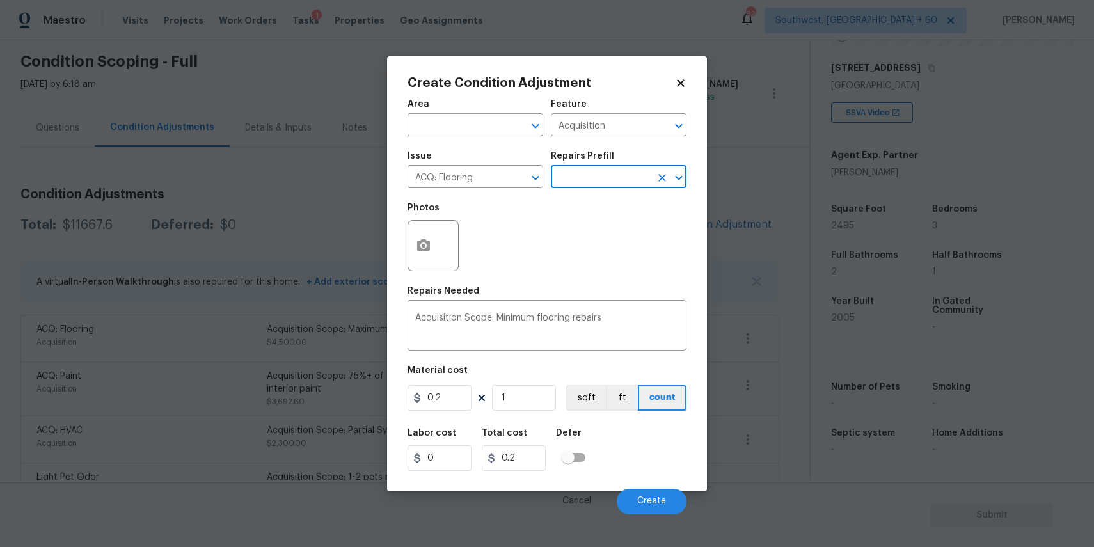
click at [540, 414] on div "Area ​ Feature Acquisition ​ Issue ACQ: Flooring ​ Repairs Prefill ​ Photos Rep…" at bounding box center [546, 303] width 279 height 422
click at [534, 401] on input "1" at bounding box center [524, 398] width 64 height 26
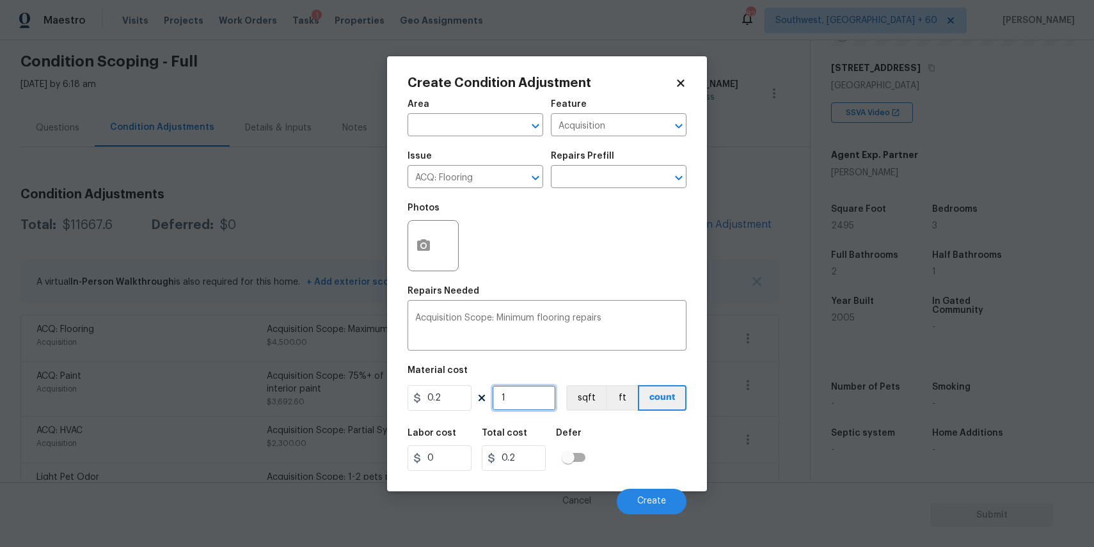
type input "12"
type input "2.4"
type input "1"
type input "0.2"
type input "14"
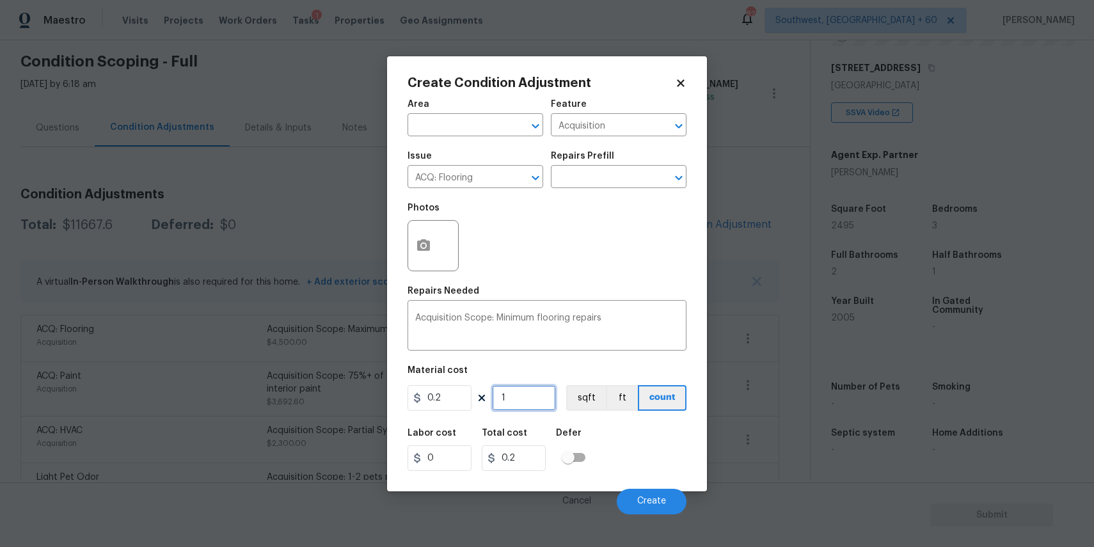
type input "2.8"
type input "149"
type input "29.8"
type input "1495"
type input "299"
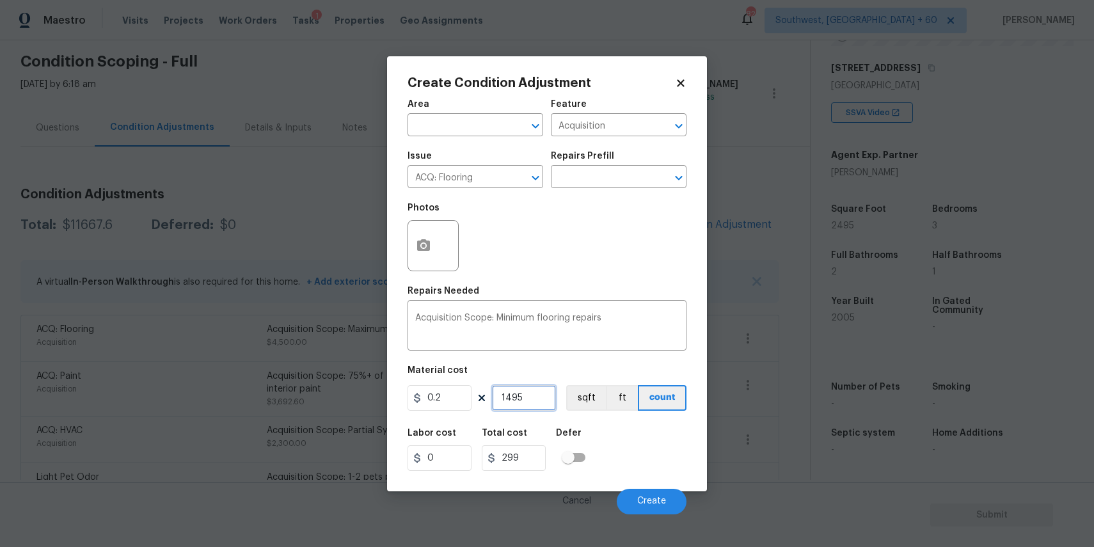
type input "1495"
click at [639, 482] on div "Cancel Create" at bounding box center [546, 496] width 279 height 36
click at [642, 489] on button "Create" at bounding box center [652, 502] width 70 height 26
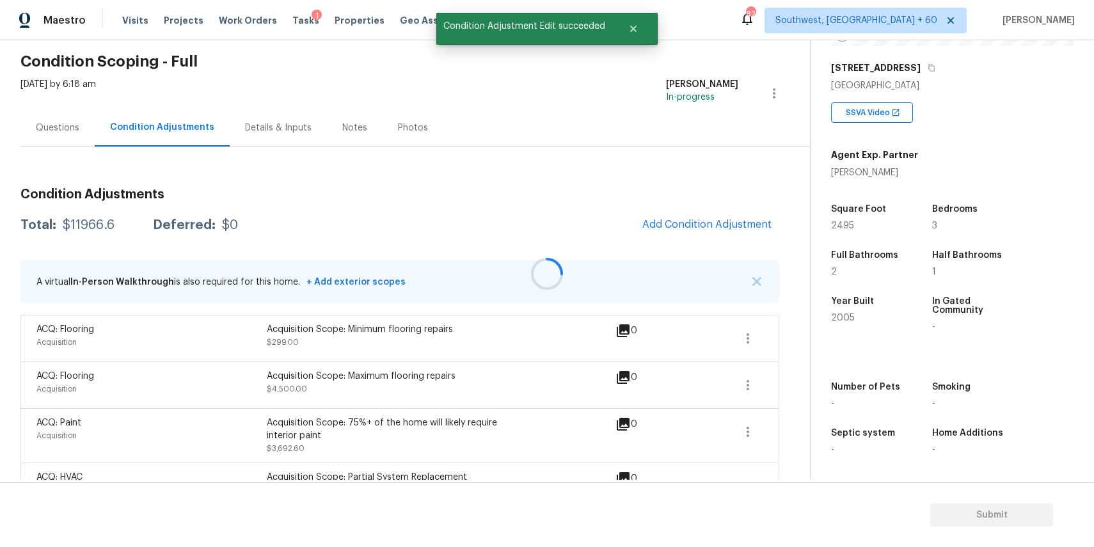
click at [731, 219] on div at bounding box center [547, 273] width 1094 height 547
click at [706, 221] on span "Add Condition Adjustment" at bounding box center [706, 225] width 129 height 12
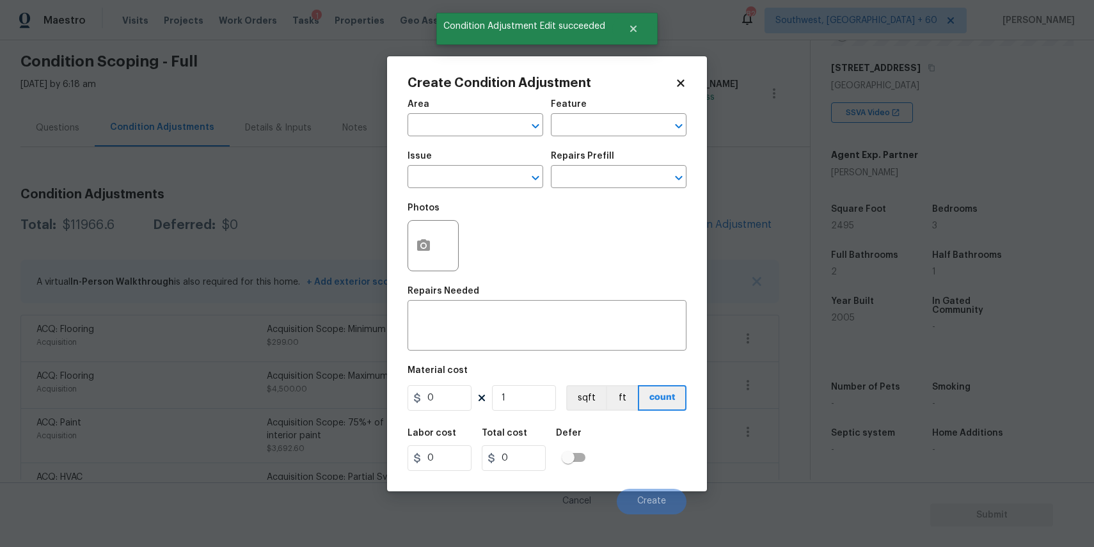
click at [485, 192] on span "Issue ​" at bounding box center [475, 170] width 136 height 52
click at [491, 180] on input "text" at bounding box center [457, 178] width 100 height 20
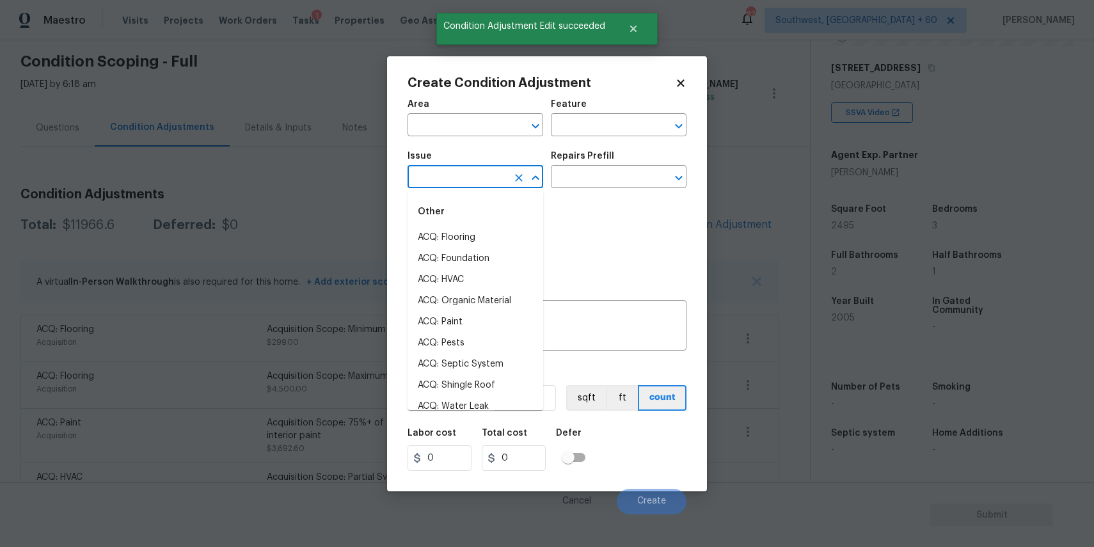
type input "d"
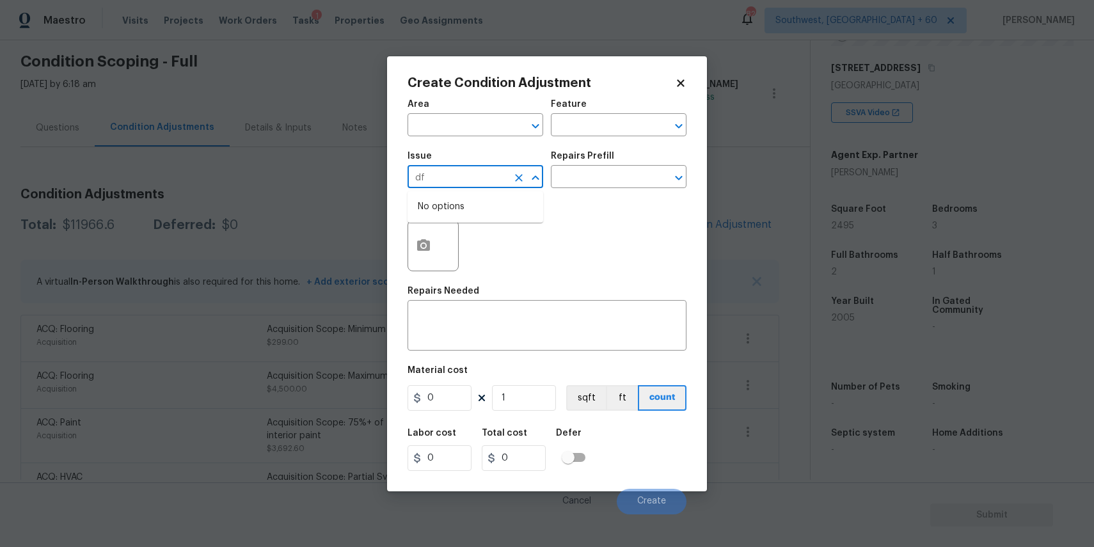
type input "d"
click at [486, 260] on li "Flooring Extras" at bounding box center [475, 258] width 136 height 21
type input "Flooring Extras"
click at [589, 158] on h5 "Repairs Prefill" at bounding box center [582, 156] width 63 height 9
click at [592, 170] on input "text" at bounding box center [601, 178] width 100 height 20
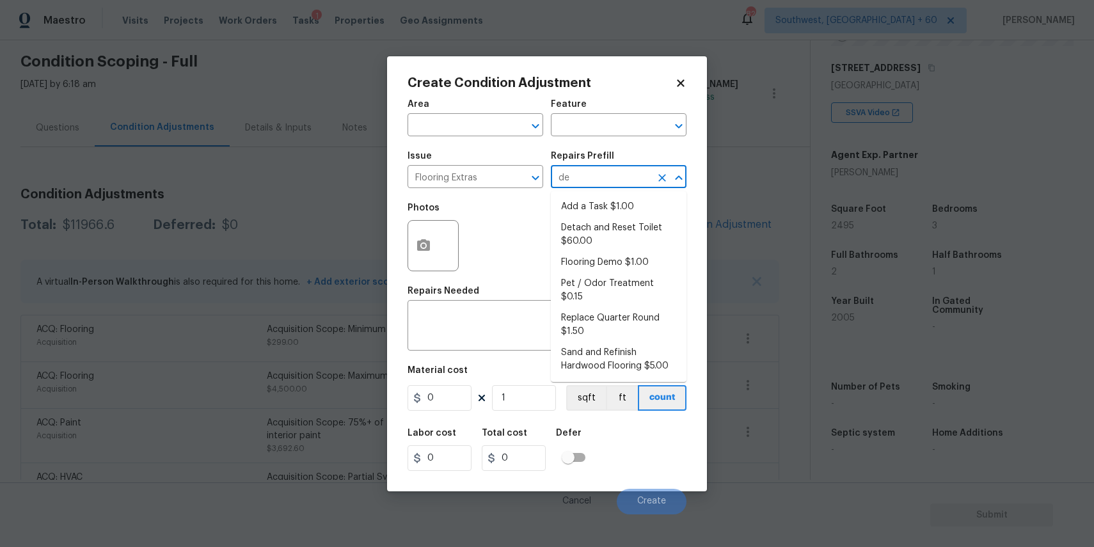
type input "dem"
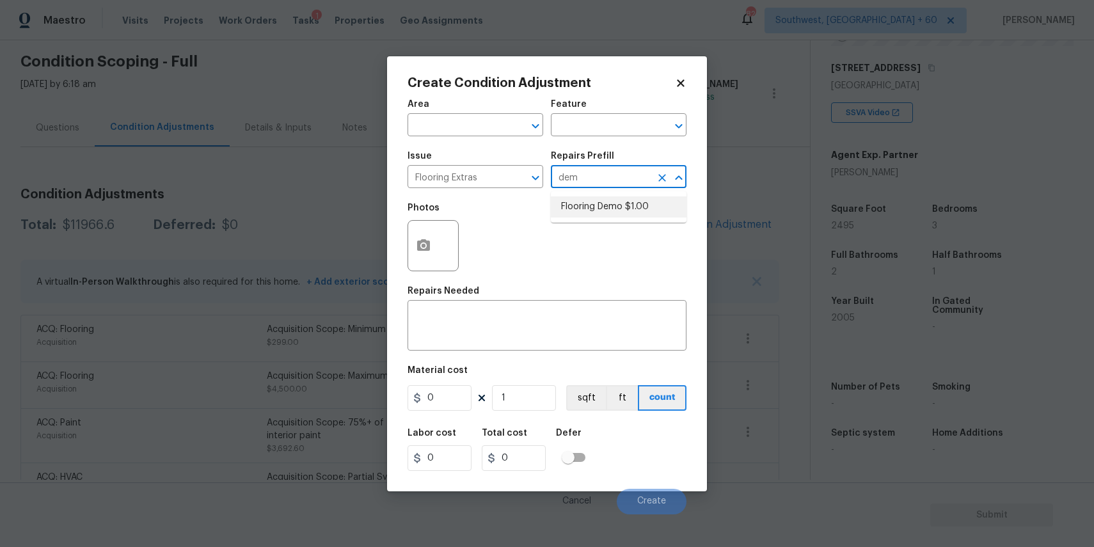
click at [627, 203] on li "Flooring Demo $1.00" at bounding box center [619, 206] width 136 height 21
type input "Overall Flooring"
type textarea "Demo existing flooring."
type input "1"
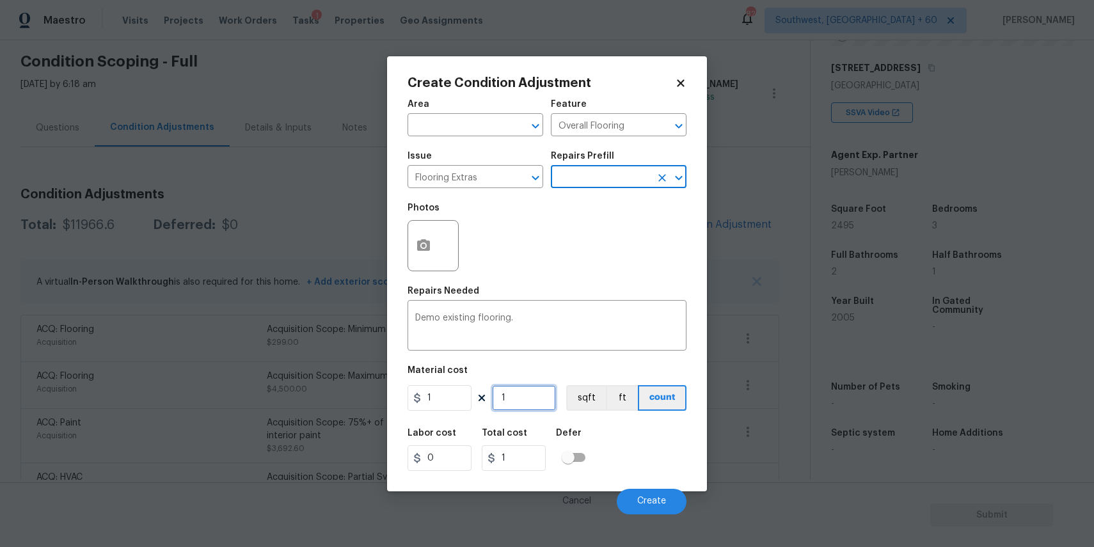
click at [532, 395] on input "1" at bounding box center [524, 398] width 64 height 26
click at [537, 397] on input "1" at bounding box center [524, 398] width 64 height 26
type input "0"
type input "1"
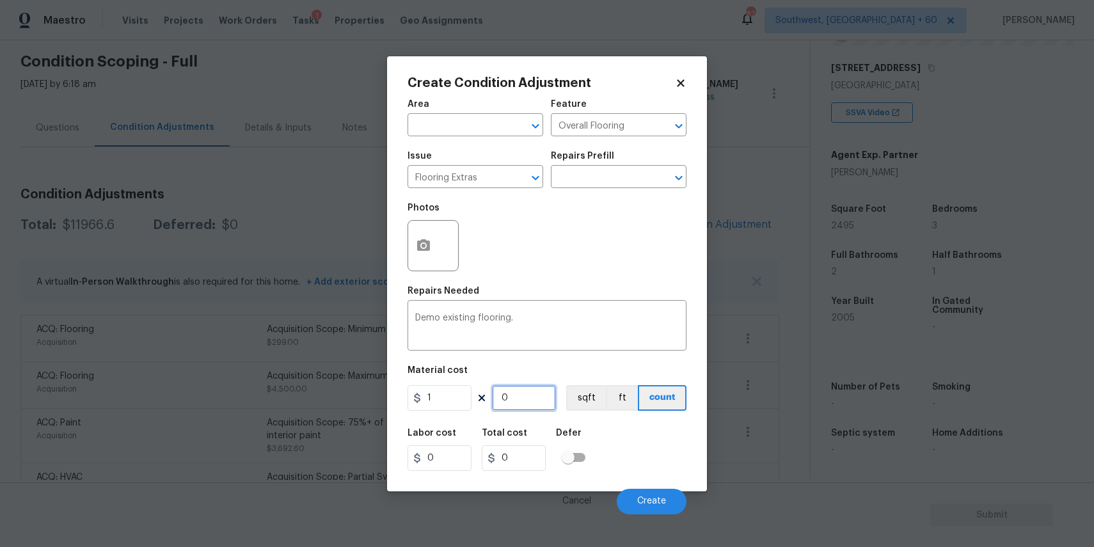
type input "1"
type input "14"
type input "149"
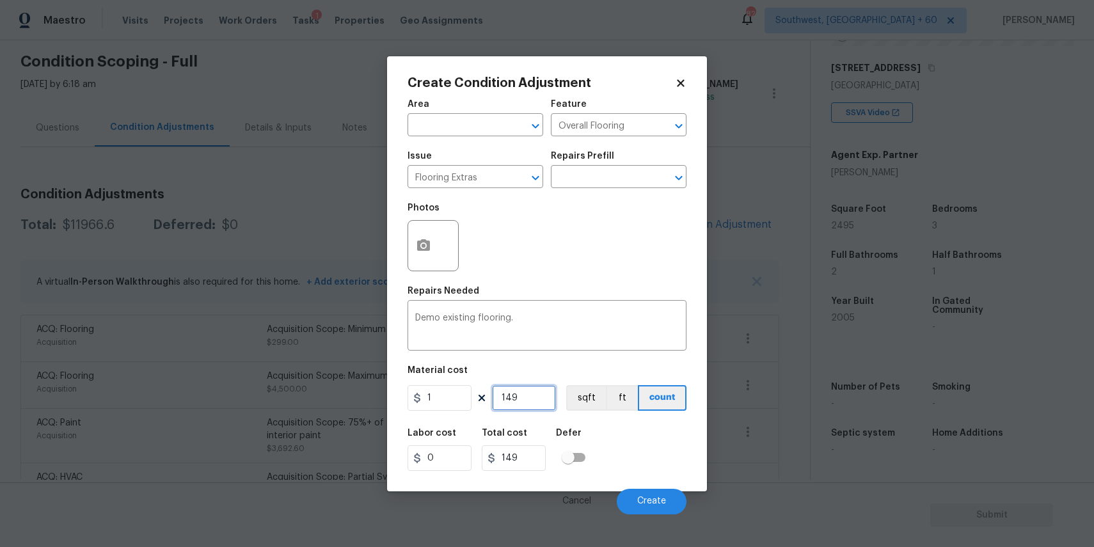
type input "1495"
click at [657, 503] on span "Create" at bounding box center [651, 501] width 29 height 10
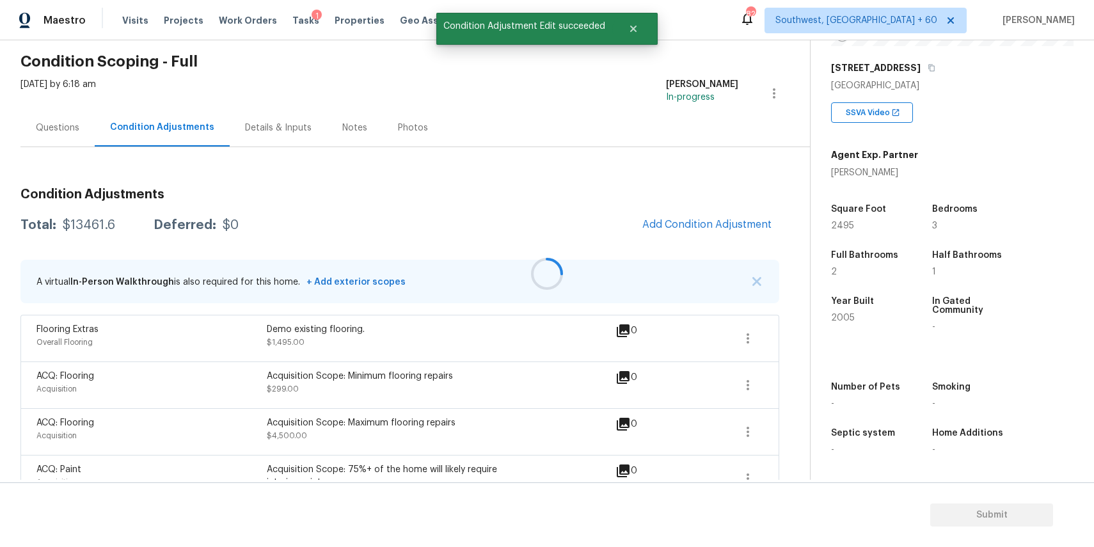
click at [684, 213] on div at bounding box center [547, 273] width 1094 height 547
click at [692, 223] on div at bounding box center [547, 273] width 1094 height 547
click at [679, 218] on button "Add Condition Adjustment" at bounding box center [707, 224] width 145 height 27
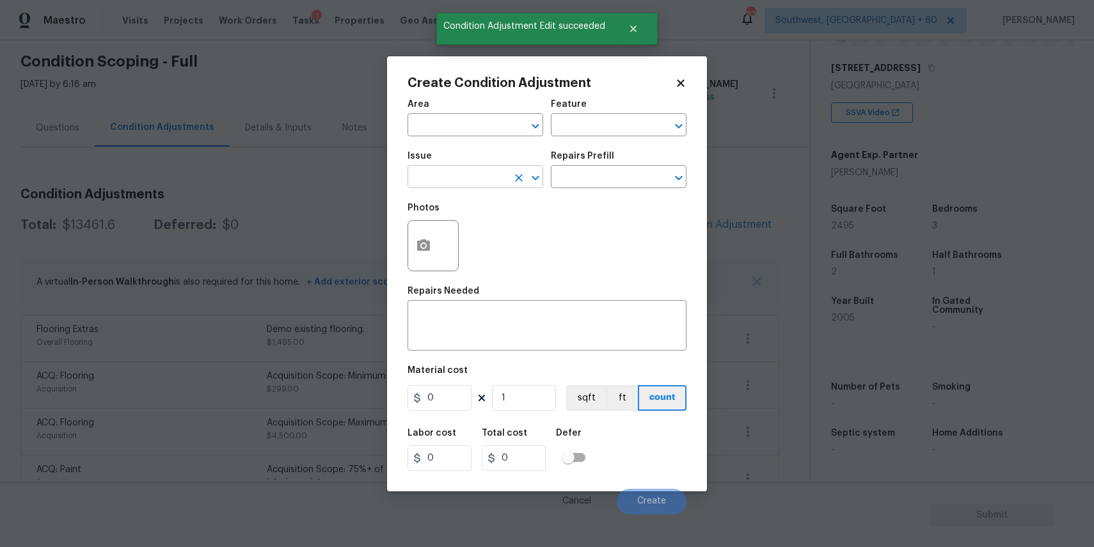
click at [473, 178] on input "text" at bounding box center [457, 178] width 100 height 20
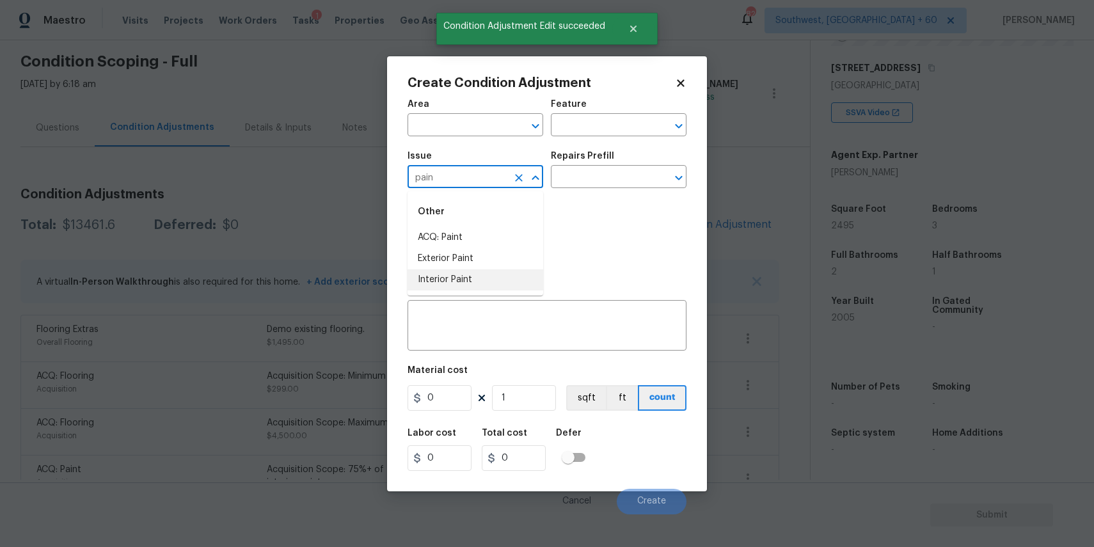
click at [462, 277] on li "Interior Paint" at bounding box center [475, 279] width 136 height 21
type input "Interior Paint"
click at [546, 192] on div "Issue Interior Paint ​ Repairs Prefill ​" at bounding box center [546, 170] width 279 height 52
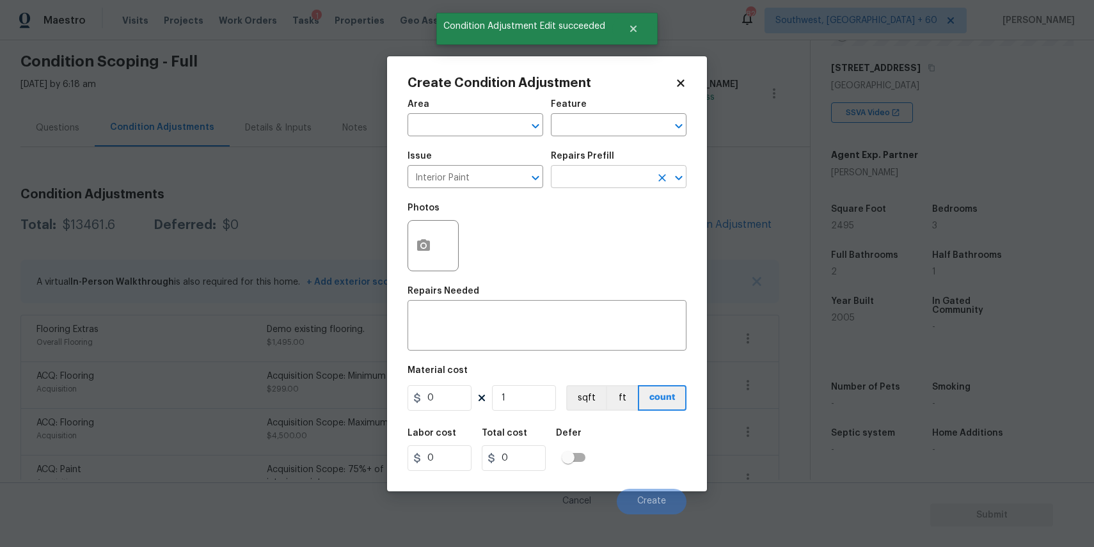
click at [577, 178] on input "text" at bounding box center [601, 178] width 100 height 20
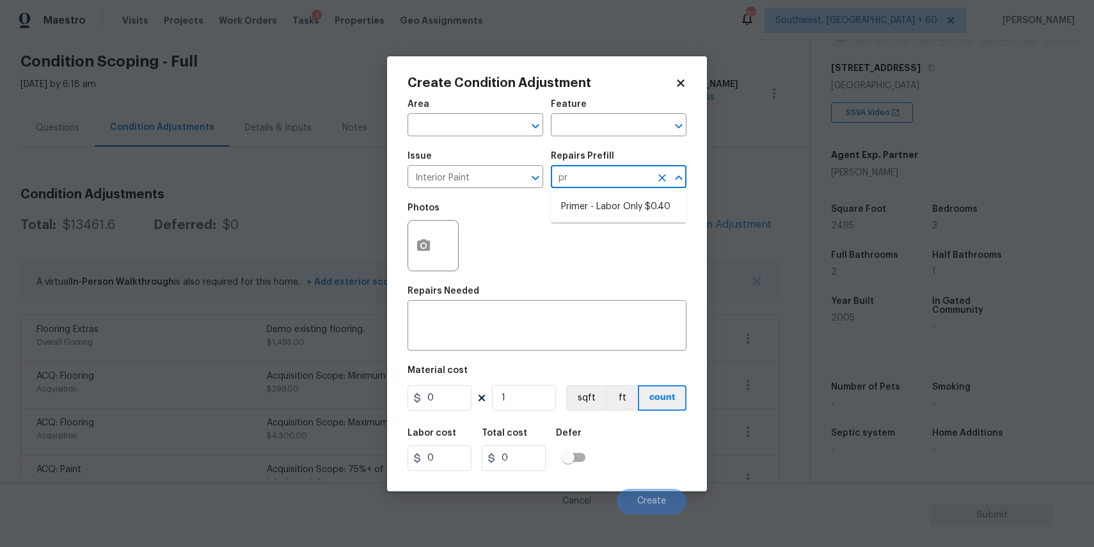
type input "pri"
click at [657, 216] on li "Primer - Labor Only $0.40" at bounding box center [619, 206] width 136 height 21
type input "Overall Paint"
type textarea "Interior primer - PRIMER PROVIDED BY OPENDOOR - All nails, screws, drywall anch…"
type input "0.4"
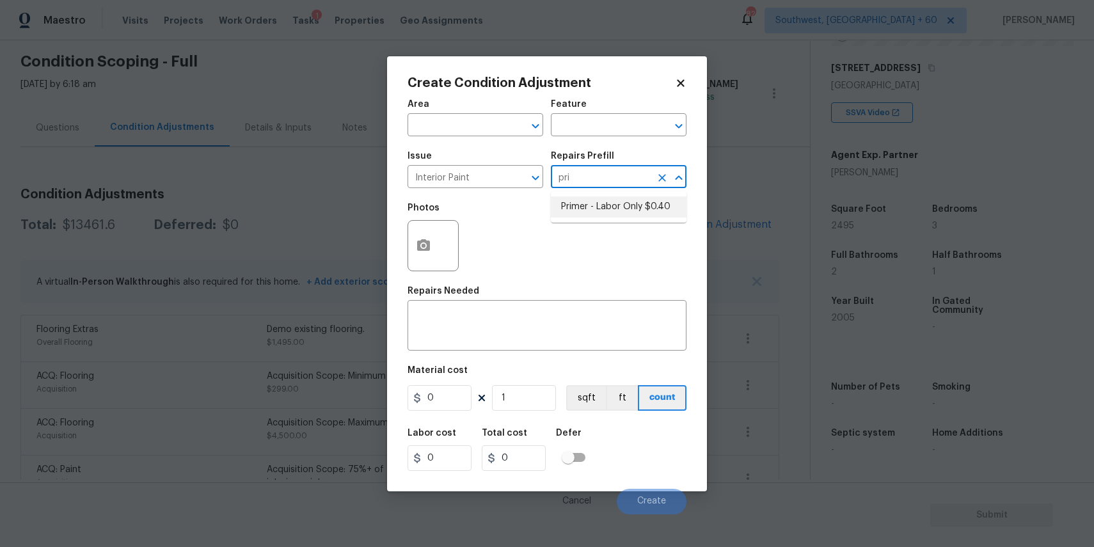
type input "0.4"
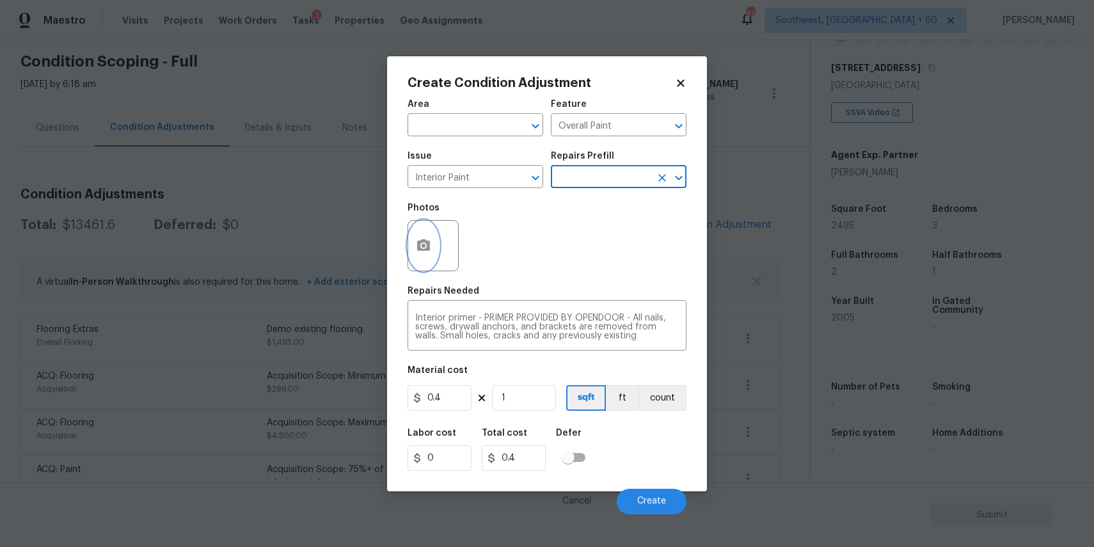
click at [423, 256] on button "button" at bounding box center [423, 246] width 31 height 50
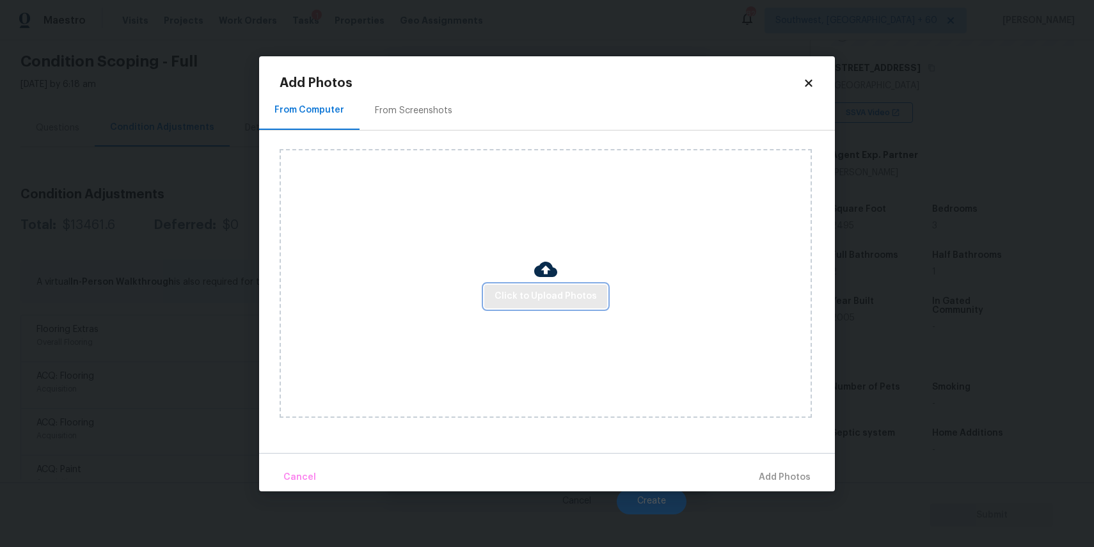
click at [517, 287] on button "Click to Upload Photos" at bounding box center [545, 297] width 123 height 24
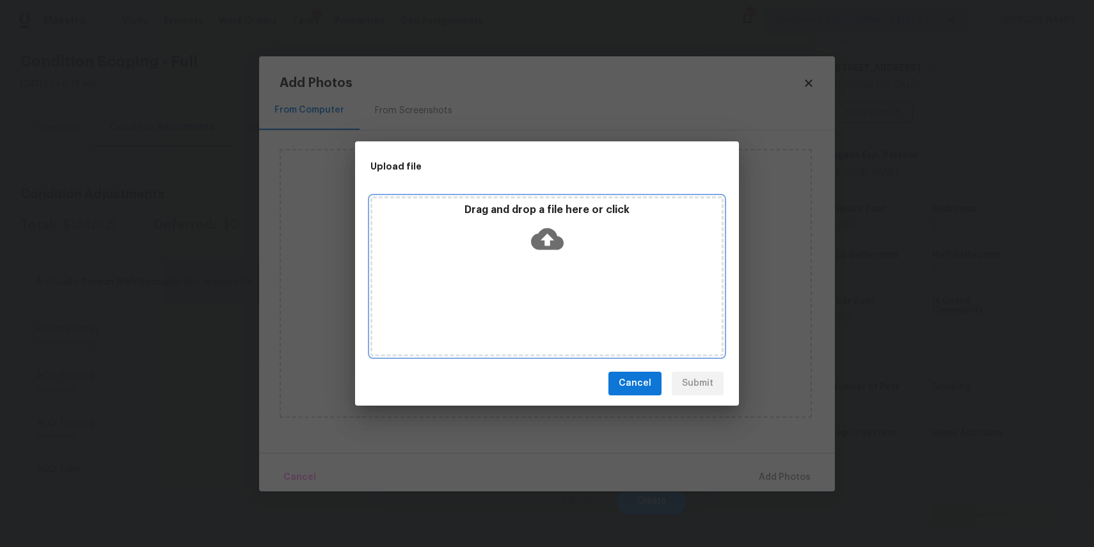
click at [517, 287] on div "Drag and drop a file here or click" at bounding box center [546, 276] width 353 height 160
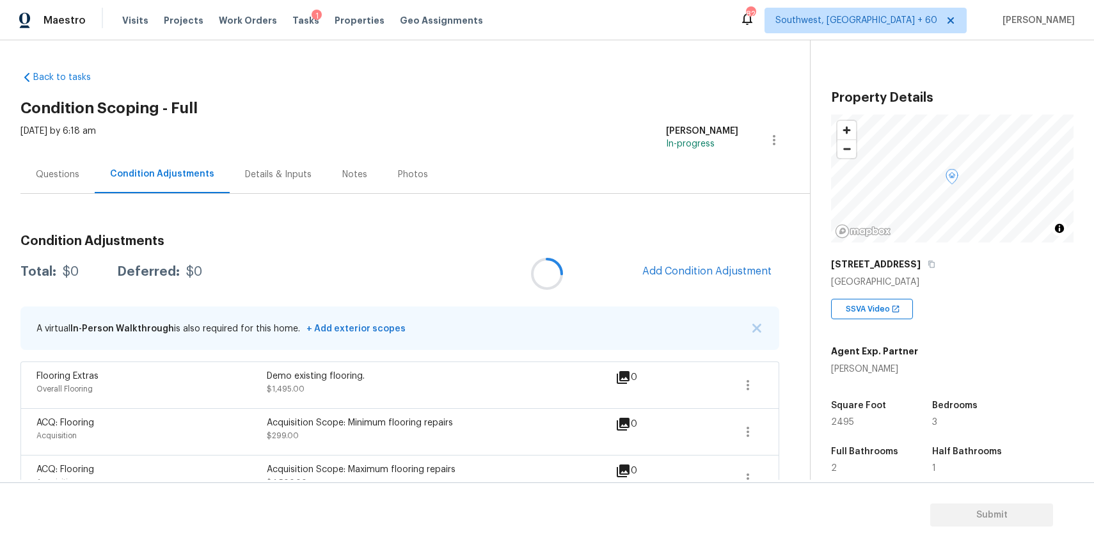
click at [756, 273] on div at bounding box center [547, 273] width 1094 height 547
click at [727, 258] on button "Add Condition Adjustment" at bounding box center [707, 271] width 145 height 27
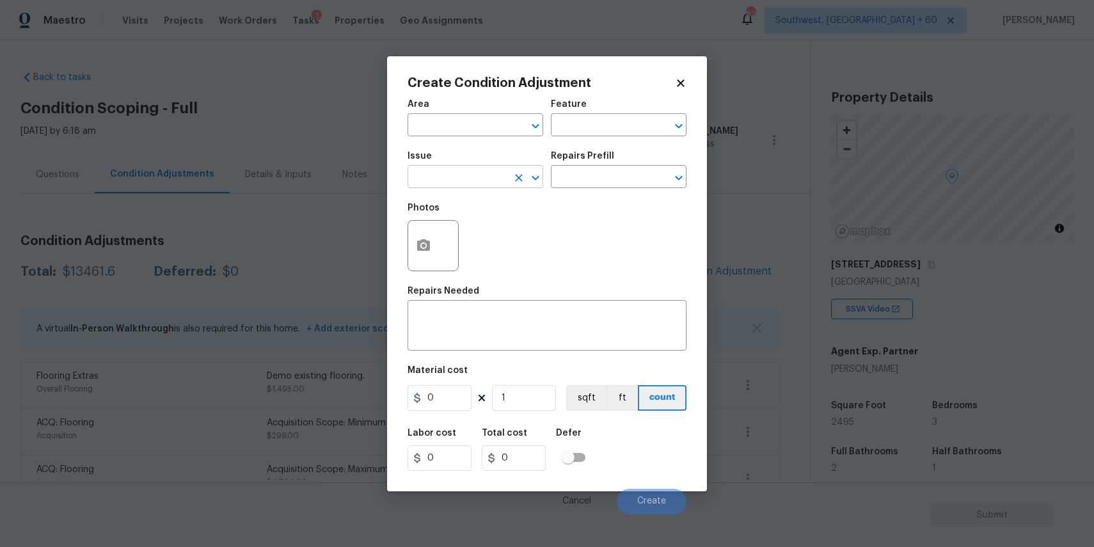
click at [503, 180] on input "text" at bounding box center [457, 178] width 100 height 20
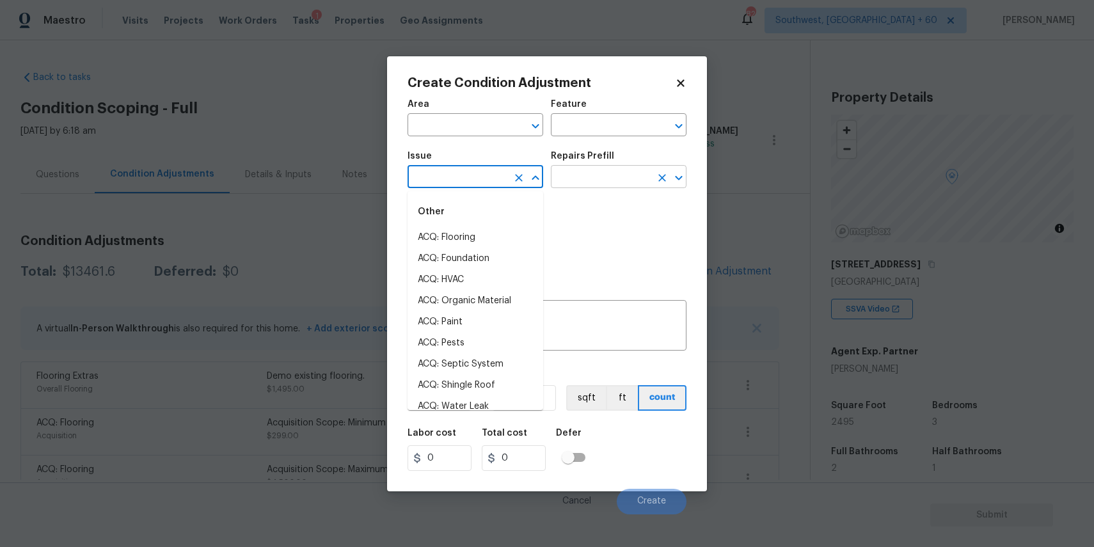
type input "p"
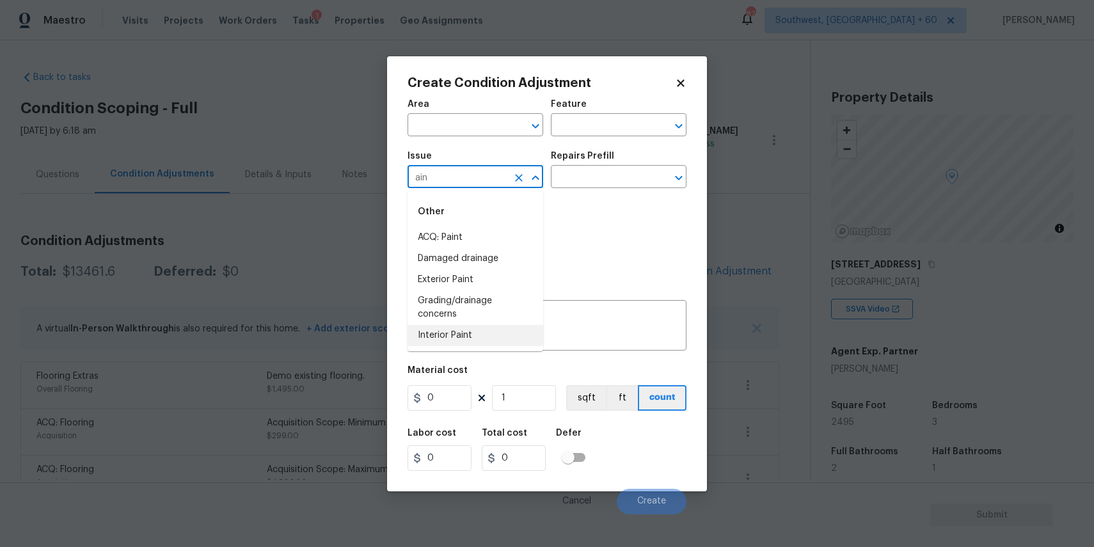
click at [466, 333] on li "Interior Paint" at bounding box center [475, 335] width 136 height 21
type input "Interior Paint"
click at [605, 182] on input "text" at bounding box center [601, 178] width 100 height 20
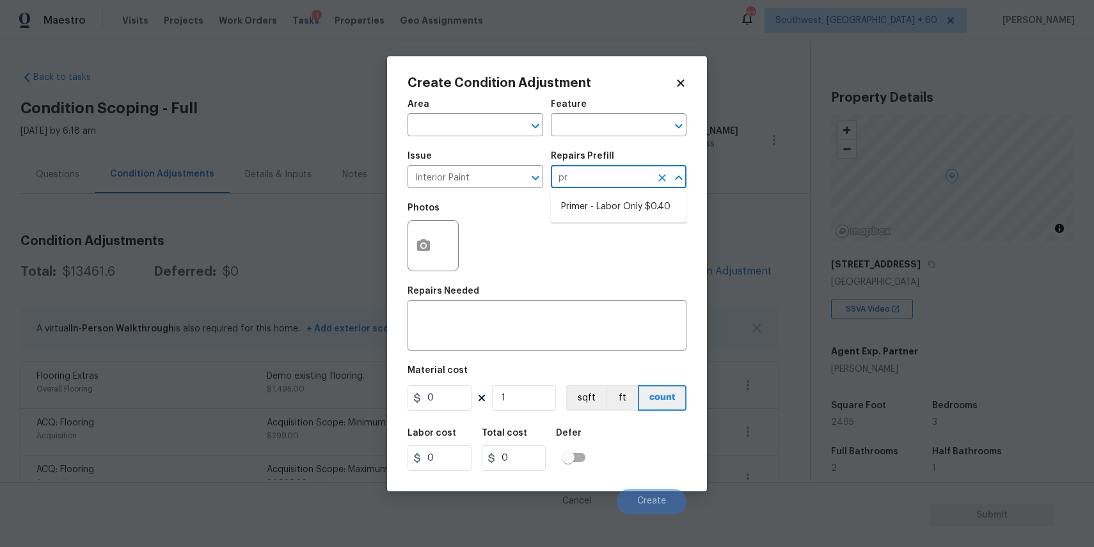
type input "pri"
click at [628, 214] on li "Primer - Labor Only $0.40" at bounding box center [619, 206] width 136 height 21
type input "Overall Paint"
type textarea "Interior primer - PRIMER PROVIDED BY OPENDOOR - All nails, screws, drywall anch…"
type input "0.4"
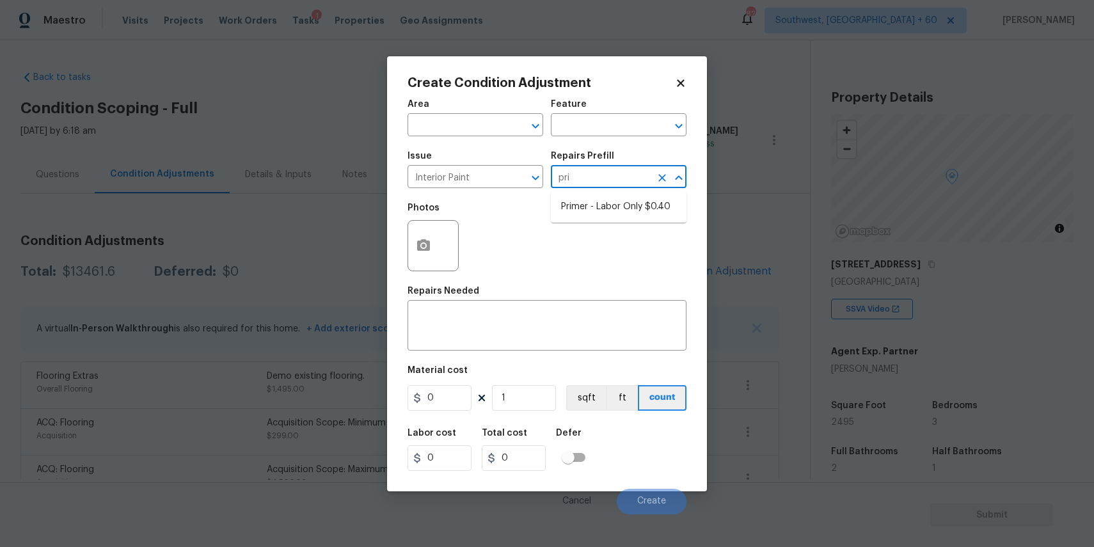
type input "0.4"
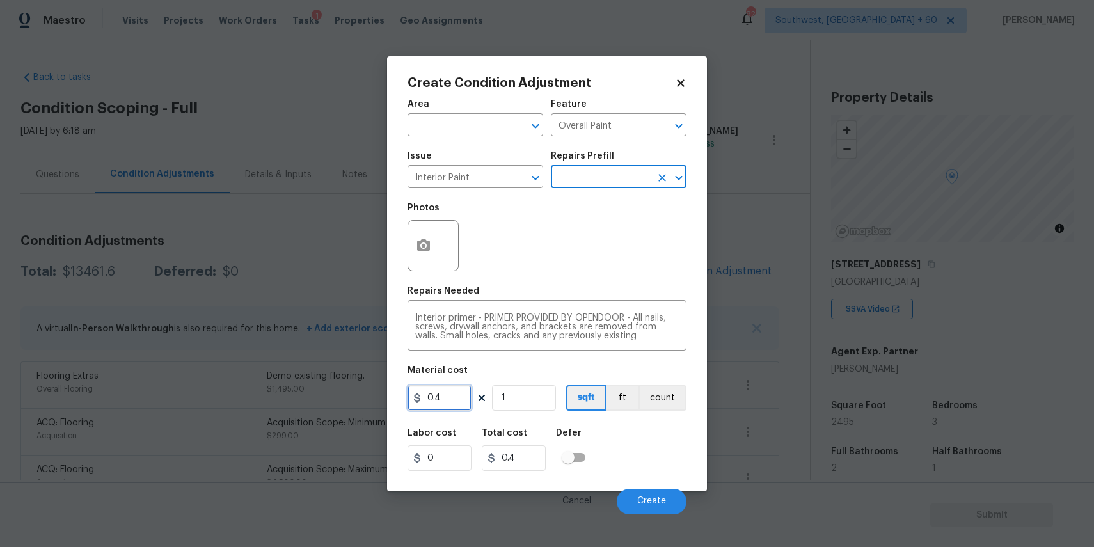
click at [447, 399] on input "0.4" at bounding box center [439, 398] width 64 height 26
type input "300"
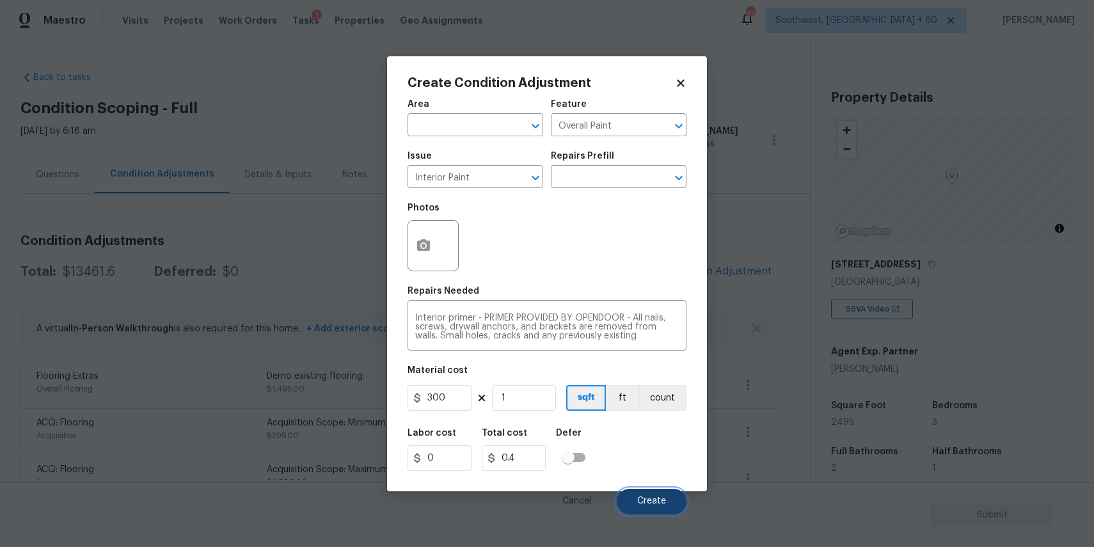
type input "300"
click at [651, 510] on button "Create" at bounding box center [652, 502] width 70 height 26
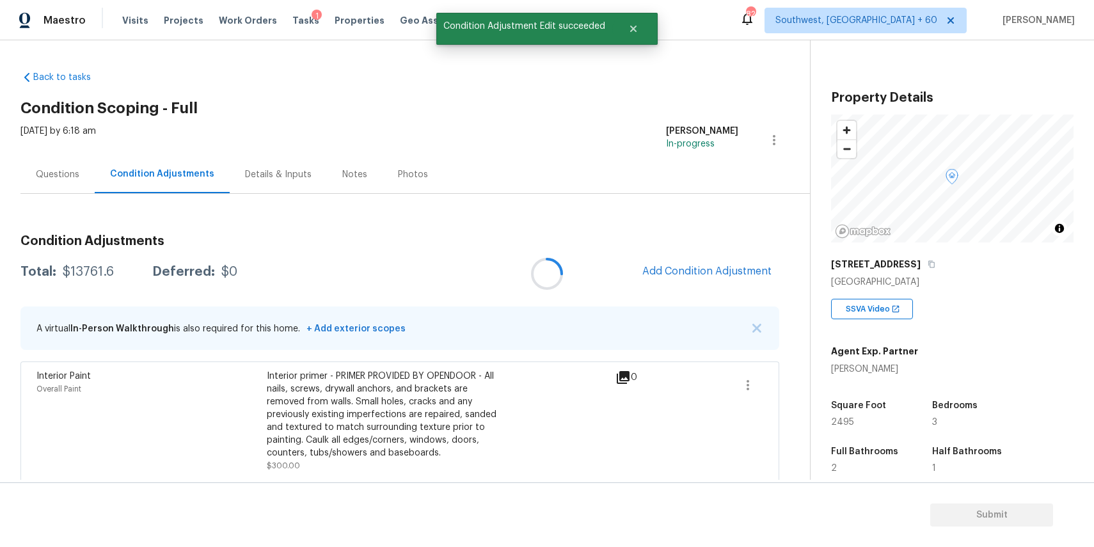
click at [716, 272] on div at bounding box center [547, 273] width 1094 height 547
click at [690, 270] on span "Add Condition Adjustment" at bounding box center [706, 271] width 129 height 12
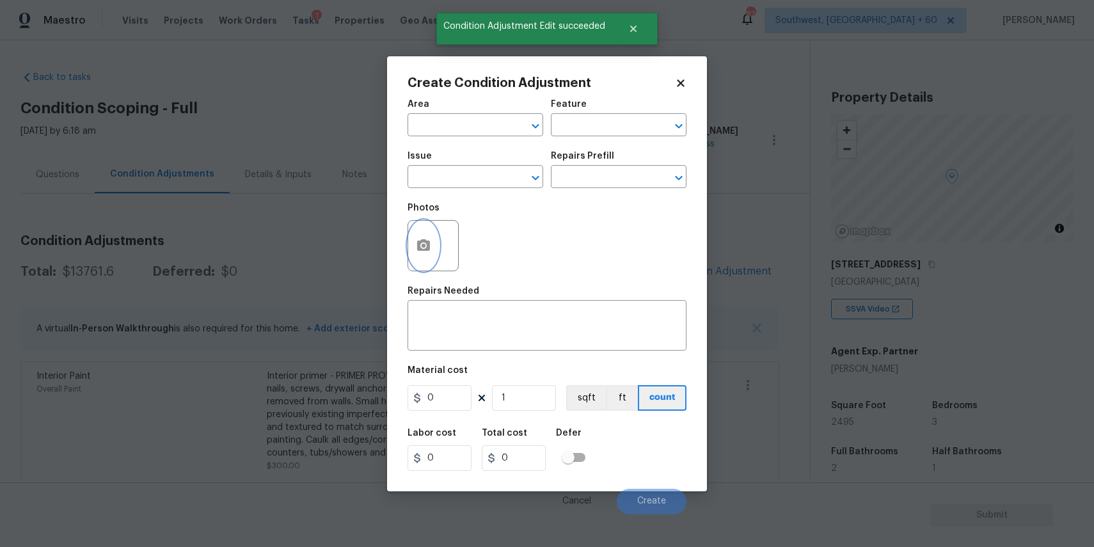
click at [424, 256] on button "button" at bounding box center [423, 246] width 31 height 50
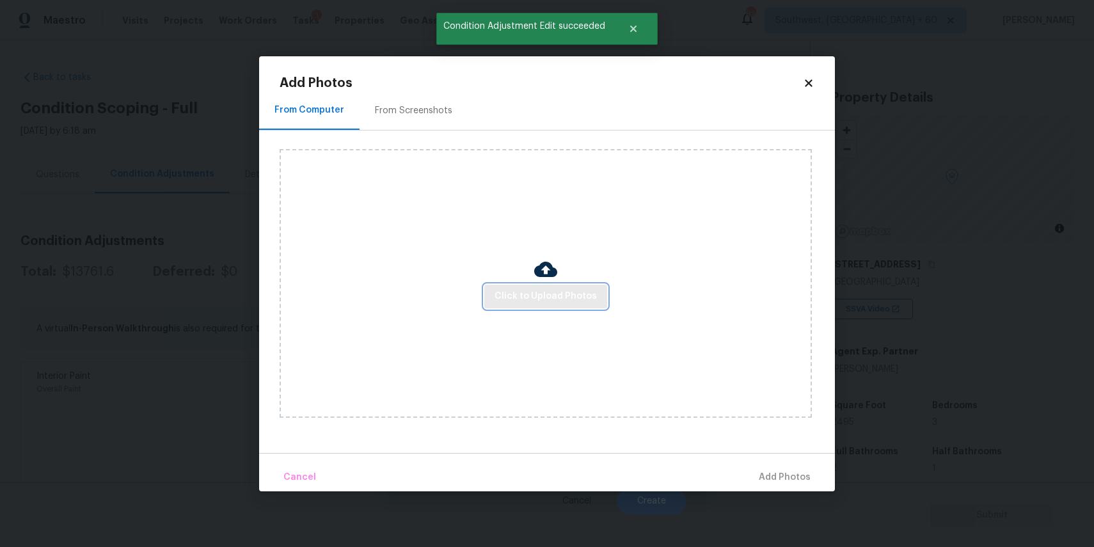
click at [542, 294] on span "Click to Upload Photos" at bounding box center [545, 296] width 102 height 16
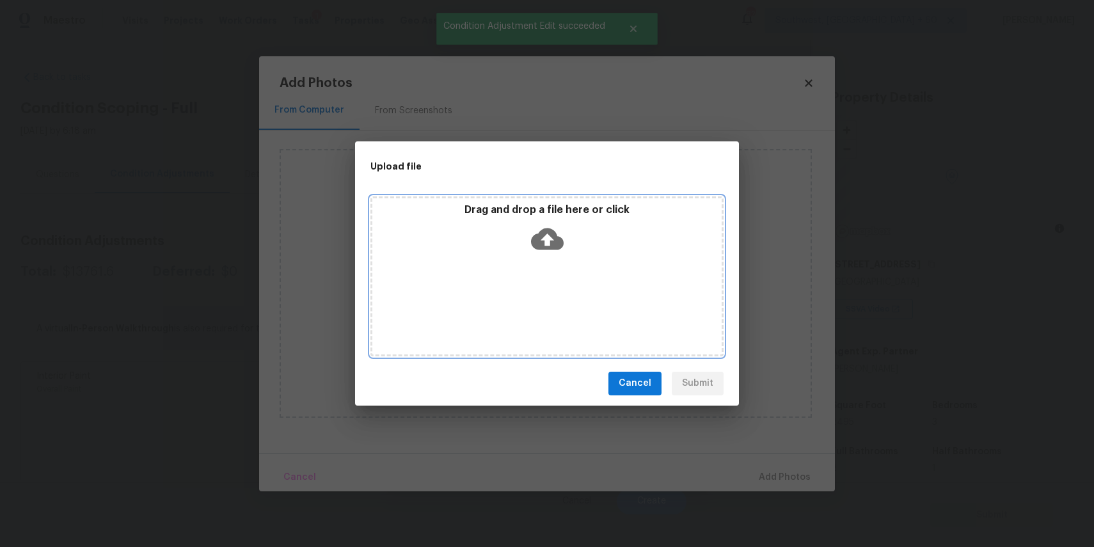
click at [542, 294] on div "Drag and drop a file here or click" at bounding box center [546, 276] width 353 height 160
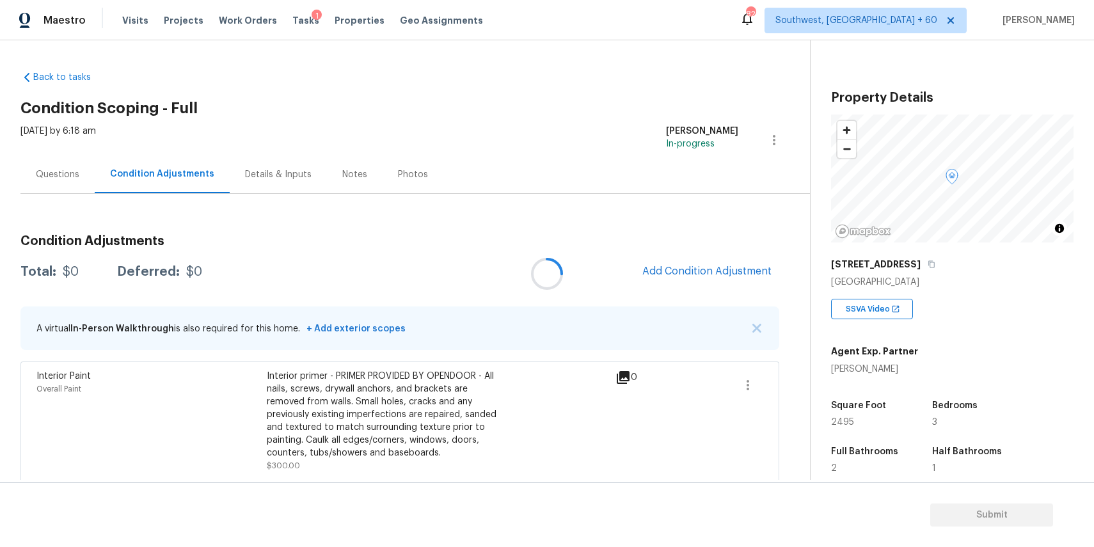
click at [741, 270] on div at bounding box center [547, 273] width 1094 height 547
click at [752, 281] on div at bounding box center [547, 273] width 1094 height 547
click at [719, 262] on div at bounding box center [547, 273] width 1094 height 547
click at [724, 272] on span "Add Condition Adjustment" at bounding box center [706, 271] width 129 height 12
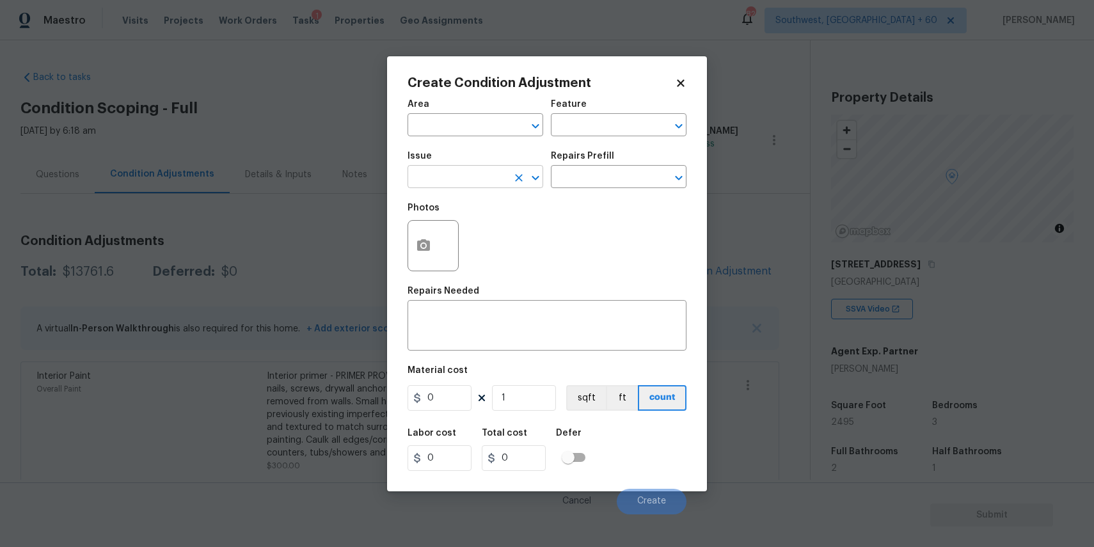
click at [434, 181] on input "text" at bounding box center [457, 178] width 100 height 20
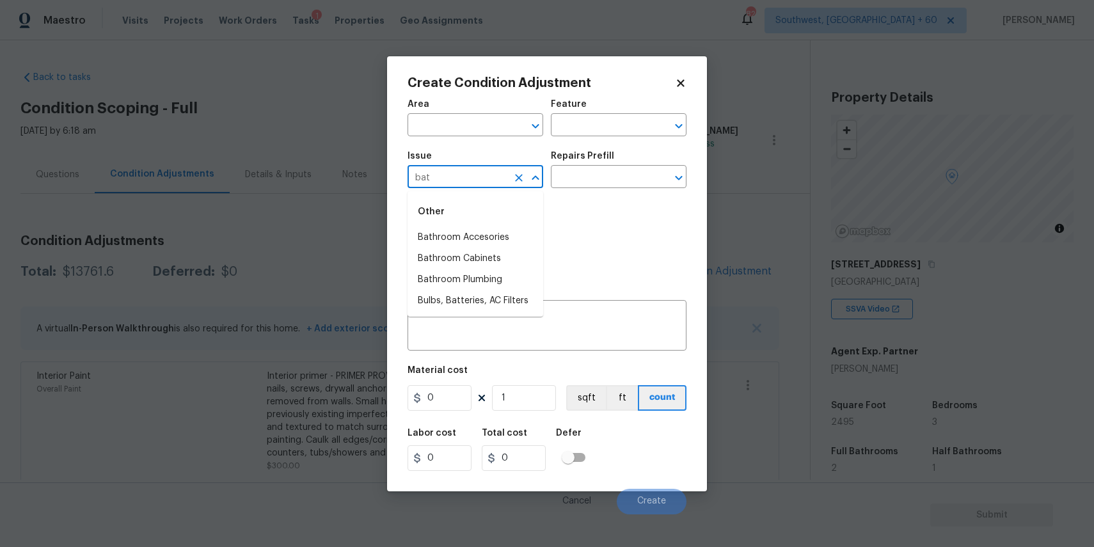
type input "bath"
click at [514, 272] on li "Bathroom Plumbing" at bounding box center [475, 279] width 136 height 21
type input "Bathroom Plumbing"
click at [580, 192] on div "Issue Bathroom Plumbing ​ Repairs Prefill ​" at bounding box center [546, 170] width 279 height 52
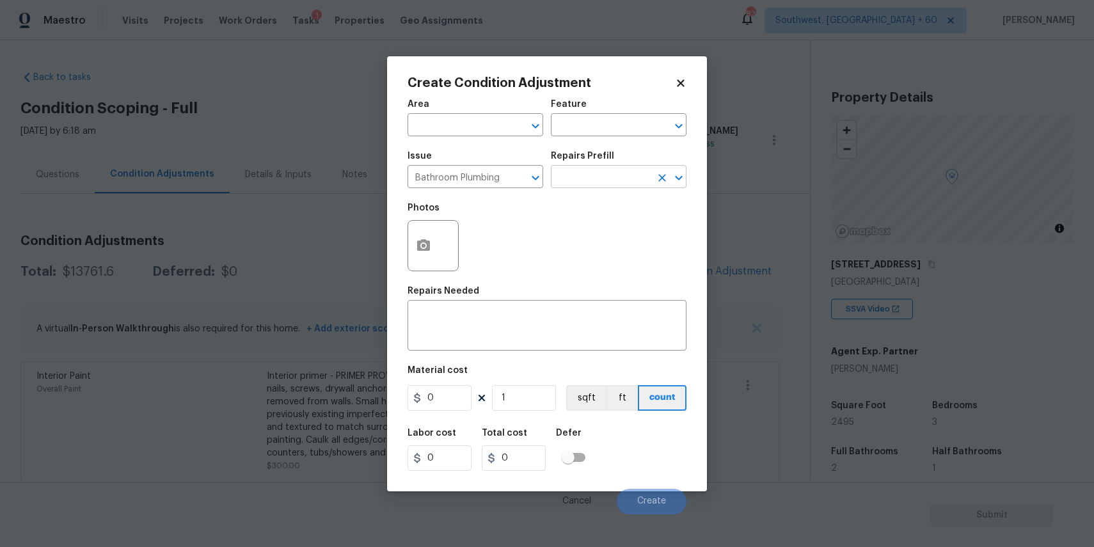
click at [601, 181] on input "text" at bounding box center [601, 178] width 100 height 20
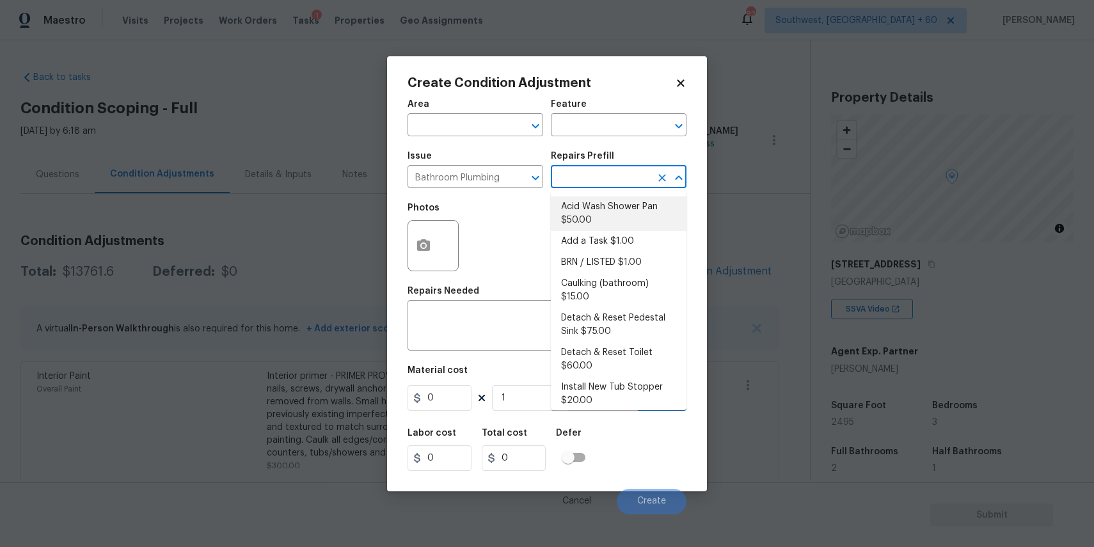
click at [636, 212] on li "Acid Wash Shower Pan $50.00" at bounding box center [619, 213] width 136 height 35
type input "Plumbing"
type textarea "Prep and acid wash/deep clean the shower pan."
type input "50"
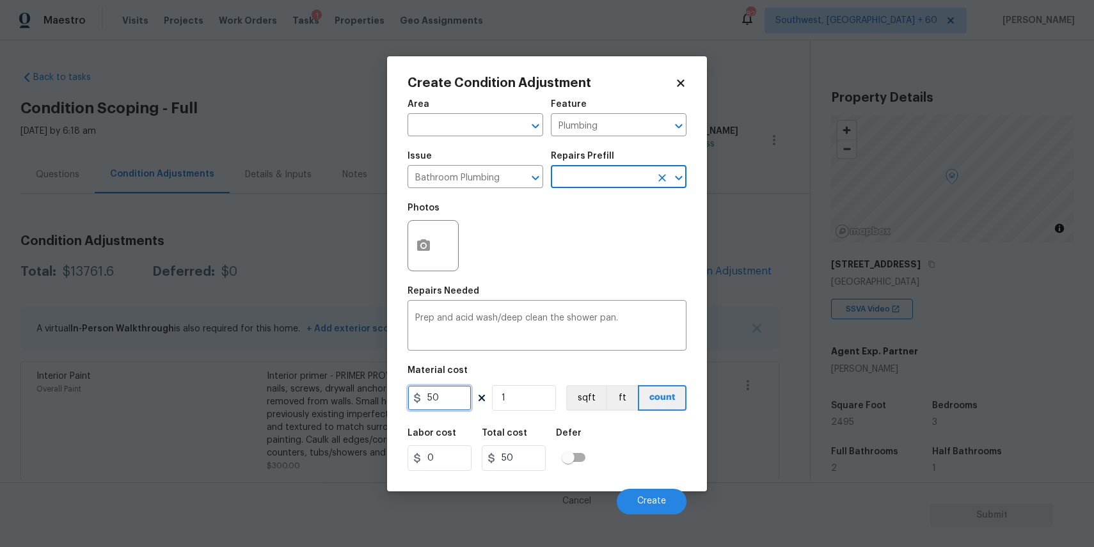
click at [455, 393] on input "50" at bounding box center [439, 398] width 64 height 26
type input "80"
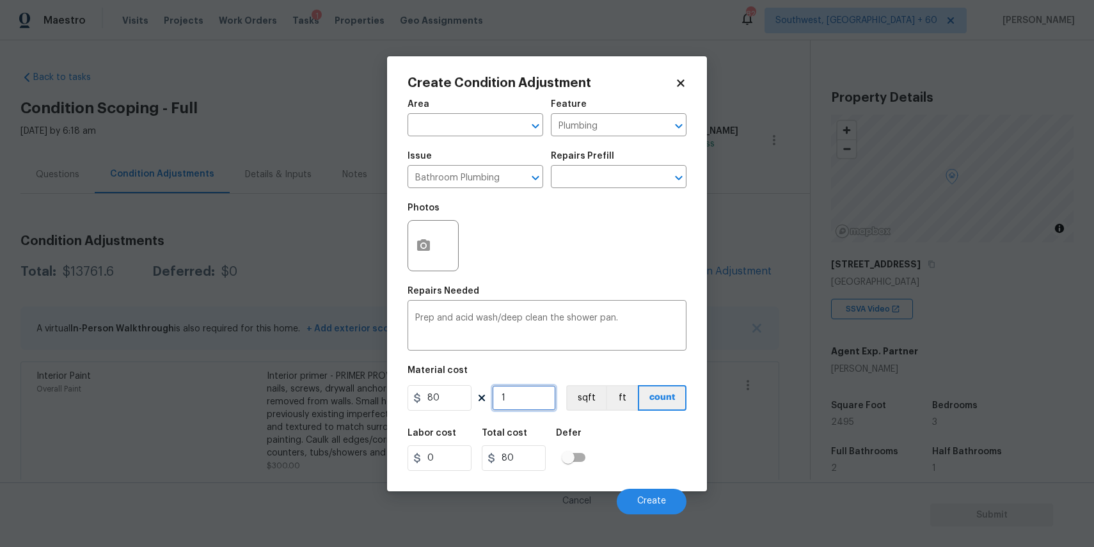
click at [525, 396] on input "1" at bounding box center [524, 398] width 64 height 26
type input "2"
type input "160"
type input "2"
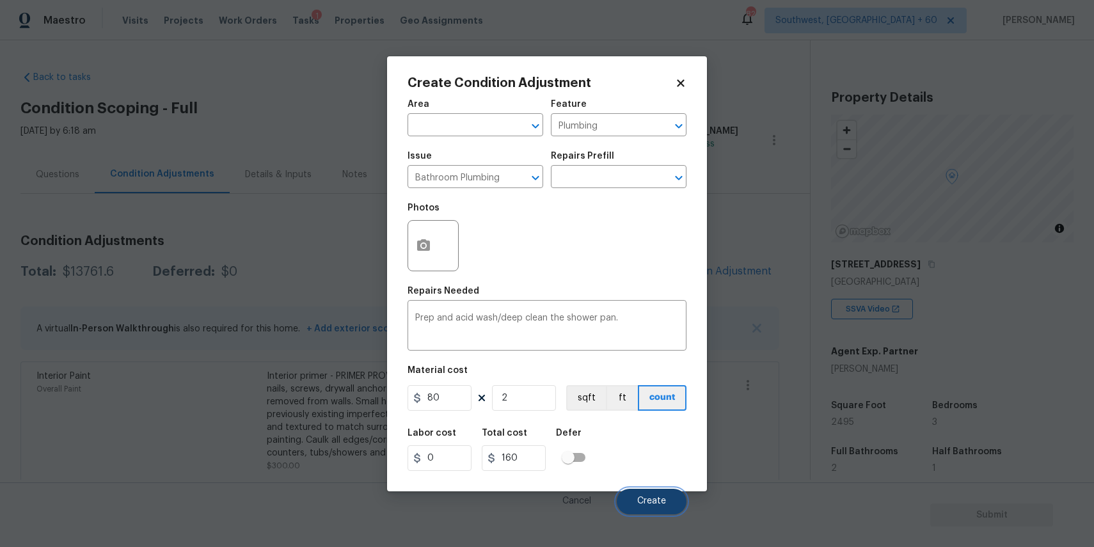
click at [664, 510] on button "Create" at bounding box center [652, 502] width 70 height 26
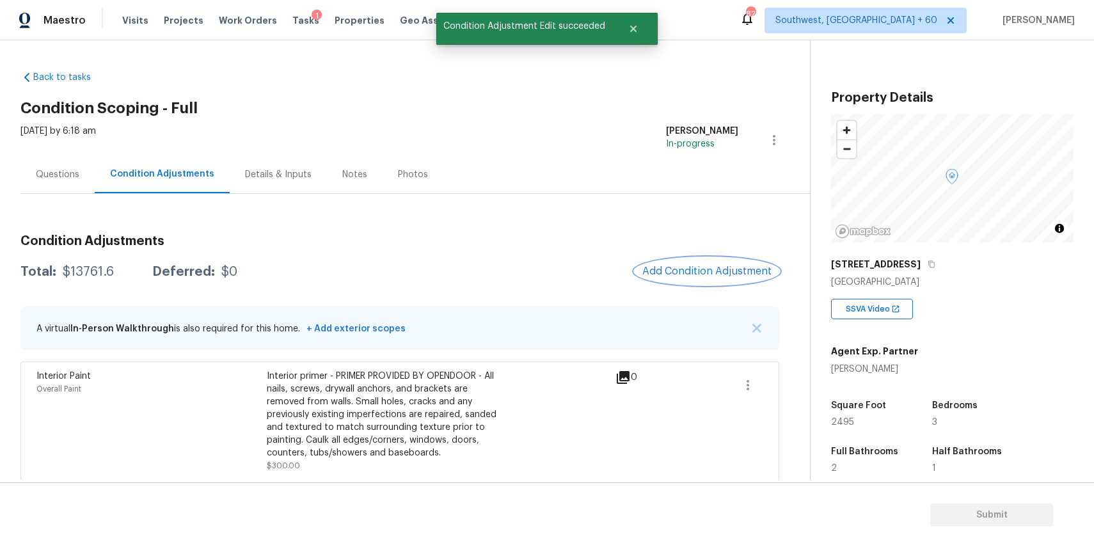
click at [748, 267] on span "Add Condition Adjustment" at bounding box center [706, 271] width 129 height 12
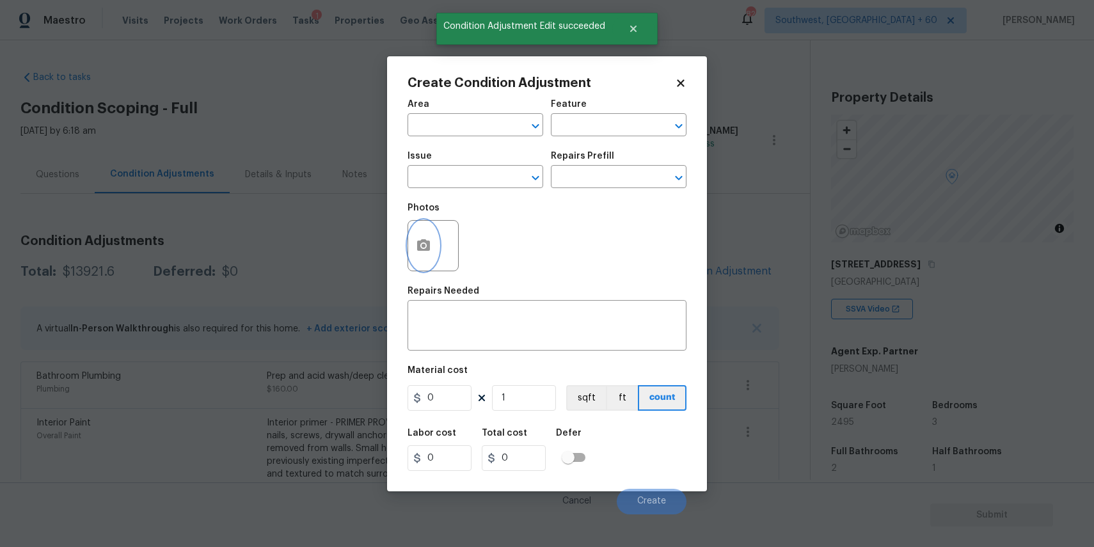
click at [430, 243] on icon "button" at bounding box center [423, 245] width 15 height 15
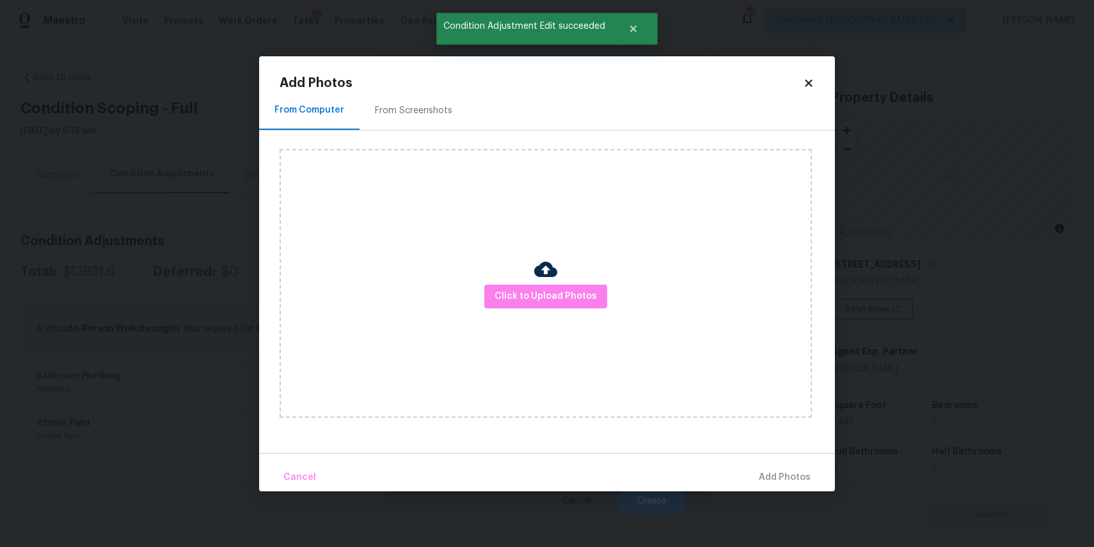
click at [547, 281] on div at bounding box center [545, 271] width 23 height 27
click at [552, 293] on span "Click to Upload Photos" at bounding box center [545, 296] width 102 height 16
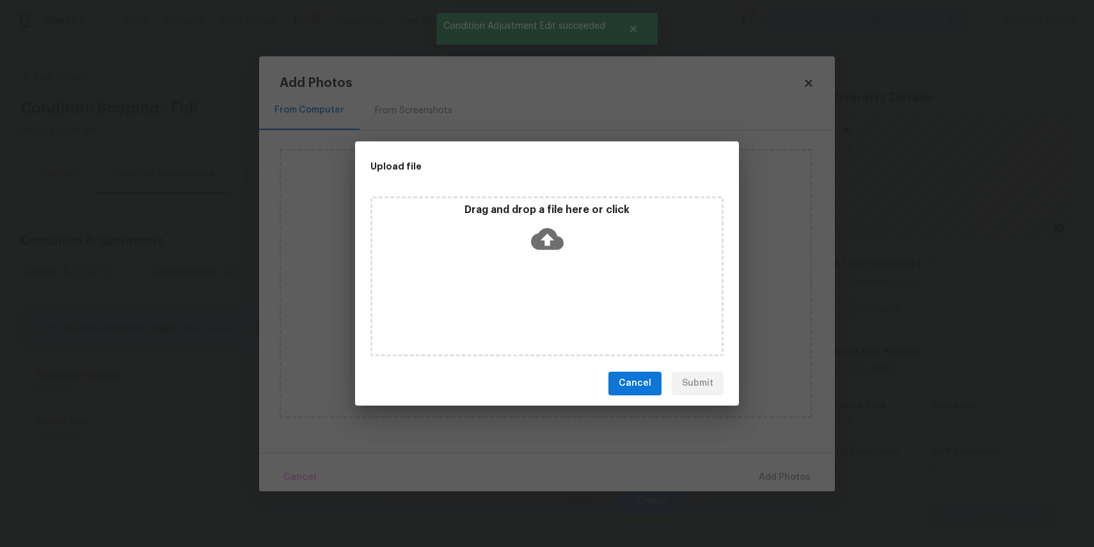
click at [545, 284] on div "Drag and drop a file here or click" at bounding box center [546, 276] width 353 height 160
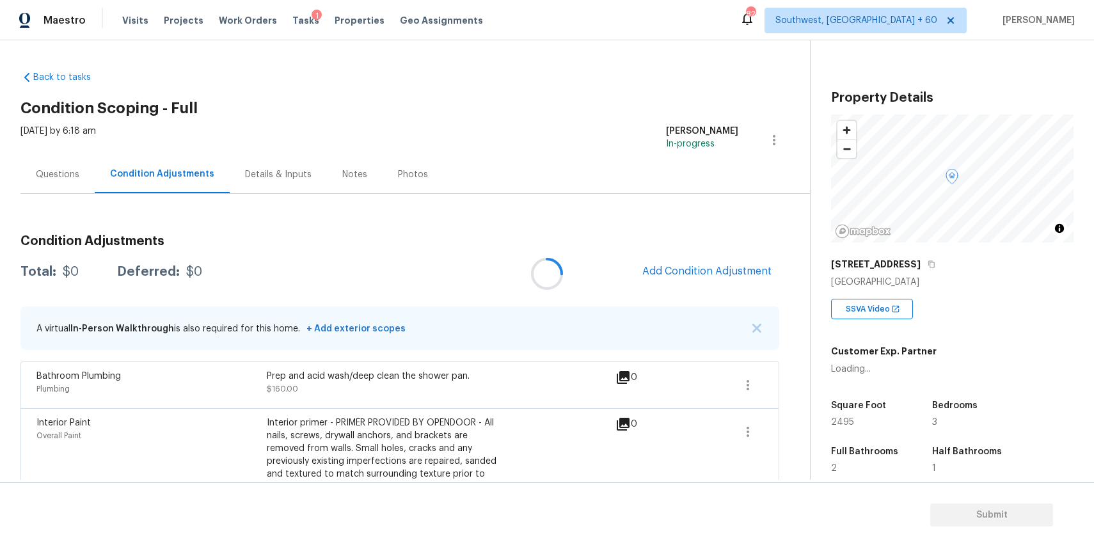
click at [732, 272] on div at bounding box center [547, 273] width 1094 height 547
click at [745, 276] on span "Add Condition Adjustment" at bounding box center [706, 271] width 129 height 12
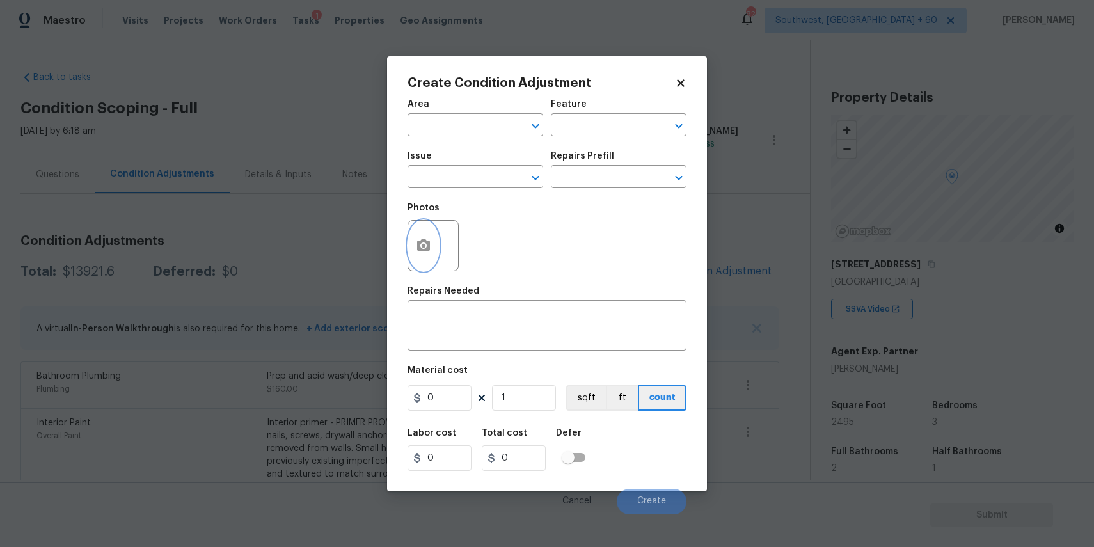
click at [434, 249] on button "button" at bounding box center [423, 246] width 31 height 50
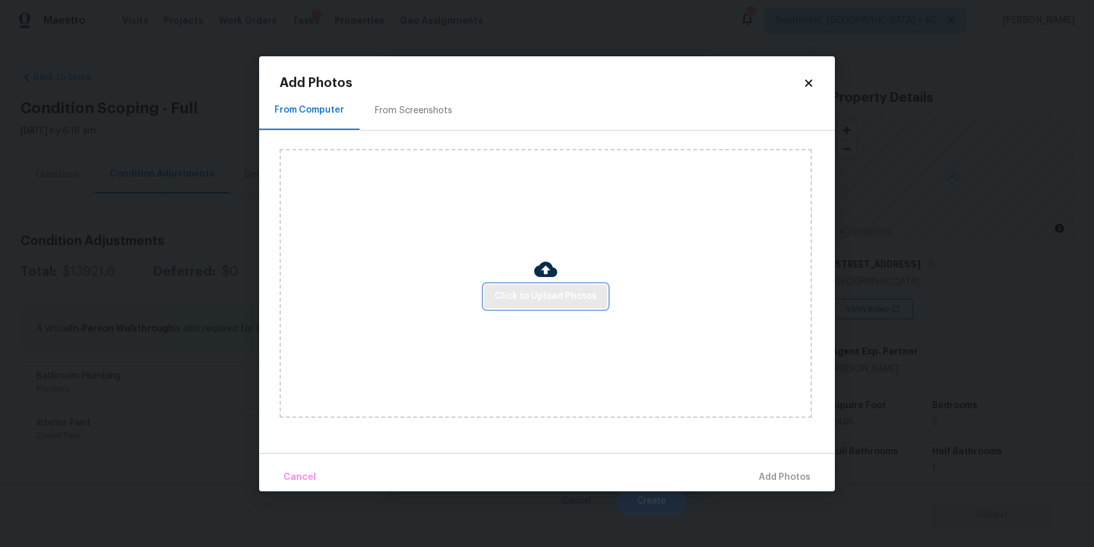
click at [567, 292] on span "Click to Upload Photos" at bounding box center [545, 296] width 102 height 16
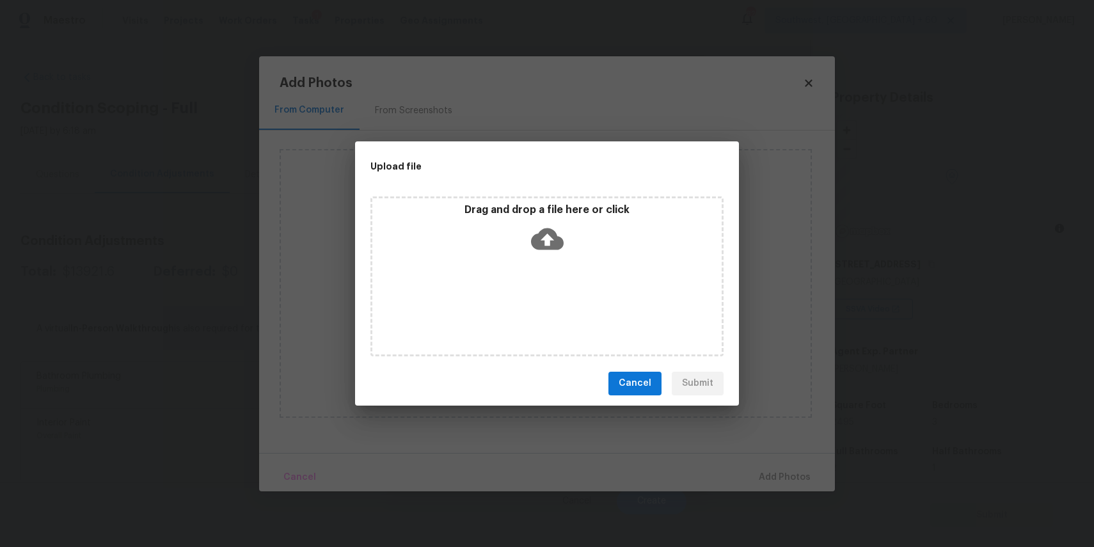
click at [779, 313] on div "Upload file Drag and drop a file here or click Cancel Submit" at bounding box center [547, 273] width 1094 height 547
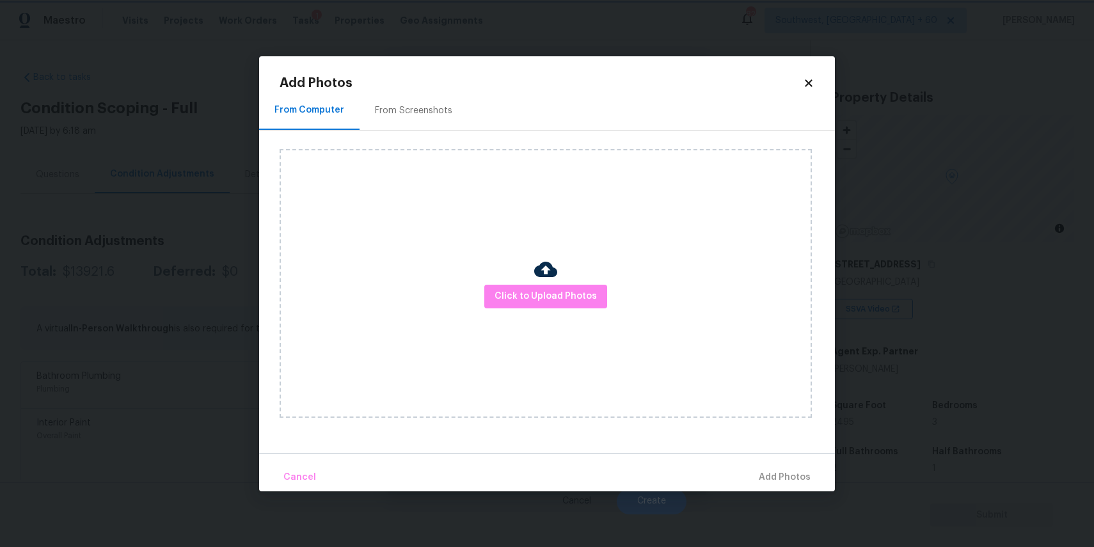
click at [1024, 236] on body "Maestro Visits Projects Work Orders Tasks 1 Properties Geo Assignments [GEOGRAP…" at bounding box center [547, 273] width 1094 height 547
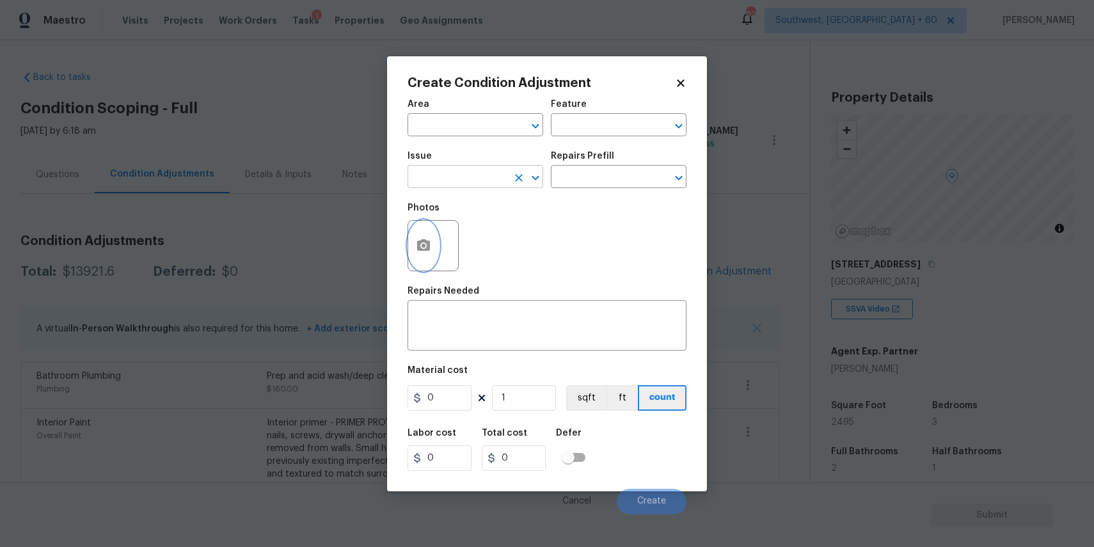
click at [510, 182] on button "Clear" at bounding box center [519, 178] width 18 height 18
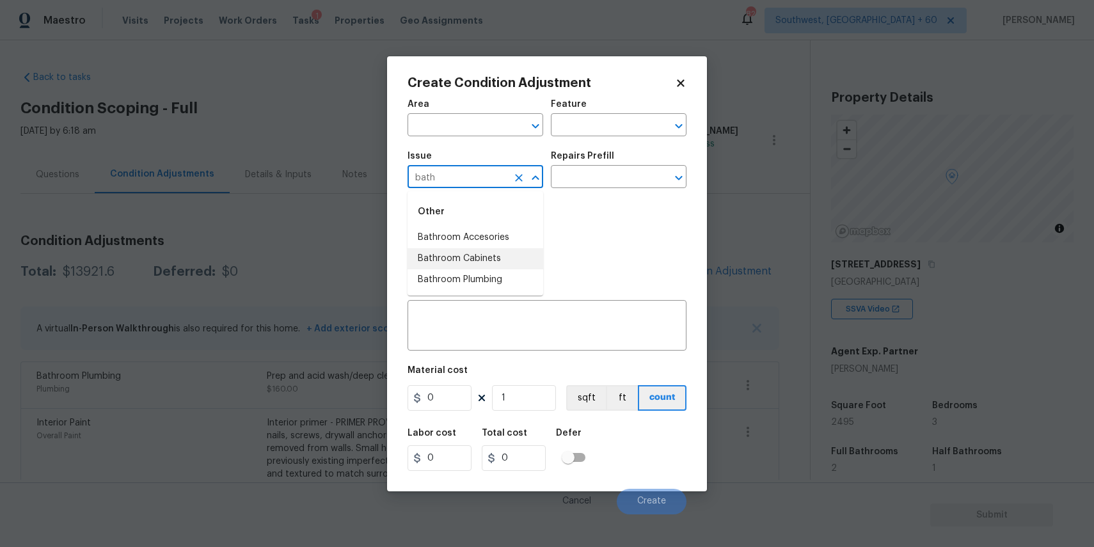
click at [503, 255] on li "Bathroom Cabinets" at bounding box center [475, 258] width 136 height 21
type input "Bathroom Cabinets"
click at [499, 312] on div "x ​" at bounding box center [546, 326] width 279 height 47
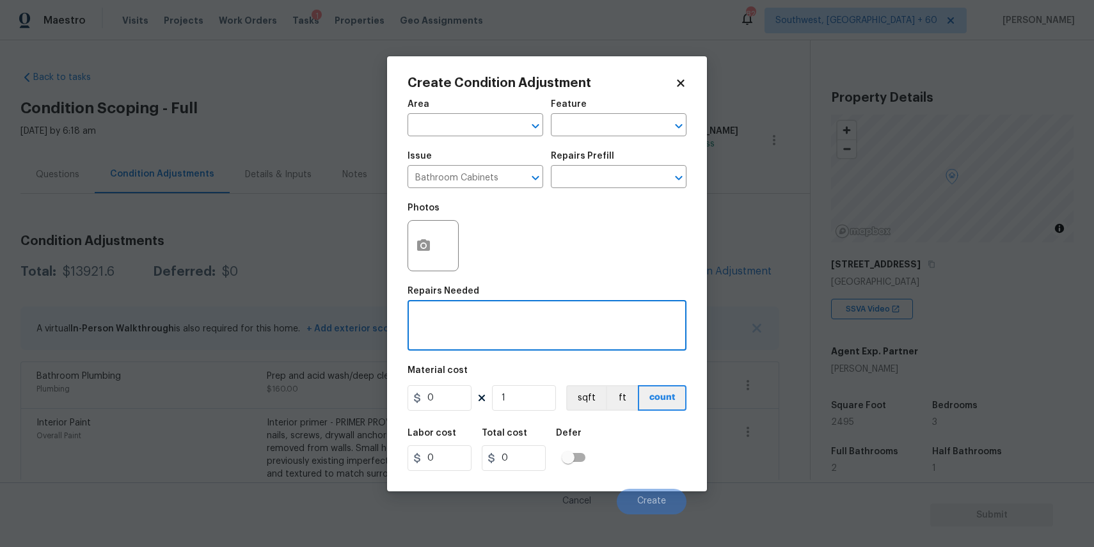
click at [509, 341] on div "x ​" at bounding box center [546, 326] width 279 height 47
type textarea "cabinet door"
click at [430, 418] on div "Area ​ Feature ​ Issue Bathroom Cabinets ​ Repairs Prefill ​ Photos Repairs Nee…" at bounding box center [546, 303] width 279 height 422
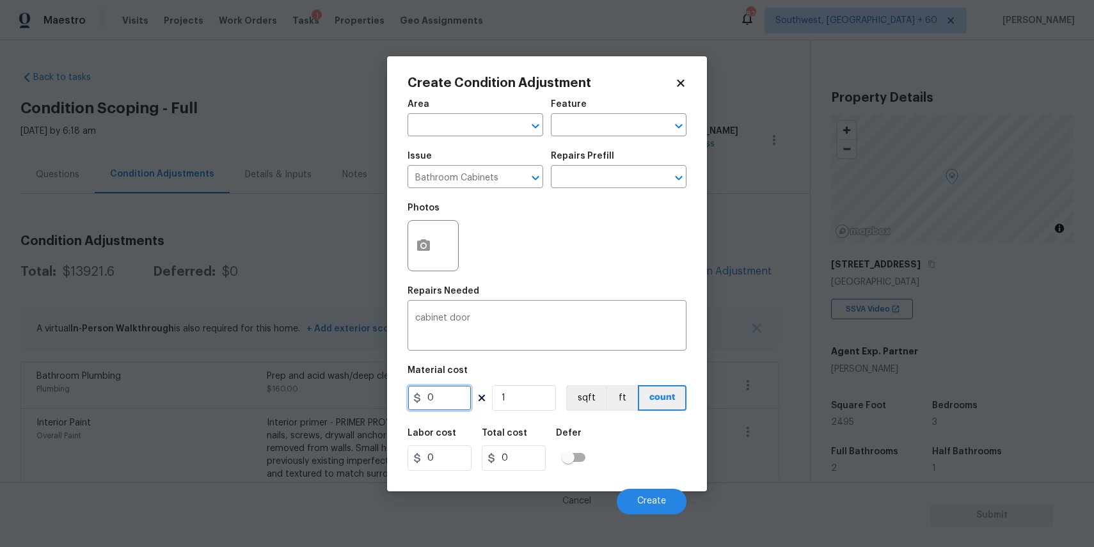
click at [459, 393] on input "0" at bounding box center [439, 398] width 64 height 26
type input "300"
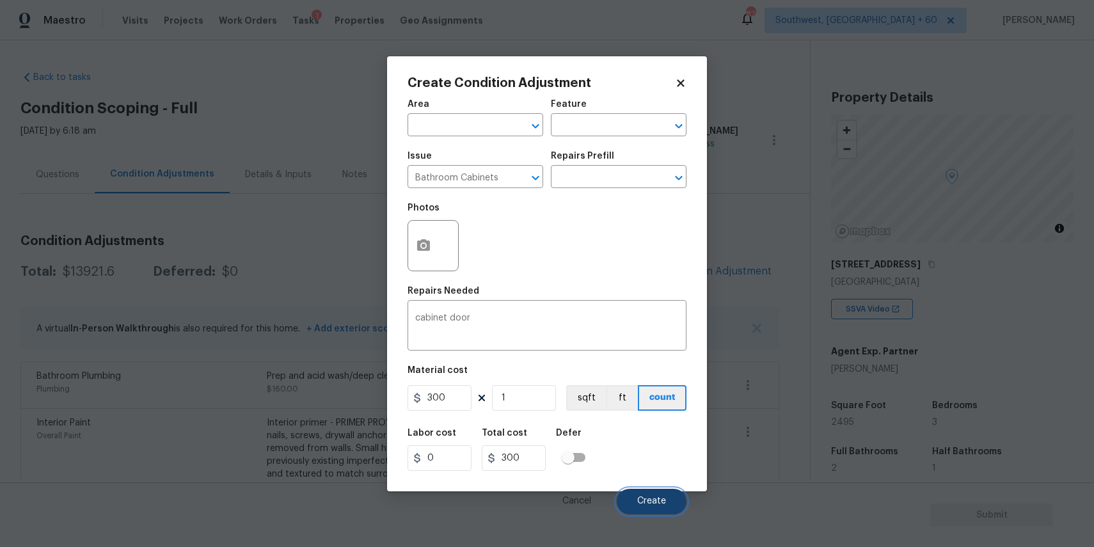
click at [656, 502] on span "Create" at bounding box center [651, 501] width 29 height 10
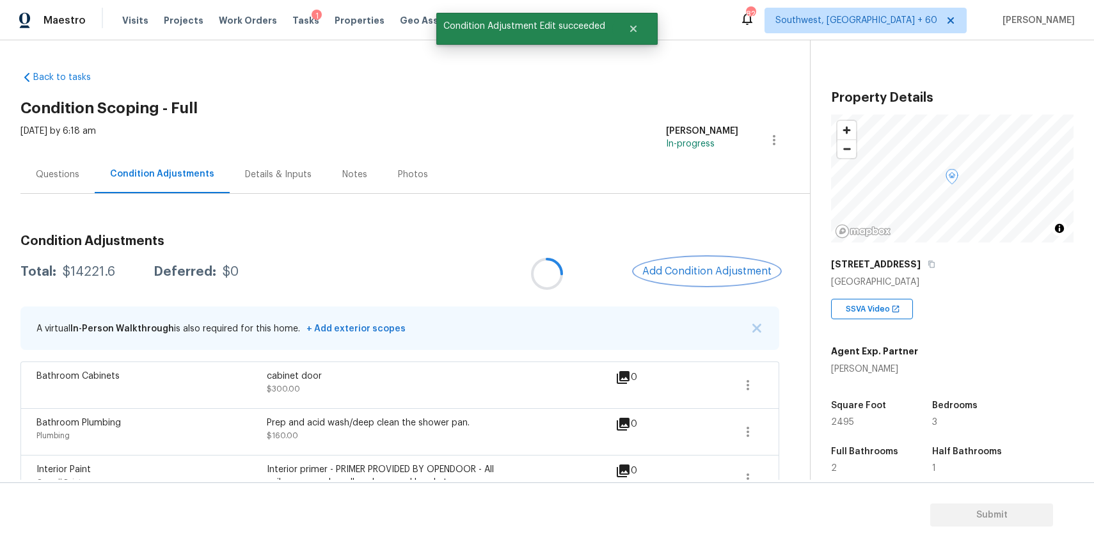
click at [741, 281] on button "Add Condition Adjustment" at bounding box center [707, 271] width 145 height 27
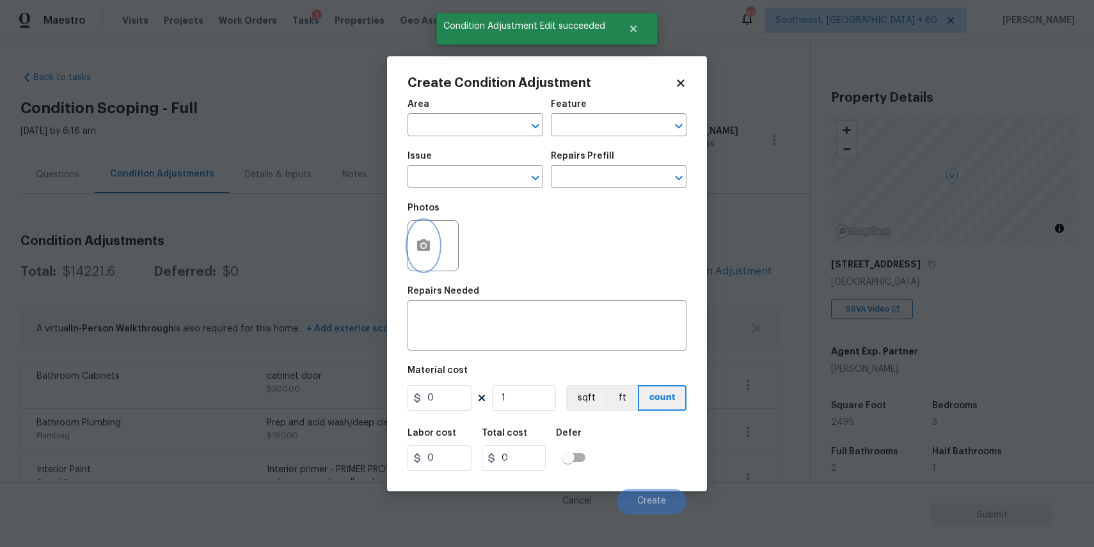
click at [425, 246] on icon "button" at bounding box center [423, 245] width 15 height 15
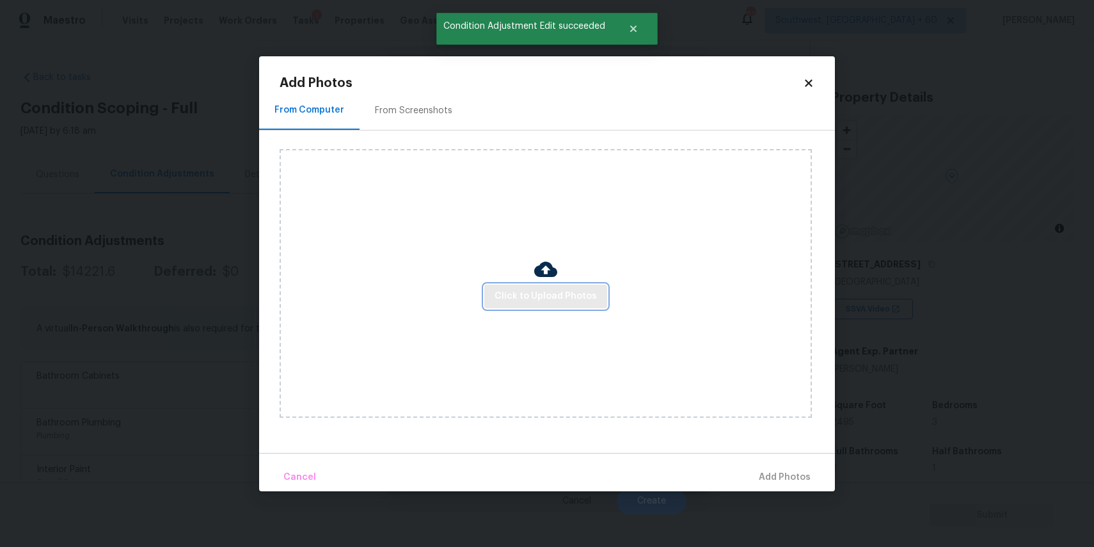
click at [532, 300] on span "Click to Upload Photos" at bounding box center [545, 296] width 102 height 16
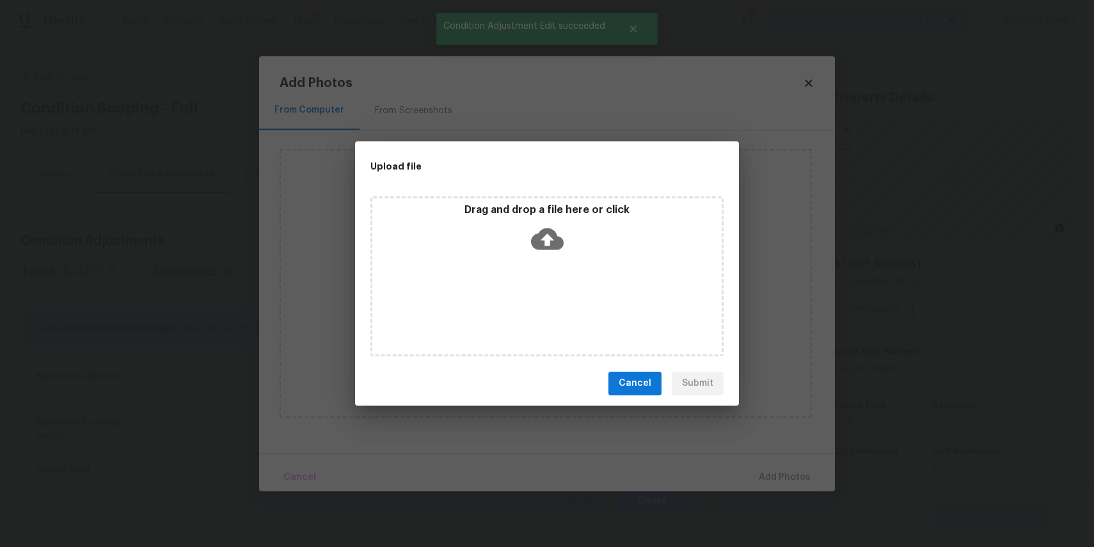
click at [563, 295] on div "Drag and drop a file here or click" at bounding box center [546, 276] width 353 height 160
click at [857, 459] on div "Upload file Drag and drop a file here or click Cancel Submit" at bounding box center [547, 273] width 1094 height 547
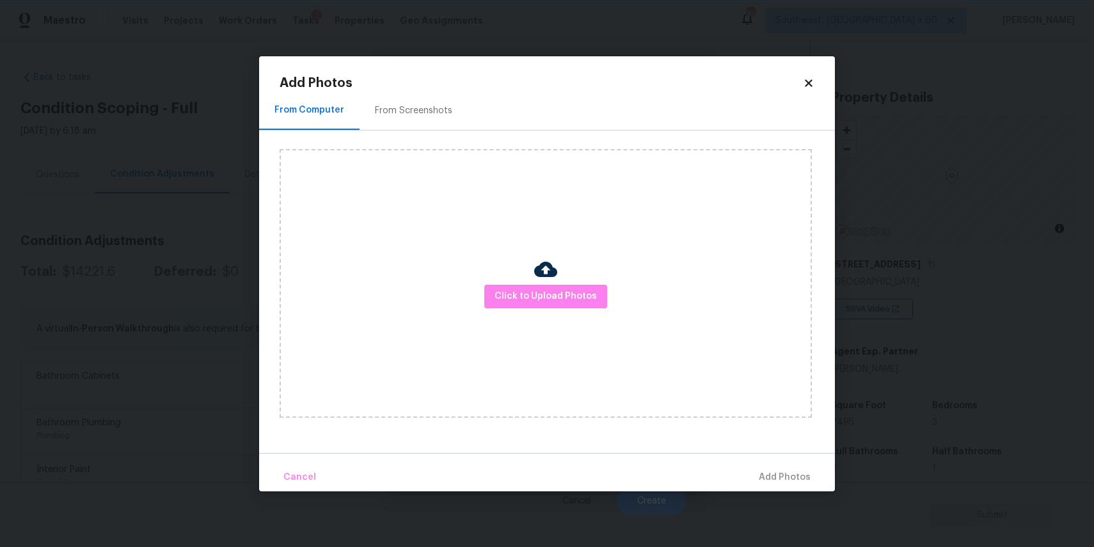
click at [857, 459] on body "Maestro Visits Projects Work Orders Tasks 1 Properties Geo Assignments [GEOGRAP…" at bounding box center [547, 273] width 1094 height 547
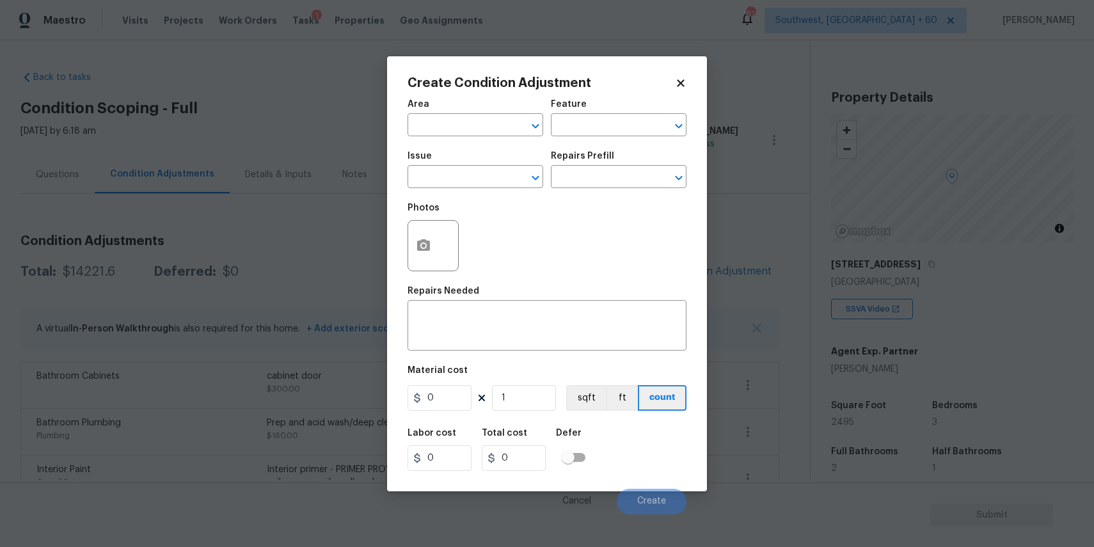
click at [857, 459] on body "Maestro Visits Projects Work Orders Tasks 1 Properties Geo Assignments [GEOGRAP…" at bounding box center [547, 273] width 1094 height 547
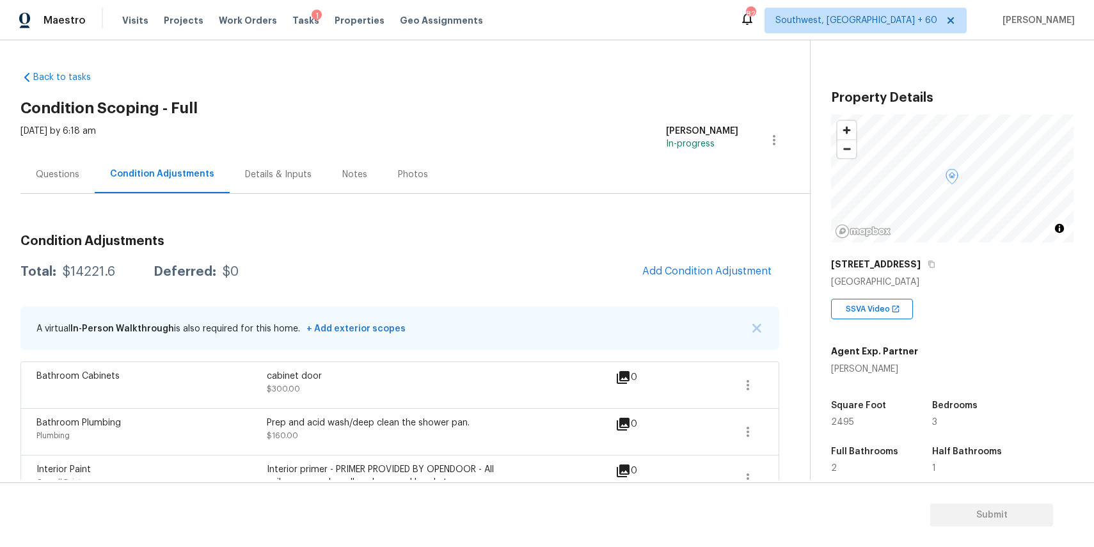
click at [673, 265] on button "Add Condition Adjustment" at bounding box center [707, 271] width 145 height 27
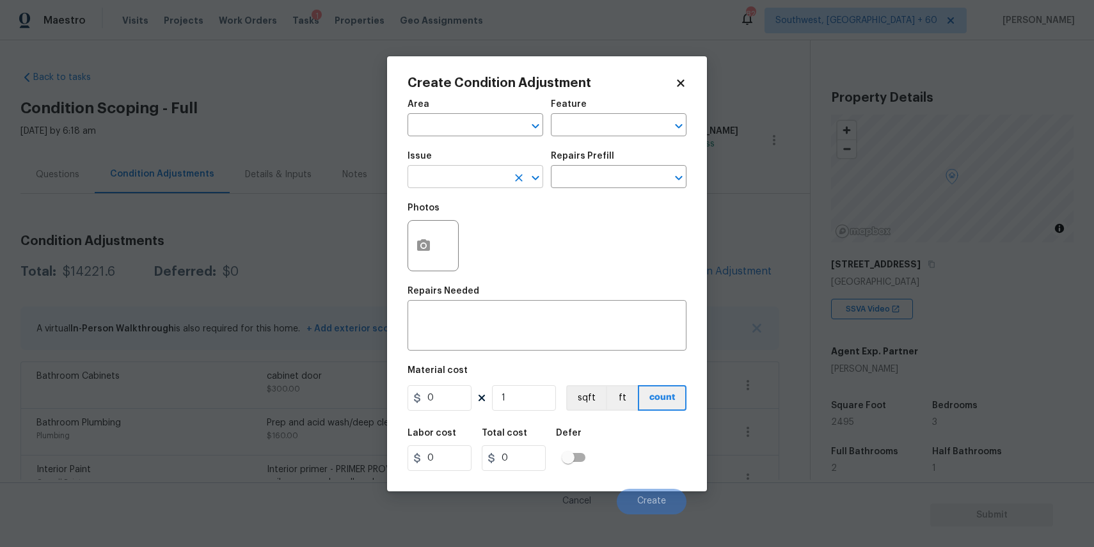
click at [499, 180] on input "text" at bounding box center [457, 178] width 100 height 20
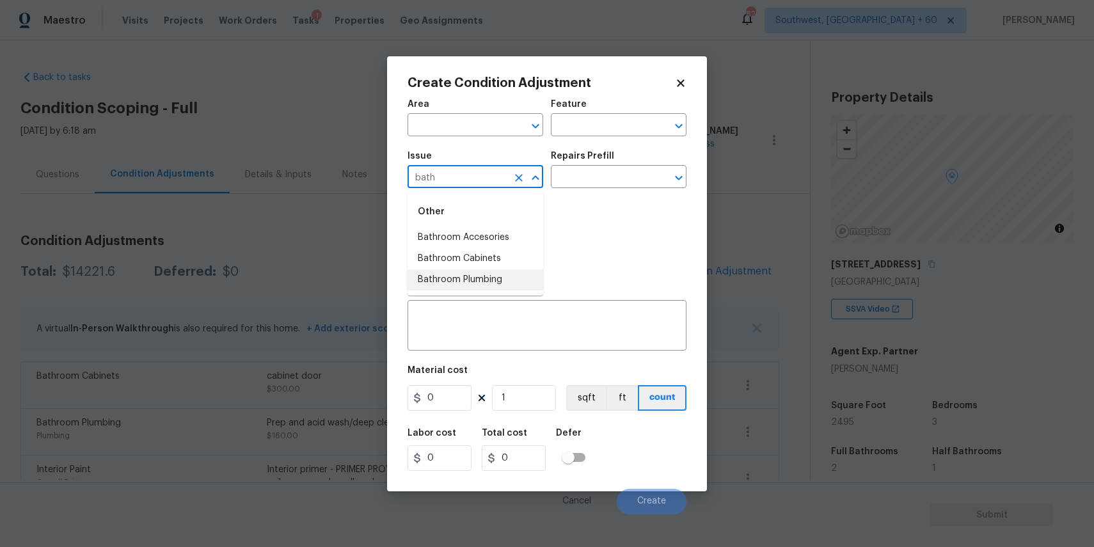
click at [505, 282] on li "Bathroom Plumbing" at bounding box center [475, 279] width 136 height 21
type input "Bathroom Plumbing"
click at [495, 329] on textarea at bounding box center [547, 326] width 264 height 27
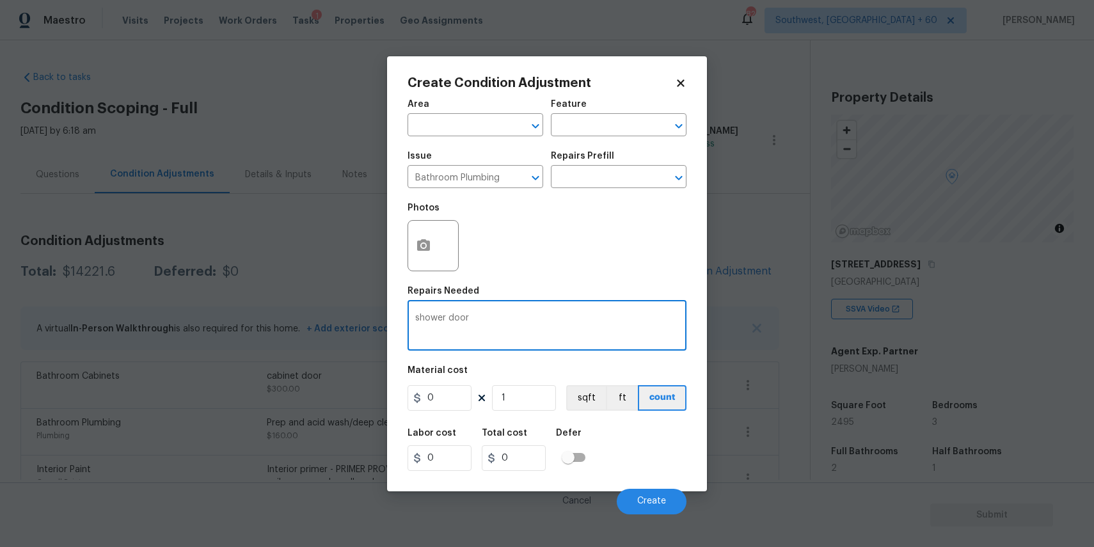
type textarea "shower door"
click at [443, 392] on input "0" at bounding box center [439, 398] width 64 height 26
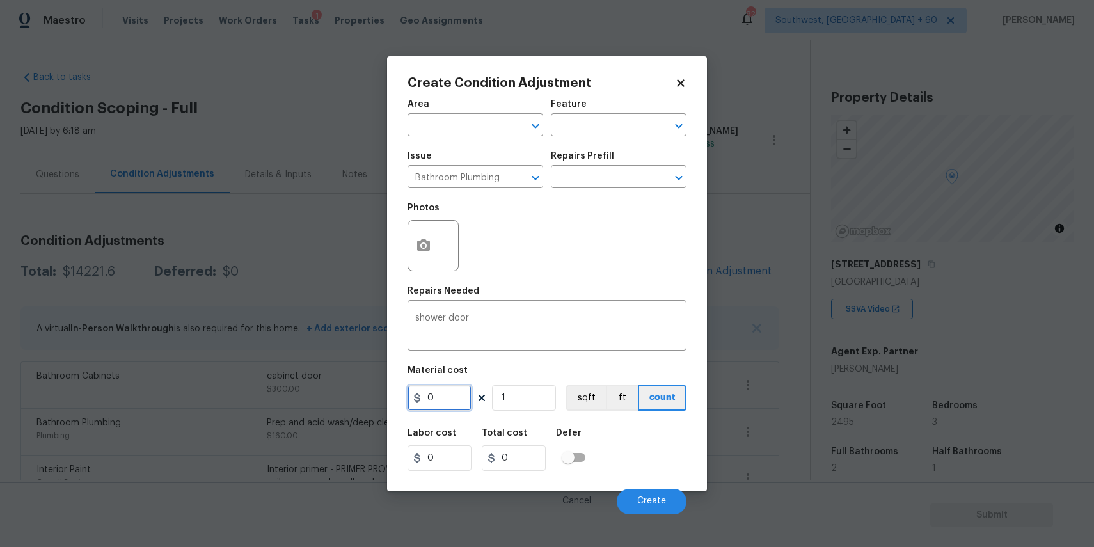
click at [443, 392] on input "0" at bounding box center [439, 398] width 64 height 26
type input "400"
click at [651, 496] on button "Create" at bounding box center [652, 502] width 70 height 26
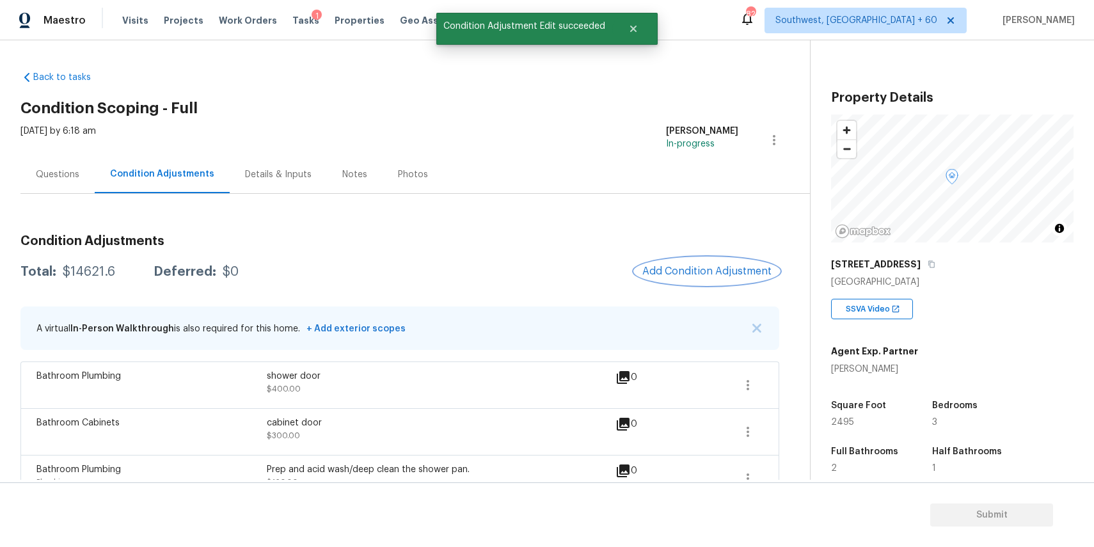
click at [695, 276] on span "Add Condition Adjustment" at bounding box center [706, 271] width 129 height 12
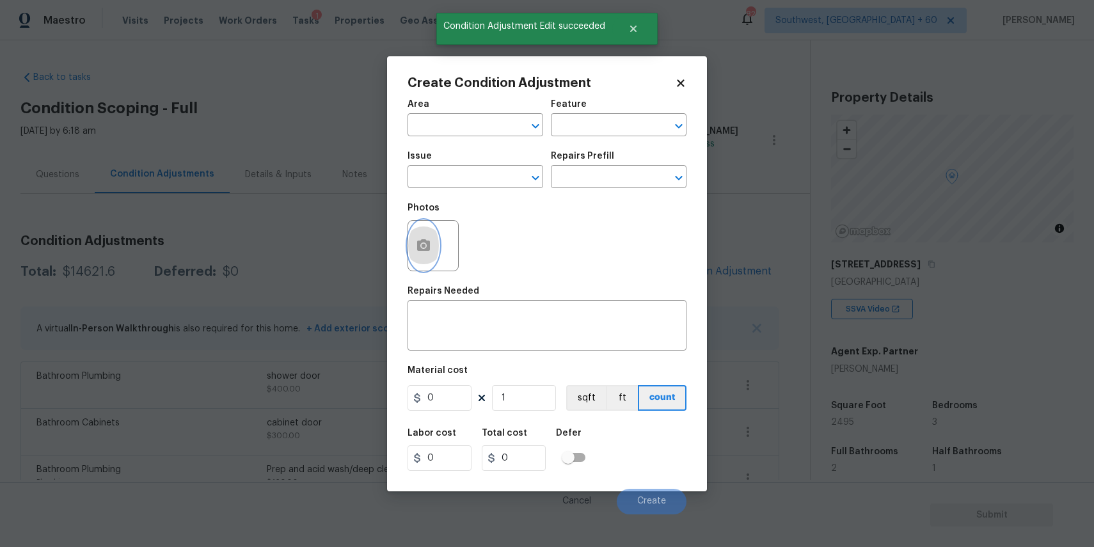
click at [430, 254] on button "button" at bounding box center [423, 246] width 31 height 50
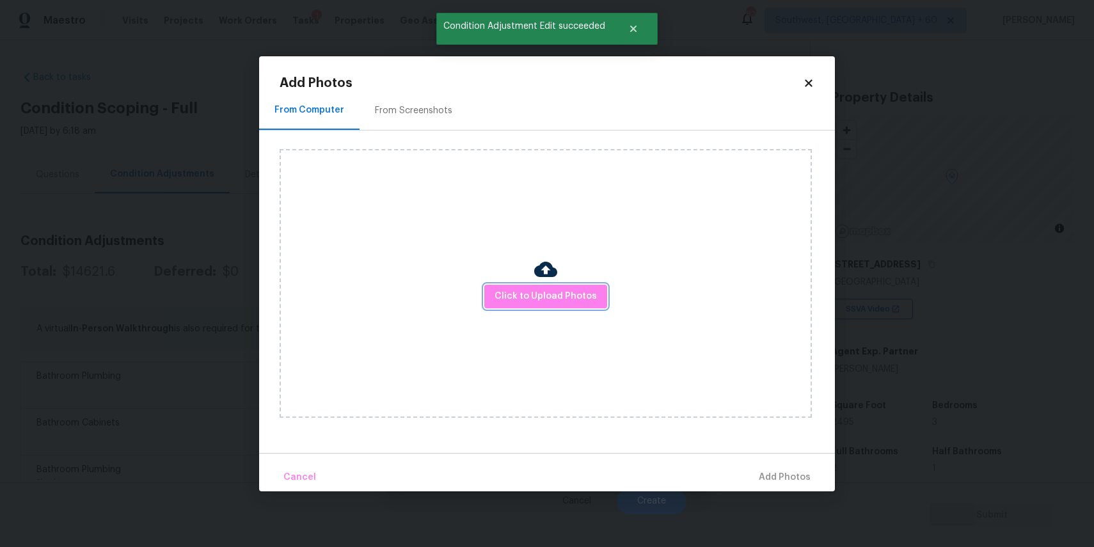
click at [540, 288] on button "Click to Upload Photos" at bounding box center [545, 297] width 123 height 24
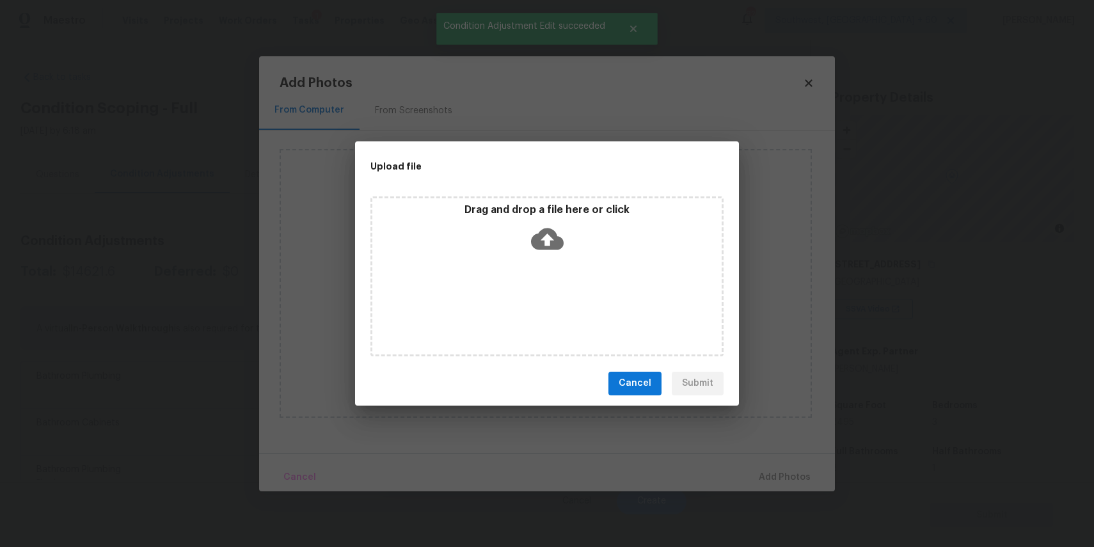
click at [540, 288] on div "Drag and drop a file here or click" at bounding box center [546, 276] width 353 height 160
click at [947, 433] on div "Upload file Drag and drop a file here or click Cancel Submit" at bounding box center [547, 273] width 1094 height 547
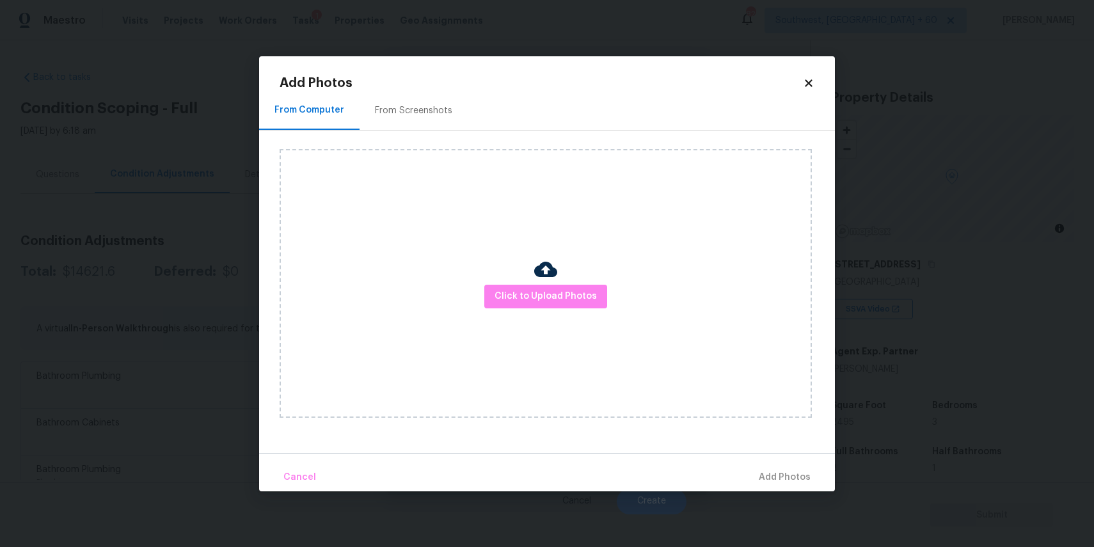
click at [947, 433] on div "Upload file Drag and drop a file here or click Cancel Submit" at bounding box center [547, 273] width 1094 height 547
click at [947, 433] on body "Maestro Visits Projects Work Orders Tasks 1 Properties Geo Assignments [GEOGRAP…" at bounding box center [547, 273] width 1094 height 547
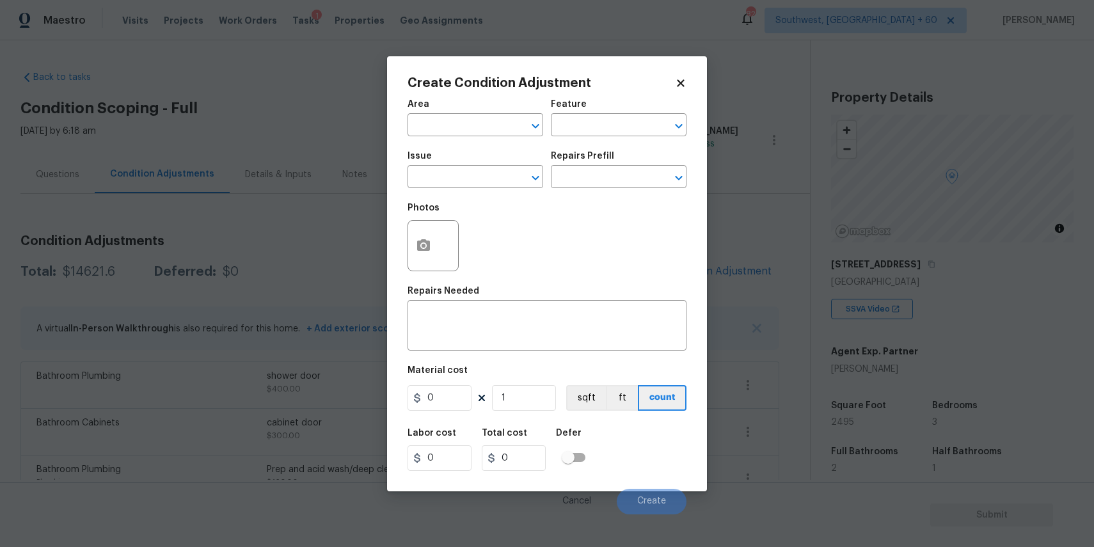
click at [947, 433] on body "Maestro Visits Projects Work Orders Tasks 1 Properties Geo Assignments [GEOGRAP…" at bounding box center [547, 273] width 1094 height 547
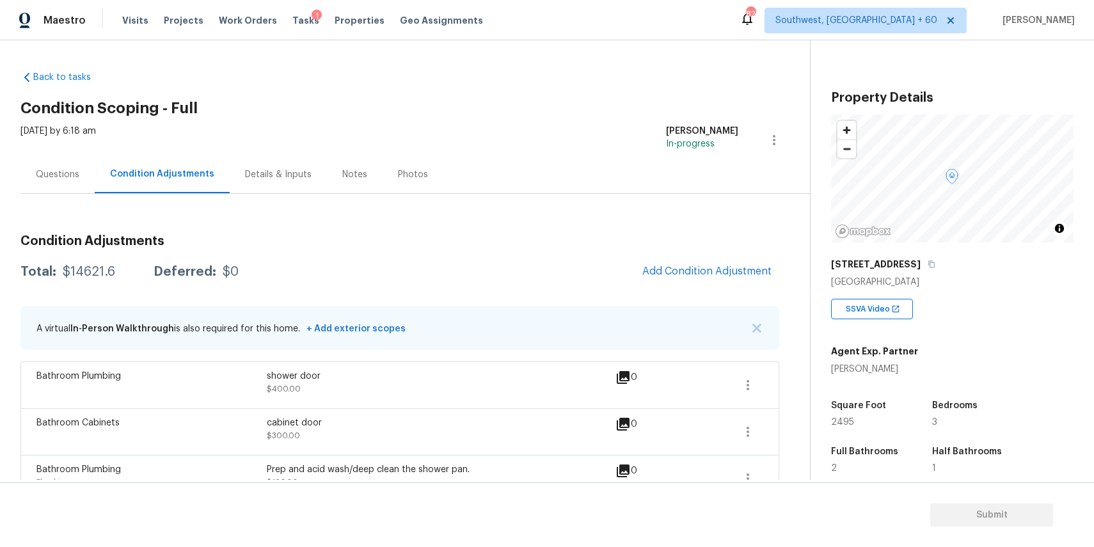
click at [74, 170] on div "Questions" at bounding box center [57, 174] width 43 height 13
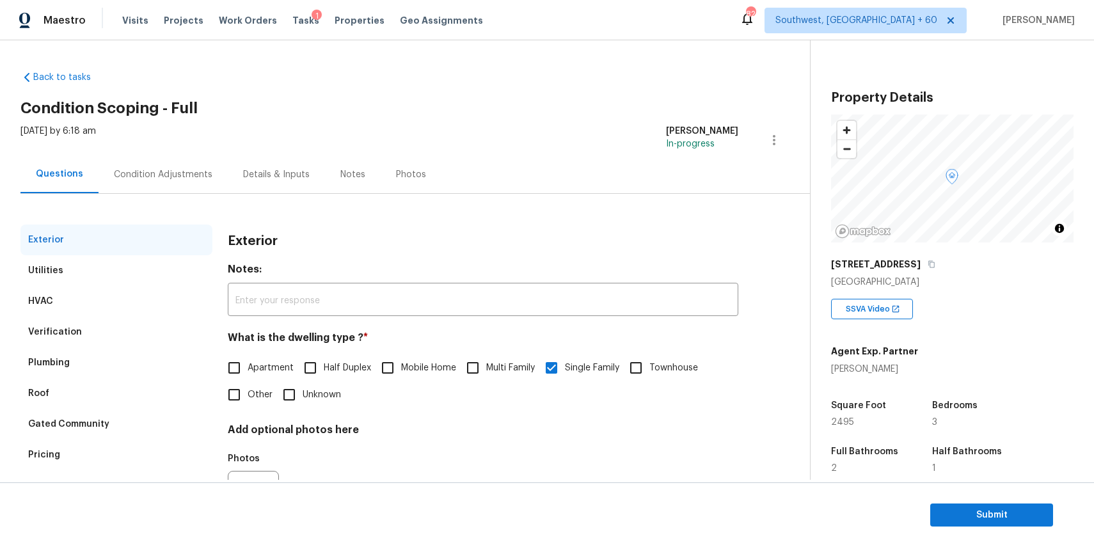
click at [172, 178] on div "Condition Adjustments" at bounding box center [163, 174] width 99 height 13
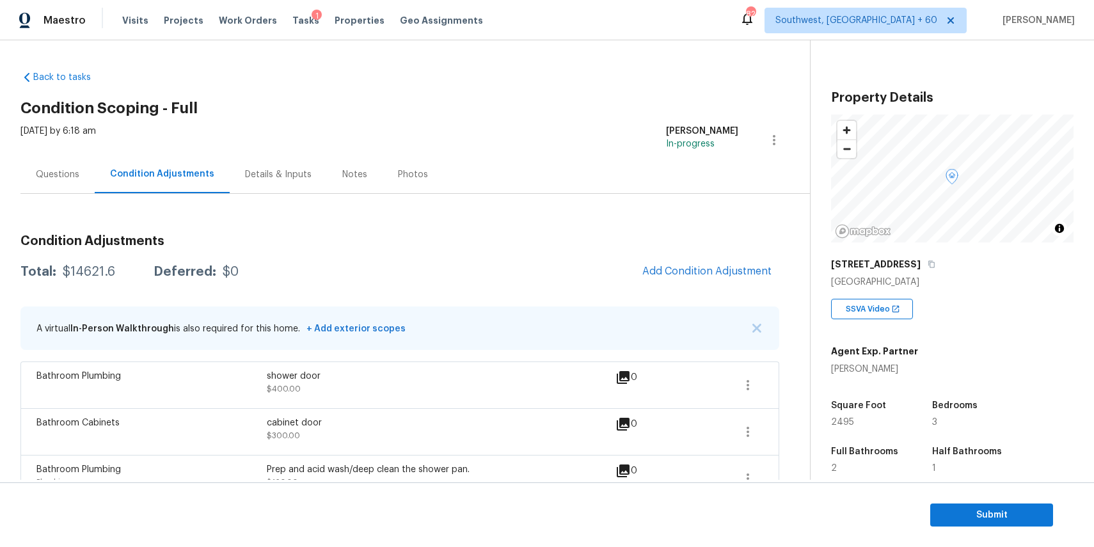
click at [90, 276] on div "$14621.6" at bounding box center [89, 271] width 52 height 13
copy div "$14621.6"
click at [292, 17] on span "Tasks" at bounding box center [305, 20] width 27 height 9
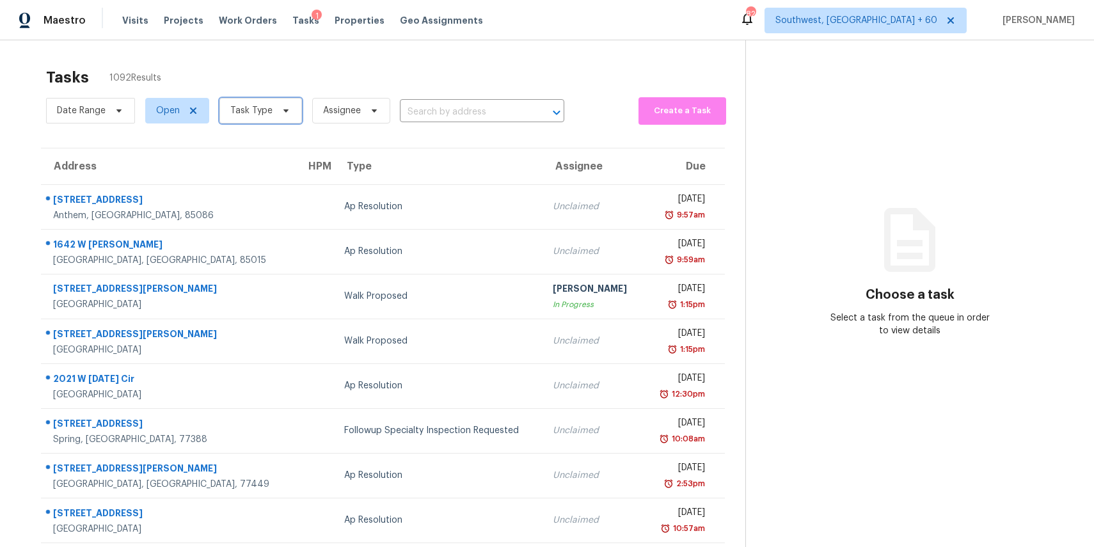
click at [274, 99] on span "Task Type" at bounding box center [260, 111] width 83 height 26
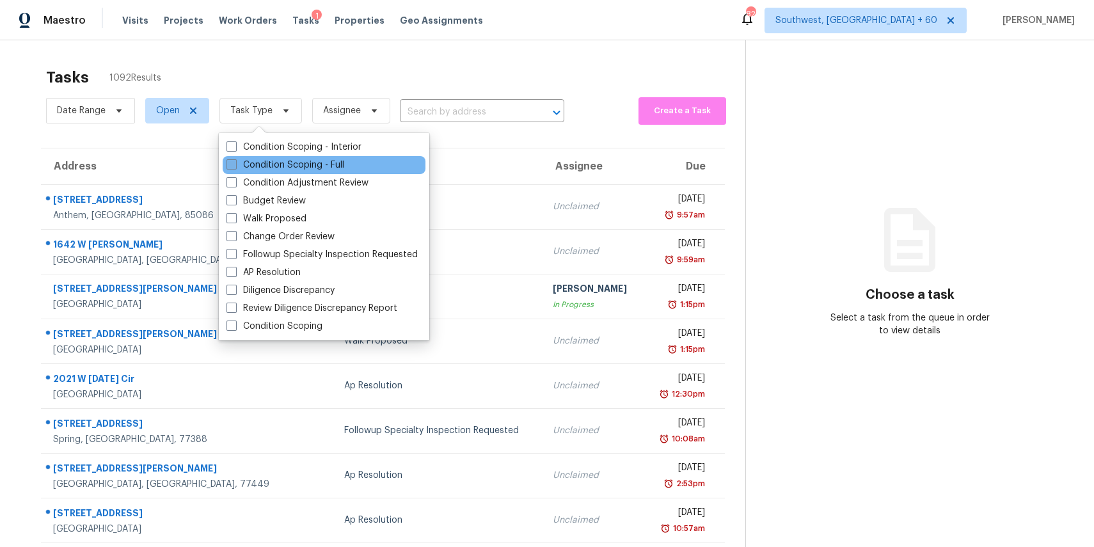
click at [333, 166] on label "Condition Scoping - Full" at bounding box center [285, 165] width 118 height 13
click at [235, 166] on input "Condition Scoping - Full" at bounding box center [230, 163] width 8 height 8
checkbox input "true"
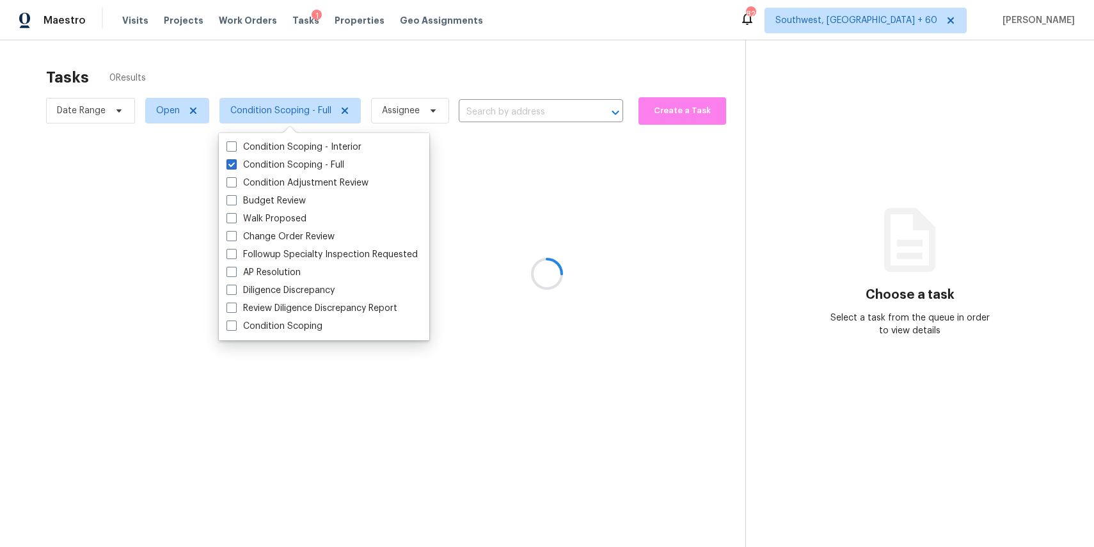
click at [388, 73] on div at bounding box center [547, 273] width 1094 height 547
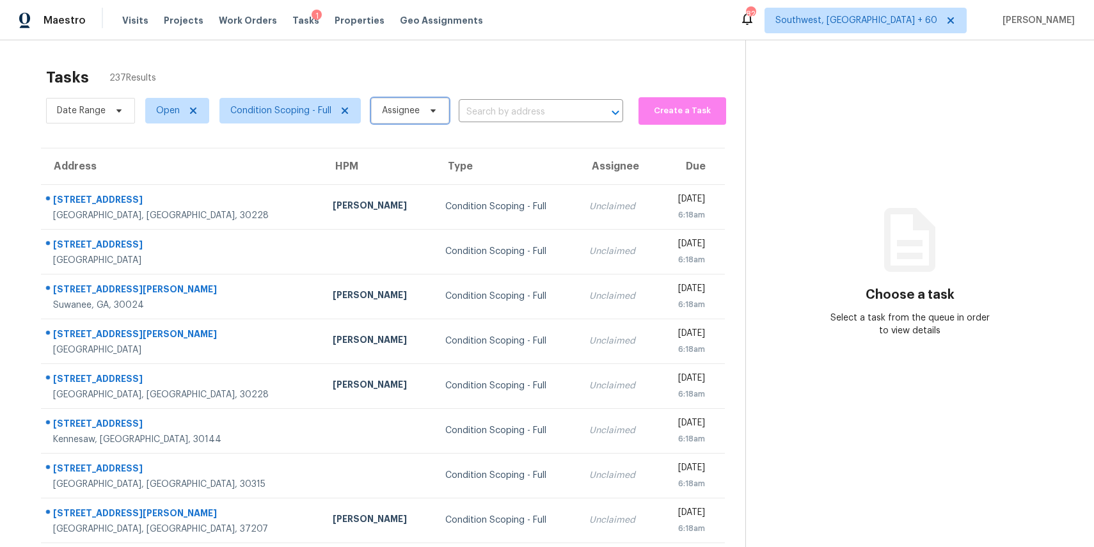
click at [422, 115] on span "Assignee" at bounding box center [410, 111] width 78 height 26
click at [395, 78] on div "Tasks 237 Results" at bounding box center [395, 77] width 699 height 33
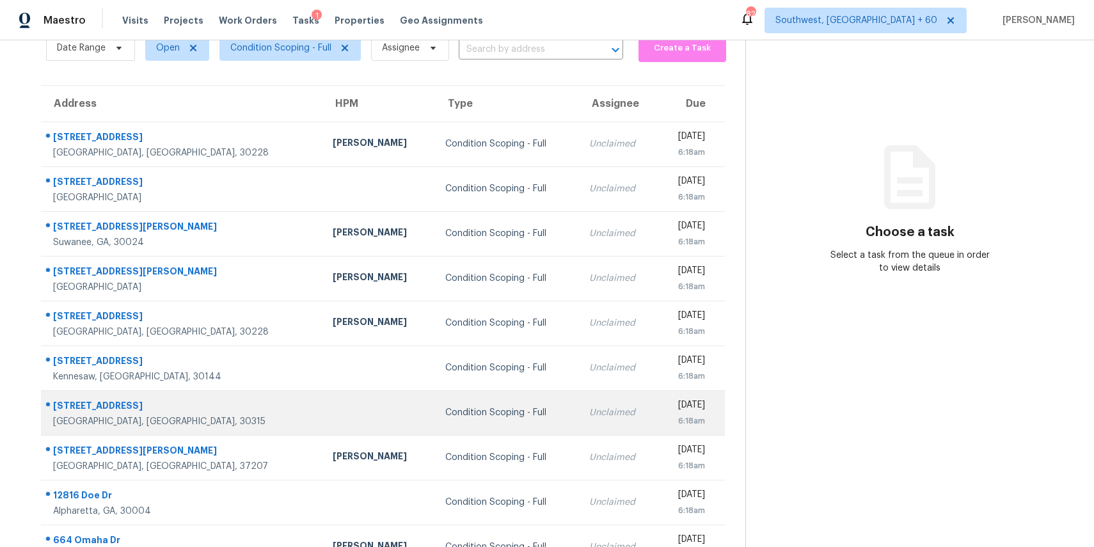
scroll to position [119, 0]
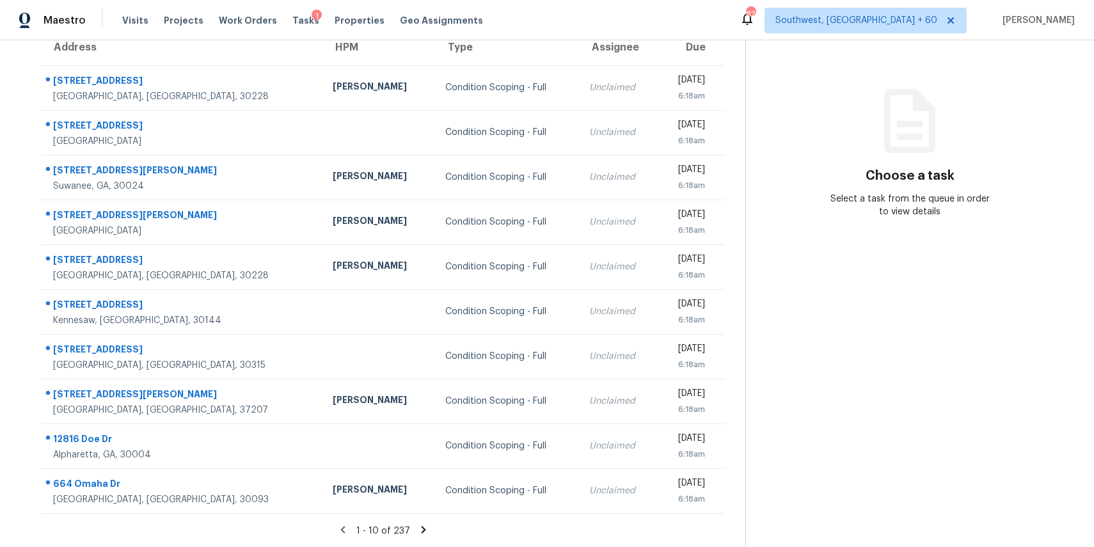
click at [421, 527] on icon at bounding box center [423, 529] width 4 height 7
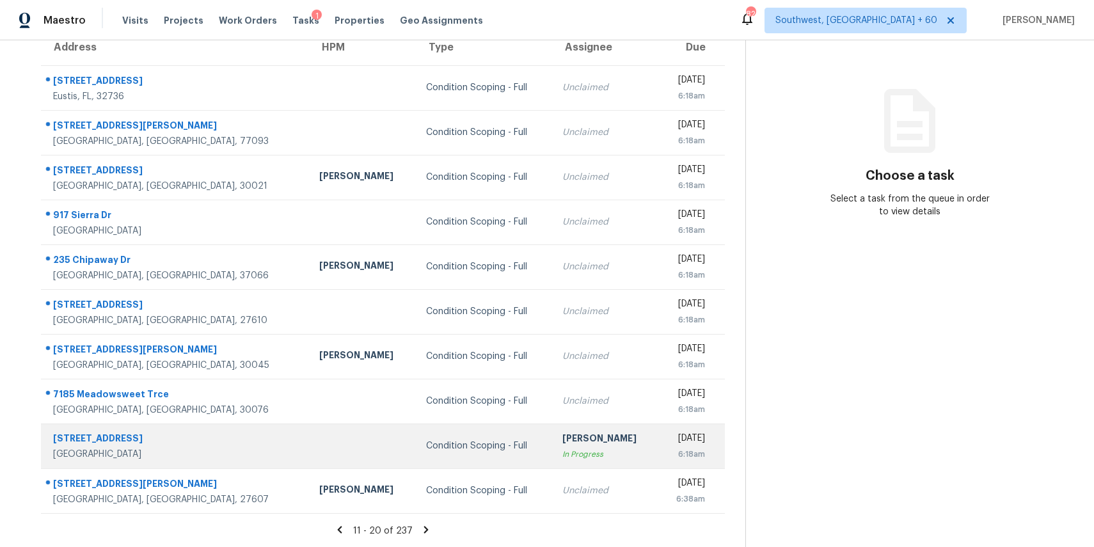
click at [469, 457] on td "Condition Scoping - Full" at bounding box center [484, 445] width 137 height 45
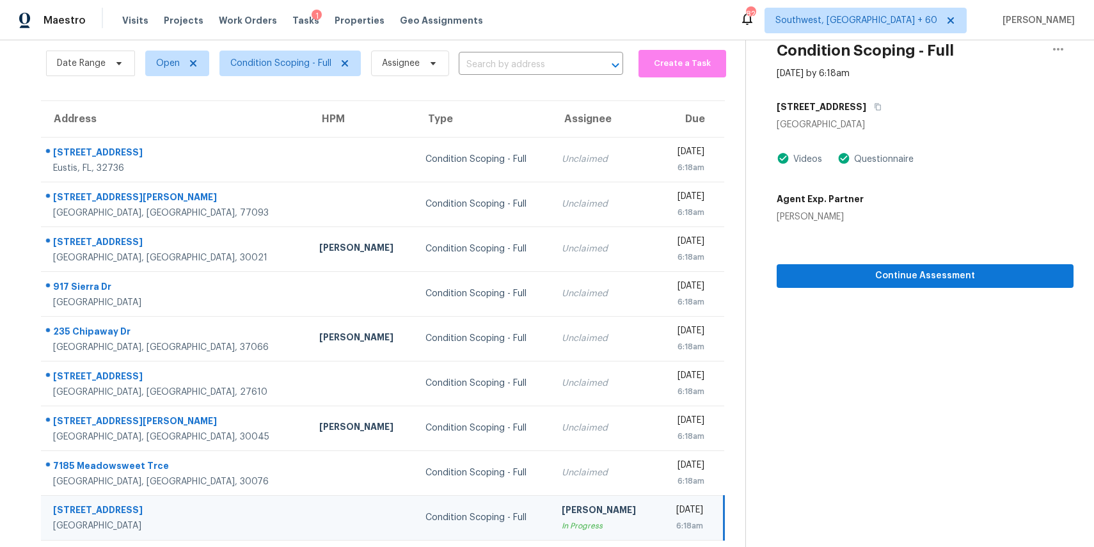
scroll to position [0, 0]
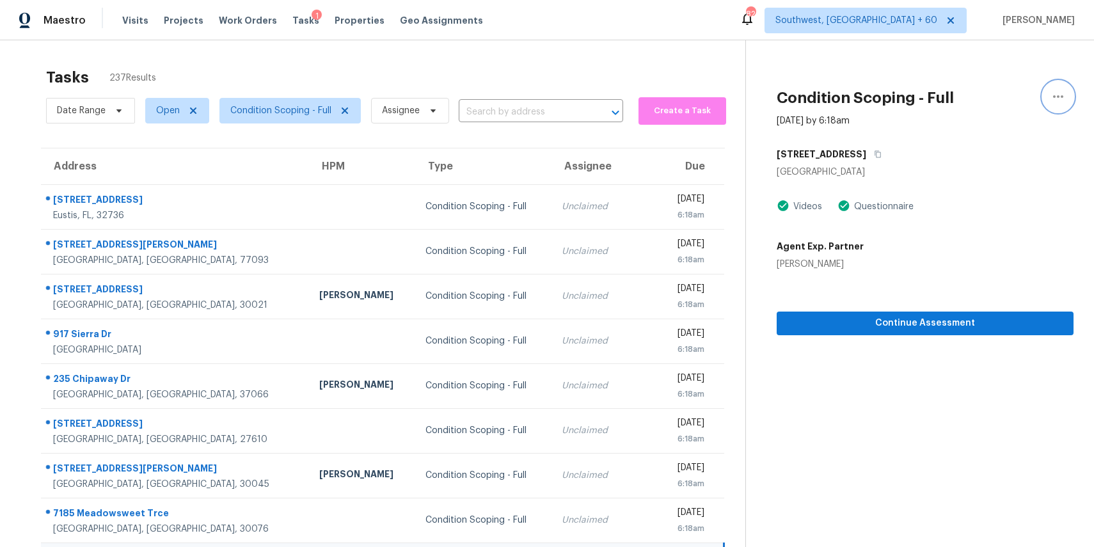
click at [1054, 90] on icon "button" at bounding box center [1057, 96] width 15 height 15
click at [995, 99] on div "Mark as Blocked" at bounding box center [985, 99] width 100 height 13
